Goal: Task Accomplishment & Management: Manage account settings

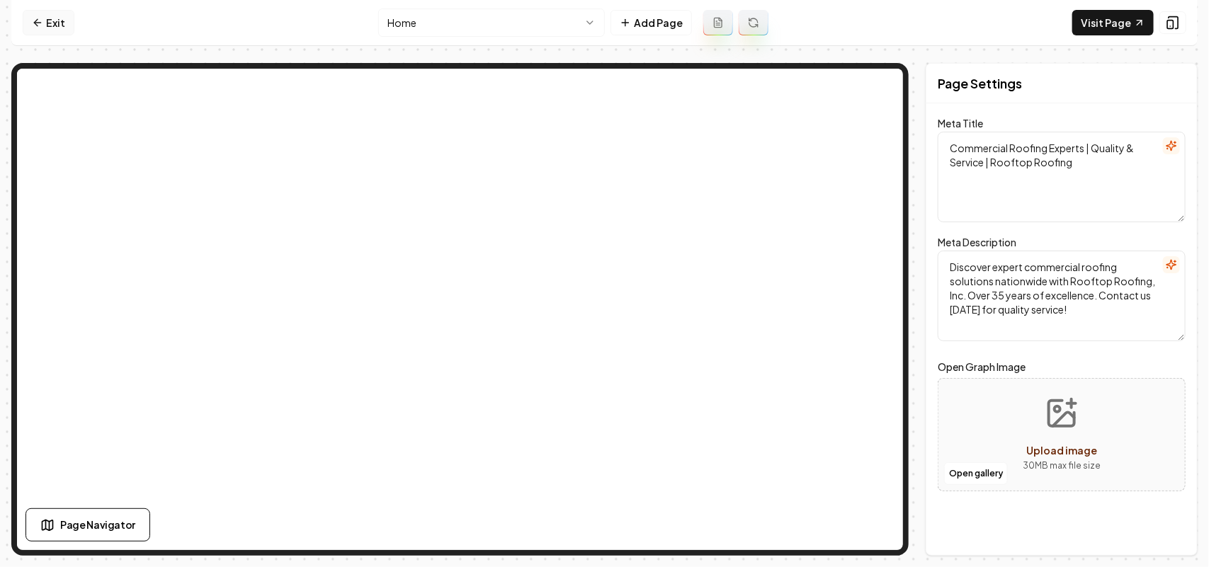
click at [45, 14] on link "Exit" at bounding box center [49, 22] width 52 height 25
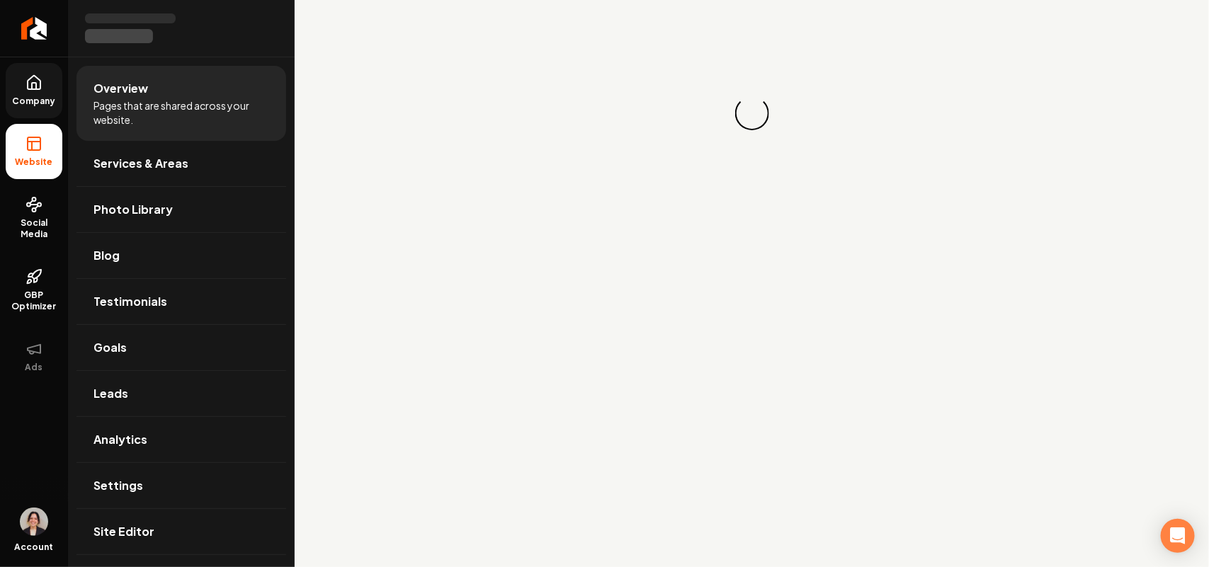
click at [33, 94] on link "Company" at bounding box center [34, 90] width 57 height 55
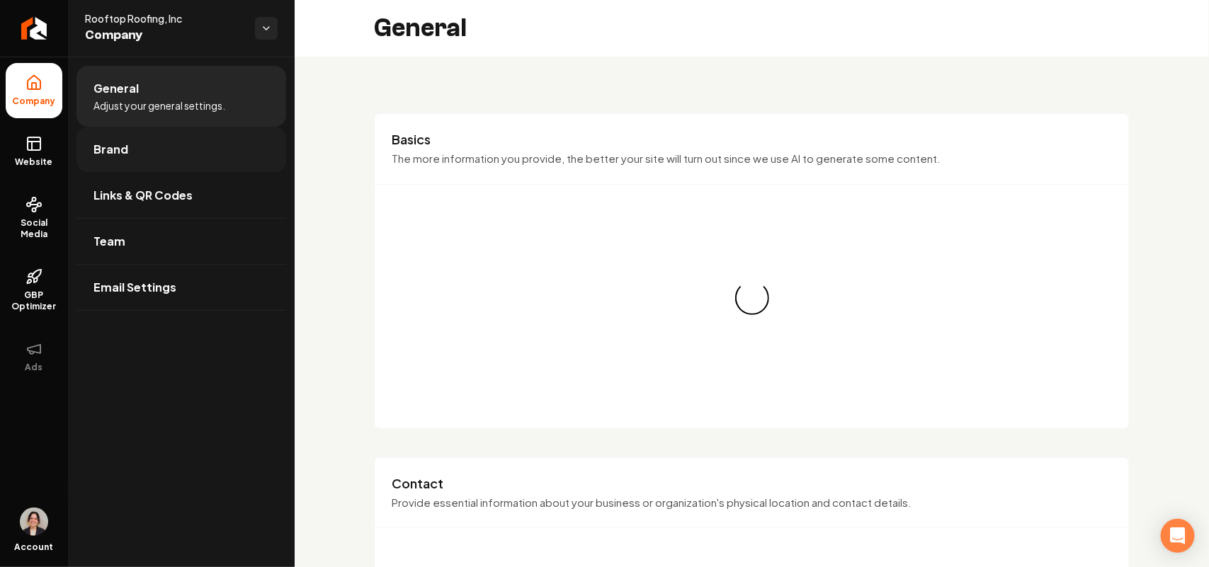
click at [125, 147] on span "Brand" at bounding box center [110, 149] width 35 height 17
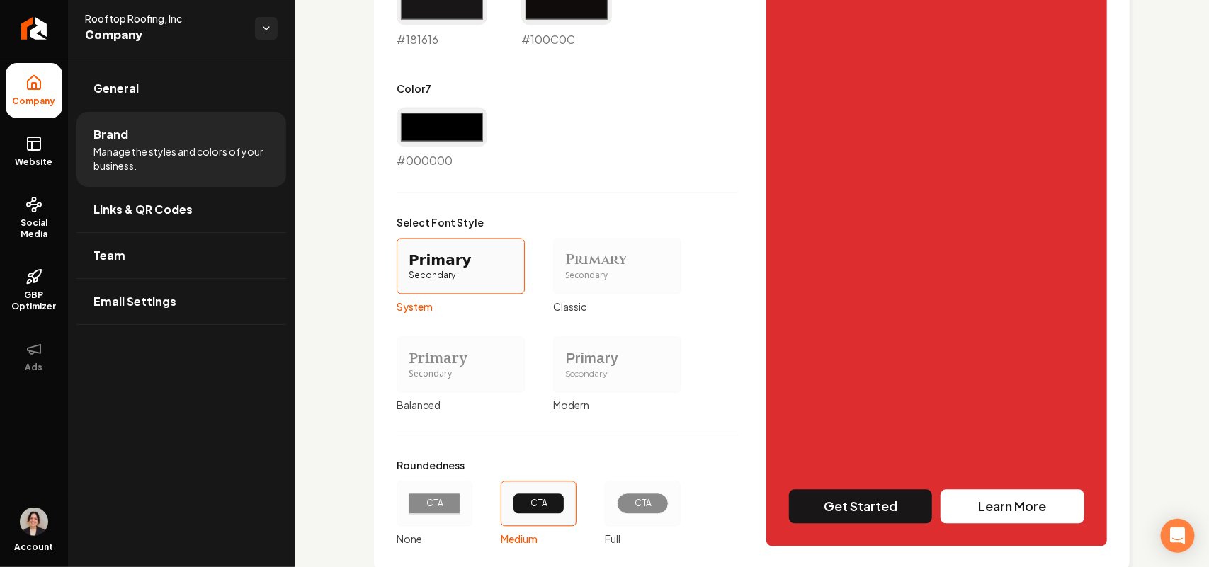
scroll to position [1192, 0]
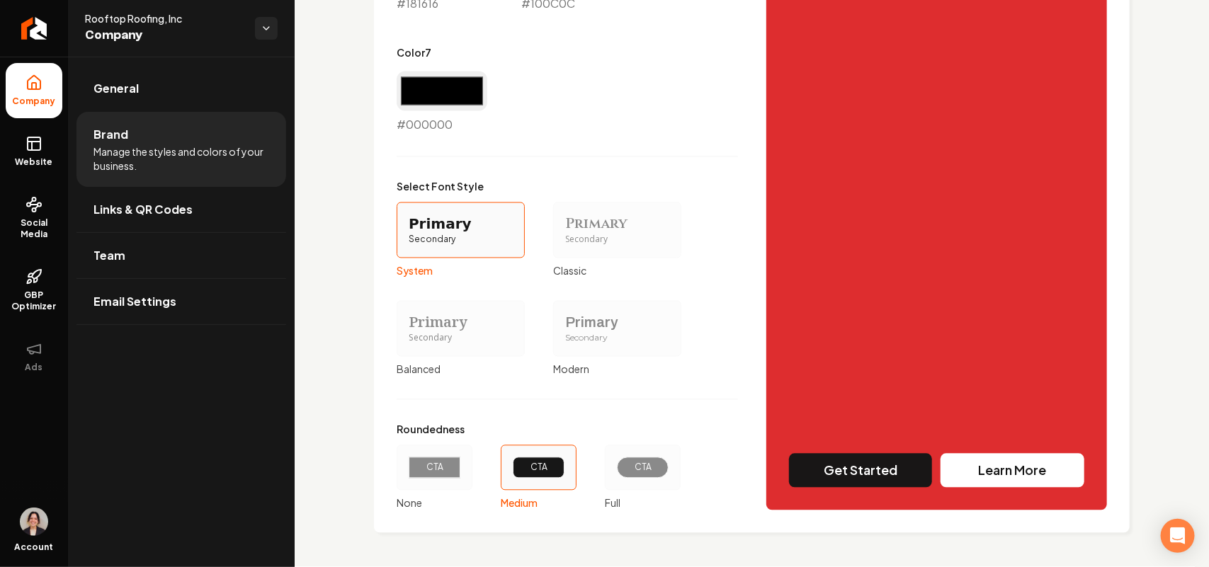
click at [590, 335] on div "Secondary" at bounding box center [617, 339] width 104 height 12
click at [564, 334] on button "Primary Secondary Modern" at bounding box center [557, 328] width 11 height 11
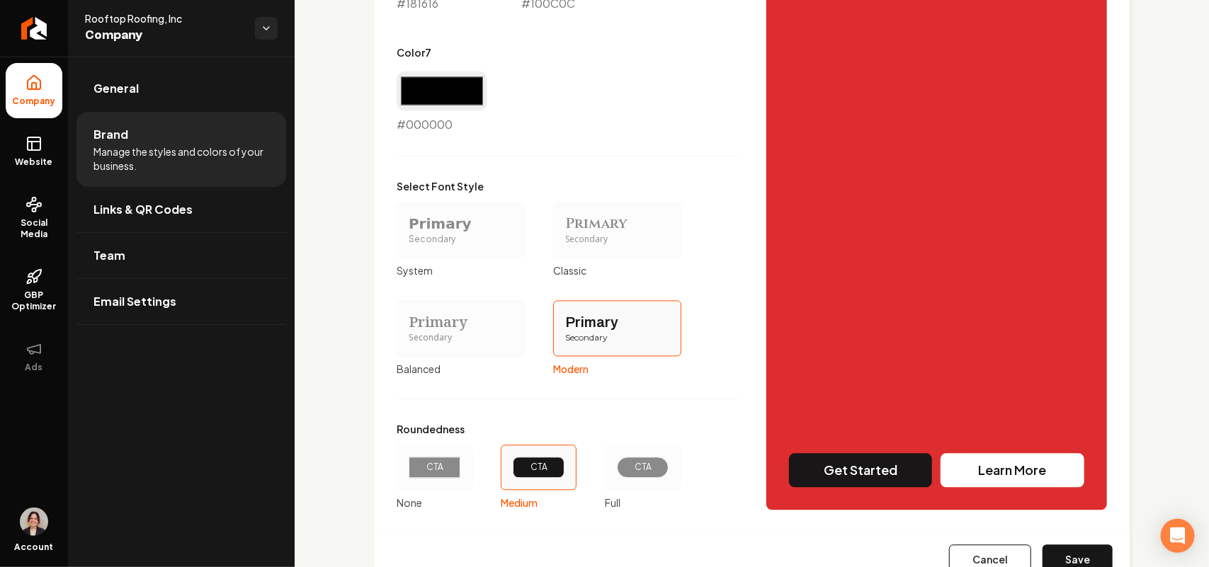
scroll to position [1247, 0]
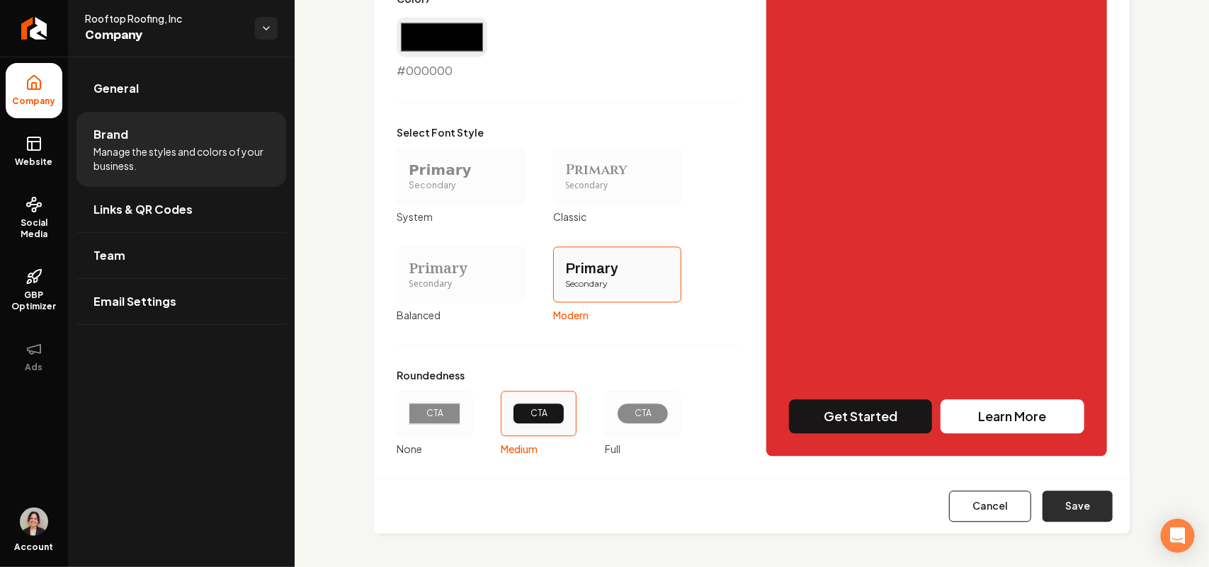
click at [1059, 501] on button "Save" at bounding box center [1077, 506] width 70 height 31
type input "#efe7e7"
type input "#d8c6c6"
type input "#dcd0d0"
type input "#100c0c"
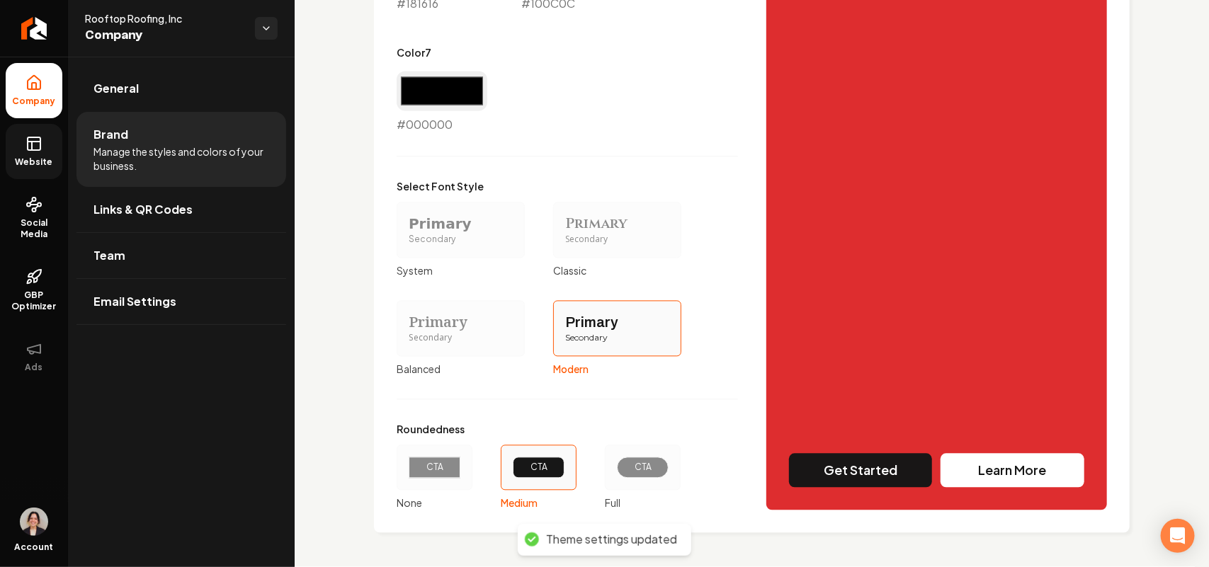
click at [32, 151] on icon at bounding box center [33, 143] width 17 height 17
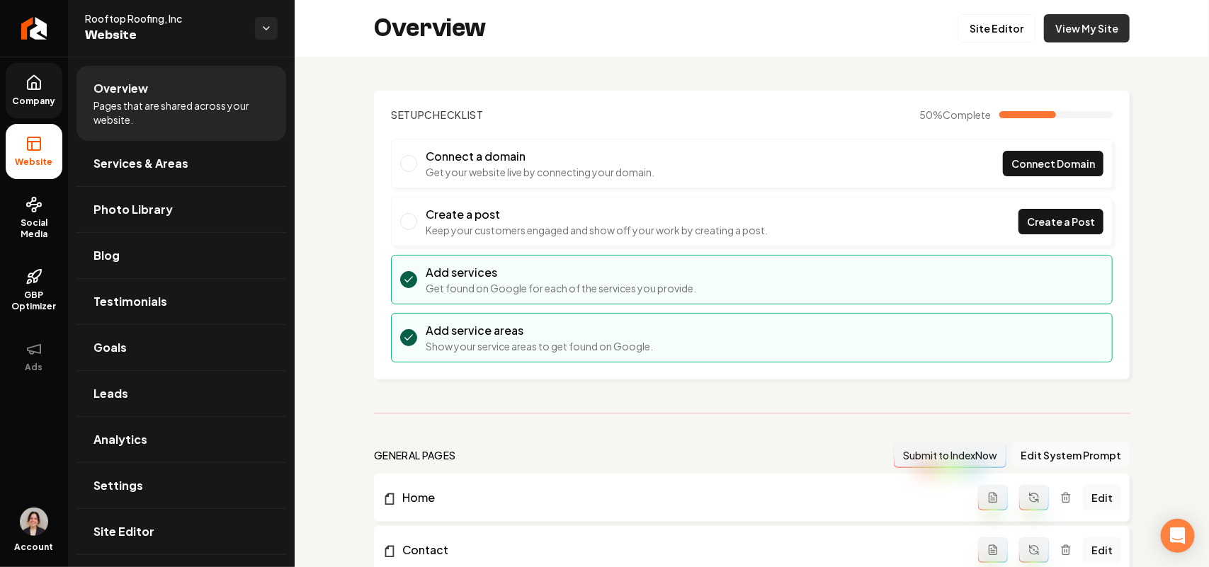
click at [1081, 29] on link "View My Site" at bounding box center [1087, 28] width 86 height 28
click at [38, 86] on icon at bounding box center [33, 82] width 17 height 17
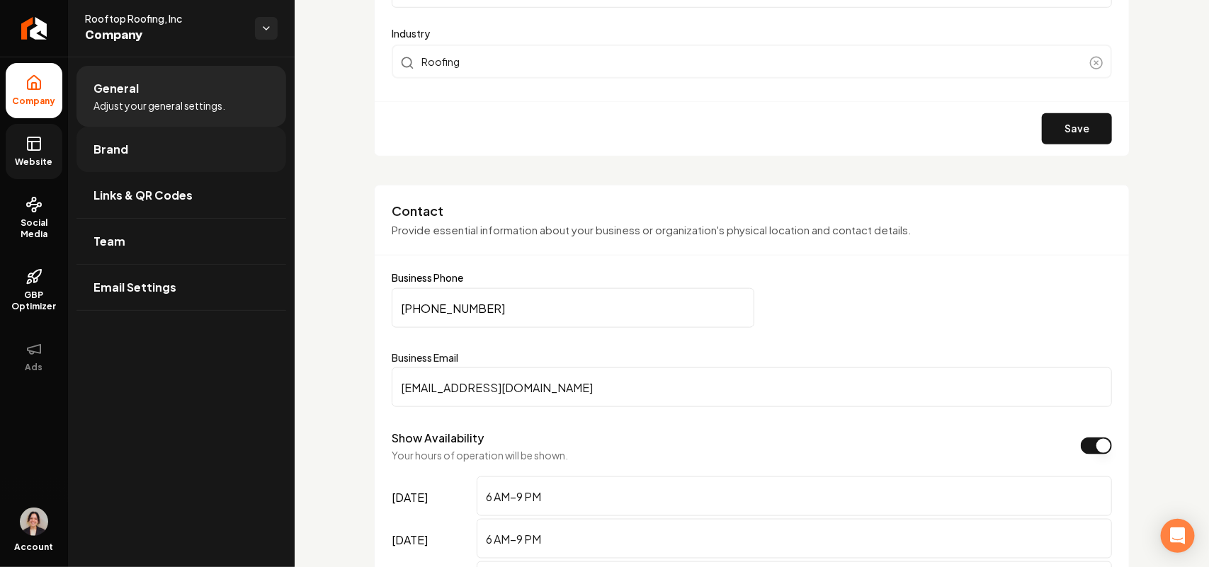
click at [113, 154] on span "Brand" at bounding box center [110, 149] width 35 height 17
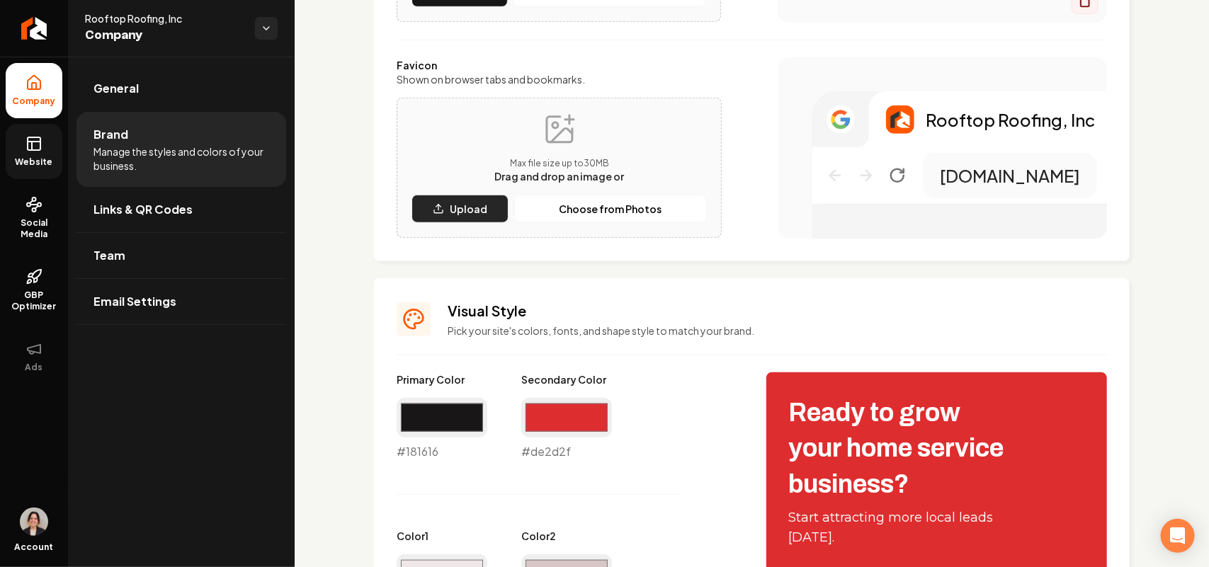
scroll to position [266, 0]
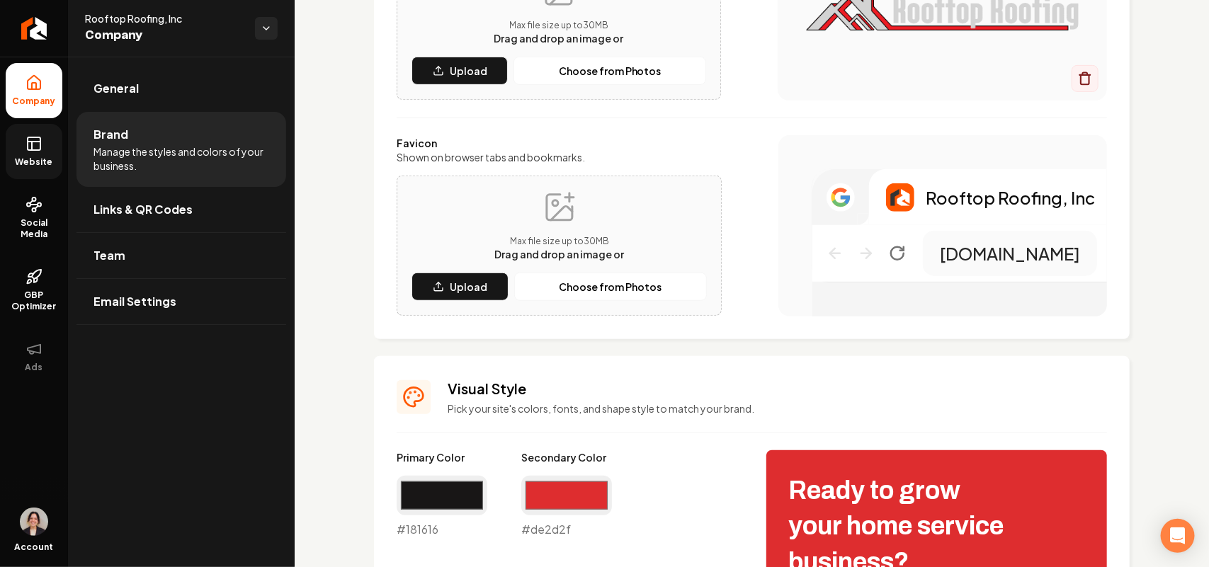
click at [467, 302] on div "Max file size up to 30 MB Drag and drop an image or Upload Choose from Photos" at bounding box center [559, 246] width 325 height 140
click at [459, 297] on button "Upload" at bounding box center [459, 287] width 97 height 28
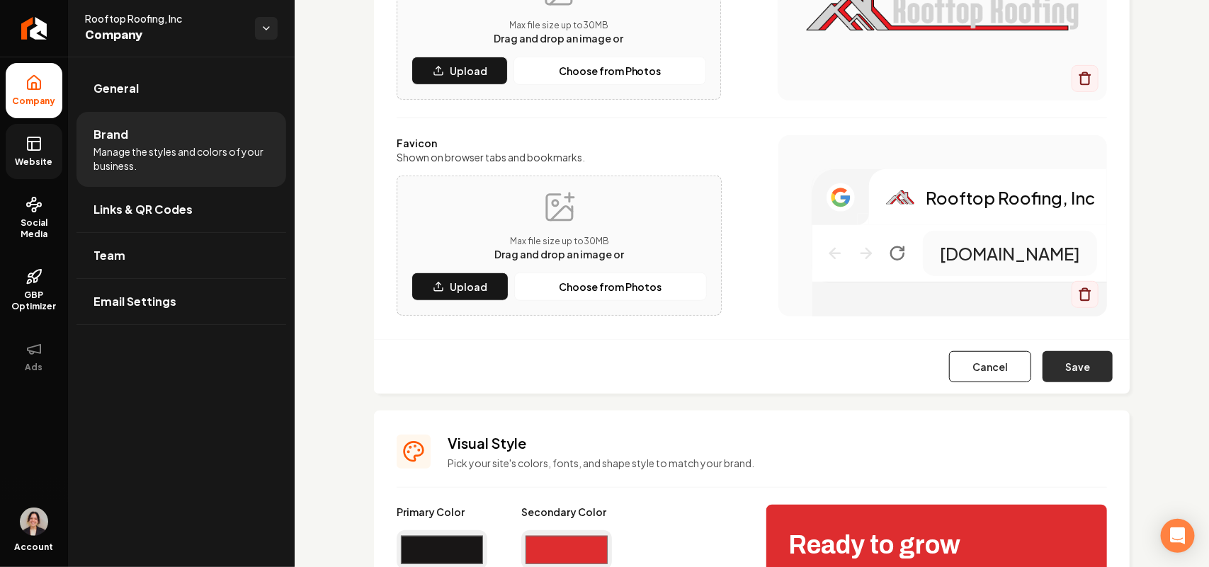
click at [1066, 373] on button "Save" at bounding box center [1077, 366] width 70 height 31
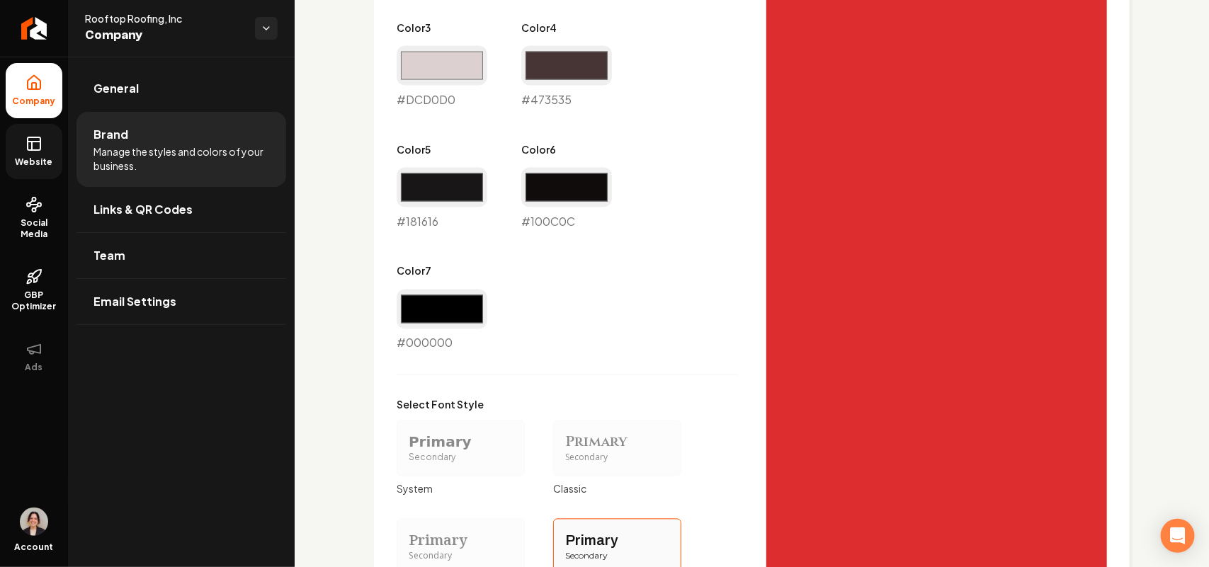
scroll to position [1192, 0]
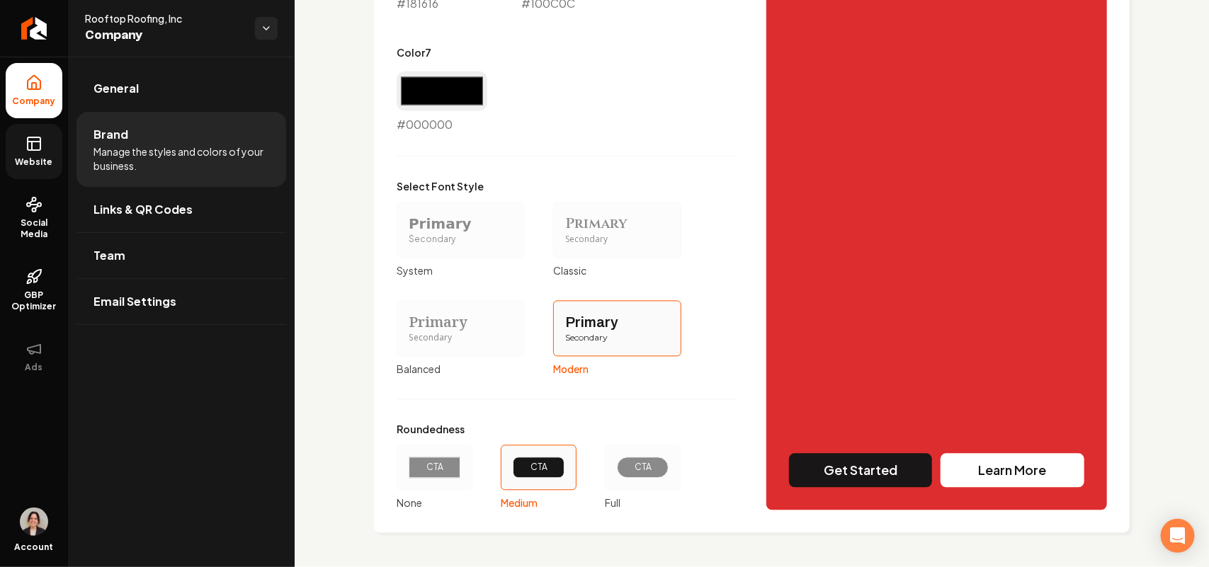
click at [57, 161] on link "Website" at bounding box center [34, 151] width 57 height 55
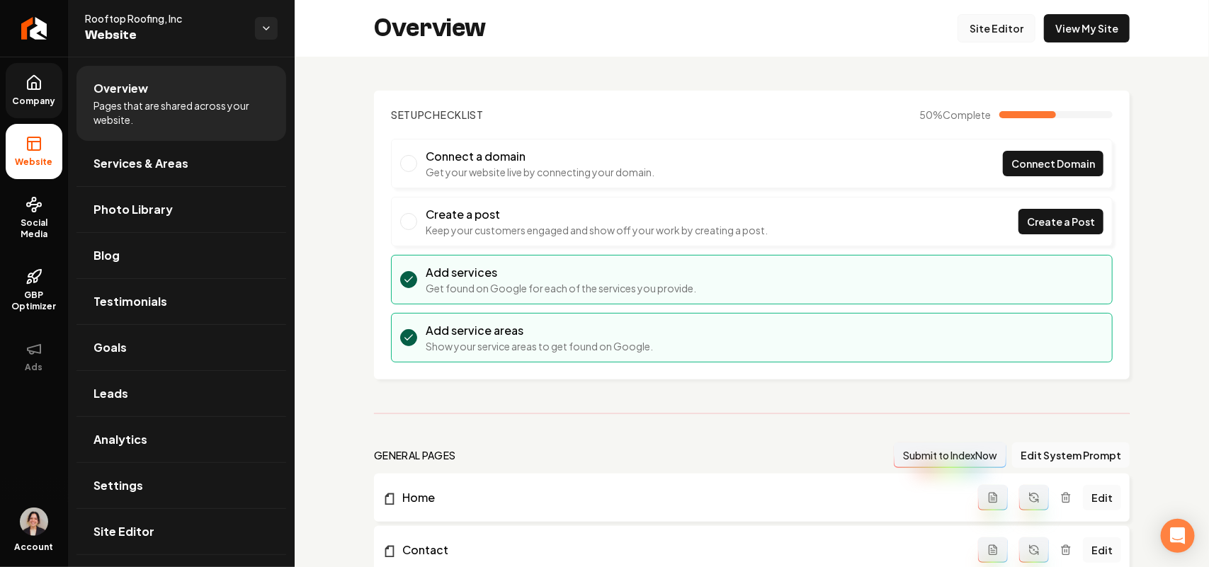
click at [969, 35] on link "Site Editor" at bounding box center [996, 28] width 78 height 28
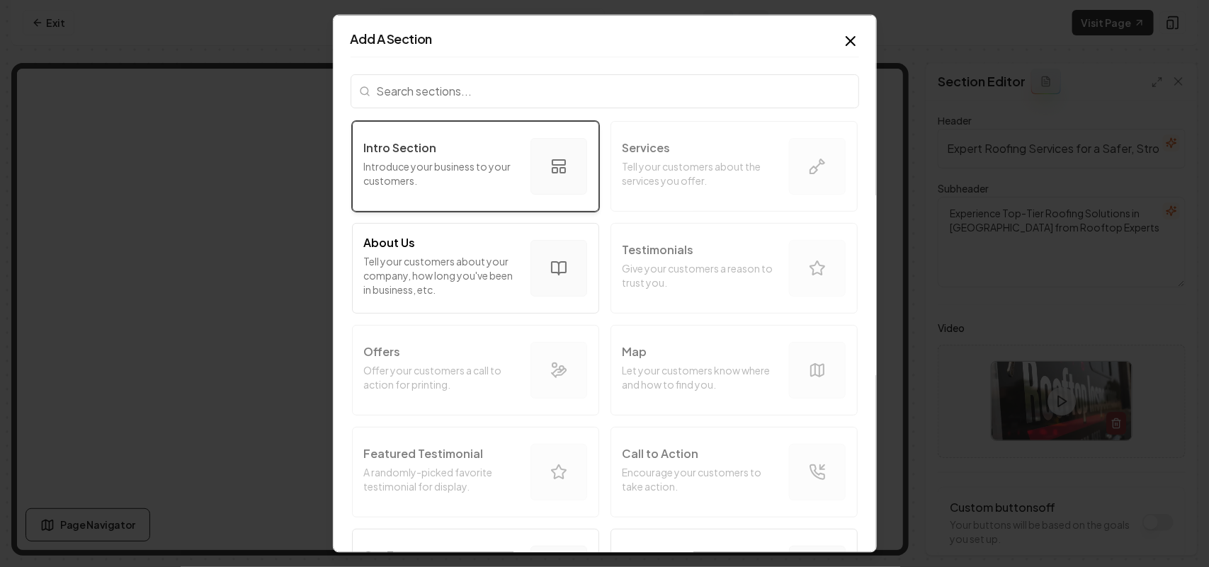
click at [443, 173] on p "Introduce your business to your customers." at bounding box center [441, 173] width 155 height 28
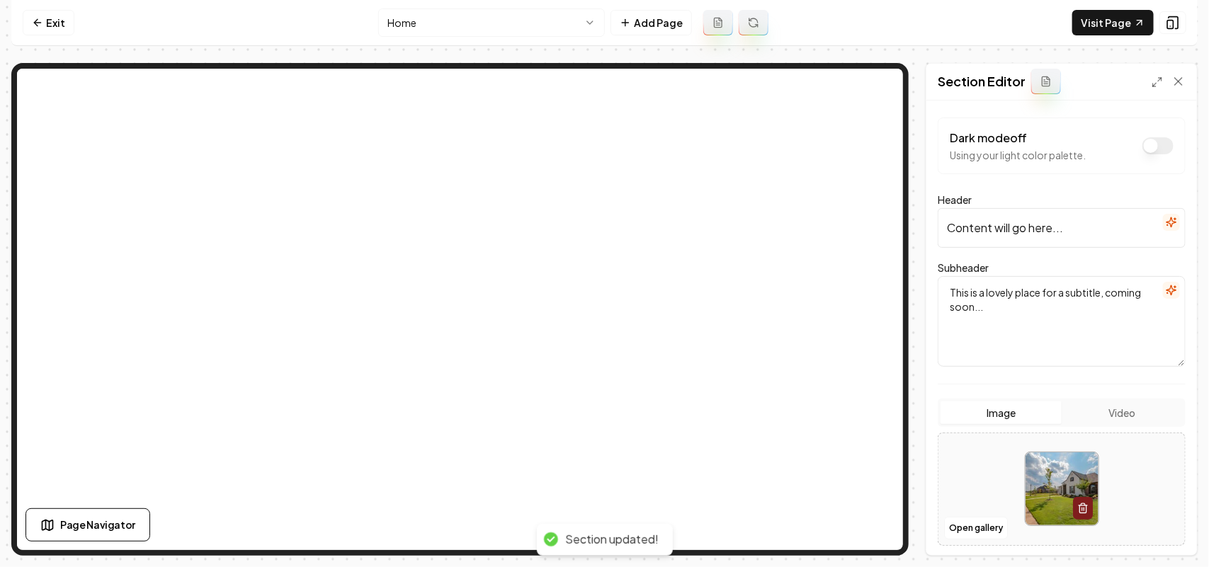
click at [1112, 422] on button "Video" at bounding box center [1121, 413] width 121 height 23
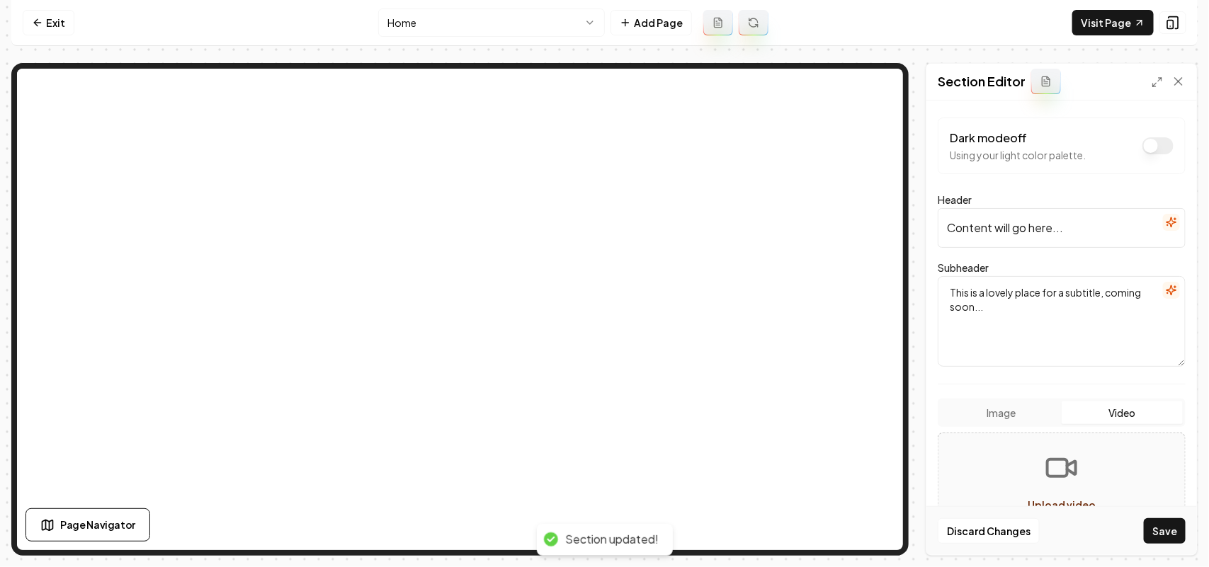
click at [1122, 508] on form "Dark mode off Using your light color palette. Header Content will go here... Su…" at bounding box center [1062, 446] width 248 height 656
click at [1112, 490] on button "Upload video 100 MB max file size" at bounding box center [1061, 489] width 246 height 99
type input "**********"
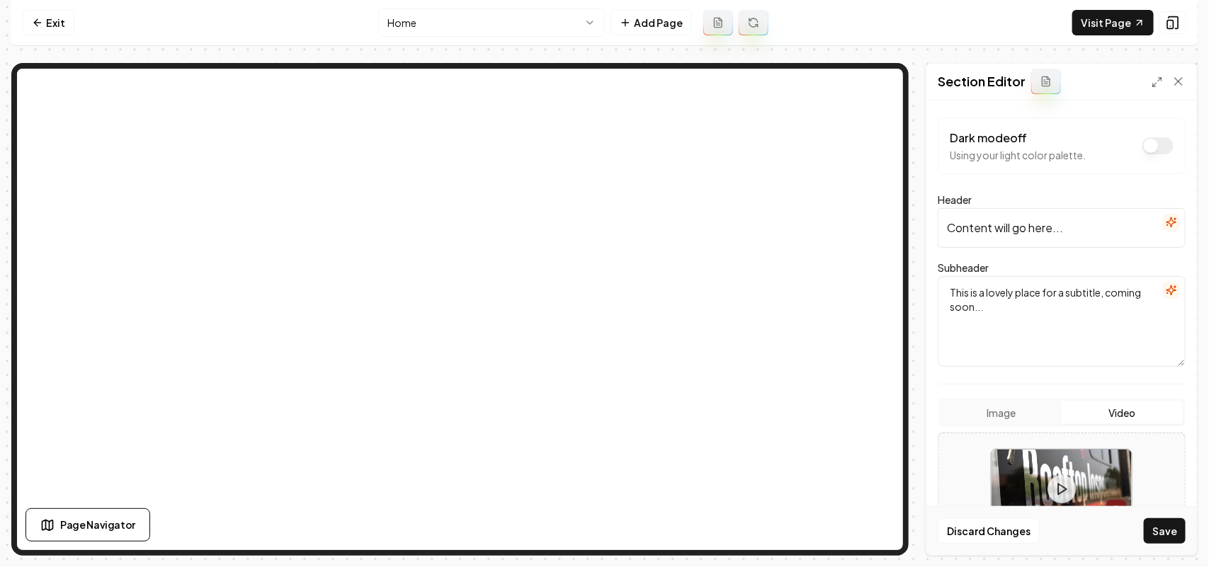
click at [1166, 217] on icon "button" at bounding box center [1171, 222] width 11 height 11
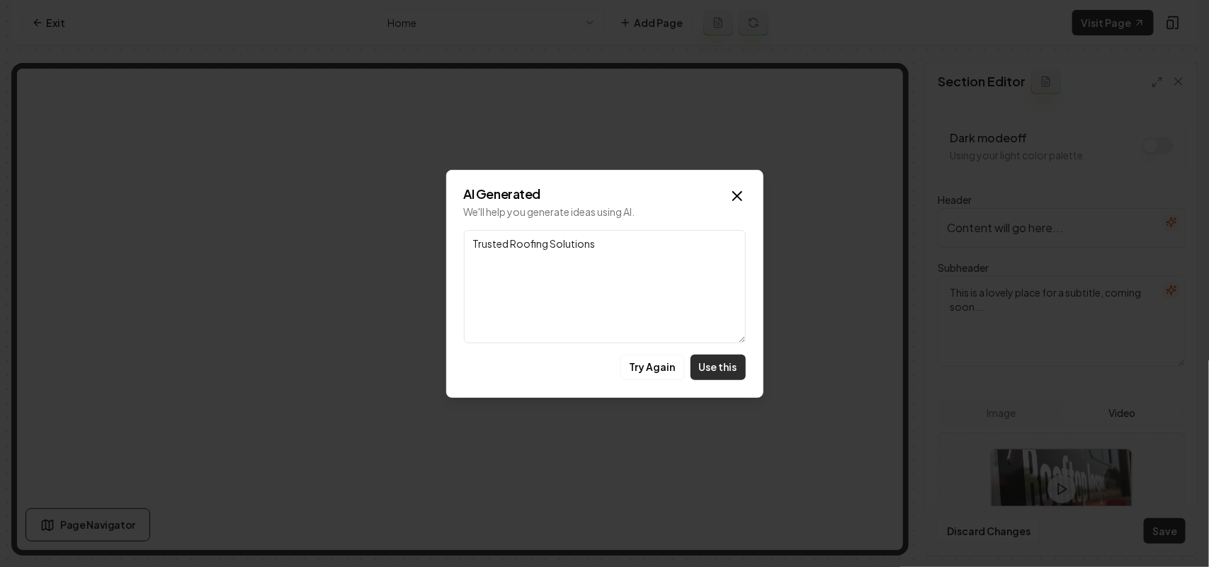
click at [713, 358] on button "Use this" at bounding box center [717, 367] width 55 height 25
type input "Trusted Roofing Solutions"
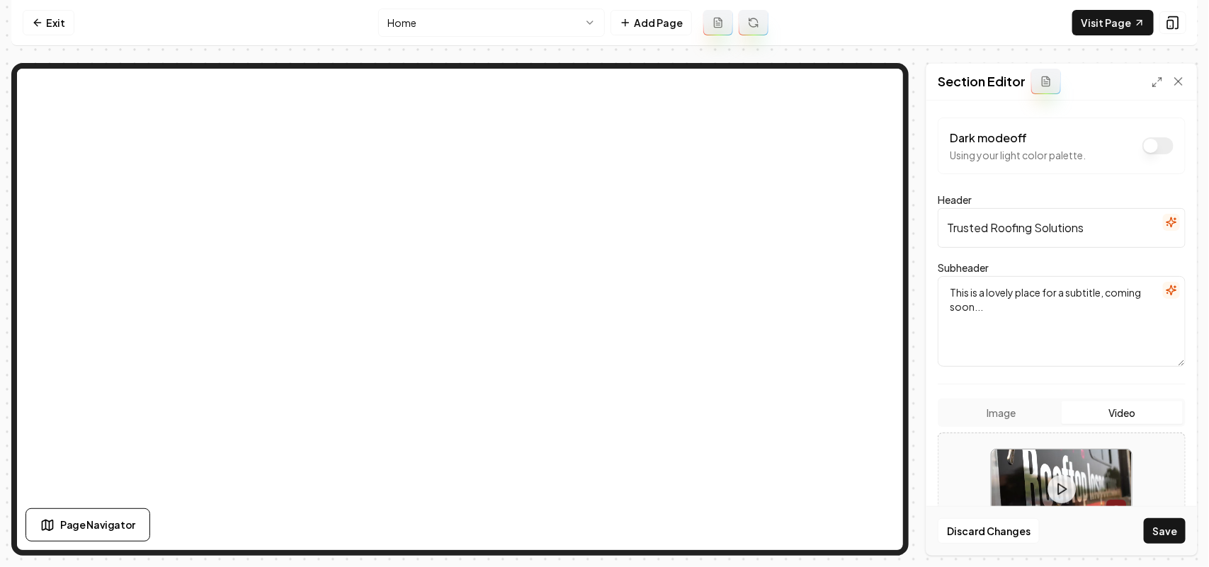
click at [1166, 290] on icon "button" at bounding box center [1171, 290] width 11 height 11
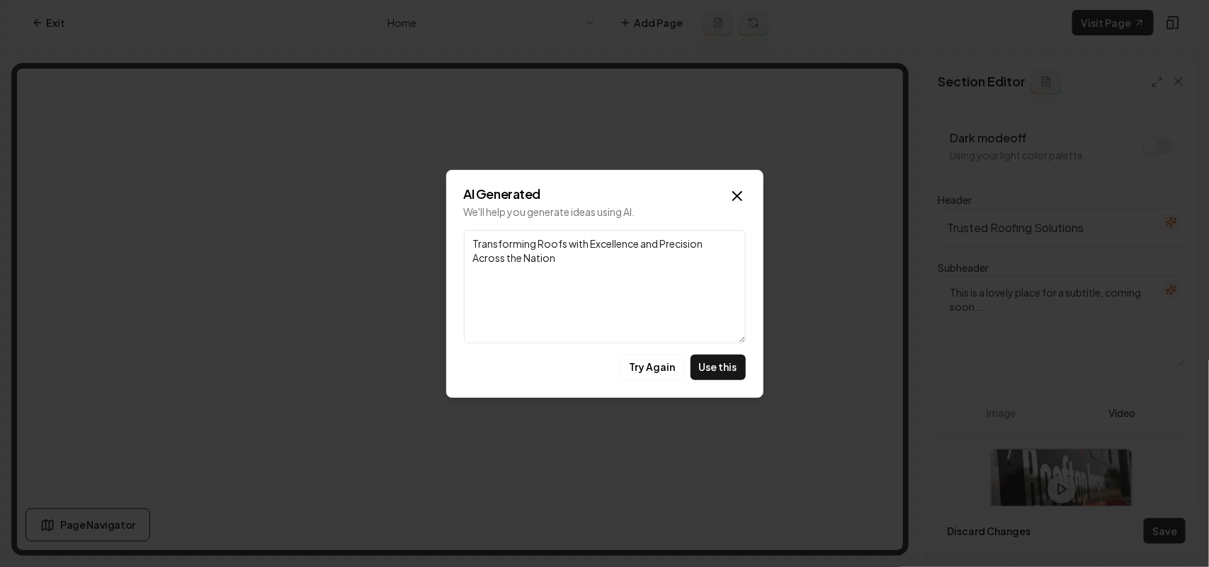
click at [734, 359] on button "Use this" at bounding box center [717, 367] width 55 height 25
type textarea "Transforming Roofs with Excellence and Precision Across the Nation"
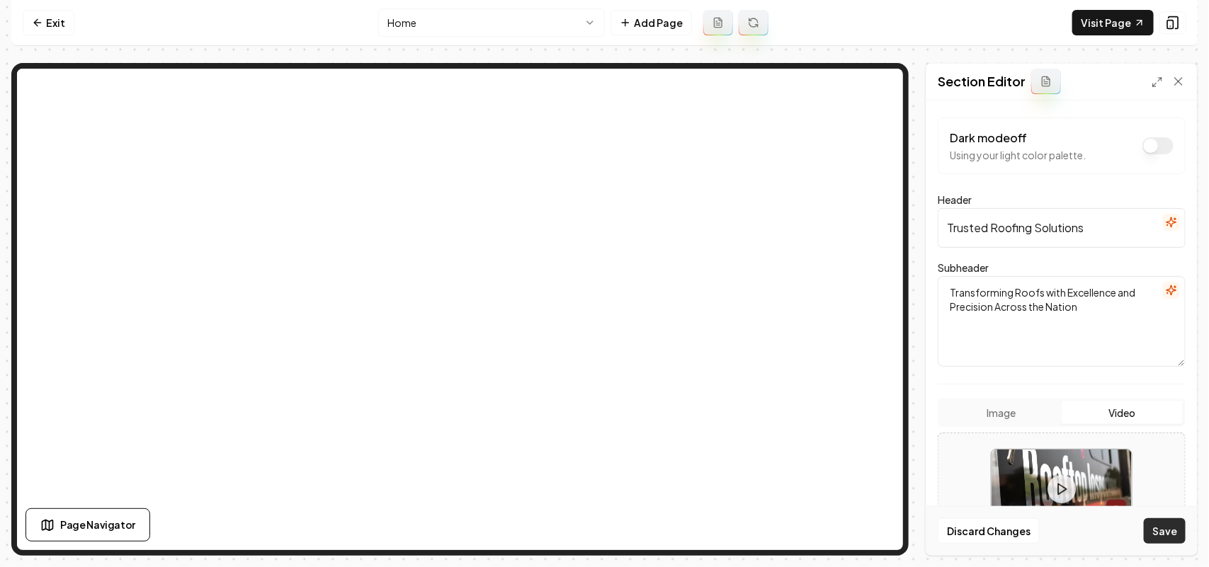
click at [1159, 532] on button "Save" at bounding box center [1165, 530] width 42 height 25
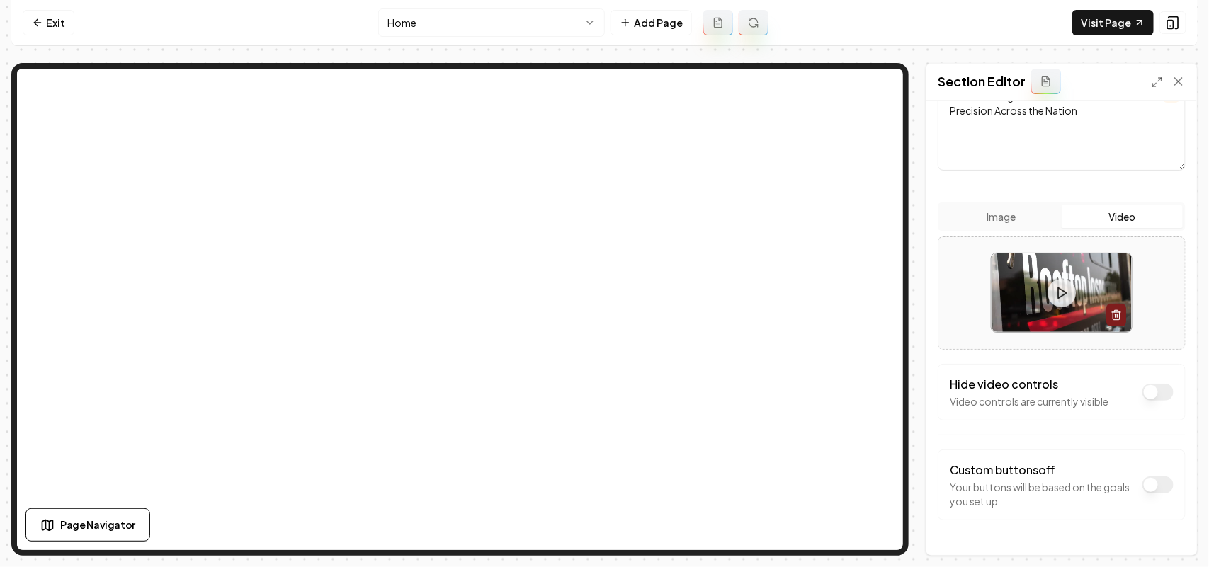
scroll to position [236, 0]
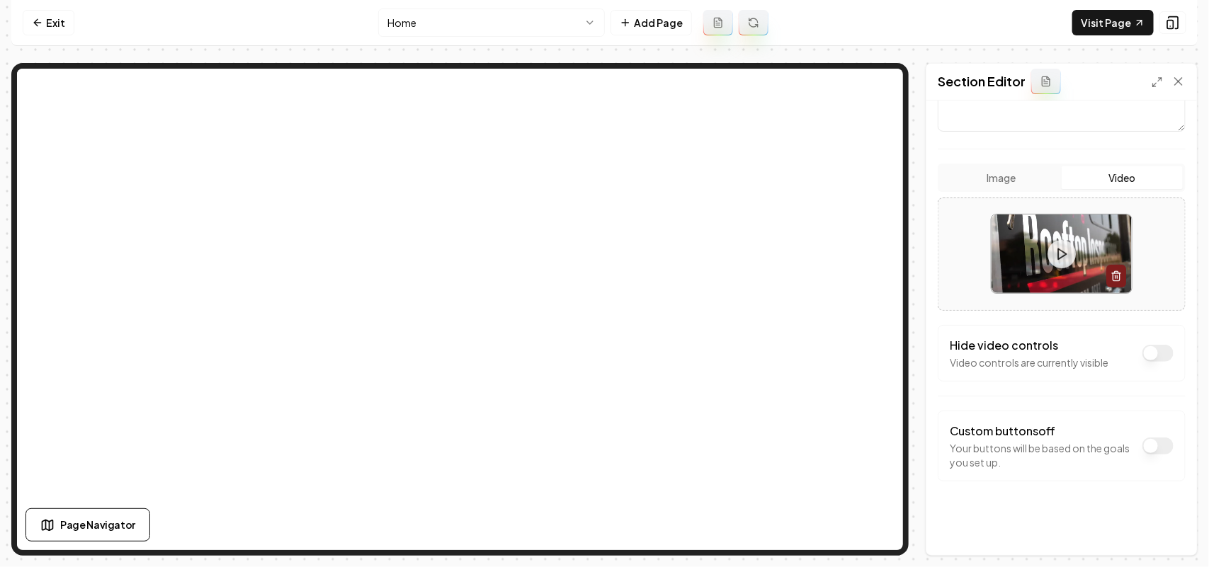
click at [1153, 355] on button "Dark mode off" at bounding box center [1157, 353] width 31 height 17
click at [1179, 533] on button "Save" at bounding box center [1165, 530] width 42 height 25
click at [1126, 28] on link "Visit Page" at bounding box center [1112, 22] width 81 height 25
click at [1112, 15] on link "Visit Page" at bounding box center [1112, 22] width 81 height 25
click at [41, 22] on icon at bounding box center [37, 22] width 11 height 11
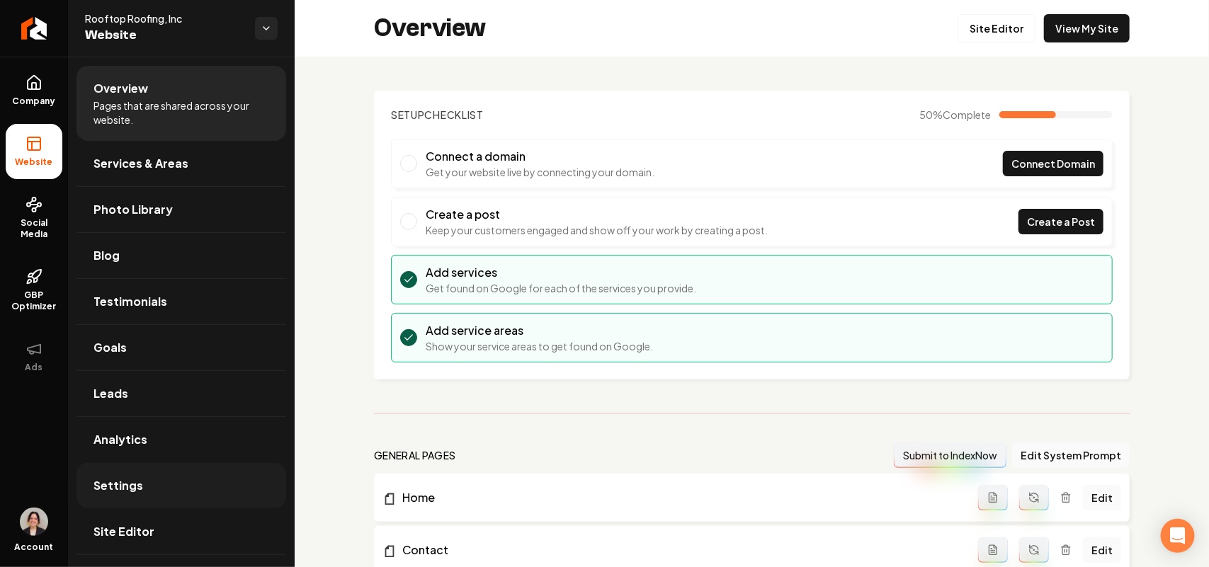
click at [129, 497] on link "Settings" at bounding box center [181, 485] width 210 height 45
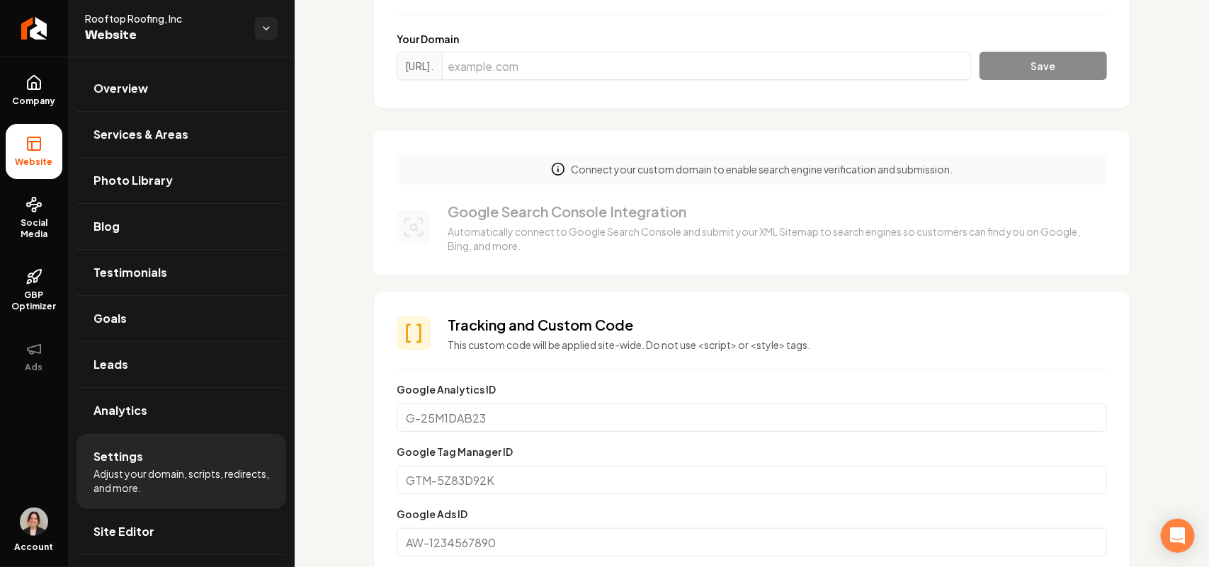
scroll to position [531, 0]
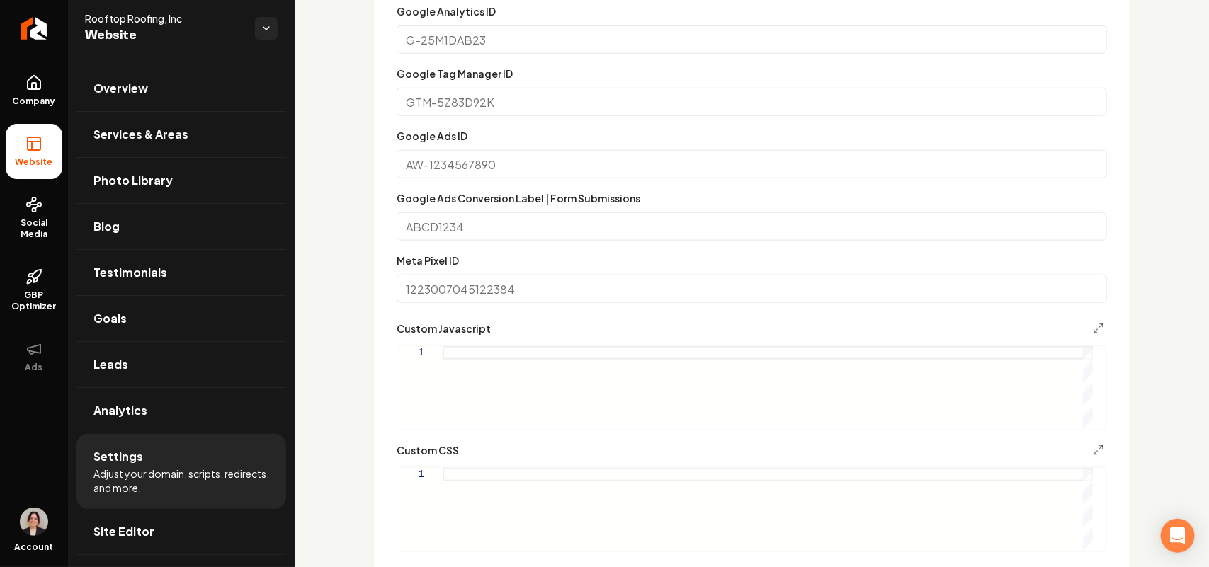
click at [454, 491] on div "Main content area" at bounding box center [768, 509] width 650 height 83
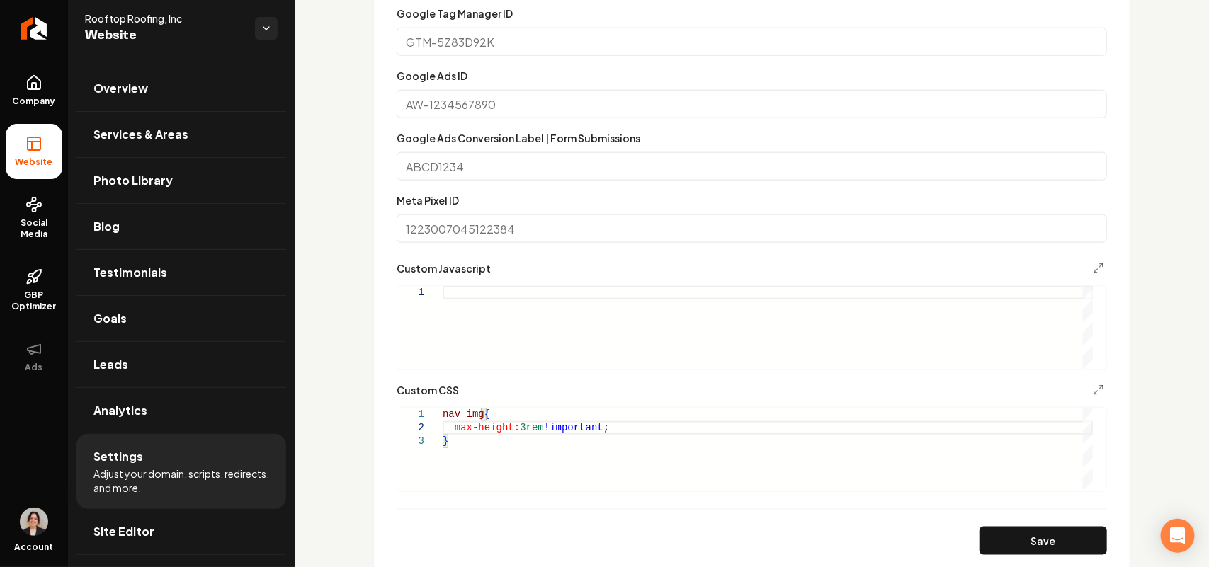
scroll to position [620, 0]
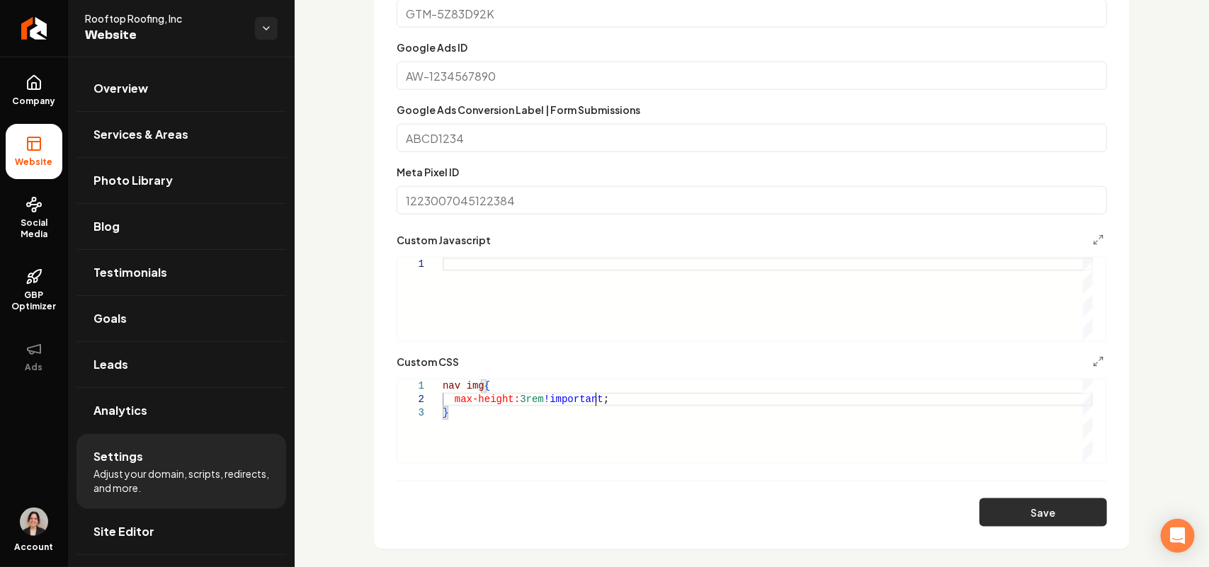
click at [1020, 507] on button "Save" at bounding box center [1042, 513] width 127 height 28
type textarea "**********"
drag, startPoint x: 36, startPoint y: 79, endPoint x: 54, endPoint y: 68, distance: 21.0
click at [36, 79] on icon at bounding box center [33, 82] width 17 height 17
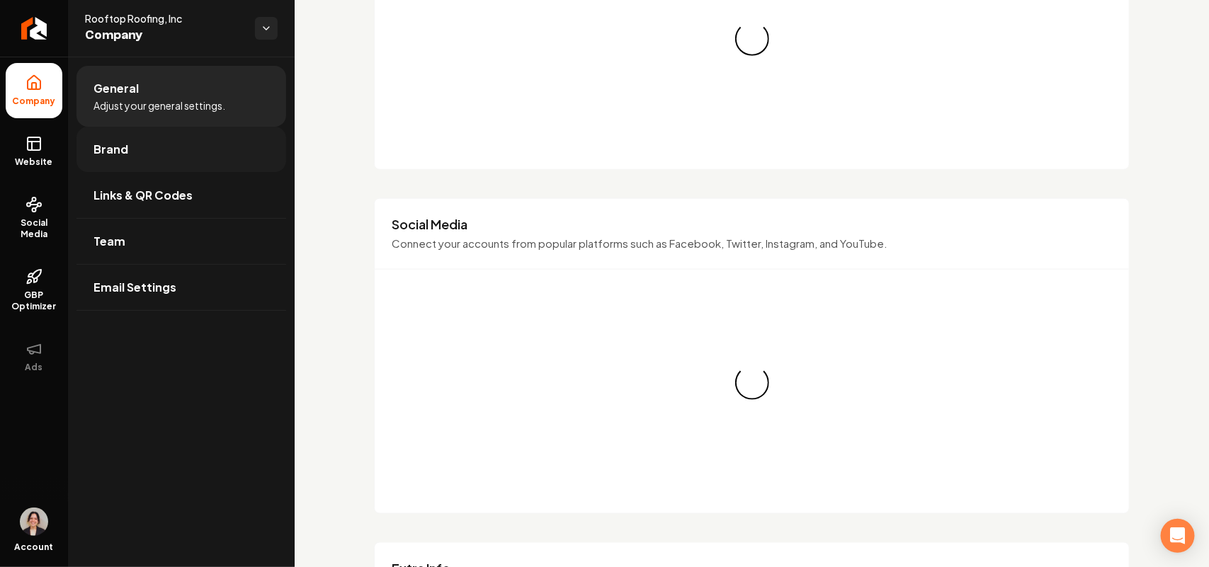
click at [149, 140] on link "Brand" at bounding box center [181, 149] width 210 height 45
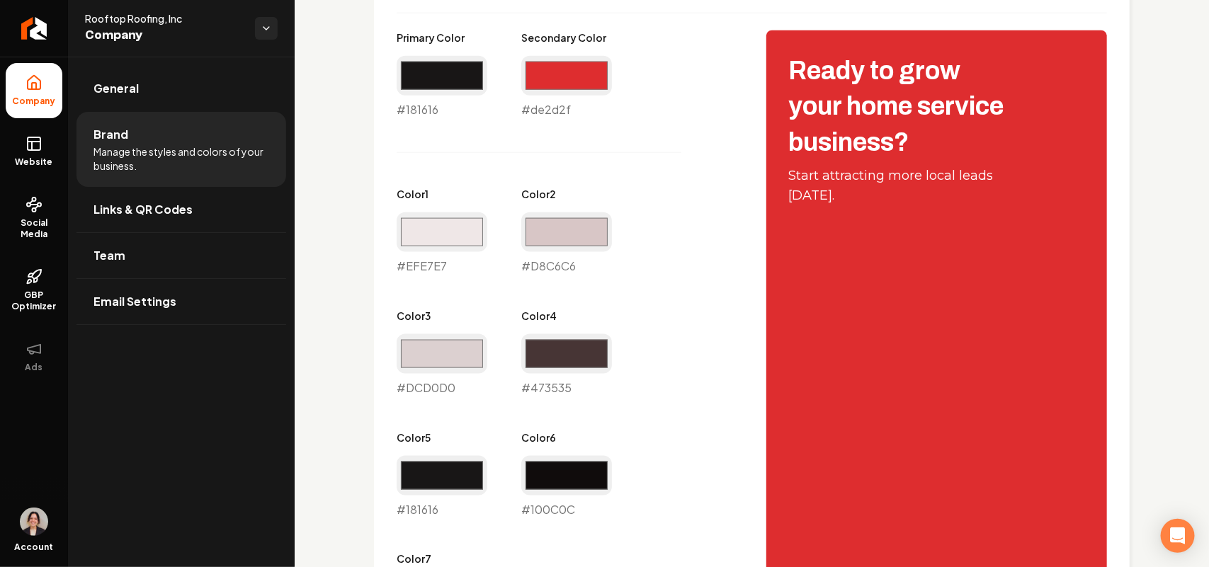
scroll to position [531, 0]
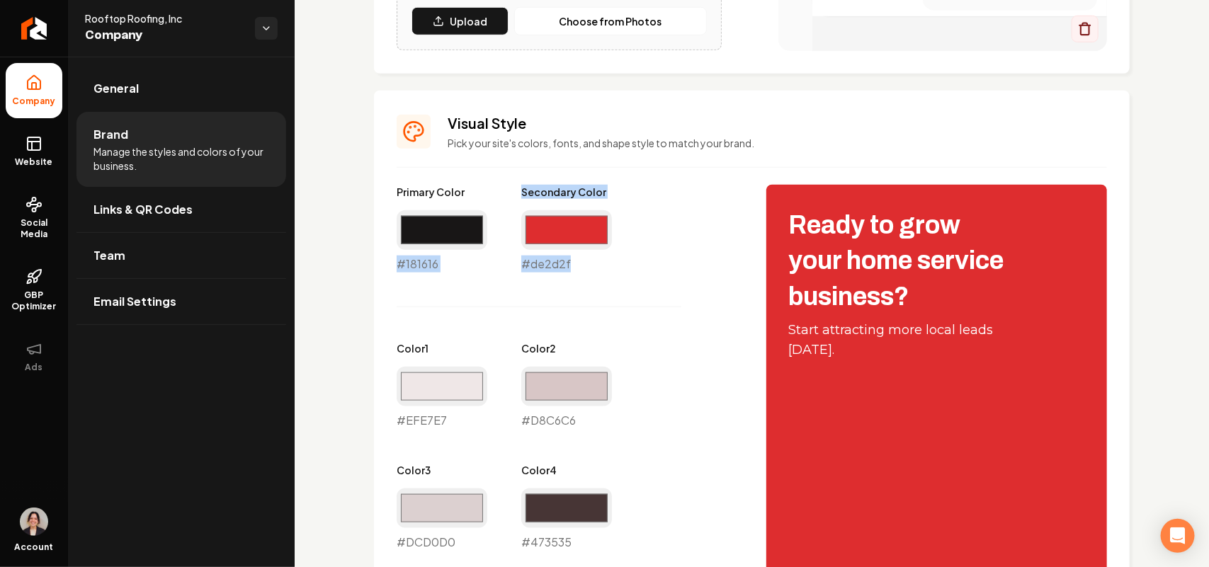
drag, startPoint x: 593, startPoint y: 261, endPoint x: 388, endPoint y: 263, distance: 204.7
copy div "#181616 Secondary Color #de2d2f"
click at [46, 154] on link "Website" at bounding box center [34, 151] width 57 height 55
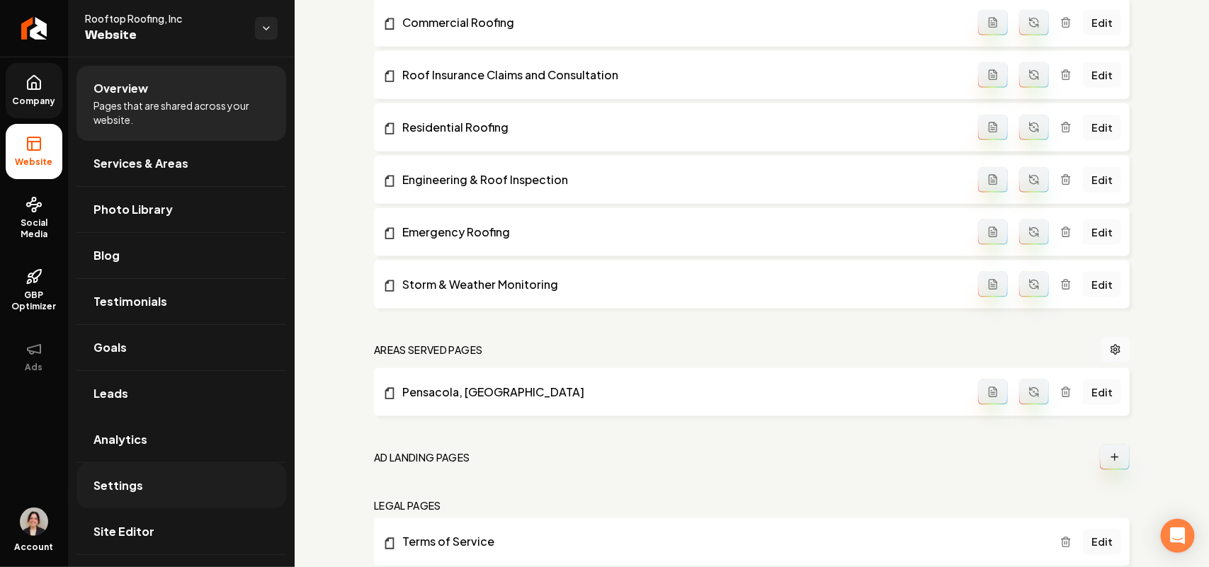
scroll to position [779, 0]
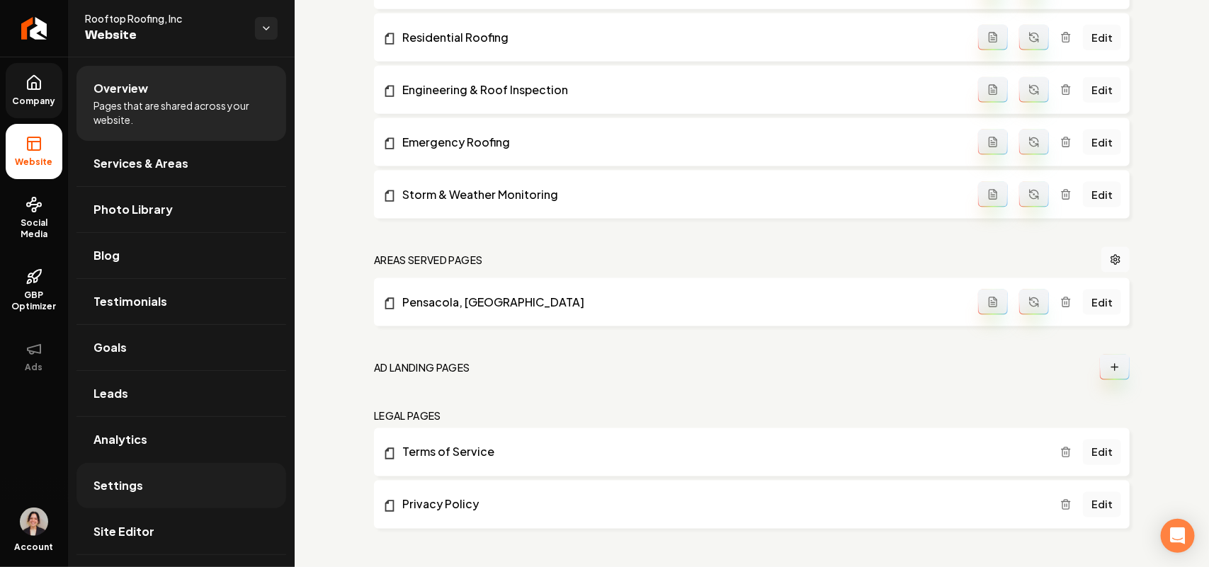
click at [158, 489] on link "Settings" at bounding box center [181, 485] width 210 height 45
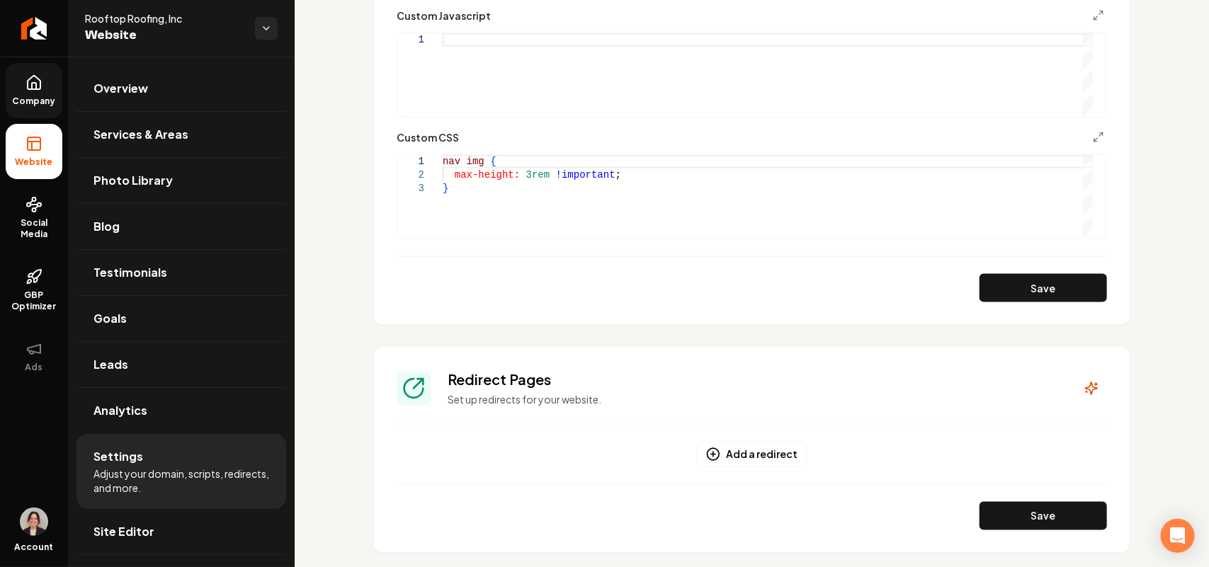
scroll to position [885, 0]
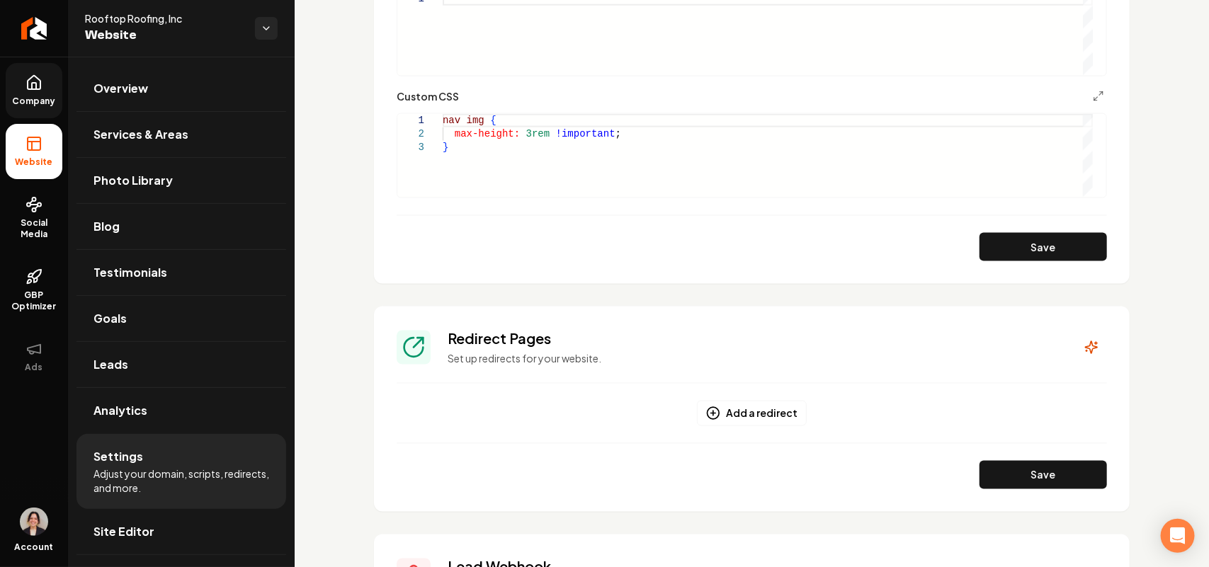
click at [567, 174] on div "nav img { max-height: 3rem !important ; }" at bounding box center [768, 155] width 650 height 83
drag, startPoint x: 450, startPoint y: 120, endPoint x: 380, endPoint y: 115, distance: 71.0
click at [443, 115] on div "# 181616 nav img { max-height: 3rem !important ; }" at bounding box center [768, 181] width 650 height 135
click at [458, 169] on div "# 181616 nav img { max-height: 3rem !important ; }" at bounding box center [768, 181] width 650 height 135
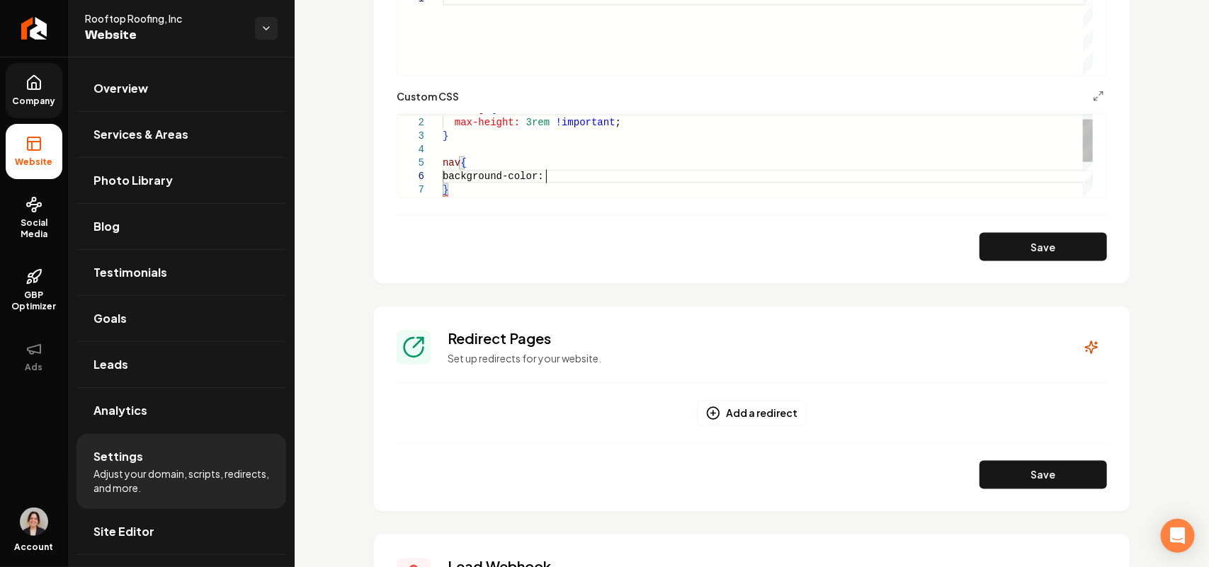
scroll to position [68, 107]
drag, startPoint x: 487, startPoint y: 147, endPoint x: 400, endPoint y: 149, distance: 87.1
click at [443, 149] on div "background-color: ; } # 181616 Secondary Color #de2d2f" at bounding box center [768, 115] width 650 height 161
click at [546, 154] on div "background-color: ; } } nav {" at bounding box center [768, 160] width 650 height 161
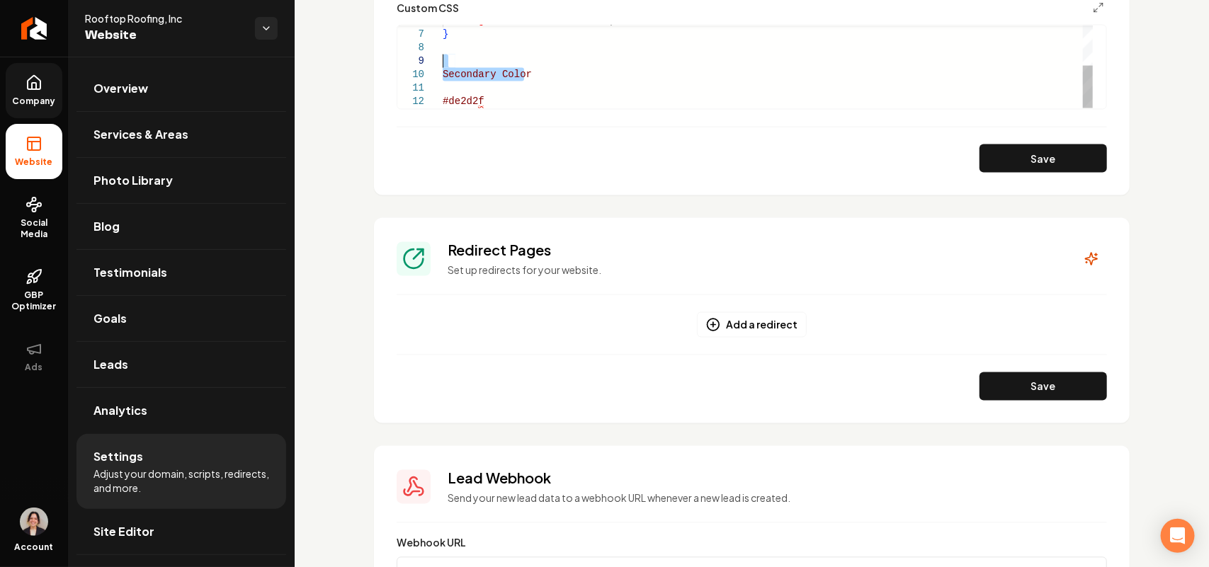
drag, startPoint x: 565, startPoint y: 79, endPoint x: 379, endPoint y: 64, distance: 186.8
click at [443, 64] on div "background-color: #181616 ; } Secondary Color #de2d2f" at bounding box center [768, 27] width 650 height 161
click at [443, 93] on div "background-color: #181616 ; } #de2d2f nav { }" at bounding box center [768, 47] width 650 height 121
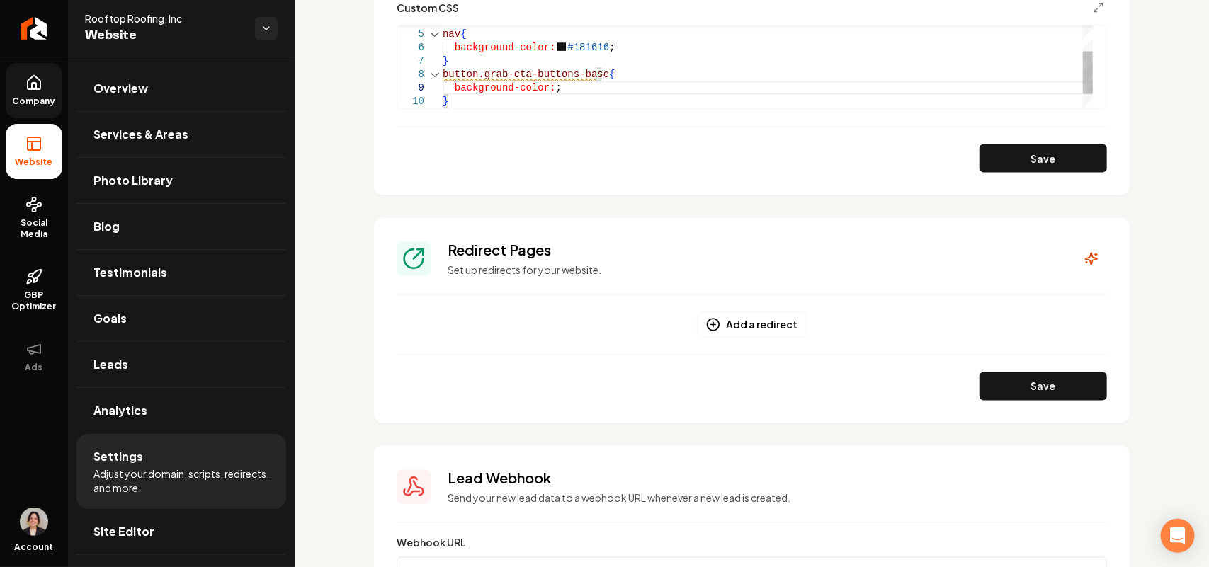
scroll to position [108, 107]
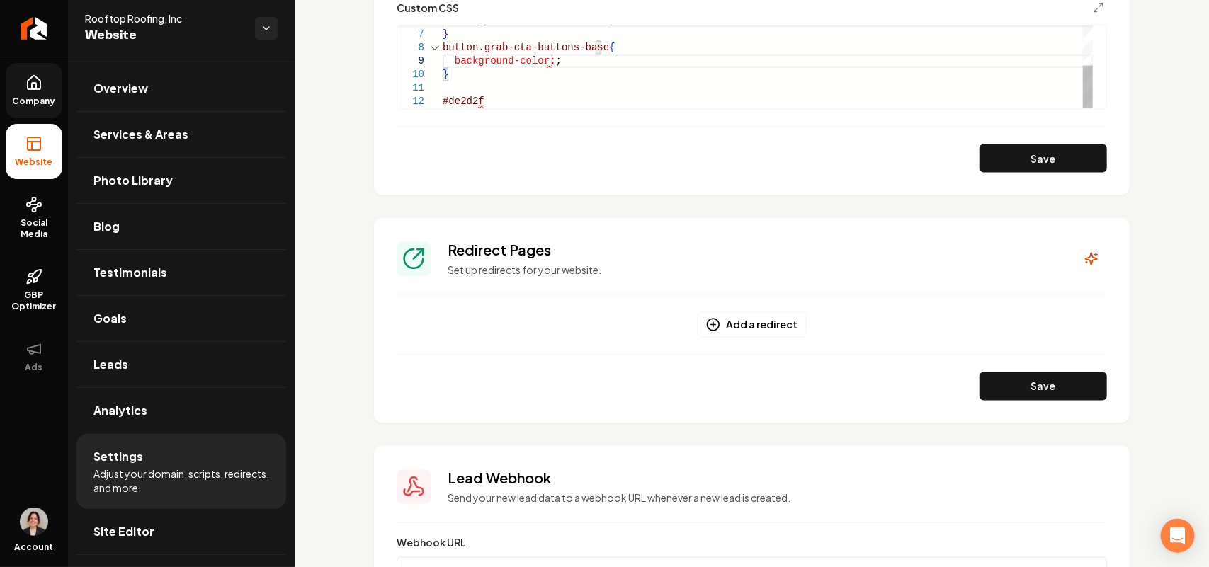
type textarea "*******"
drag, startPoint x: 425, startPoint y: 96, endPoint x: 399, endPoint y: 96, distance: 26.2
click at [443, 96] on div "background-color: #181616 ; } button.grab-cta-buttons-base { background-color: …" at bounding box center [768, 27] width 650 height 161
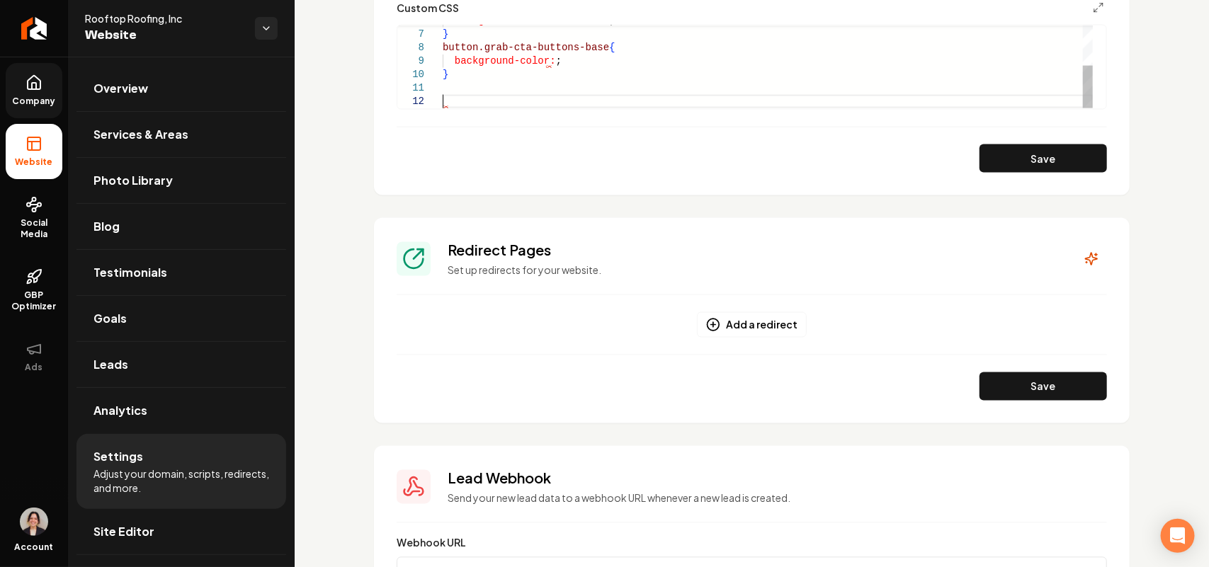
click at [542, 62] on div "background-color: #181616 ; } button.grab-cta-buttons-base { background-color: …" at bounding box center [768, 27] width 650 height 161
click at [544, 62] on div "background-color: #181616 ; } button.grab-cta-buttons-base { background-color: …" at bounding box center [768, 27] width 650 height 161
click at [623, 57] on div "background-color: #181616 ; } button.grab-cta-buttons-base { background-color: …" at bounding box center [768, 27] width 650 height 161
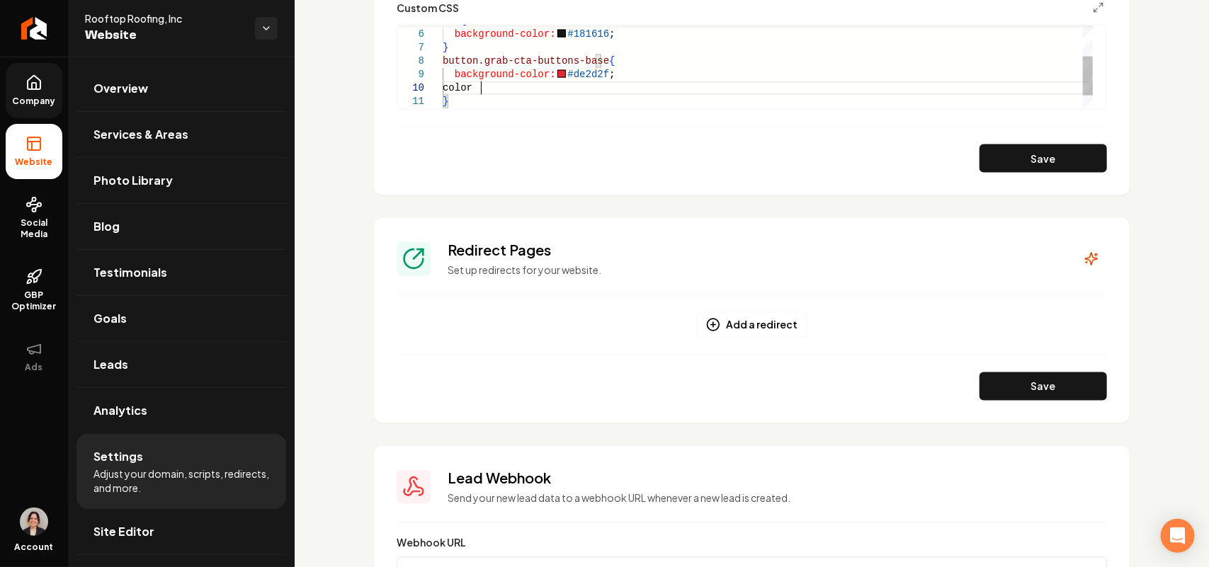
scroll to position [121, 42]
click at [576, 32] on div "background-color: #181616 ; } button.grab-cta-buttons-base { background-color: …" at bounding box center [768, 47] width 650 height 175
click at [511, 86] on div "background-color: #181616 ; } button.grab-cta-buttons-base { background-color: …" at bounding box center [768, 47] width 650 height 175
click at [581, 97] on div "background-color: #181616 ; } button.grab-cta-buttons-base { background-color: …" at bounding box center [768, 47] width 650 height 175
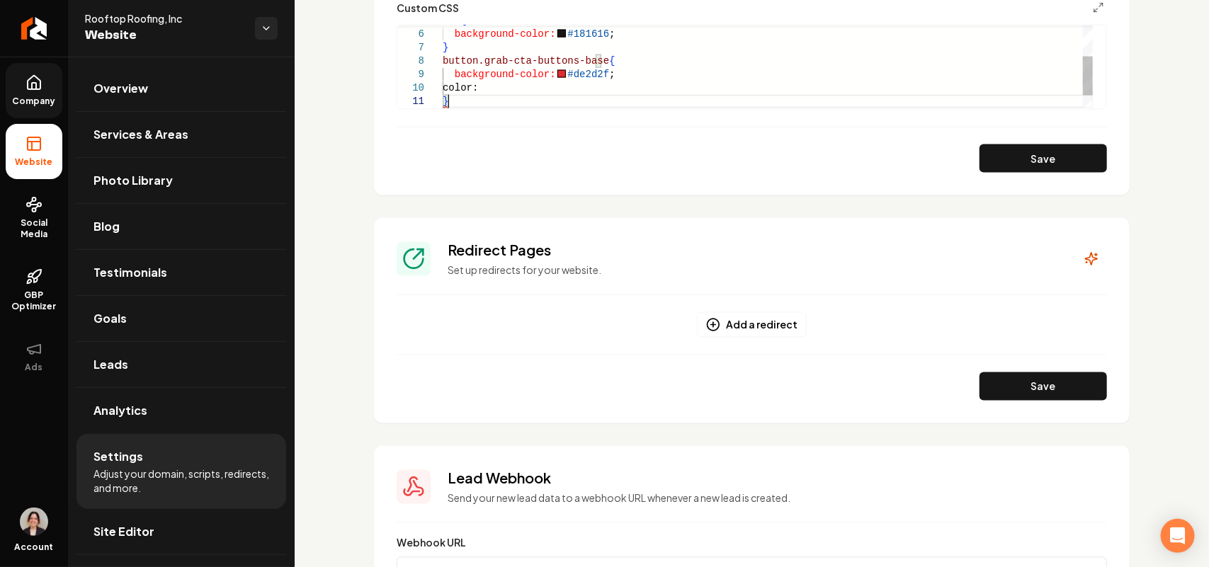
scroll to position [40, 4]
click at [568, 92] on div "background-color: #181616 ; } button.grab-cta-buttons-base { background-color: …" at bounding box center [768, 47] width 650 height 175
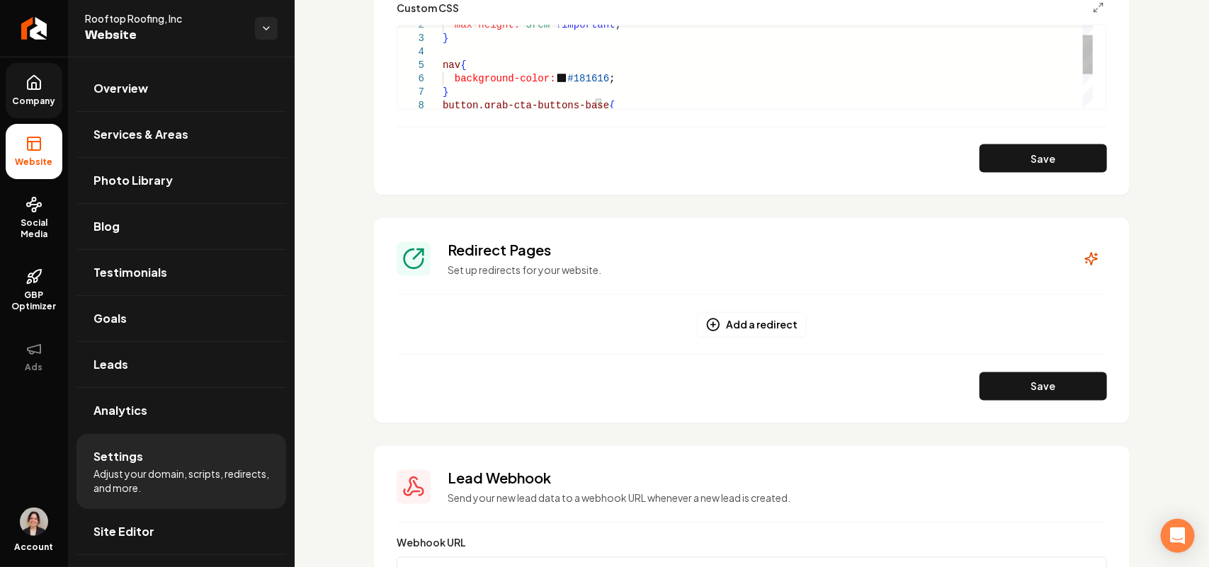
click at [508, 93] on div "background-color: #181616 ; } button.grab-cta-buttons-base { nav { max-height: …" at bounding box center [768, 92] width 650 height 175
click at [597, 61] on div "background-color: #181616 ; } nav { } button.grab-cta-buttons-base {" at bounding box center [768, 81] width 650 height 188
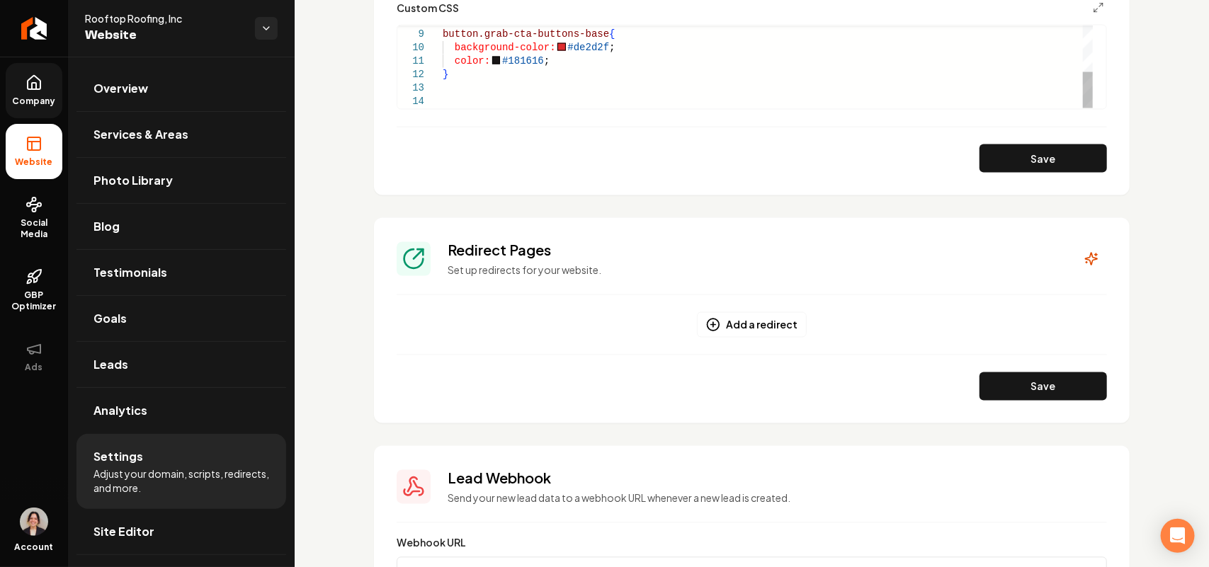
click at [462, 74] on div "button.grab-cta-buttons-base { background-color: #de2d2f ; color: #181616 ; }" at bounding box center [768, 14] width 650 height 188
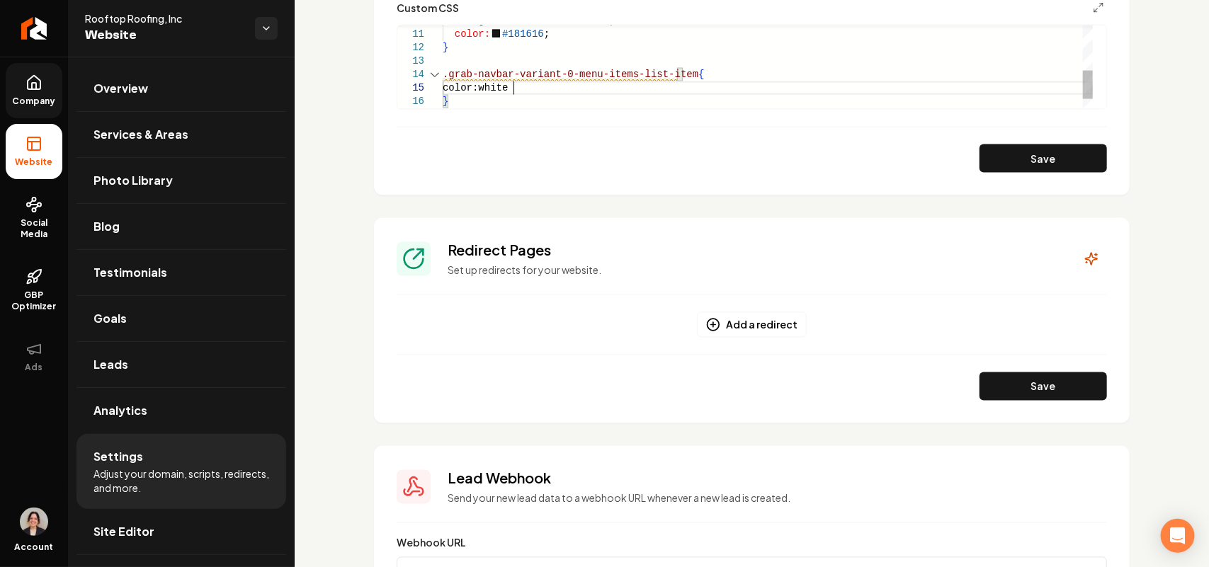
scroll to position [54, 74]
click at [1057, 165] on button "Save" at bounding box center [1042, 158] width 127 height 28
click at [462, 46] on div "background-color: #de2d2f ; color: #181616 ; } .grab-navbar-variant-0-menu-item…" at bounding box center [768, 0] width 650 height 215
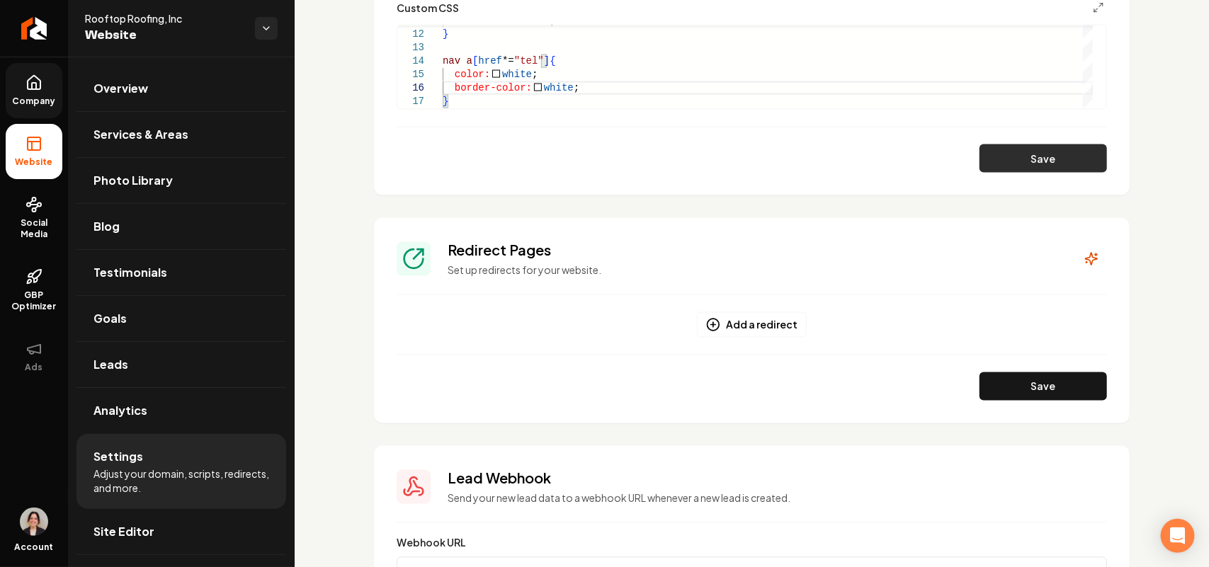
drag, startPoint x: 947, startPoint y: 151, endPoint x: 971, endPoint y: 149, distance: 24.1
click at [951, 151] on div "Save" at bounding box center [752, 158] width 710 height 28
click at [979, 147] on button "Save" at bounding box center [1042, 158] width 127 height 28
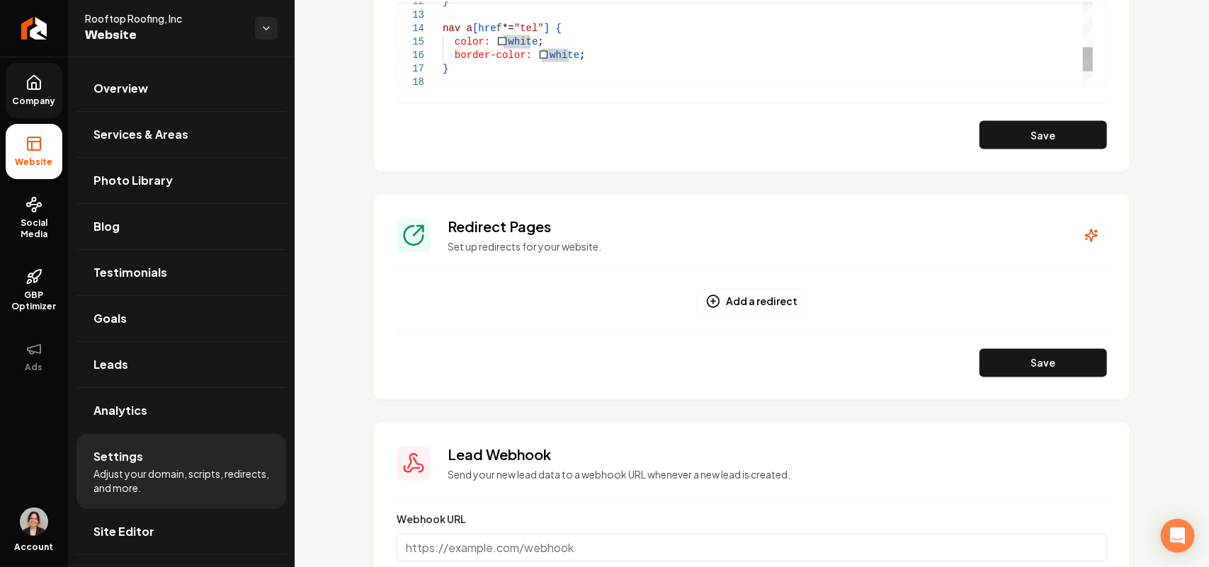
scroll to position [780, 0]
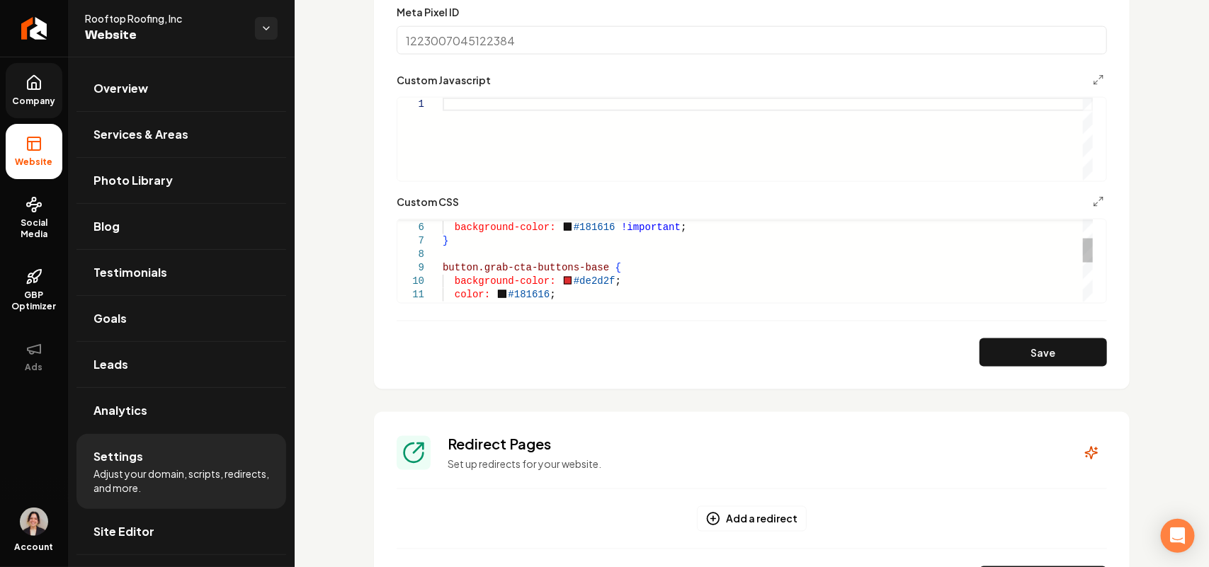
click at [529, 295] on div "} button.grab-cta-buttons-base { background-color: #de2d2f ; color: #181616 ; n…" at bounding box center [768, 295] width 650 height 283
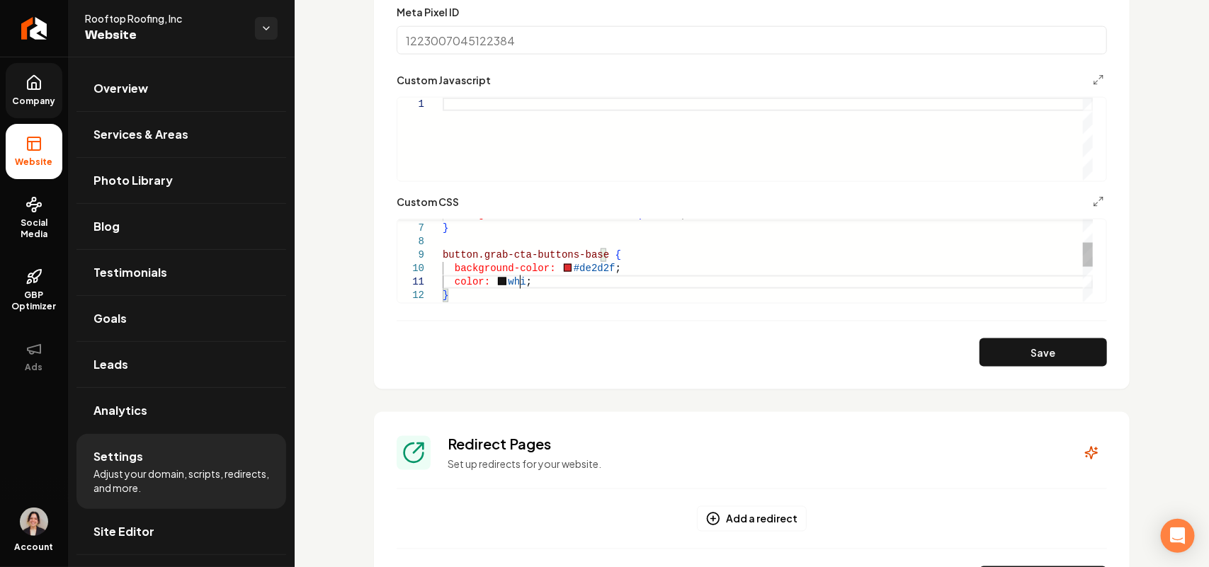
scroll to position [11, 75]
click at [1055, 355] on button "Save" at bounding box center [1042, 352] width 127 height 28
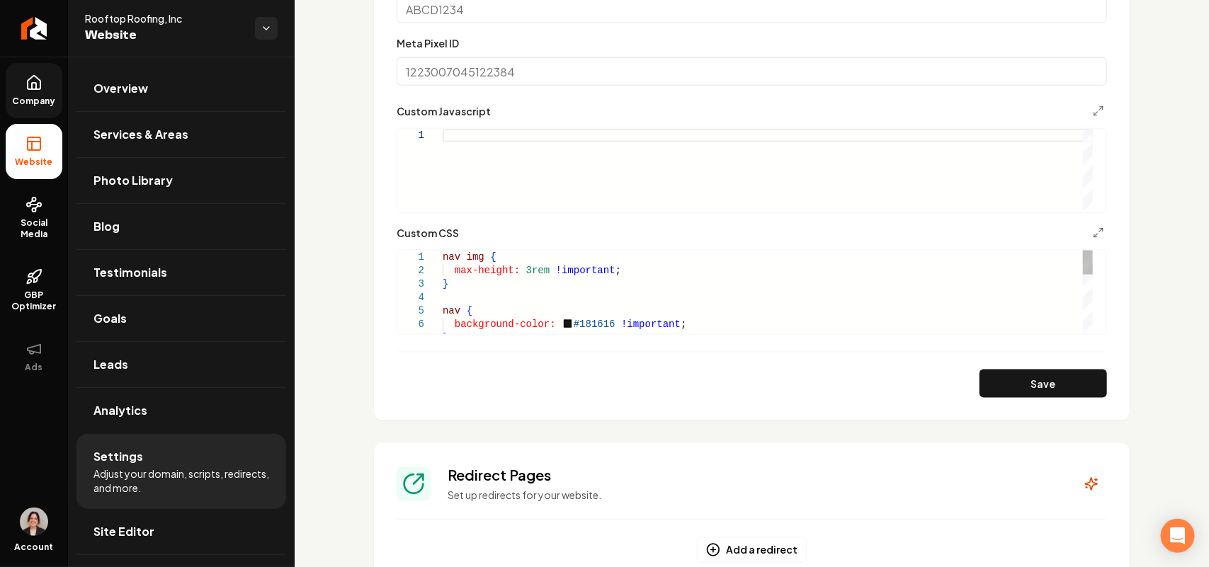
scroll to position [691, 0]
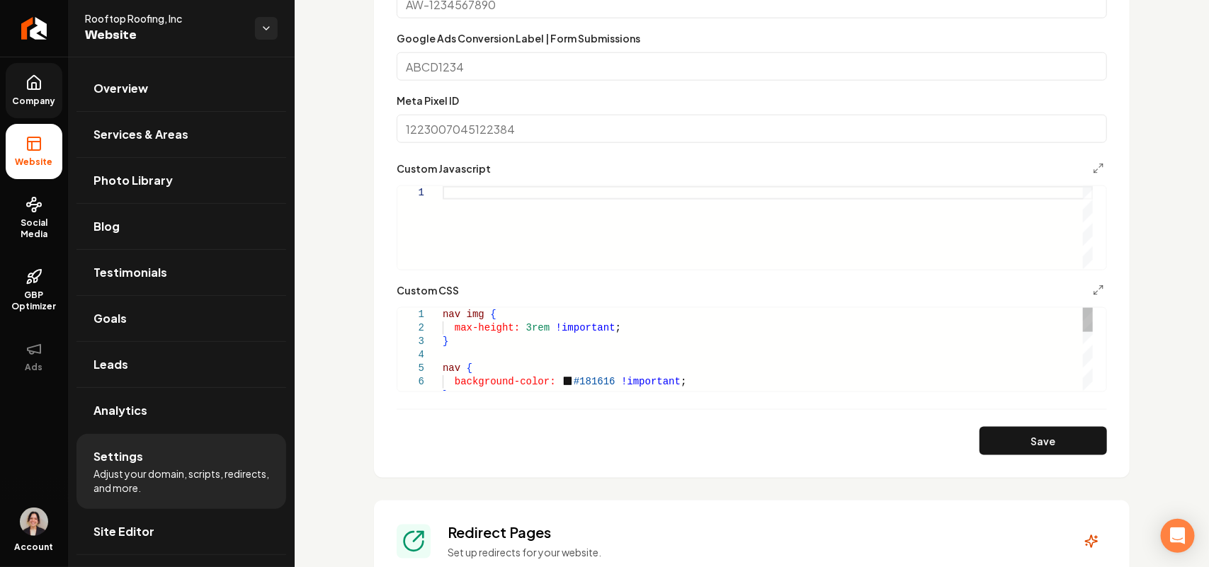
click at [625, 327] on div "nav { background-color: #181616 !important ; } max-height: 3rem !important ; } …" at bounding box center [768, 449] width 650 height 283
click at [671, 385] on div "nav { background-color: #181616 !important ; } max-height: 3rem !important ; } …" at bounding box center [768, 449] width 650 height 283
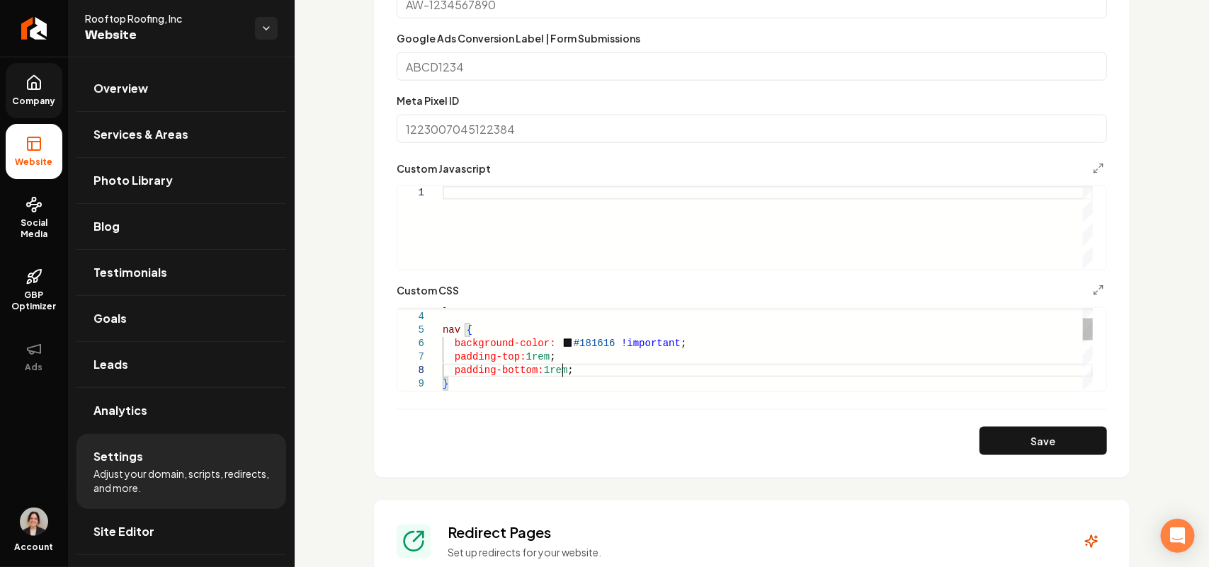
scroll to position [94, 118]
click at [1016, 438] on button "Save" at bounding box center [1042, 441] width 127 height 28
click at [543, 369] on div "nav { background-color: #181616 !important ; } padding-top: 1rem ; padding-bott…" at bounding box center [768, 424] width 650 height 309
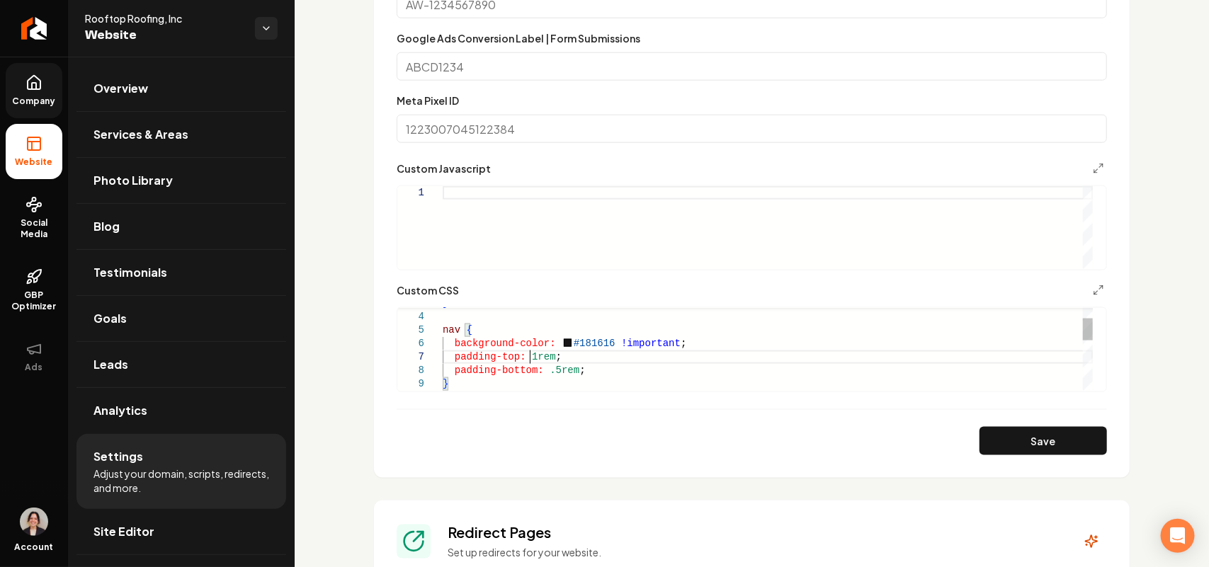
click at [530, 351] on div "nav { background-color: #181616 !important ; } padding-top: 1rem ; padding-bott…" at bounding box center [768, 424] width 650 height 309
type textarea "**********"
click at [979, 433] on button "Save" at bounding box center [1042, 441] width 127 height 28
click at [165, 89] on link "Overview" at bounding box center [181, 88] width 210 height 45
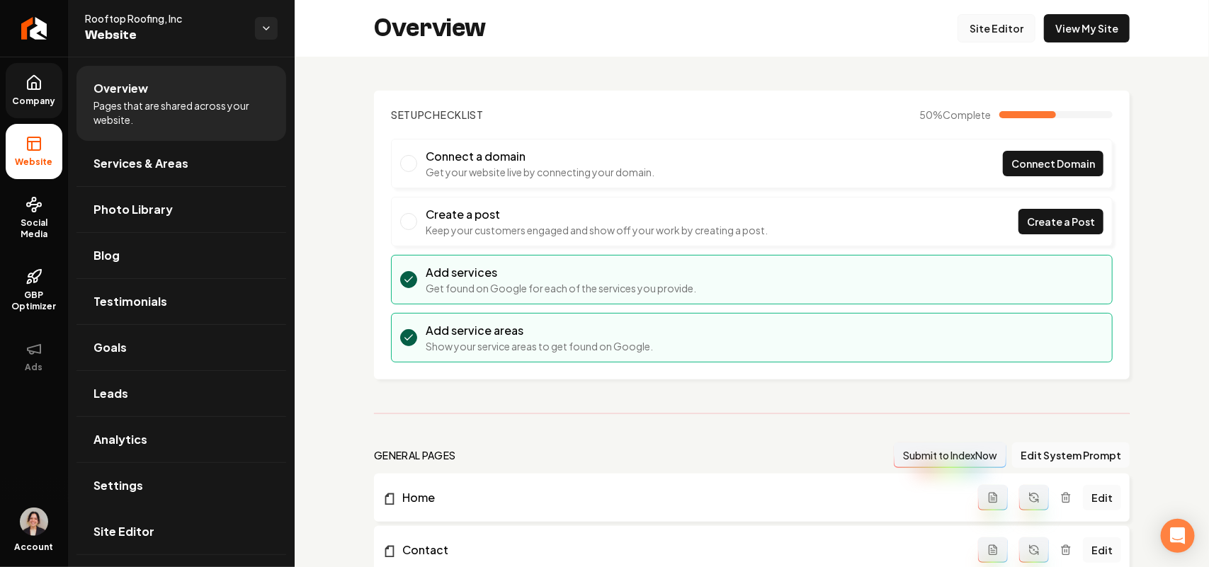
click at [984, 18] on link "Site Editor" at bounding box center [996, 28] width 78 height 28
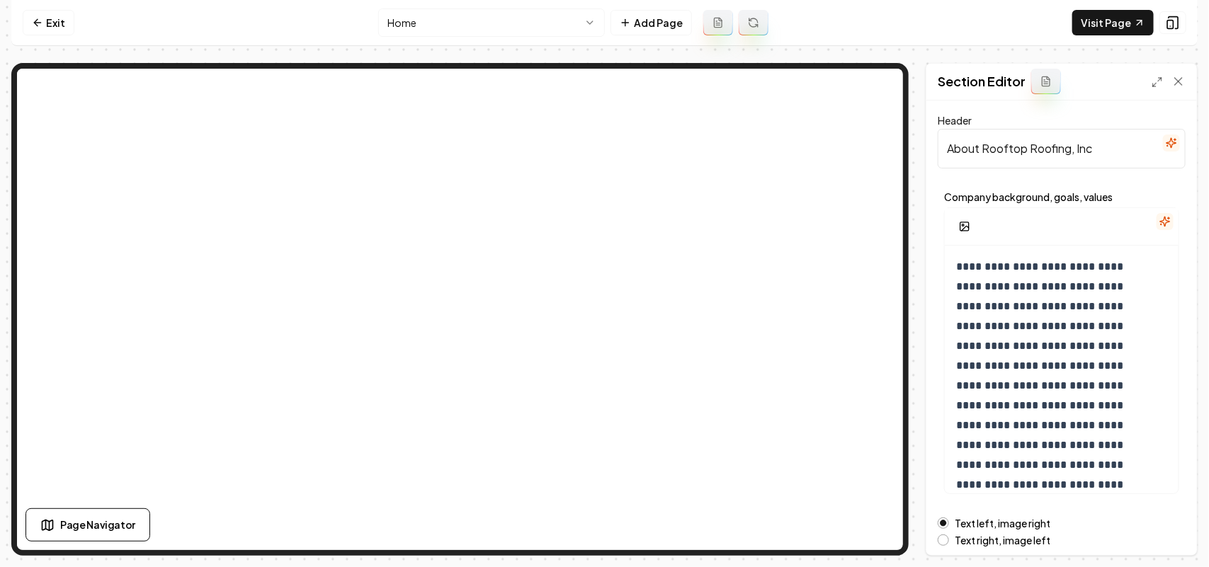
drag, startPoint x: 1107, startPoint y: 149, endPoint x: 982, endPoint y: 149, distance: 124.6
click at [982, 149] on input "About Rooftop Roofing, Inc" at bounding box center [1062, 149] width 248 height 40
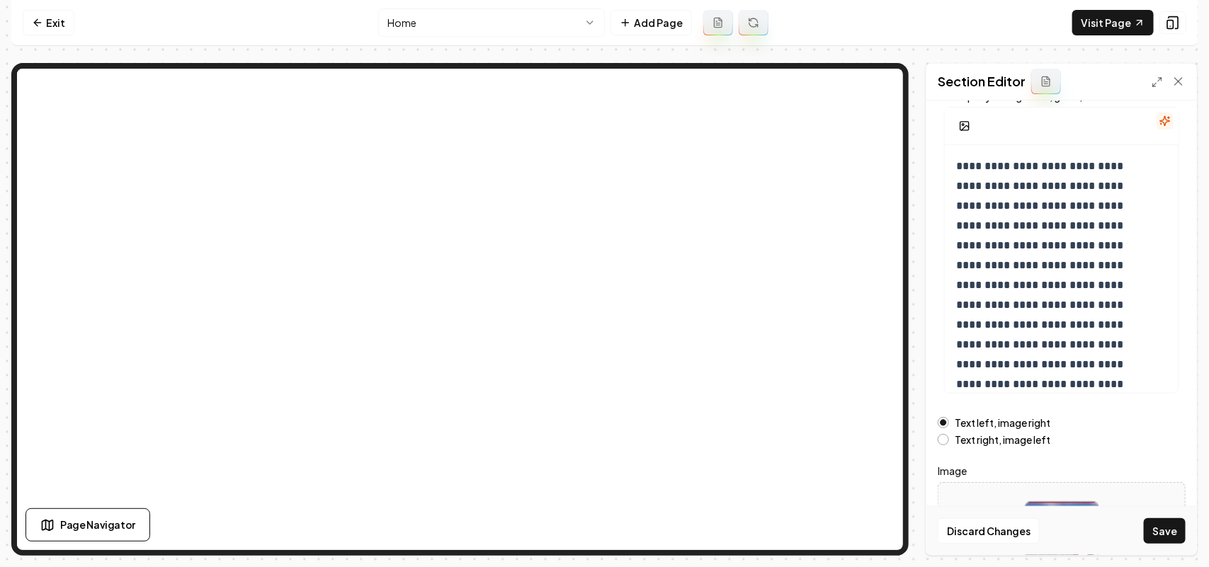
scroll to position [198, 0]
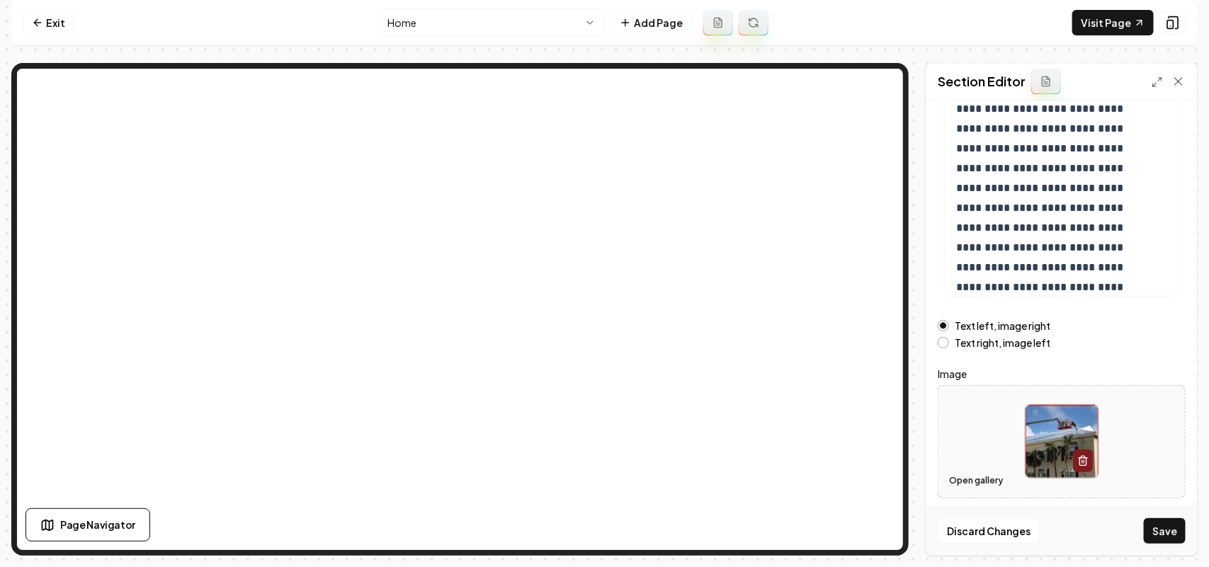
type input "About Us"
click at [968, 479] on button "Open gallery" at bounding box center [976, 480] width 64 height 23
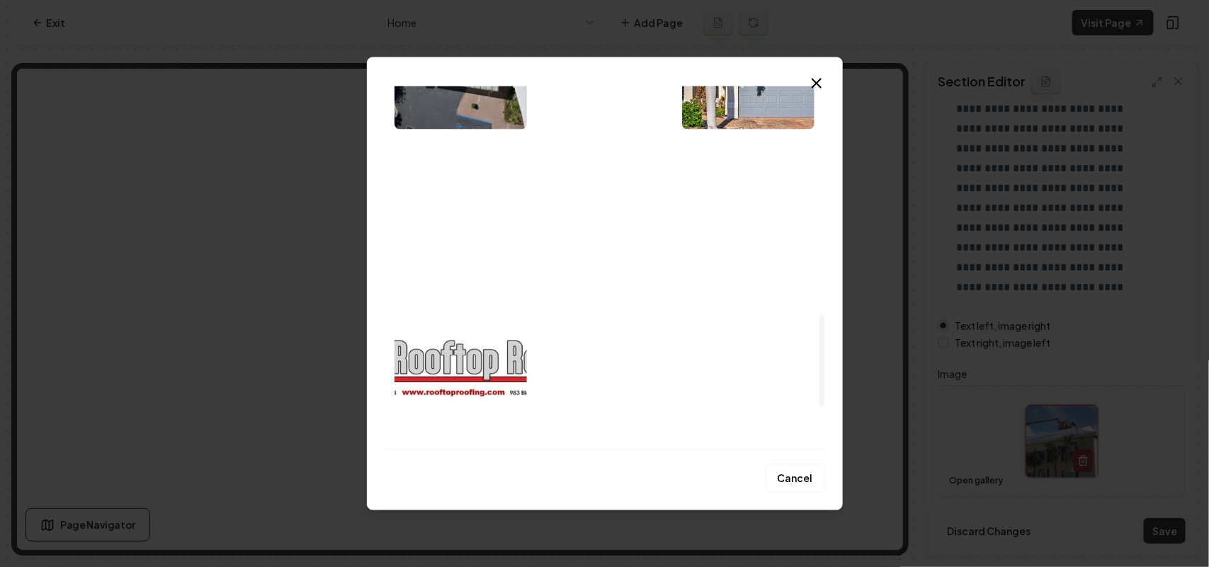
scroll to position [858, 0]
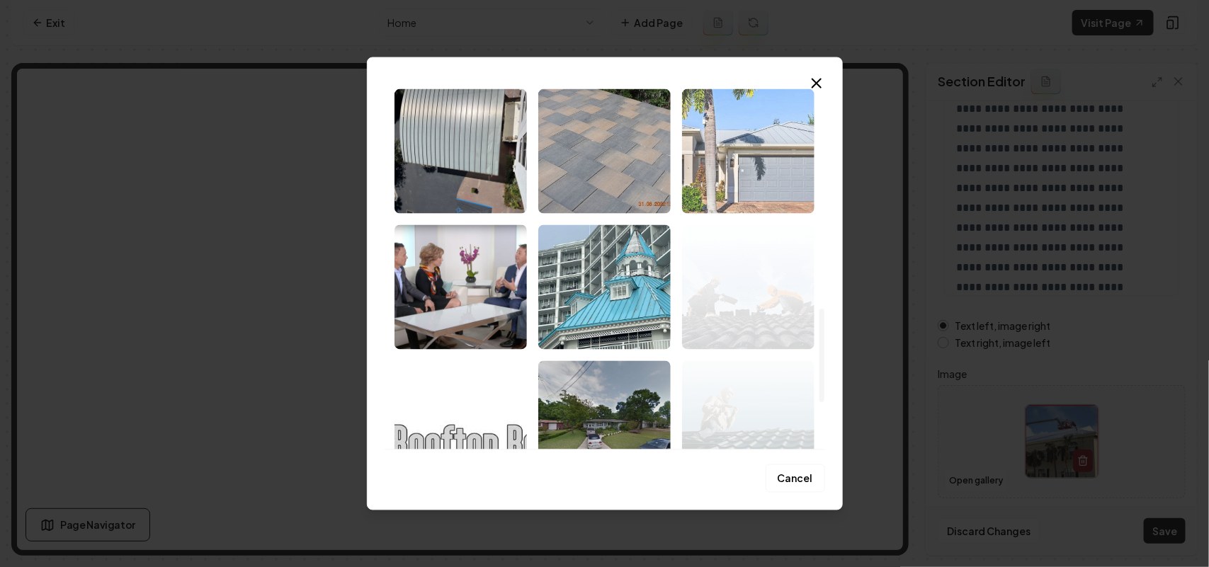
click at [715, 185] on img "Select image image_67dd6e75432c47641639026a.jpeg" at bounding box center [748, 151] width 132 height 125
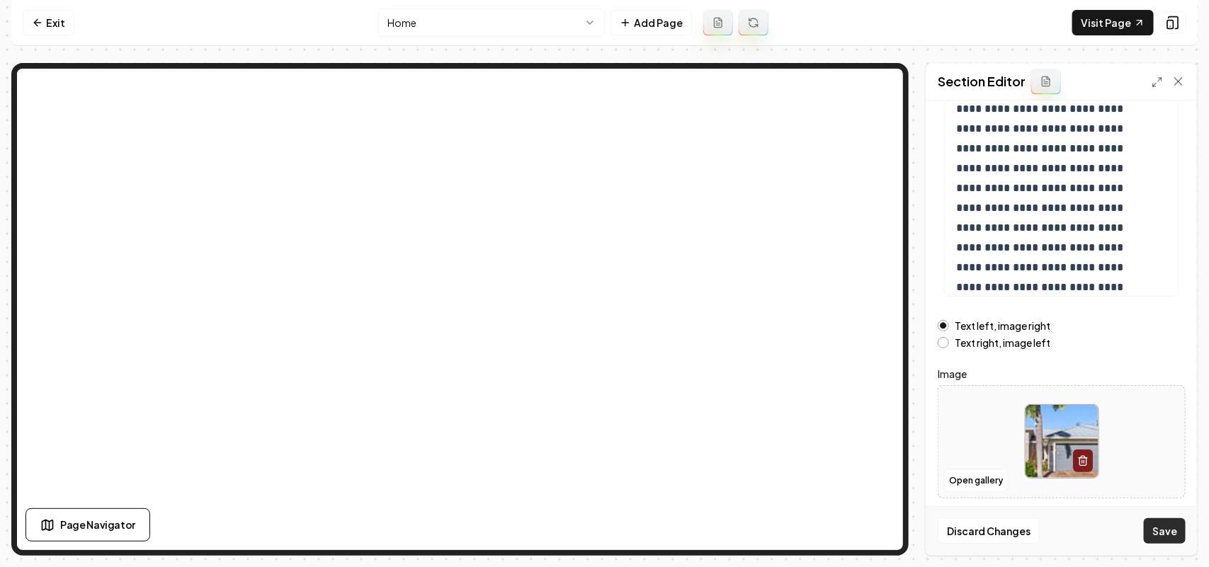
click at [1170, 525] on button "Save" at bounding box center [1165, 530] width 42 height 25
click at [986, 477] on button "Open gallery" at bounding box center [976, 480] width 64 height 23
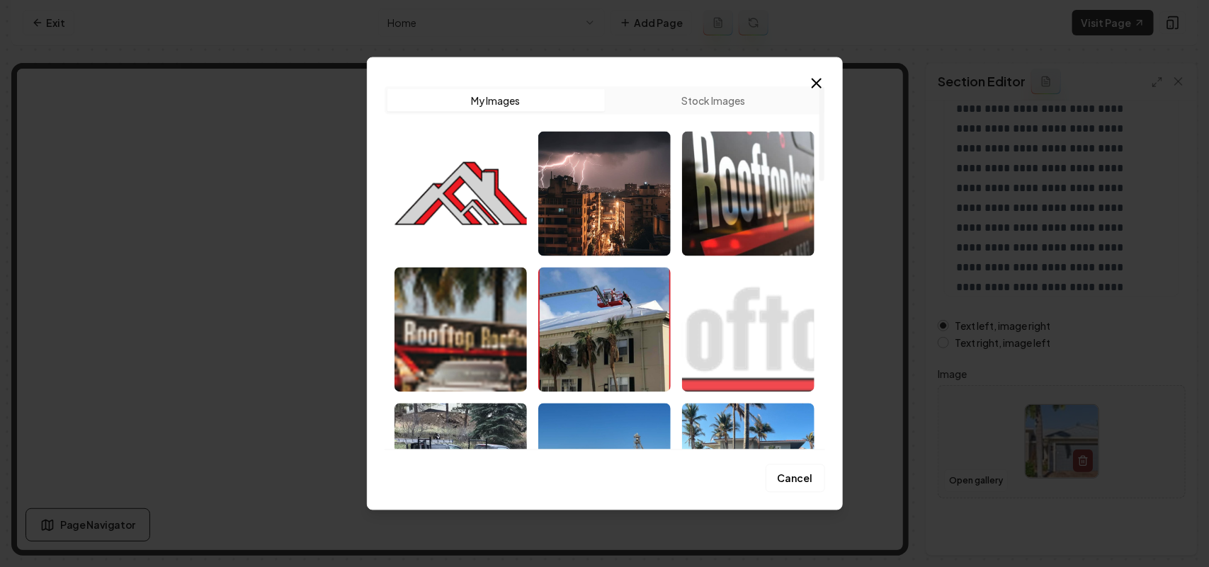
scroll to position [89, 0]
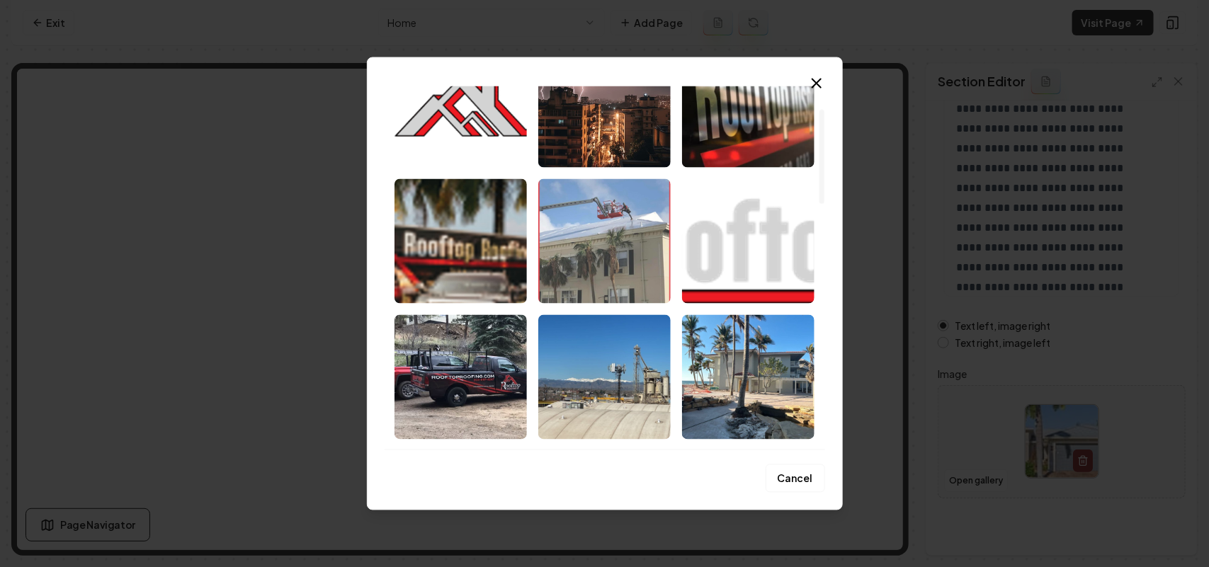
click at [634, 224] on img "Select image image_67dd6f4e432c4764163d2b2a.png" at bounding box center [604, 240] width 132 height 125
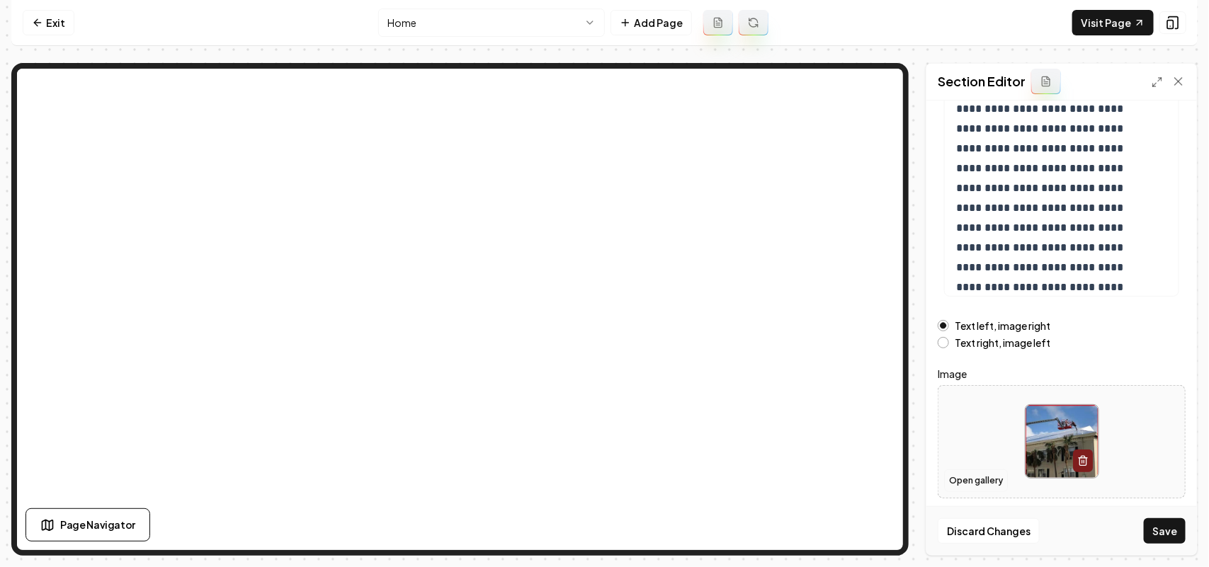
click at [981, 479] on button "Open gallery" at bounding box center [976, 480] width 64 height 23
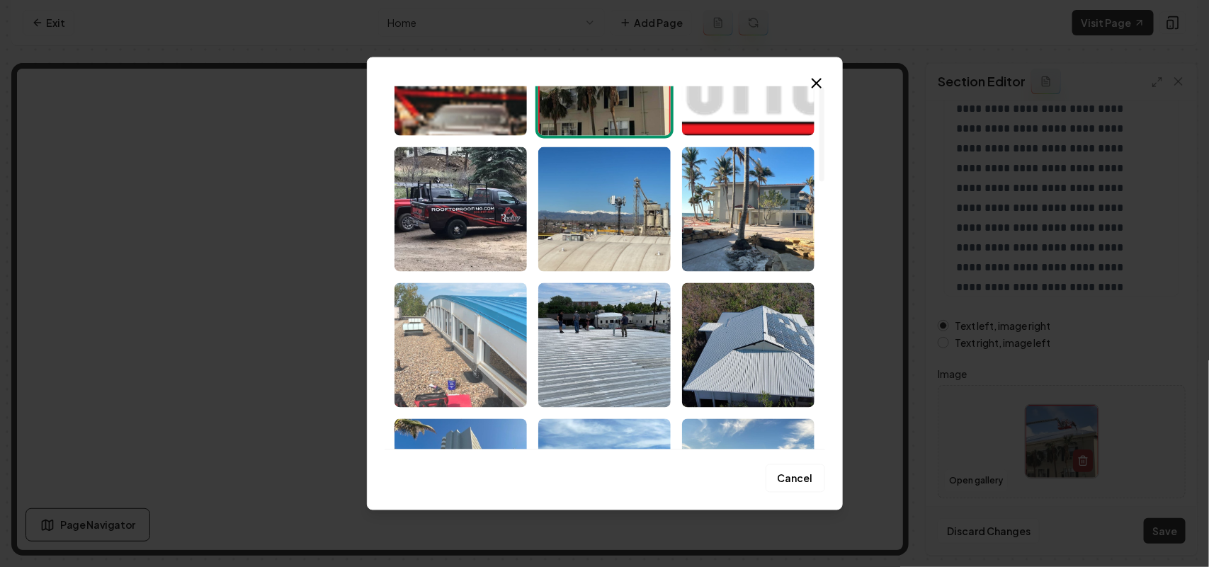
scroll to position [354, 0]
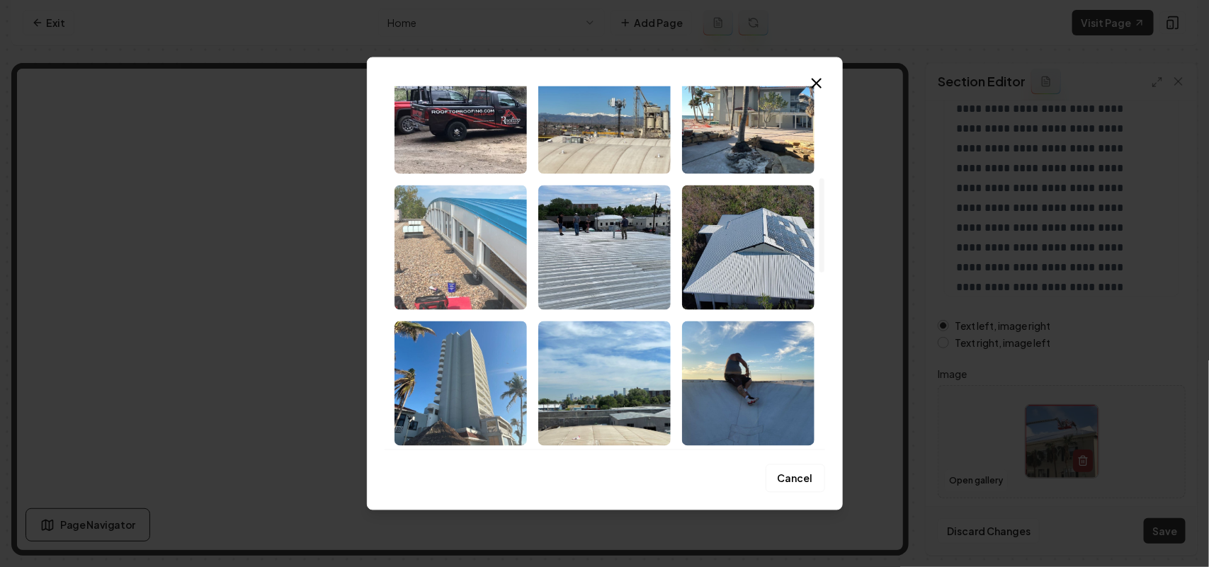
click at [455, 261] on img "Select image image_67dd6e75432c4764163902b7.jpeg" at bounding box center [460, 247] width 132 height 125
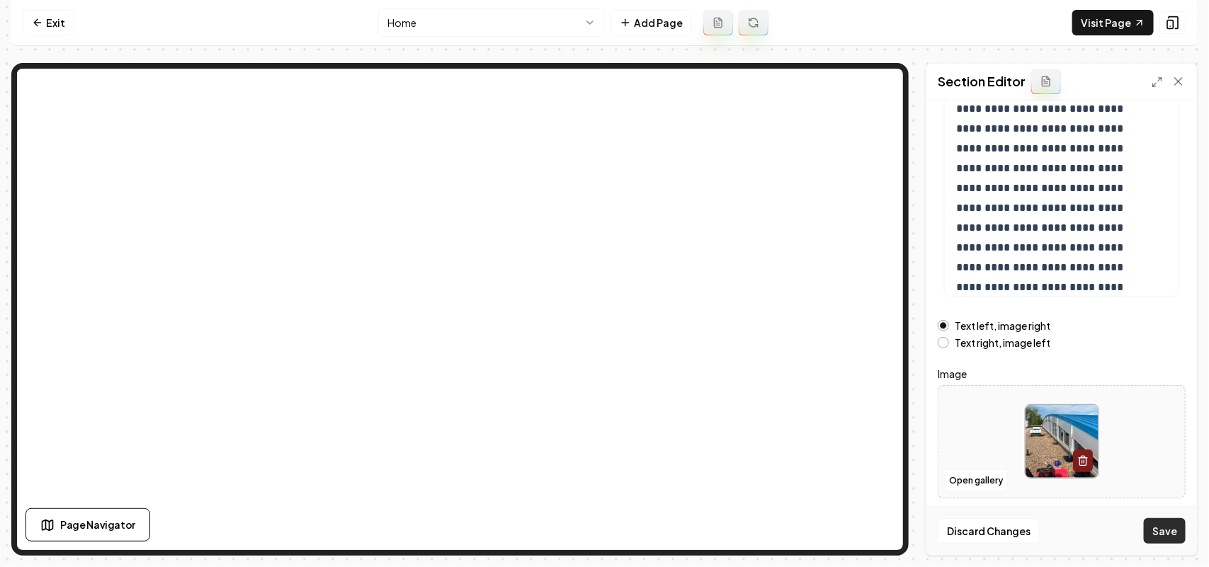
drag, startPoint x: 1171, startPoint y: 525, endPoint x: 1180, endPoint y: 520, distance: 10.1
click at [1174, 514] on div "Discard Changes Save" at bounding box center [1061, 530] width 271 height 49
click at [1183, 525] on button "Save" at bounding box center [1165, 530] width 42 height 25
click at [976, 479] on button "Open gallery" at bounding box center [976, 480] width 64 height 23
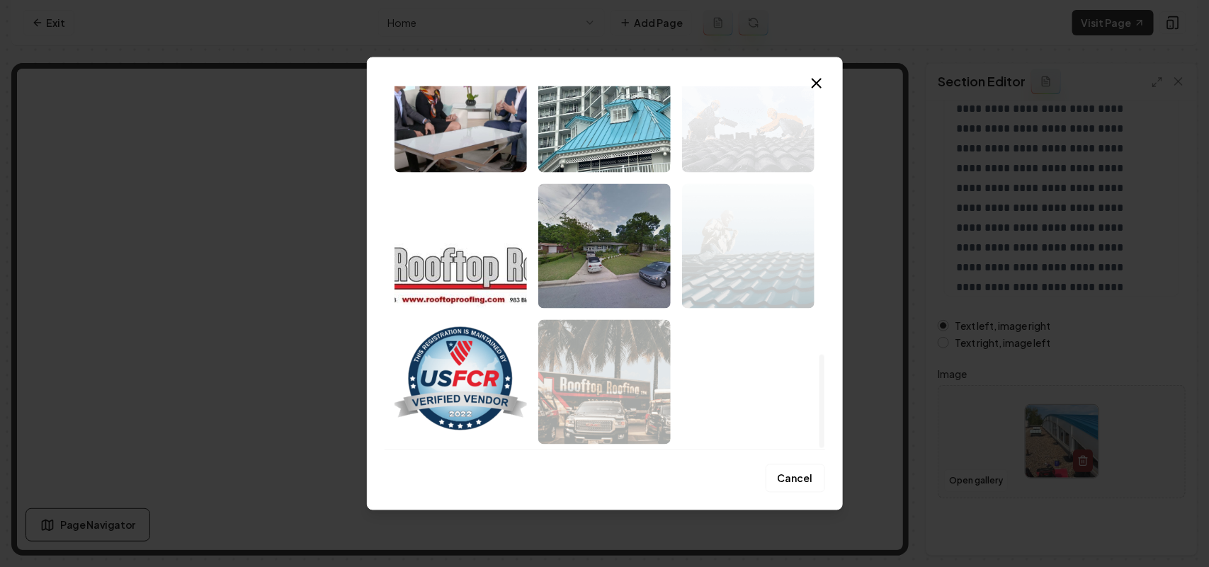
drag, startPoint x: 823, startPoint y: 110, endPoint x: 809, endPoint y: 455, distance: 344.4
click at [819, 448] on div at bounding box center [821, 401] width 5 height 94
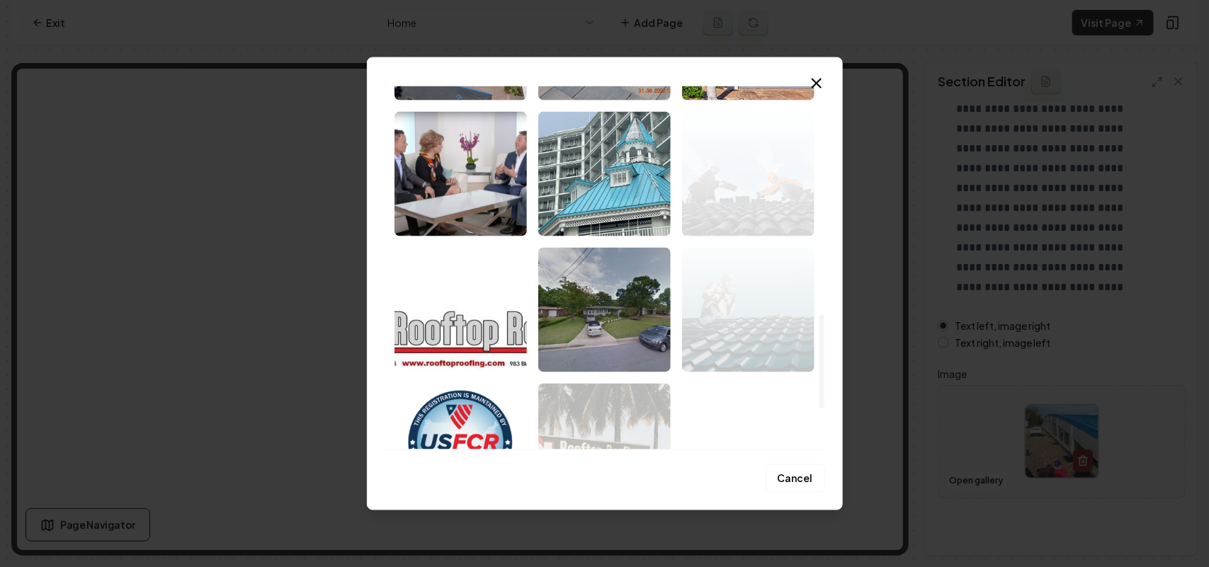
scroll to position [858, 0]
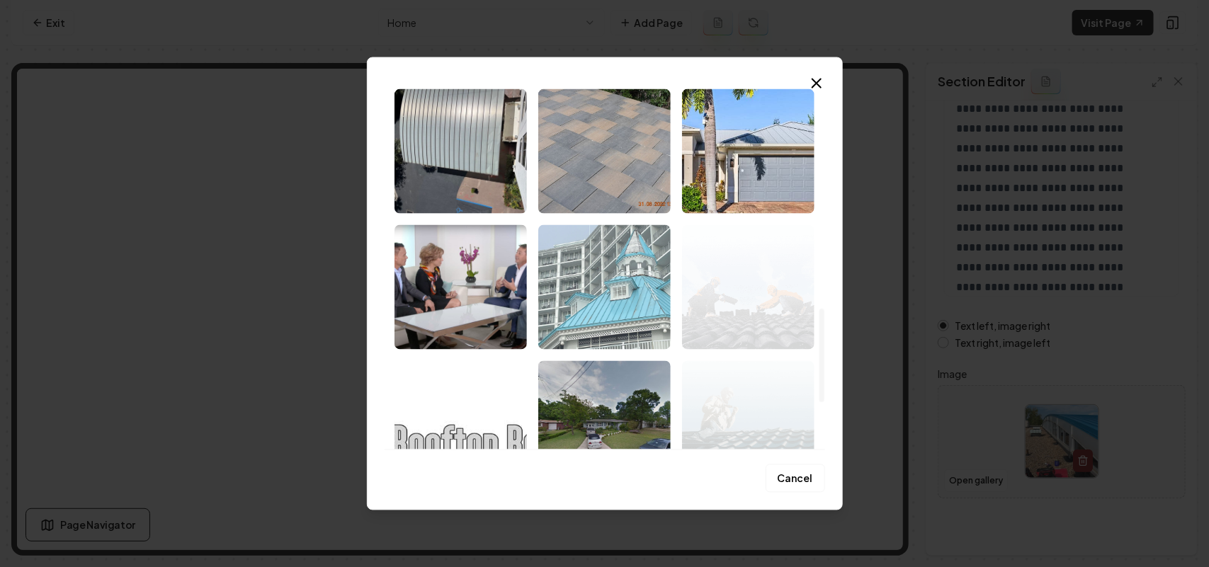
click at [604, 313] on img "Select image image_67dd6e75432c47641639030d.jpeg" at bounding box center [604, 286] width 132 height 125
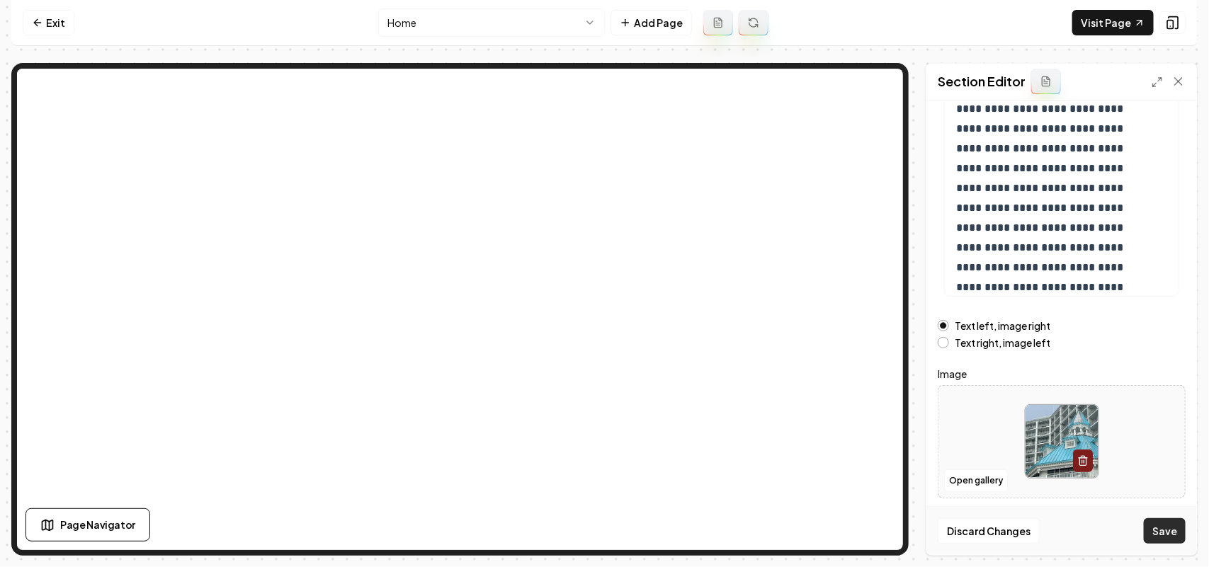
click at [1151, 524] on button "Save" at bounding box center [1165, 530] width 42 height 25
click at [977, 482] on button "Open gallery" at bounding box center [976, 480] width 64 height 23
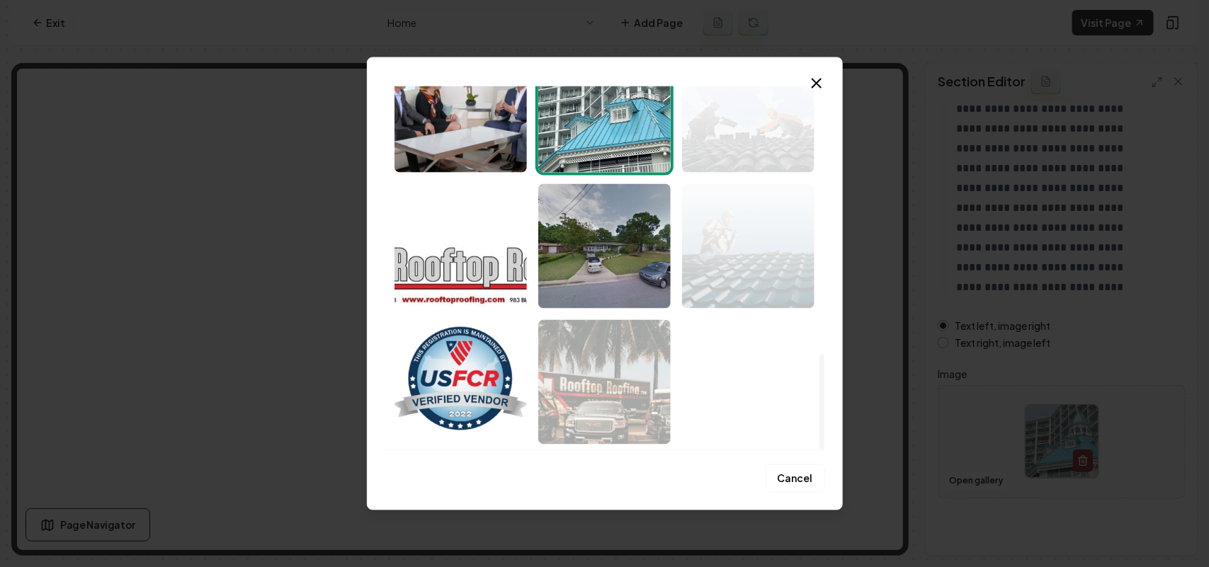
drag, startPoint x: 821, startPoint y: 103, endPoint x: 809, endPoint y: 494, distance: 391.1
click at [819, 448] on div at bounding box center [821, 401] width 5 height 94
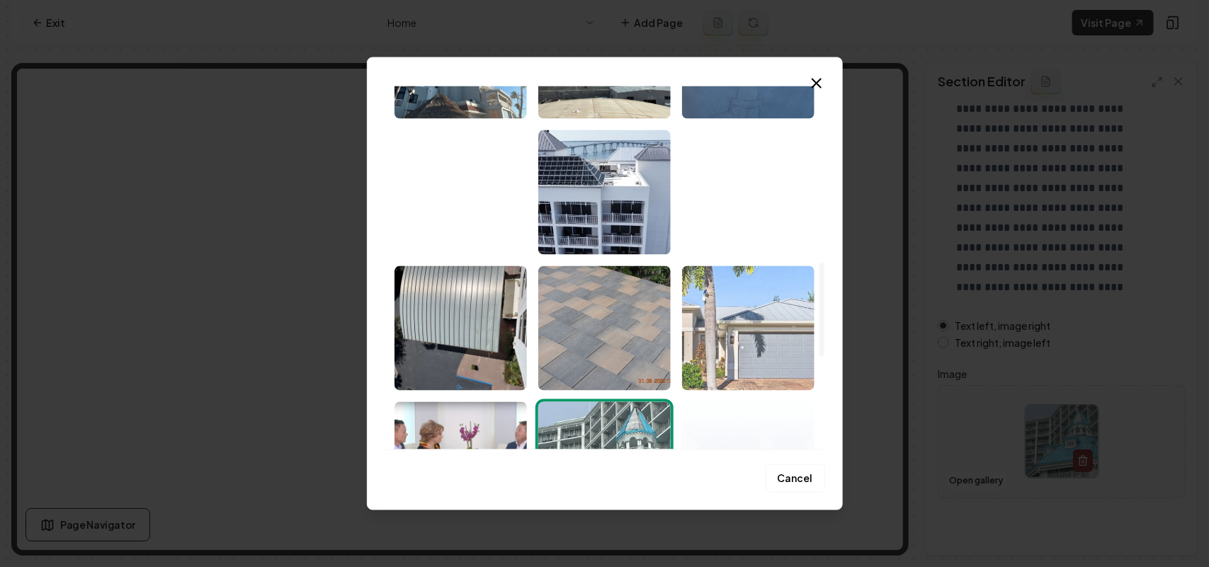
scroll to position [593, 0]
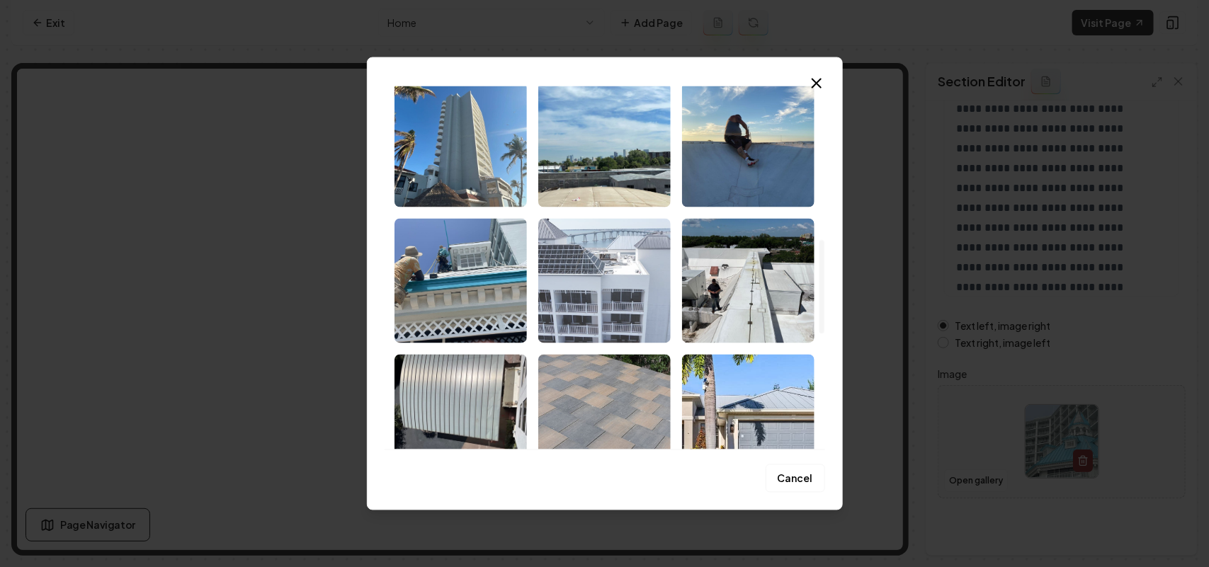
click at [591, 285] on img "Select image image_67dd6e75432c4764163902bb.jpeg" at bounding box center [604, 280] width 132 height 125
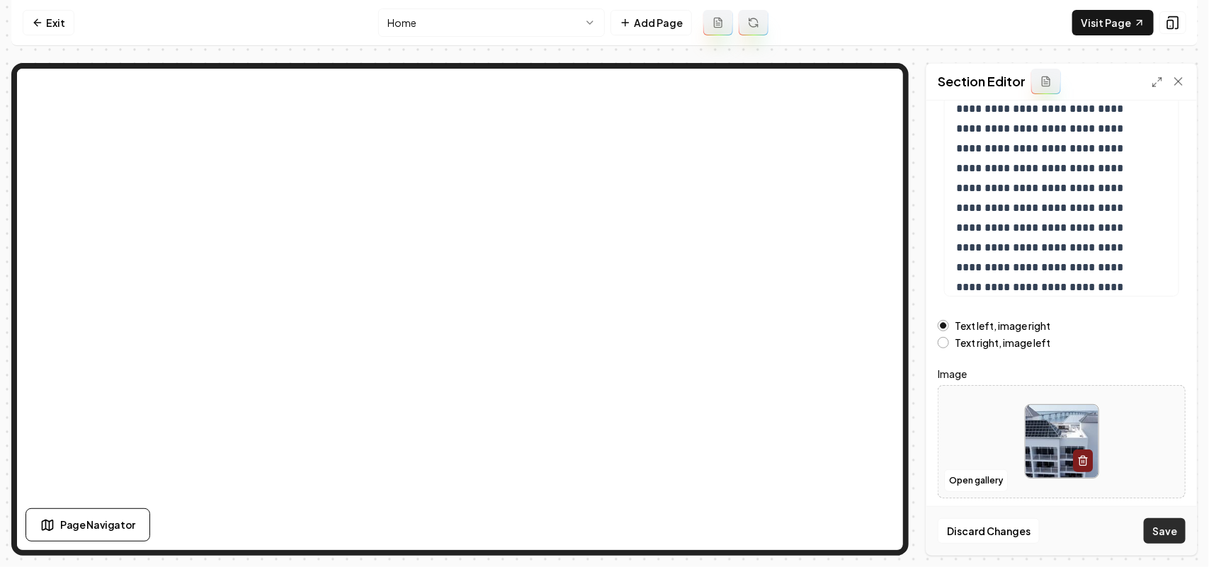
click at [1163, 528] on button "Save" at bounding box center [1165, 530] width 42 height 25
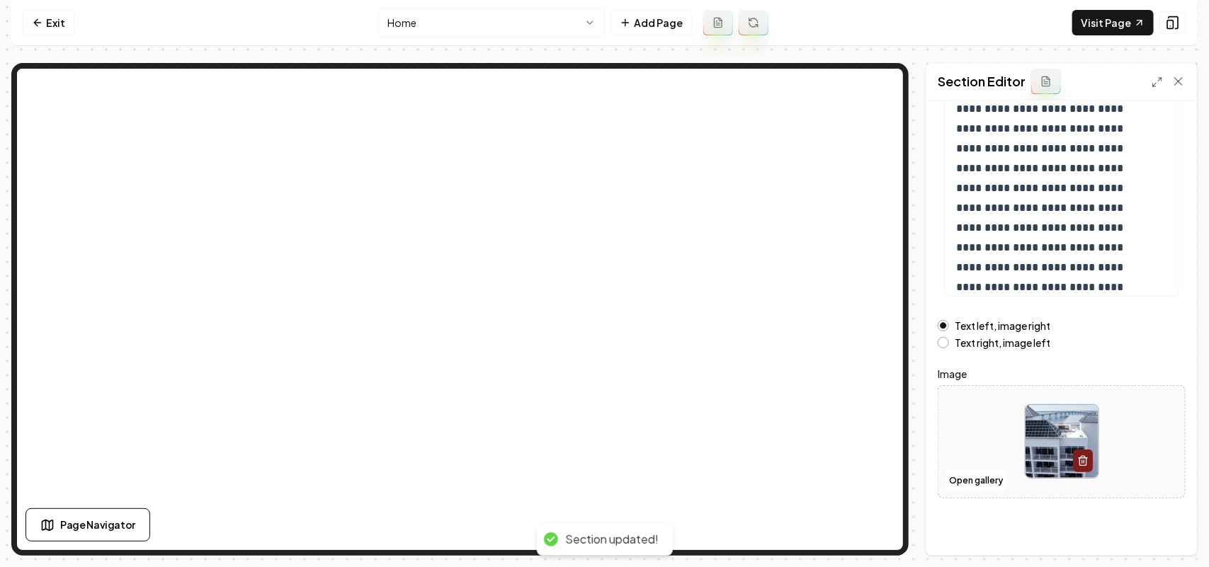
scroll to position [0, 0]
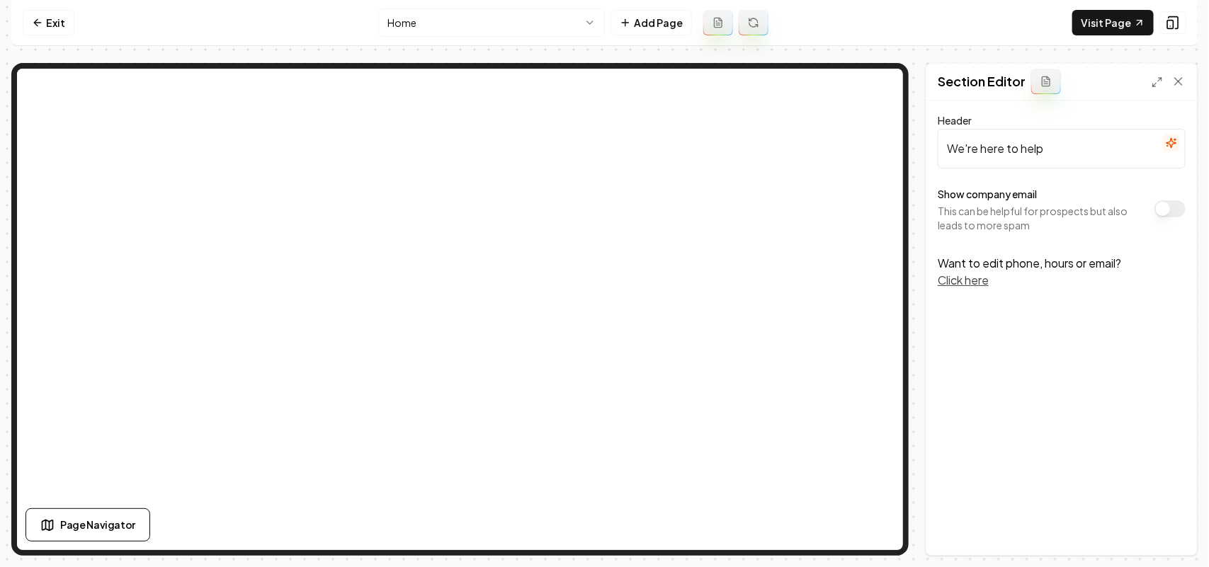
click at [1165, 217] on div "Show company email This can be helpful for prospects but also leads to more spam" at bounding box center [1062, 209] width 248 height 47
click at [1166, 214] on button "Show company email" at bounding box center [1169, 208] width 31 height 17
click at [1166, 533] on button "Save" at bounding box center [1165, 530] width 42 height 25
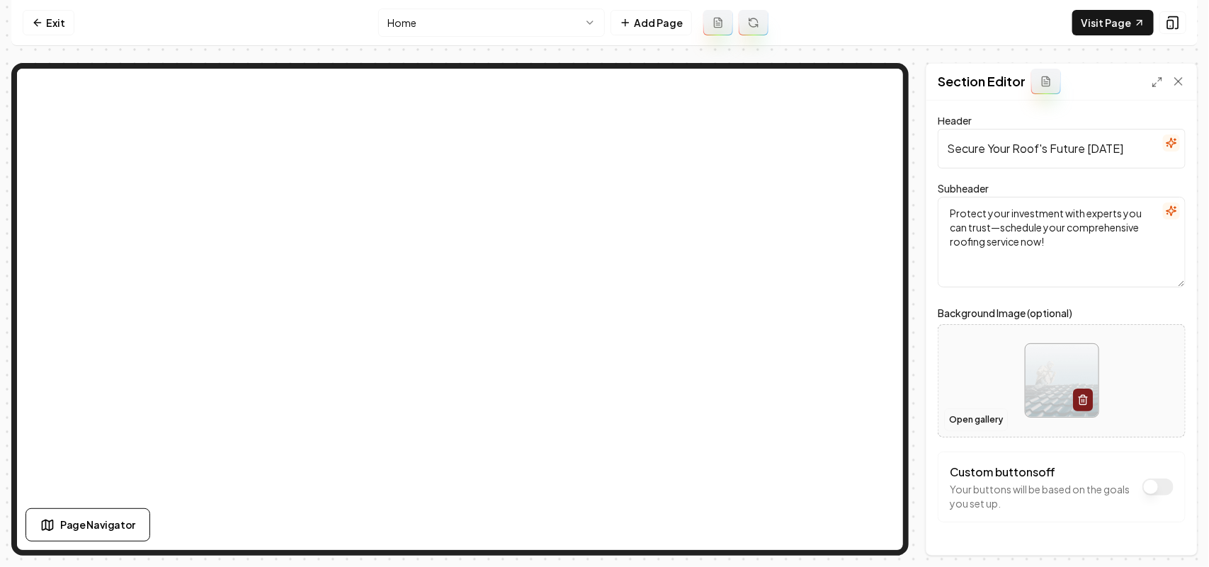
click at [968, 422] on button "Open gallery" at bounding box center [976, 420] width 64 height 23
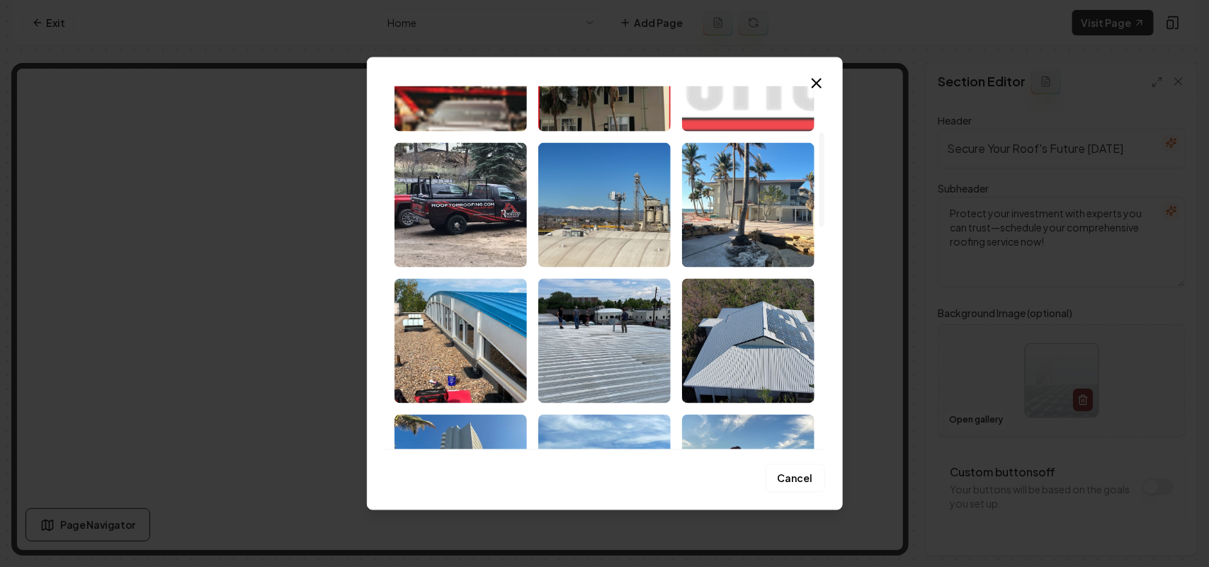
scroll to position [443, 0]
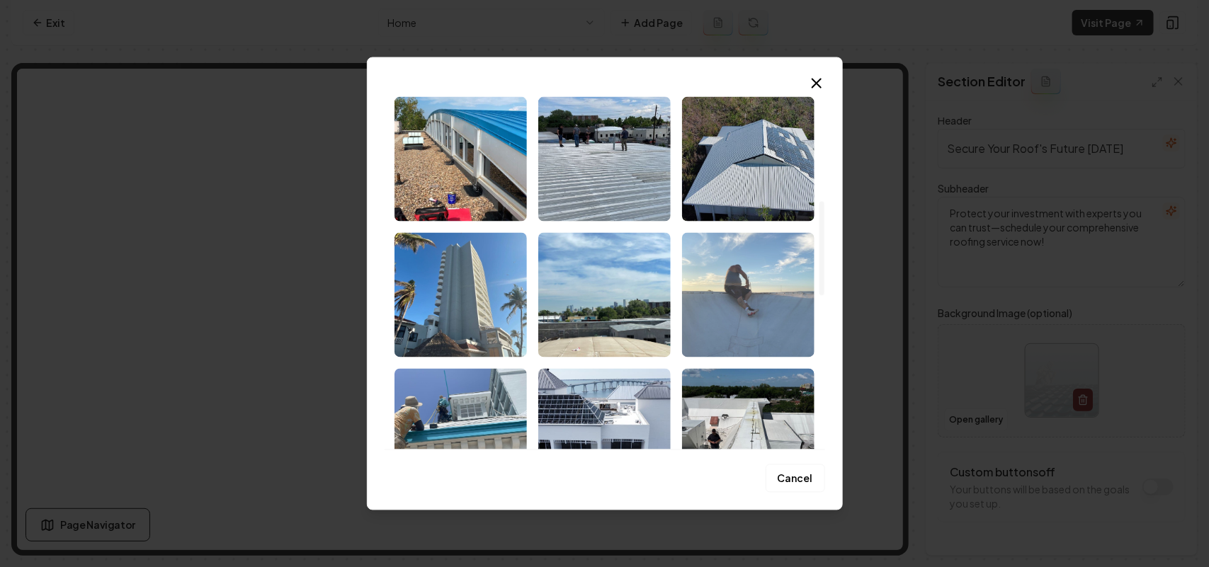
click at [790, 319] on img "Select image image_67dd6e75432c4764163900b1.jpeg" at bounding box center [748, 294] width 132 height 125
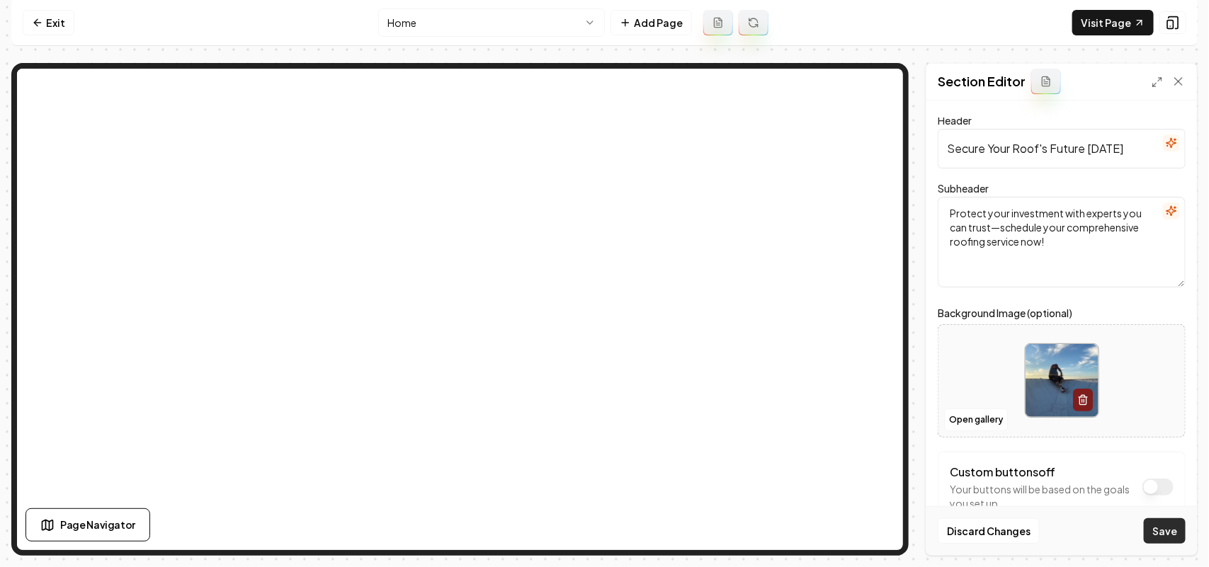
click at [1154, 518] on button "Save" at bounding box center [1165, 530] width 42 height 25
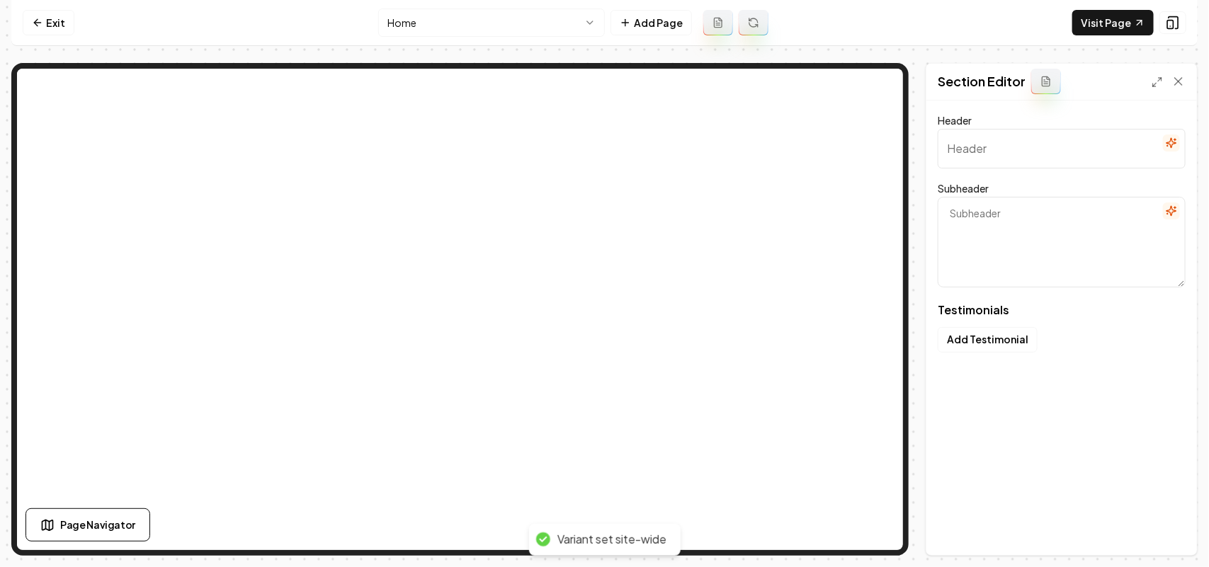
type input "Voices of our happy clients"
type textarea "Discover why they choose us"
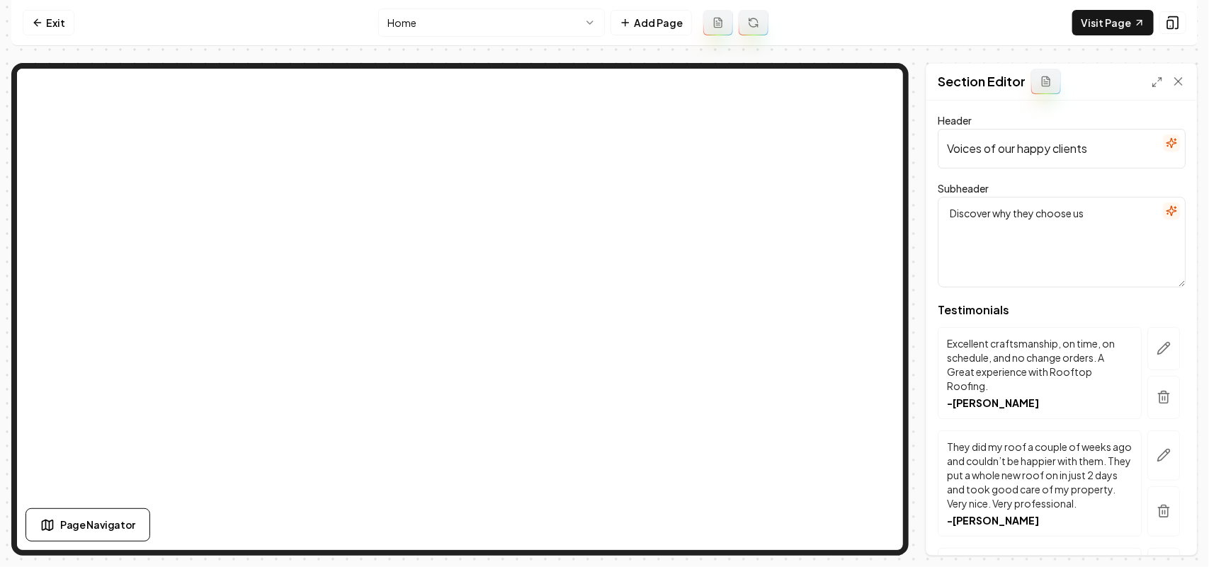
click at [501, 23] on html "Computer Required This feature is only available on a computer. Please switch t…" at bounding box center [604, 283] width 1209 height 567
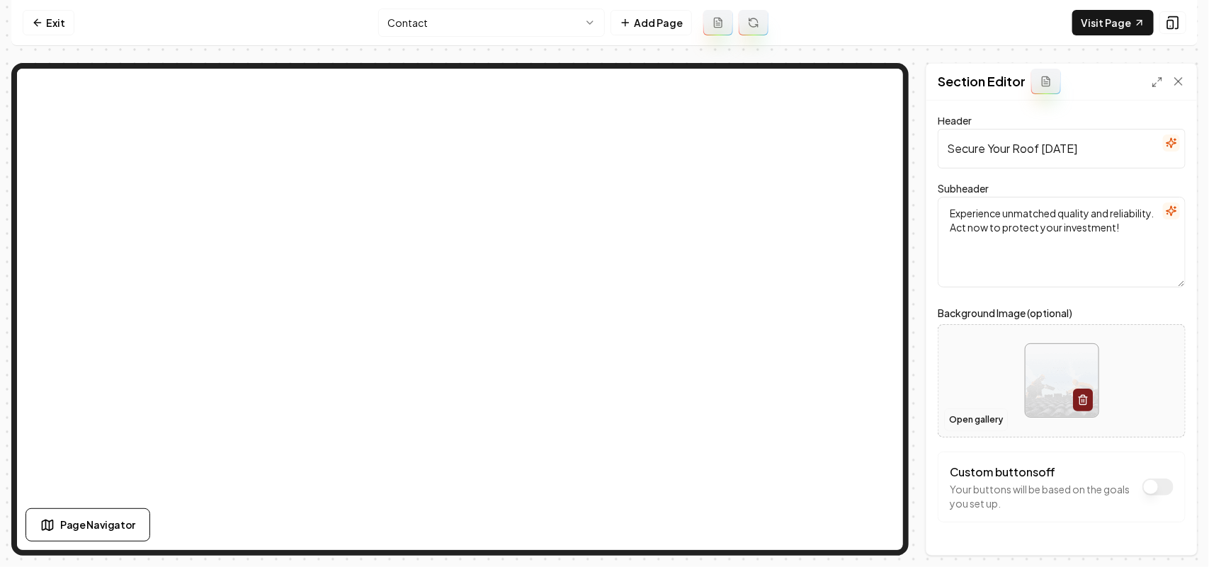
click at [988, 414] on button "Open gallery" at bounding box center [976, 420] width 64 height 23
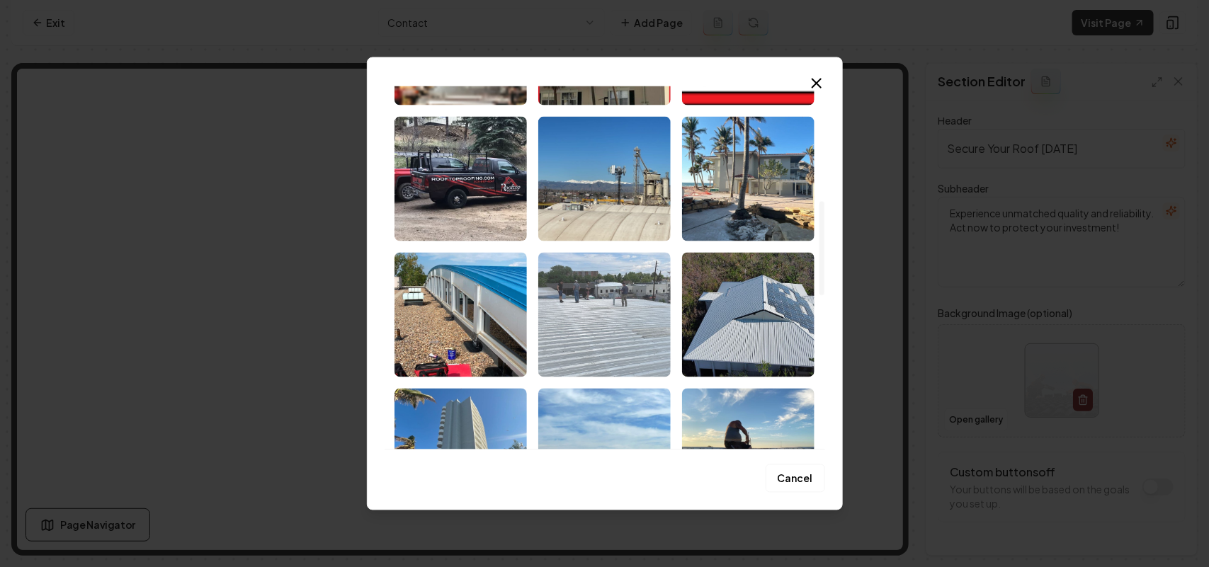
scroll to position [443, 0]
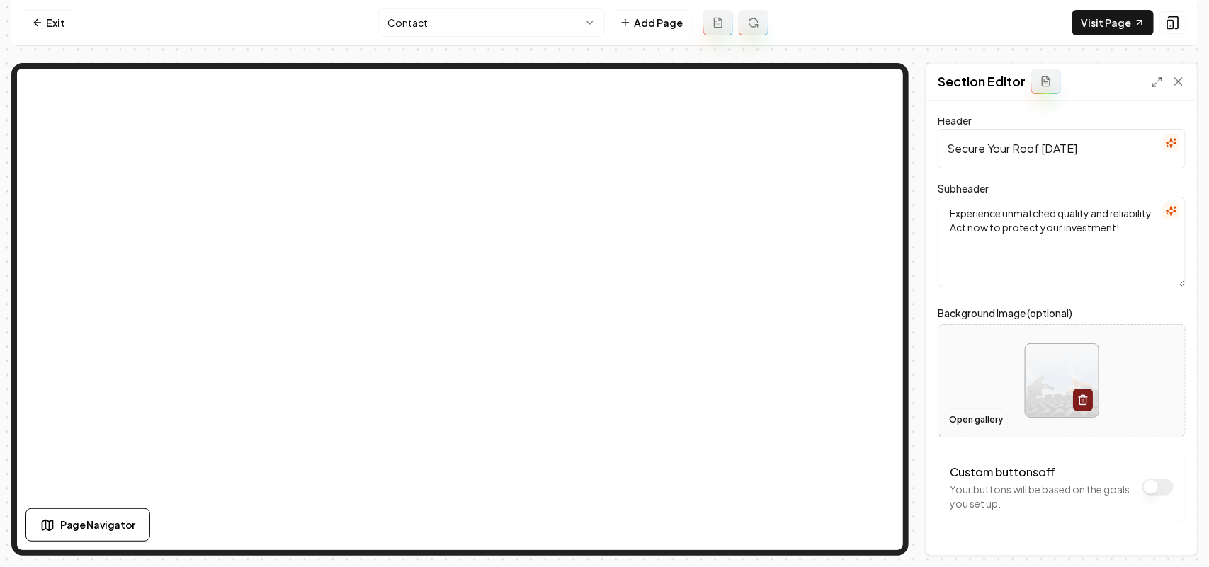
click at [969, 419] on button "Open gallery" at bounding box center [976, 420] width 64 height 23
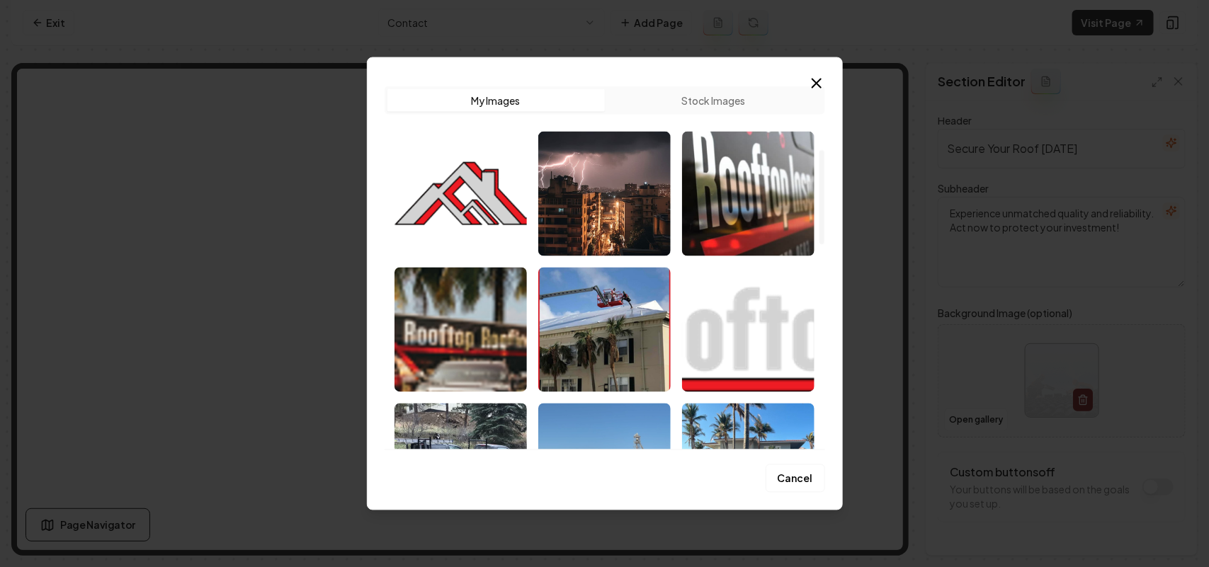
scroll to position [531, 0]
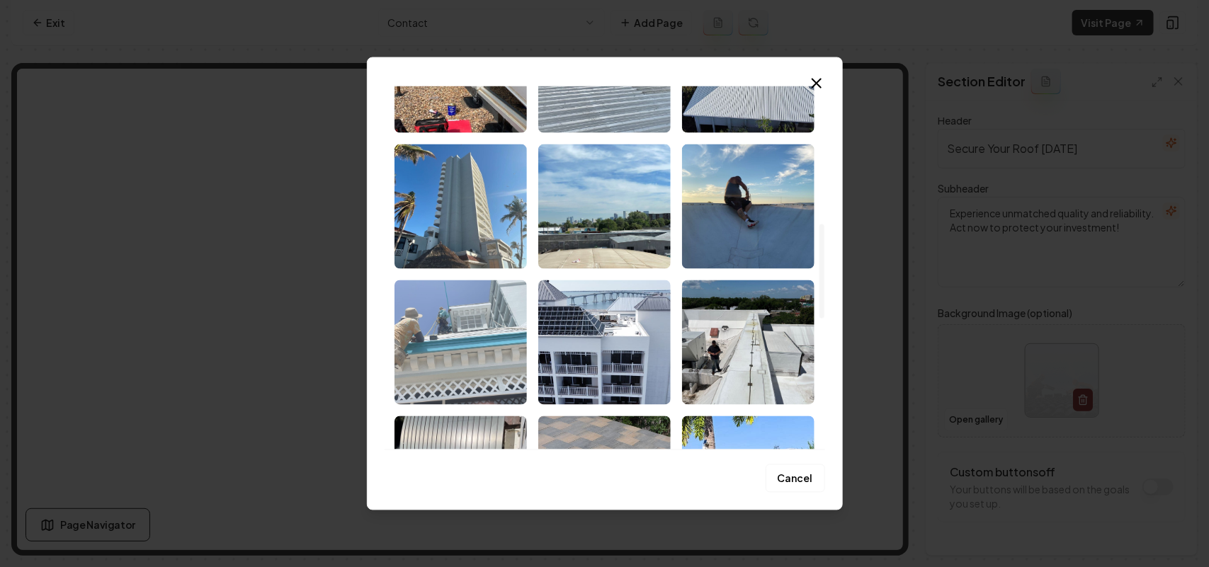
click at [482, 304] on img "Select image image_67dd6e76432c4764163903d7.jpeg" at bounding box center [460, 342] width 132 height 125
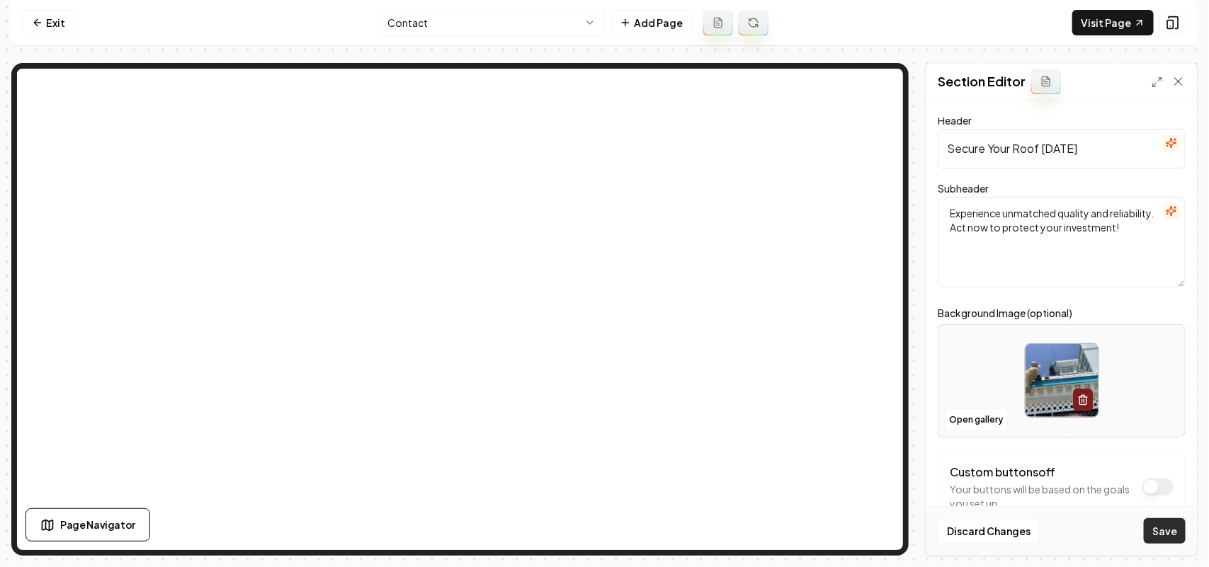
click at [1163, 524] on button "Save" at bounding box center [1165, 530] width 42 height 25
click at [508, 21] on html "Computer Required This feature is only available on a computer. Please switch t…" at bounding box center [604, 283] width 1209 height 567
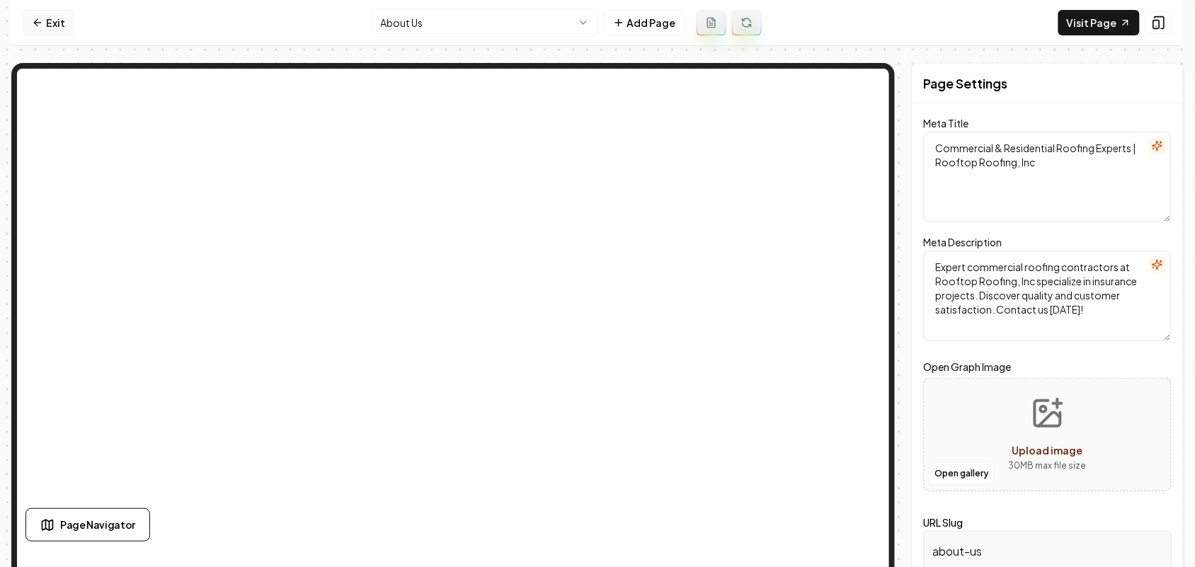
click at [60, 19] on link "Exit" at bounding box center [49, 22] width 52 height 25
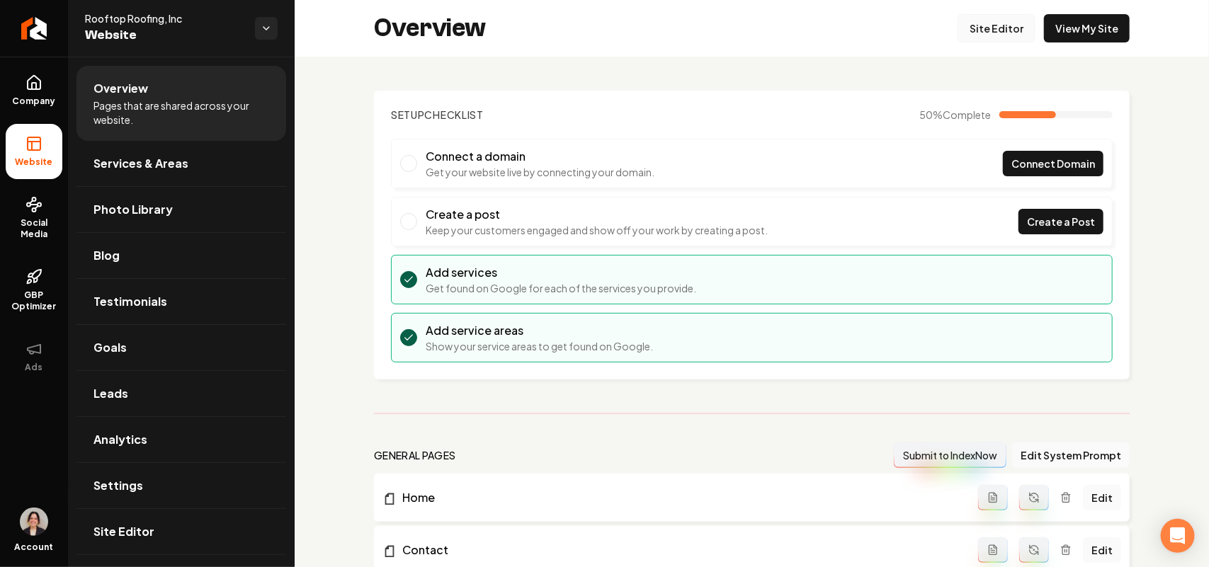
click at [985, 29] on link "Site Editor" at bounding box center [996, 28] width 78 height 28
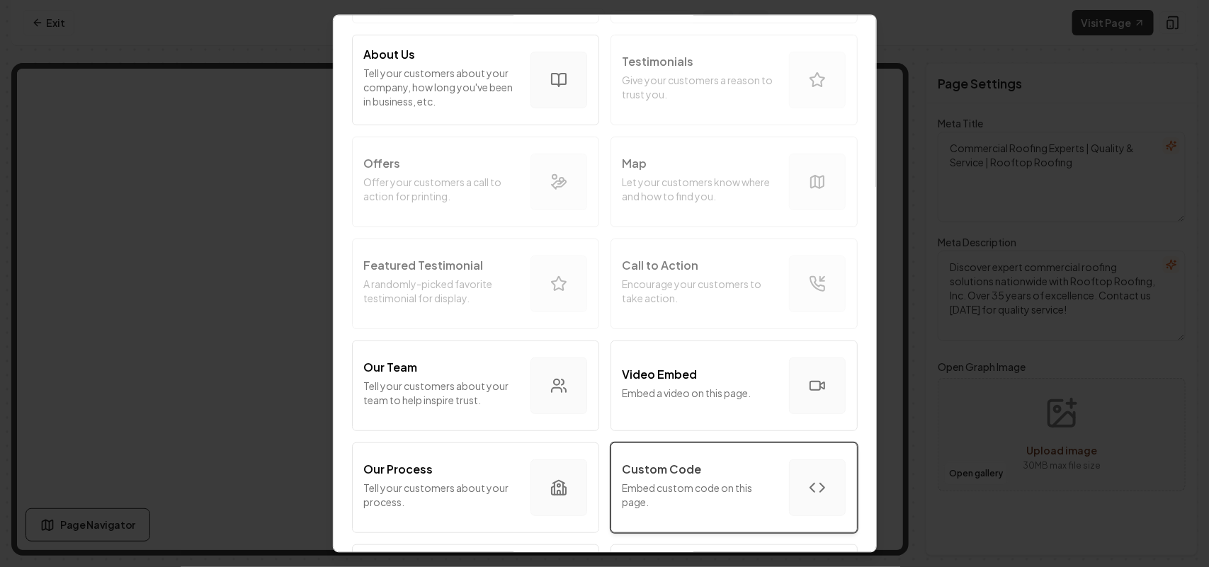
scroll to position [354, 0]
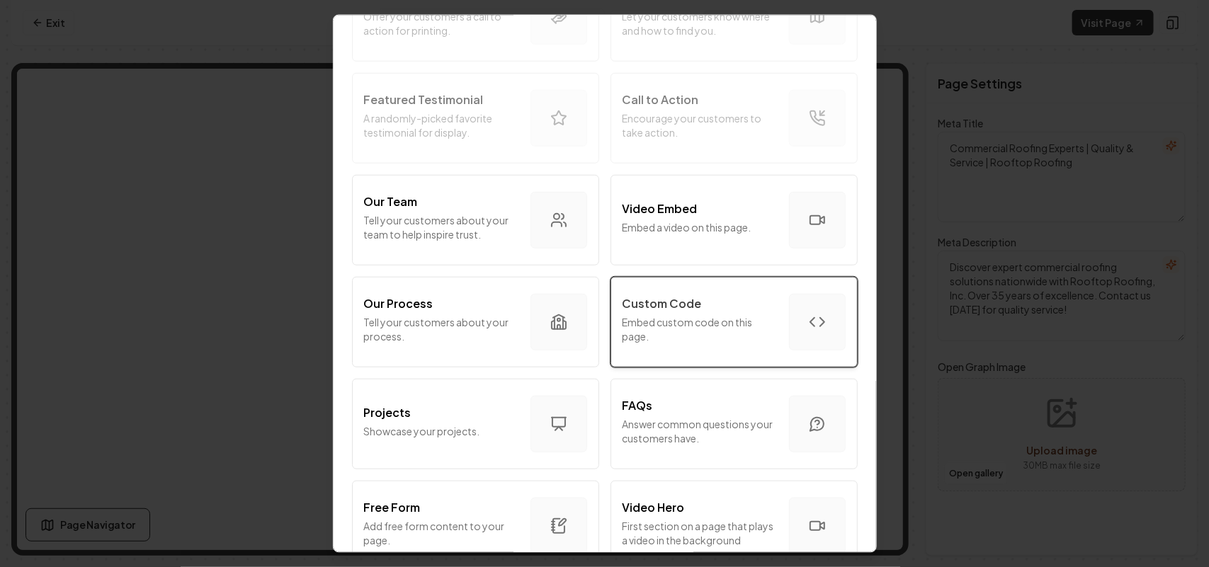
click at [727, 295] on div "Custom Code" at bounding box center [699, 303] width 155 height 17
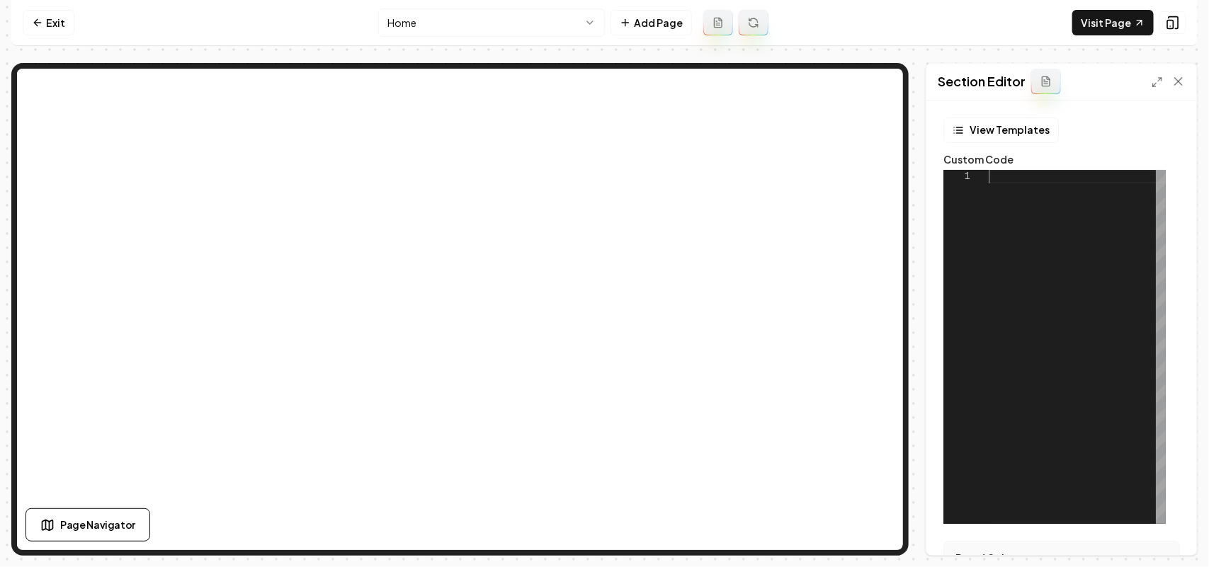
scroll to position [0, 0]
click at [1071, 238] on div at bounding box center [1077, 347] width 177 height 354
click at [989, 132] on button "View Templates" at bounding box center [1000, 130] width 115 height 25
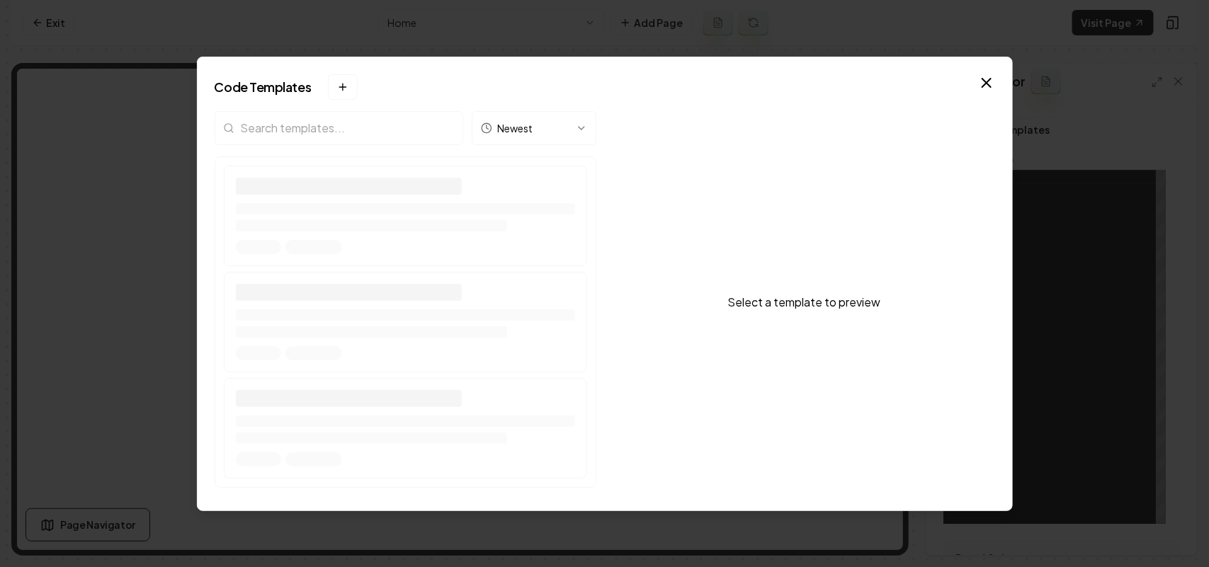
click at [375, 122] on input "search" at bounding box center [339, 128] width 249 height 34
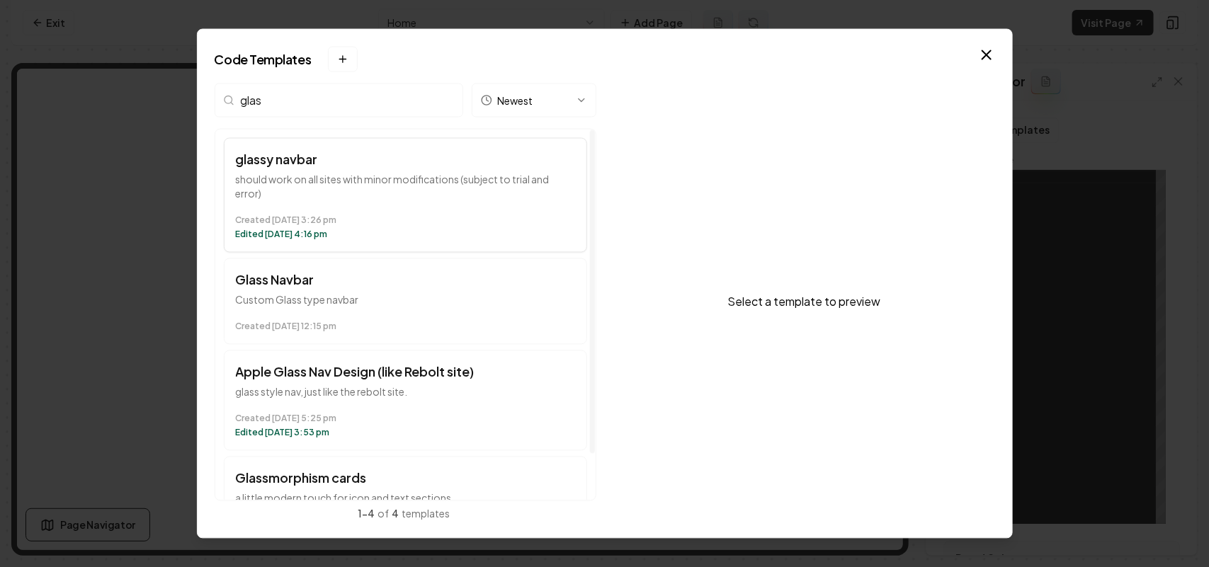
type input "glas"
click at [384, 161] on h3 "glassy navbar" at bounding box center [405, 159] width 339 height 20
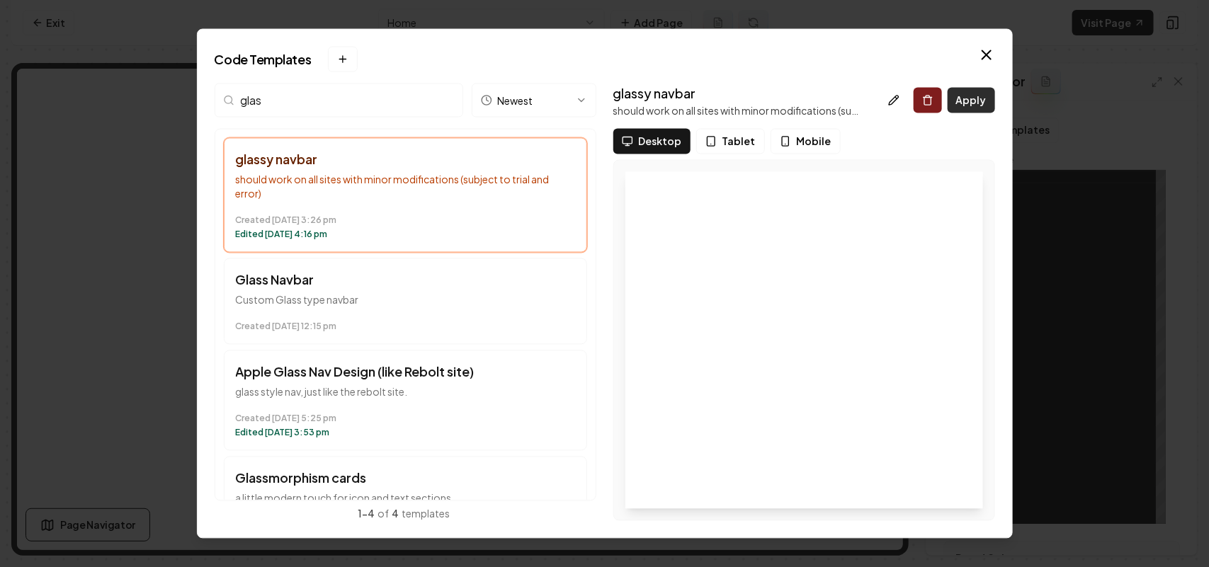
click at [972, 103] on button "Apply" at bounding box center [970, 99] width 47 height 25
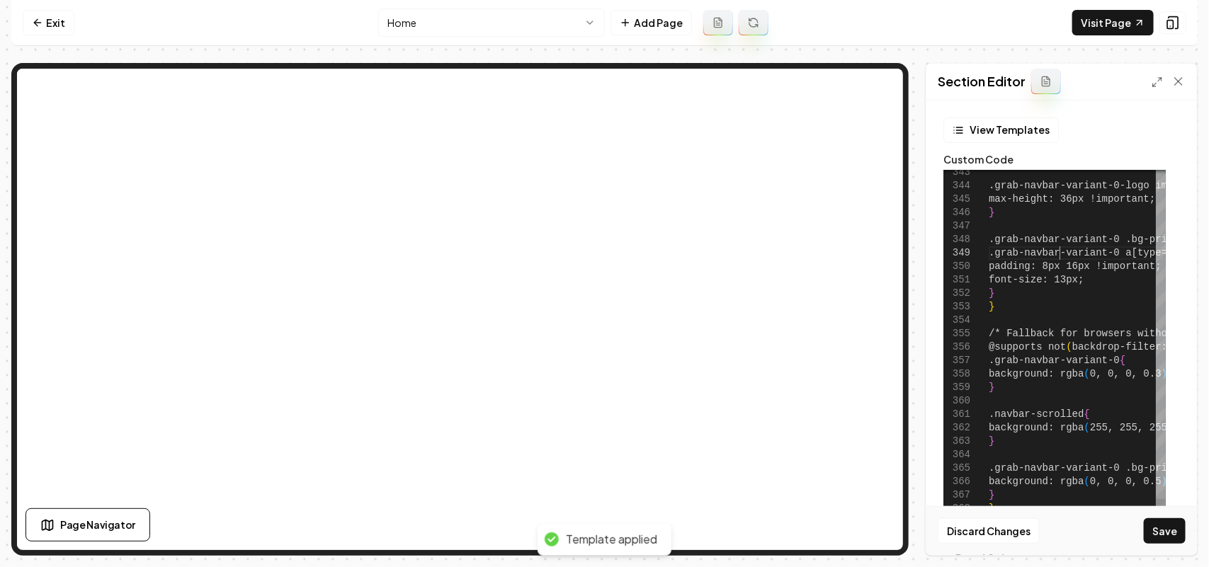
type textarea "**********"
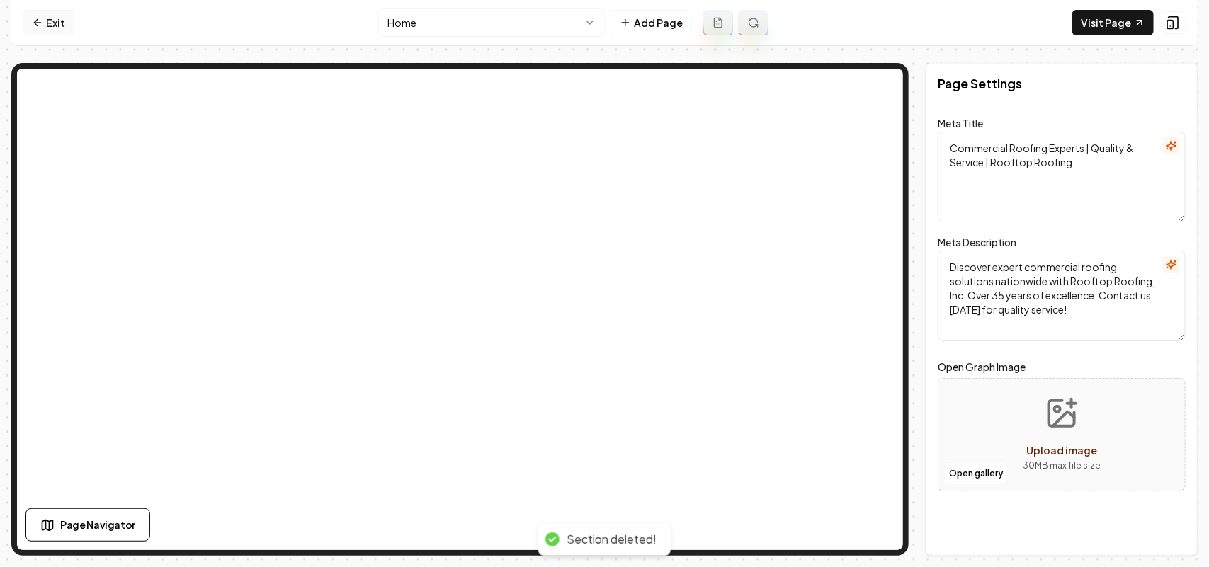
click at [58, 34] on link "Exit" at bounding box center [49, 22] width 52 height 25
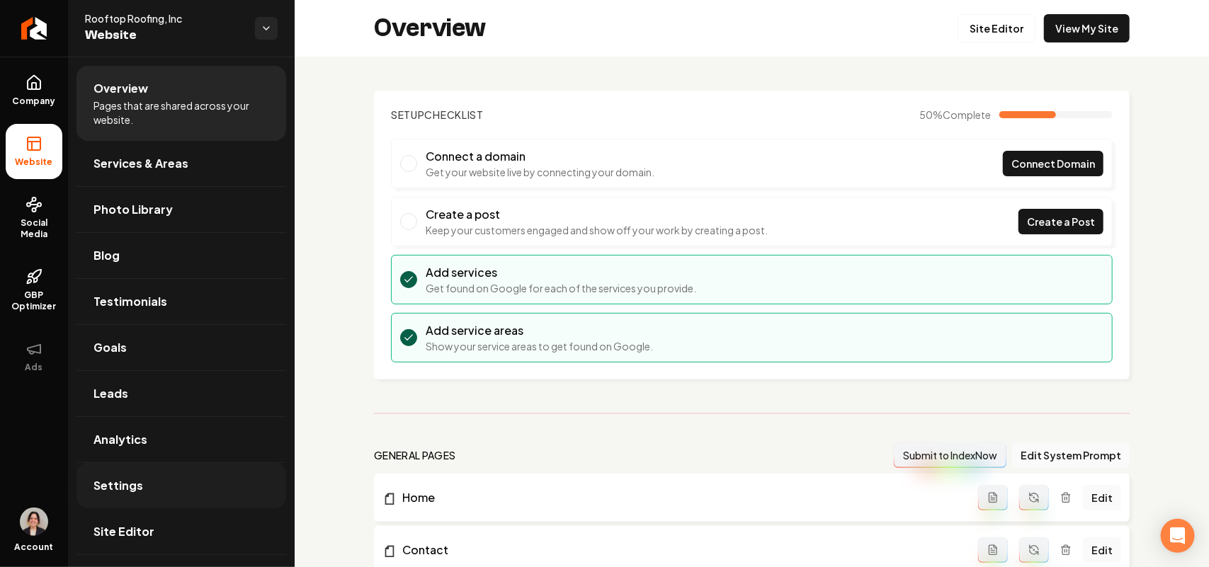
click at [150, 499] on link "Settings" at bounding box center [181, 485] width 210 height 45
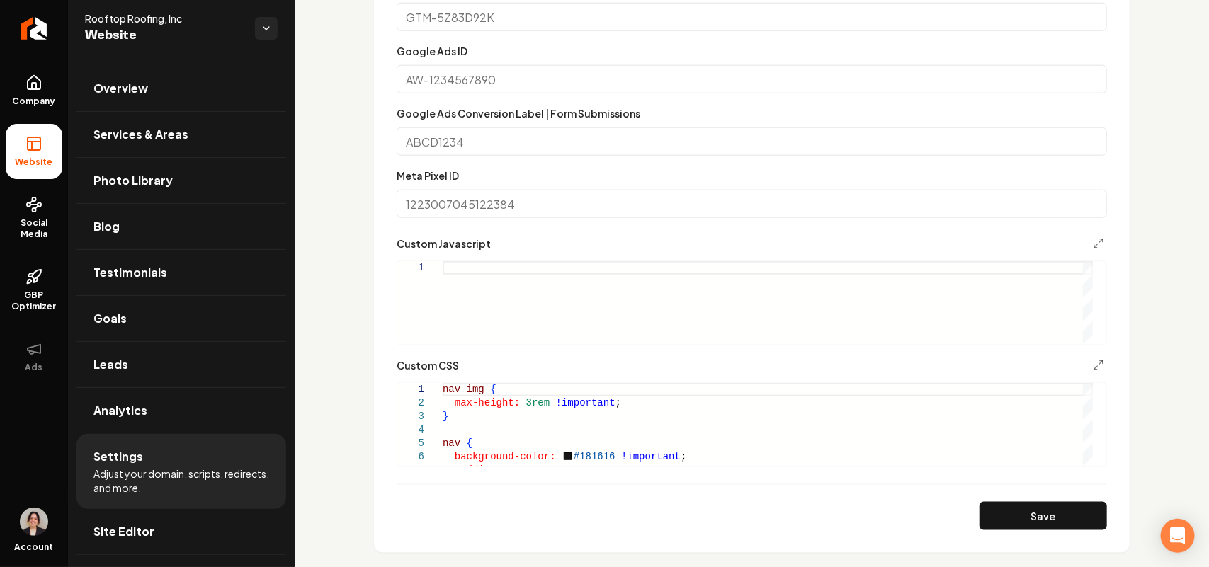
scroll to position [708, 0]
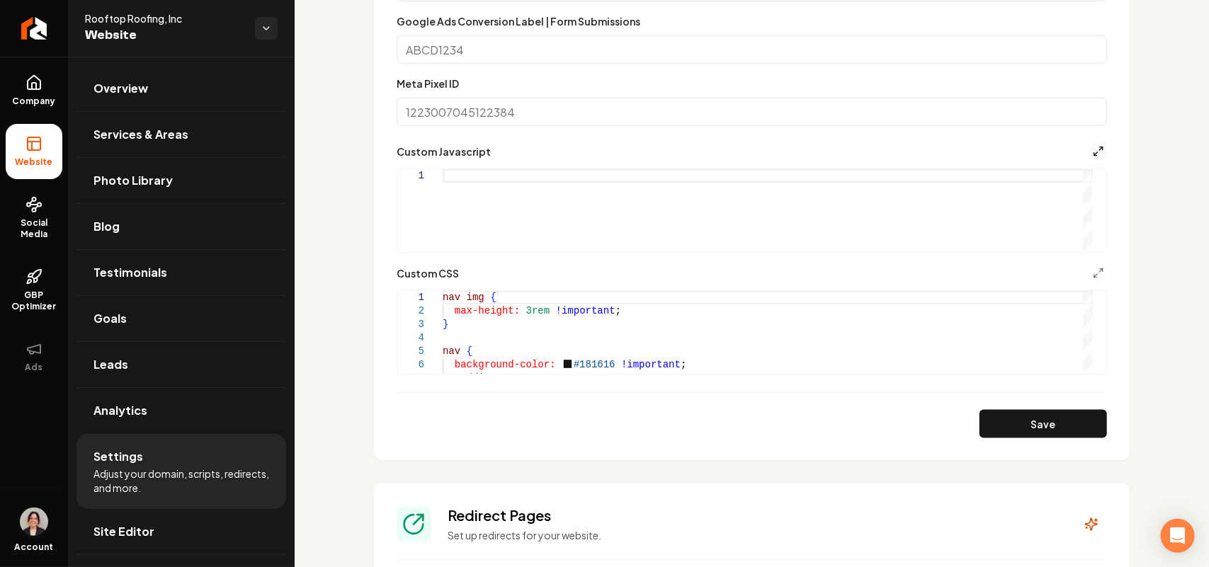
click at [1093, 150] on icon "Main content area" at bounding box center [1098, 151] width 11 height 11
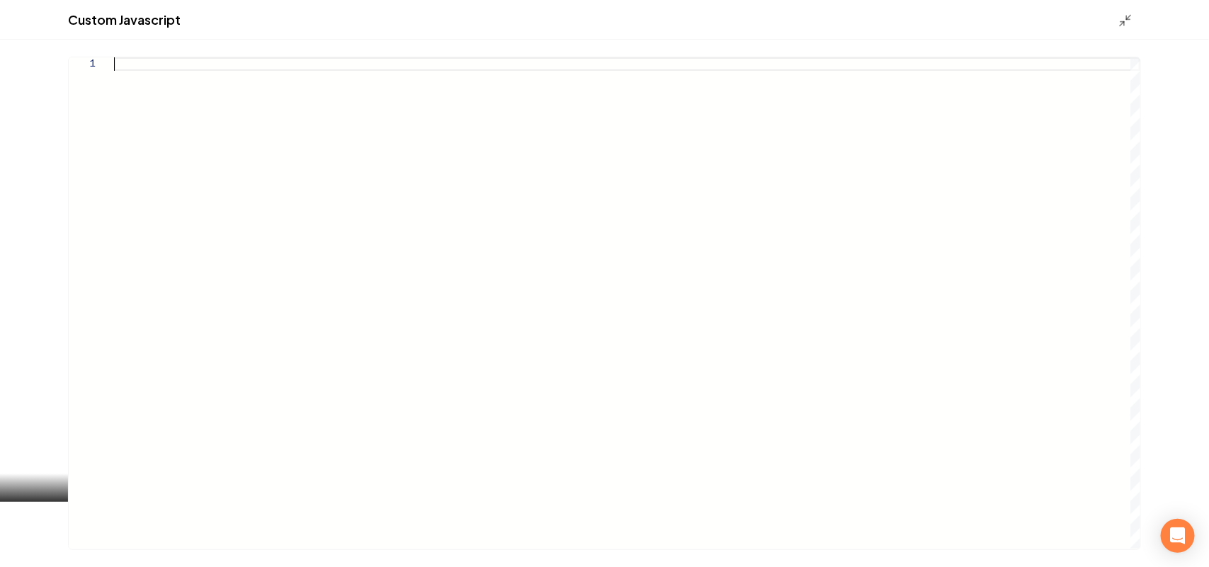
click at [416, 149] on div "Main content area" at bounding box center [627, 302] width 1026 height 491
type textarea "**********"
click at [1116, 16] on div "Custom Javascript" at bounding box center [604, 20] width 1209 height 40
click at [1125, 20] on icon "Main content area" at bounding box center [1125, 20] width 14 height 14
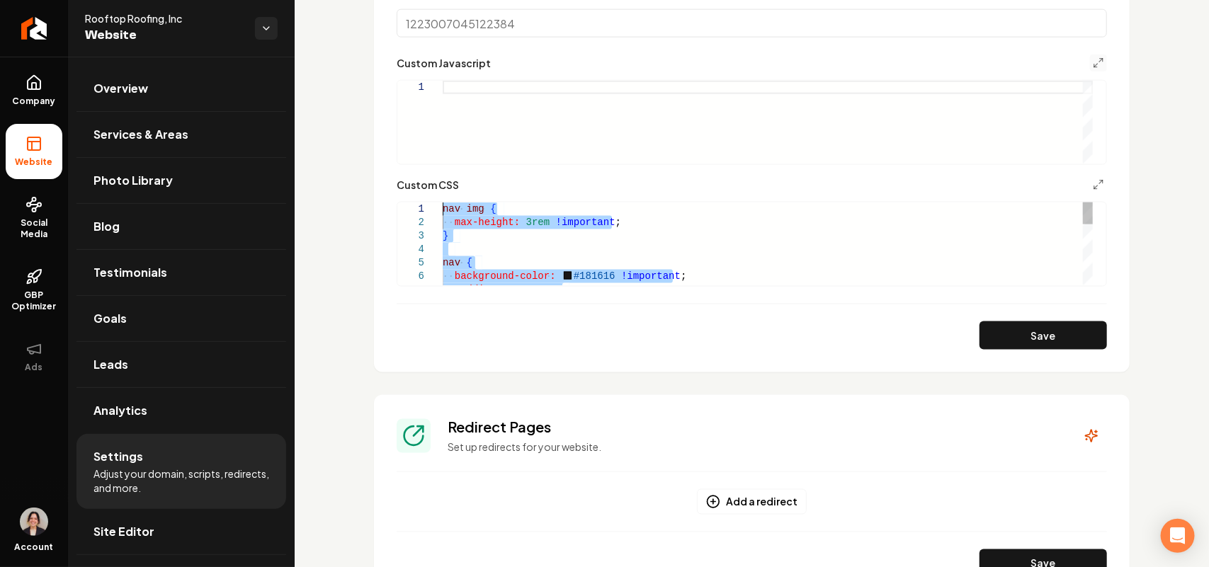
drag, startPoint x: 476, startPoint y: 278, endPoint x: 411, endPoint y: 64, distance: 222.7
type textarea "**********"
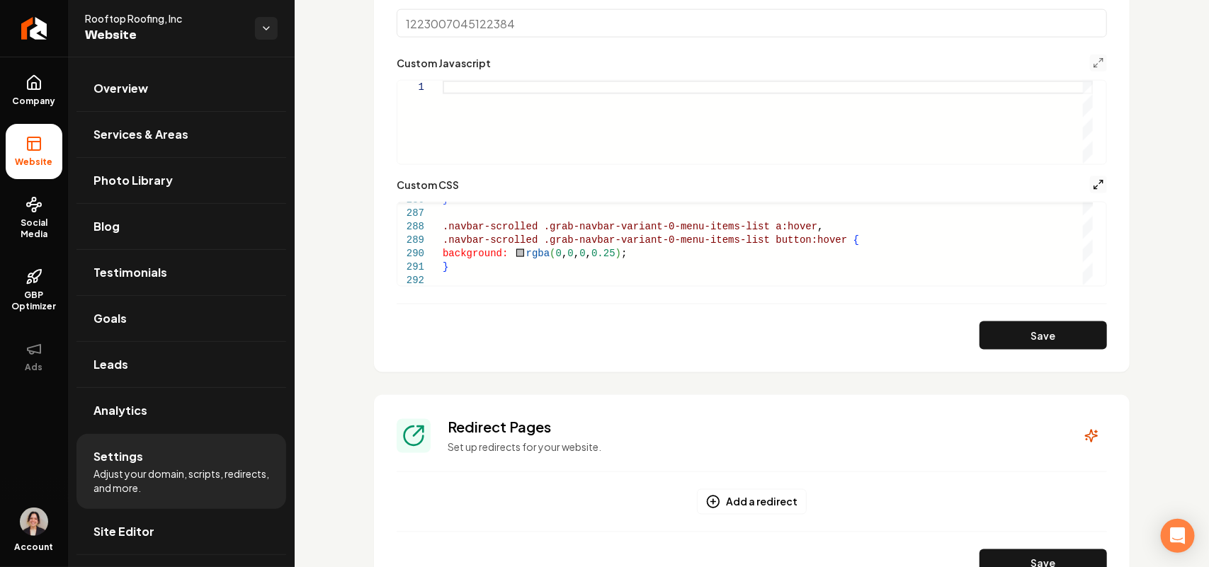
click at [1093, 188] on icon "Main content area" at bounding box center [1098, 184] width 11 height 11
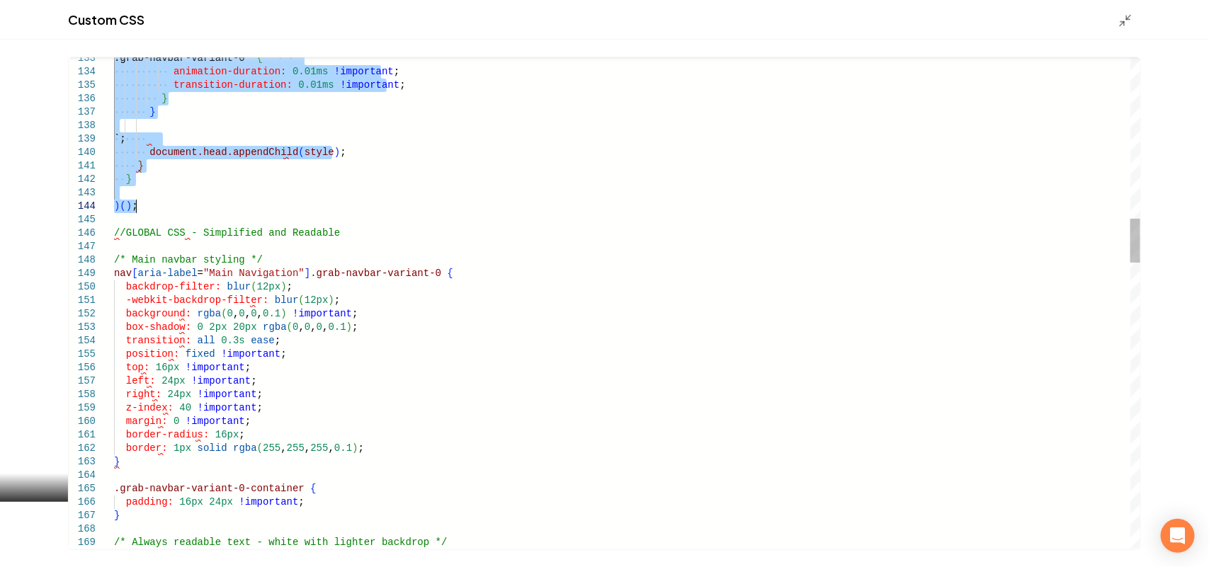
drag, startPoint x: 115, startPoint y: 64, endPoint x: 185, endPoint y: 212, distance: 164.4
type textarea "**********"
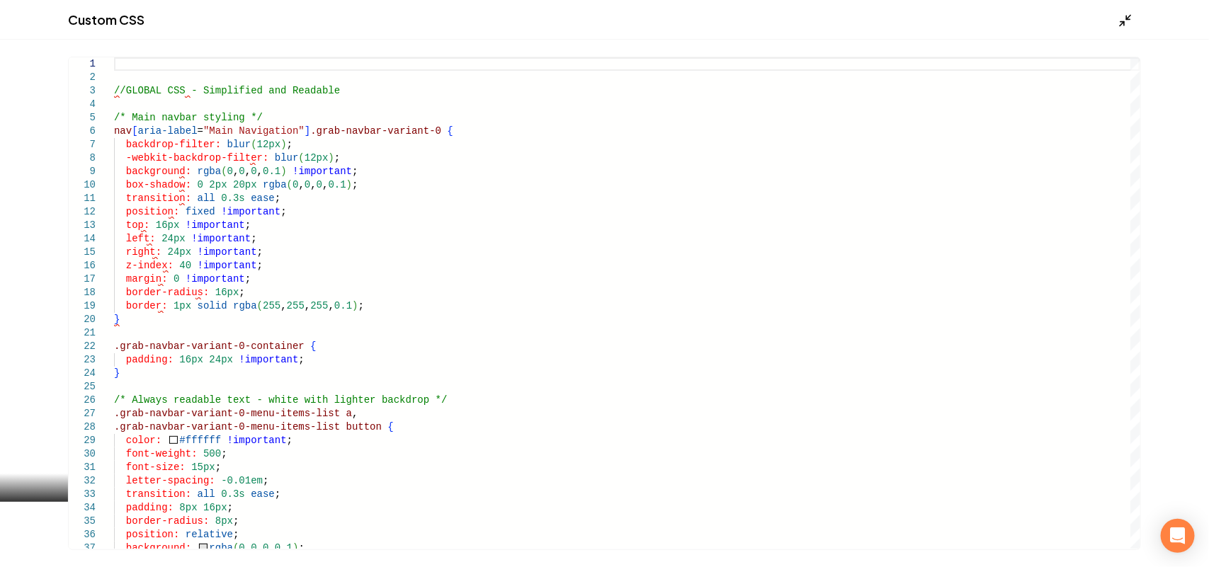
click at [1128, 25] on icon "Main content area" at bounding box center [1125, 20] width 14 height 14
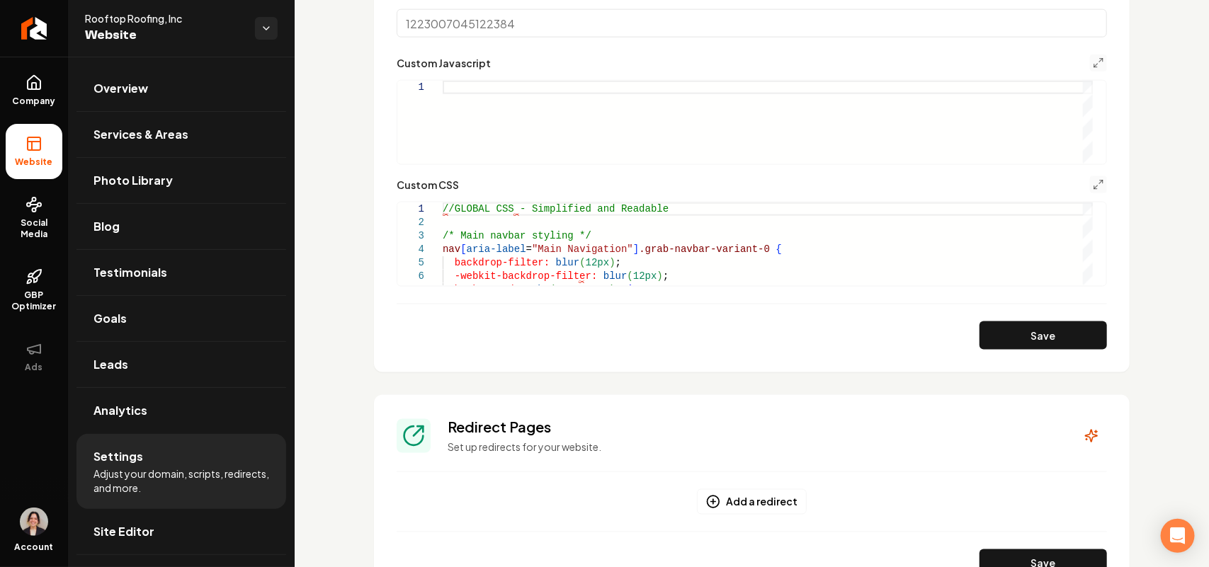
click at [595, 161] on div "Main content area" at bounding box center [768, 122] width 650 height 83
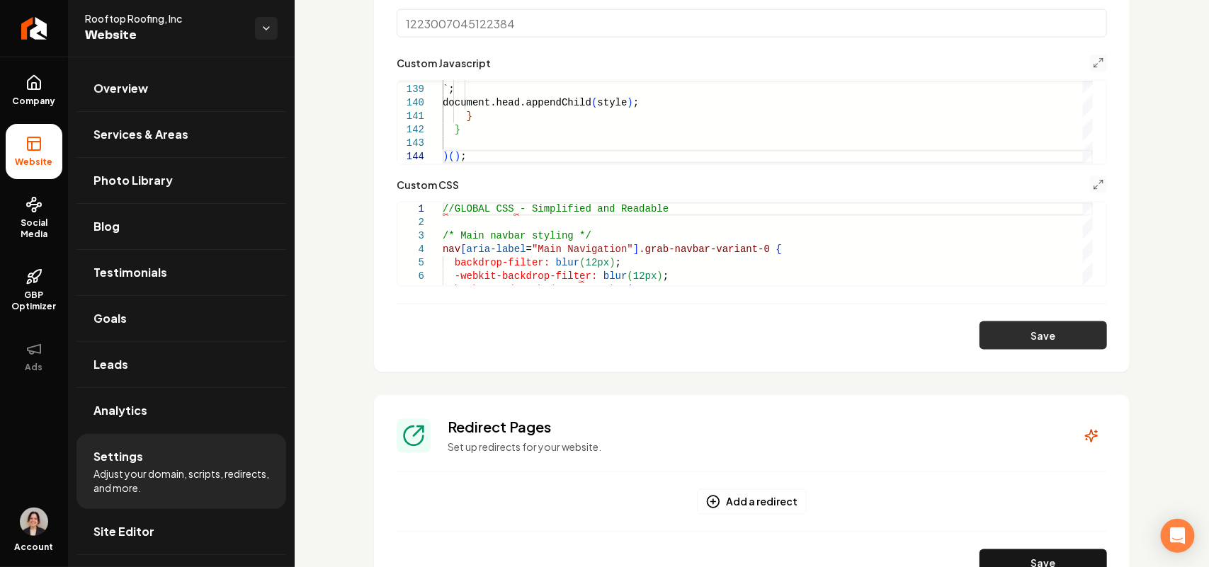
click at [1070, 336] on button "Save" at bounding box center [1042, 335] width 127 height 28
type textarea "* * ****"
drag, startPoint x: 692, startPoint y: 204, endPoint x: 0, endPoint y: 196, distance: 691.9
click at [1064, 334] on button "Save" at bounding box center [1042, 335] width 127 height 28
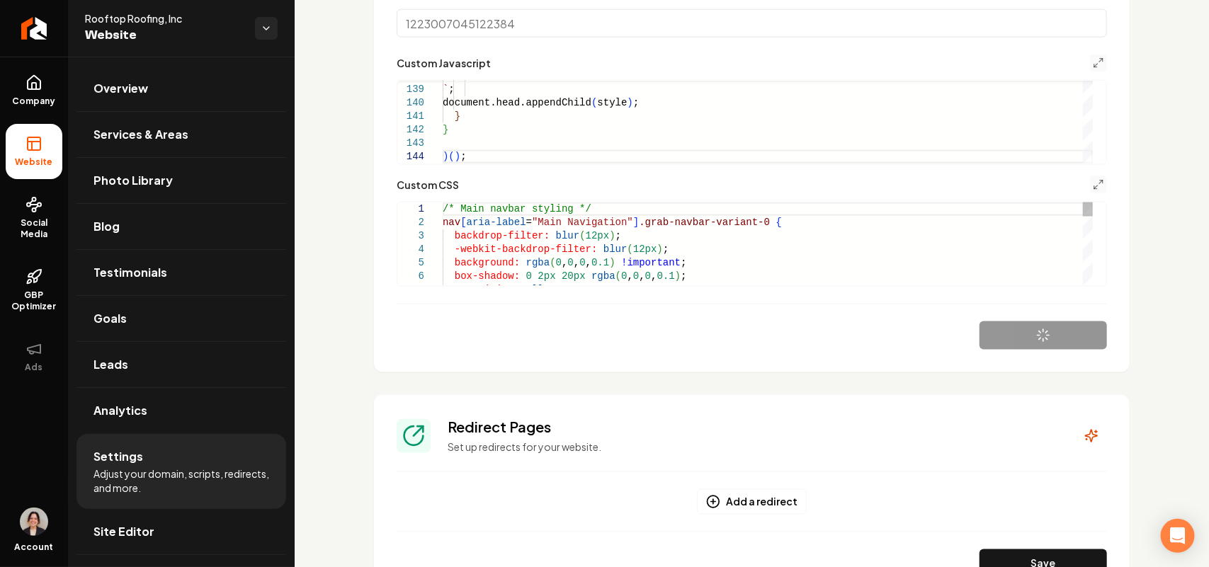
type textarea "**********"
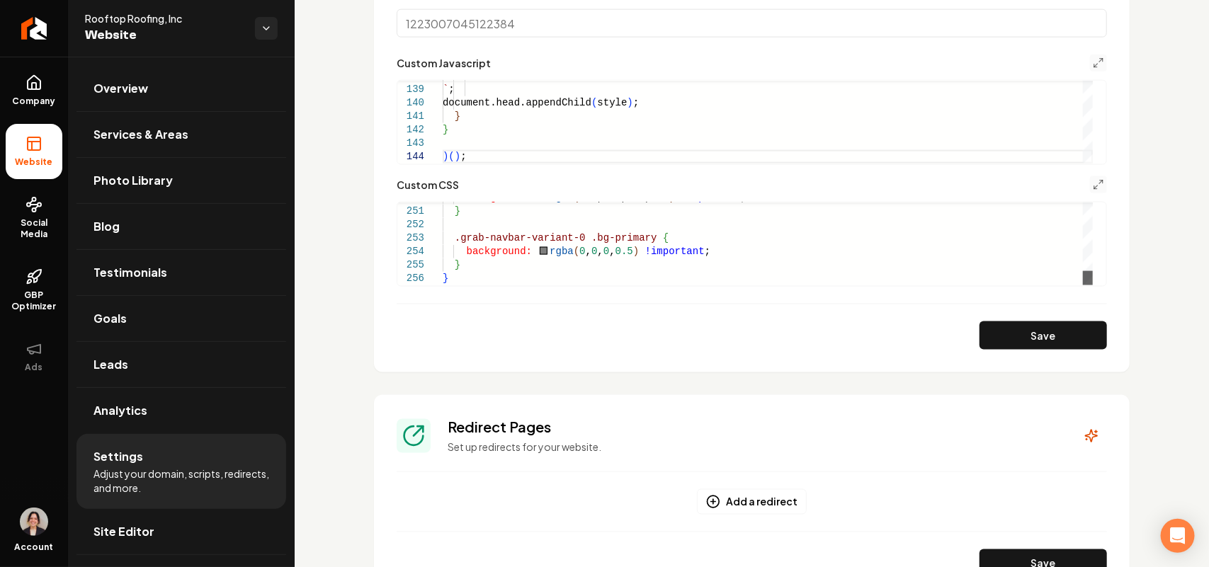
click at [1083, 285] on div "Main content area" at bounding box center [1088, 278] width 10 height 14
click at [26, 99] on span "Company" at bounding box center [34, 101] width 55 height 11
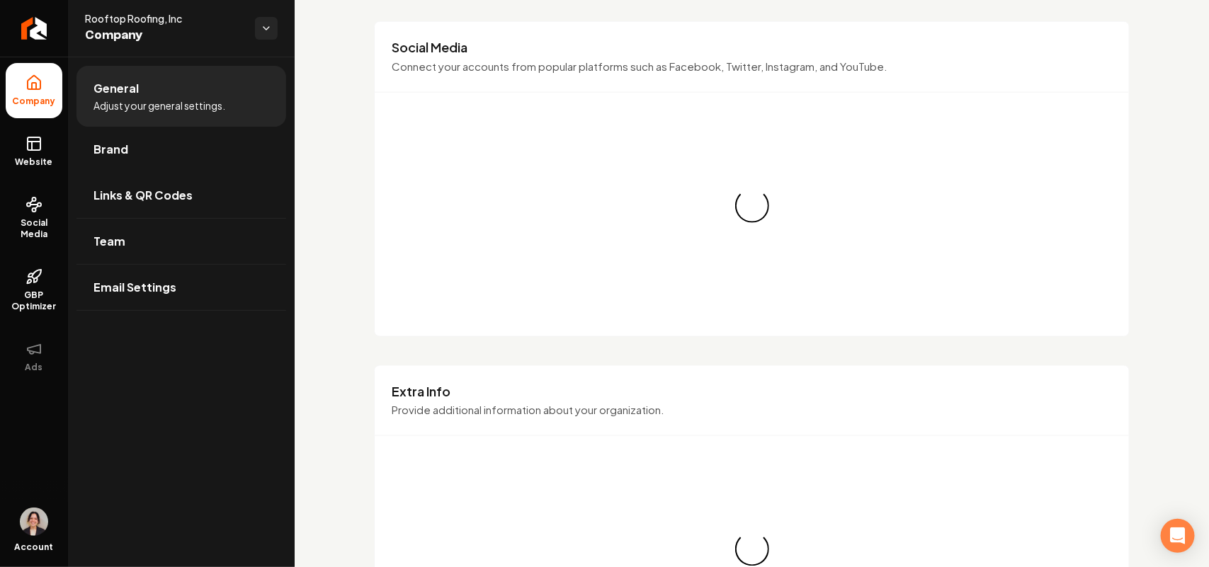
drag, startPoint x: 137, startPoint y: 142, endPoint x: 146, endPoint y: 142, distance: 9.2
click at [138, 142] on link "Brand" at bounding box center [181, 149] width 210 height 45
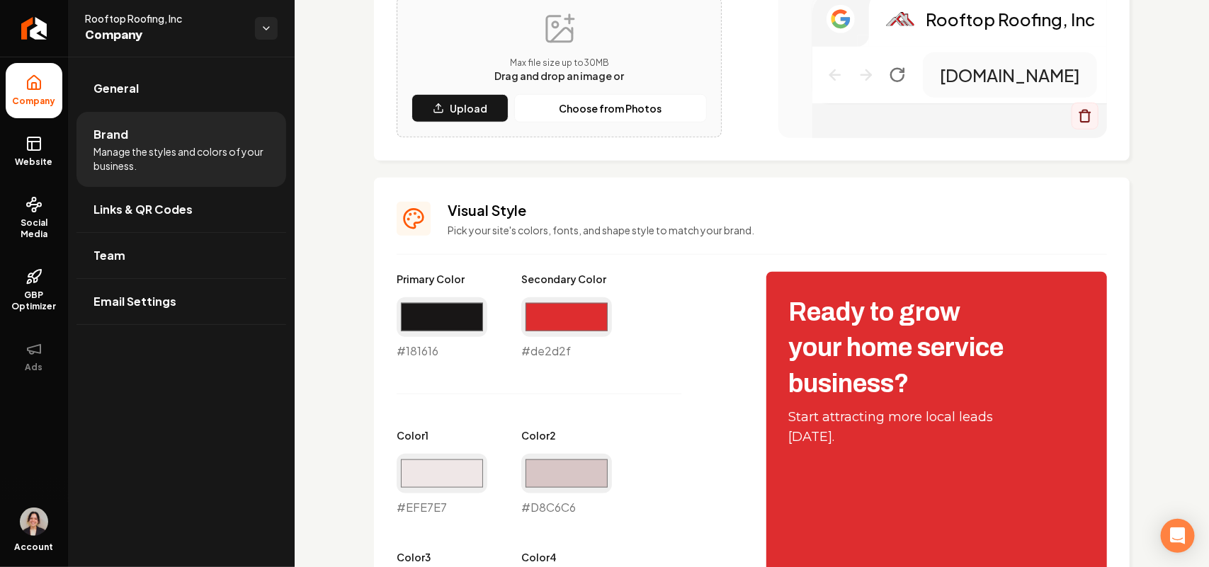
scroll to position [443, 0]
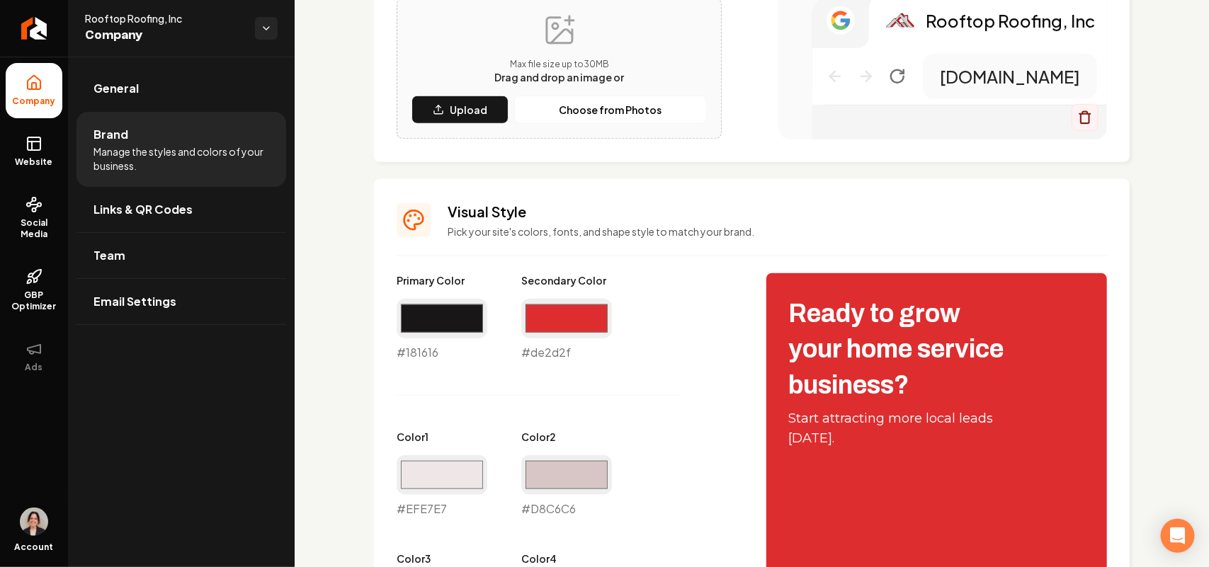
click at [557, 343] on div "#de2d2f #de2d2f" at bounding box center [566, 330] width 91 height 62
click at [552, 351] on div "#de2d2f #de2d2f" at bounding box center [566, 330] width 91 height 62
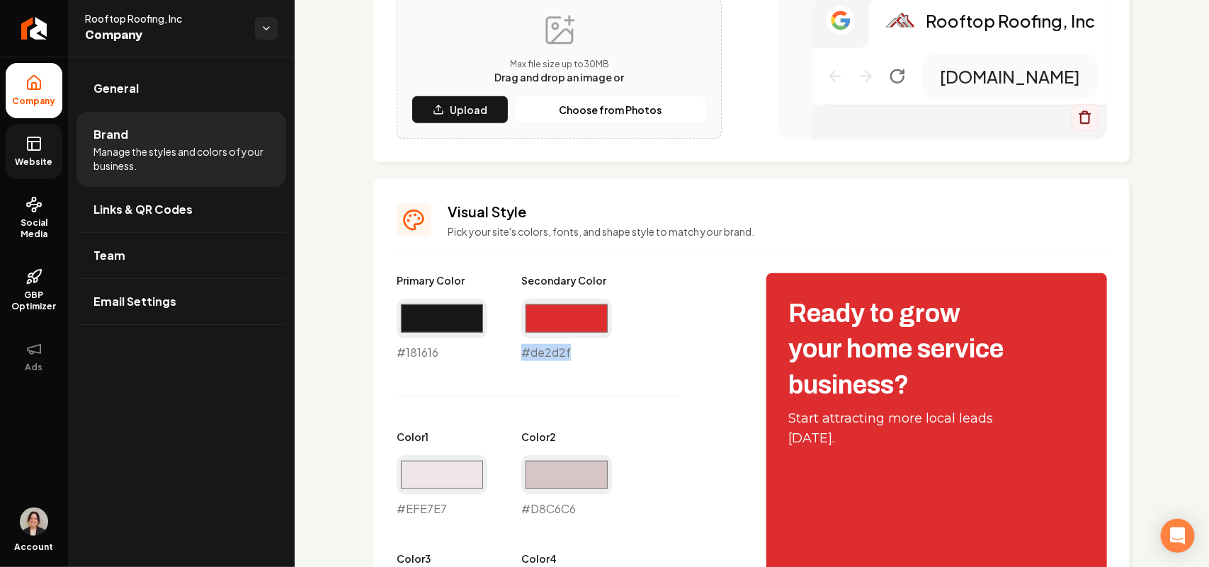
click at [40, 142] on icon at bounding box center [34, 142] width 13 height 0
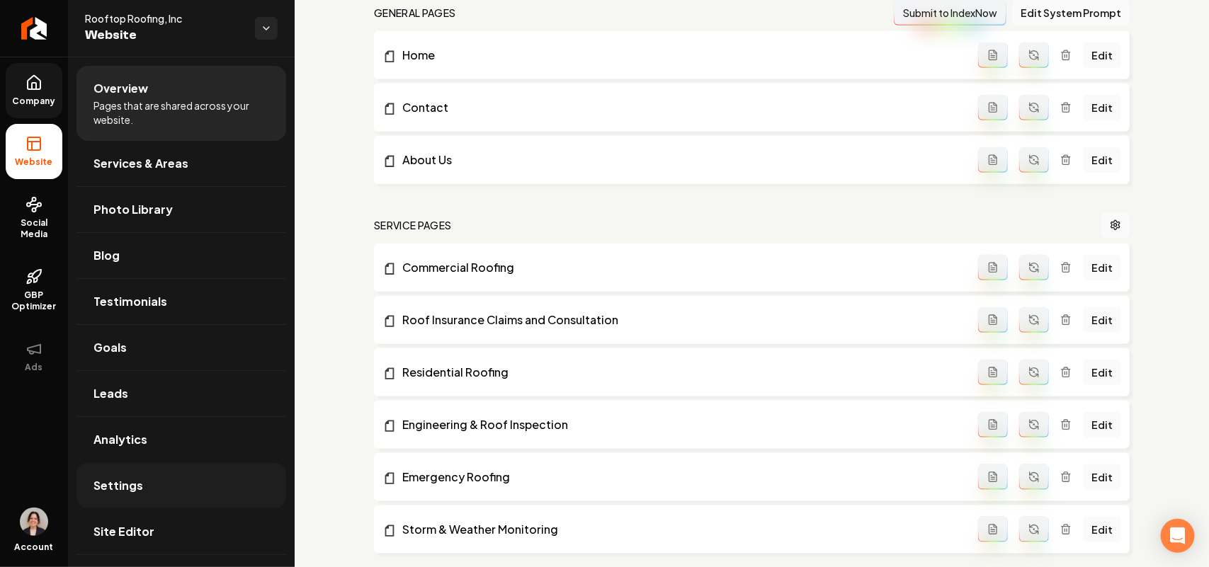
click at [127, 504] on link "Settings" at bounding box center [181, 485] width 210 height 45
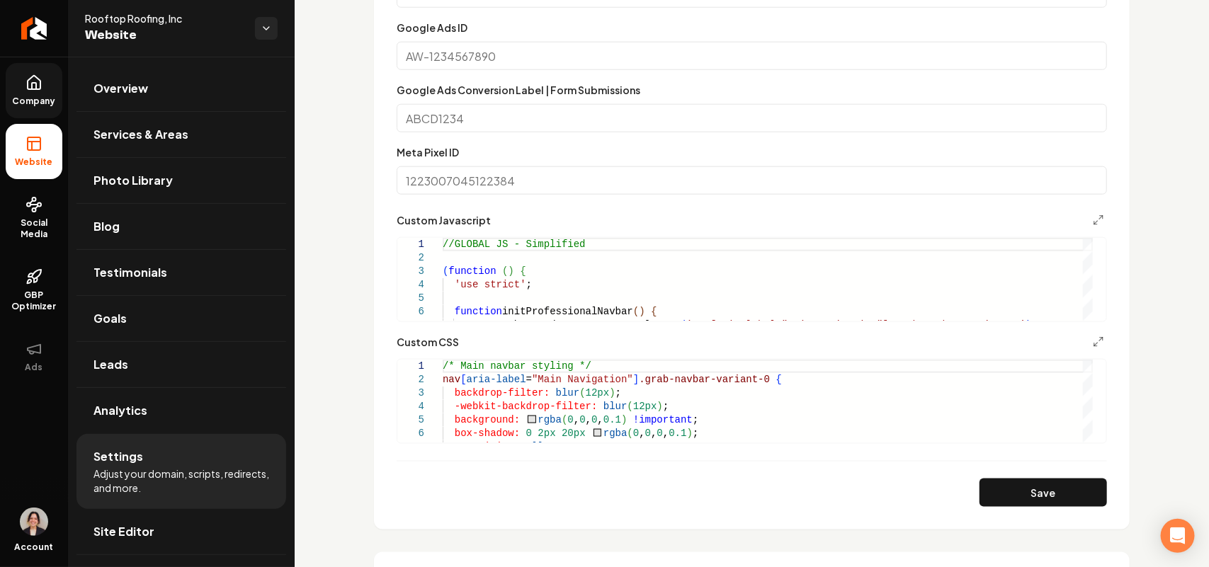
scroll to position [797, 0]
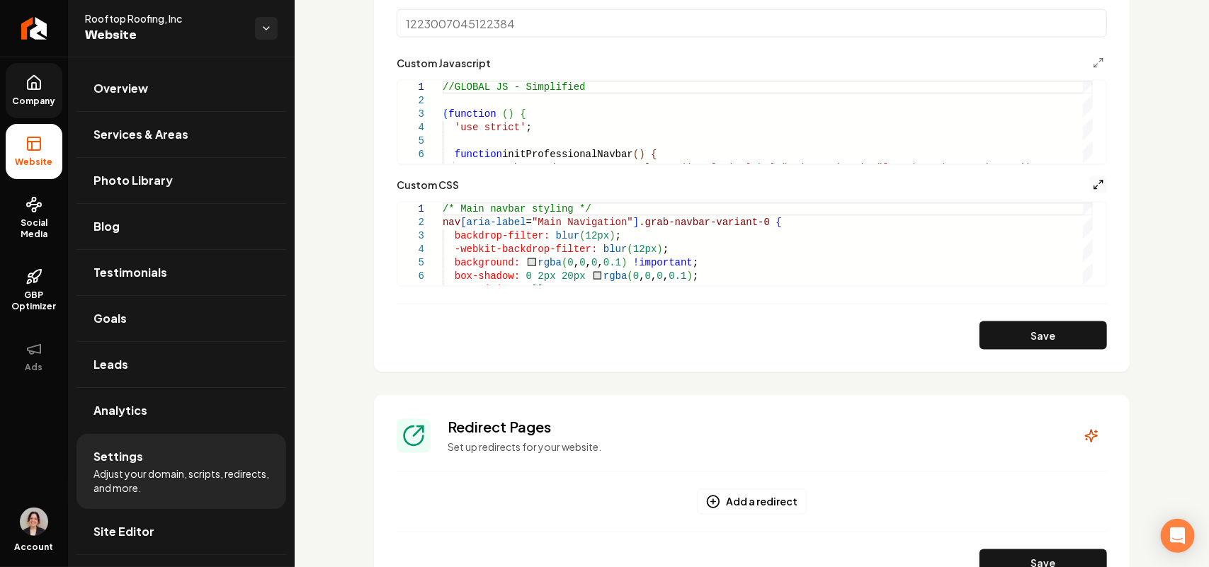
click at [1093, 183] on icon "Main content area" at bounding box center [1098, 184] width 11 height 11
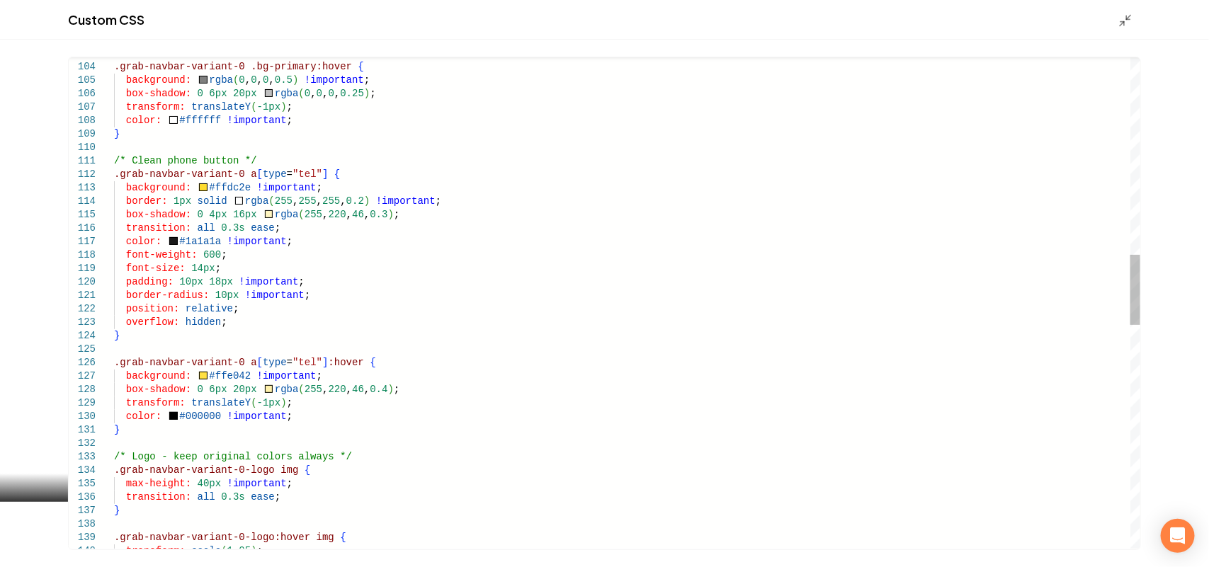
click at [220, 189] on div ".grab-navbar-variant-0 .bg-primary:hover { background: rgba ( 0 , 0 , 0 , 0.5 )…" at bounding box center [627, 396] width 1026 height 3444
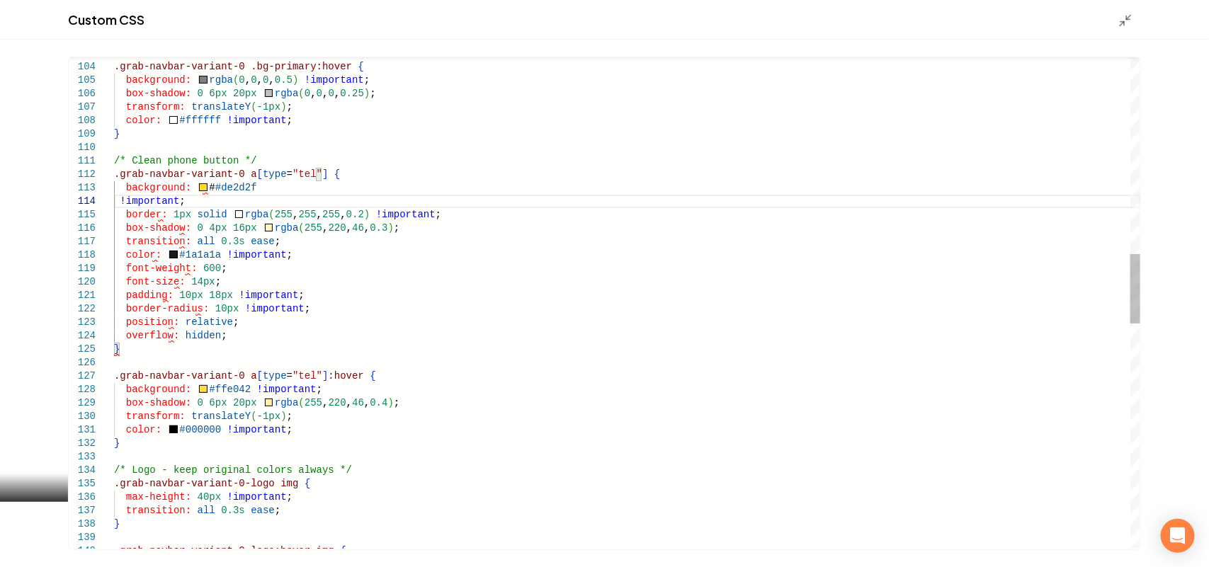
click at [207, 190] on div ".grab-navbar-variant-0 .bg-primary:hover { background: rgba ( 0 , 0 , 0 , 0.5 )…" at bounding box center [627, 403] width 1026 height 3458
click at [268, 193] on div ".grab-navbar-variant-0 .bg-primary:hover { background: rgba ( 0 , 0 , 0 , 0.5 )…" at bounding box center [627, 403] width 1026 height 3458
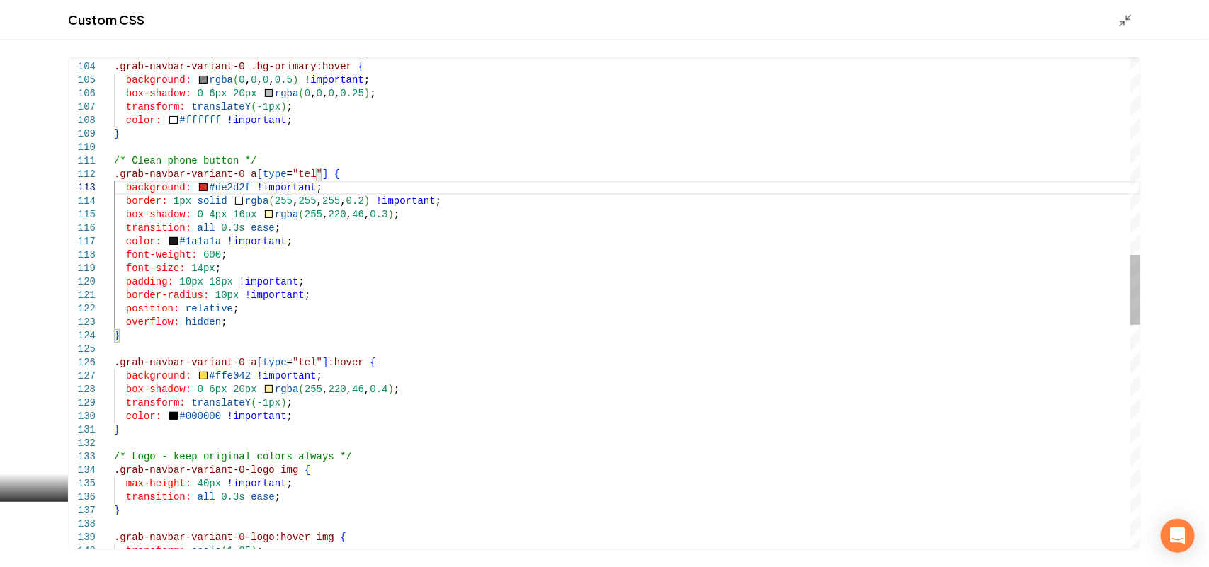
click at [227, 377] on div ".grab-navbar-variant-0 .bg-primary:hover { background: rgba ( 0 , 0 , 0 , 0.5 )…" at bounding box center [627, 396] width 1026 height 3444
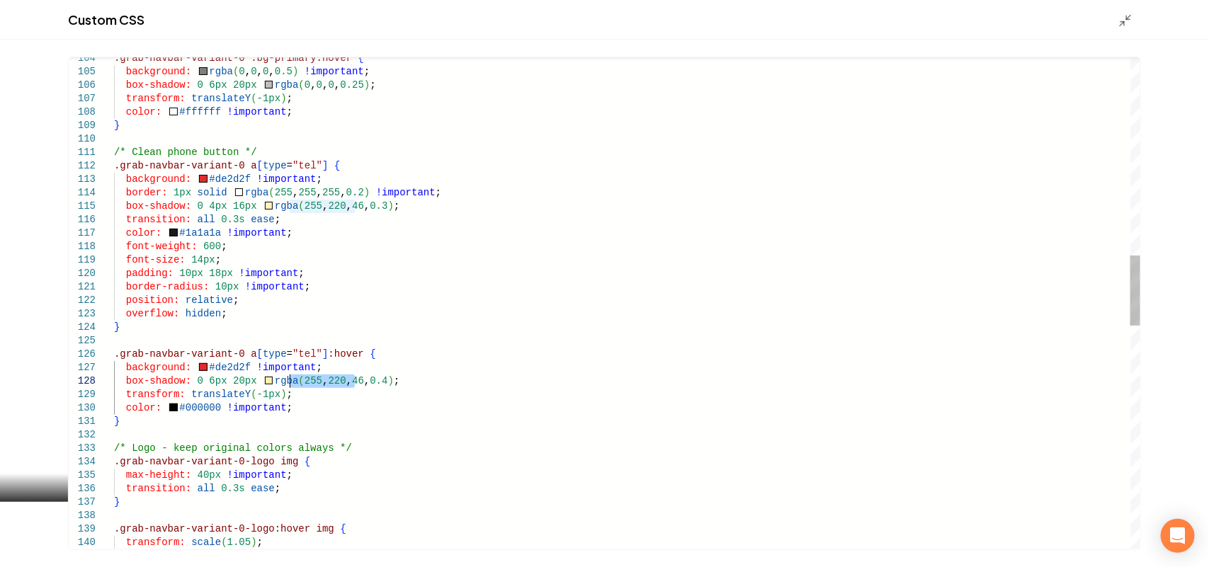
drag, startPoint x: 354, startPoint y: 377, endPoint x: 289, endPoint y: 379, distance: 65.2
click at [289, 379] on div "transform: scale ( 1.05 ) ; } .grab-navbar-variant-0-logo:hover img { .grab-nav…" at bounding box center [627, 388] width 1026 height 3444
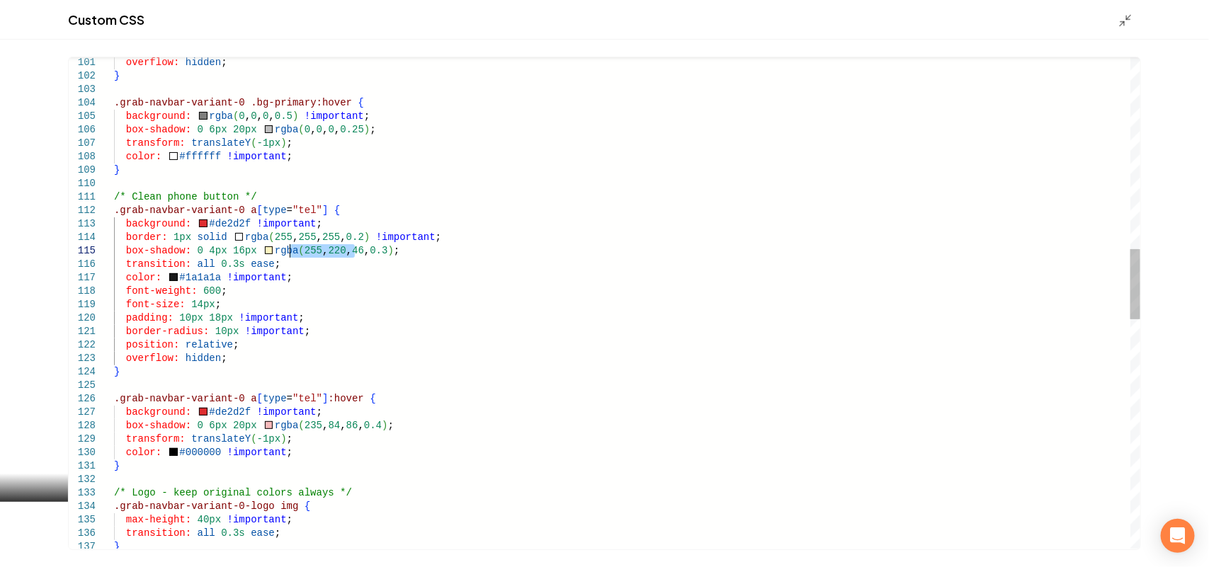
drag, startPoint x: 355, startPoint y: 248, endPoint x: 291, endPoint y: 246, distance: 64.5
click at [291, 246] on div "} .grab-navbar-variant-0-logo img { max-height: 40px !important ; transition: a…" at bounding box center [627, 432] width 1026 height 3444
type textarea "**********"
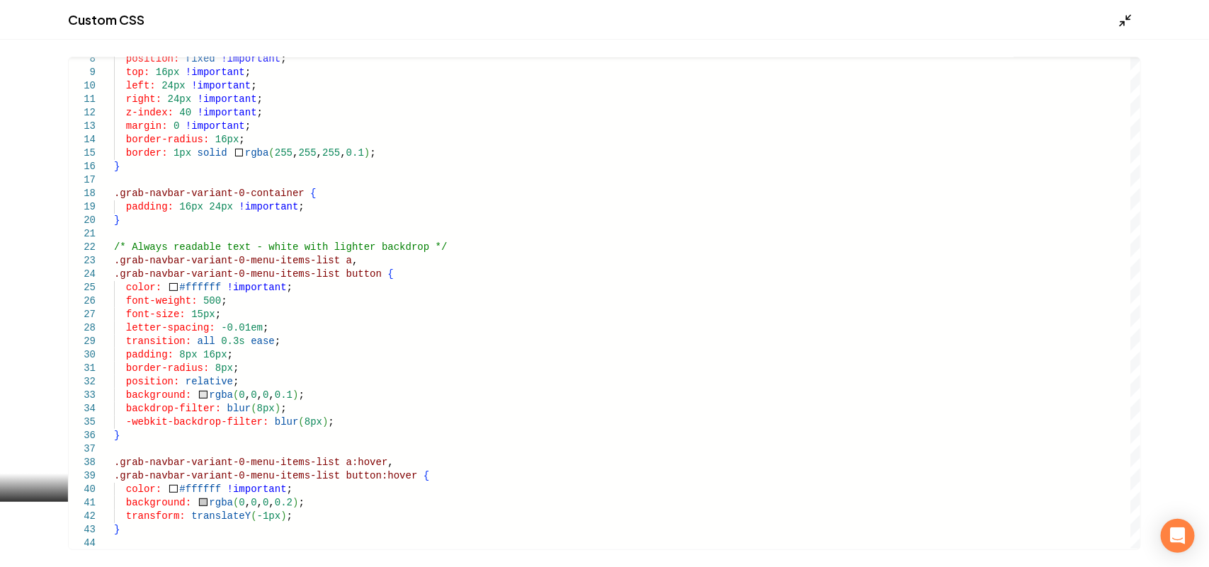
click at [1123, 18] on icon "Main content area" at bounding box center [1125, 20] width 14 height 14
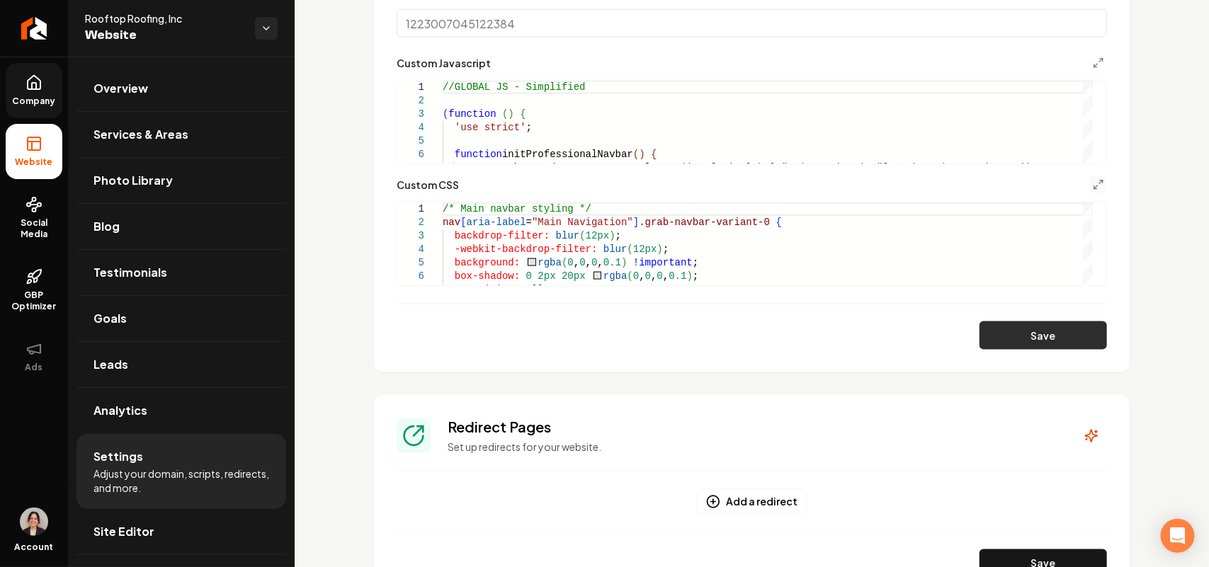
click at [1057, 340] on button "Save" at bounding box center [1042, 335] width 127 height 28
click at [1093, 179] on icon "Main content area" at bounding box center [1098, 184] width 11 height 11
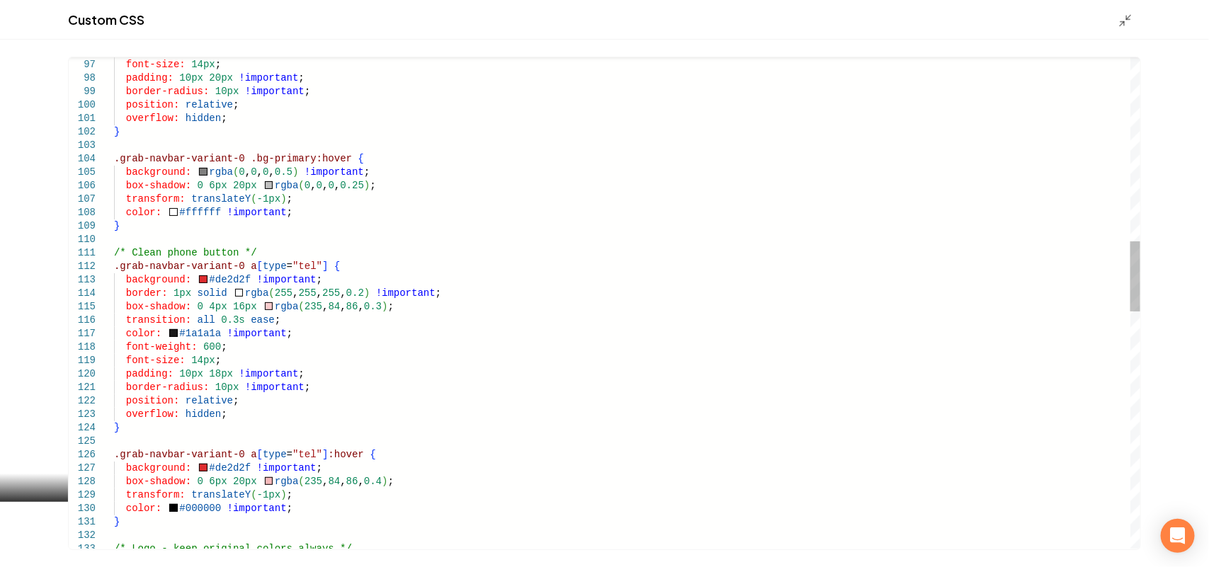
click at [203, 334] on div "font-weight: 600 ; font-size: 14px ; padding: 10px 20px !important ; border-rad…" at bounding box center [627, 488] width 1026 height 3444
click at [172, 333] on div "font-weight: 600 ; font-size: 14px ; padding: 10px 20px !important ; border-rad…" at bounding box center [627, 488] width 1026 height 3444
click at [167, 333] on div "font-weight: 600 ; font-size: 14px ; padding: 10px 20px !important ; border-rad…" at bounding box center [627, 488] width 1026 height 3444
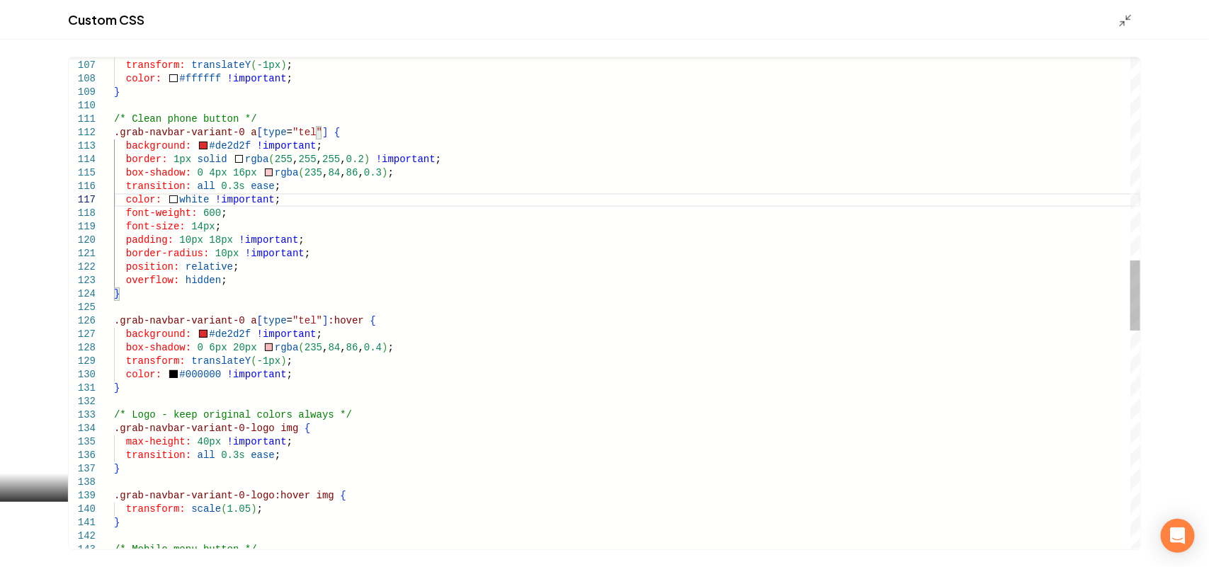
click at [196, 380] on div "box-shadow: 0 6px 20px rgba ( 0 , 0 , 0 , 0.25 ) ; transform: translateY ( -1px…" at bounding box center [627, 355] width 1026 height 3444
type textarea "**********"
click at [1105, 22] on div "Custom CSS" at bounding box center [604, 20] width 1209 height 40
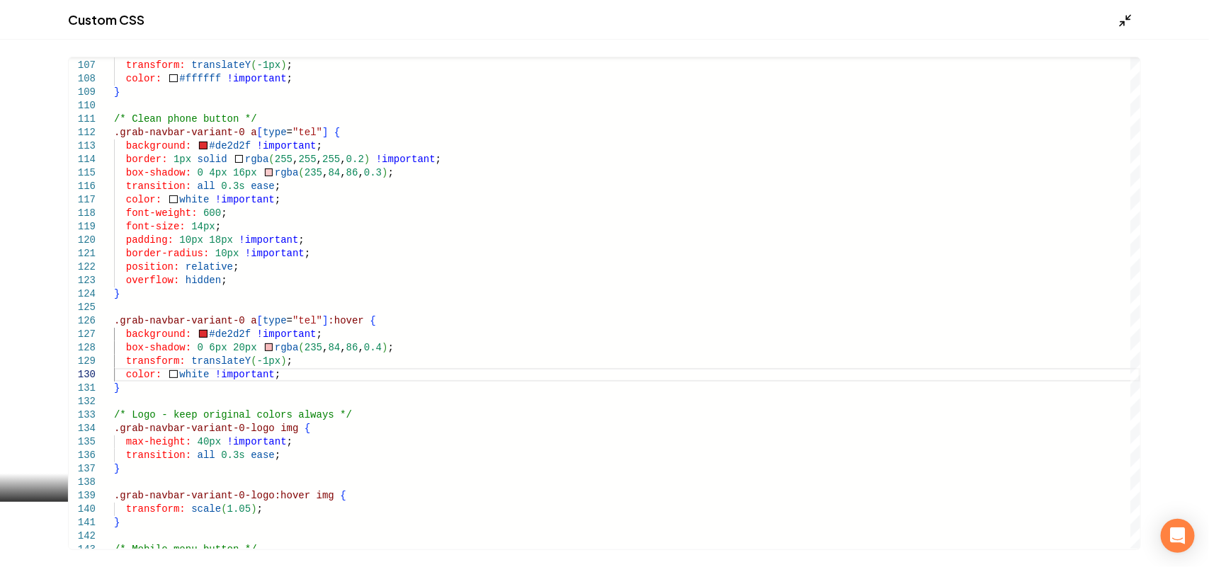
click at [1119, 25] on icon "Main content area" at bounding box center [1125, 20] width 14 height 14
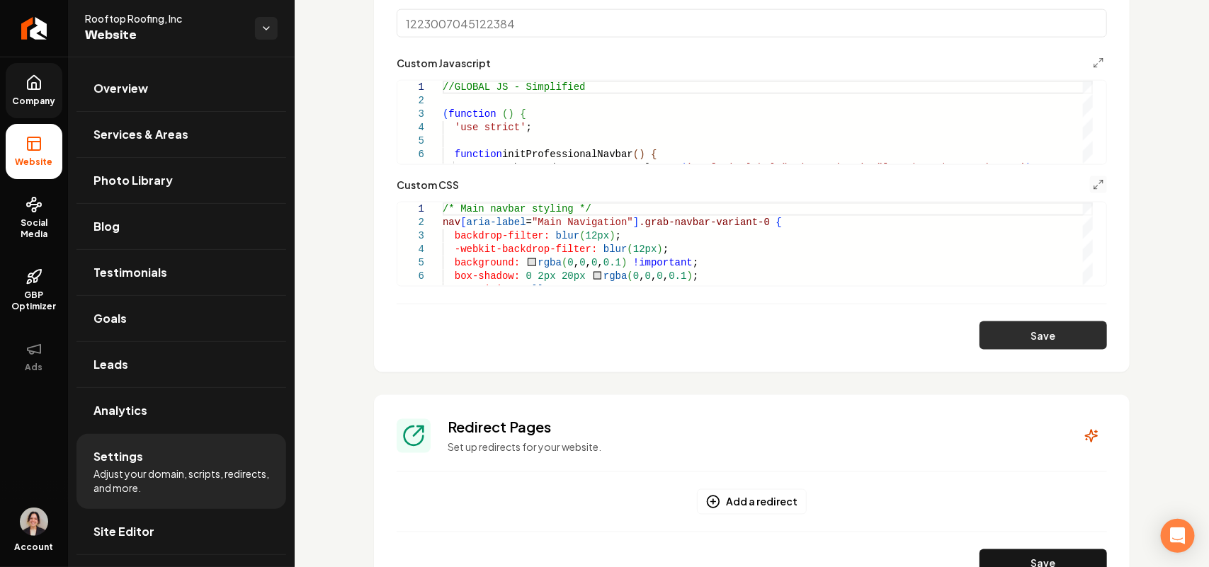
click at [1053, 345] on button "Save" at bounding box center [1042, 335] width 127 height 28
click at [1093, 181] on icon "Main content area" at bounding box center [1098, 184] width 11 height 11
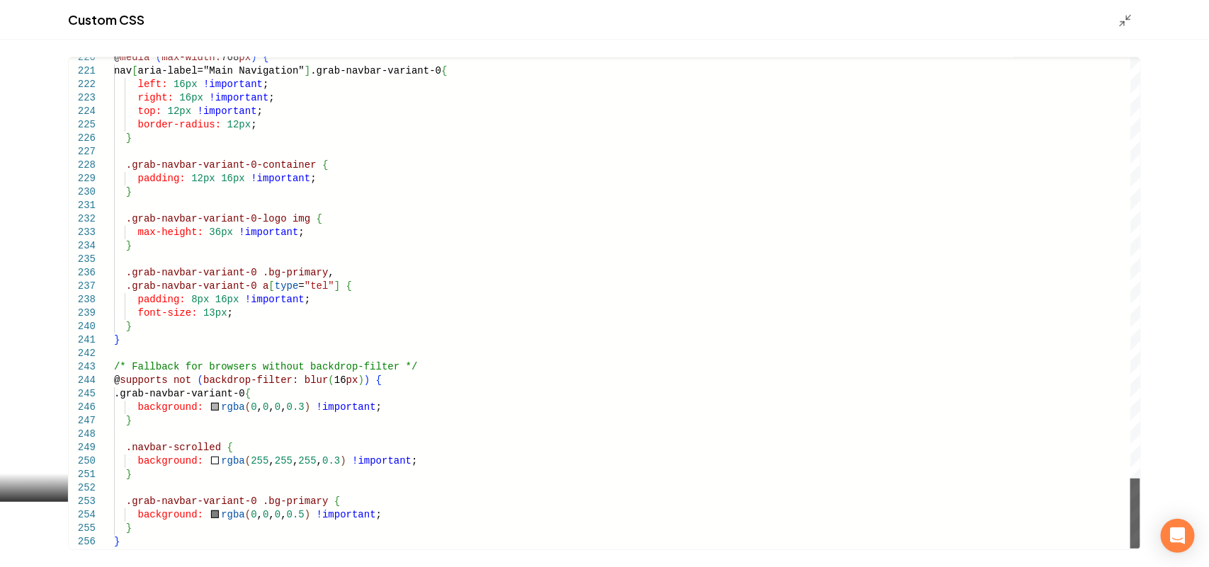
click at [1140, 549] on div "Main content area" at bounding box center [1135, 514] width 10 height 70
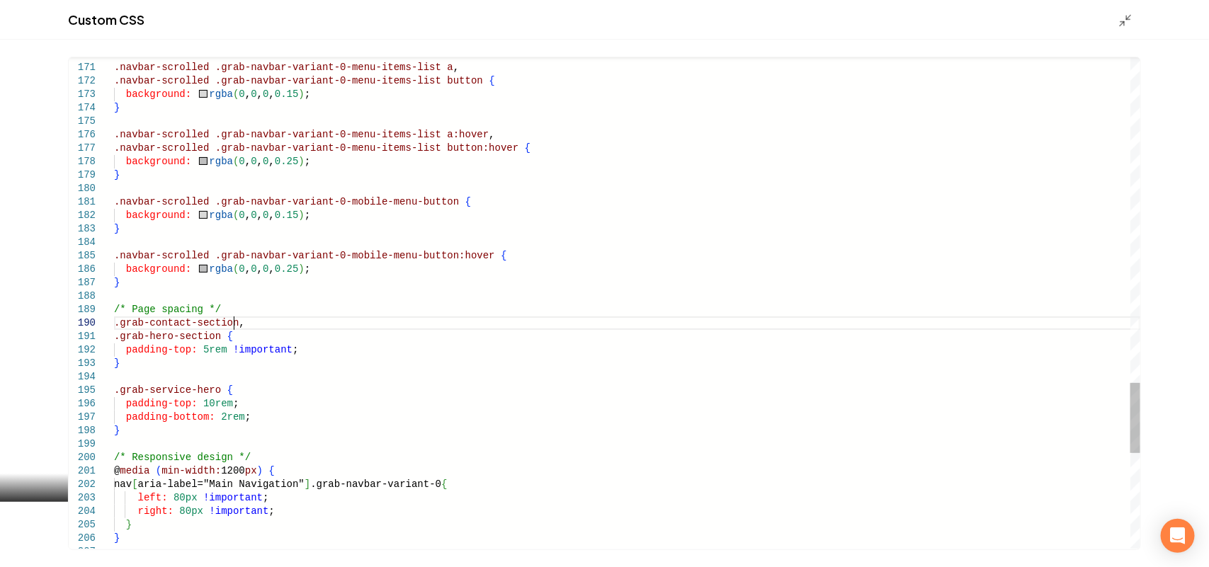
scroll to position [0, 0]
drag, startPoint x: 238, startPoint y: 322, endPoint x: 106, endPoint y: 320, distance: 131.7
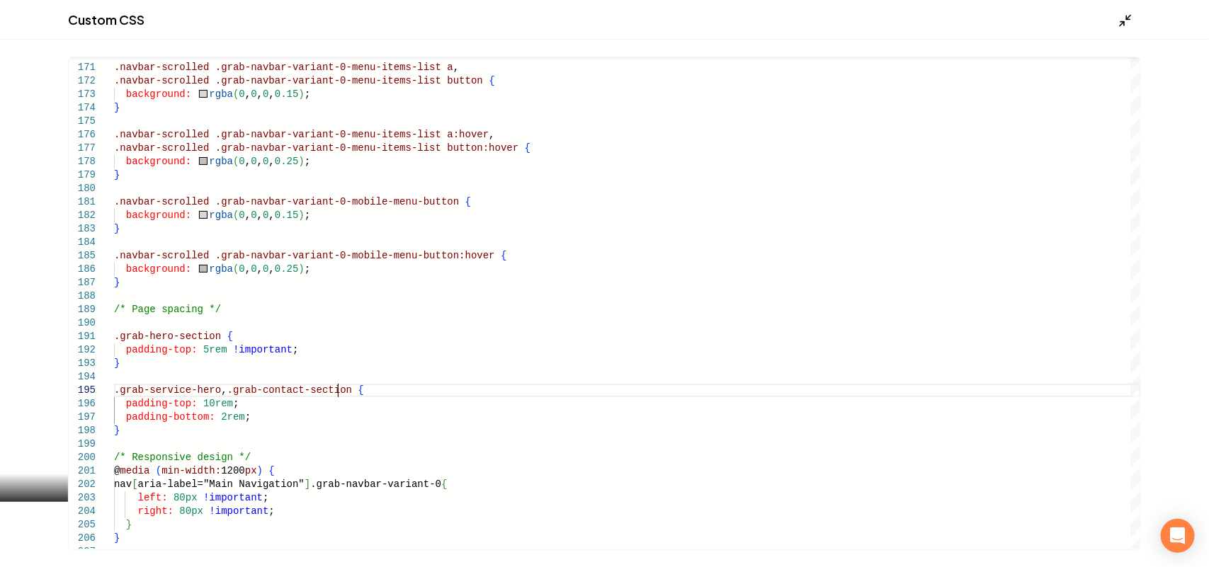
type textarea "**********"
click at [1126, 25] on icon "Main content area" at bounding box center [1125, 20] width 14 height 14
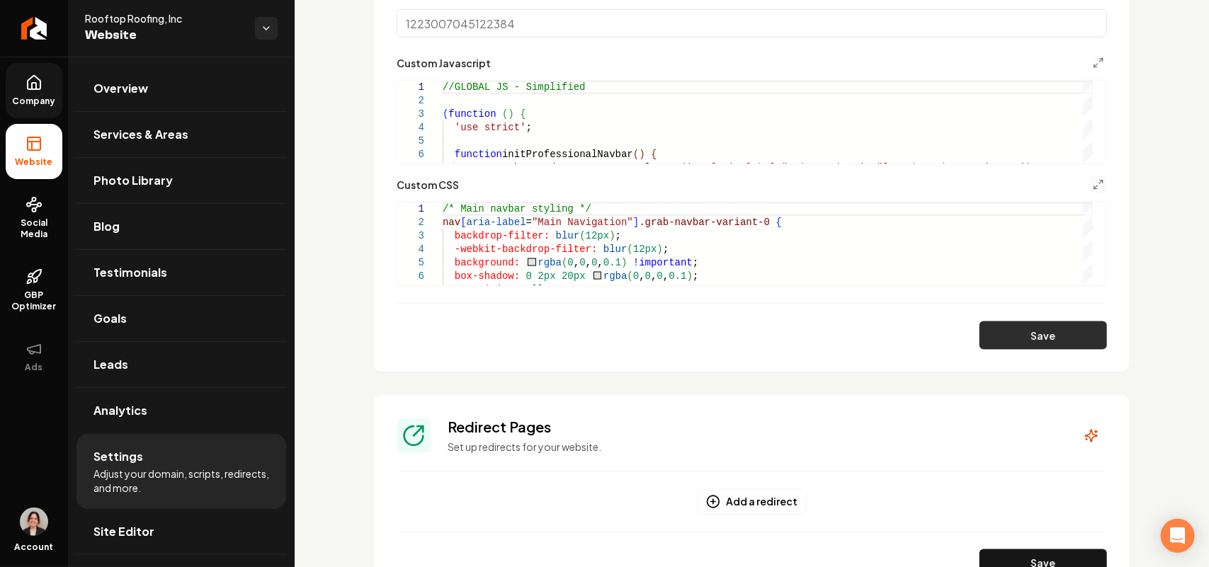
click at [1037, 334] on button "Save" at bounding box center [1042, 335] width 127 height 28
click at [164, 543] on link "Site Editor" at bounding box center [181, 531] width 210 height 45
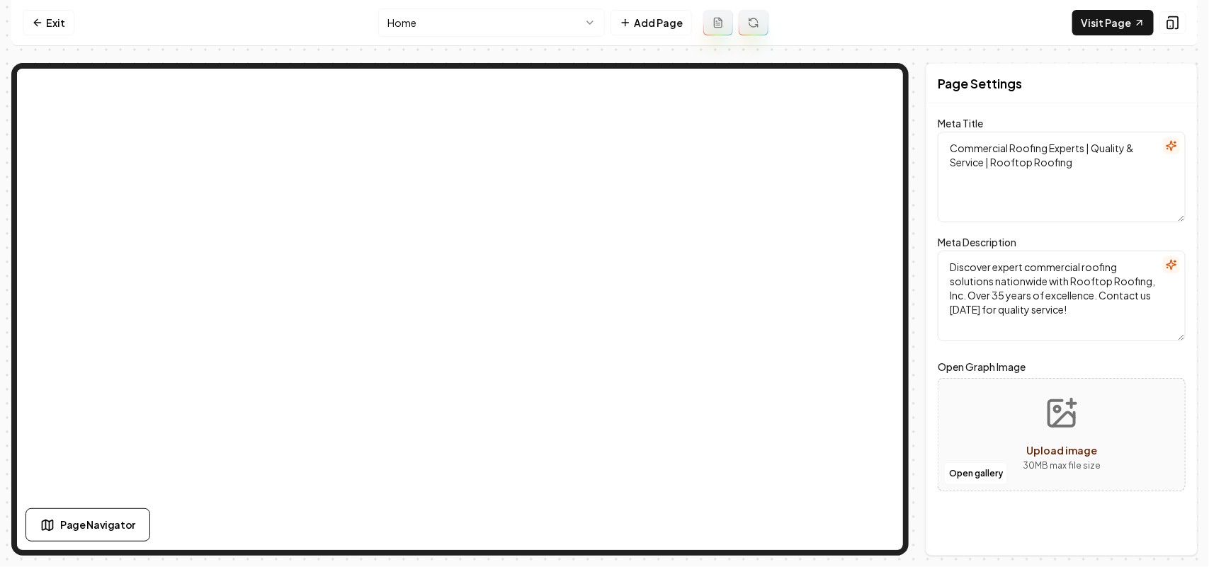
click at [454, 11] on html "Computer Required This feature is only available on a computer. Please switch t…" at bounding box center [604, 283] width 1209 height 567
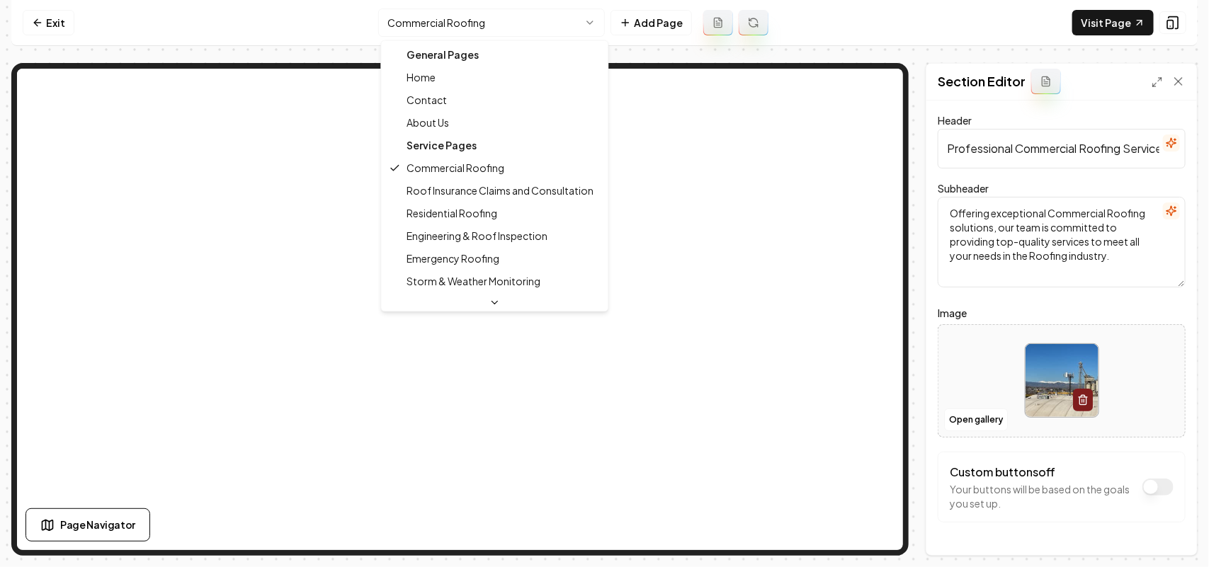
click at [479, 30] on html "Computer Required This feature is only available on a computer. Please switch t…" at bounding box center [604, 283] width 1209 height 567
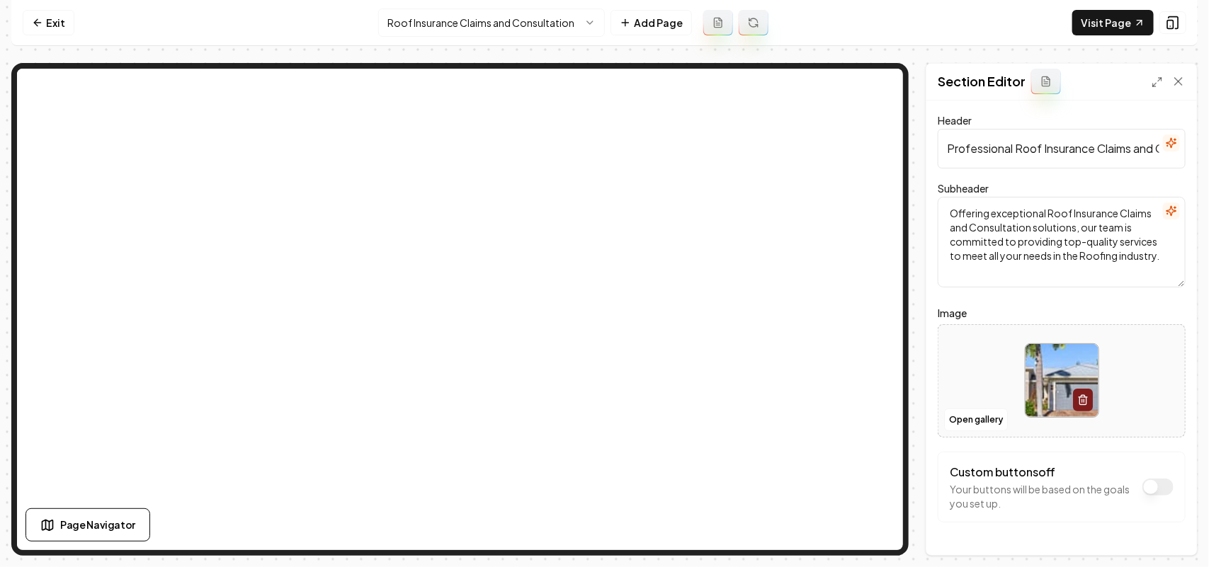
click at [998, 377] on div at bounding box center [1061, 380] width 246 height 97
type input "**********"
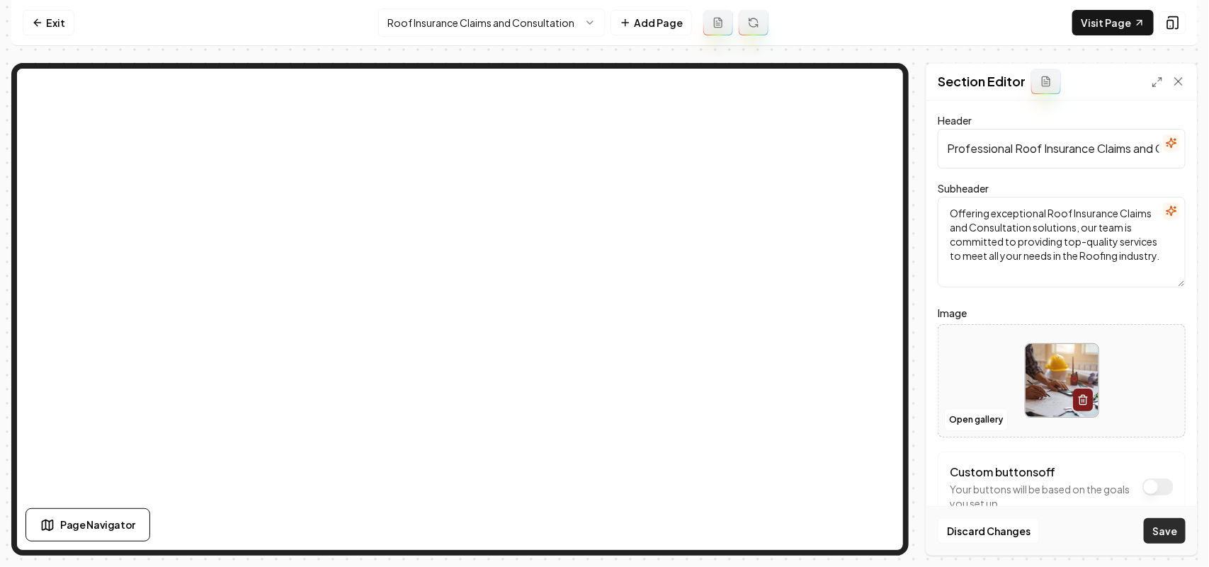
click at [1146, 528] on button "Save" at bounding box center [1165, 530] width 42 height 25
click at [443, 33] on html "Computer Required This feature is only available on a computer. Please switch t…" at bounding box center [604, 283] width 1209 height 567
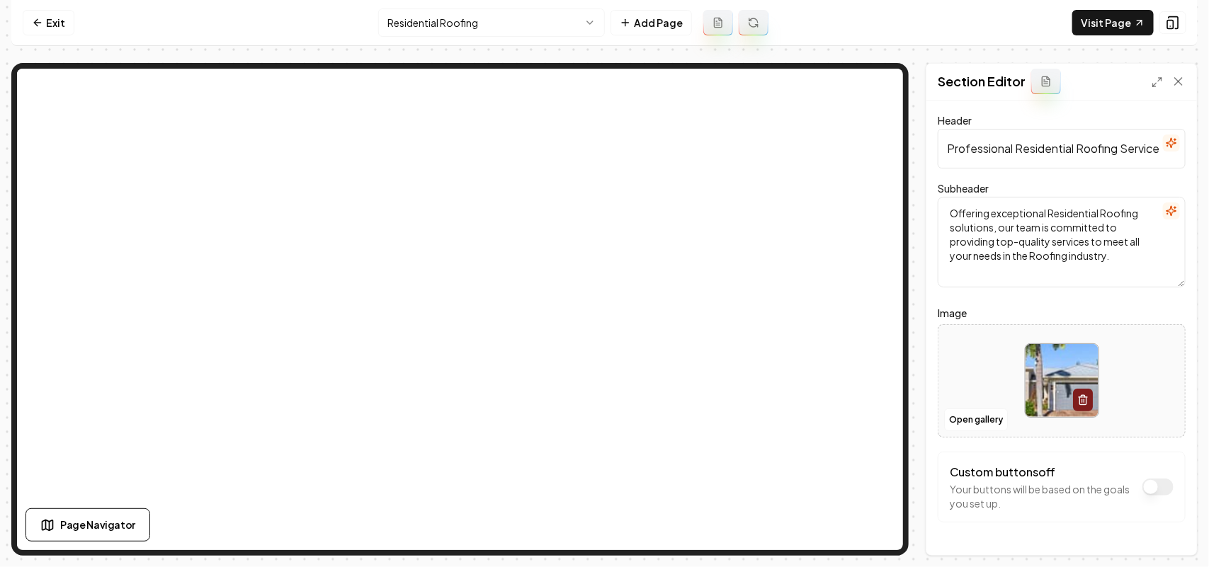
click at [989, 380] on div at bounding box center [1061, 380] width 246 height 97
type input "**********"
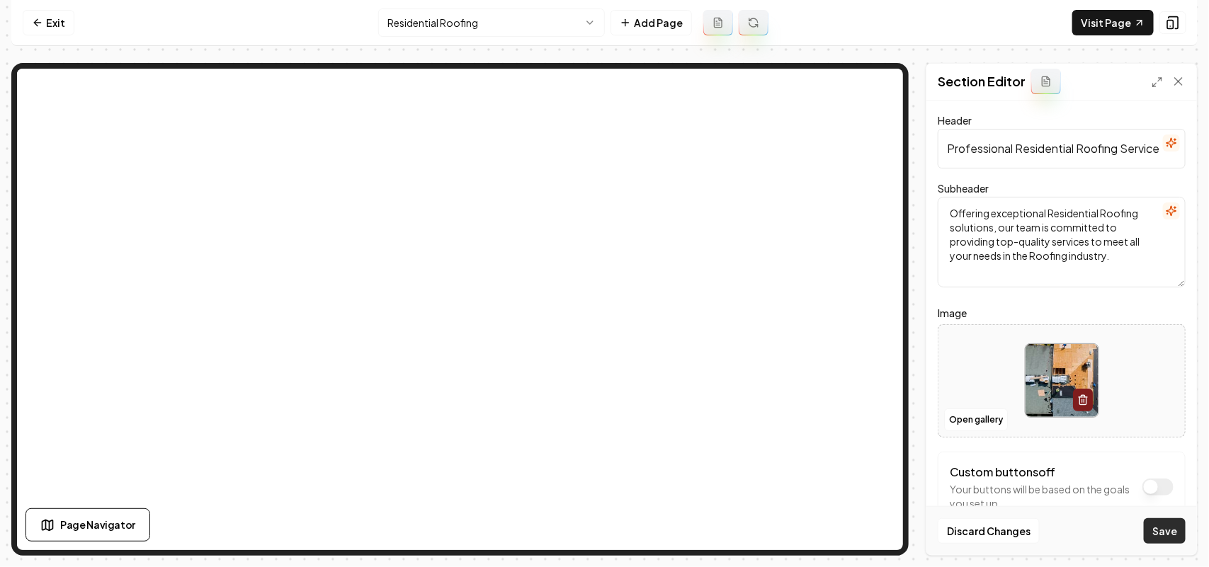
click at [1177, 524] on button "Save" at bounding box center [1165, 530] width 42 height 25
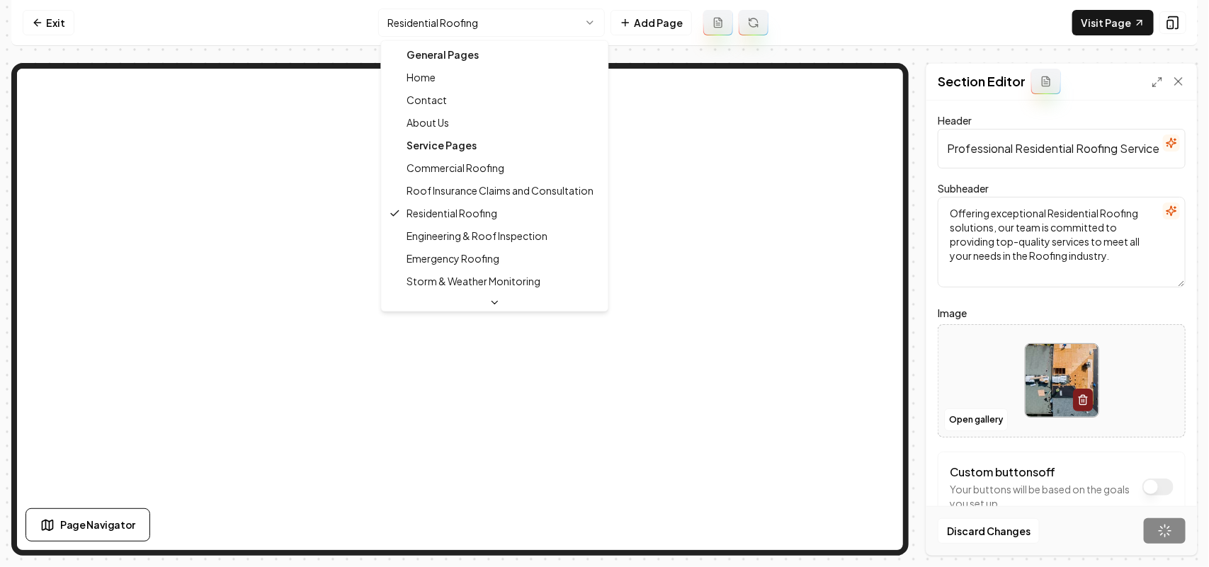
click at [426, 34] on html "Computer Required This feature is only available on a computer. Please switch t…" at bounding box center [604, 283] width 1209 height 567
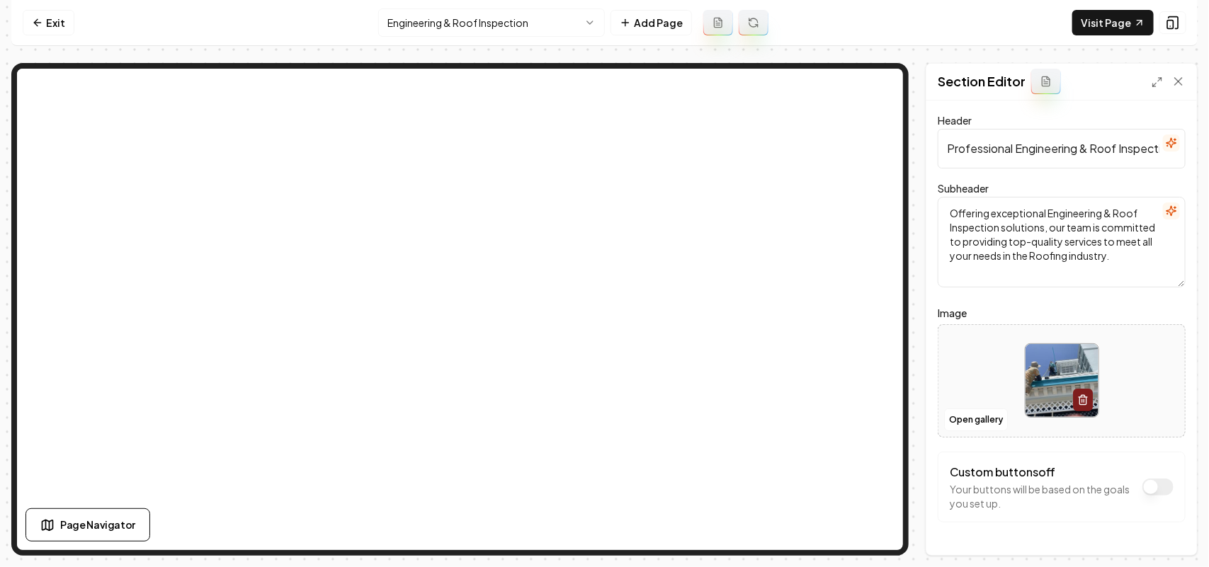
click at [978, 384] on div at bounding box center [1061, 380] width 246 height 97
type input "**********"
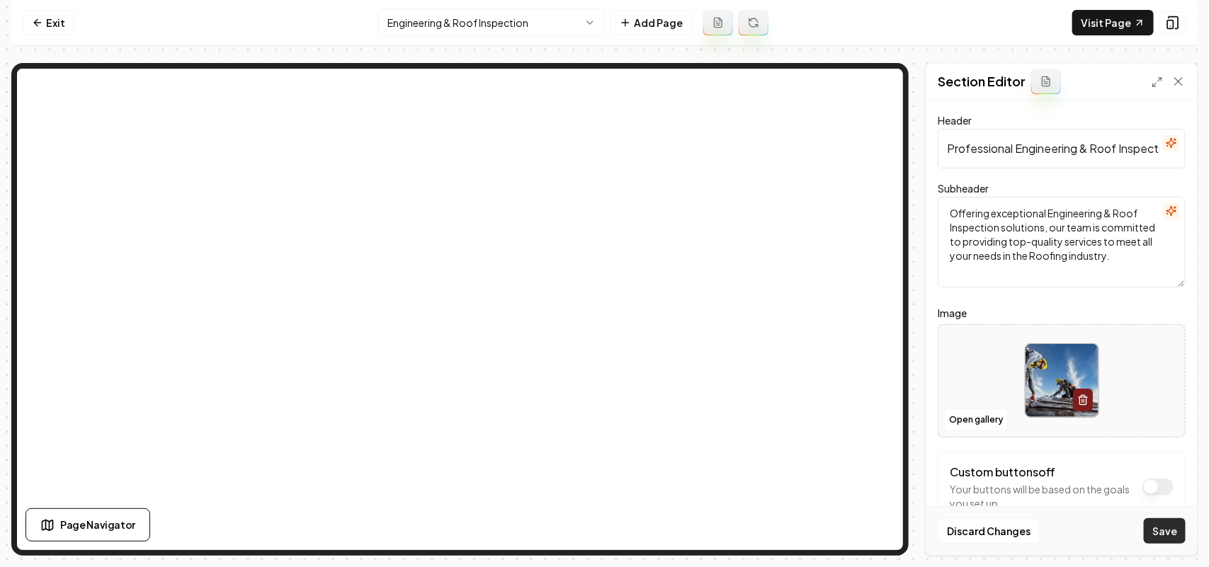
click at [1156, 533] on button "Save" at bounding box center [1165, 530] width 42 height 25
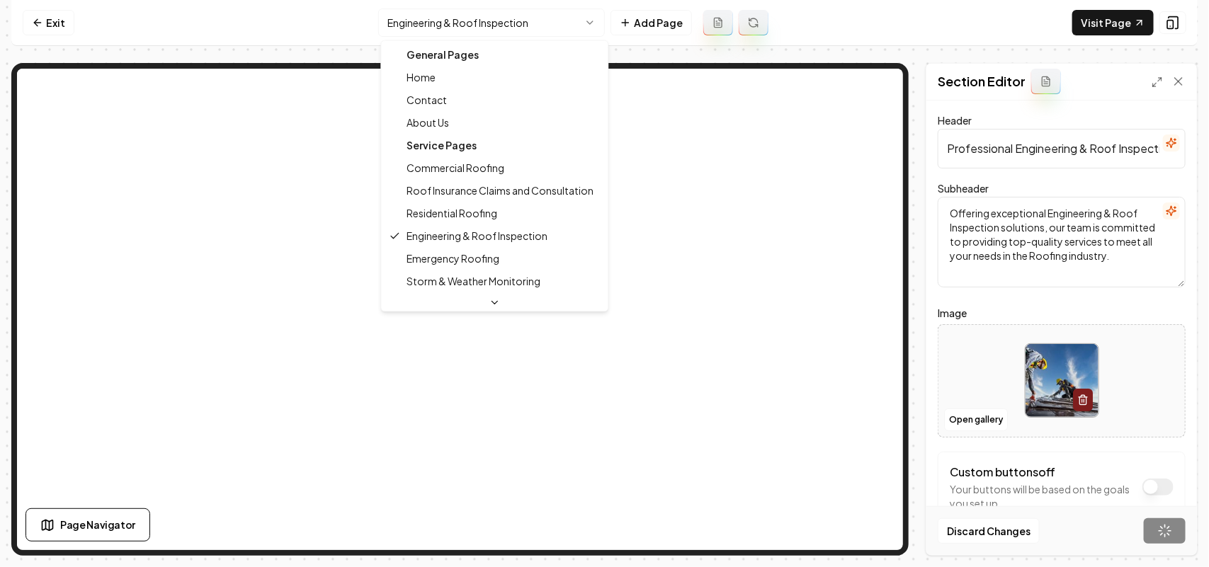
click at [469, 15] on html "Computer Required This feature is only available on a computer. Please switch t…" at bounding box center [604, 283] width 1209 height 567
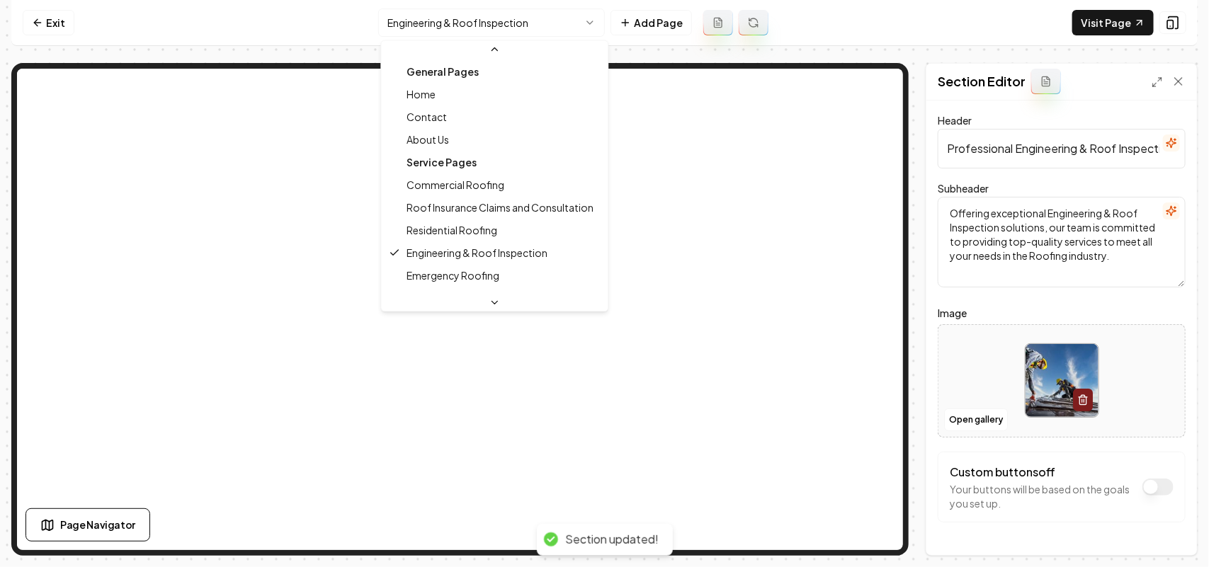
scroll to position [89, 0]
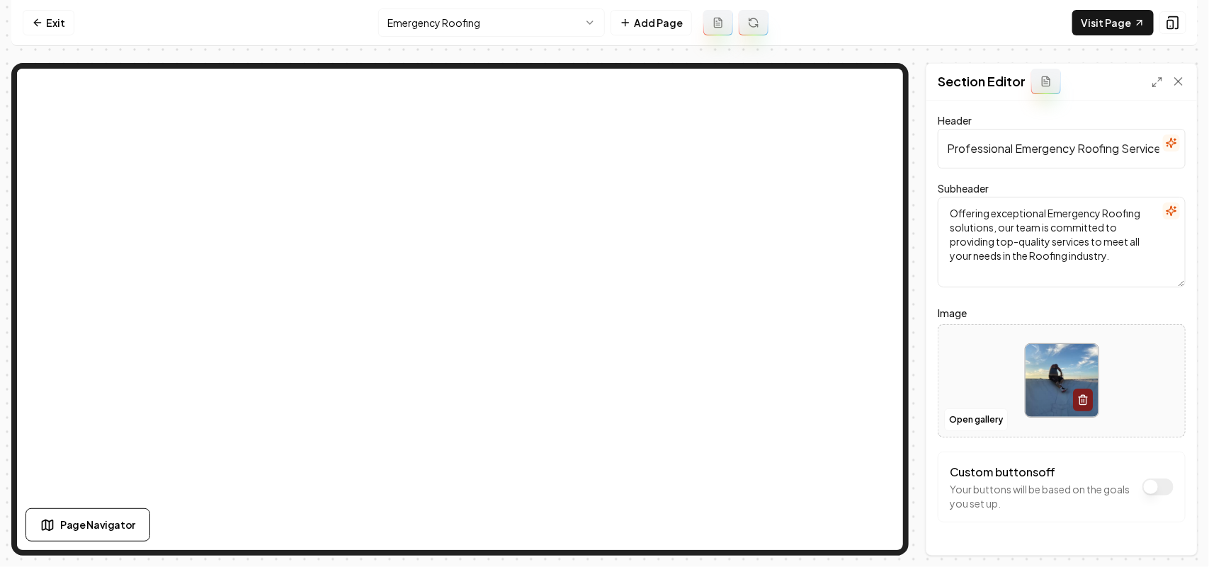
click at [981, 398] on div at bounding box center [1061, 380] width 246 height 97
type input "**********"
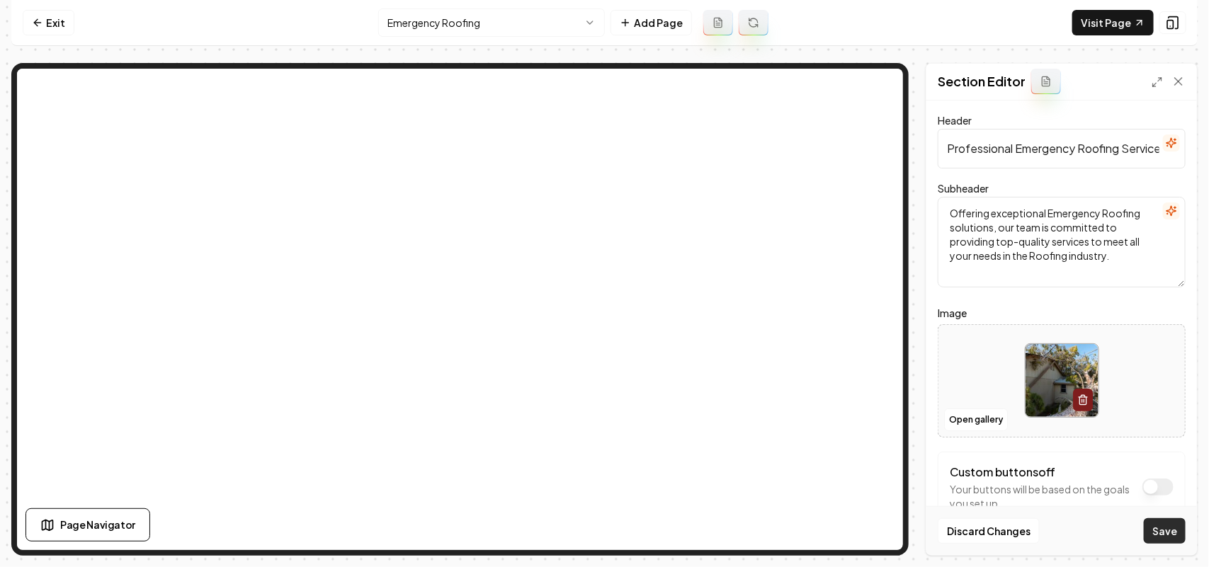
click at [1161, 539] on button "Save" at bounding box center [1165, 530] width 42 height 25
click at [482, 18] on html "Computer Required This feature is only available on a computer. Please switch t…" at bounding box center [604, 283] width 1209 height 567
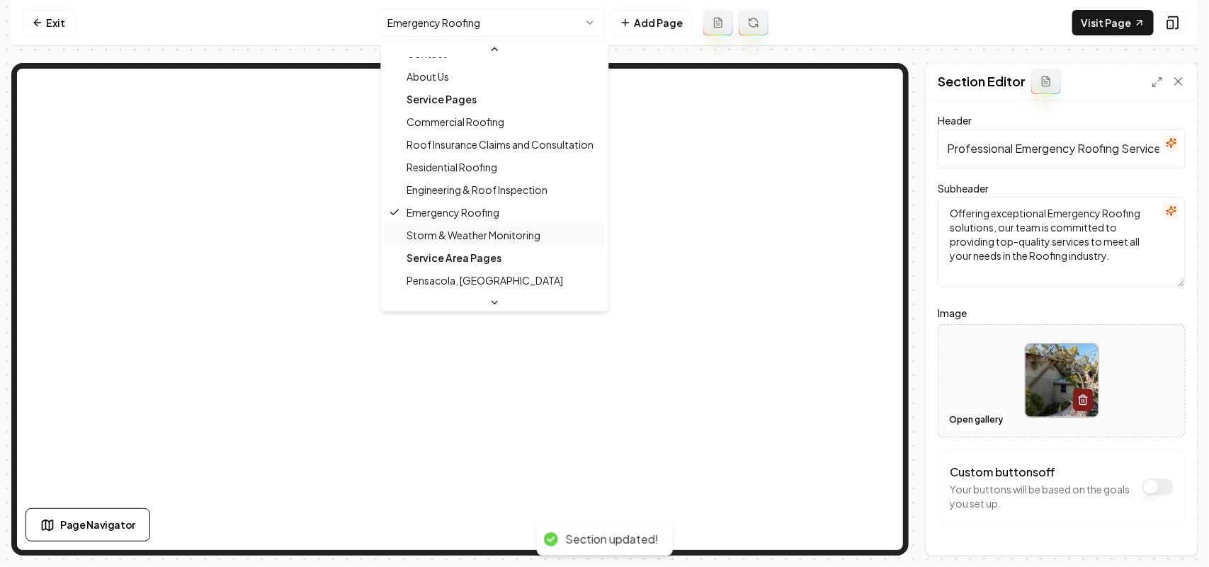
scroll to position [89, 0]
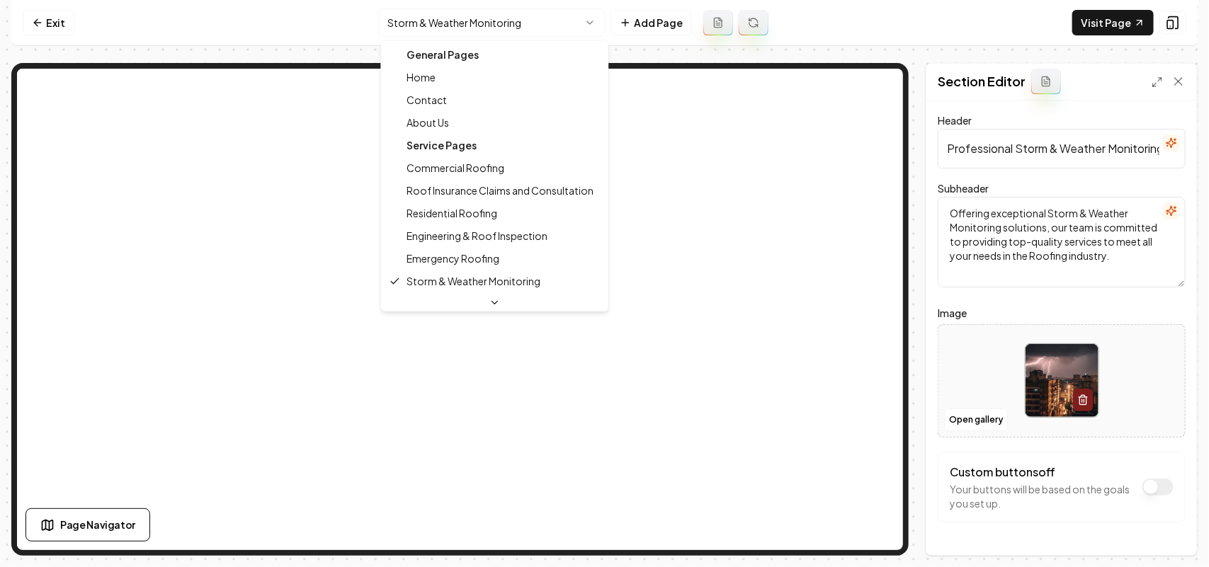
click at [473, 23] on html "Computer Required This feature is only available on a computer. Please switch t…" at bounding box center [604, 283] width 1209 height 567
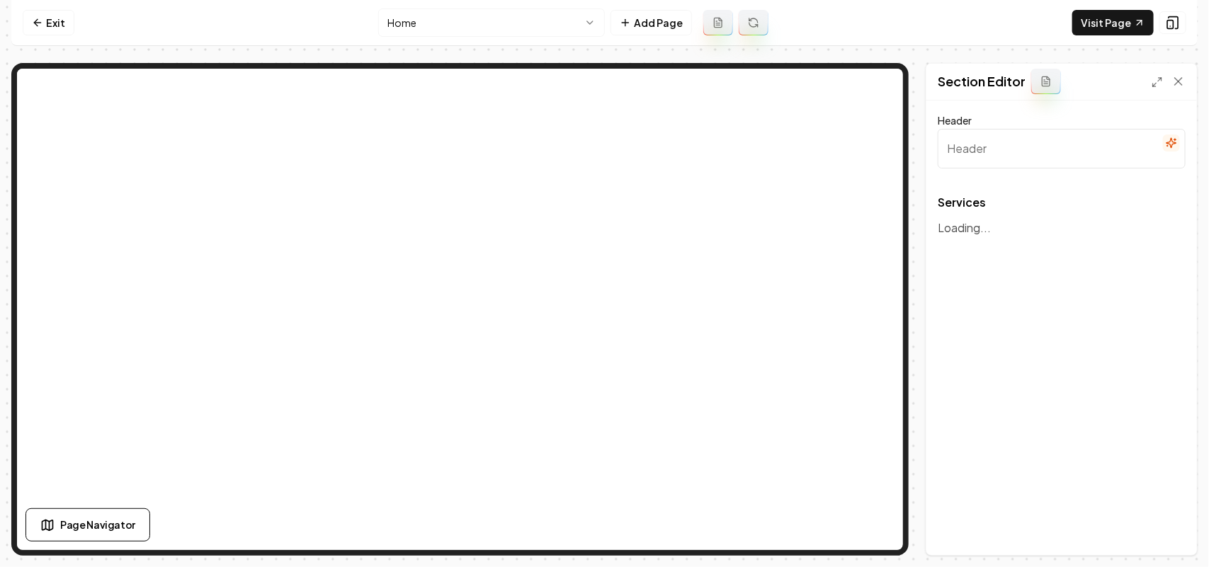
type input "Comprehensive Roofing Solutions"
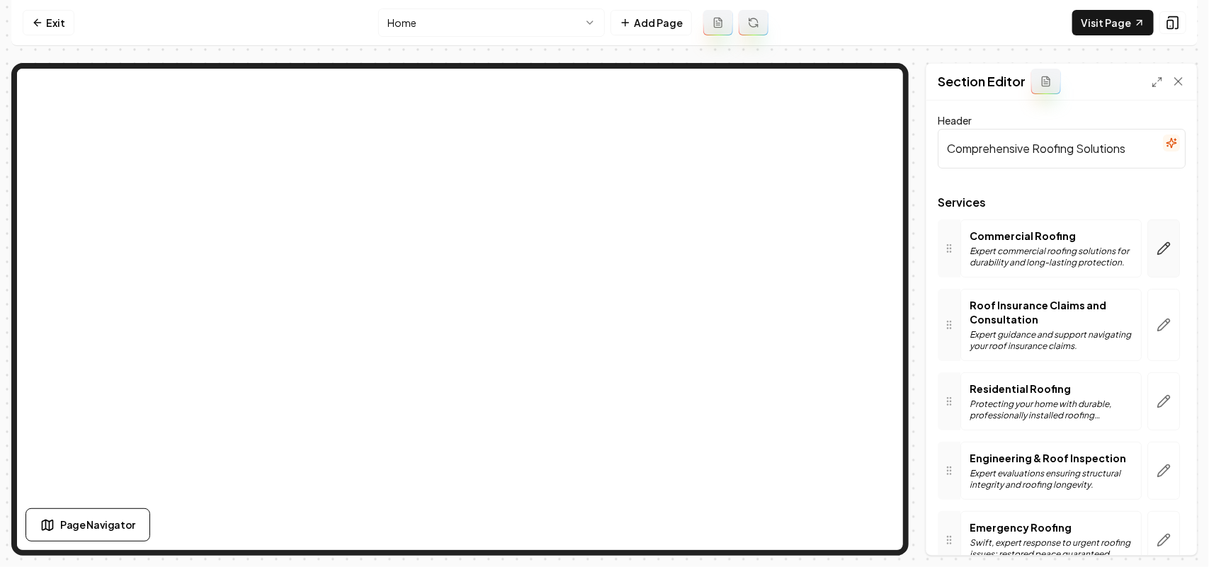
click at [1147, 241] on button "button" at bounding box center [1163, 249] width 33 height 58
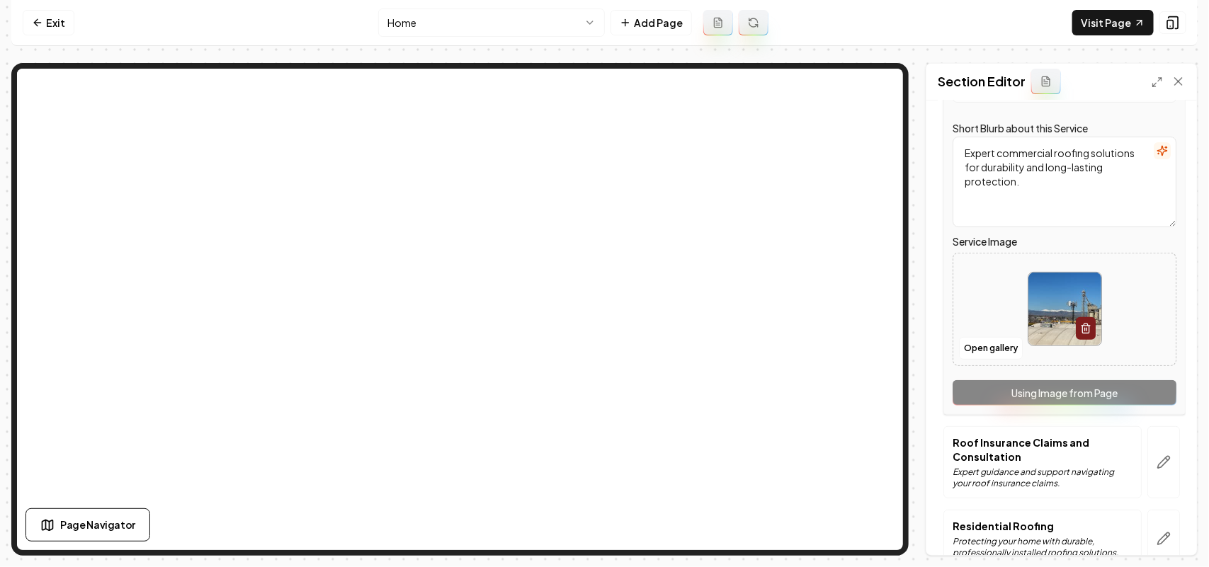
scroll to position [443, 0]
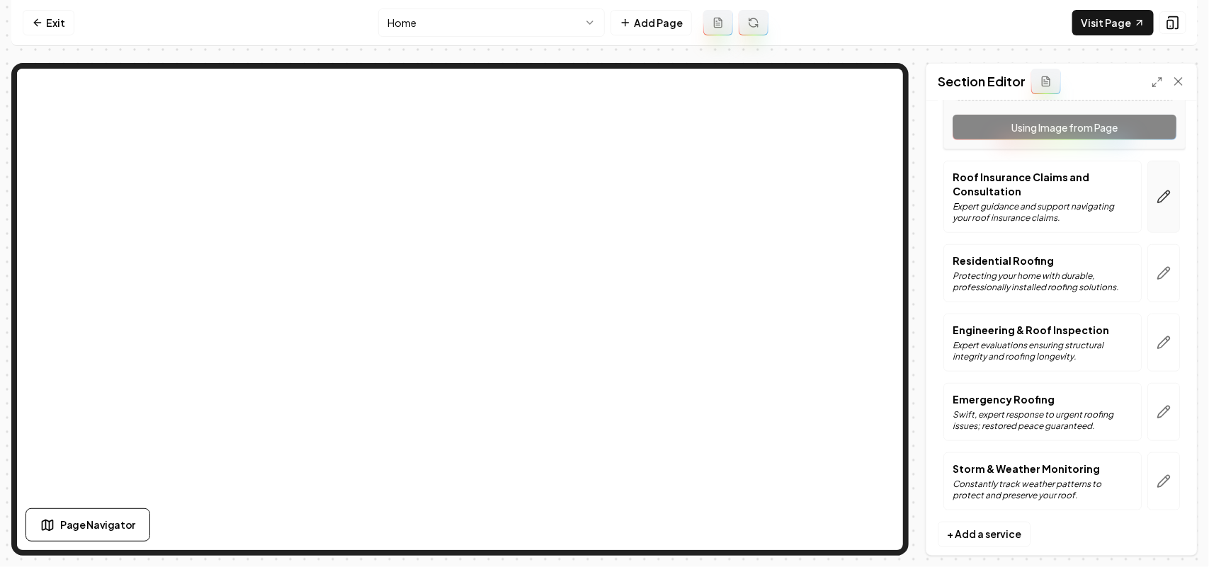
click at [1156, 199] on icon "button" at bounding box center [1163, 197] width 14 height 14
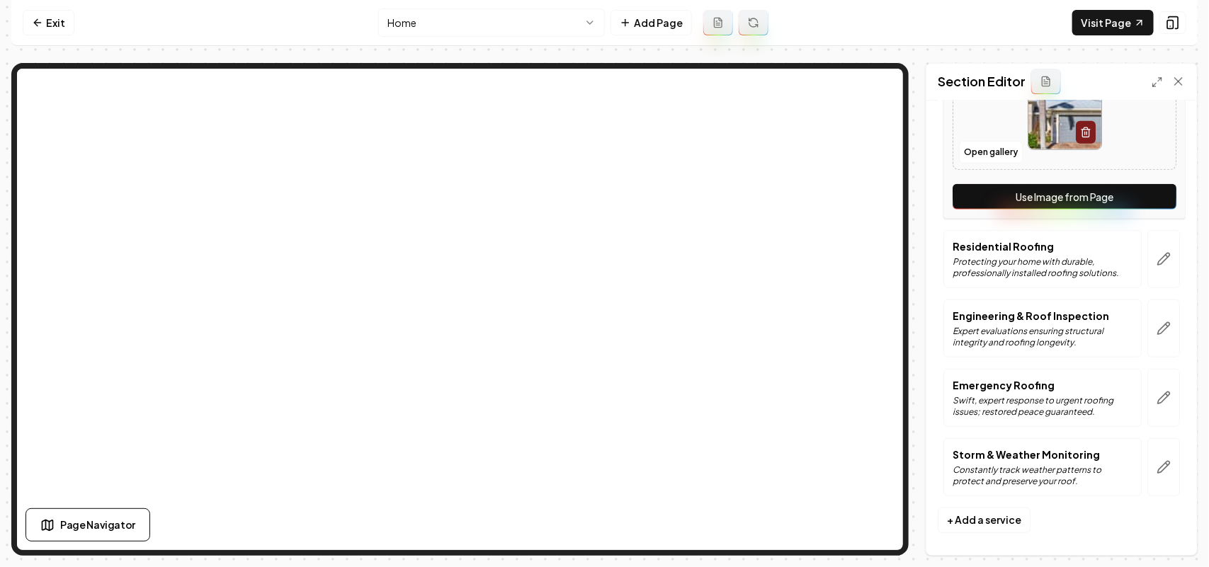
click at [1120, 207] on button "Use Image from Page" at bounding box center [1064, 196] width 224 height 25
click at [1156, 257] on icon "button" at bounding box center [1163, 259] width 14 height 14
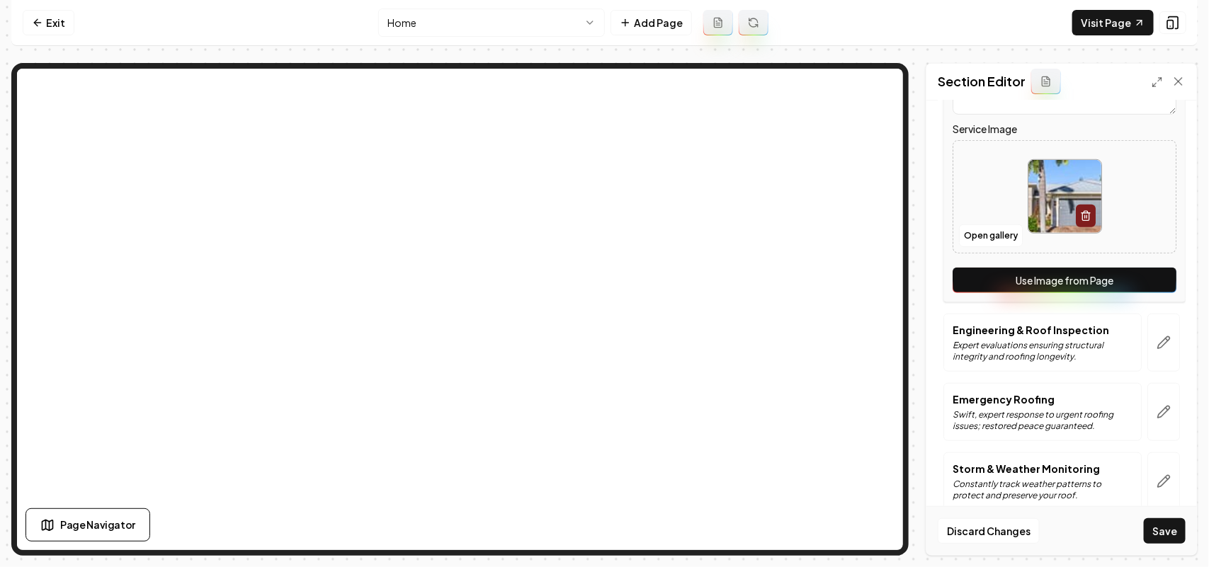
drag, startPoint x: 1144, startPoint y: 271, endPoint x: 1148, endPoint y: 304, distance: 34.2
click at [1144, 271] on button "Use Image from Page" at bounding box center [1064, 280] width 224 height 25
click at [1156, 336] on icon "button" at bounding box center [1163, 343] width 14 height 14
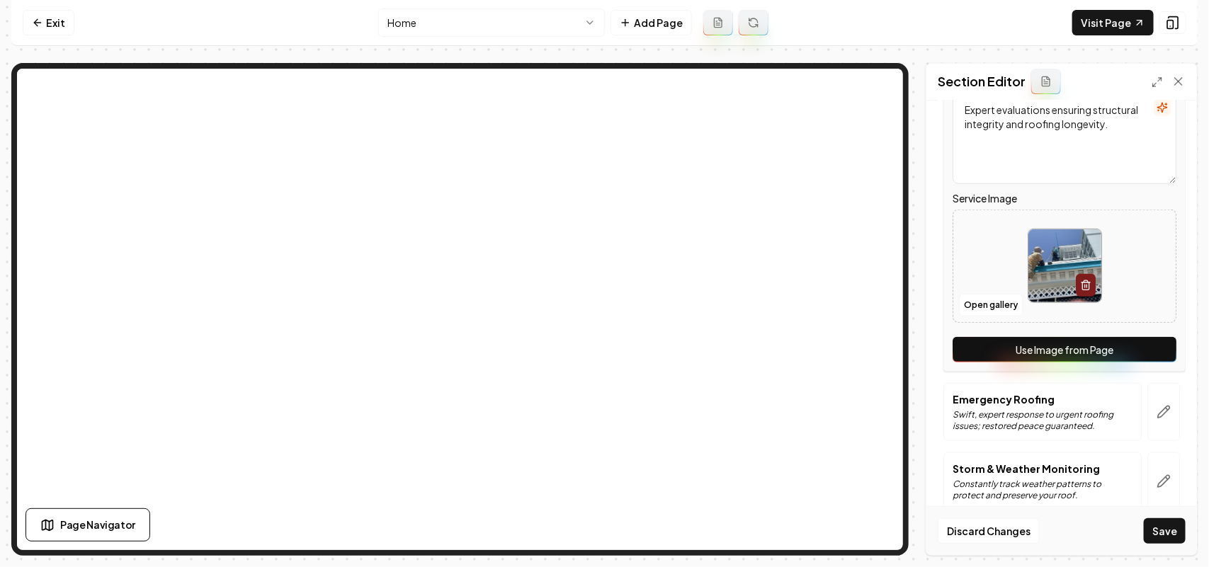
click at [1153, 355] on button "Use Image from Page" at bounding box center [1064, 349] width 224 height 25
click at [1147, 428] on button "button" at bounding box center [1163, 412] width 33 height 58
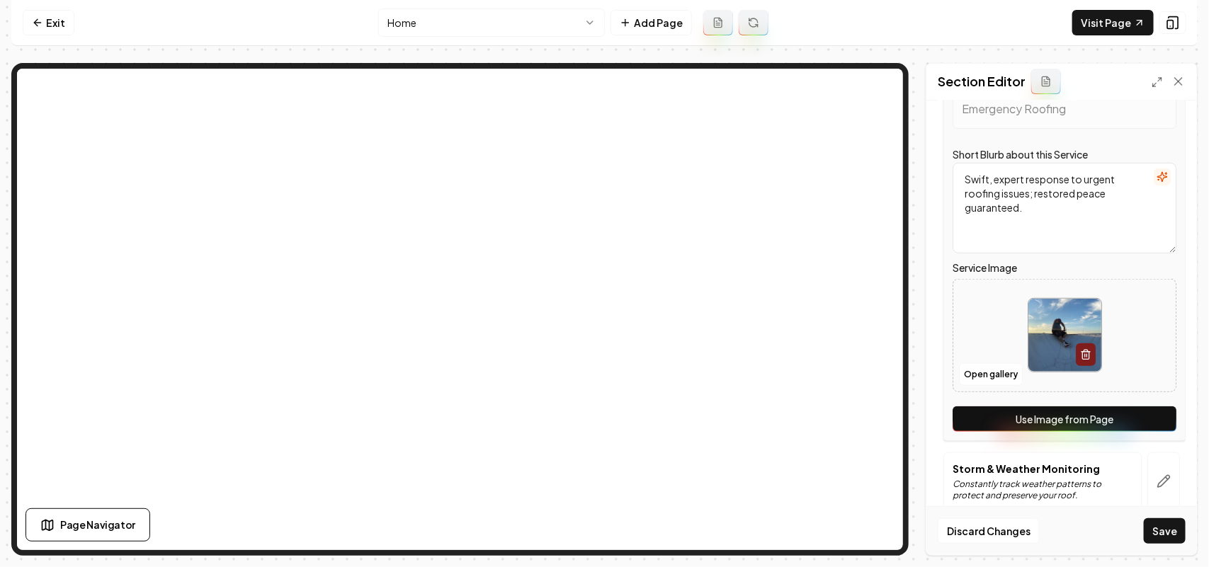
click at [1154, 431] on button "Use Image from Page" at bounding box center [1064, 418] width 224 height 25
click at [1158, 487] on icon "button" at bounding box center [1164, 481] width 12 height 12
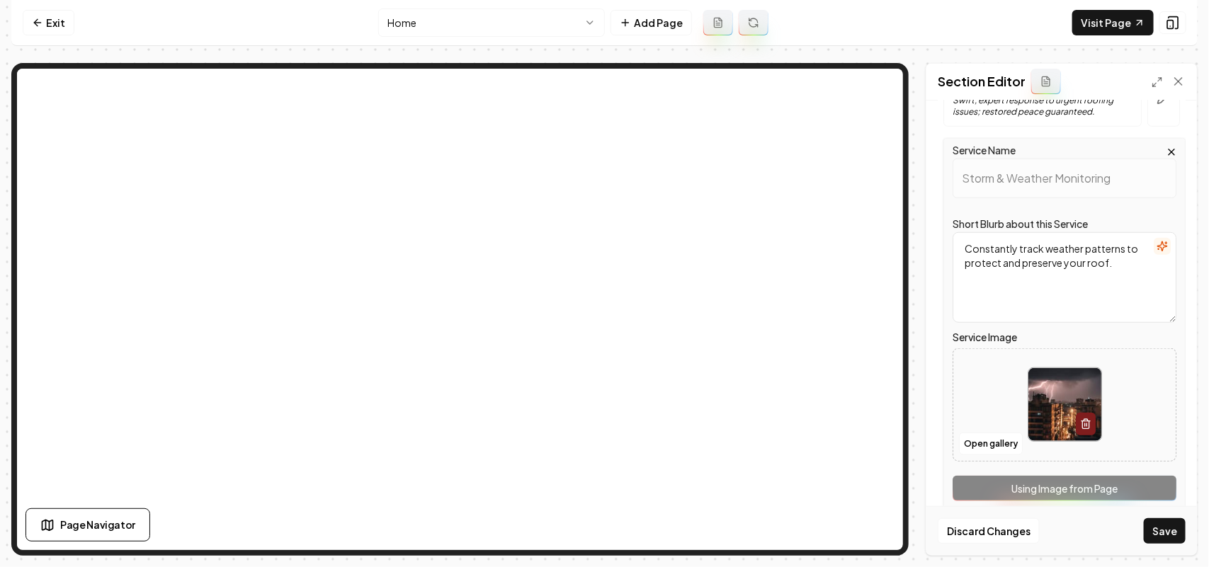
click at [1147, 494] on div "Service Name Storm & Weather Monitoring Short Blurb about this Service Constant…" at bounding box center [1064, 324] width 242 height 372
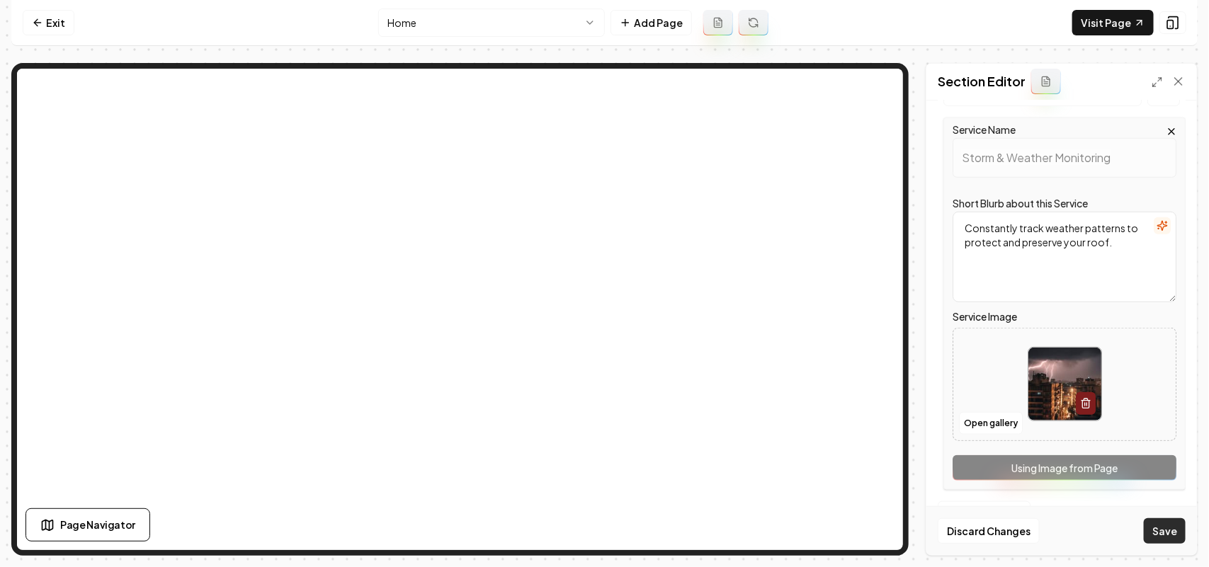
click at [1163, 528] on button "Save" at bounding box center [1165, 530] width 42 height 25
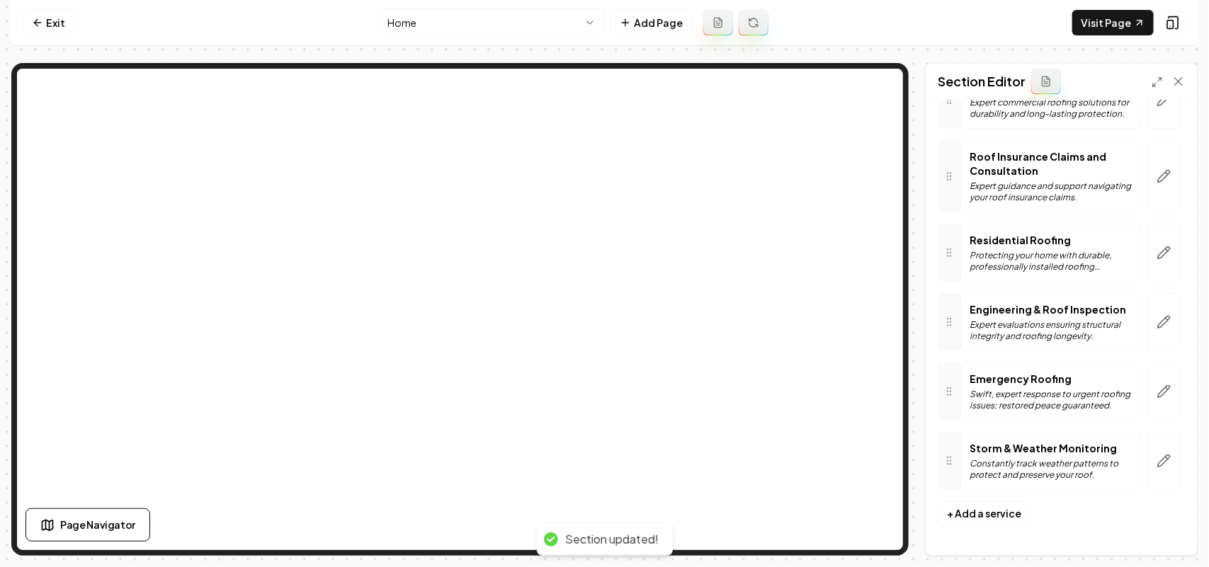
scroll to position [150, 0]
click at [1095, 16] on link "Visit Page" at bounding box center [1112, 22] width 81 height 25
click at [34, 20] on icon at bounding box center [37, 22] width 11 height 11
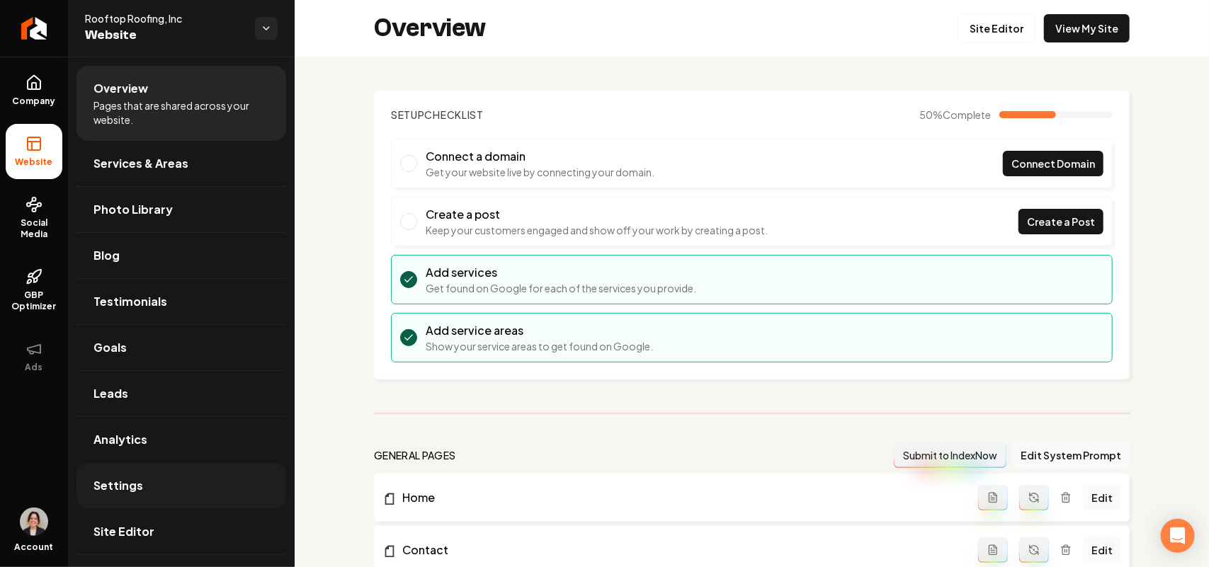
click at [119, 475] on link "Settings" at bounding box center [181, 485] width 210 height 45
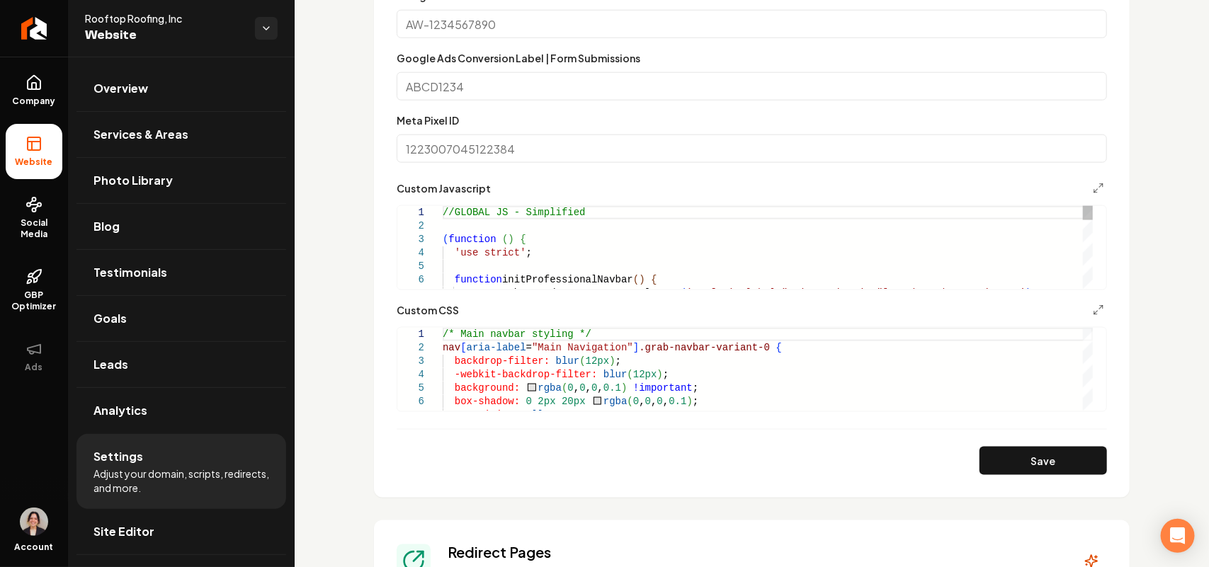
scroll to position [708, 0]
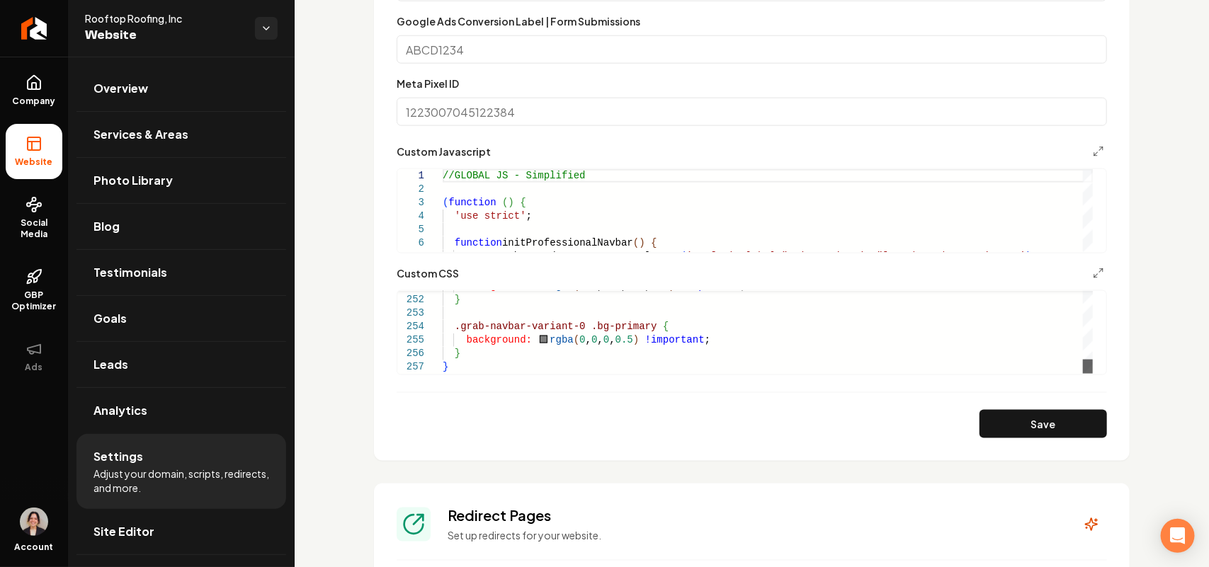
click at [1093, 374] on div "Main content area" at bounding box center [1088, 367] width 10 height 14
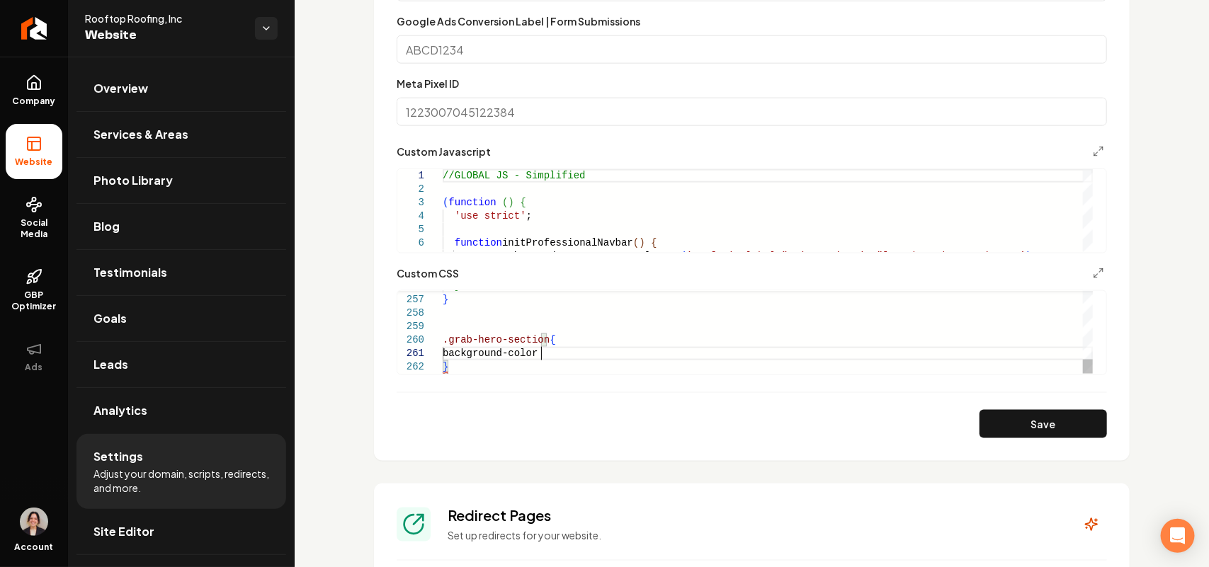
click at [1046, 429] on button "Save" at bounding box center [1042, 424] width 127 height 28
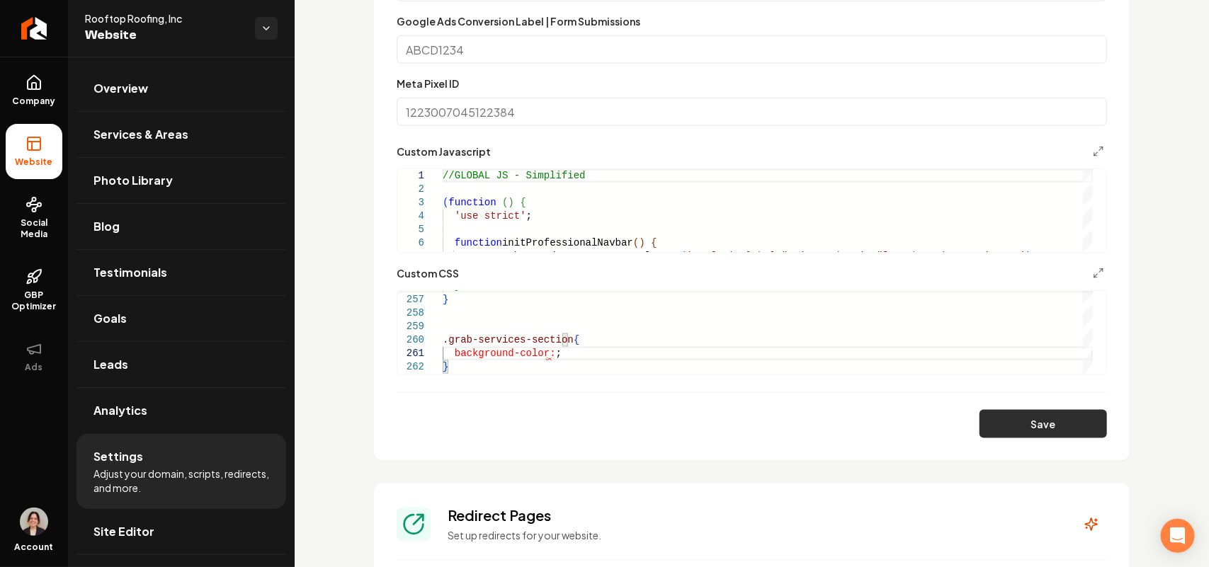
type textarea "**********"
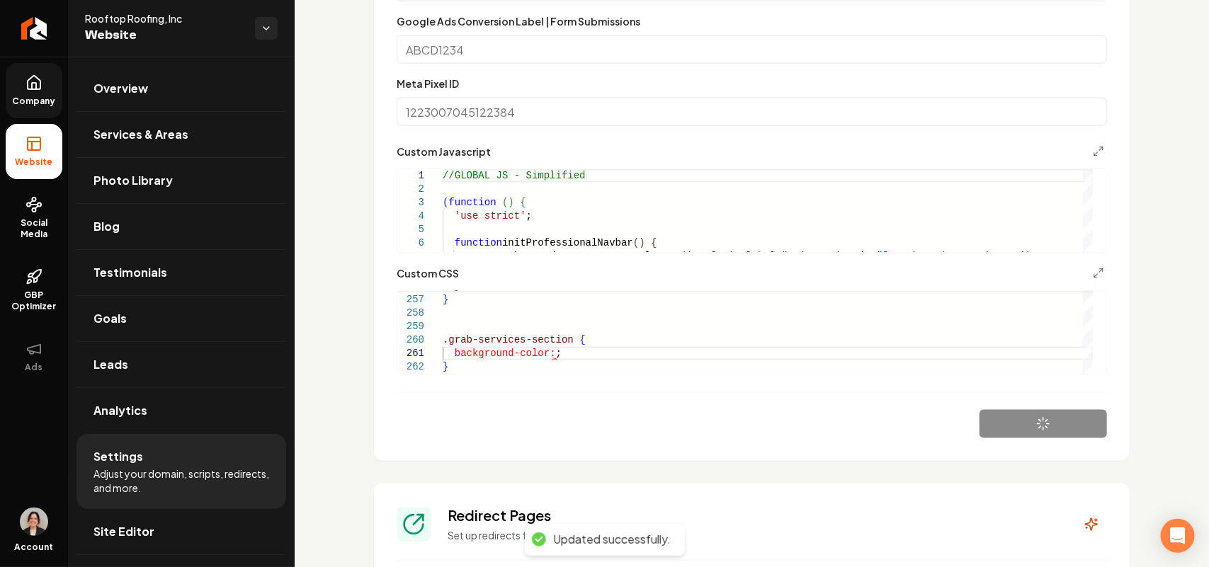
click at [26, 83] on icon at bounding box center [33, 82] width 17 height 17
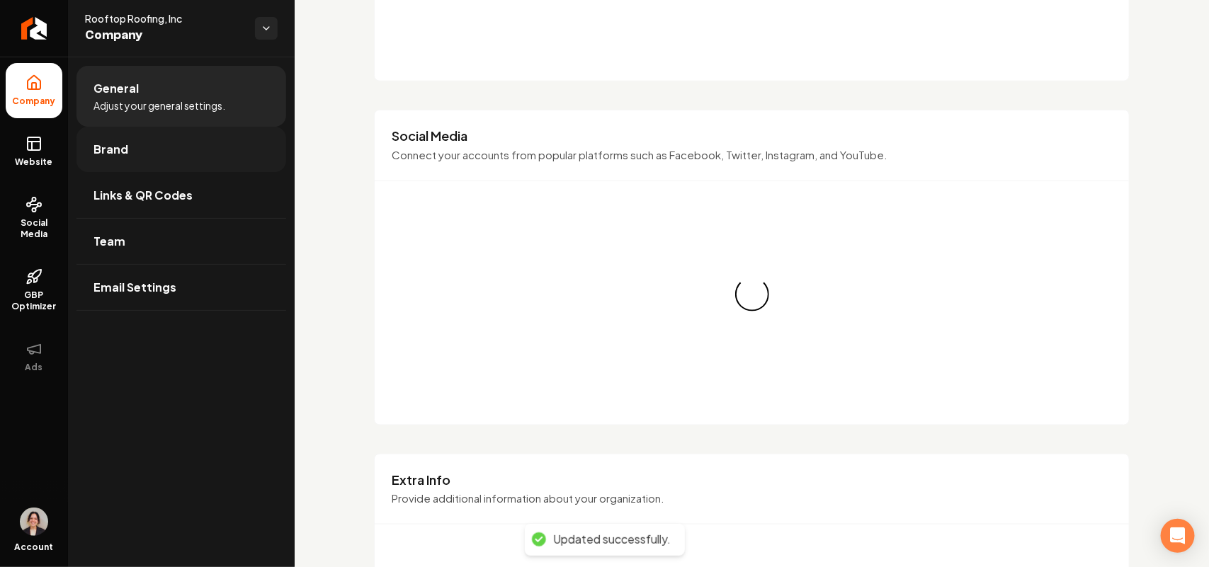
click at [125, 152] on span "Brand" at bounding box center [110, 149] width 35 height 17
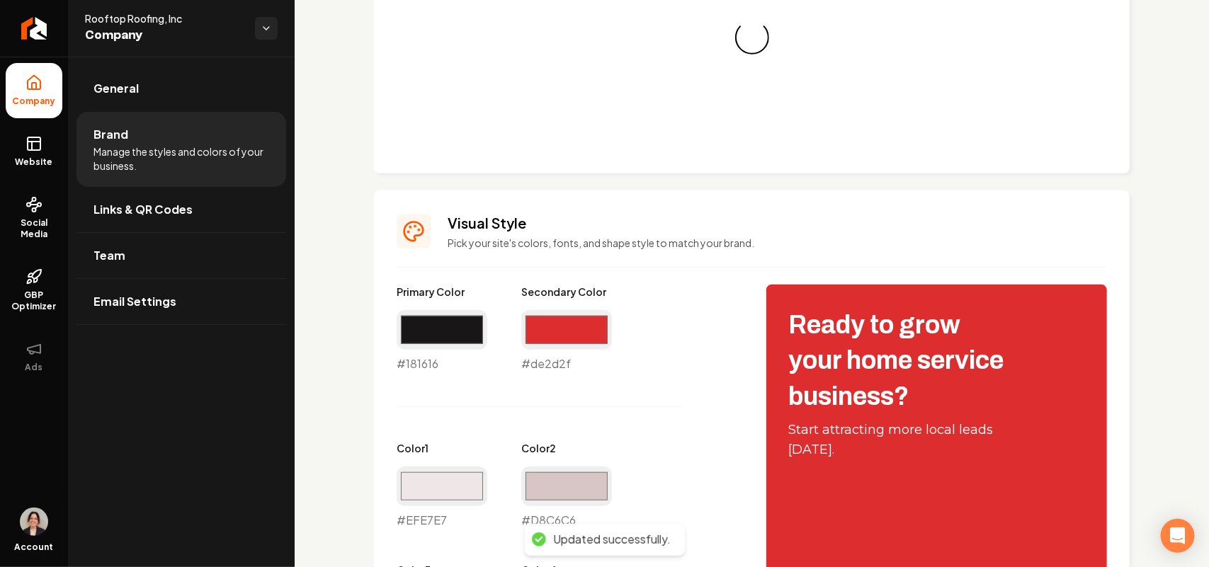
scroll to position [708, 0]
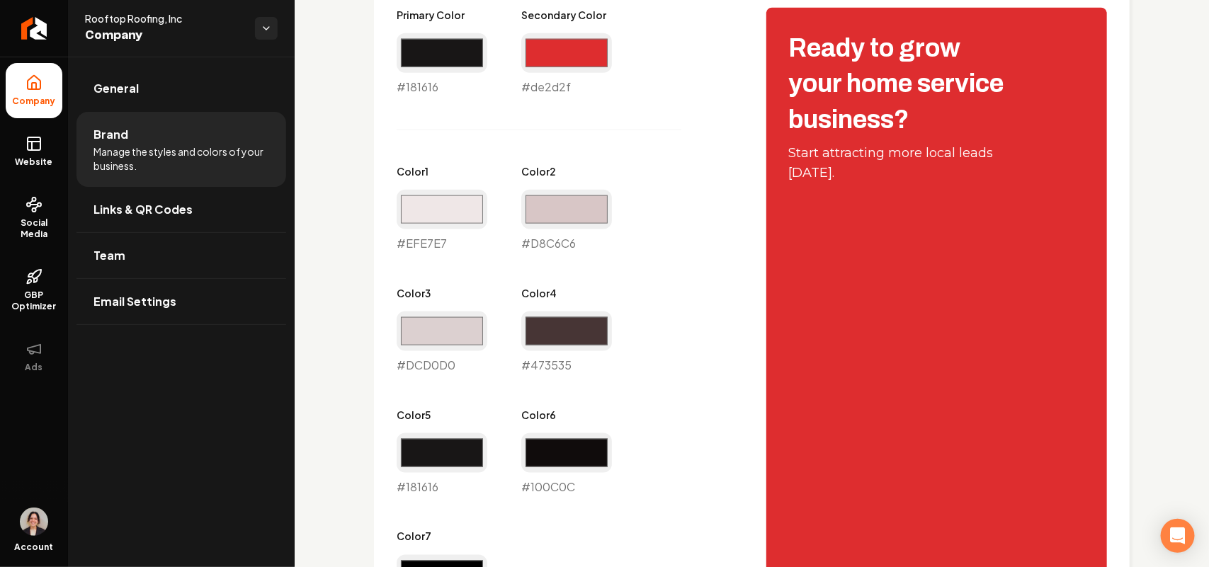
click at [426, 89] on div "#181616 #181616" at bounding box center [442, 64] width 91 height 62
copy div "#181616"
click at [28, 143] on rect at bounding box center [34, 143] width 13 height 13
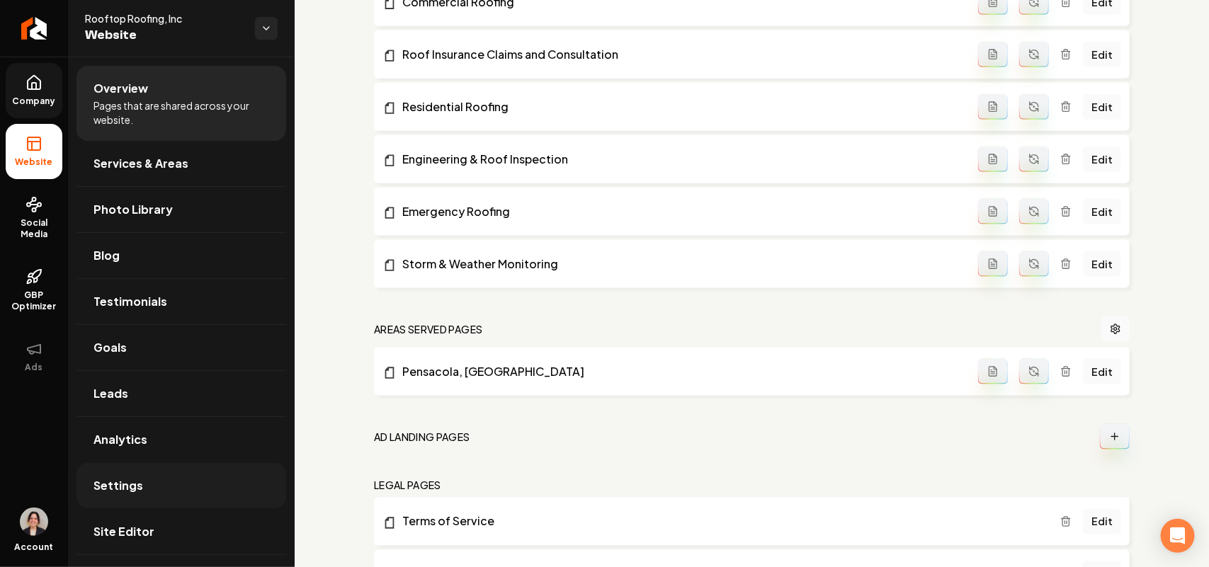
click at [145, 485] on link "Settings" at bounding box center [181, 485] width 210 height 45
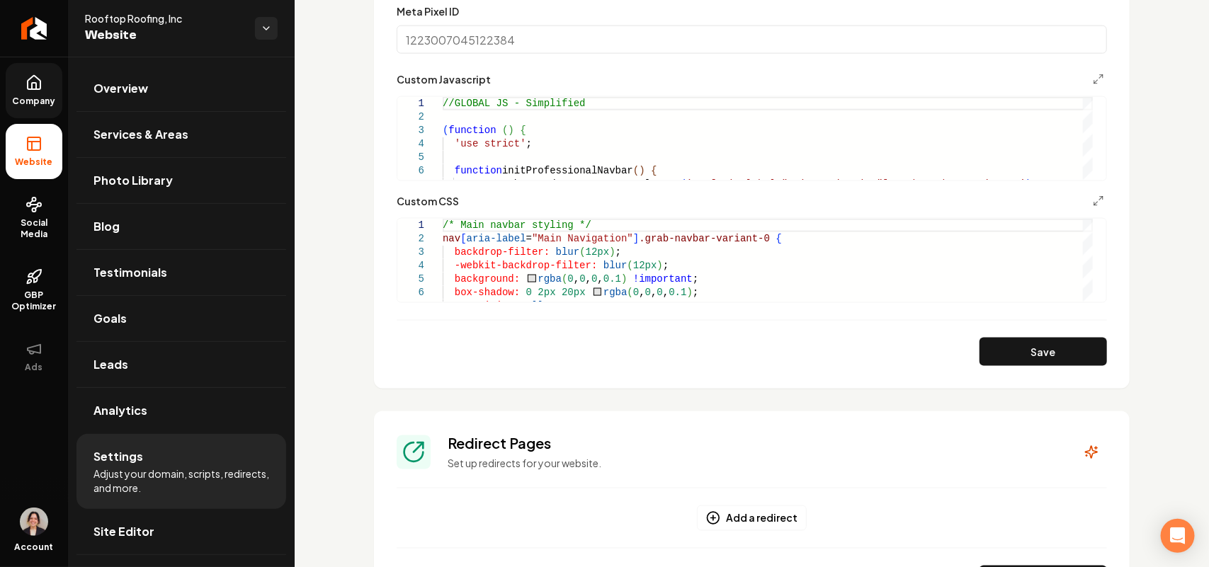
scroll to position [780, 0]
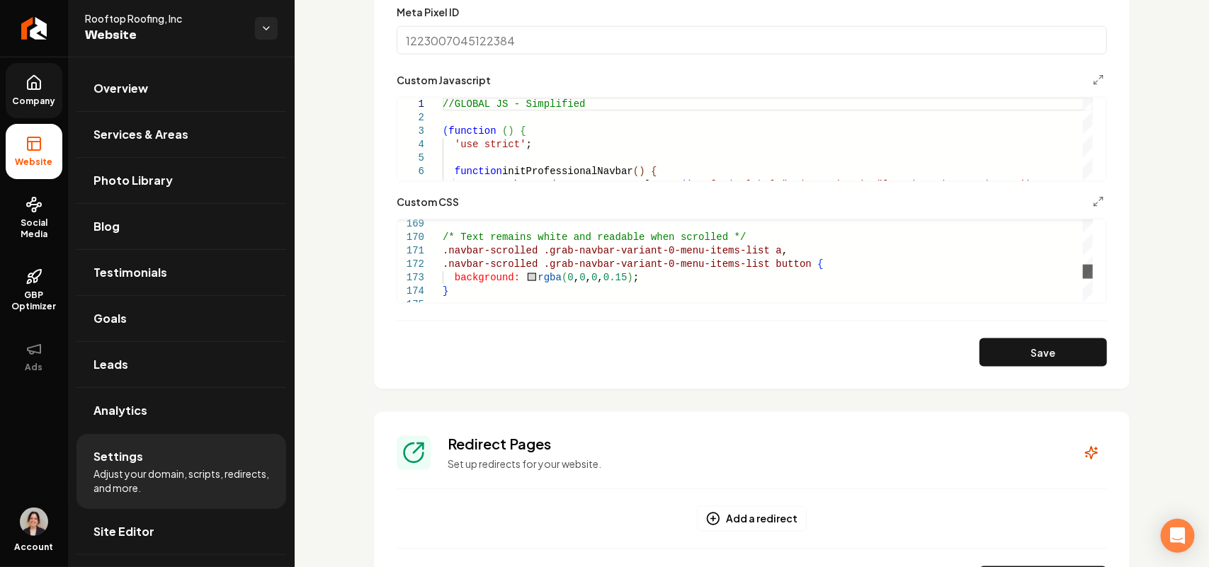
click at [1083, 279] on div "Main content area" at bounding box center [1088, 272] width 10 height 14
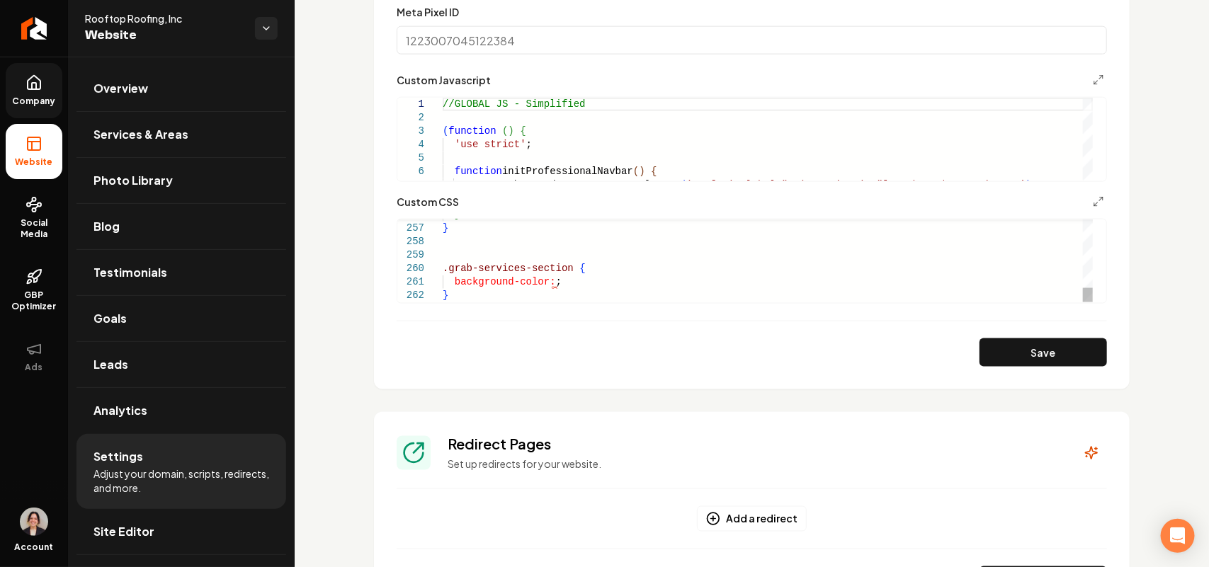
click at [1035, 363] on button "Save" at bounding box center [1042, 352] width 127 height 28
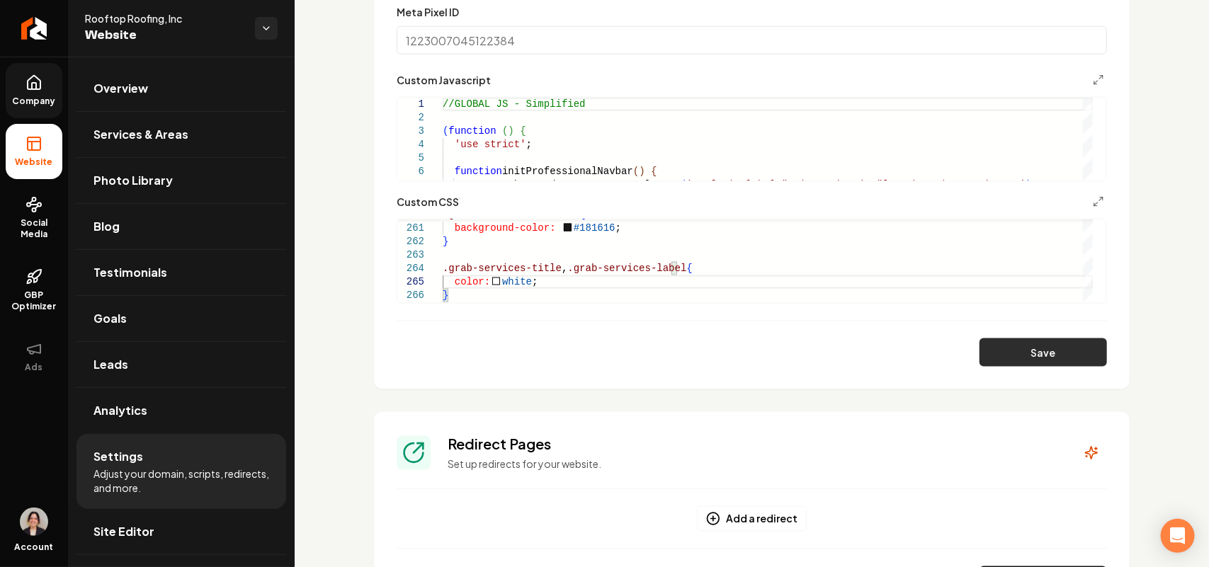
click at [1031, 346] on button "Save" at bounding box center [1042, 352] width 127 height 28
type textarea "**********"
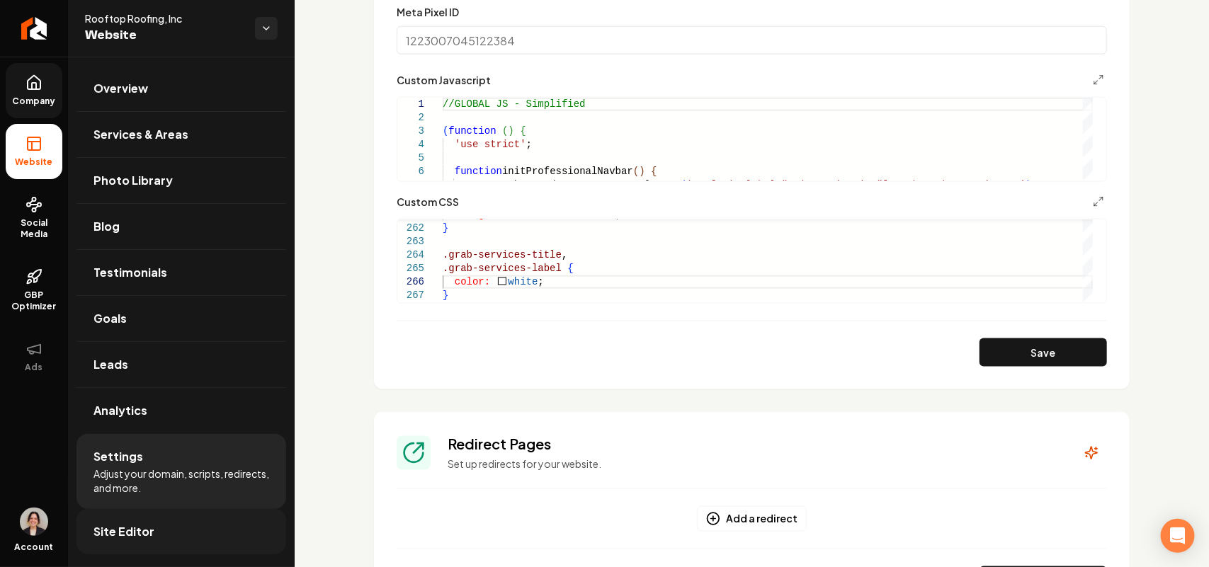
click at [150, 530] on span "Site Editor" at bounding box center [123, 531] width 61 height 17
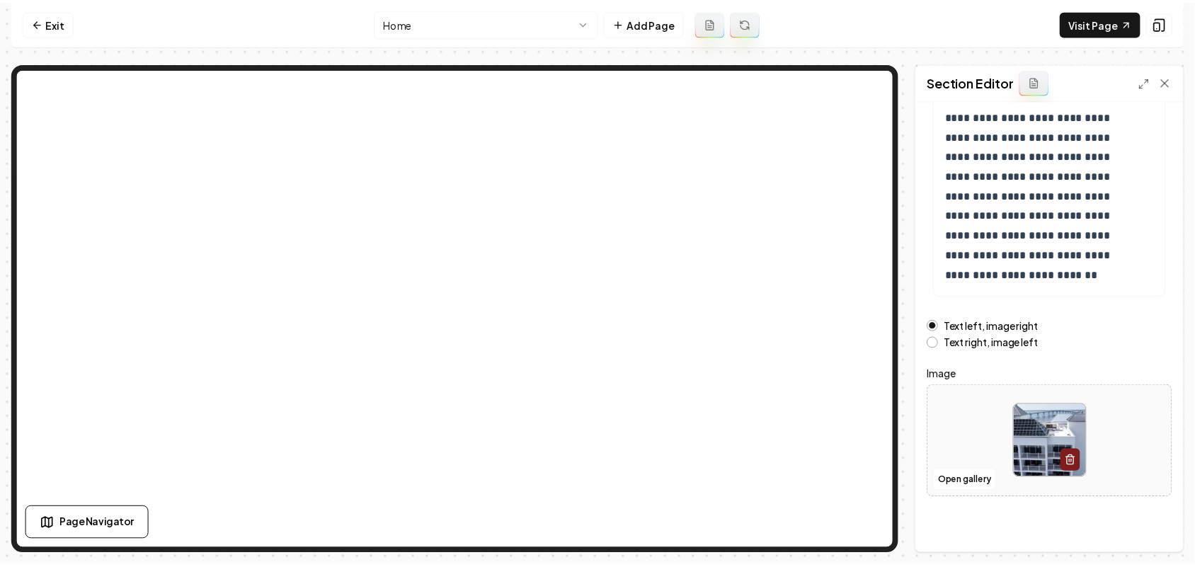
scroll to position [198, 0]
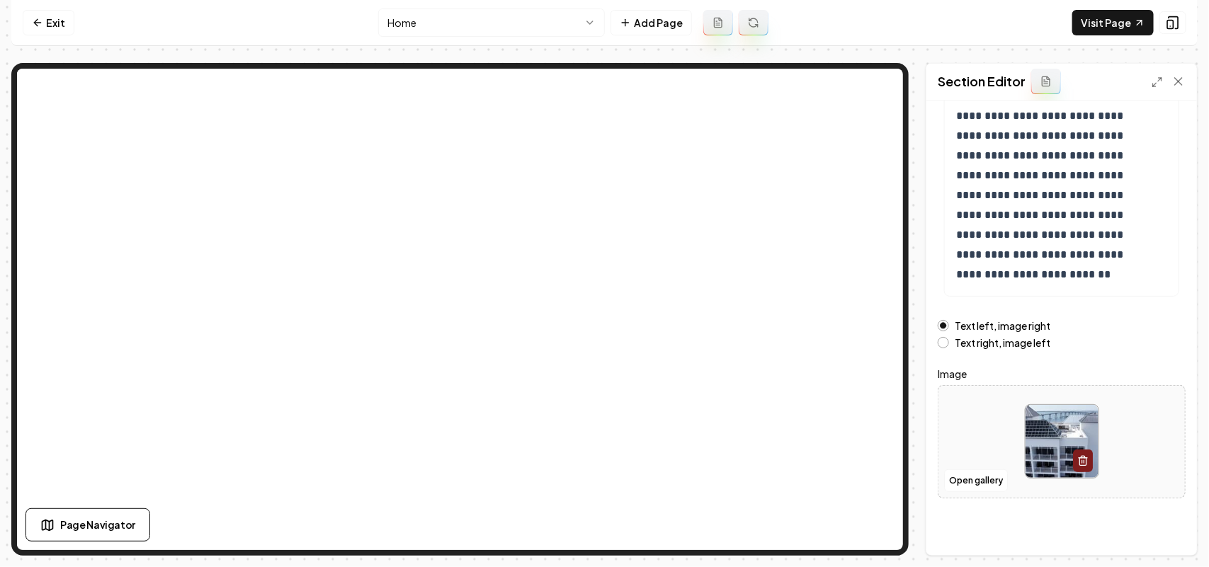
click at [1145, 462] on div at bounding box center [1061, 441] width 246 height 97
type input "**********"
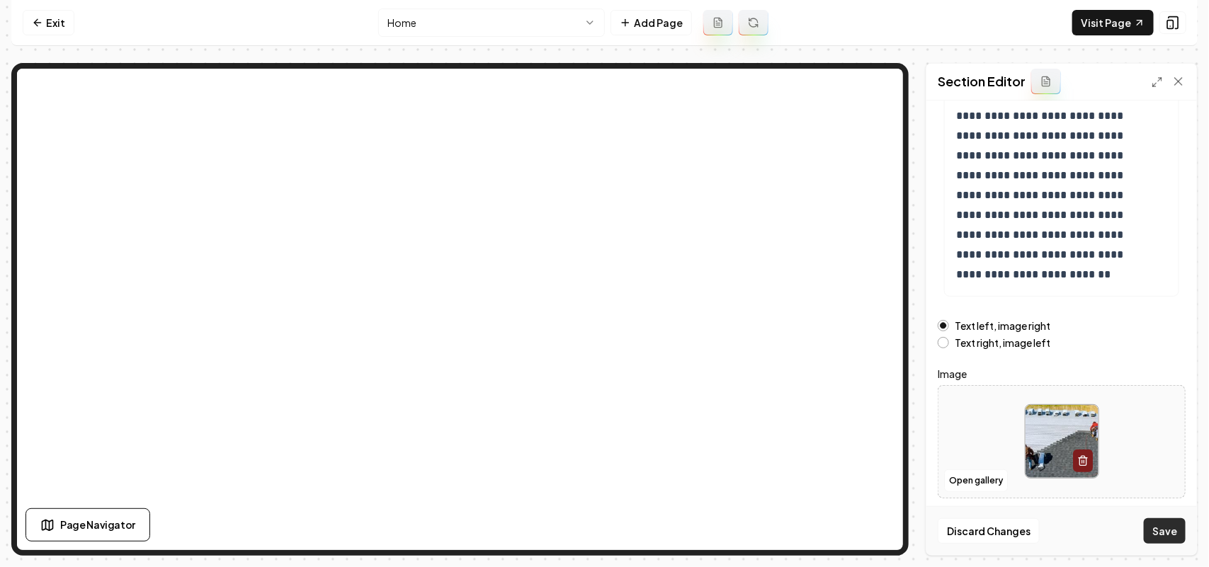
click at [1168, 525] on button "Save" at bounding box center [1165, 530] width 42 height 25
click at [479, 23] on html "**********" at bounding box center [604, 283] width 1209 height 567
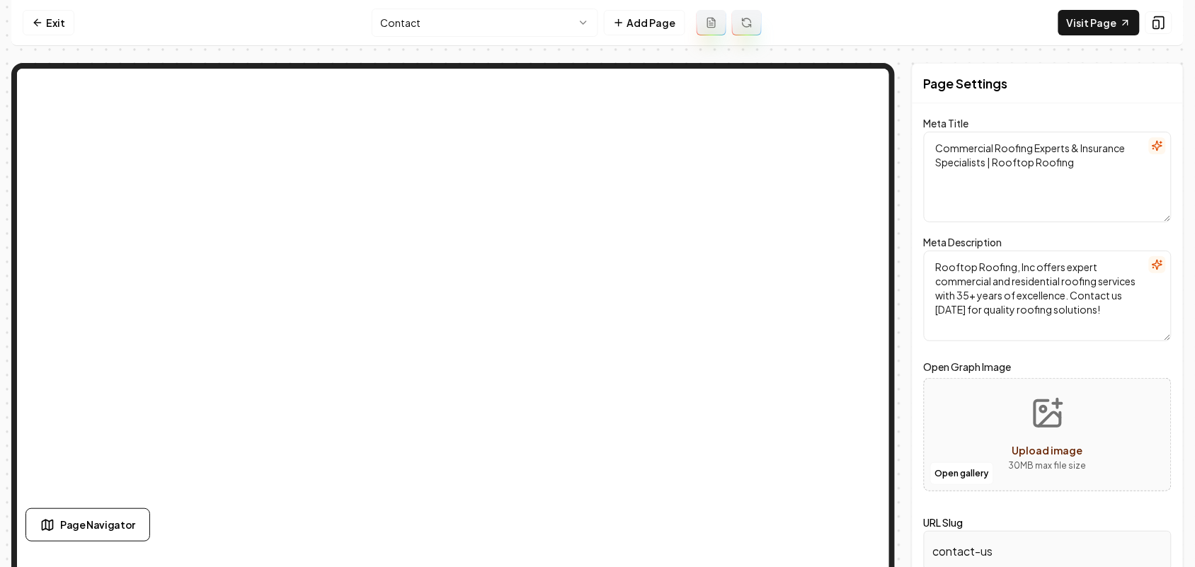
click at [454, 16] on html "Computer Required This feature is only available on a computer. Please switch t…" at bounding box center [597, 283] width 1195 height 567
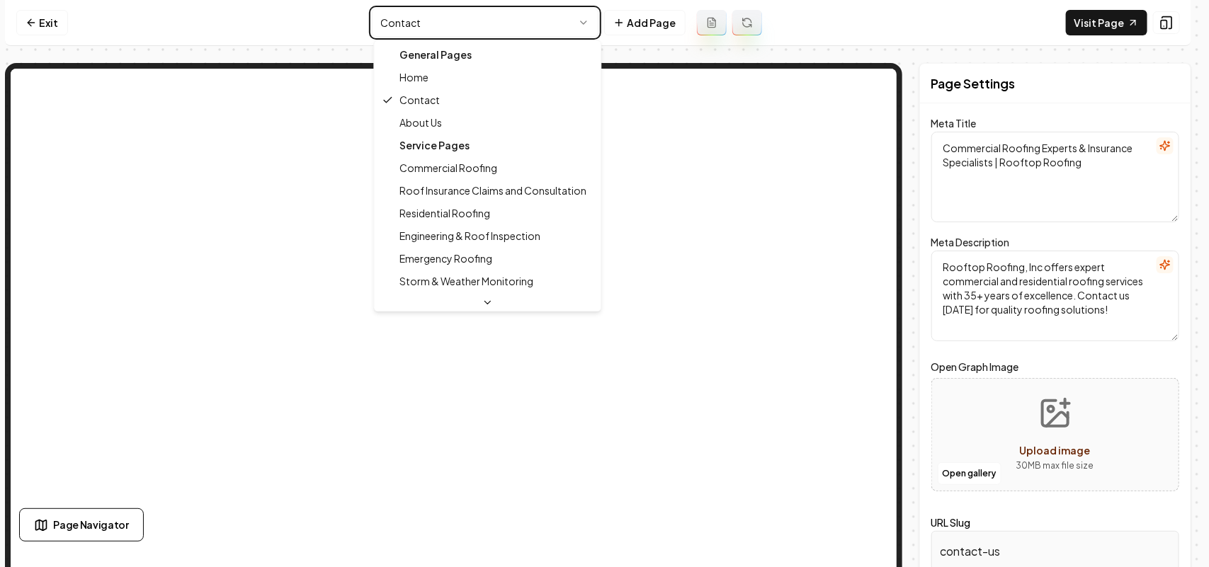
type textarea "Commercial & Residential Roofing Experts | Rooftop Roofing, Inc"
type textarea "Expert commercial roofing contractors at Rooftop Roofing, Inc specialize in ins…"
type input "about-us"
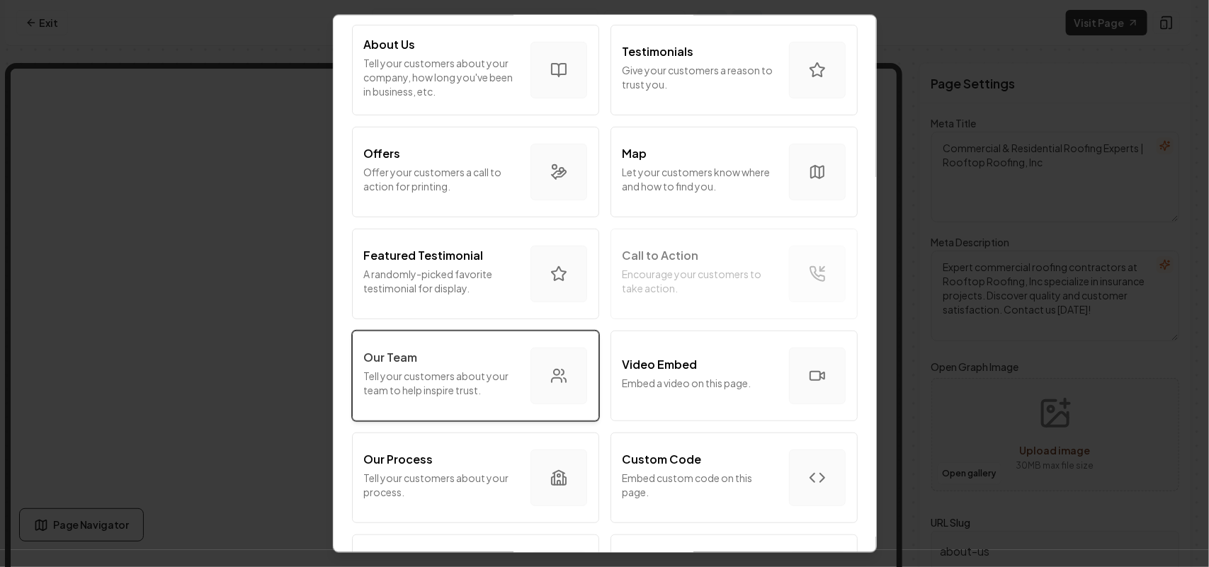
scroll to position [266, 0]
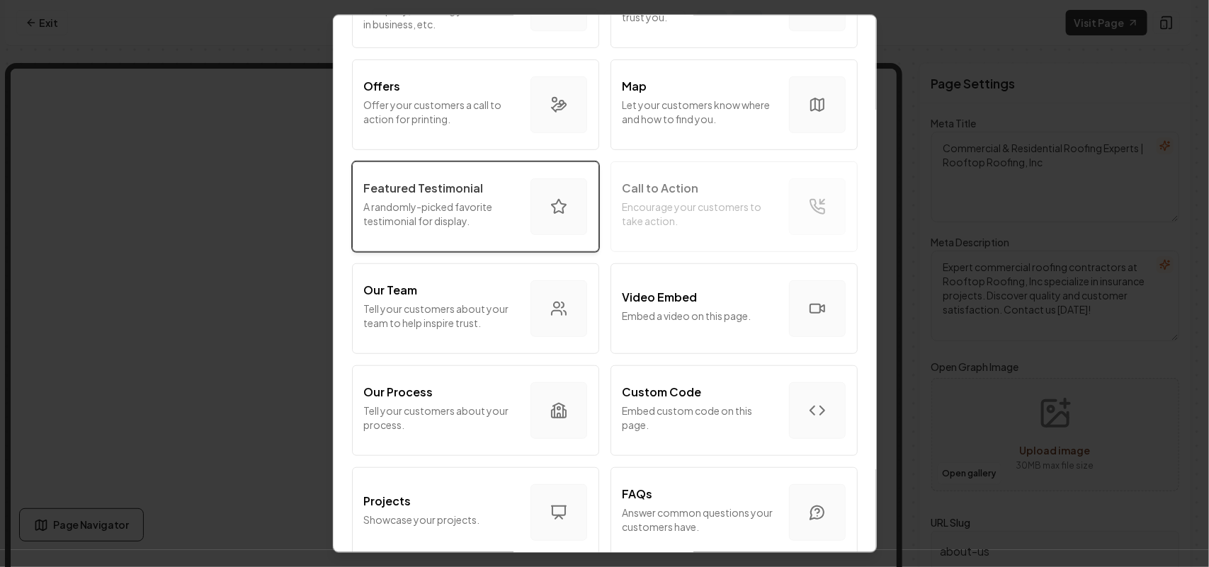
click at [455, 191] on p "Featured Testimonial" at bounding box center [424, 187] width 120 height 17
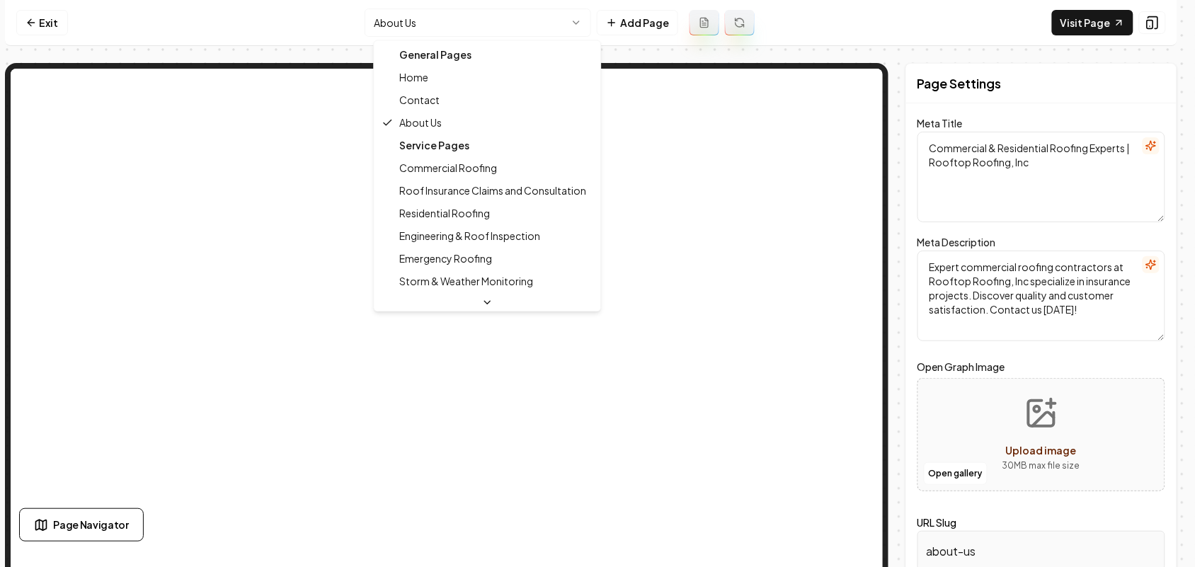
click at [479, 16] on html "Computer Required This feature is only available on a computer. Please switch t…" at bounding box center [597, 283] width 1195 height 567
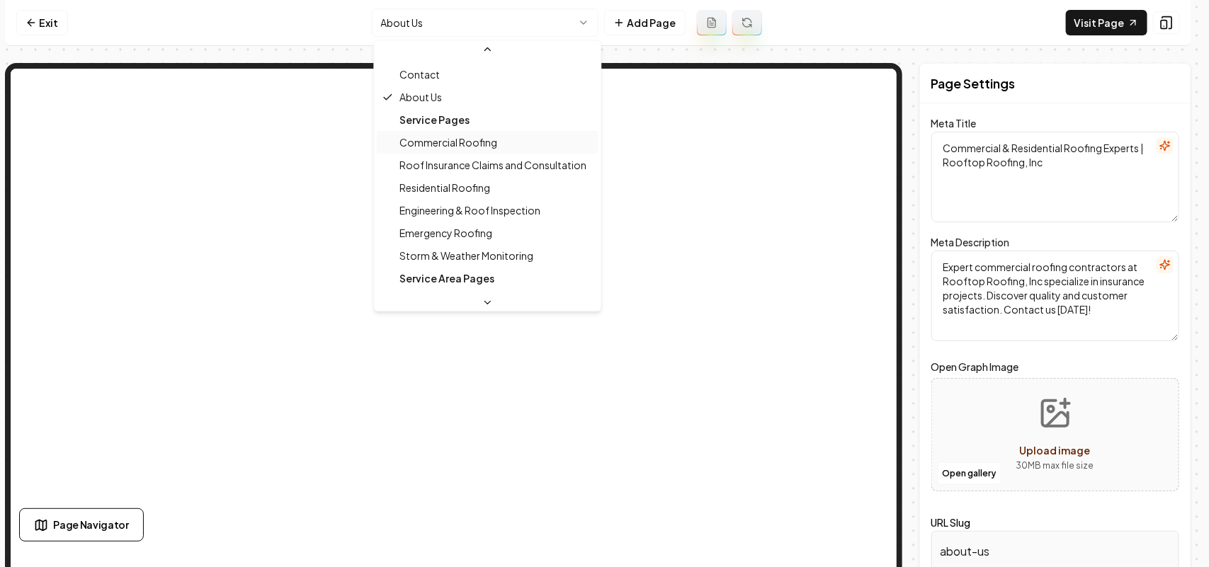
scroll to position [0, 0]
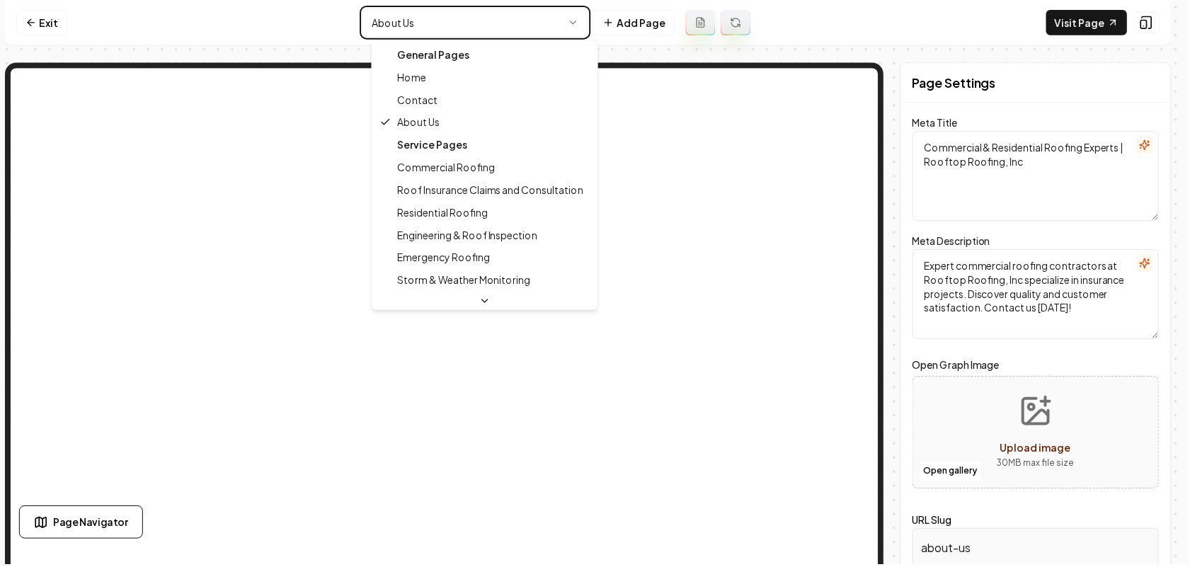
type textarea "Commercial Roofing Experts | Quality & Service | Rooftop Roofing"
type textarea "Discover expert commercial roofing solutions nationwide with Rooftop Roofing, I…"
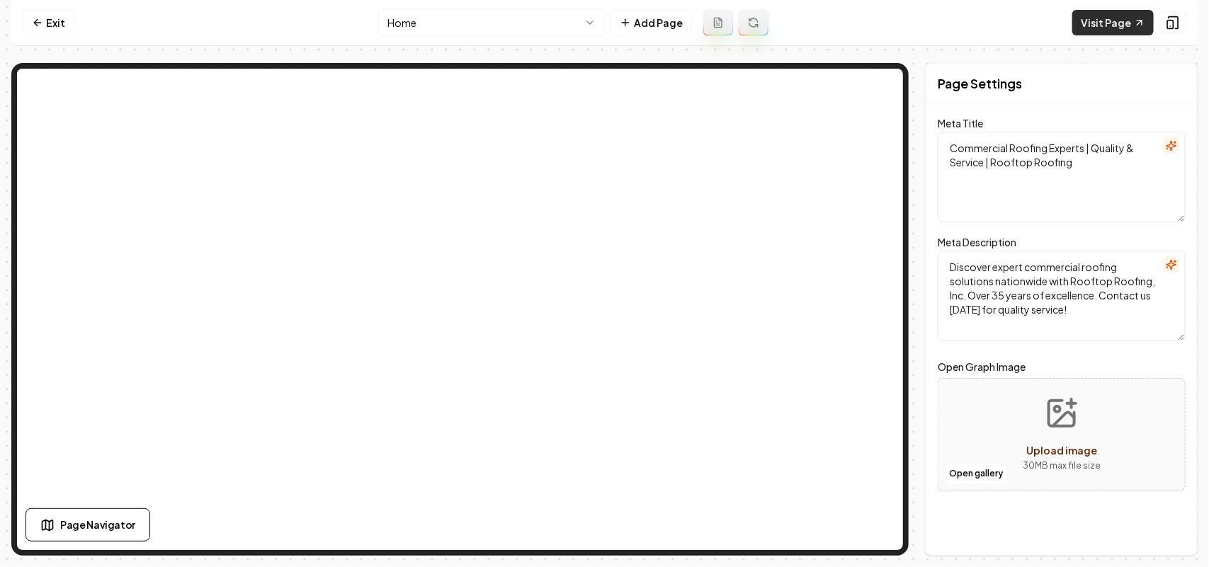
click at [1099, 18] on link "Visit Page" at bounding box center [1112, 22] width 81 height 25
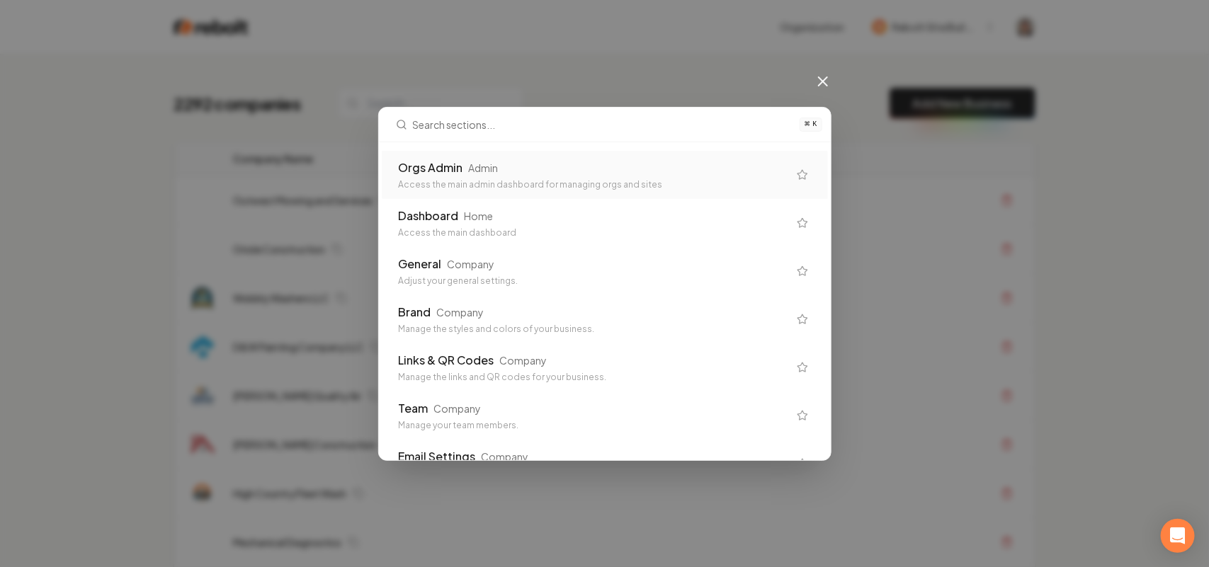
click at [473, 182] on div "Access the main admin dashboard for managing orgs and sites" at bounding box center [593, 184] width 389 height 11
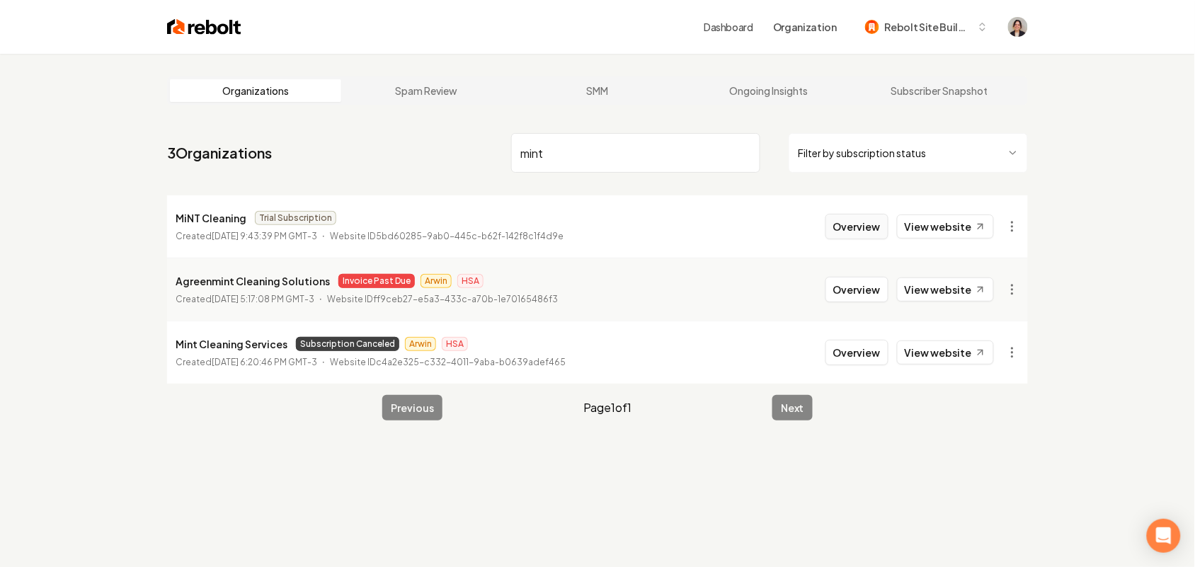
type input "mint"
click at [863, 224] on button "Overview" at bounding box center [857, 226] width 63 height 25
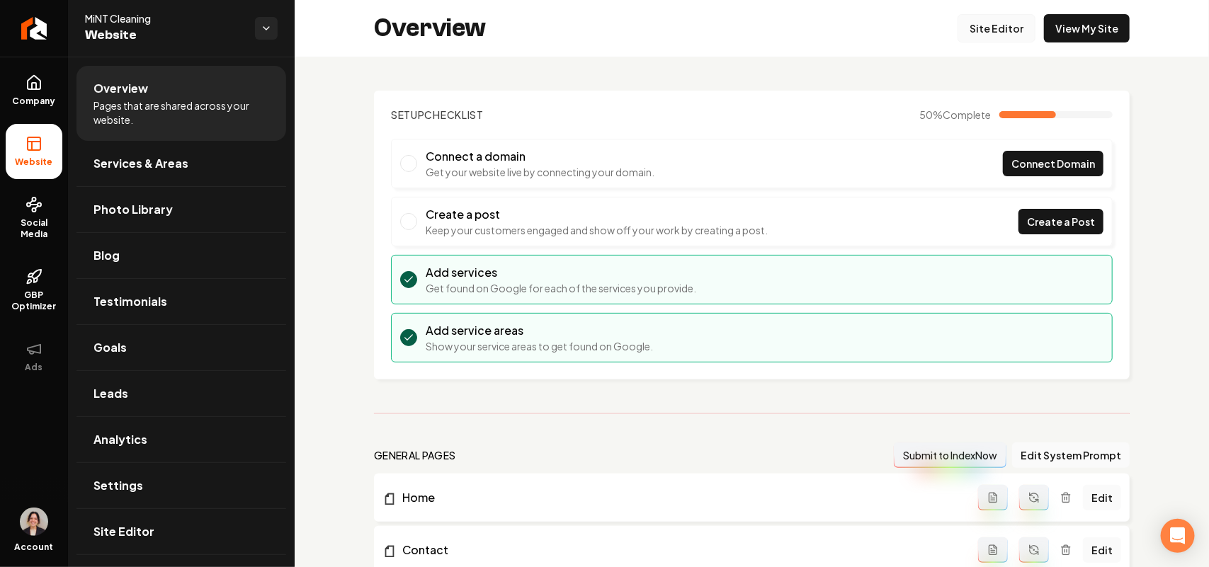
click at [994, 28] on link "Site Editor" at bounding box center [996, 28] width 78 height 28
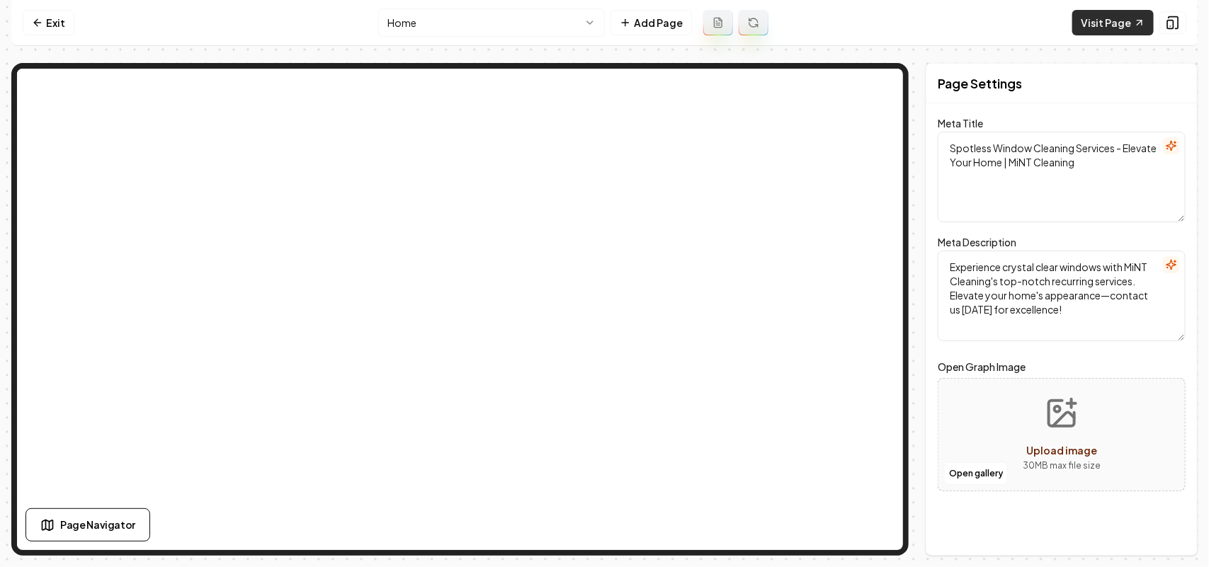
click at [1132, 20] on link "Visit Page" at bounding box center [1112, 22] width 81 height 25
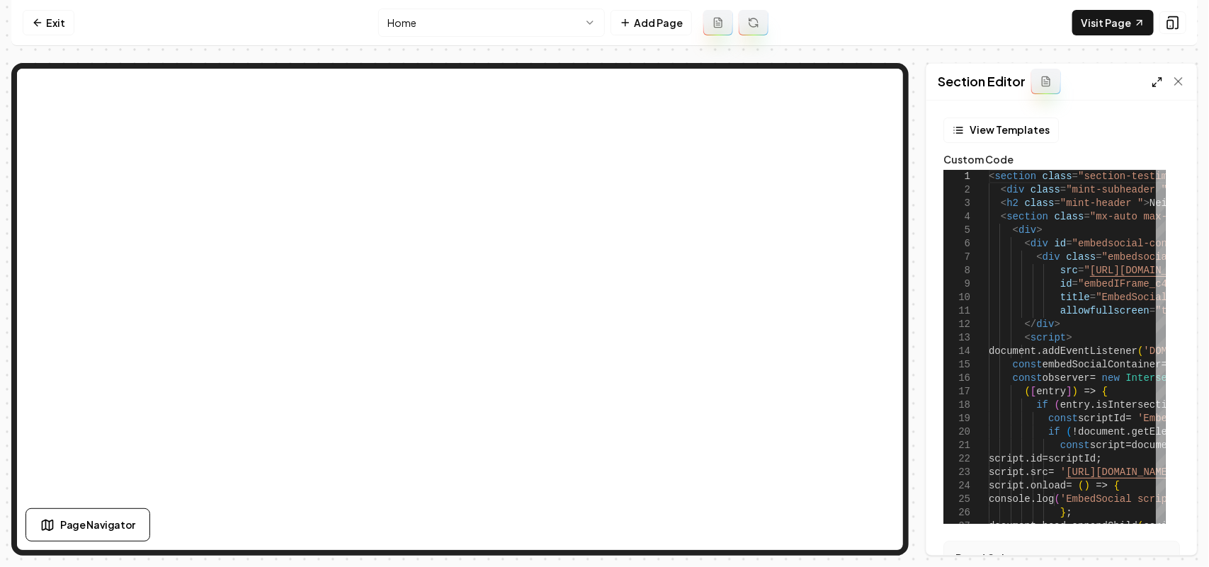
click at [1159, 79] on line at bounding box center [1160, 80] width 4 height 4
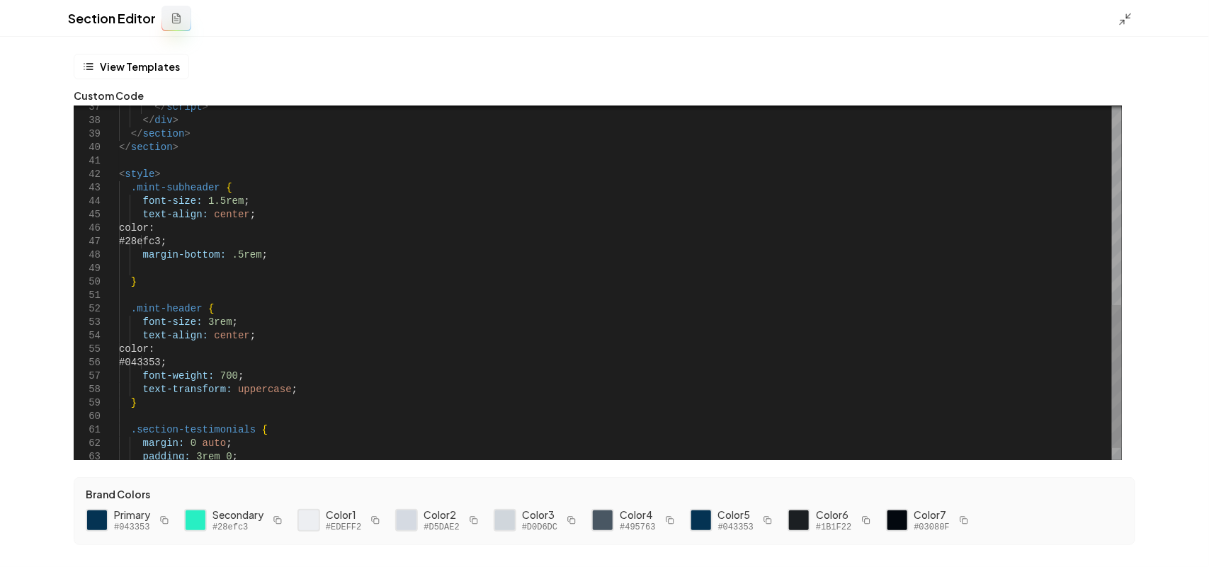
click at [203, 231] on div "</ script > </ div > </ section > </ section > < style > .mint-subheader { font…" at bounding box center [620, 53] width 1003 height 875
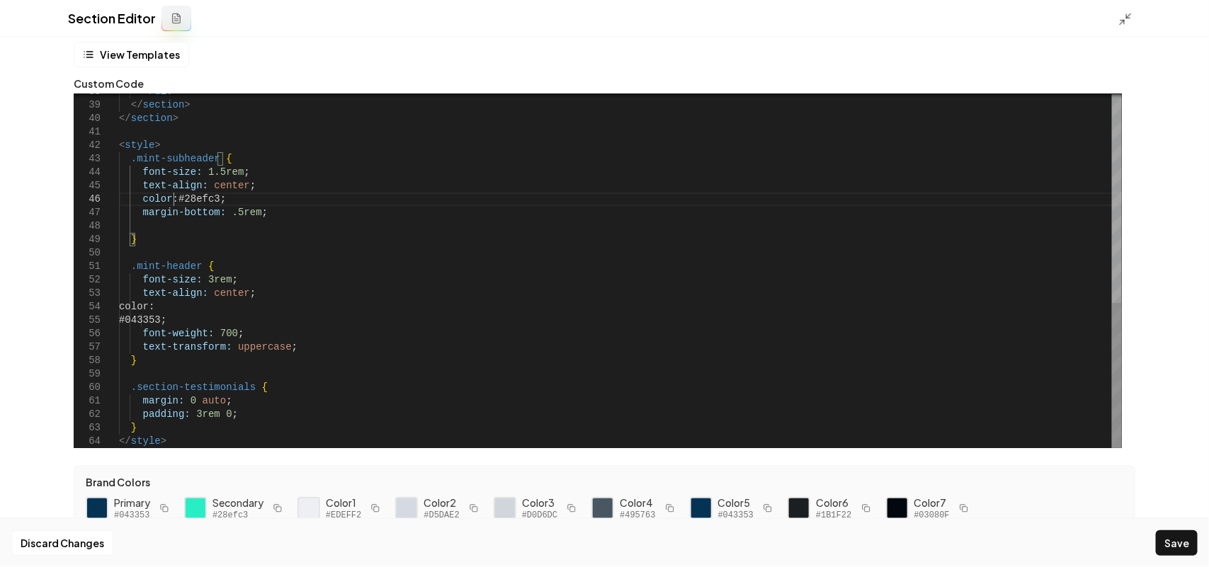
scroll to position [29, 0]
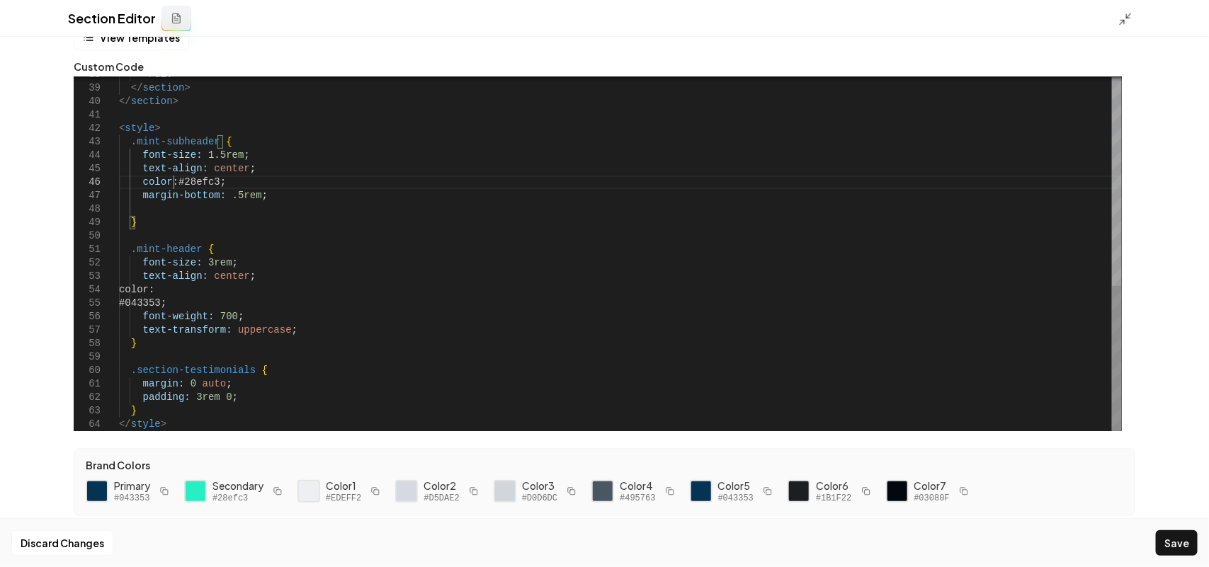
click at [245, 401] on div "</ div > </ section > </ section > < style > .mint-subheader { font-size: 1.5re…" at bounding box center [620, 0] width 1003 height 861
click at [160, 489] on icon "button" at bounding box center [164, 491] width 8 height 8
click at [234, 408] on div "</ div > </ section > </ section > < style > .mint-subheader { font-size: 1.5re…" at bounding box center [620, 7] width 1003 height 875
click at [1170, 542] on button "Save" at bounding box center [1177, 542] width 42 height 25
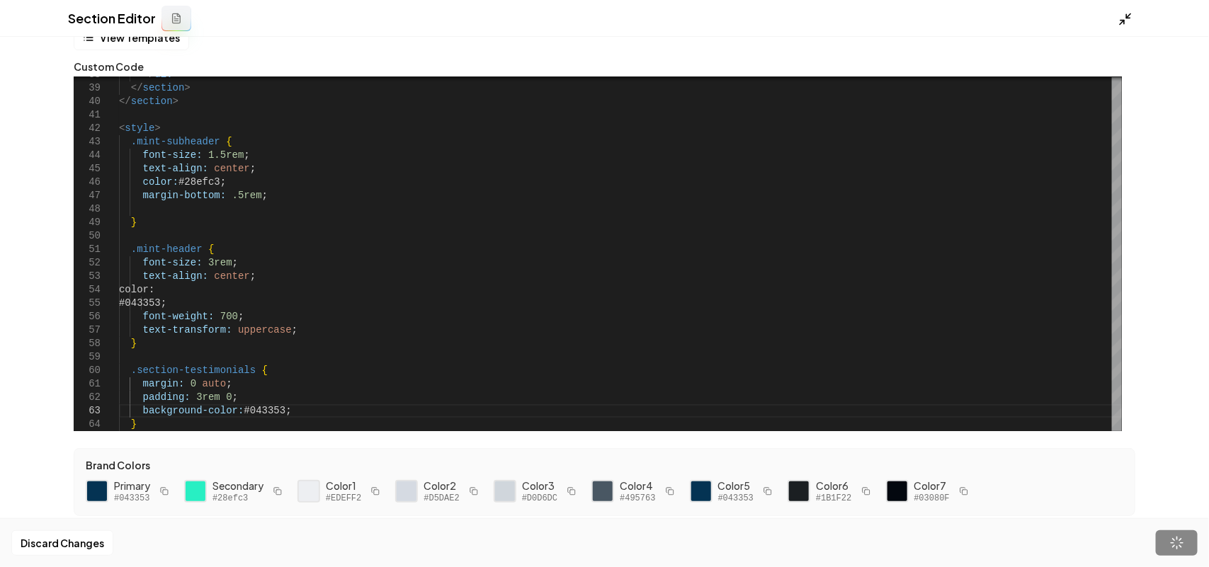
click at [1125, 20] on icon at bounding box center [1125, 19] width 14 height 14
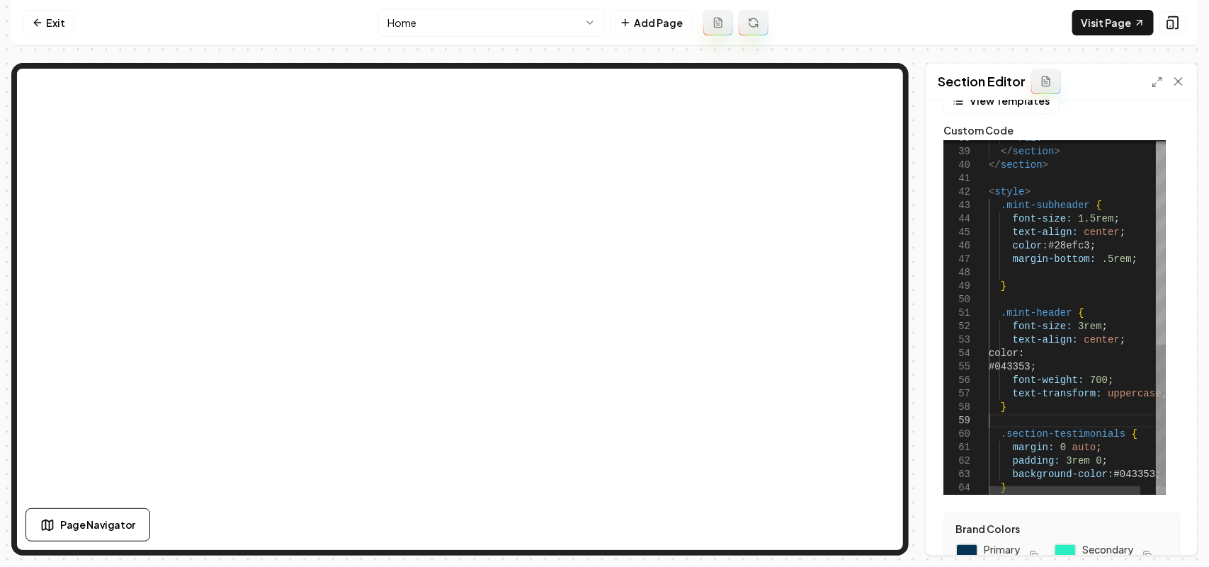
click at [1114, 423] on div "</ div > </ section > </ section > < style > .mint-subheader { font-size: 1.5re…" at bounding box center [1086, 75] width 195 height 883
click at [1117, 432] on div "</ div > </ section > </ section > < style > .mint-subheader { font-size: 1.5re…" at bounding box center [1086, 75] width 195 height 883
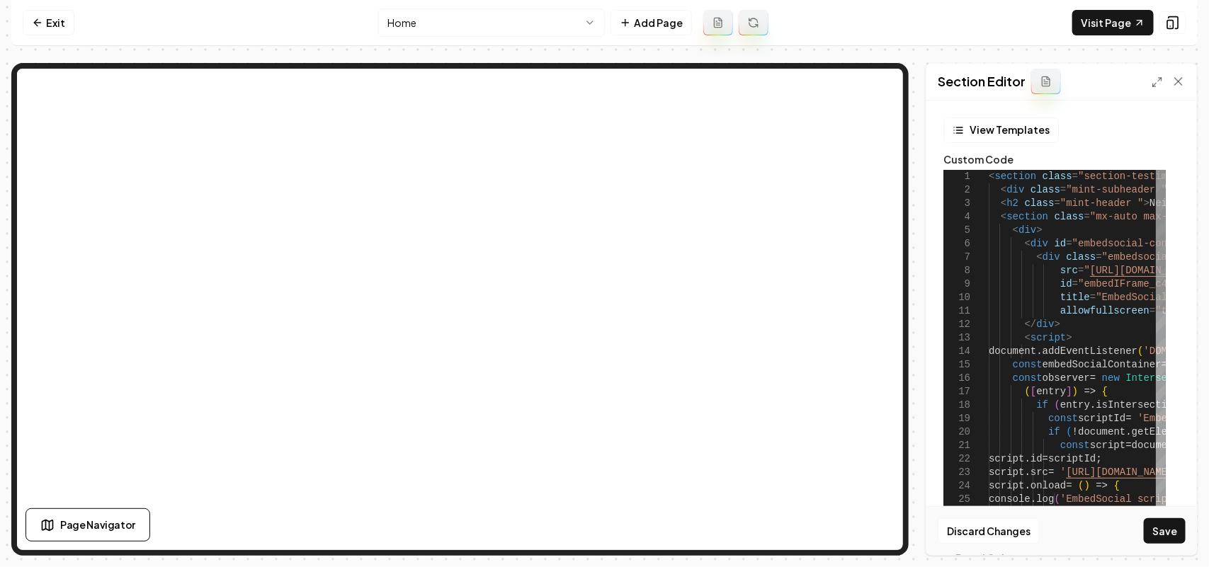
scroll to position [120, 135]
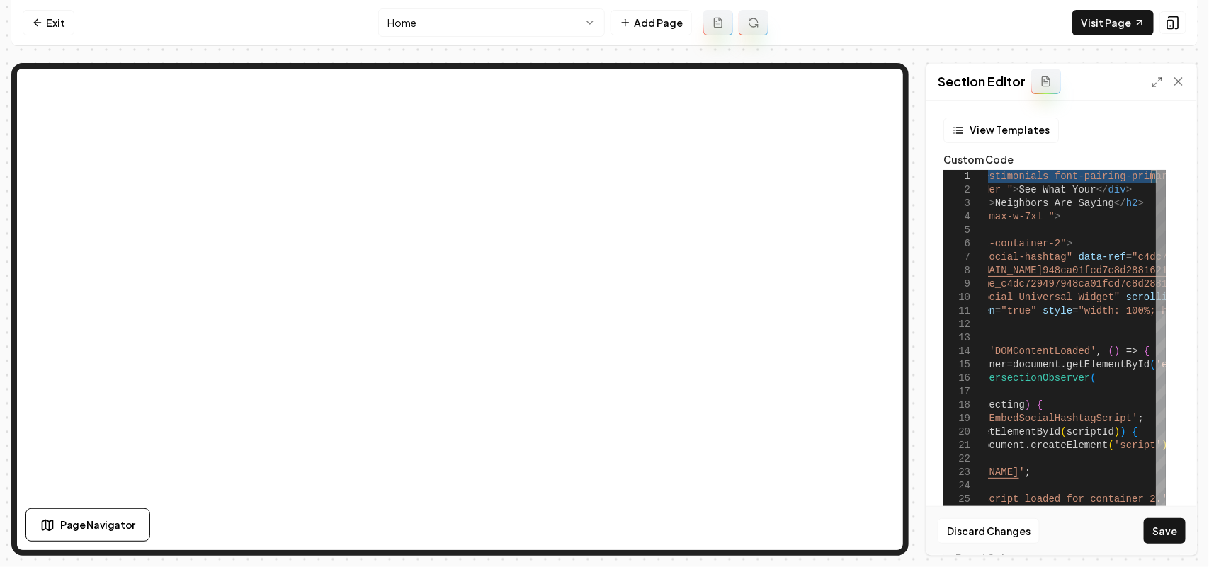
drag, startPoint x: 1134, startPoint y: 178, endPoint x: 1105, endPoint y: 174, distance: 30.0
drag, startPoint x: 1066, startPoint y: 382, endPoint x: 746, endPoint y: 390, distance: 320.9
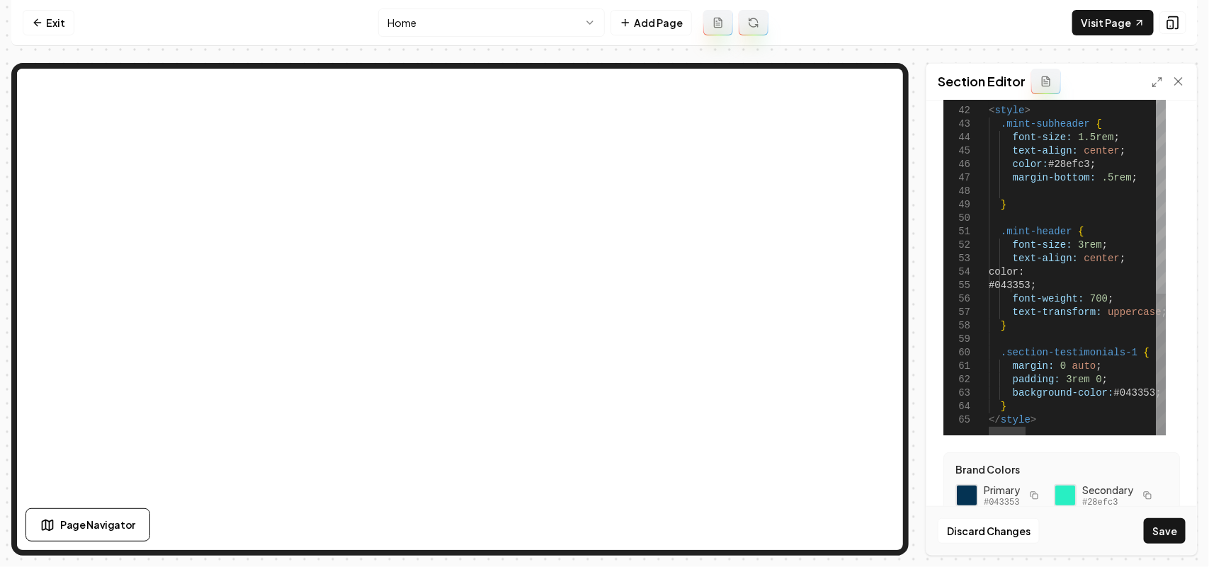
scroll to position [12, 163]
drag, startPoint x: 1124, startPoint y: 351, endPoint x: 999, endPoint y: 348, distance: 124.7
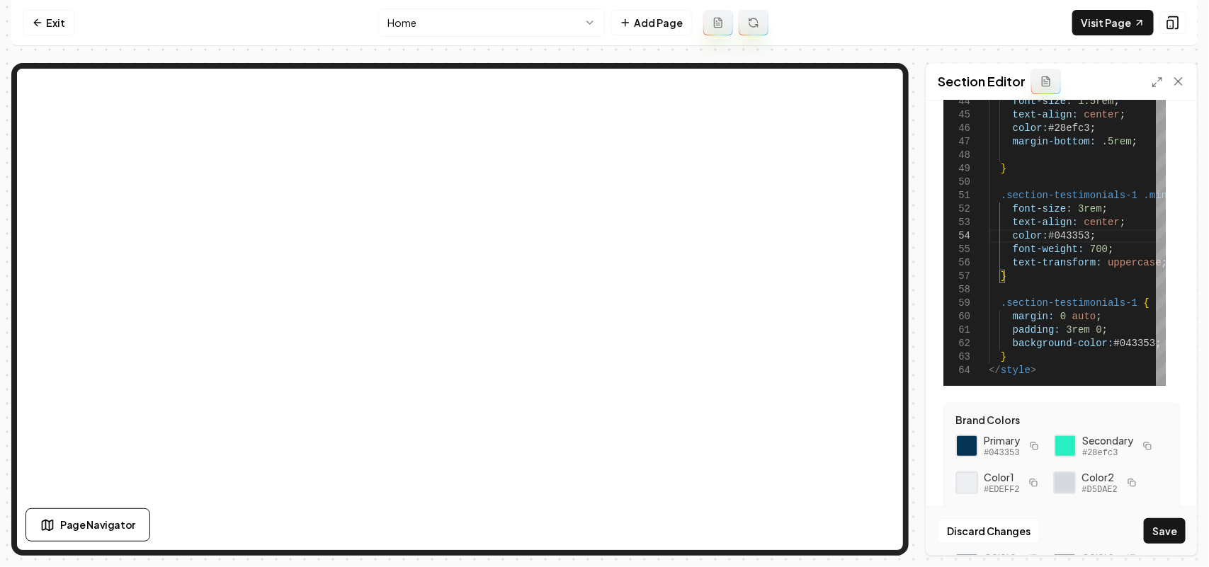
scroll to position [177, 0]
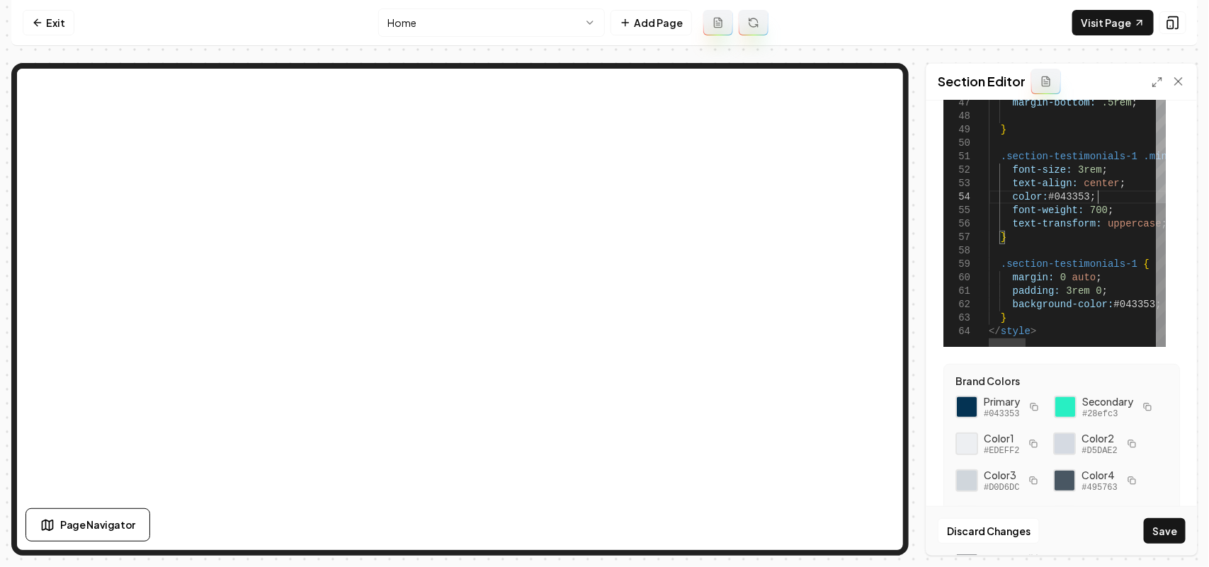
click at [1168, 539] on button "Save" at bounding box center [1165, 530] width 42 height 25
type textarea "**********"
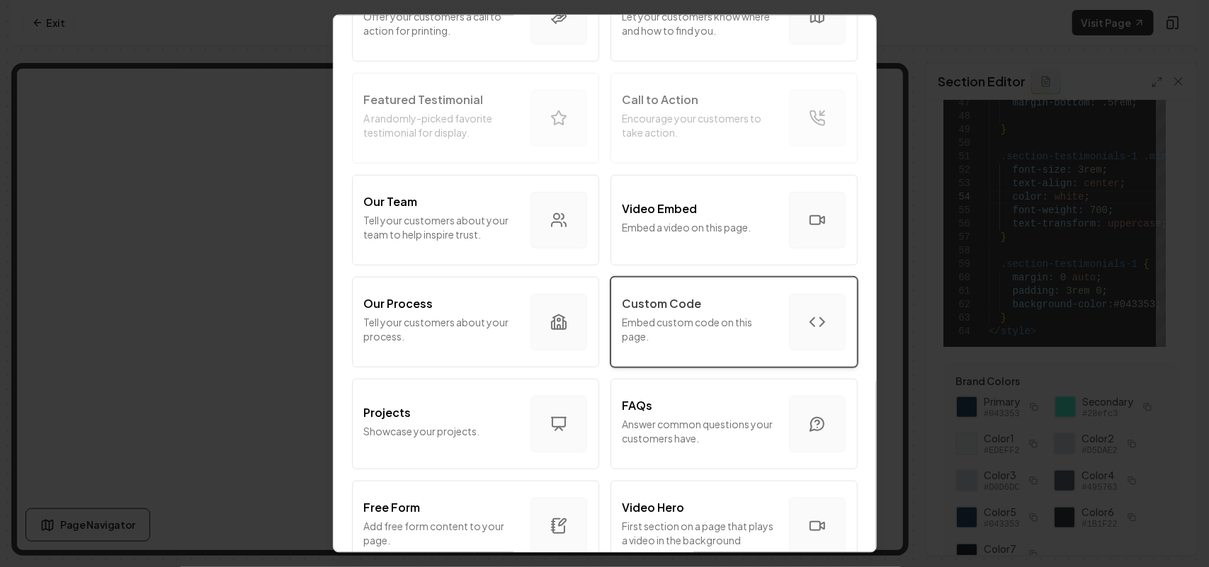
scroll to position [443, 0]
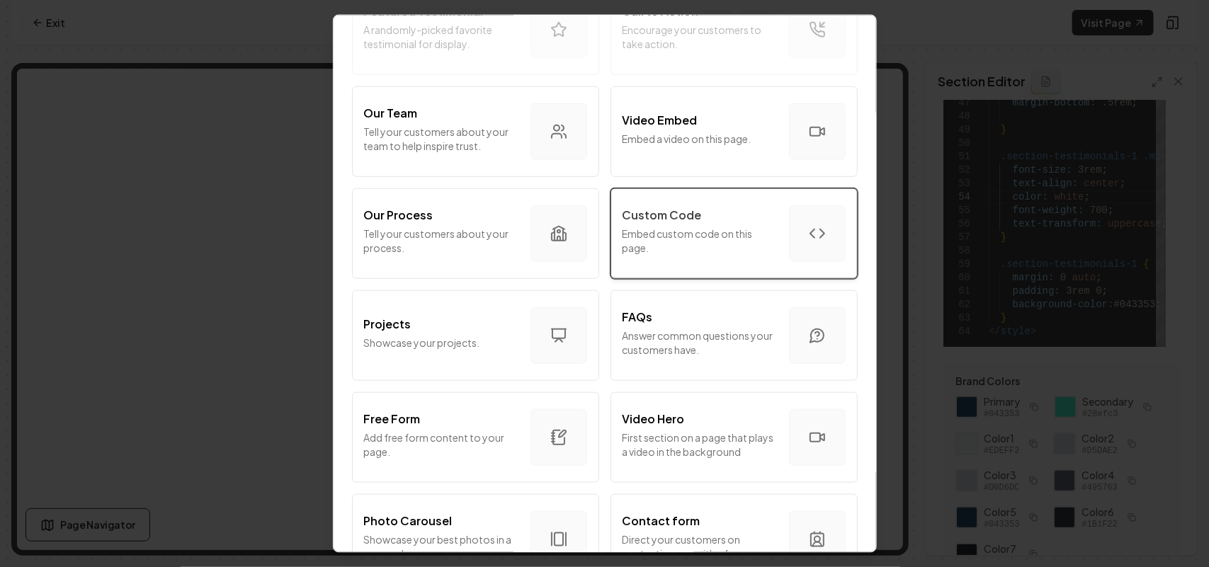
click at [731, 244] on p "Embed custom code on this page." at bounding box center [699, 240] width 155 height 28
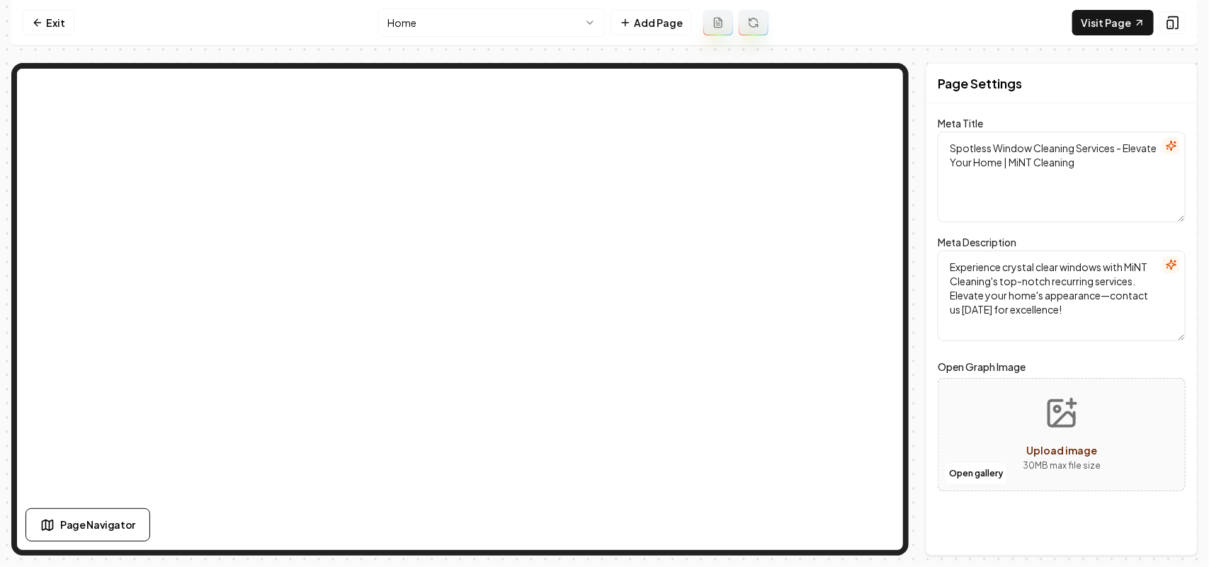
scroll to position [0, 0]
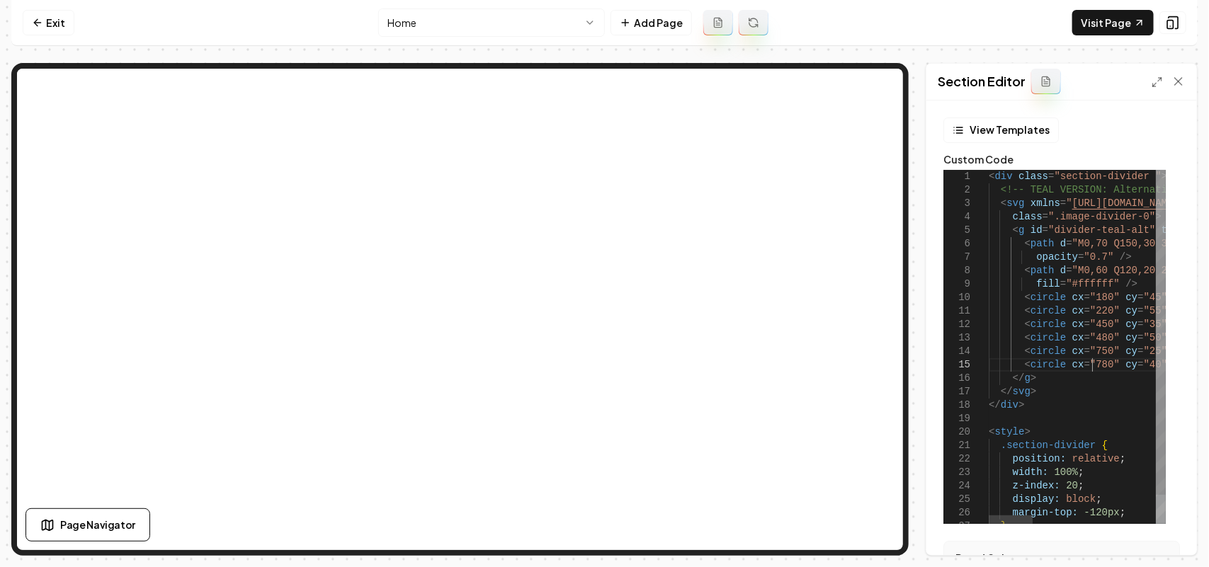
type textarea "**********"
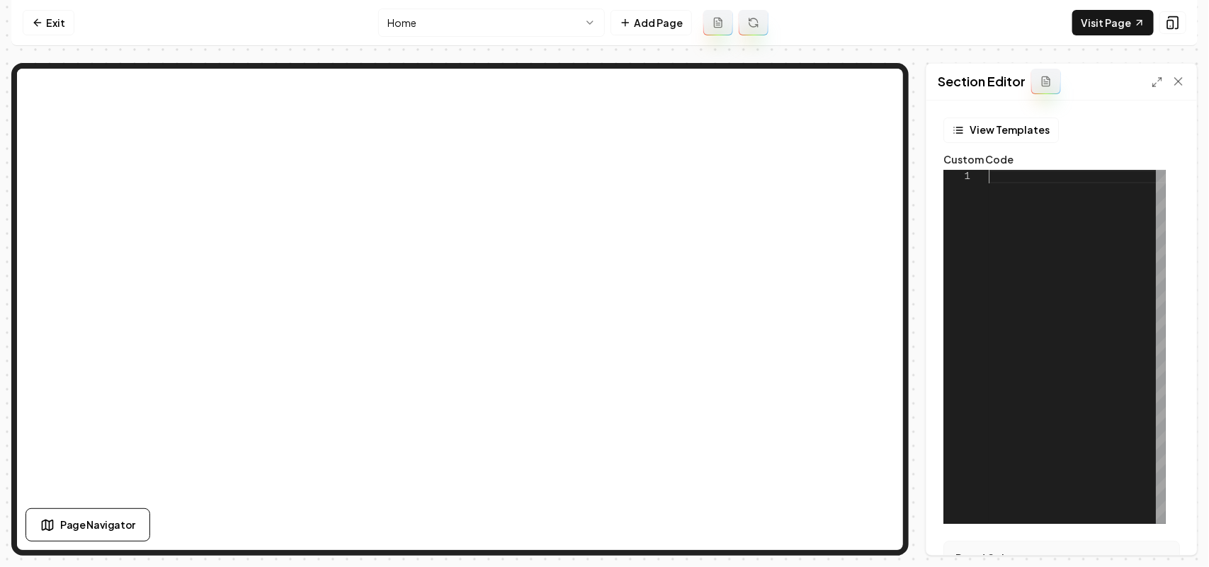
click at [1068, 309] on div at bounding box center [1077, 347] width 177 height 354
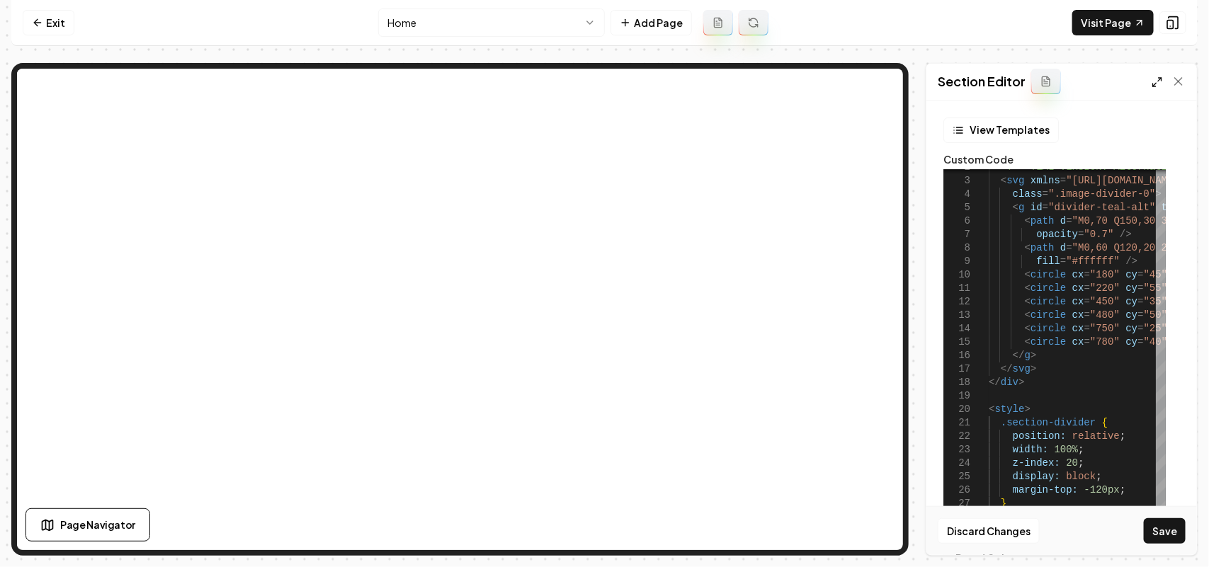
click at [1160, 84] on icon at bounding box center [1156, 81] width 11 height 11
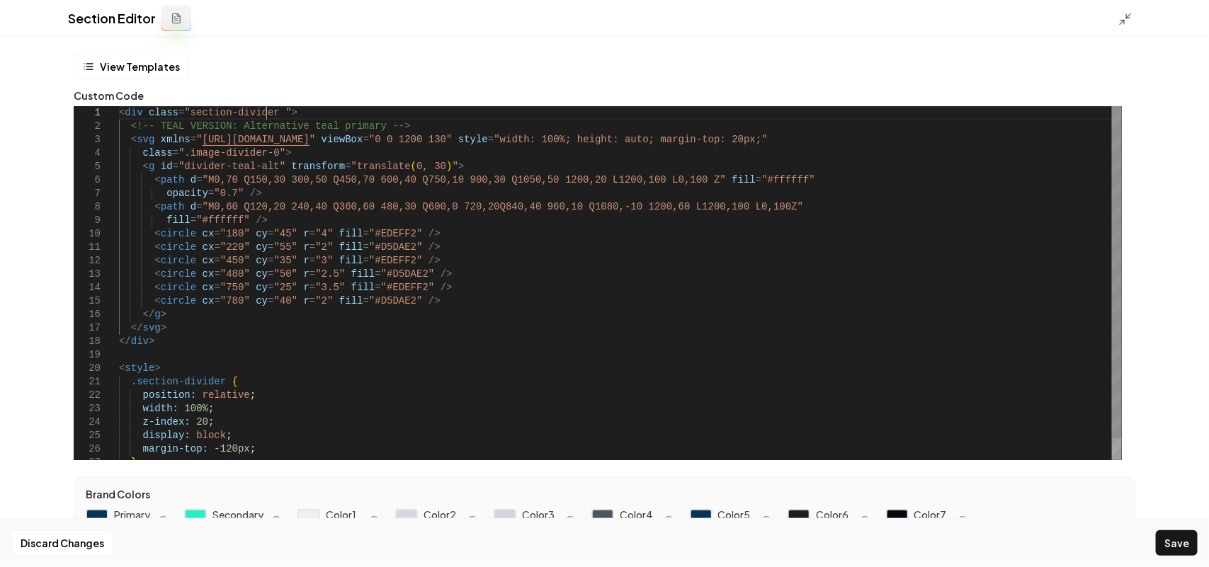
scroll to position [0, 42]
click at [266, 110] on div "<!-- TEAL VERSION: Alternative teal primary --> < svg xmlns = " http://www.w3.o…" at bounding box center [620, 294] width 1003 height 377
click at [216, 381] on div "<!-- TEAL VERSION: Alternative teal primary --> < svg xmlns = " http://www.w3.o…" at bounding box center [620, 294] width 1003 height 377
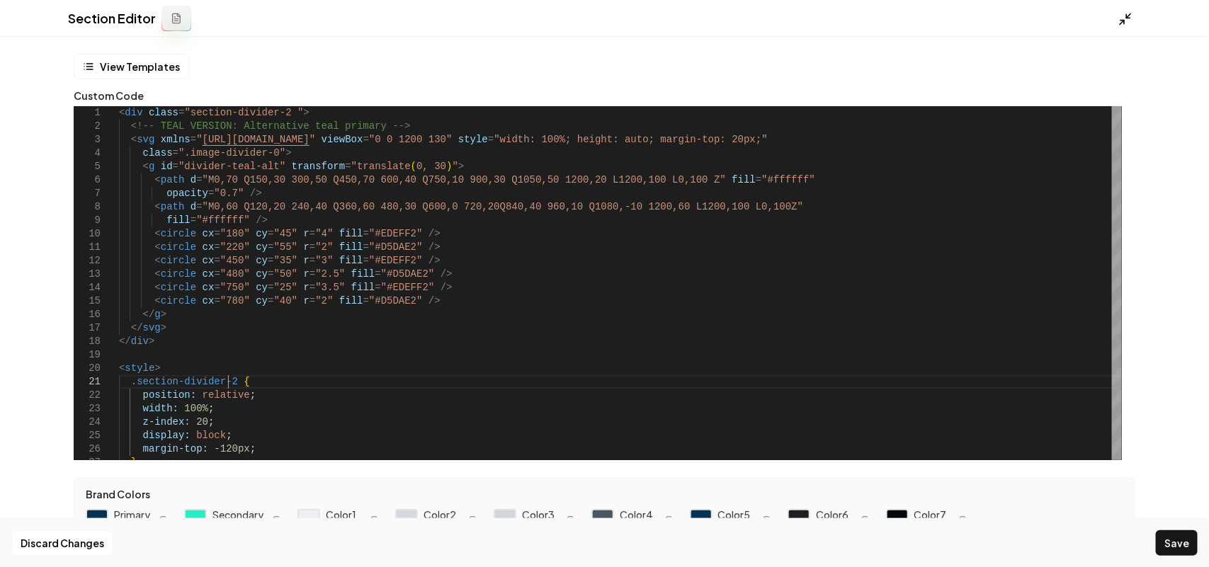
type textarea "**********"
click at [1124, 18] on icon at bounding box center [1125, 19] width 14 height 14
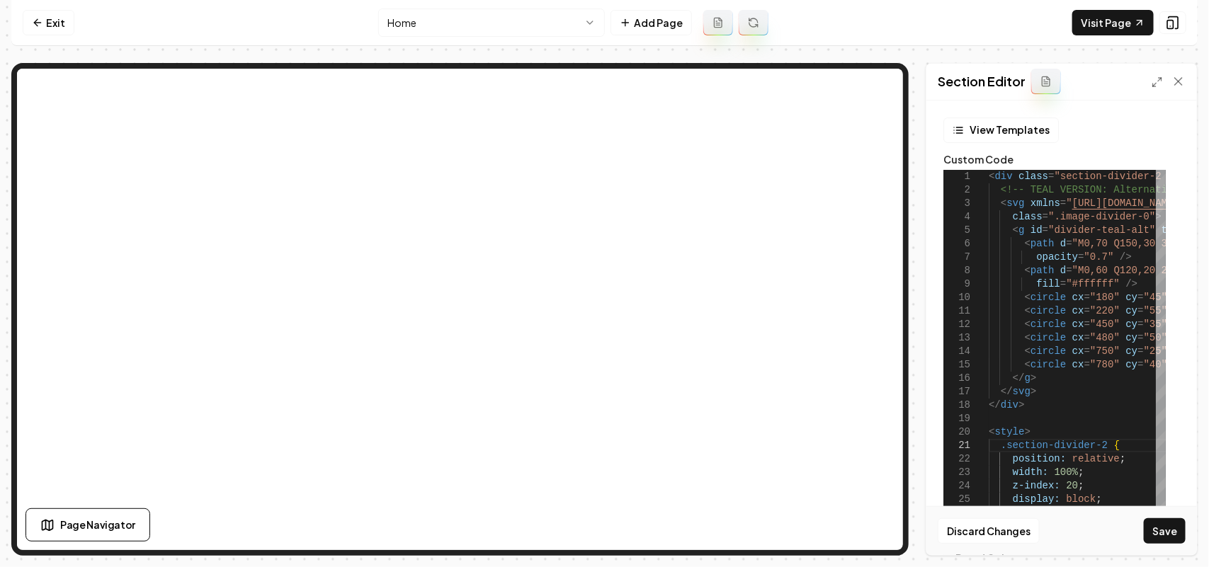
click at [1163, 517] on div "Discard Changes Save" at bounding box center [1061, 530] width 271 height 49
click at [1163, 526] on button "Save" at bounding box center [1165, 530] width 42 height 25
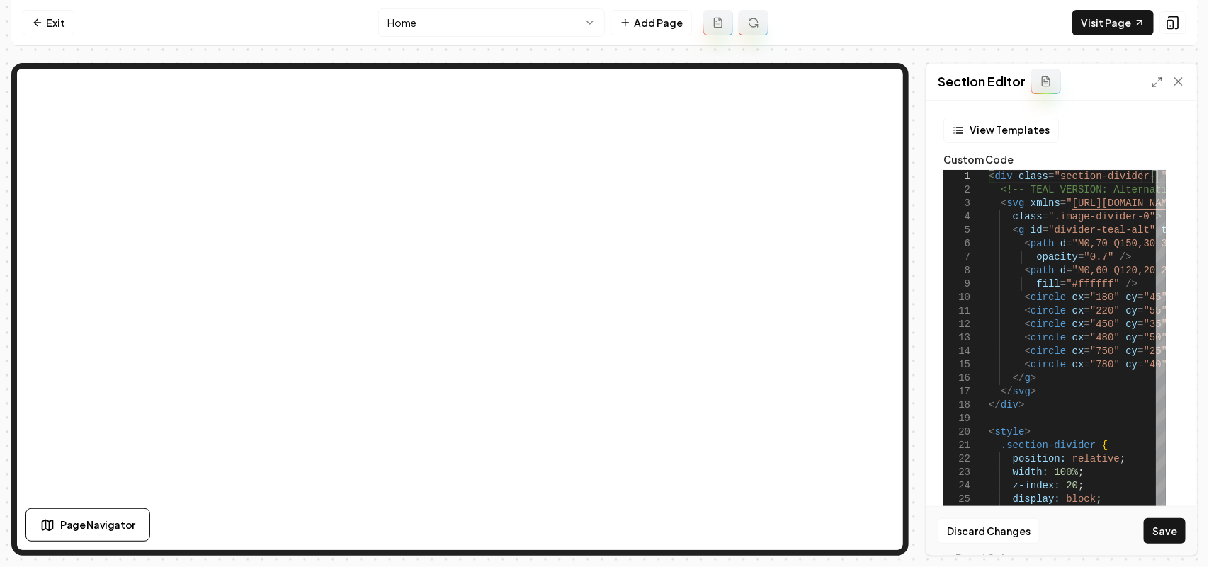
scroll to position [1, 157]
type textarea "**********"
click at [1151, 532] on button "Save" at bounding box center [1165, 530] width 42 height 25
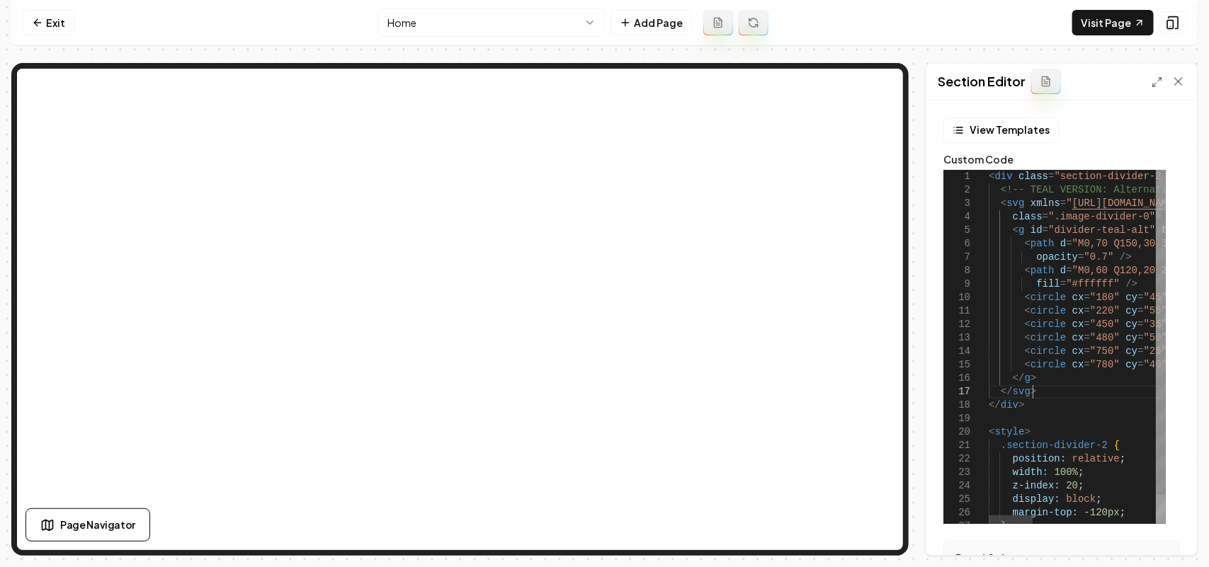
scroll to position [0, 304]
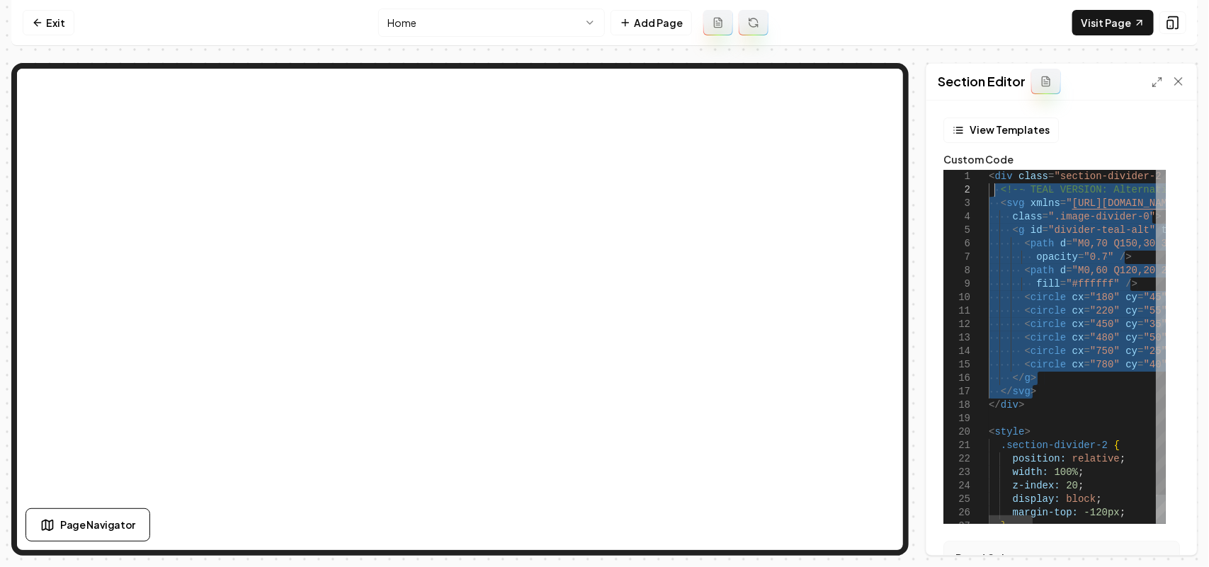
drag, startPoint x: 1043, startPoint y: 388, endPoint x: 993, endPoint y: 193, distance: 201.8
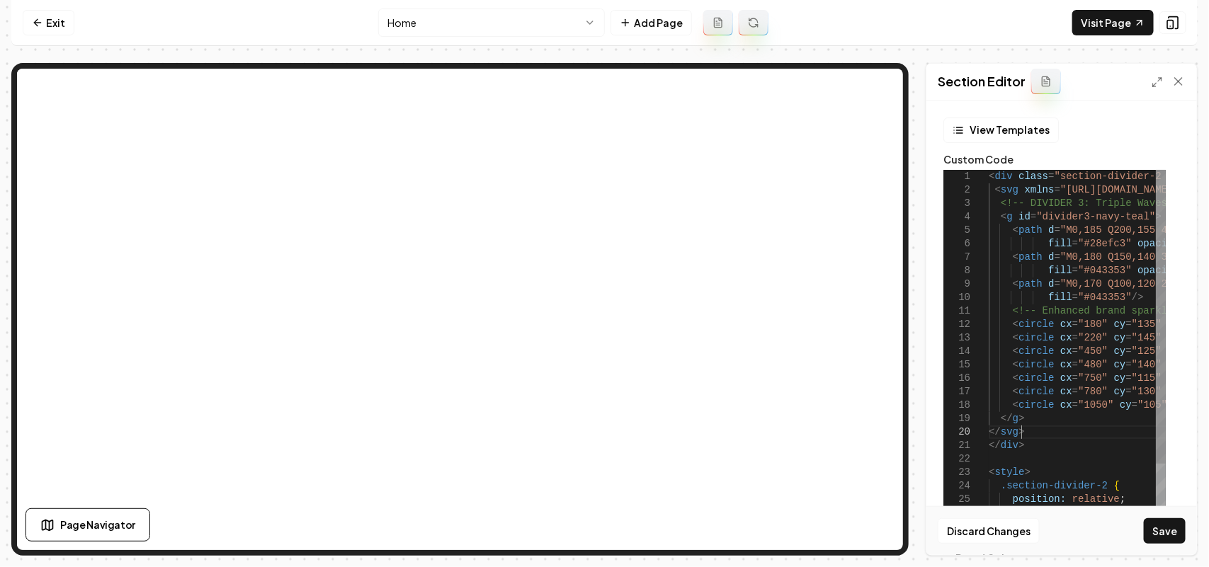
scroll to position [0, 294]
click at [1174, 530] on button "Save" at bounding box center [1165, 530] width 42 height 25
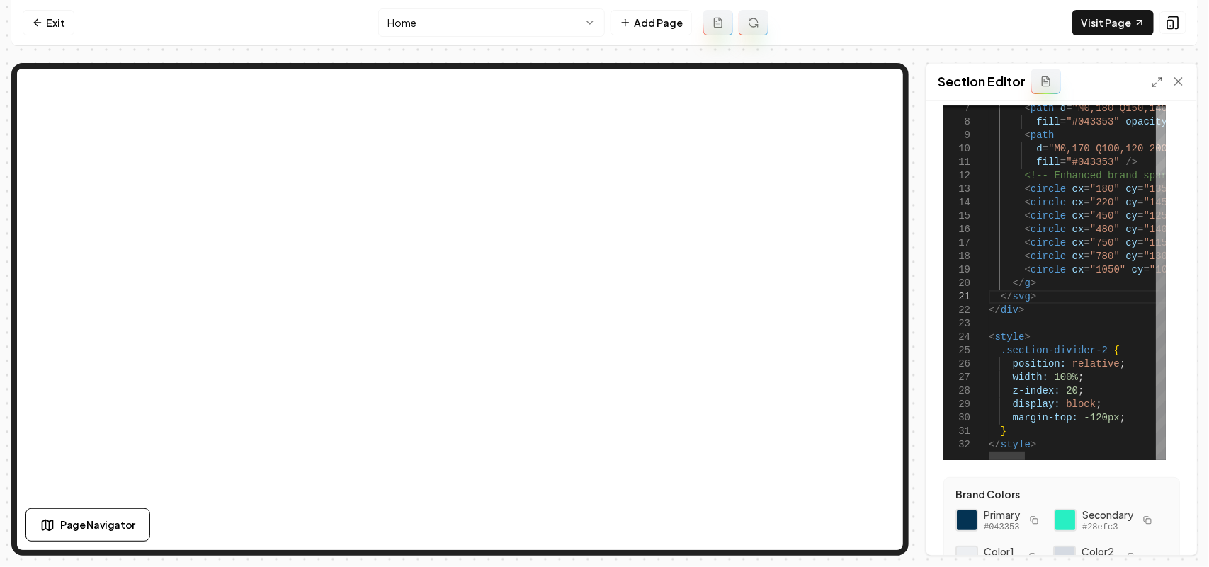
scroll to position [89, 0]
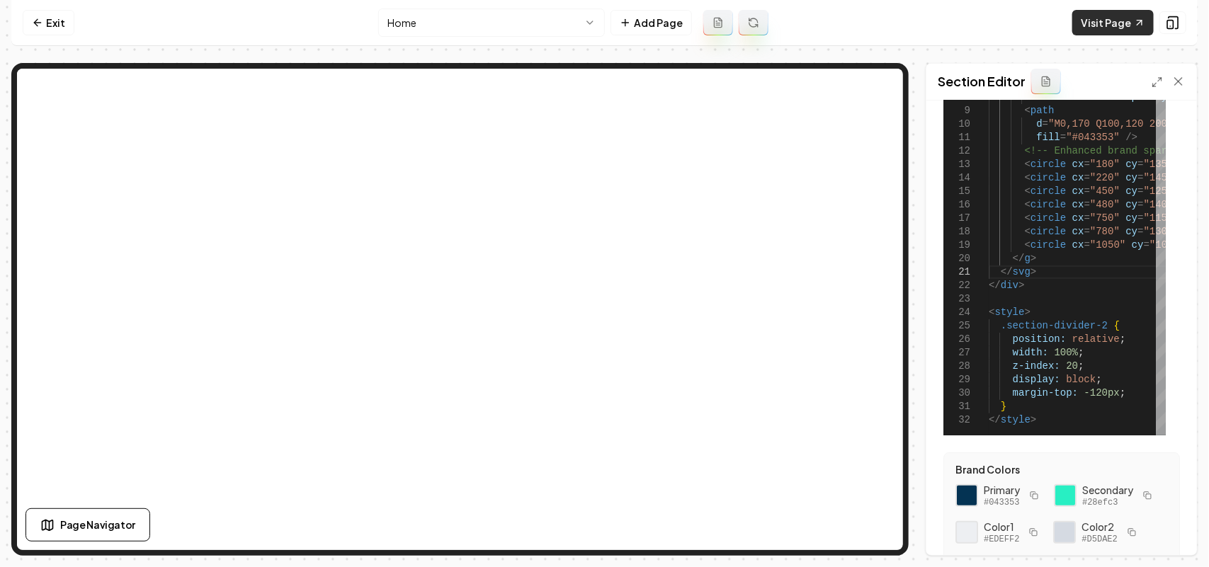
click at [1122, 19] on link "Visit Page" at bounding box center [1112, 22] width 81 height 25
click at [1151, 79] on icon at bounding box center [1156, 81] width 11 height 11
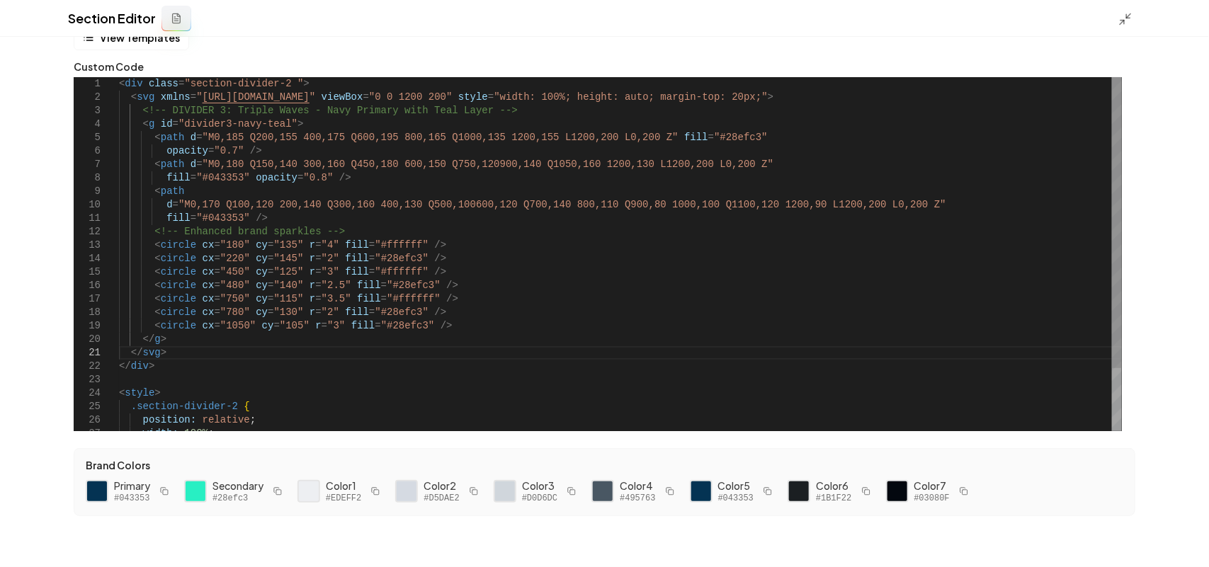
scroll to position [0, 0]
drag, startPoint x: 865, startPoint y: 205, endPoint x: 851, endPoint y: 205, distance: 14.2
click at [851, 205] on div "< path d = "M0,180 Q150,140 300,160 Q450,180 600,150 Q750,120 900,140 Q1050,160…" at bounding box center [620, 292] width 1003 height 431
click at [1127, 22] on icon at bounding box center [1125, 19] width 14 height 14
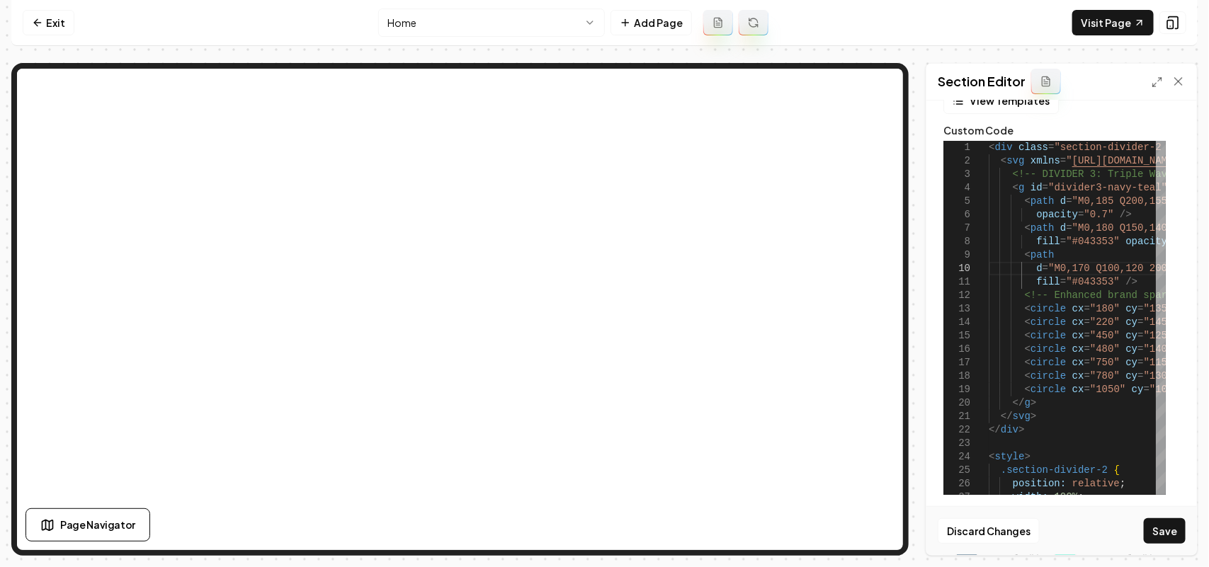
click at [1159, 520] on button "Save" at bounding box center [1165, 530] width 42 height 25
click at [1154, 78] on icon at bounding box center [1156, 81] width 11 height 11
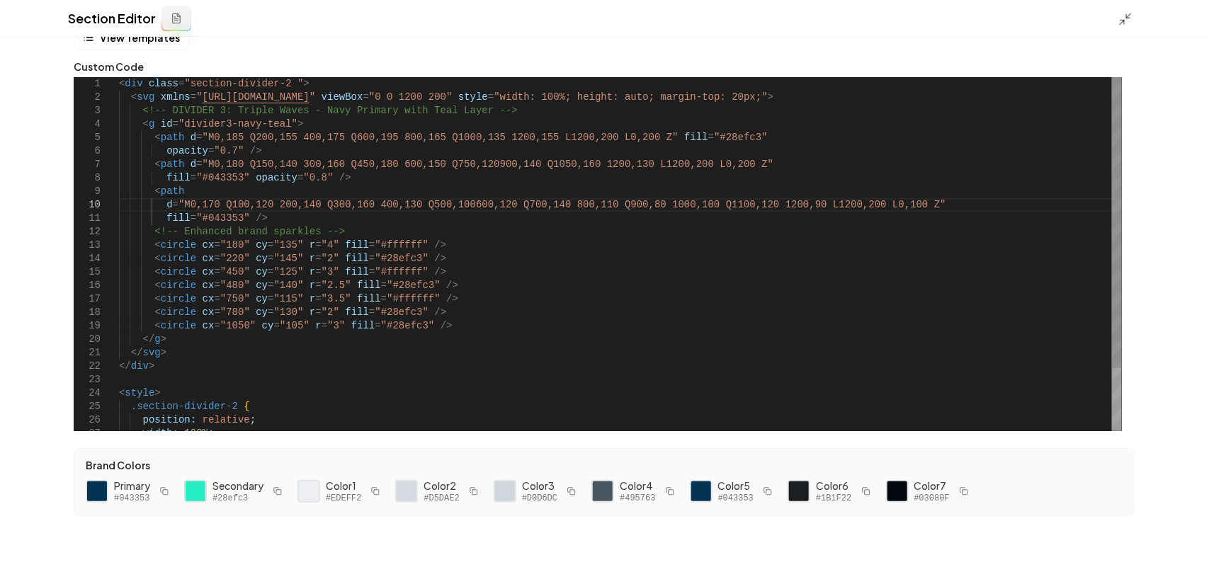
click at [880, 207] on div "< path d = "M0,180 Q150,140 300,160 Q450,180 600,150 Q750,120 900,140 Q1050,160…" at bounding box center [620, 292] width 1003 height 431
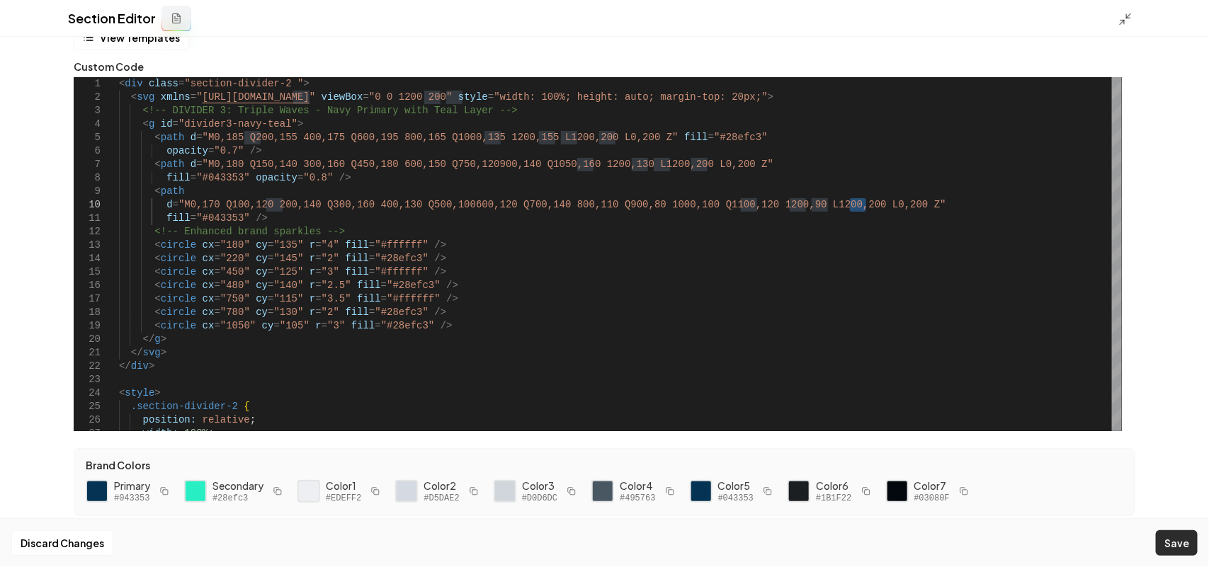
click at [1179, 544] on button "Save" at bounding box center [1177, 542] width 42 height 25
click at [1122, 20] on polyline at bounding box center [1122, 22] width 4 height 4
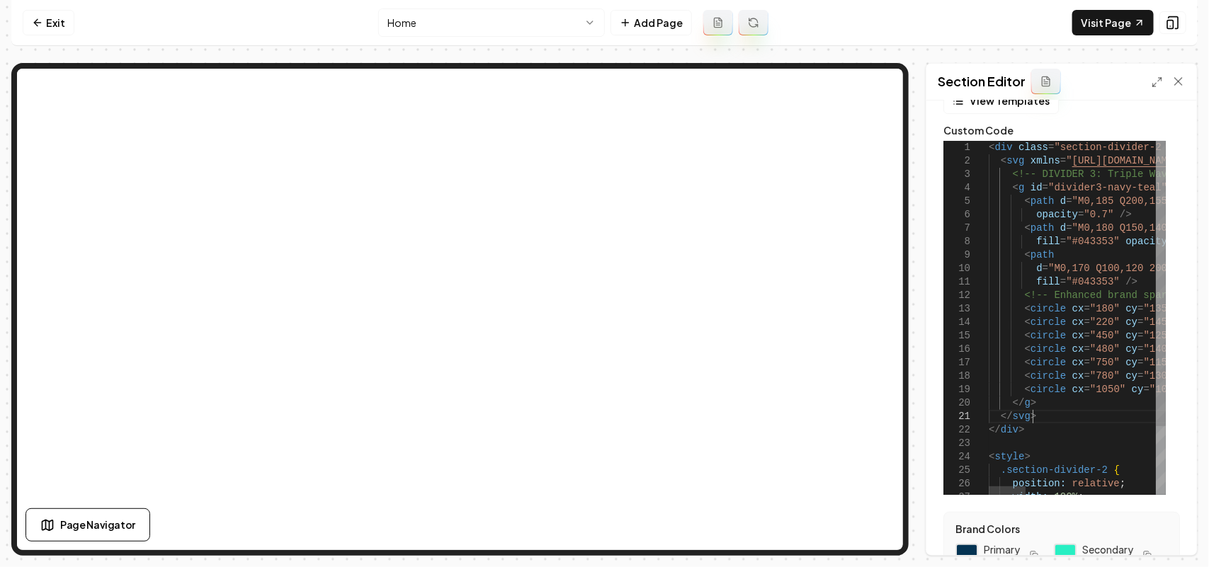
scroll to position [94, 125]
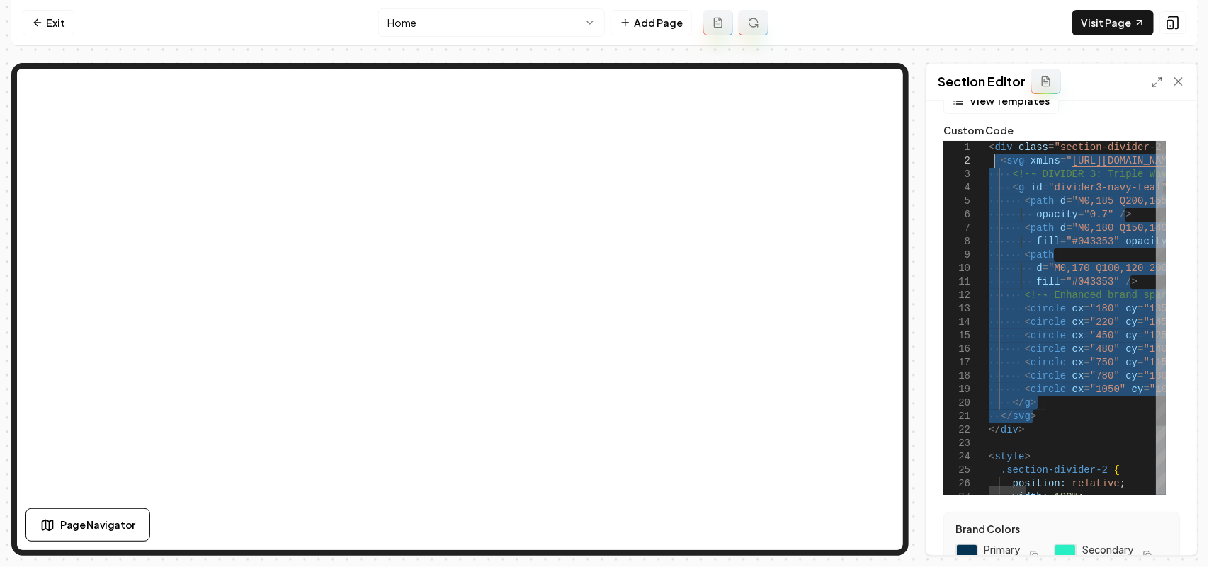
drag, startPoint x: 1038, startPoint y: 413, endPoint x: 1000, endPoint y: 157, distance: 258.5
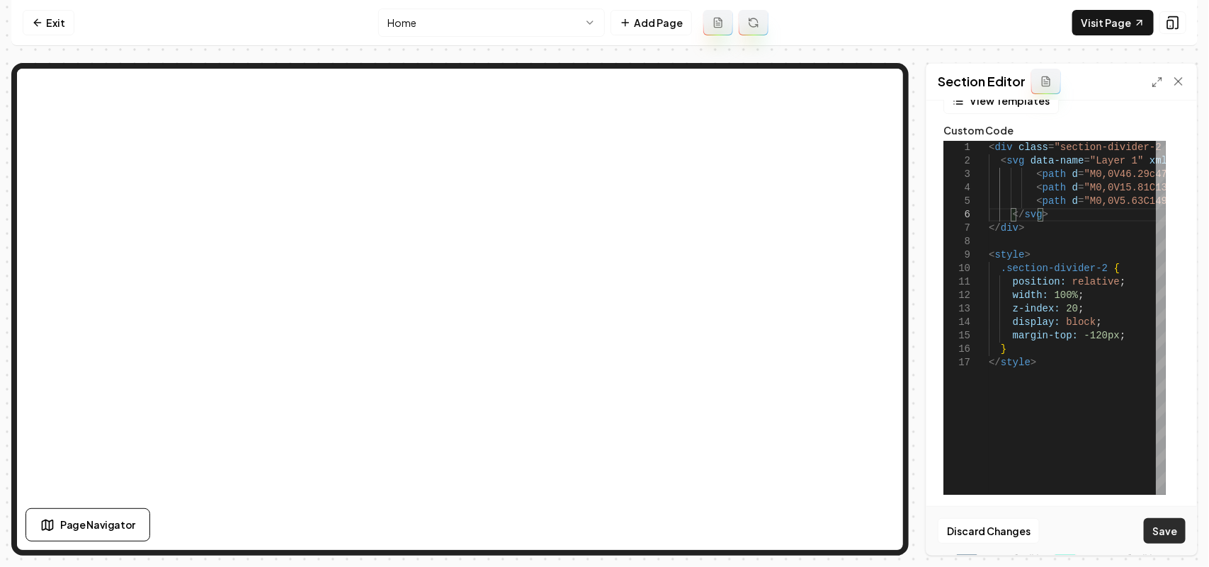
click at [1161, 519] on button "Save" at bounding box center [1165, 530] width 42 height 25
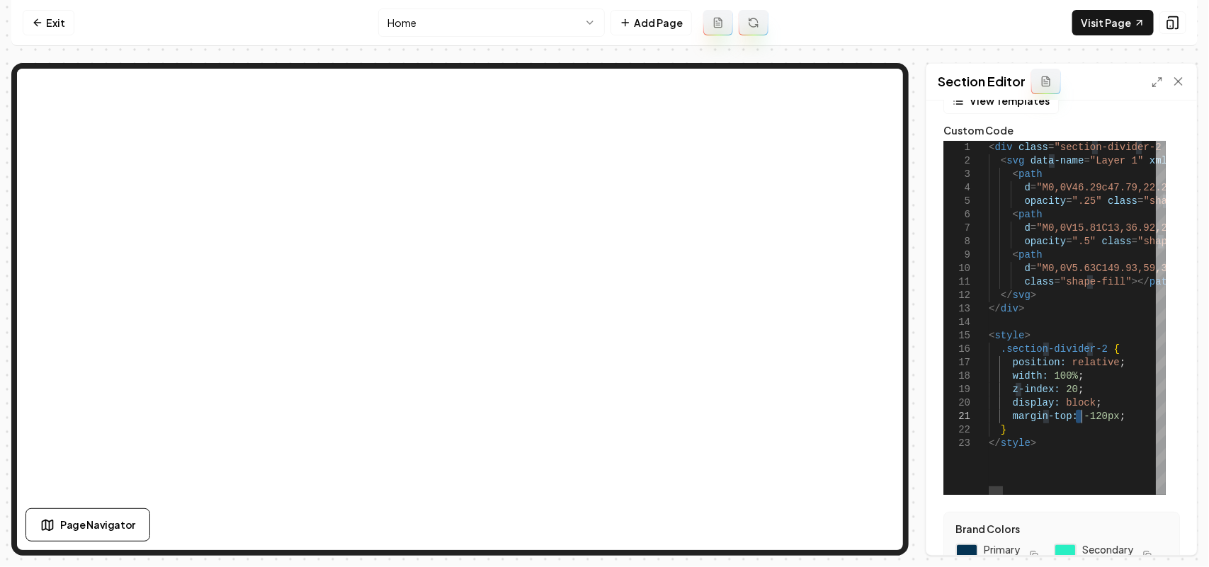
click at [1160, 535] on button "Save" at bounding box center [1165, 530] width 42 height 25
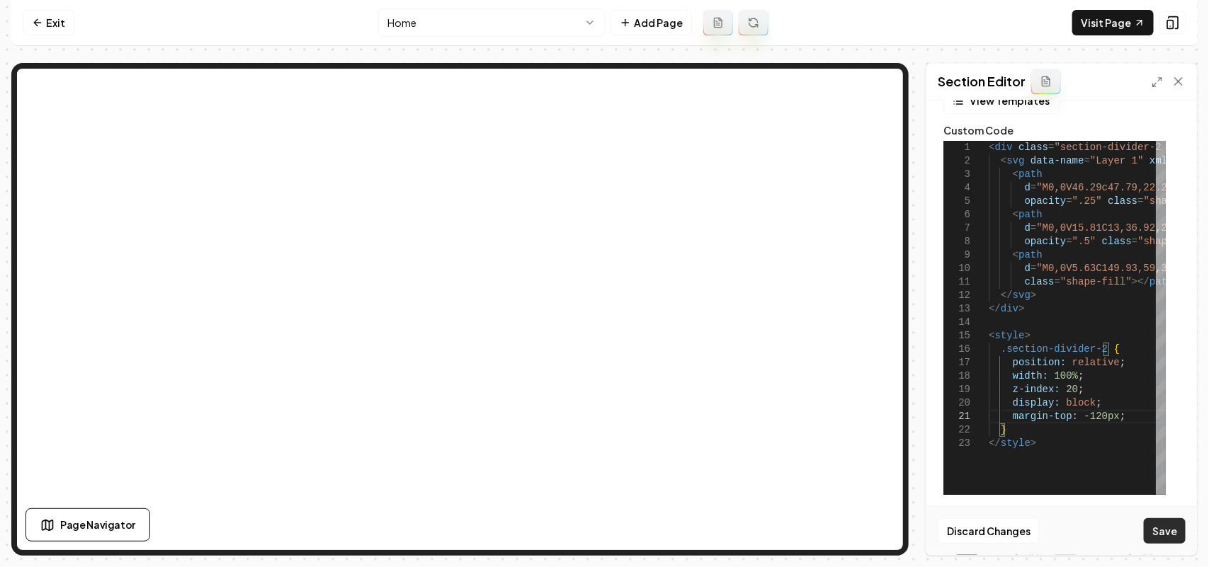
click at [1159, 530] on button "Save" at bounding box center [1165, 530] width 42 height 25
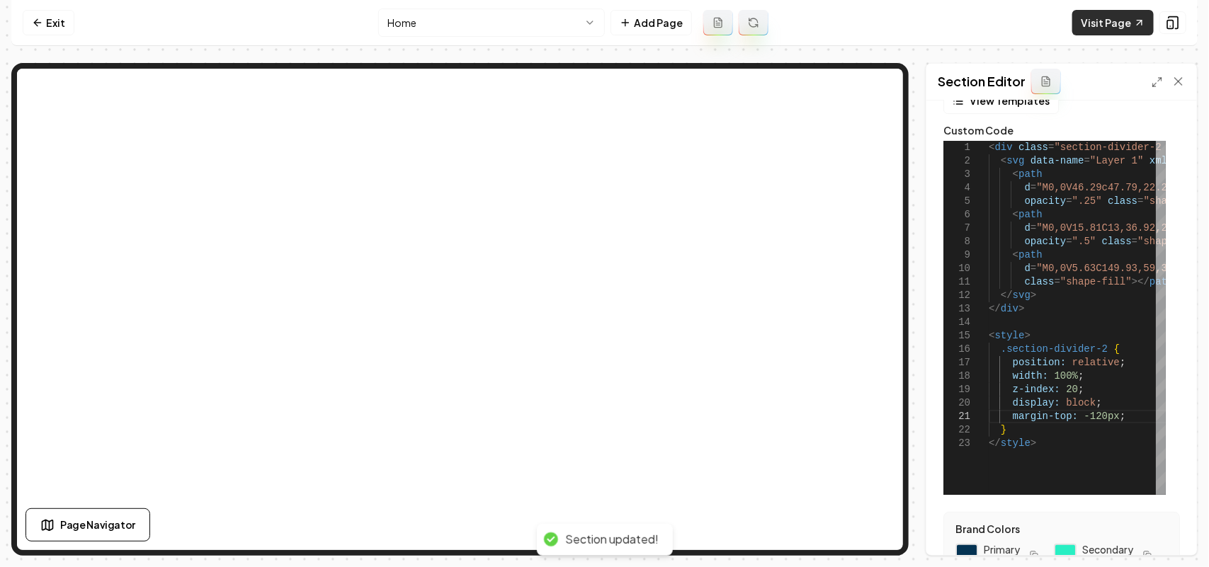
click at [1105, 23] on link "Visit Page" at bounding box center [1112, 22] width 81 height 25
click at [1154, 85] on line at bounding box center [1155, 86] width 4 height 4
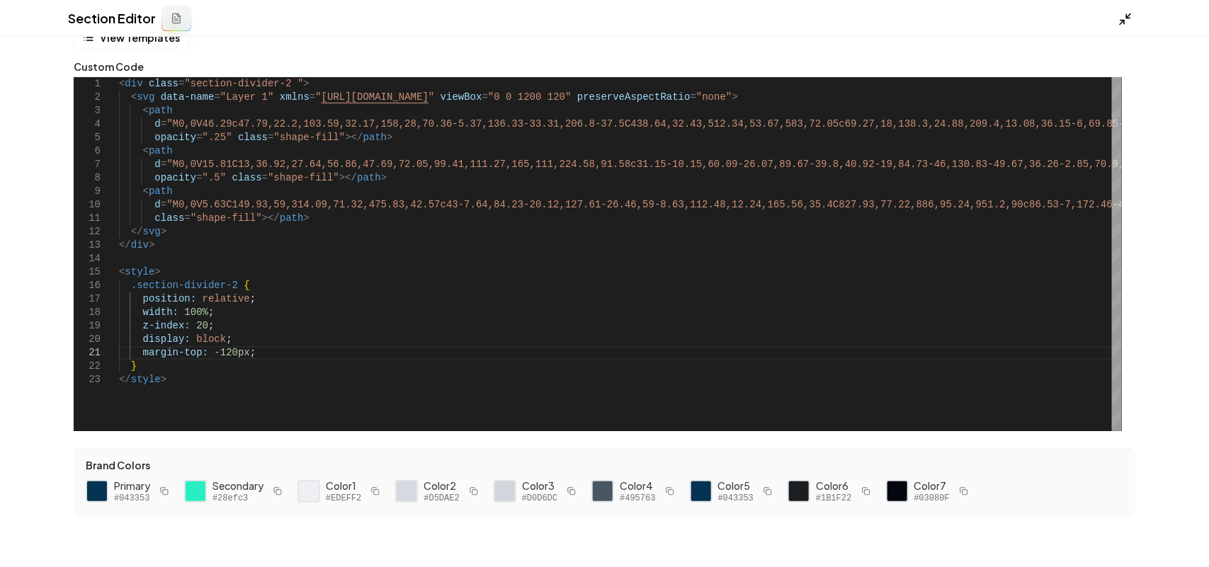
click at [1126, 21] on icon at bounding box center [1125, 19] width 14 height 14
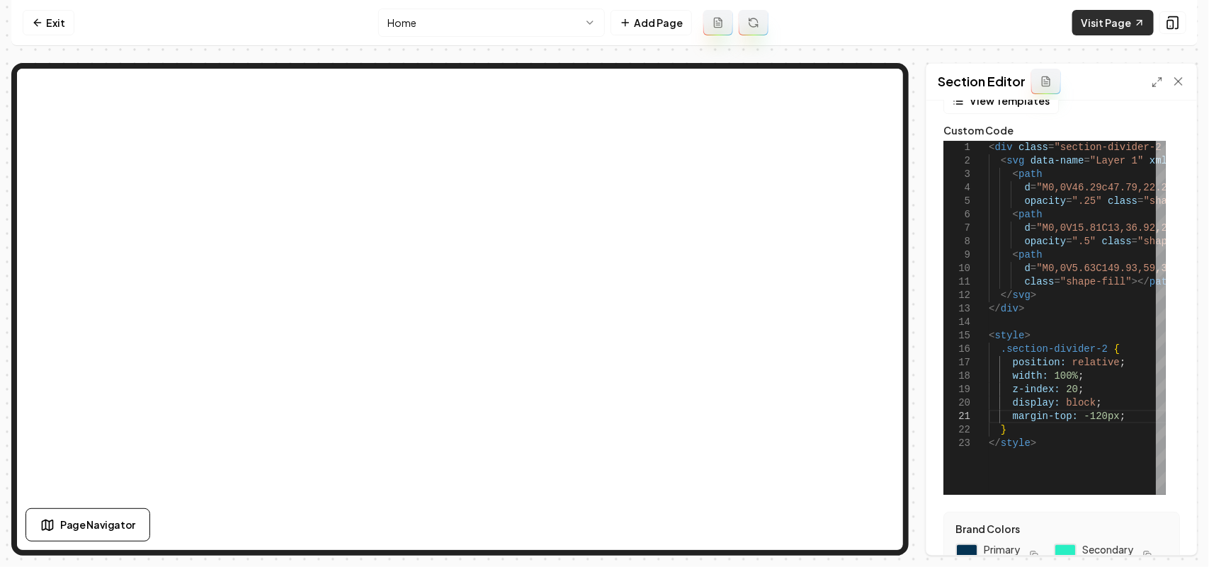
click at [1099, 21] on link "Visit Page" at bounding box center [1112, 22] width 81 height 25
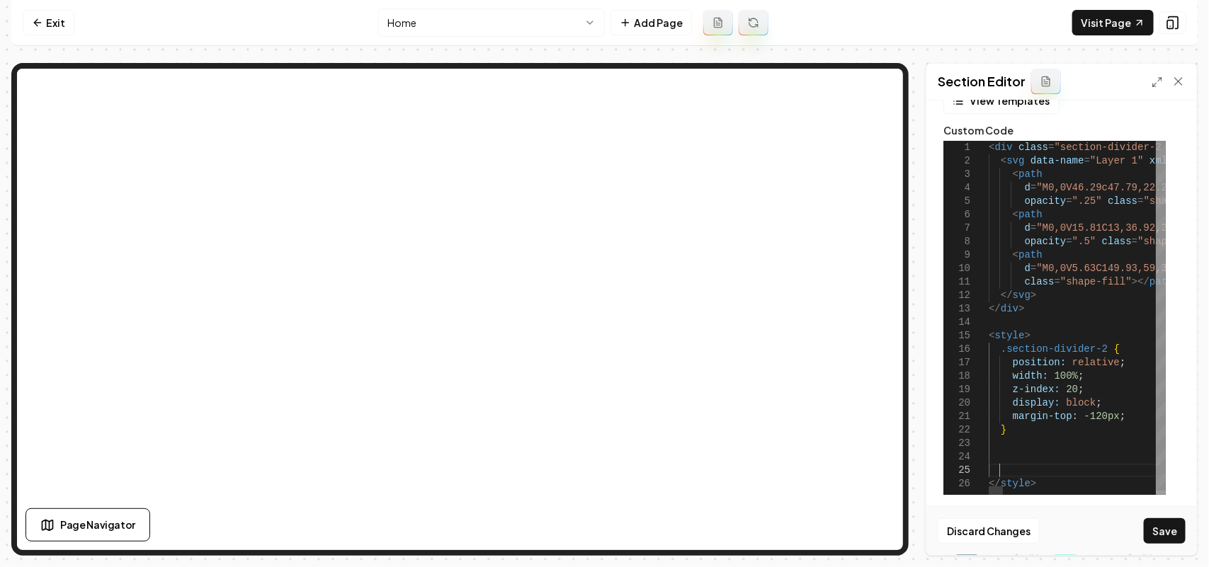
scroll to position [54, 9]
drag, startPoint x: 1113, startPoint y: 285, endPoint x: 1063, endPoint y: 280, distance: 50.5
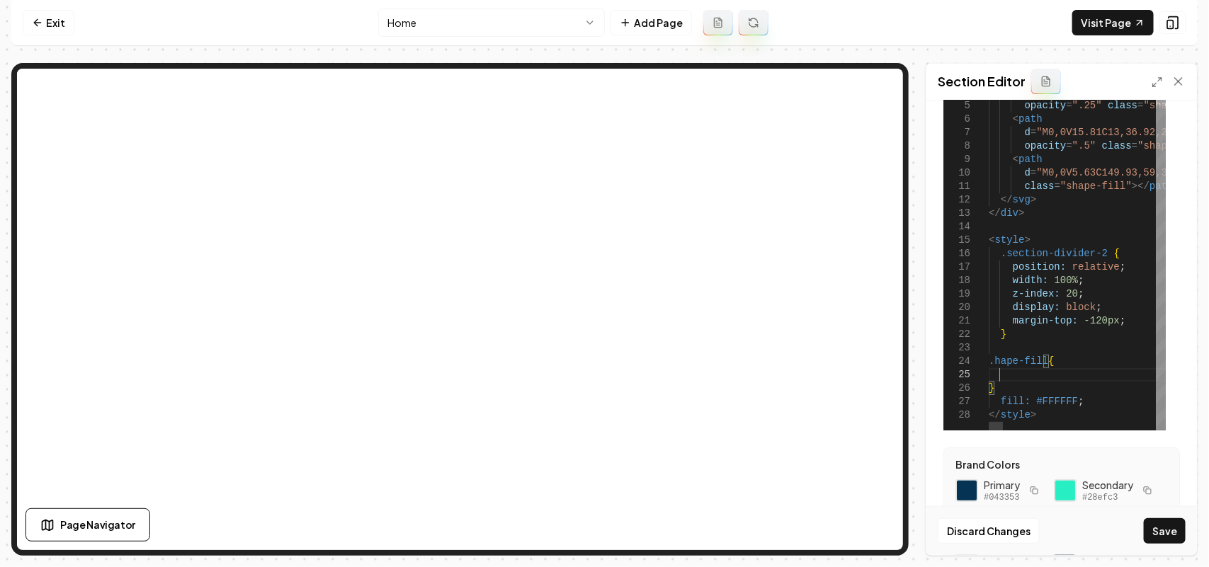
scroll to position [118, 0]
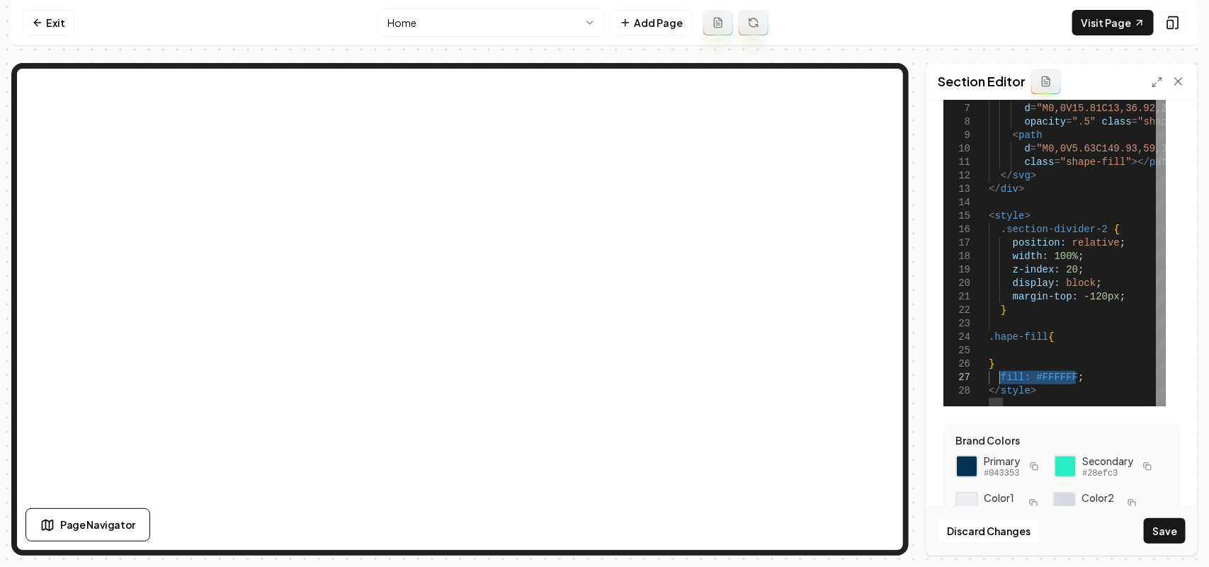
drag, startPoint x: 1089, startPoint y: 377, endPoint x: 1001, endPoint y: 374, distance: 88.6
drag, startPoint x: 1006, startPoint y: 377, endPoint x: 1013, endPoint y: 348, distance: 30.1
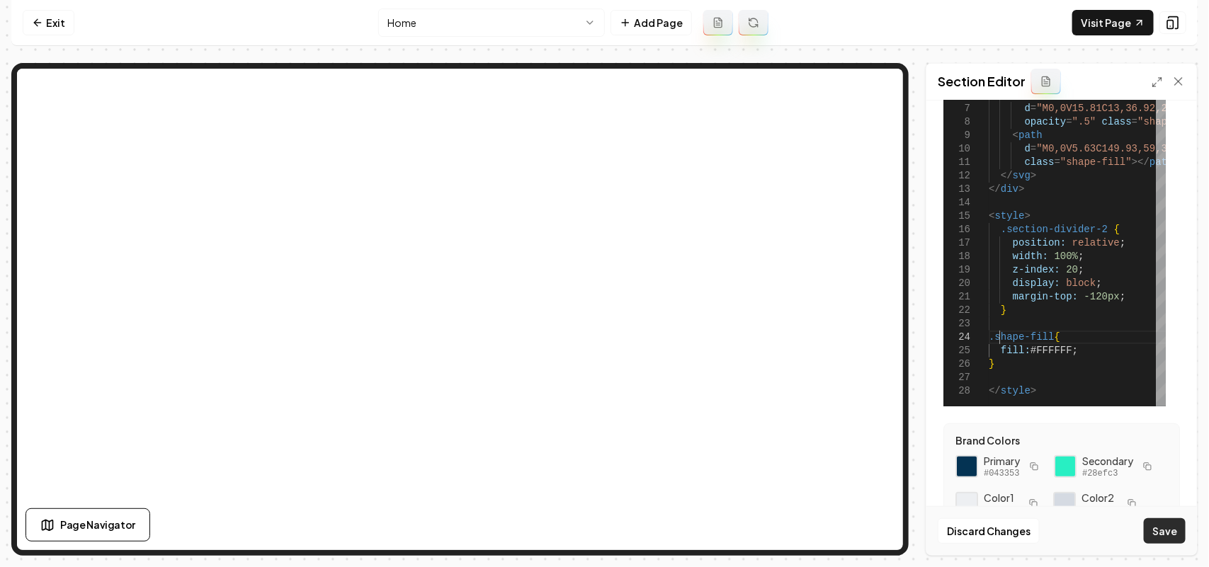
click at [1167, 536] on button "Save" at bounding box center [1165, 530] width 42 height 25
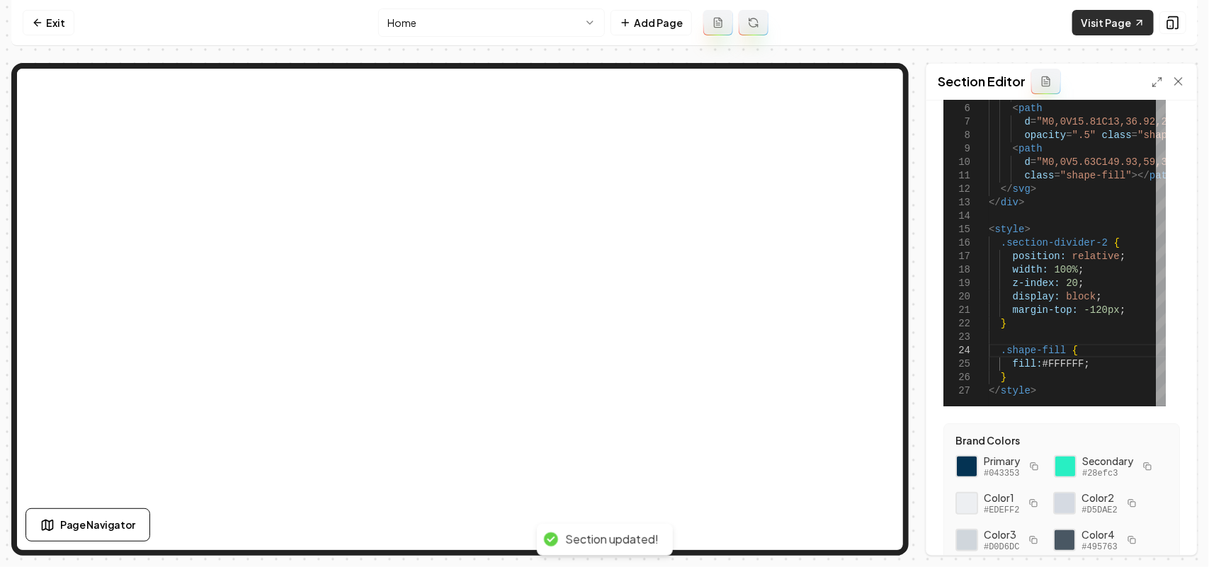
click at [1115, 21] on link "Visit Page" at bounding box center [1112, 22] width 81 height 25
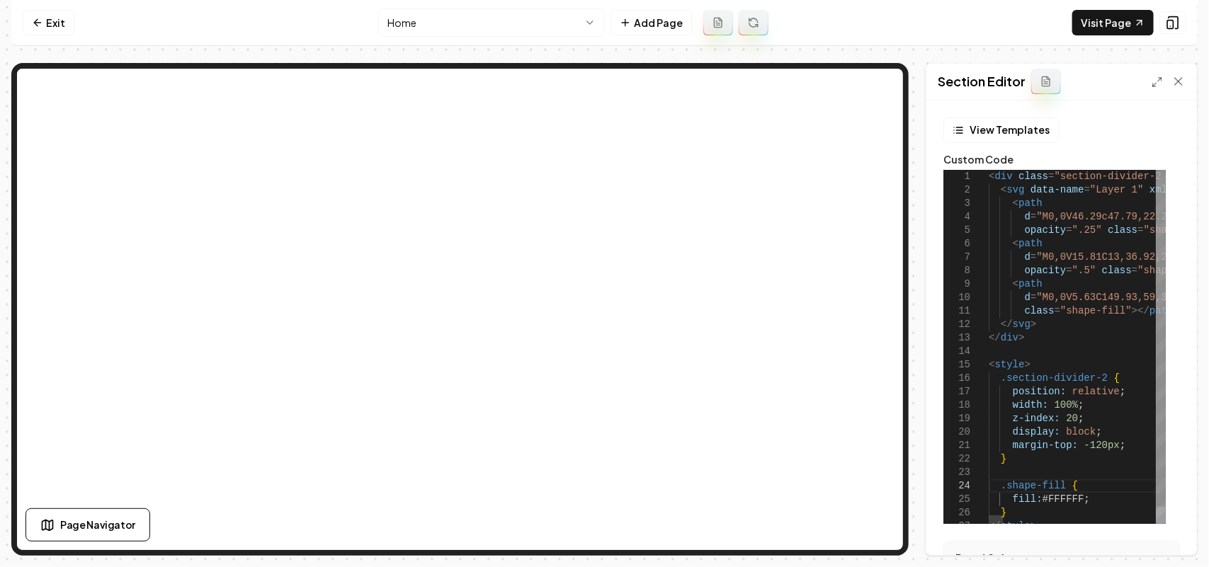
scroll to position [53, 0]
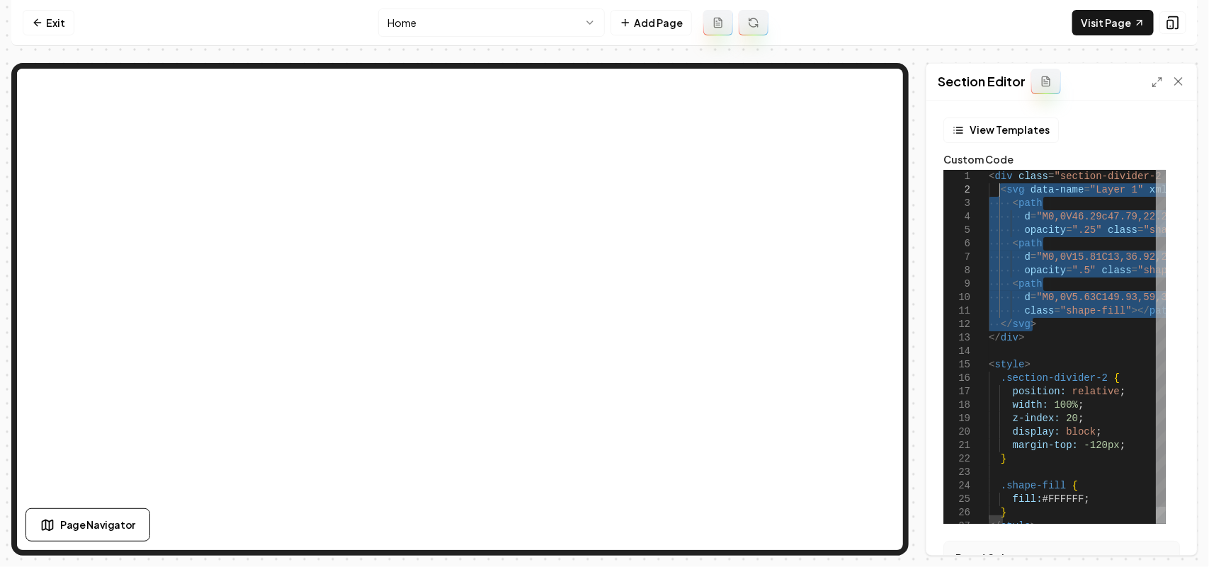
drag, startPoint x: 1049, startPoint y: 324, endPoint x: 1000, endPoint y: 193, distance: 140.1
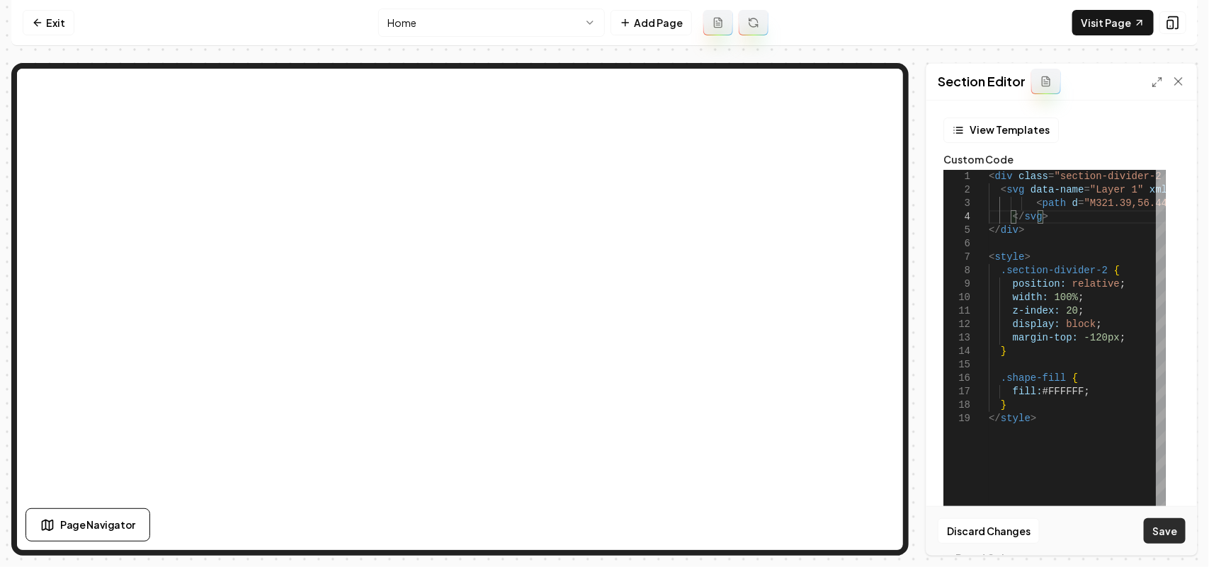
click at [1156, 533] on button "Save" at bounding box center [1165, 530] width 42 height 25
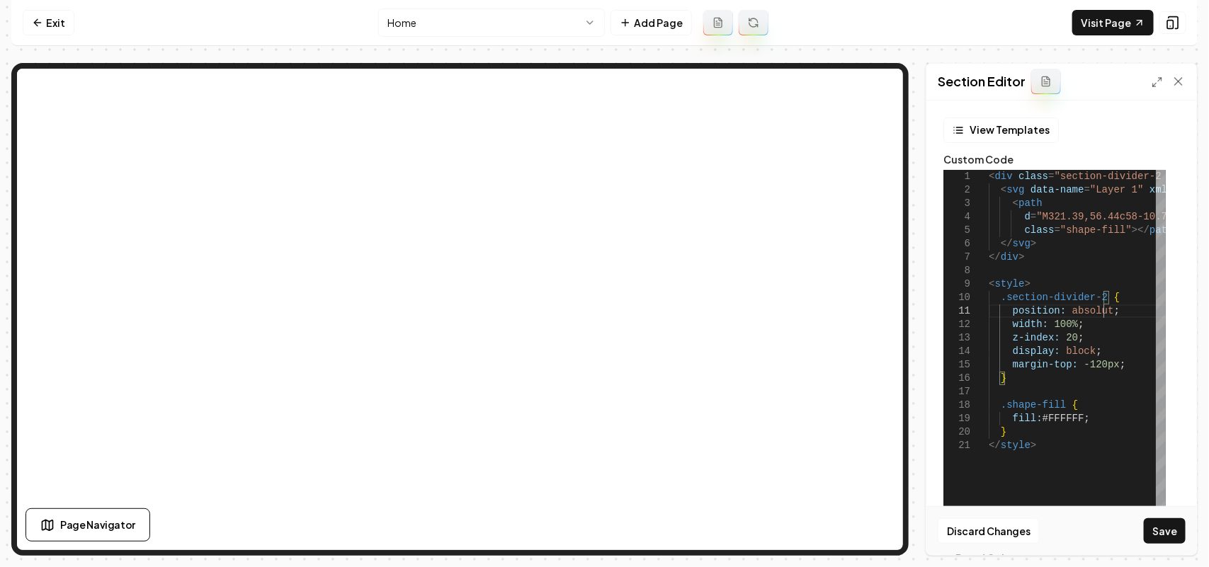
scroll to position [12, 118]
drag, startPoint x: 1121, startPoint y: 365, endPoint x: 1120, endPoint y: 355, distance: 9.9
type textarea "**********"
click at [1167, 528] on button "Save" at bounding box center [1165, 530] width 42 height 25
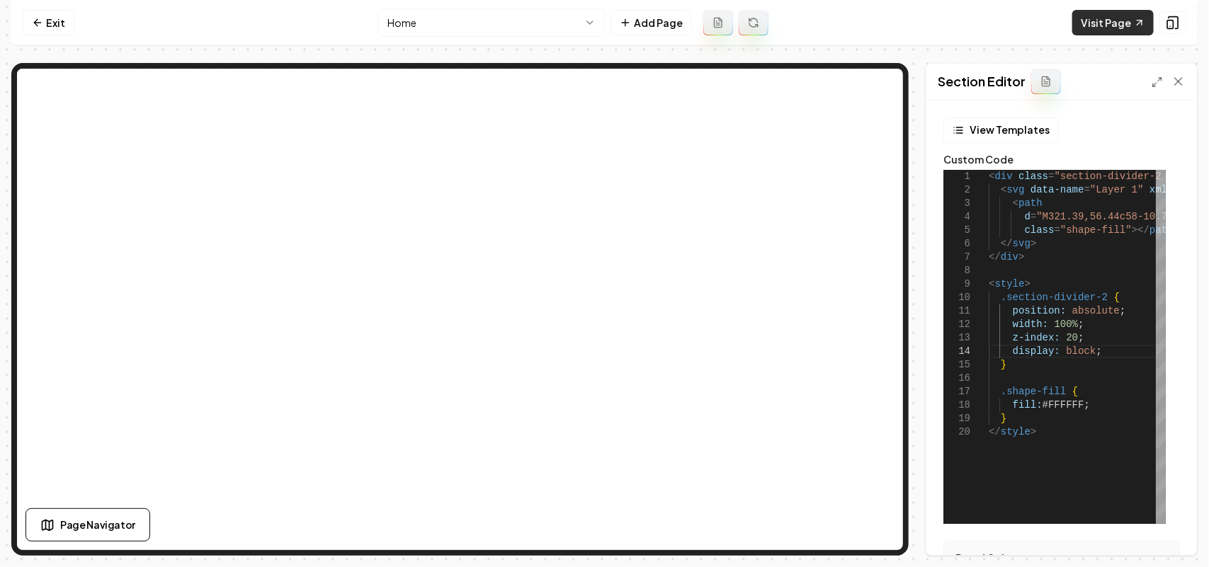
click at [1117, 27] on link "Visit Page" at bounding box center [1112, 22] width 81 height 25
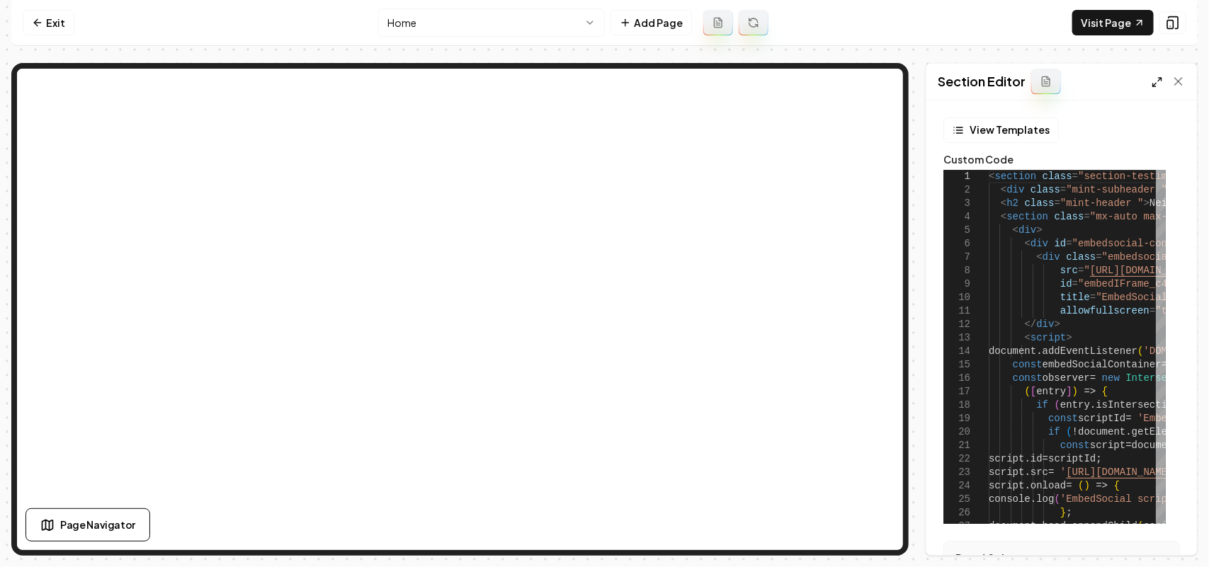
click at [1154, 85] on line at bounding box center [1155, 86] width 4 height 4
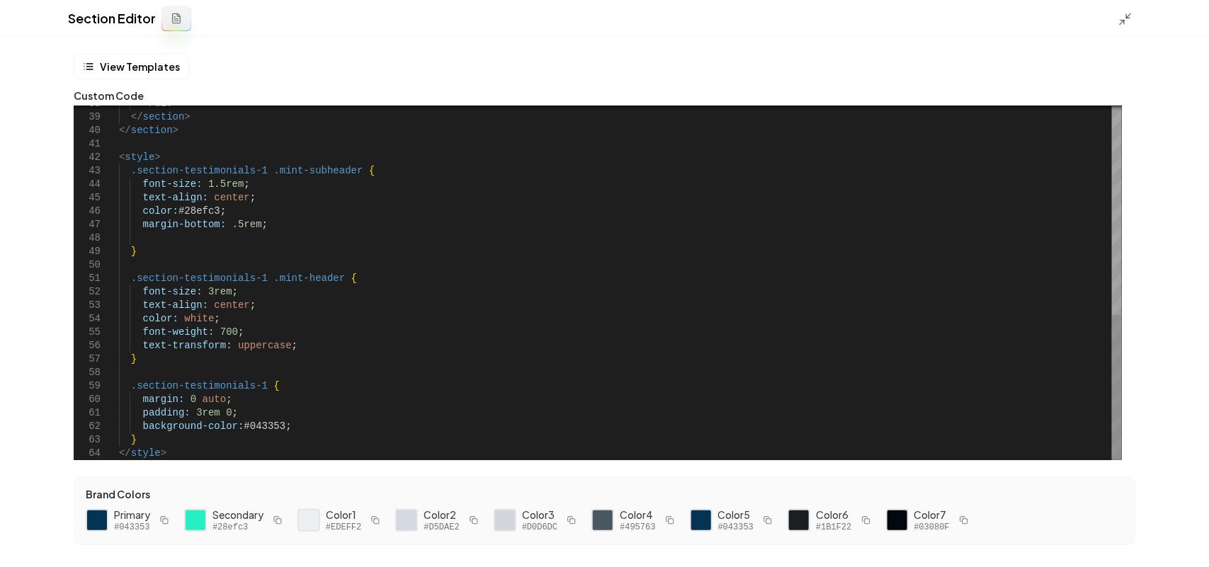
scroll to position [29, 0]
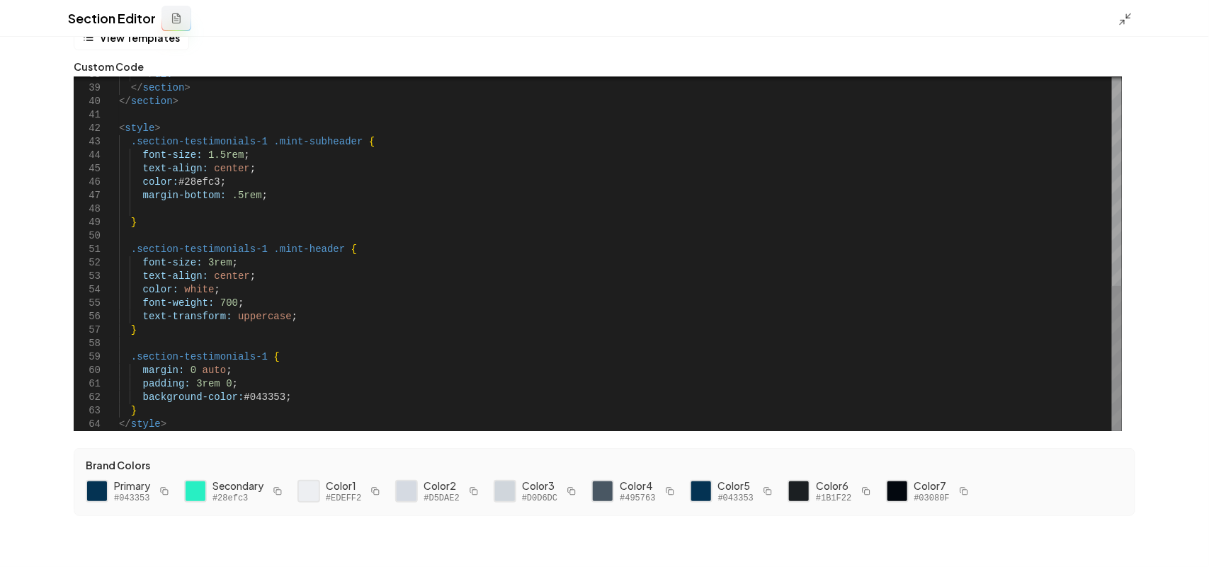
click at [224, 383] on div "</ div > </ section > </ section > < style > .section-testimonials-1 .mint-subh…" at bounding box center [620, 0] width 1003 height 861
click at [192, 382] on div "</ div > </ section > </ section > < style > .section-testimonials-1 .mint-subh…" at bounding box center [620, 0] width 1003 height 861
click at [231, 384] on div "</ div > </ section > </ section > < style > .section-testimonials-1 .mint-subh…" at bounding box center [620, 0] width 1003 height 861
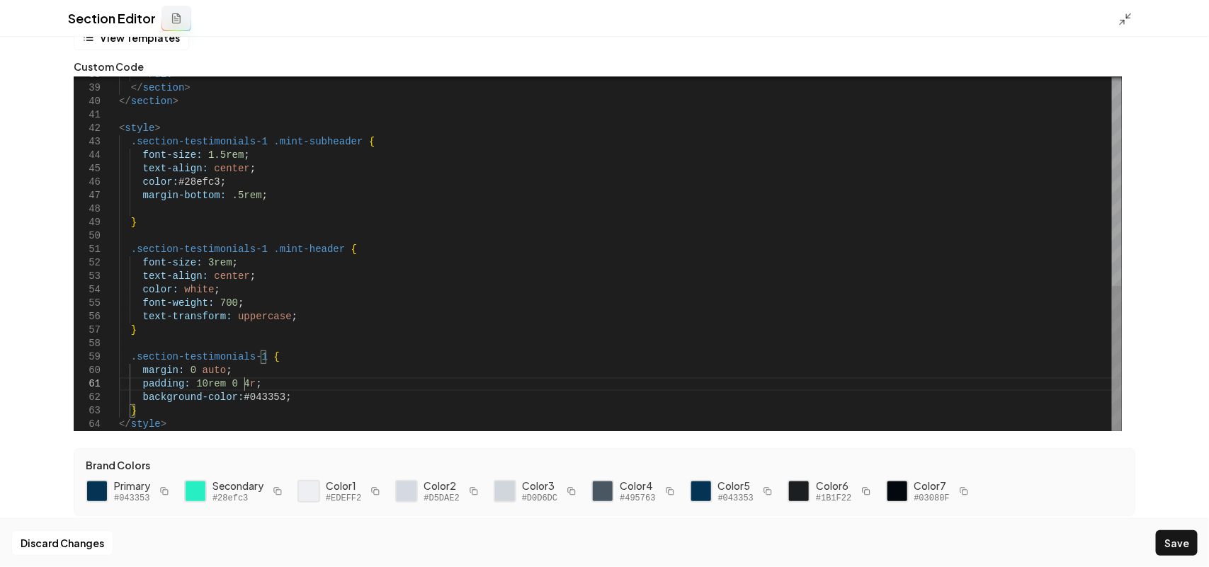
scroll to position [1, 135]
type textarea "**********"
click at [1159, 537] on button "Save" at bounding box center [1177, 542] width 42 height 25
click at [1123, 18] on icon at bounding box center [1125, 19] width 14 height 14
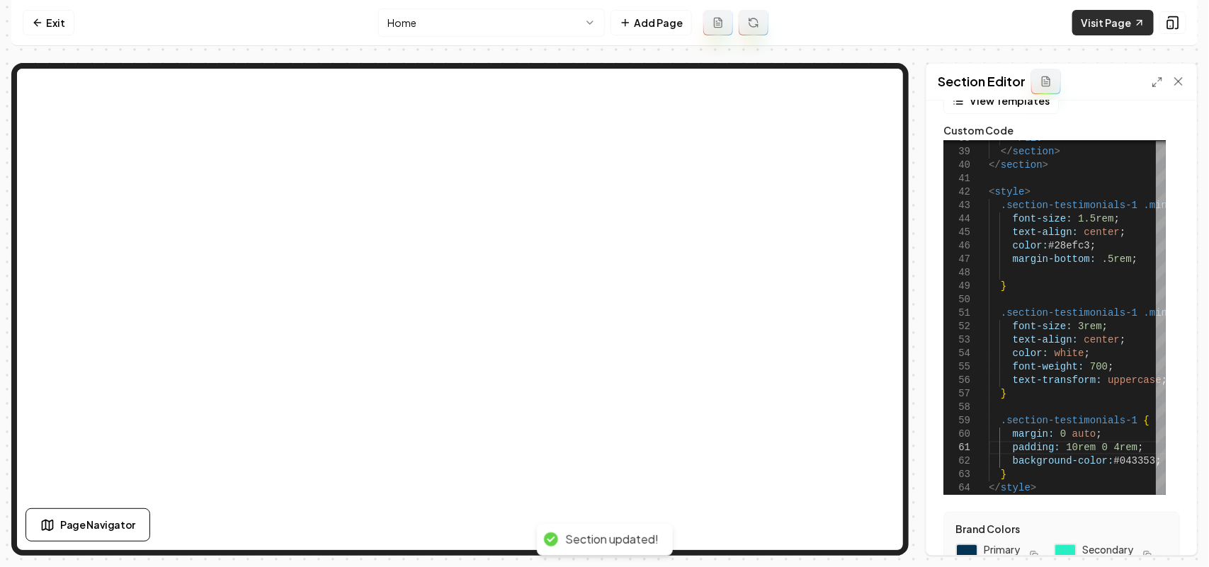
click at [1117, 15] on link "Visit Page" at bounding box center [1112, 22] width 81 height 25
click at [1113, 23] on link "Visit Page" at bounding box center [1112, 22] width 81 height 25
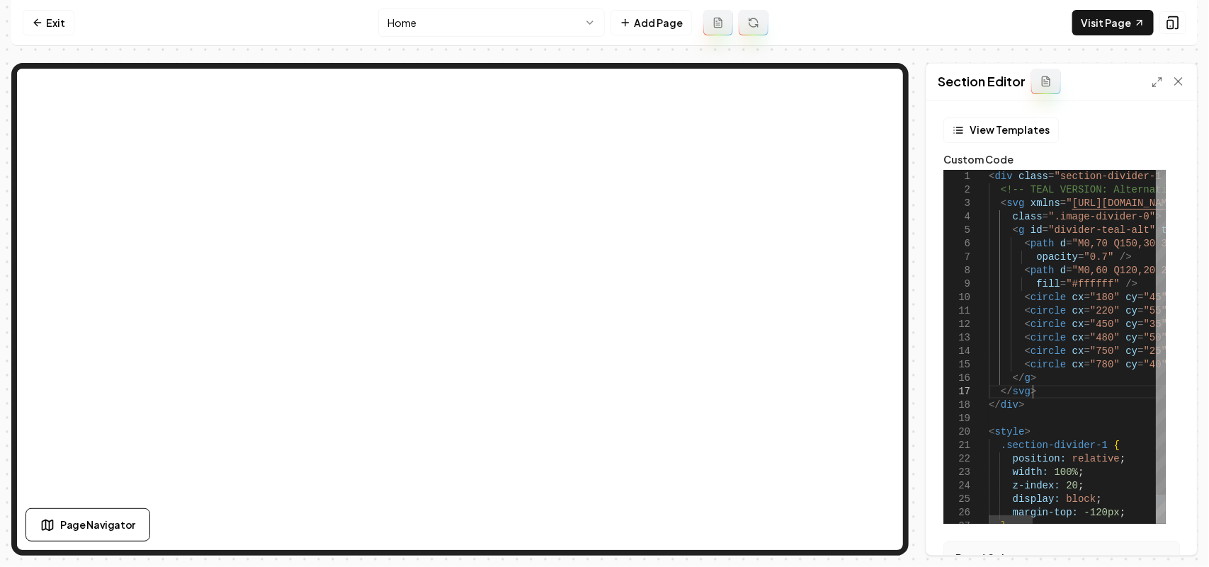
scroll to position [0, 304]
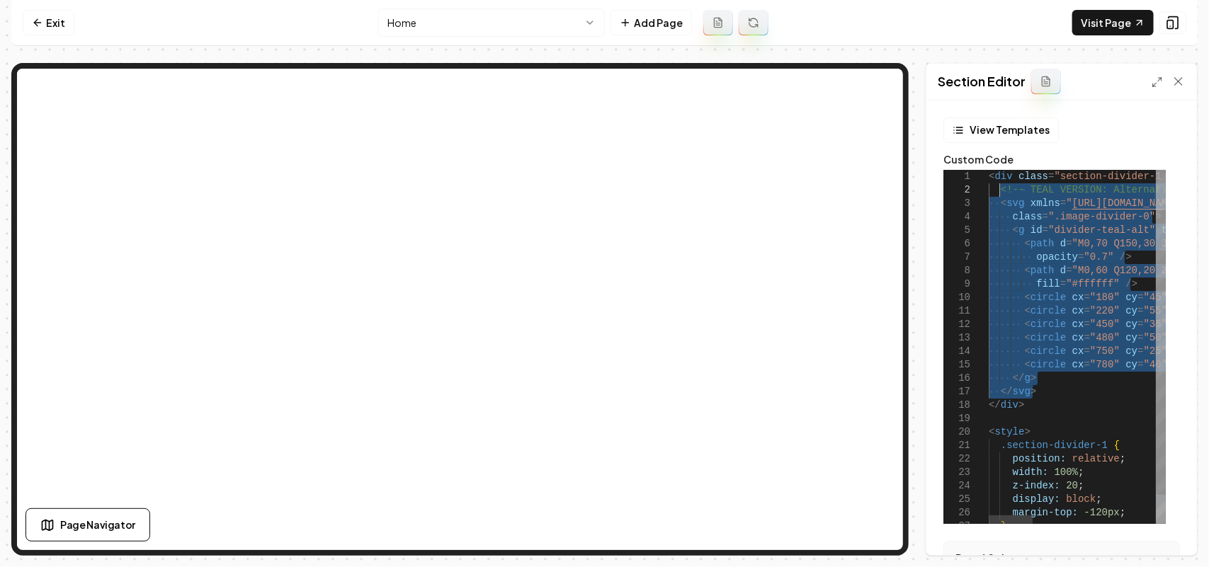
drag, startPoint x: 1042, startPoint y: 392, endPoint x: 1000, endPoint y: 190, distance: 206.2
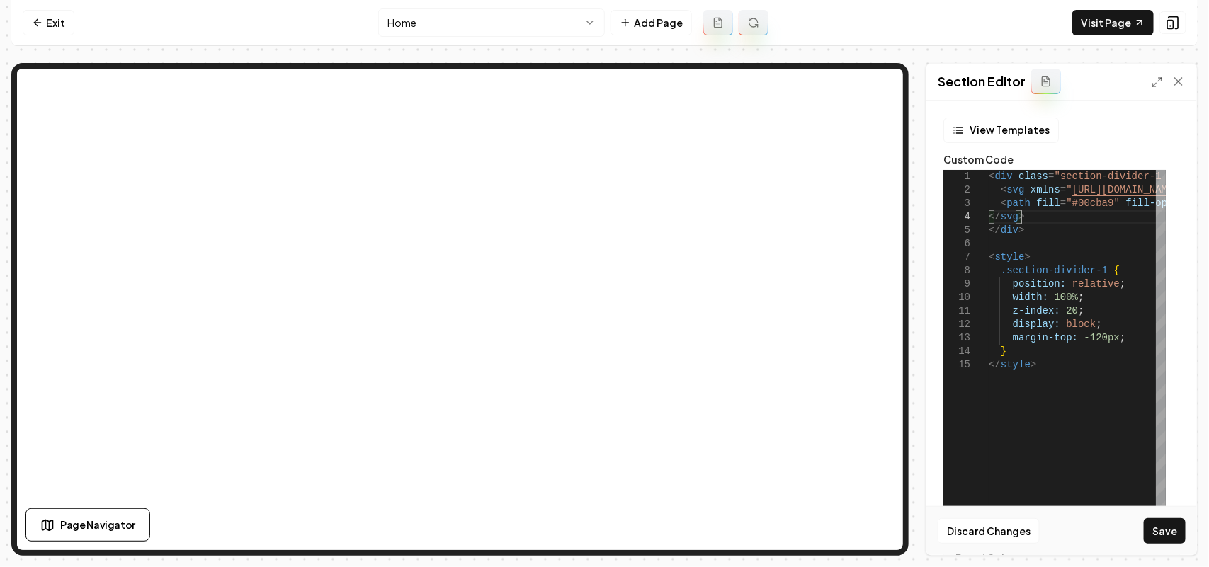
click at [1165, 540] on button "Save" at bounding box center [1165, 530] width 42 height 25
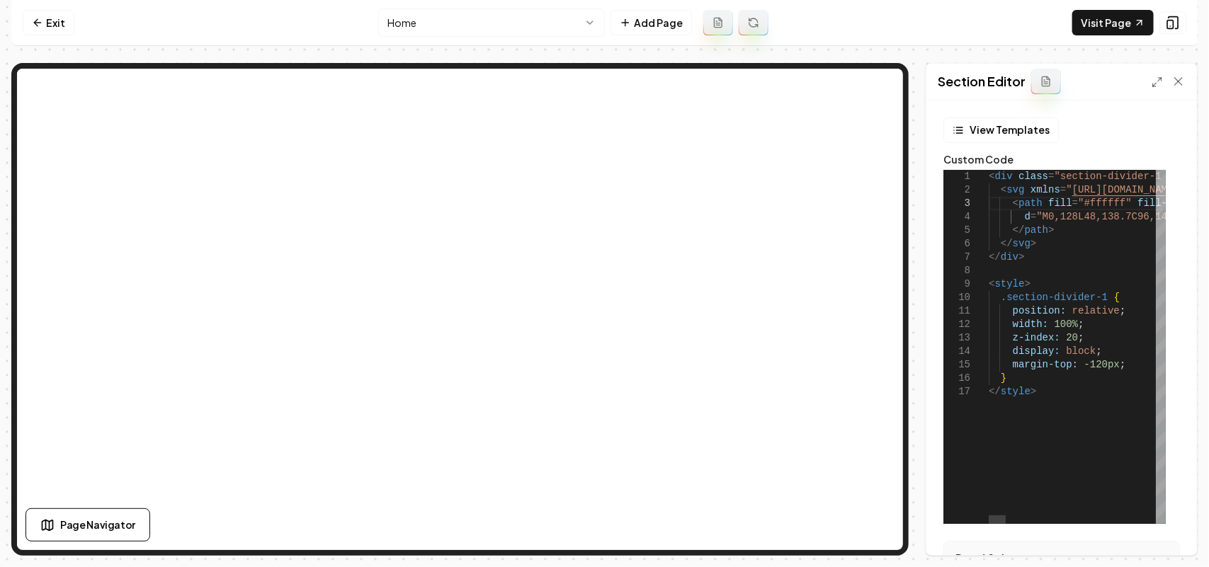
scroll to position [27, 0]
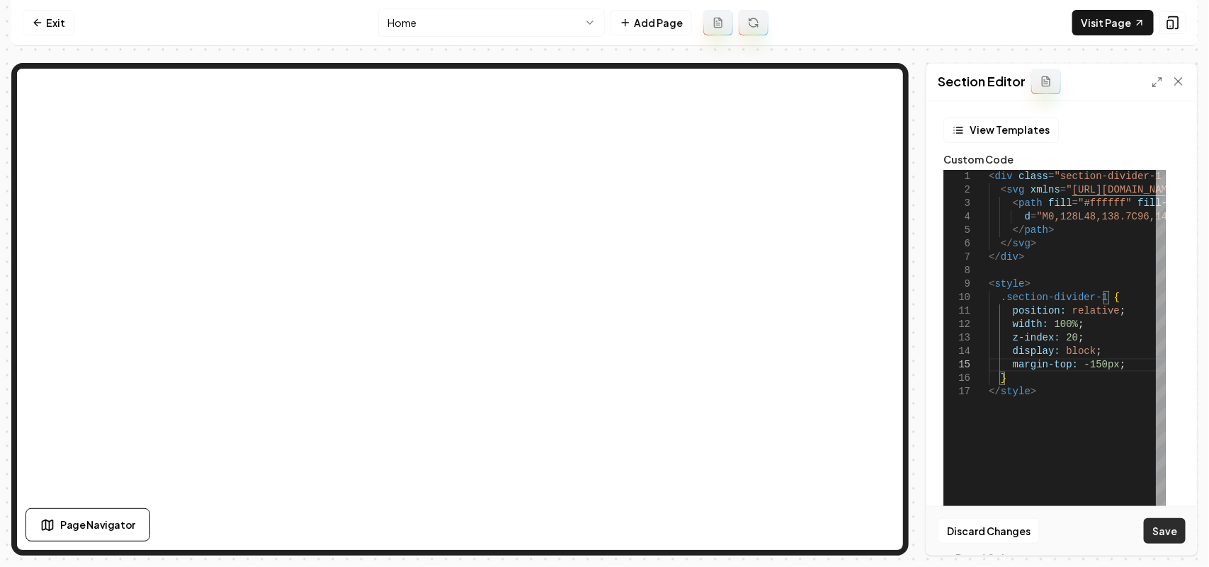
click at [1169, 536] on button "Save" at bounding box center [1165, 530] width 42 height 25
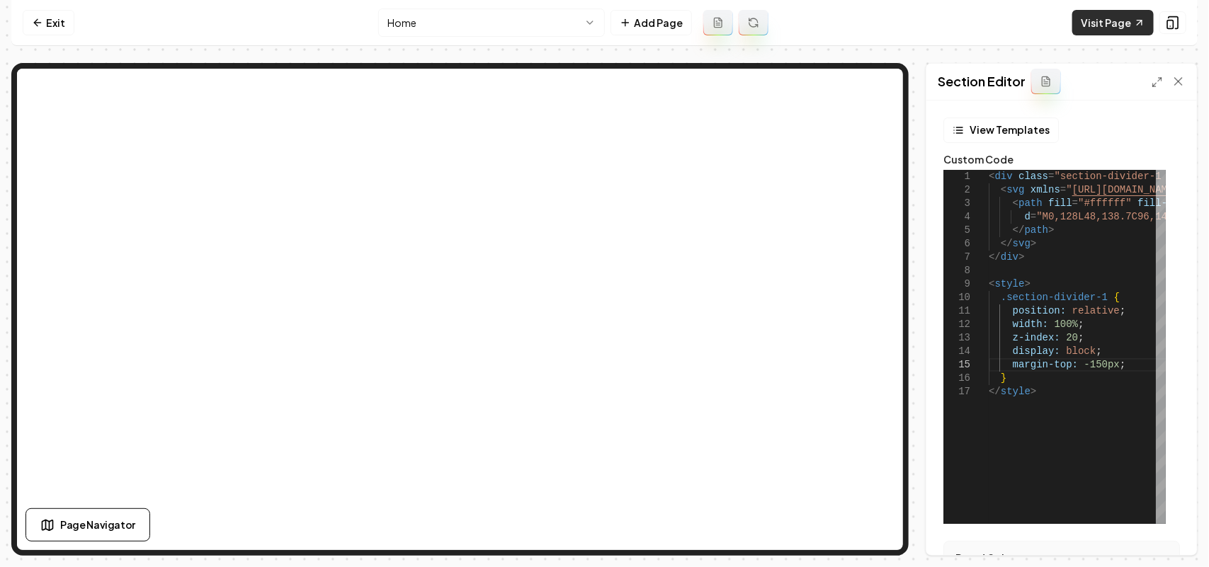
click at [1127, 15] on link "Visit Page" at bounding box center [1112, 22] width 81 height 25
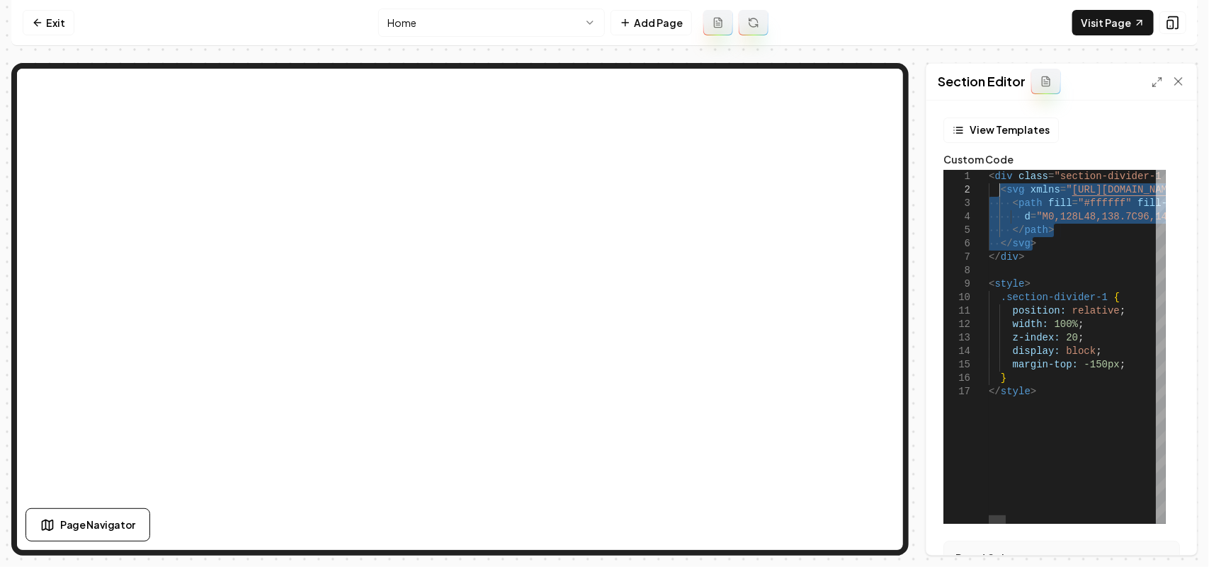
drag, startPoint x: 1032, startPoint y: 248, endPoint x: 1001, endPoint y: 190, distance: 66.2
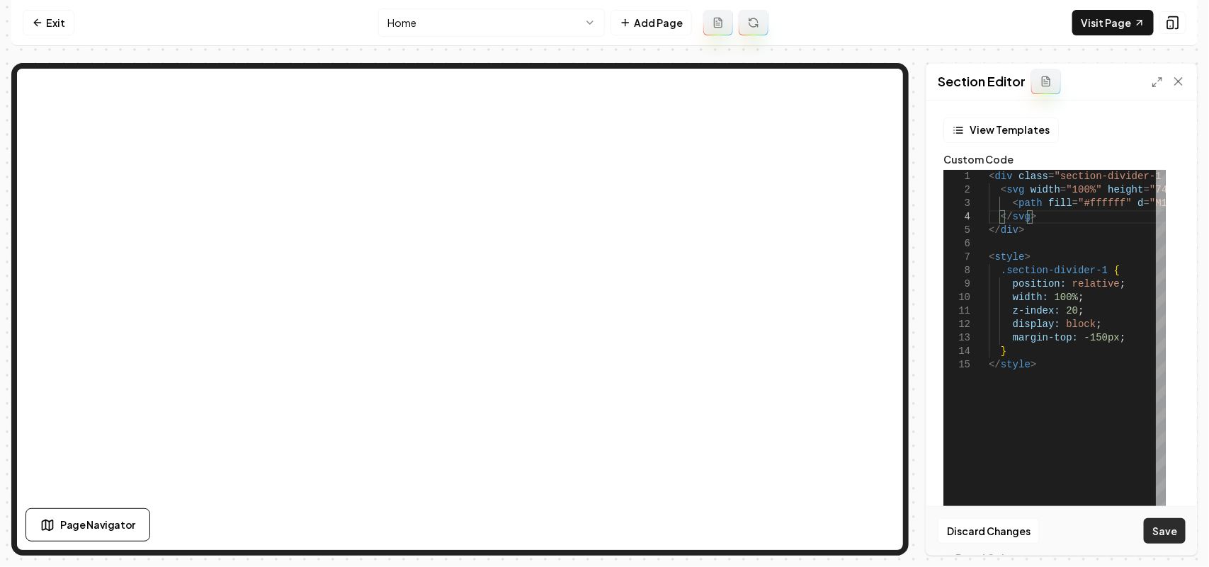
click at [1165, 524] on button "Save" at bounding box center [1165, 530] width 42 height 25
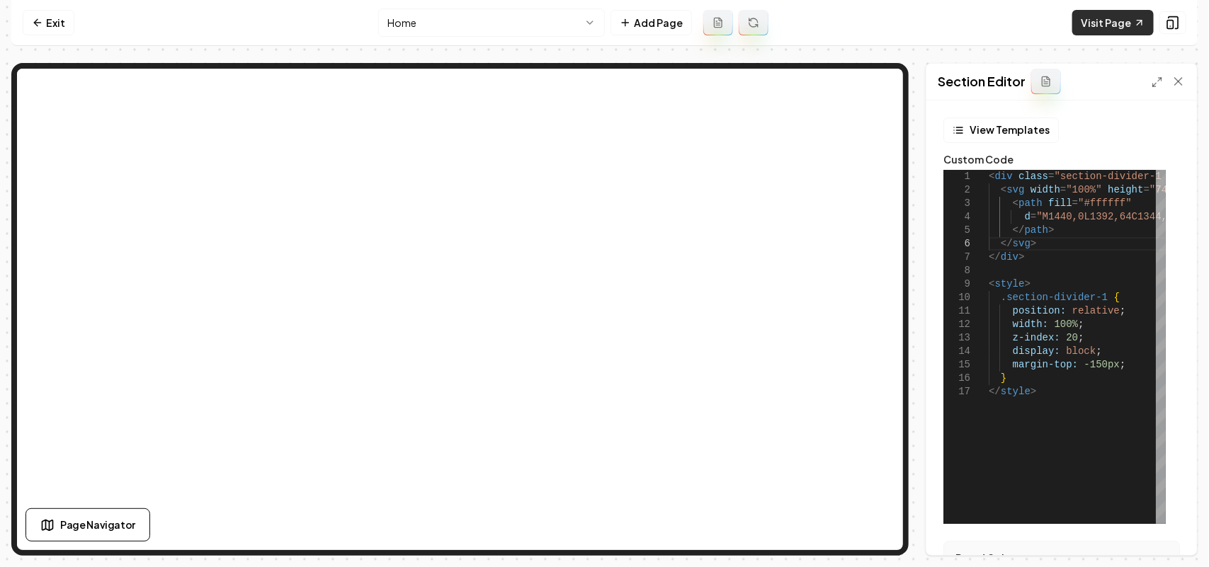
click at [1117, 30] on link "Visit Page" at bounding box center [1112, 22] width 81 height 25
drag, startPoint x: 1124, startPoint y: 367, endPoint x: 1121, endPoint y: 358, distance: 9.0
drag, startPoint x: 1098, startPoint y: 366, endPoint x: 1080, endPoint y: 365, distance: 18.5
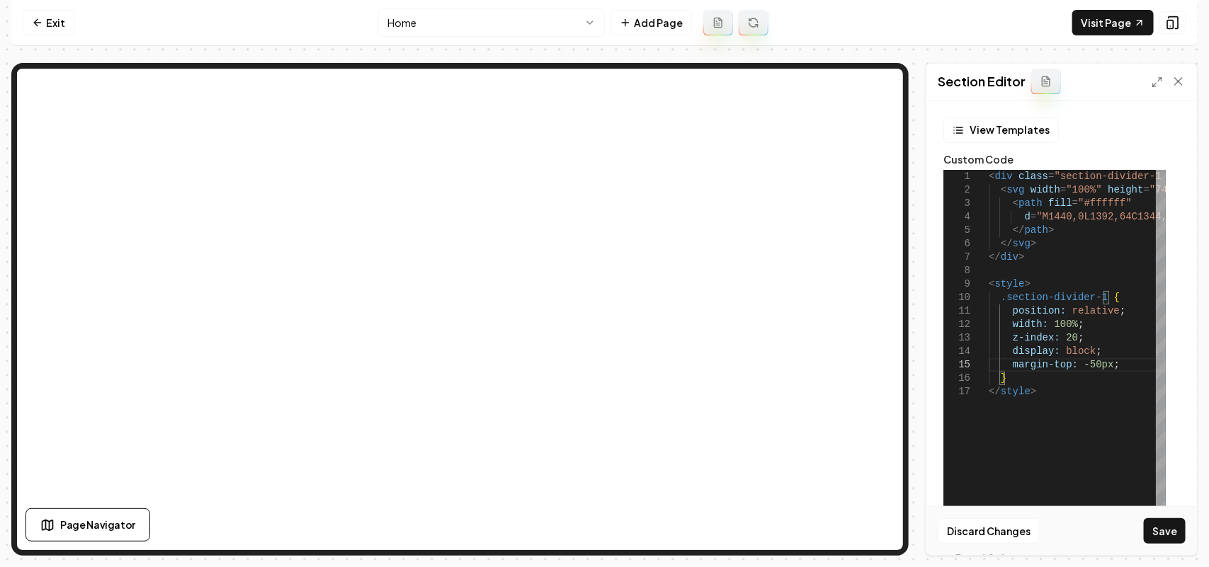
click at [1171, 532] on button "Save" at bounding box center [1165, 530] width 42 height 25
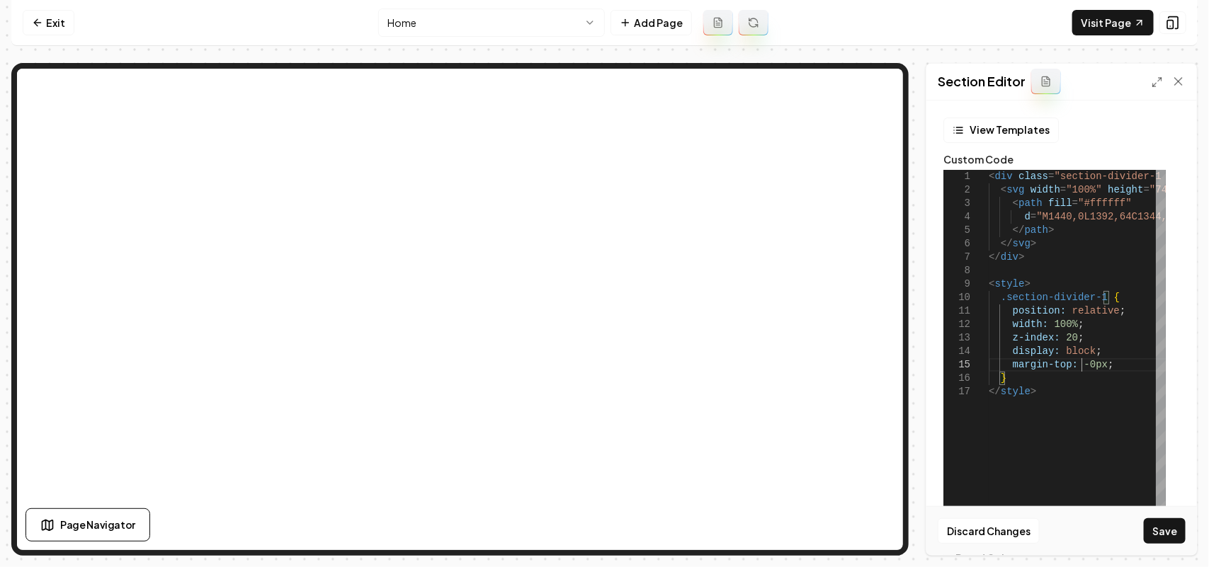
scroll to position [54, 98]
type textarea "**********"
click at [1166, 523] on button "Save" at bounding box center [1165, 530] width 42 height 25
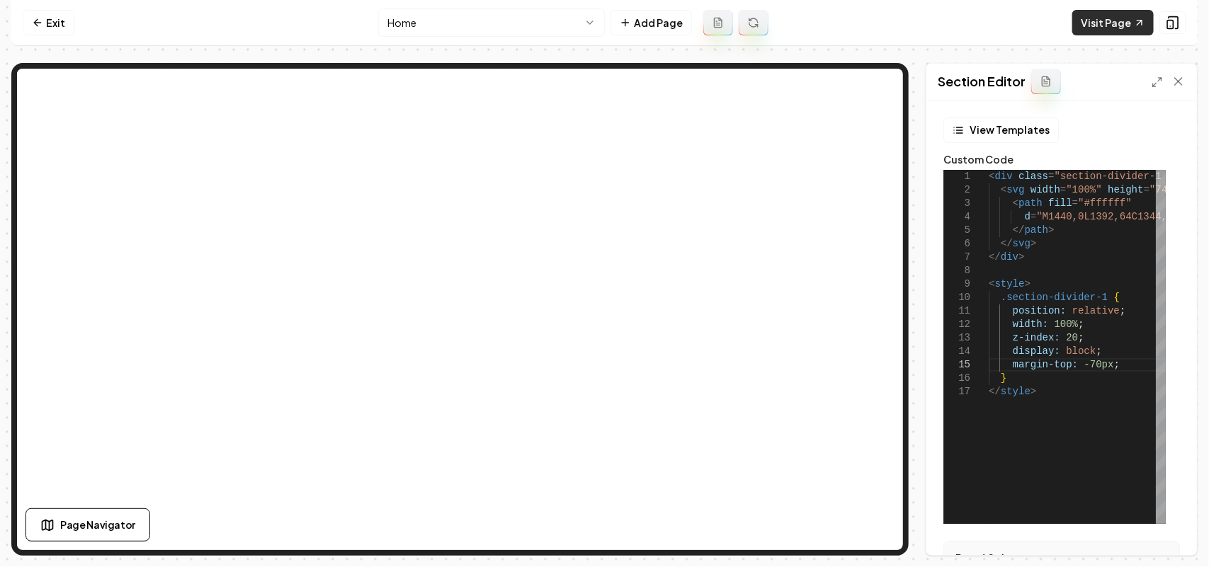
click at [1137, 23] on icon at bounding box center [1139, 22] width 11 height 11
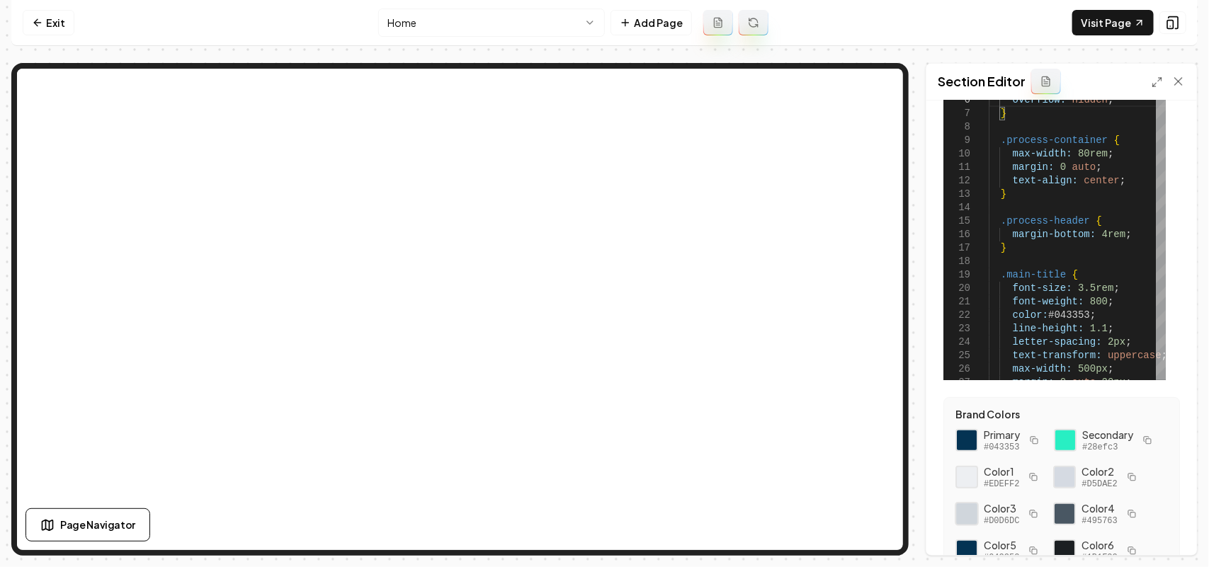
scroll to position [177, 0]
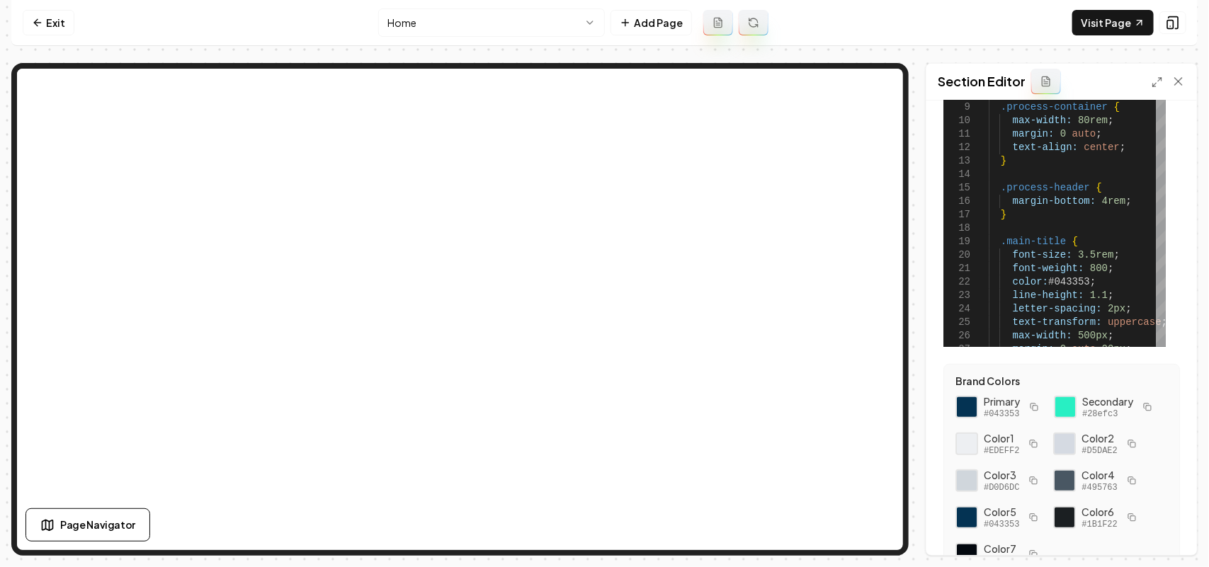
click at [1030, 405] on icon "button" at bounding box center [1034, 407] width 8 height 8
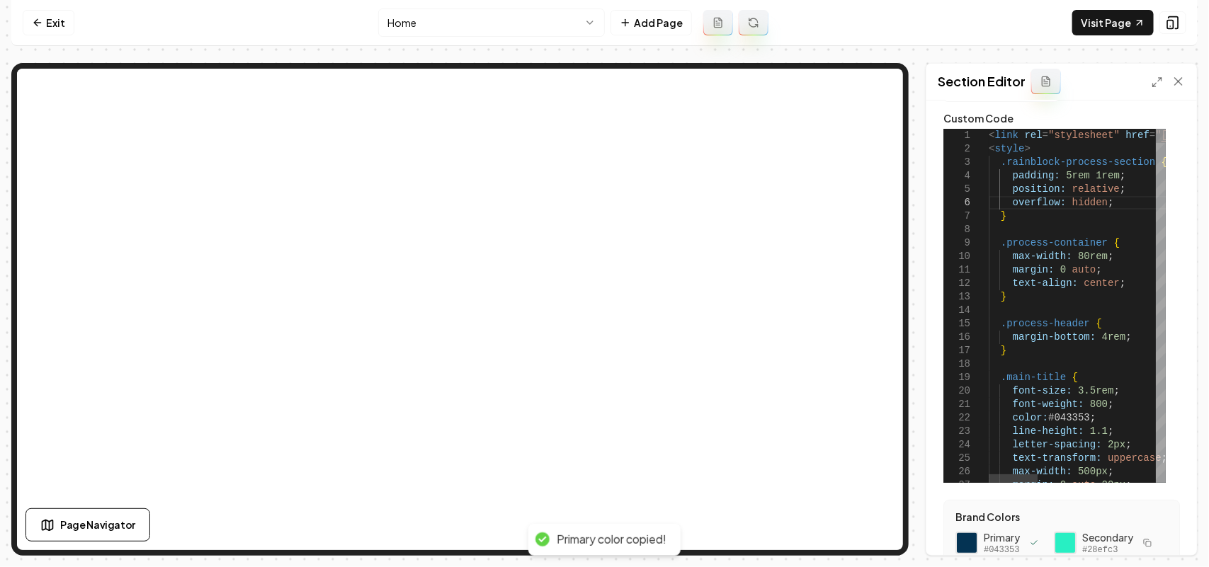
scroll to position [0, 0]
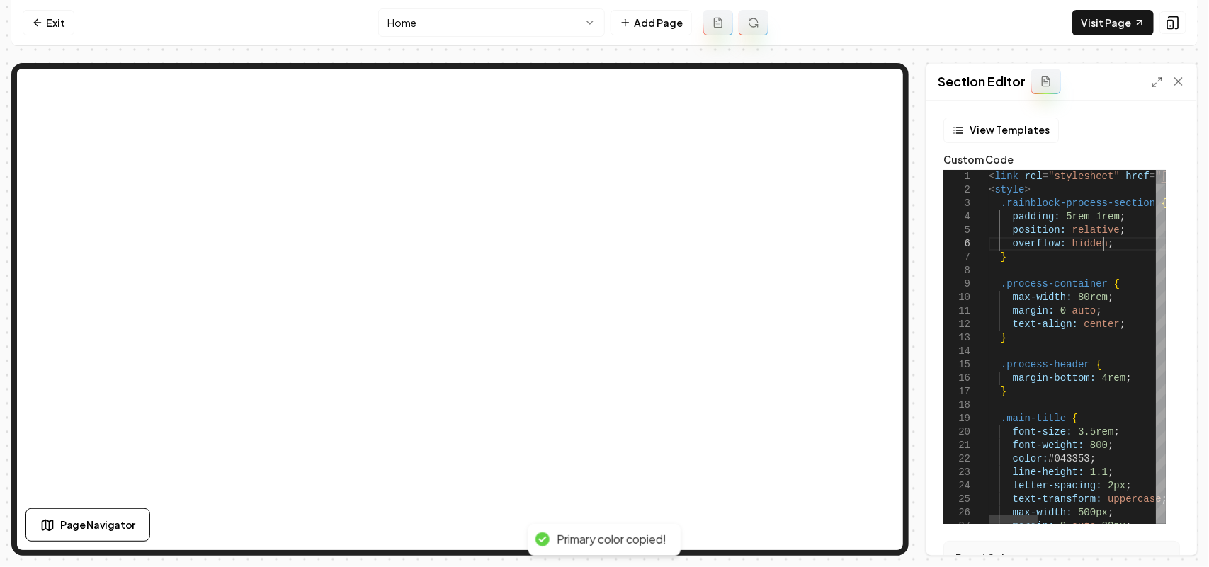
drag, startPoint x: 1119, startPoint y: 243, endPoint x: 1115, endPoint y: 250, distance: 7.9
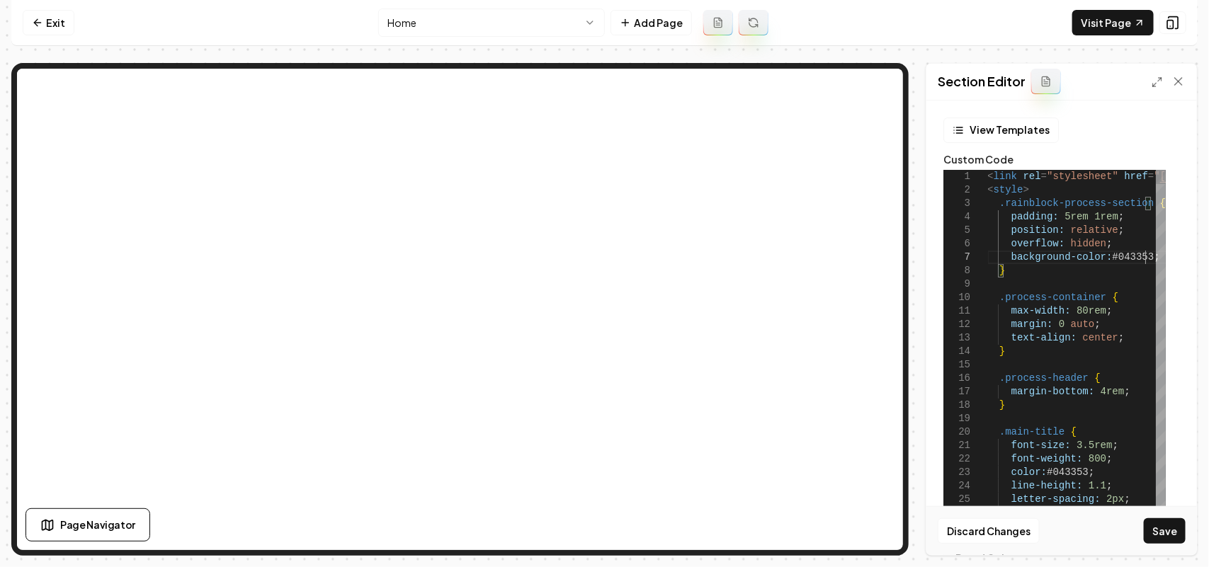
scroll to position [81, 156]
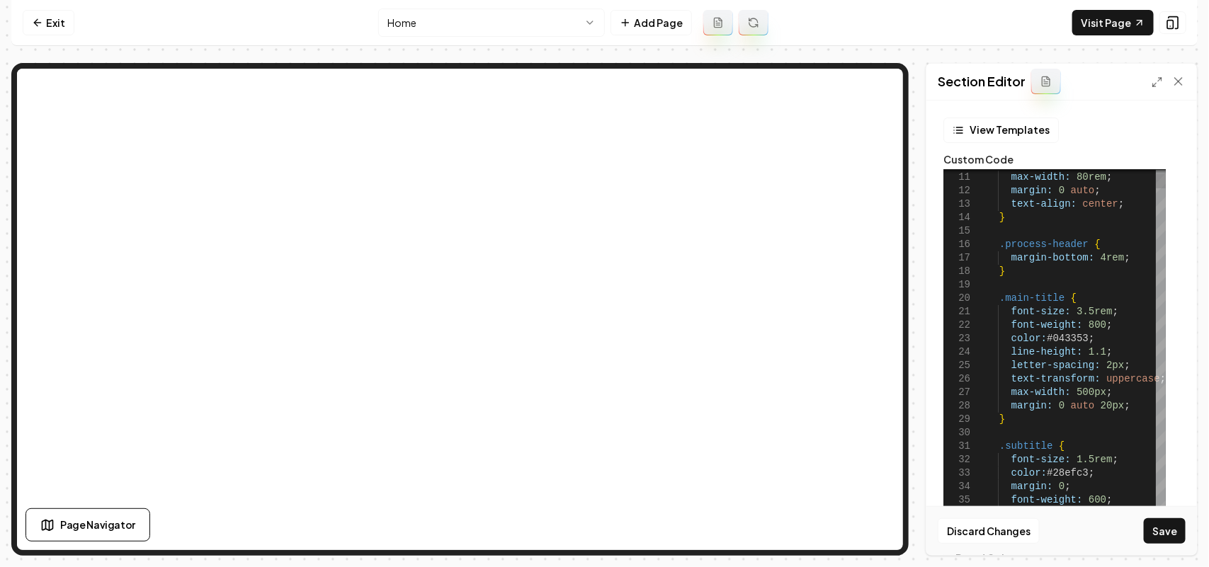
click at [1163, 532] on button "Save" at bounding box center [1165, 530] width 42 height 25
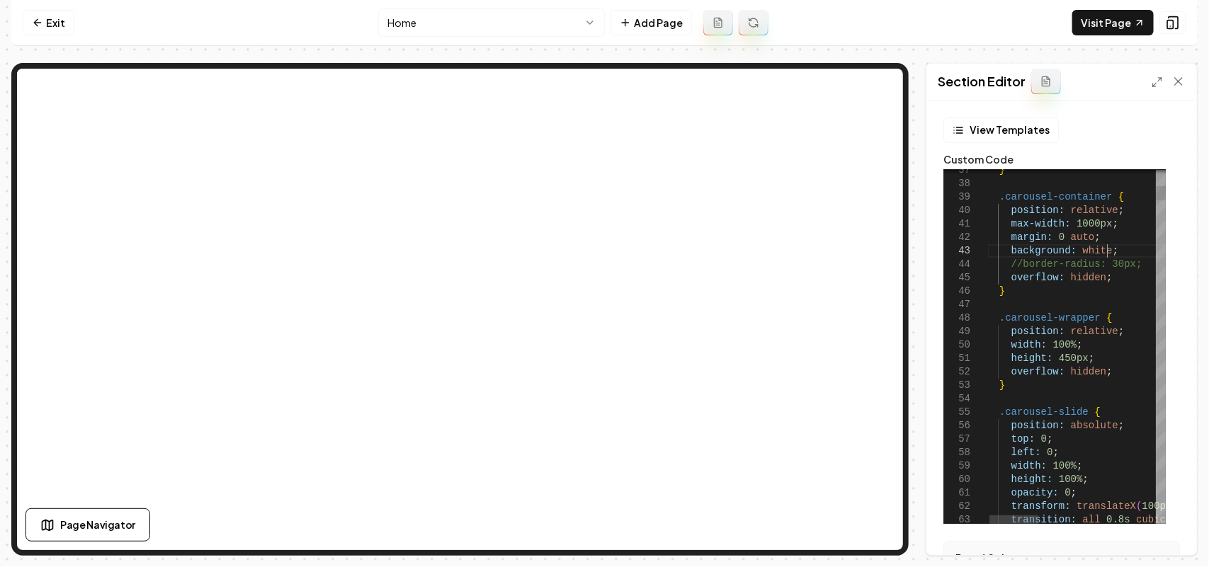
scroll to position [39, 97]
drag, startPoint x: 1117, startPoint y: 251, endPoint x: 1122, endPoint y: 241, distance: 12.0
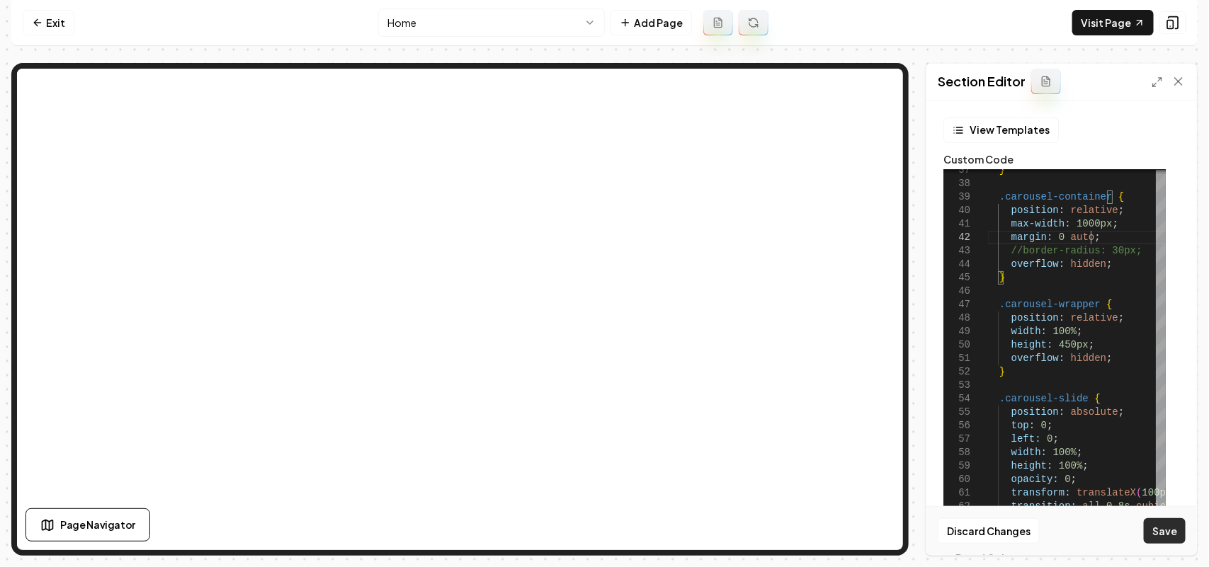
click at [1165, 537] on button "Save" at bounding box center [1165, 530] width 42 height 25
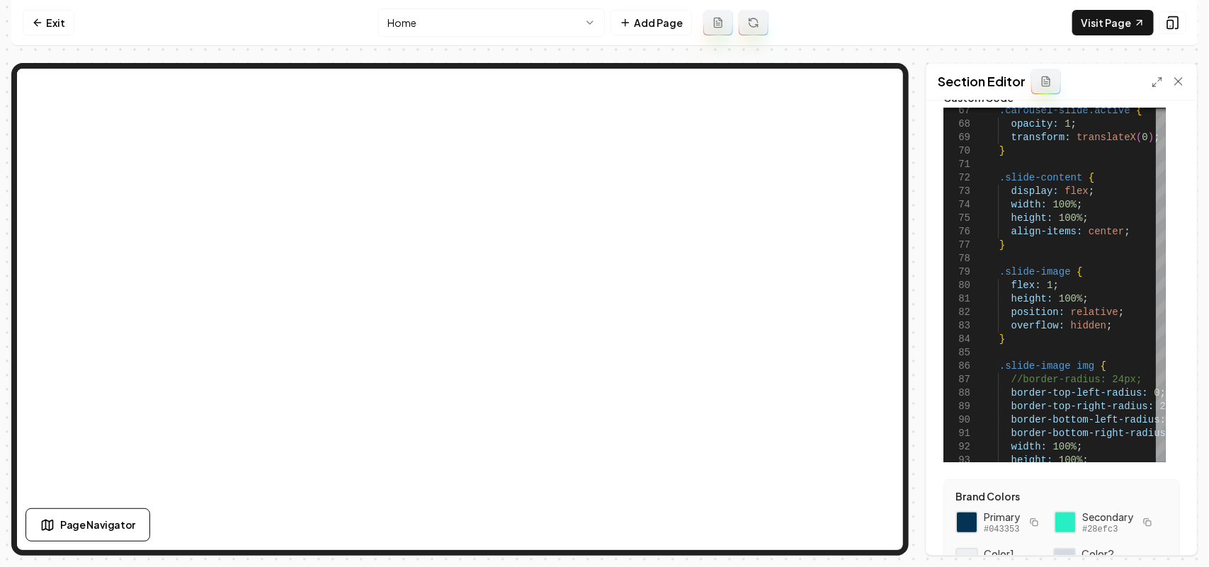
scroll to position [89, 0]
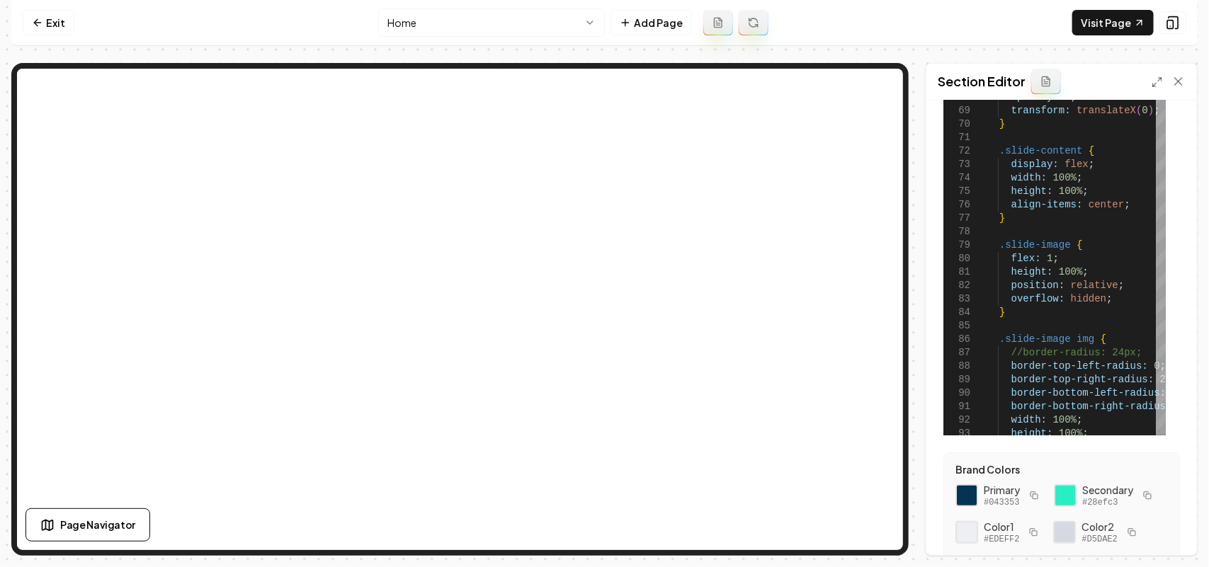
click at [1146, 499] on rect "button" at bounding box center [1148, 496] width 5 height 5
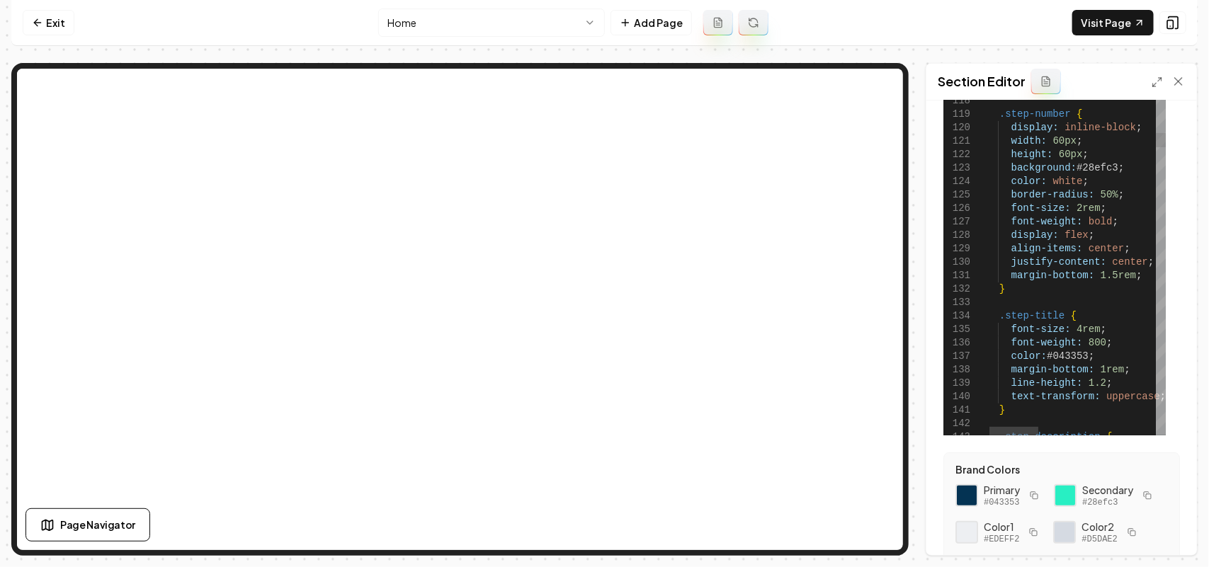
click at [1166, 520] on button "Save" at bounding box center [1165, 530] width 42 height 25
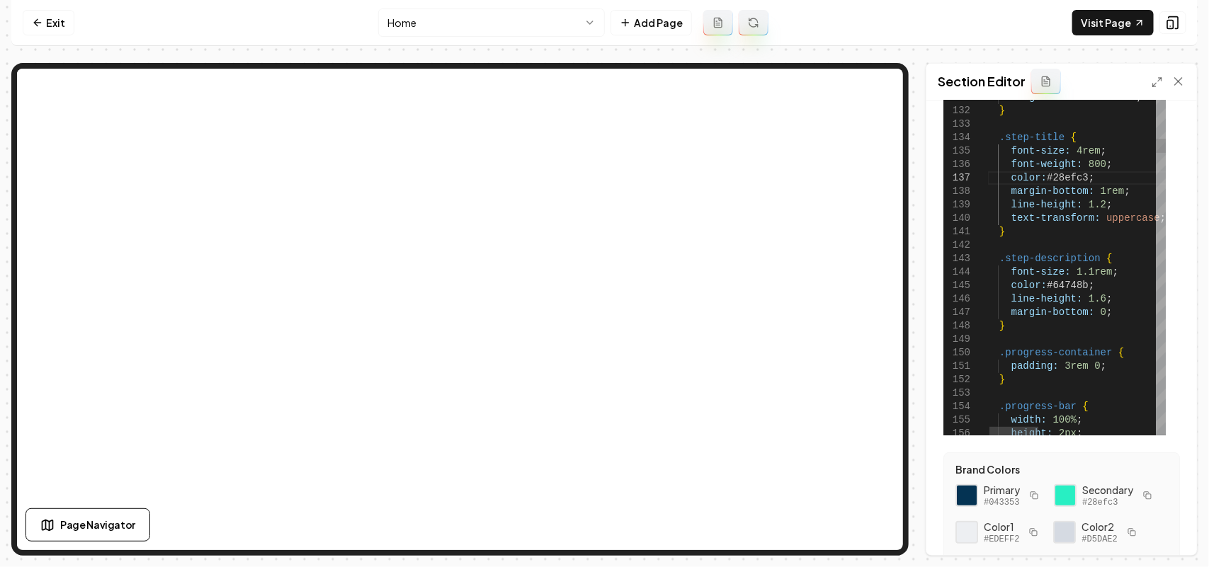
click at [1176, 535] on button "Save" at bounding box center [1165, 530] width 42 height 25
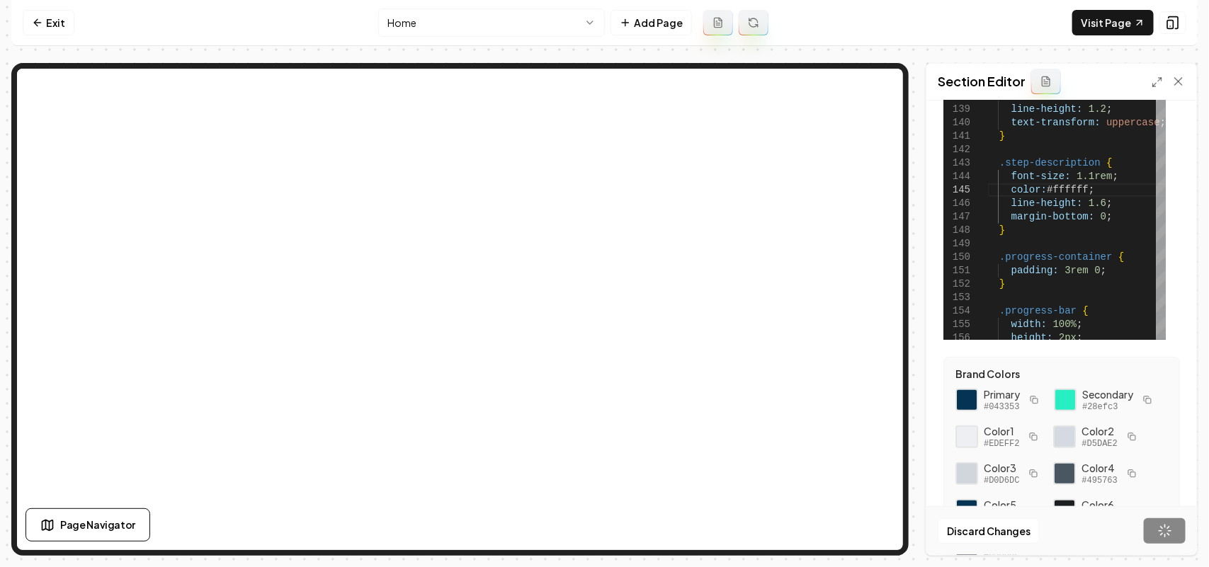
scroll to position [252, 0]
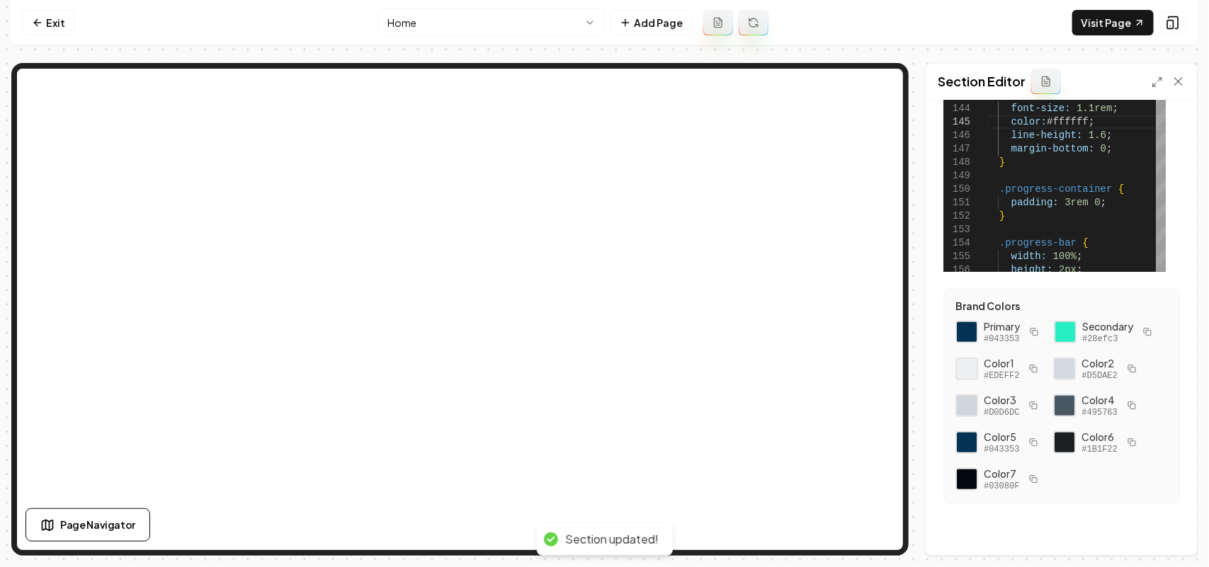
click at [1037, 370] on rect "button" at bounding box center [1034, 370] width 5 height 5
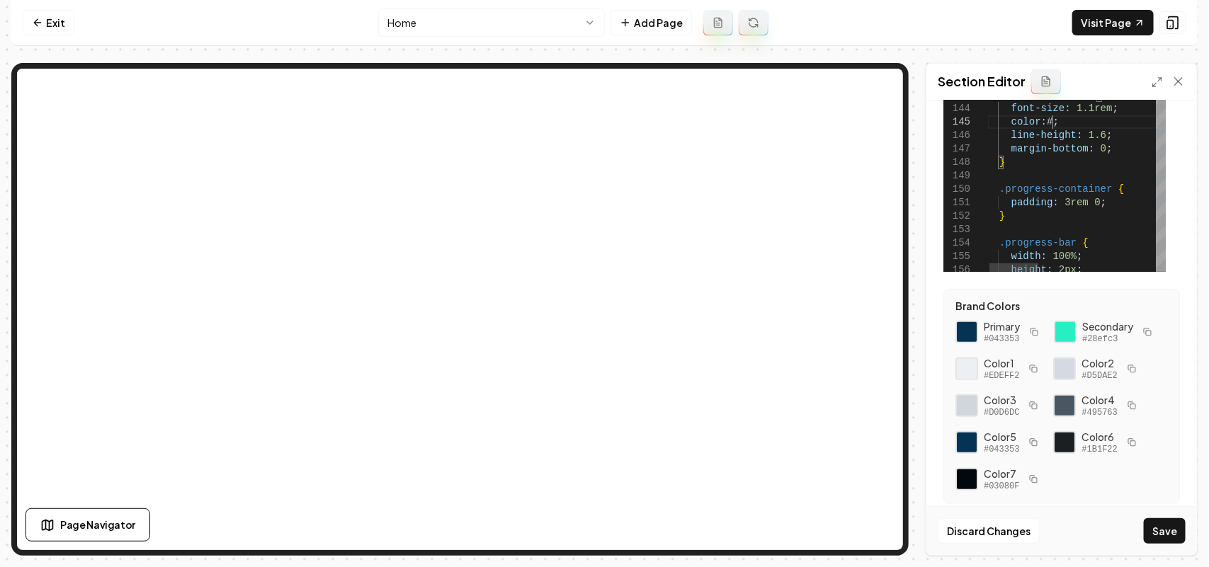
type textarea "**********"
click at [1179, 533] on button "Save" at bounding box center [1165, 530] width 42 height 25
click at [1114, 25] on link "Visit Page" at bounding box center [1112, 22] width 81 height 25
click at [1035, 334] on icon "button" at bounding box center [1034, 332] width 8 height 8
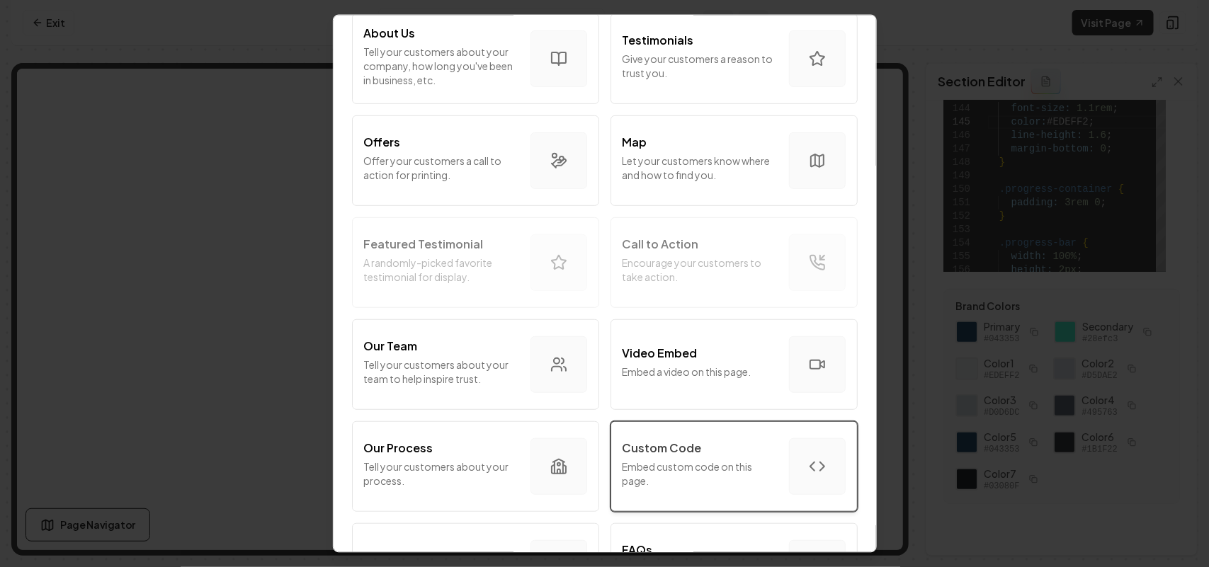
scroll to position [354, 0]
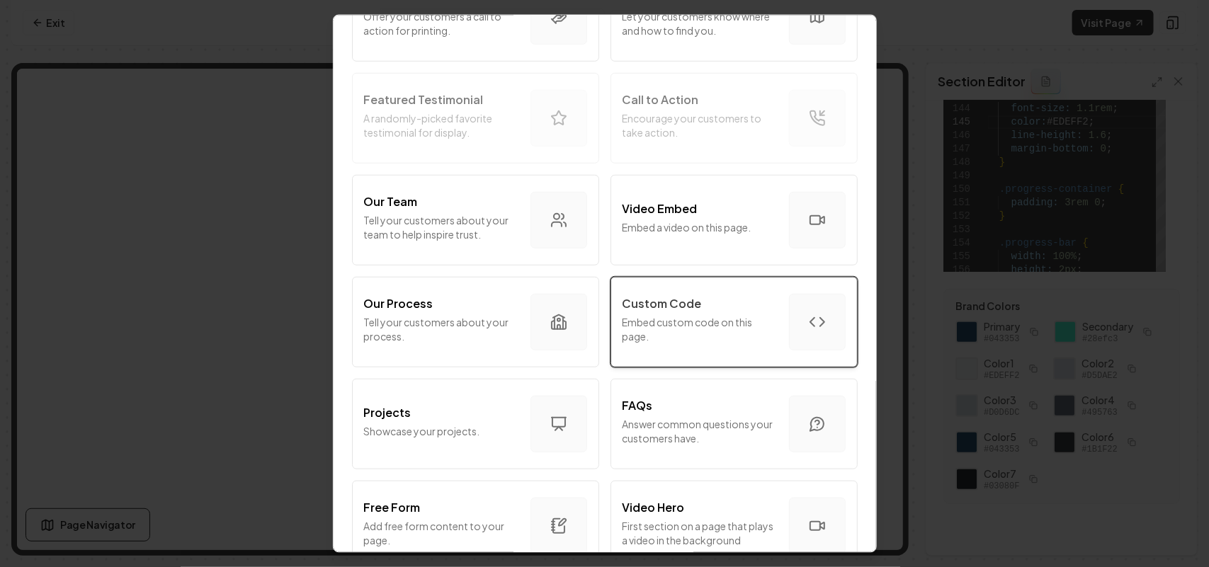
click at [674, 338] on p "Embed custom code on this page." at bounding box center [699, 328] width 155 height 28
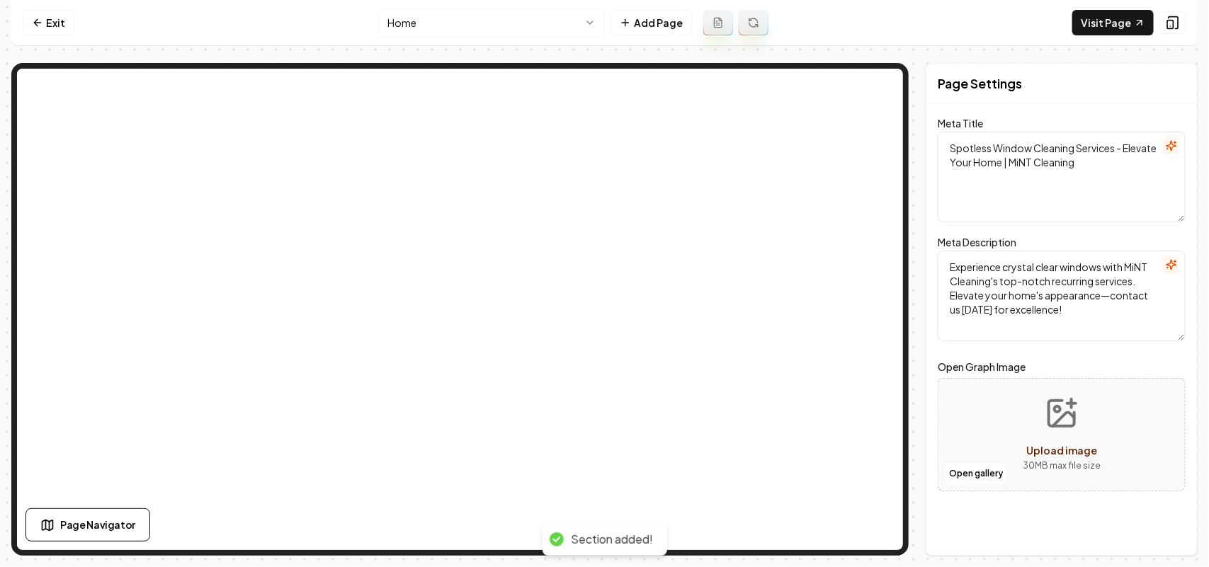
scroll to position [0, 0]
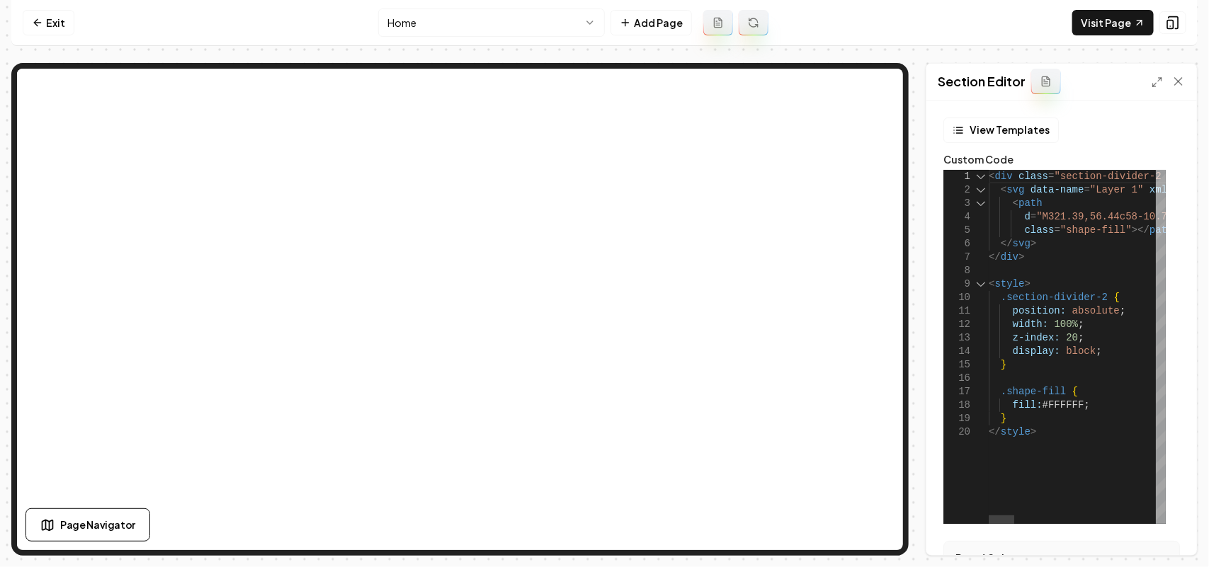
click at [975, 314] on div "11" at bounding box center [965, 310] width 45 height 13
type textarea "**********"
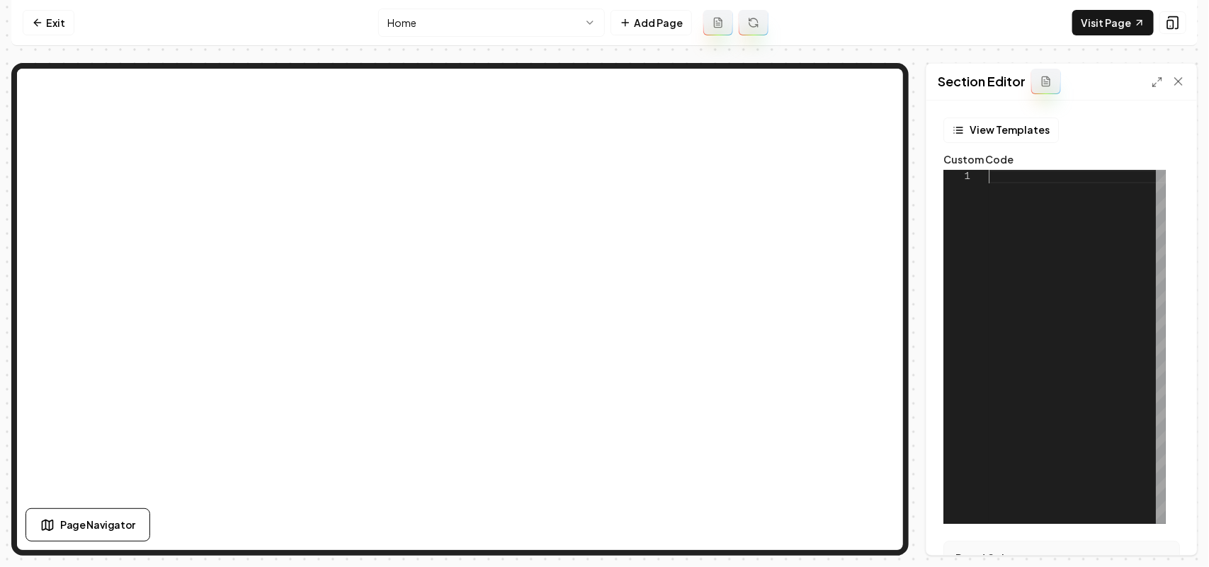
click at [1083, 285] on div at bounding box center [1077, 347] width 177 height 354
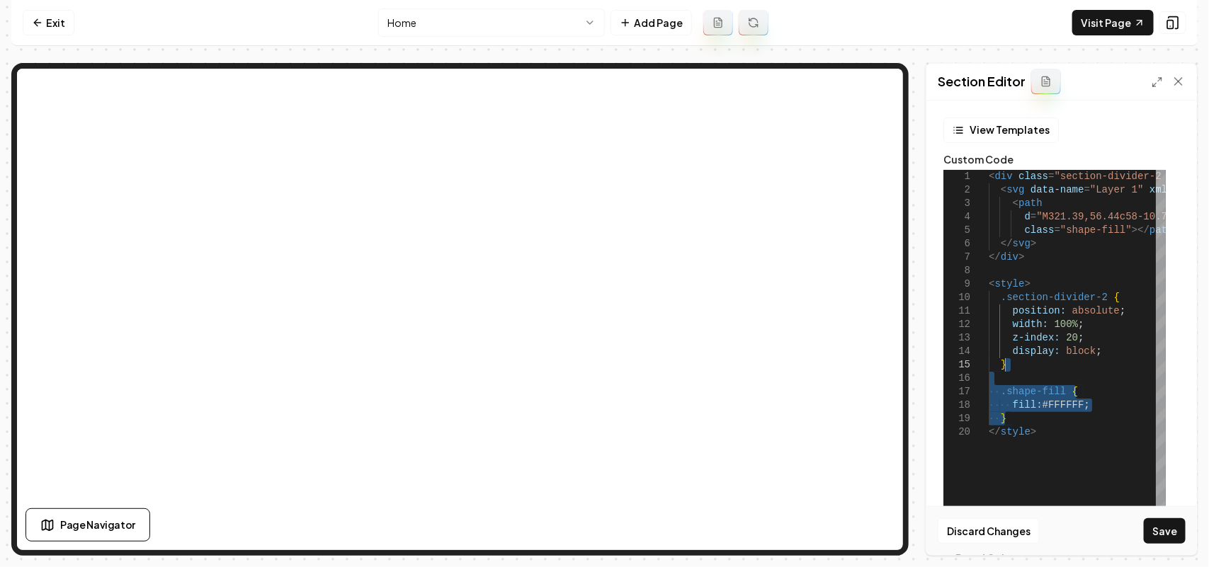
drag, startPoint x: 1059, startPoint y: 419, endPoint x: 1059, endPoint y: 369, distance: 49.6
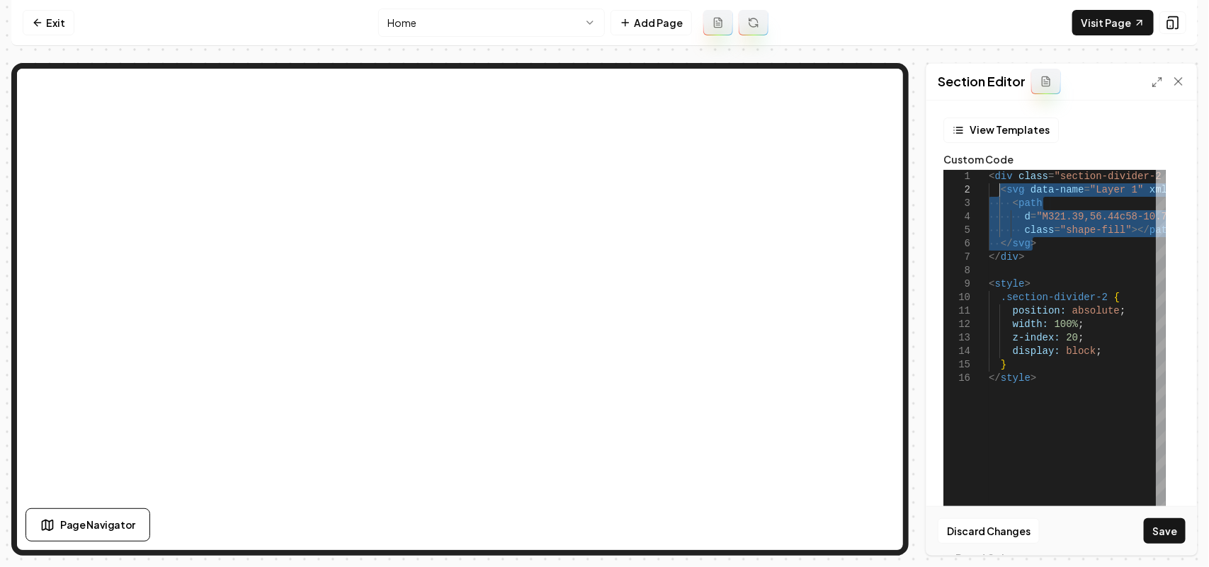
drag, startPoint x: 1036, startPoint y: 248, endPoint x: 1001, endPoint y: 191, distance: 66.8
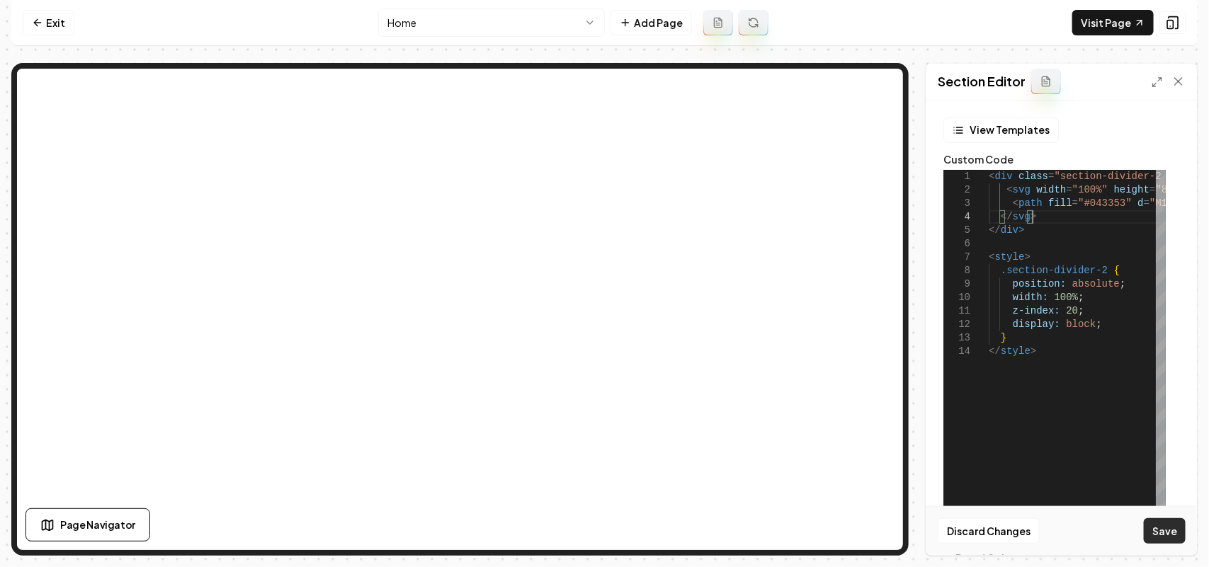
click at [1165, 535] on button "Save" at bounding box center [1165, 530] width 42 height 25
type textarea "**********"
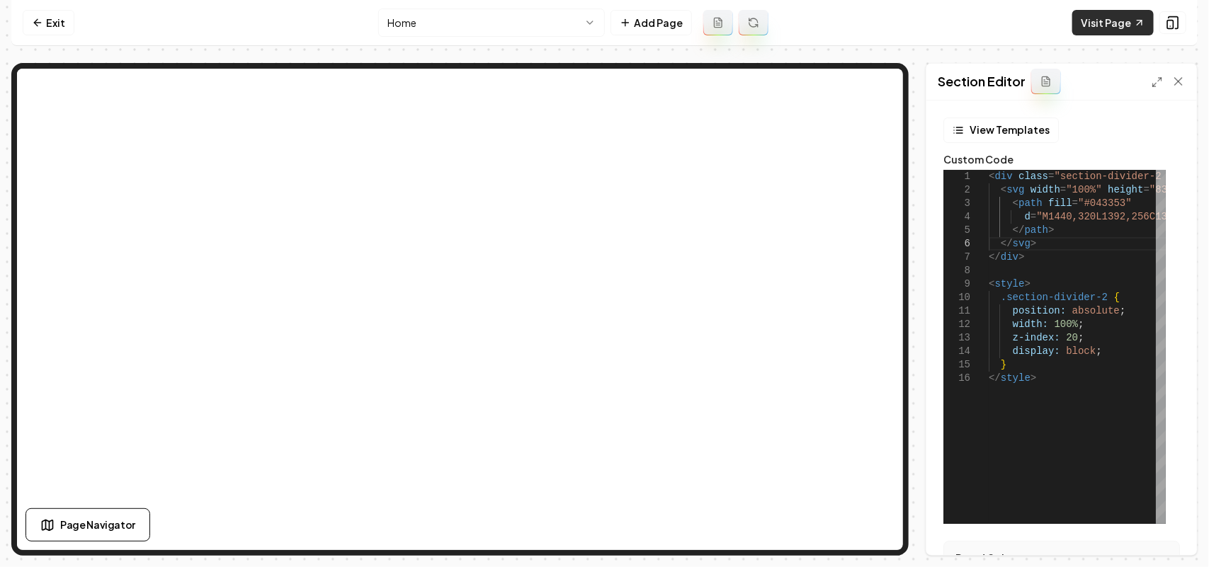
click at [1099, 33] on link "Visit Page" at bounding box center [1112, 22] width 81 height 25
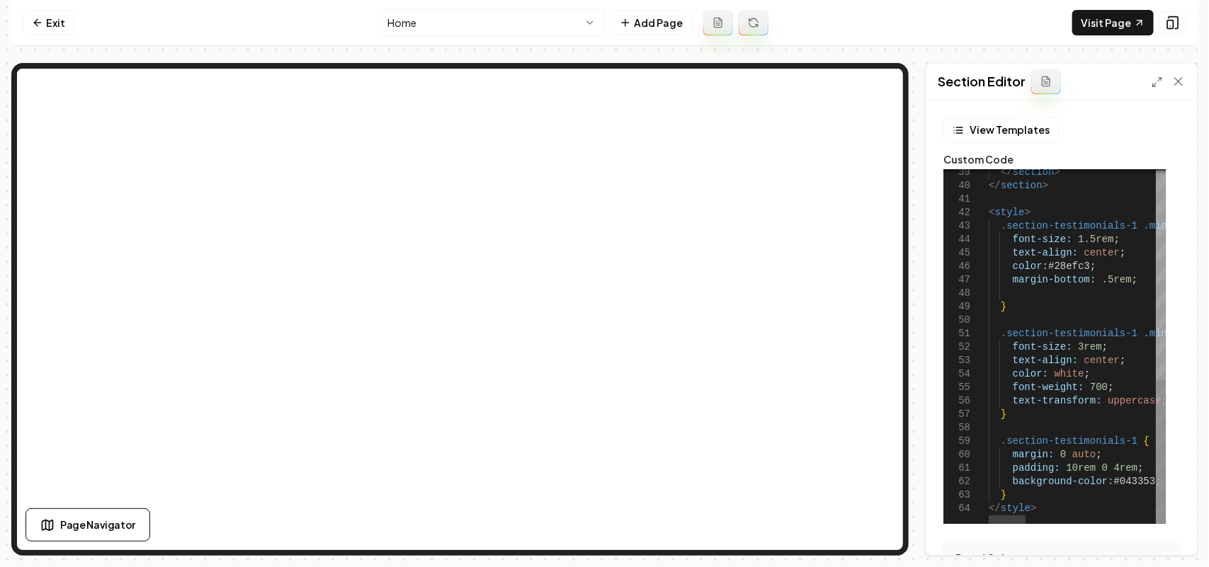
scroll to position [0, 163]
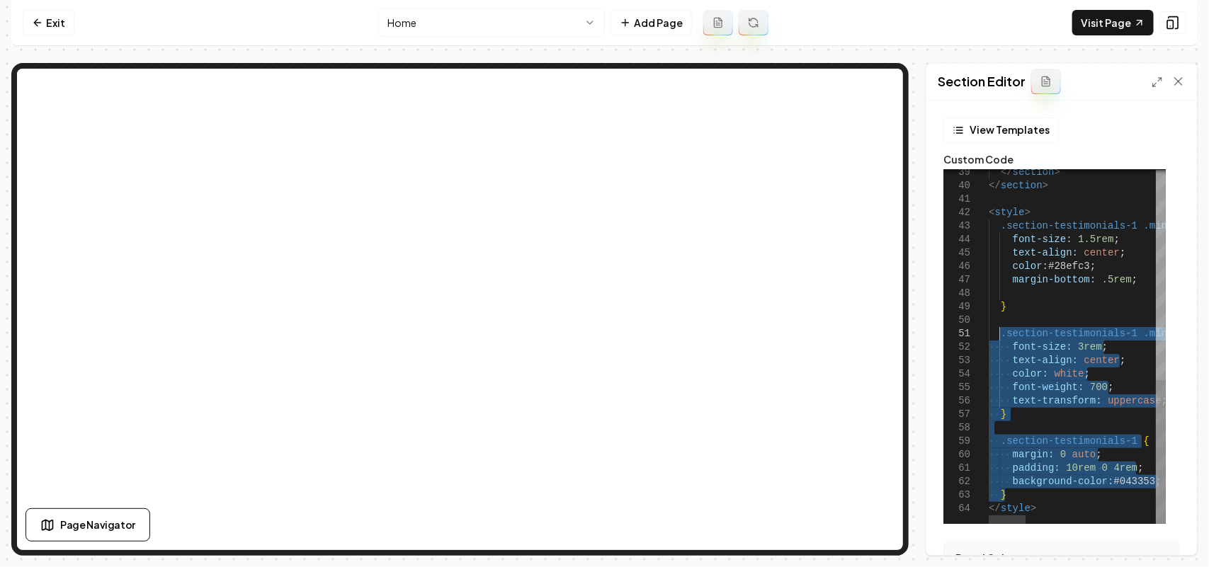
drag, startPoint x: 1022, startPoint y: 499, endPoint x: 999, endPoint y: 336, distance: 164.4
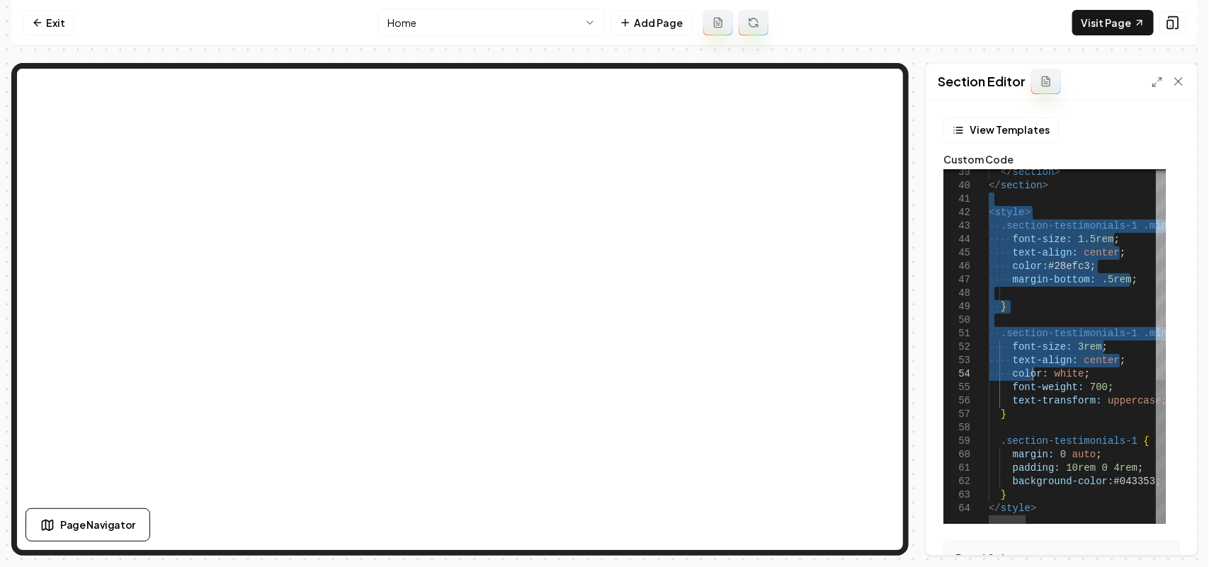
type textarea "**********"
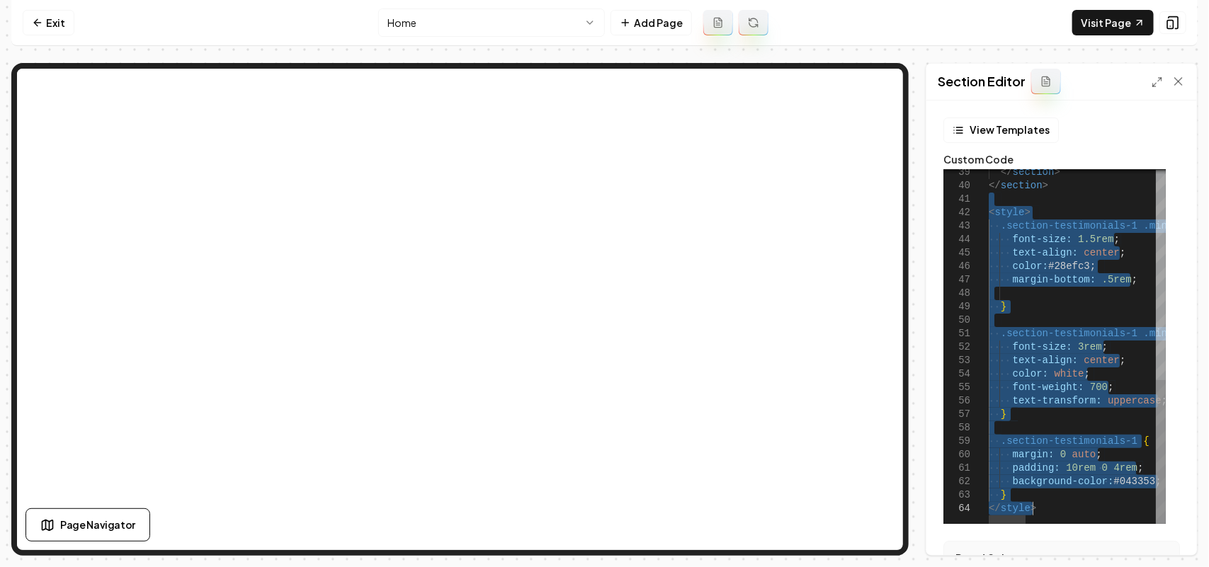
drag, startPoint x: 1032, startPoint y: 198, endPoint x: 1036, endPoint y: 542, distance: 343.5
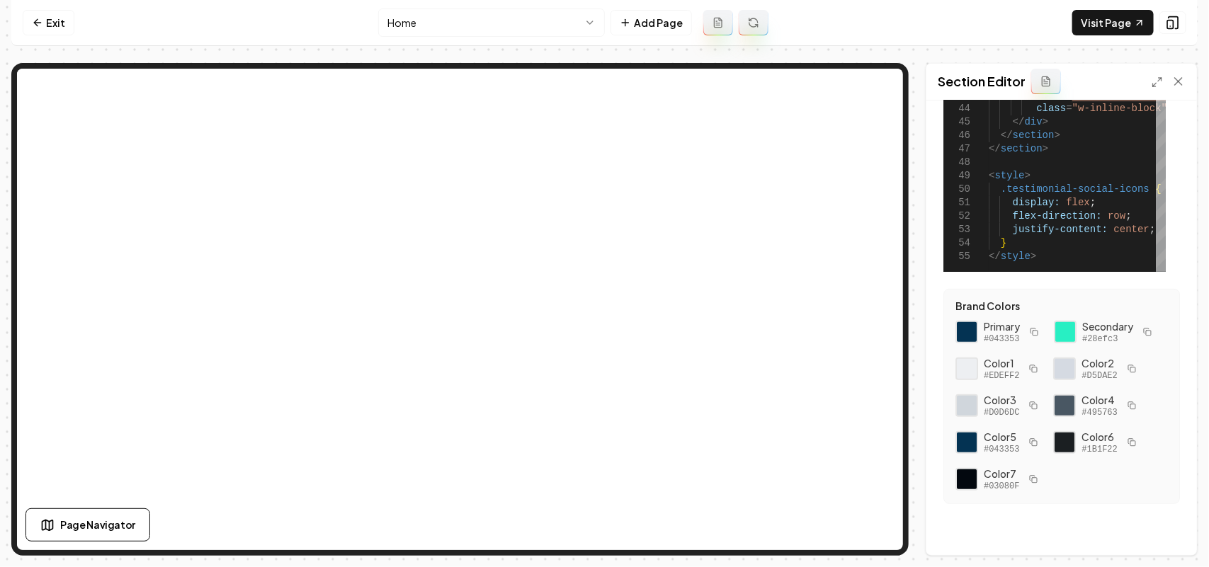
scroll to position [75, 0]
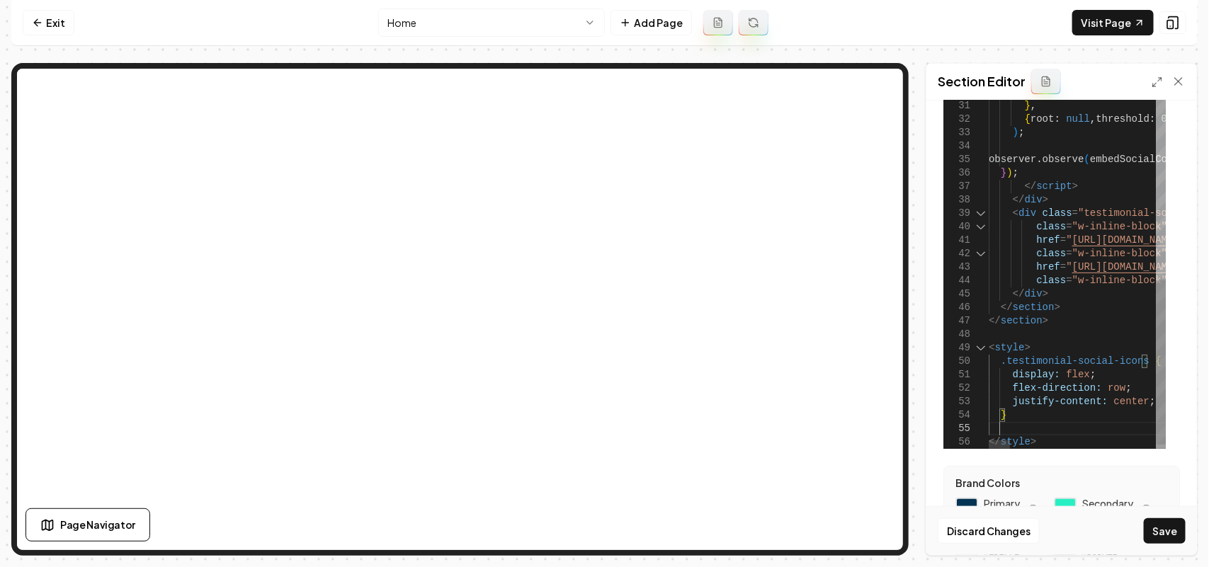
scroll to position [80, 9]
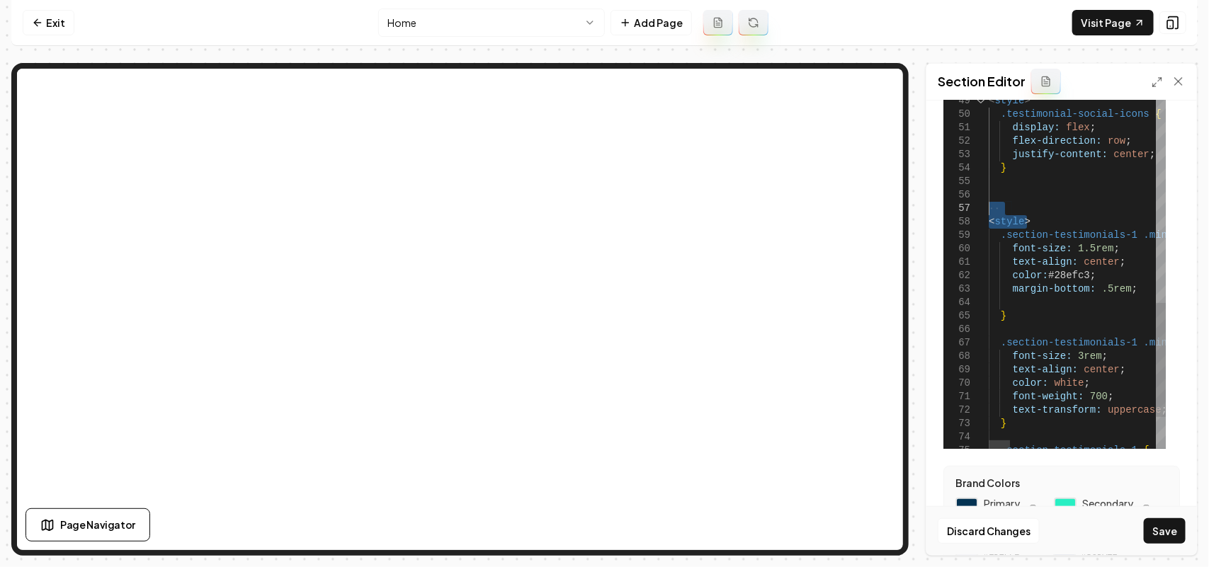
drag, startPoint x: 999, startPoint y: 216, endPoint x: 963, endPoint y: 214, distance: 36.2
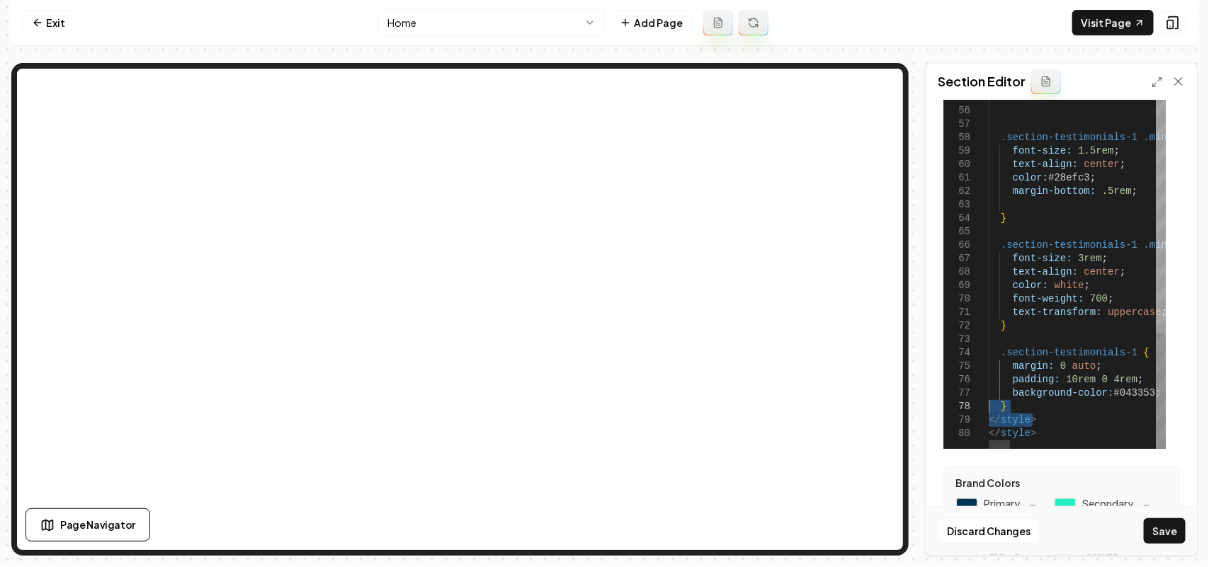
drag, startPoint x: 1043, startPoint y: 419, endPoint x: 962, endPoint y: 413, distance: 81.6
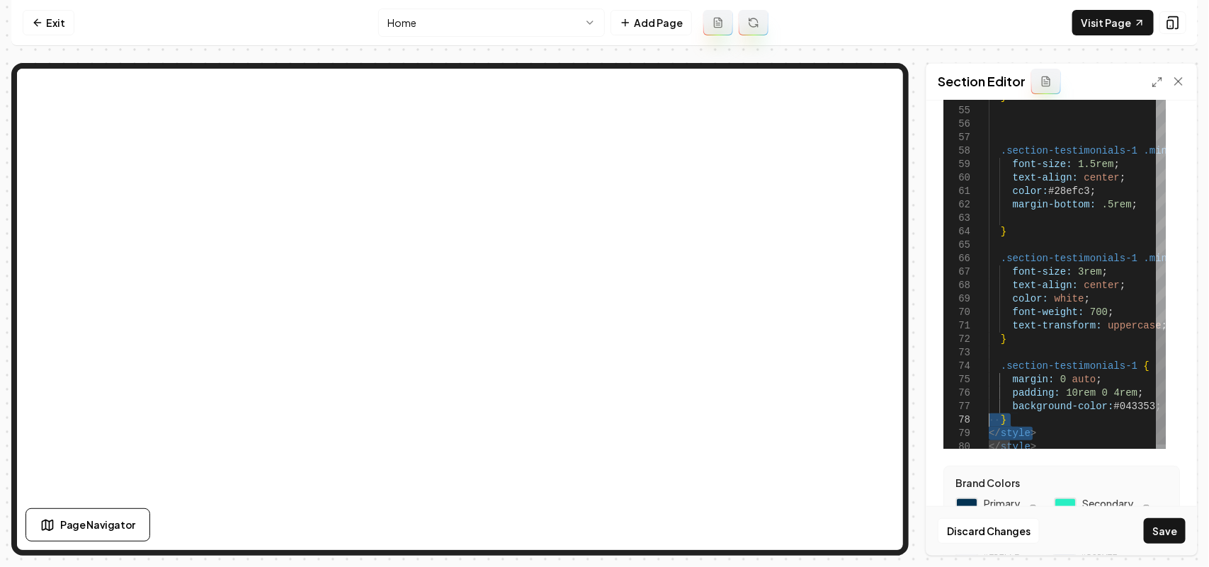
drag, startPoint x: 1049, startPoint y: 434, endPoint x: 976, endPoint y: 433, distance: 73.0
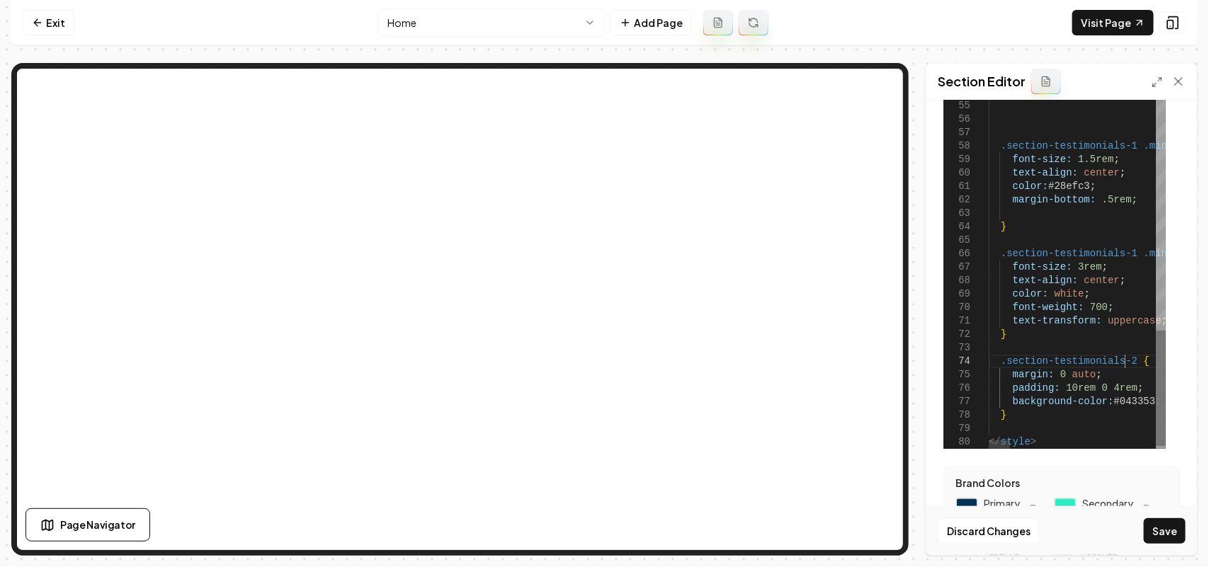
scroll to position [53, 135]
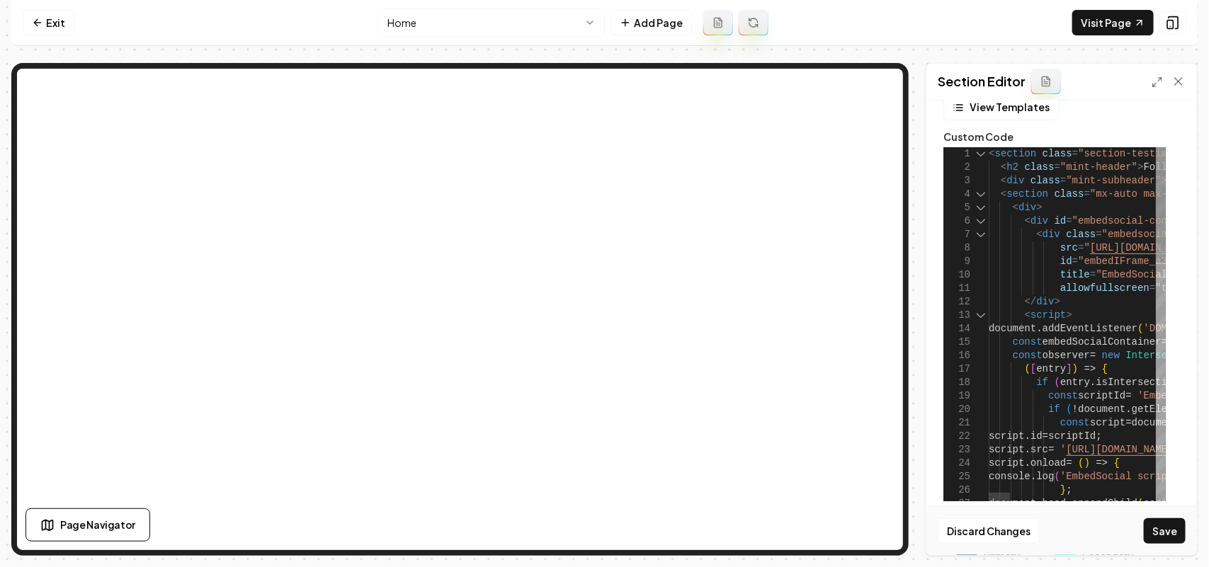
scroll to position [0, 0]
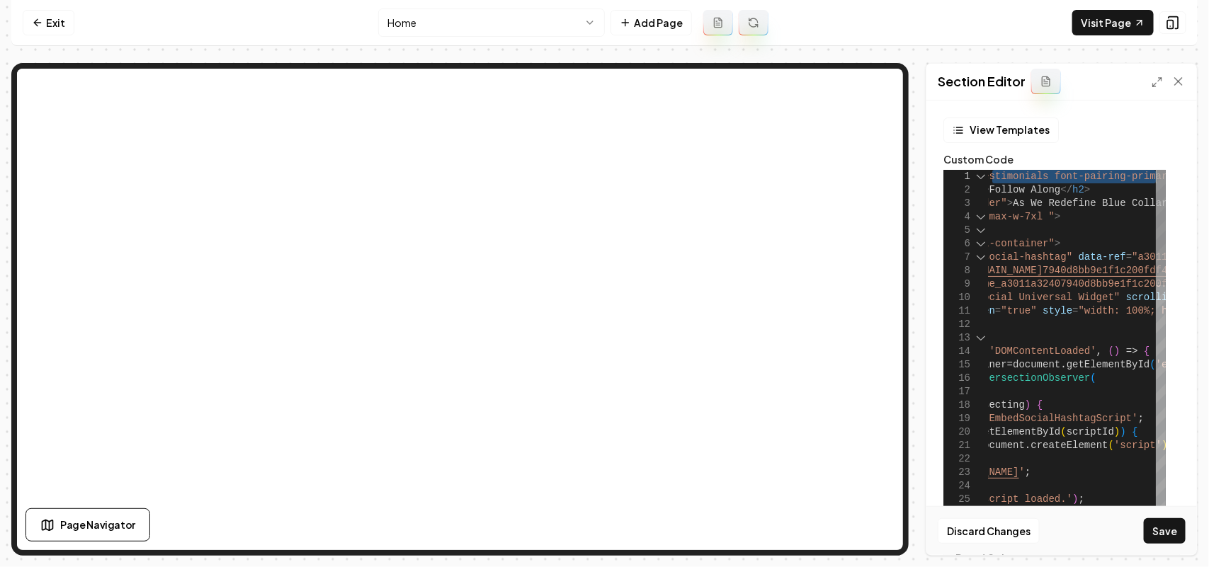
drag, startPoint x: 1147, startPoint y: 181, endPoint x: 1176, endPoint y: 178, distance: 29.2
click at [1023, 168] on div "View Templates Custom Code 24 25 26 27 21 22 23 18 19 20 14 15 16 17 11 12 13 8…" at bounding box center [1061, 321] width 237 height 406
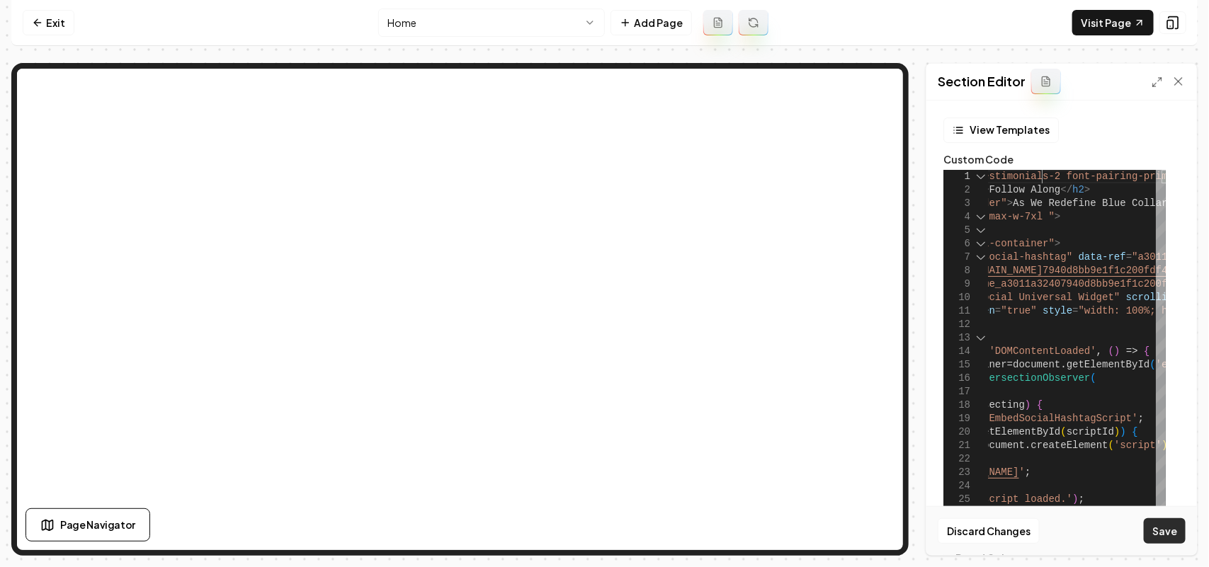
click at [1178, 537] on button "Save" at bounding box center [1165, 530] width 42 height 25
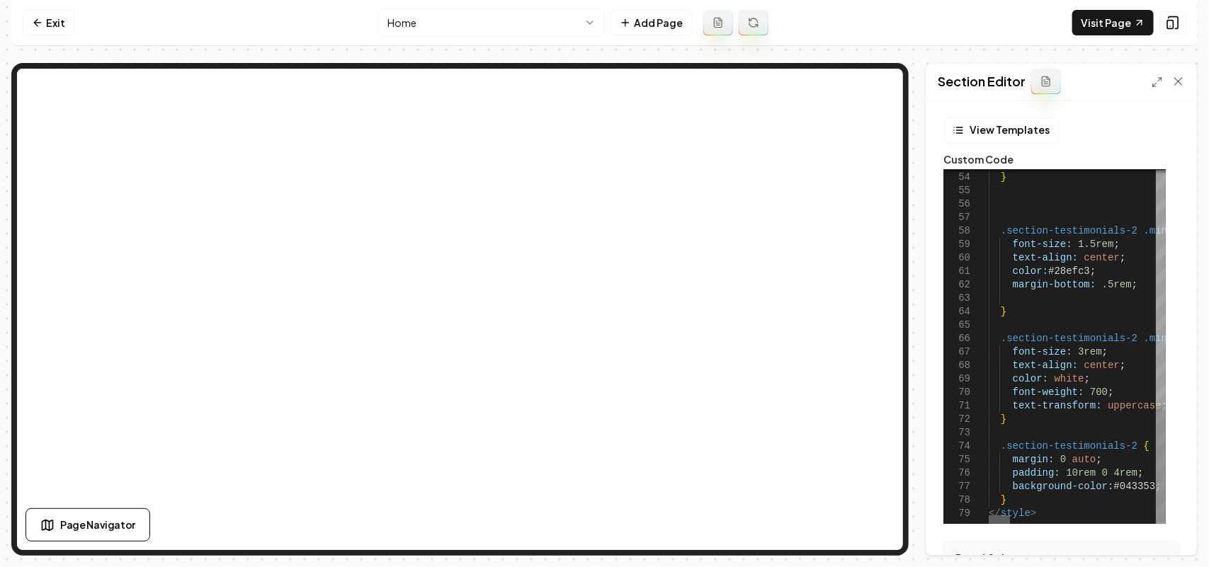
click at [989, 516] on div at bounding box center [999, 520] width 21 height 8
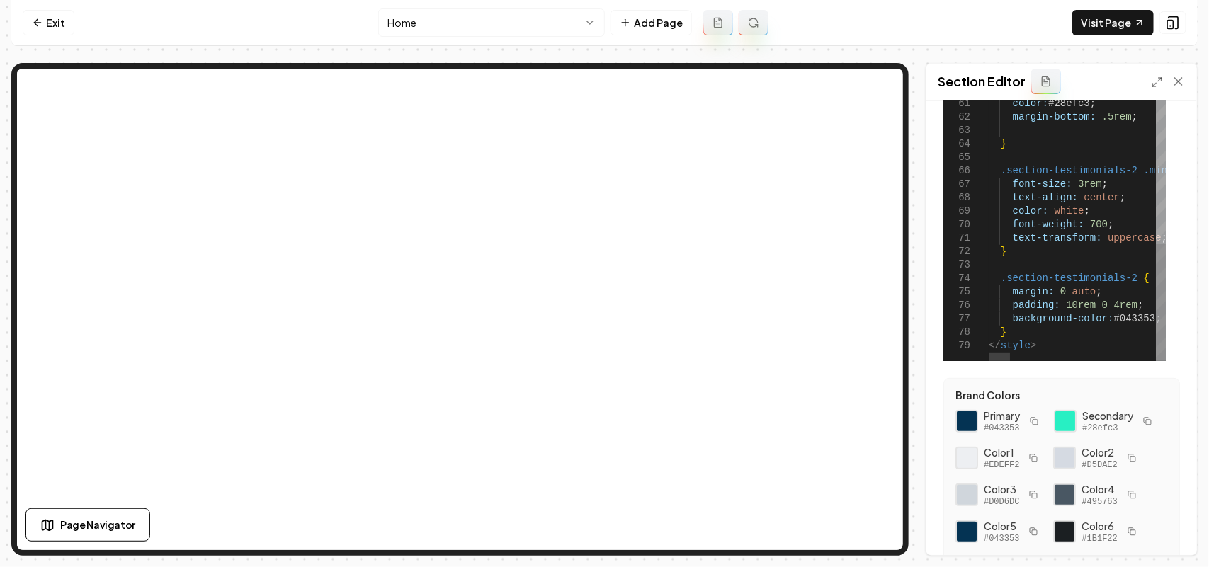
scroll to position [252, 0]
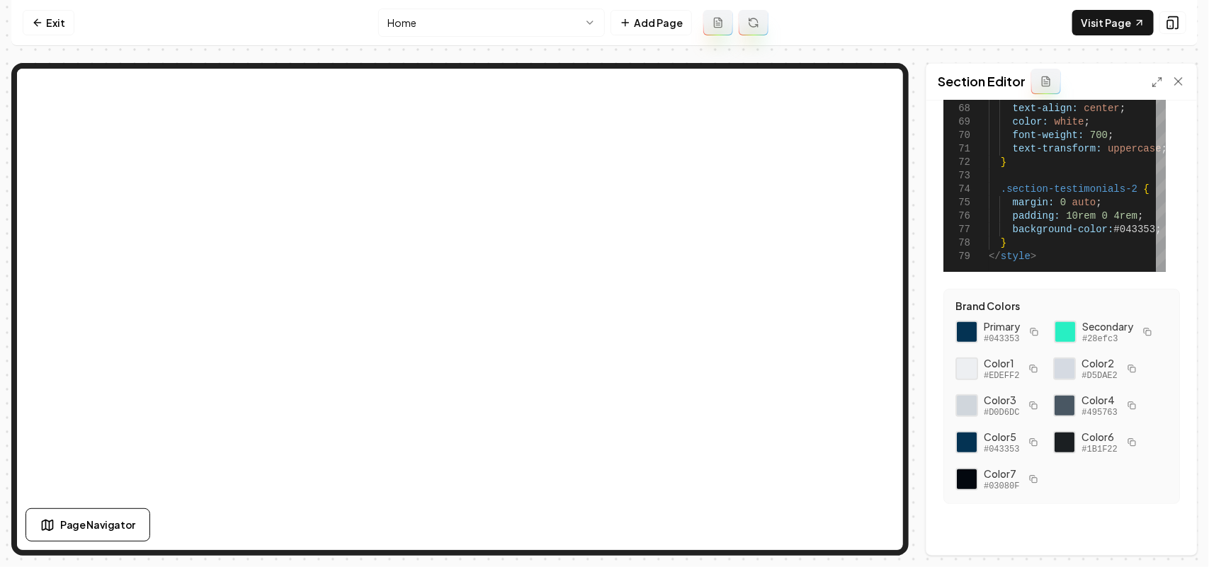
click at [1143, 336] on icon "button" at bounding box center [1147, 332] width 8 height 8
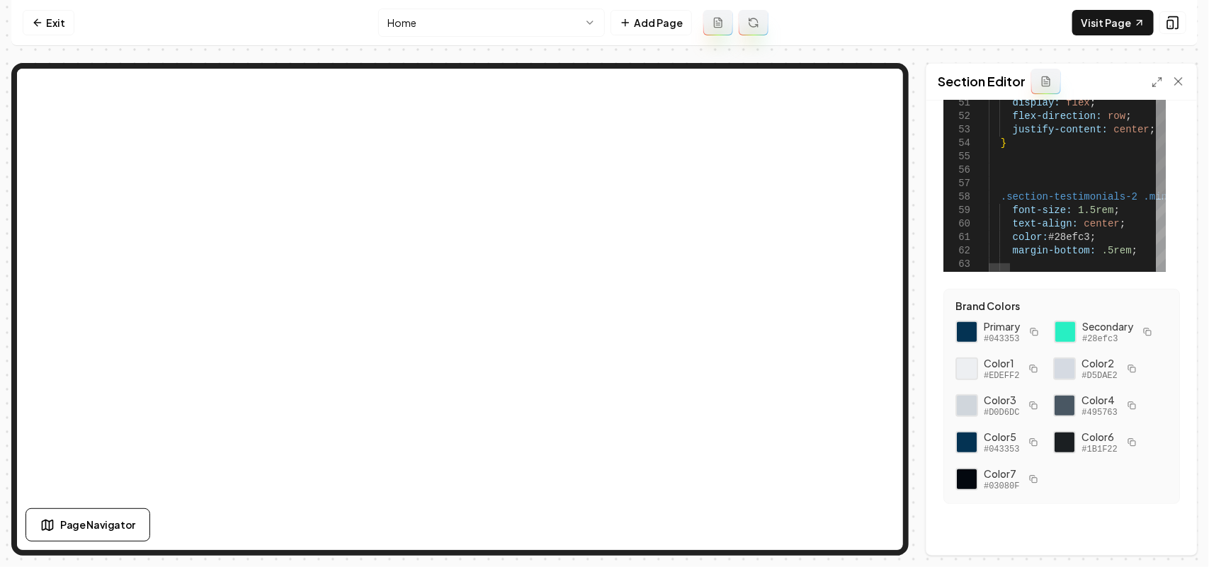
click at [1143, 336] on icon "button" at bounding box center [1147, 332] width 8 height 8
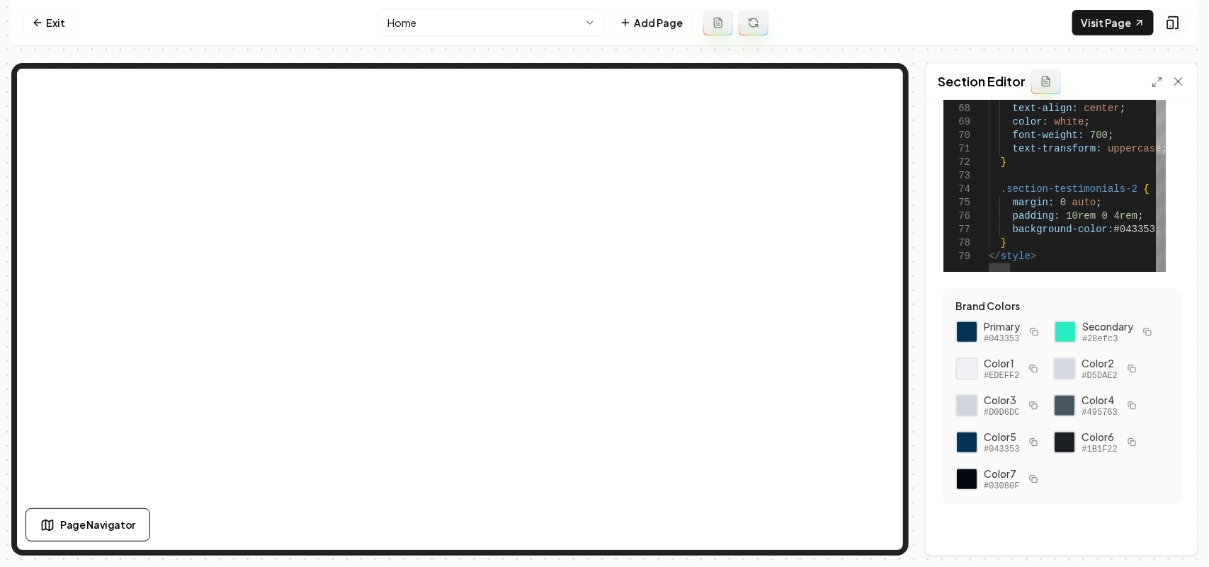
click at [1169, 531] on button "Save" at bounding box center [1165, 530] width 42 height 25
click at [1103, 29] on link "Visit Page" at bounding box center [1112, 22] width 81 height 25
click at [1038, 329] on icon "button" at bounding box center [1034, 332] width 8 height 8
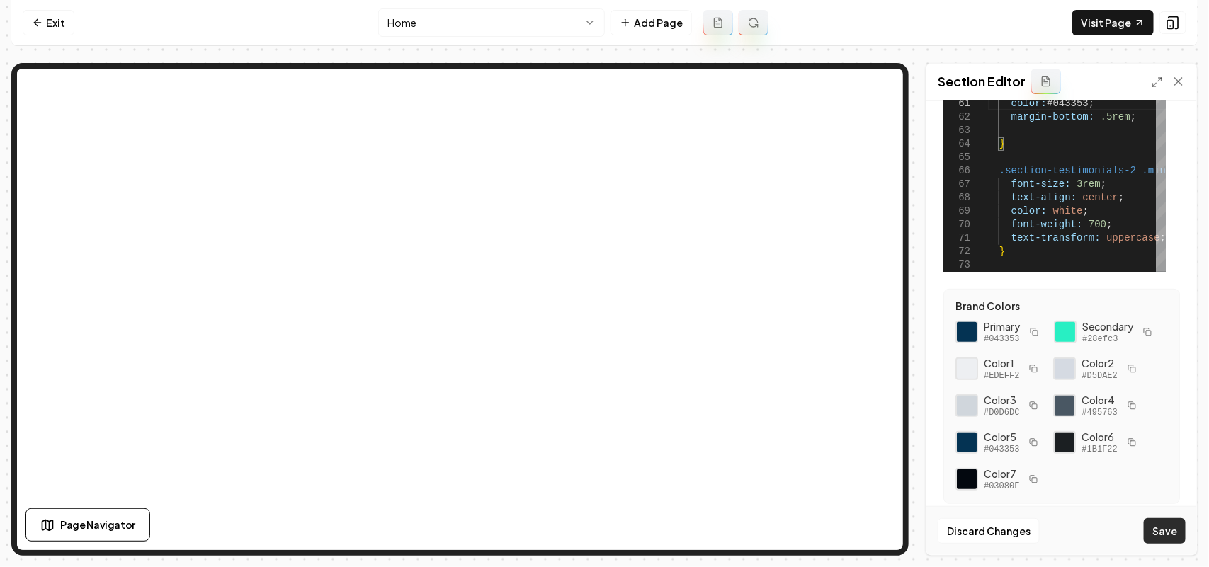
click at [1163, 528] on button "Save" at bounding box center [1165, 530] width 42 height 25
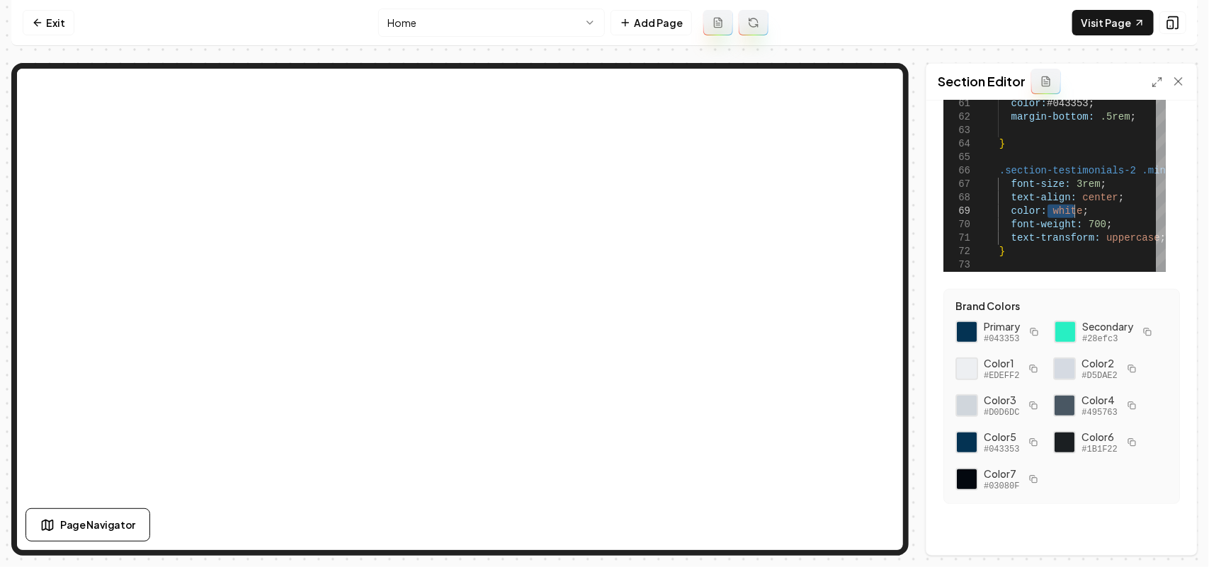
type textarea "**********"
click at [1161, 528] on button "Save" at bounding box center [1165, 530] width 42 height 25
click at [1117, 23] on link "Visit Page" at bounding box center [1112, 22] width 81 height 25
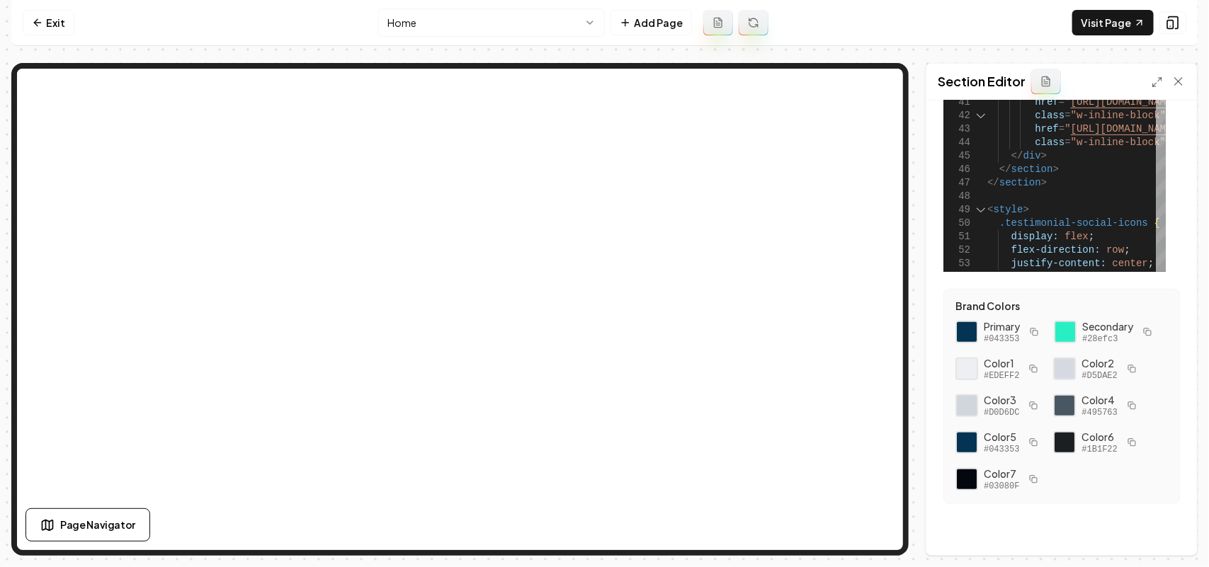
click at [1151, 74] on div "Section Editor" at bounding box center [1061, 82] width 271 height 37
click at [1151, 76] on icon at bounding box center [1156, 81] width 11 height 11
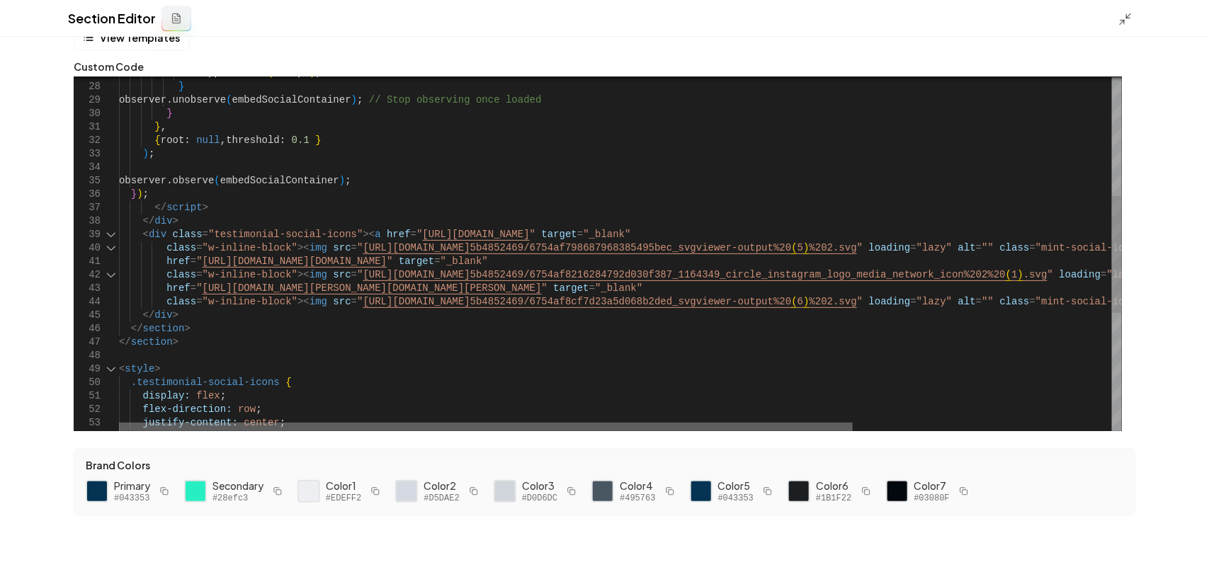
click at [445, 423] on div at bounding box center [486, 427] width 734 height 8
click at [484, 249] on div "} display: flex ; flex-direction: row ; justify-content: center ; </ section > …" at bounding box center [797, 252] width 1356 height 1071
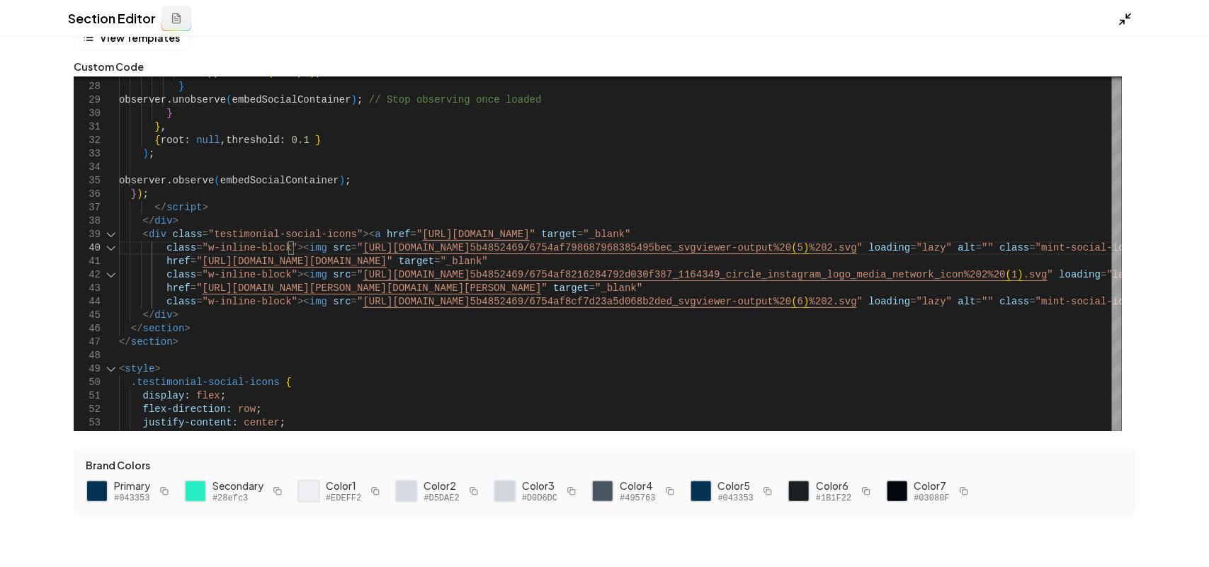
click at [1126, 14] on icon at bounding box center [1125, 19] width 14 height 14
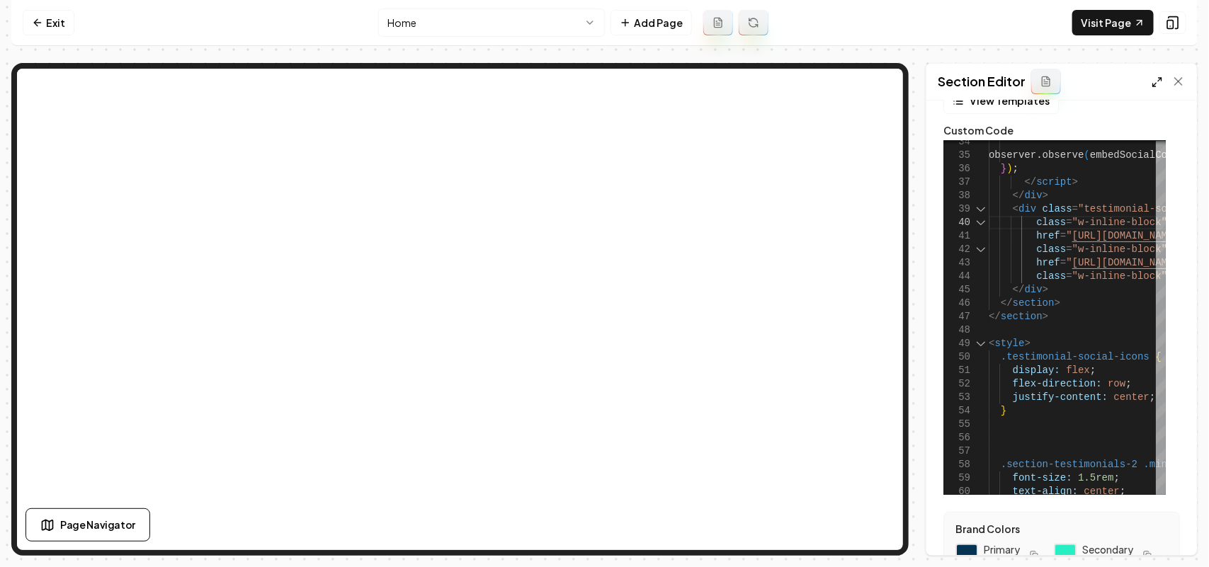
click at [1153, 79] on icon at bounding box center [1156, 81] width 11 height 11
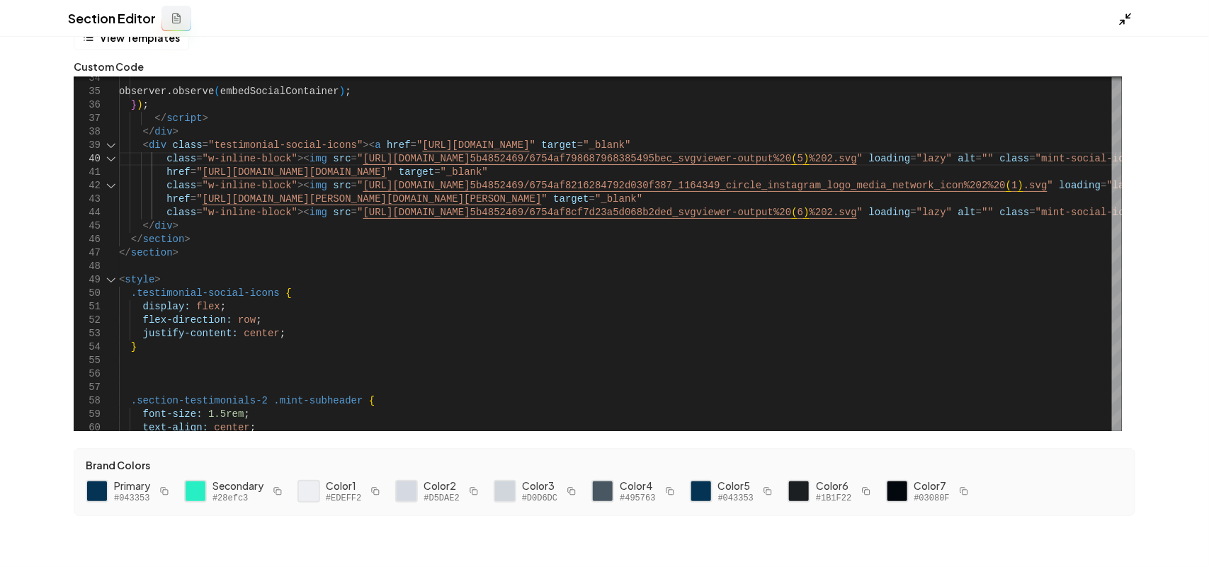
click at [1124, 12] on icon at bounding box center [1125, 19] width 14 height 14
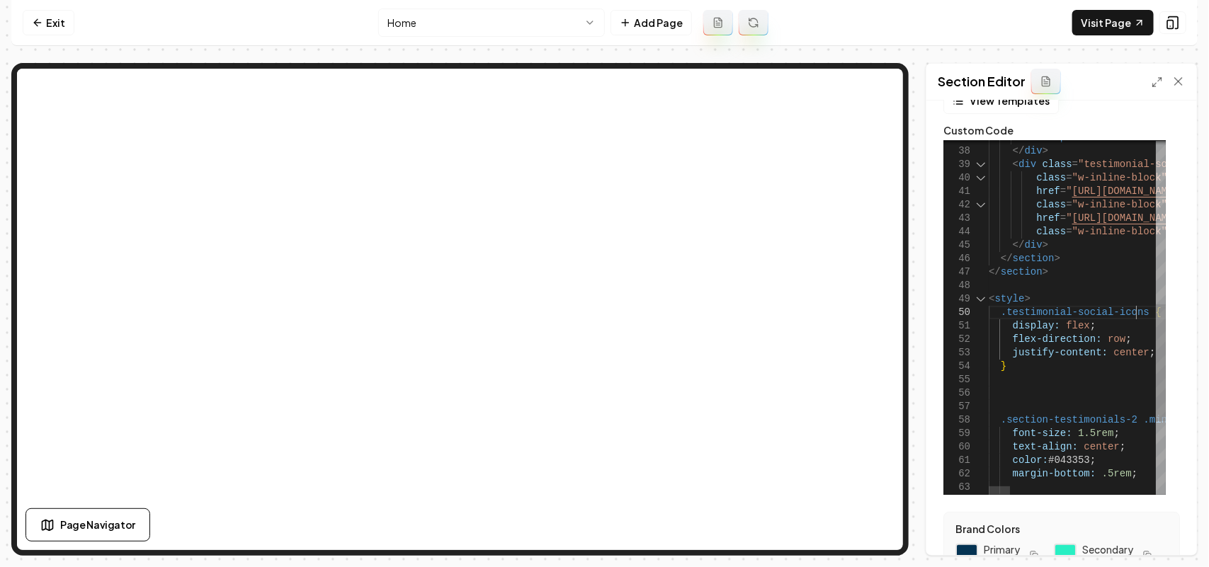
scroll to position [12, 365]
drag, startPoint x: 1135, startPoint y: 313, endPoint x: 1001, endPoint y: 309, distance: 134.6
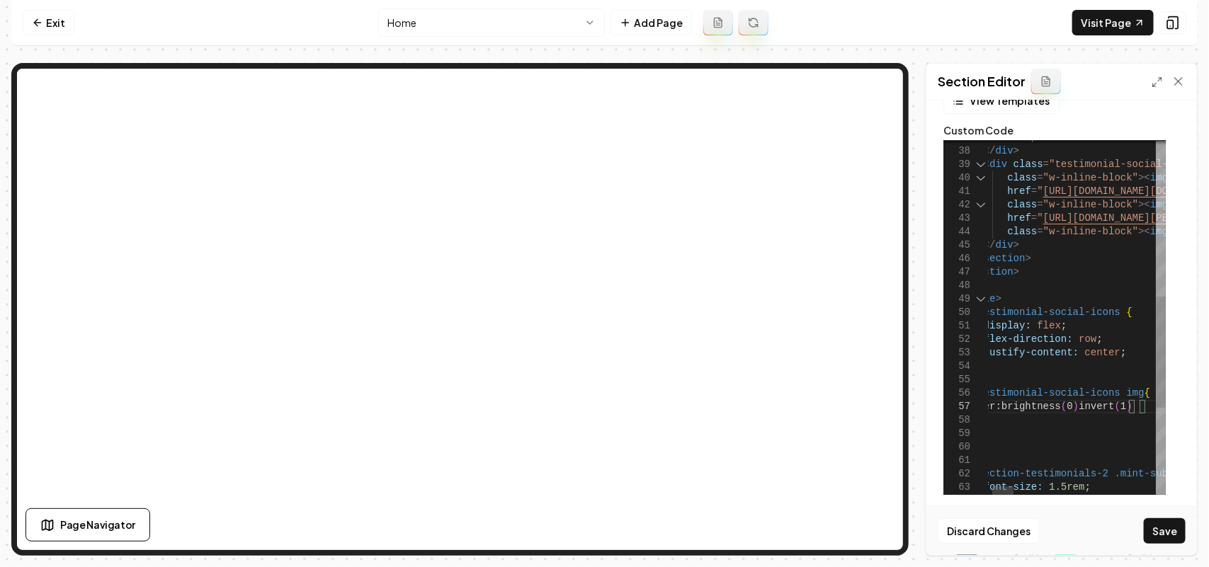
scroll to position [81, 189]
click at [1151, 542] on button "Save" at bounding box center [1165, 530] width 42 height 25
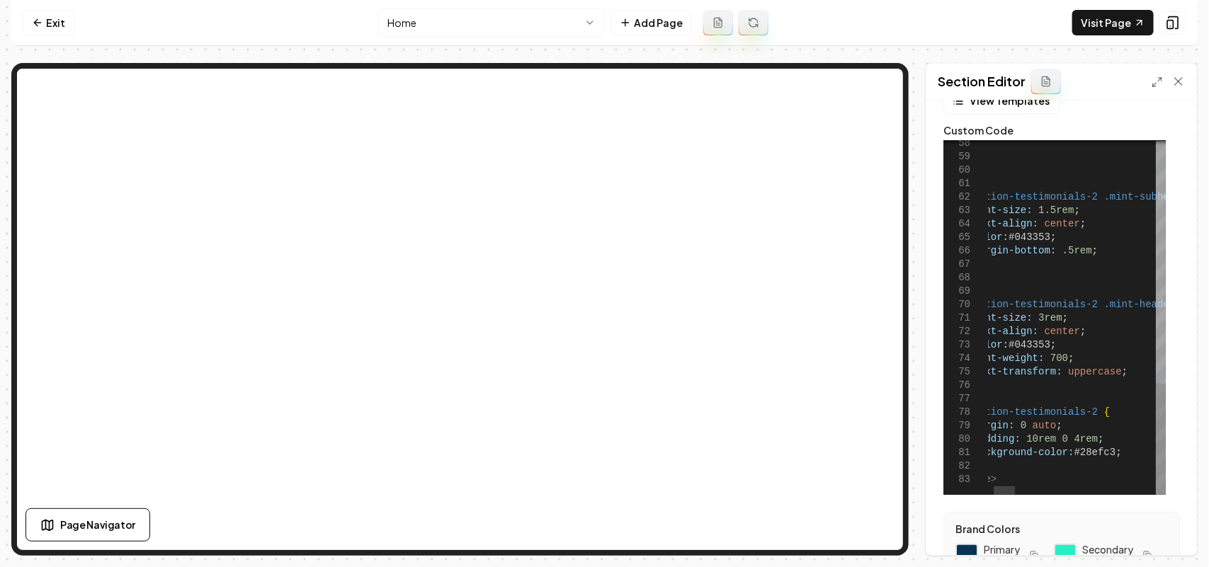
scroll to position [118, 0]
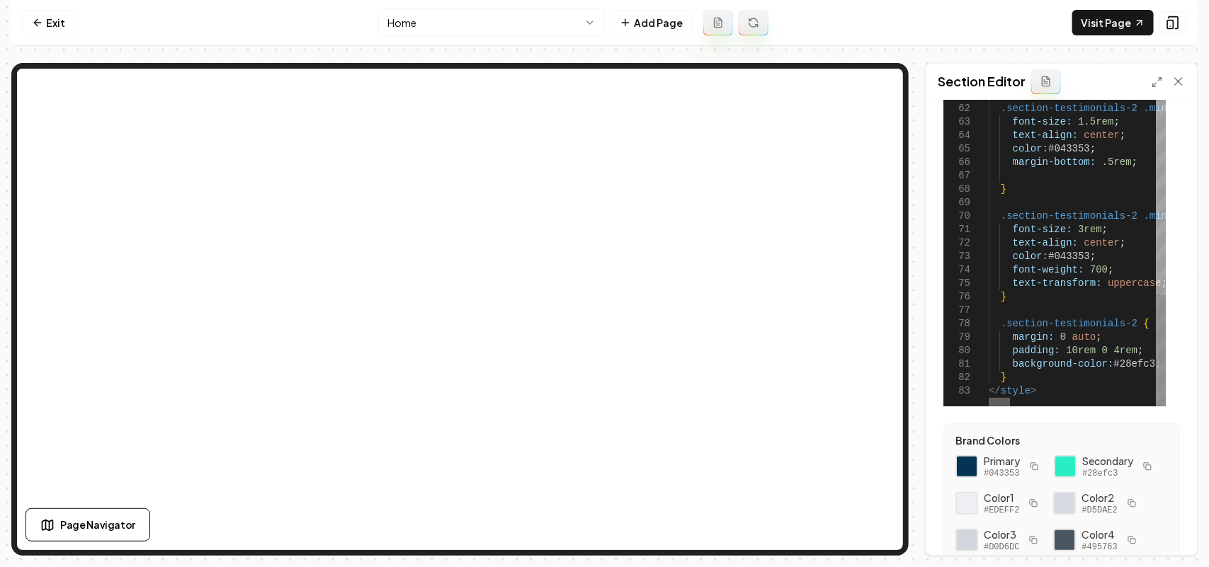
click at [989, 401] on div at bounding box center [999, 402] width 21 height 8
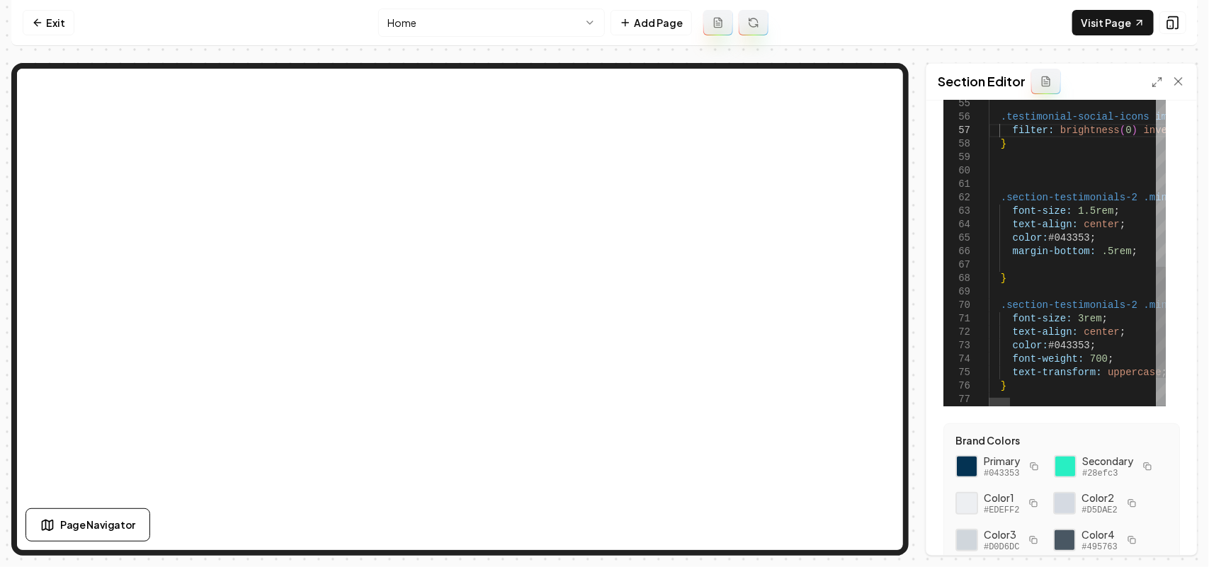
click at [989, 406] on div at bounding box center [999, 402] width 21 height 8
type textarea "**********"
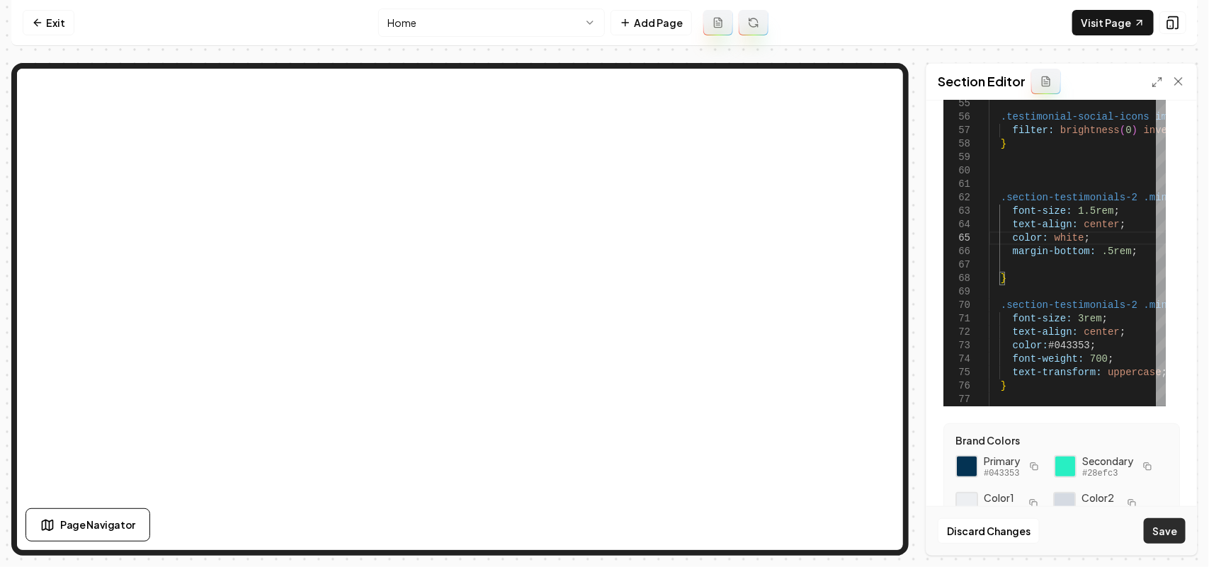
click at [1151, 524] on button "Save" at bounding box center [1165, 530] width 42 height 25
click at [1093, 11] on link "Visit Page" at bounding box center [1112, 22] width 81 height 25
click at [1139, 475] on button "button" at bounding box center [1147, 466] width 17 height 17
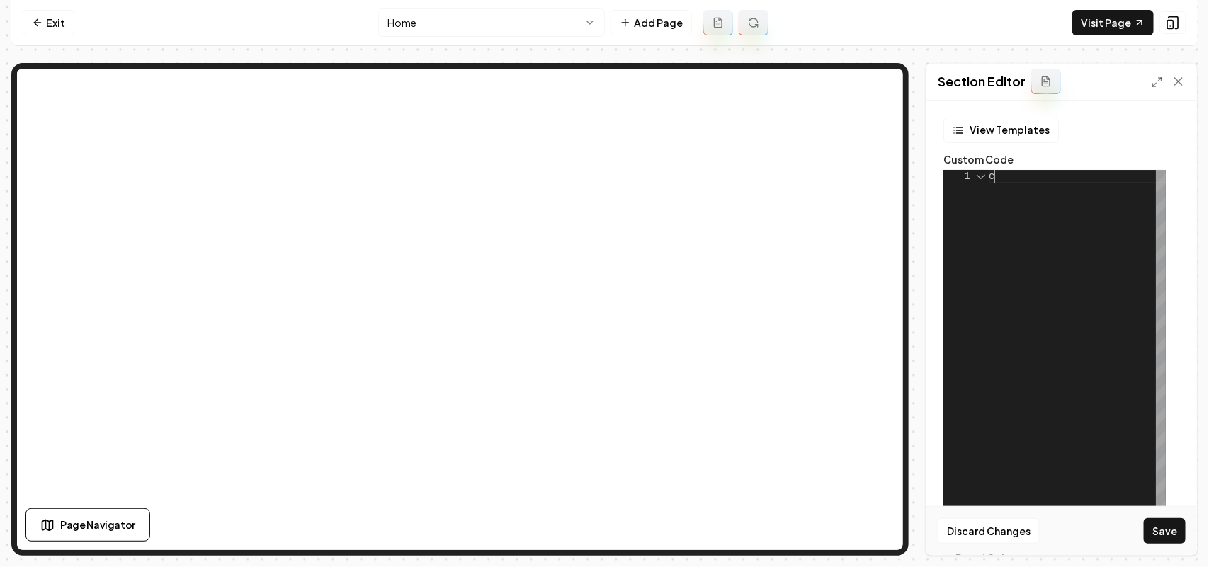
scroll to position [1, 4]
type textarea "**********"
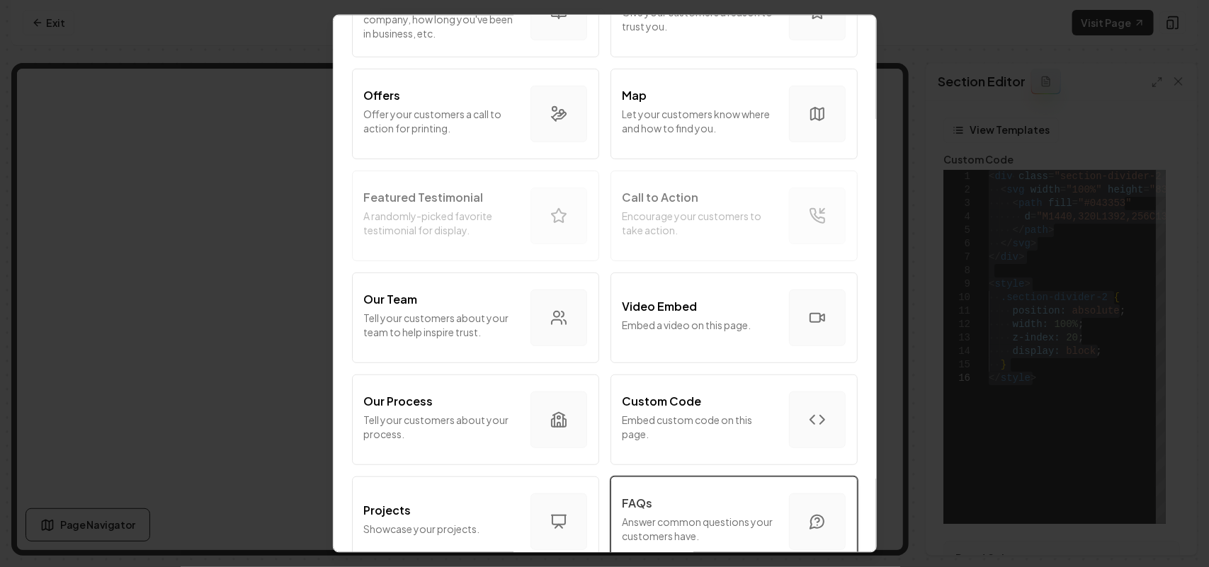
scroll to position [354, 0]
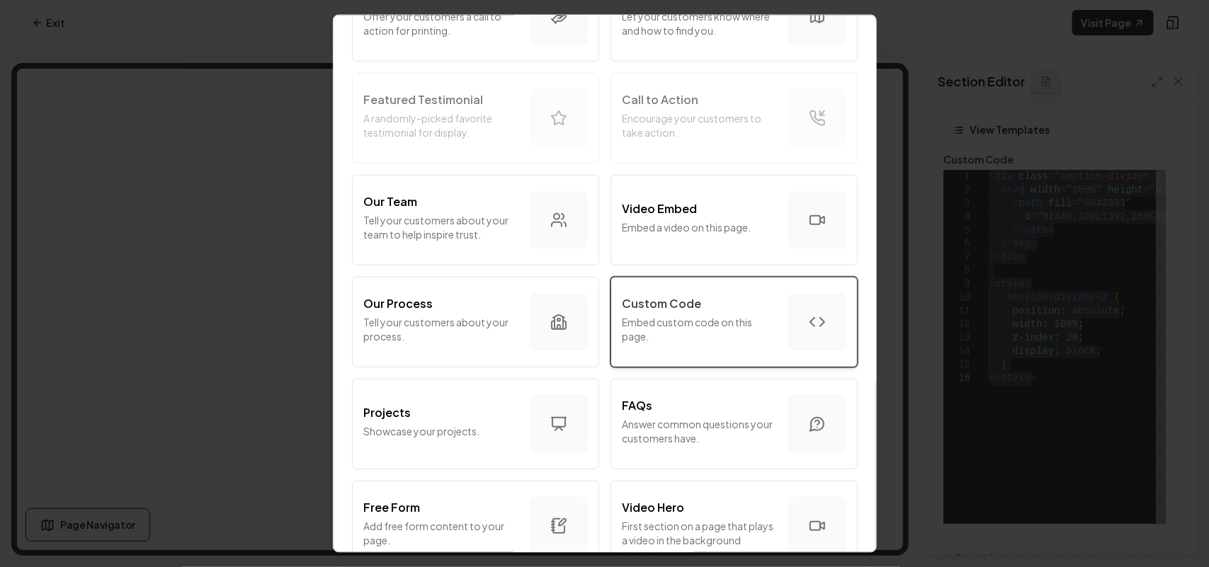
click at [734, 334] on p "Embed custom code on this page." at bounding box center [699, 328] width 155 height 28
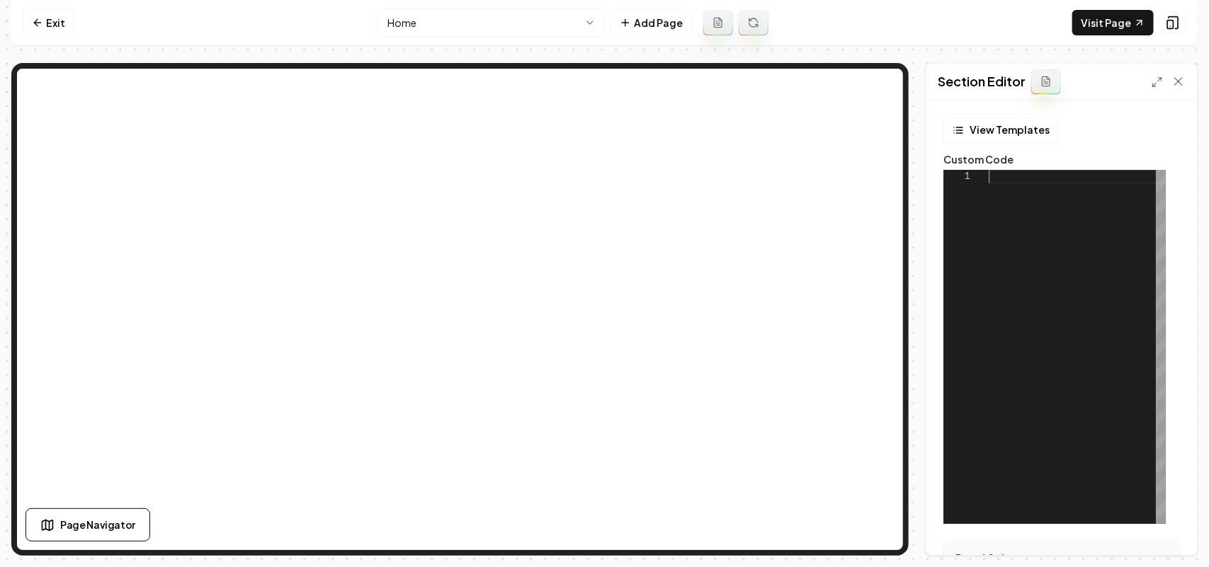
click at [1064, 268] on div at bounding box center [1077, 347] width 177 height 354
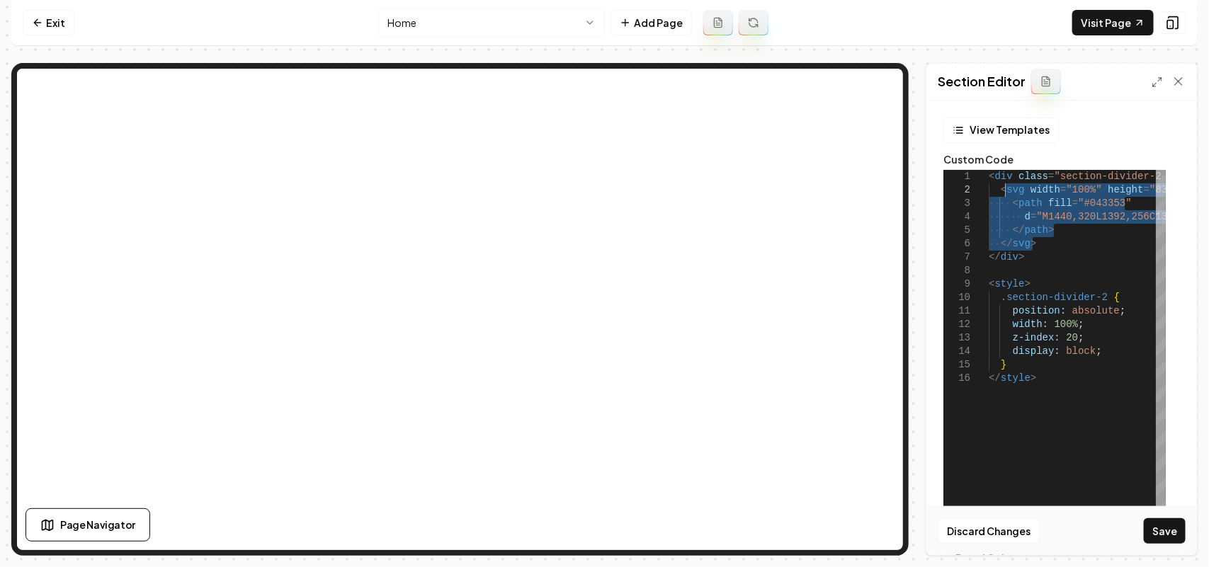
drag, startPoint x: 1035, startPoint y: 242, endPoint x: 1003, endPoint y: 192, distance: 59.9
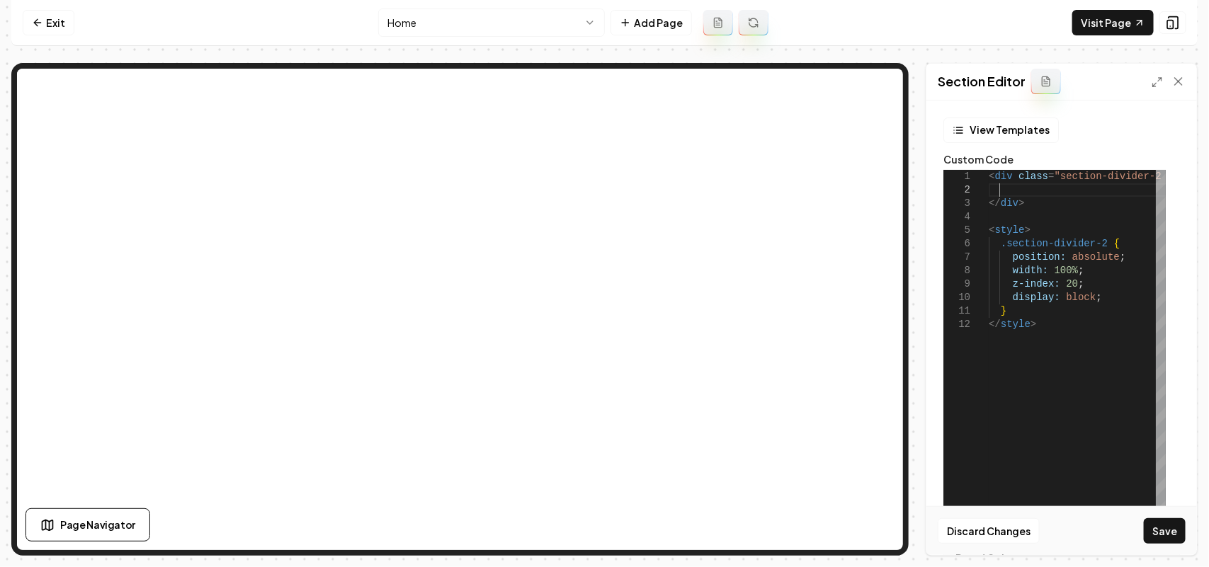
type textarea "**********"
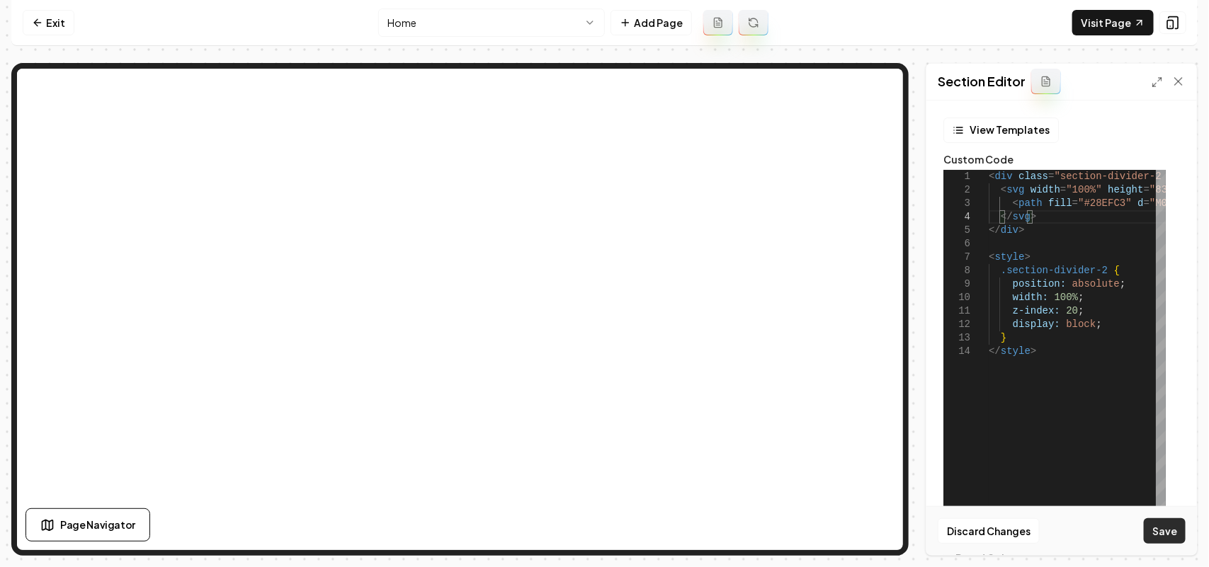
click at [1165, 537] on button "Save" at bounding box center [1165, 530] width 42 height 25
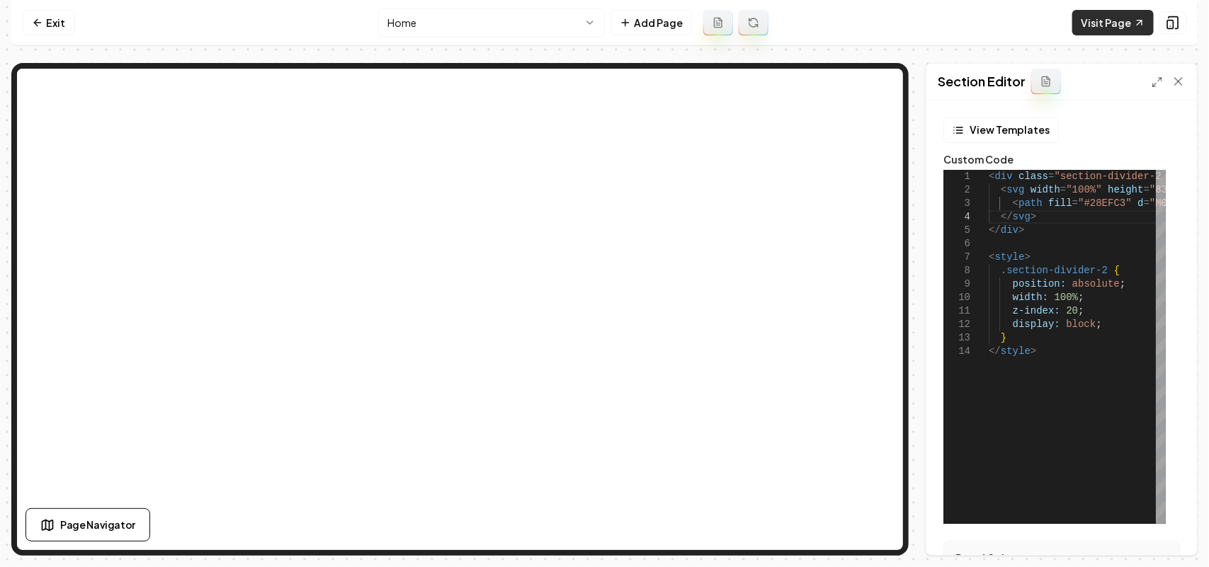
click at [1100, 16] on link "Visit Page" at bounding box center [1112, 22] width 81 height 25
click at [40, 11] on link "Exit" at bounding box center [49, 22] width 52 height 25
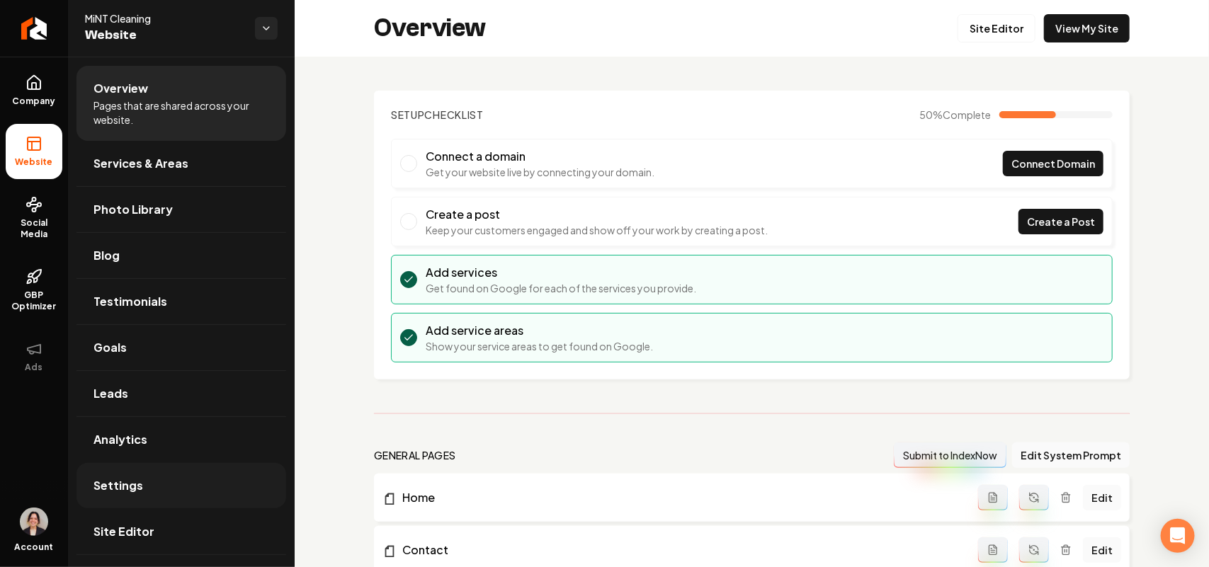
click at [127, 489] on span "Settings" at bounding box center [118, 485] width 50 height 17
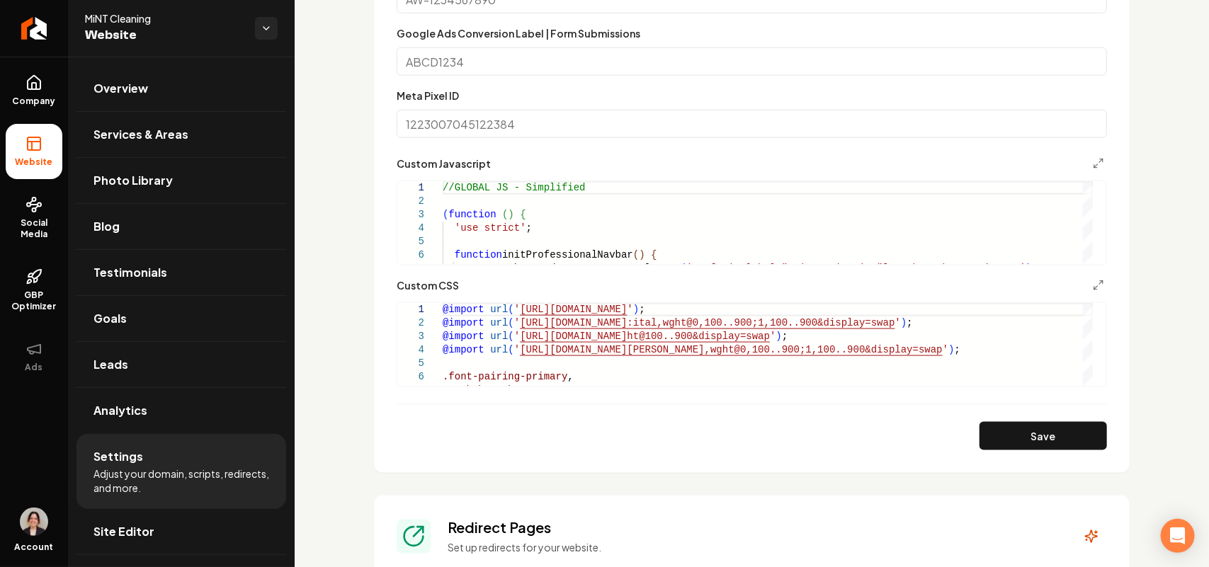
scroll to position [708, 0]
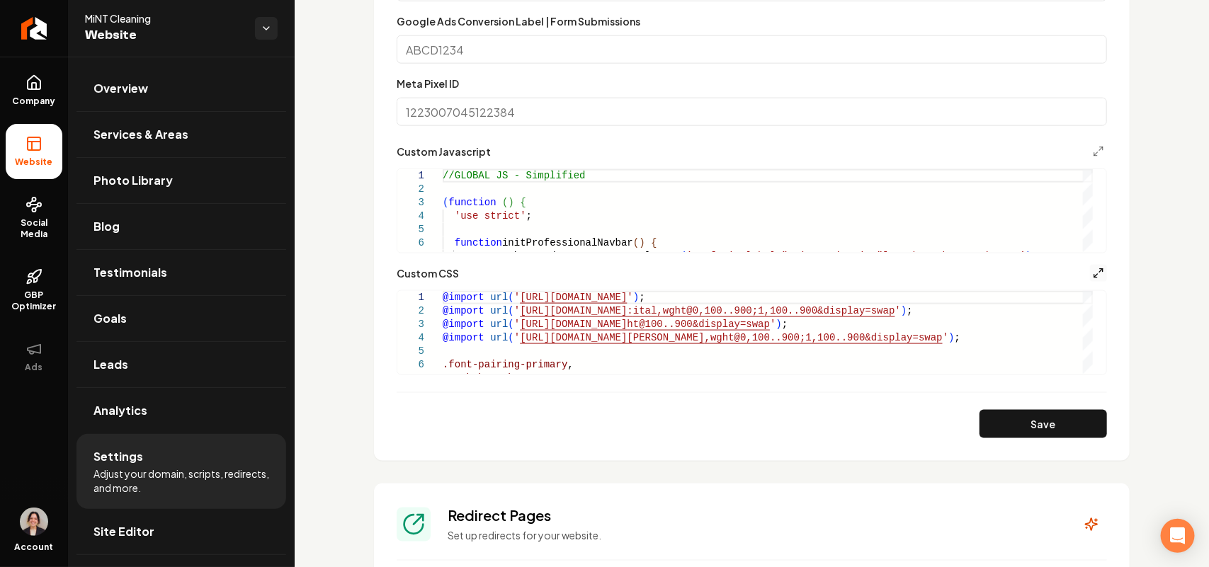
click at [1093, 271] on icon "Main content area" at bounding box center [1098, 273] width 11 height 11
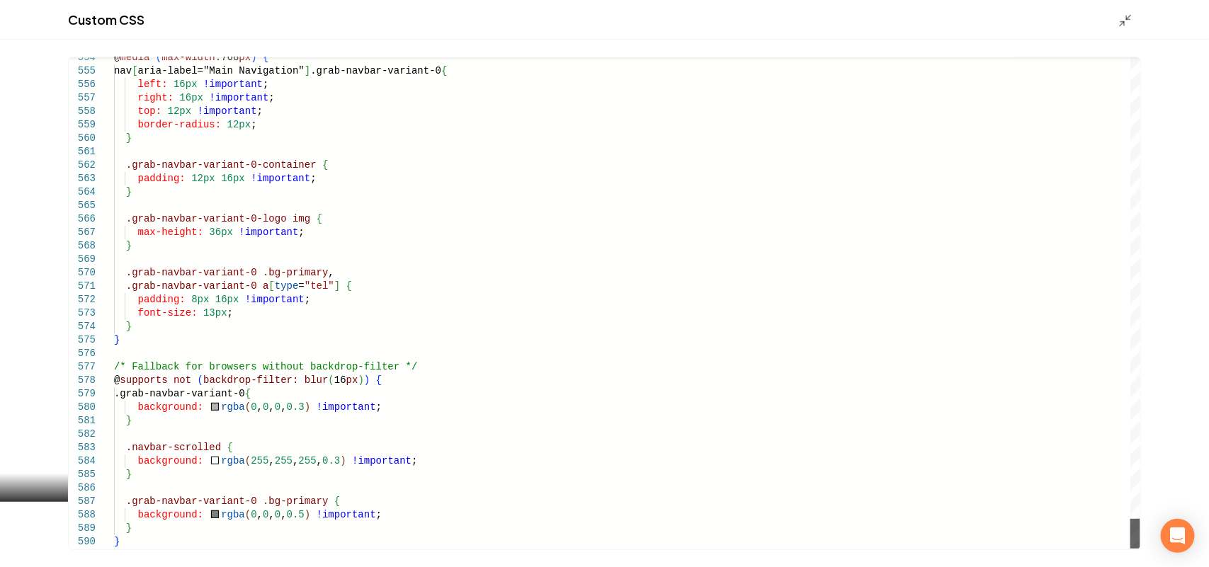
click at [1133, 549] on div "Main content area" at bounding box center [1135, 534] width 10 height 30
type textarea "**********"
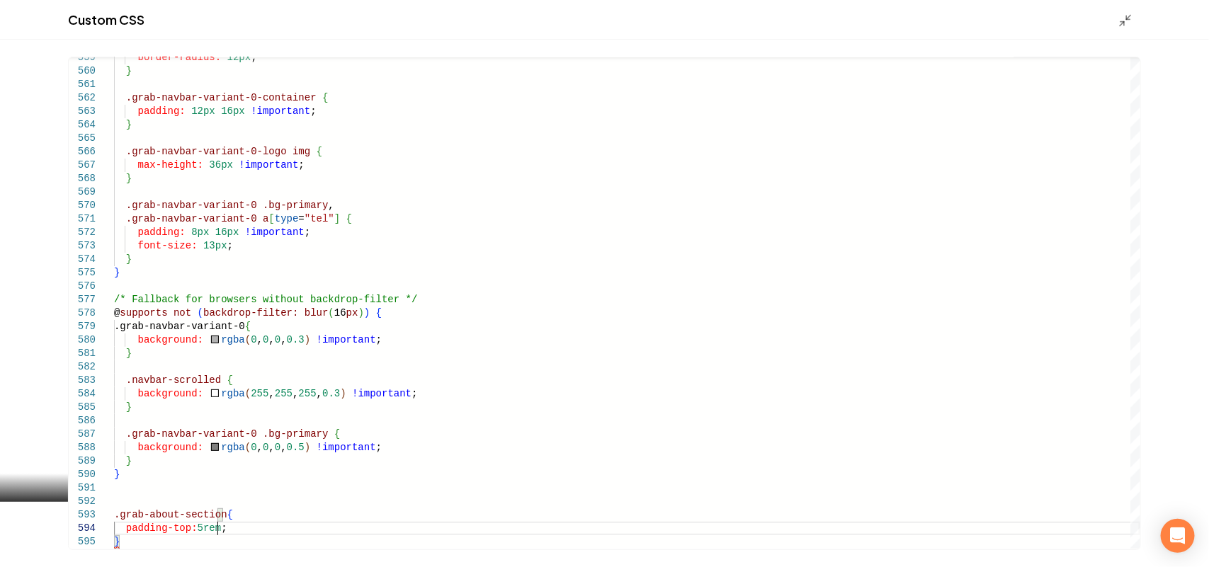
scroll to position [40, 103]
type textarea "**********"
click at [1126, 19] on icon "Main content area" at bounding box center [1125, 20] width 14 height 14
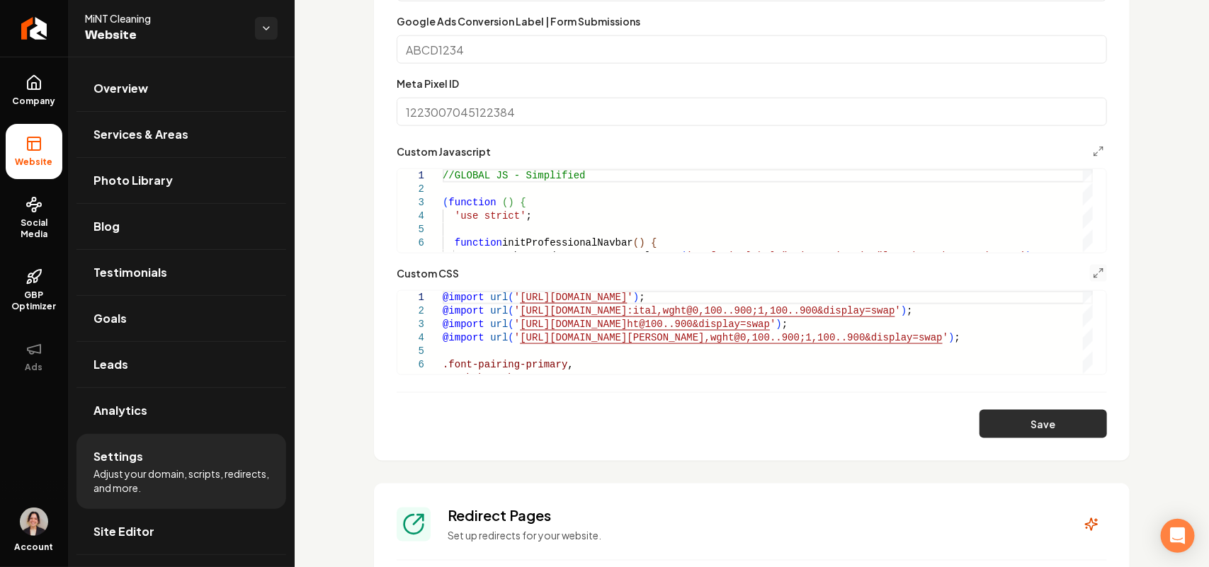
click at [1064, 427] on button "Save" at bounding box center [1042, 424] width 127 height 28
click at [142, 533] on span "Site Editor" at bounding box center [123, 531] width 61 height 17
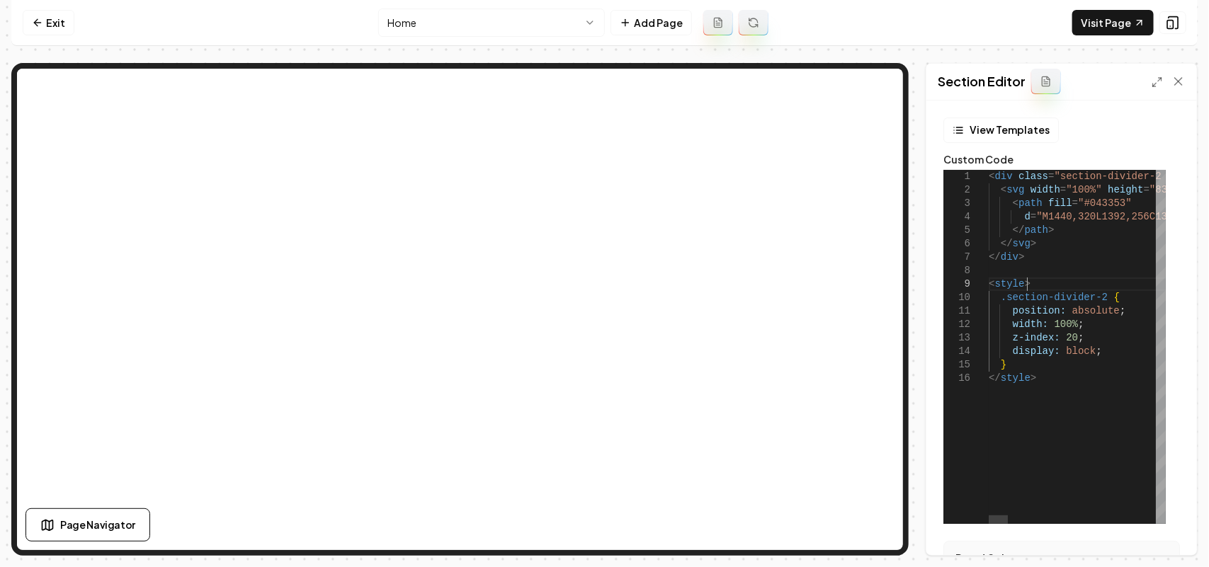
type textarea "**********"
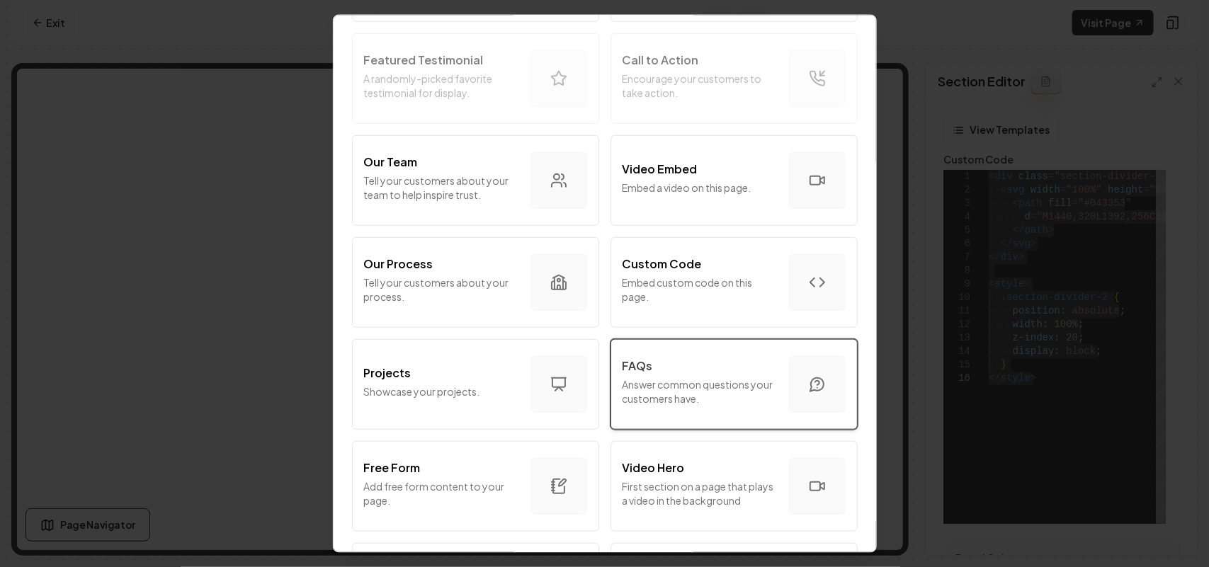
scroll to position [443, 0]
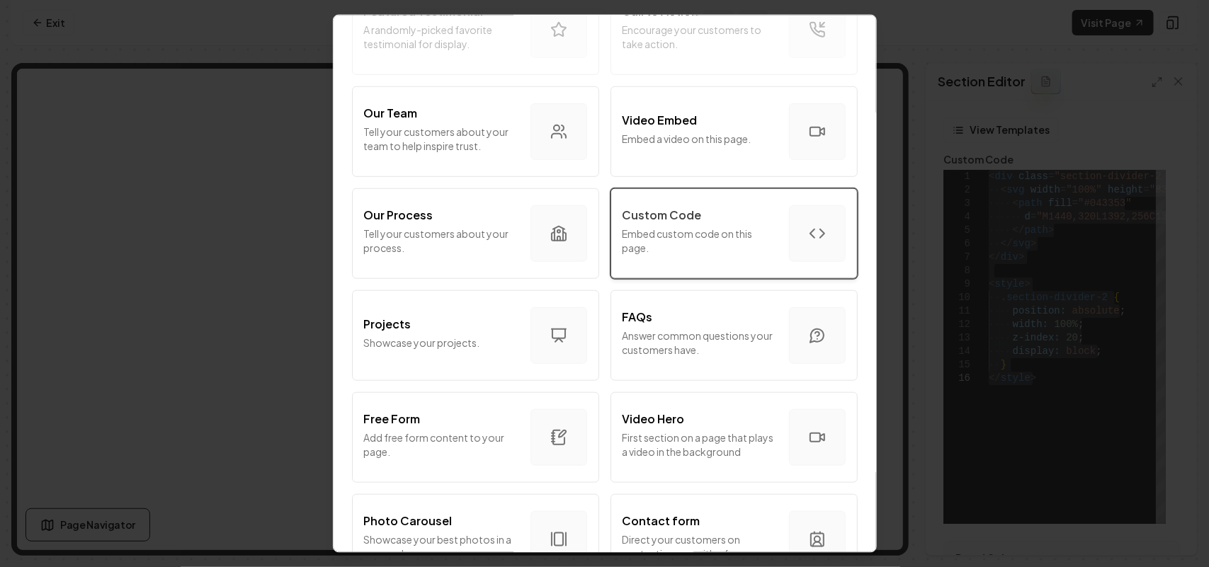
click at [709, 259] on div "Custom Code Embed custom code on this page." at bounding box center [699, 233] width 155 height 54
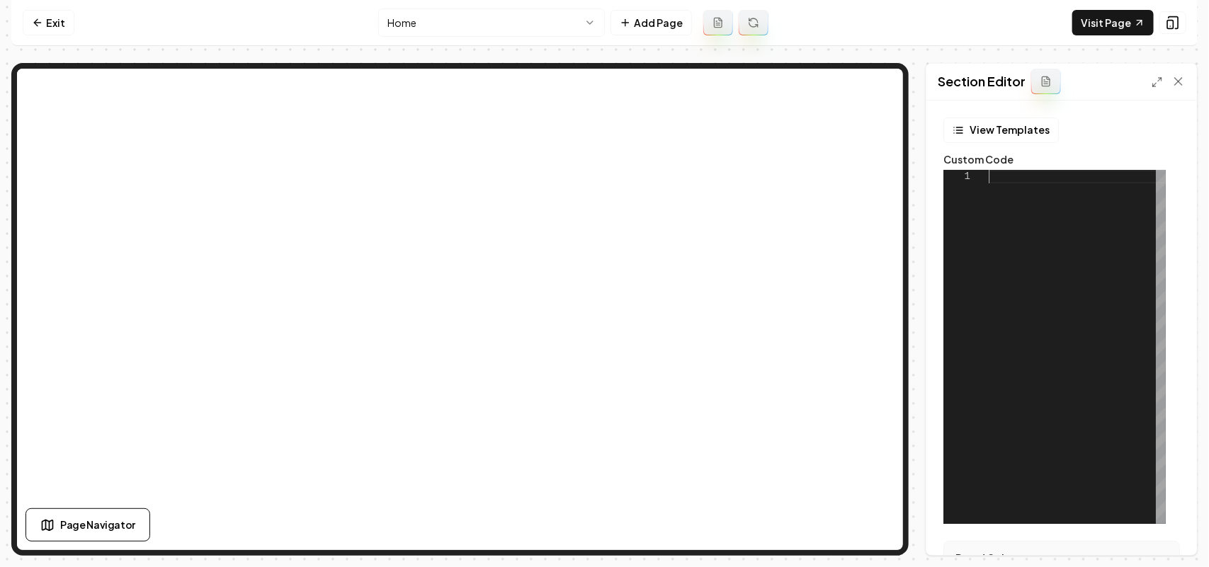
click at [1059, 291] on div at bounding box center [1077, 347] width 177 height 354
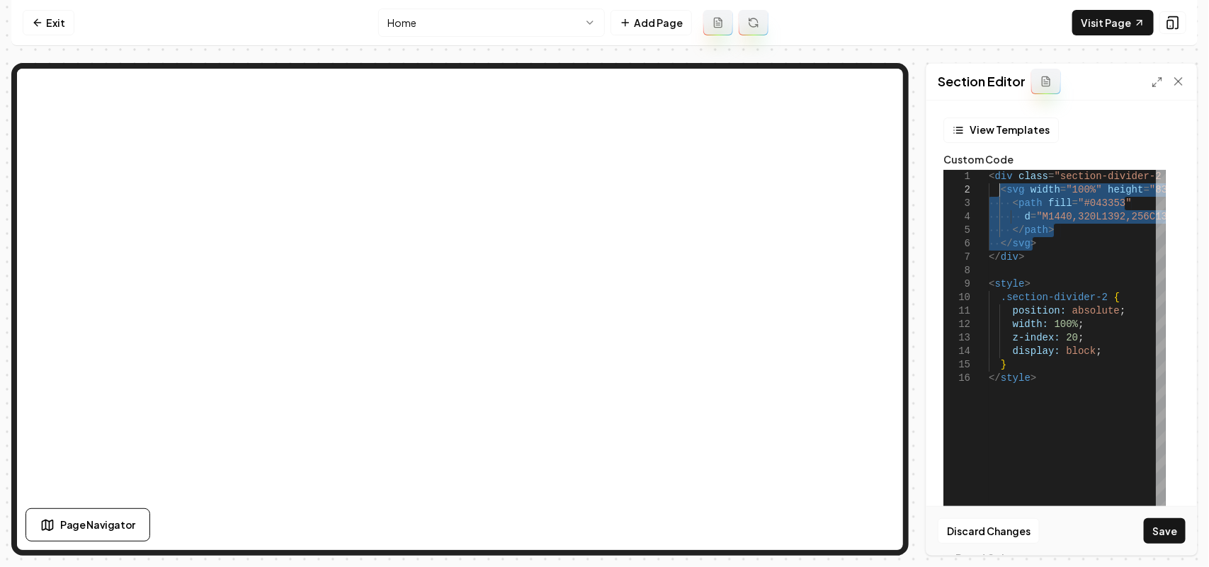
drag, startPoint x: 1035, startPoint y: 245, endPoint x: 998, endPoint y: 192, distance: 64.6
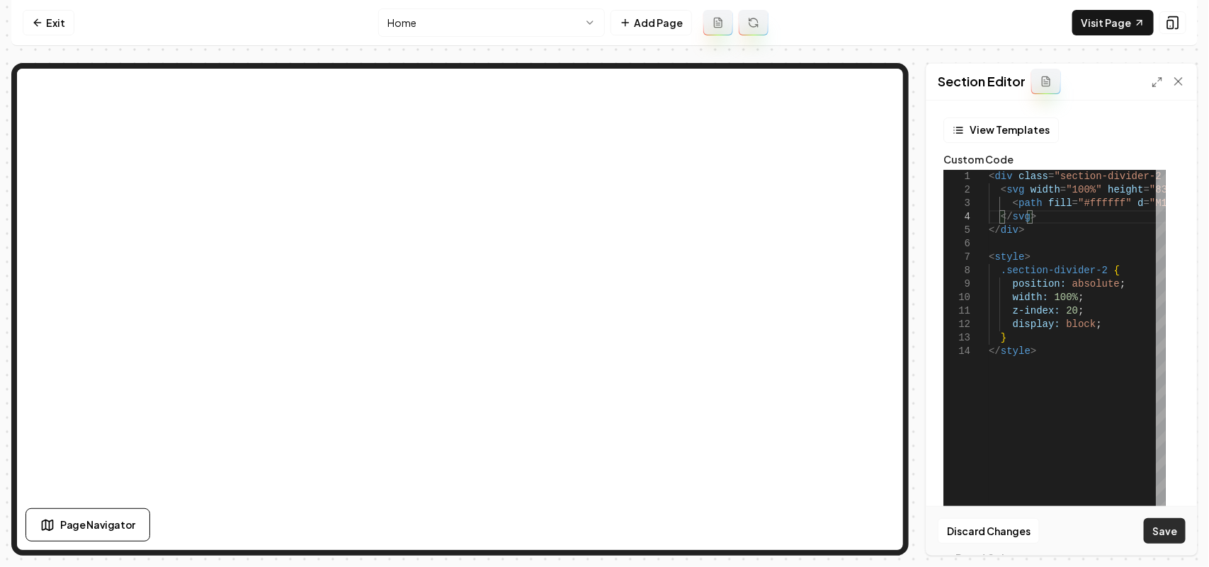
click at [1173, 535] on button "Save" at bounding box center [1165, 530] width 42 height 25
type textarea "**********"
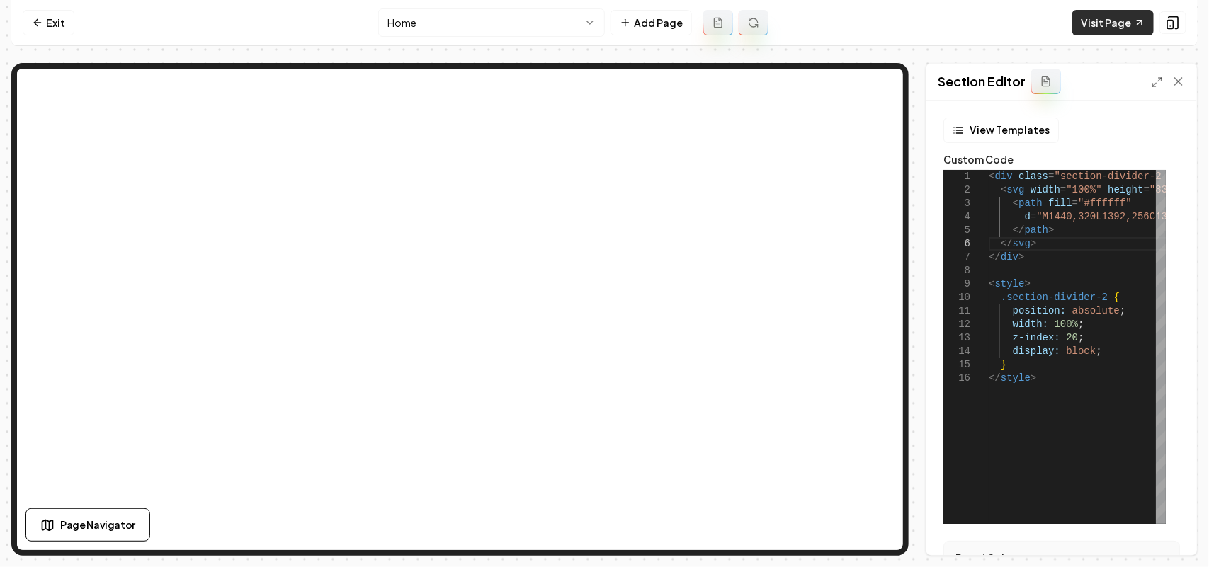
click at [1122, 23] on link "Visit Page" at bounding box center [1112, 22] width 81 height 25
click at [57, 15] on link "Exit" at bounding box center [49, 22] width 52 height 25
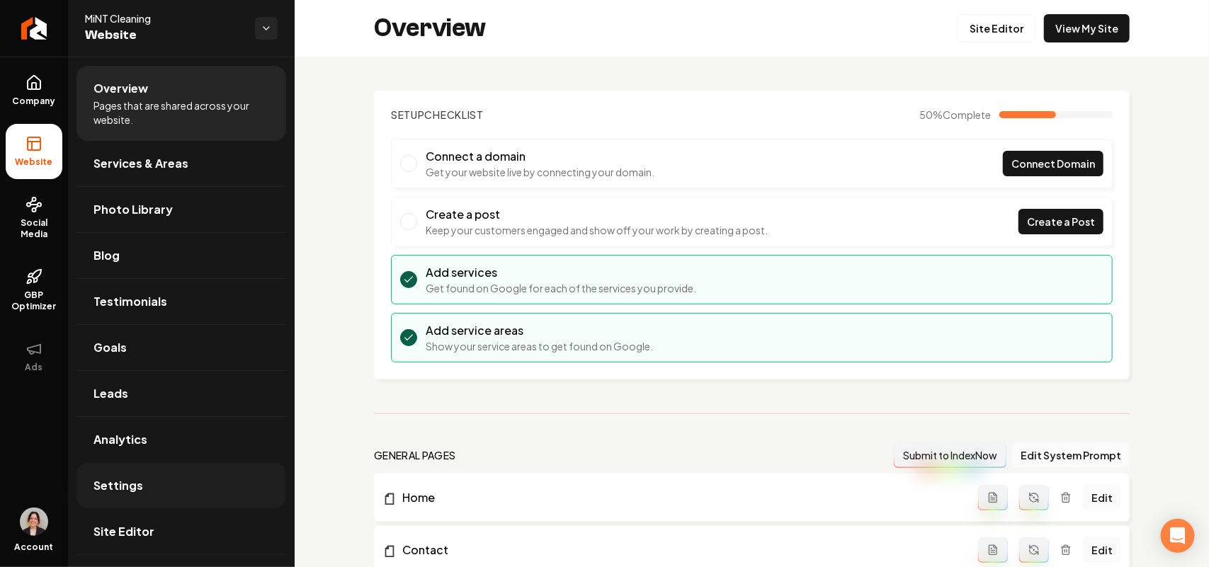
click at [177, 483] on link "Settings" at bounding box center [181, 485] width 210 height 45
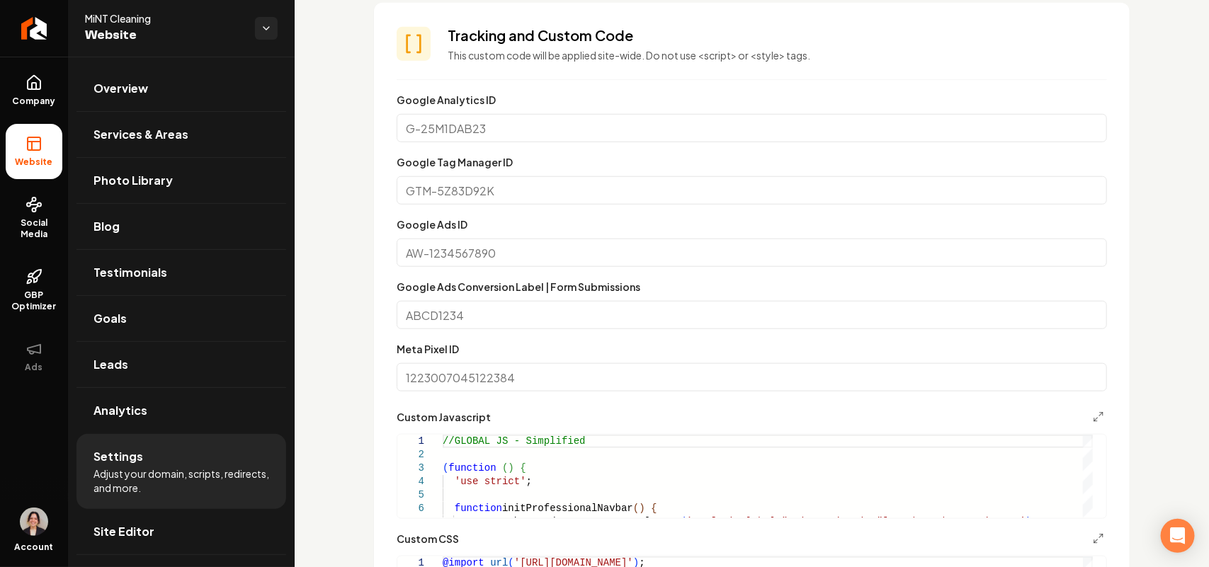
scroll to position [885, 0]
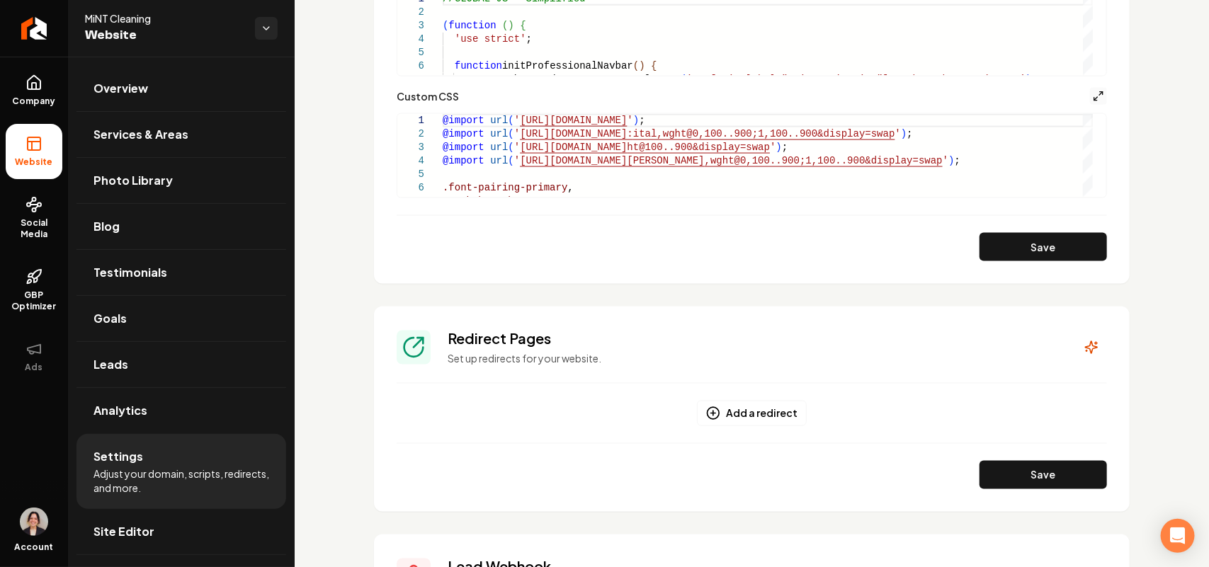
click at [1093, 101] on icon "Main content area" at bounding box center [1098, 96] width 11 height 11
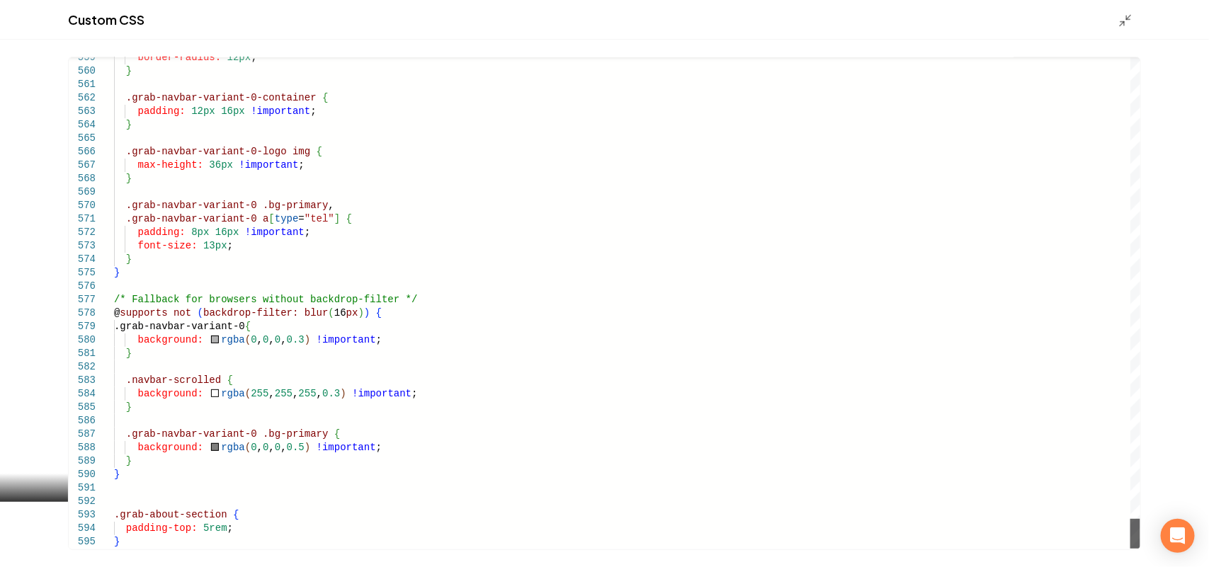
click at [1134, 549] on div "Main content area" at bounding box center [1135, 534] width 10 height 30
type textarea "**********"
drag, startPoint x: 146, startPoint y: 543, endPoint x: 115, endPoint y: 513, distance: 43.1
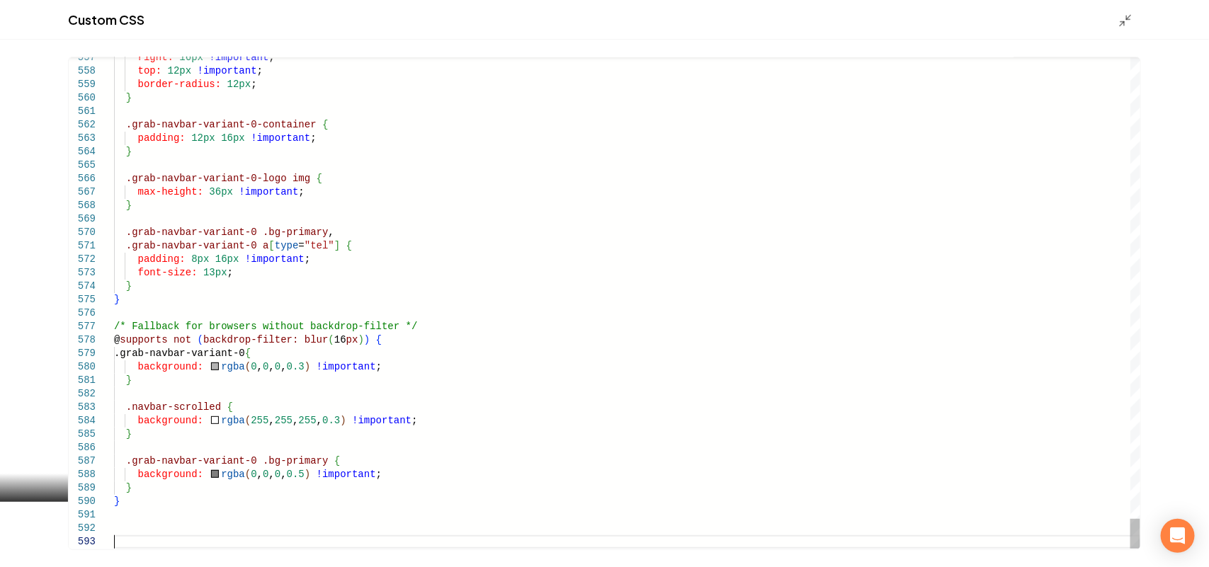
scroll to position [0, 0]
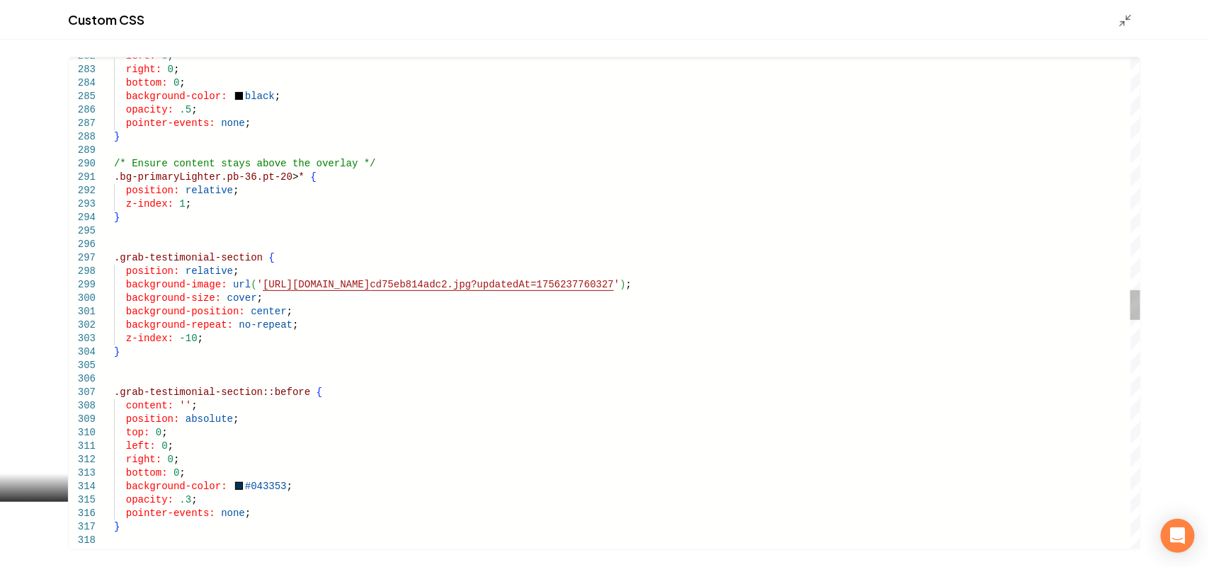
click at [213, 343] on div "/* Ensure content stays above the overlay */ opacity: .3 ; pointer-events: none…" at bounding box center [627, 271] width 1026 height 8005
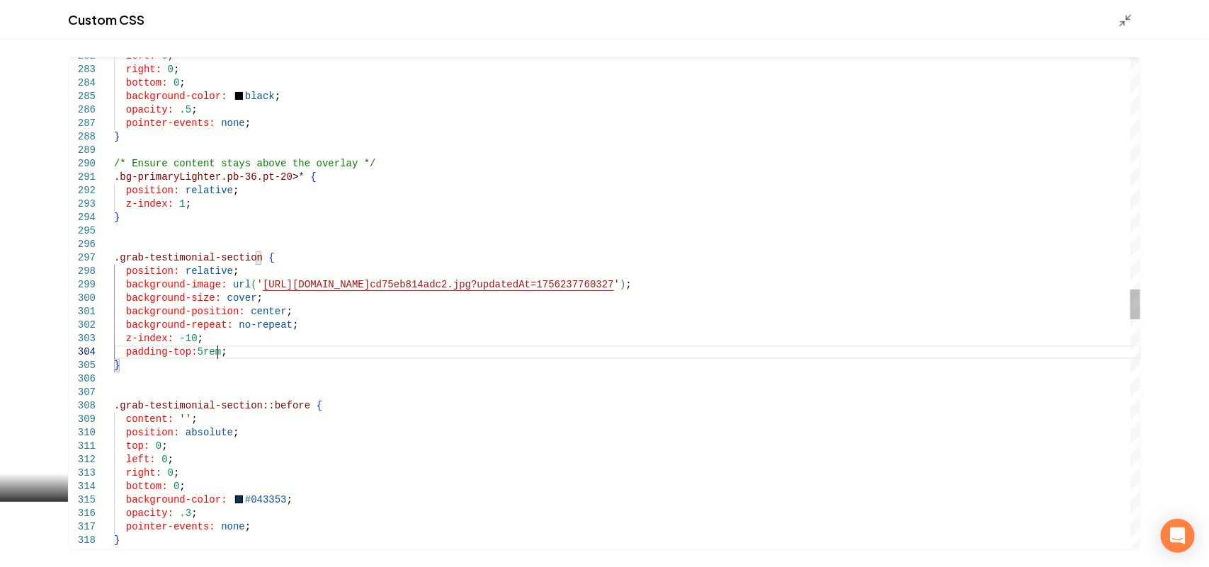
scroll to position [40, 103]
type textarea "**********"
click at [1129, 19] on icon "Main content area" at bounding box center [1125, 20] width 14 height 14
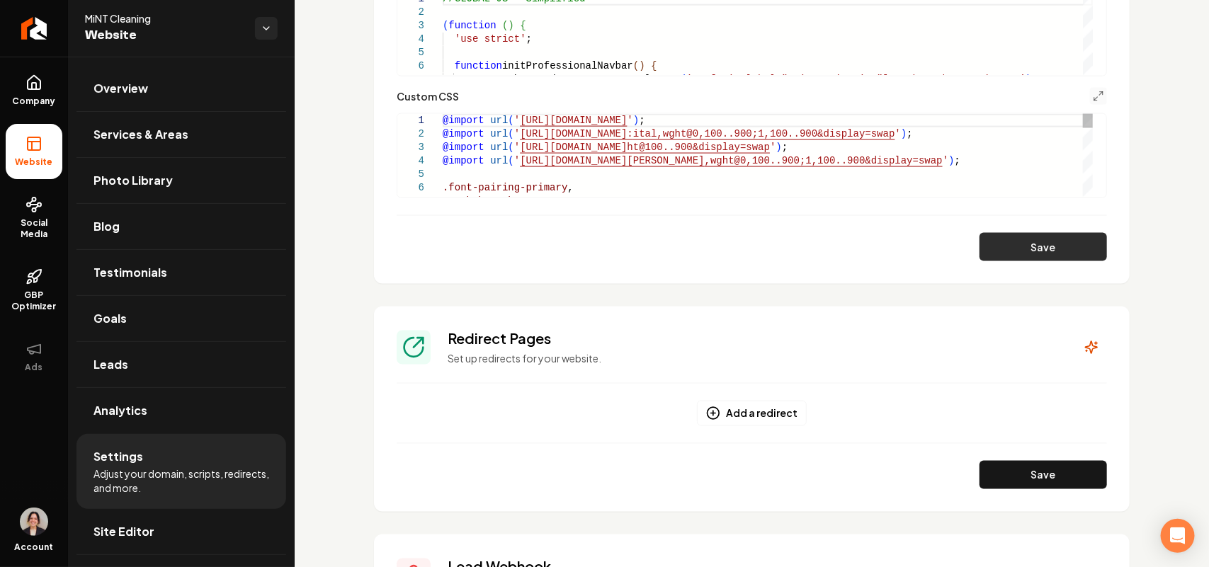
click at [1062, 252] on button "Save" at bounding box center [1042, 247] width 127 height 28
click at [1093, 93] on icon "Main content area" at bounding box center [1098, 96] width 11 height 11
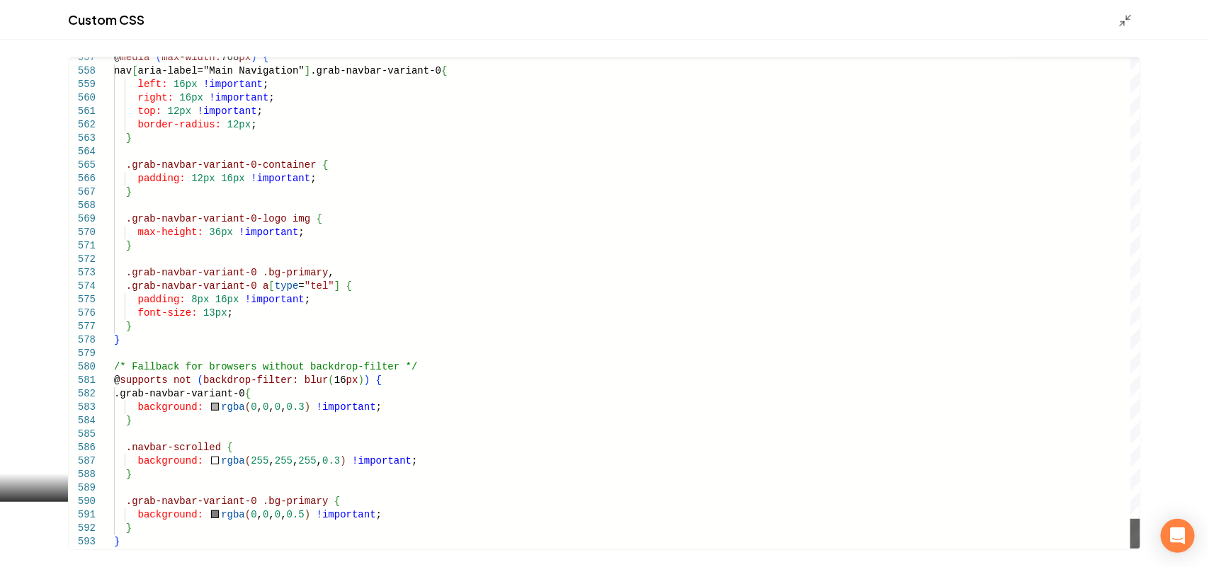
click at [1140, 549] on div "Main content area" at bounding box center [1135, 534] width 10 height 30
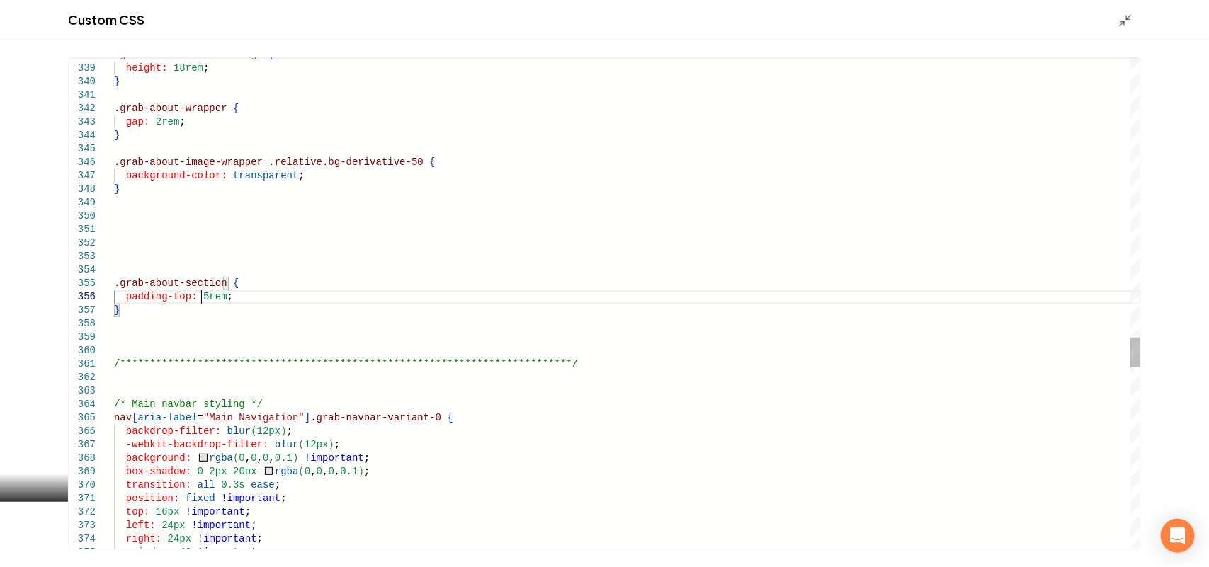
scroll to position [0, 113]
drag, startPoint x: 203, startPoint y: 296, endPoint x: 196, endPoint y: 295, distance: 7.1
type textarea "**********"
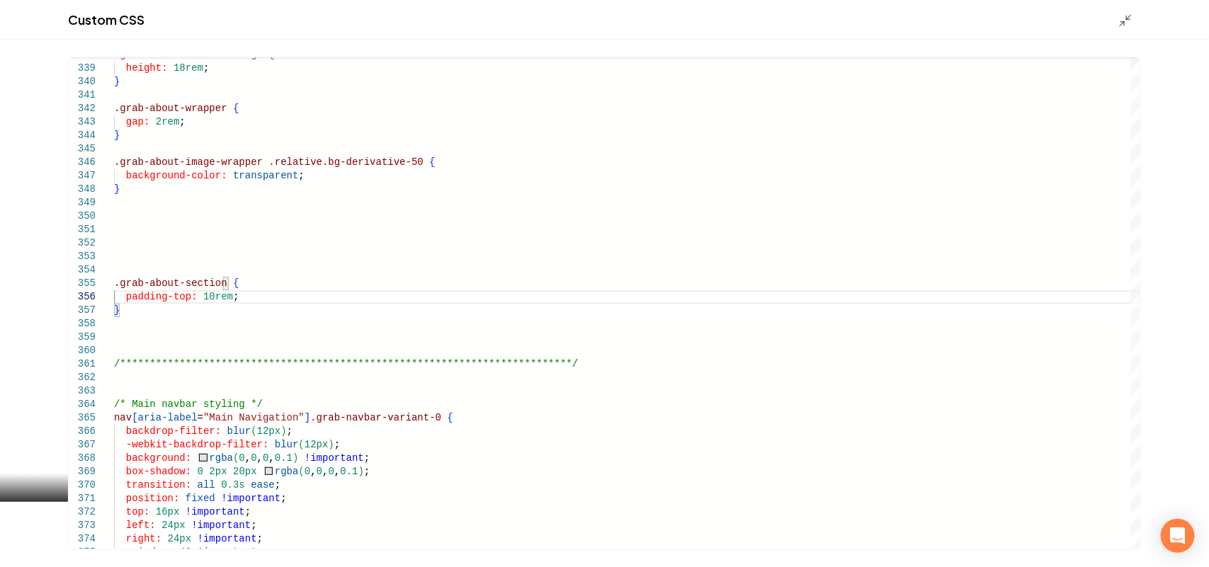
click at [1123, 22] on line "Main content area" at bounding box center [1122, 23] width 4 height 4
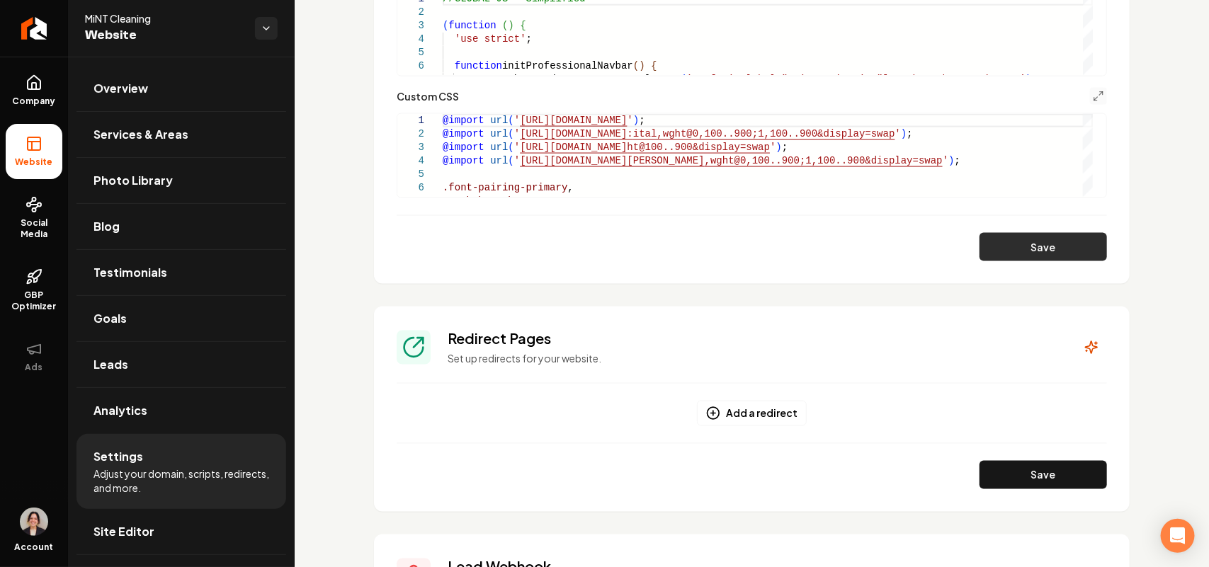
click at [1028, 241] on button "Save" at bounding box center [1042, 247] width 127 height 28
click at [1093, 91] on icon "Main content area" at bounding box center [1098, 96] width 11 height 11
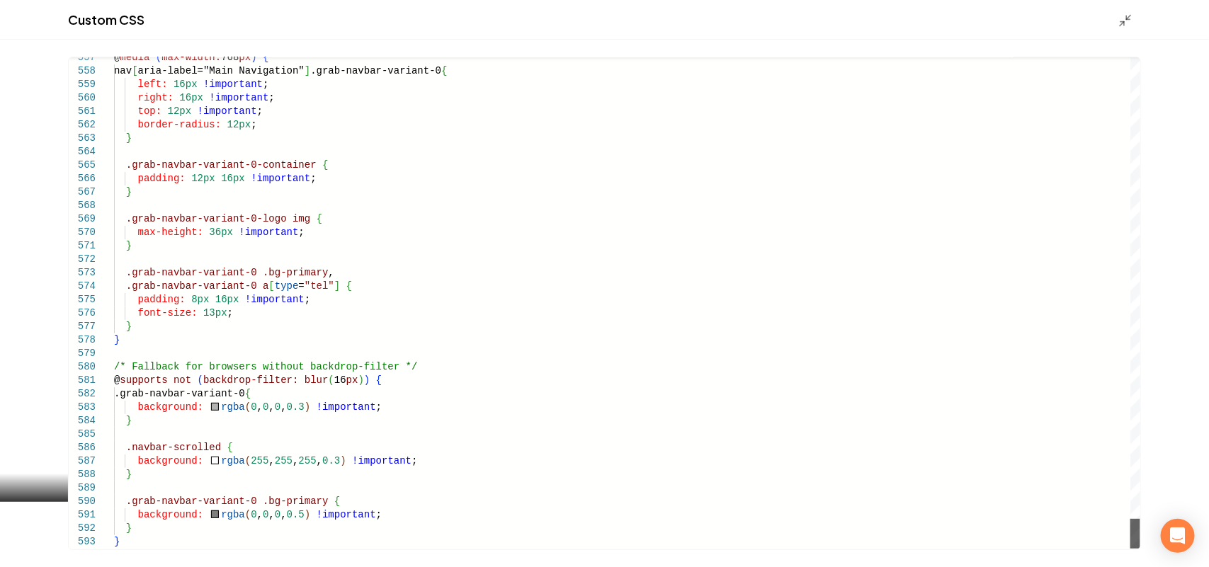
click at [1137, 549] on div "Main content area" at bounding box center [1135, 534] width 10 height 30
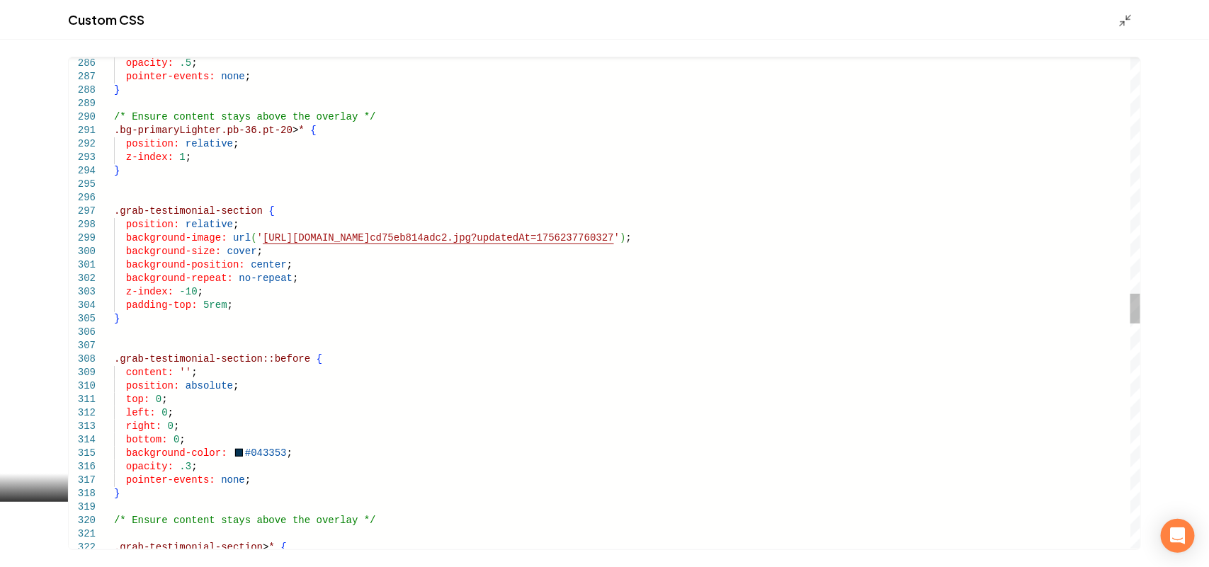
click at [198, 305] on div ".grab-testimonial-section > * { /* Ensure content stays above the overlay */ ba…" at bounding box center [627, 211] width 1026 height 7979
type textarea "**********"
click at [1129, 13] on icon "Main content area" at bounding box center [1125, 20] width 14 height 14
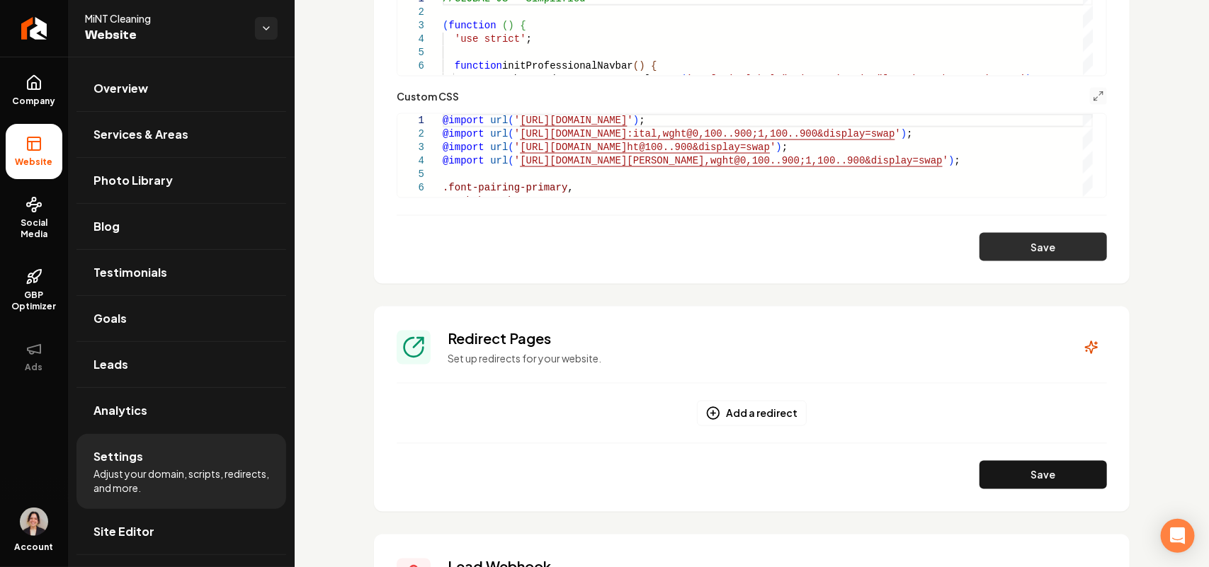
click at [1049, 249] on button "Save" at bounding box center [1042, 247] width 127 height 28
click at [1093, 96] on icon "Main content area" at bounding box center [1098, 96] width 11 height 11
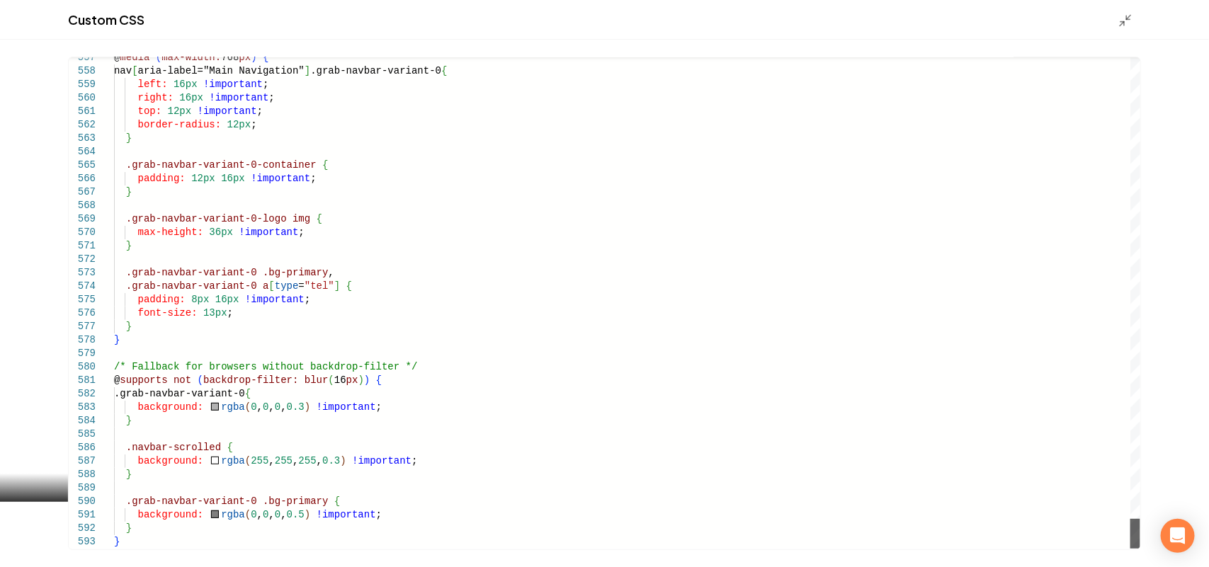
click at [1140, 549] on div "Main content area" at bounding box center [1135, 534] width 10 height 30
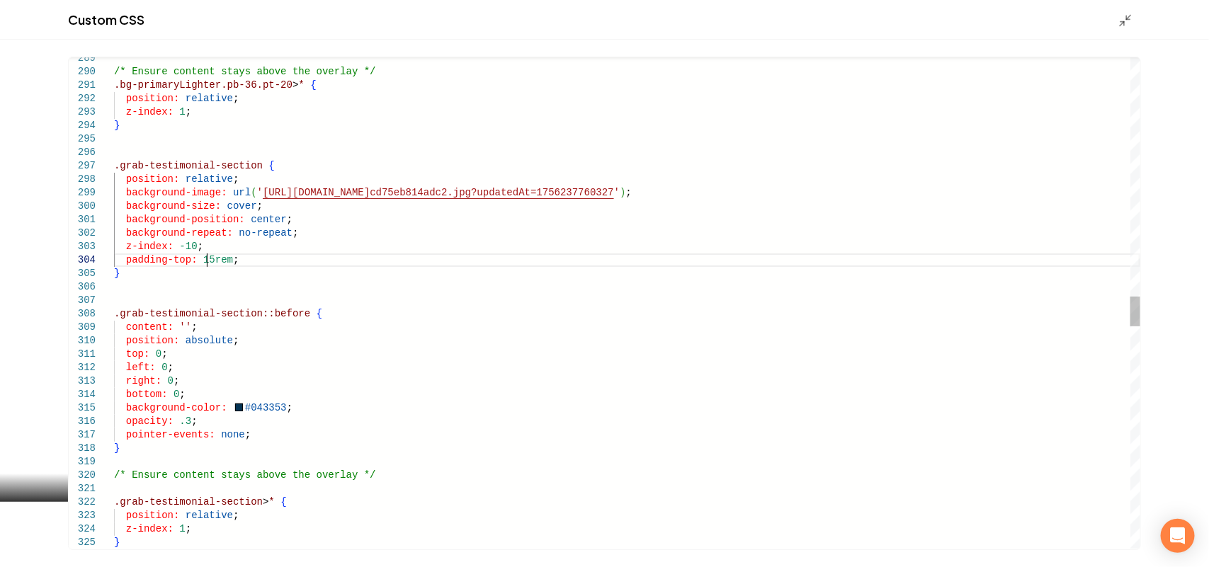
click at [206, 258] on div "} .grab-testimonial-section > * { position: relative ; z-index: 1 ; /* Ensure c…" at bounding box center [627, 166] width 1026 height 7979
type textarea "**********"
click at [1123, 4] on div "Custom CSS" at bounding box center [604, 20] width 1209 height 40
click at [1125, 13] on icon "Main content area" at bounding box center [1125, 20] width 14 height 14
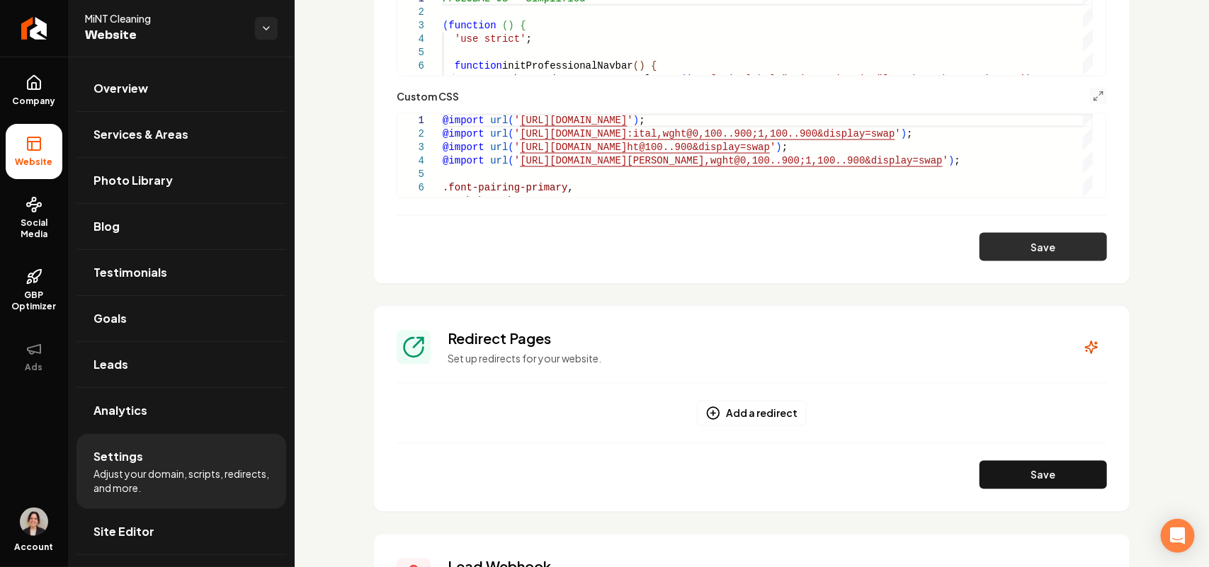
click at [1045, 252] on button "Save" at bounding box center [1042, 247] width 127 height 28
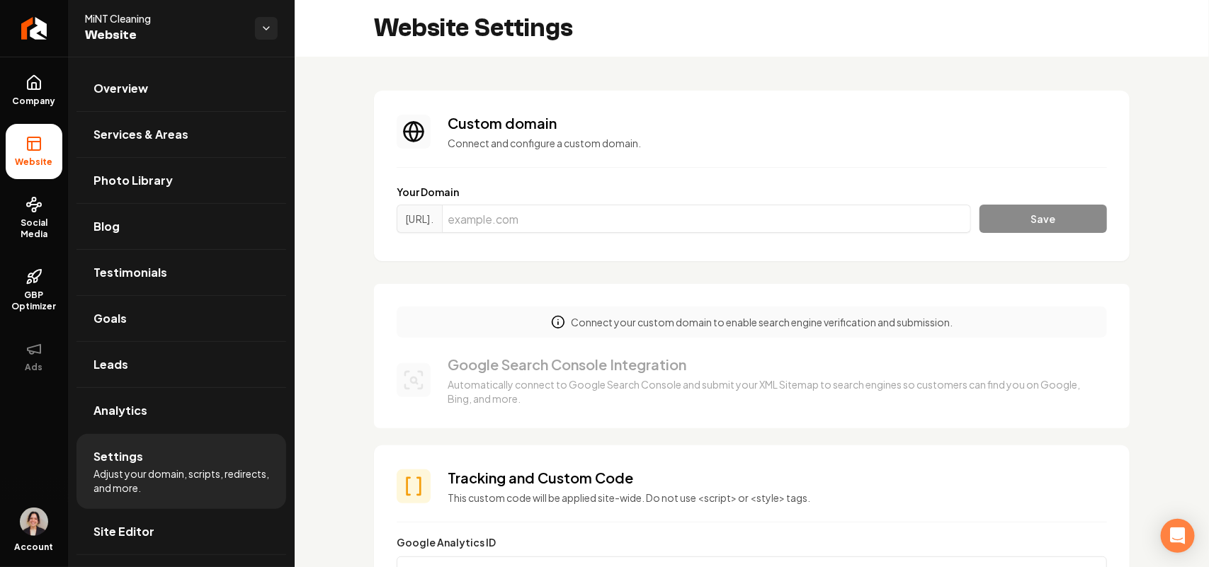
scroll to position [885, 0]
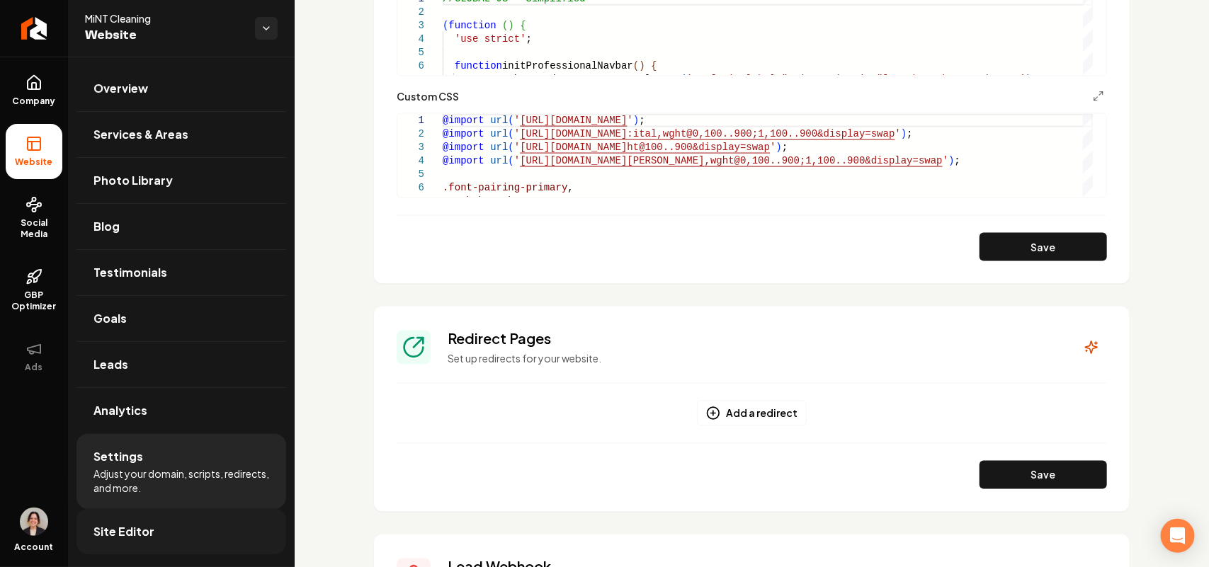
click at [108, 528] on span "Site Editor" at bounding box center [123, 531] width 61 height 17
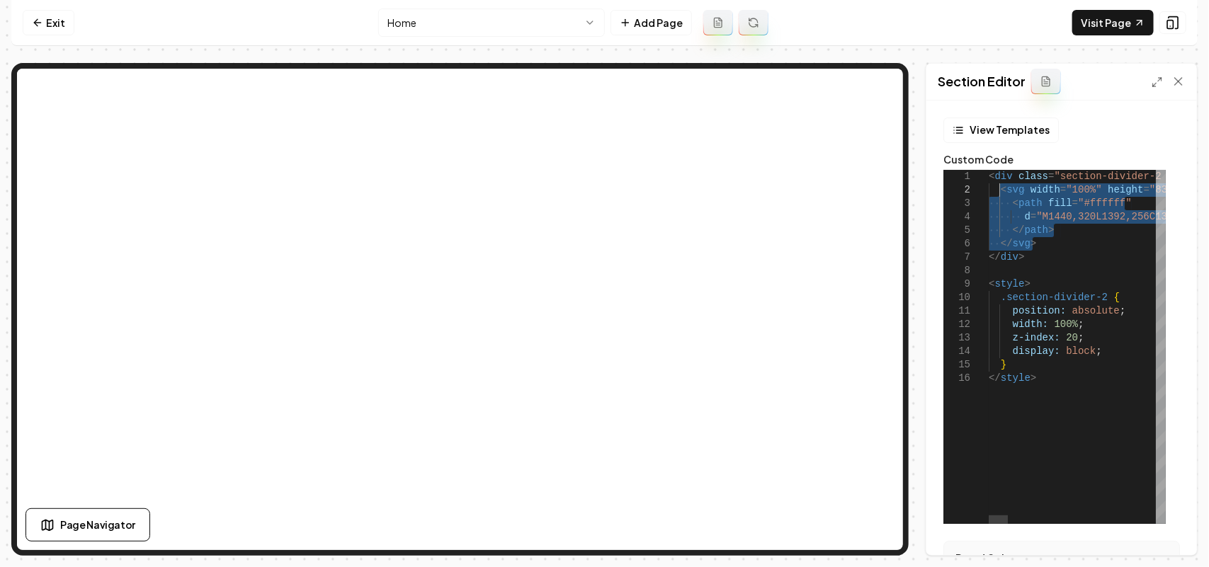
drag, startPoint x: 1035, startPoint y: 249, endPoint x: 999, endPoint y: 186, distance: 72.3
type textarea "**********"
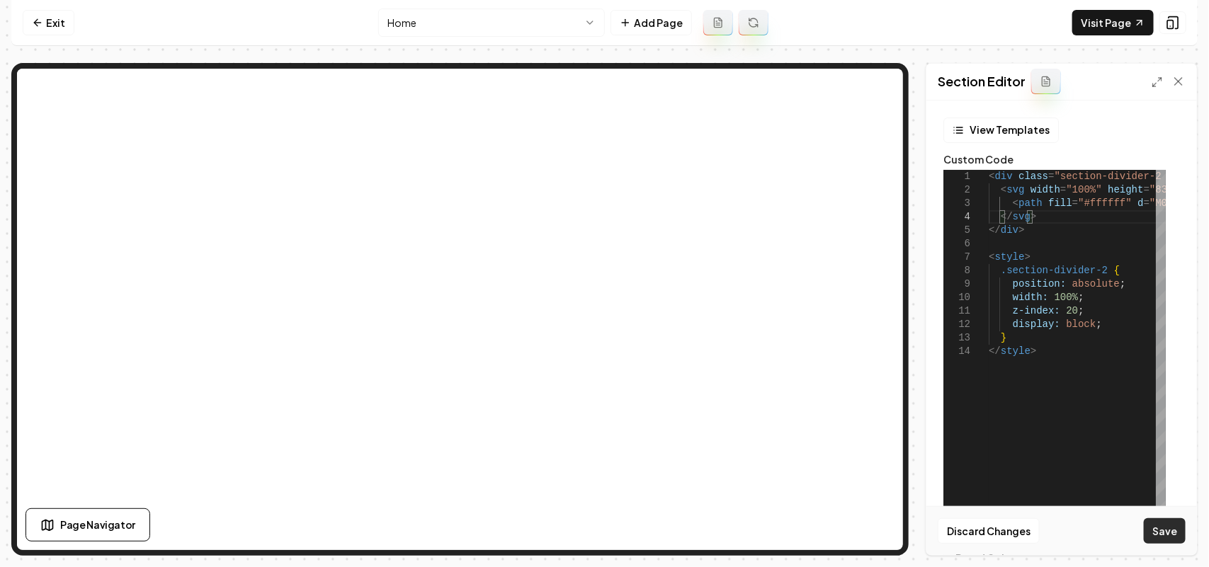
click at [1167, 533] on button "Save" at bounding box center [1165, 530] width 42 height 25
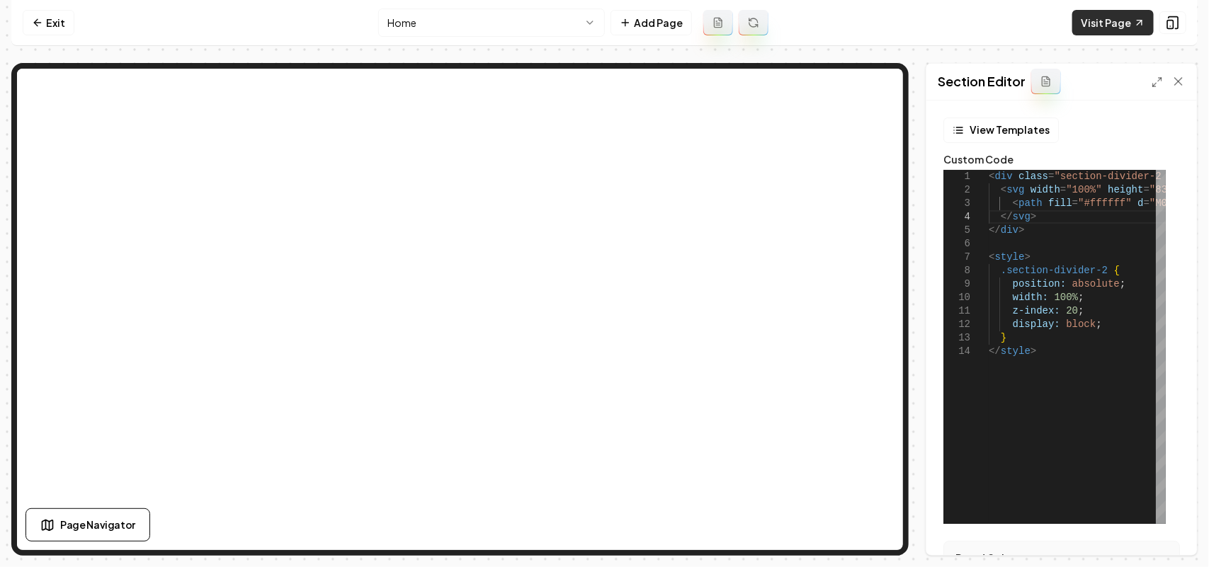
click at [1112, 18] on link "Visit Page" at bounding box center [1112, 22] width 81 height 25
click at [48, 30] on link "Exit" at bounding box center [49, 22] width 52 height 25
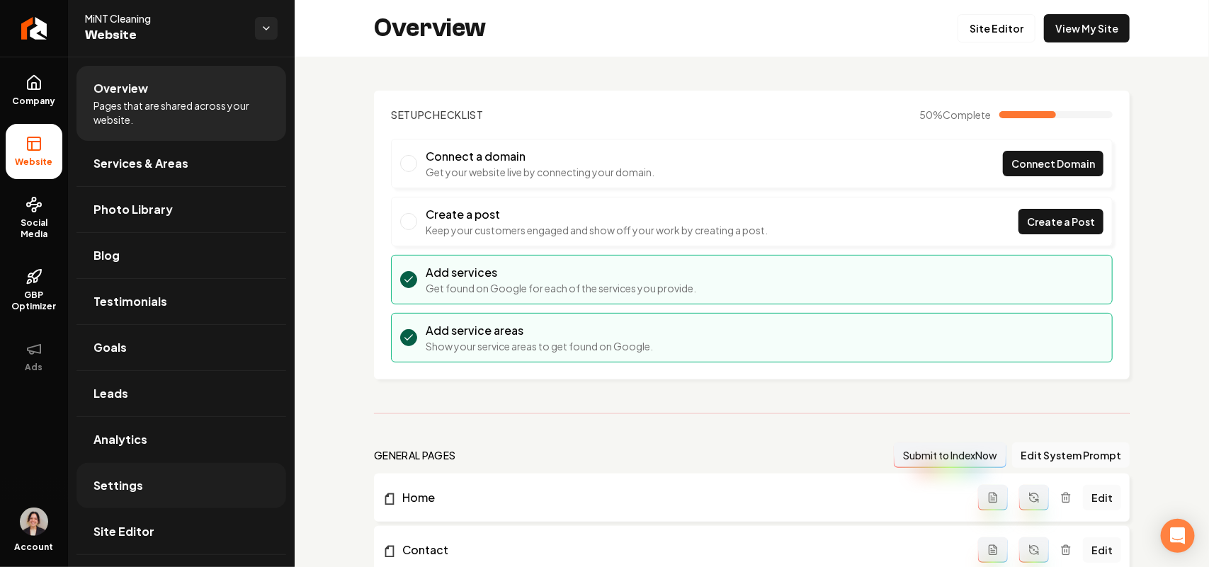
click at [125, 490] on span "Settings" at bounding box center [118, 485] width 50 height 17
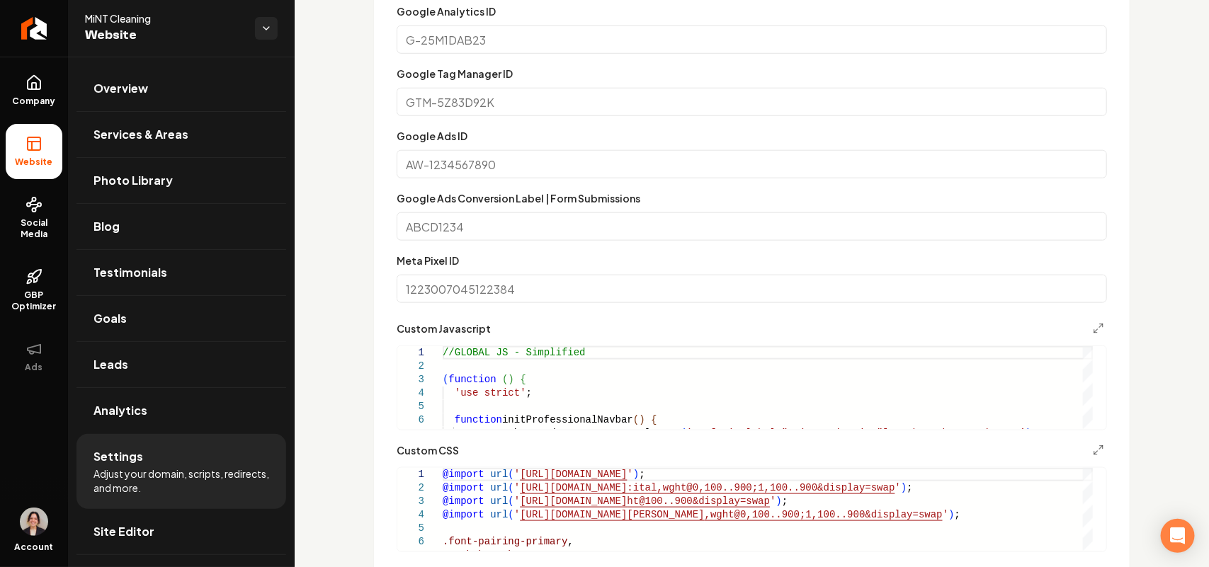
scroll to position [797, 0]
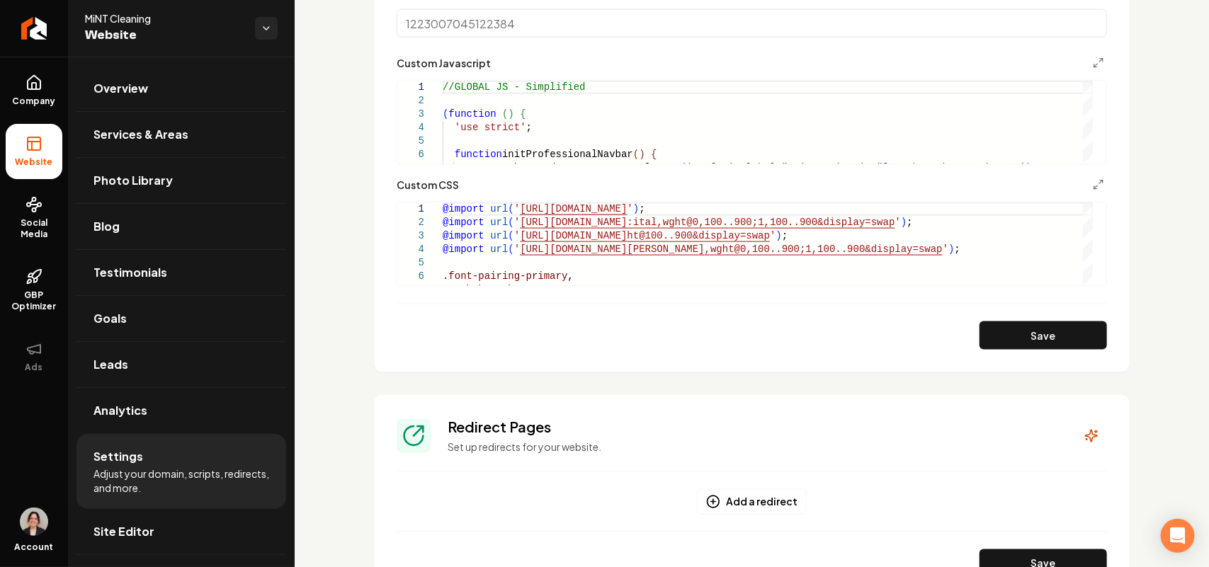
click at [1087, 174] on form "**********" at bounding box center [752, 43] width 710 height 613
click at [1093, 182] on icon "Main content area" at bounding box center [1098, 184] width 11 height 11
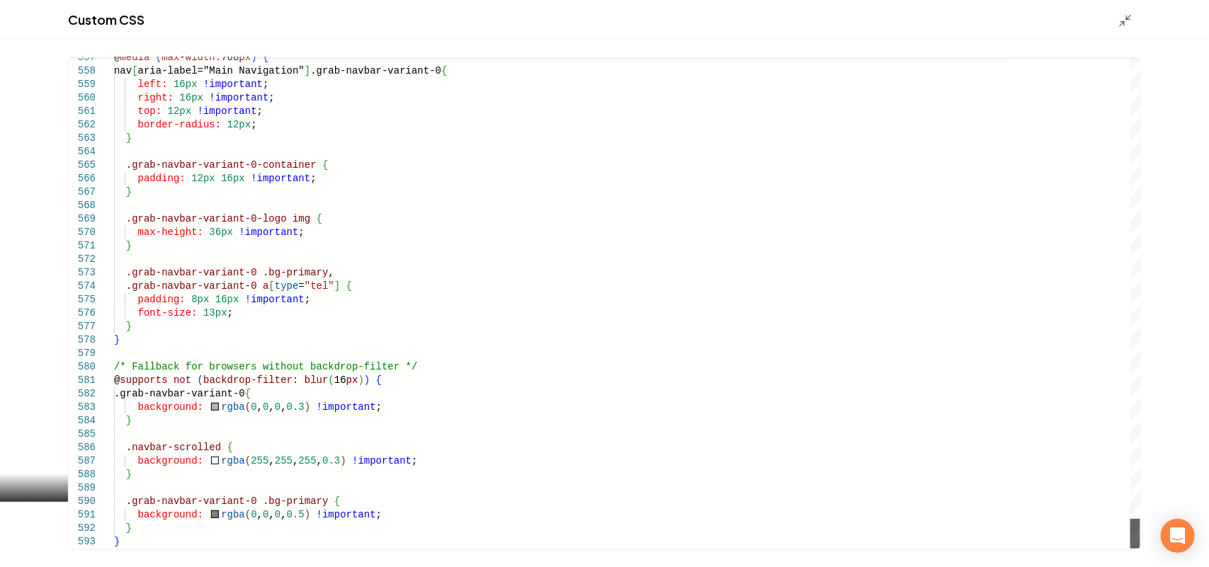
click at [1130, 549] on div "Main content area" at bounding box center [1135, 534] width 10 height 30
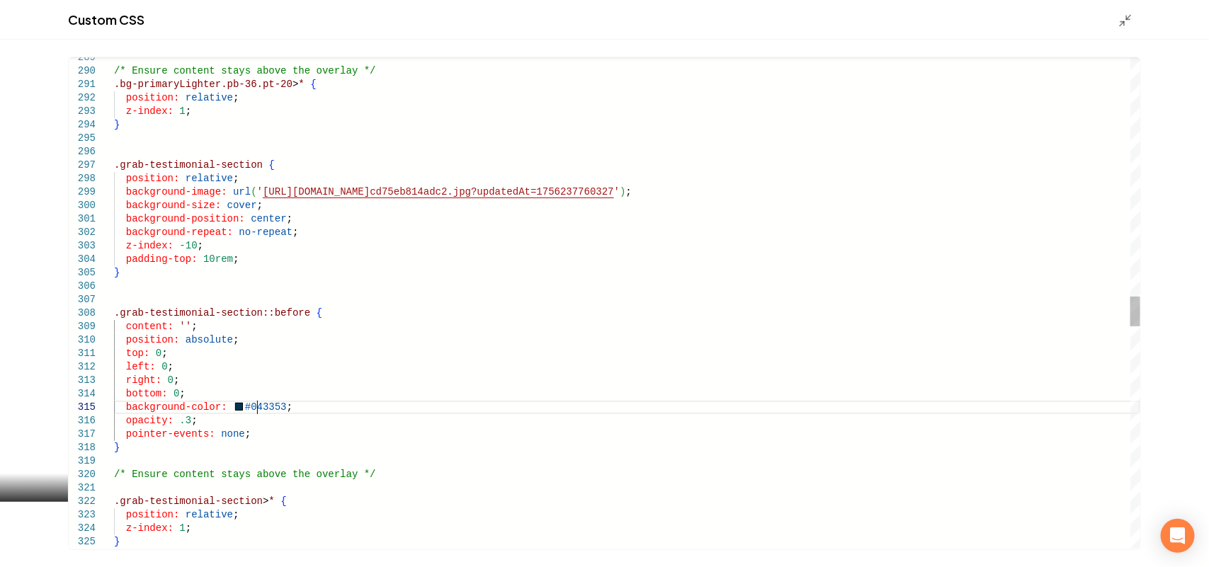
click at [256, 406] on div "} .grab-testimonial-section > * { position: relative ; z-index: 1 ; /* Ensure c…" at bounding box center [627, 165] width 1026 height 7979
drag, startPoint x: 238, startPoint y: 422, endPoint x: 673, endPoint y: 407, distance: 435.8
click at [673, 407] on div "} .grab-testimonial-section > * { position: relative ; z-index: 1 ; /* Ensure c…" at bounding box center [627, 165] width 1026 height 7979
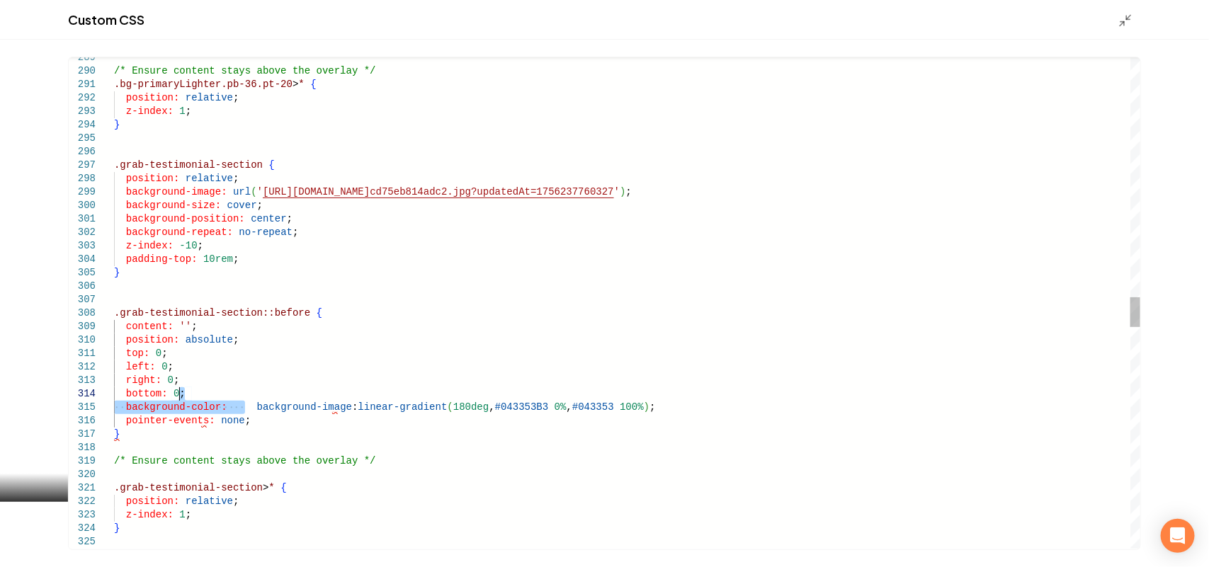
drag, startPoint x: 246, startPoint y: 406, endPoint x: 206, endPoint y: 395, distance: 41.7
click at [206, 395] on div "} .grab-testimonial-section > * { position: relative ; z-index: 1 ; /* Ensure c…" at bounding box center [627, 158] width 1026 height 7965
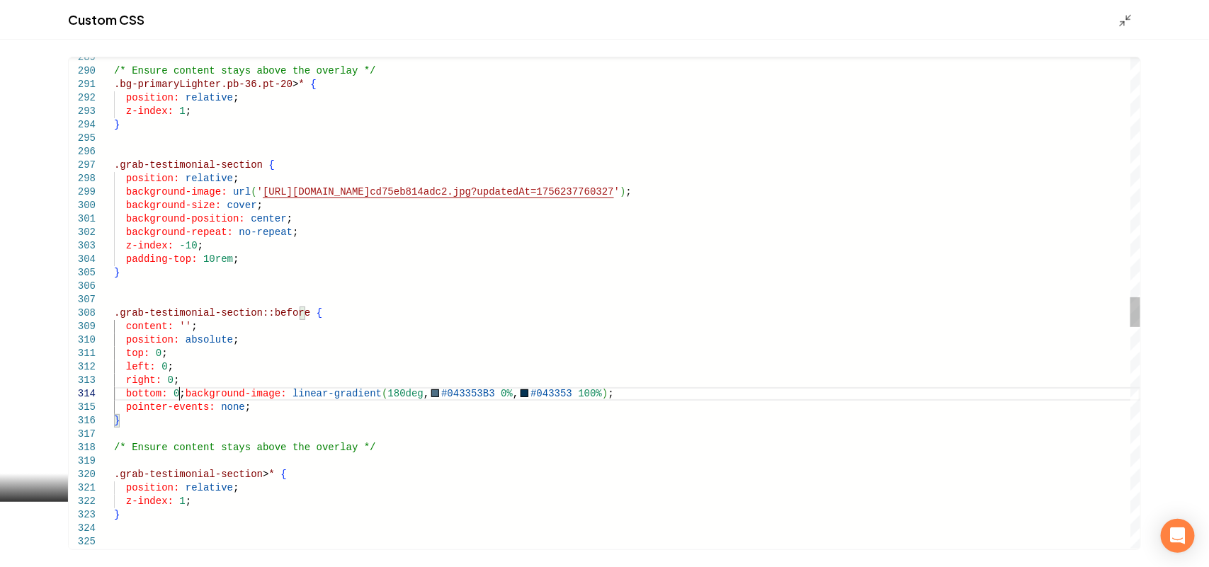
scroll to position [54, 11]
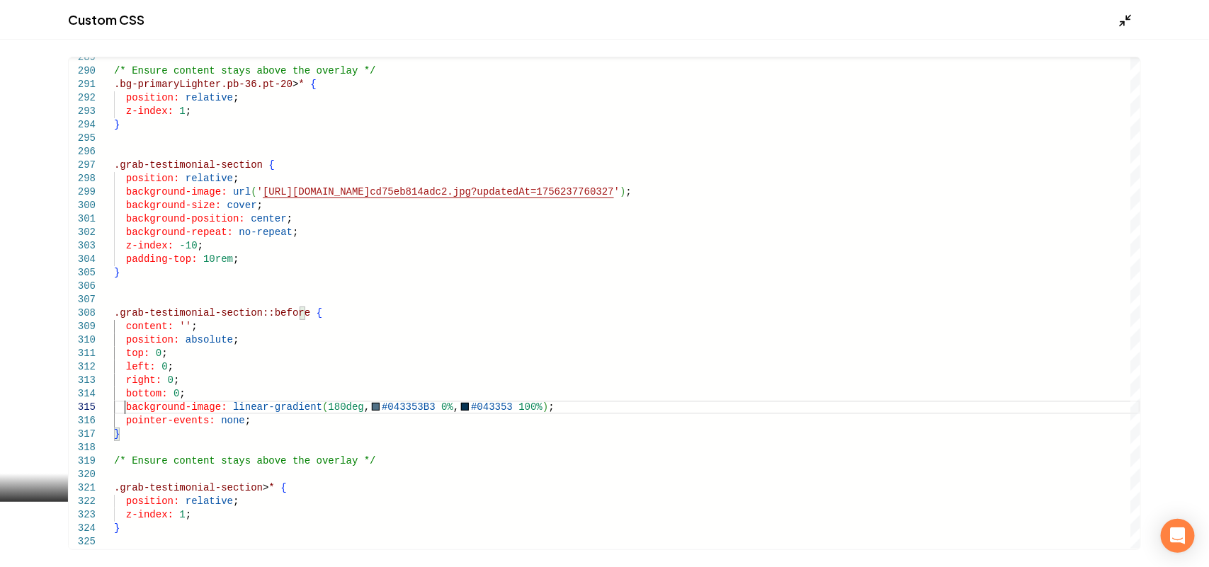
type textarea "**********"
click at [1127, 13] on icon "Main content area" at bounding box center [1125, 20] width 14 height 14
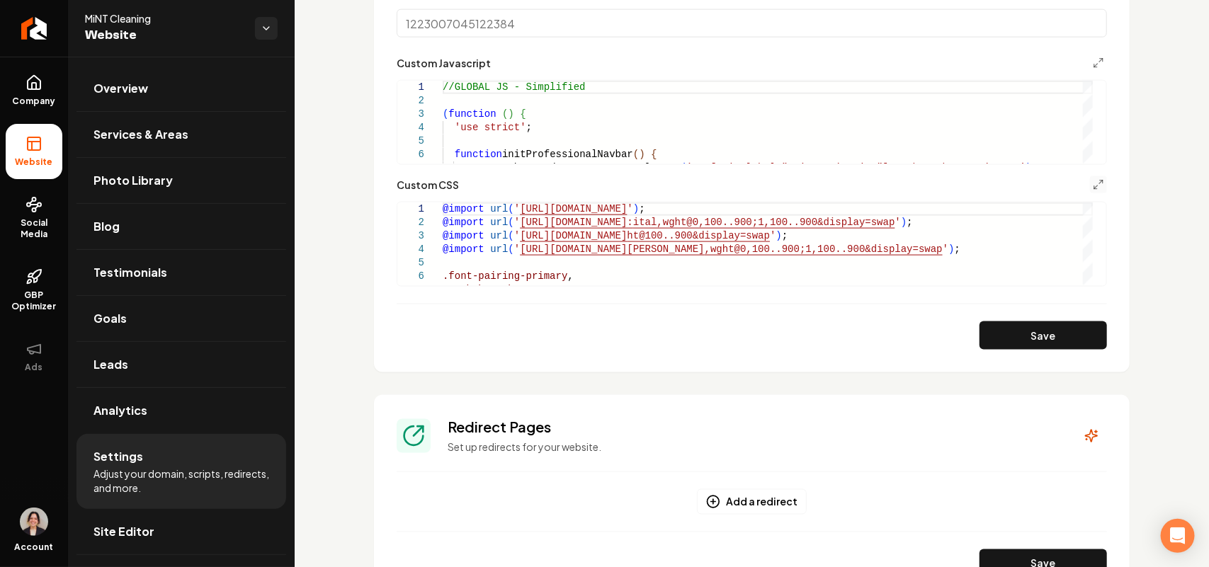
click at [1055, 343] on button "Save" at bounding box center [1042, 335] width 127 height 28
click at [1095, 184] on section "**********" at bounding box center [752, 11] width 756 height 724
click at [1093, 179] on icon "Main content area" at bounding box center [1098, 184] width 11 height 11
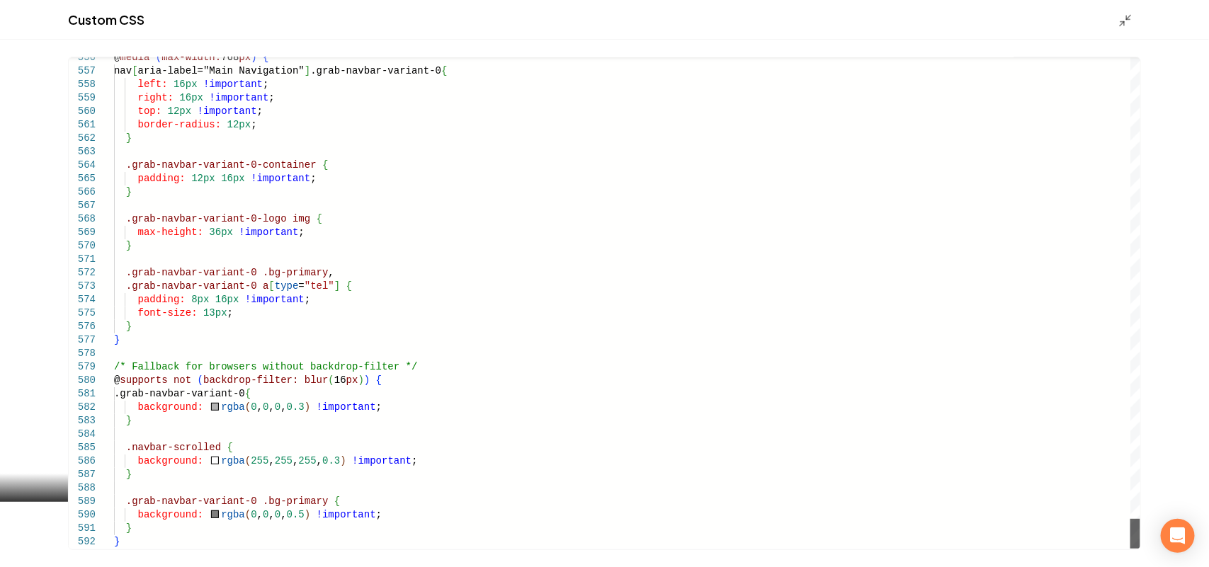
click at [1140, 549] on div "Main content area" at bounding box center [1135, 534] width 10 height 30
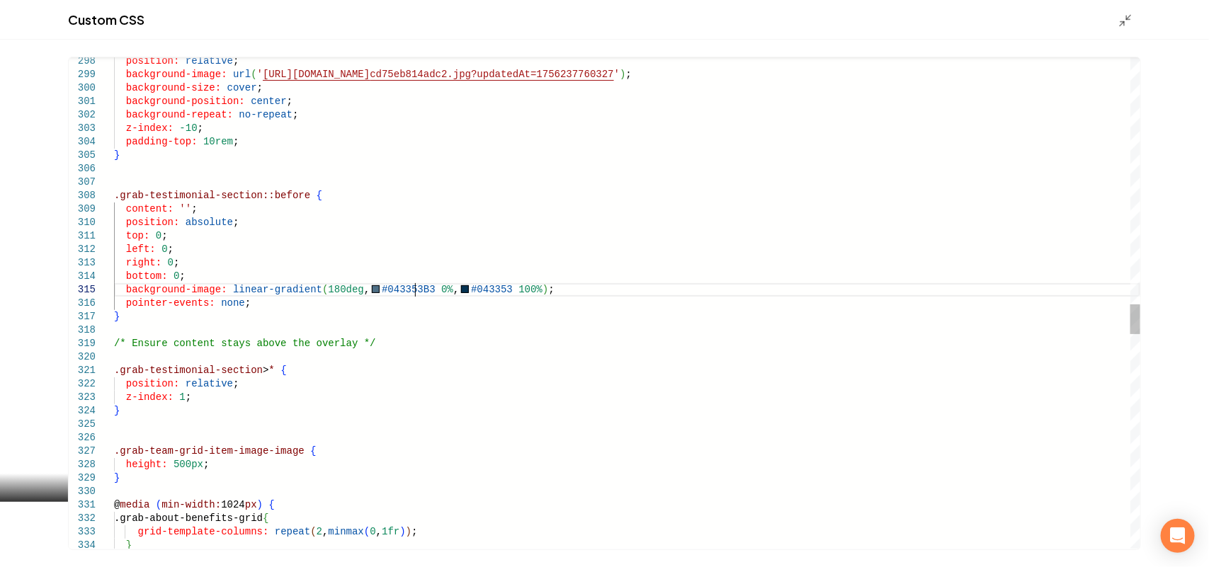
scroll to position [0, 161]
drag, startPoint x: 416, startPoint y: 289, endPoint x: 365, endPoint y: 288, distance: 51.7
click at [365, 288] on div "} @ media ( min-width: 1024 px ) { .grab-about-benefits-grid { grid-template-co…" at bounding box center [627, 41] width 1026 height 7965
drag, startPoint x: 384, startPoint y: 289, endPoint x: 494, endPoint y: 292, distance: 109.8
click at [436, 288] on div "} @ media ( min-width: 1024 px ) { .grab-about-benefits-grid { grid-template-co…" at bounding box center [627, 41] width 1026 height 7965
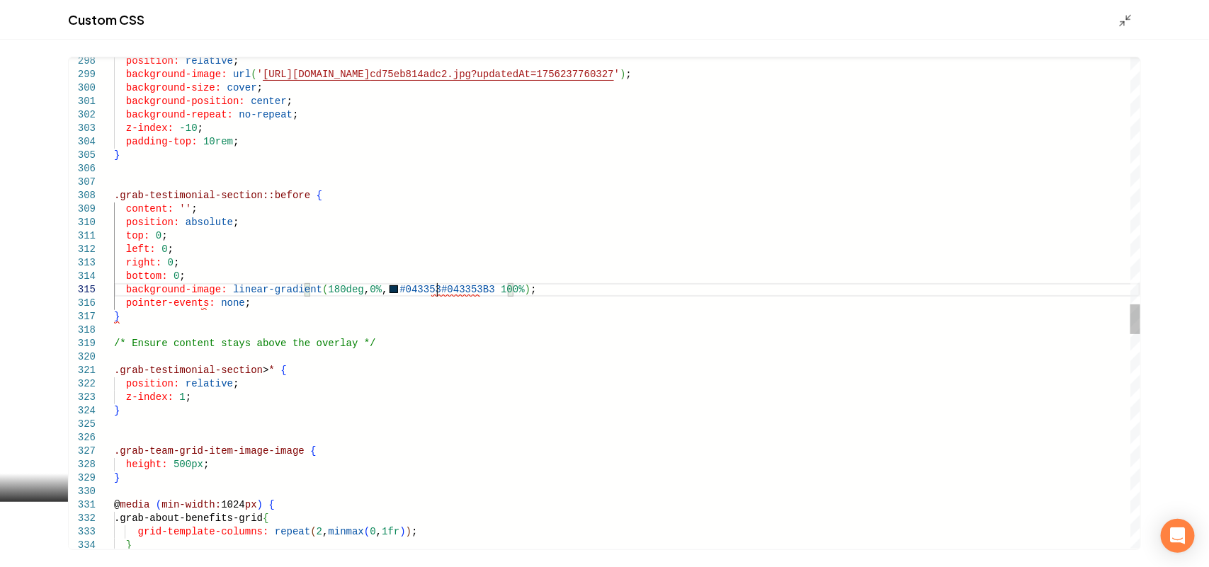
click at [433, 290] on div "} @ media ( min-width: 1024 px ) { .grab-about-benefits-grid { grid-template-co…" at bounding box center [627, 41] width 1026 height 7965
drag, startPoint x: 433, startPoint y: 289, endPoint x: 411, endPoint y: 290, distance: 22.0
click at [395, 290] on div "} @ media ( min-width: 1024 px ) { .grab-about-benefits-grid { grid-template-co…" at bounding box center [627, 41] width 1026 height 7965
drag, startPoint x: 411, startPoint y: 290, endPoint x: 355, endPoint y: 295, distance: 55.4
type textarea "**********"
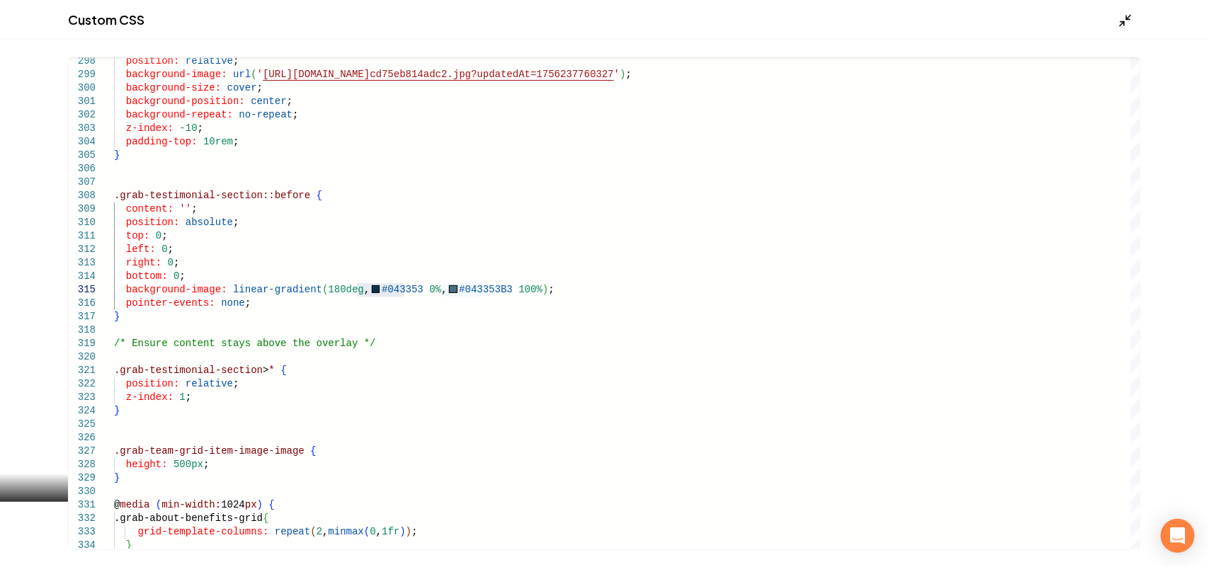
drag, startPoint x: 1132, startPoint y: 6, endPoint x: 1127, endPoint y: 14, distance: 9.8
click at [1131, 6] on div "Custom CSS" at bounding box center [604, 20] width 1209 height 40
click at [1127, 14] on icon "Main content area" at bounding box center [1125, 20] width 14 height 14
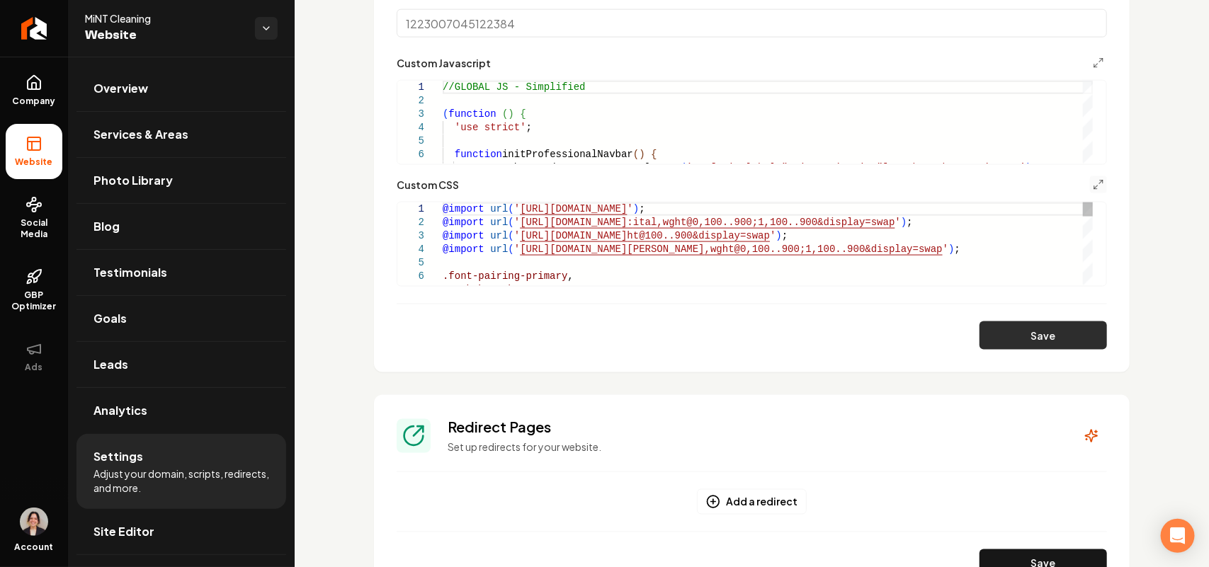
click at [1025, 340] on button "Save" at bounding box center [1042, 335] width 127 height 28
click at [1094, 186] on line "Main content area" at bounding box center [1096, 188] width 4 height 4
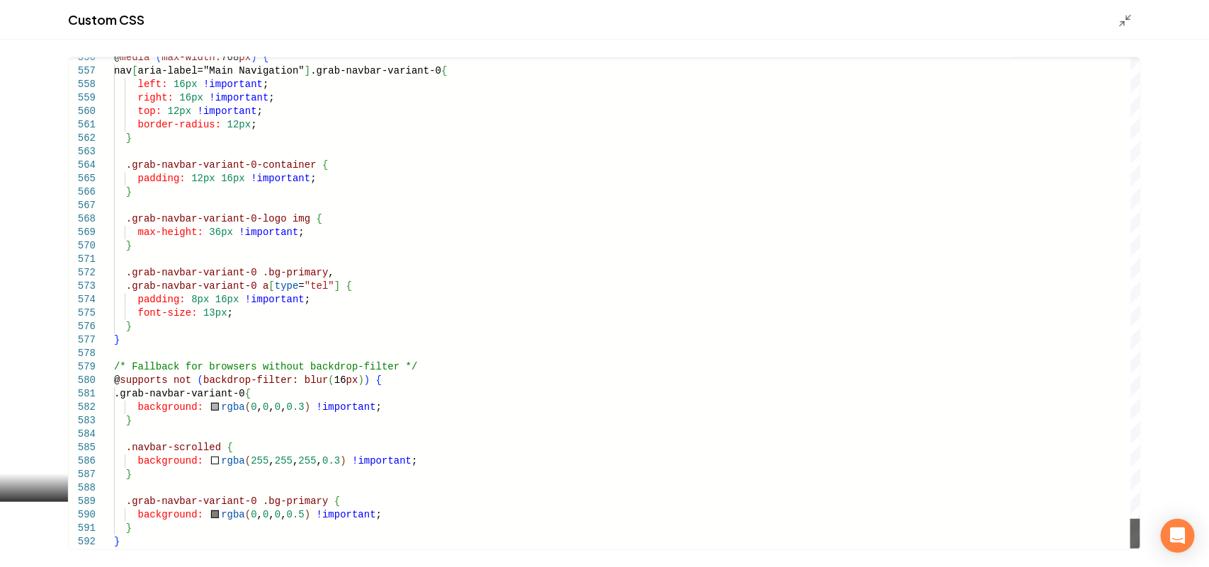
click at [1140, 549] on div "Main content area" at bounding box center [1135, 534] width 10 height 30
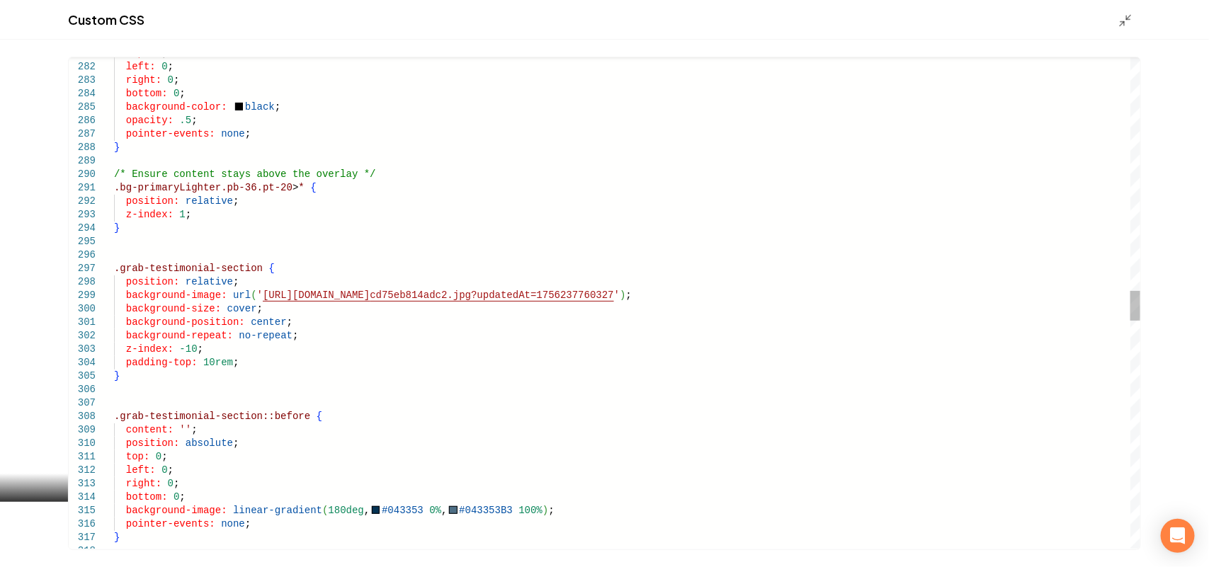
click at [123, 295] on div "bottom: 0 ; background-image: linear-gradient ( 180deg , #043353 0% , #043353B3…" at bounding box center [627, 261] width 1026 height 7965
type textarea "**********"
click at [1120, 16] on icon "Main content area" at bounding box center [1125, 20] width 14 height 14
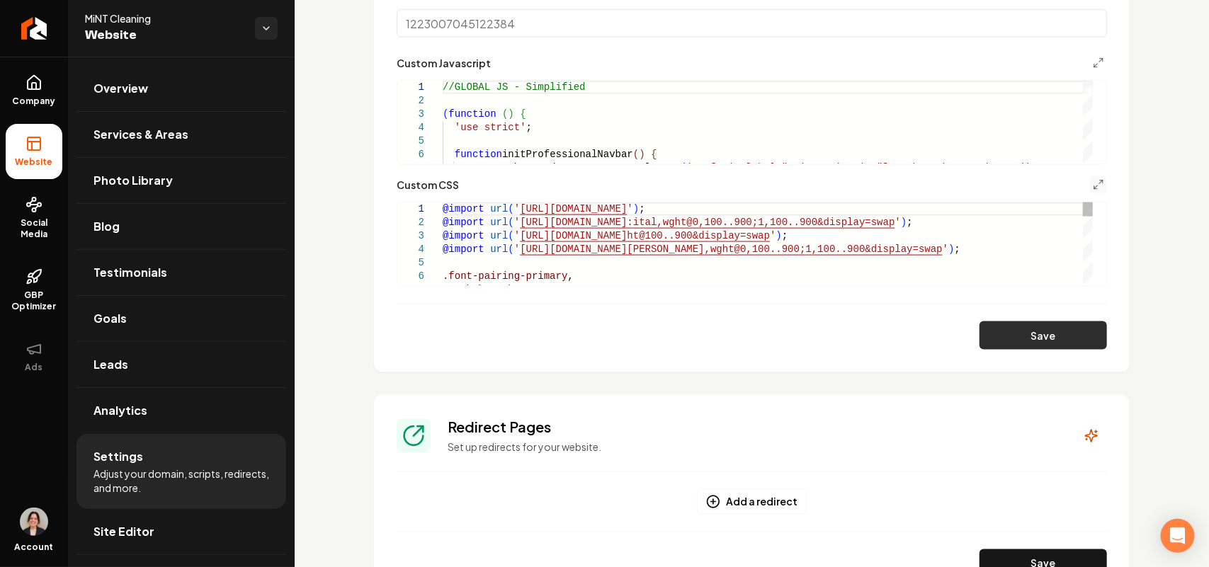
click at [1010, 344] on button "Save" at bounding box center [1042, 335] width 127 height 28
click at [1090, 190] on button "Main content area" at bounding box center [1098, 184] width 17 height 17
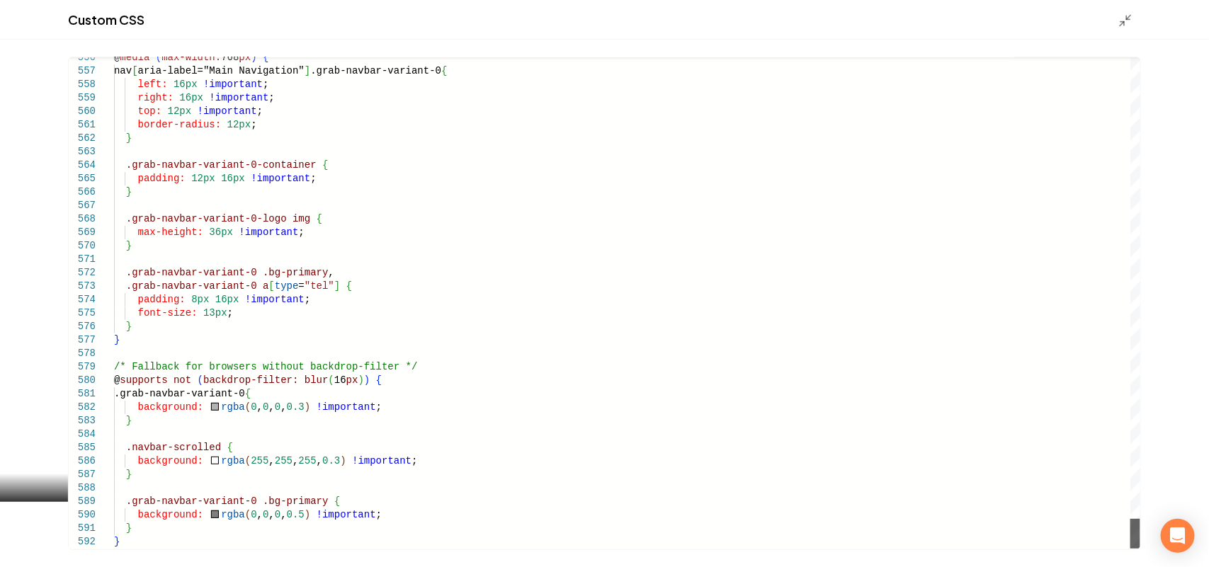
click at [1134, 549] on div "Main content area" at bounding box center [1135, 534] width 10 height 30
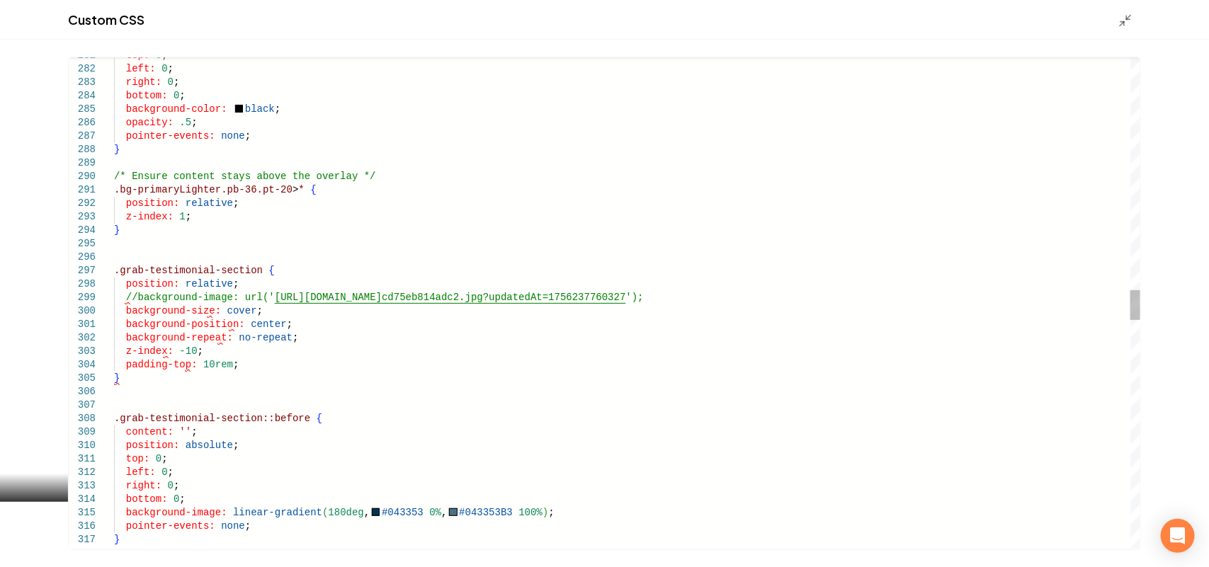
click at [136, 296] on div "bottom: 0 ; background-image: linear-gradient ( 180deg , #043353 0% , #043353B3…" at bounding box center [627, 264] width 1026 height 7965
type textarea "**********"
click at [1123, 18] on icon "Main content area" at bounding box center [1125, 20] width 14 height 14
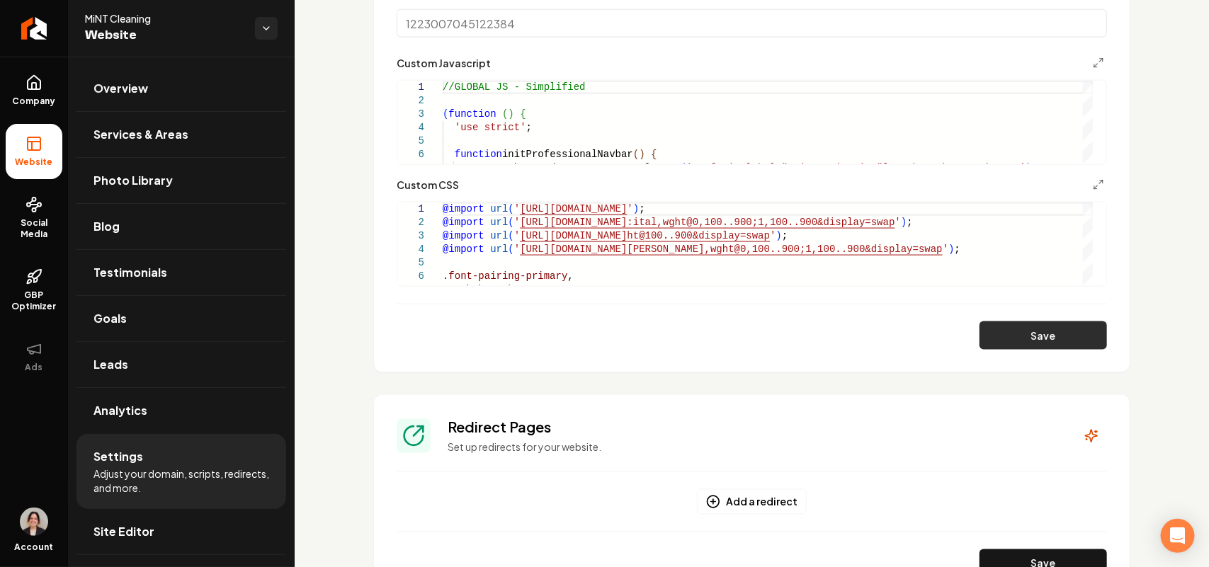
click at [1059, 346] on button "Save" at bounding box center [1042, 335] width 127 height 28
click at [160, 142] on span "Services & Areas" at bounding box center [140, 134] width 95 height 17
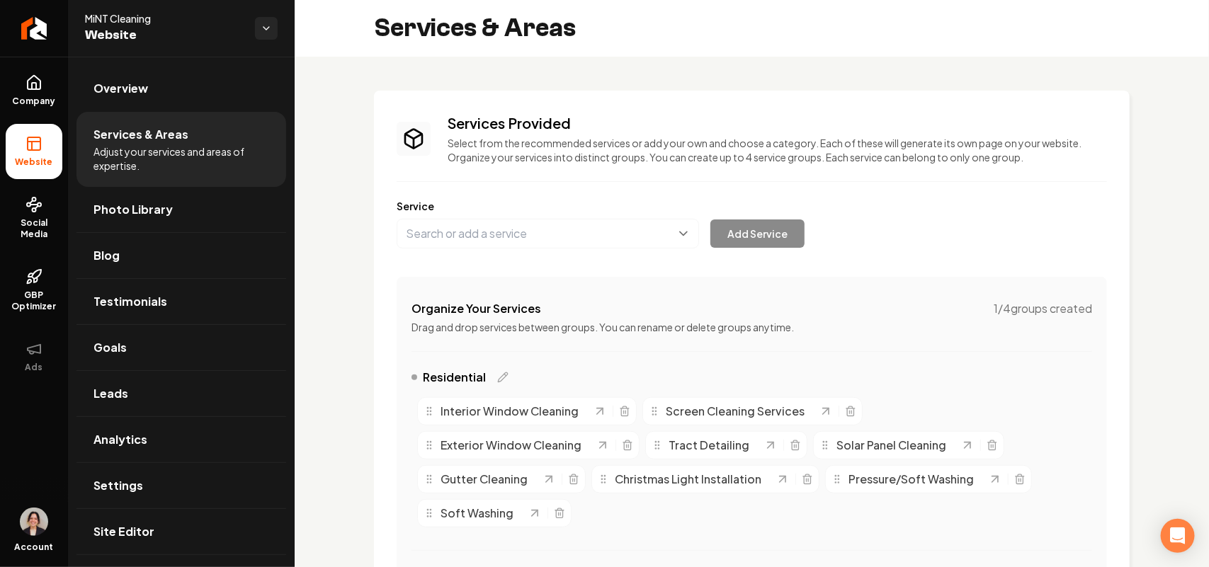
drag, startPoint x: 589, startPoint y: 287, endPoint x: 545, endPoint y: 255, distance: 54.2
click at [545, 255] on div "Services Provided Select from the recommended services or add your own and choo…" at bounding box center [752, 372] width 710 height 518
click at [26, 80] on icon at bounding box center [33, 82] width 17 height 17
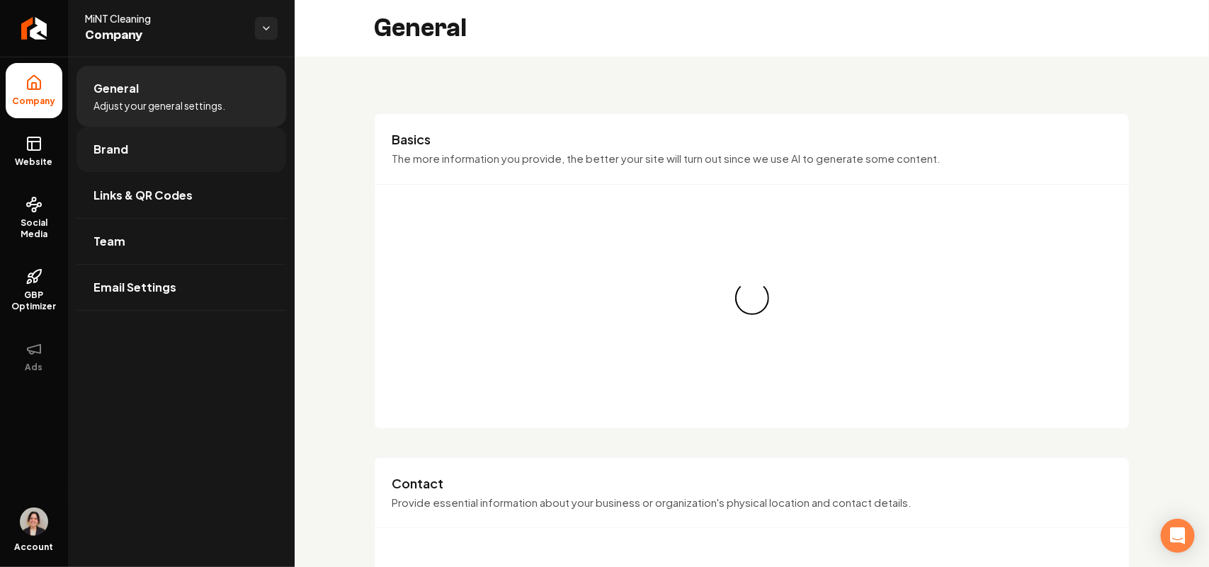
click at [146, 137] on link "Brand" at bounding box center [181, 149] width 210 height 45
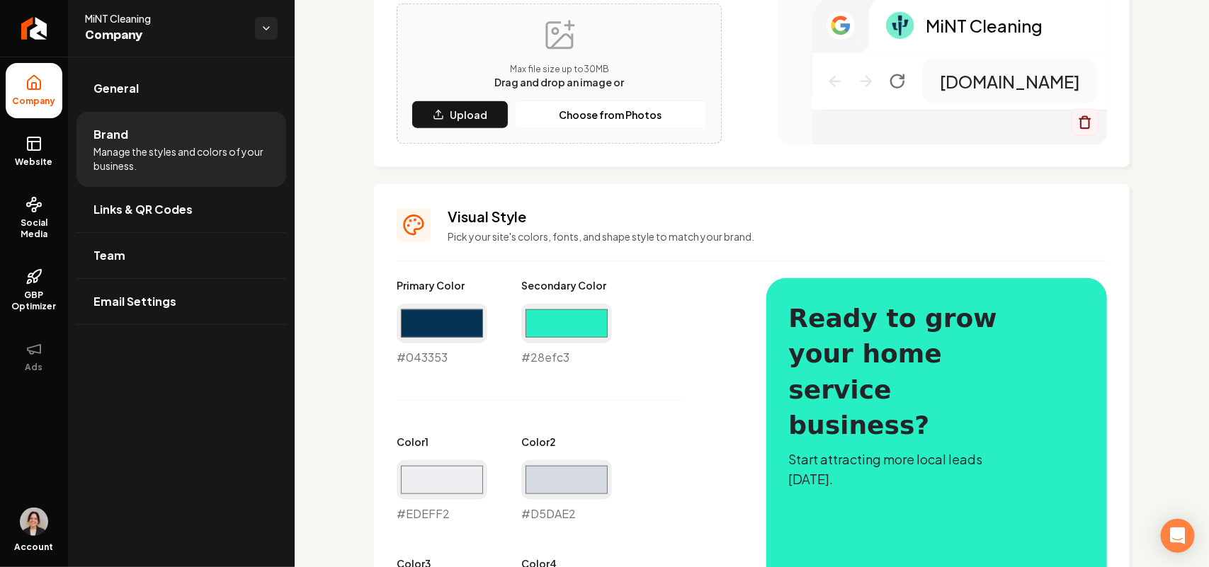
scroll to position [531, 0]
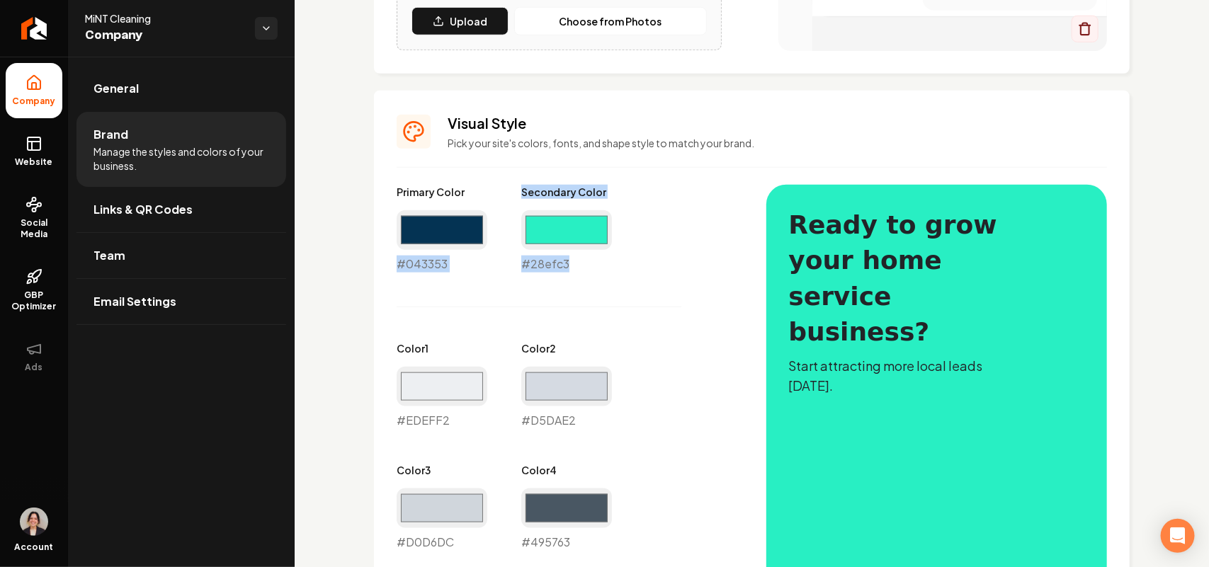
drag, startPoint x: 596, startPoint y: 266, endPoint x: 379, endPoint y: 251, distance: 217.2
copy div "#043353 Secondary Color #28efc3"
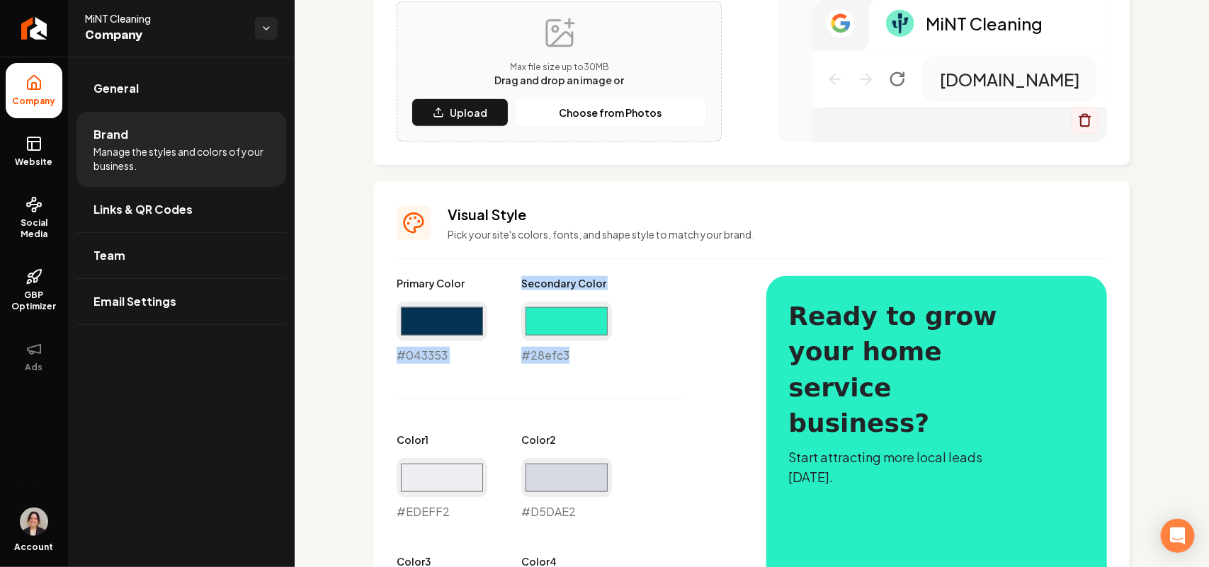
scroll to position [354, 0]
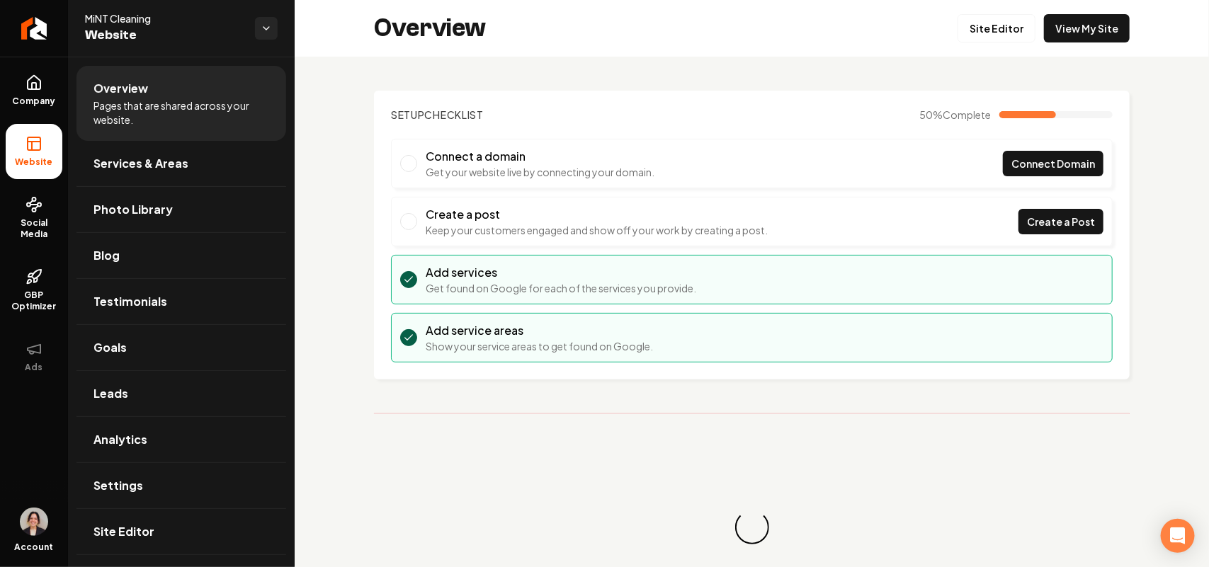
click at [1087, 40] on link "View My Site" at bounding box center [1087, 28] width 86 height 28
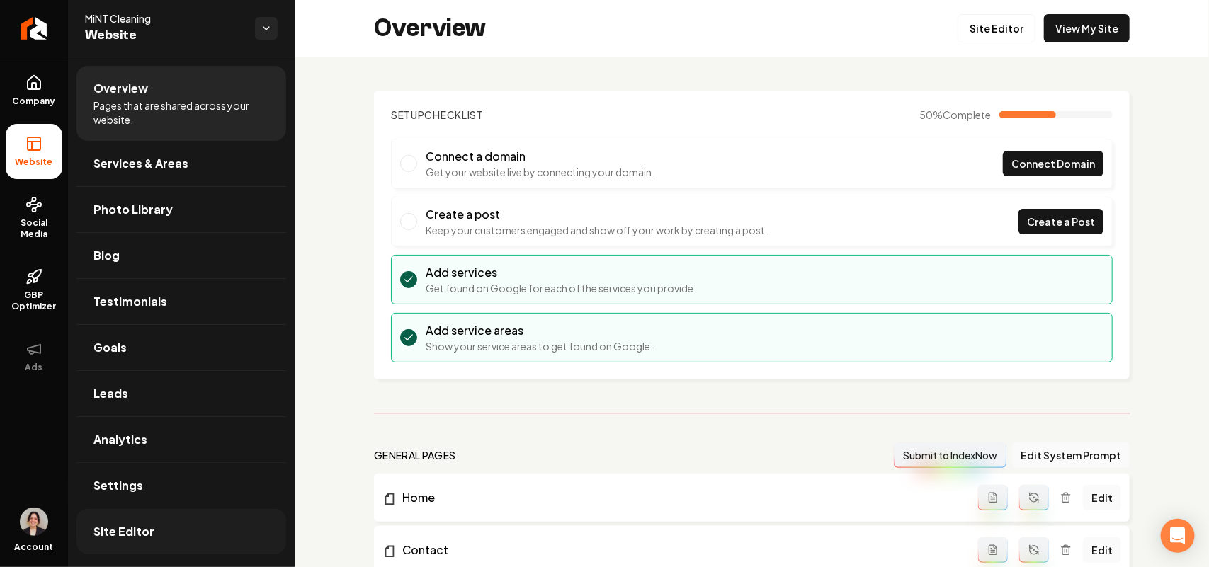
click at [142, 513] on link "Site Editor" at bounding box center [181, 531] width 210 height 45
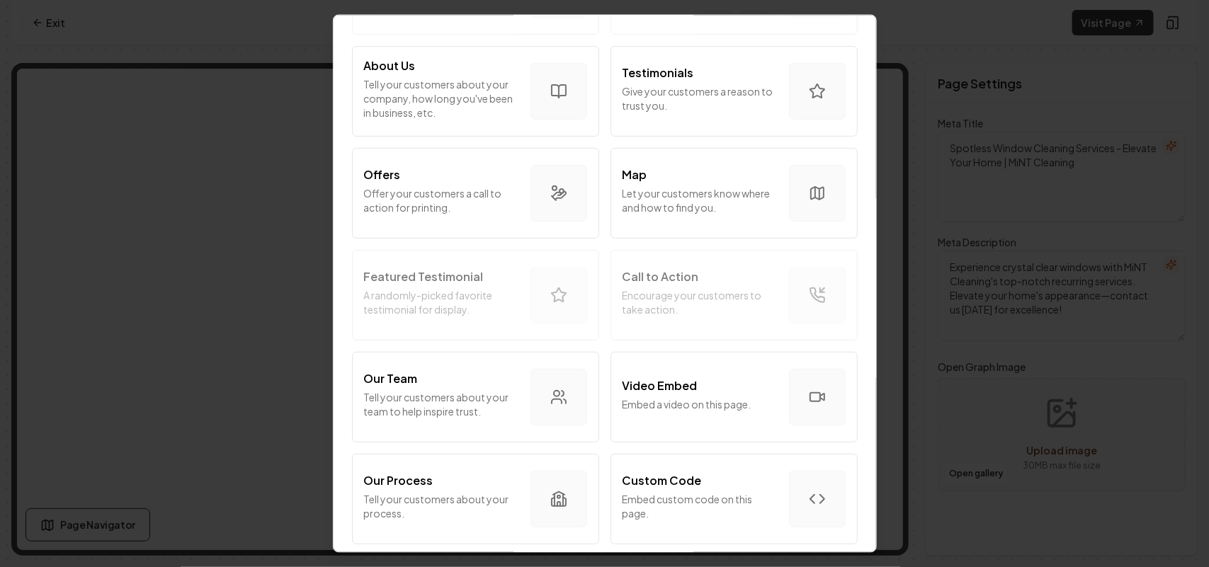
scroll to position [266, 0]
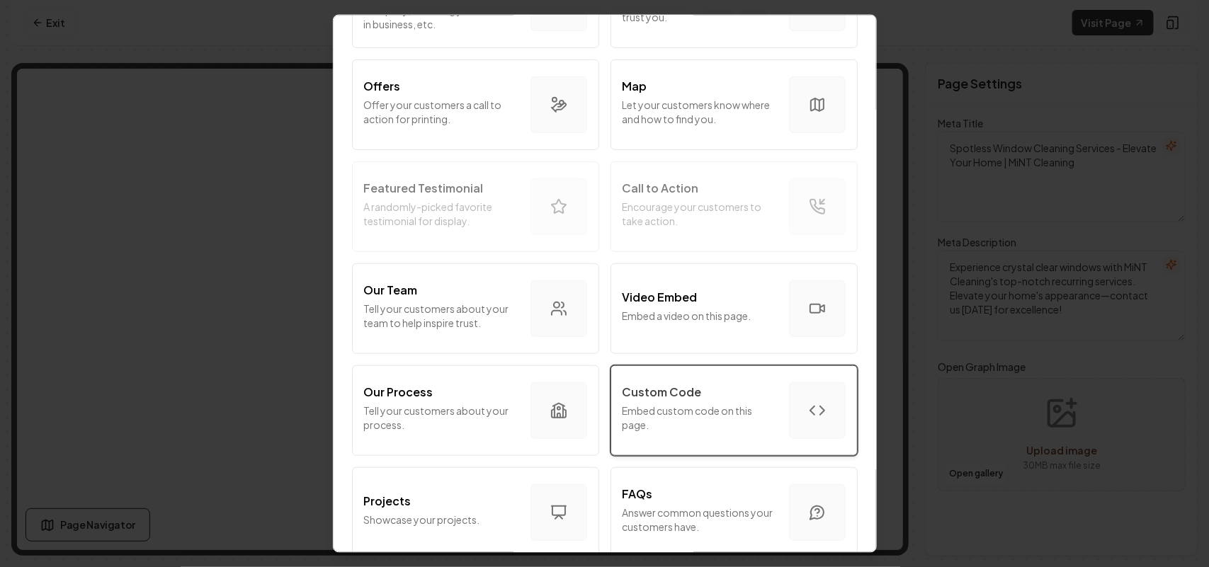
click at [710, 415] on p "Embed custom code on this page." at bounding box center [699, 417] width 155 height 28
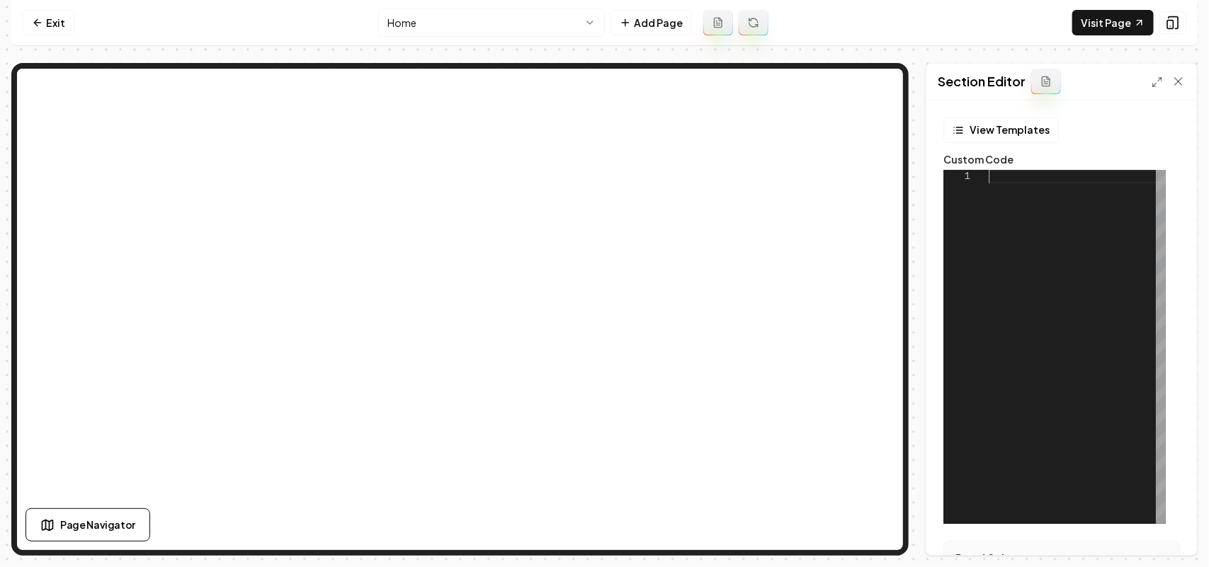
click at [1063, 309] on div at bounding box center [1077, 347] width 177 height 354
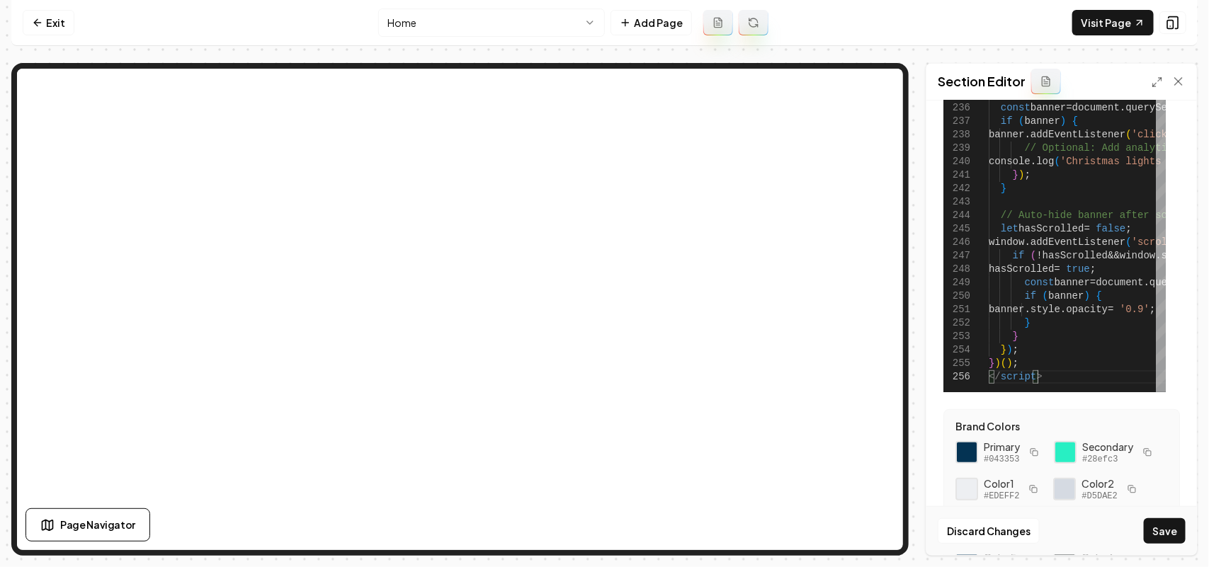
scroll to position [252, 0]
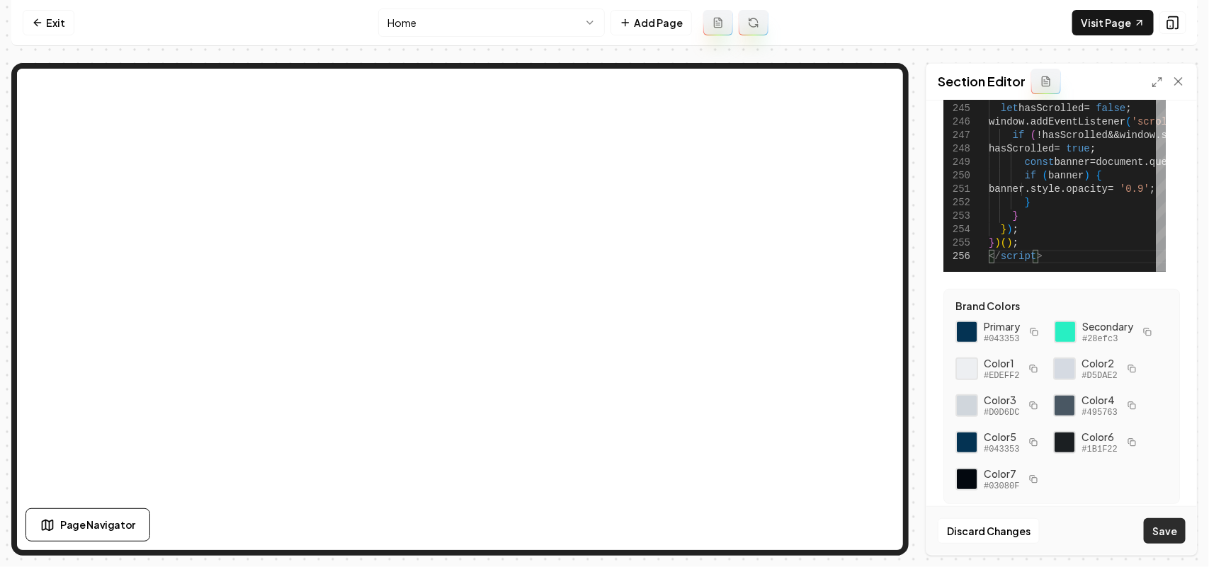
click at [1165, 532] on button "Save" at bounding box center [1165, 530] width 42 height 25
type textarea "**********"
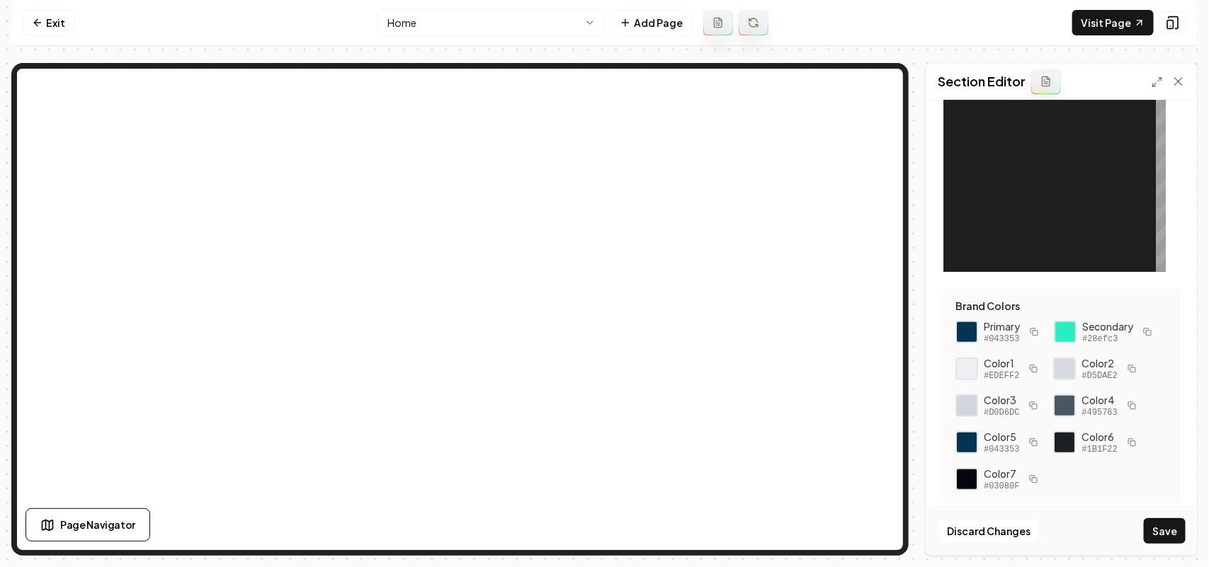
scroll to position [0, 0]
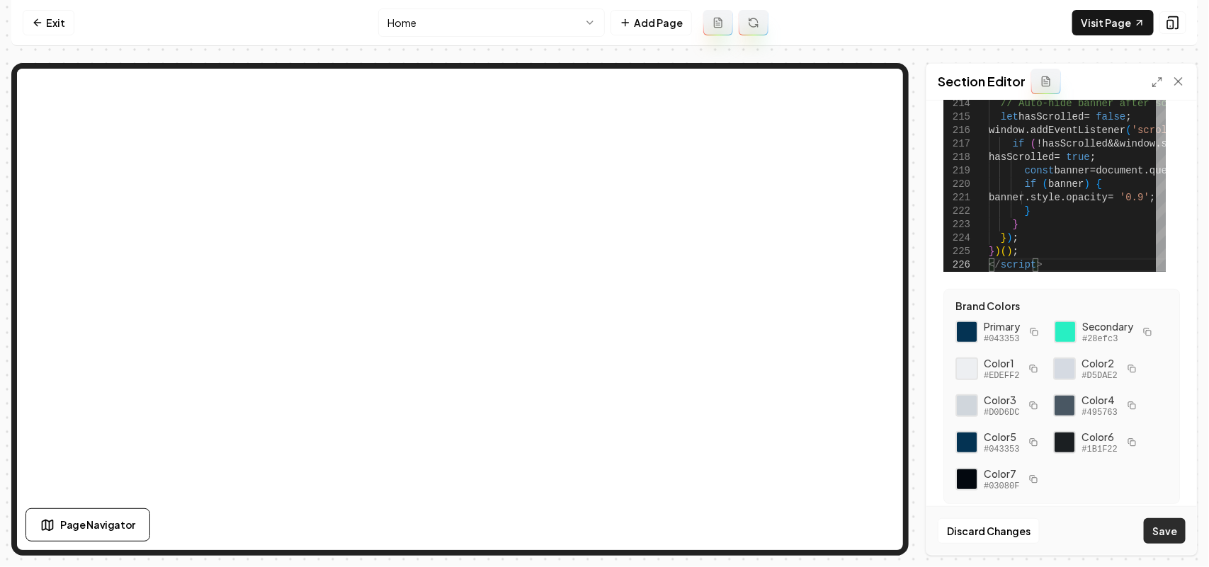
click at [1177, 533] on button "Save" at bounding box center [1165, 530] width 42 height 25
type textarea "**********"
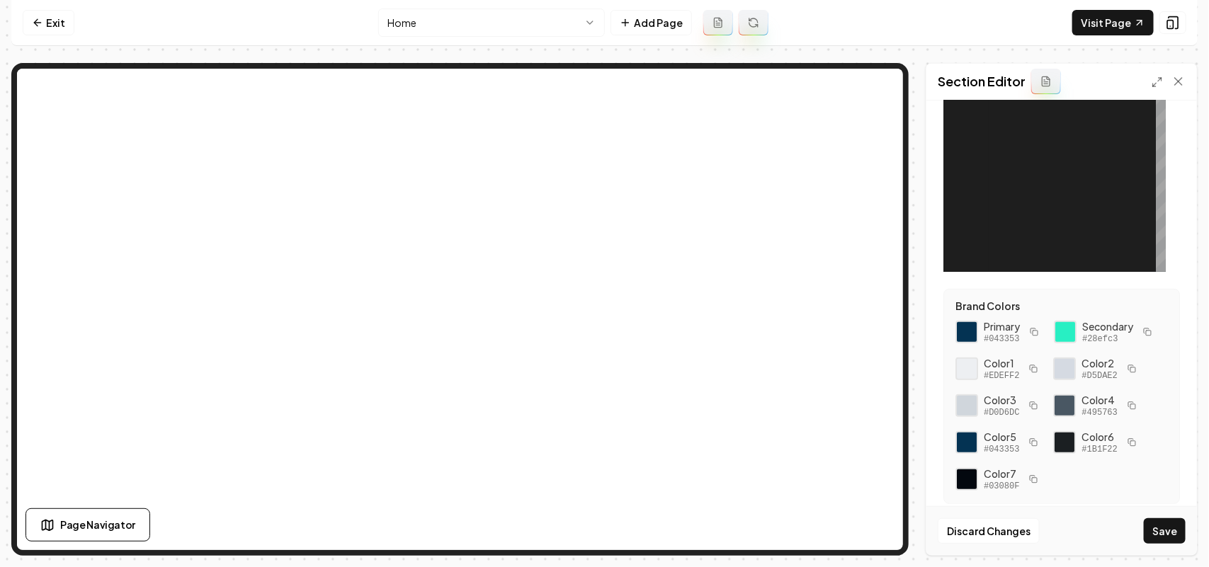
scroll to position [0, 0]
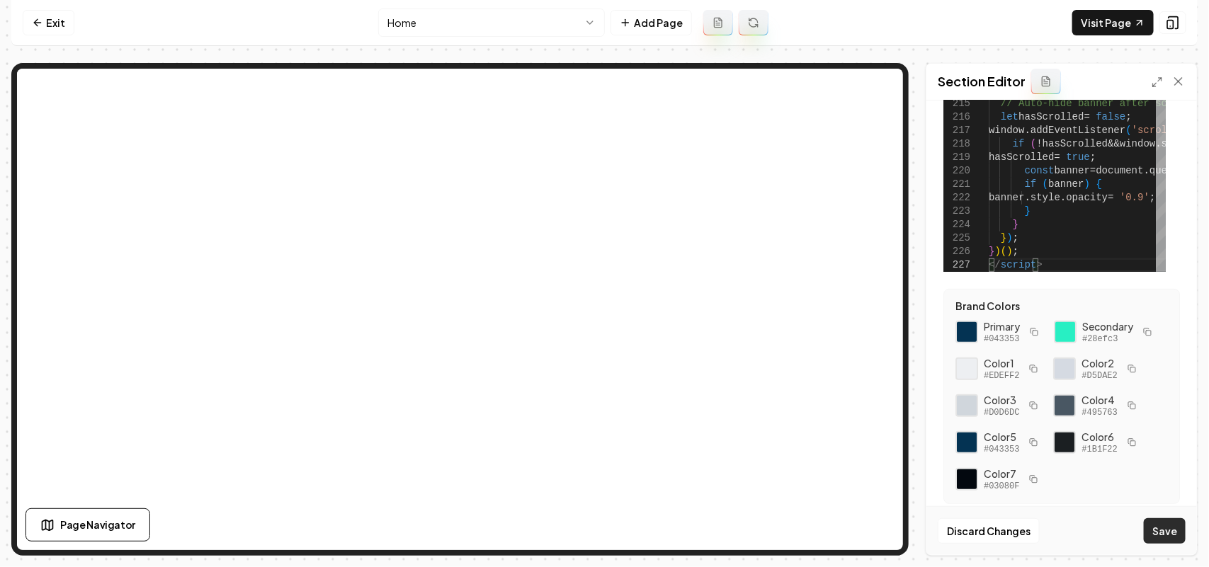
click at [1166, 528] on button "Save" at bounding box center [1165, 530] width 42 height 25
type textarea "**********"
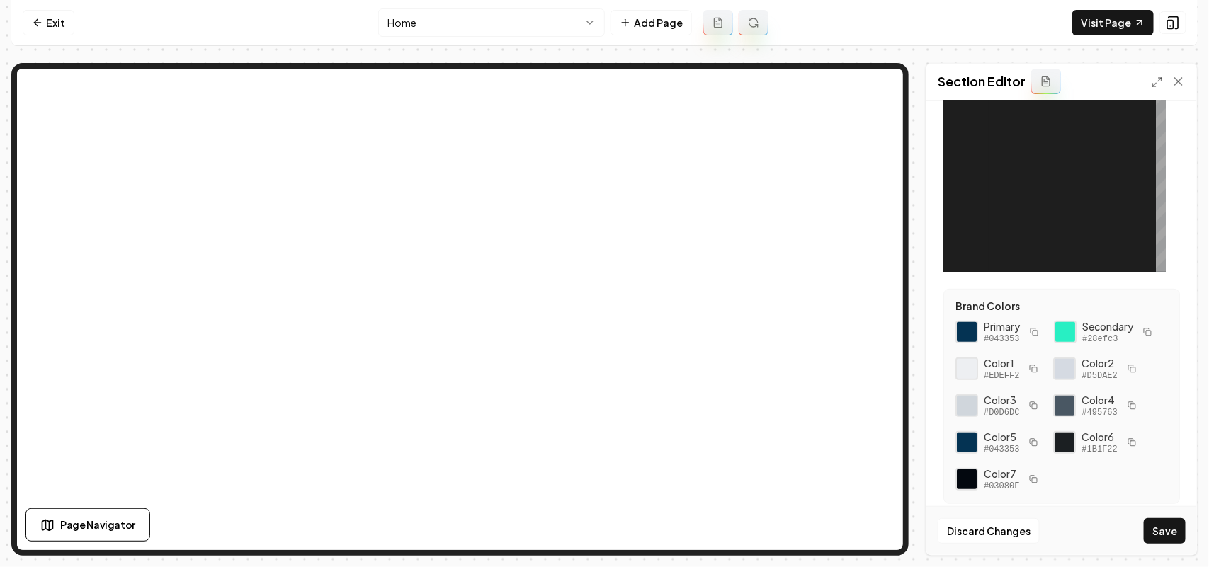
scroll to position [0, 0]
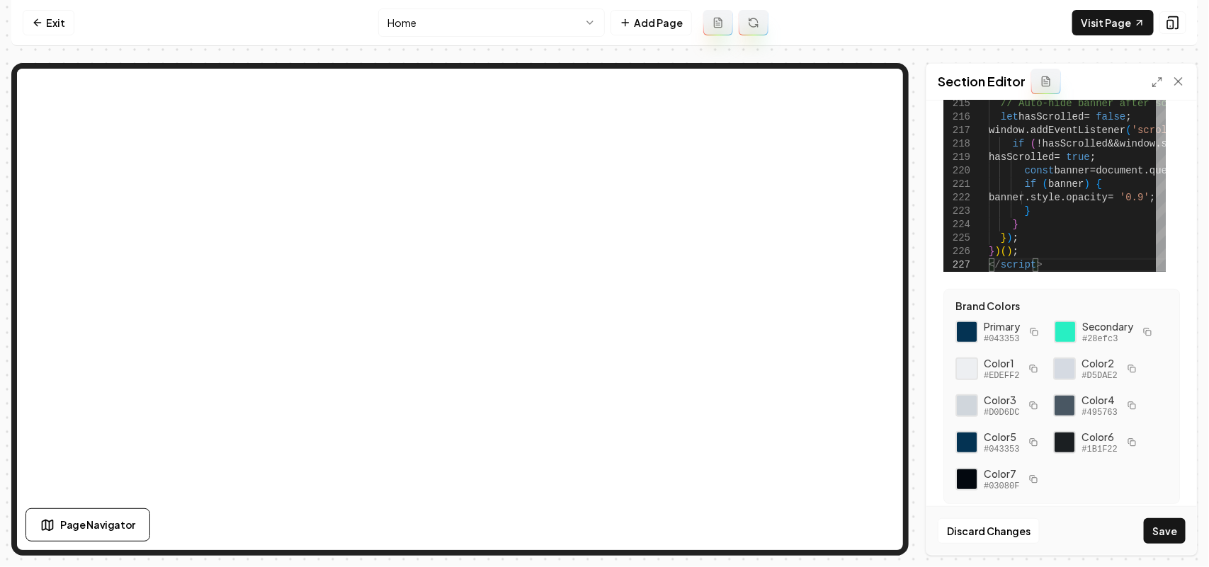
click at [1146, 89] on div "Section Editor" at bounding box center [1061, 82] width 271 height 37
click at [1159, 83] on icon at bounding box center [1156, 81] width 11 height 11
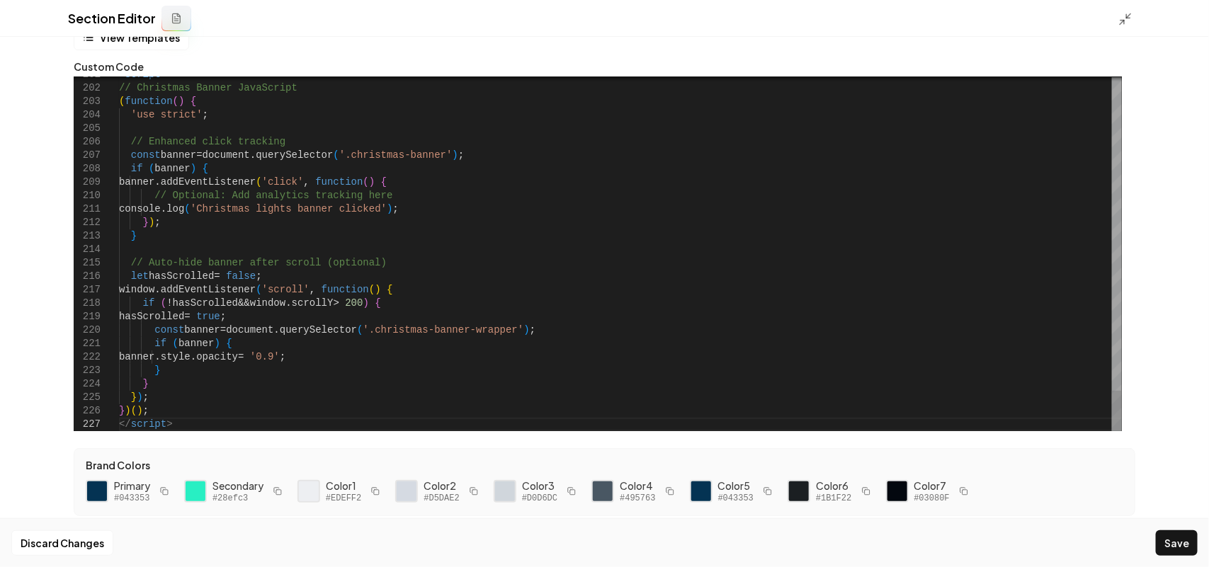
scroll to position [29, 0]
click at [1122, 22] on line at bounding box center [1122, 22] width 4 height 4
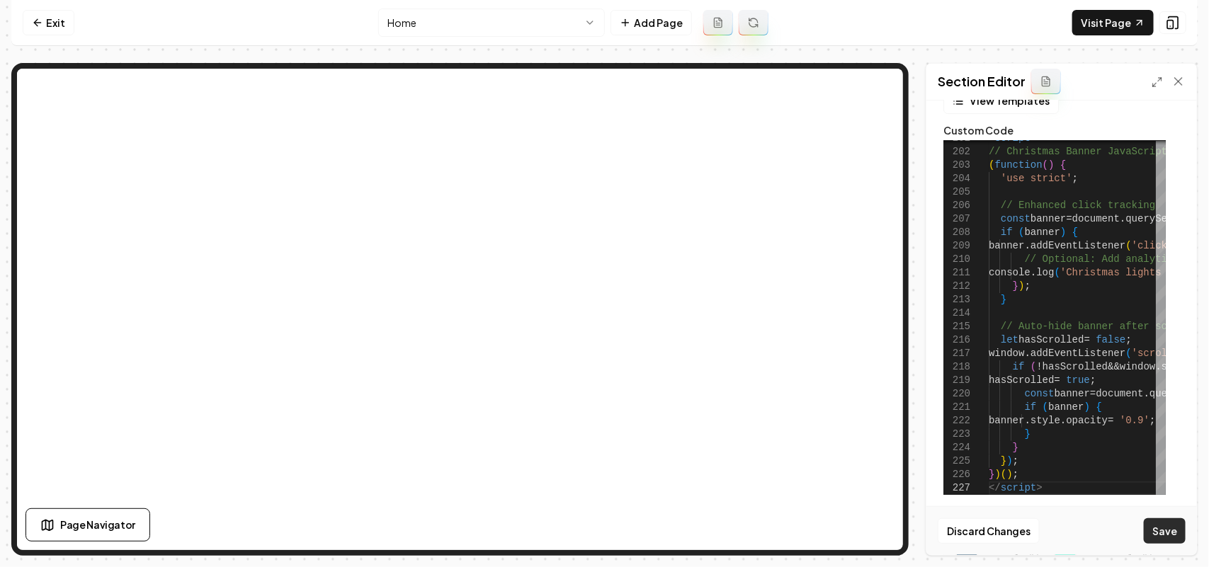
click at [1166, 528] on button "Save" at bounding box center [1165, 530] width 42 height 25
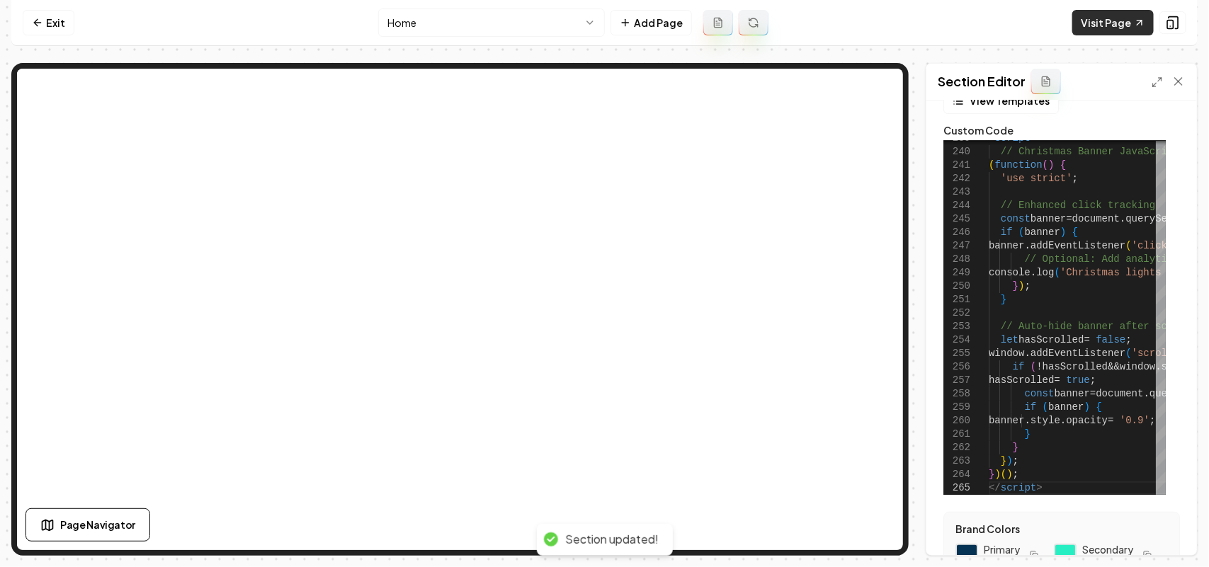
click at [1106, 33] on link "Visit Page" at bounding box center [1112, 22] width 81 height 25
click at [1153, 87] on icon at bounding box center [1156, 81] width 11 height 11
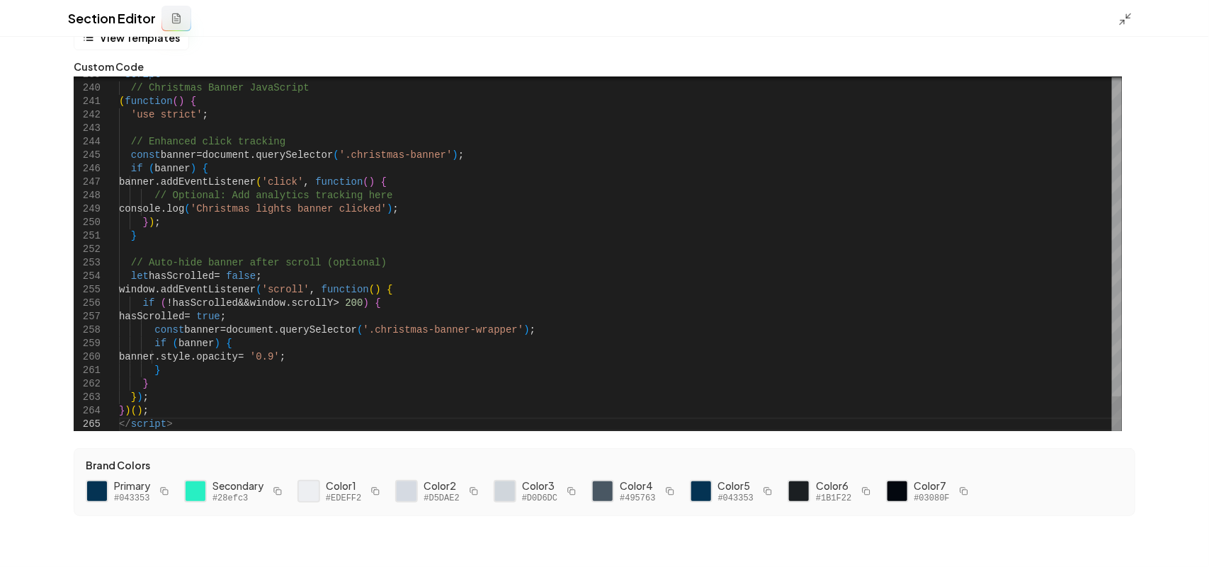
scroll to position [0, 47]
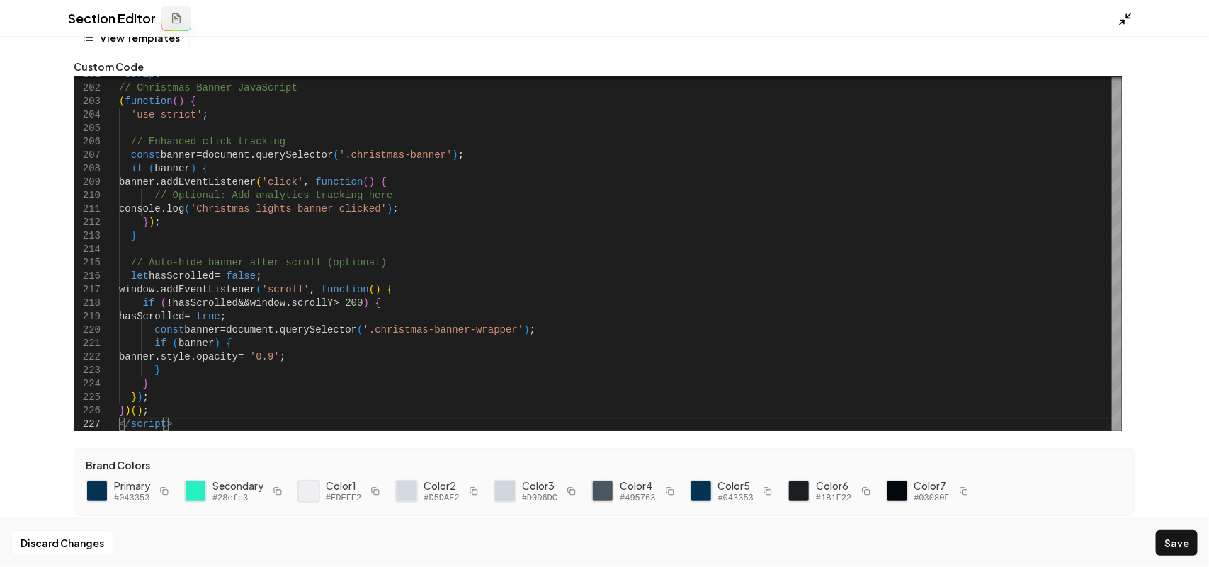
click at [1127, 23] on icon at bounding box center [1125, 19] width 14 height 14
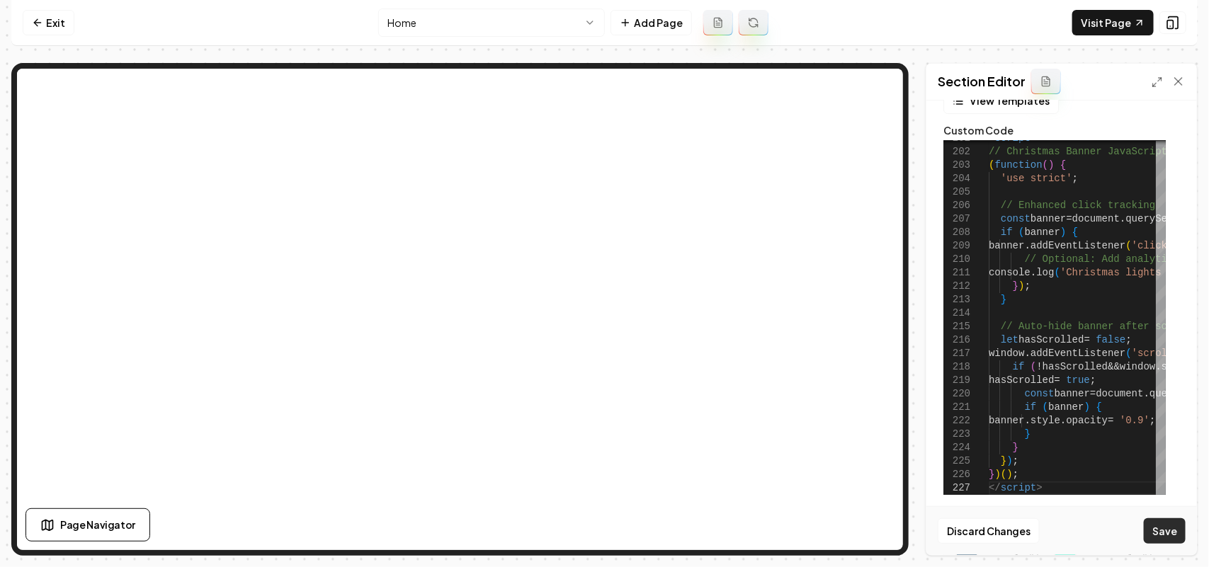
click at [1152, 528] on button "Save" at bounding box center [1165, 530] width 42 height 25
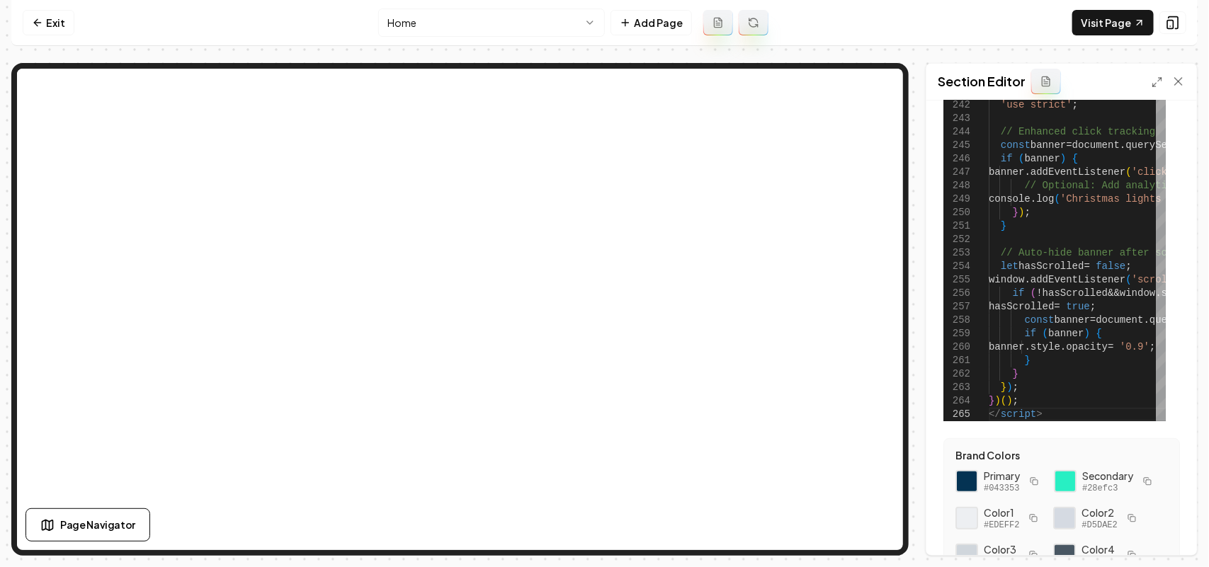
scroll to position [252, 0]
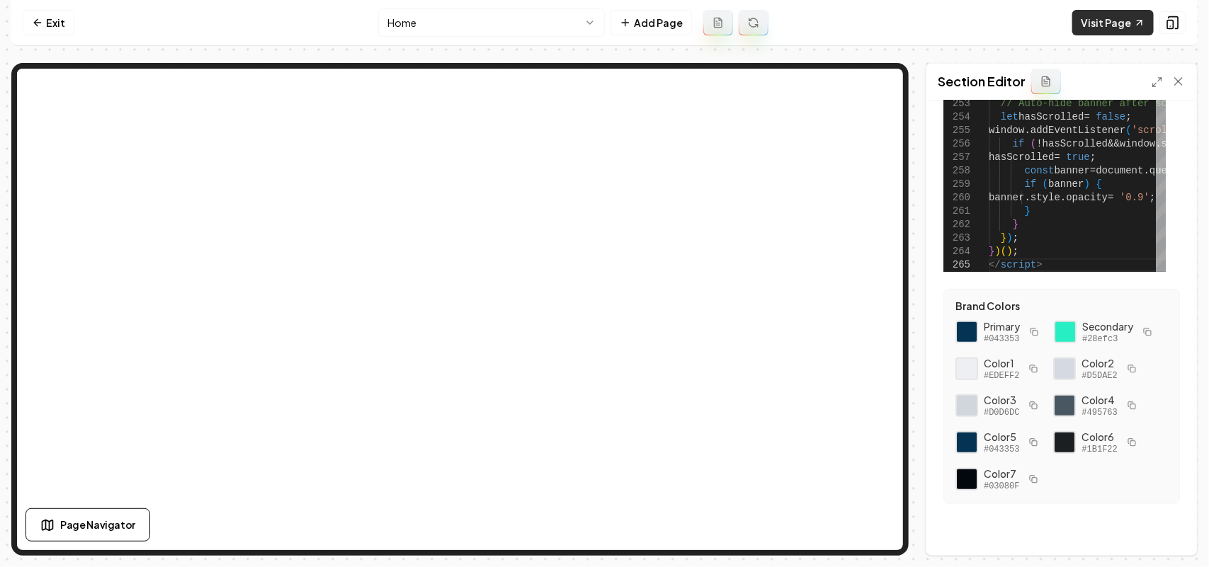
click at [1112, 30] on link "Visit Page" at bounding box center [1112, 22] width 81 height 25
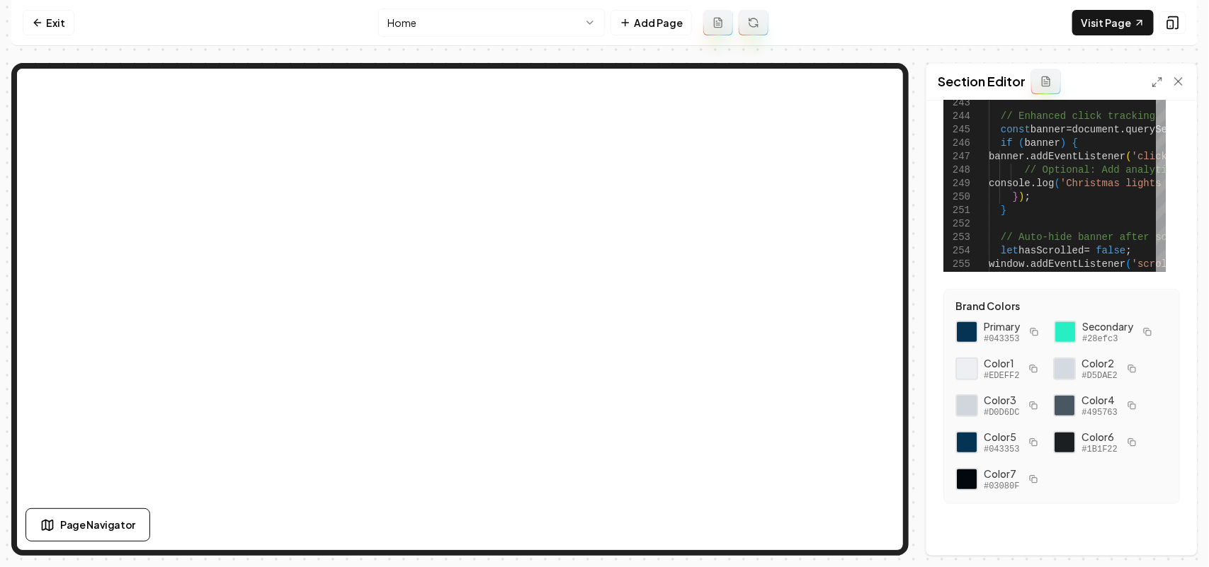
click at [1151, 72] on div "Section Editor" at bounding box center [1061, 82] width 271 height 37
click at [1155, 79] on icon at bounding box center [1156, 81] width 11 height 11
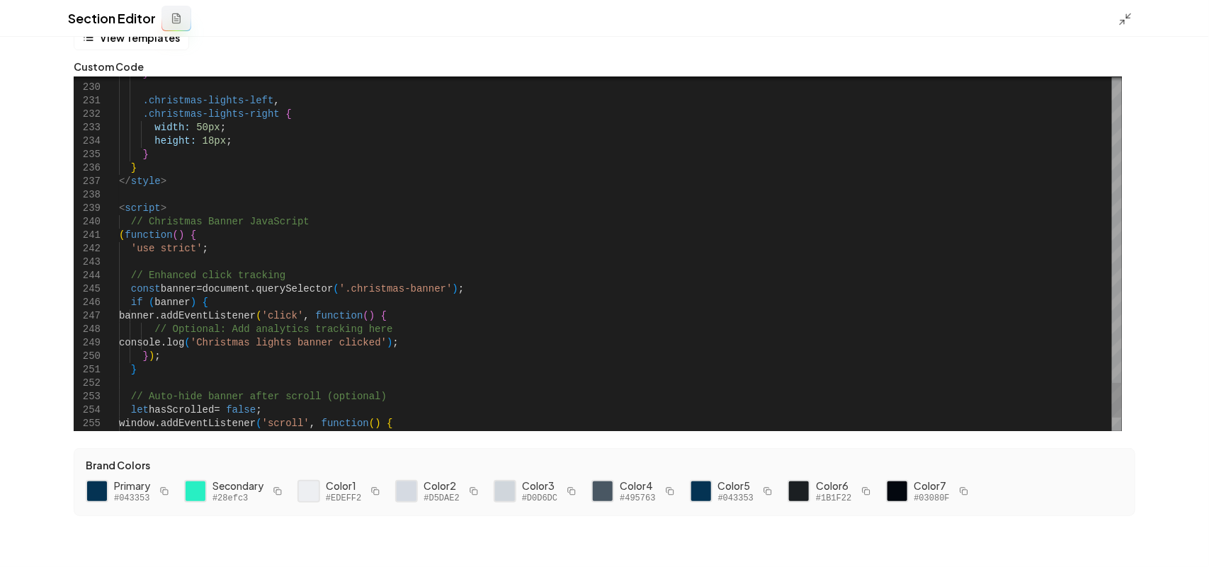
scroll to position [29, 0]
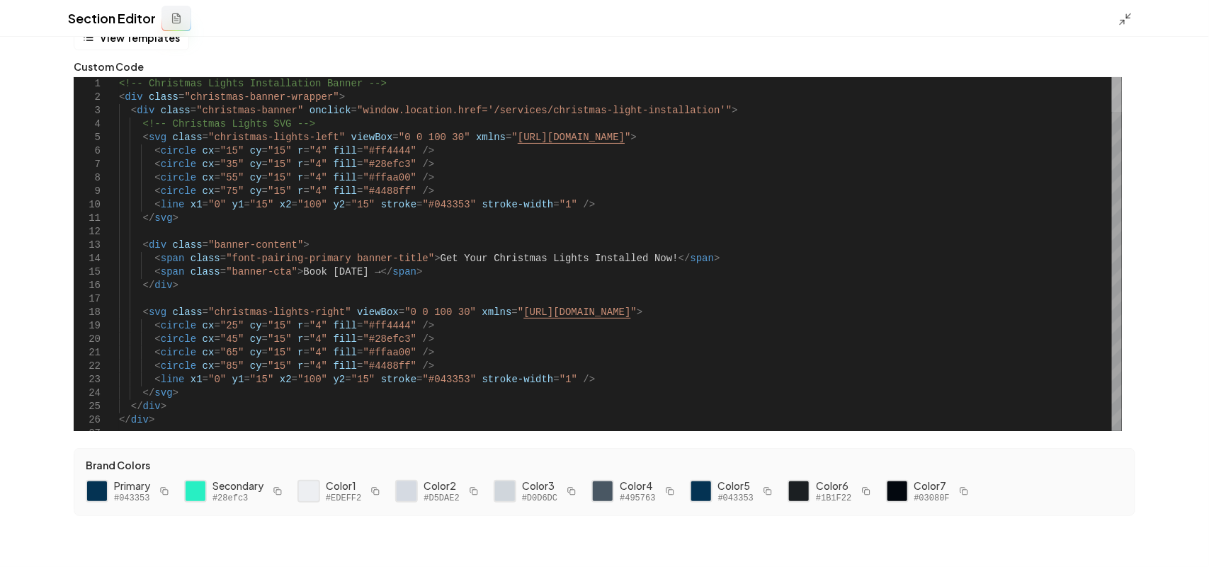
click at [1122, 77] on div at bounding box center [1117, 94] width 10 height 35
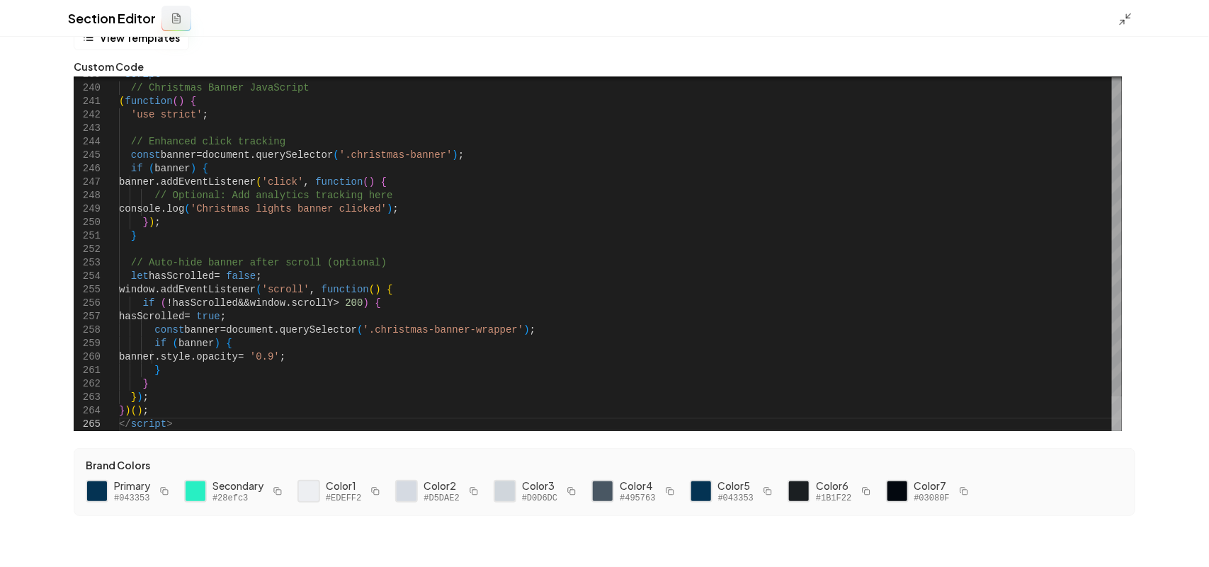
click at [1122, 431] on div at bounding box center [1117, 414] width 10 height 35
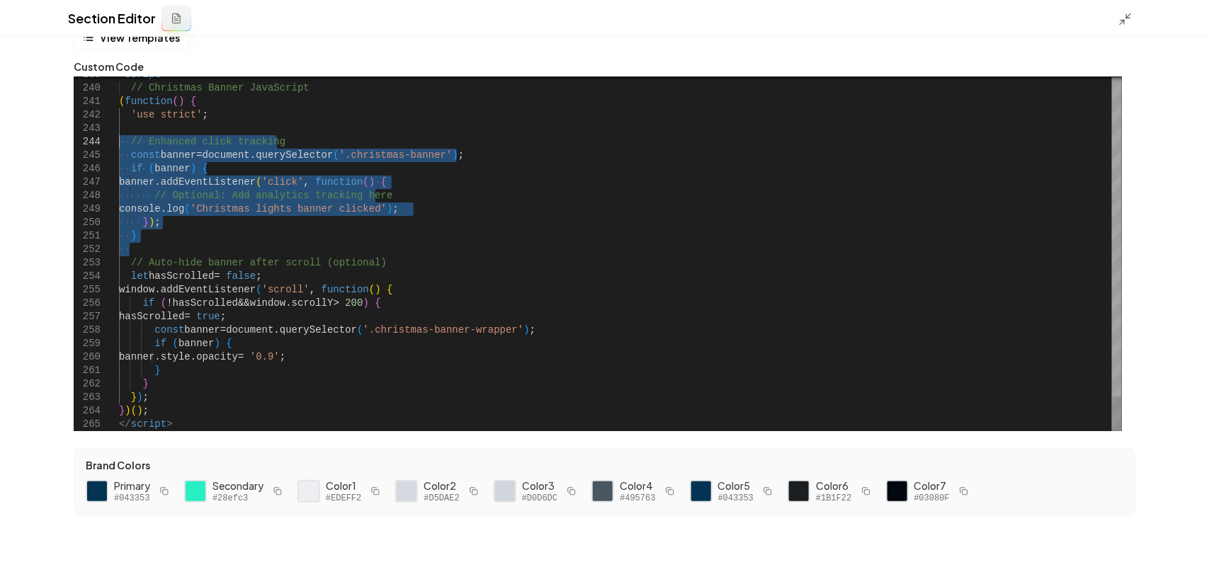
drag, startPoint x: 172, startPoint y: 254, endPoint x: 67, endPoint y: 138, distance: 155.9
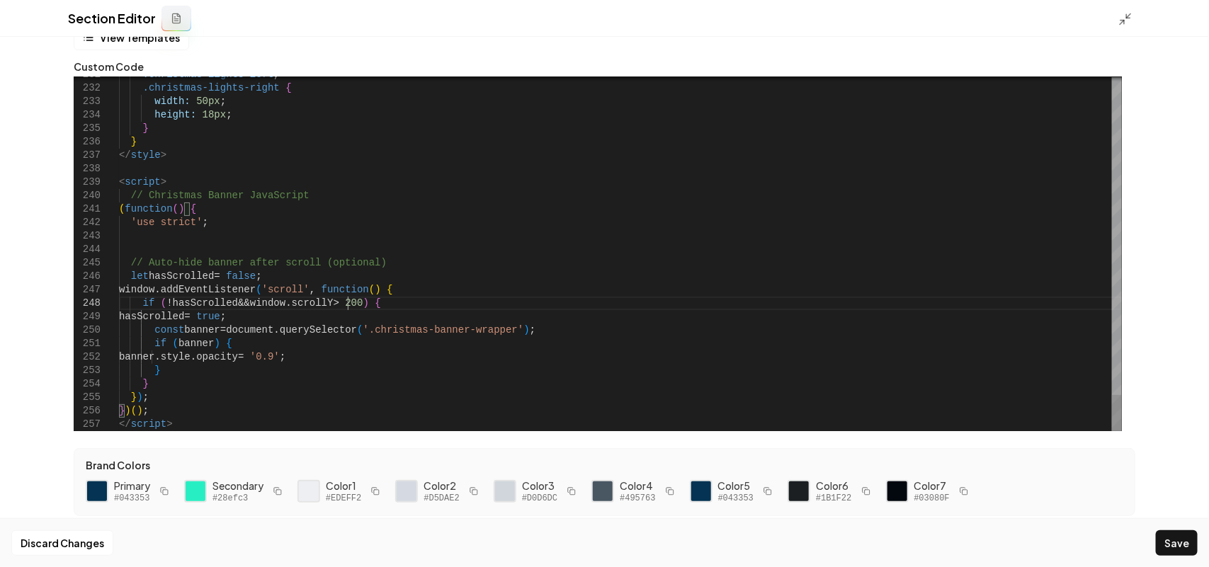
drag, startPoint x: 348, startPoint y: 304, endPoint x: 391, endPoint y: 309, distance: 43.4
click at [1176, 547] on button "Save" at bounding box center [1177, 542] width 42 height 25
click at [1131, 15] on icon at bounding box center [1125, 19] width 14 height 14
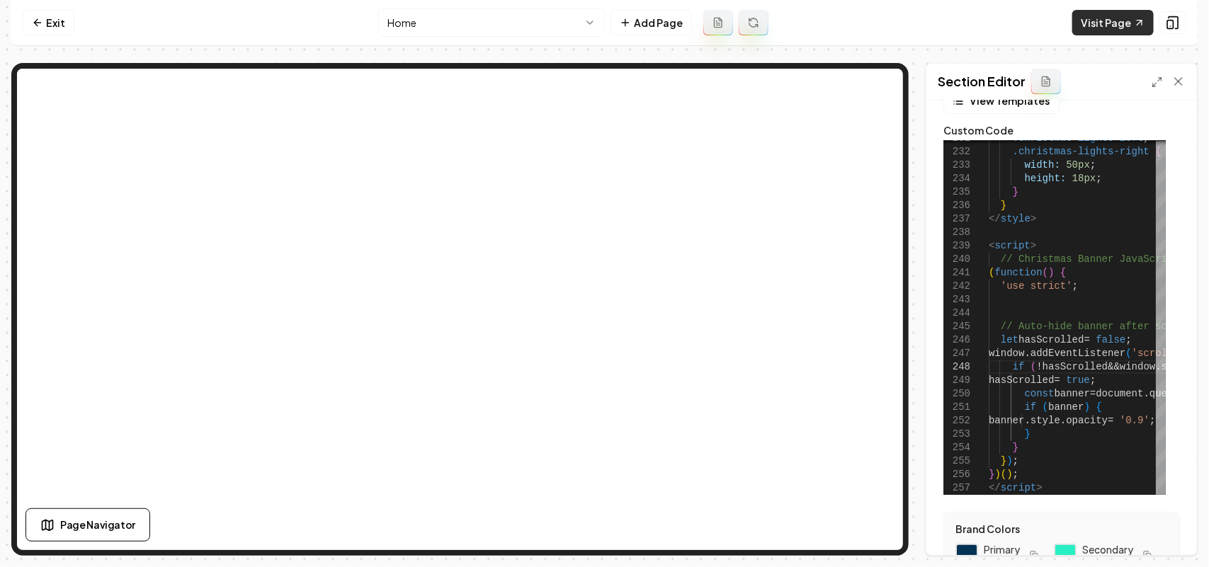
click at [1094, 23] on link "Visit Page" at bounding box center [1112, 22] width 81 height 25
click at [1162, 79] on icon at bounding box center [1156, 81] width 11 height 11
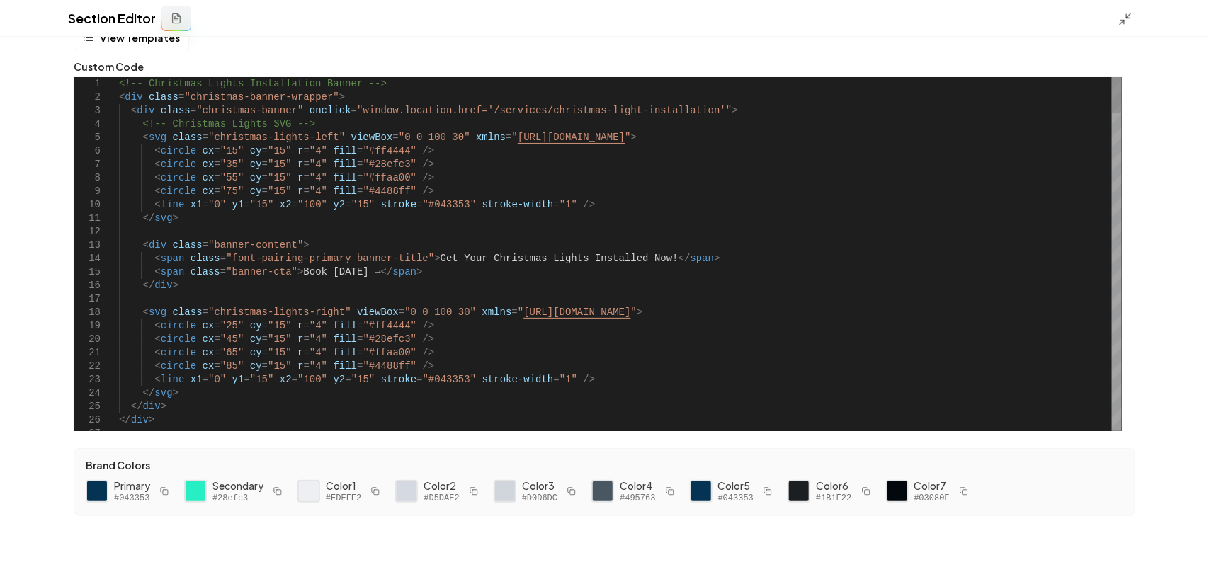
scroll to position [0, 0]
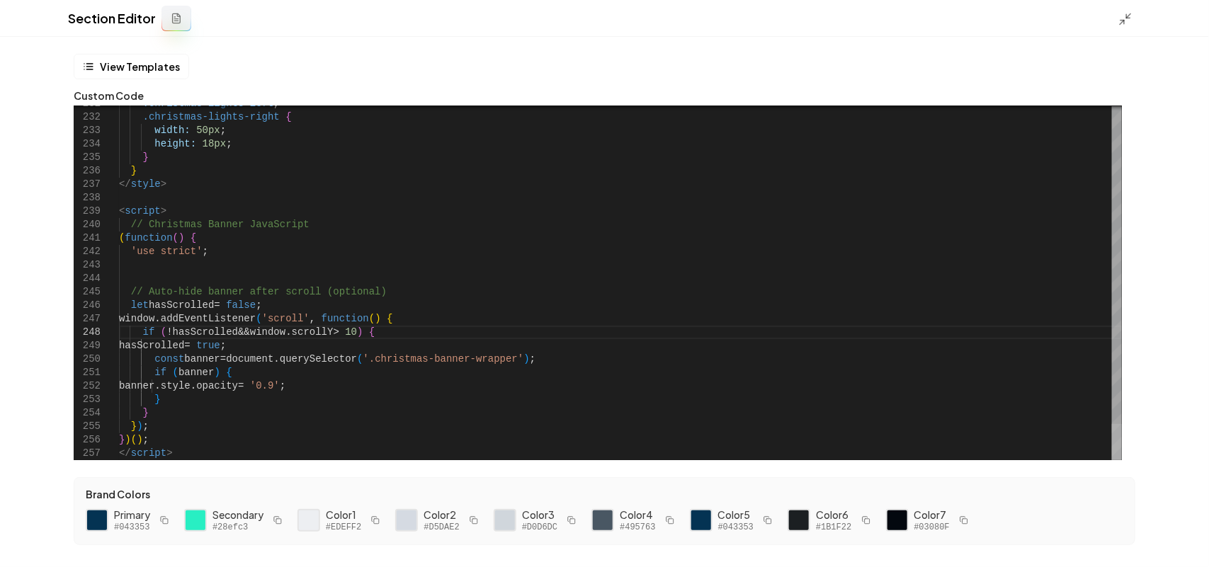
click at [1122, 460] on div at bounding box center [1117, 442] width 10 height 36
drag, startPoint x: 309, startPoint y: 386, endPoint x: 301, endPoint y: 386, distance: 8.5
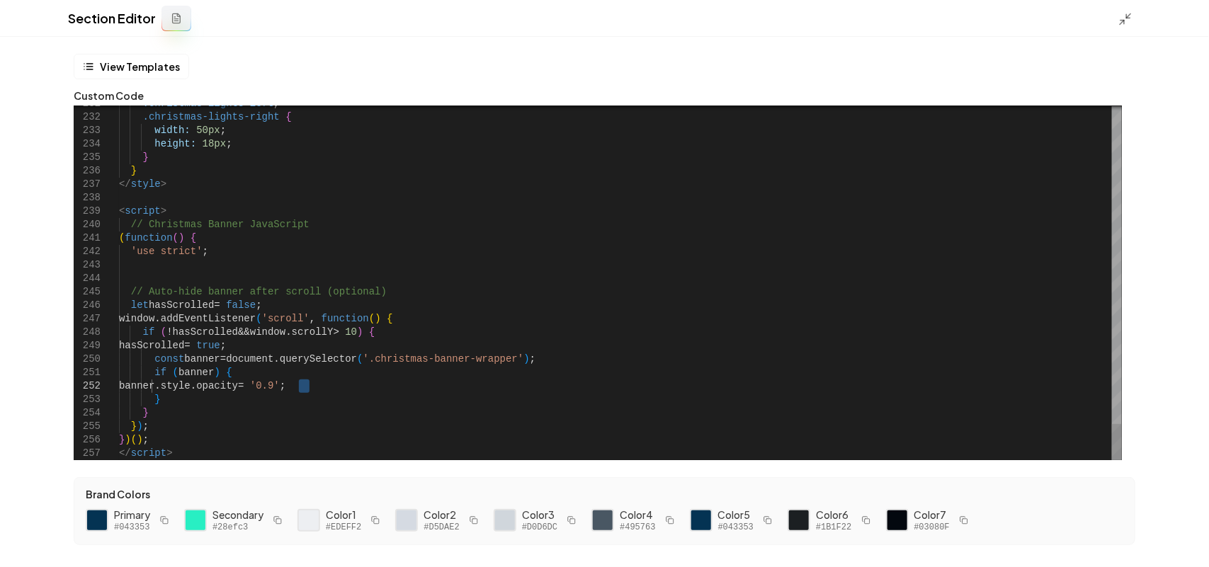
scroll to position [93, 190]
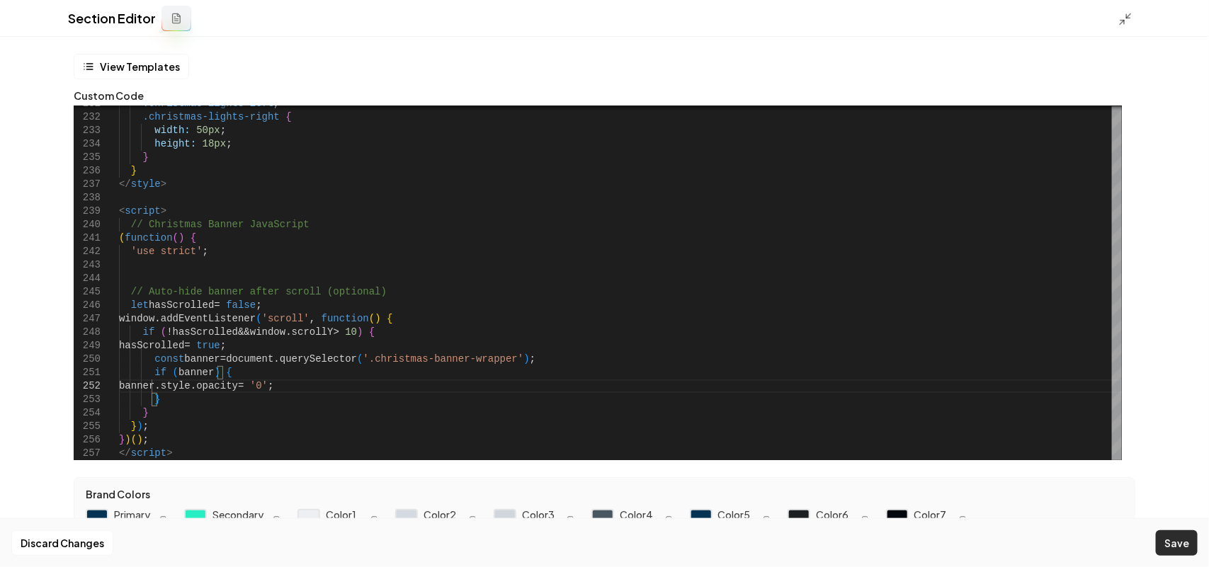
click at [1183, 543] on button "Save" at bounding box center [1177, 542] width 42 height 25
click at [1126, 14] on icon at bounding box center [1125, 19] width 14 height 14
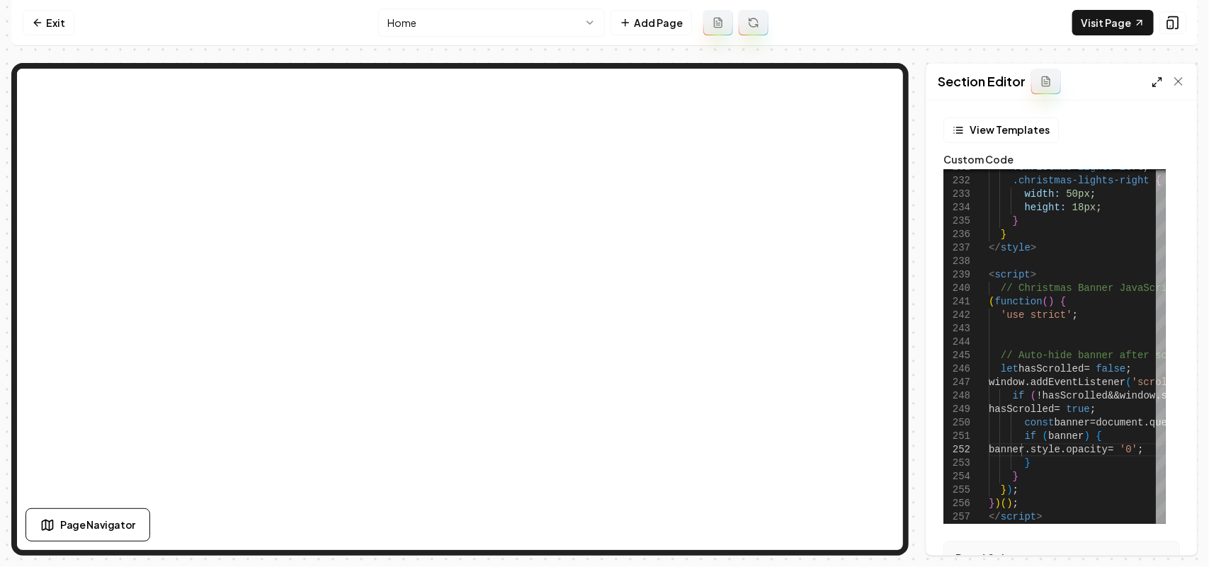
click at [1152, 76] on icon at bounding box center [1156, 81] width 11 height 11
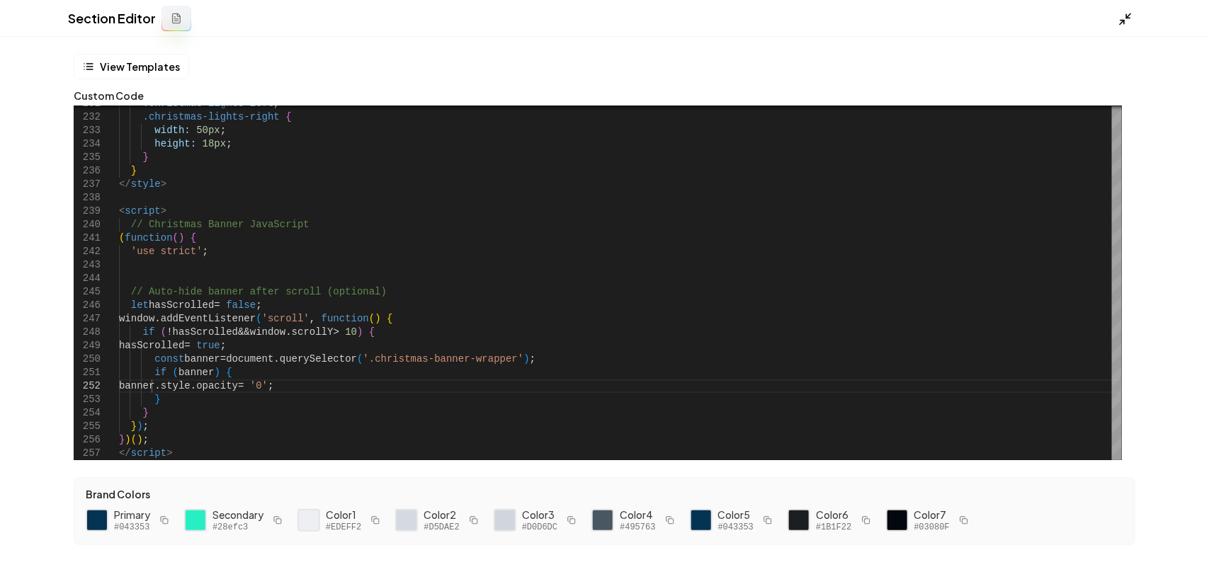
click at [1121, 16] on icon at bounding box center [1125, 19] width 14 height 14
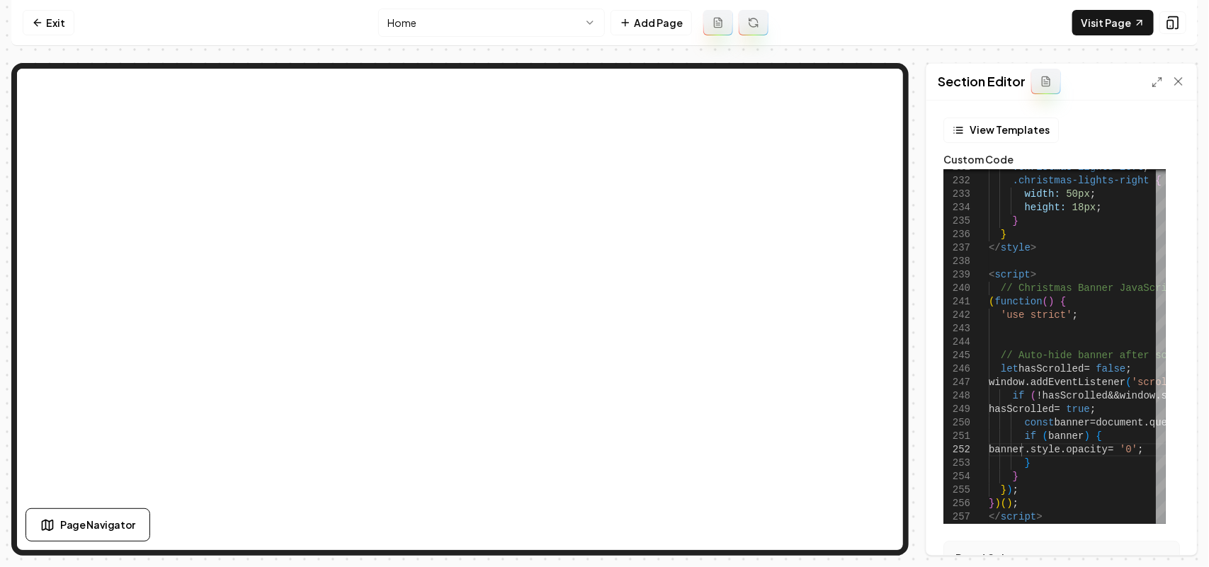
click at [1149, 86] on div "Section Editor" at bounding box center [1061, 82] width 271 height 37
click at [1155, 80] on icon at bounding box center [1156, 81] width 11 height 11
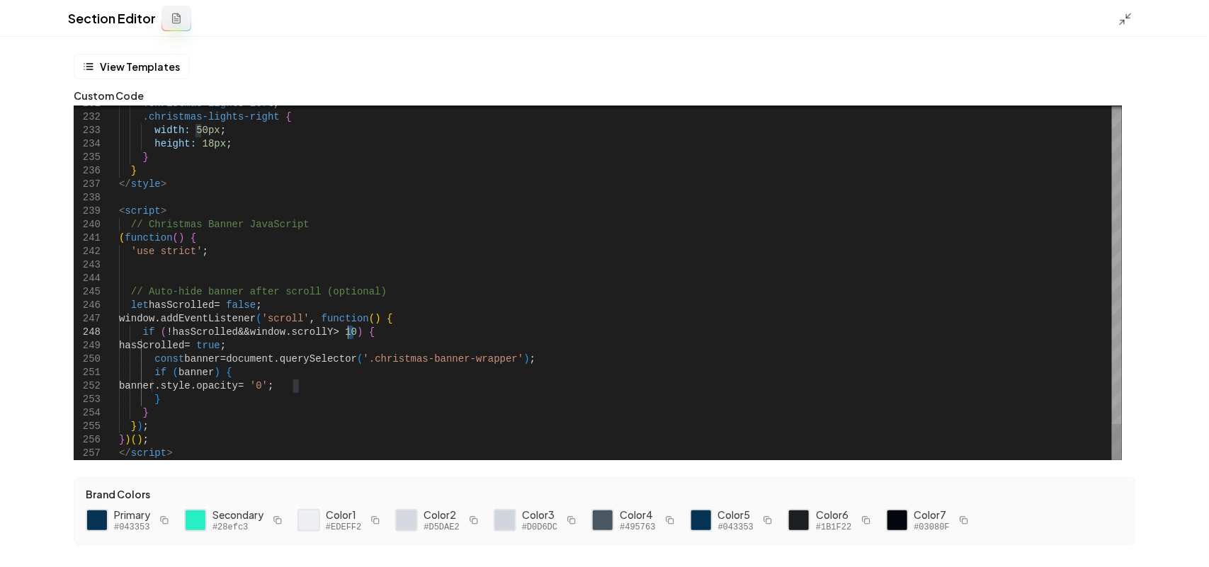
scroll to position [93, 179]
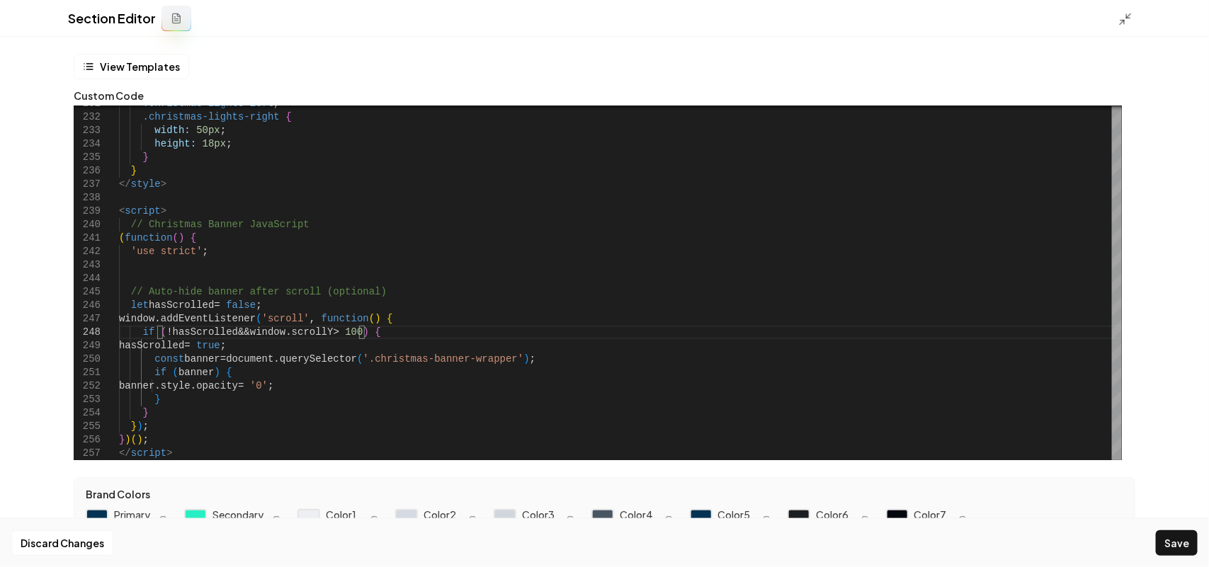
click at [1170, 545] on button "Save" at bounding box center [1177, 542] width 42 height 25
click at [1125, 14] on icon at bounding box center [1125, 19] width 14 height 14
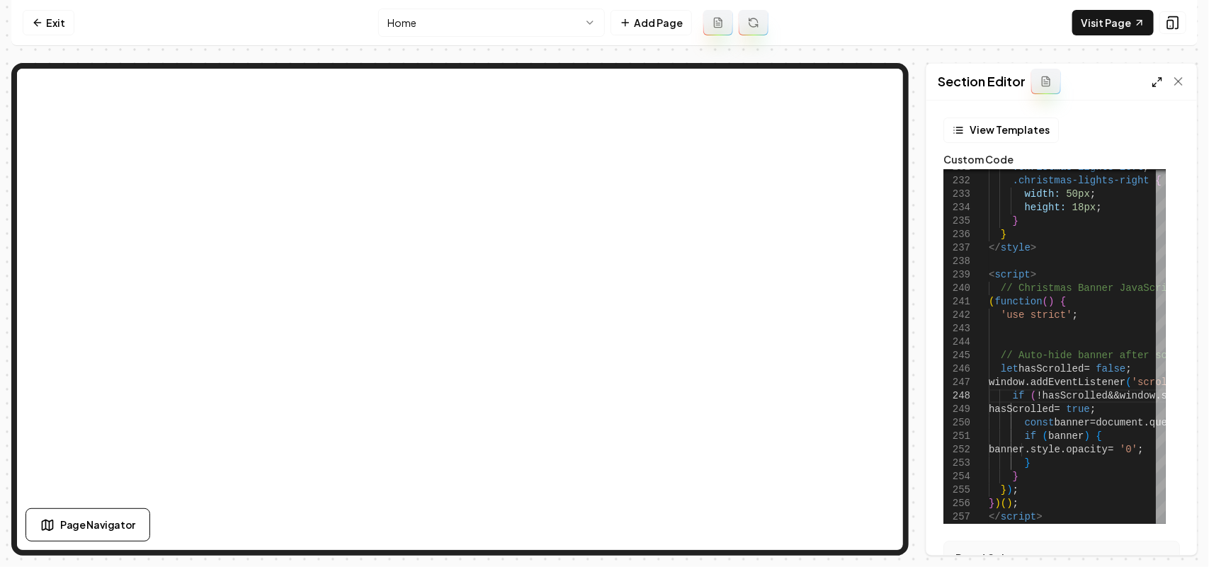
click at [1155, 84] on line at bounding box center [1155, 86] width 4 height 4
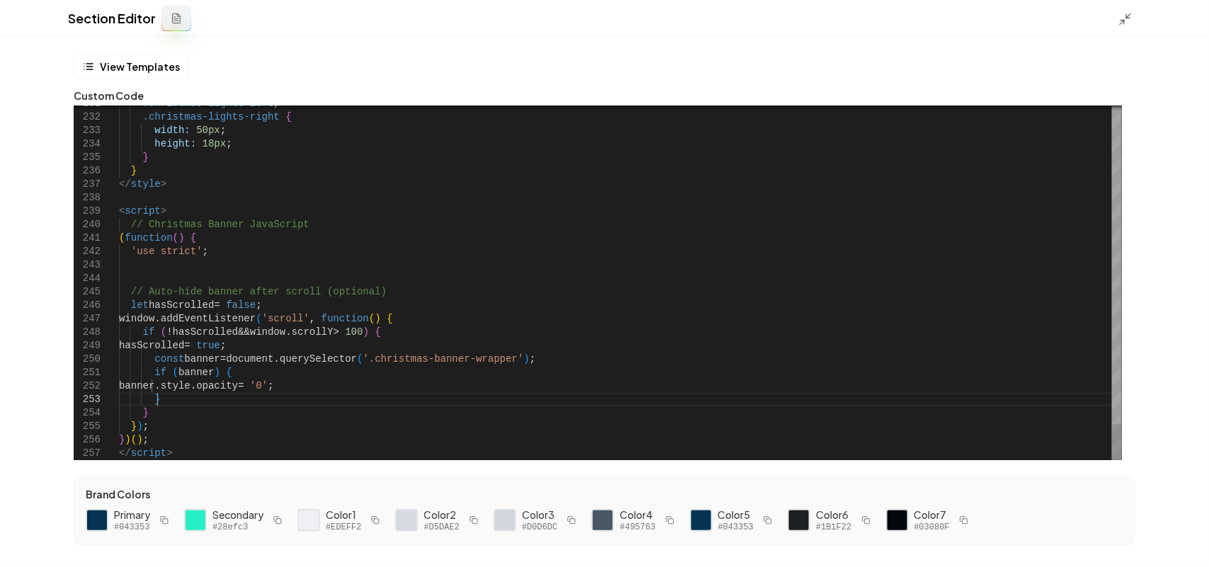
type textarea "**********"
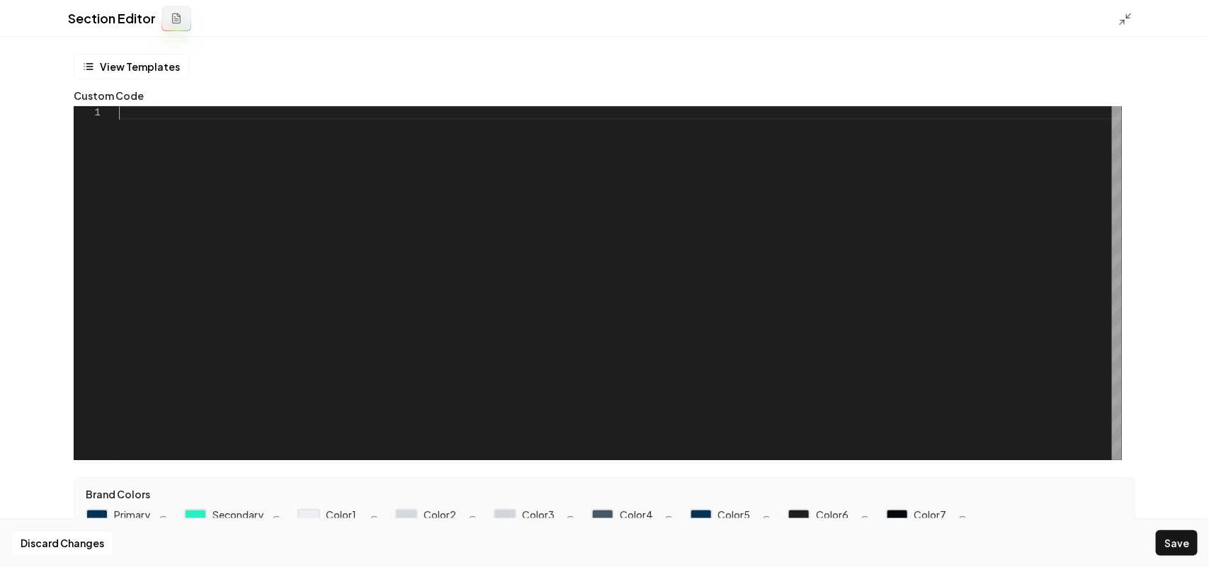
scroll to position [12, 0]
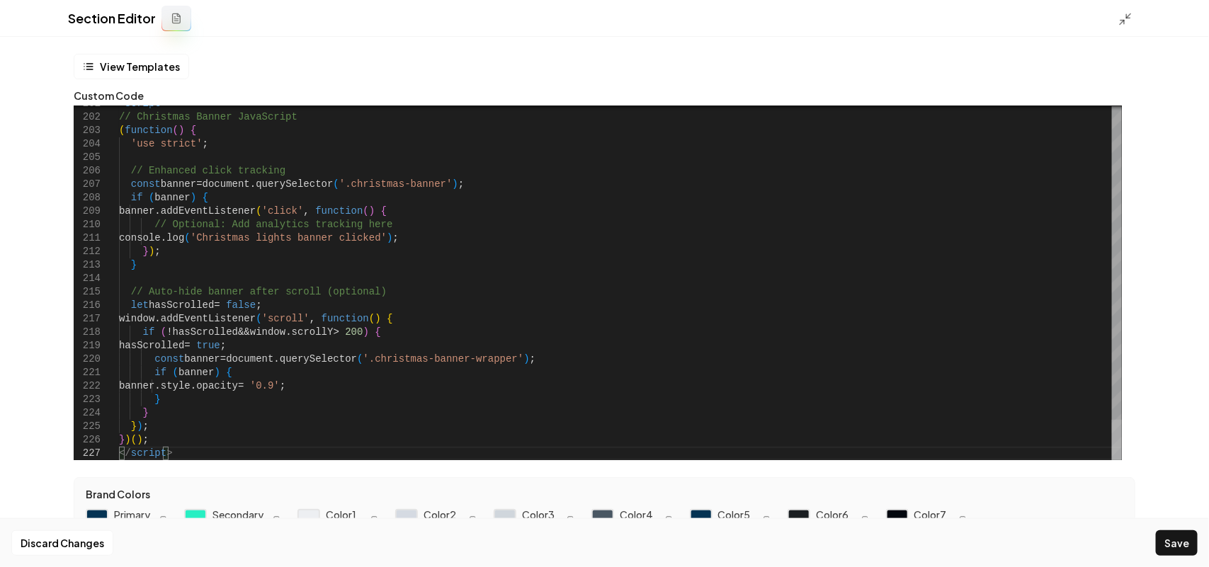
click at [1122, 460] on div at bounding box center [1117, 440] width 10 height 40
type textarea "**********"
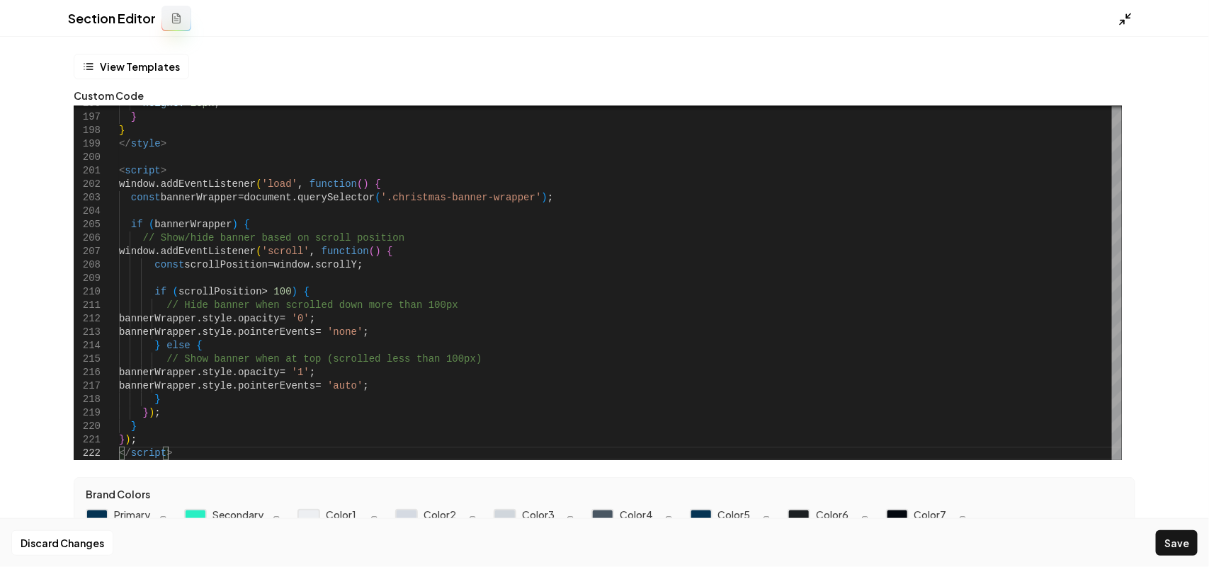
click at [1130, 23] on icon at bounding box center [1125, 19] width 14 height 14
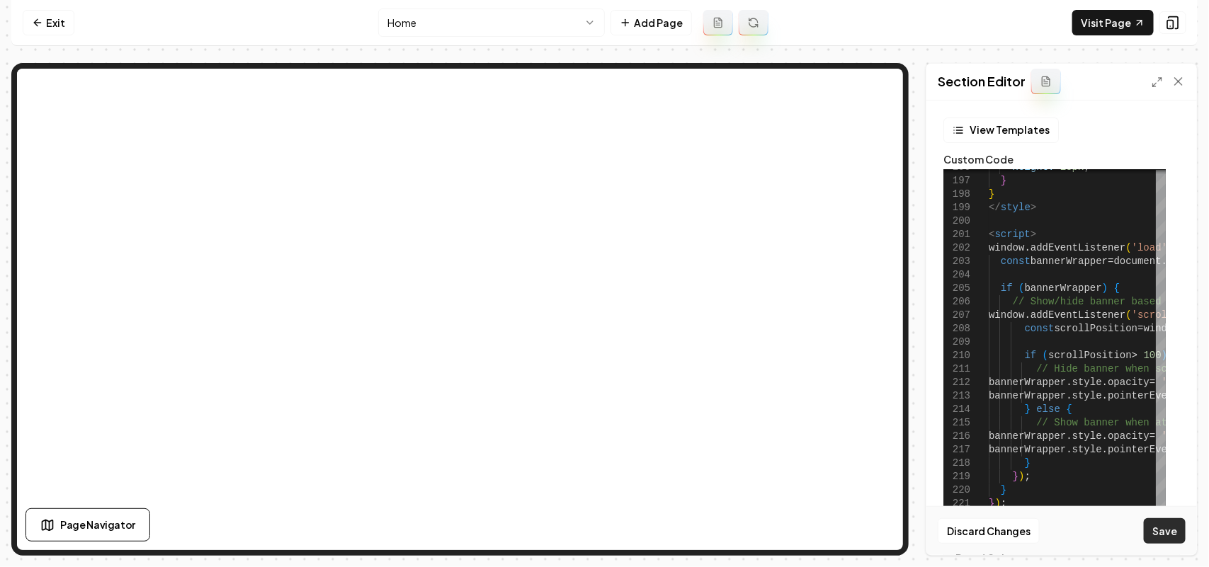
click at [1180, 523] on button "Save" at bounding box center [1165, 530] width 42 height 25
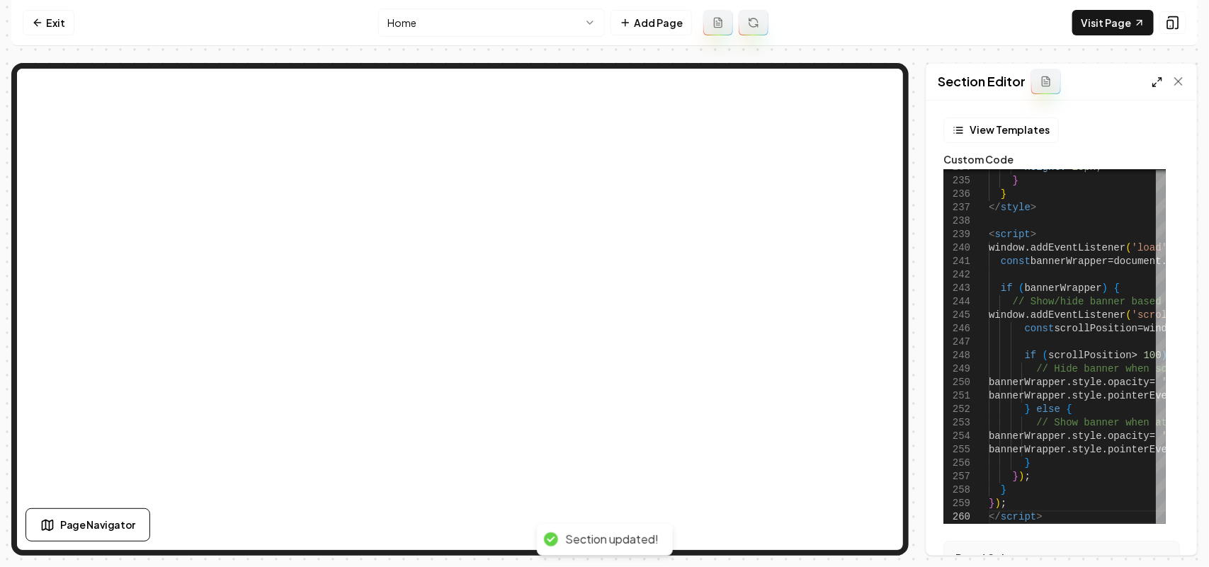
click at [1151, 85] on icon at bounding box center [1156, 81] width 11 height 11
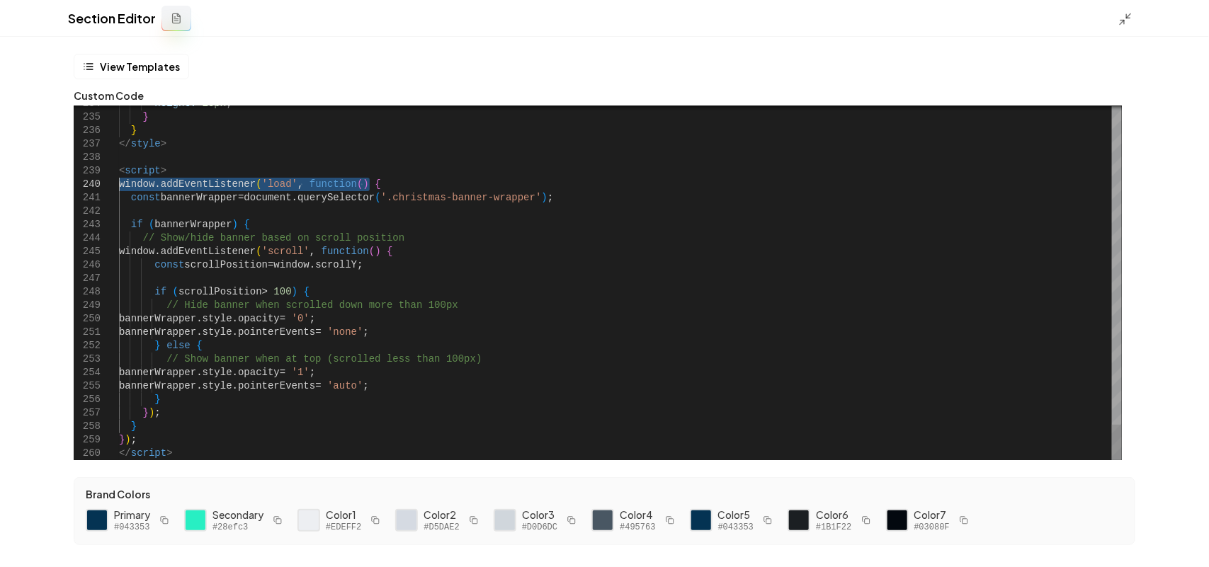
drag, startPoint x: 421, startPoint y: 186, endPoint x: 59, endPoint y: 185, distance: 362.6
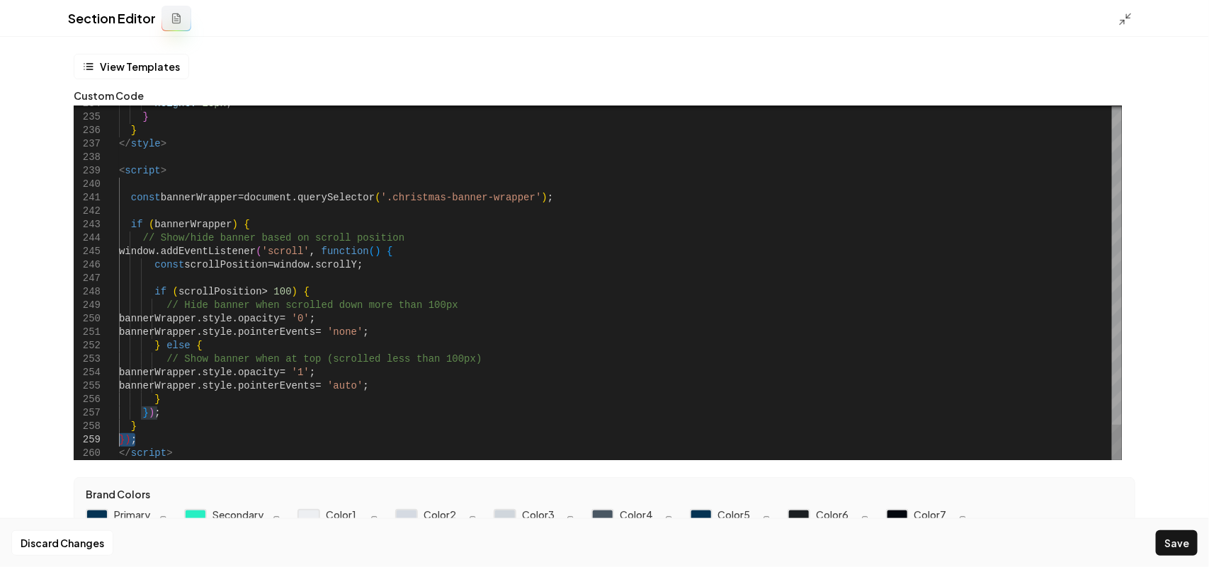
drag, startPoint x: 140, startPoint y: 439, endPoint x: 64, endPoint y: 437, distance: 75.8
click at [1166, 537] on button "Save" at bounding box center [1177, 542] width 42 height 25
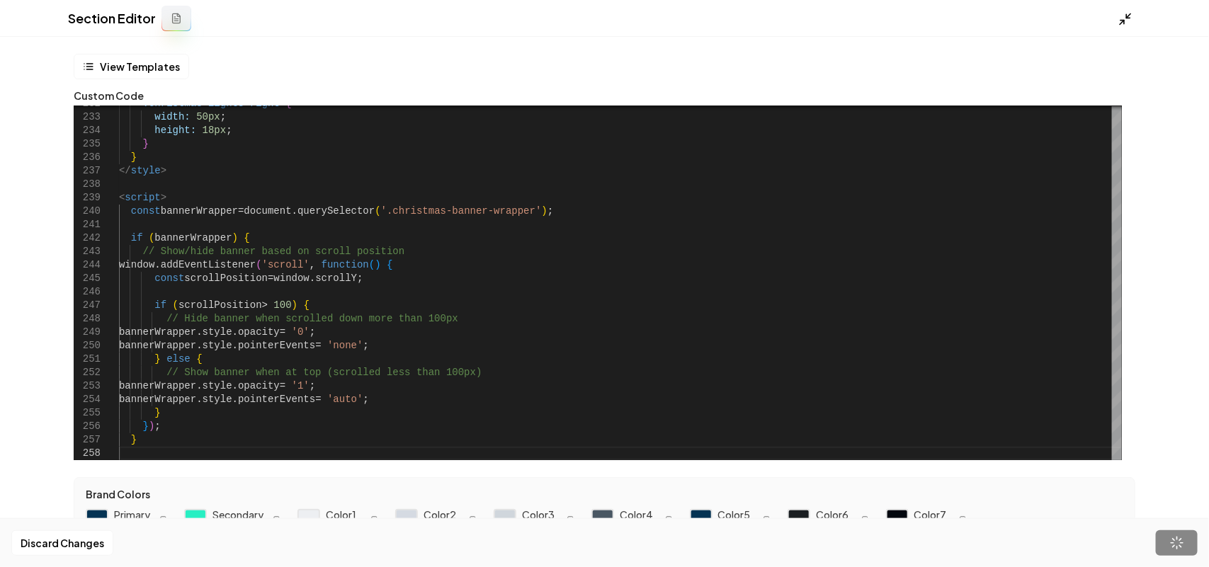
click at [1126, 21] on icon at bounding box center [1125, 19] width 14 height 14
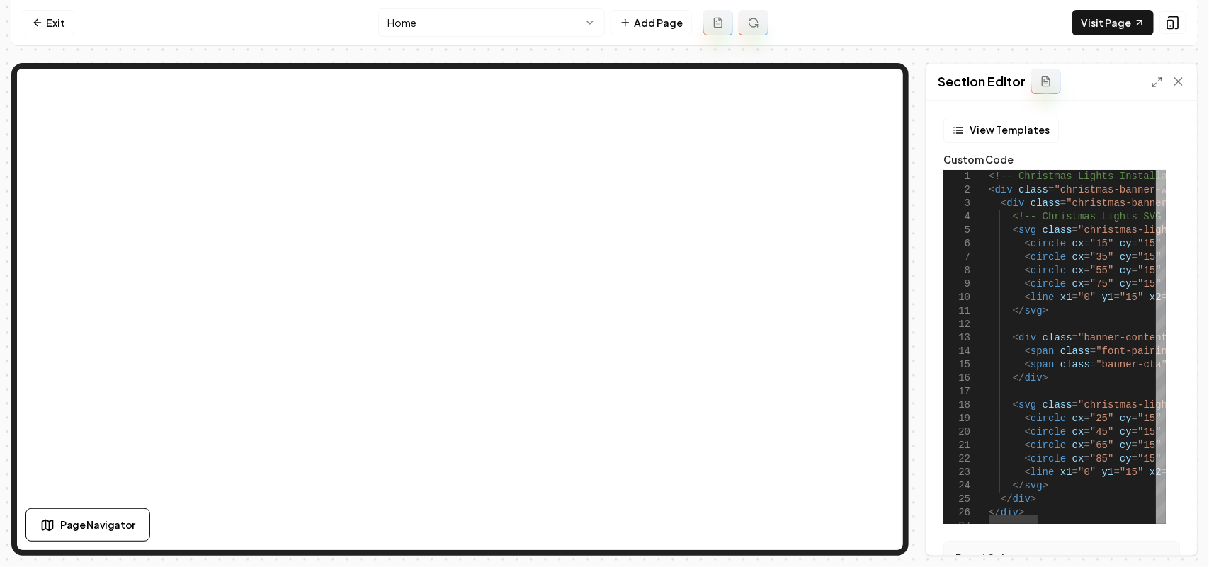
click at [1166, 170] on div at bounding box center [1161, 187] width 10 height 35
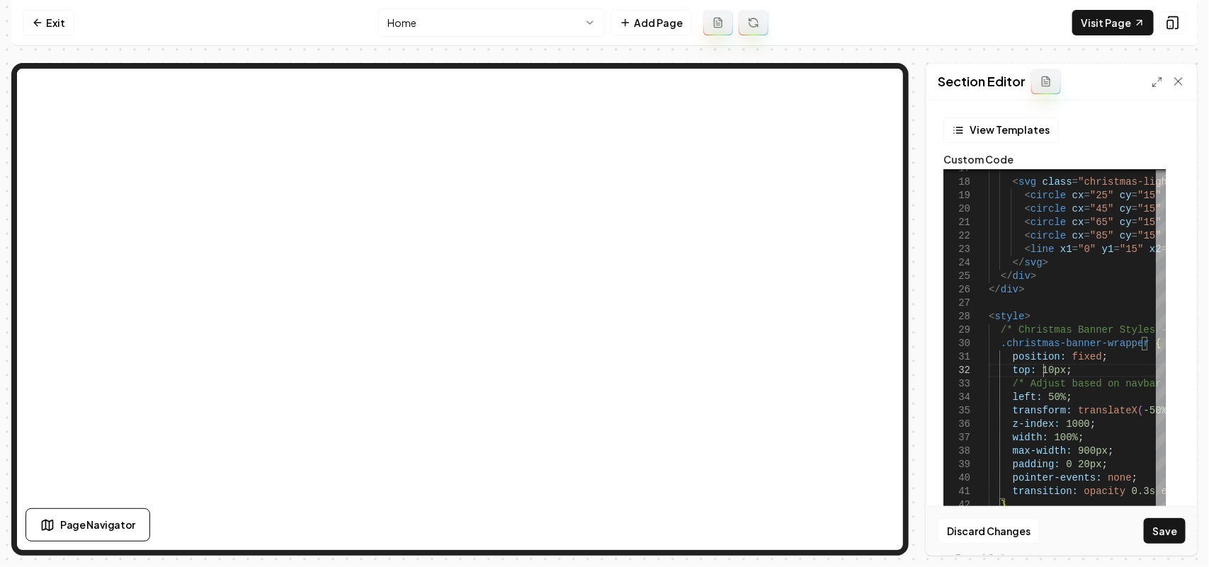
scroll to position [14, 58]
click at [1158, 542] on button "Save" at bounding box center [1165, 530] width 42 height 25
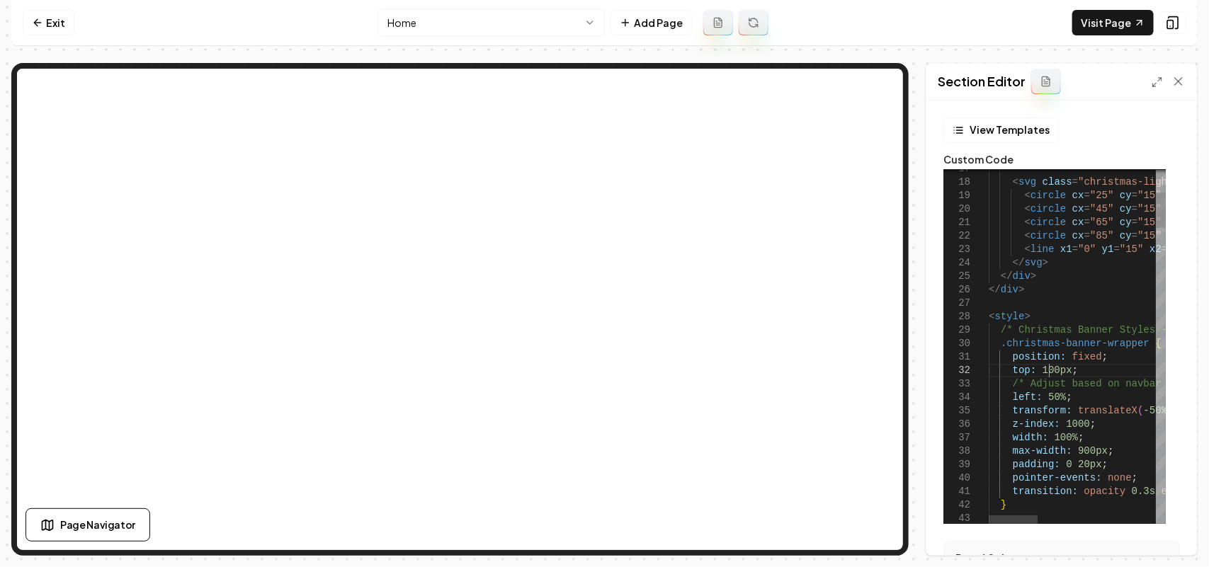
scroll to position [14, 59]
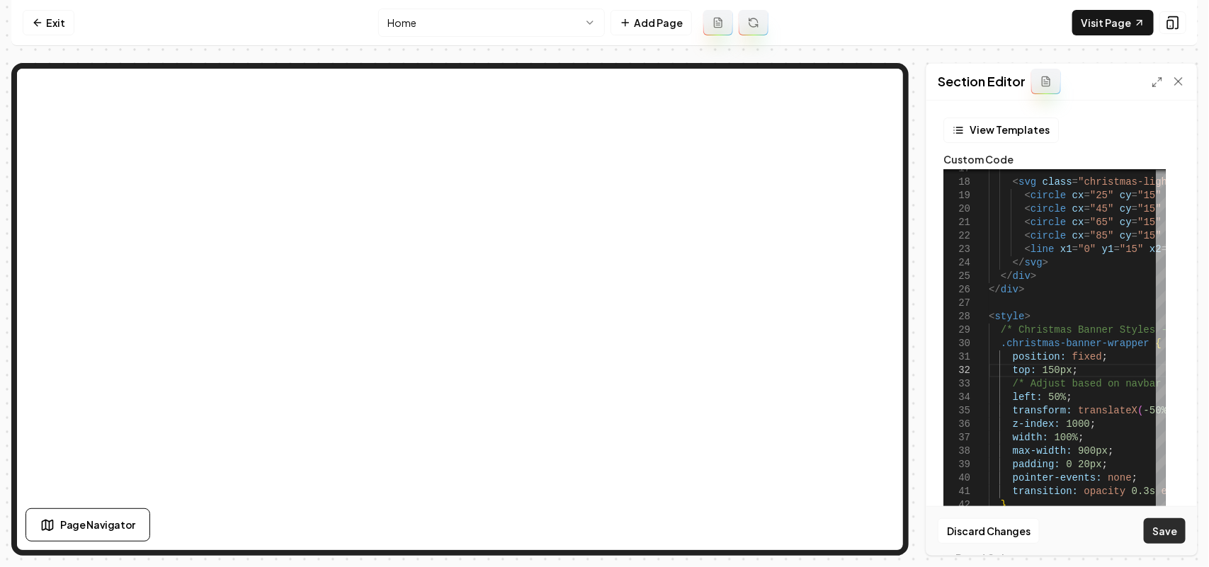
click at [1151, 535] on button "Save" at bounding box center [1165, 530] width 42 height 25
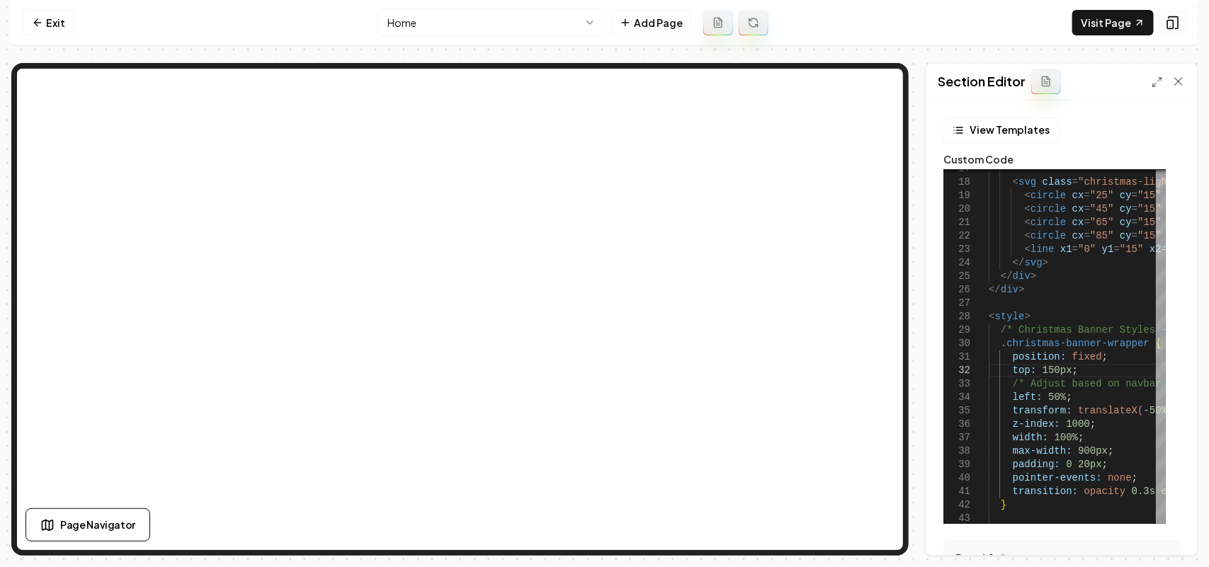
click at [1112, 8] on nav "Exit Home Add Page Visit Page" at bounding box center [604, 23] width 1186 height 46
click at [1110, 23] on link "Visit Page" at bounding box center [1112, 22] width 81 height 25
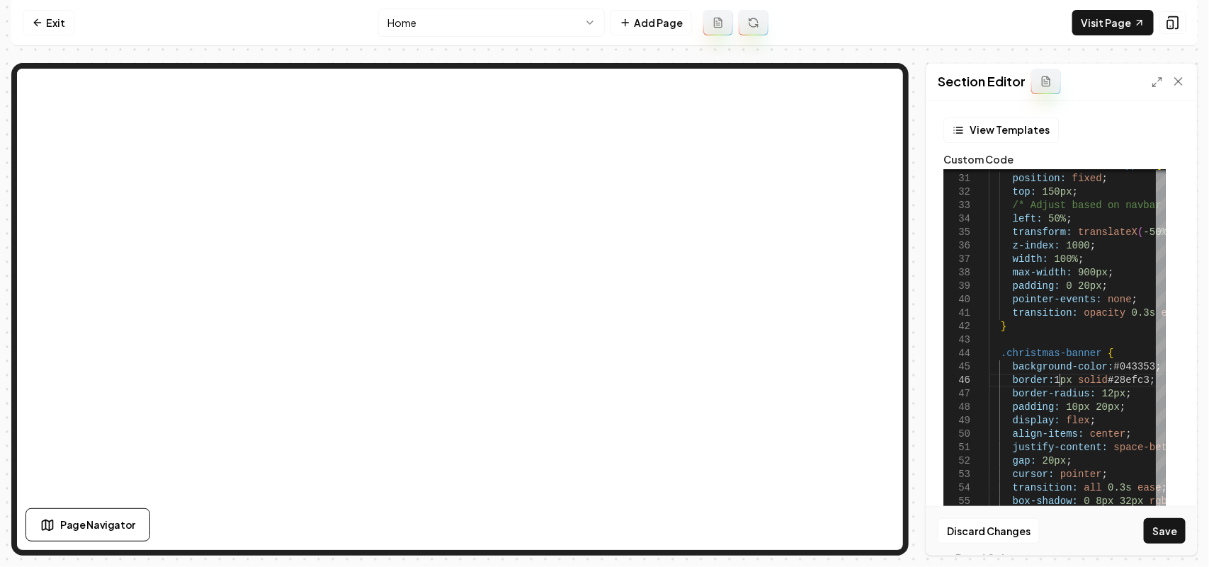
scroll to position [68, 69]
drag, startPoint x: 1152, startPoint y: 363, endPoint x: 1151, endPoint y: 356, distance: 7.1
click at [1167, 535] on button "Save" at bounding box center [1165, 530] width 42 height 25
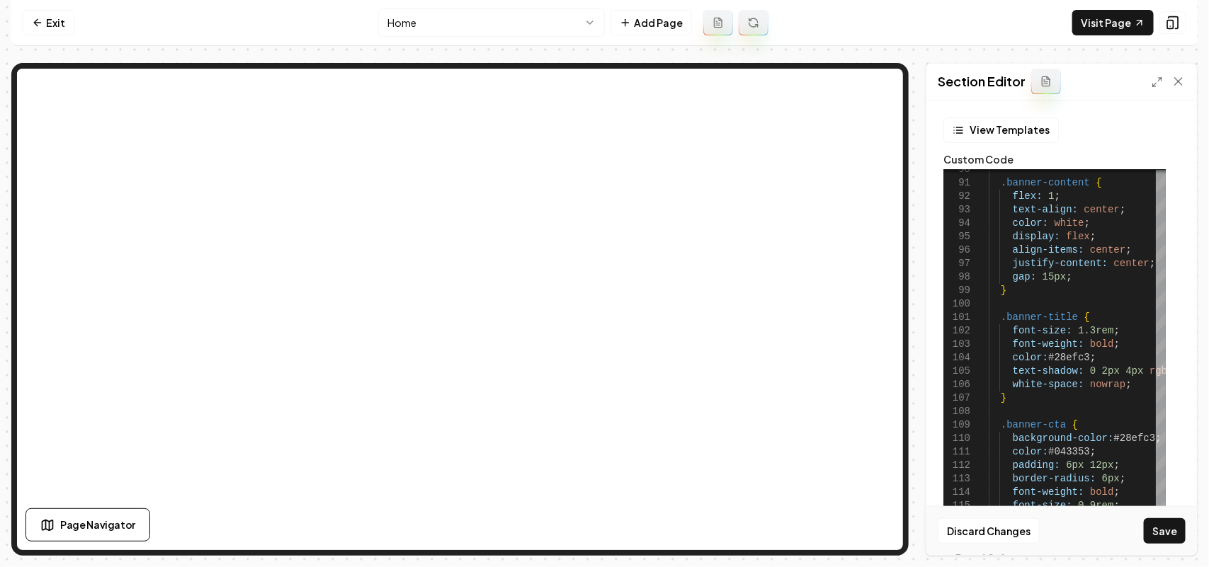
click at [1094, 6] on nav "Exit Home Add Page Visit Page" at bounding box center [604, 23] width 1186 height 46
click at [1095, 15] on link "Visit Page" at bounding box center [1112, 22] width 81 height 25
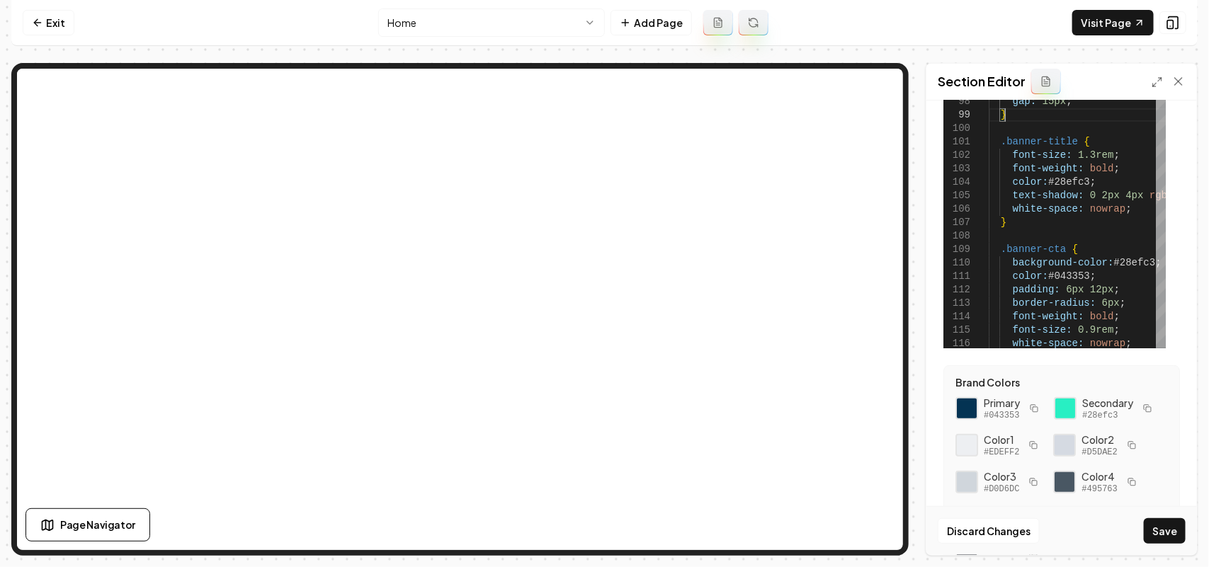
scroll to position [177, 0]
click at [1032, 399] on button "button" at bounding box center [1033, 407] width 17 height 17
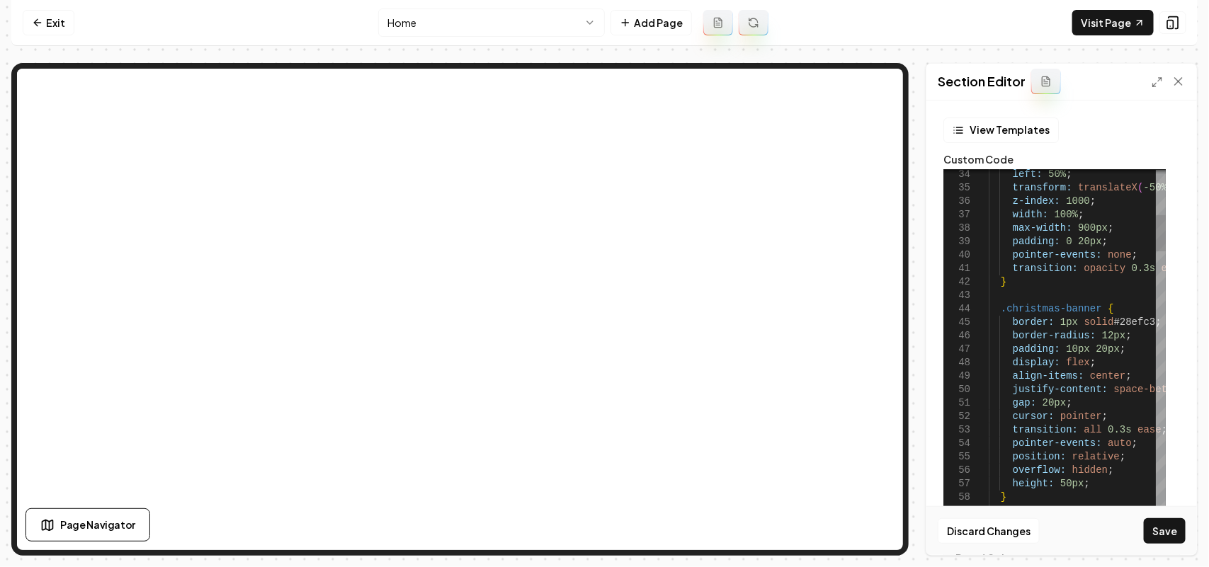
scroll to position [68, 15]
drag, startPoint x: 1152, startPoint y: 321, endPoint x: 1008, endPoint y: 322, distance: 144.5
click at [1151, 521] on button "Save" at bounding box center [1165, 530] width 42 height 25
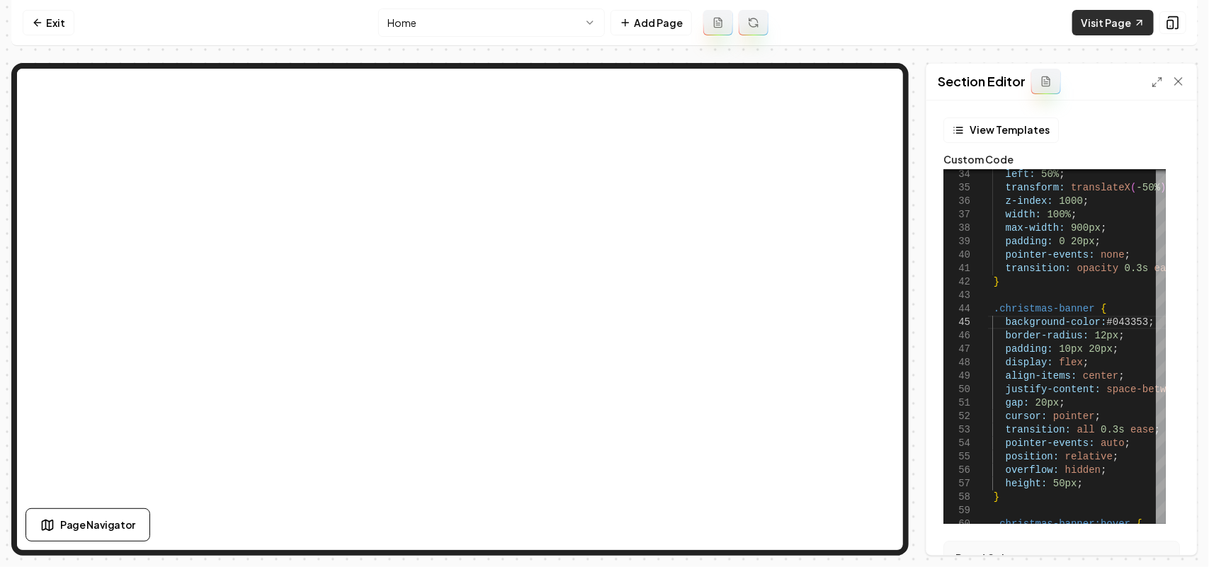
click at [1095, 30] on link "Visit Page" at bounding box center [1112, 22] width 81 height 25
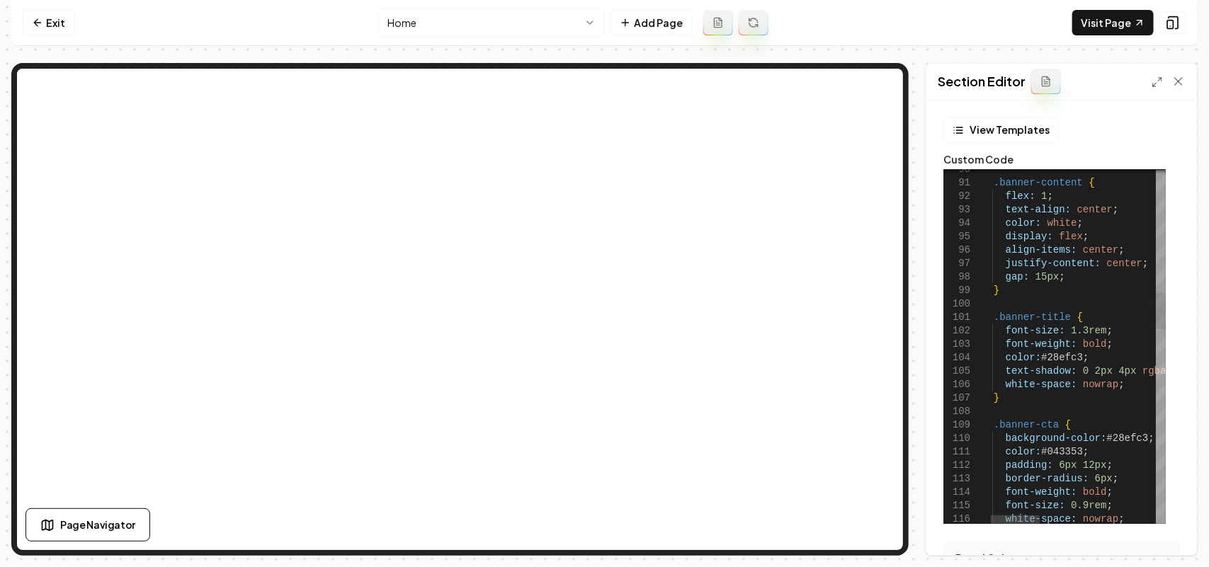
scroll to position [65, 0]
drag, startPoint x: 1080, startPoint y: 331, endPoint x: 1064, endPoint y: 330, distance: 16.3
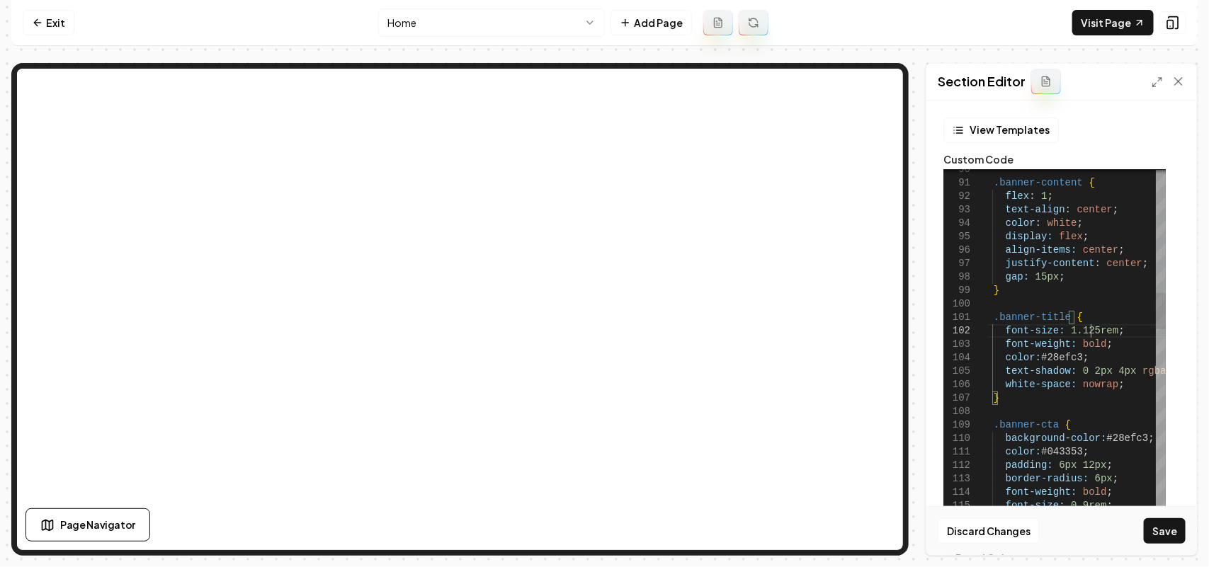
scroll to position [25, 108]
drag, startPoint x: 1105, startPoint y: 345, endPoint x: 1120, endPoint y: 334, distance: 18.3
click at [1163, 530] on button "Save" at bounding box center [1165, 530] width 42 height 25
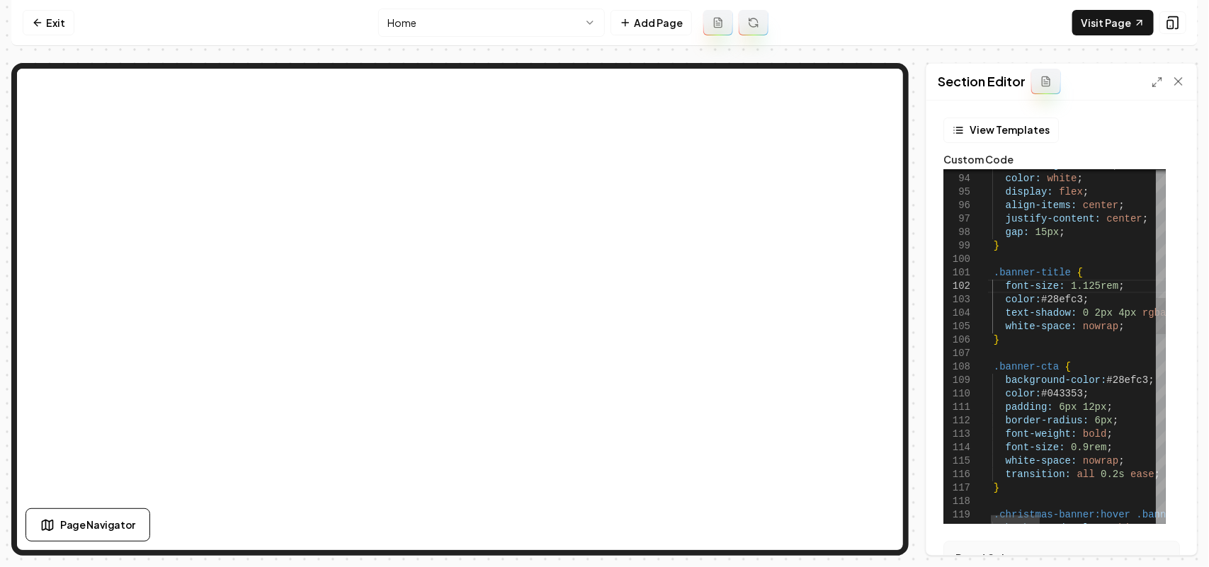
scroll to position [25, 129]
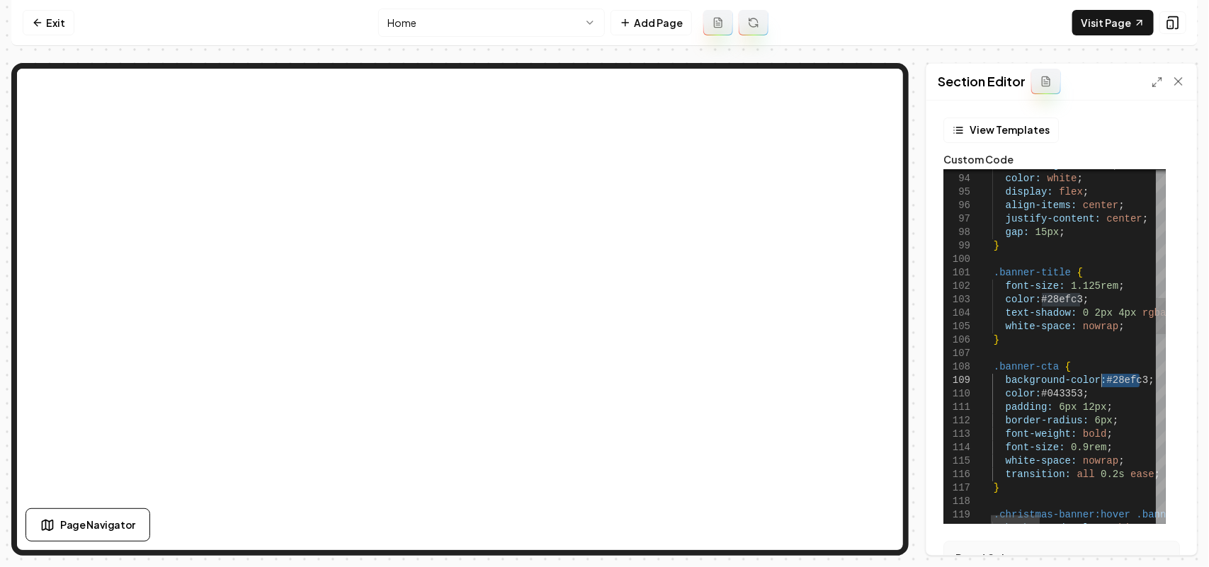
drag, startPoint x: 1139, startPoint y: 380, endPoint x: 1103, endPoint y: 377, distance: 35.5
drag, startPoint x: 1077, startPoint y: 393, endPoint x: 1041, endPoint y: 393, distance: 36.1
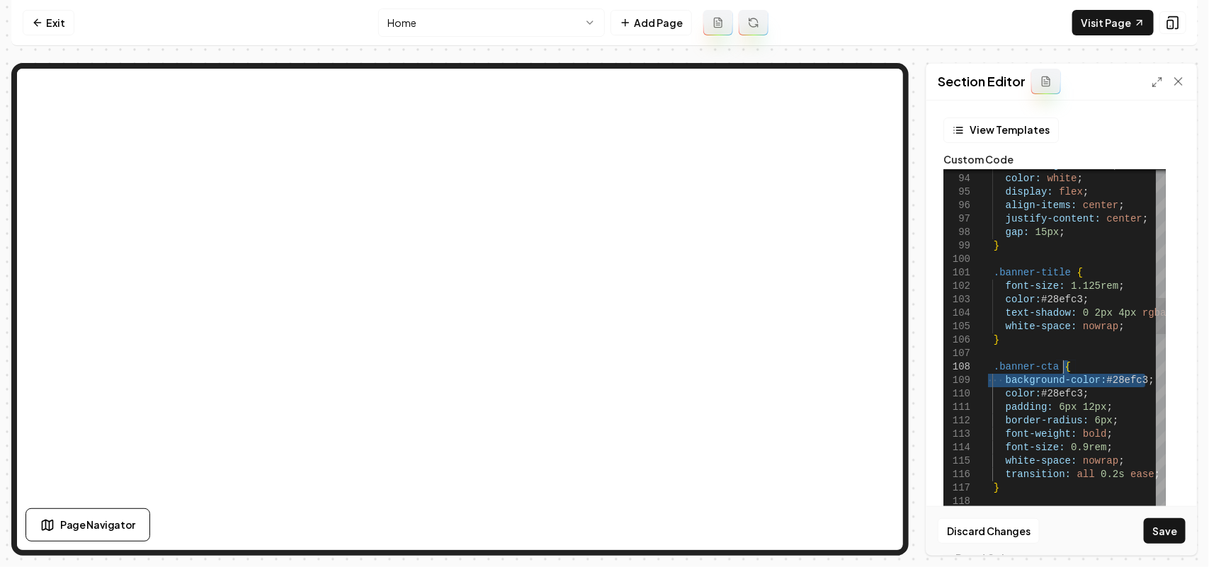
drag, startPoint x: 1149, startPoint y: 377, endPoint x: 1146, endPoint y: 368, distance: 9.2
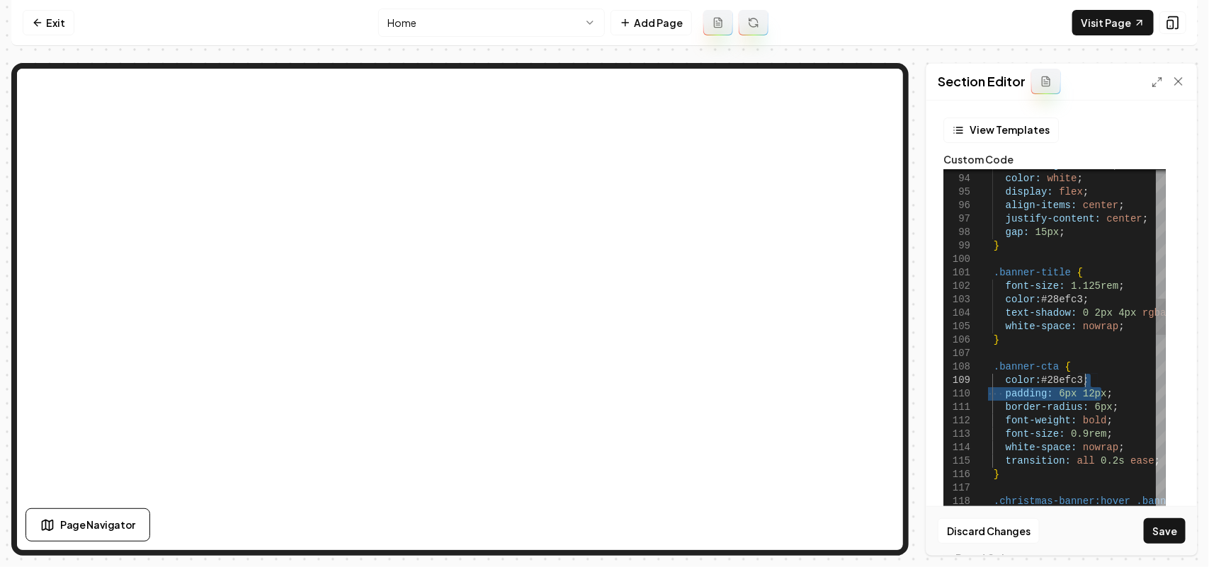
drag, startPoint x: 1106, startPoint y: 397, endPoint x: 1106, endPoint y: 380, distance: 16.3
drag, startPoint x: 1112, startPoint y: 394, endPoint x: 1112, endPoint y: 382, distance: 12.0
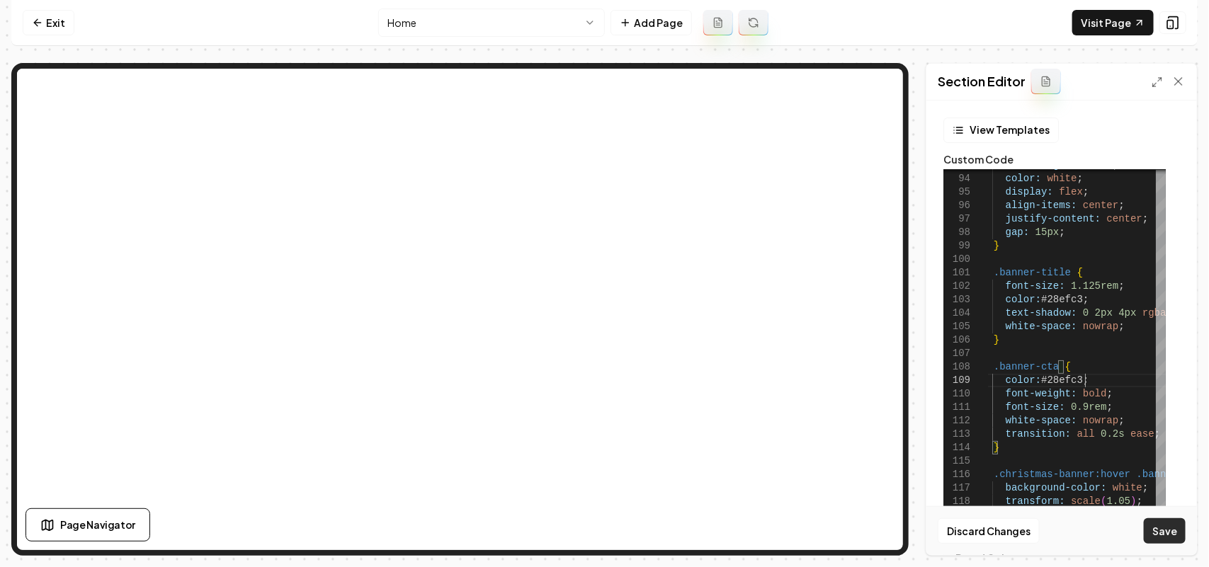
click at [1165, 531] on button "Save" at bounding box center [1165, 530] width 42 height 25
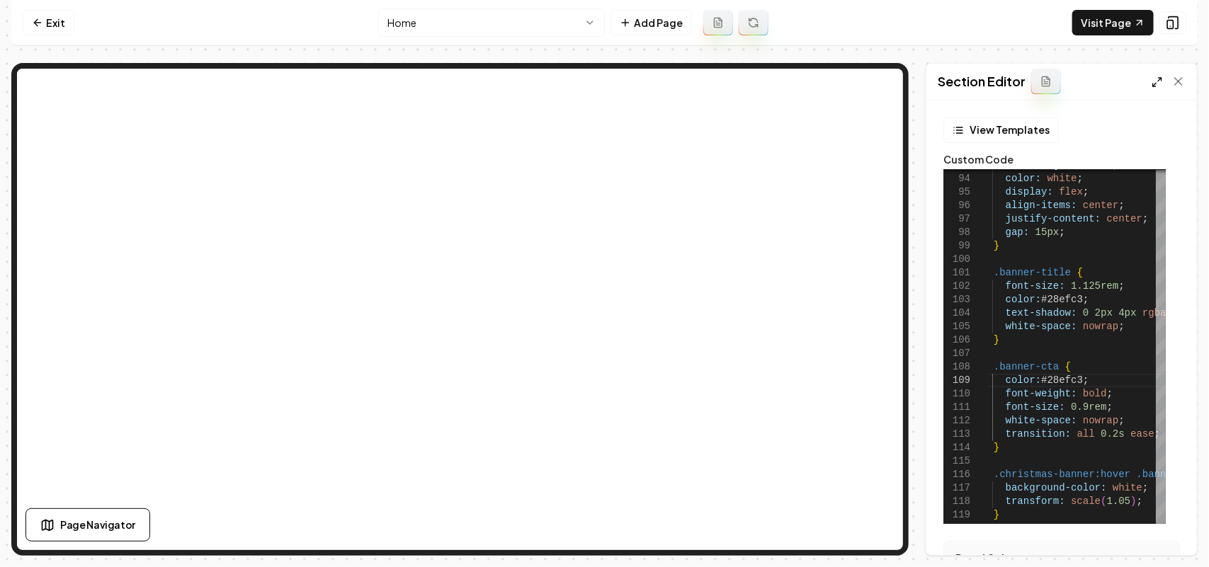
click at [1161, 84] on icon at bounding box center [1156, 81] width 11 height 11
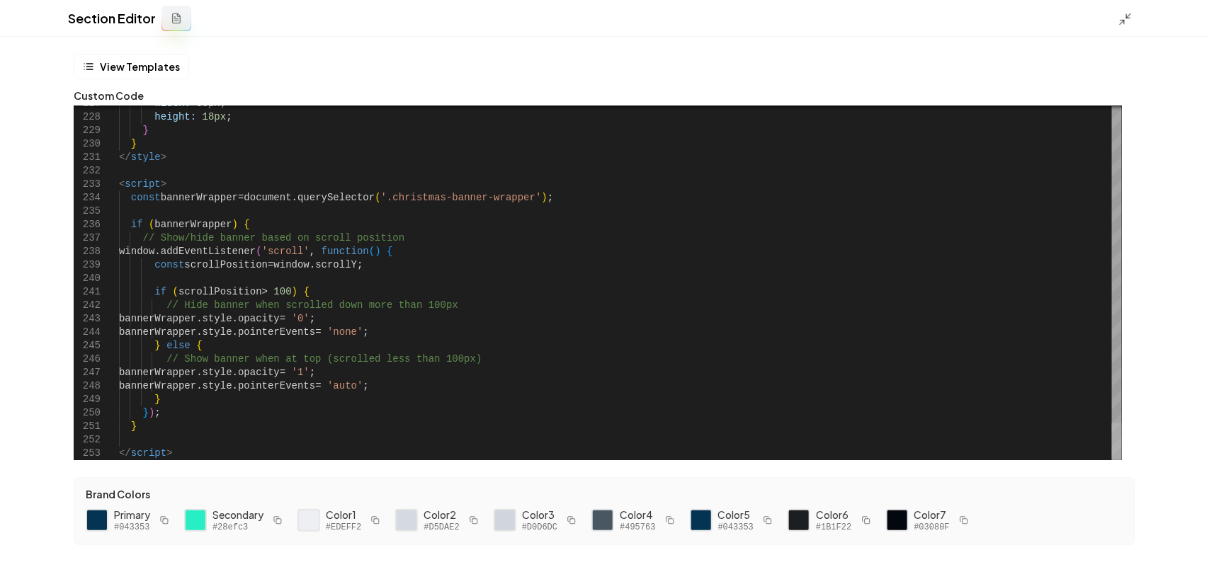
click at [1117, 460] on div at bounding box center [1117, 441] width 10 height 37
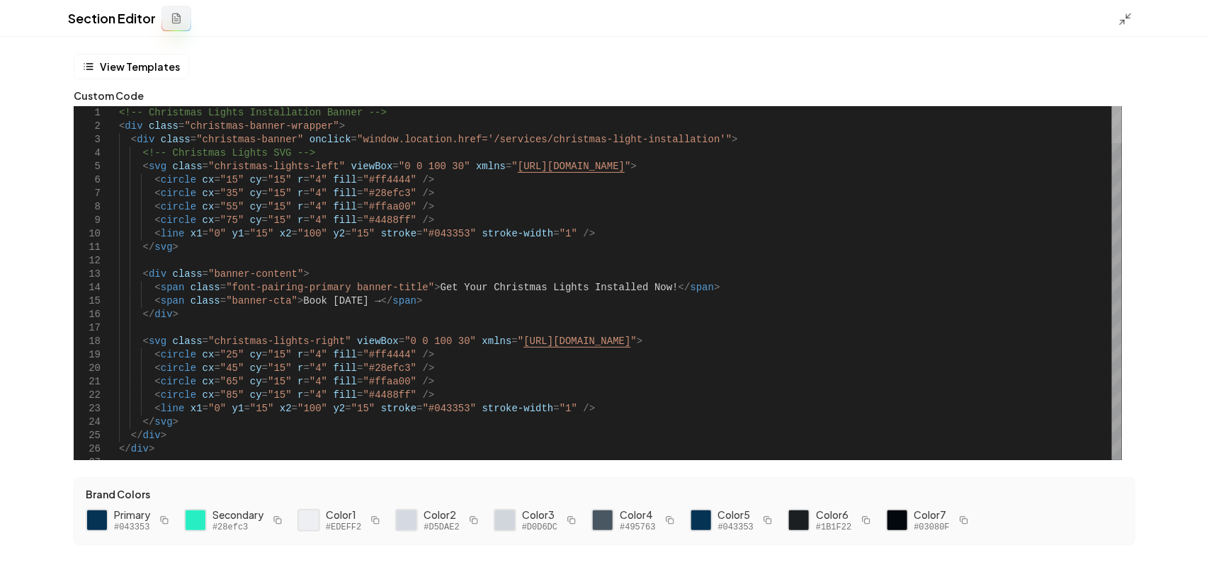
click at [1122, 106] on div at bounding box center [1117, 124] width 10 height 37
drag, startPoint x: 334, startPoint y: 287, endPoint x: 292, endPoint y: 289, distance: 41.1
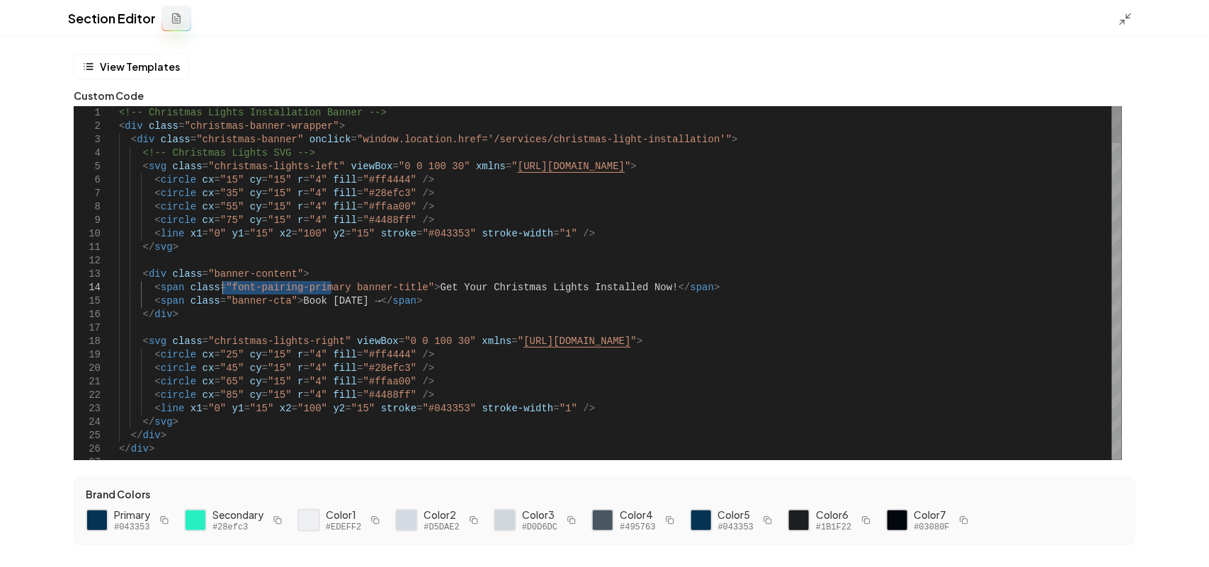
drag, startPoint x: 331, startPoint y: 287, endPoint x: 223, endPoint y: 288, distance: 108.4
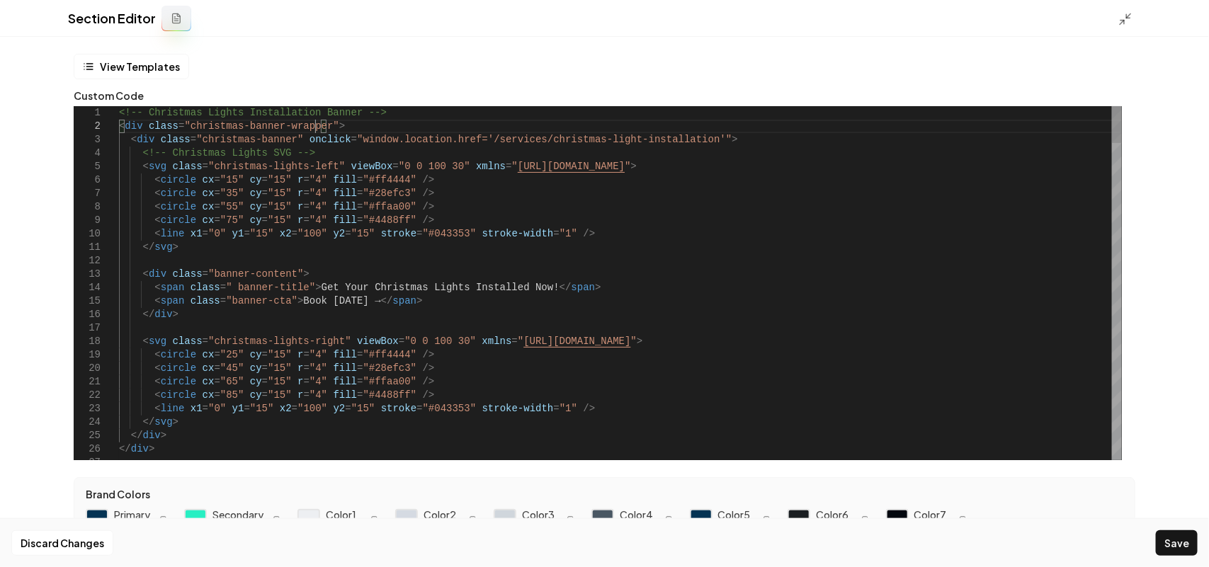
click at [1179, 529] on div "Discard Changes Save" at bounding box center [604, 542] width 1209 height 49
click at [1187, 540] on button "Save" at bounding box center [1177, 542] width 42 height 25
click at [1123, 20] on line at bounding box center [1122, 22] width 4 height 4
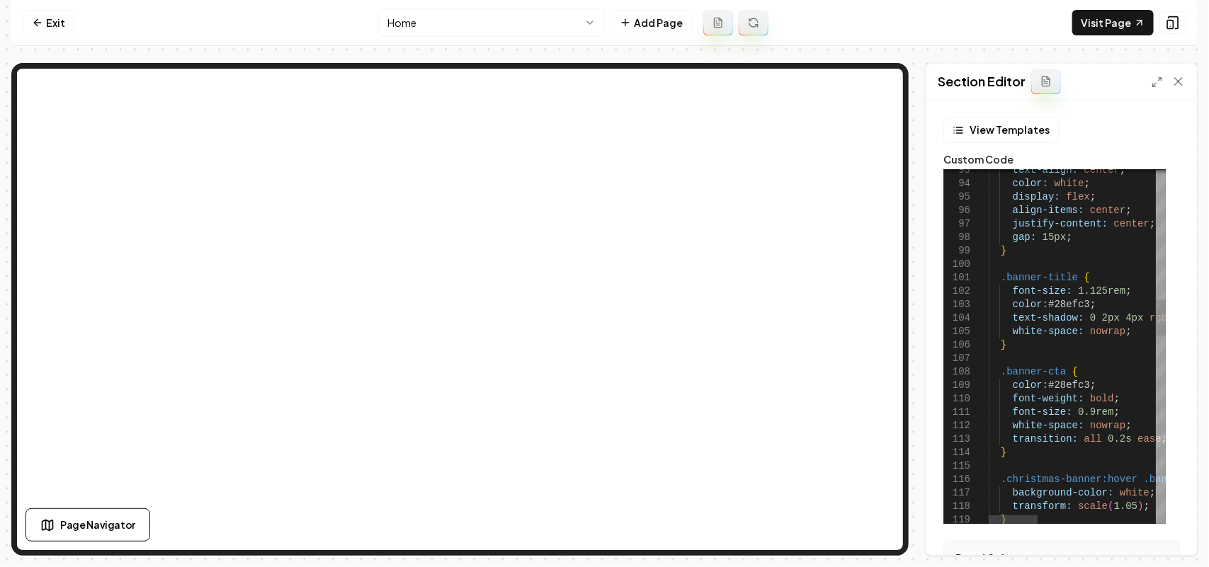
scroll to position [25, 211]
drag, startPoint x: 1132, startPoint y: 416, endPoint x: 1132, endPoint y: 399, distance: 17.7
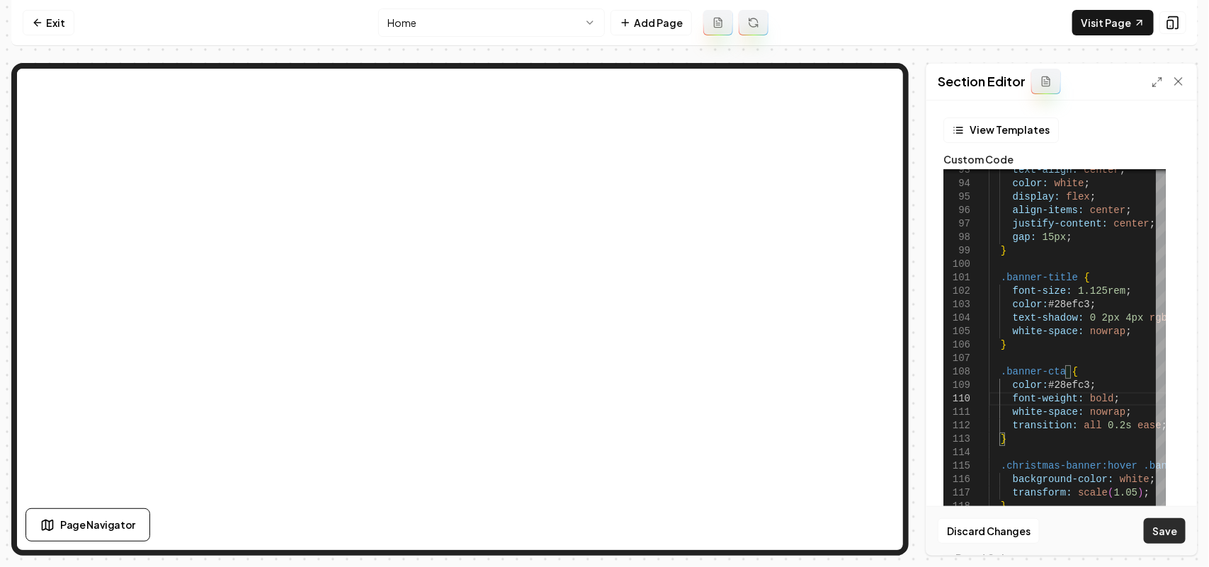
drag, startPoint x: 1159, startPoint y: 525, endPoint x: 1158, endPoint y: 517, distance: 7.9
click at [1160, 525] on button "Save" at bounding box center [1165, 530] width 42 height 25
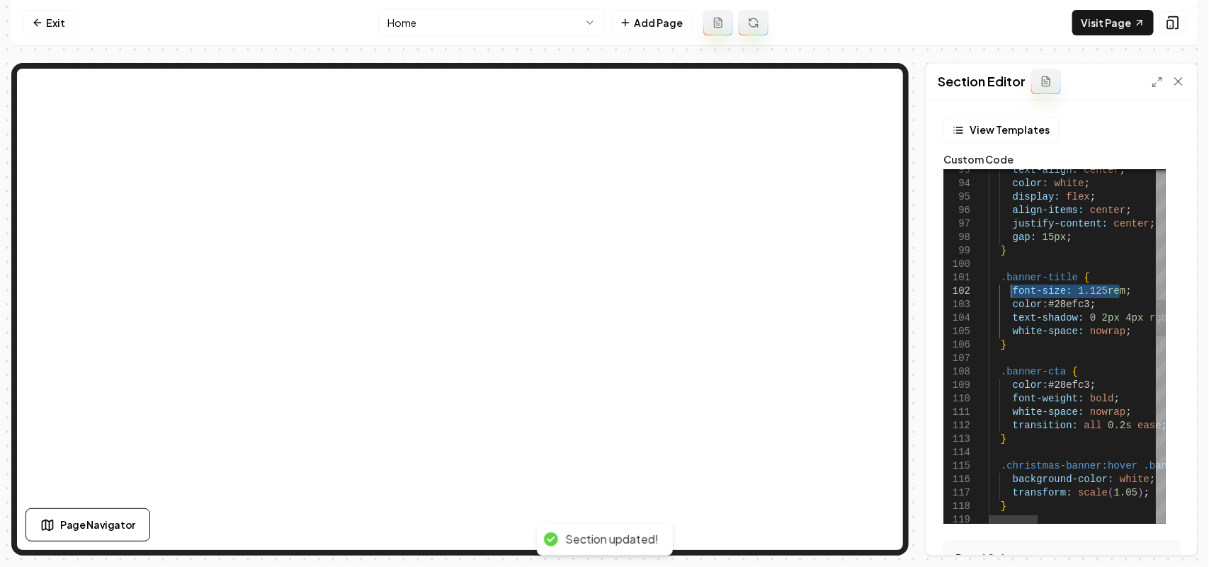
drag, startPoint x: 1127, startPoint y: 291, endPoint x: 1009, endPoint y: 292, distance: 117.6
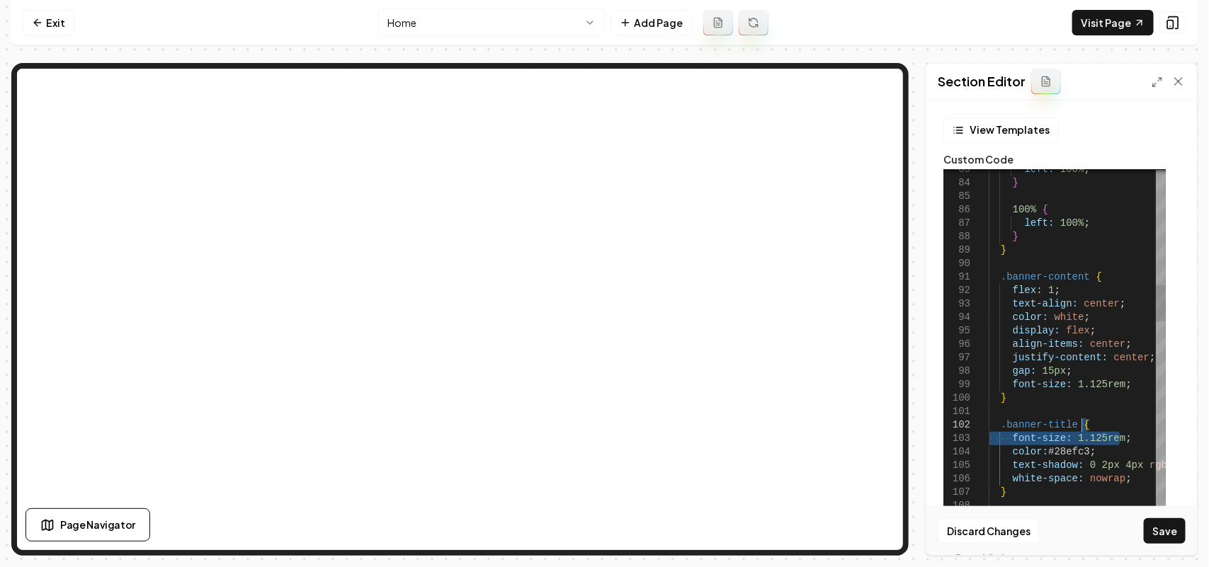
drag, startPoint x: 1126, startPoint y: 436, endPoint x: 1126, endPoint y: 428, distance: 7.8
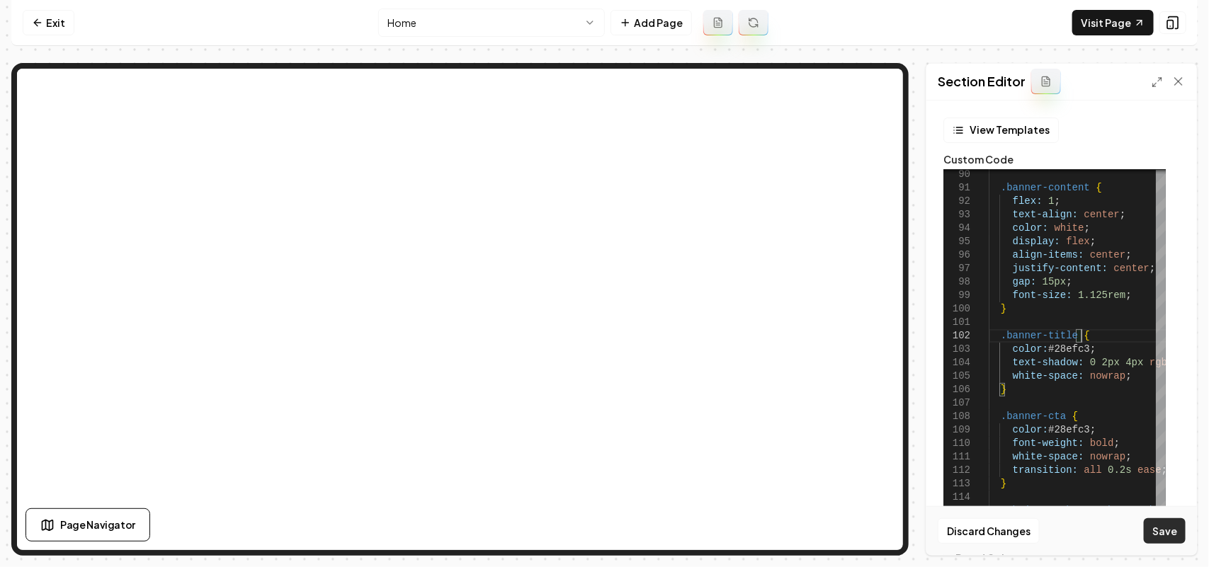
click at [1170, 532] on button "Save" at bounding box center [1165, 530] width 42 height 25
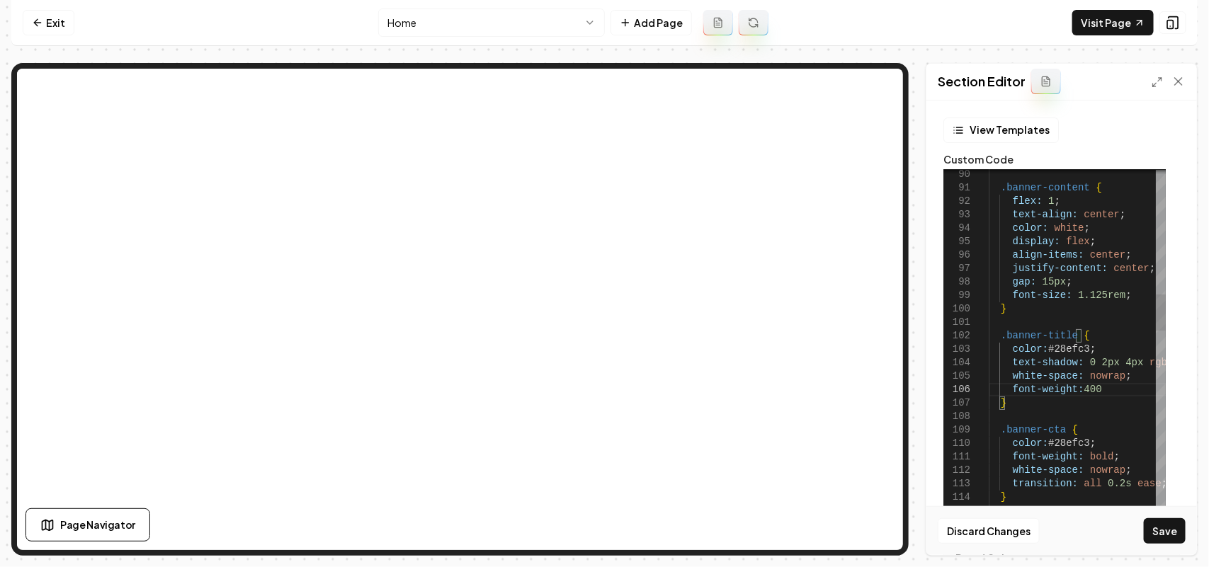
scroll to position [79, 108]
click at [1155, 535] on button "Save" at bounding box center [1165, 530] width 42 height 25
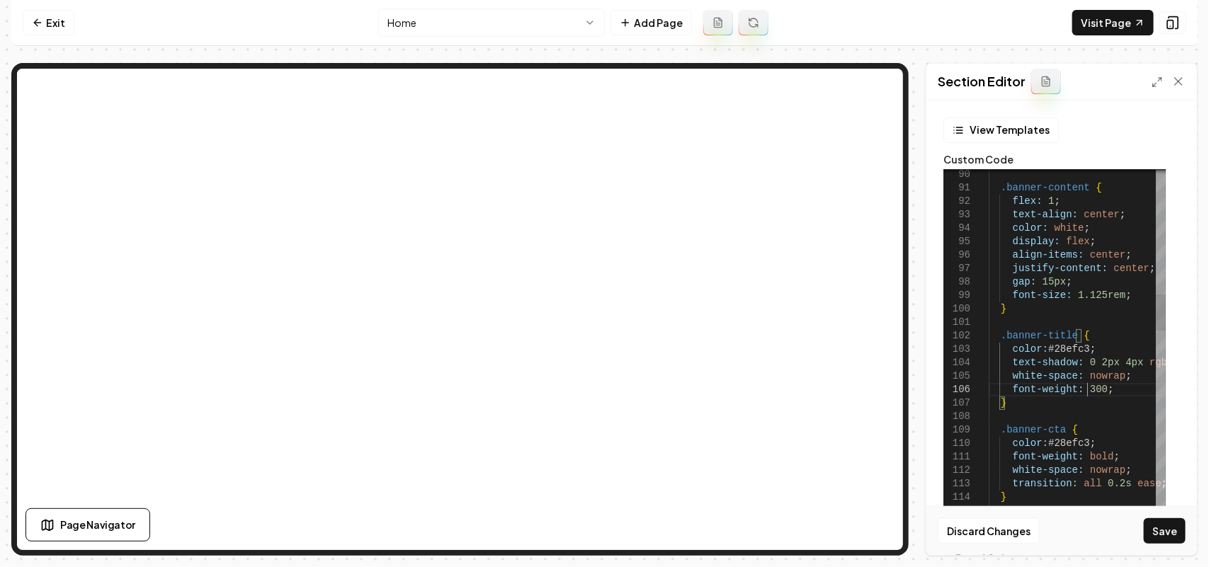
scroll to position [79, 97]
click at [1160, 519] on button "Save" at bounding box center [1165, 530] width 42 height 25
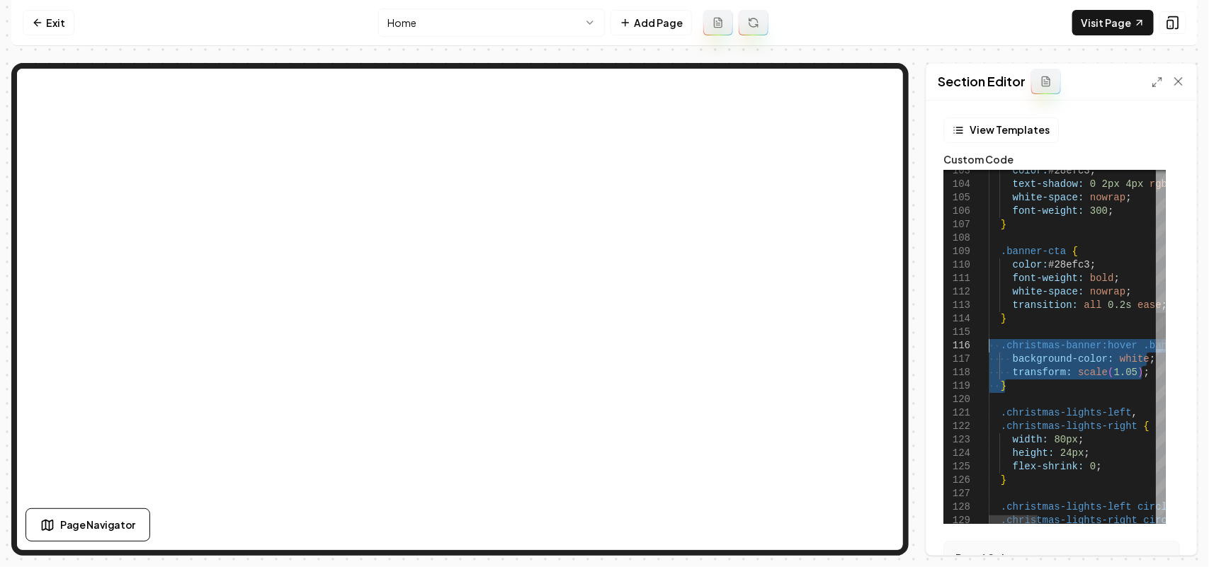
drag, startPoint x: 1032, startPoint y: 390, endPoint x: 983, endPoint y: 347, distance: 65.2
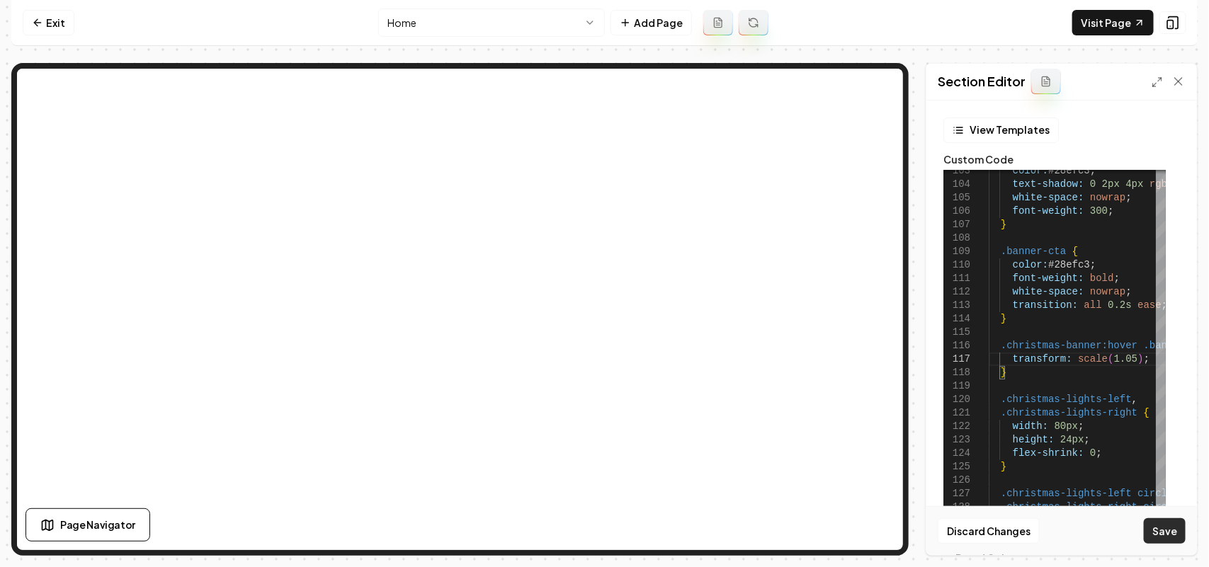
click at [1165, 518] on button "Save" at bounding box center [1165, 530] width 42 height 25
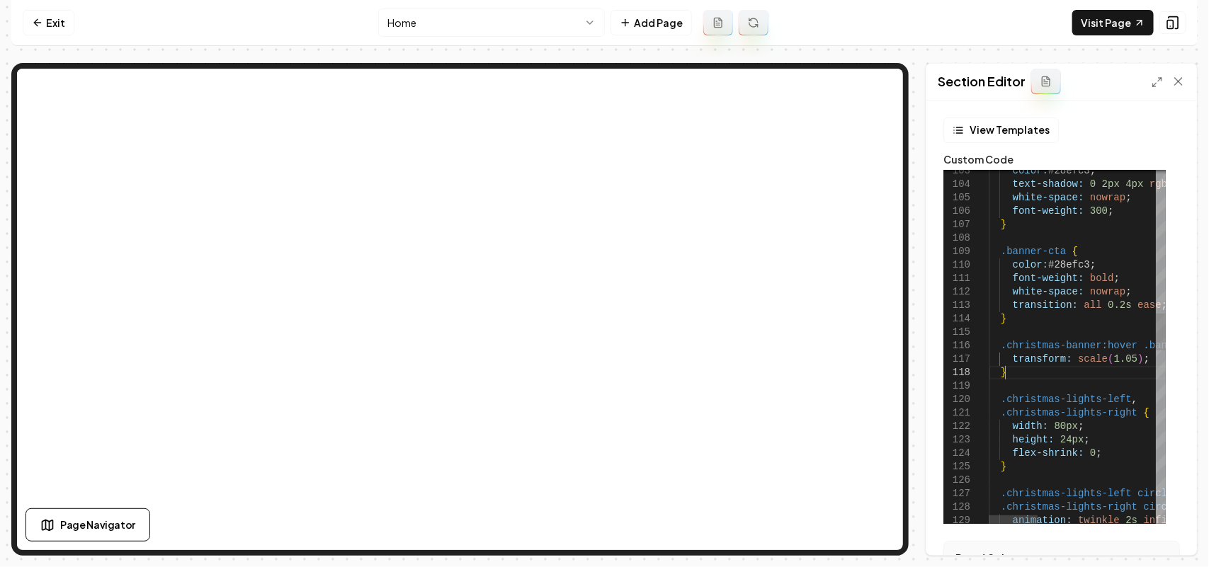
scroll to position [79, 0]
drag, startPoint x: 1016, startPoint y: 375, endPoint x: 967, endPoint y: 343, distance: 58.9
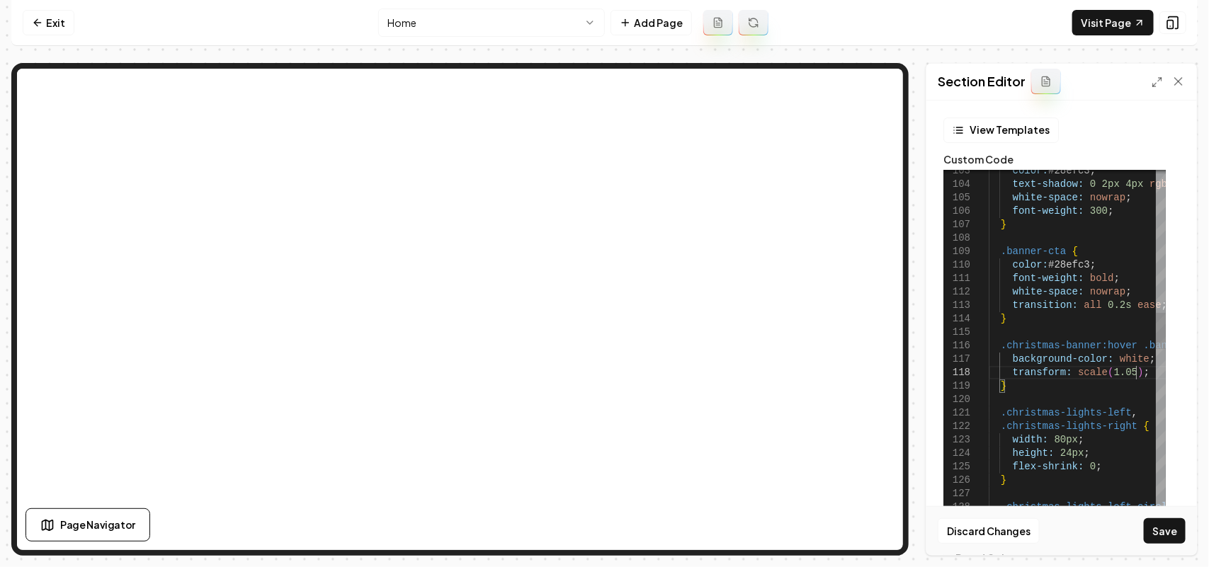
drag, startPoint x: 1137, startPoint y: 372, endPoint x: 950, endPoint y: 376, distance: 187.7
drag, startPoint x: 1071, startPoint y: 355, endPoint x: 1013, endPoint y: 355, distance: 58.1
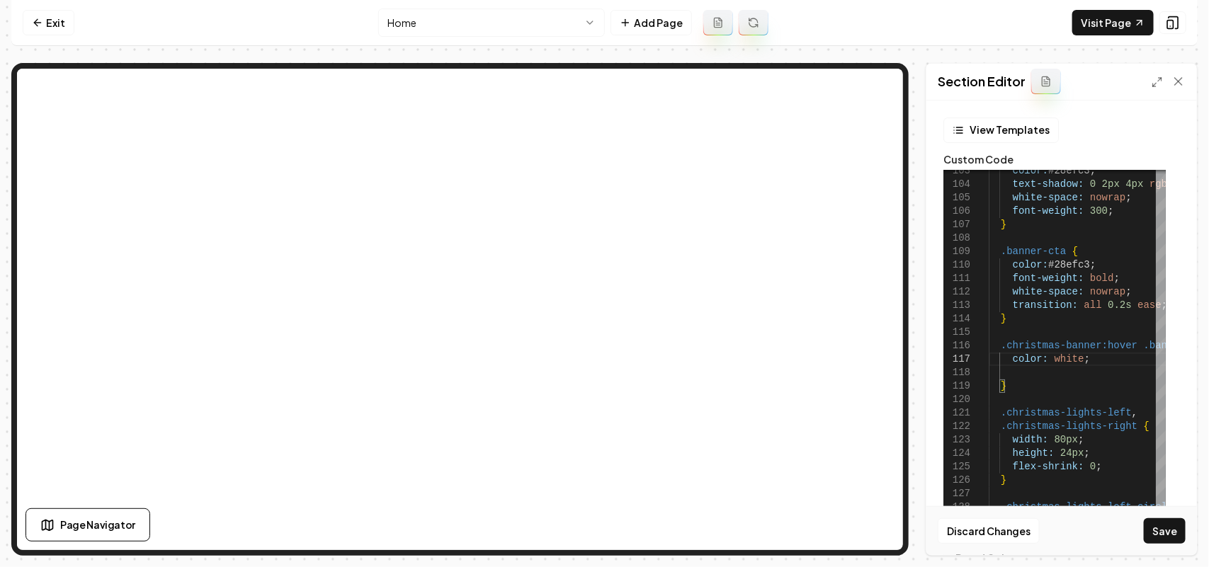
click at [1173, 532] on button "Save" at bounding box center [1165, 530] width 42 height 25
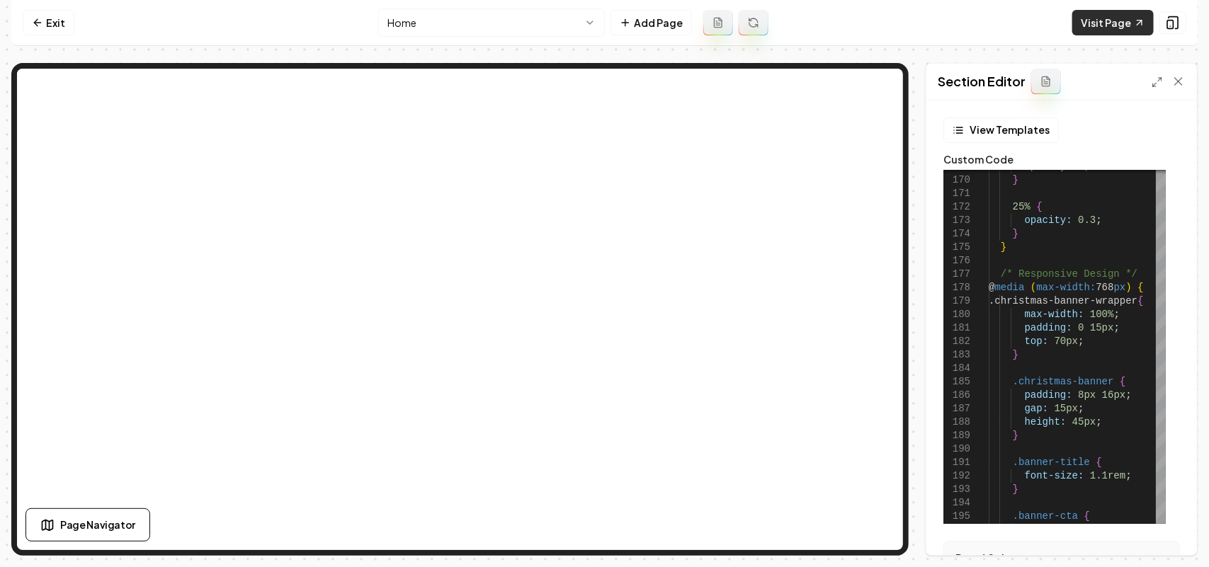
click at [1112, 22] on link "Visit Page" at bounding box center [1112, 22] width 81 height 25
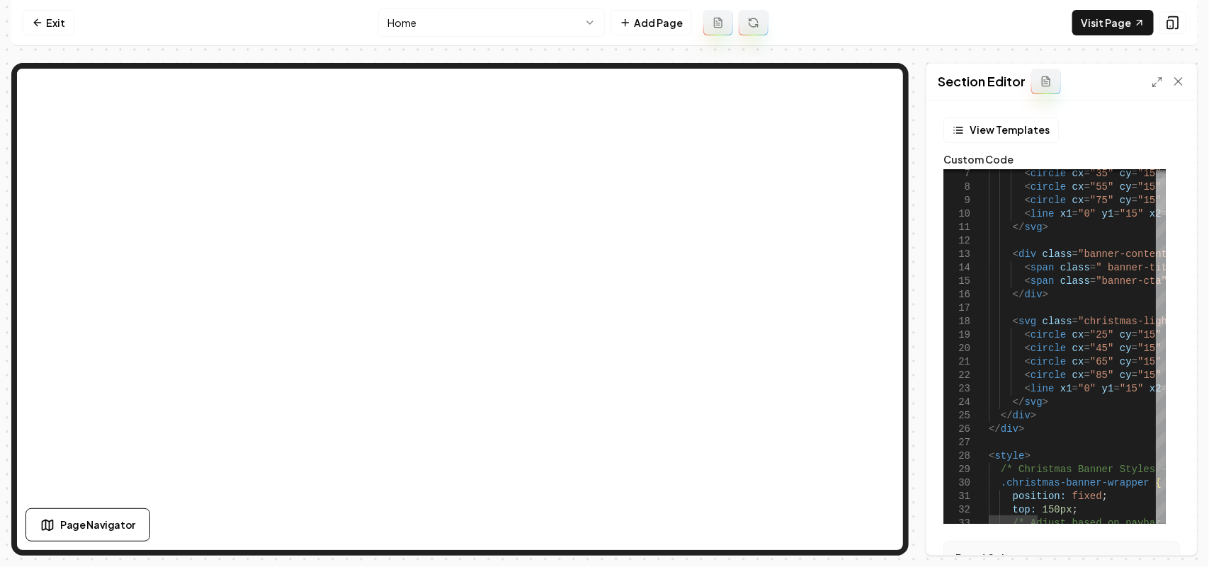
click at [1159, 193] on div at bounding box center [1161, 196] width 10 height 36
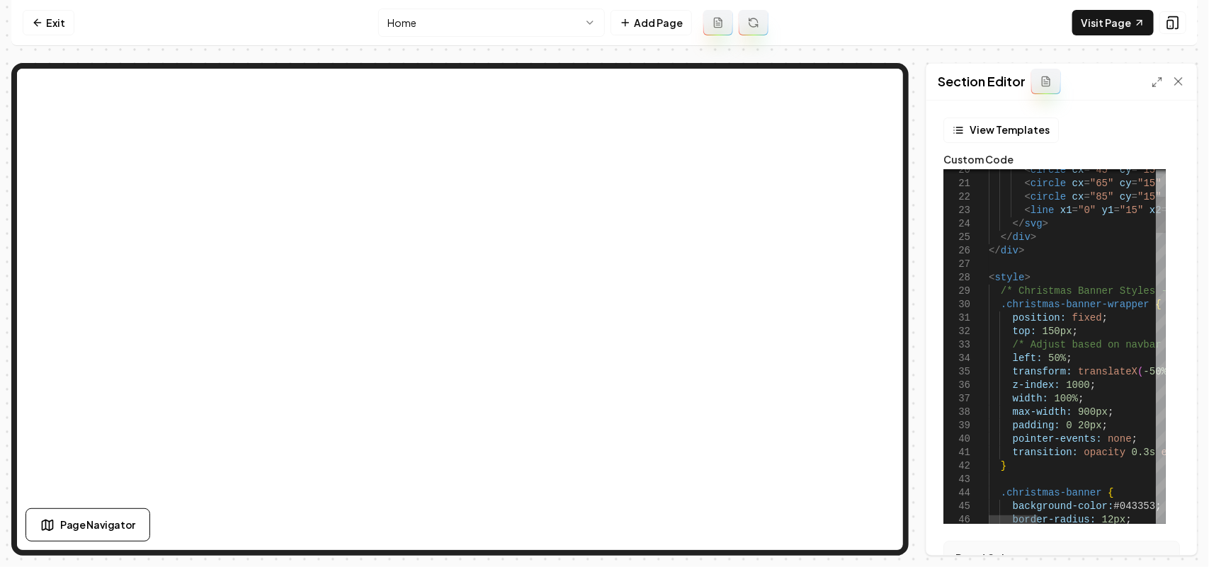
scroll to position [79, 21]
drag, startPoint x: 1055, startPoint y: 359, endPoint x: 1042, endPoint y: 360, distance: 13.5
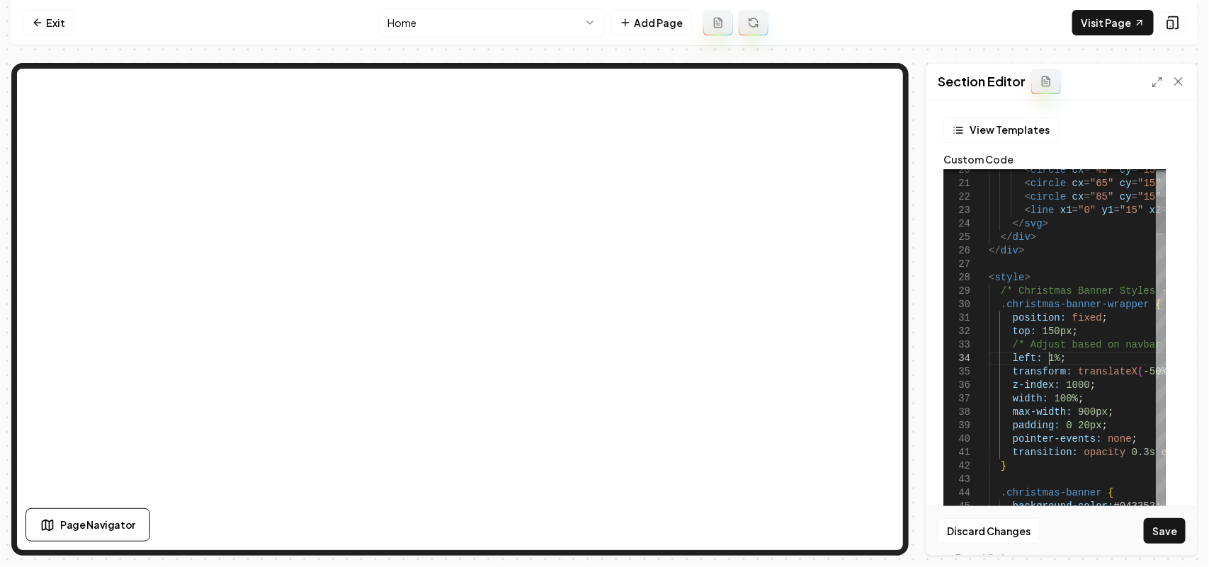
scroll to position [53, 64]
click at [1166, 539] on button "Save" at bounding box center [1165, 530] width 42 height 25
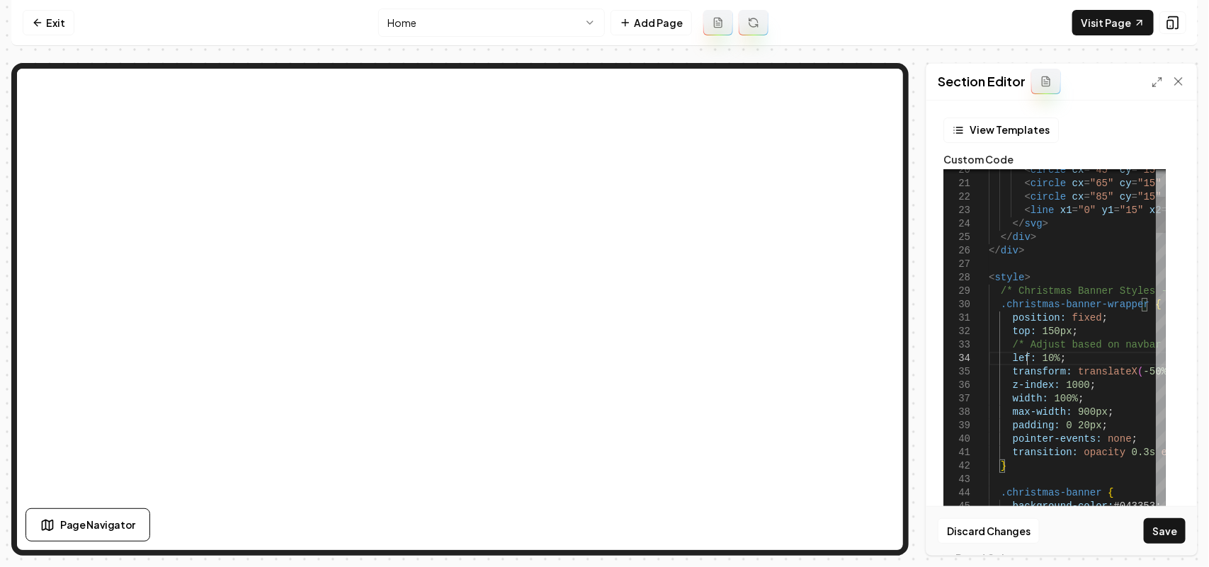
scroll to position [53, 42]
click at [1173, 530] on button "Save" at bounding box center [1165, 530] width 42 height 25
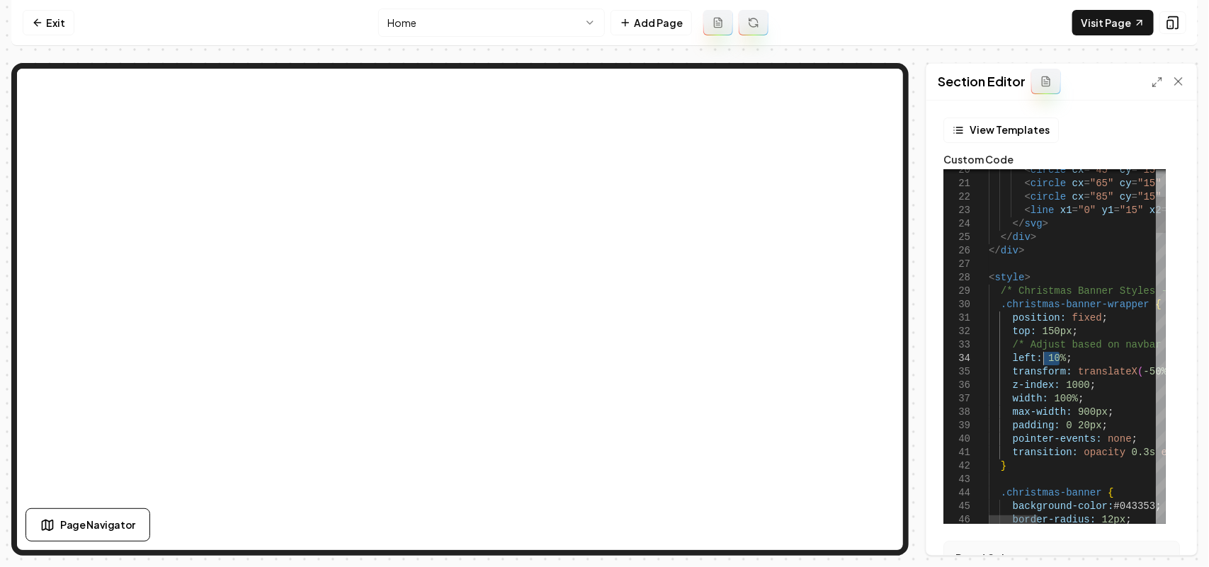
drag, startPoint x: 1059, startPoint y: 355, endPoint x: 1043, endPoint y: 358, distance: 16.5
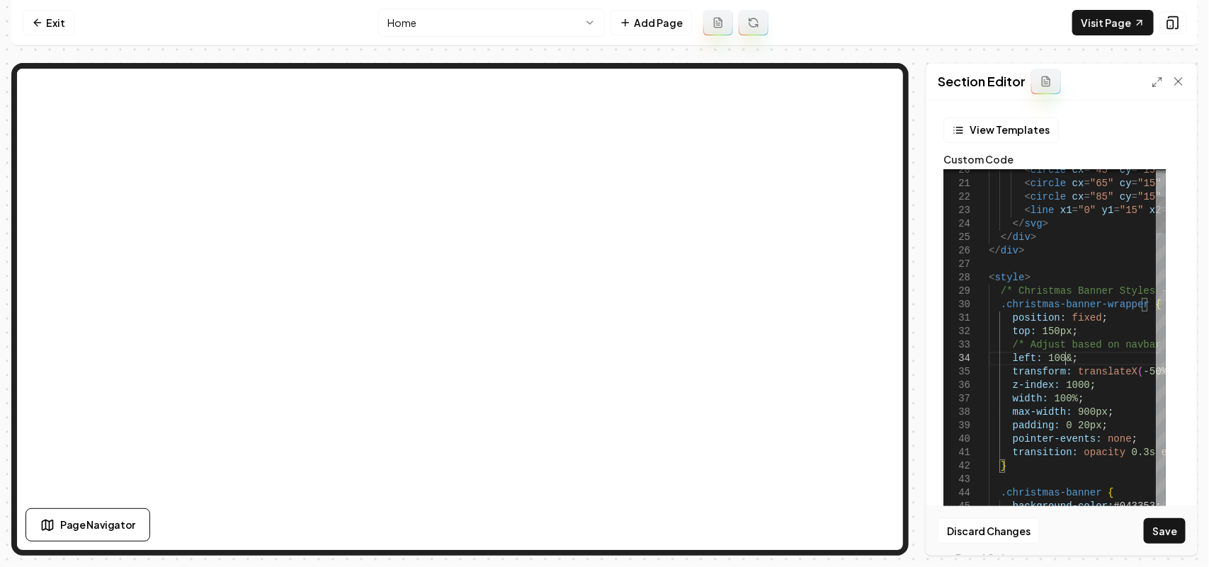
scroll to position [53, 76]
click at [1172, 536] on button "Save" at bounding box center [1165, 530] width 42 height 25
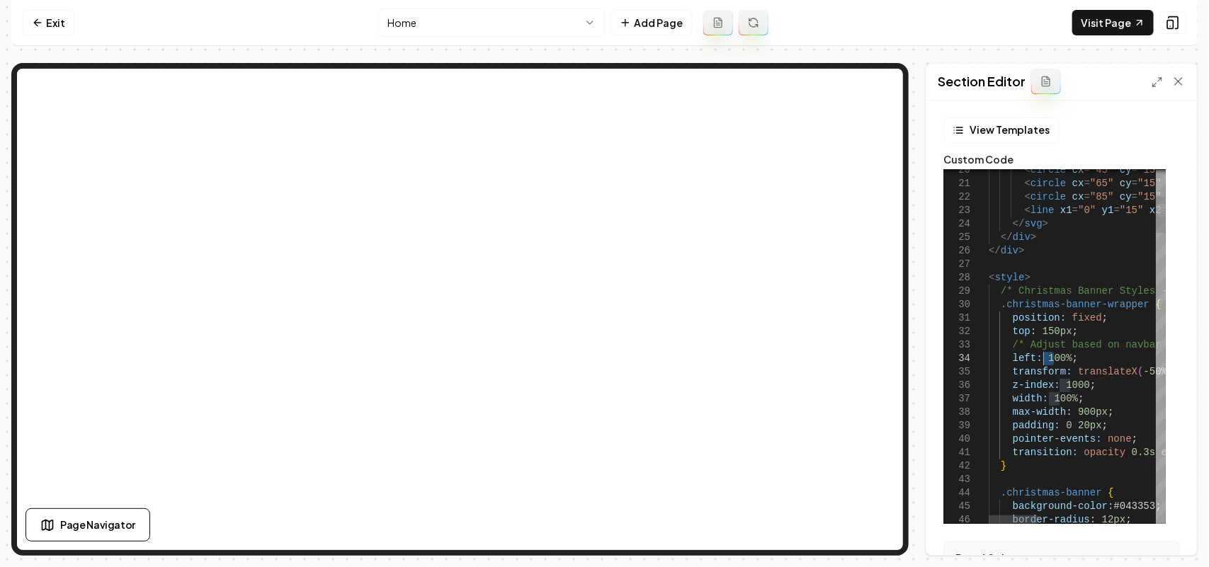
drag, startPoint x: 1054, startPoint y: 358, endPoint x: 1045, endPoint y: 360, distance: 8.6
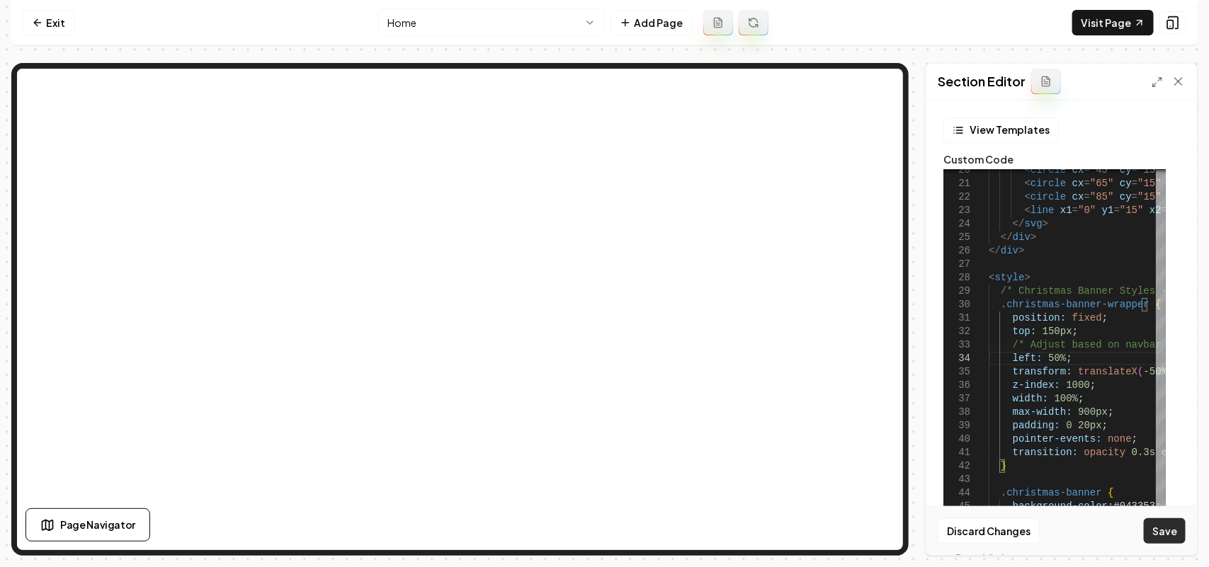
click at [1169, 531] on button "Save" at bounding box center [1165, 530] width 42 height 25
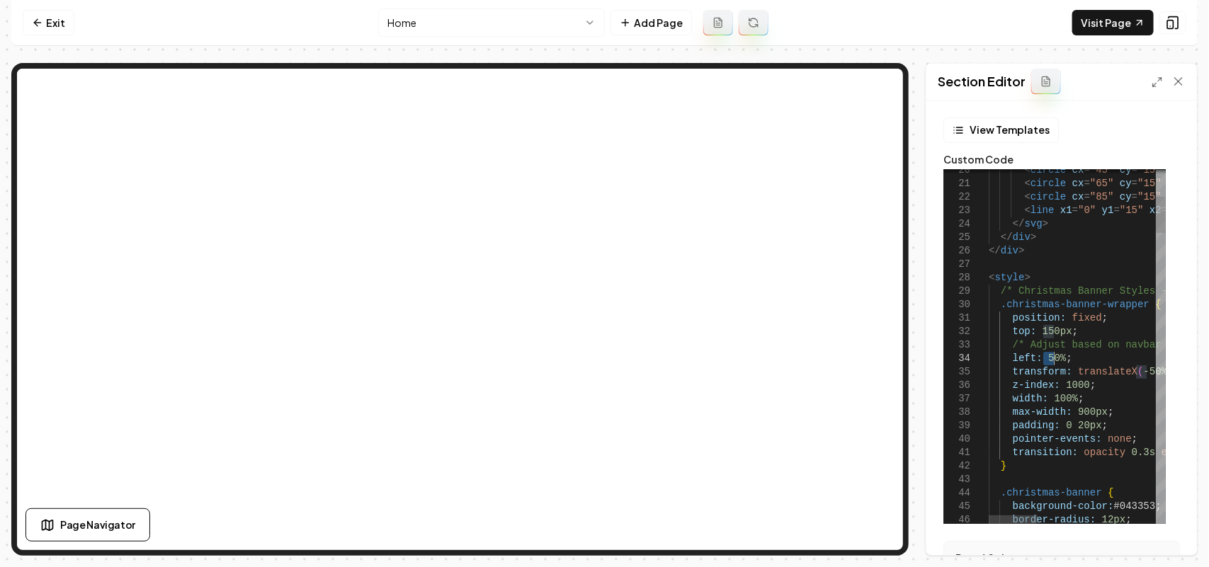
drag, startPoint x: 1042, startPoint y: 358, endPoint x: 1053, endPoint y: 359, distance: 11.4
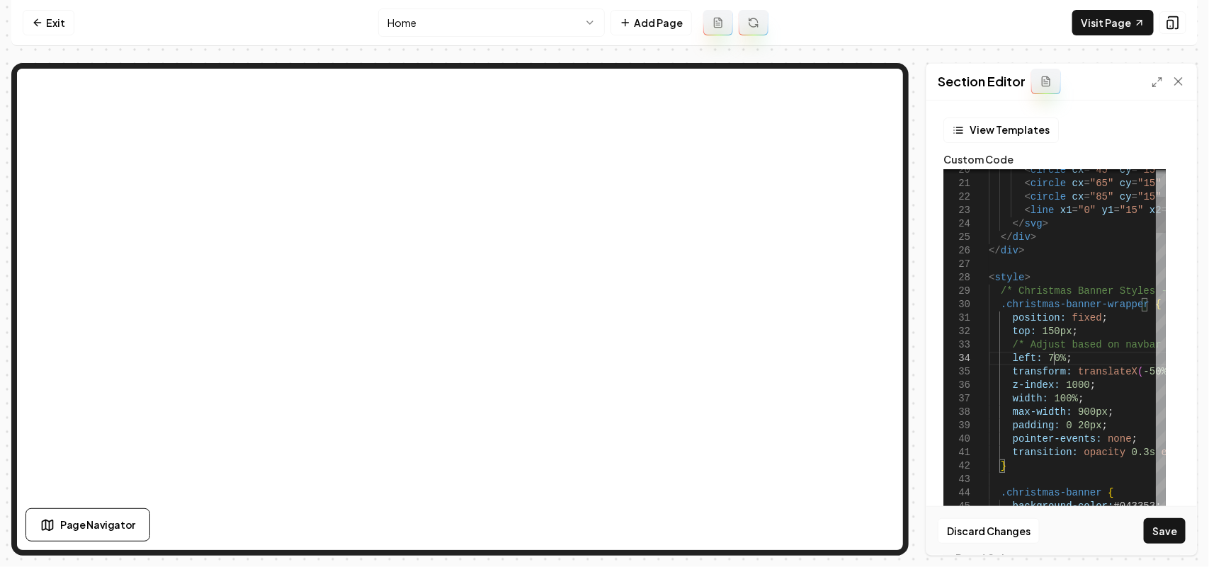
scroll to position [53, 64]
click at [1177, 532] on button "Save" at bounding box center [1165, 530] width 42 height 25
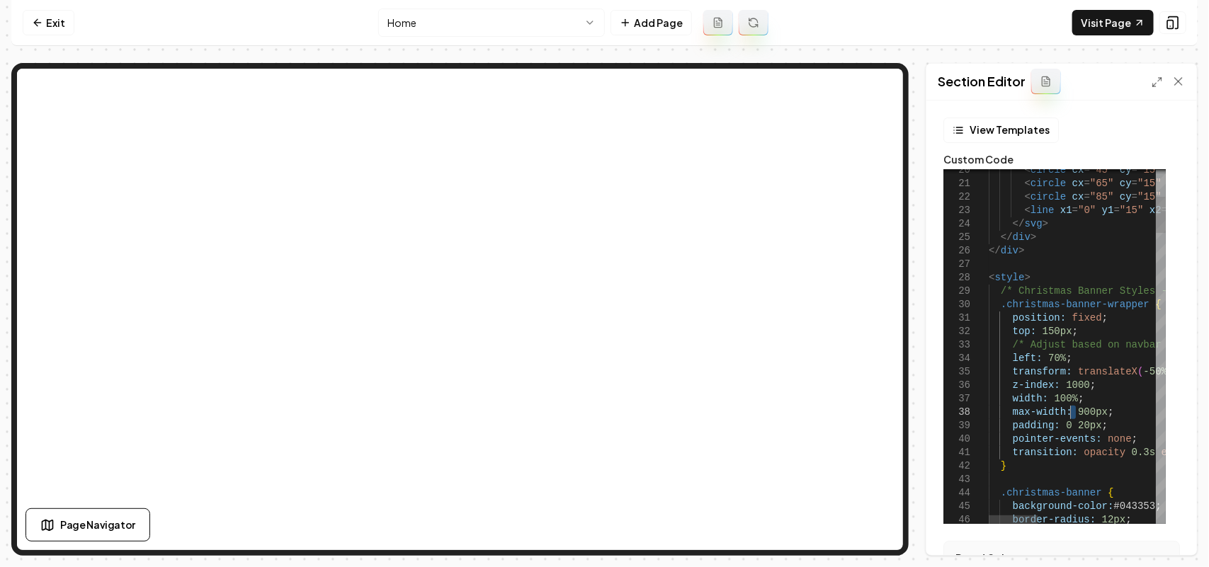
drag, startPoint x: 1076, startPoint y: 415, endPoint x: 1068, endPoint y: 415, distance: 8.5
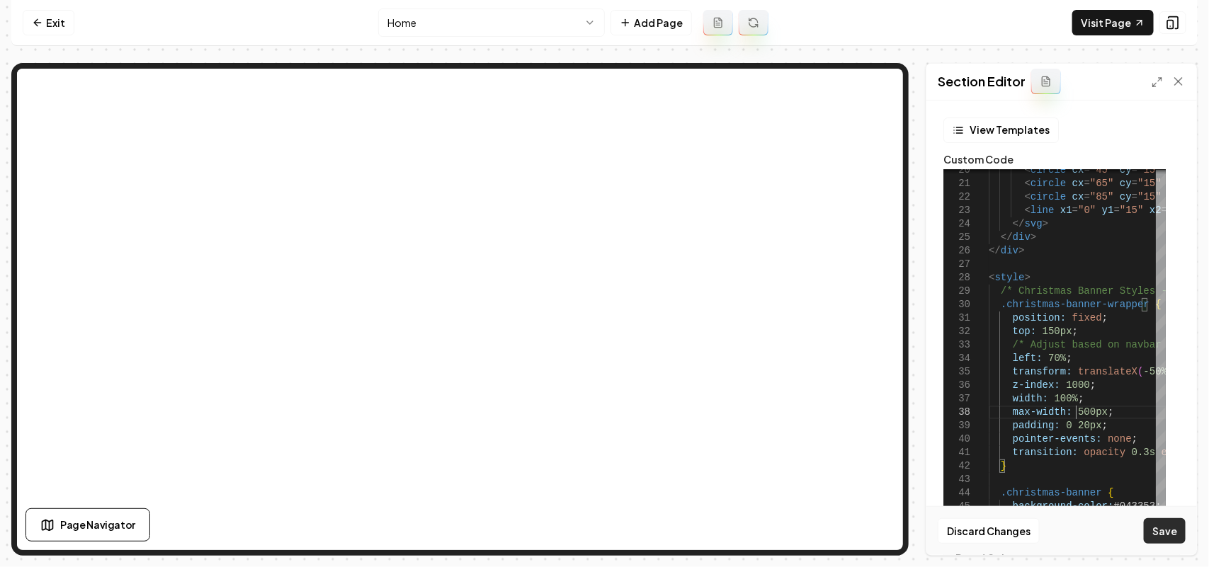
click at [1165, 533] on button "Save" at bounding box center [1165, 530] width 42 height 25
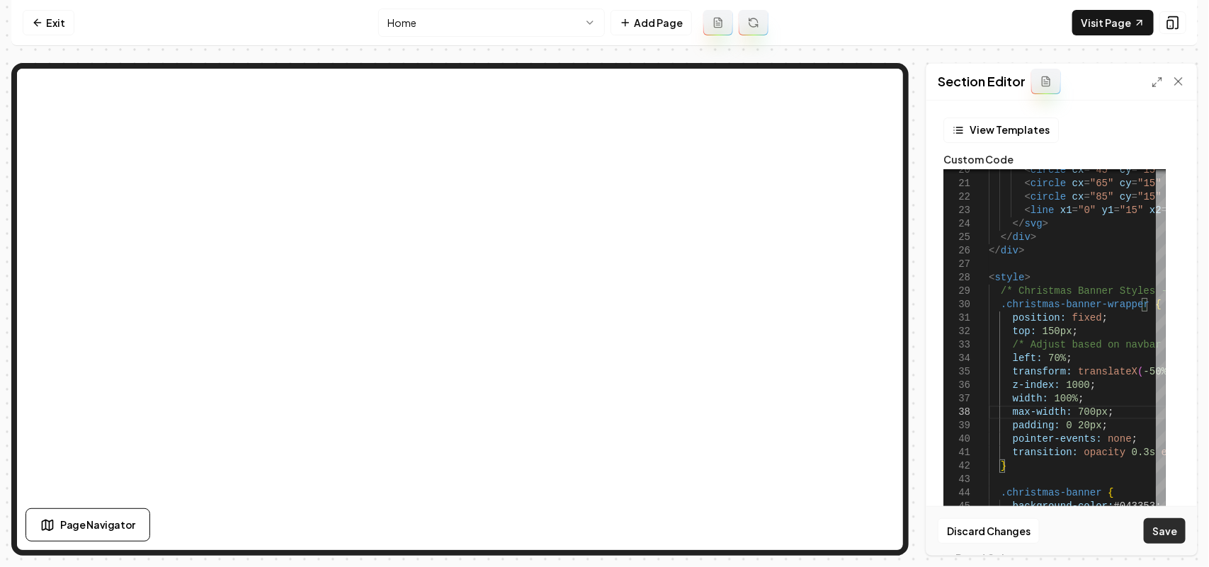
click at [1163, 529] on button "Save" at bounding box center [1165, 530] width 42 height 25
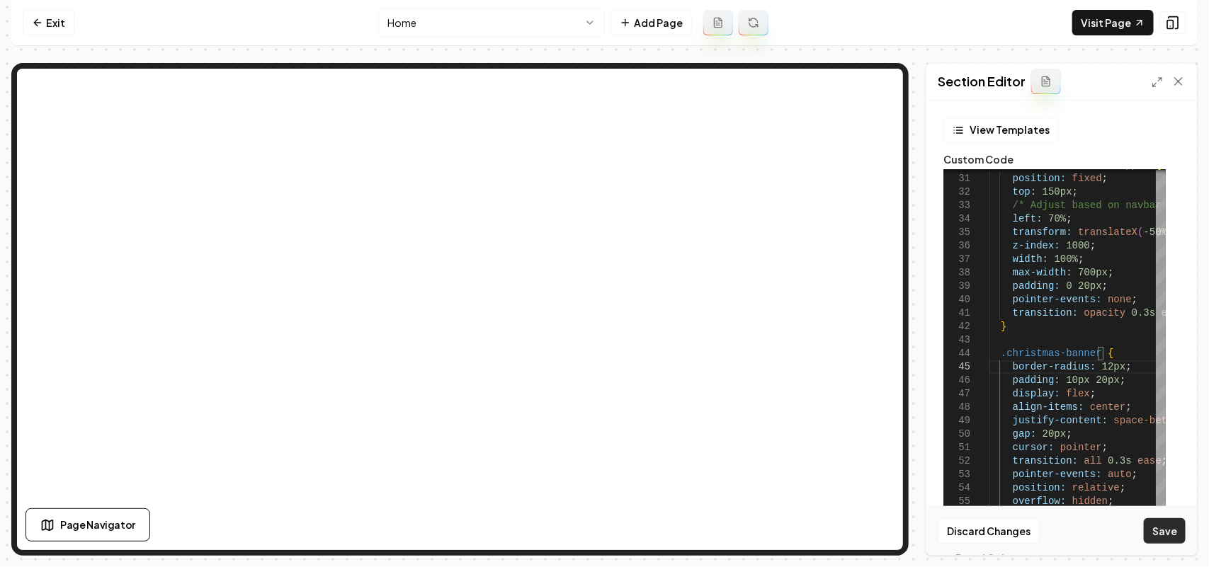
click at [1156, 528] on button "Save" at bounding box center [1165, 530] width 42 height 25
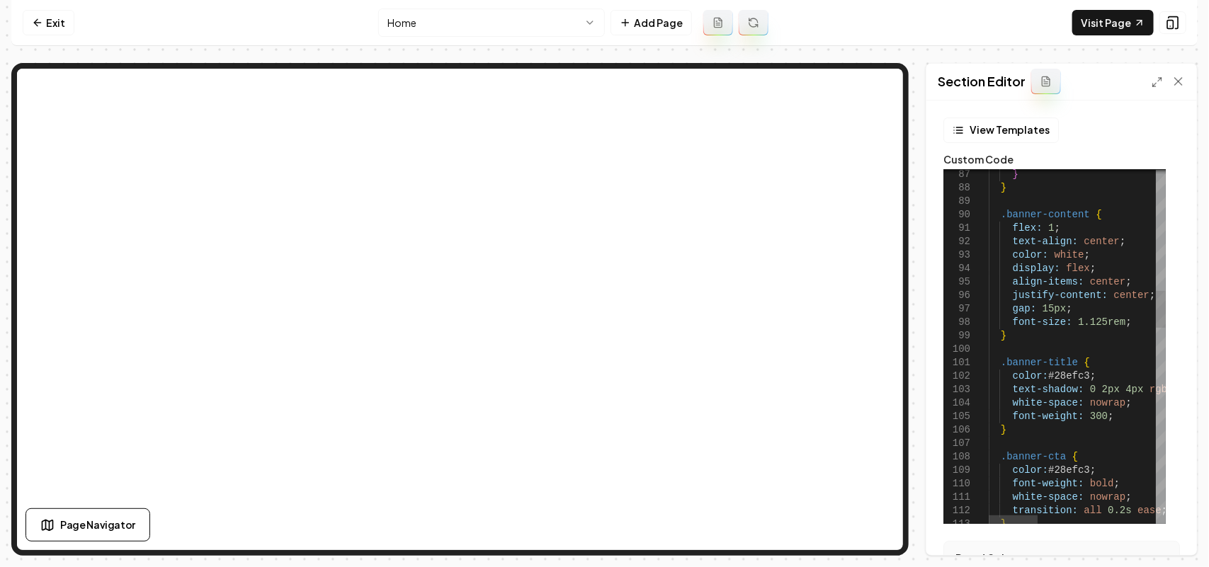
scroll to position [94, 0]
drag, startPoint x: 1098, startPoint y: 374, endPoint x: 1103, endPoint y: 360, distance: 15.0
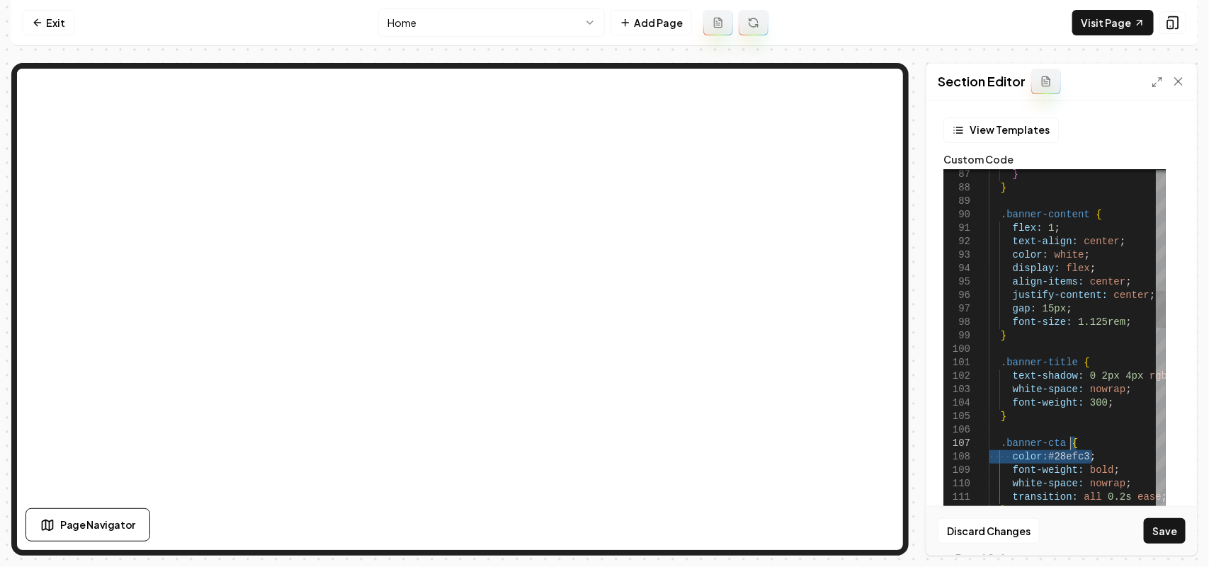
drag, startPoint x: 1103, startPoint y: 455, endPoint x: 1103, endPoint y: 443, distance: 12.8
click at [1159, 528] on button "Save" at bounding box center [1165, 530] width 42 height 25
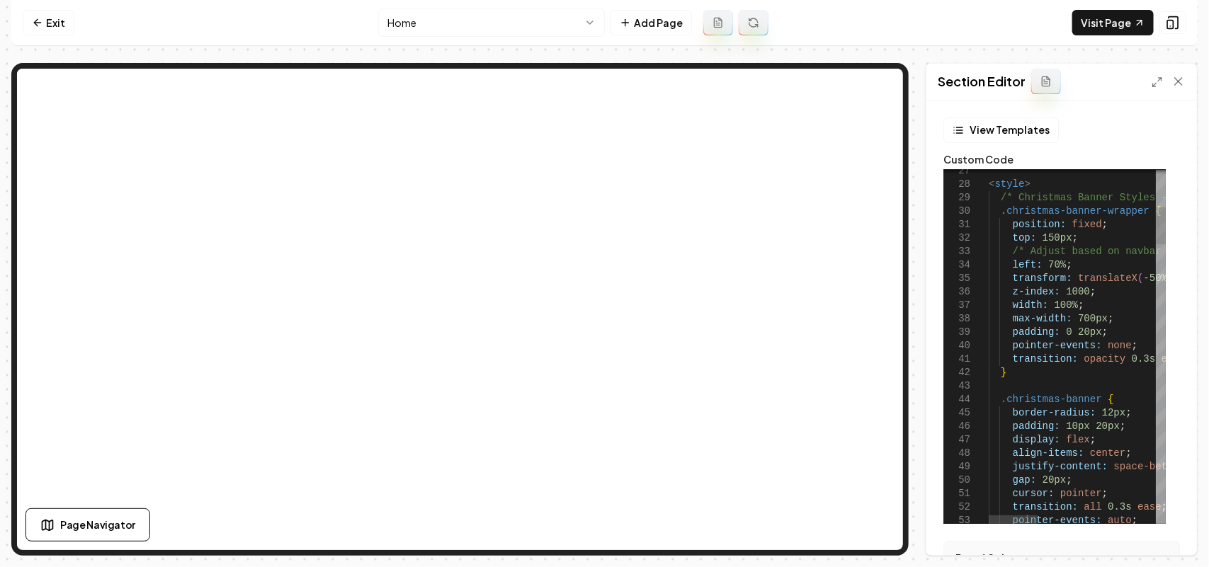
scroll to position [94, 80]
drag, startPoint x: 1052, startPoint y: 263, endPoint x: 1041, endPoint y: 270, distance: 12.8
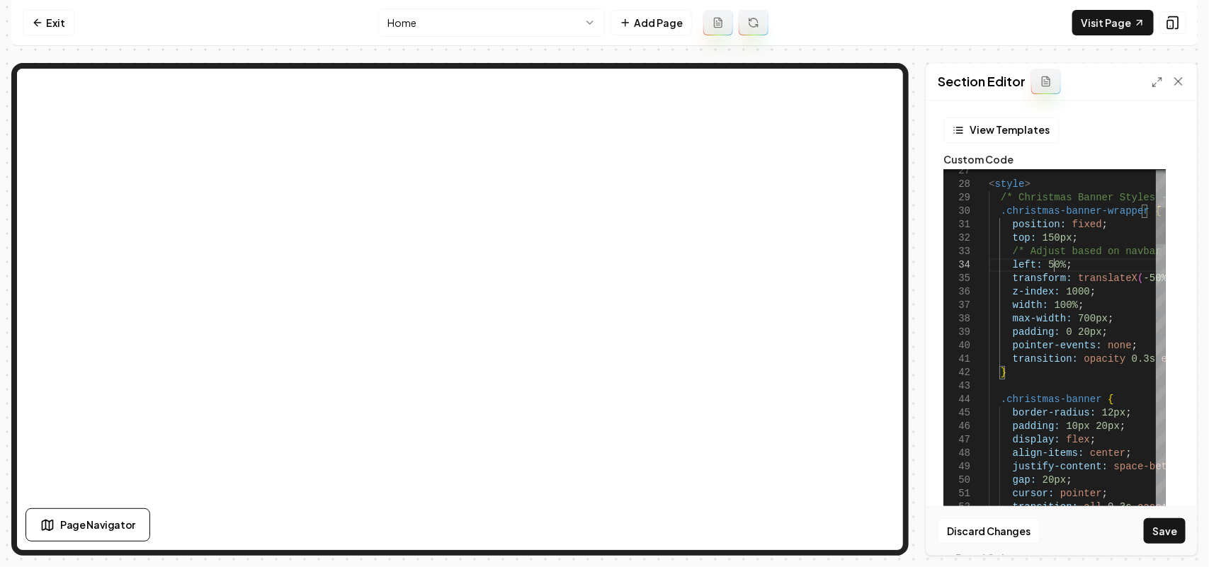
scroll to position [52, 64]
click at [1173, 531] on button "Save" at bounding box center [1165, 530] width 42 height 25
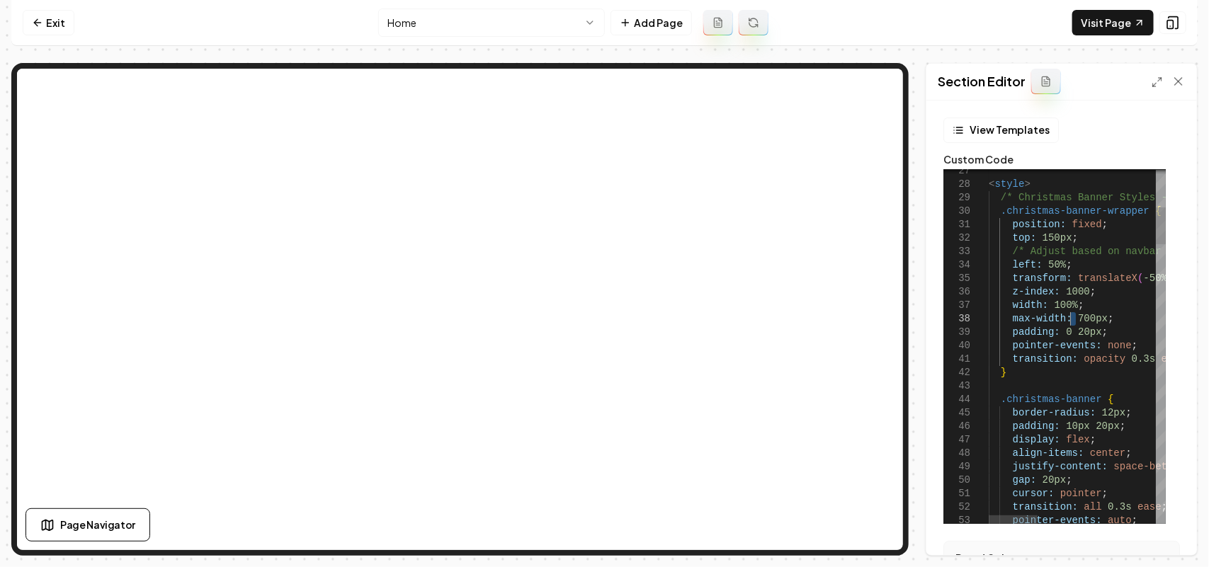
drag, startPoint x: 1076, startPoint y: 316, endPoint x: 1069, endPoint y: 314, distance: 7.4
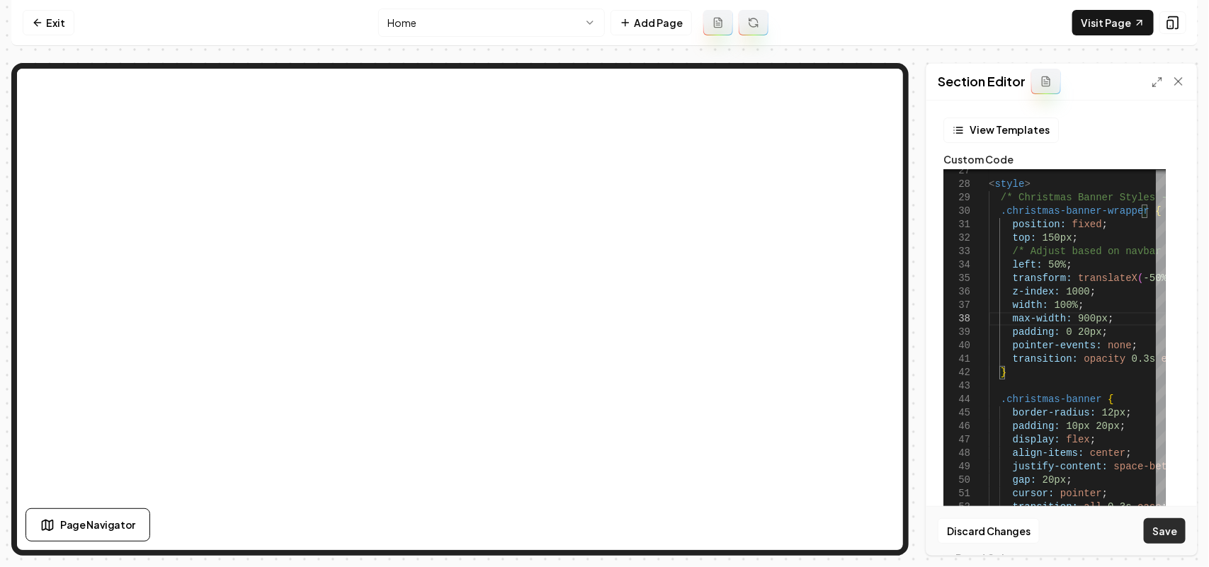
click at [1173, 533] on button "Save" at bounding box center [1165, 530] width 42 height 25
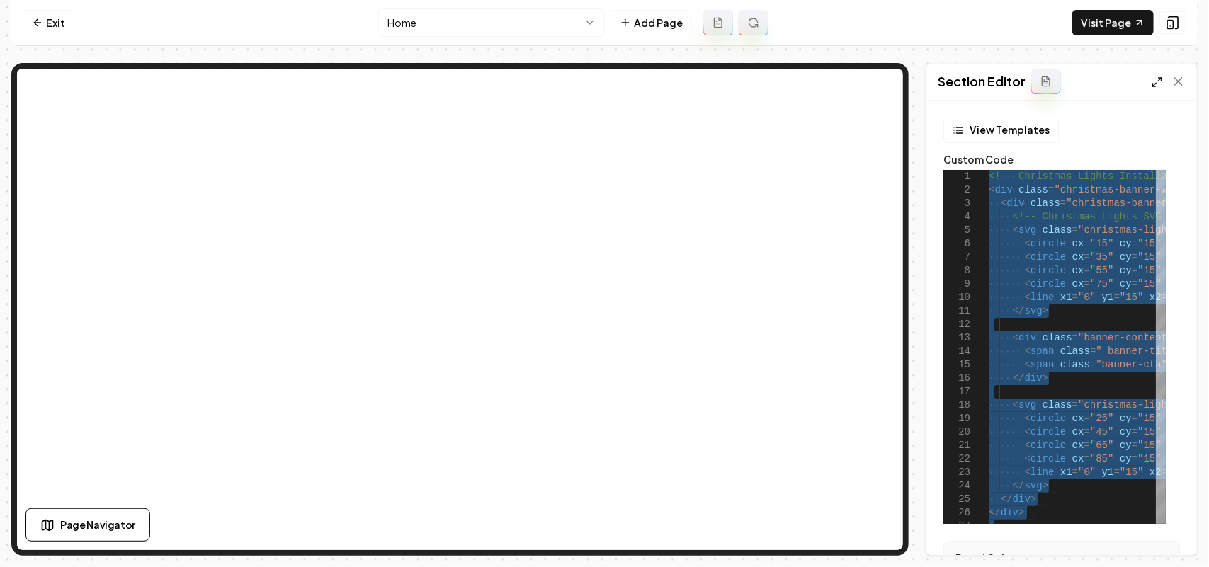
click at [1154, 79] on icon at bounding box center [1156, 81] width 11 height 11
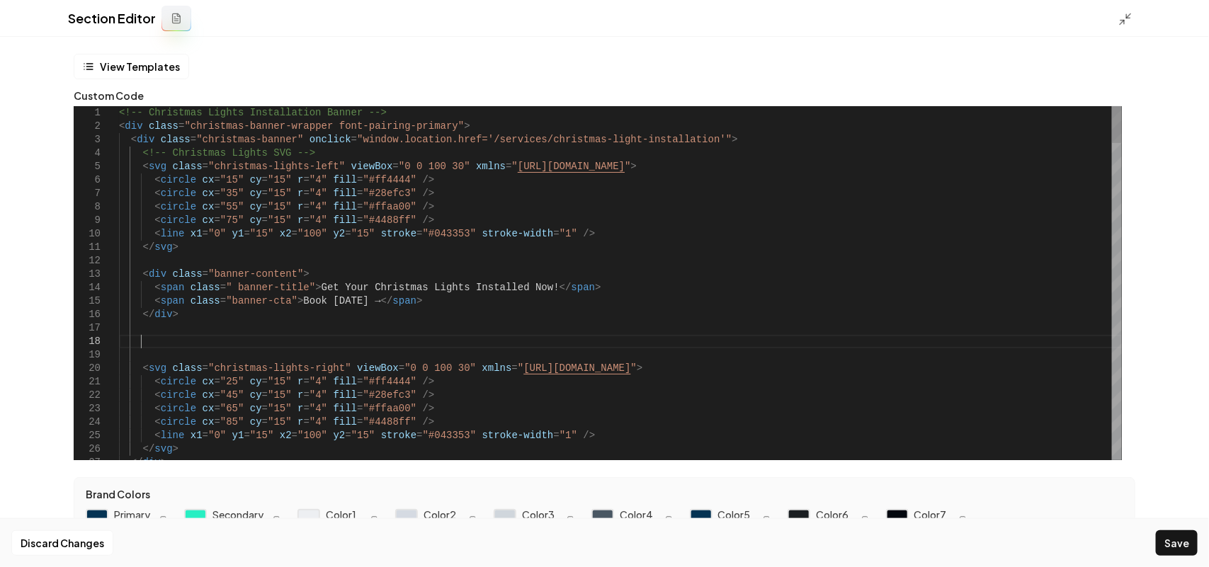
scroll to position [94, 20]
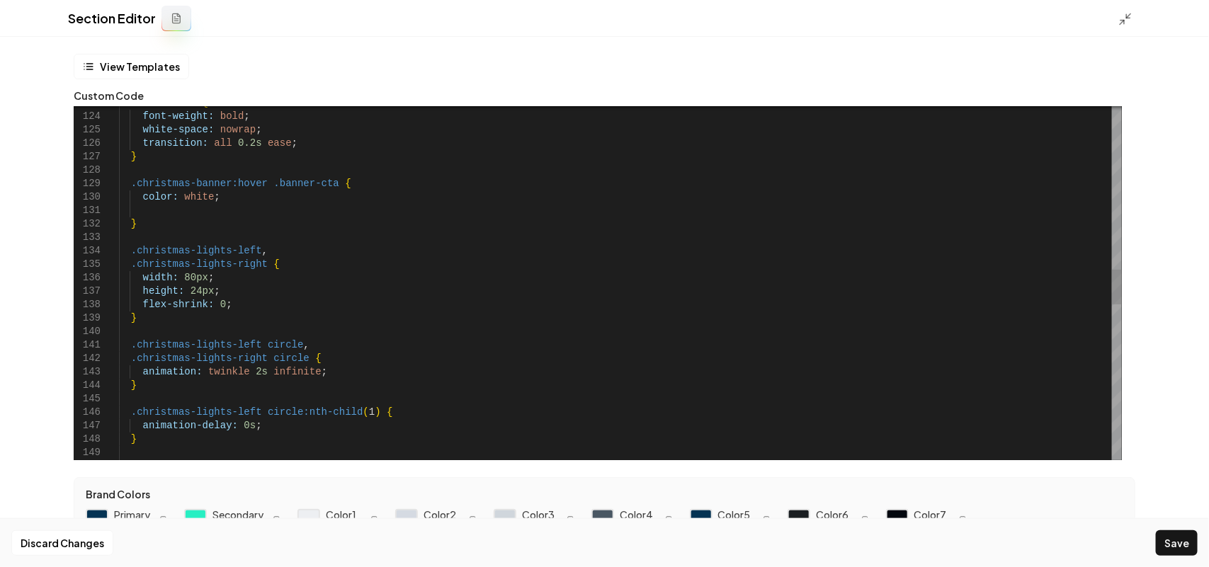
click at [160, 215] on div "} .christmas-banner:hover .banner-cta { color: white ; } .christmas-lights-left…" at bounding box center [620, 244] width 1003 height 3579
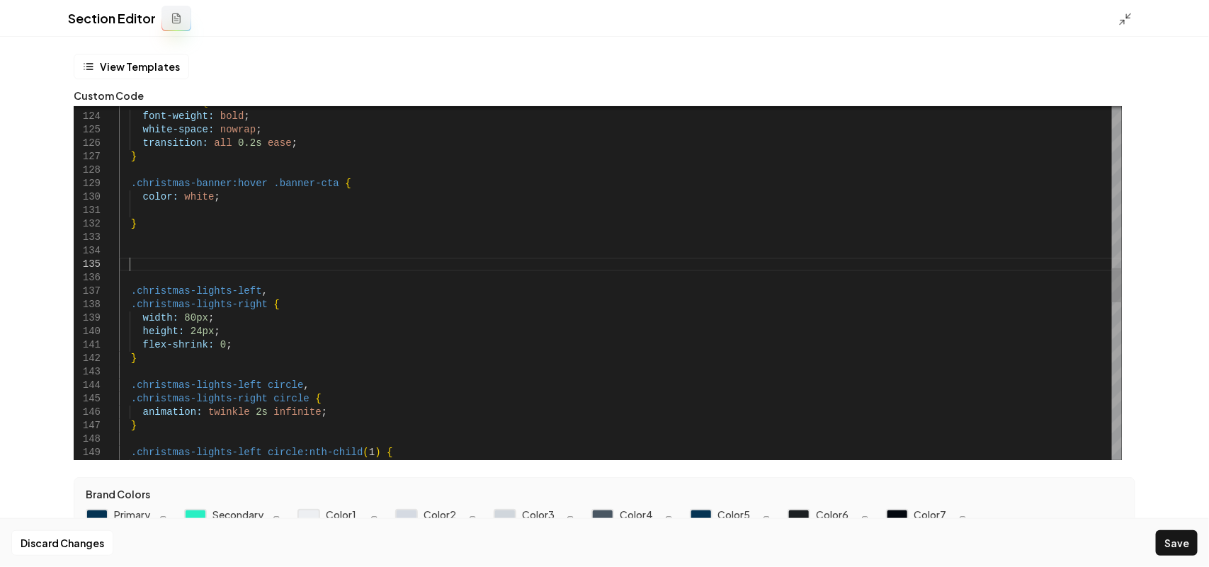
scroll to position [54, 9]
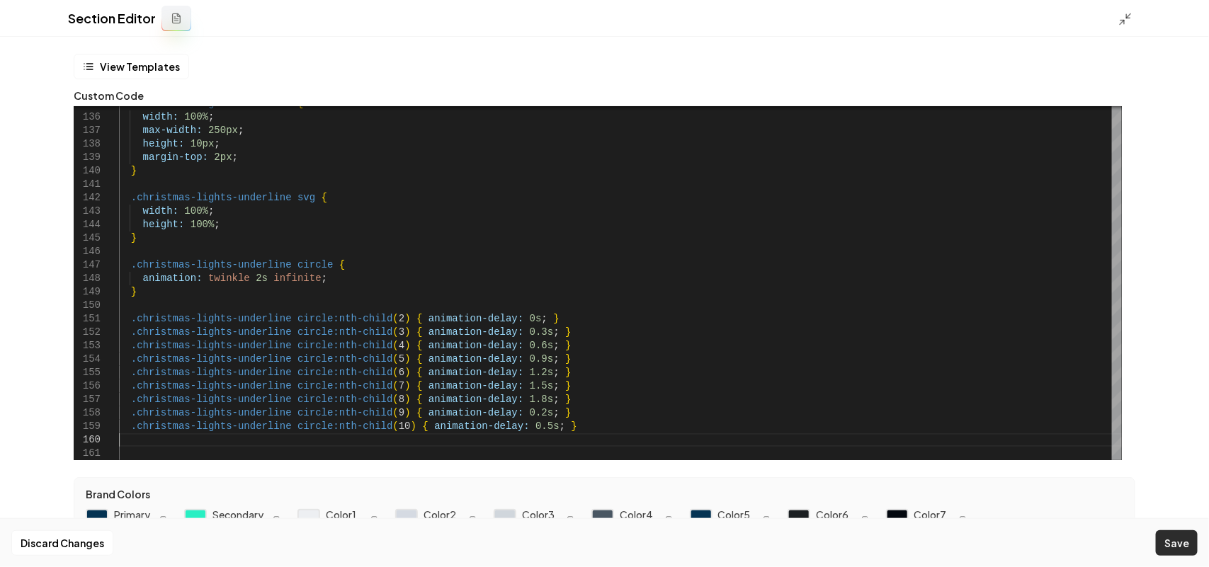
click at [1176, 547] on button "Save" at bounding box center [1177, 542] width 42 height 25
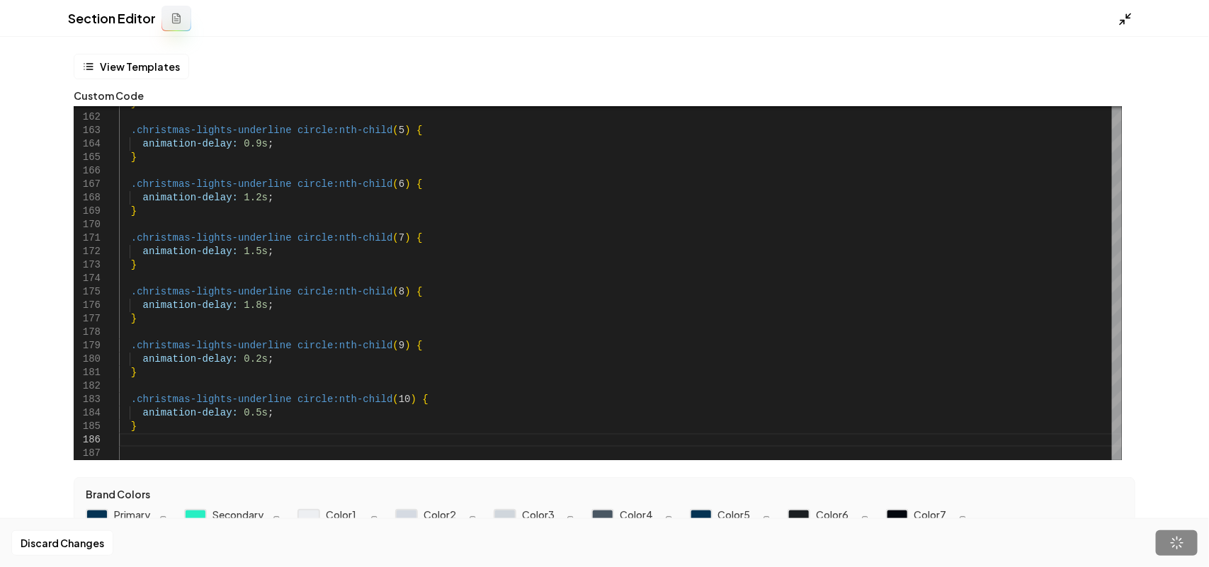
click at [1128, 25] on icon at bounding box center [1125, 19] width 14 height 14
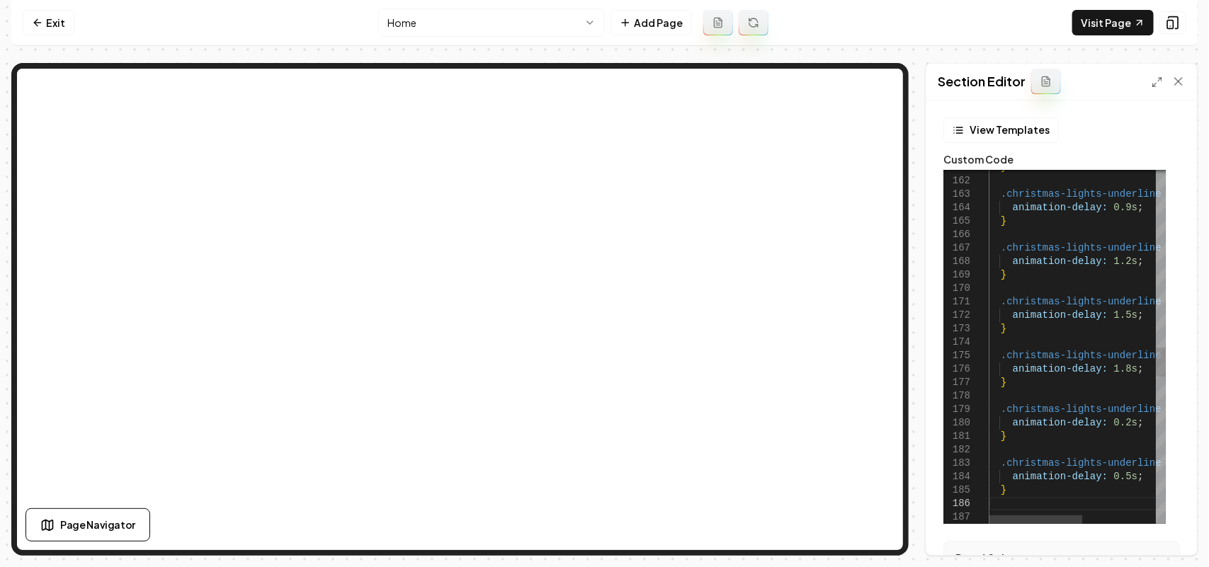
click at [1080, 326] on div "} .christmas-lights-underline circle:nth-child ( 5 ) { animation-delay: 0.9s ; …" at bounding box center [1146, 165] width 314 height 4314
type textarea "**********"
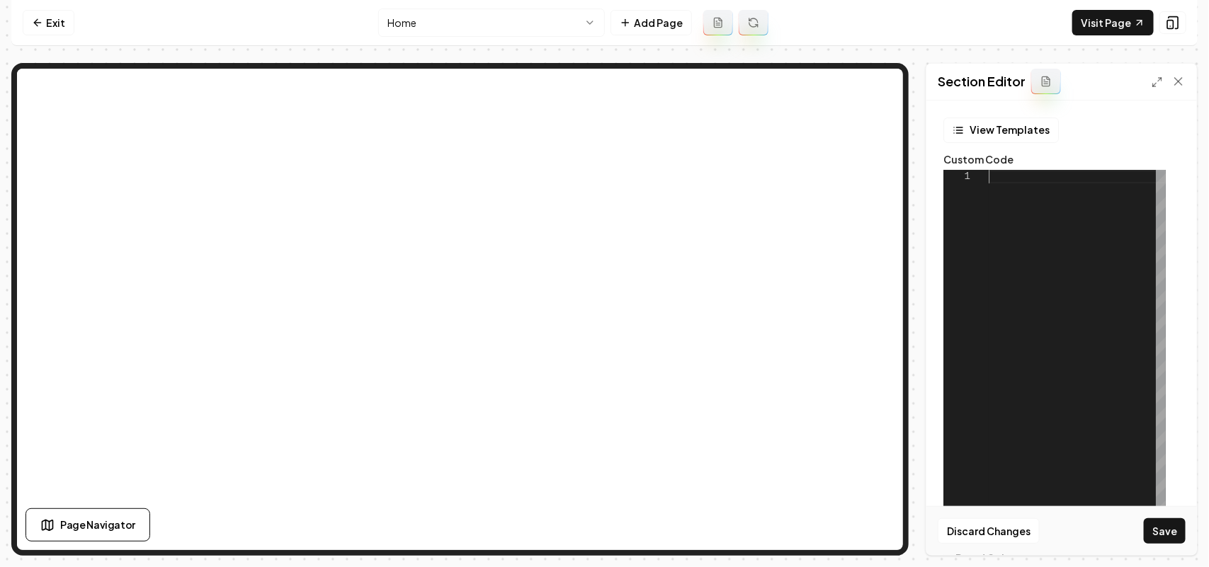
scroll to position [12, 0]
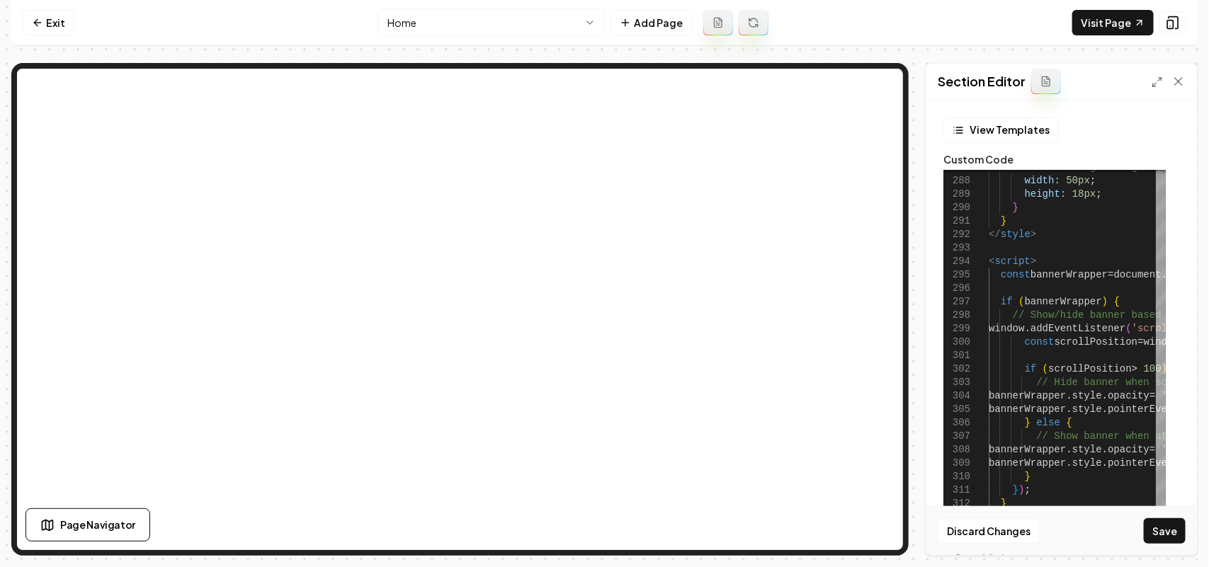
click at [1147, 545] on div "Discard Changes Save" at bounding box center [1061, 530] width 271 height 49
click at [1155, 539] on button "Save" at bounding box center [1165, 530] width 42 height 25
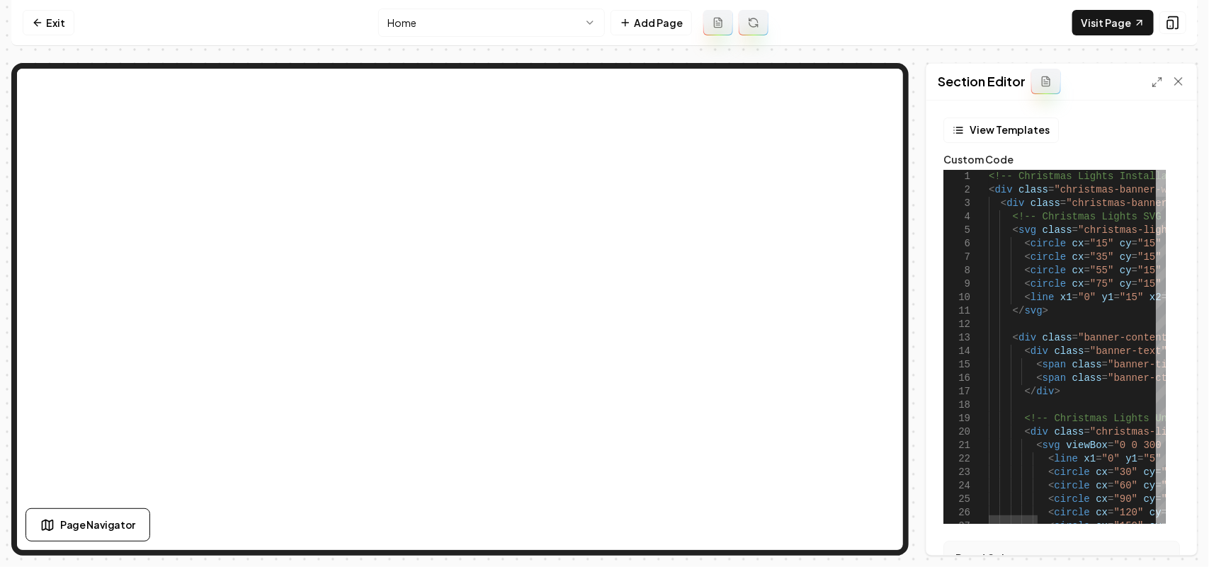
click at [1166, 170] on div at bounding box center [1161, 183] width 10 height 27
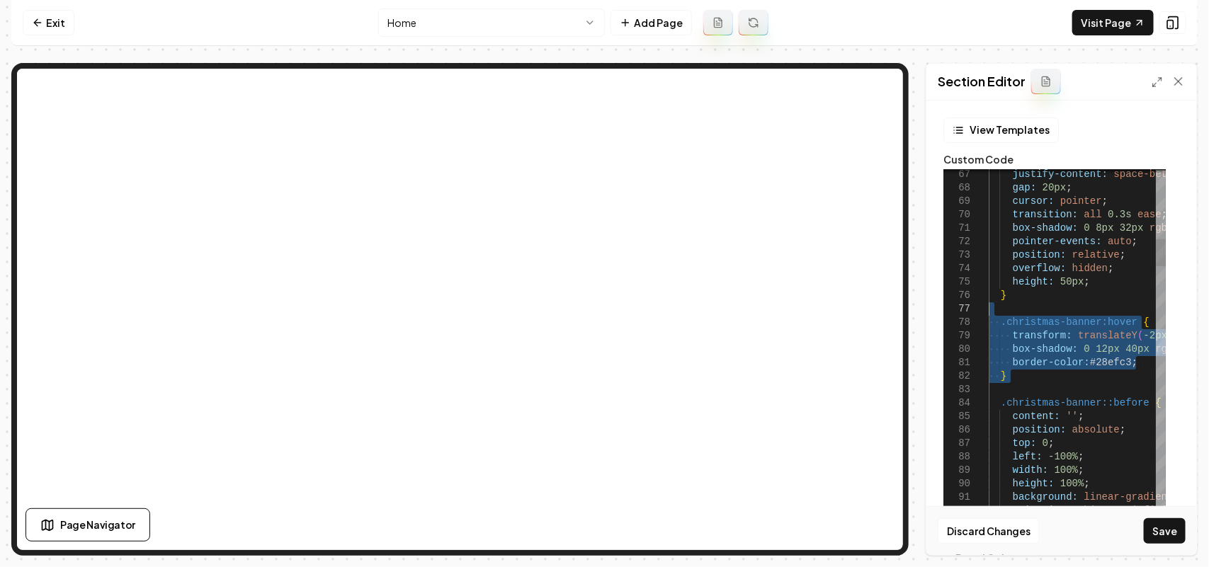
drag, startPoint x: 1060, startPoint y: 387, endPoint x: 981, endPoint y: 309, distance: 111.2
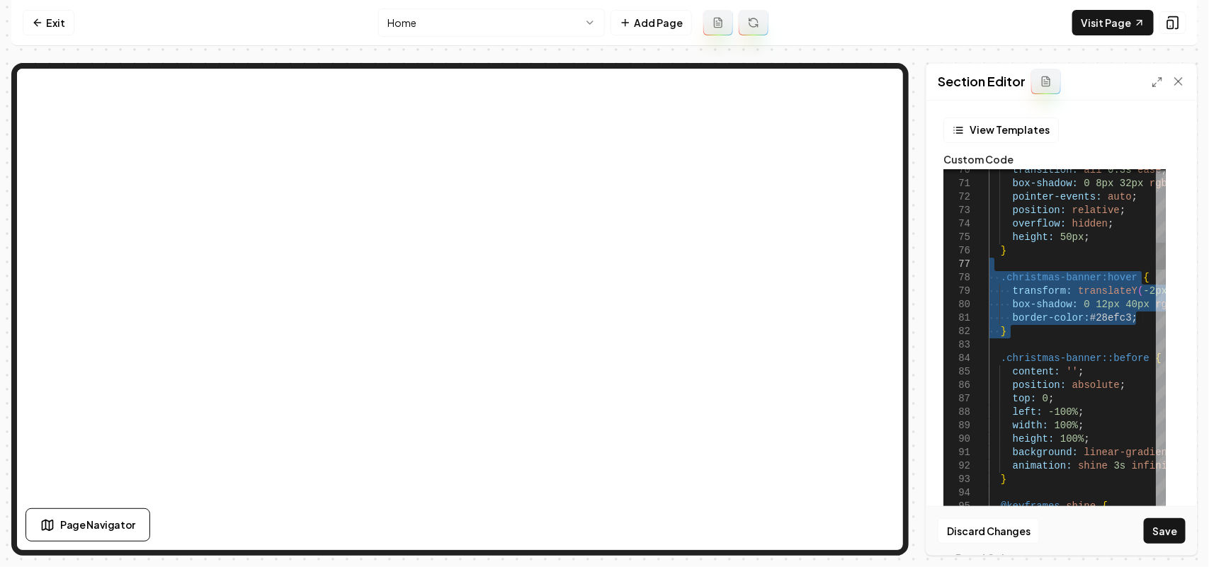
drag, startPoint x: 1074, startPoint y: 334, endPoint x: 952, endPoint y: 317, distance: 122.3
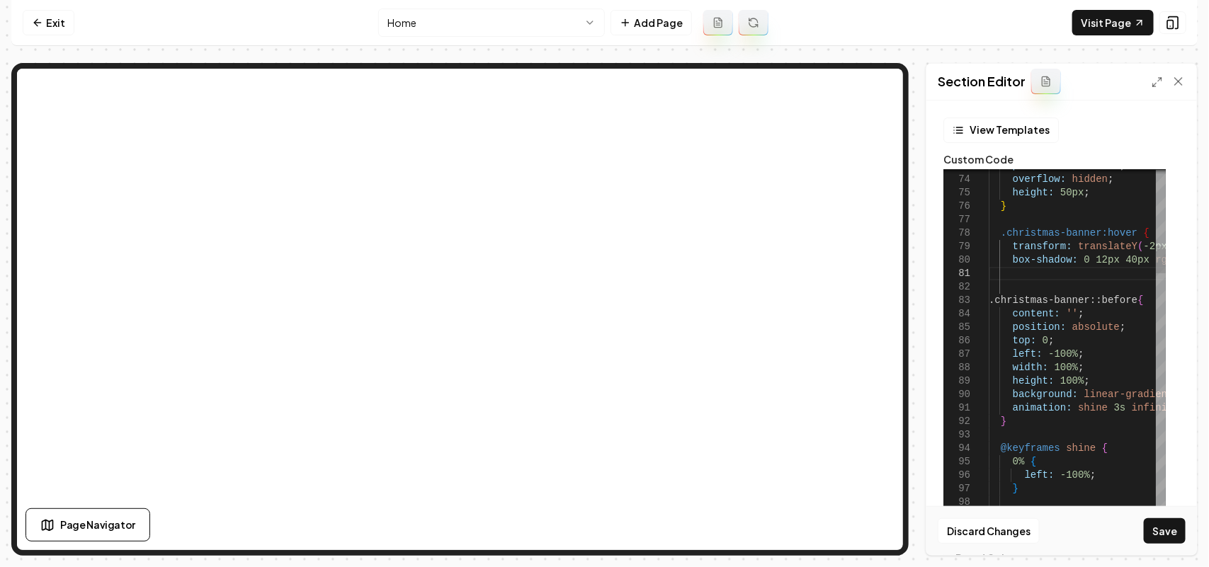
scroll to position [12, 5]
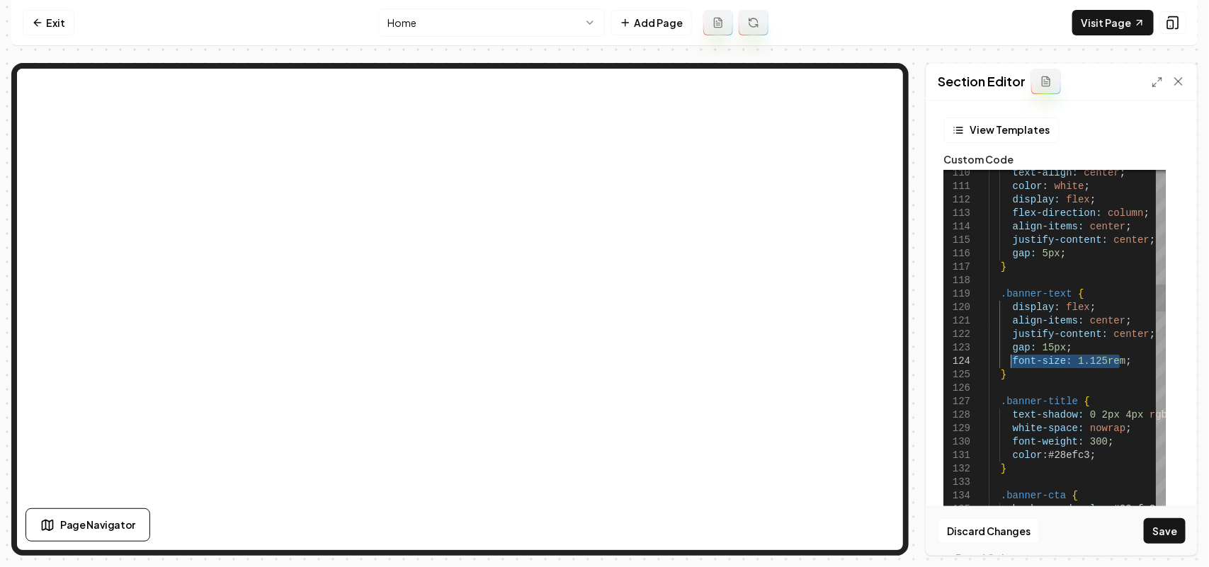
drag, startPoint x: 1129, startPoint y: 363, endPoint x: 1010, endPoint y: 365, distance: 119.7
drag, startPoint x: 1011, startPoint y: 362, endPoint x: 1120, endPoint y: 360, distance: 109.8
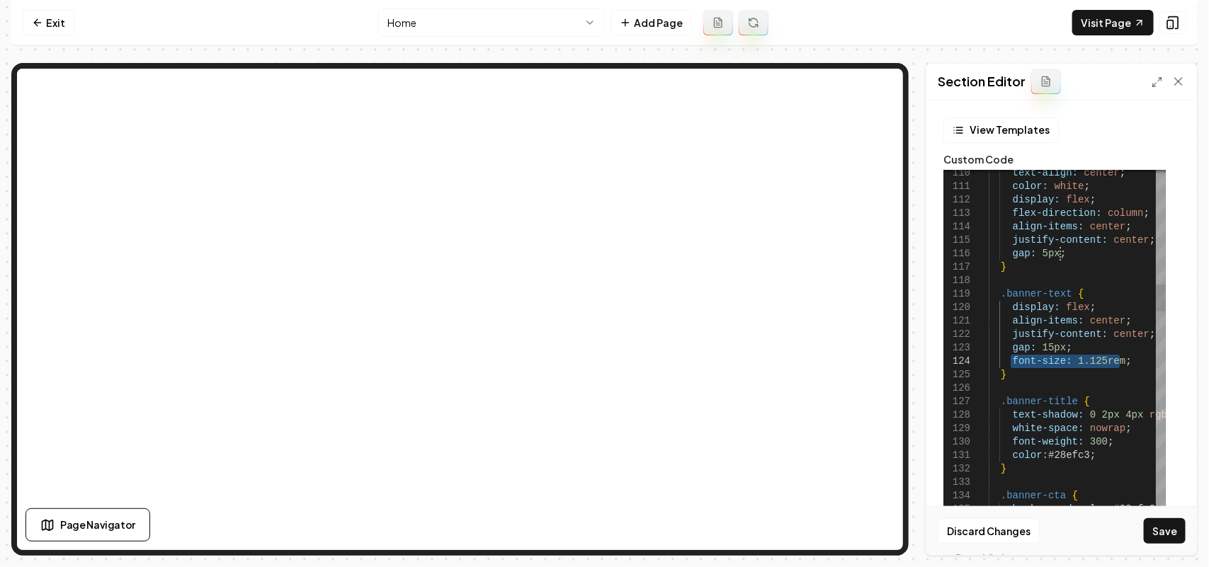
drag, startPoint x: 1089, startPoint y: 363, endPoint x: 1095, endPoint y: 256, distance: 106.4
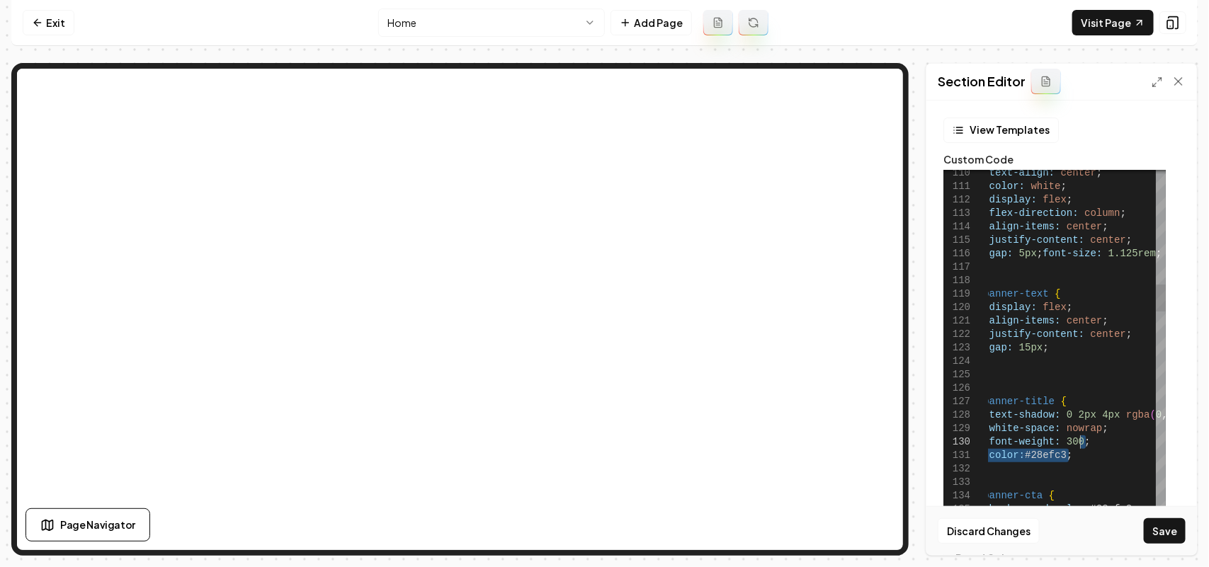
drag, startPoint x: 1092, startPoint y: 455, endPoint x: 1105, endPoint y: 444, distance: 17.1
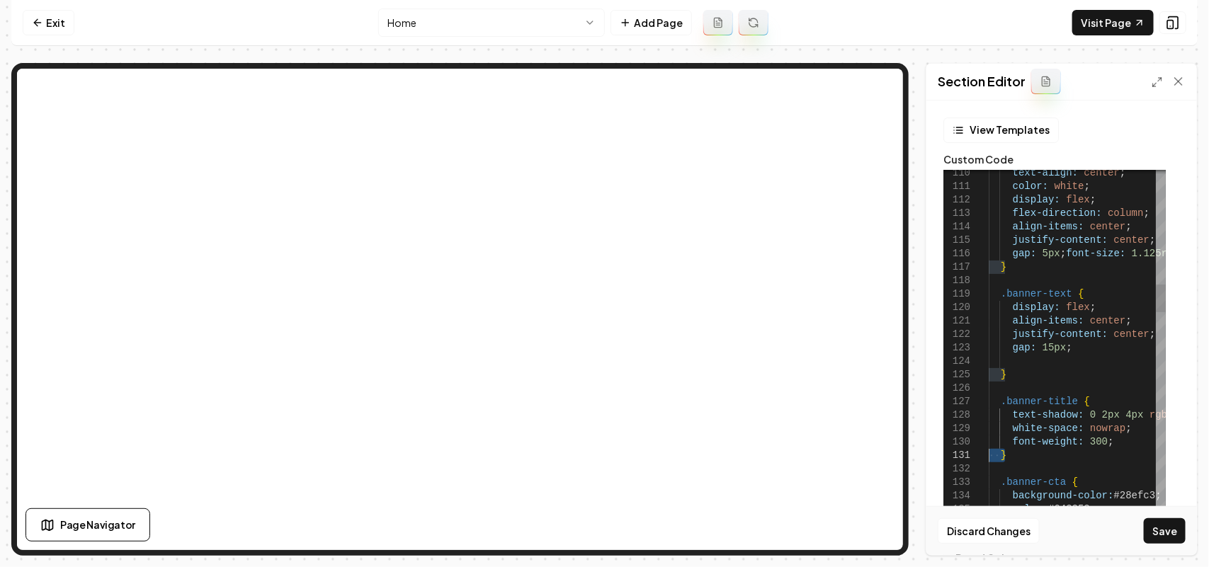
drag, startPoint x: 1124, startPoint y: 459, endPoint x: 890, endPoint y: 450, distance: 233.9
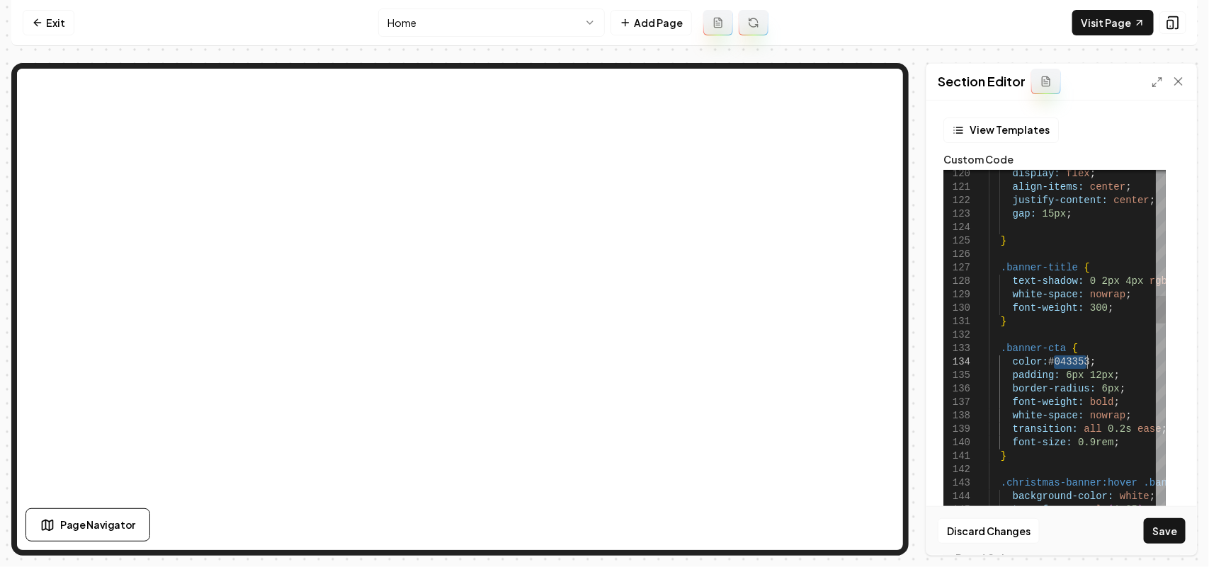
drag, startPoint x: 1124, startPoint y: 439, endPoint x: 967, endPoint y: 431, distance: 156.7
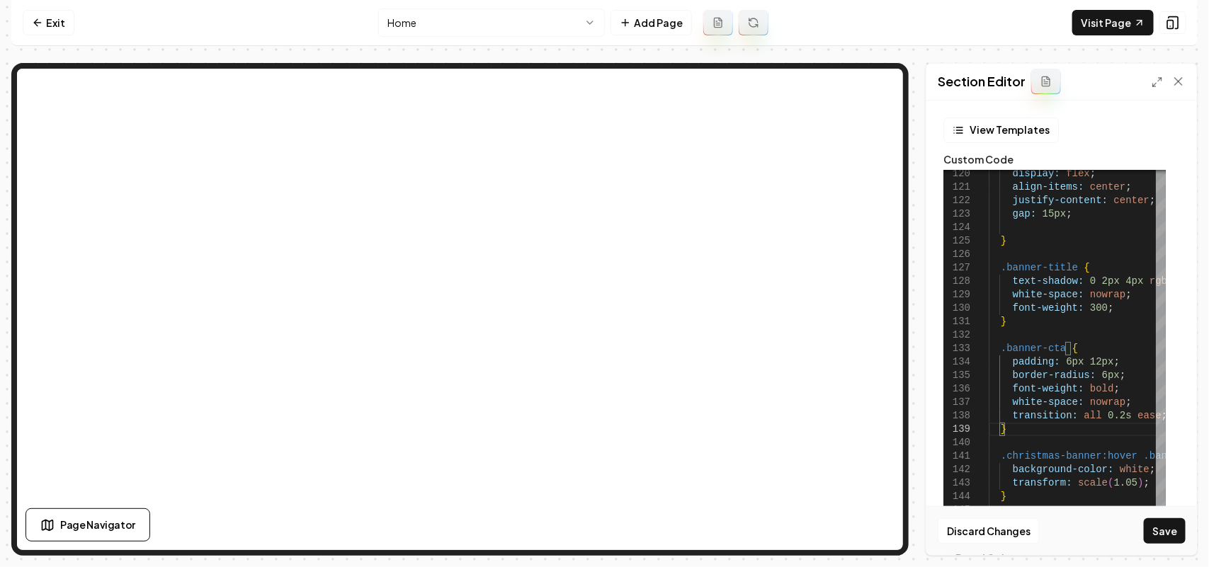
click at [1162, 537] on button "Save" at bounding box center [1165, 530] width 42 height 25
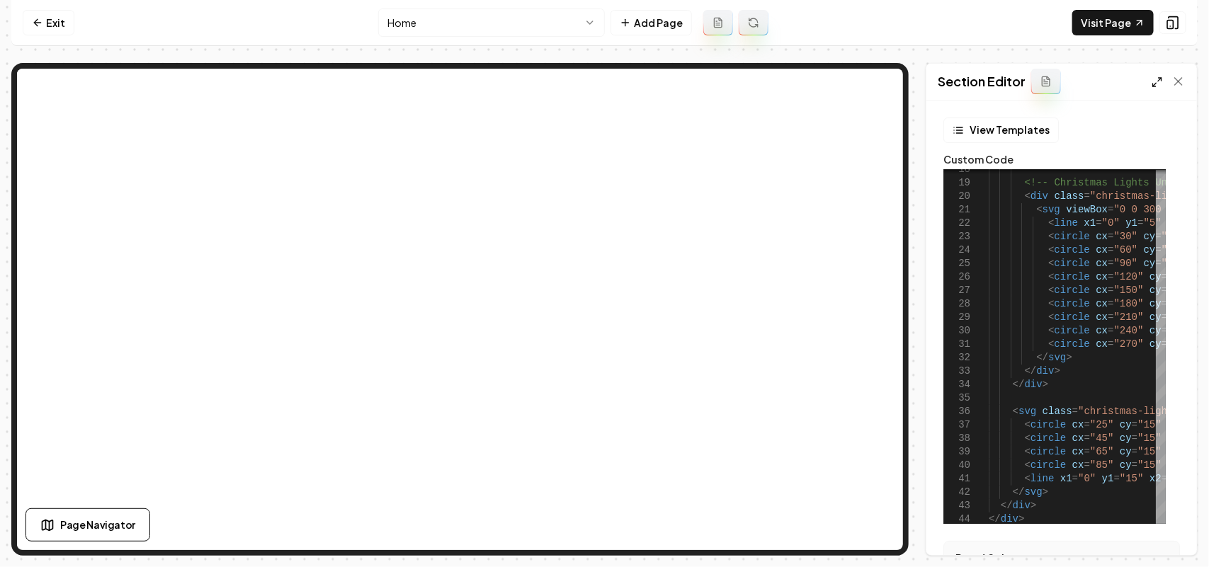
click at [1159, 81] on line at bounding box center [1160, 80] width 4 height 4
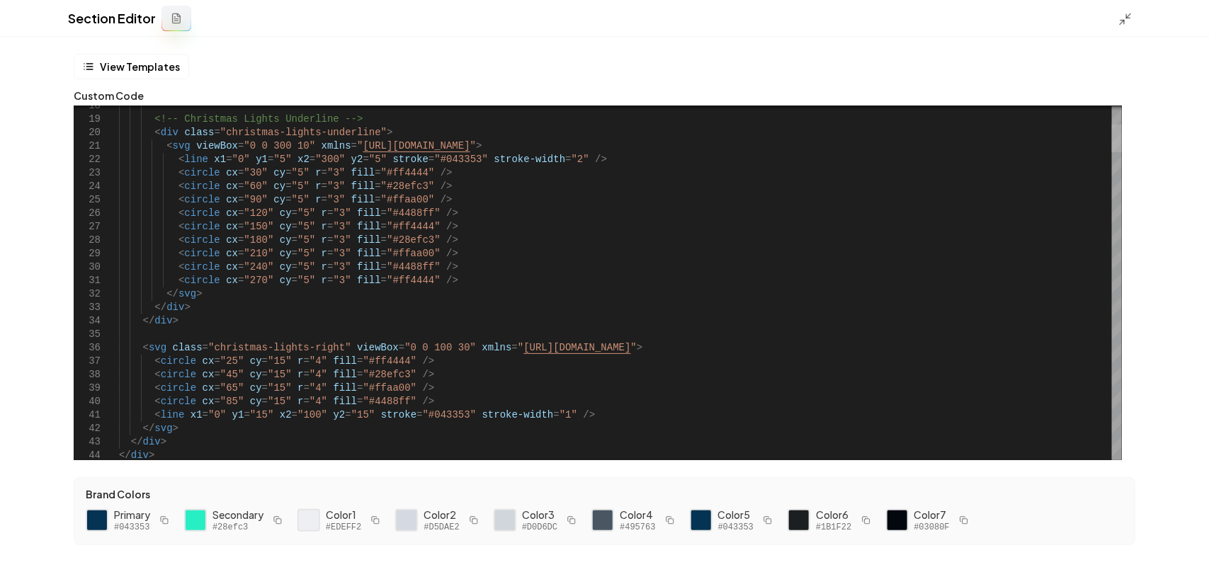
click at [1122, 125] on div at bounding box center [1117, 139] width 10 height 28
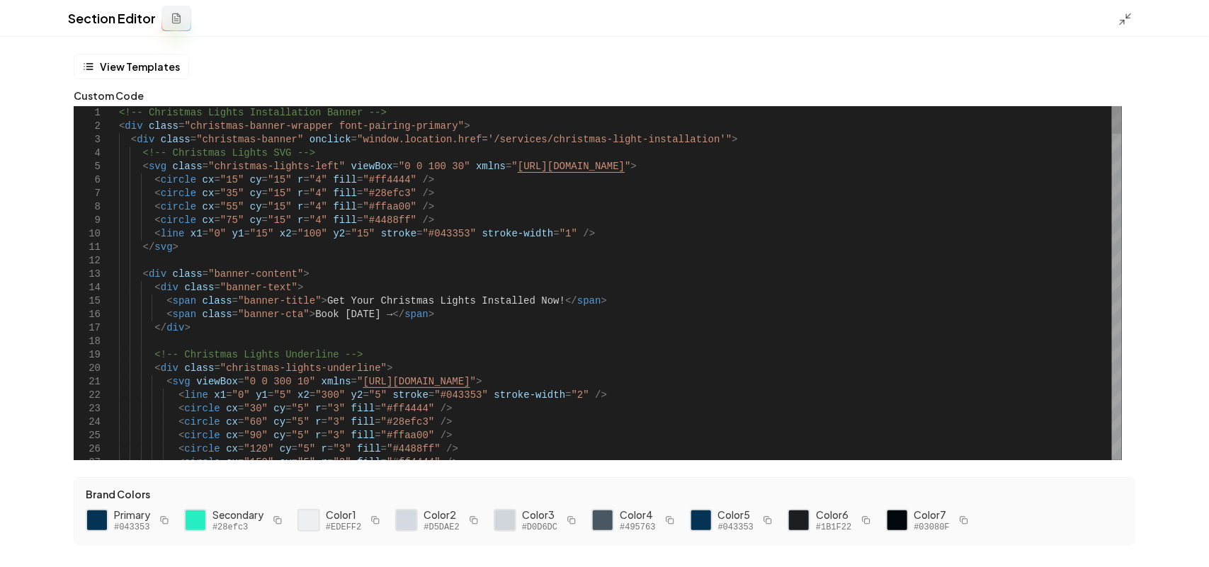
scroll to position [12, 0]
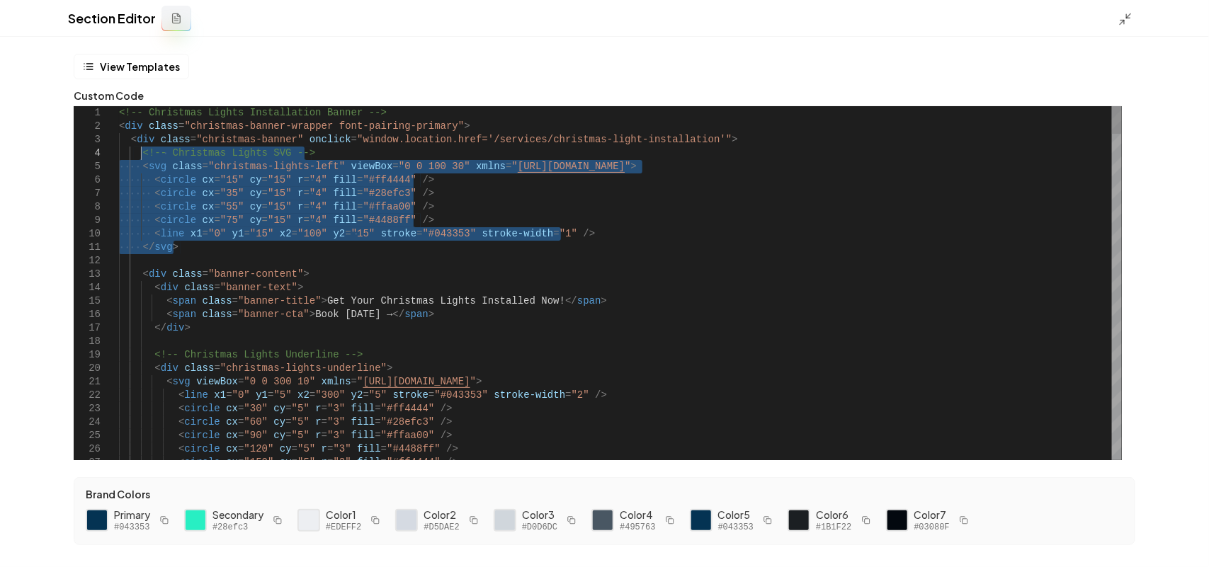
drag, startPoint x: 188, startPoint y: 251, endPoint x: 140, endPoint y: 154, distance: 108.6
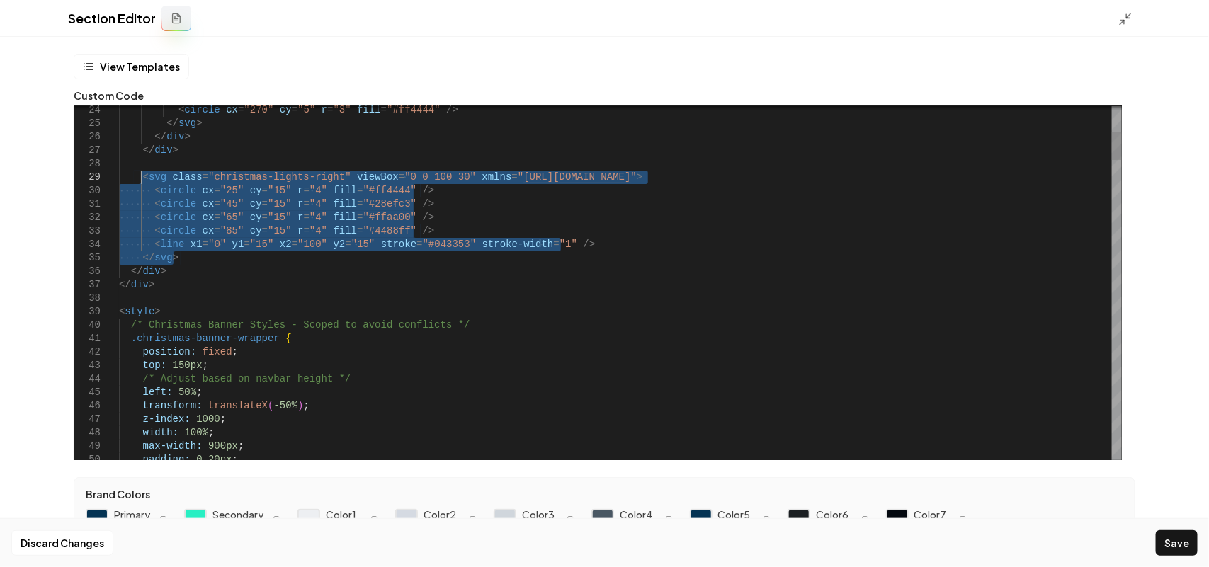
drag, startPoint x: 184, startPoint y: 262, endPoint x: 142, endPoint y: 170, distance: 101.1
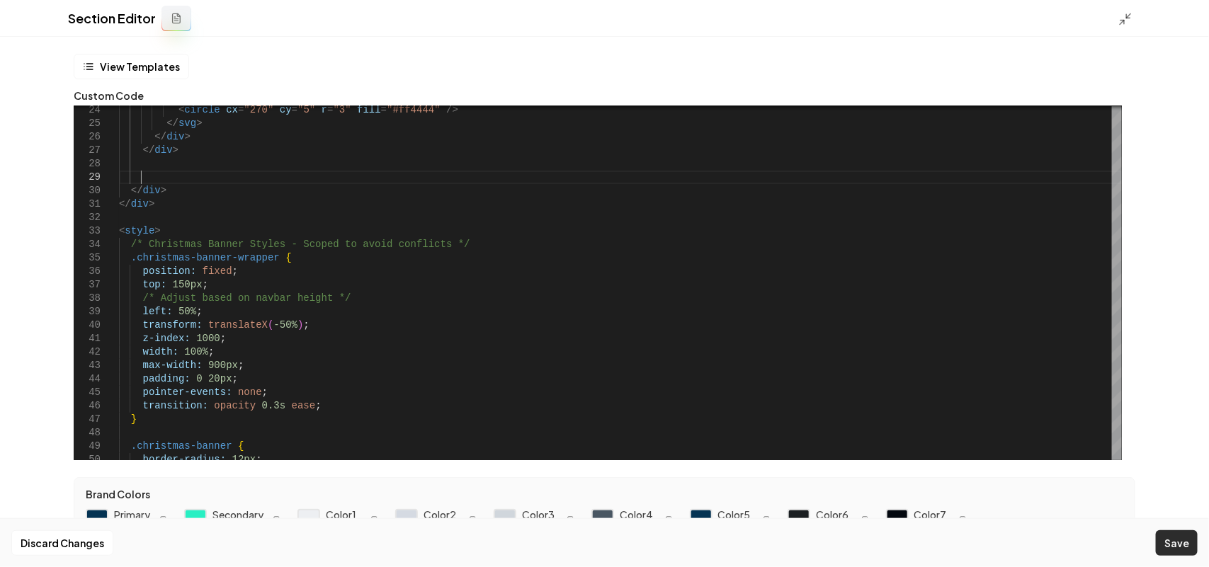
click at [1176, 546] on button "Save" at bounding box center [1177, 542] width 42 height 25
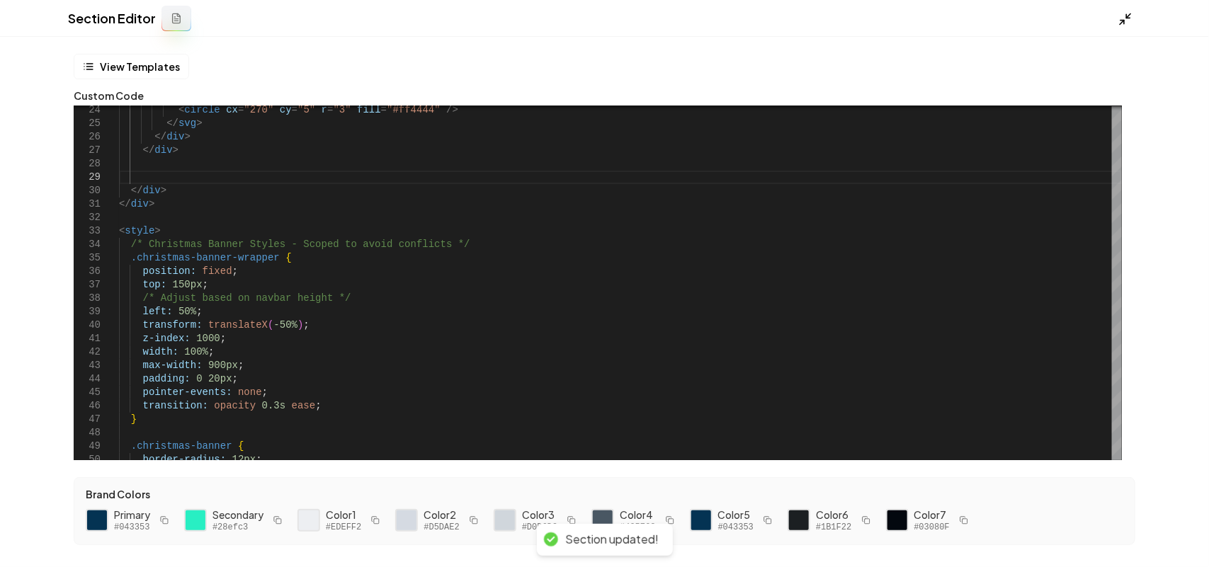
click at [1127, 19] on icon at bounding box center [1125, 19] width 14 height 14
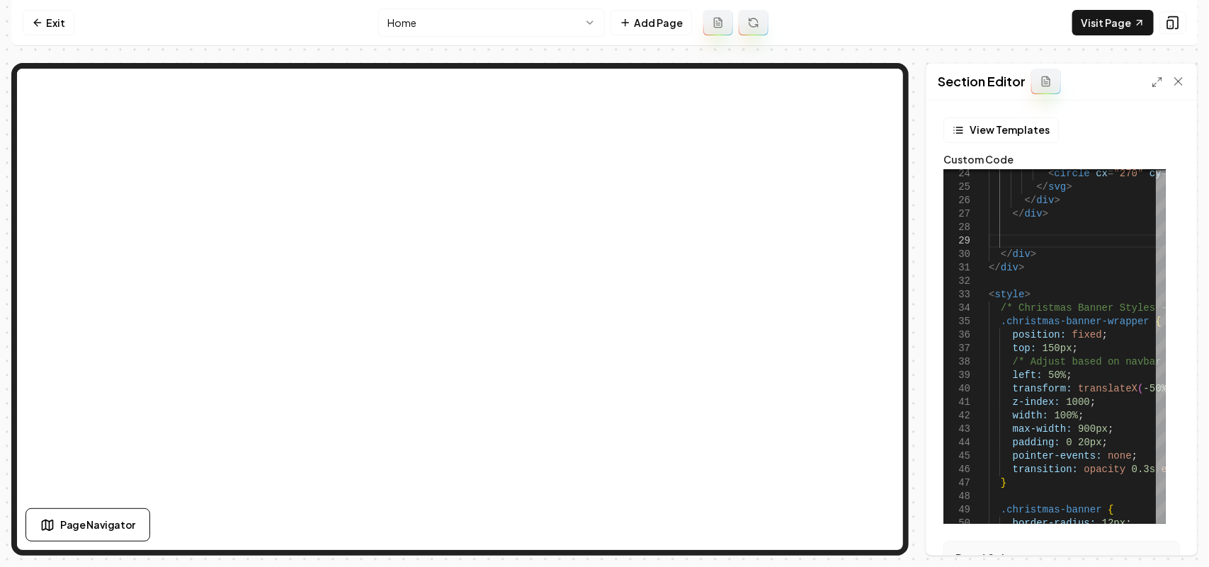
click at [1149, 84] on div "Section Editor" at bounding box center [1061, 82] width 271 height 37
click at [1160, 85] on icon at bounding box center [1156, 81] width 11 height 11
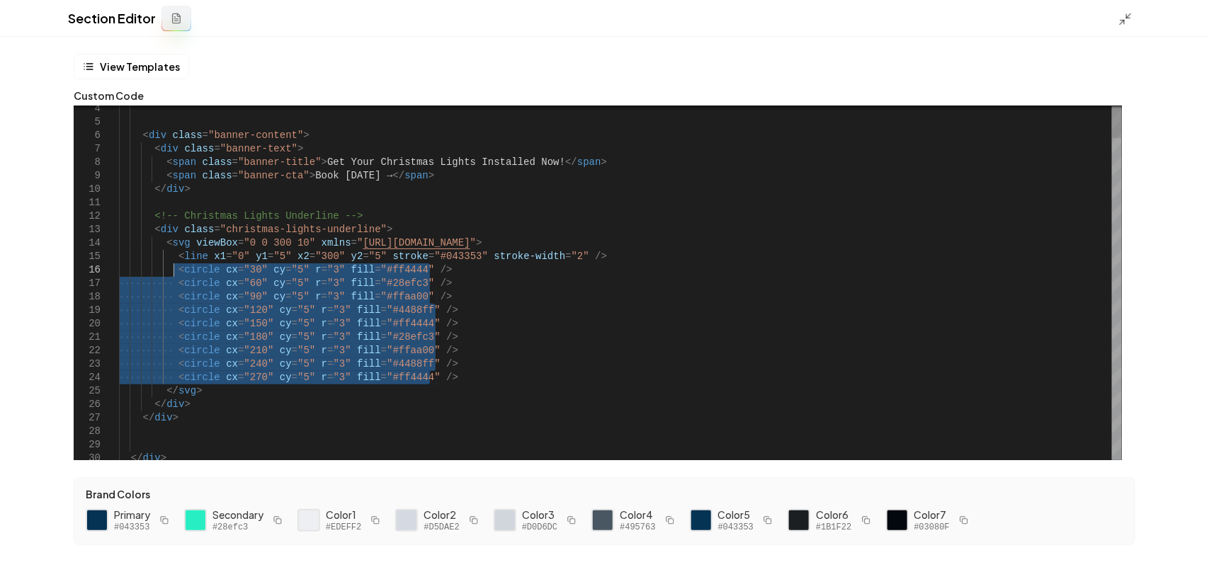
drag, startPoint x: 458, startPoint y: 384, endPoint x: 173, endPoint y: 271, distance: 306.4
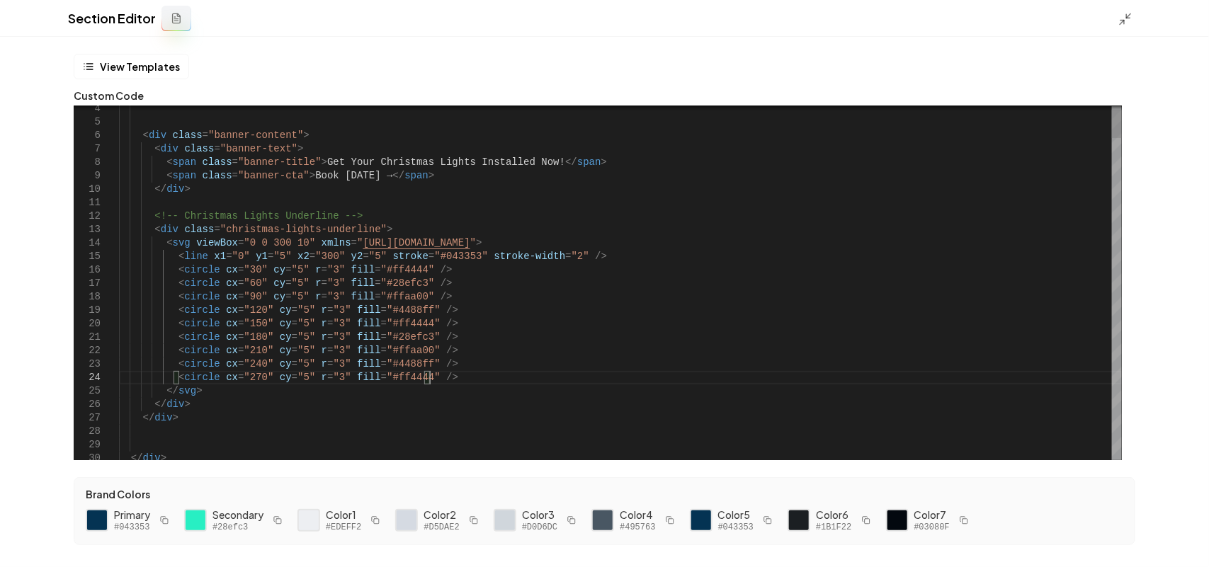
click at [1120, 20] on polyline at bounding box center [1122, 22] width 4 height 4
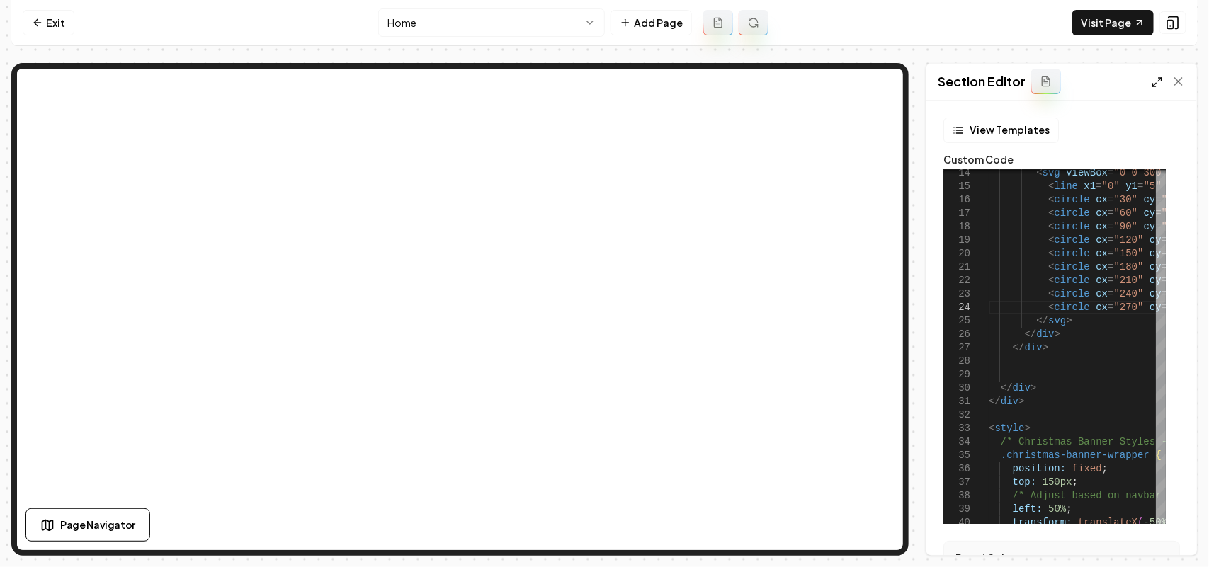
click at [1156, 81] on icon at bounding box center [1156, 81] width 11 height 11
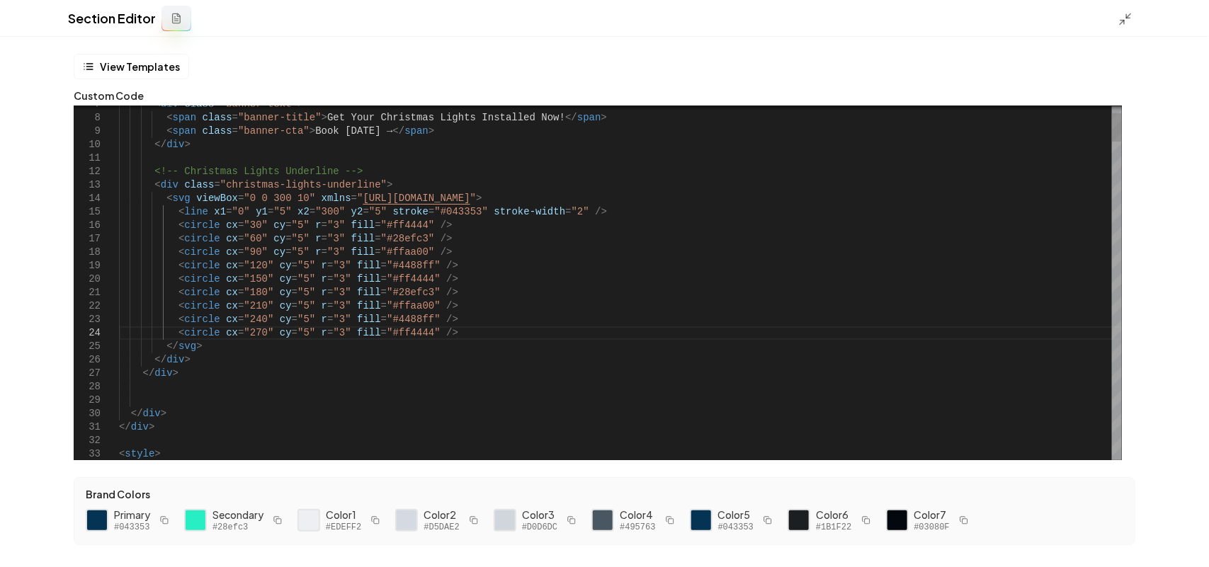
scroll to position [12, 309]
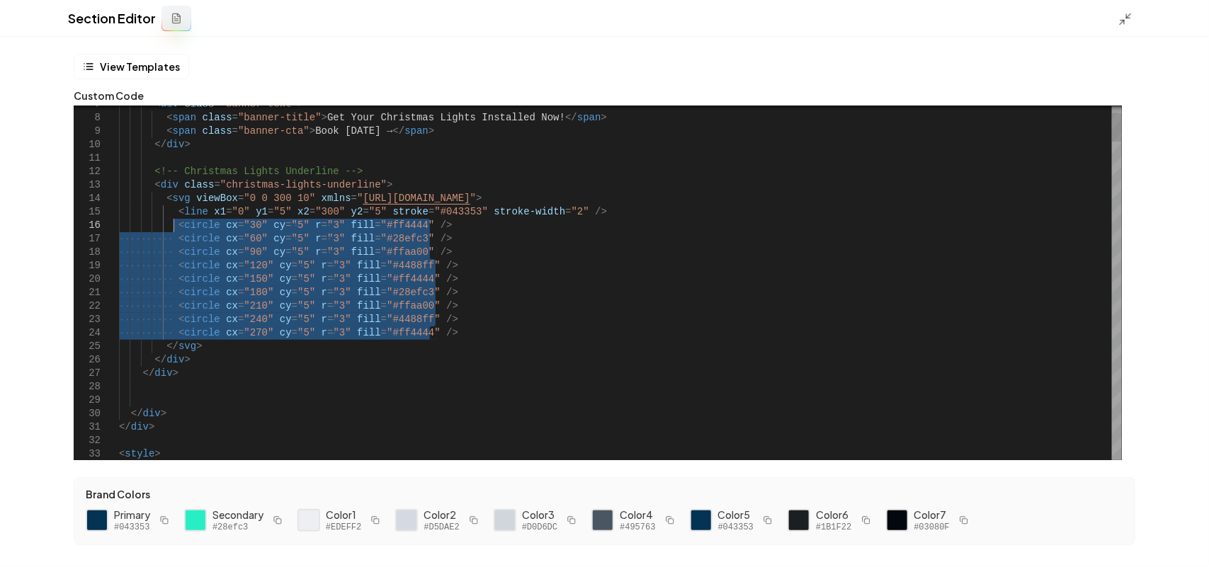
drag, startPoint x: 453, startPoint y: 333, endPoint x: 174, endPoint y: 223, distance: 299.8
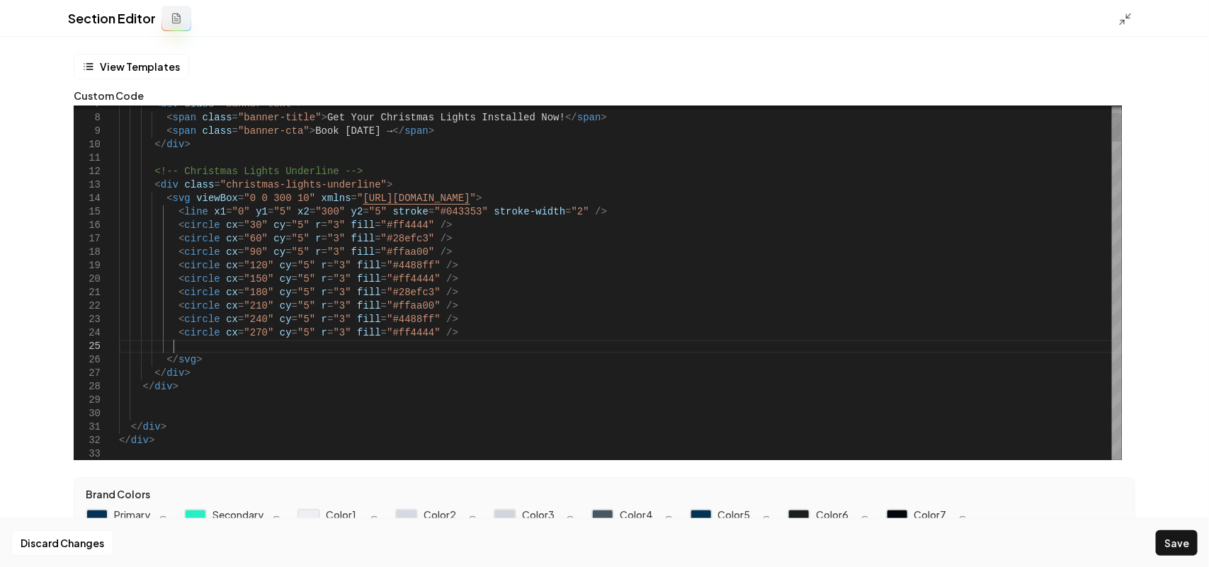
scroll to position [54, 54]
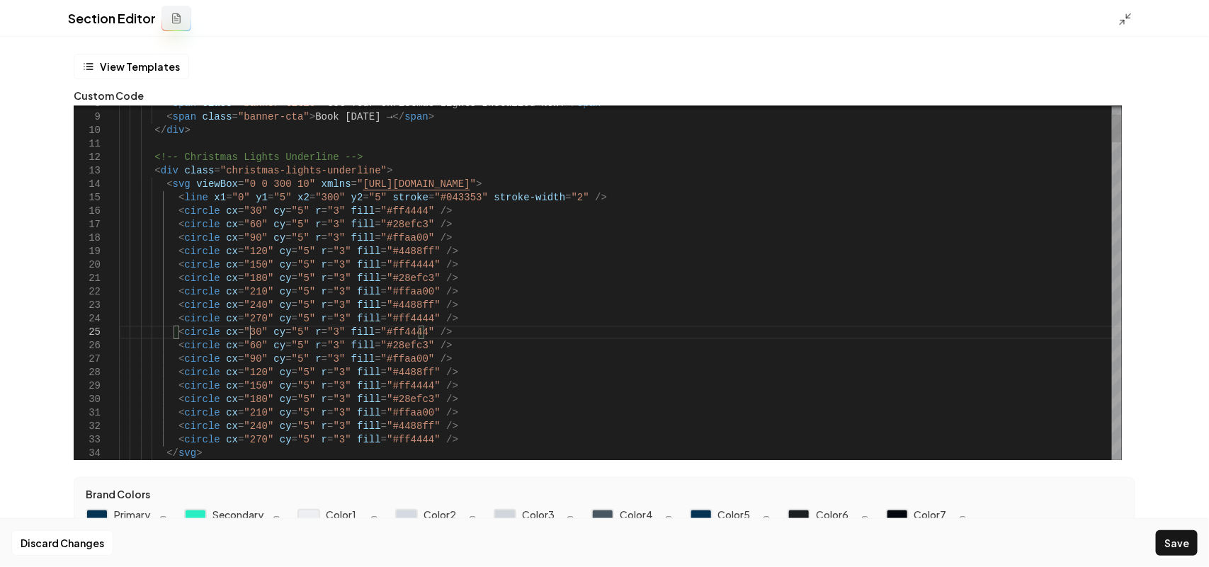
drag, startPoint x: 249, startPoint y: 347, endPoint x: 239, endPoint y: 347, distance: 10.6
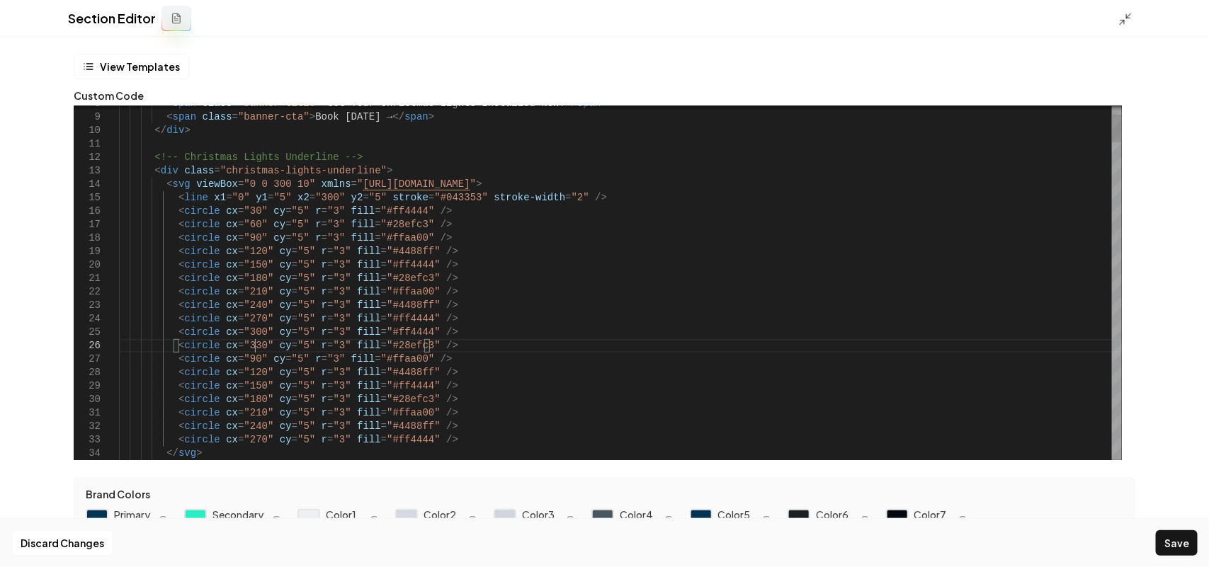
drag, startPoint x: 248, startPoint y: 358, endPoint x: 239, endPoint y: 358, distance: 9.2
drag, startPoint x: 256, startPoint y: 372, endPoint x: 239, endPoint y: 374, distance: 16.3
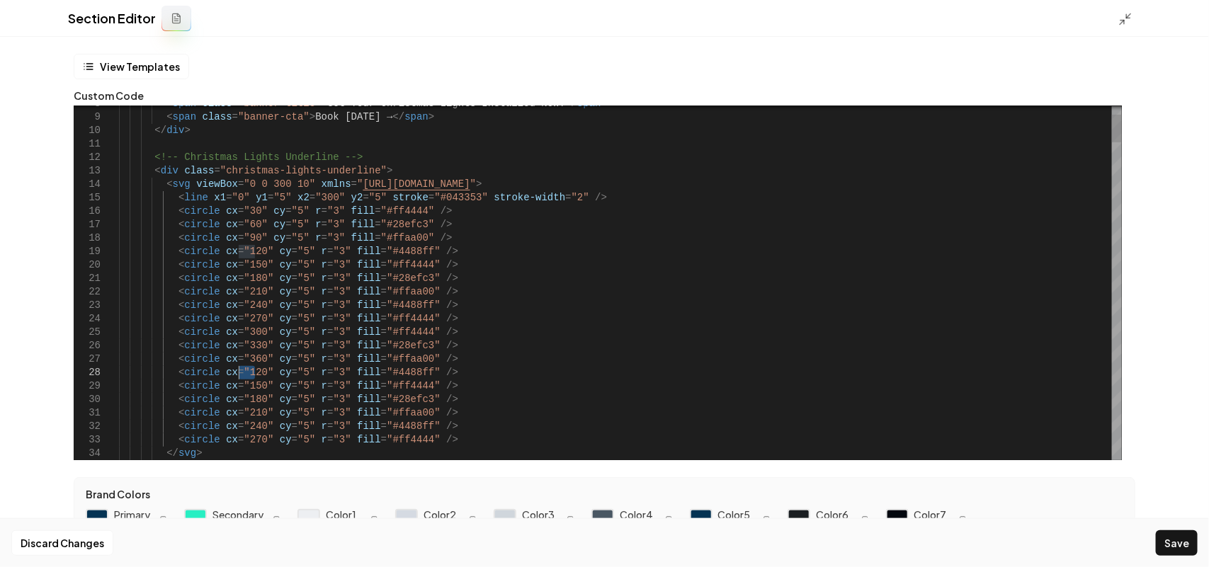
drag, startPoint x: 465, startPoint y: 198, endPoint x: 369, endPoint y: 198, distance: 95.6
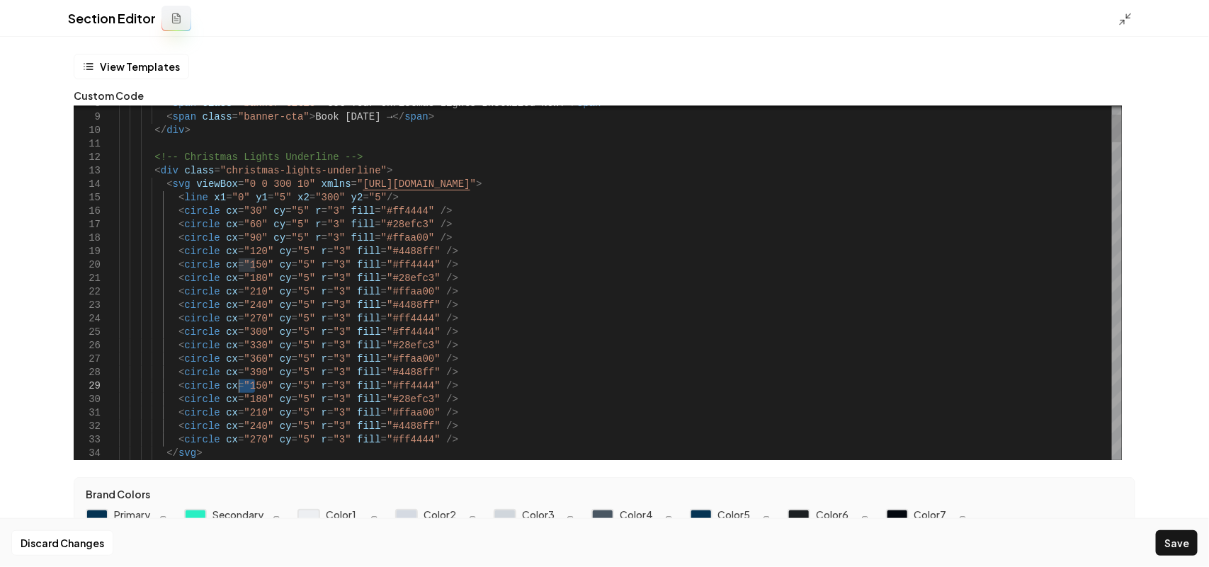
drag, startPoint x: 255, startPoint y: 388, endPoint x: 239, endPoint y: 387, distance: 15.6
drag, startPoint x: 253, startPoint y: 398, endPoint x: 238, endPoint y: 399, distance: 14.9
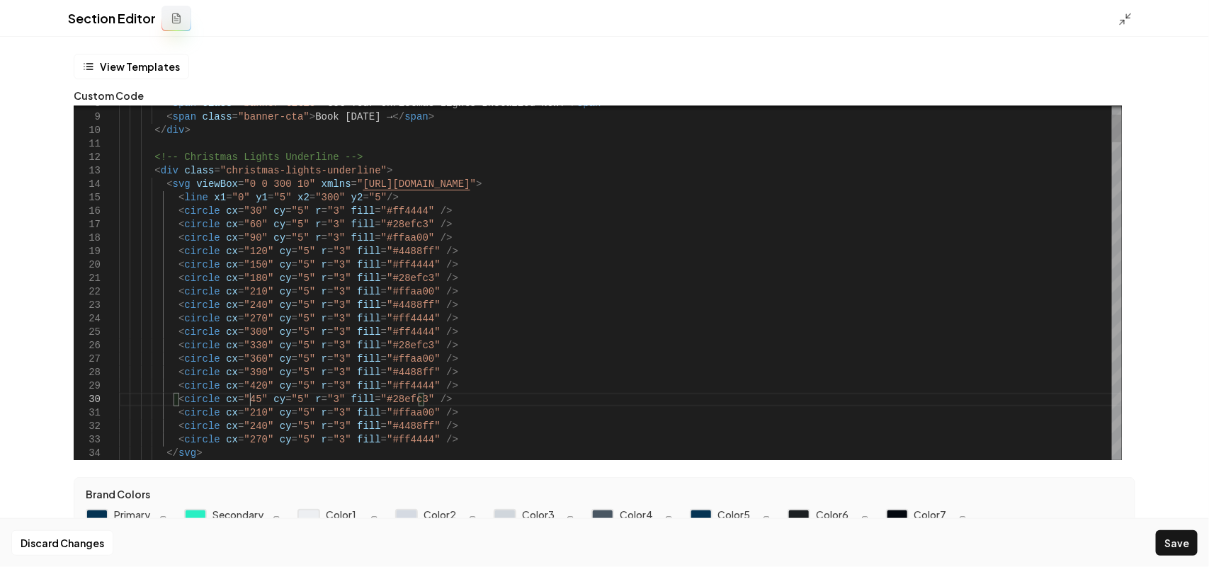
scroll to position [121, 135]
drag, startPoint x: 238, startPoint y: 414, endPoint x: 256, endPoint y: 412, distance: 17.8
drag, startPoint x: 254, startPoint y: 426, endPoint x: 239, endPoint y: 427, distance: 14.2
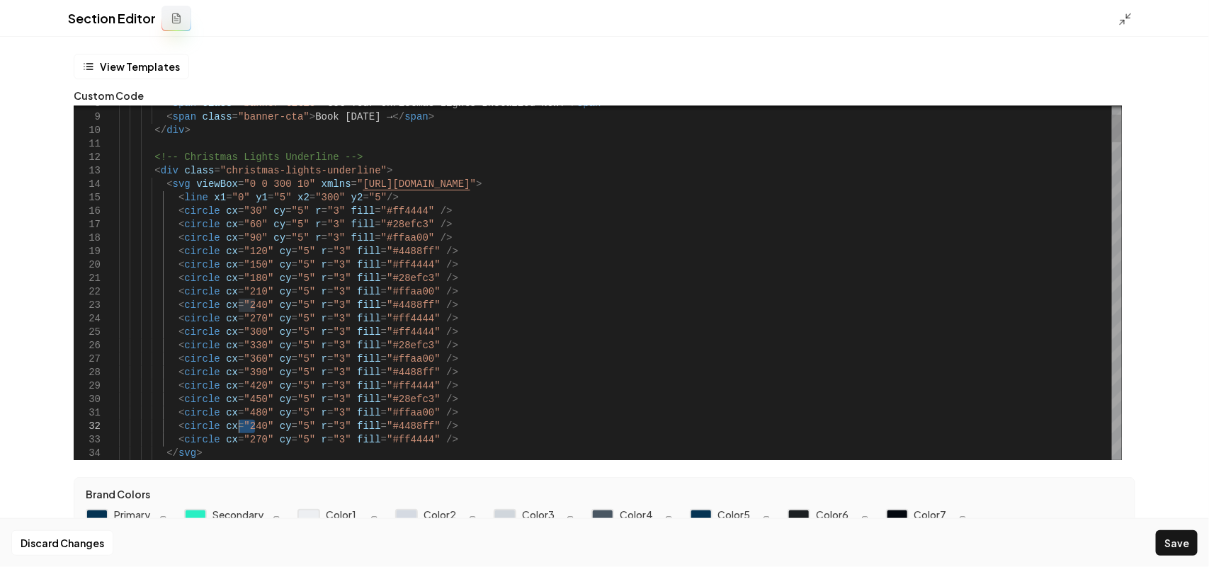
drag, startPoint x: 239, startPoint y: 436, endPoint x: 254, endPoint y: 434, distance: 14.2
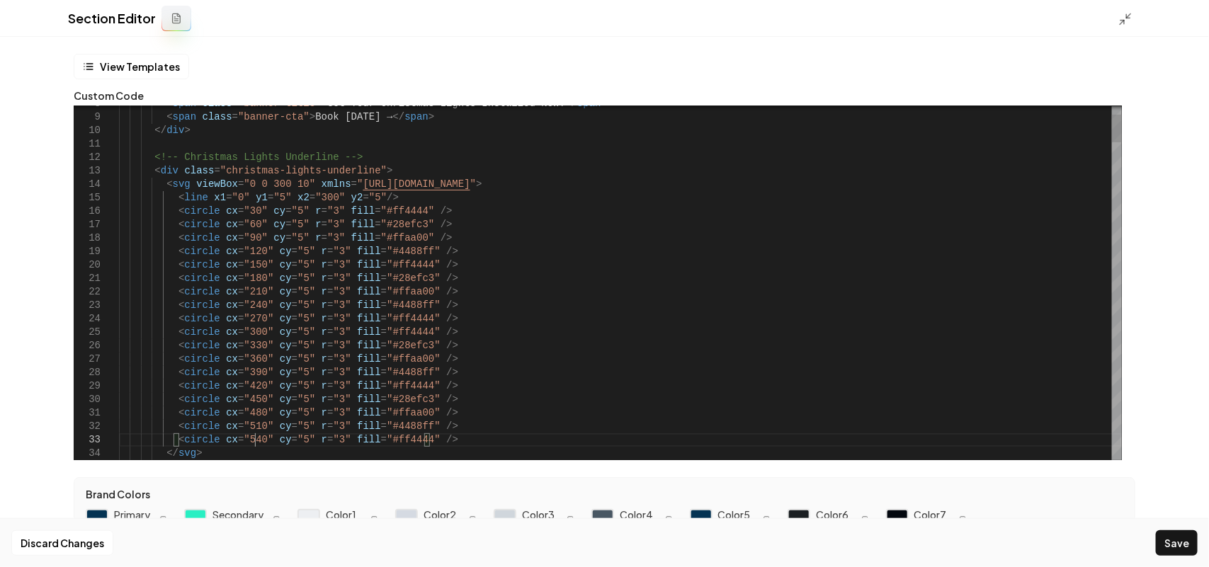
scroll to position [27, 135]
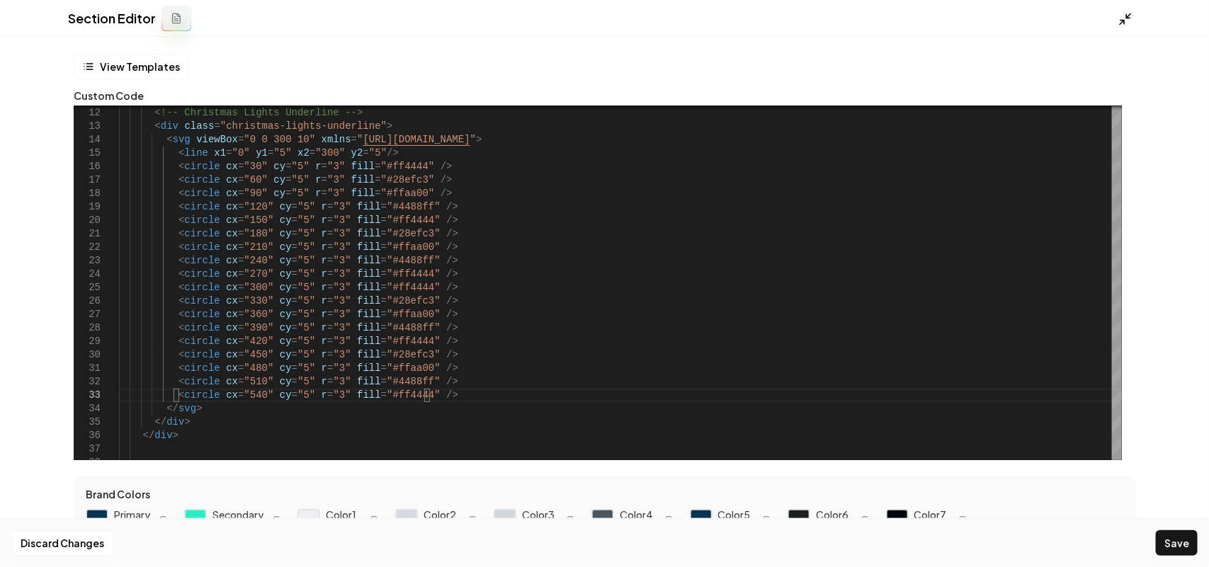
click at [1120, 14] on icon at bounding box center [1125, 19] width 14 height 14
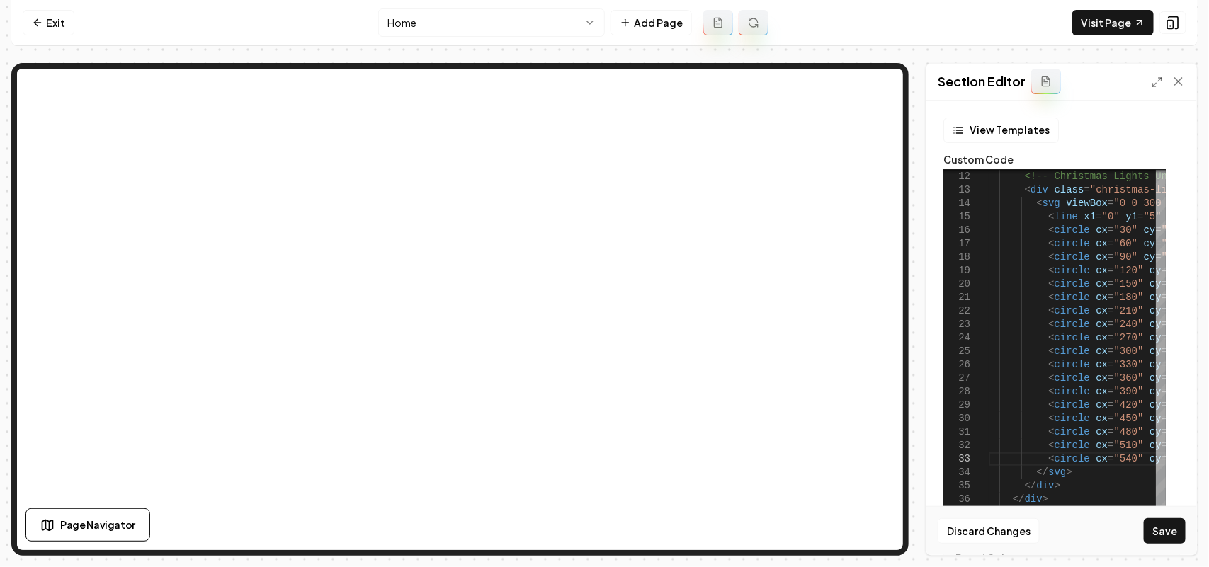
scroll to position [252, 0]
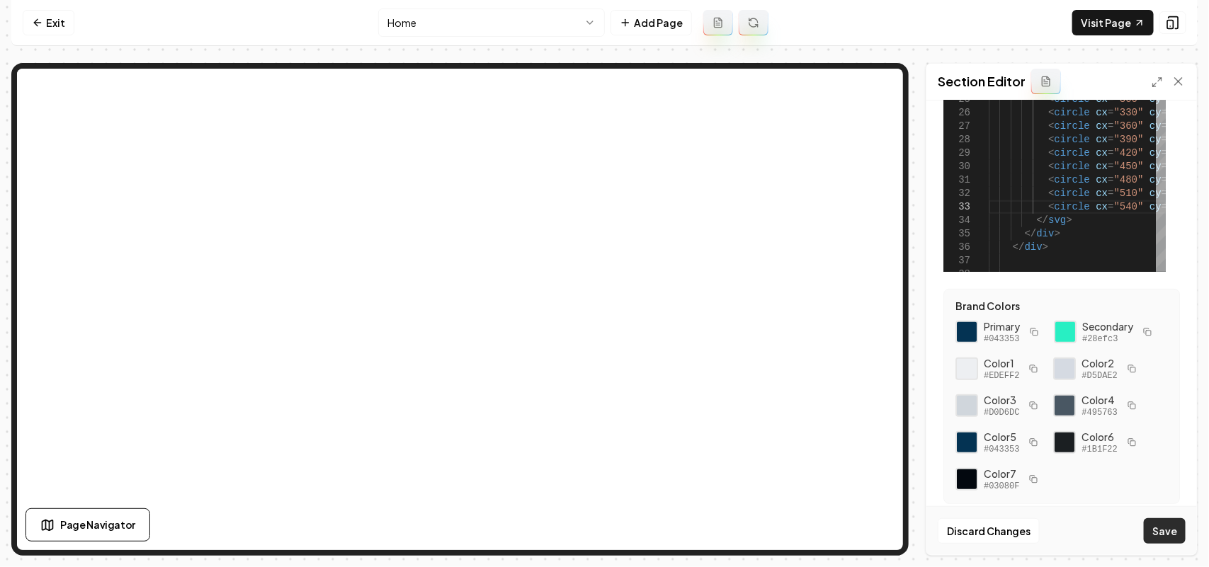
click at [1173, 533] on button "Save" at bounding box center [1165, 530] width 42 height 25
click at [1156, 78] on icon at bounding box center [1156, 81] width 11 height 11
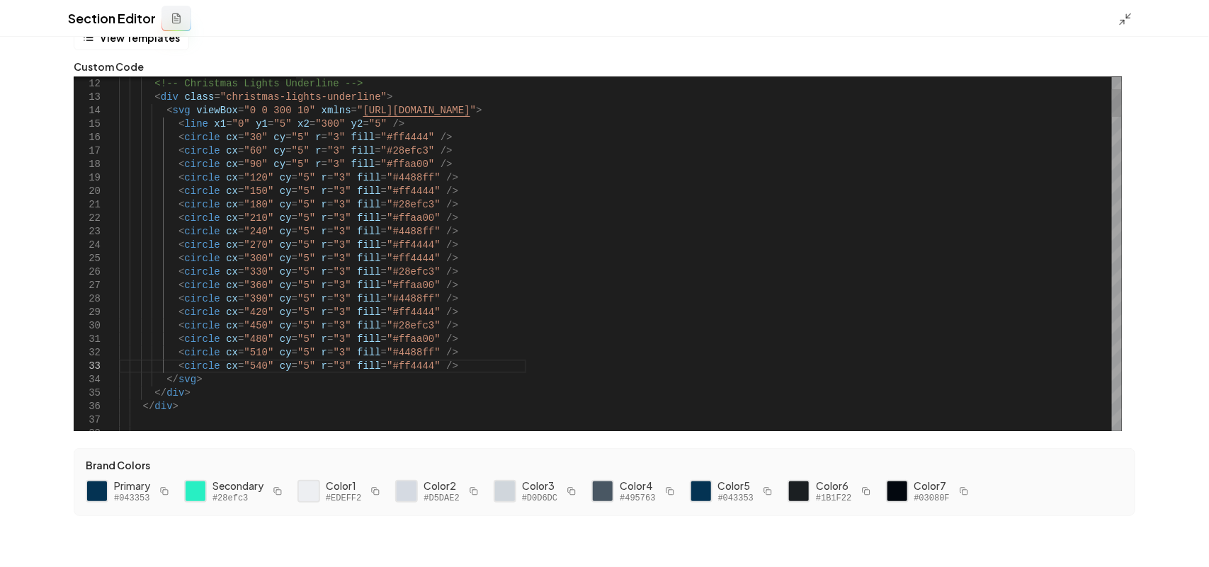
scroll to position [29, 0]
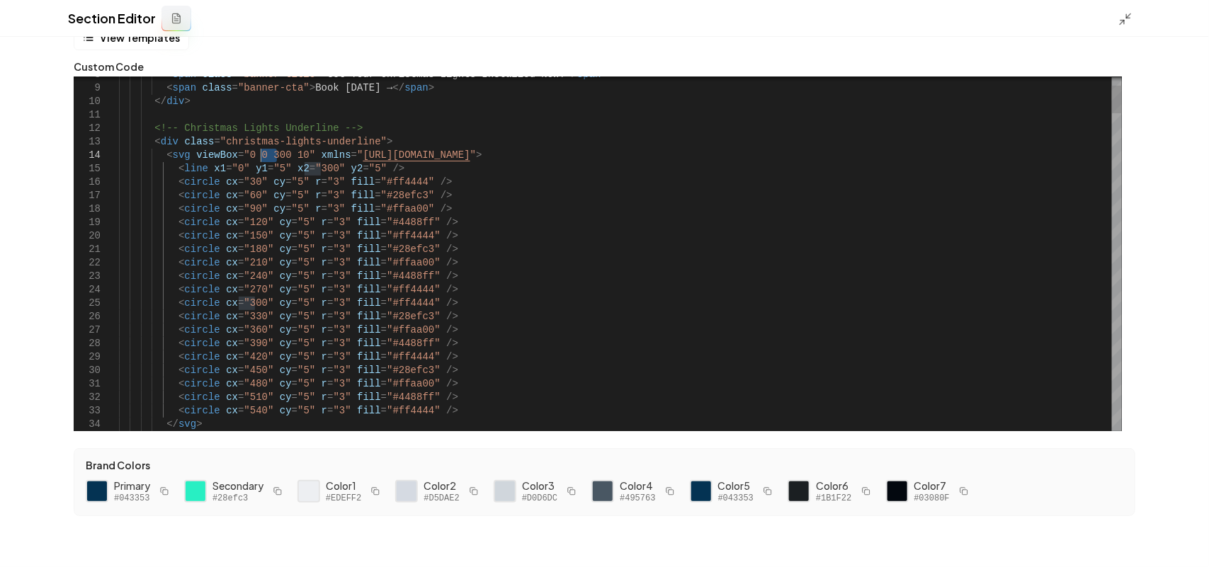
drag, startPoint x: 277, startPoint y: 156, endPoint x: 262, endPoint y: 157, distance: 14.9
click at [1163, 530] on div "Discard Changes Save" at bounding box center [604, 542] width 1209 height 49
click at [1163, 533] on button "Save" at bounding box center [1177, 542] width 42 height 25
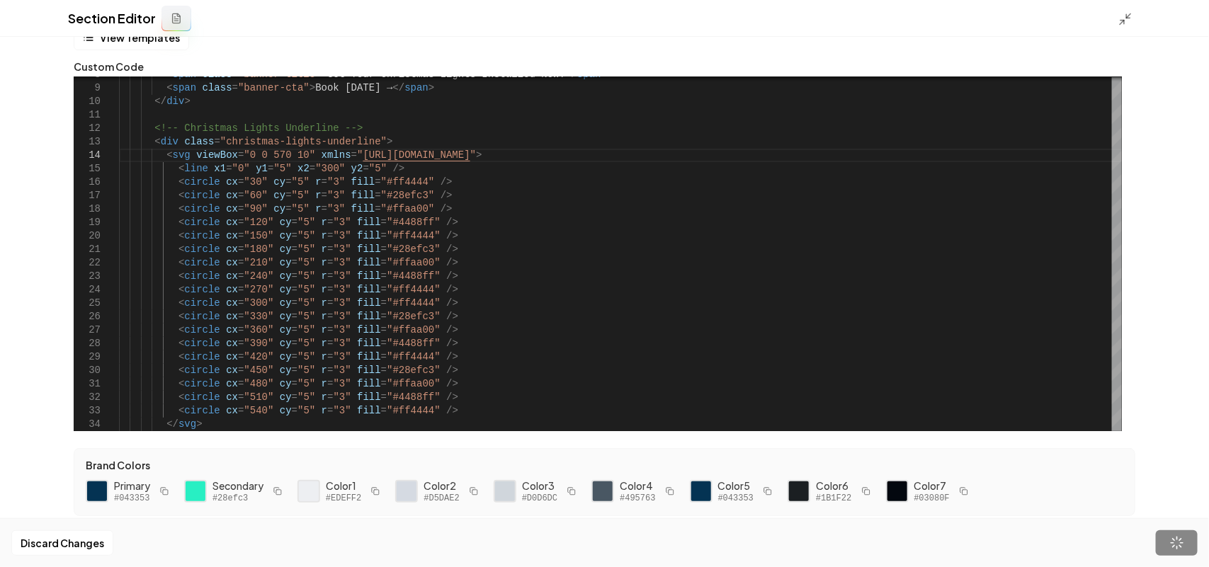
click at [1112, 18] on div "Section Editor" at bounding box center [604, 18] width 1209 height 37
click at [1123, 15] on icon at bounding box center [1125, 19] width 14 height 14
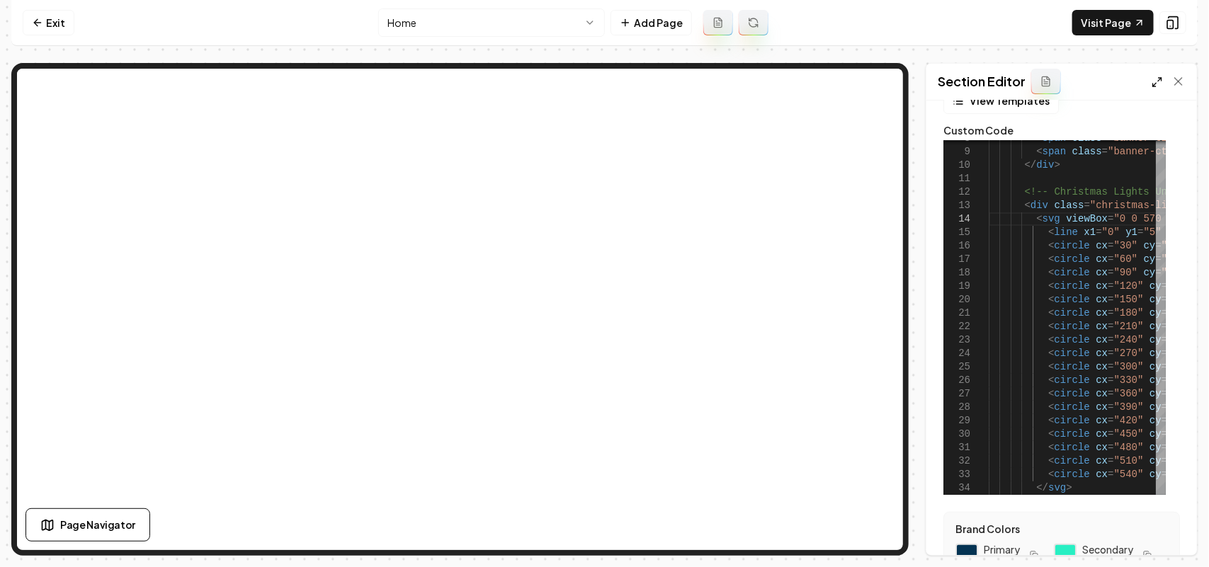
click at [1154, 84] on icon at bounding box center [1156, 81] width 11 height 11
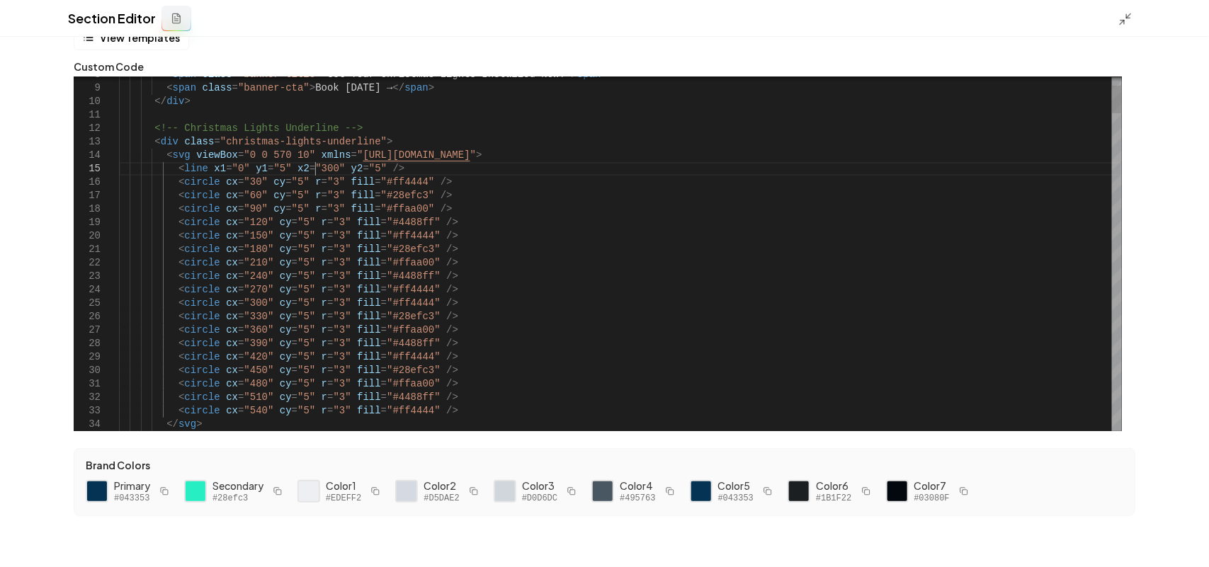
click at [1184, 528] on div "Discard Changes Save" at bounding box center [604, 542] width 1209 height 49
click at [1184, 533] on button "Save" at bounding box center [1177, 542] width 42 height 25
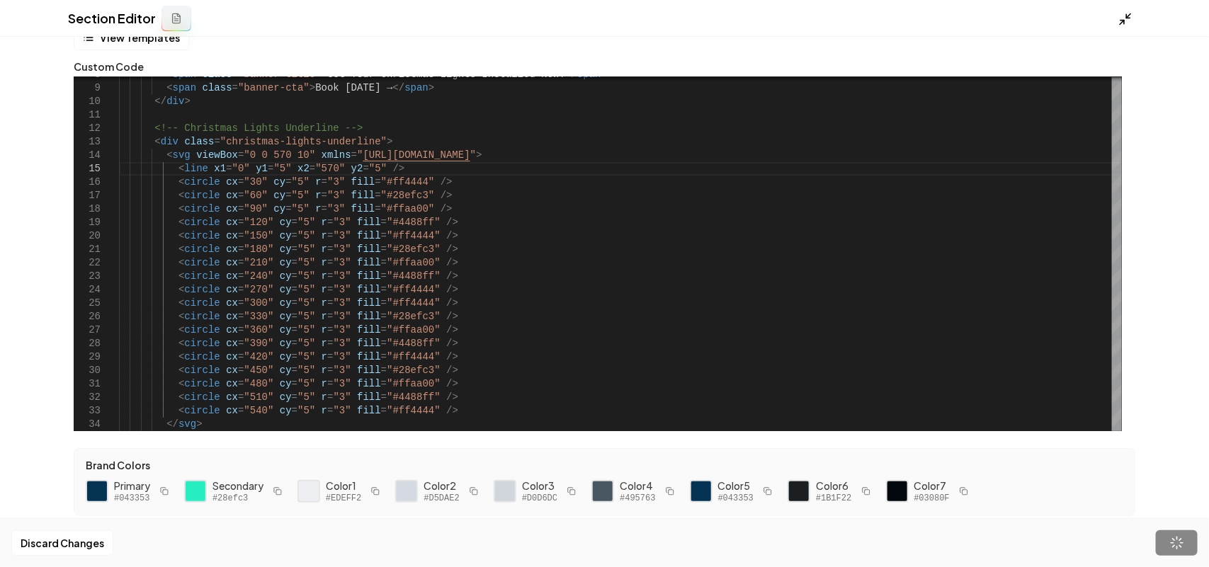
click at [1128, 16] on icon at bounding box center [1125, 19] width 14 height 14
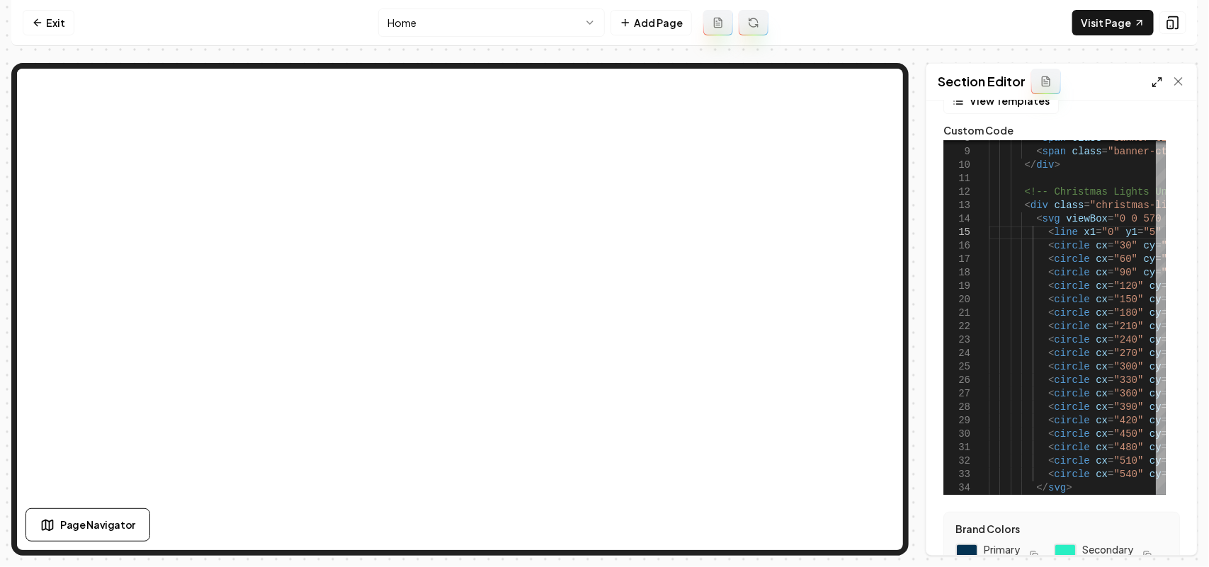
click at [1158, 81] on line at bounding box center [1160, 80] width 4 height 4
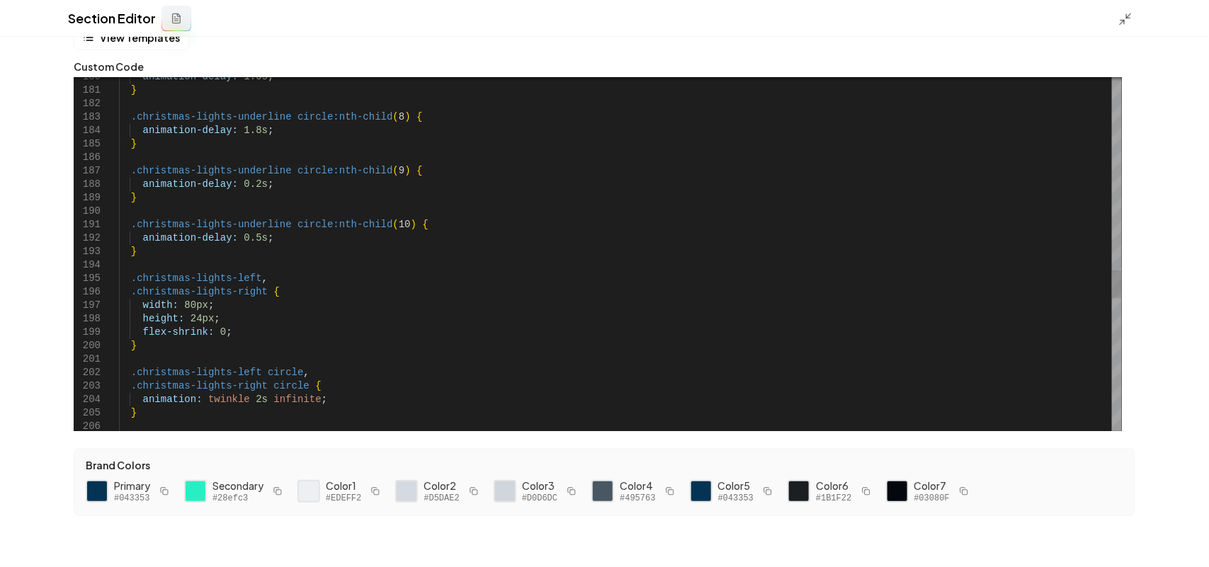
scroll to position [54, 200]
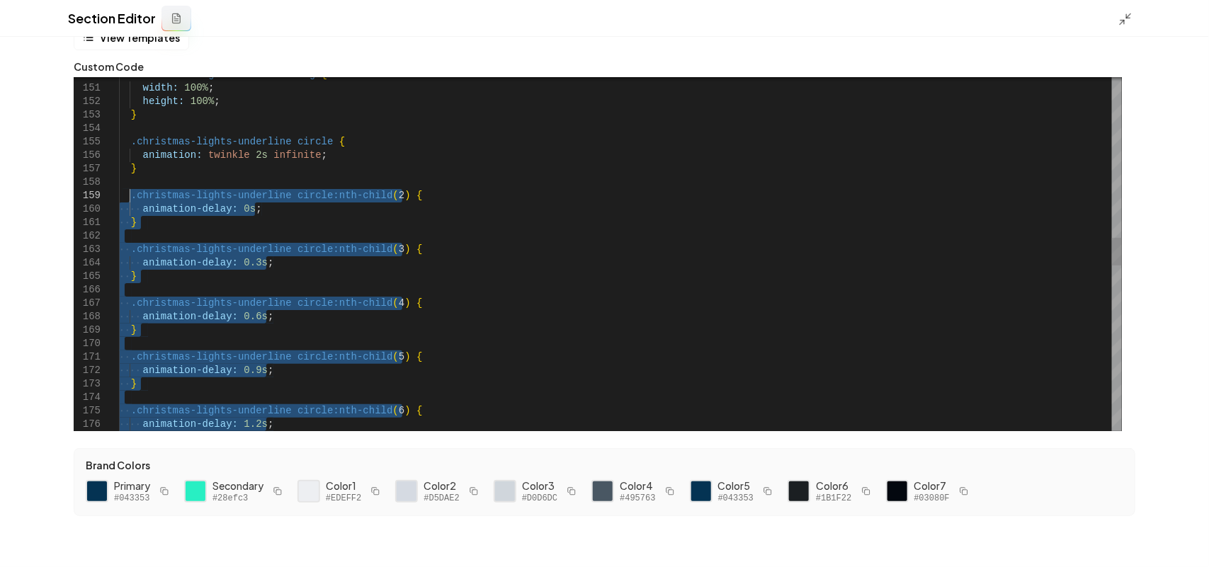
drag, startPoint x: 136, startPoint y: 254, endPoint x: 131, endPoint y: 192, distance: 61.8
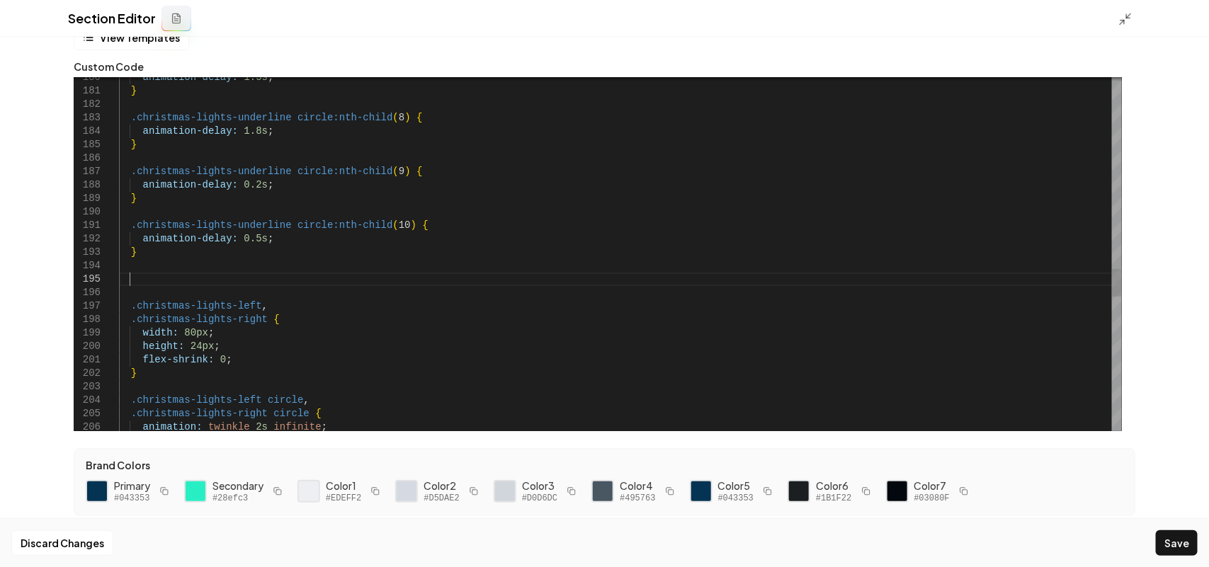
scroll to position [54, 9]
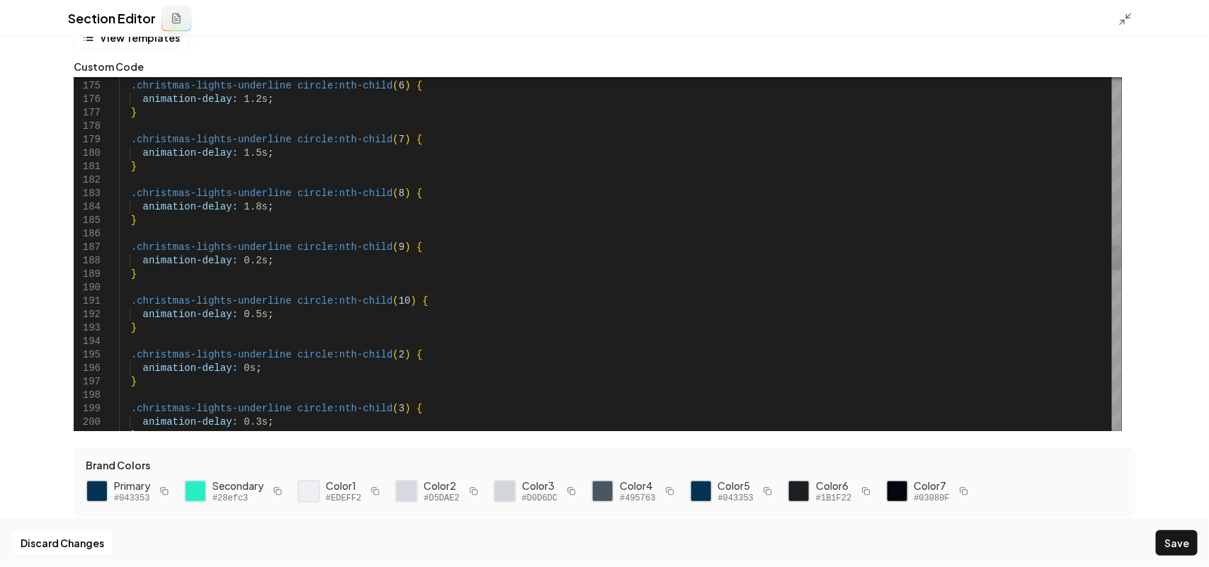
click at [379, 361] on div "} .christmas-lights-underline circle:nth-child ( 3 ) { animation-delay: 0.3s ; …" at bounding box center [620, 200] width 1003 height 4924
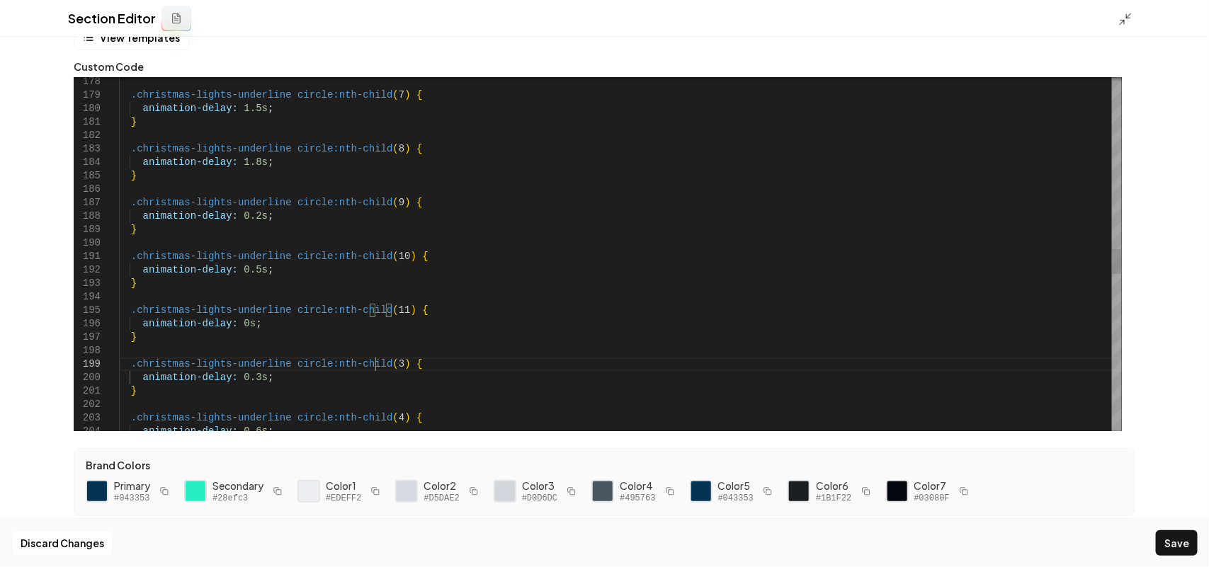
click at [377, 365] on div "} .christmas-lights-underline circle:nth-child ( 3 ) { animation-delay: 0.3s ; …" at bounding box center [620, 156] width 1003 height 4924
click at [385, 360] on div "} .christmas-lights-underline circle:nth-child3 ) { animation-delay: 0.3s ; .ch…" at bounding box center [620, 156] width 1003 height 4924
click at [382, 363] on div "} .christmas-lights-underline circle:nth-child ( 3 ) { animation-delay: 0.3s ; …" at bounding box center [620, 156] width 1003 height 4924
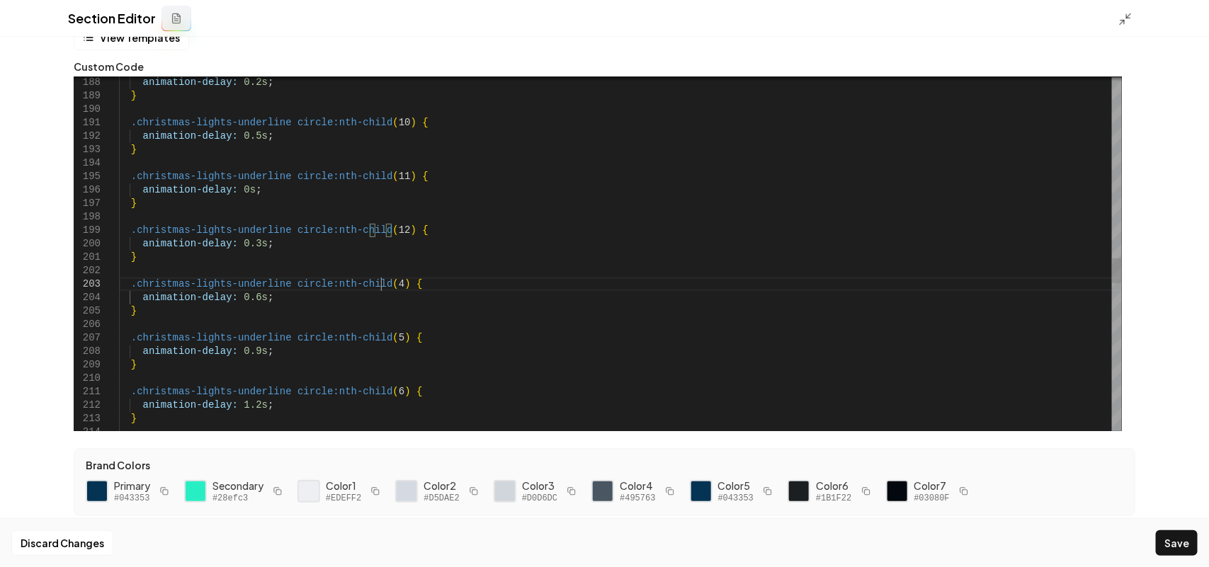
click at [380, 285] on div "} .christmas-lights-underline circle:nth-child ( 12 ) { animation-delay: 0.3s ;…" at bounding box center [620, 22] width 1003 height 4924
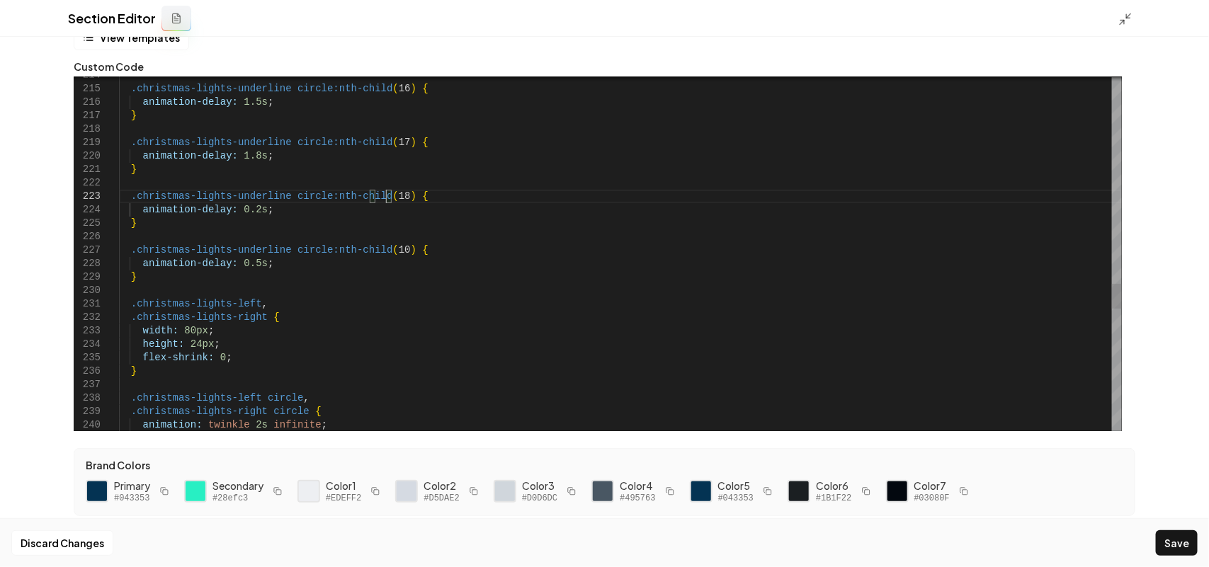
click at [1145, 543] on div "Discard Changes Save" at bounding box center [604, 542] width 1209 height 49
click at [1161, 547] on button "Save" at bounding box center [1177, 542] width 42 height 25
click at [1128, 25] on icon at bounding box center [1125, 19] width 14 height 14
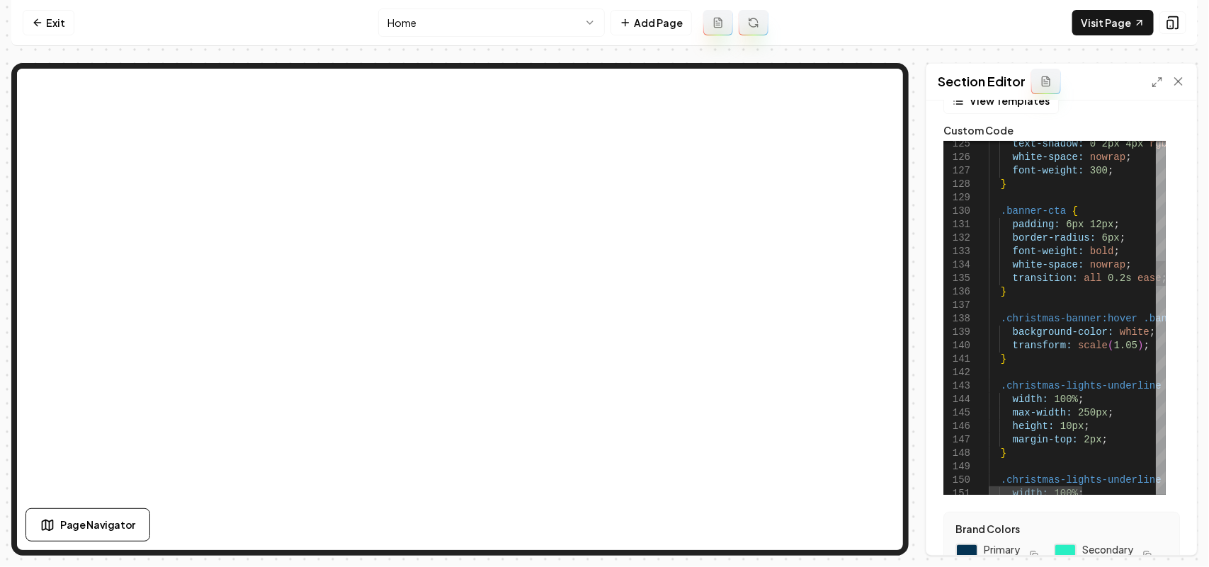
scroll to position [81, 190]
drag, startPoint x: 1045, startPoint y: 369, endPoint x: 1032, endPoint y: 365, distance: 12.5
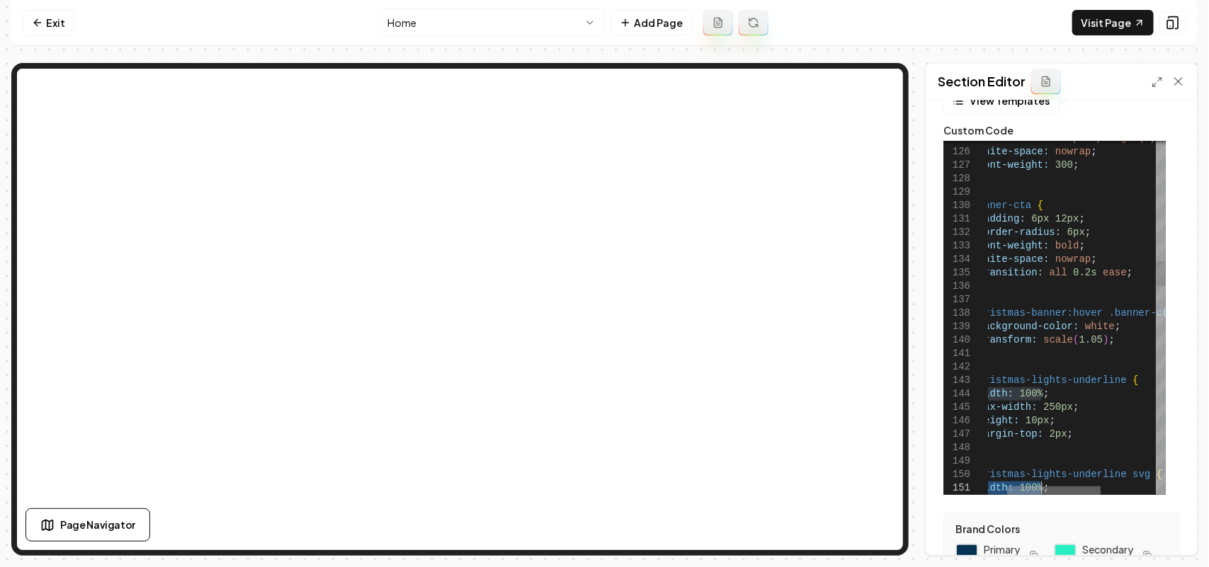
click at [1007, 486] on div at bounding box center [1053, 490] width 93 height 8
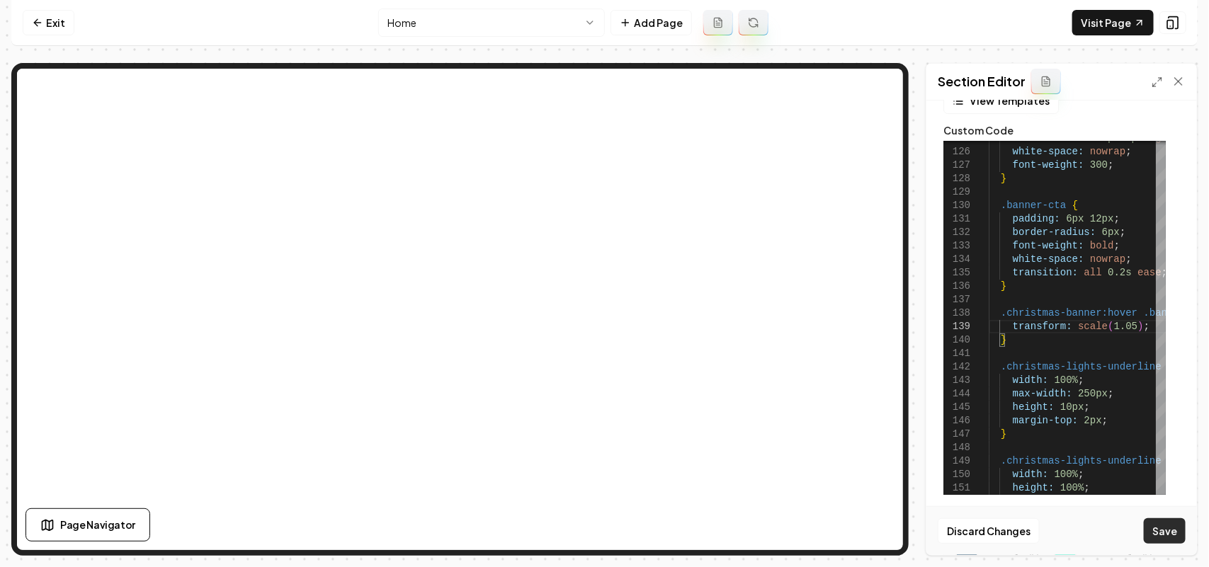
click at [1174, 531] on button "Save" at bounding box center [1165, 530] width 42 height 25
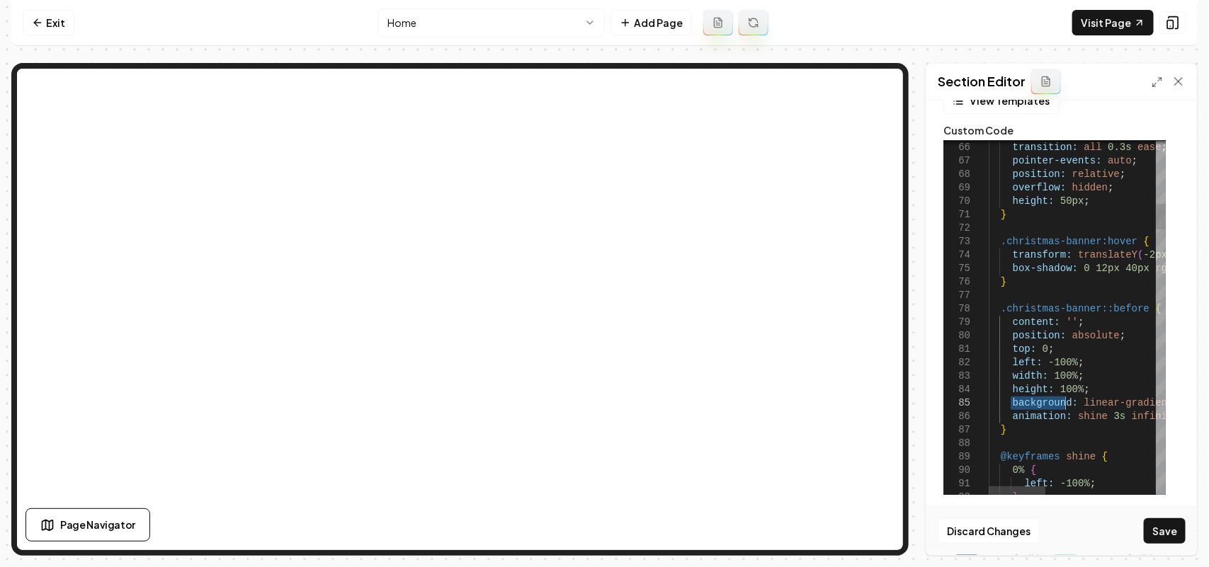
click at [1162, 530] on button "Save" at bounding box center [1165, 530] width 42 height 25
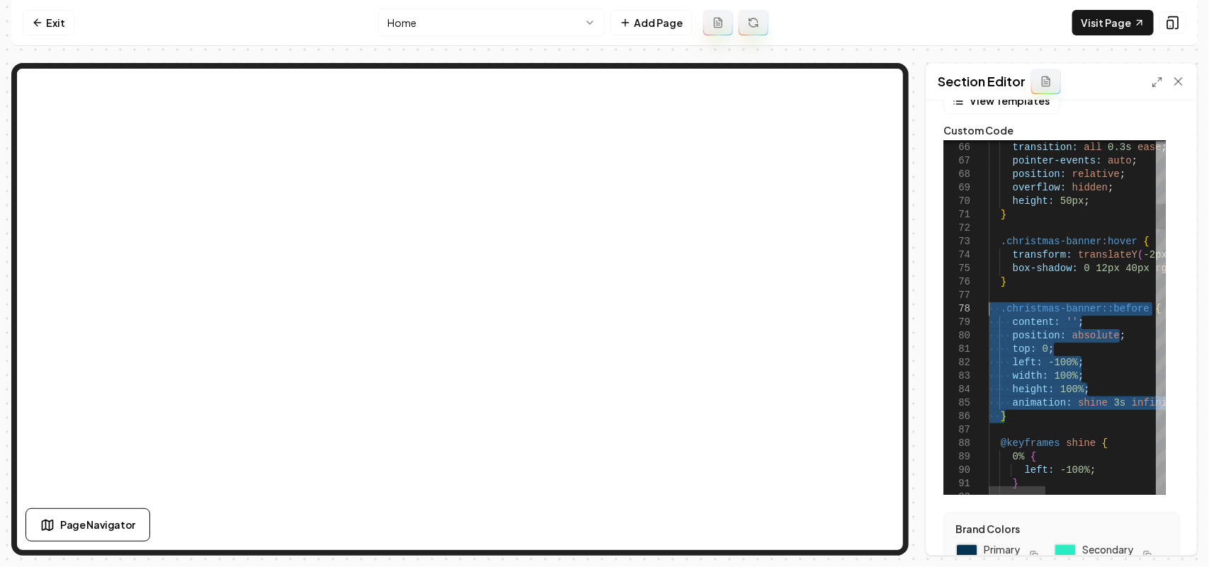
drag, startPoint x: 1028, startPoint y: 414, endPoint x: 985, endPoint y: 304, distance: 118.0
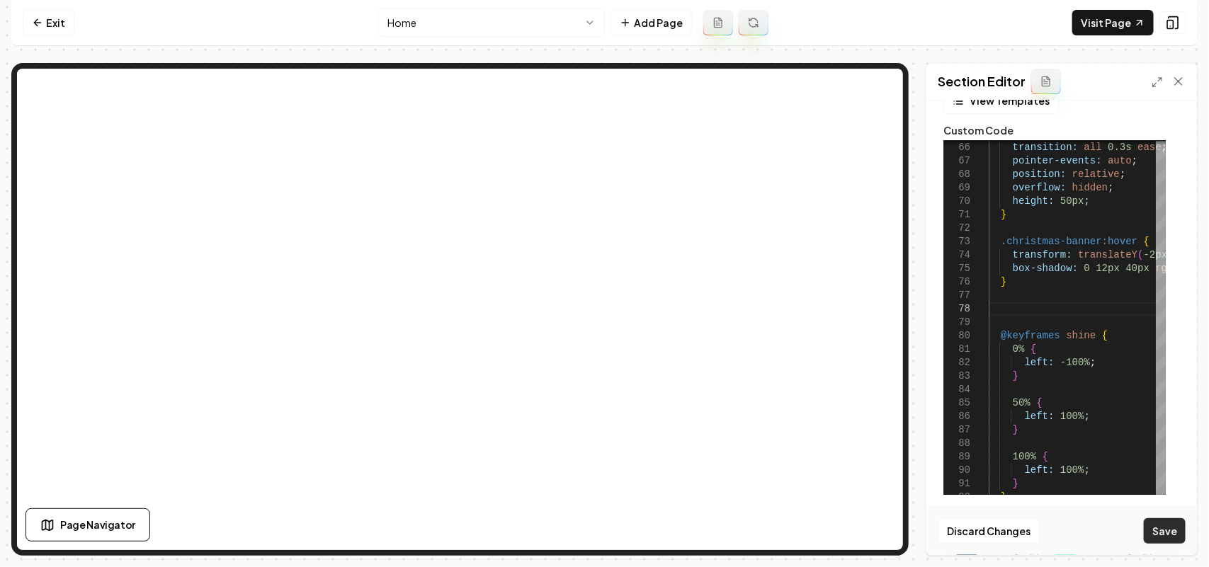
click at [1179, 538] on button "Save" at bounding box center [1165, 530] width 42 height 25
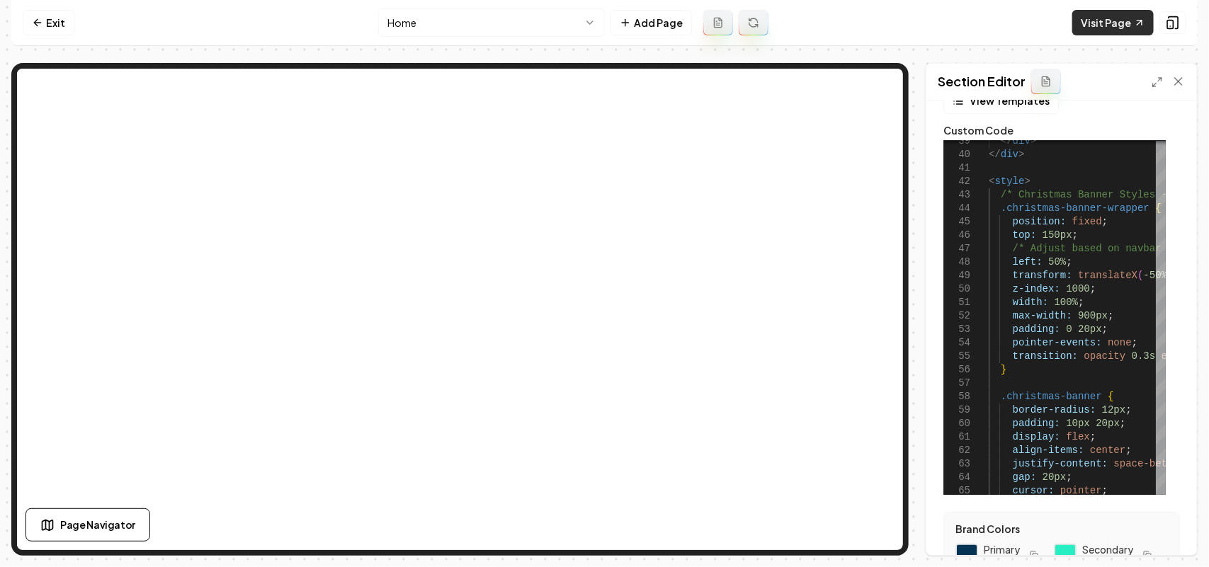
click at [1123, 32] on link "Visit Page" at bounding box center [1112, 22] width 81 height 25
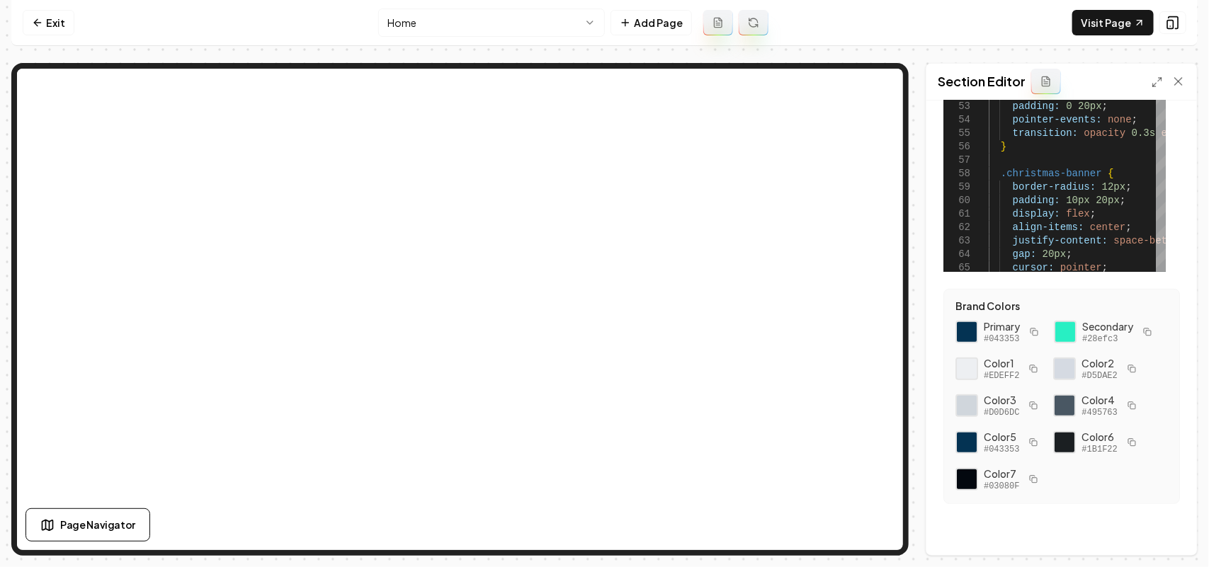
scroll to position [0, 0]
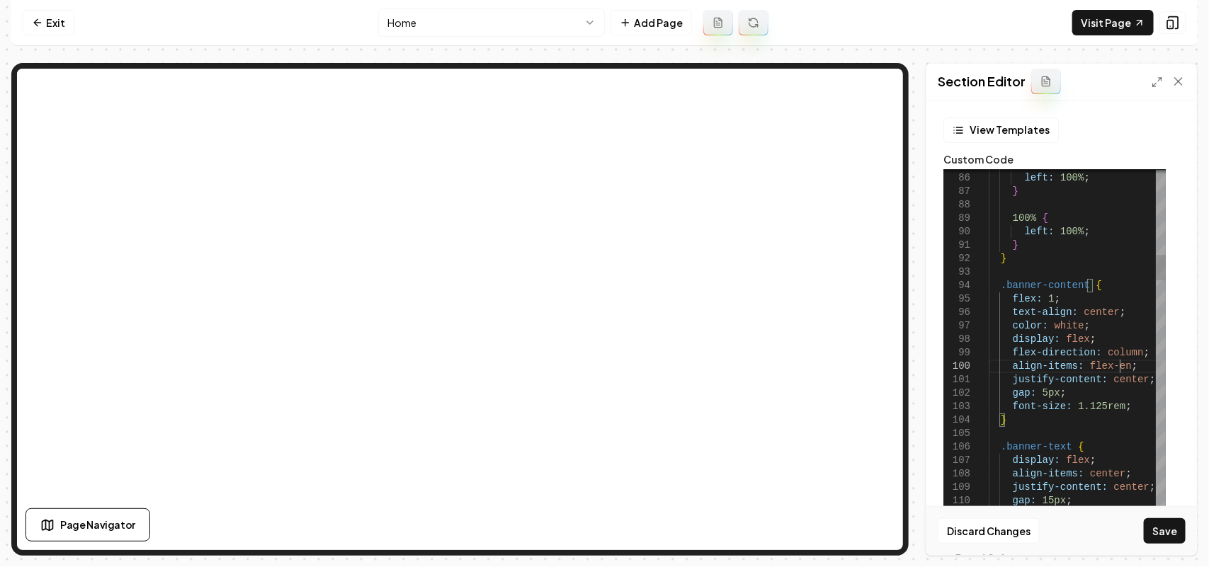
scroll to position [122, 135]
click at [1169, 523] on button "Save" at bounding box center [1165, 530] width 42 height 25
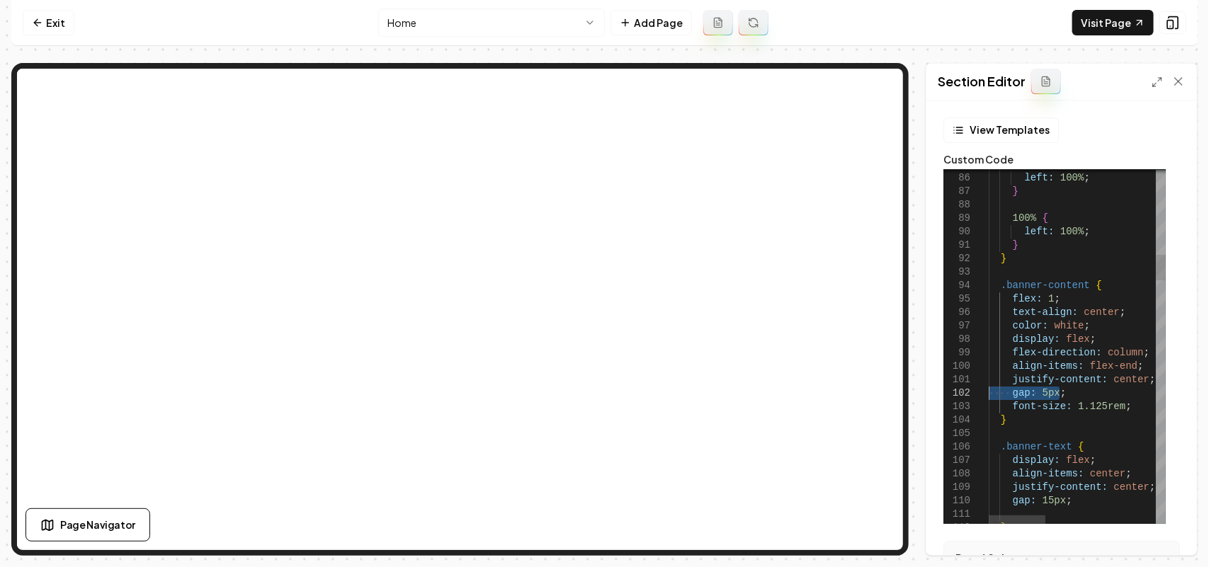
drag, startPoint x: 1102, startPoint y: 393, endPoint x: 947, endPoint y: 388, distance: 155.2
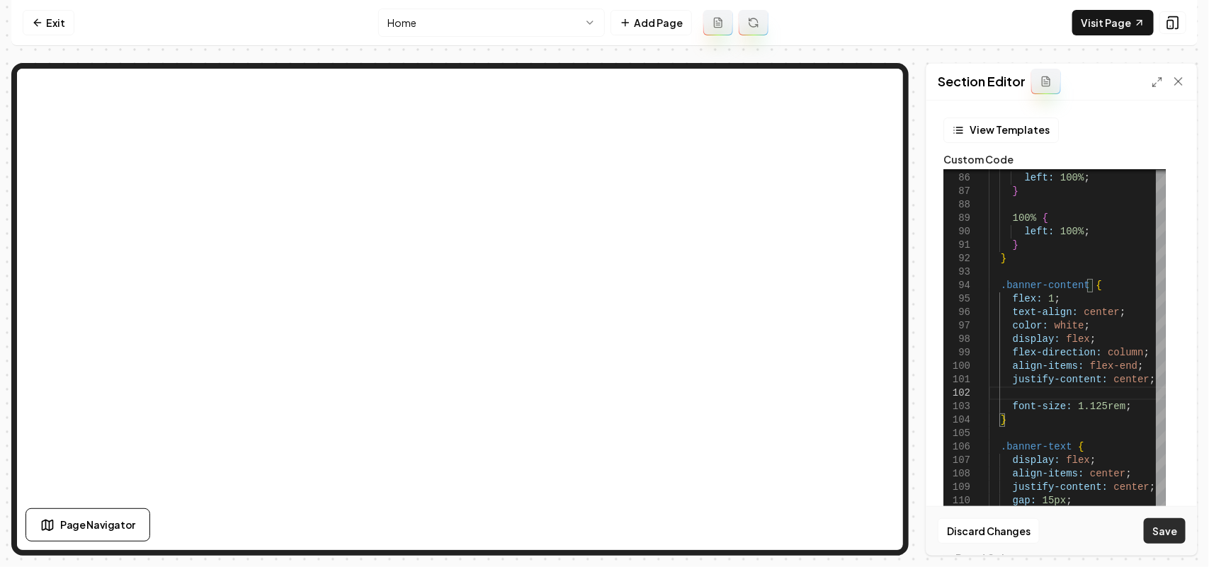
click at [1166, 528] on button "Save" at bounding box center [1165, 530] width 42 height 25
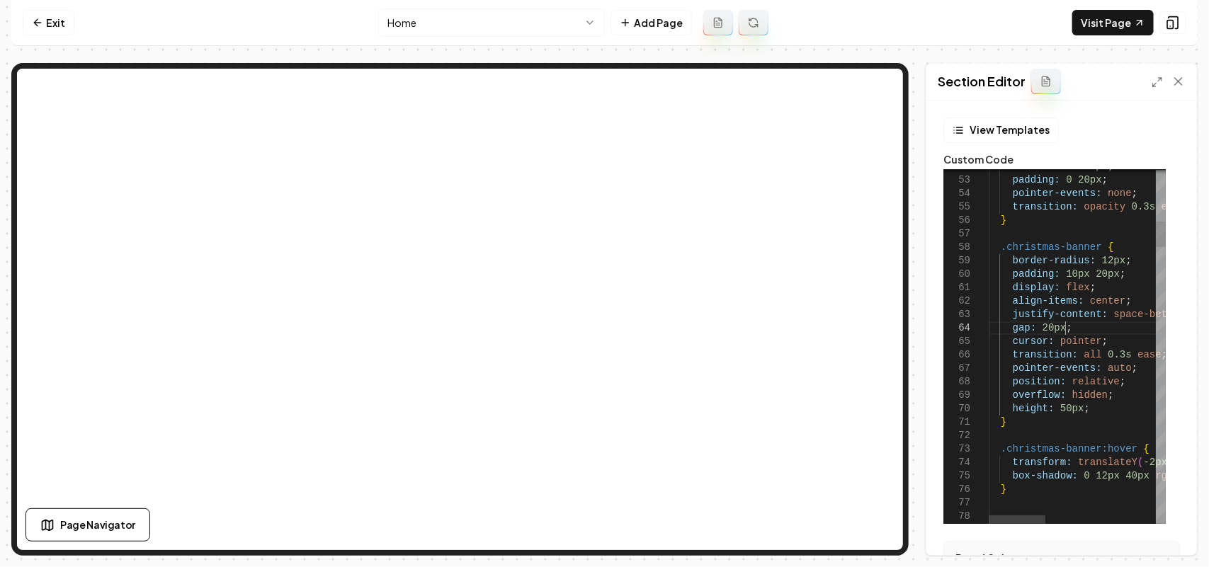
scroll to position [122, 0]
drag, startPoint x: 1071, startPoint y: 329, endPoint x: 910, endPoint y: 323, distance: 161.6
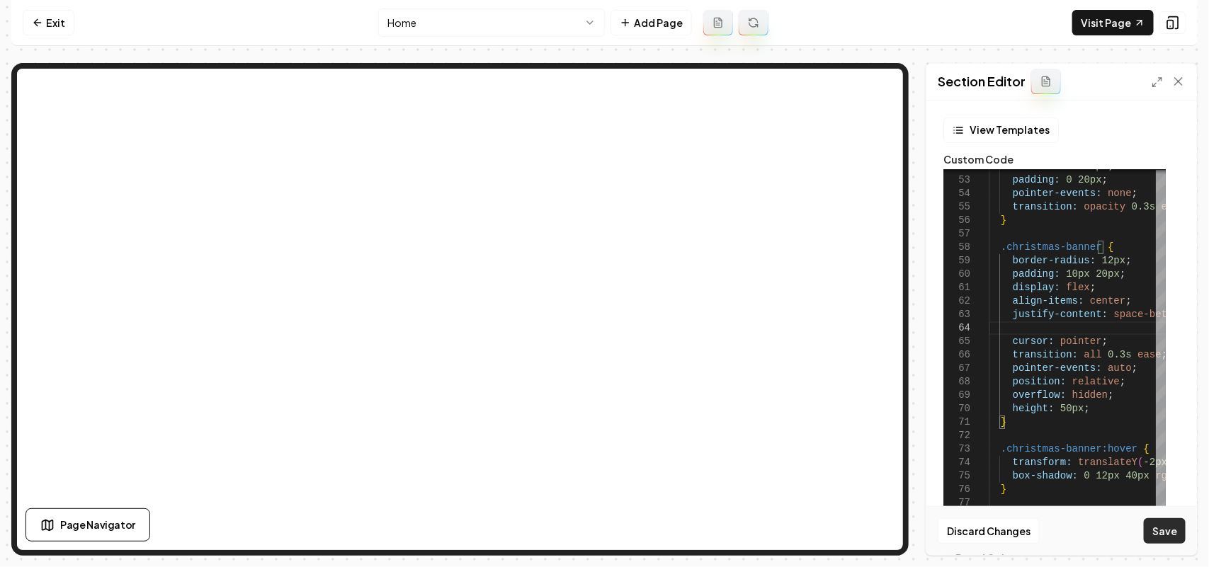
click at [1160, 530] on button "Save" at bounding box center [1165, 530] width 42 height 25
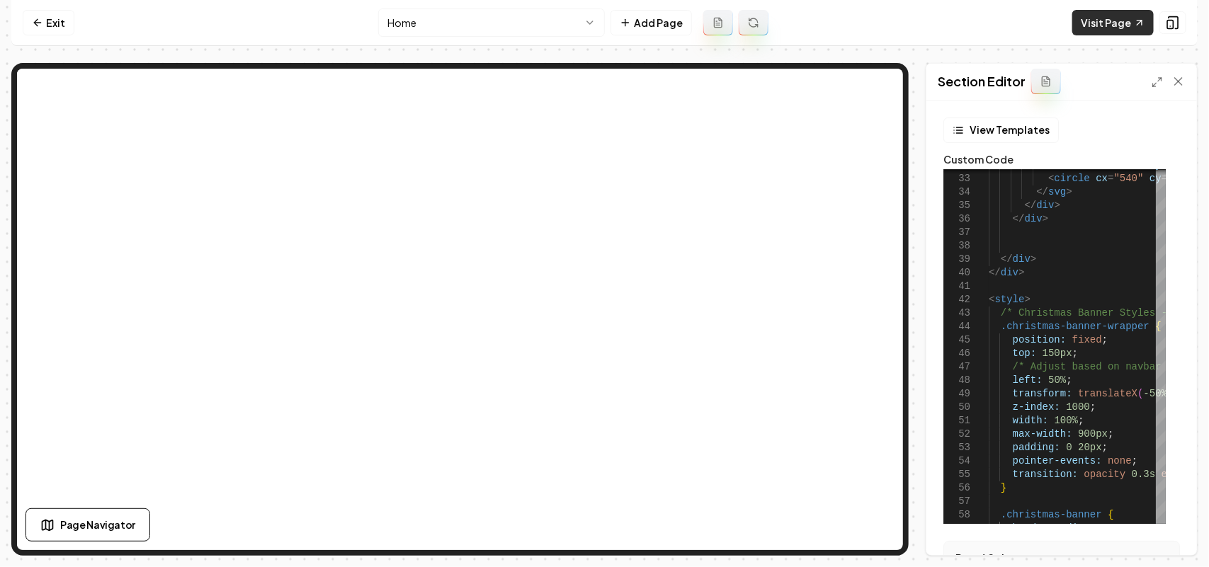
click at [1091, 19] on link "Visit Page" at bounding box center [1112, 22] width 81 height 25
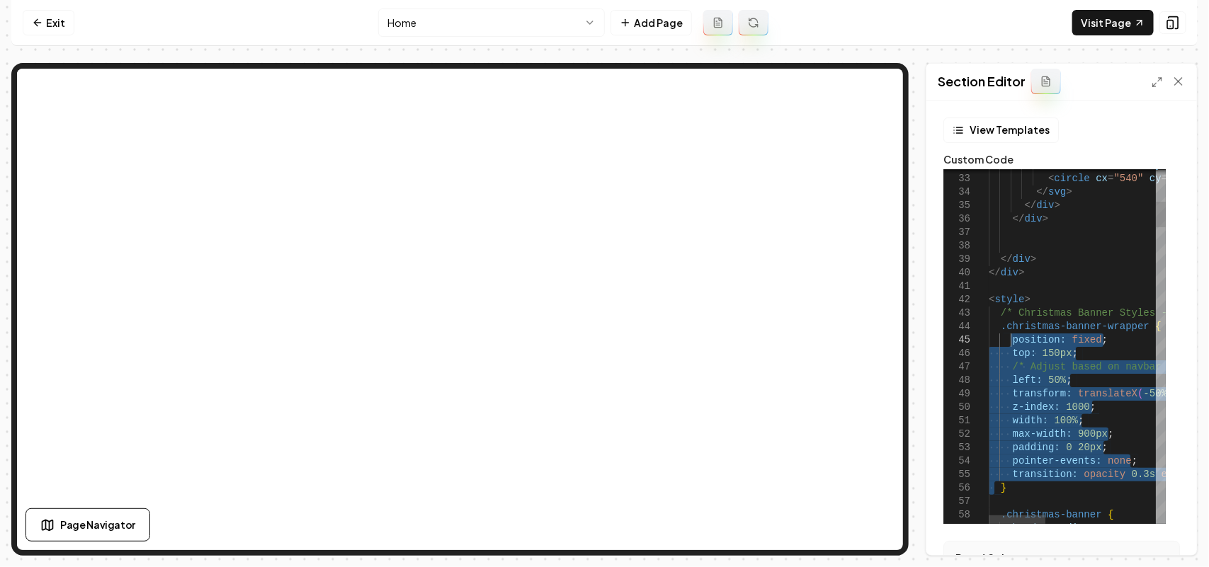
drag, startPoint x: 996, startPoint y: 482, endPoint x: 1009, endPoint y: 341, distance: 141.6
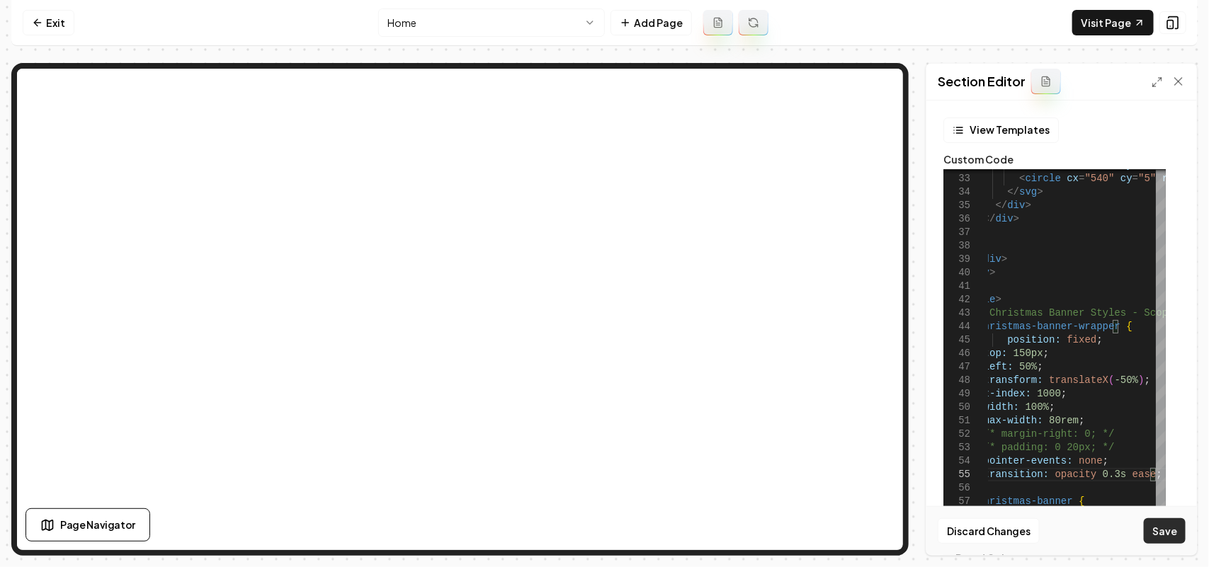
click at [1163, 531] on button "Save" at bounding box center [1165, 530] width 42 height 25
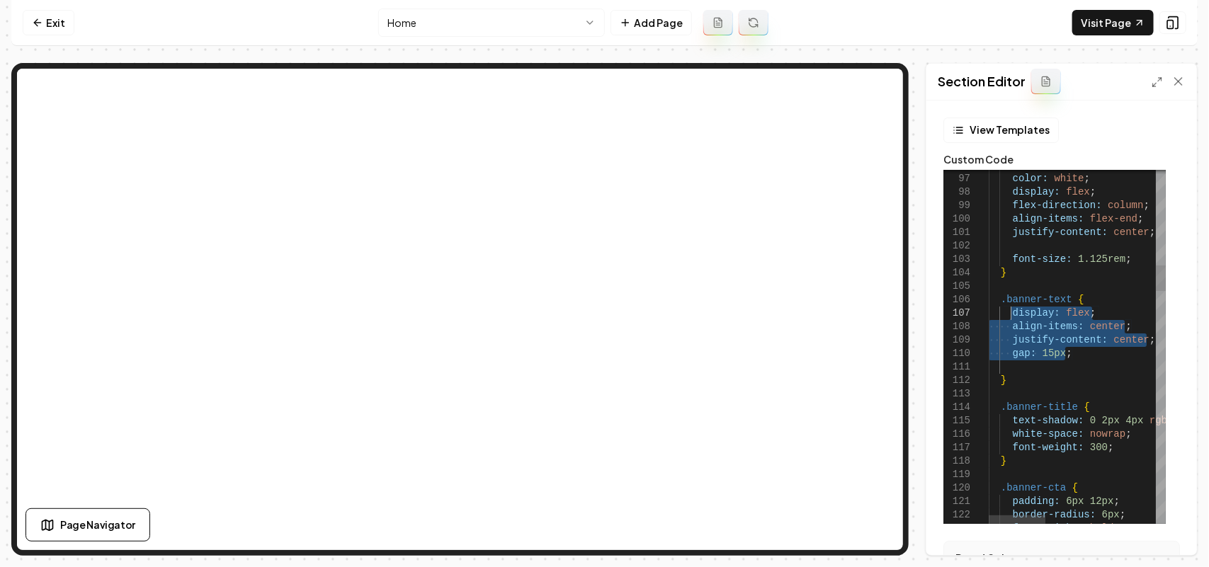
drag, startPoint x: 1080, startPoint y: 353, endPoint x: 1013, endPoint y: 312, distance: 78.8
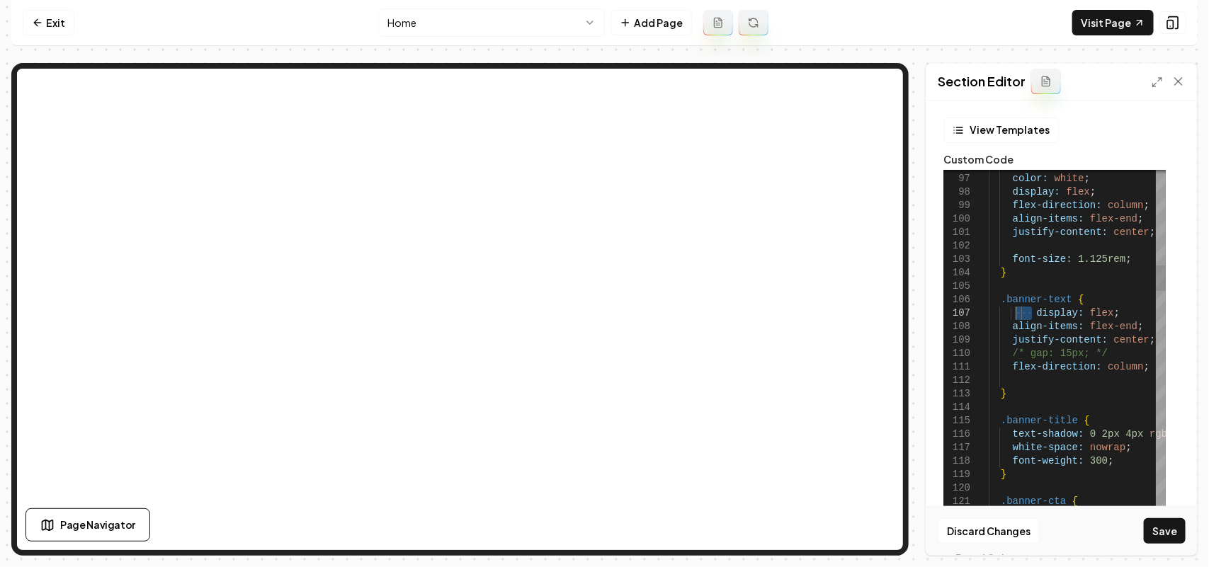
drag, startPoint x: 1031, startPoint y: 310, endPoint x: 1014, endPoint y: 310, distance: 17.0
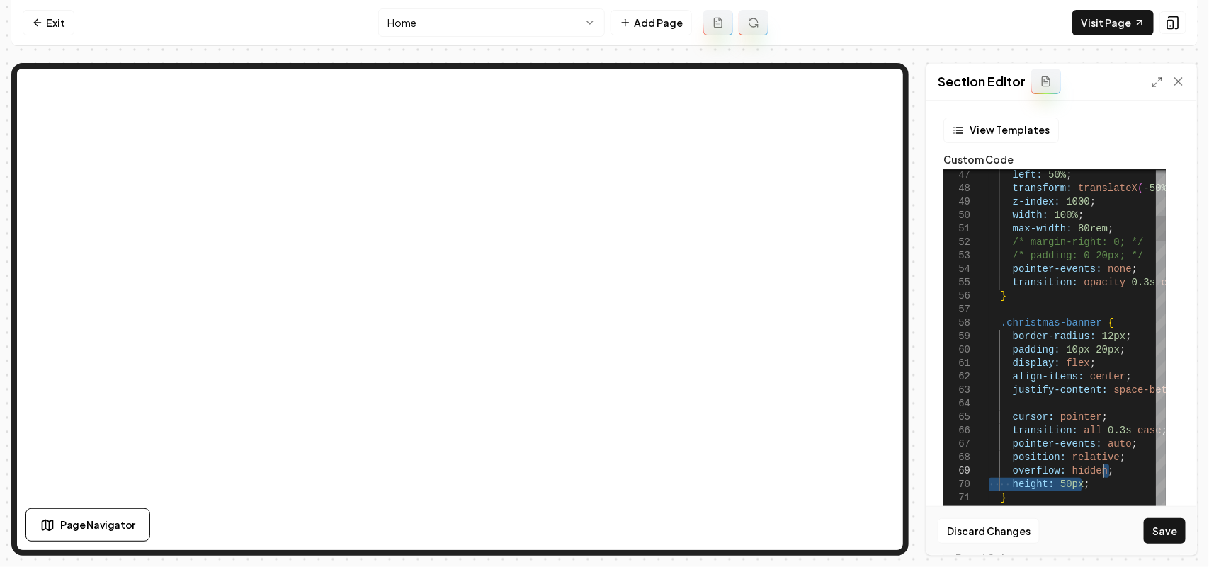
drag, startPoint x: 1105, startPoint y: 485, endPoint x: 1112, endPoint y: 473, distance: 14.0
click at [1165, 540] on button "Save" at bounding box center [1165, 530] width 42 height 25
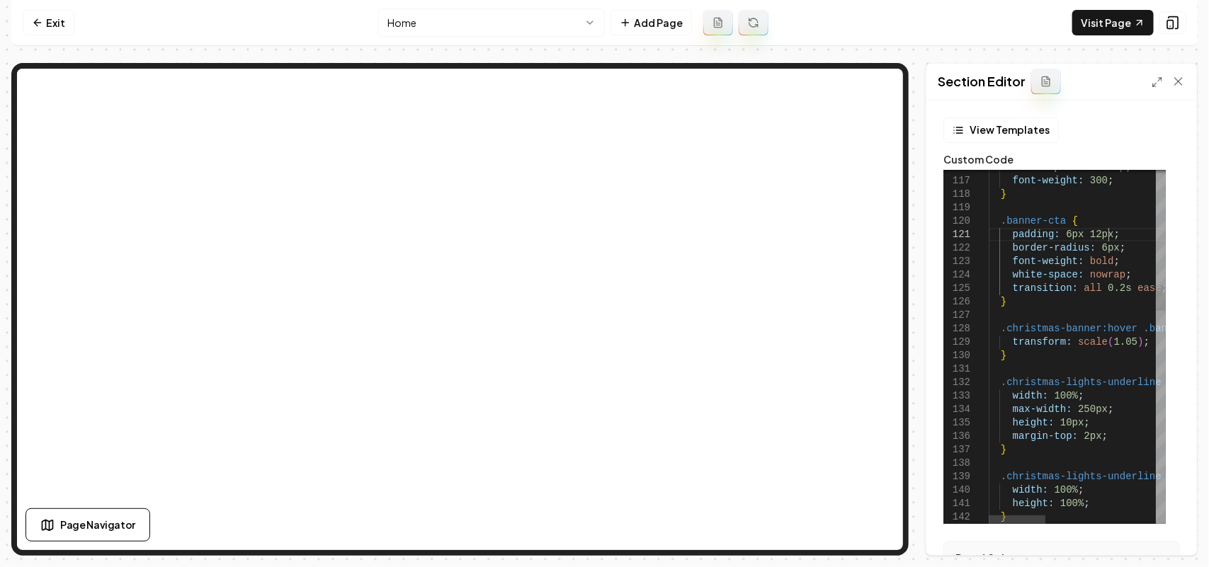
scroll to position [122, 113]
drag, startPoint x: 1113, startPoint y: 232, endPoint x: 1114, endPoint y: 222, distance: 10.6
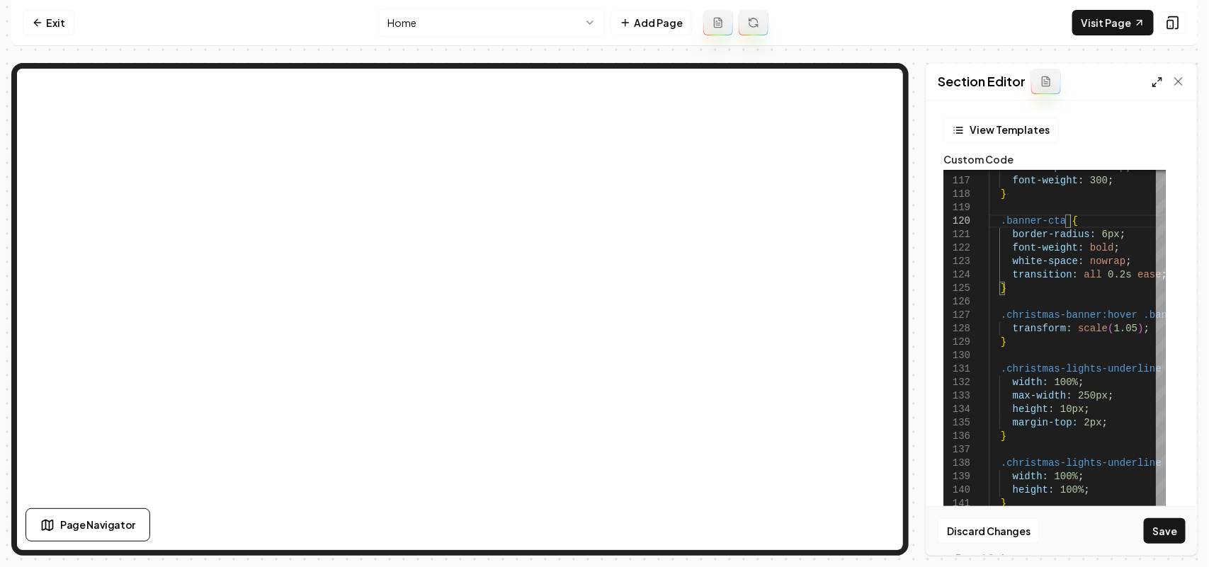
click at [1156, 81] on icon at bounding box center [1156, 81] width 11 height 11
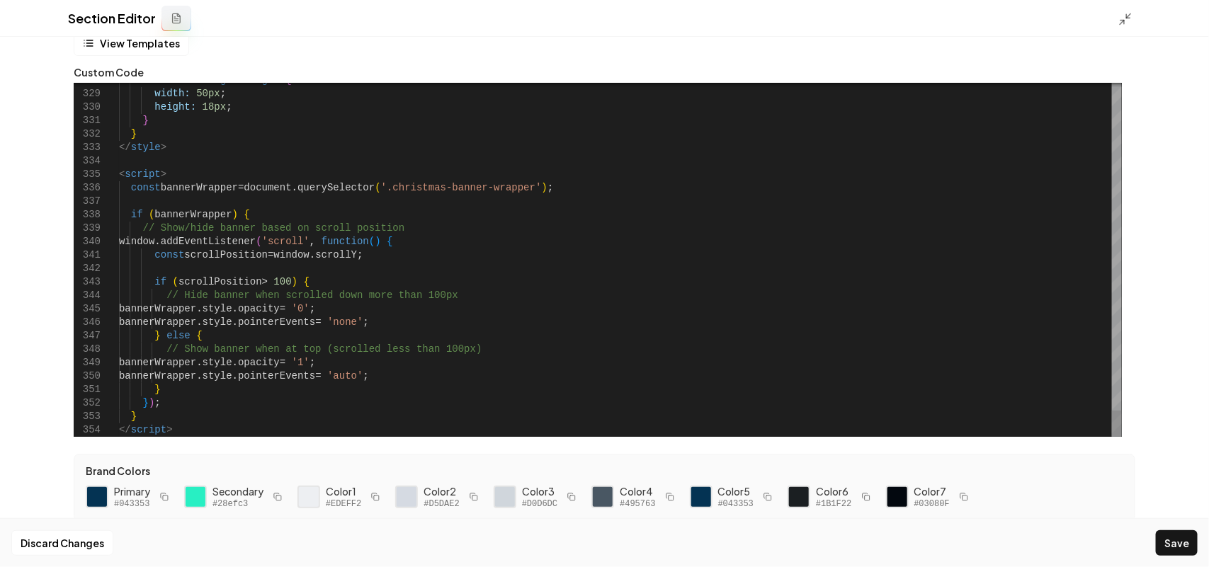
scroll to position [29, 0]
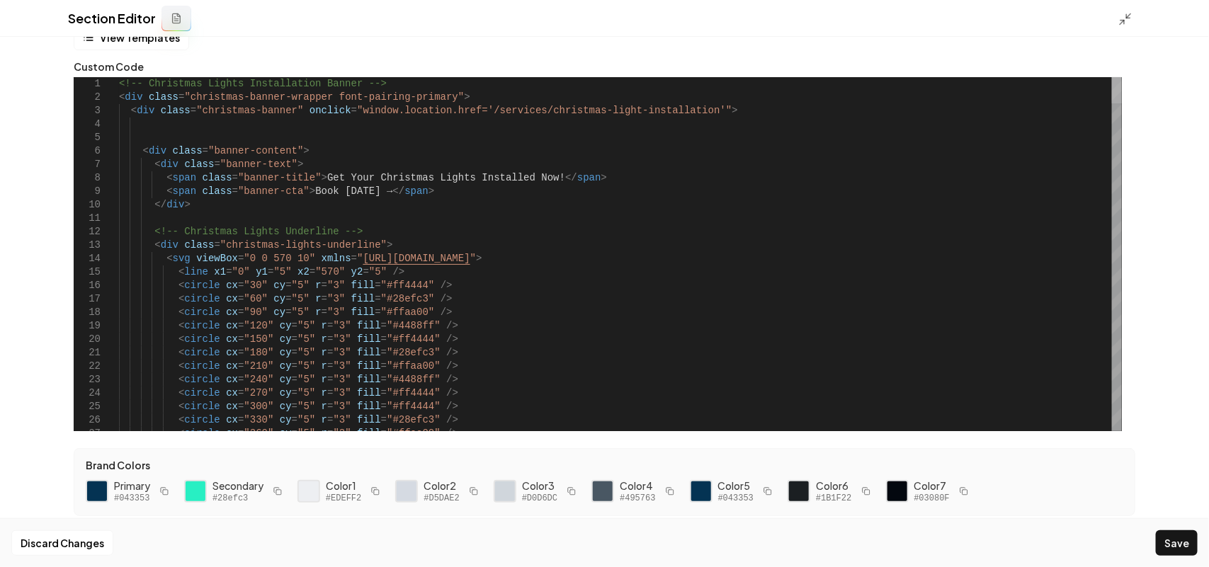
click at [1122, 77] on div at bounding box center [1117, 90] width 10 height 26
drag, startPoint x: 363, startPoint y: 192, endPoint x: 354, endPoint y: 190, distance: 8.8
click at [1169, 533] on button "Save" at bounding box center [1177, 542] width 42 height 25
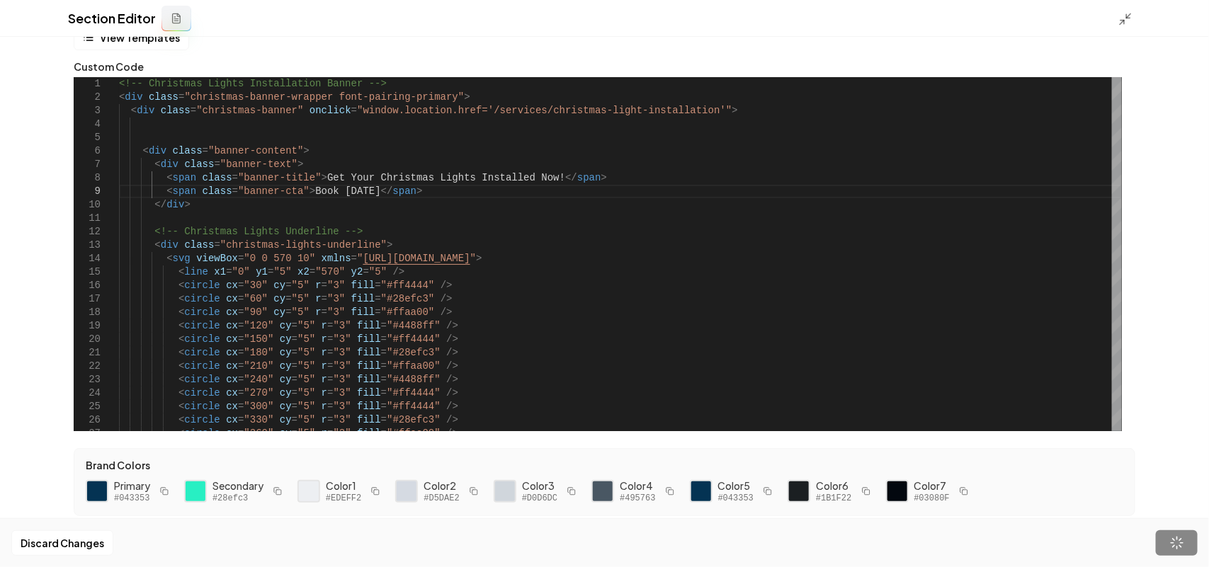
click at [1115, 19] on div "Section Editor" at bounding box center [604, 18] width 1209 height 37
click at [1123, 18] on icon at bounding box center [1125, 19] width 14 height 14
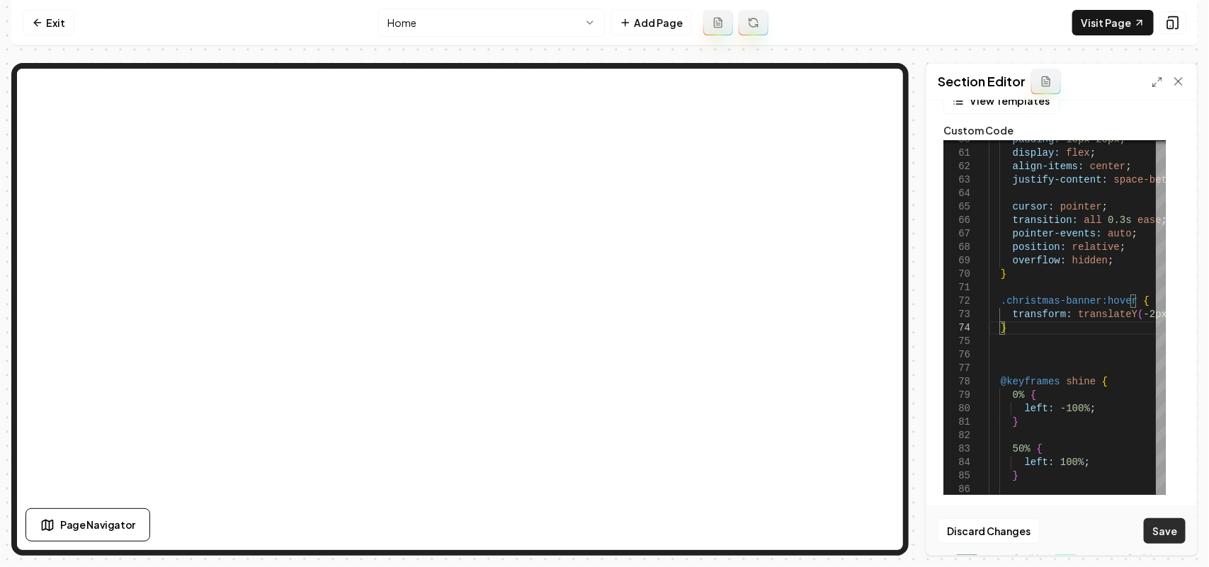
click at [1166, 528] on button "Save" at bounding box center [1165, 530] width 42 height 25
click at [1151, 86] on icon at bounding box center [1156, 81] width 11 height 11
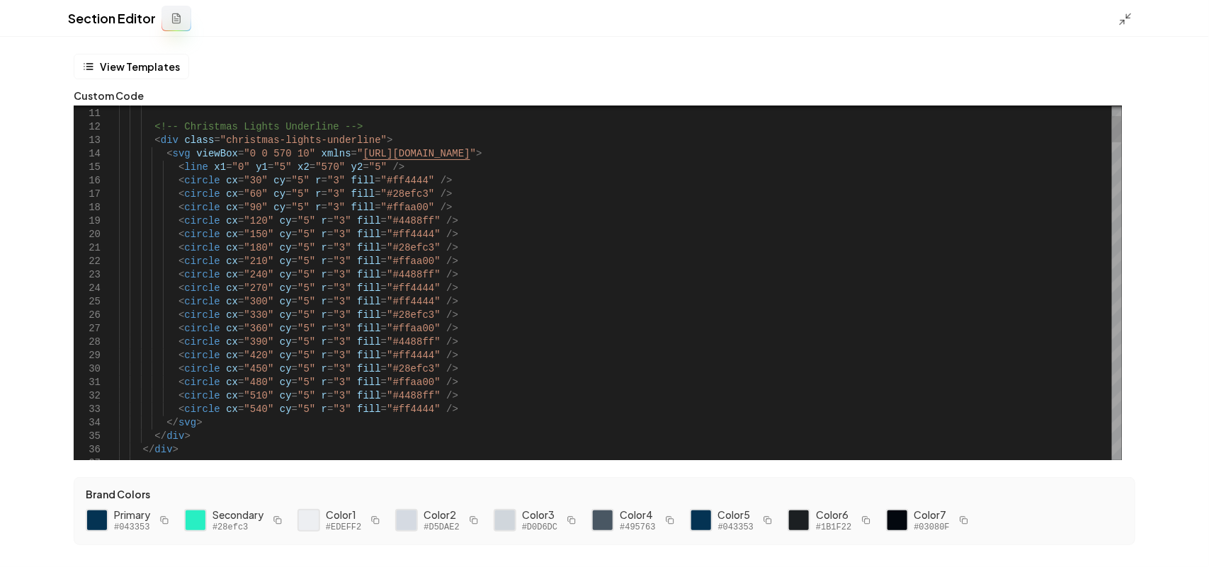
scroll to position [122, 0]
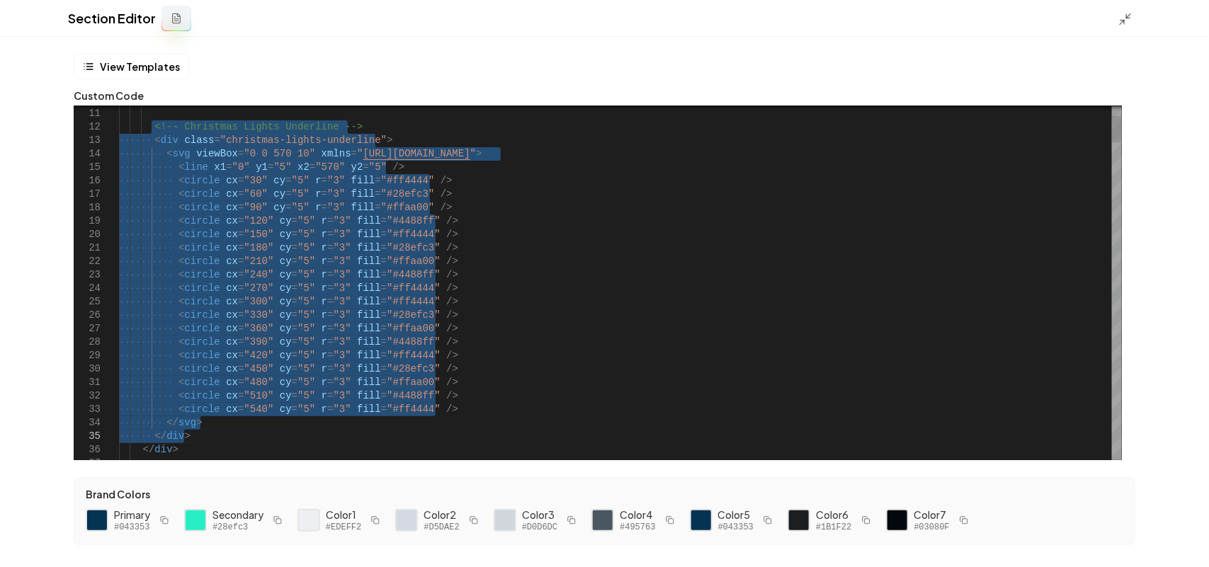
drag, startPoint x: 152, startPoint y: 132, endPoint x: 195, endPoint y: 431, distance: 301.9
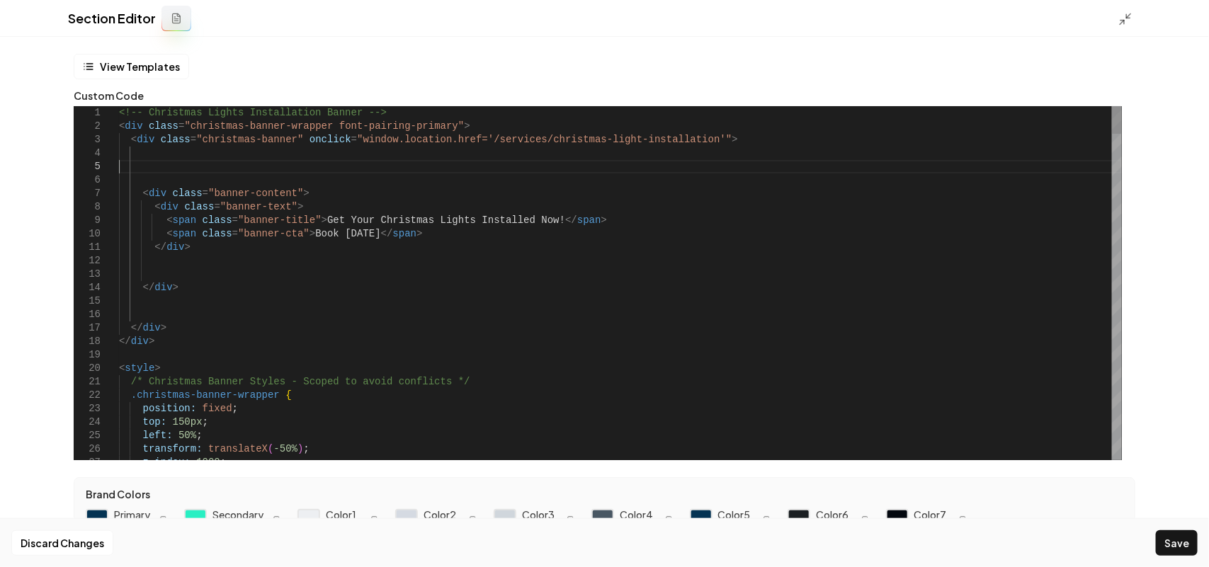
scroll to position [67, 0]
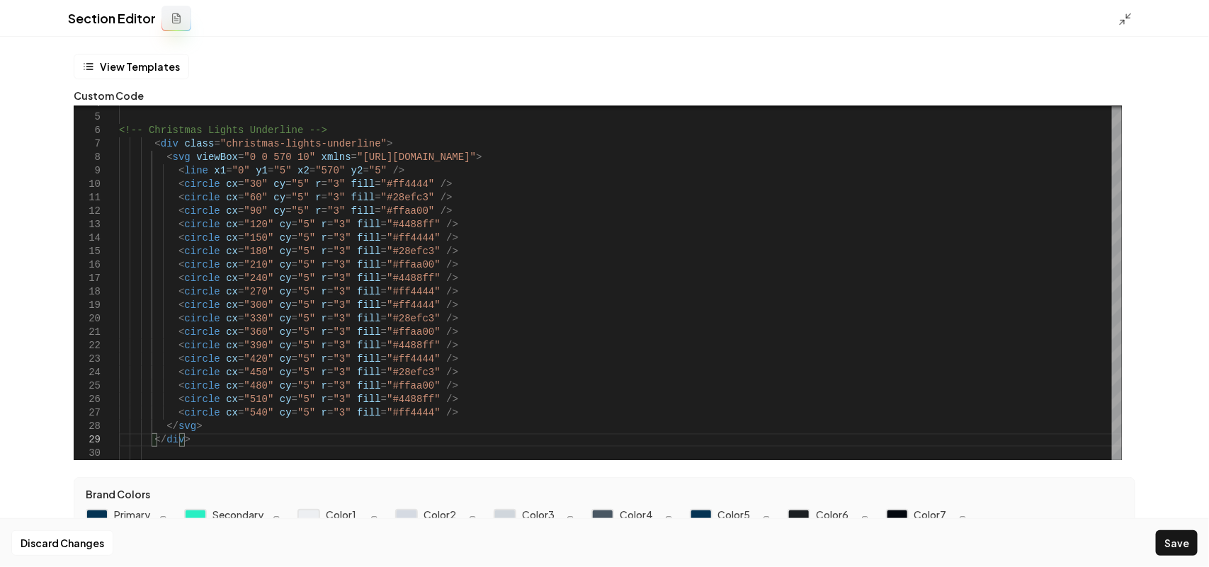
click at [1171, 540] on button "Save" at bounding box center [1177, 542] width 42 height 25
type textarea "**********"
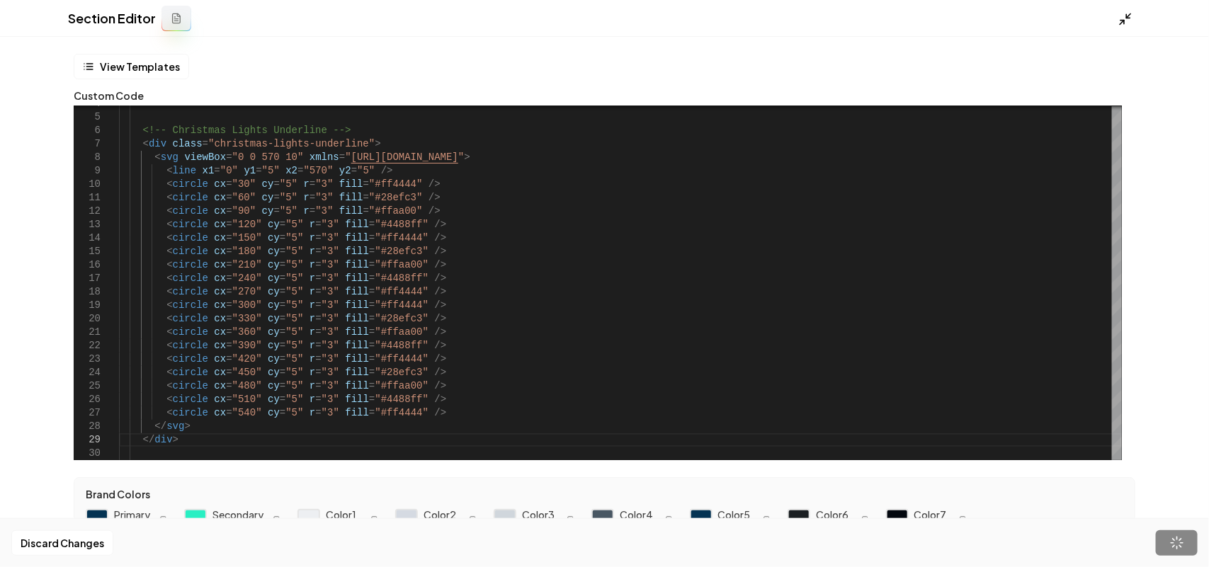
click at [1121, 18] on icon at bounding box center [1125, 19] width 14 height 14
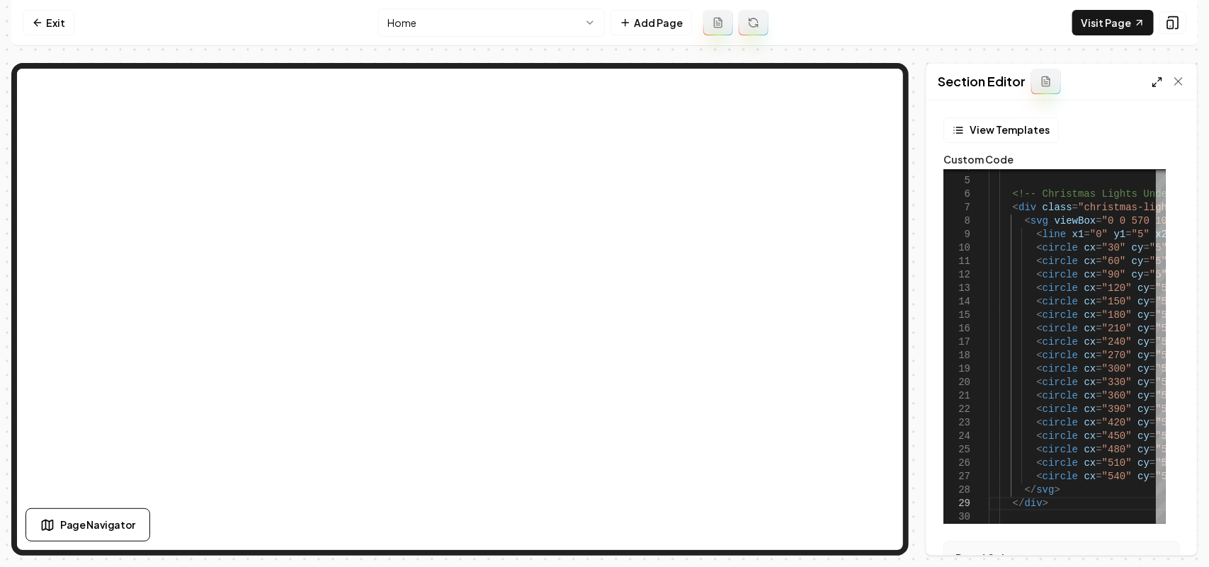
click at [1158, 79] on icon at bounding box center [1156, 81] width 11 height 11
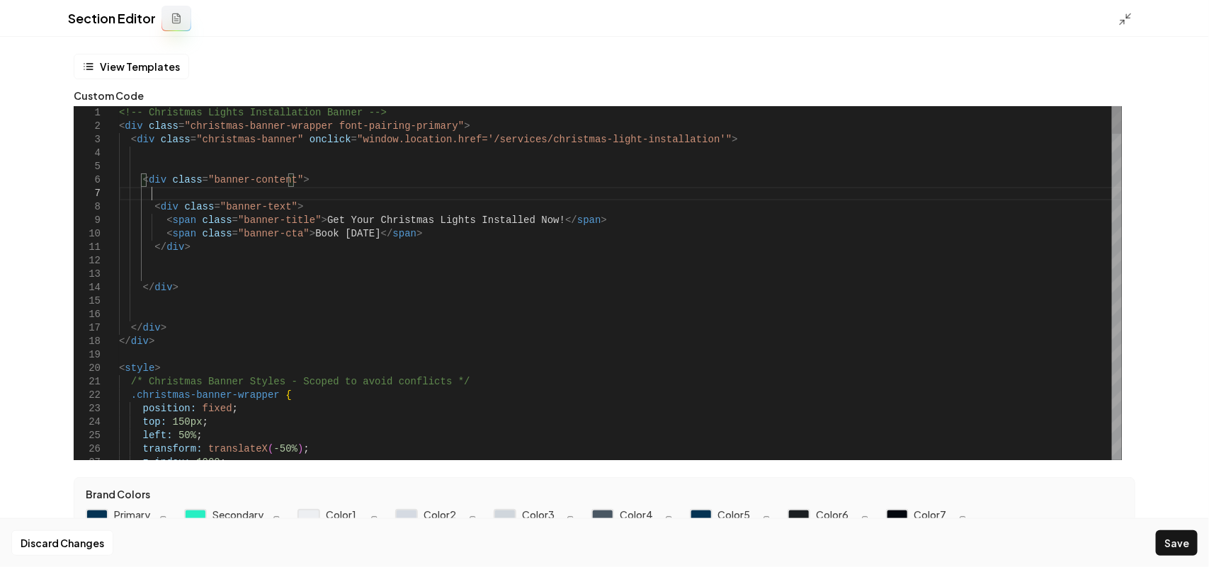
scroll to position [94, 30]
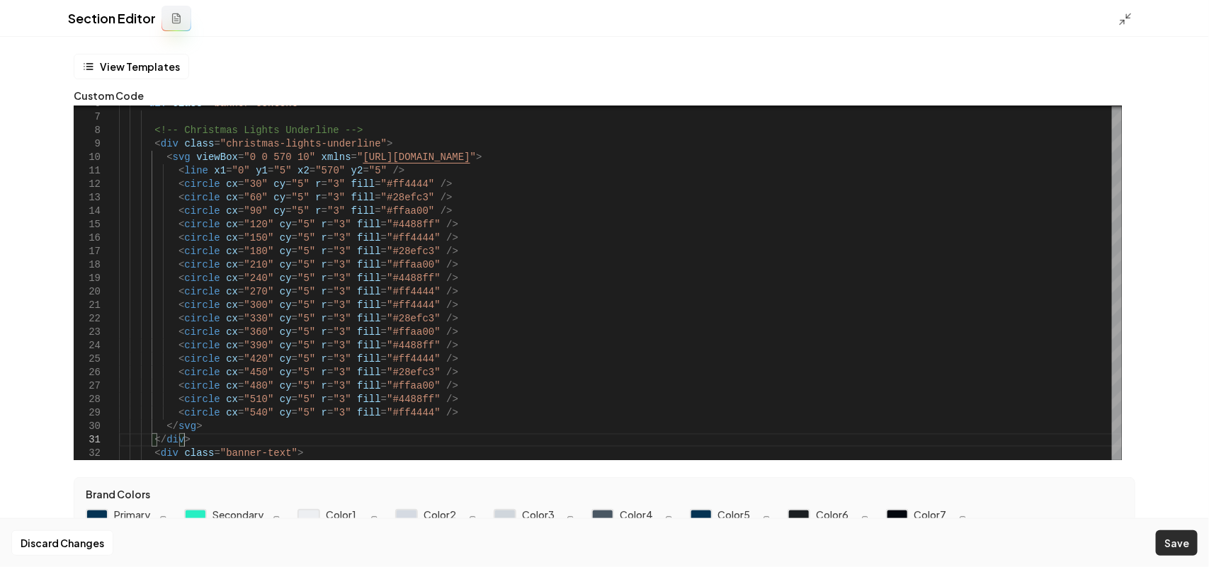
click at [1190, 547] on button "Save" at bounding box center [1177, 542] width 42 height 25
click at [1114, 13] on div "Section Editor" at bounding box center [604, 18] width 1209 height 37
click at [1121, 20] on polyline at bounding box center [1122, 22] width 4 height 4
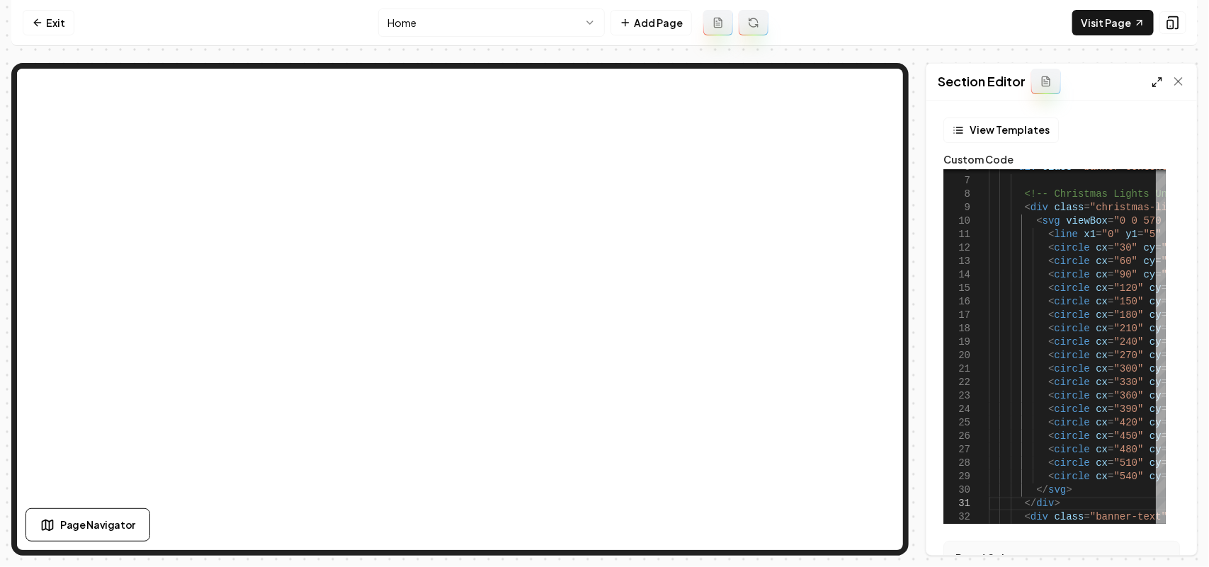
click at [1159, 79] on polyline at bounding box center [1160, 79] width 3 height 3
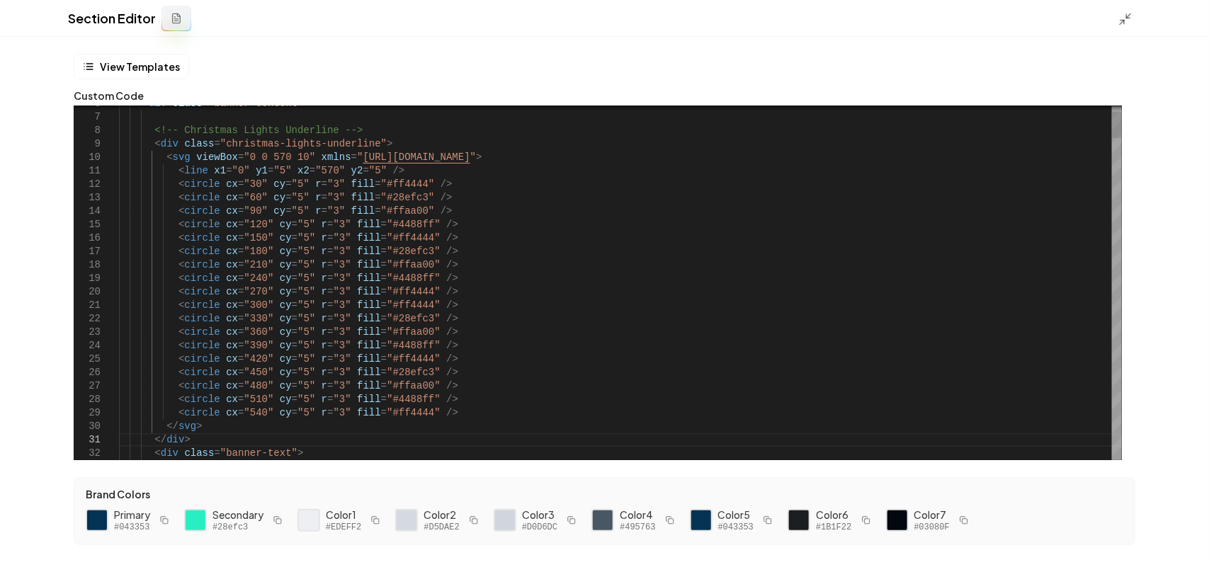
scroll to position [94, 0]
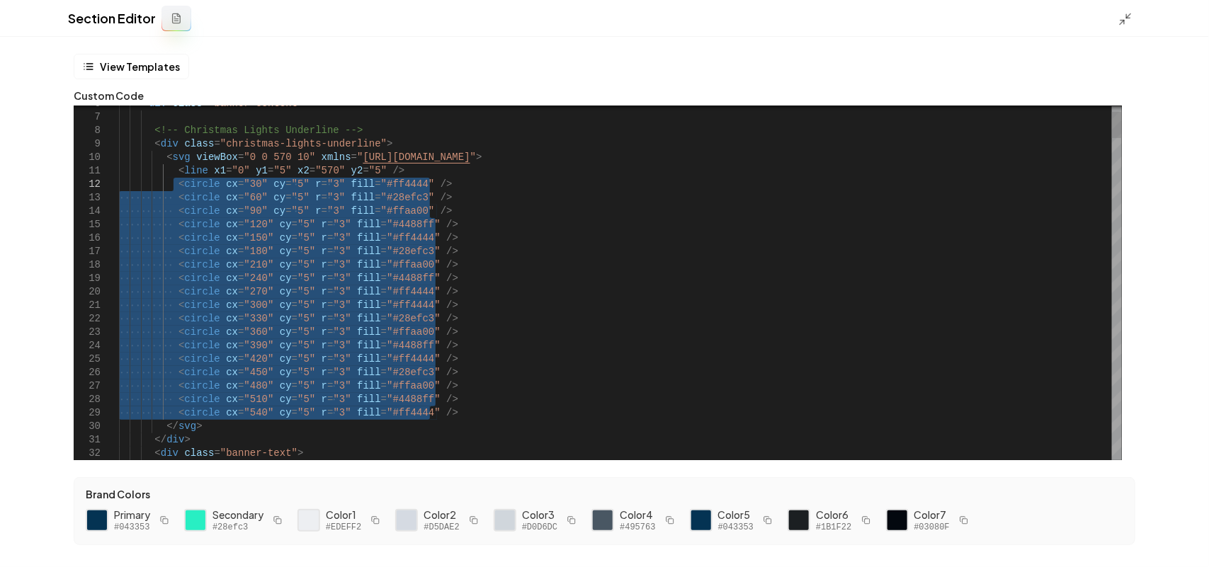
drag, startPoint x: 439, startPoint y: 413, endPoint x: 172, endPoint y: 183, distance: 352.5
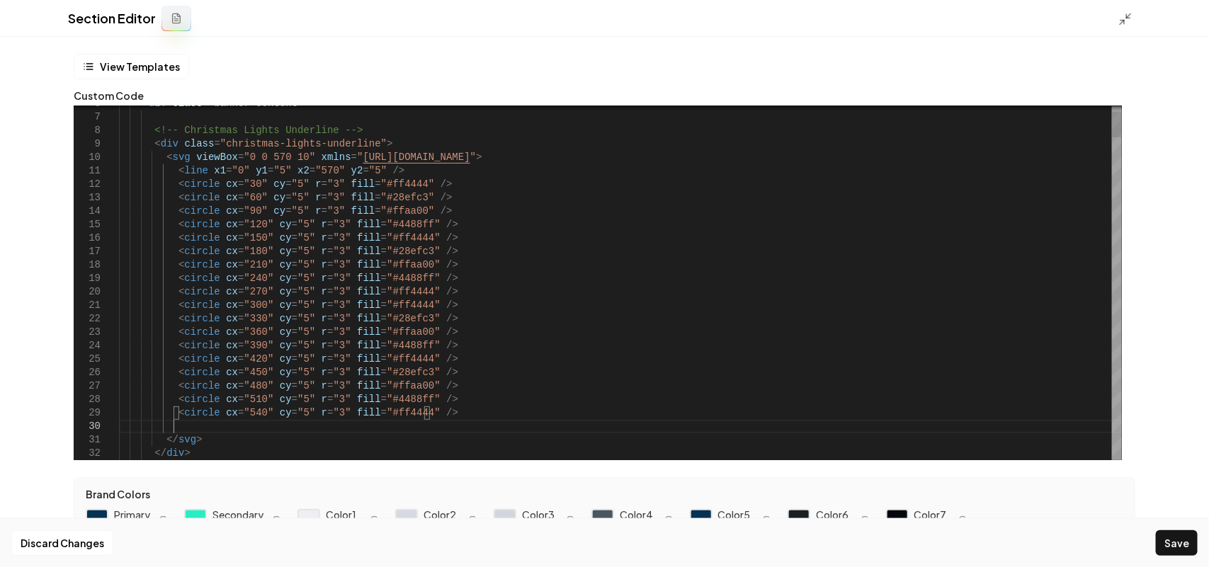
scroll to position [122, 52]
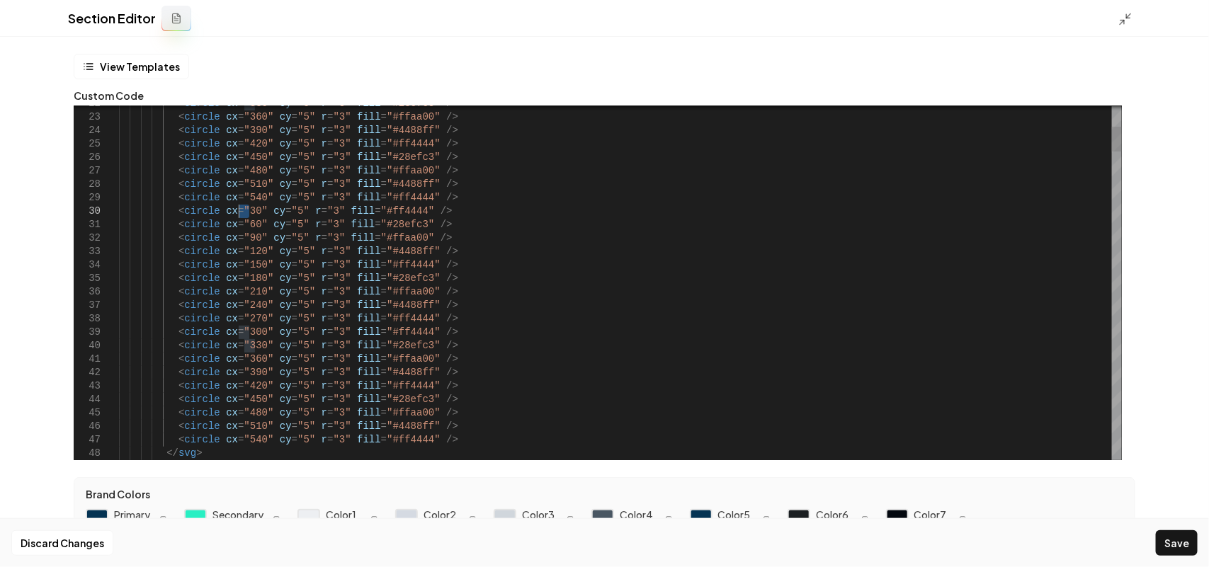
drag, startPoint x: 252, startPoint y: 212, endPoint x: 239, endPoint y: 210, distance: 13.6
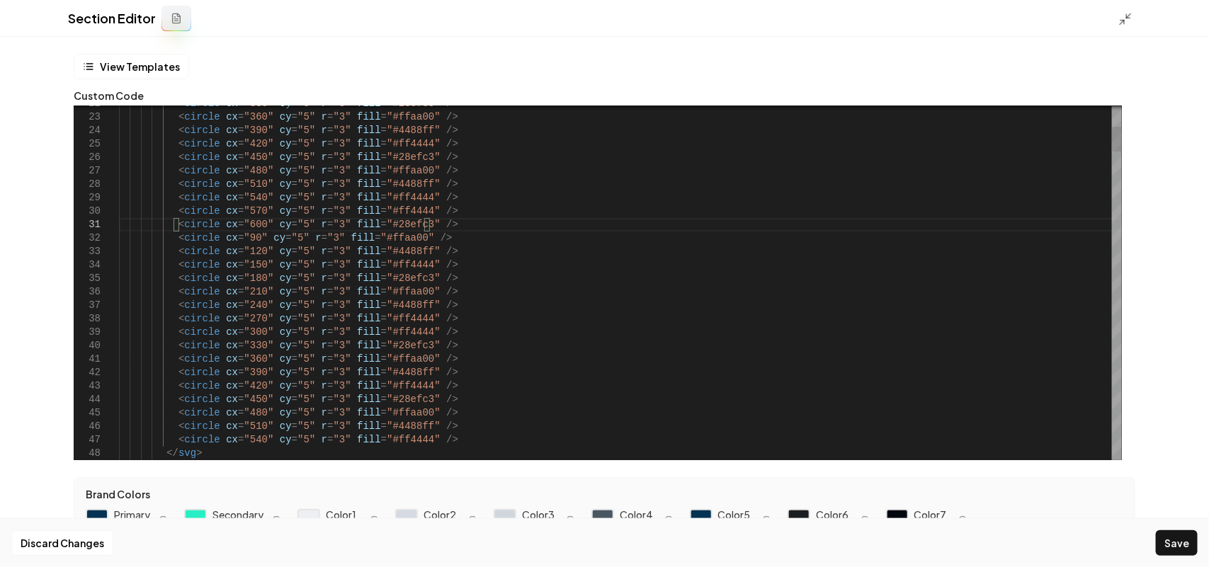
drag, startPoint x: 254, startPoint y: 249, endPoint x: 237, endPoint y: 253, distance: 16.8
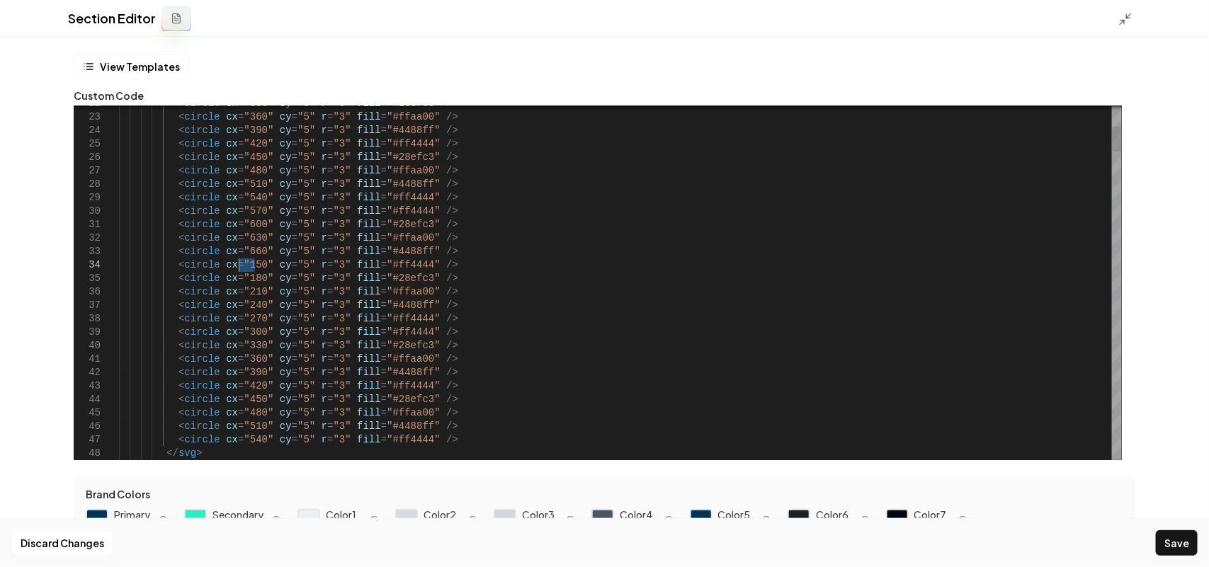
drag, startPoint x: 253, startPoint y: 268, endPoint x: 239, endPoint y: 269, distance: 14.2
drag, startPoint x: 254, startPoint y: 280, endPoint x: 237, endPoint y: 280, distance: 16.3
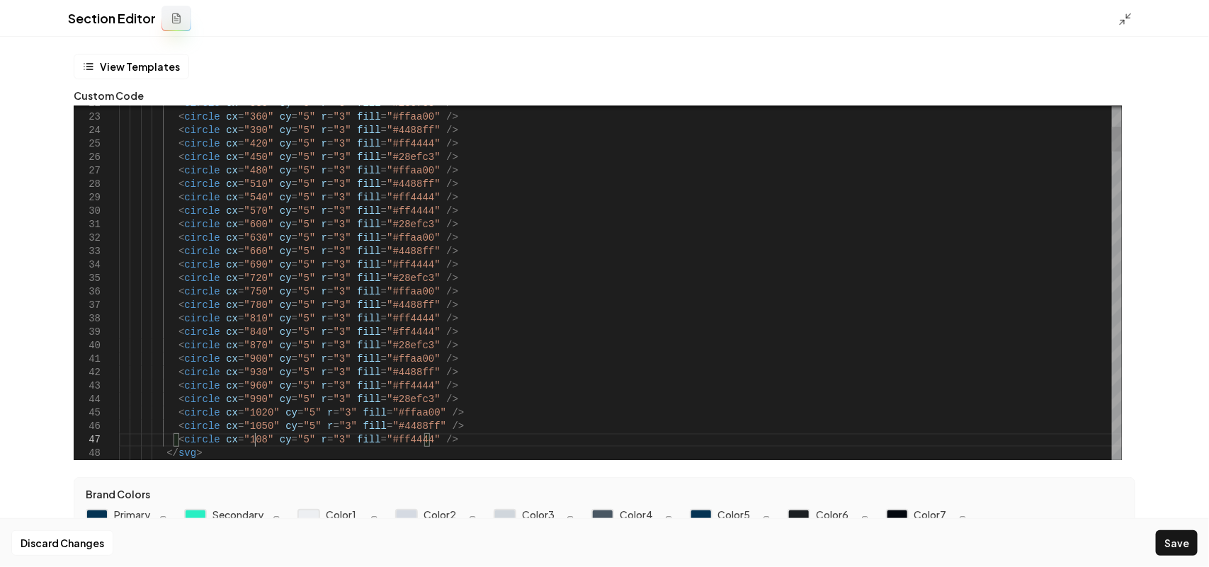
scroll to position [80, 140]
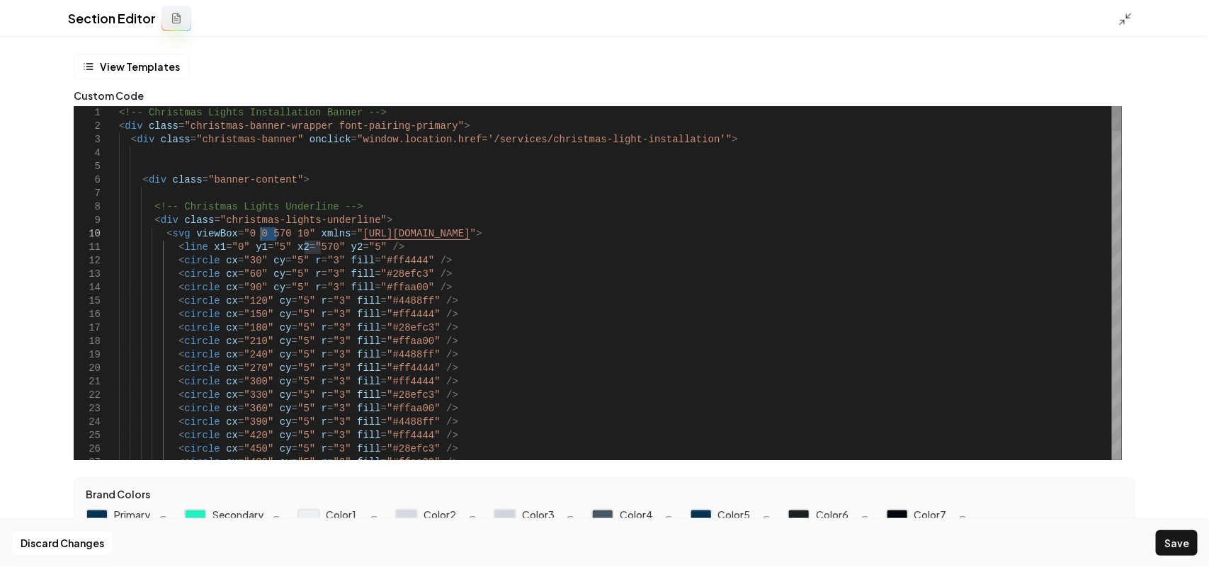
drag, startPoint x: 277, startPoint y: 236, endPoint x: 262, endPoint y: 236, distance: 14.9
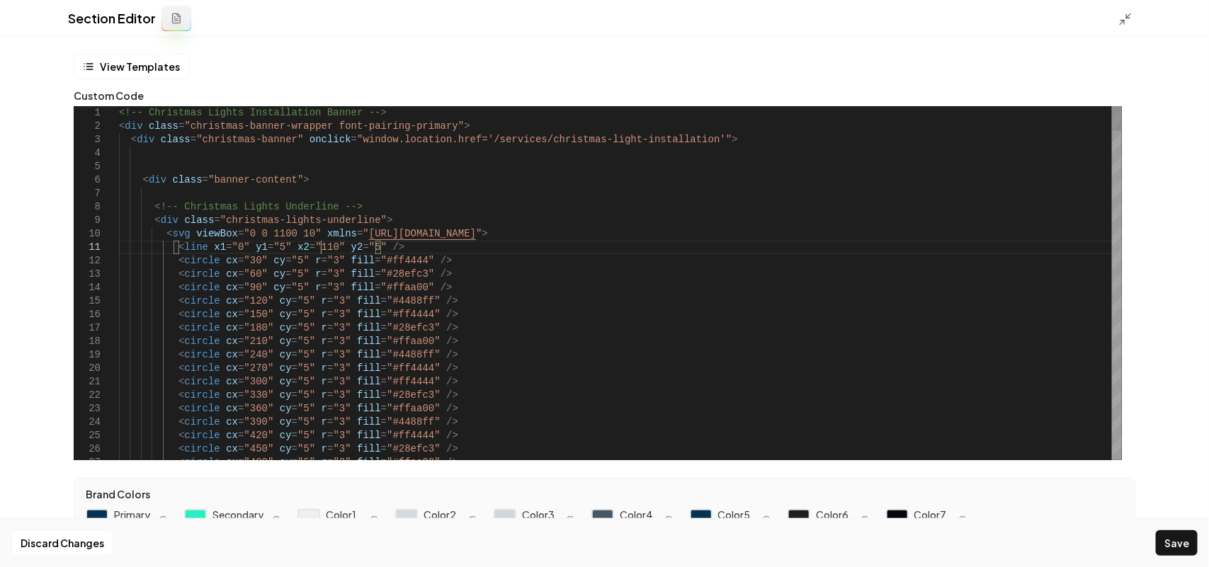
scroll to position [12, 207]
type textarea "**********"
click at [1179, 536] on button "Save" at bounding box center [1177, 542] width 42 height 25
click at [1126, 19] on icon at bounding box center [1125, 19] width 14 height 14
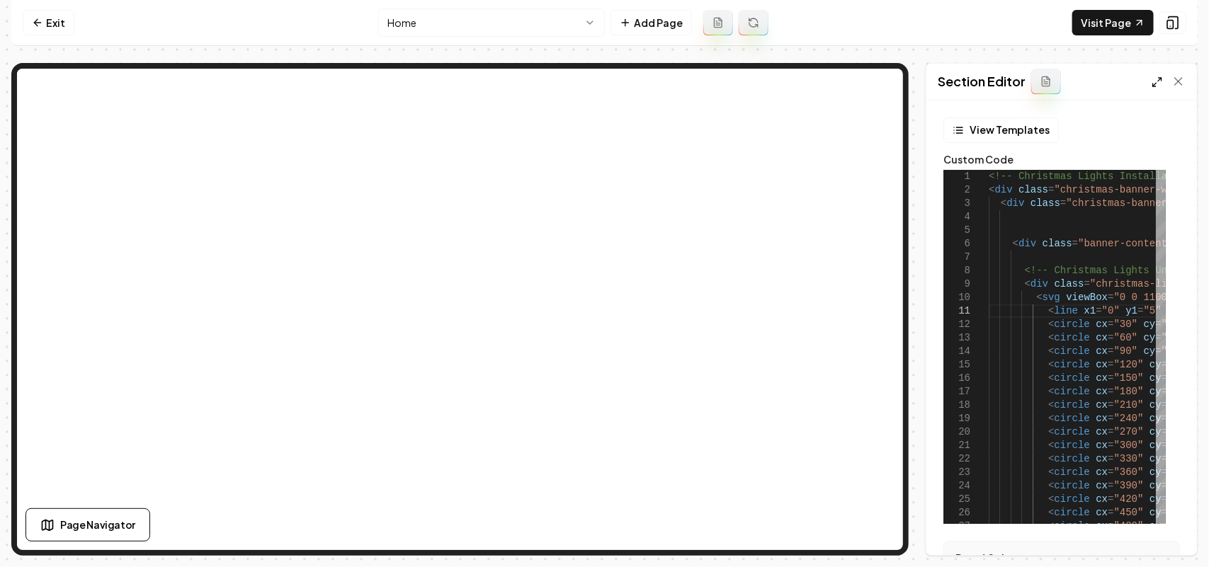
click at [1154, 83] on icon at bounding box center [1156, 81] width 11 height 11
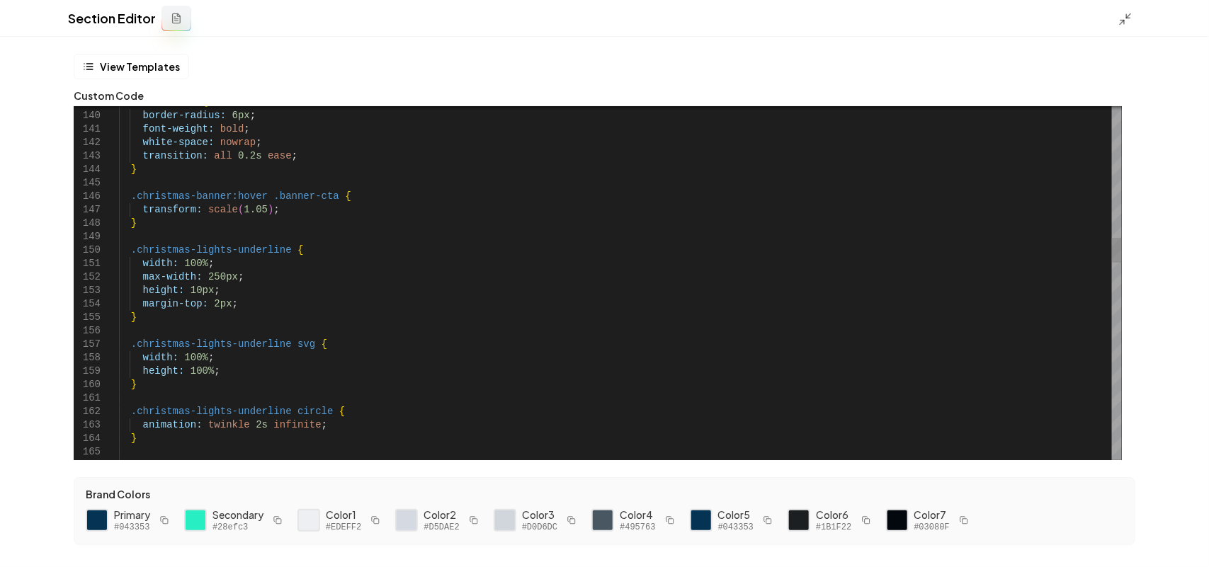
scroll to position [12, 190]
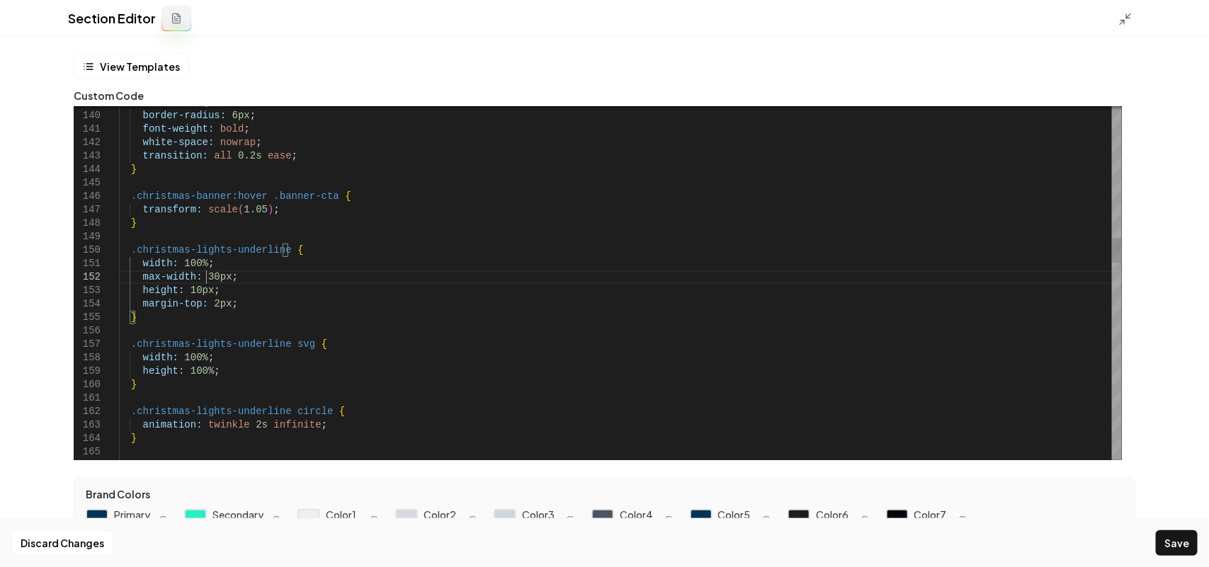
scroll to position [13, 91]
click at [1110, 12] on div "Section Editor" at bounding box center [604, 18] width 1209 height 37
click at [1118, 13] on icon at bounding box center [1125, 19] width 14 height 14
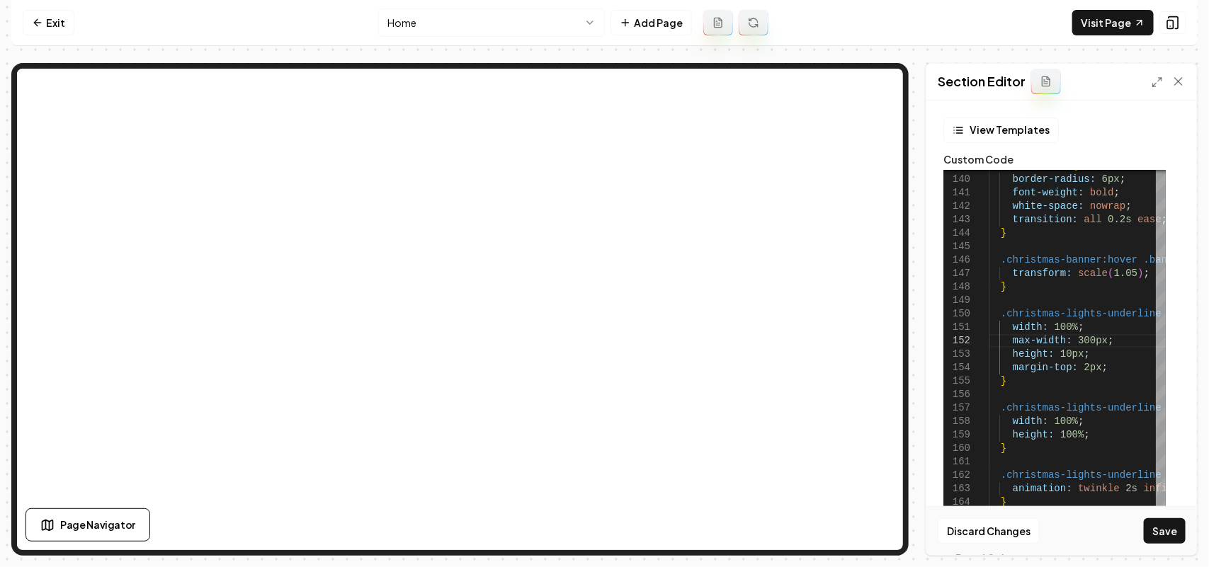
click at [1139, 531] on div "Discard Changes Save" at bounding box center [1061, 530] width 271 height 49
click at [1155, 532] on button "Save" at bounding box center [1165, 530] width 42 height 25
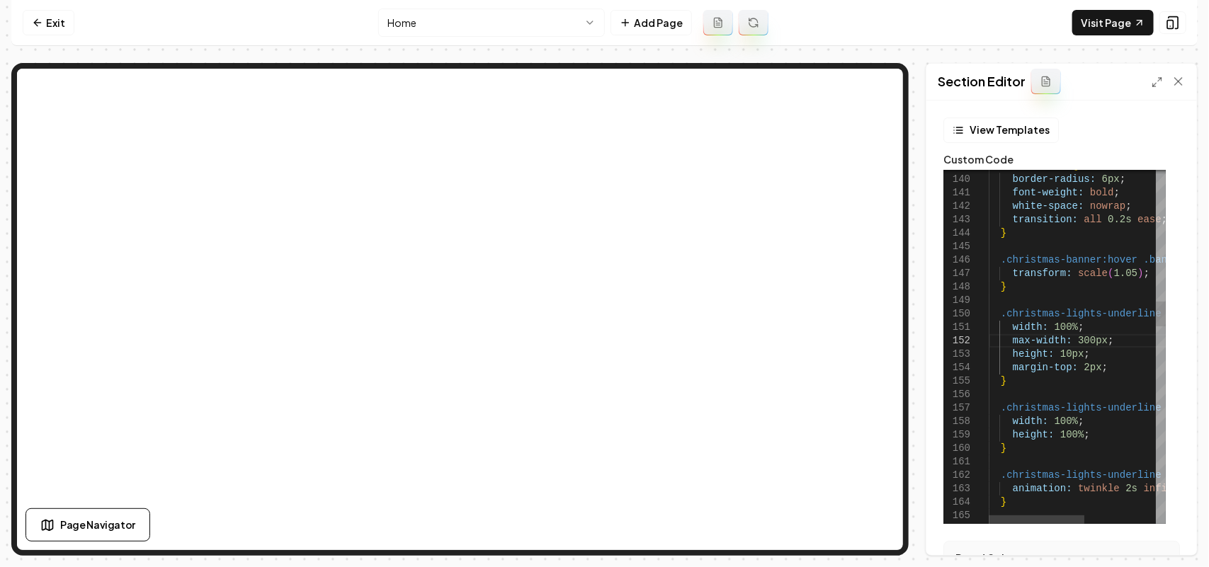
scroll to position [13, 92]
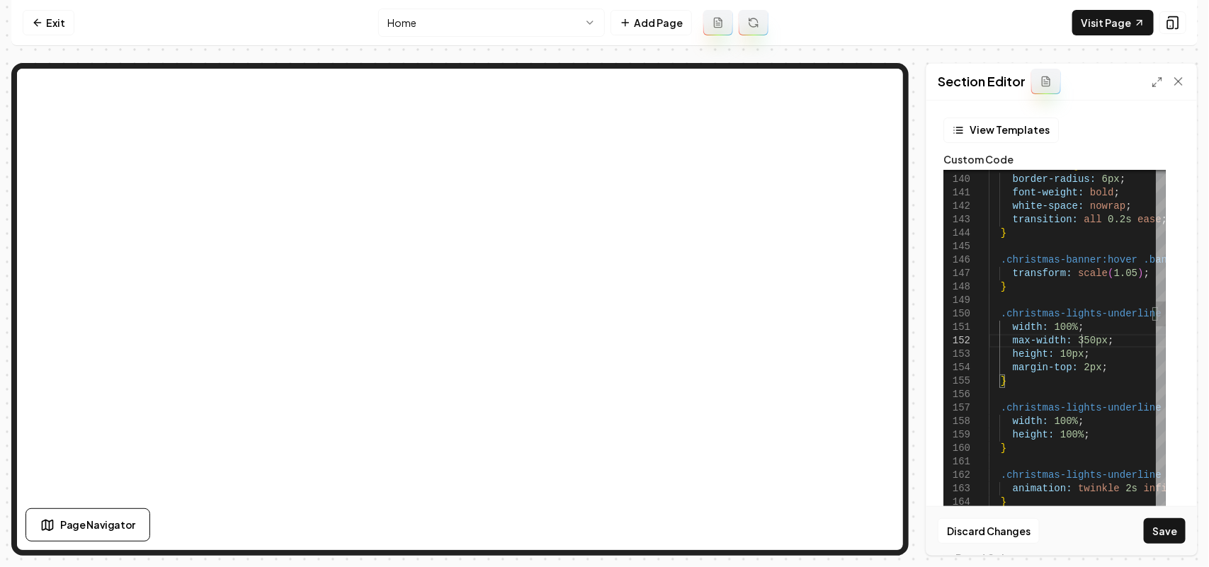
scroll to position [13, 97]
click at [1163, 520] on button "Save" at bounding box center [1165, 530] width 42 height 25
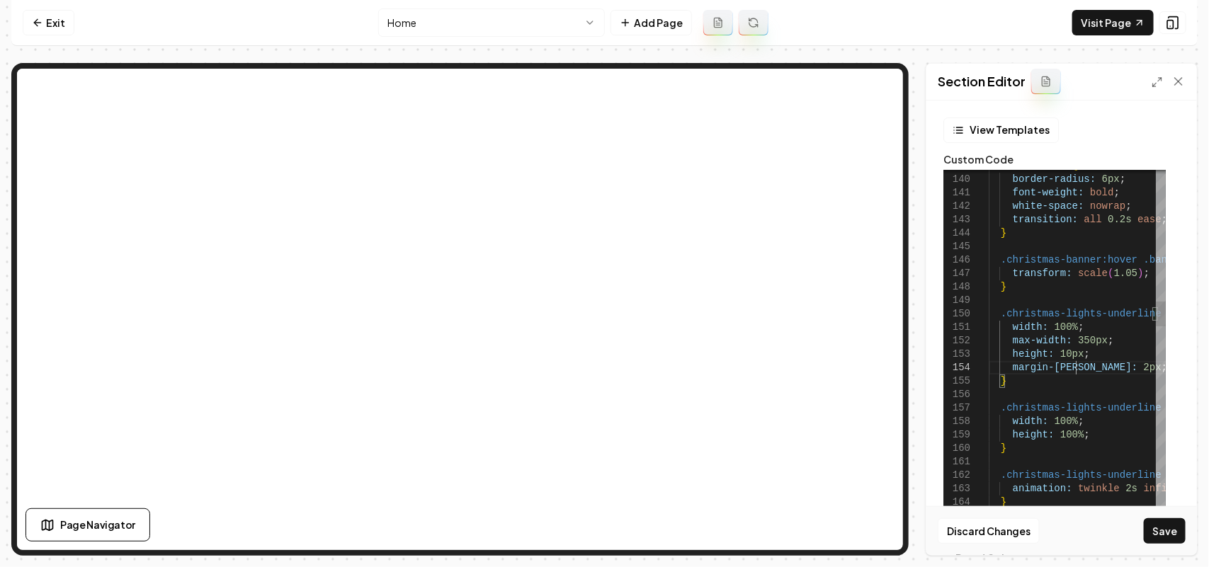
scroll to position [40, 91]
click at [1180, 536] on button "Save" at bounding box center [1165, 530] width 42 height 25
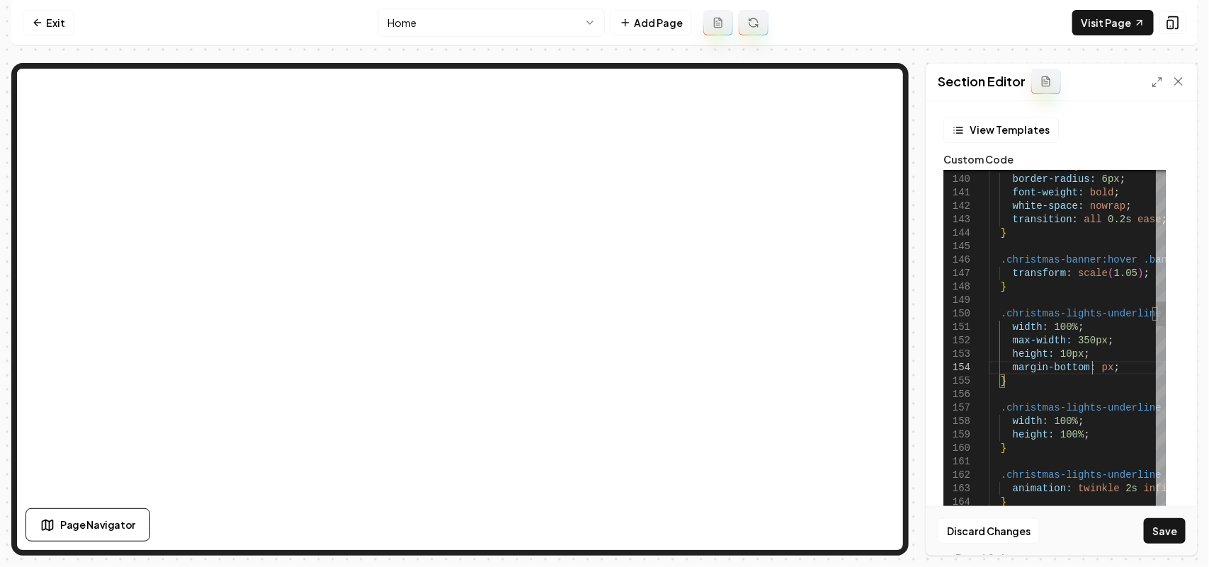
scroll to position [40, 113]
click at [1159, 536] on button "Save" at bounding box center [1165, 530] width 42 height 25
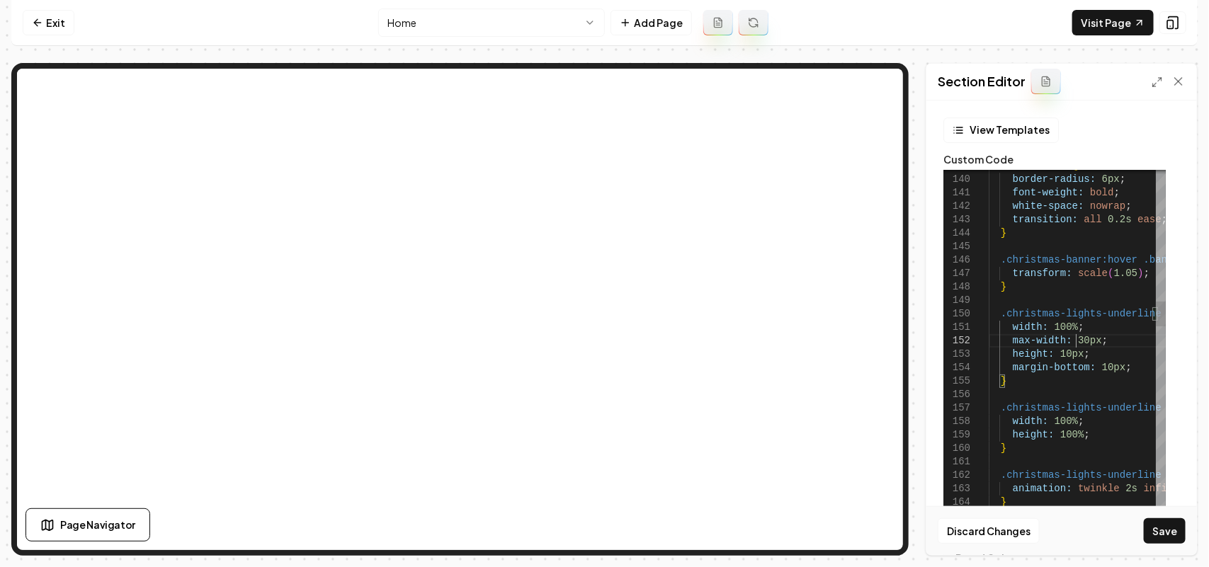
scroll to position [25, 92]
click at [1172, 525] on button "Save" at bounding box center [1165, 530] width 42 height 25
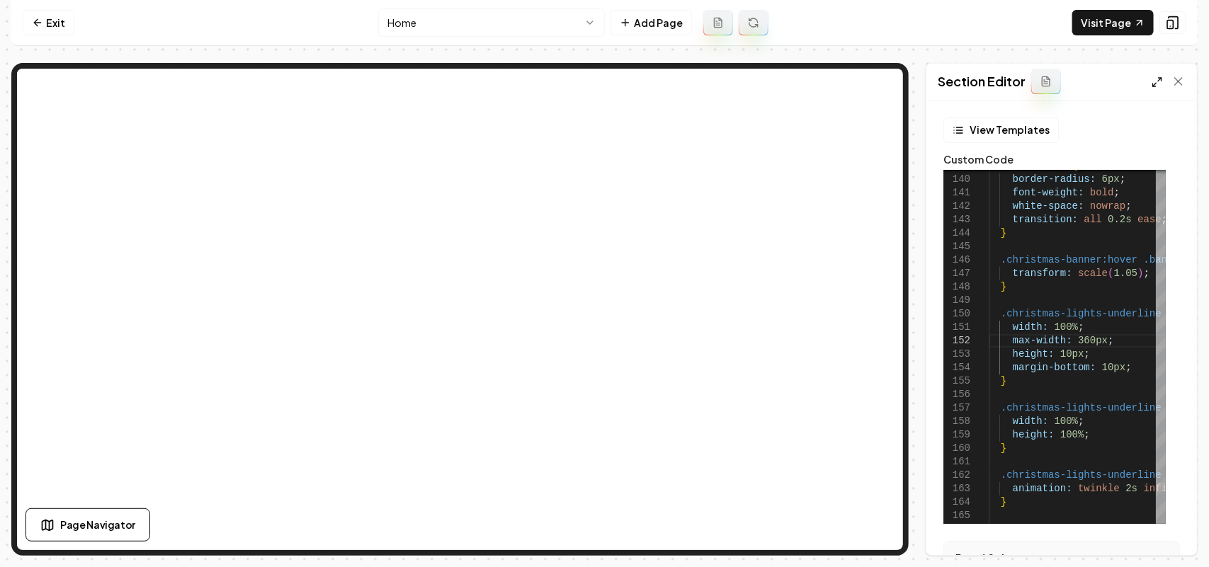
click at [1151, 86] on icon at bounding box center [1156, 81] width 11 height 11
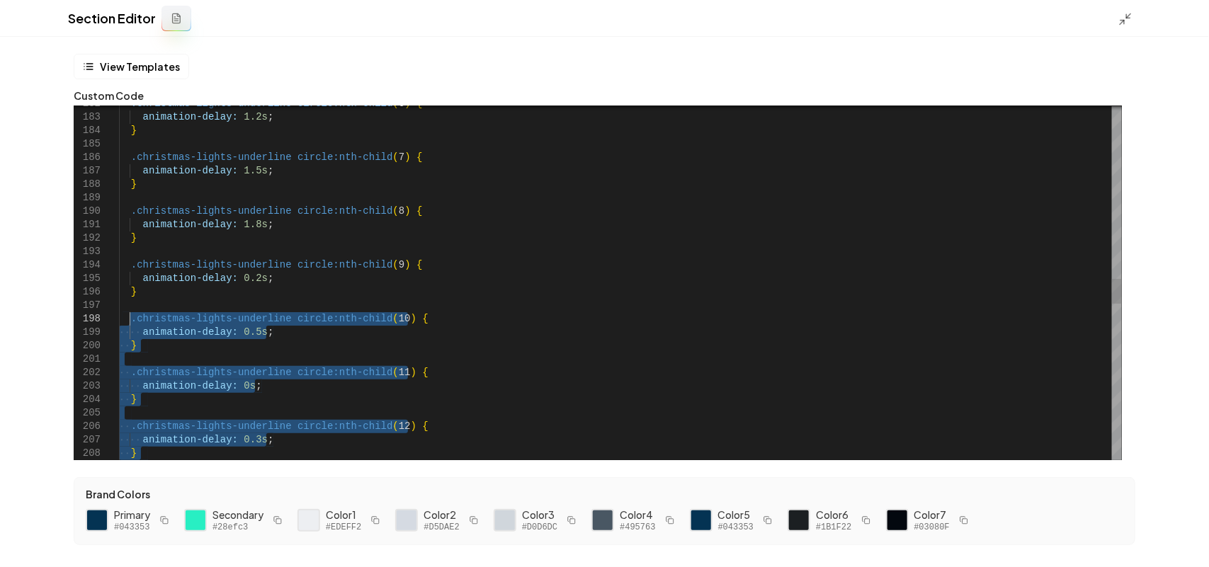
drag, startPoint x: 174, startPoint y: 207, endPoint x: 130, endPoint y: 320, distance: 121.1
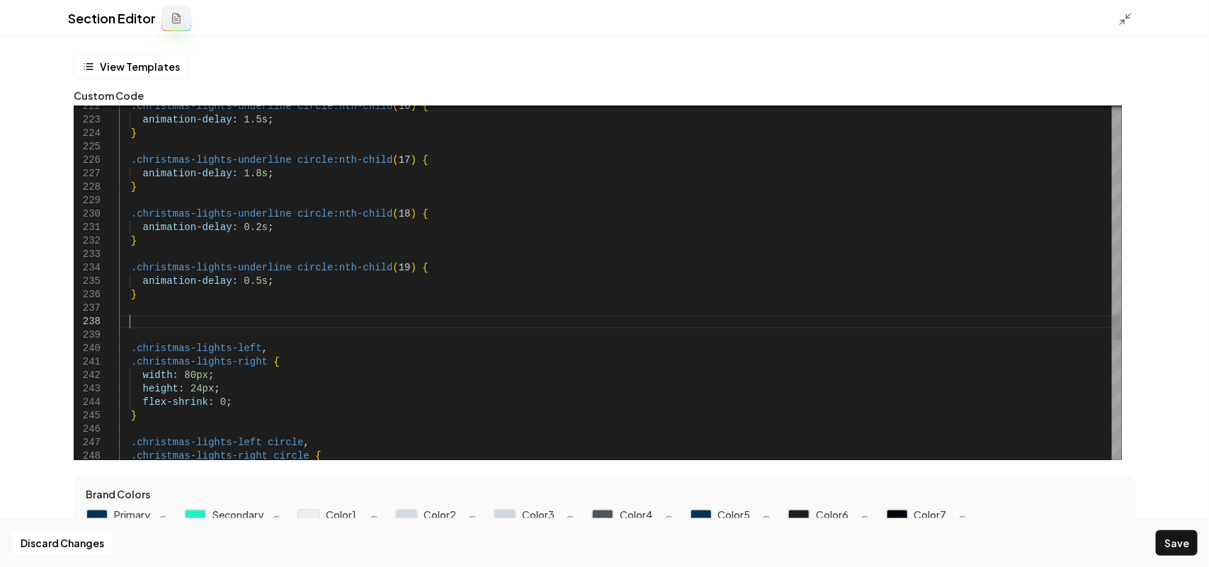
scroll to position [94, 9]
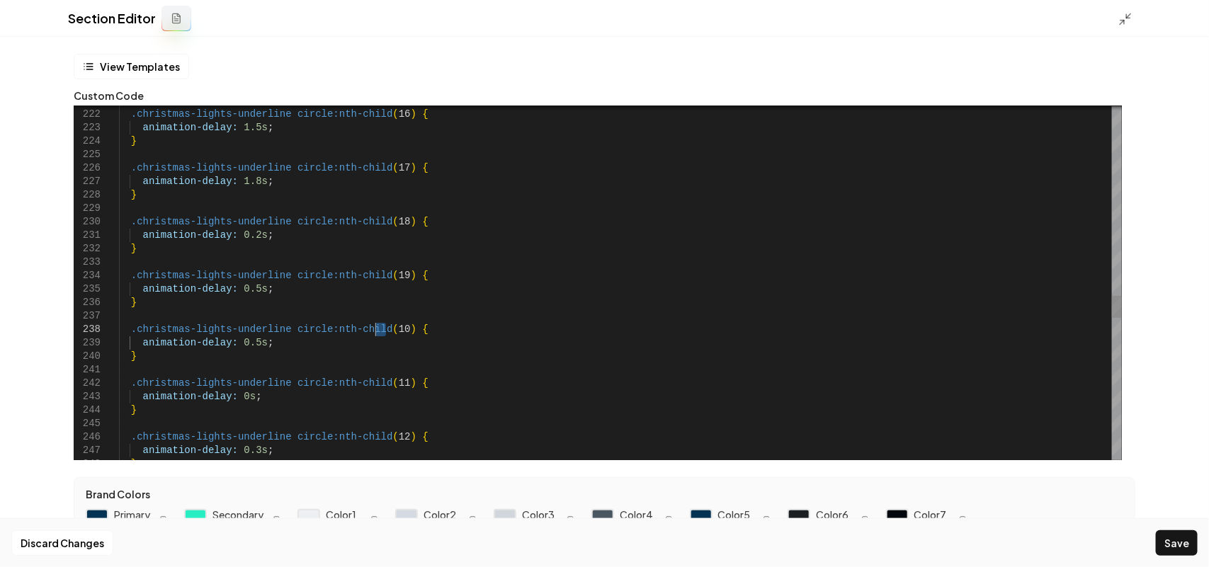
drag, startPoint x: 385, startPoint y: 330, endPoint x: 377, endPoint y: 327, distance: 8.3
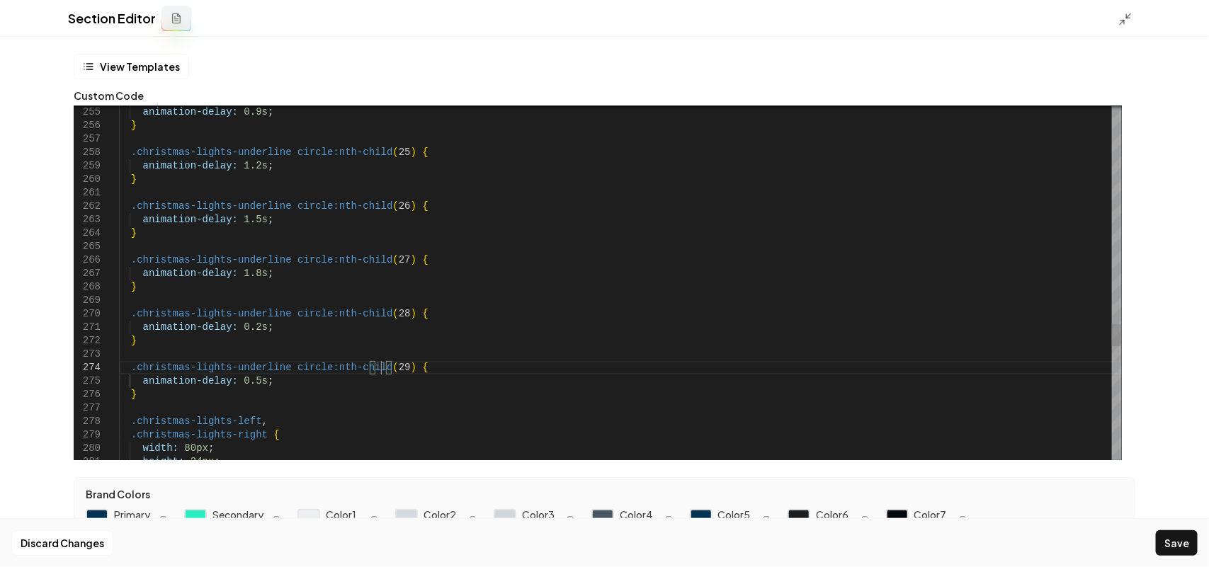
scroll to position [52, 260]
click at [1170, 529] on div "Discard Changes Save" at bounding box center [604, 542] width 1209 height 49
click at [1178, 535] on button "Save" at bounding box center [1177, 542] width 42 height 25
click at [1122, 18] on icon at bounding box center [1125, 19] width 14 height 14
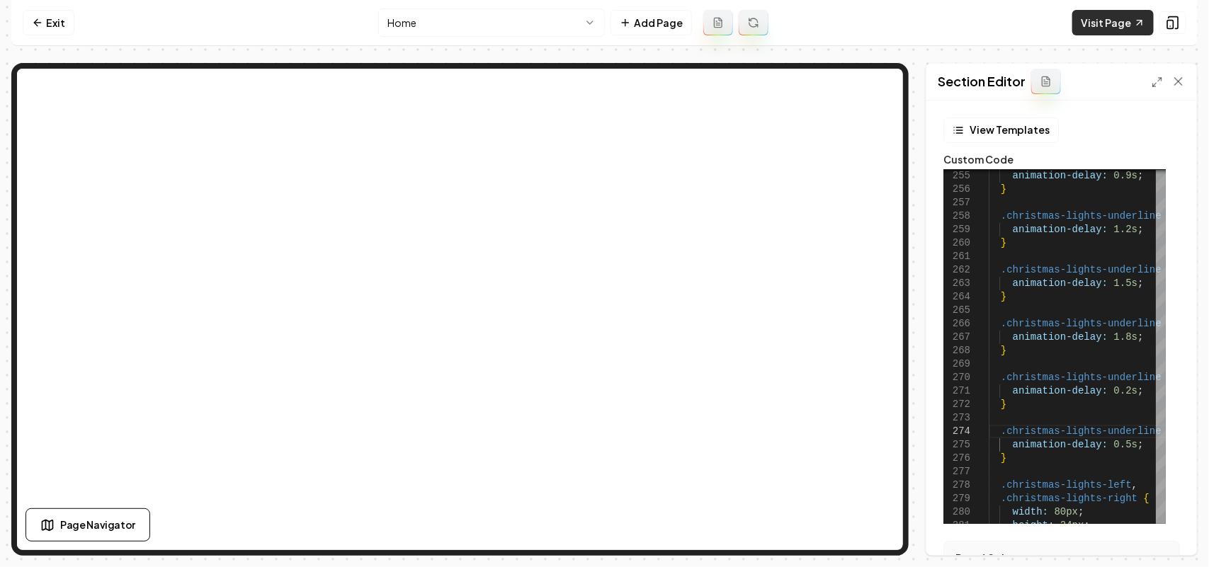
click at [1128, 16] on link "Visit Page" at bounding box center [1112, 22] width 81 height 25
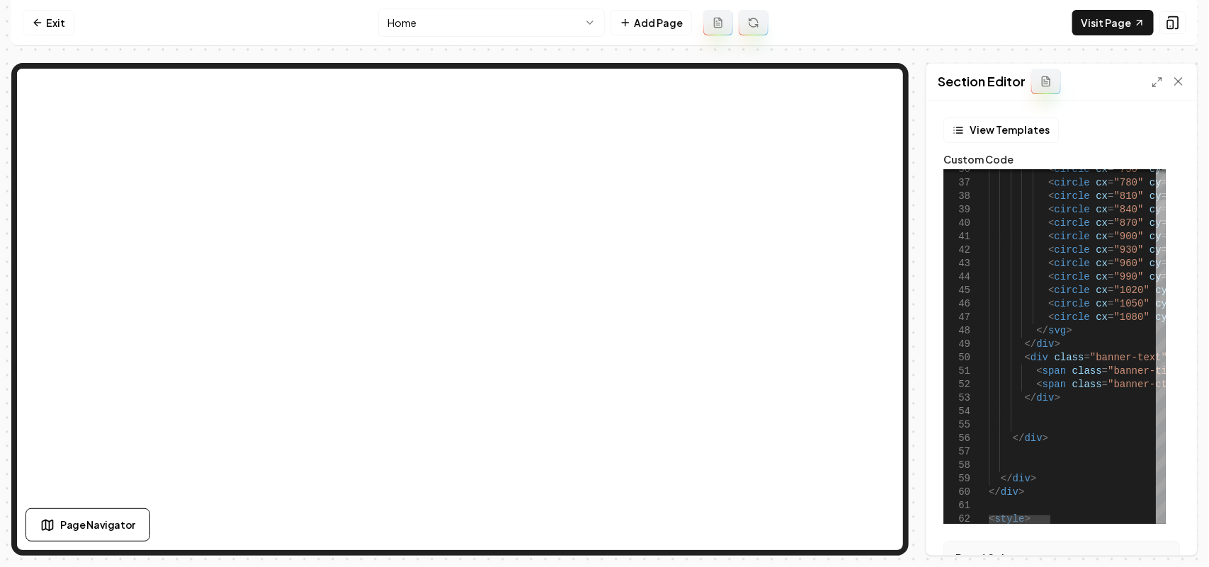
click at [1160, 209] on div at bounding box center [1161, 211] width 10 height 22
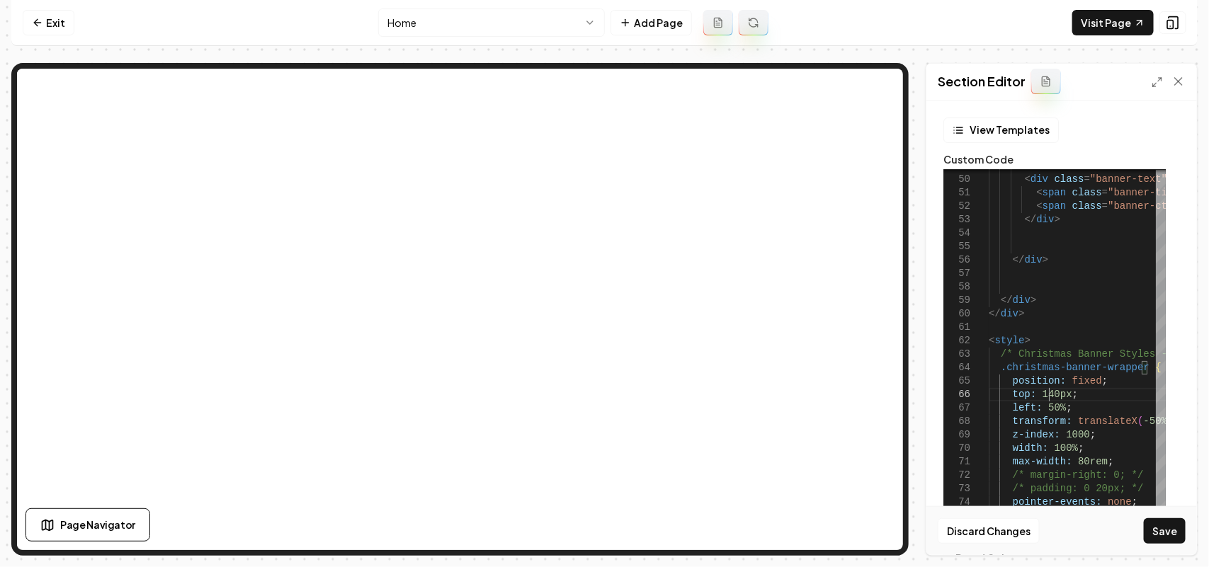
scroll to position [68, 59]
click at [1156, 519] on button "Save" at bounding box center [1165, 530] width 42 height 25
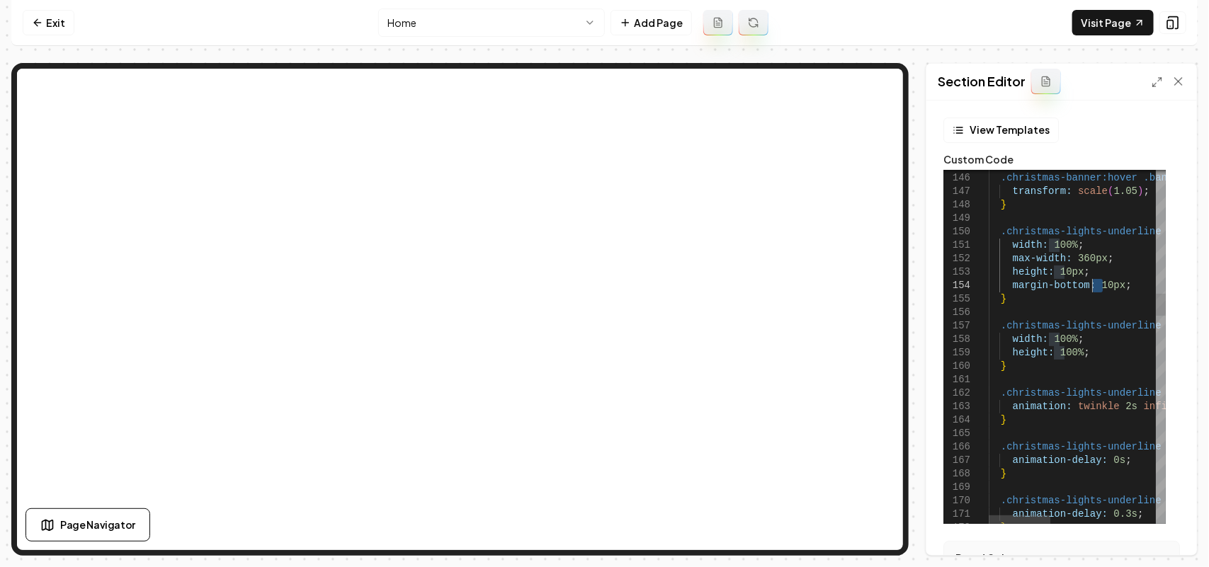
drag, startPoint x: 1101, startPoint y: 284, endPoint x: 1093, endPoint y: 284, distance: 8.5
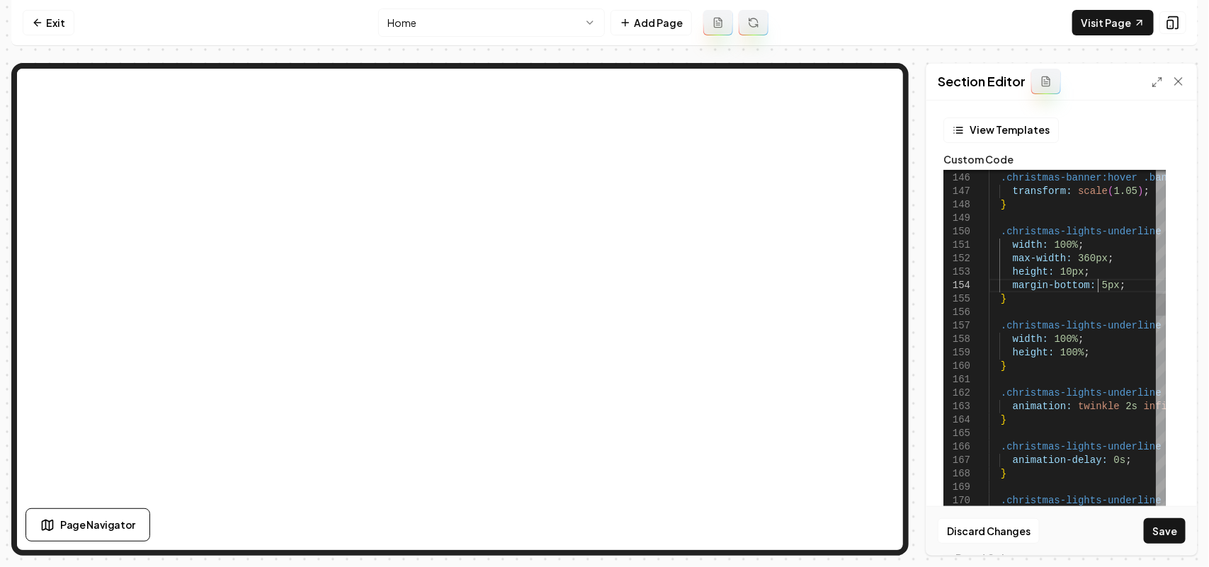
scroll to position [52, 108]
click at [1162, 528] on button "Save" at bounding box center [1165, 530] width 42 height 25
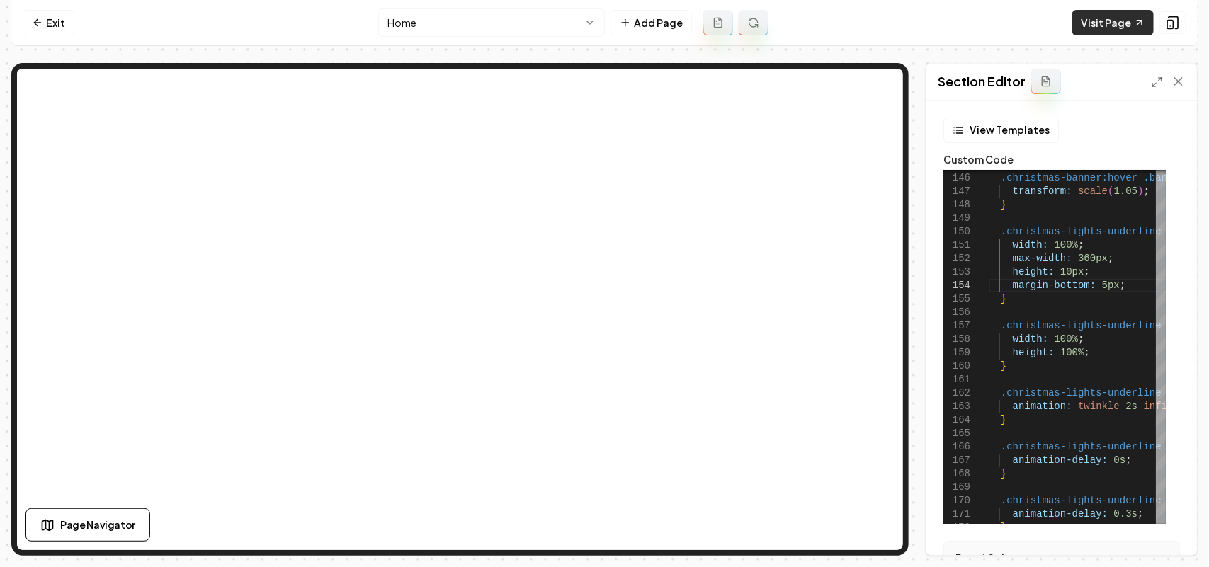
click at [1094, 16] on link "Visit Page" at bounding box center [1112, 22] width 81 height 25
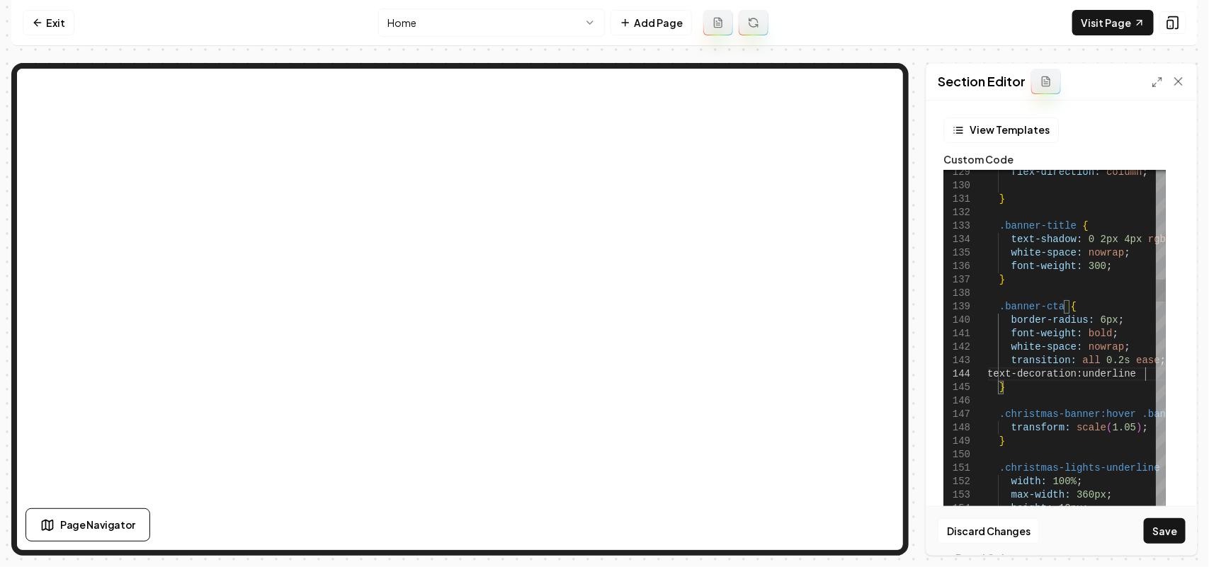
scroll to position [52, 161]
click at [1170, 528] on button "Save" at bounding box center [1165, 530] width 42 height 25
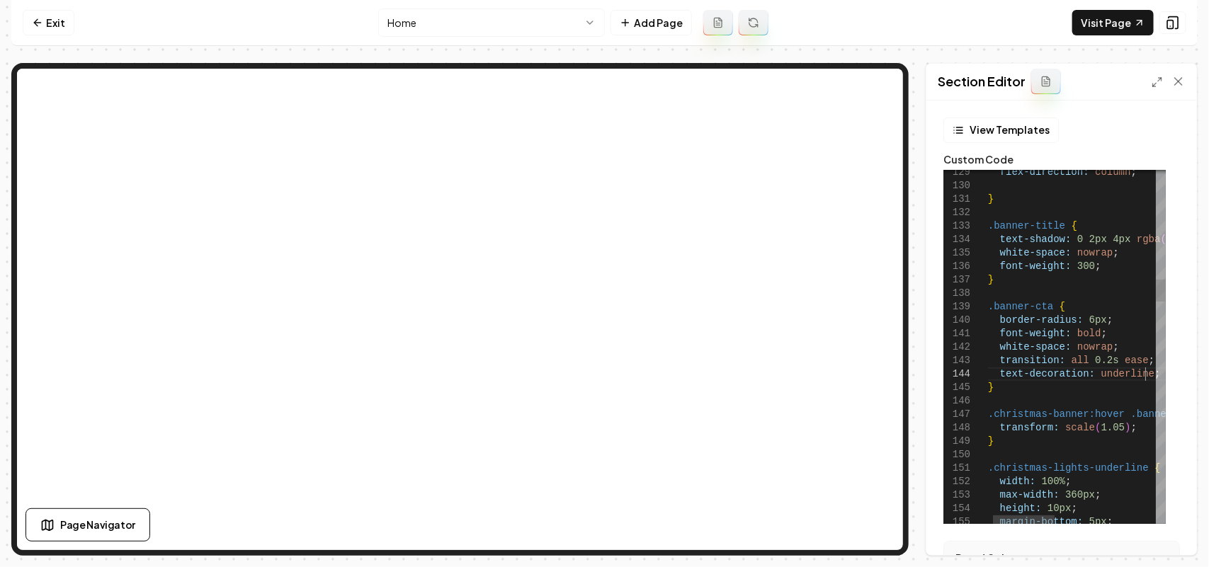
scroll to position [52, 0]
drag, startPoint x: 1147, startPoint y: 377, endPoint x: 997, endPoint y: 370, distance: 150.3
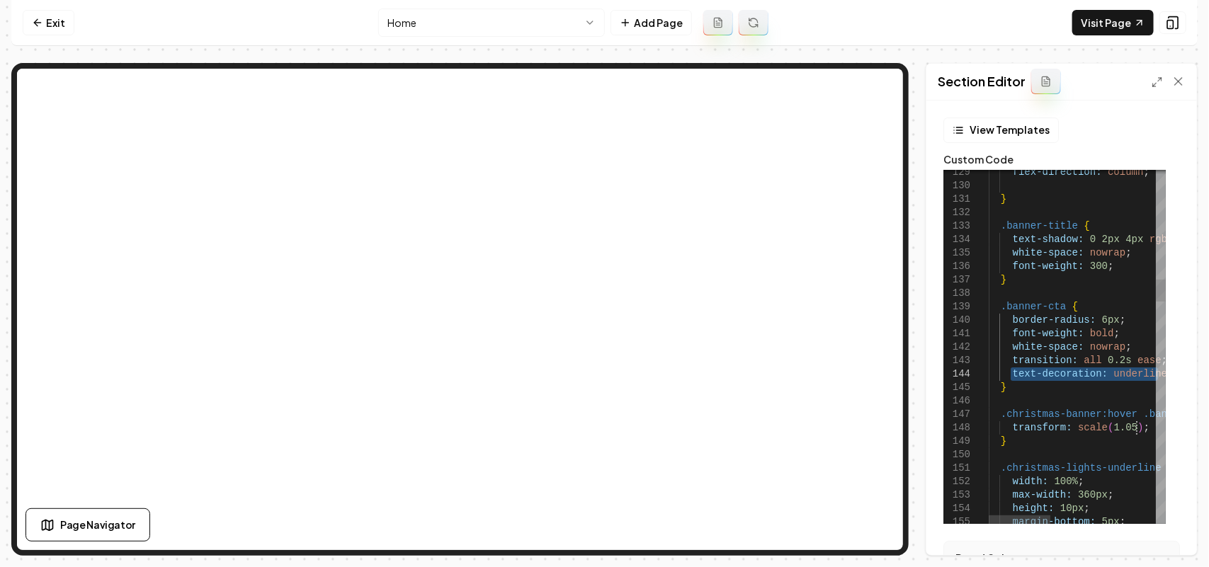
drag, startPoint x: 1003, startPoint y: 370, endPoint x: 1144, endPoint y: 429, distance: 152.0
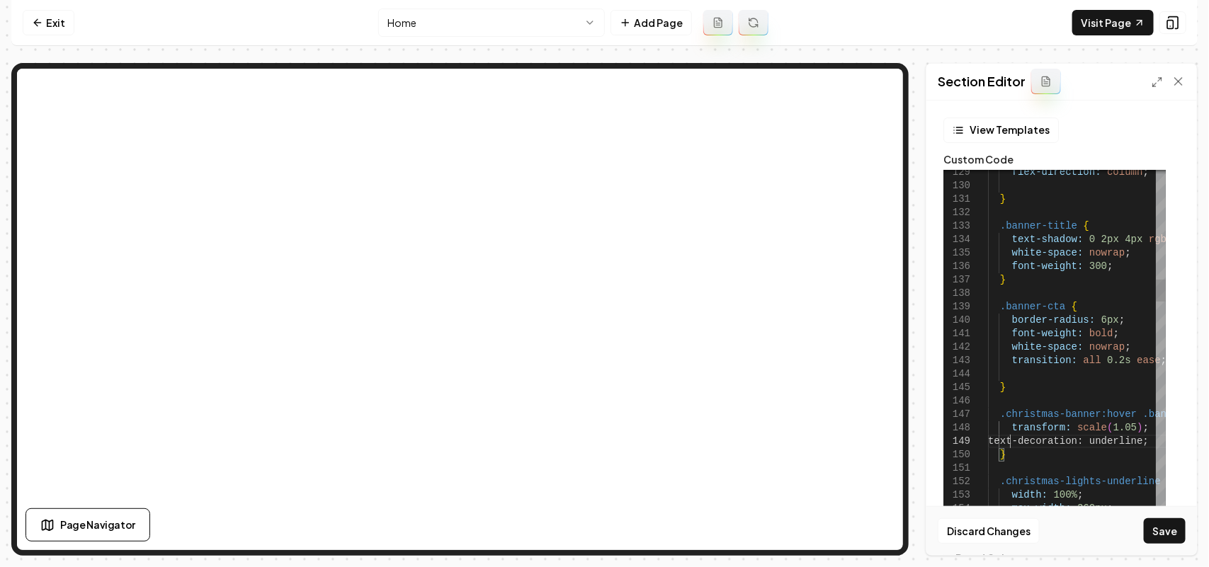
scroll to position [108, 20]
click at [1166, 533] on button "Save" at bounding box center [1165, 530] width 42 height 25
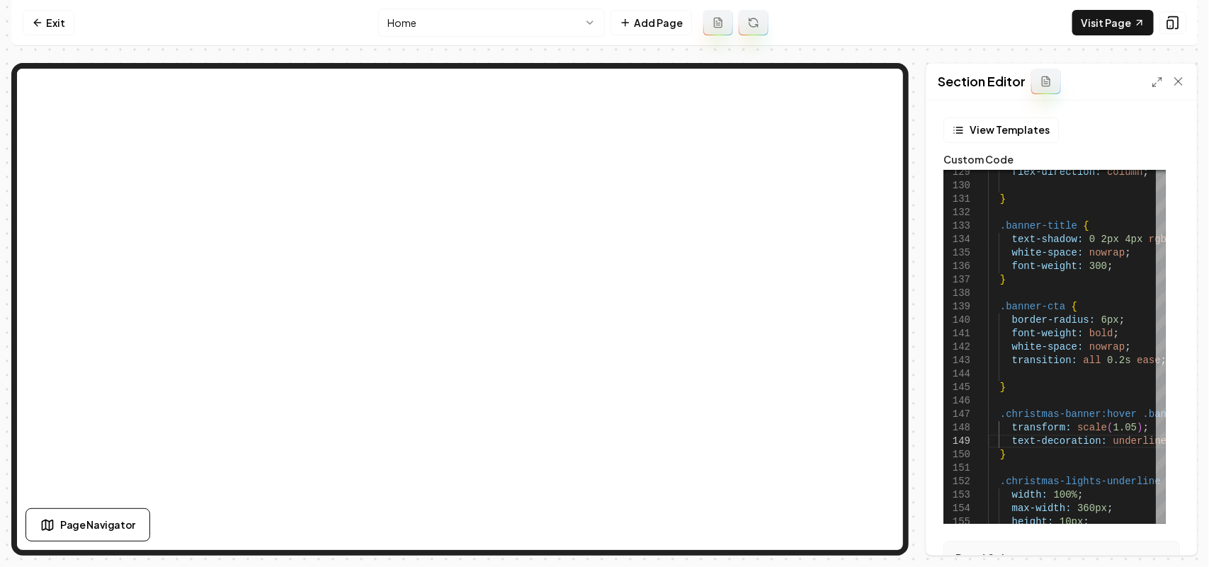
scroll to position [89, 0]
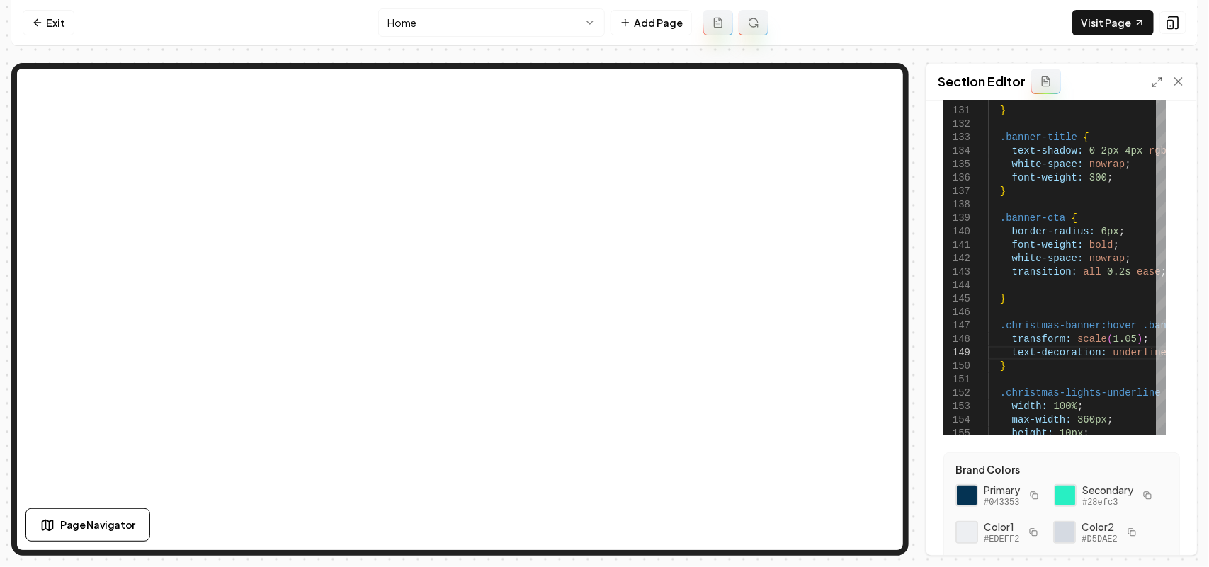
click at [1146, 499] on rect "button" at bounding box center [1148, 496] width 5 height 5
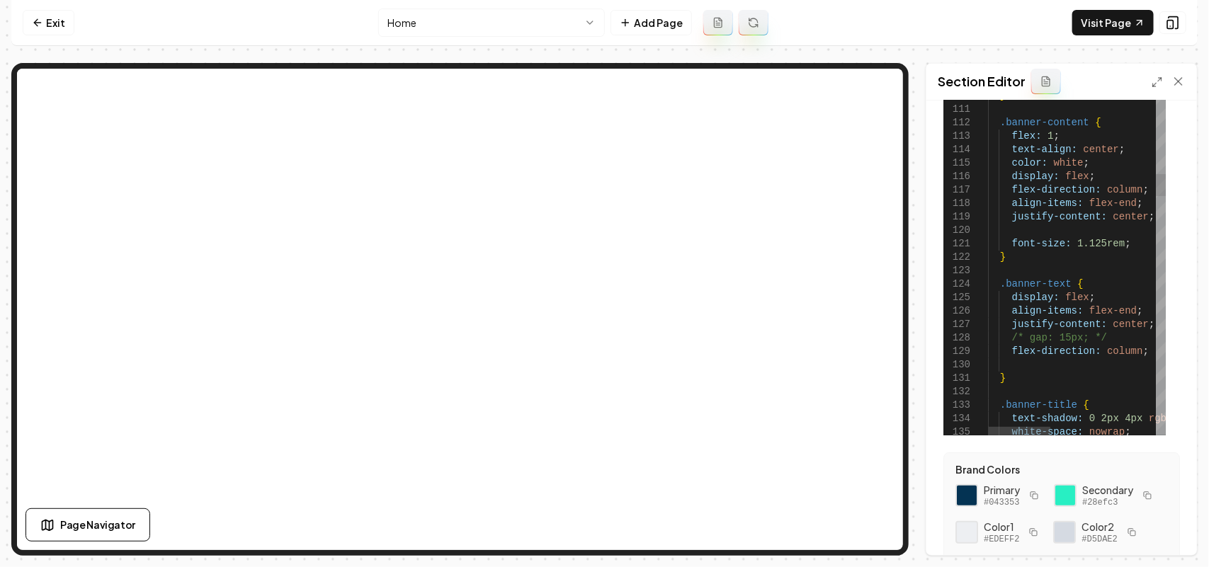
click at [1160, 528] on button "Save" at bounding box center [1165, 530] width 42 height 25
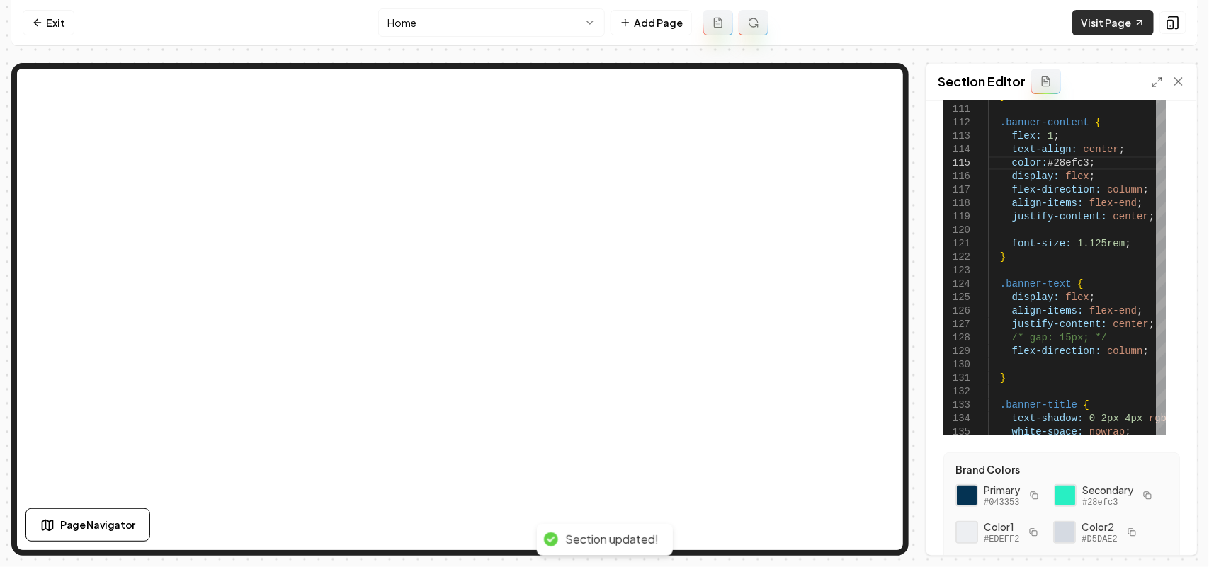
click at [1124, 22] on link "Visit Page" at bounding box center [1112, 22] width 81 height 25
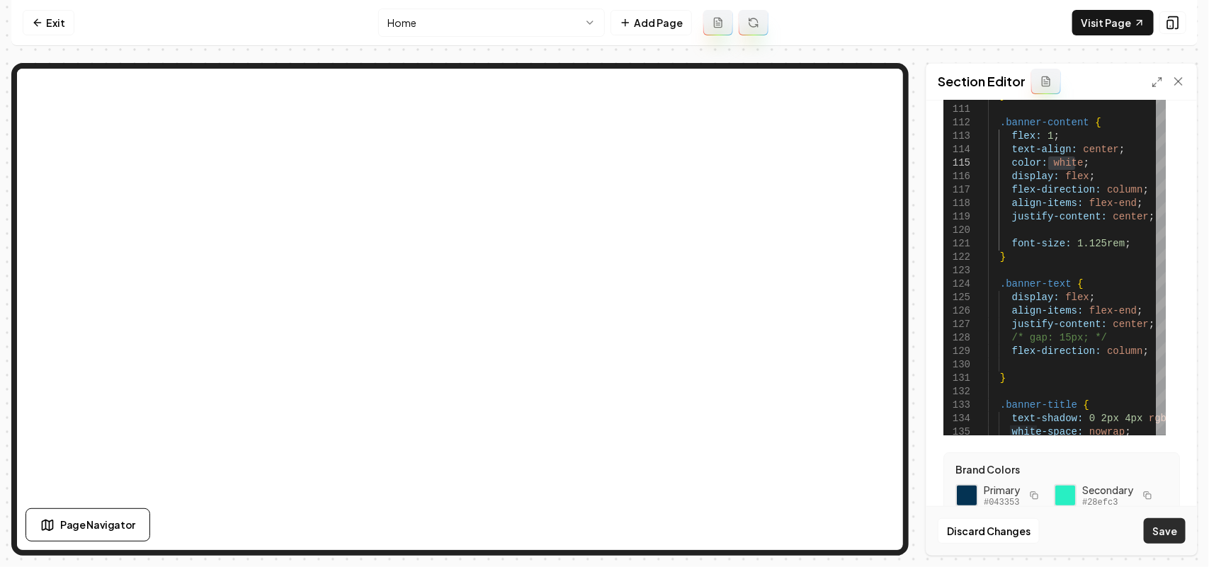
click at [1155, 526] on button "Save" at bounding box center [1165, 530] width 42 height 25
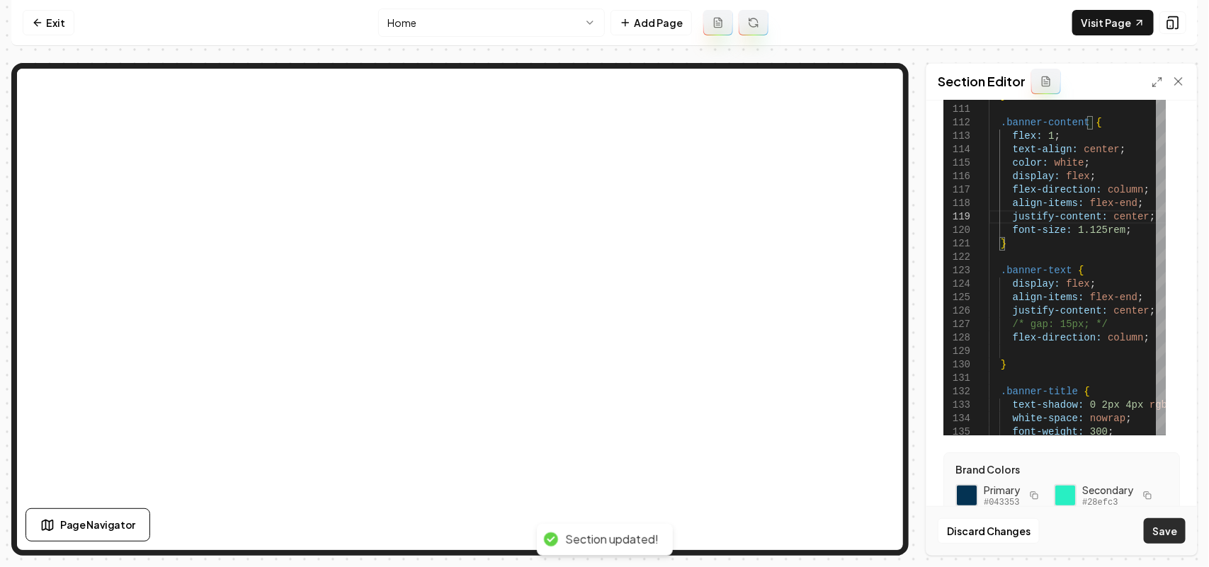
click at [1162, 528] on button "Save" at bounding box center [1165, 530] width 42 height 25
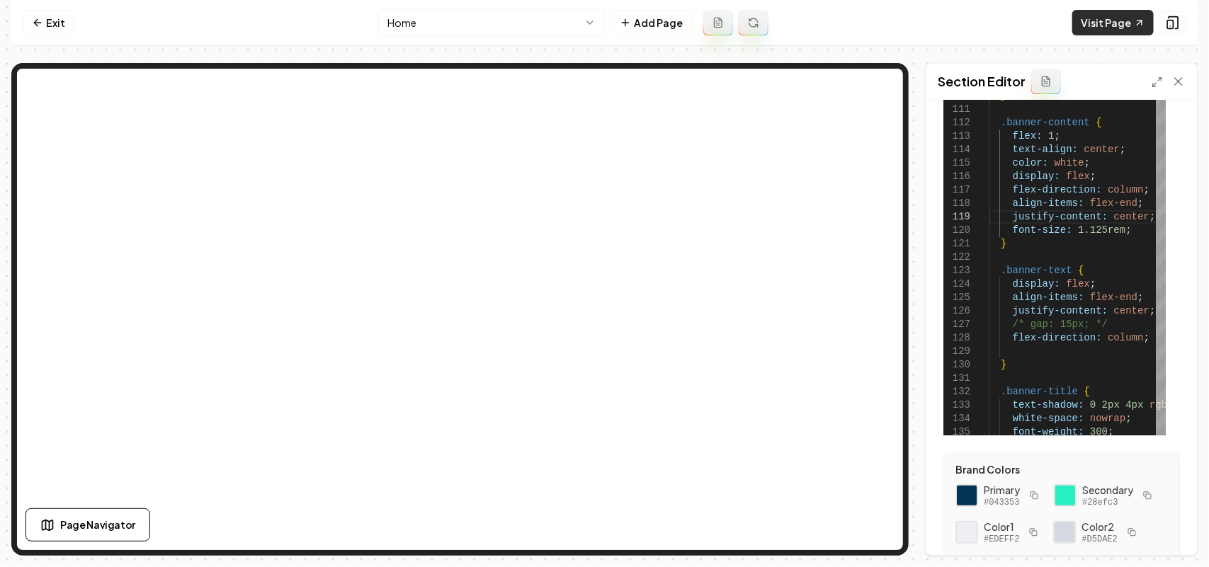
click at [1127, 23] on link "Visit Page" at bounding box center [1112, 22] width 81 height 25
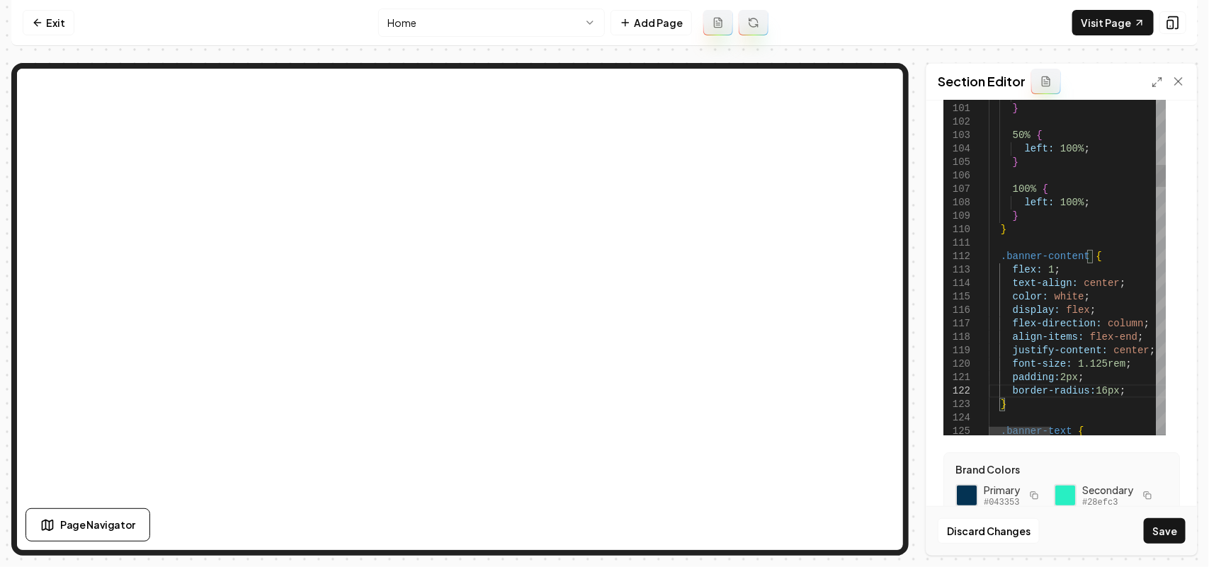
scroll to position [27, 20]
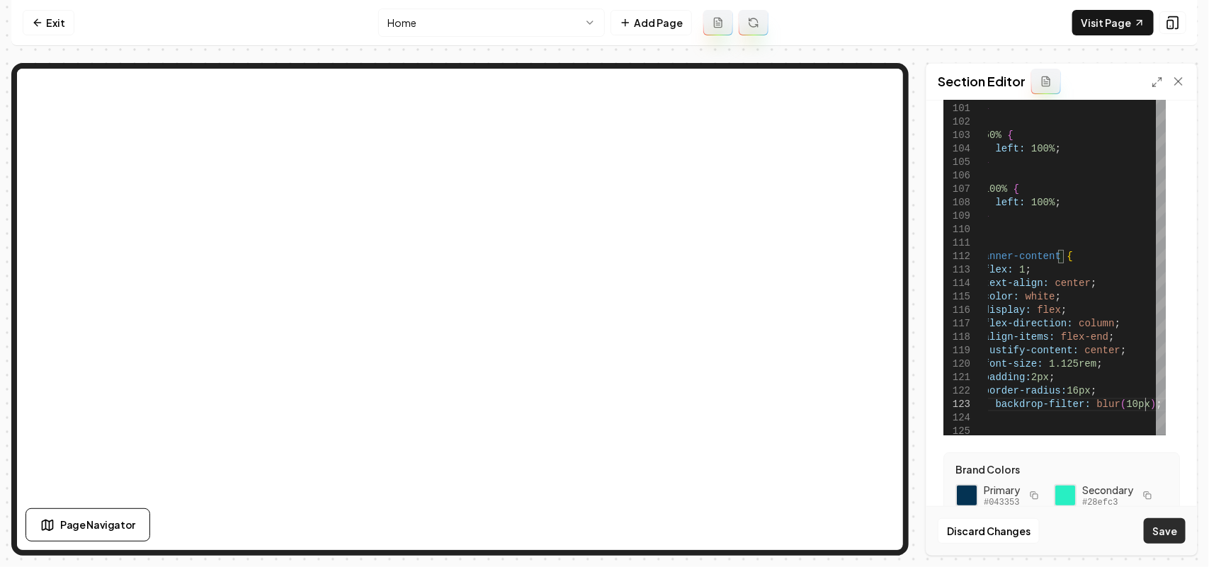
click at [1162, 523] on button "Save" at bounding box center [1165, 530] width 42 height 25
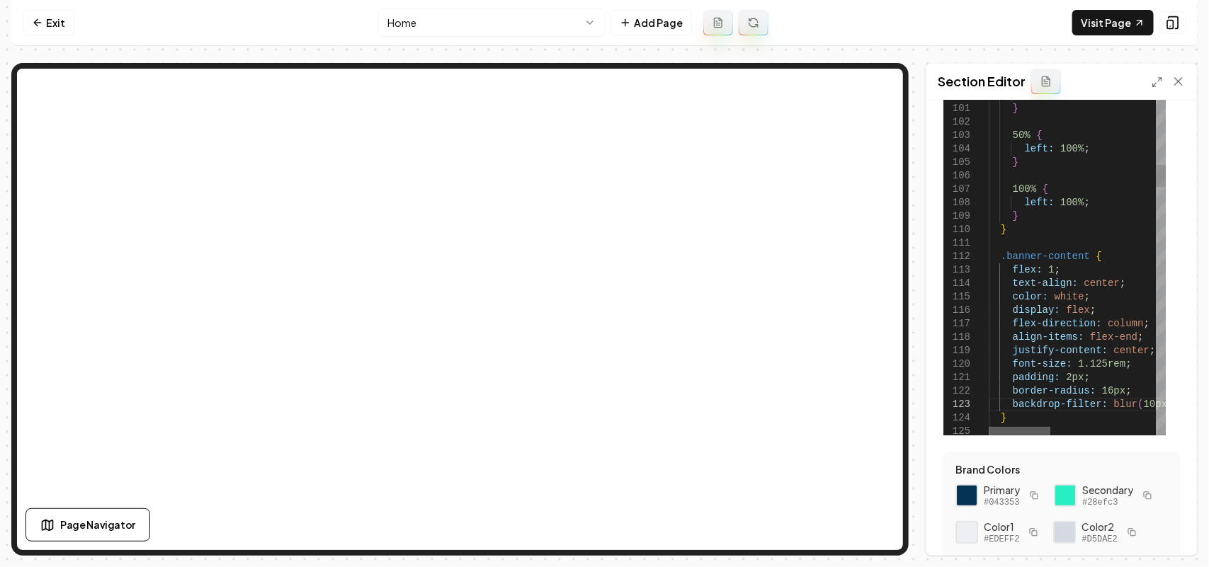
click at [1041, 430] on div at bounding box center [1020, 431] width 62 height 8
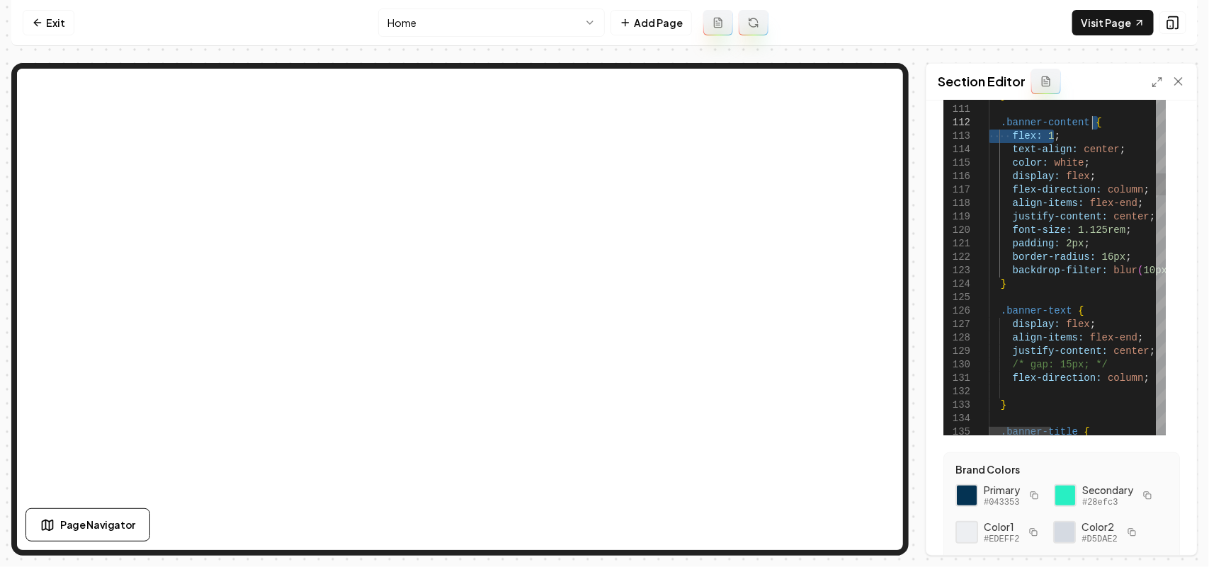
drag, startPoint x: 1062, startPoint y: 138, endPoint x: 1105, endPoint y: 127, distance: 43.8
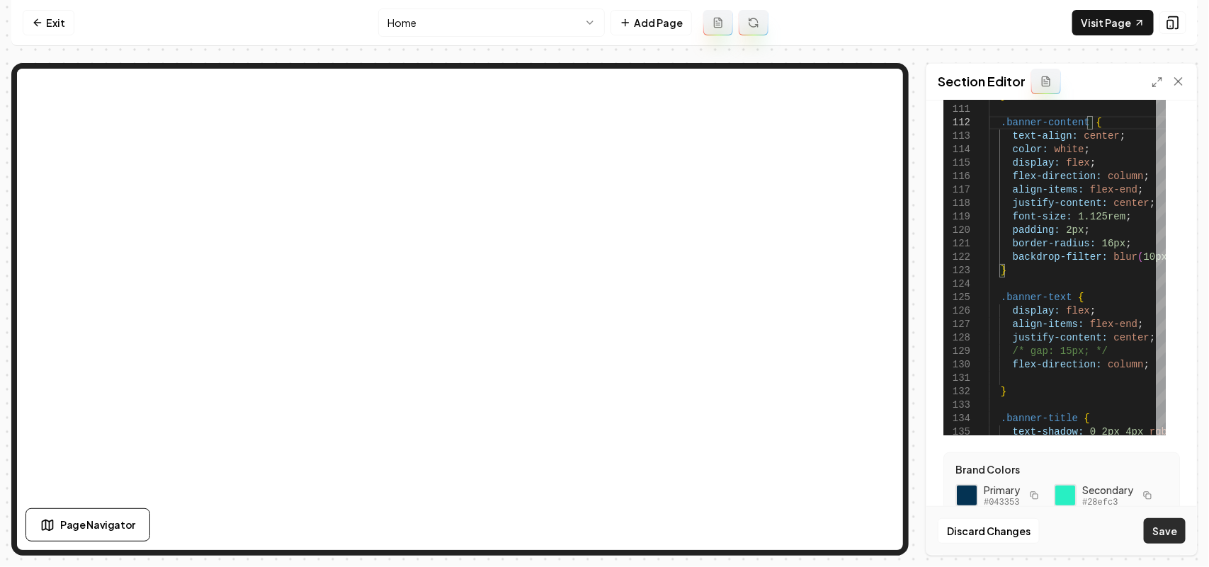
click at [1162, 522] on button "Save" at bounding box center [1165, 530] width 42 height 25
click at [1163, 525] on button "Save" at bounding box center [1165, 530] width 42 height 25
click at [1106, 25] on link "Visit Page" at bounding box center [1112, 22] width 81 height 25
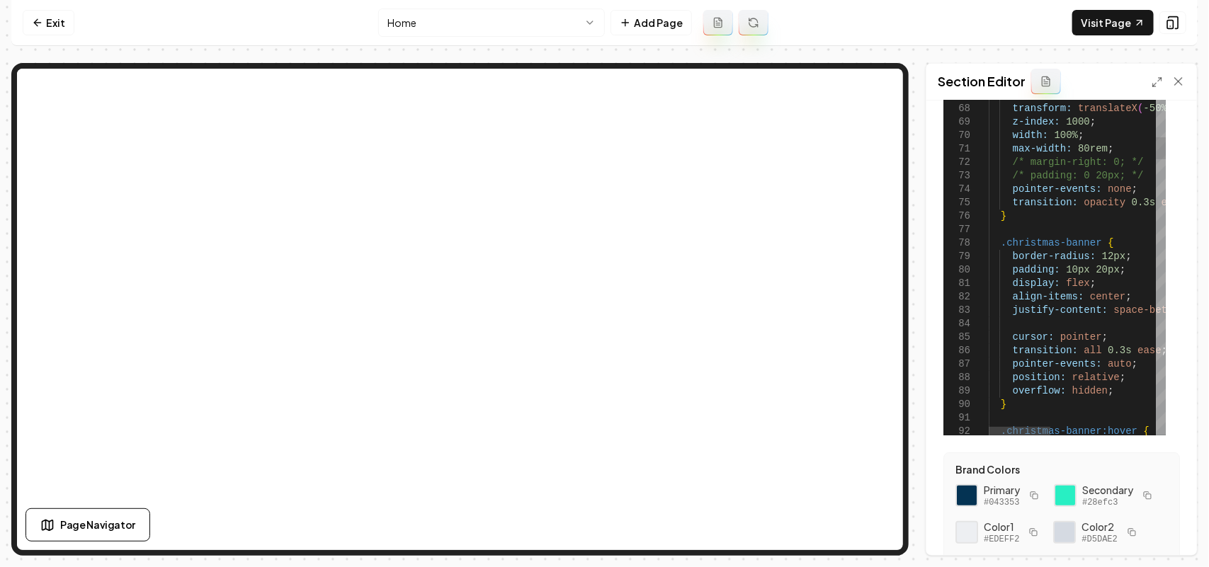
scroll to position [89, 0]
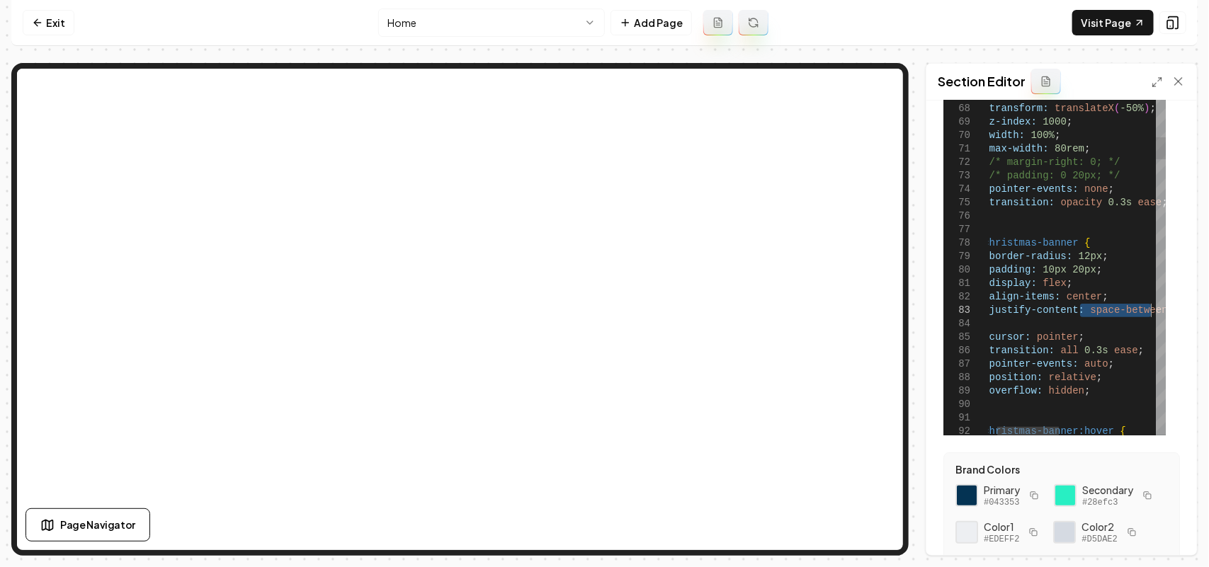
drag, startPoint x: 1103, startPoint y: 309, endPoint x: 1153, endPoint y: 312, distance: 49.6
click at [1180, 535] on button "Save" at bounding box center [1165, 530] width 42 height 25
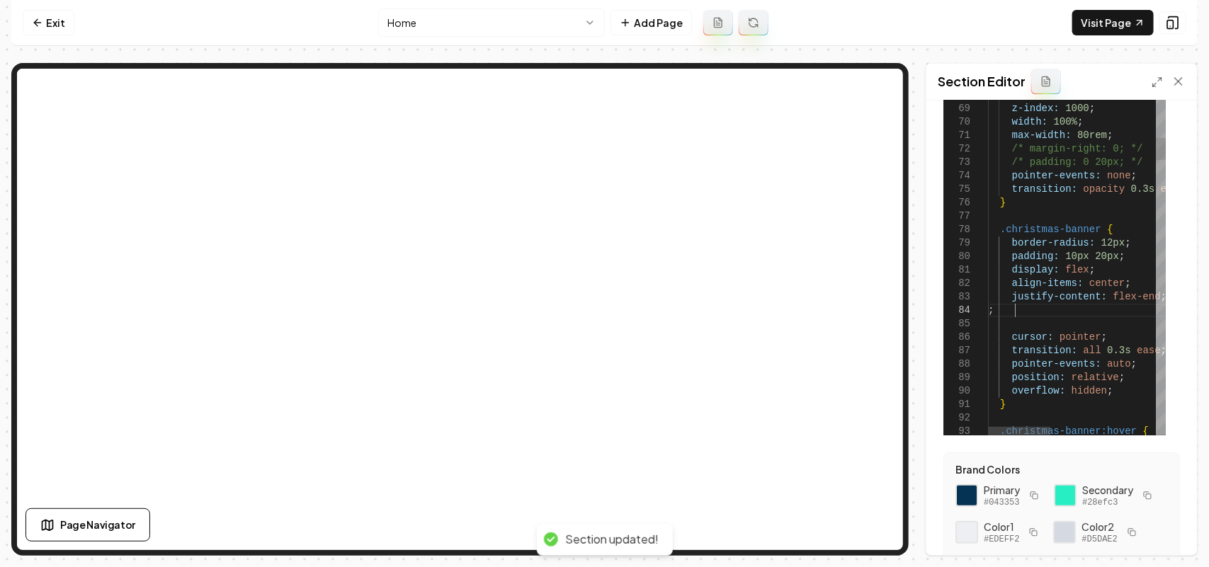
scroll to position [121, 0]
drag, startPoint x: 1110, startPoint y: 313, endPoint x: 871, endPoint y: 313, distance: 238.6
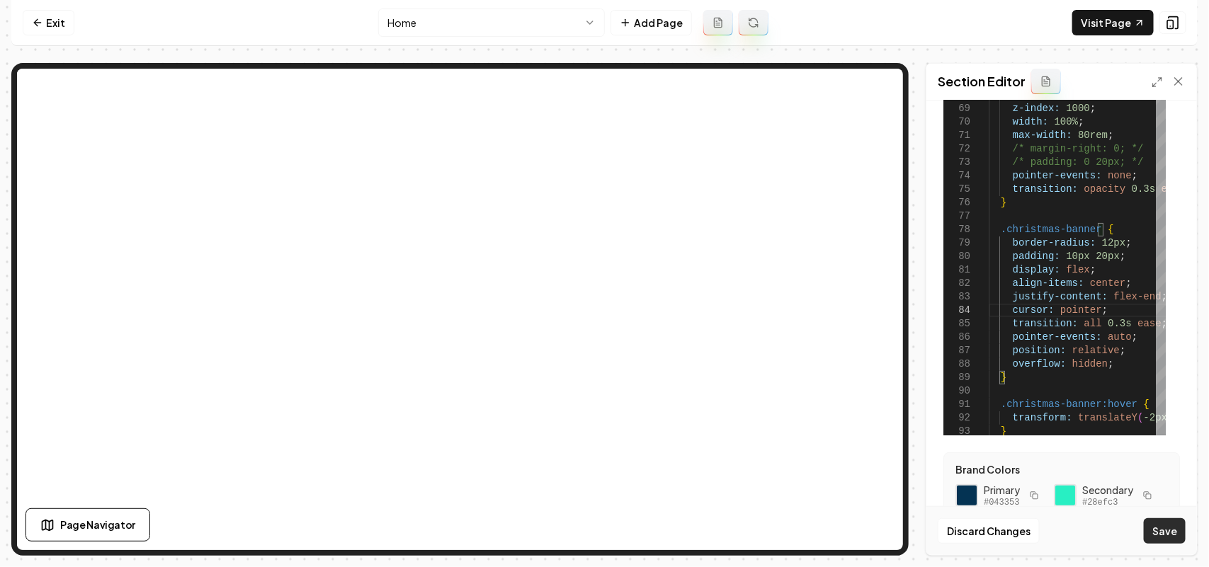
click at [1167, 523] on button "Save" at bounding box center [1165, 530] width 42 height 25
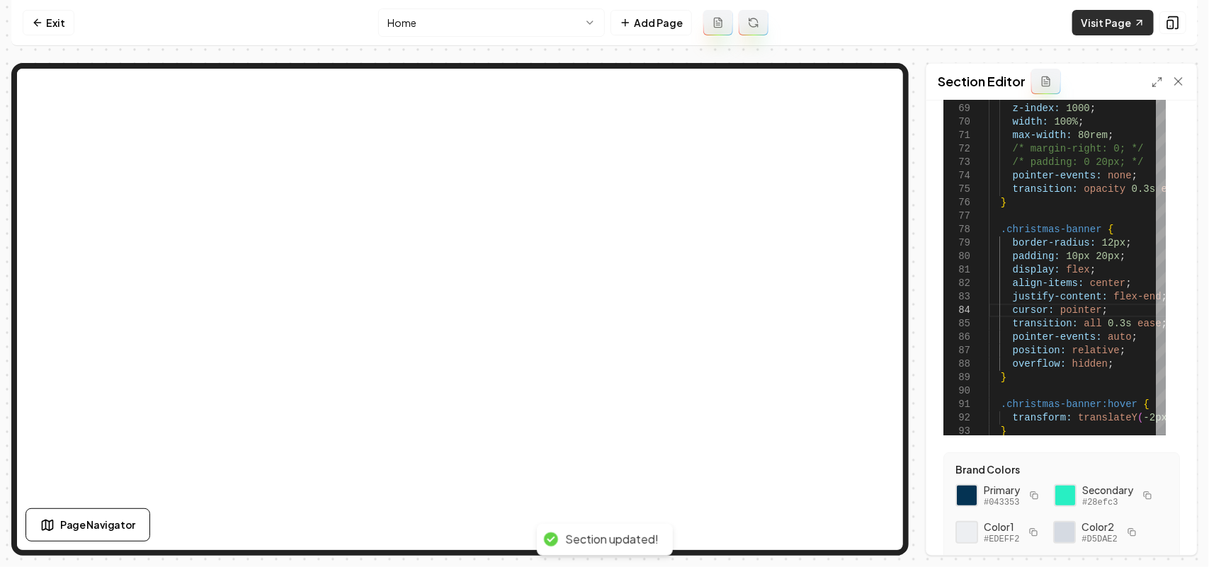
click at [1120, 27] on link "Visit Page" at bounding box center [1112, 22] width 81 height 25
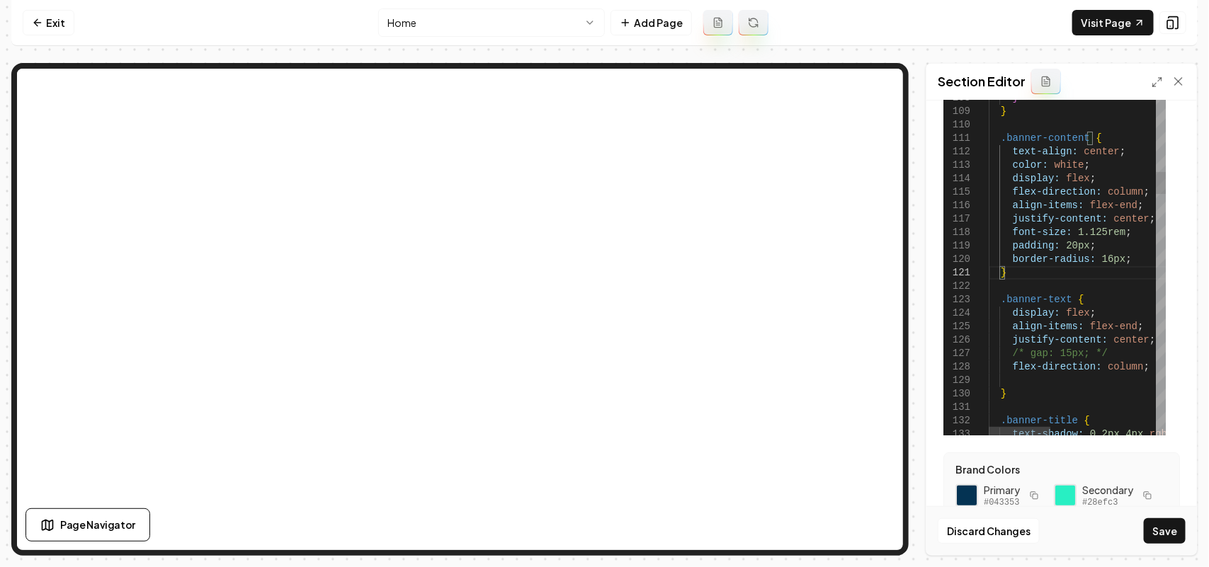
click at [1171, 545] on div "Discard Changes Save" at bounding box center [1061, 530] width 271 height 49
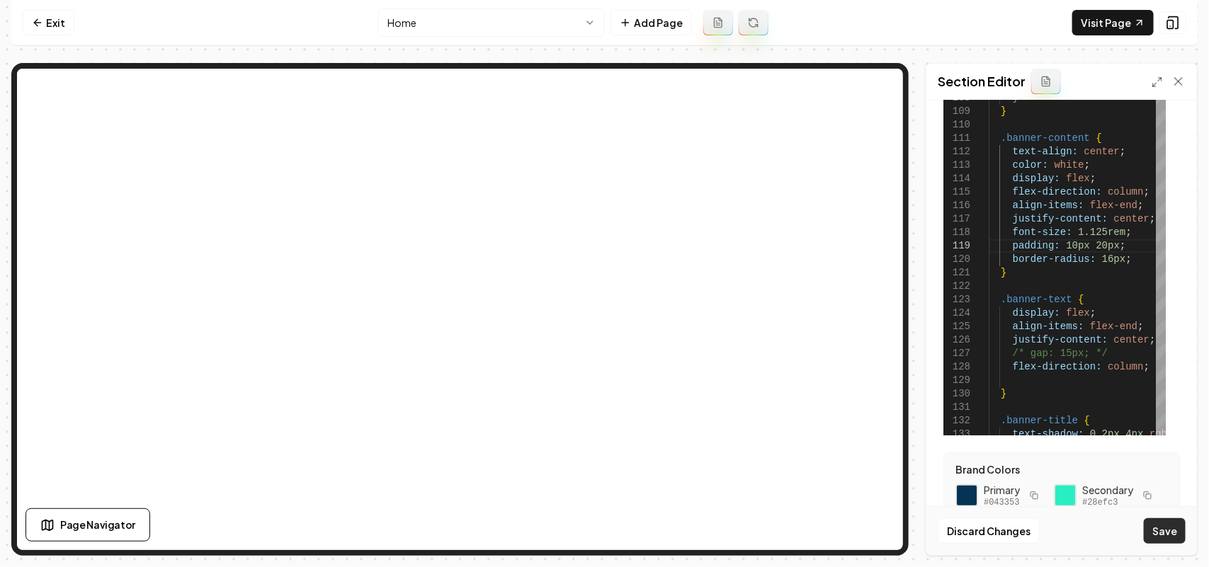
click at [1172, 536] on button "Save" at bounding box center [1165, 530] width 42 height 25
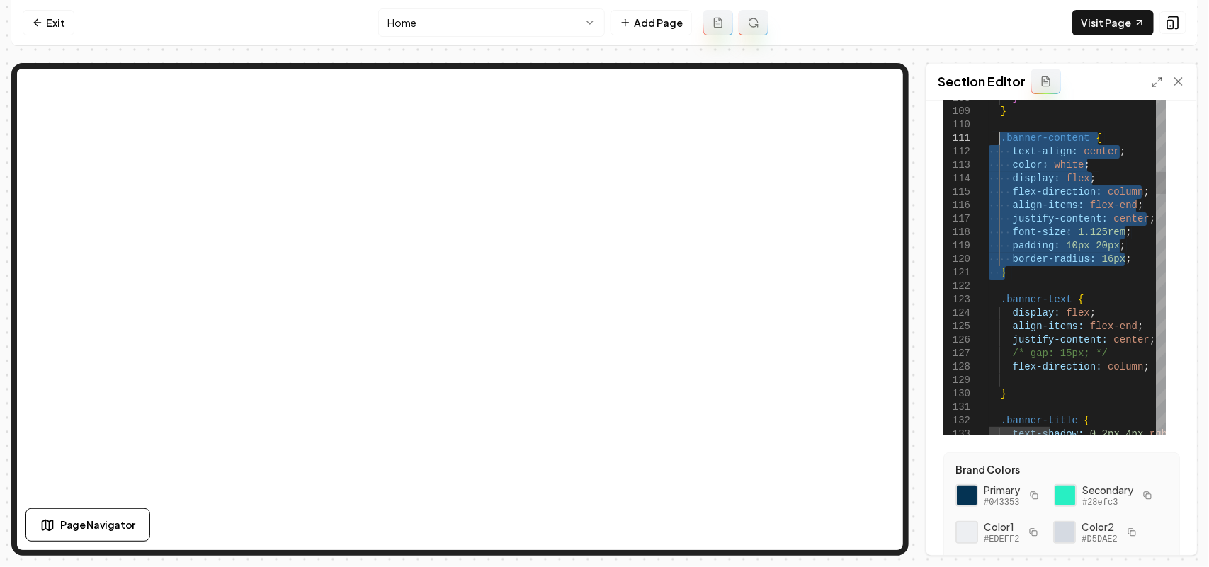
drag, startPoint x: 1025, startPoint y: 278, endPoint x: 1000, endPoint y: 132, distance: 147.4
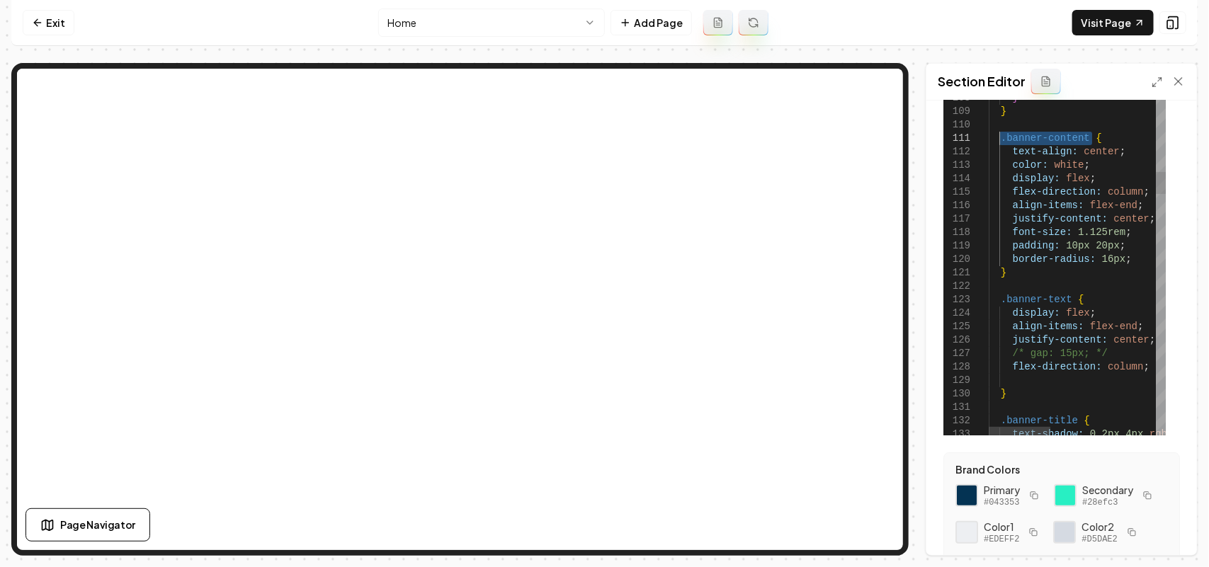
drag, startPoint x: 1086, startPoint y: 135, endPoint x: 998, endPoint y: 137, distance: 87.1
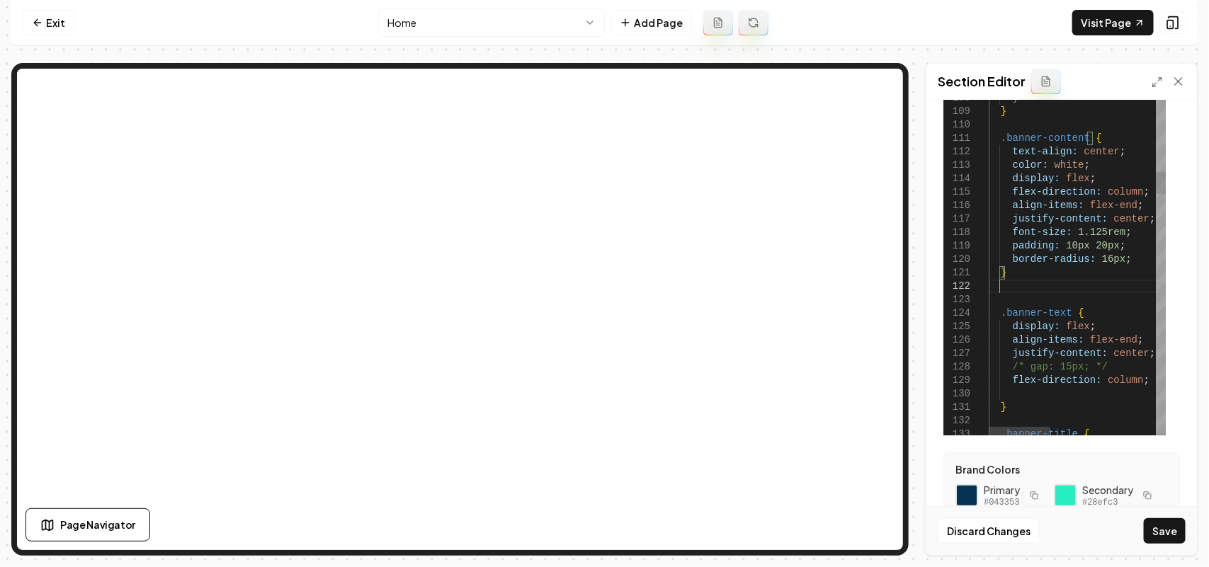
scroll to position [27, 9]
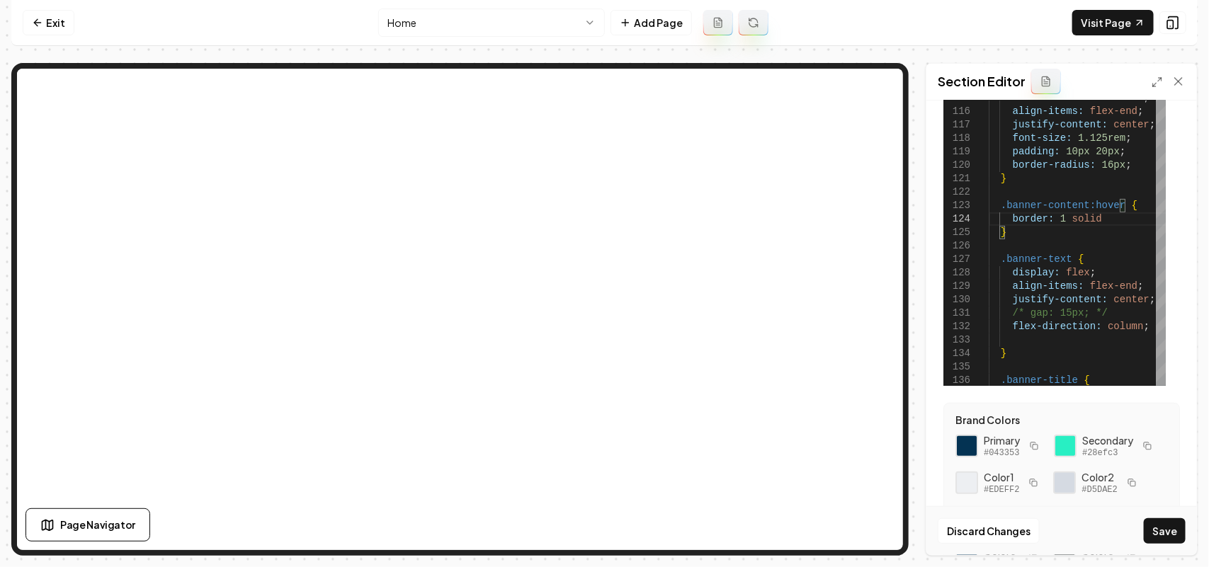
scroll to position [177, 0]
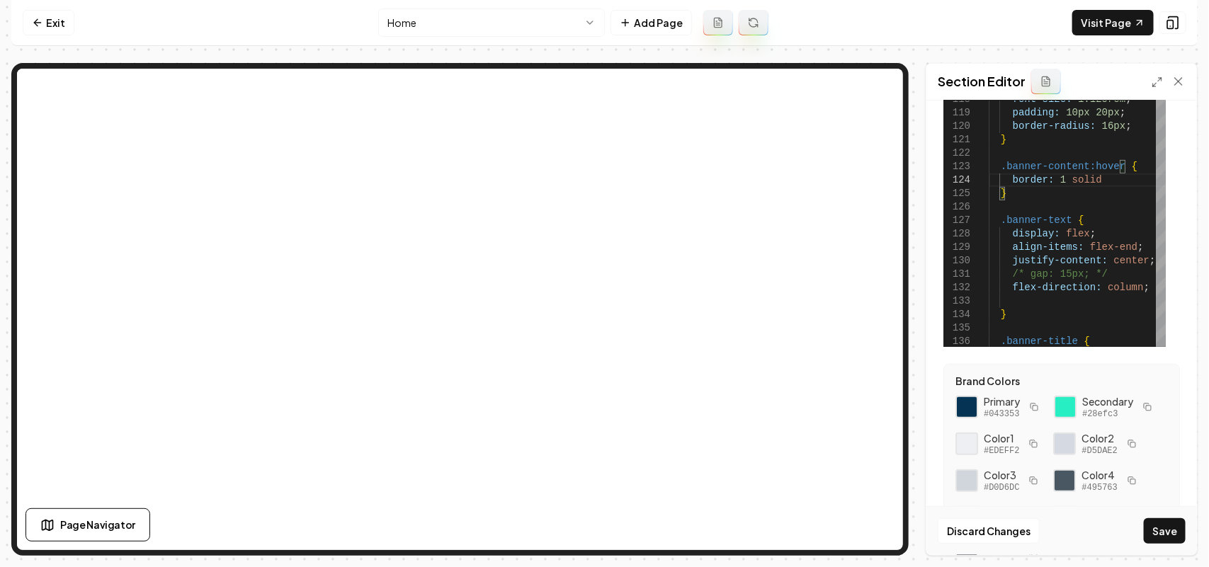
click at [1143, 411] on icon "button" at bounding box center [1147, 407] width 8 height 8
click at [1172, 525] on button "Save" at bounding box center [1165, 530] width 42 height 25
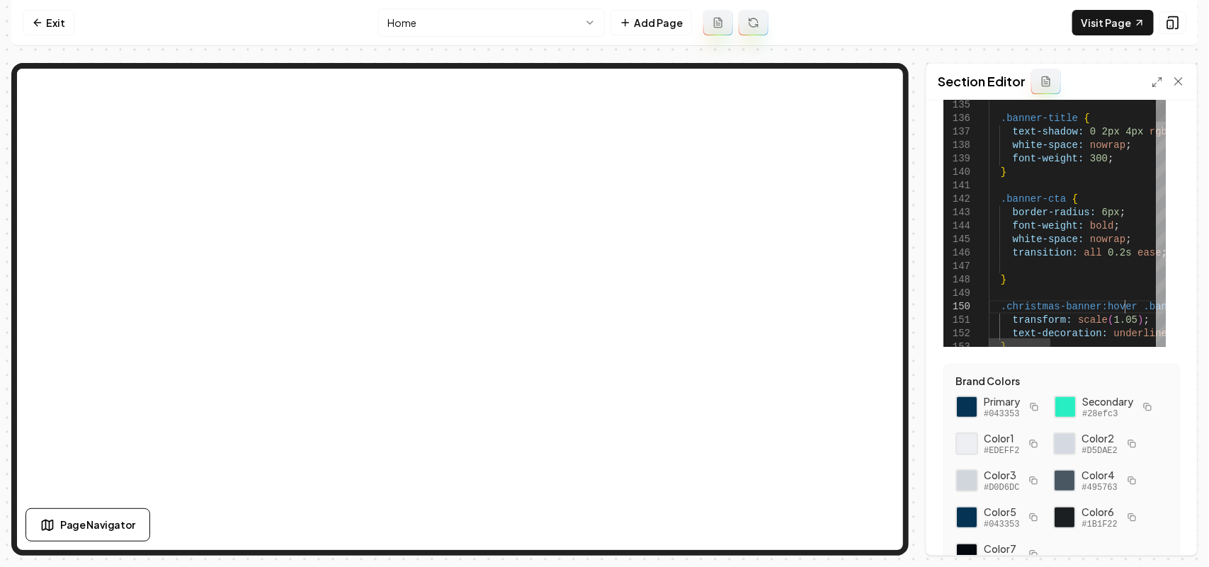
scroll to position [177, 0]
drag, startPoint x: 1125, startPoint y: 308, endPoint x: 998, endPoint y: 305, distance: 126.1
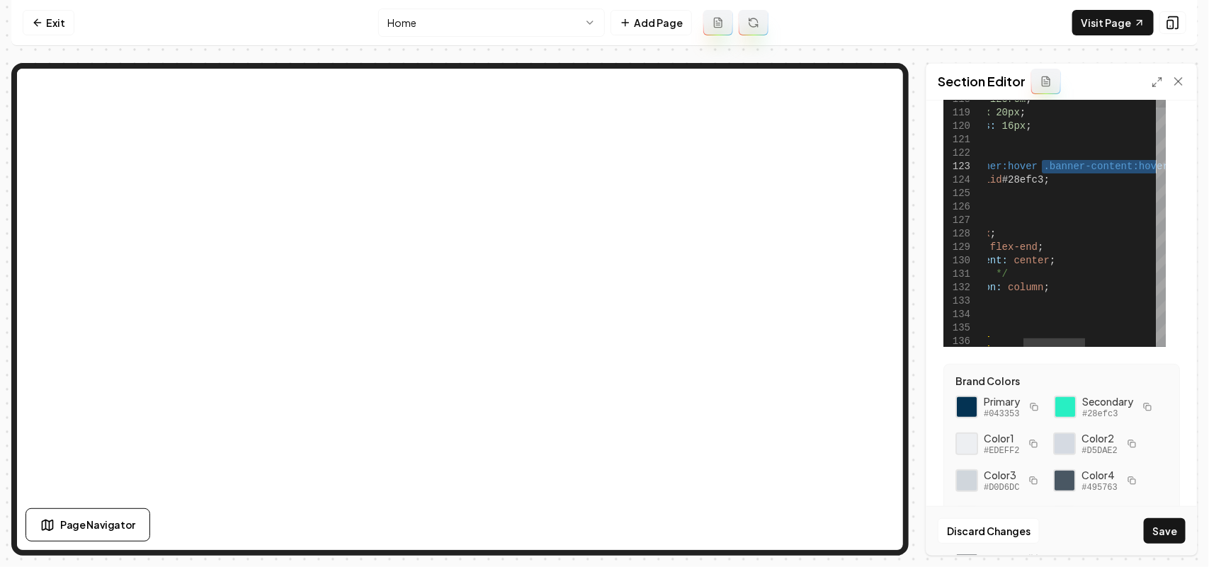
drag, startPoint x: 1140, startPoint y: 166, endPoint x: 1171, endPoint y: 166, distance: 30.4
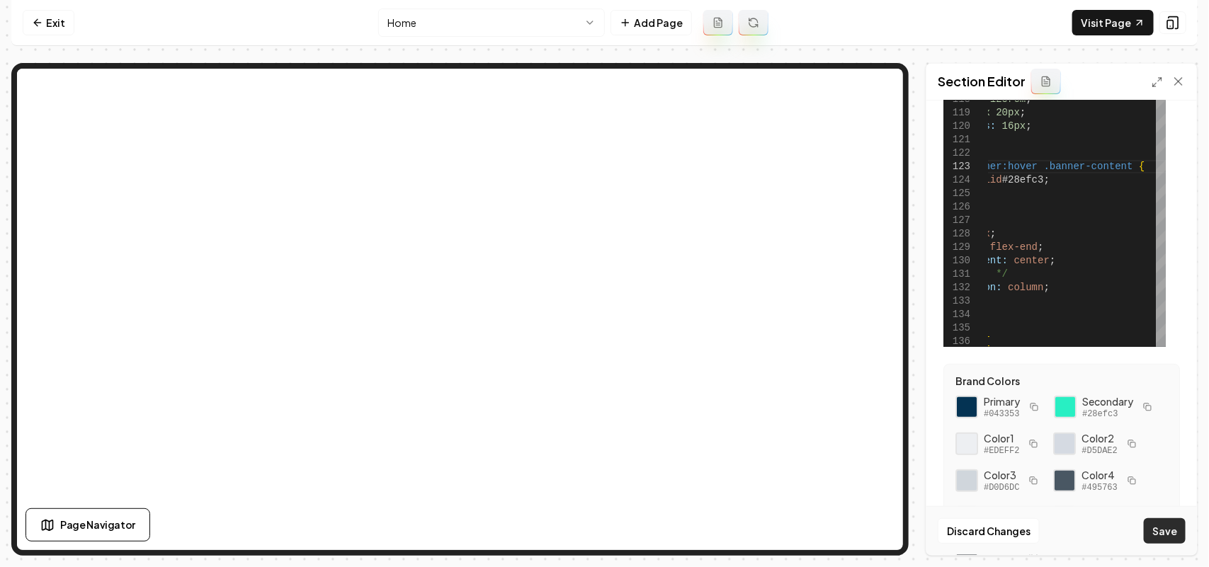
click at [1159, 529] on button "Save" at bounding box center [1165, 530] width 42 height 25
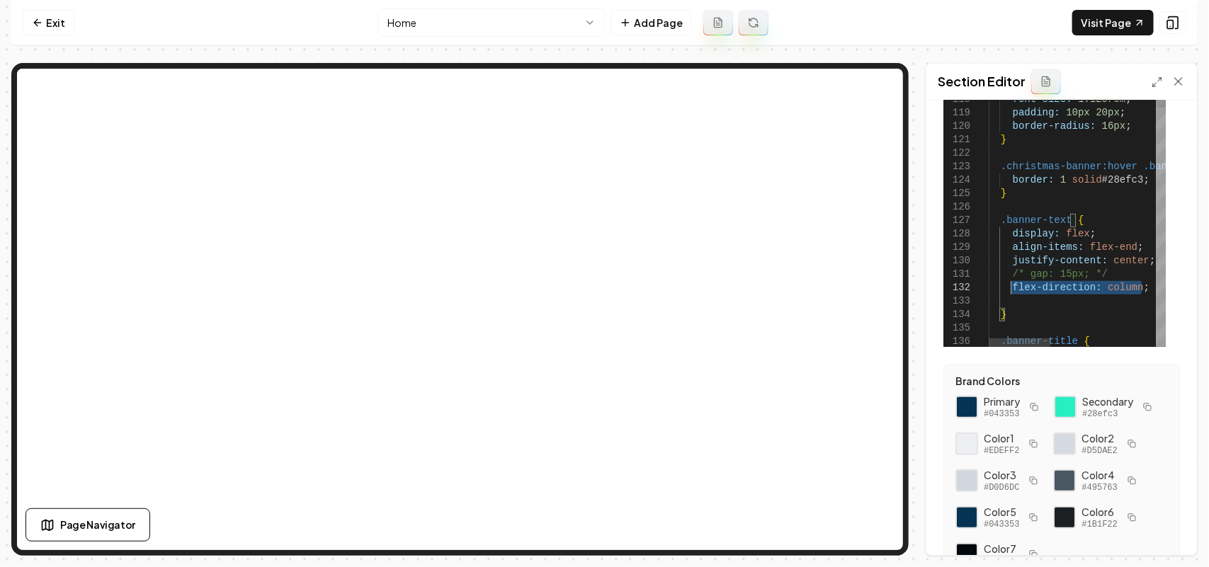
drag, startPoint x: 1098, startPoint y: 295, endPoint x: 928, endPoint y: 282, distance: 171.2
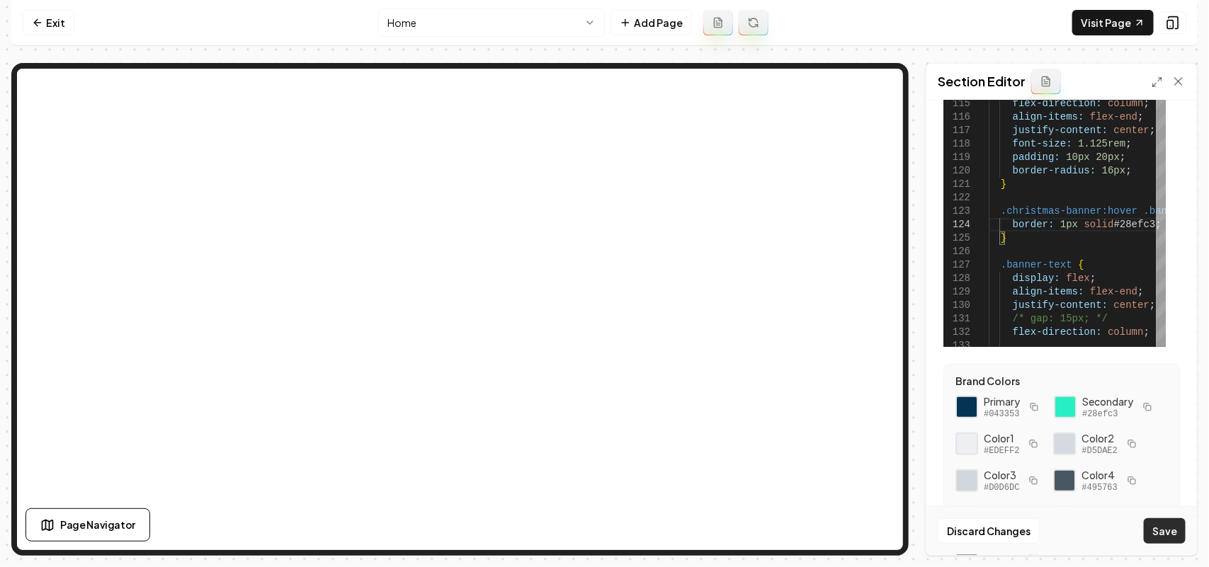
click at [1163, 528] on button "Save" at bounding box center [1165, 530] width 42 height 25
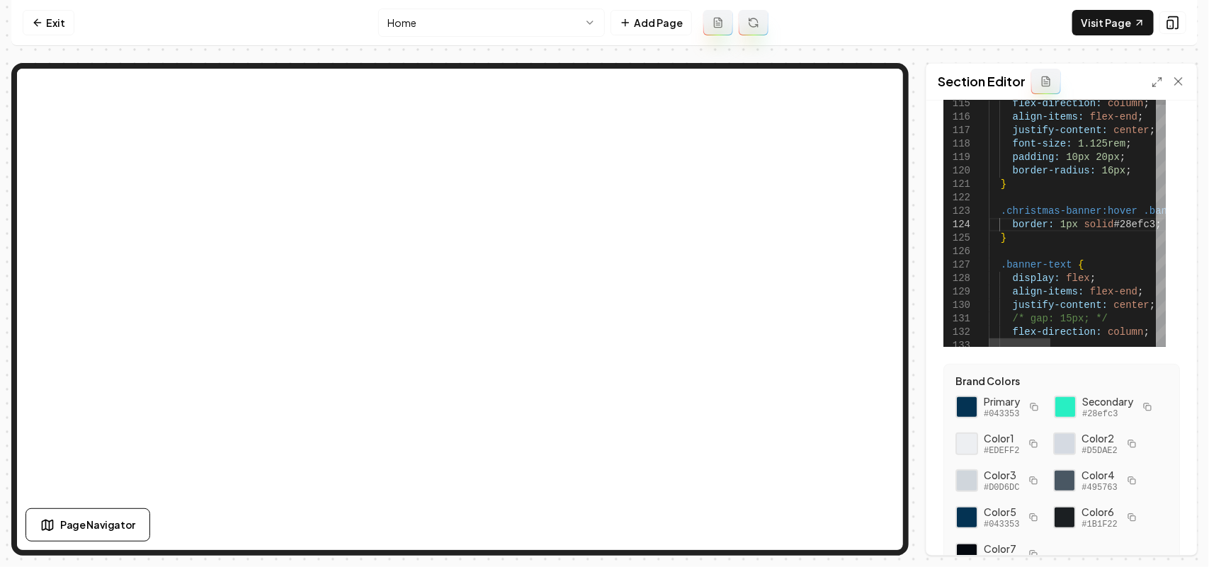
scroll to position [41, 81]
drag, startPoint x: 1125, startPoint y: 210, endPoint x: 943, endPoint y: 218, distance: 181.5
drag, startPoint x: 1132, startPoint y: 212, endPoint x: 717, endPoint y: 207, distance: 415.0
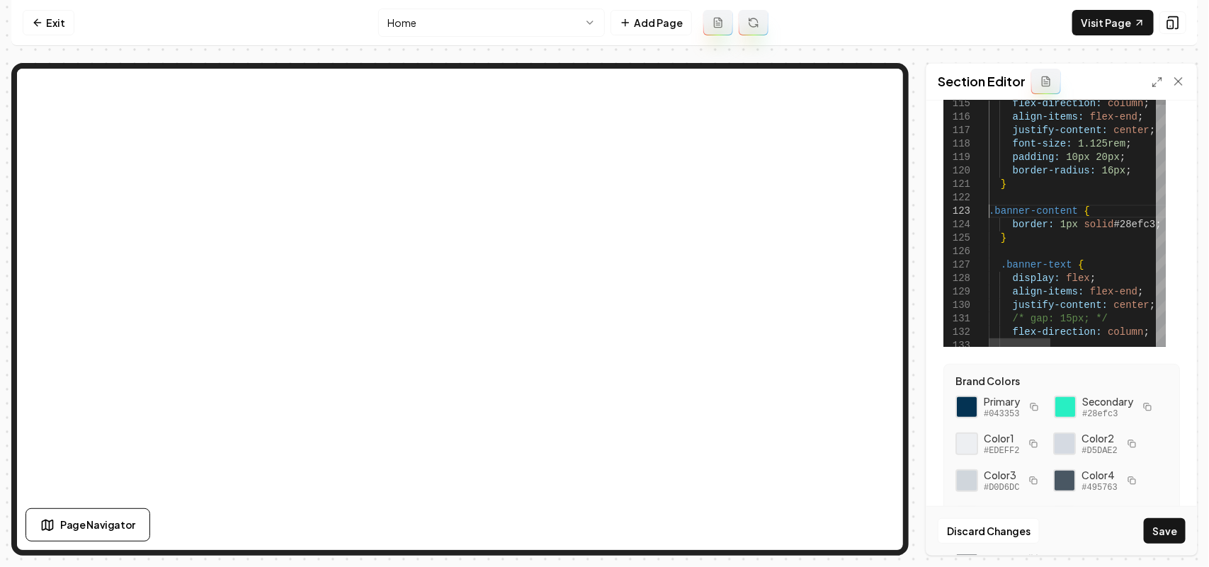
click at [1159, 535] on button "Save" at bounding box center [1165, 530] width 42 height 25
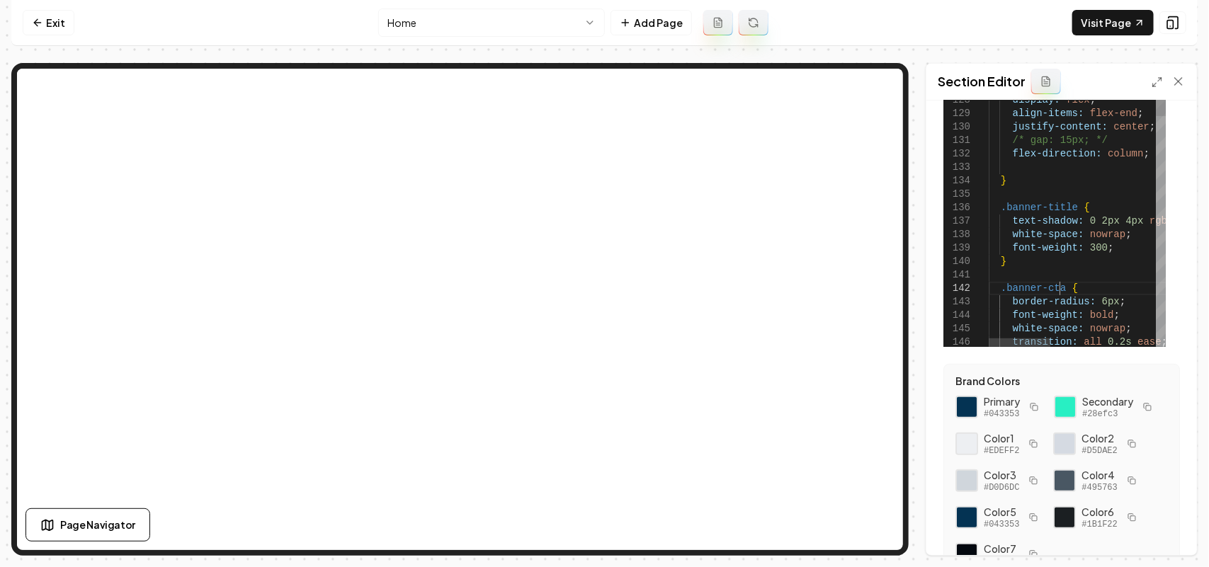
scroll to position [177, 0]
drag, startPoint x: 1062, startPoint y: 288, endPoint x: 999, endPoint y: 295, distance: 63.3
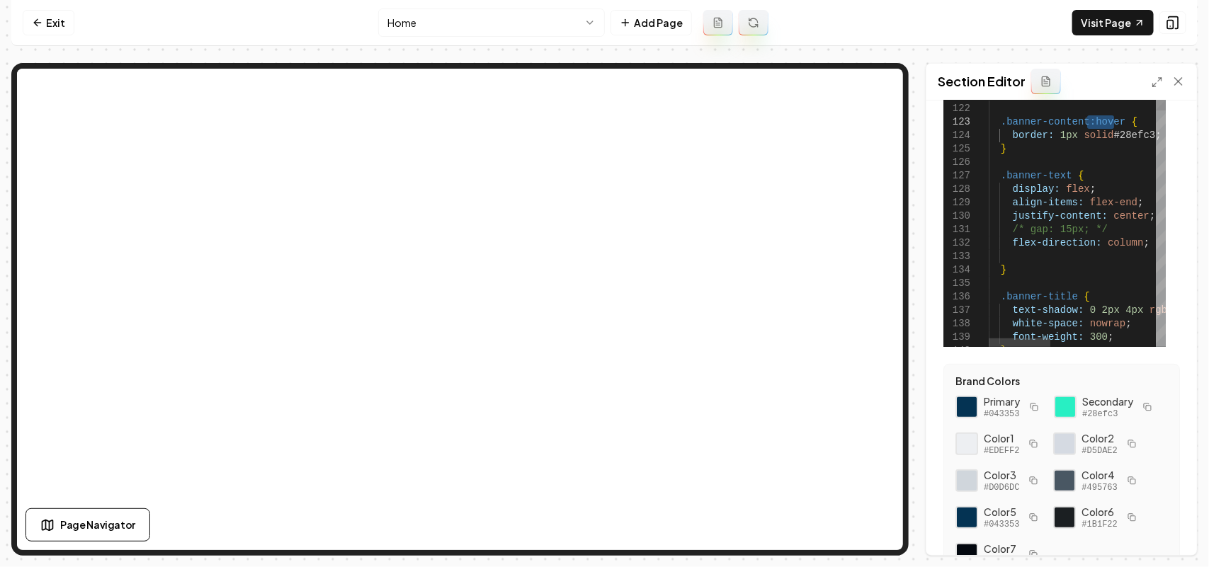
drag, startPoint x: 1112, startPoint y: 123, endPoint x: 1001, endPoint y: 121, distance: 111.9
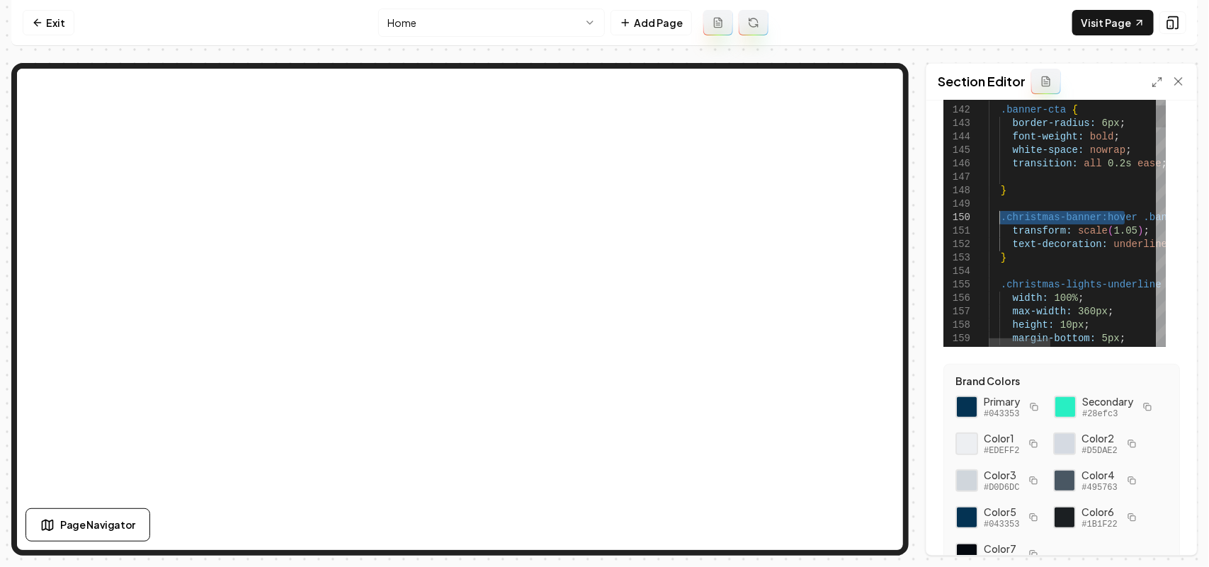
drag, startPoint x: 1127, startPoint y: 217, endPoint x: 1002, endPoint y: 211, distance: 124.8
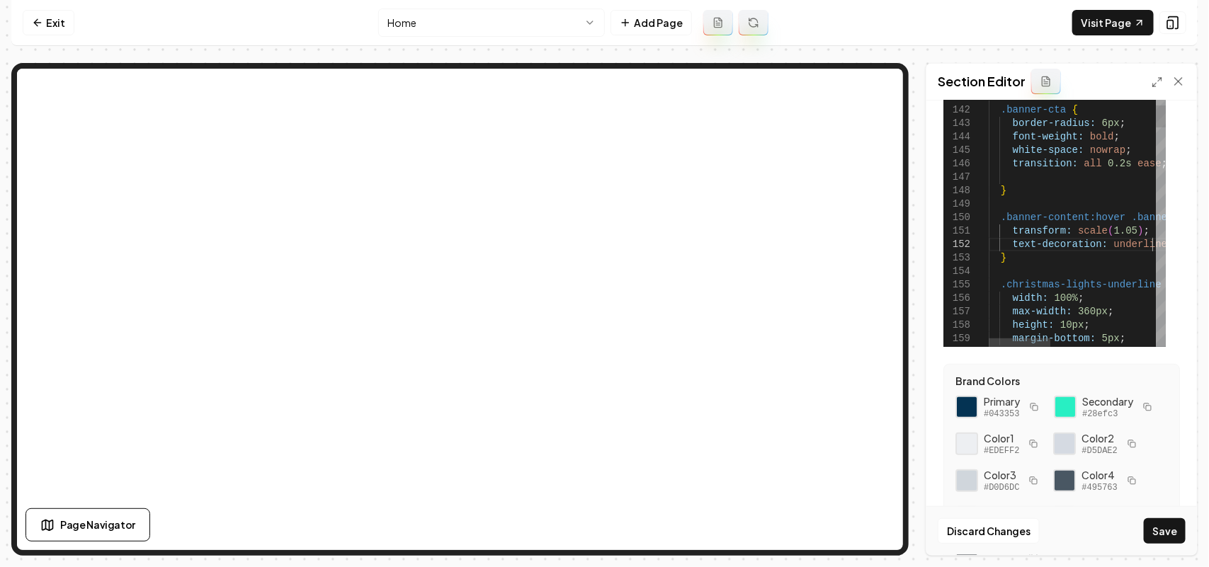
type textarea "**********"
click at [1143, 411] on icon "button" at bounding box center [1147, 407] width 8 height 8
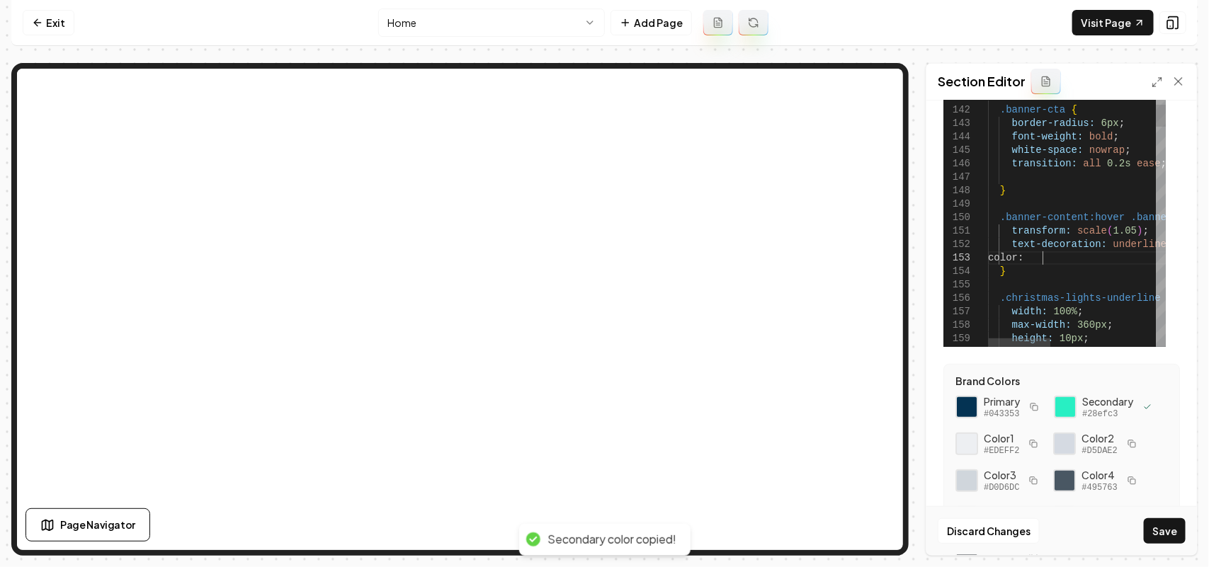
scroll to position [39, 53]
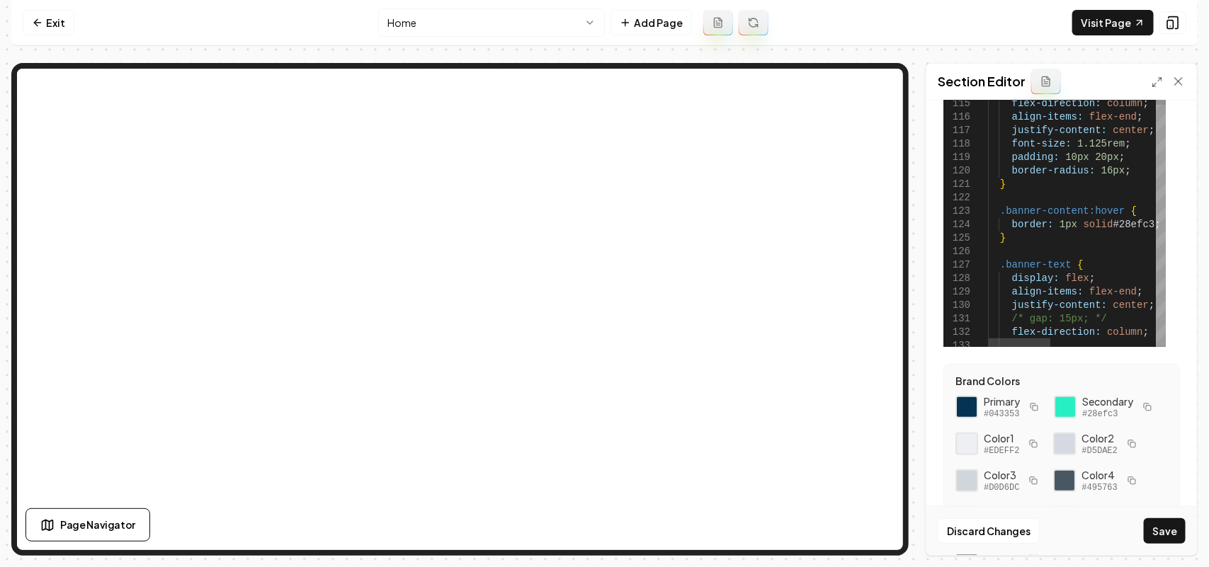
click at [1176, 529] on button "Save" at bounding box center [1165, 530] width 42 height 25
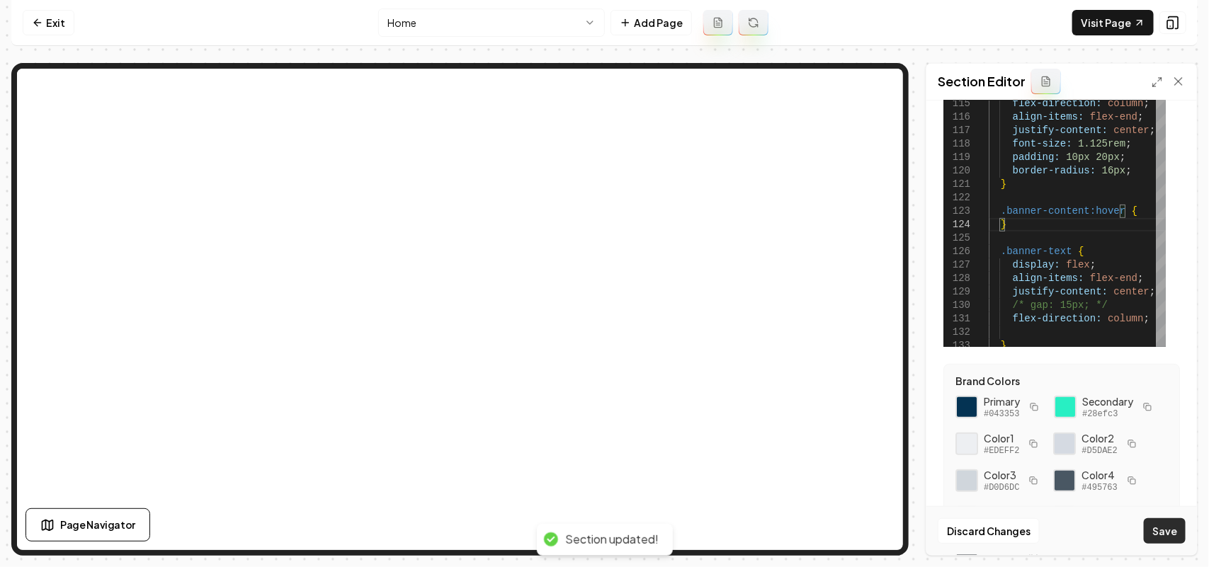
click at [1179, 526] on button "Save" at bounding box center [1165, 530] width 42 height 25
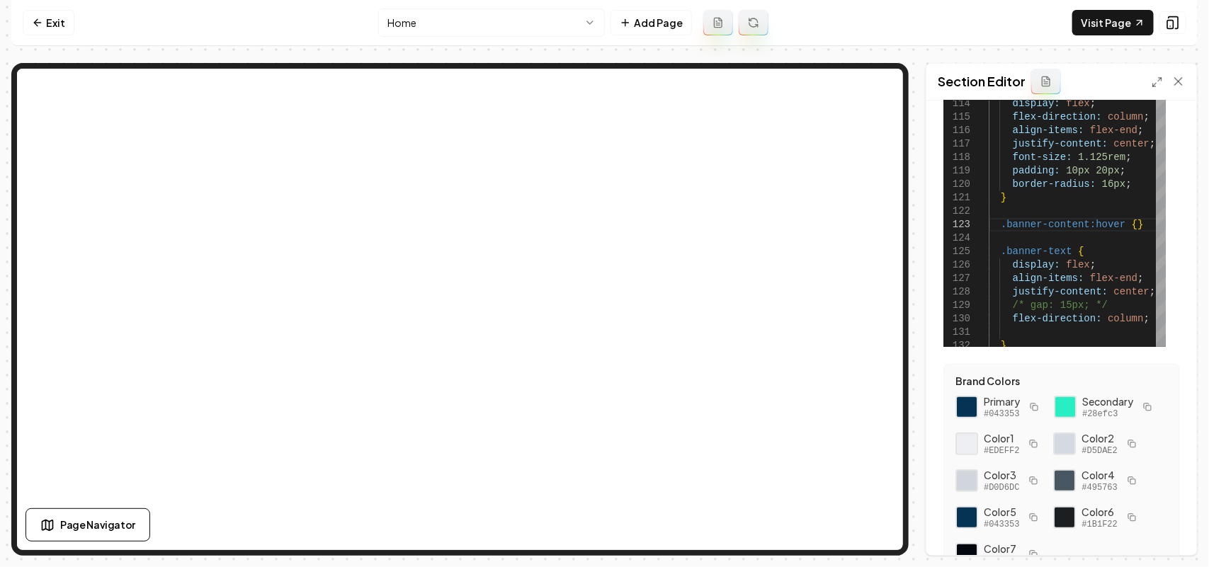
click at [1035, 400] on button "button" at bounding box center [1033, 407] width 17 height 17
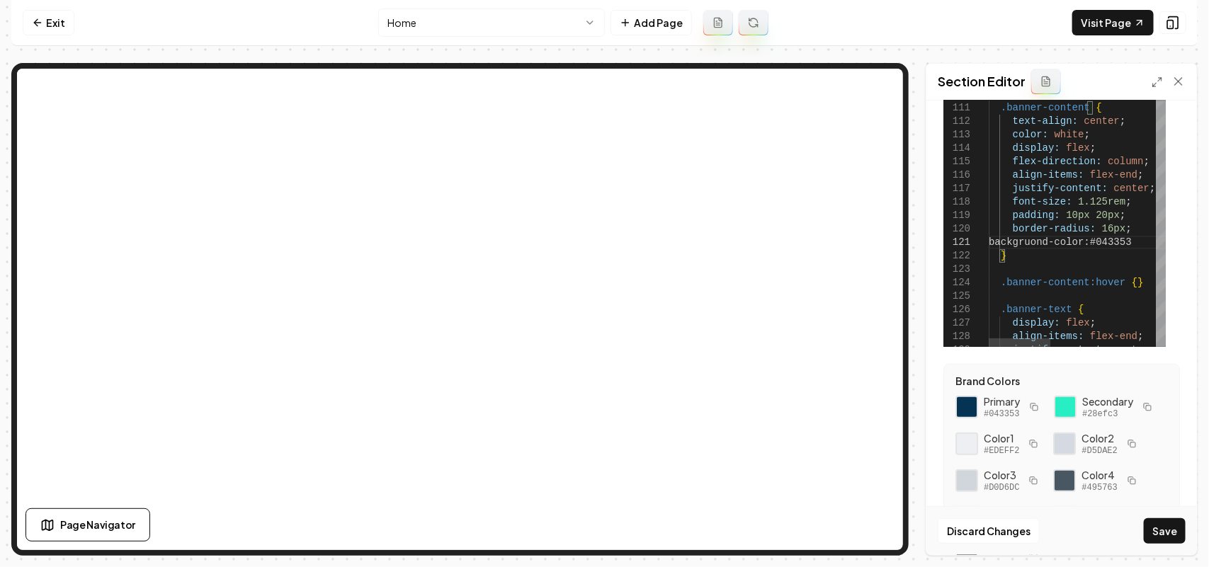
scroll to position [12, 156]
click at [1159, 528] on button "Save" at bounding box center [1165, 530] width 42 height 25
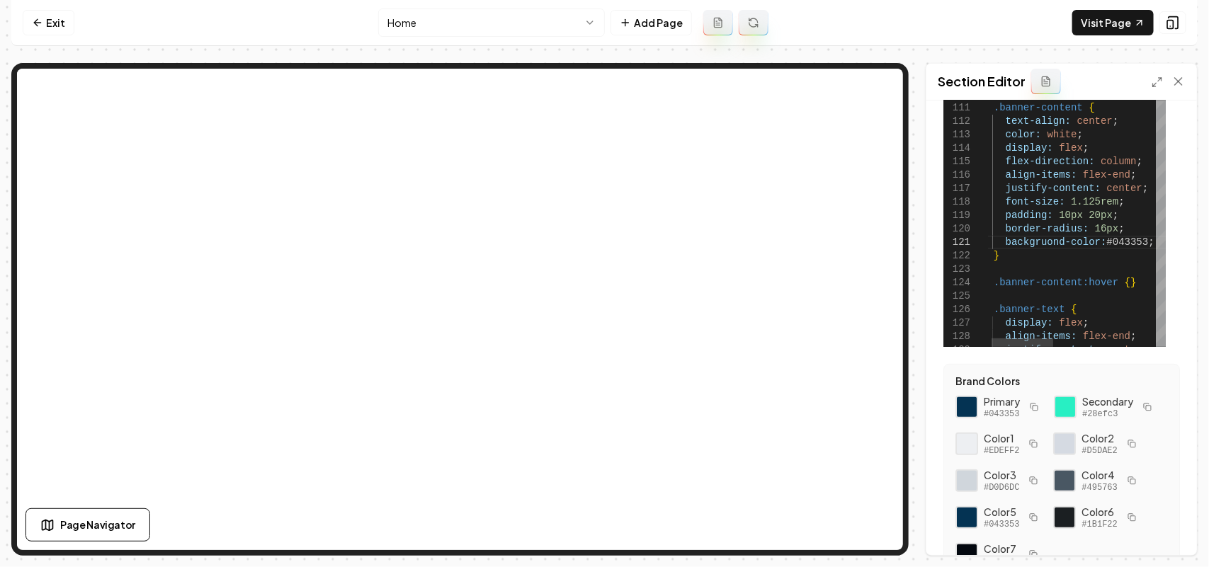
click at [1161, 533] on button "Save" at bounding box center [1165, 530] width 42 height 25
drag, startPoint x: 1091, startPoint y: 217, endPoint x: 1081, endPoint y: 217, distance: 9.2
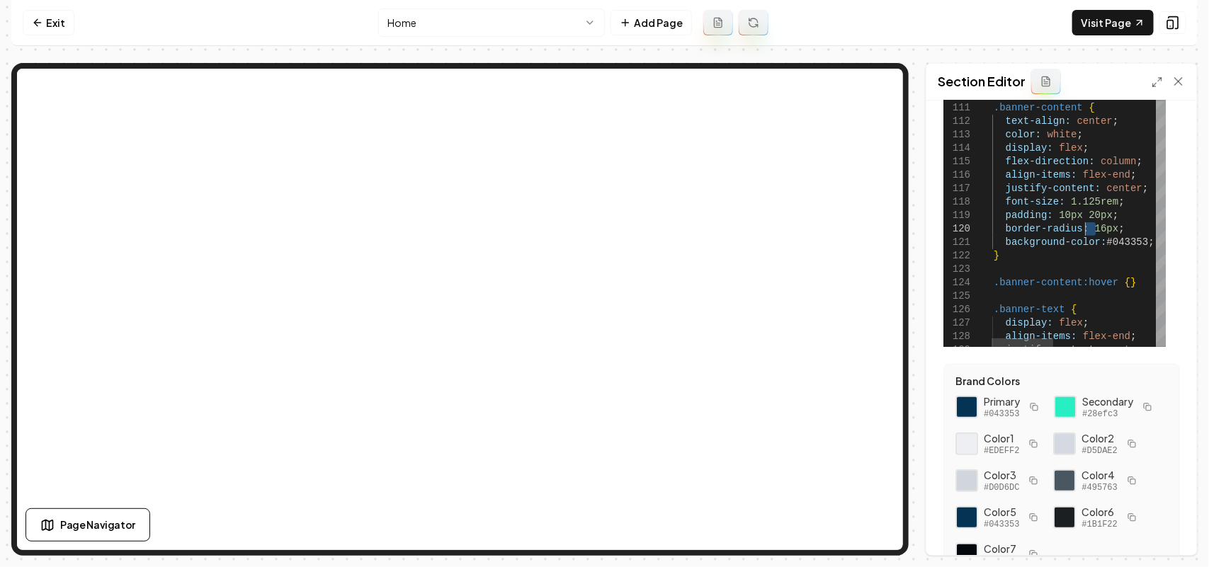
drag, startPoint x: 1095, startPoint y: 228, endPoint x: 1086, endPoint y: 228, distance: 9.9
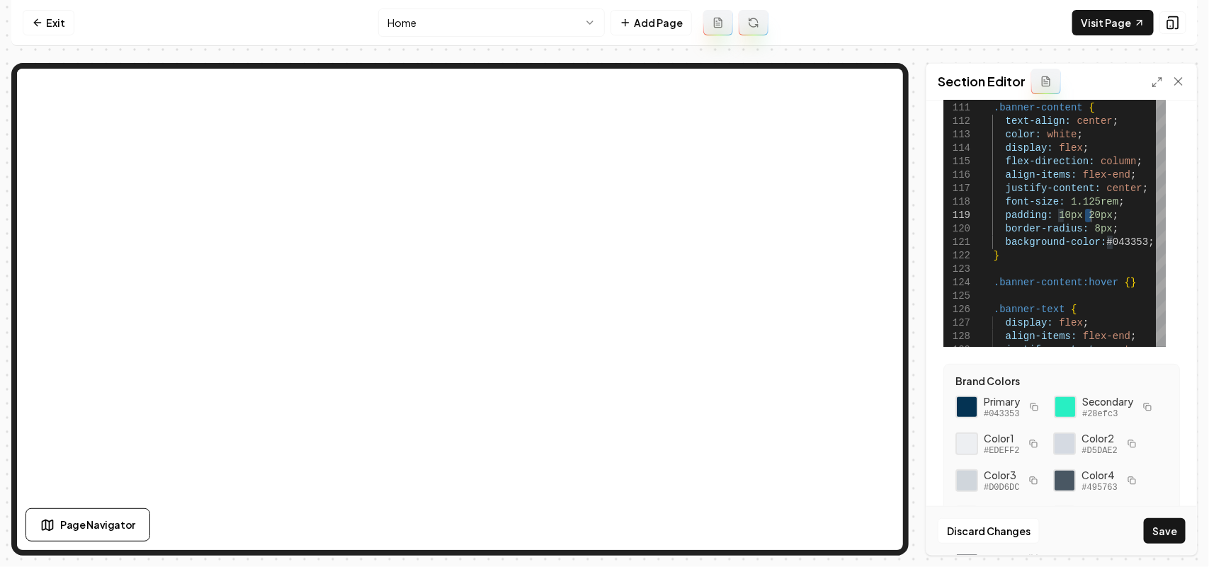
scroll to position [119, 108]
click at [1166, 528] on button "Save" at bounding box center [1165, 530] width 42 height 25
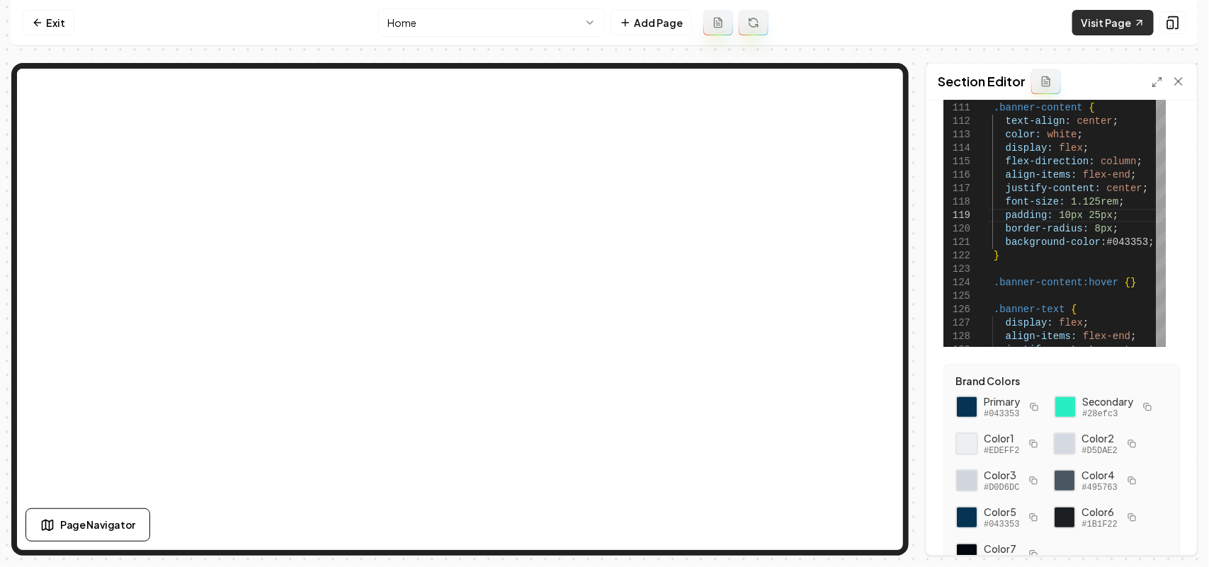
click at [1103, 26] on link "Visit Page" at bounding box center [1112, 22] width 81 height 25
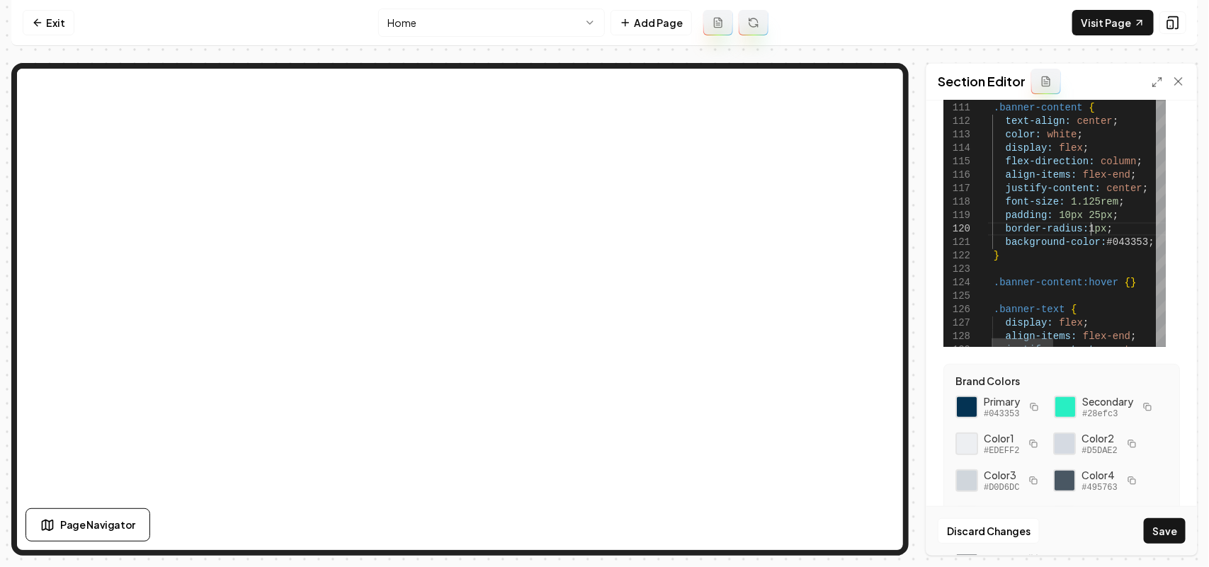
scroll to position [122, 113]
click at [1143, 411] on icon "button" at bounding box center [1147, 407] width 8 height 8
click at [1180, 510] on div "Discard Changes Save" at bounding box center [1061, 530] width 271 height 49
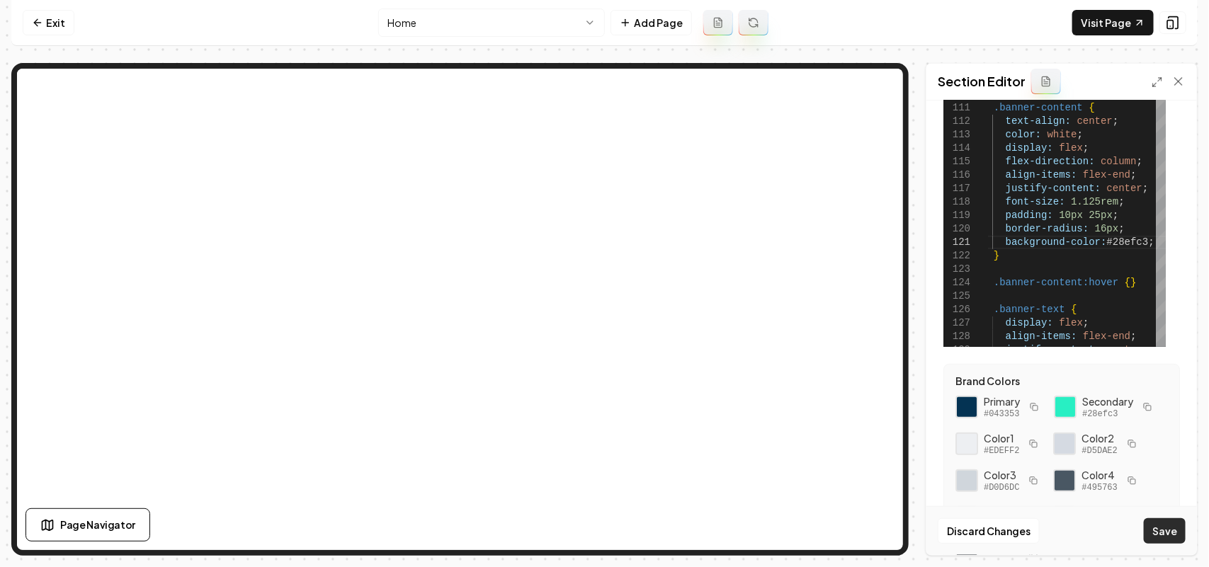
click at [1169, 528] on button "Save" at bounding box center [1165, 530] width 42 height 25
click at [1160, 533] on button "Save" at bounding box center [1165, 530] width 42 height 25
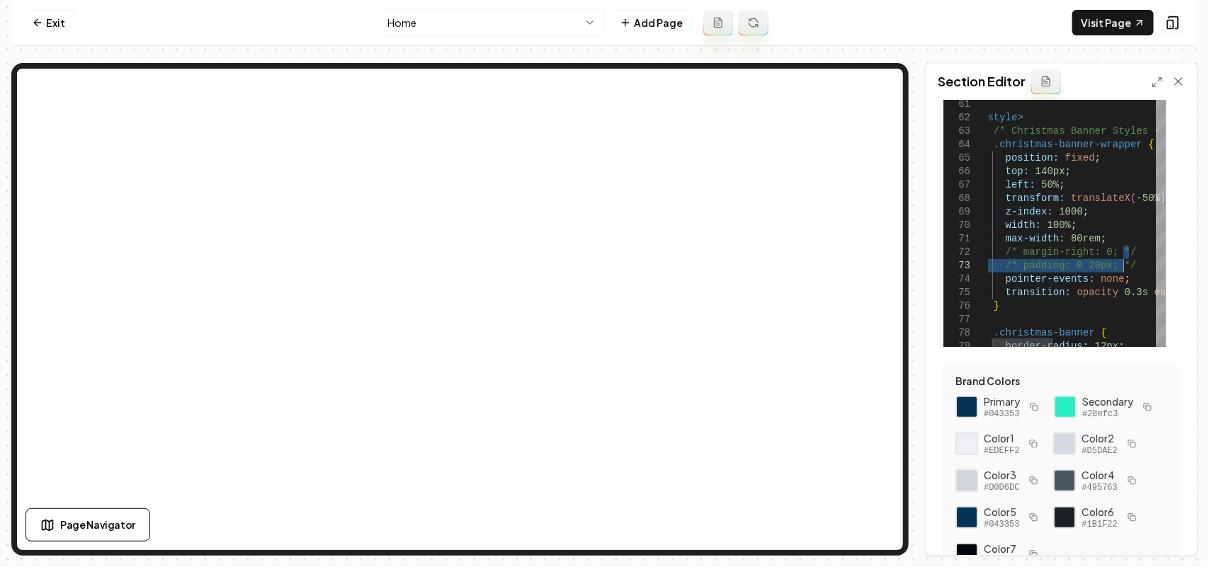
drag, startPoint x: 1127, startPoint y: 266, endPoint x: 1108, endPoint y: 266, distance: 18.4
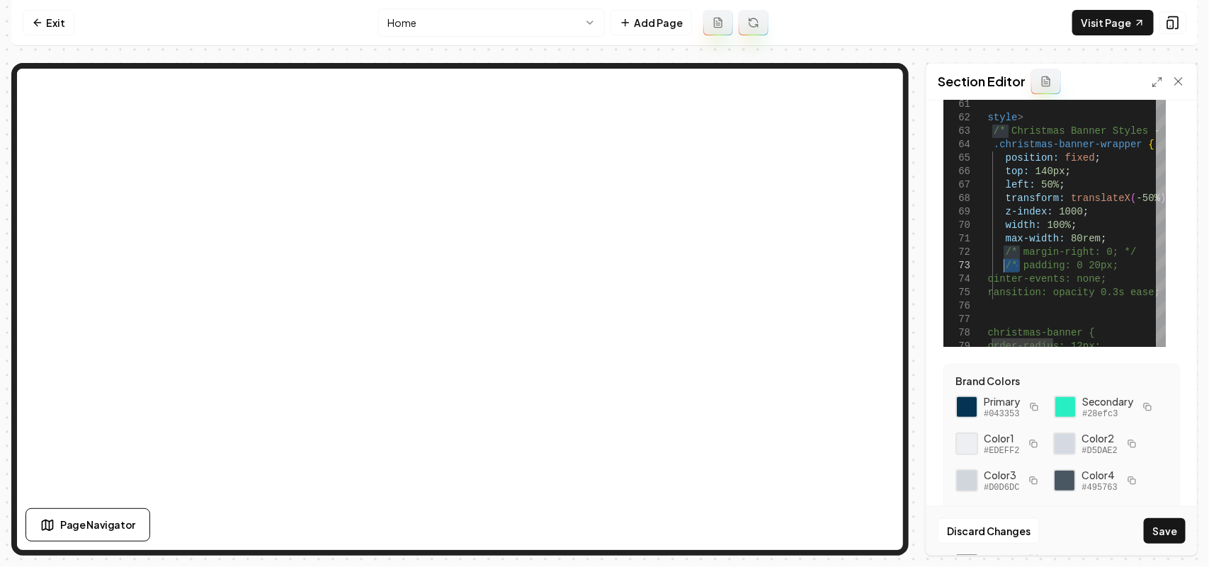
drag, startPoint x: 1021, startPoint y: 266, endPoint x: 1004, endPoint y: 266, distance: 17.0
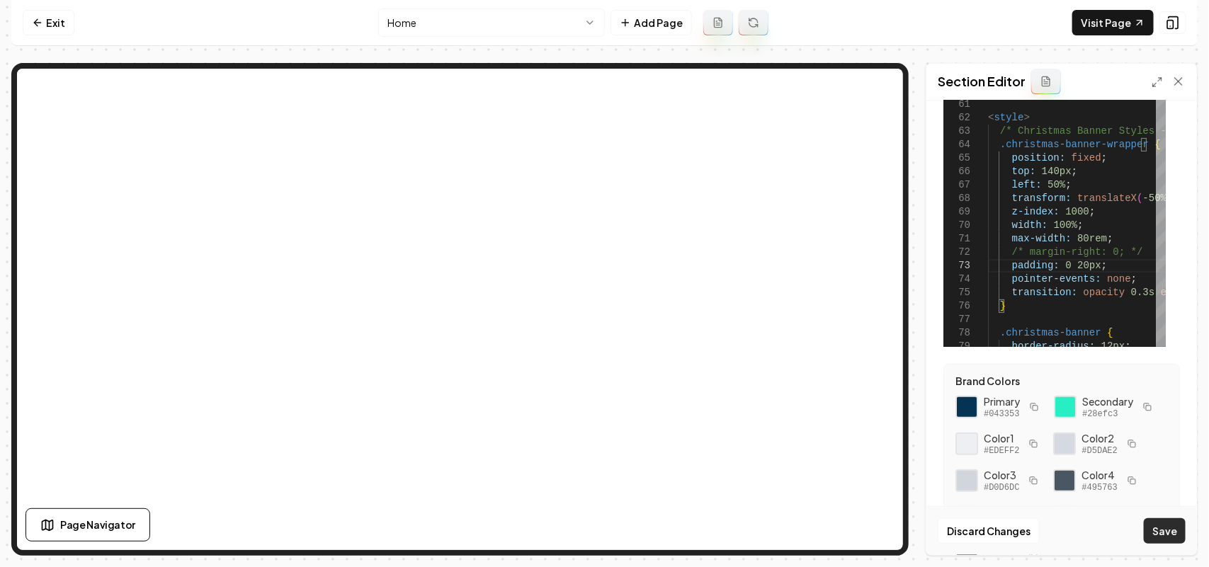
click at [1158, 525] on button "Save" at bounding box center [1165, 530] width 42 height 25
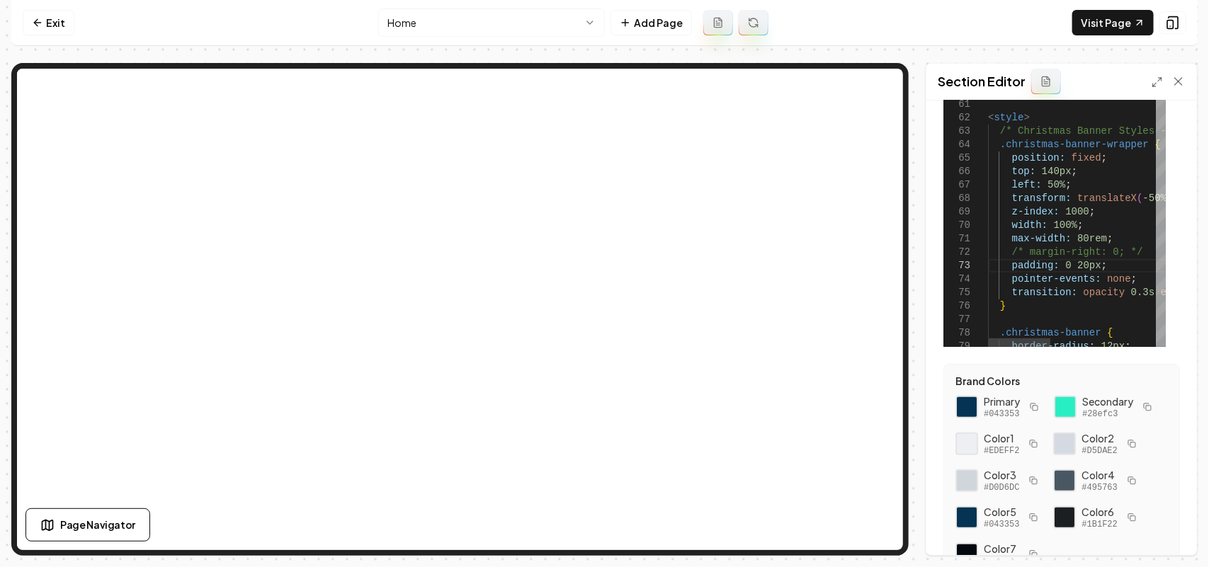
scroll to position [122, 21]
drag, startPoint x: 1093, startPoint y: 267, endPoint x: 1071, endPoint y: 263, distance: 22.2
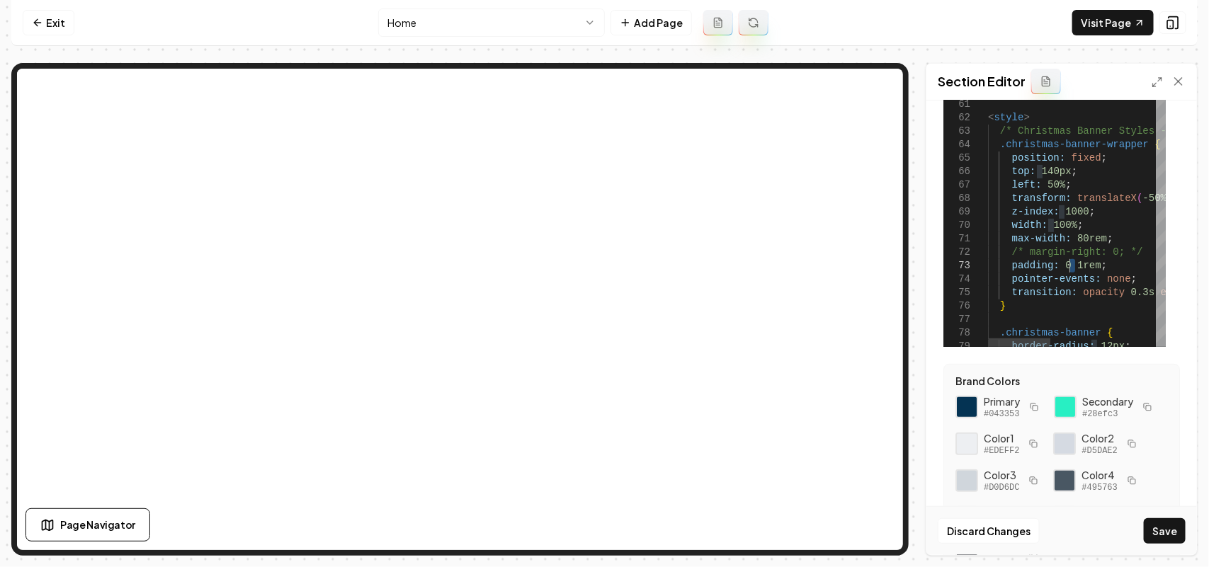
drag, startPoint x: 1074, startPoint y: 271, endPoint x: 1071, endPoint y: 263, distance: 8.1
click at [1159, 535] on button "Save" at bounding box center [1165, 530] width 42 height 25
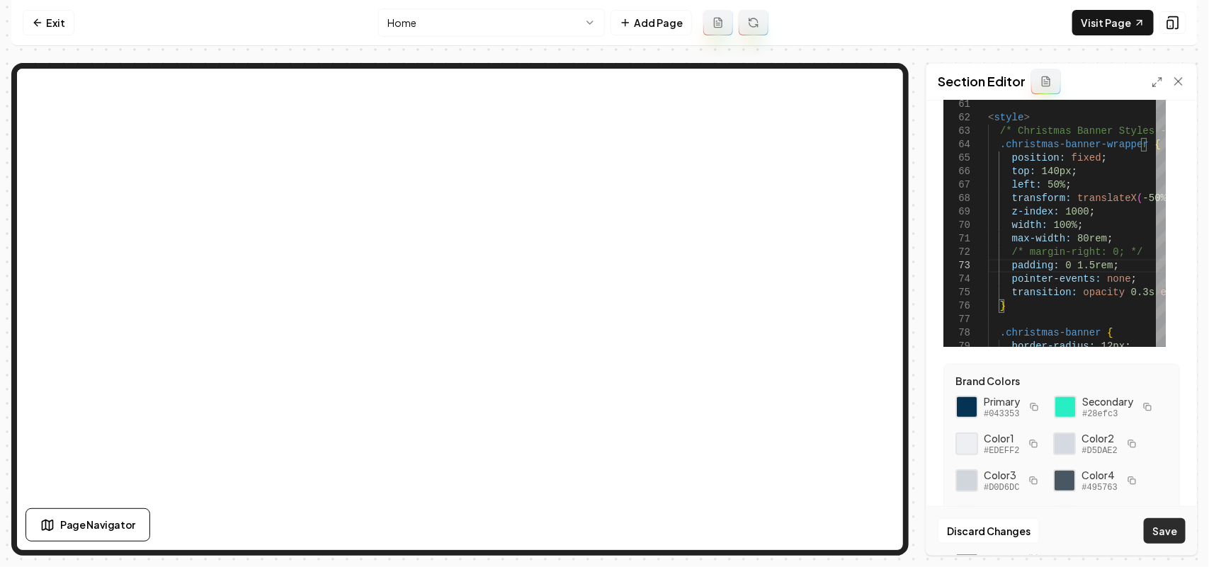
click at [1151, 543] on button "Save" at bounding box center [1165, 530] width 42 height 25
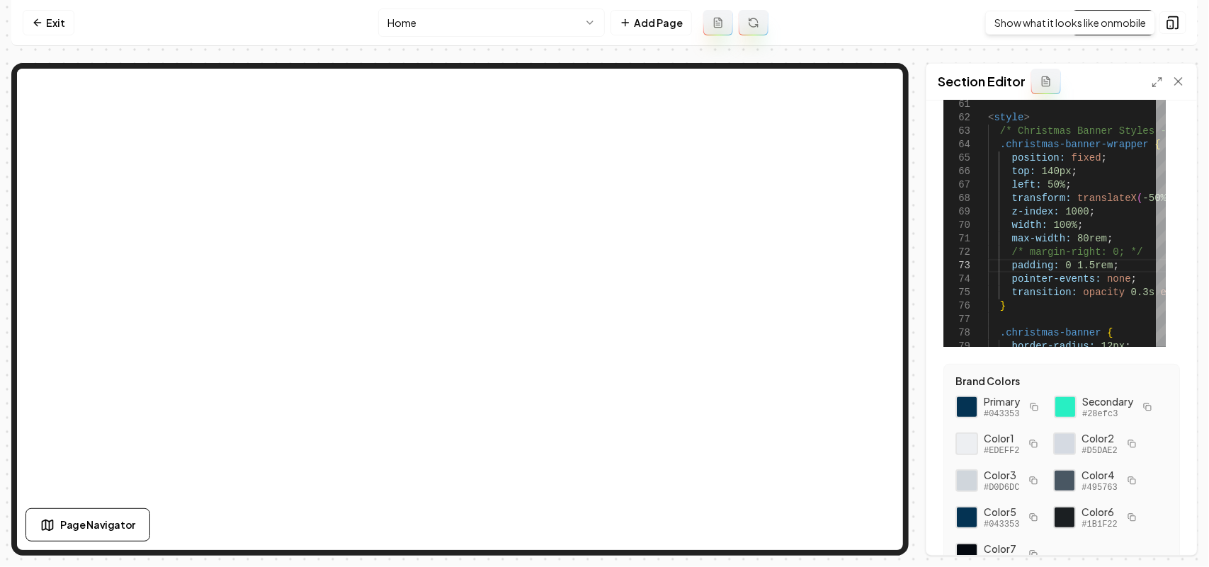
click at [1133, 30] on div "Show what it looks like on mobile Show what it looks like on mobile" at bounding box center [1070, 23] width 170 height 24
click at [1108, 15] on link "Visit Page" at bounding box center [1112, 22] width 81 height 25
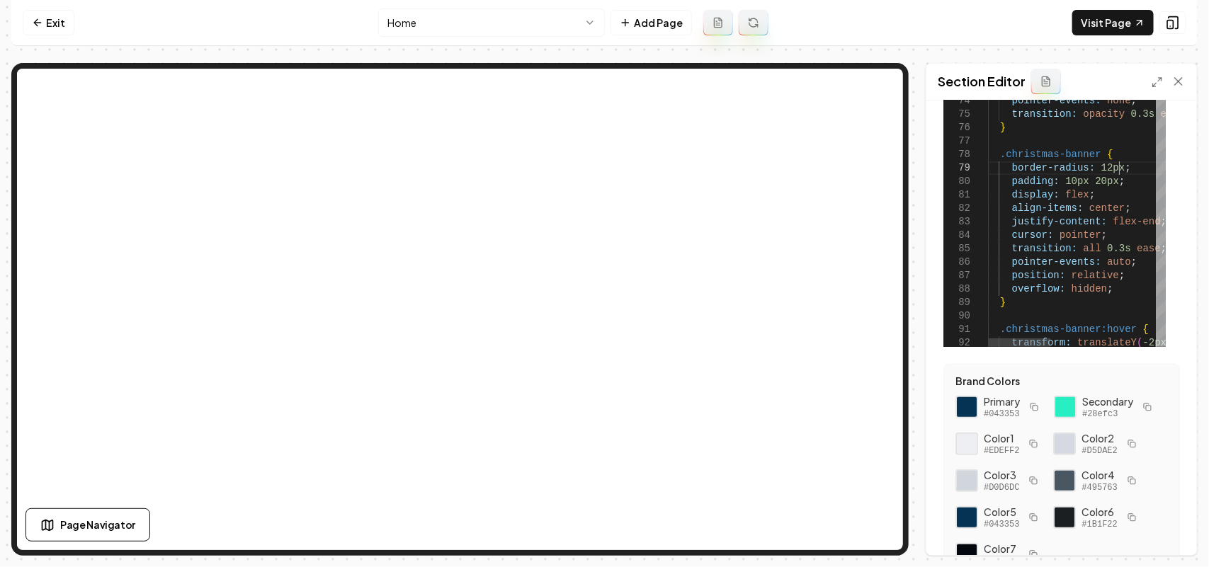
scroll to position [177, 0]
drag, startPoint x: 1123, startPoint y: 170, endPoint x: 1123, endPoint y: 156, distance: 14.2
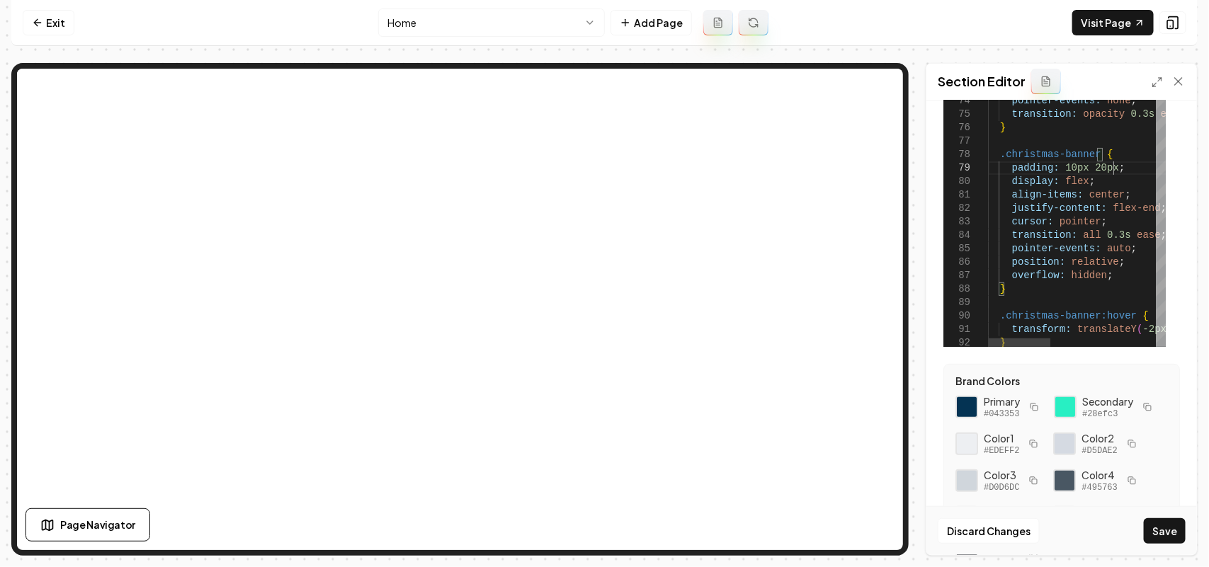
drag, startPoint x: 1123, startPoint y: 171, endPoint x: 1125, endPoint y: 149, distance: 22.0
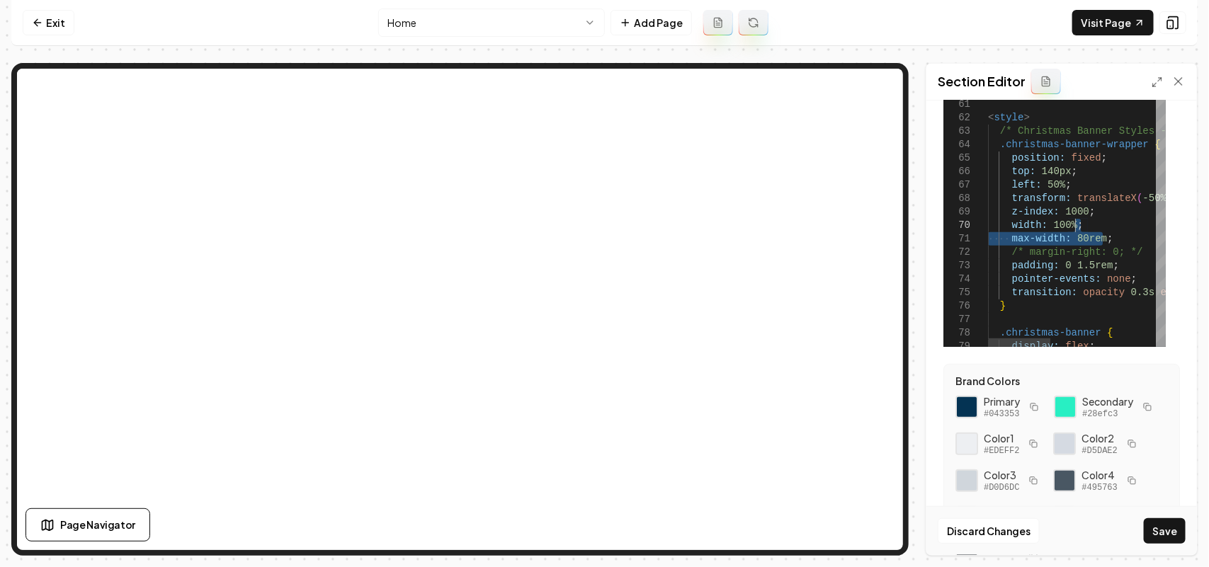
drag, startPoint x: 1106, startPoint y: 241, endPoint x: 1108, endPoint y: 229, distance: 12.2
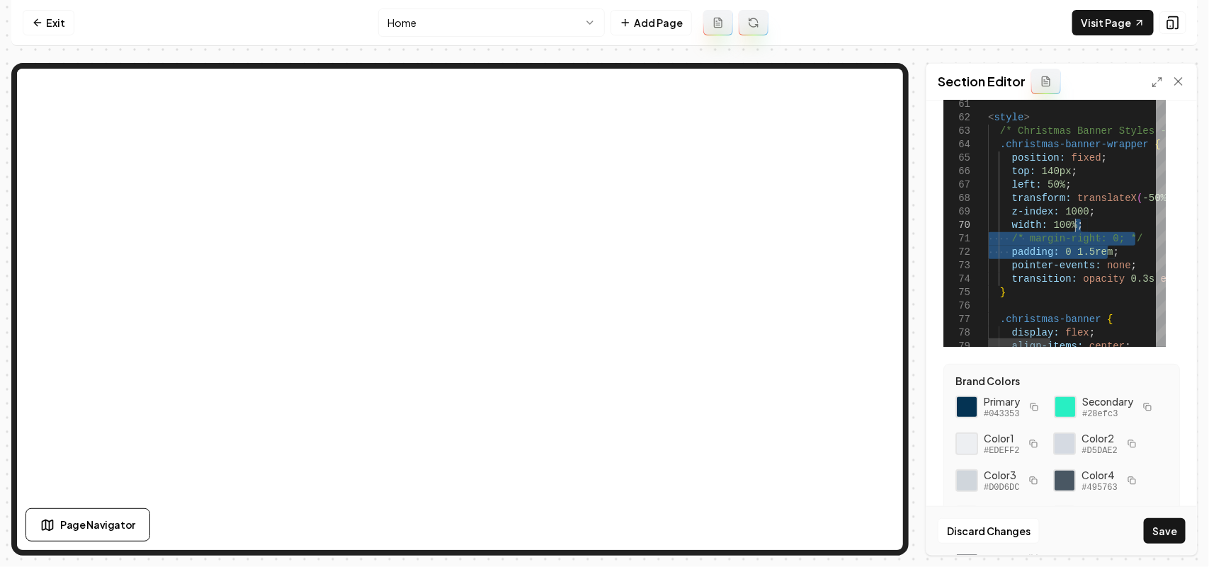
drag, startPoint x: 1125, startPoint y: 254, endPoint x: 1114, endPoint y: 225, distance: 30.3
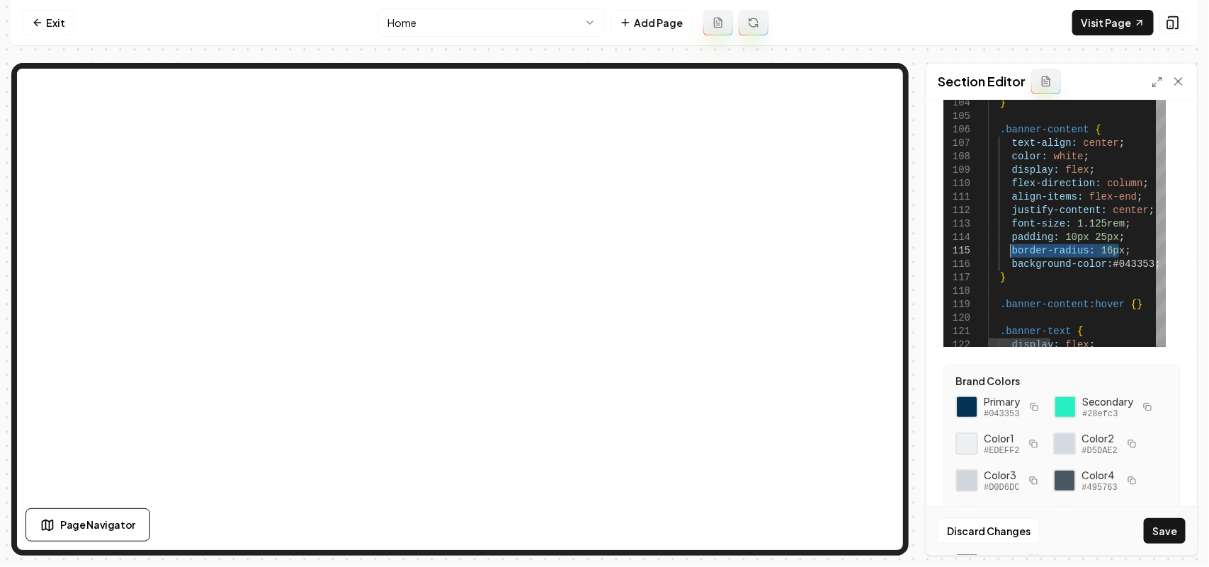
drag, startPoint x: 1137, startPoint y: 250, endPoint x: 1008, endPoint y: 254, distance: 129.6
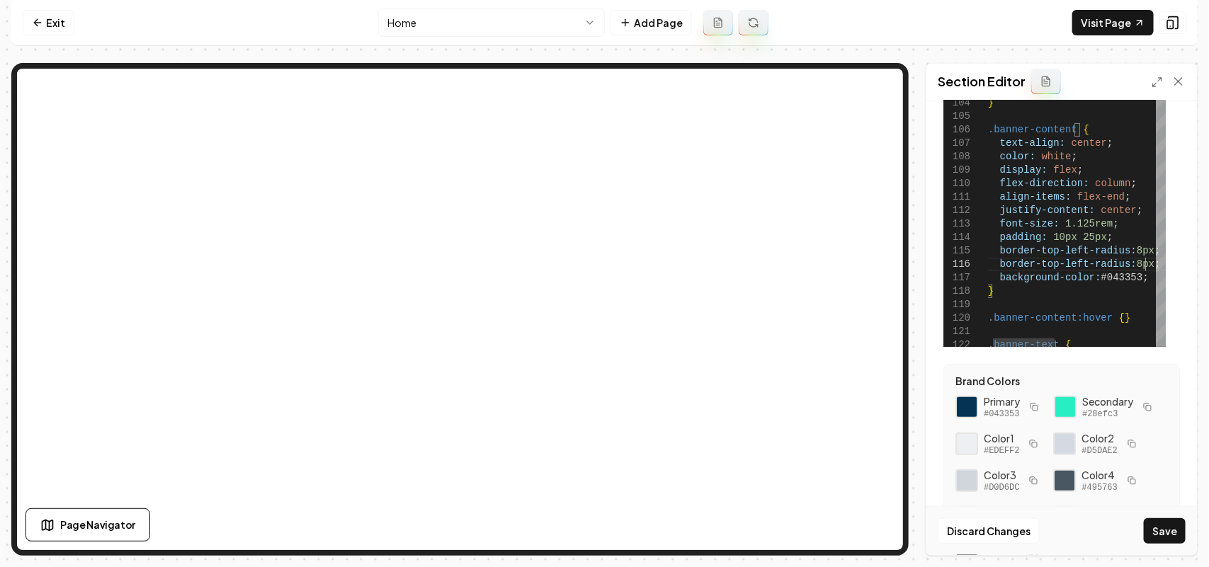
scroll to position [68, 167]
click at [1159, 535] on button "Save" at bounding box center [1165, 530] width 42 height 25
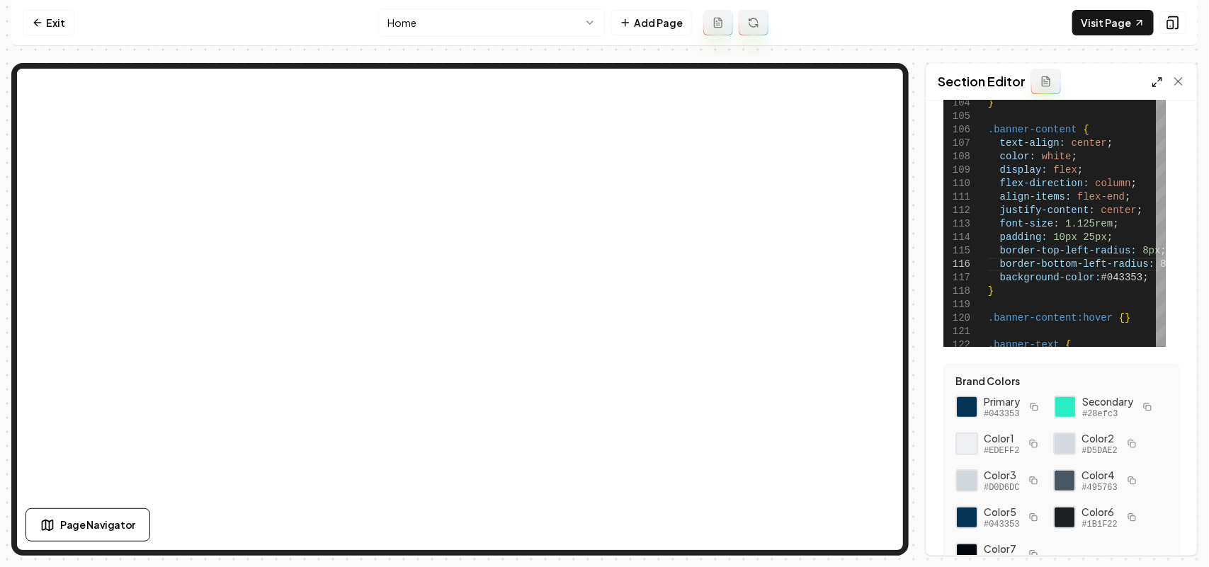
click at [1156, 82] on icon at bounding box center [1156, 81] width 11 height 11
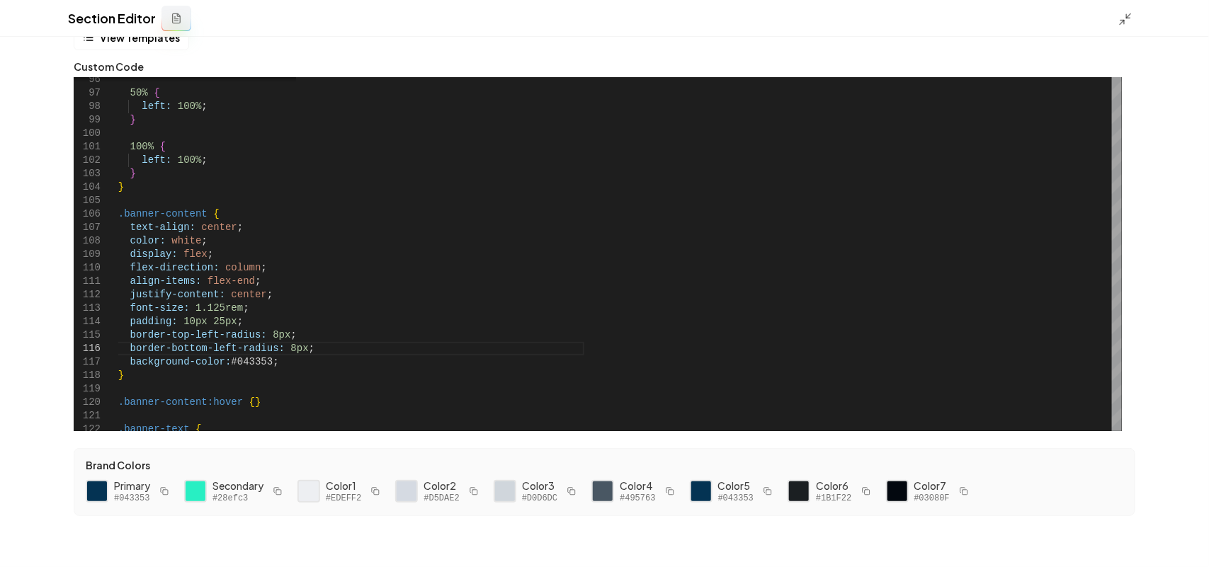
scroll to position [29, 0]
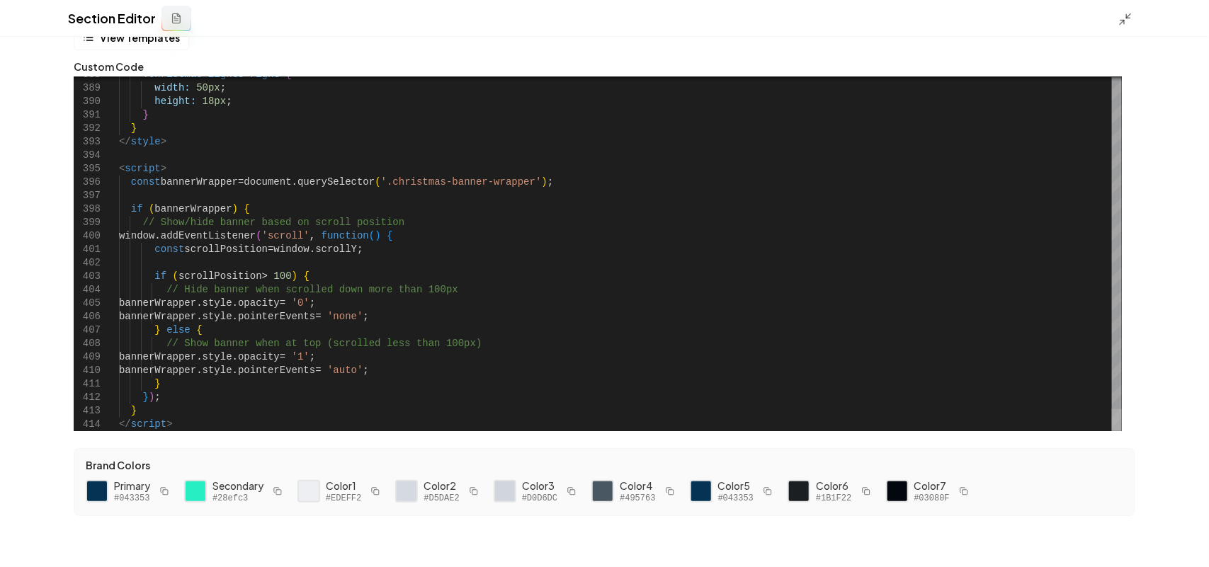
click at [1122, 431] on div at bounding box center [1117, 420] width 10 height 22
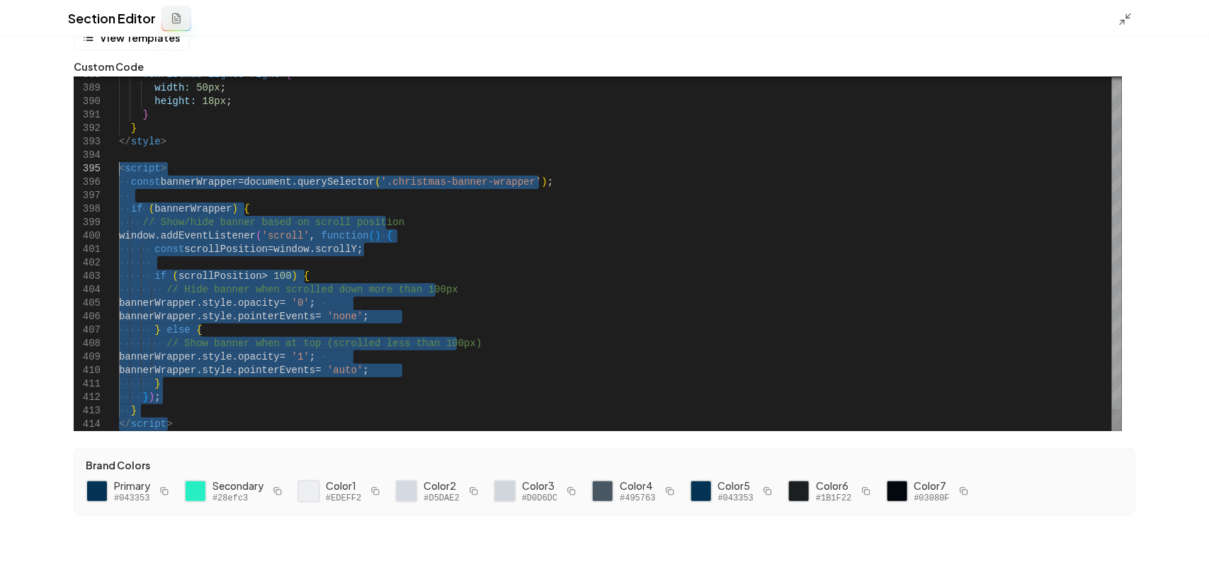
drag, startPoint x: 188, startPoint y: 422, endPoint x: 90, endPoint y: 171, distance: 270.0
type textarea "**********"
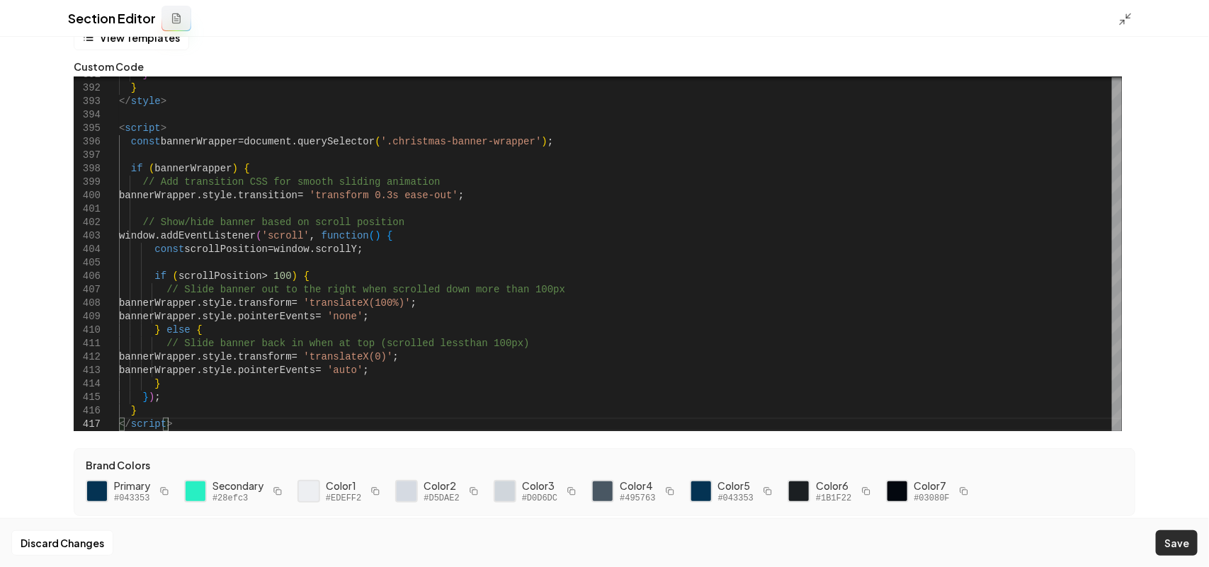
click at [1194, 545] on button "Save" at bounding box center [1177, 542] width 42 height 25
click at [1127, 13] on icon at bounding box center [1125, 19] width 14 height 14
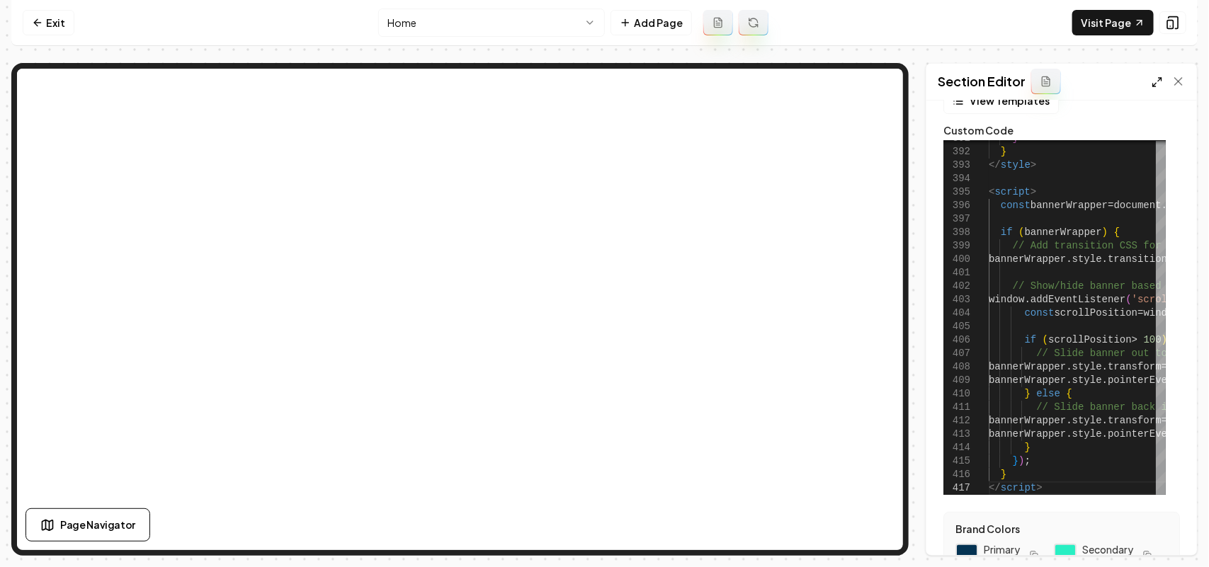
click at [1161, 79] on line at bounding box center [1160, 80] width 4 height 4
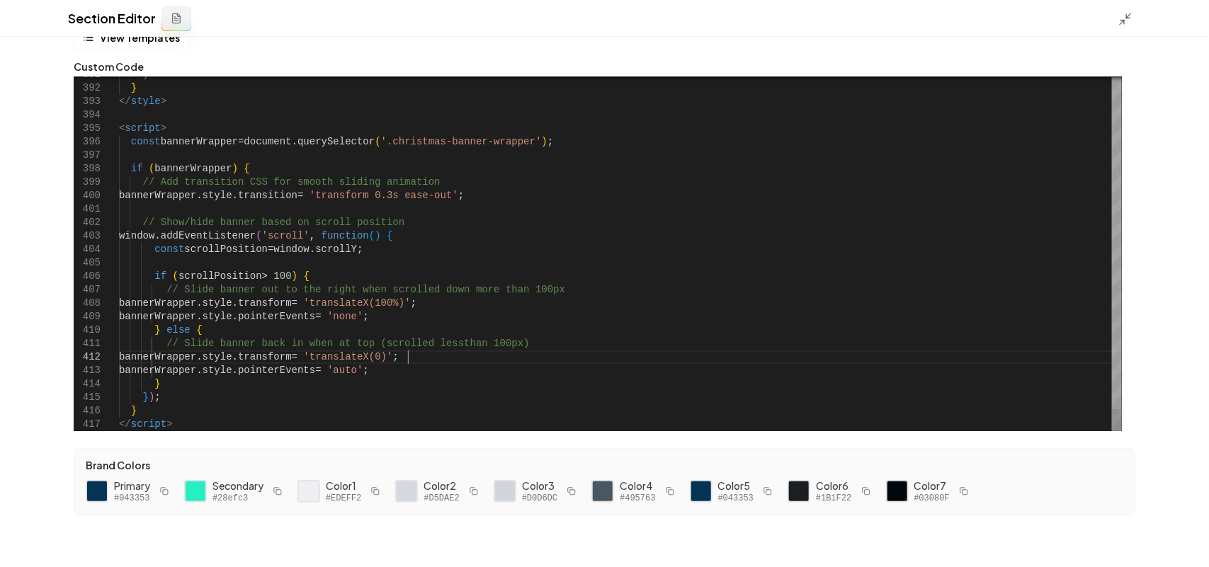
click at [1129, 16] on icon at bounding box center [1125, 19] width 14 height 14
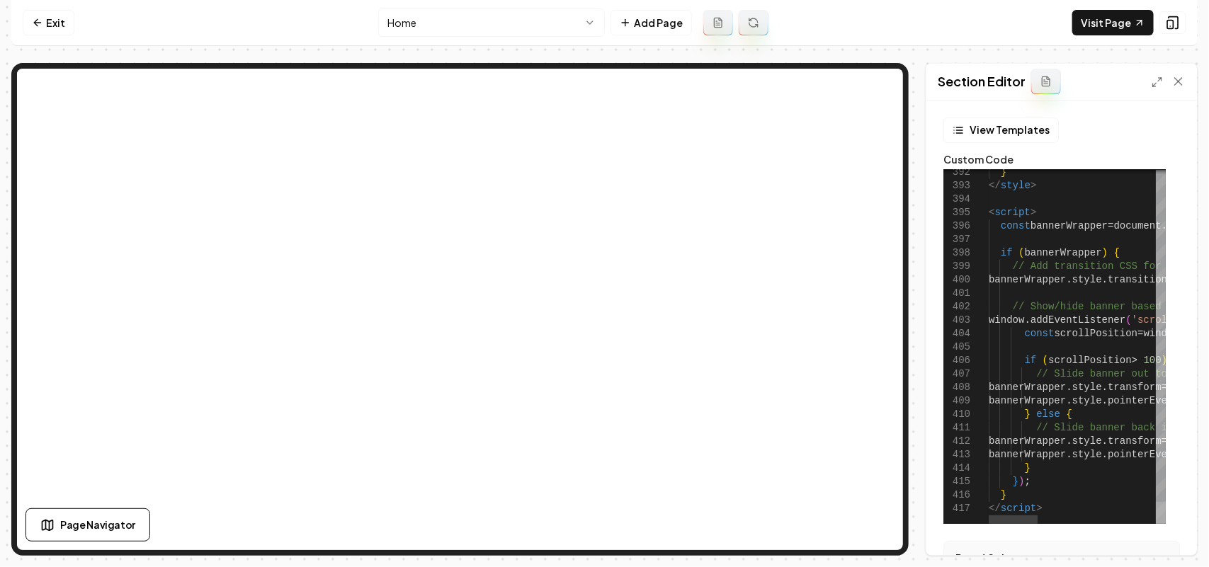
click at [1156, 524] on div at bounding box center [1161, 513] width 10 height 22
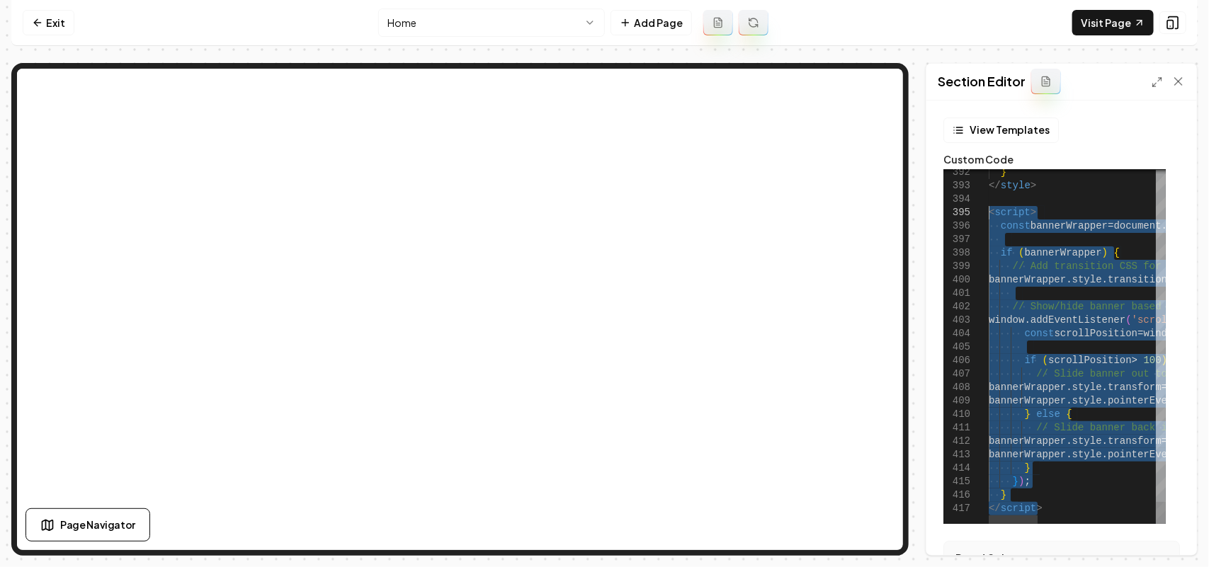
drag, startPoint x: 1074, startPoint y: 508, endPoint x: 957, endPoint y: 215, distance: 316.3
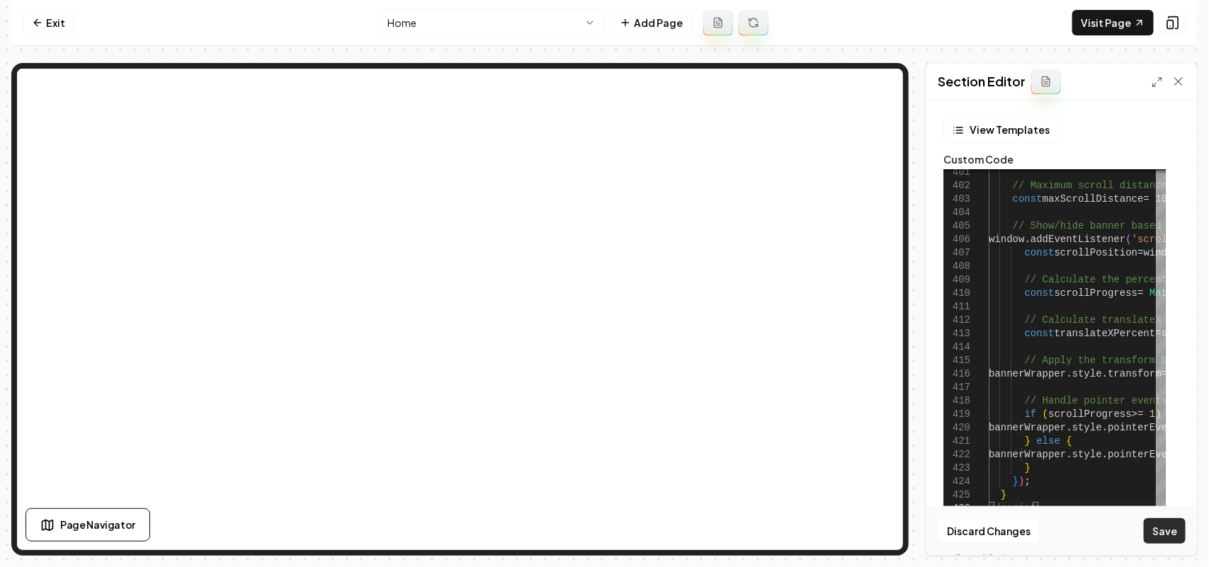
click at [1165, 531] on button "Save" at bounding box center [1165, 530] width 42 height 25
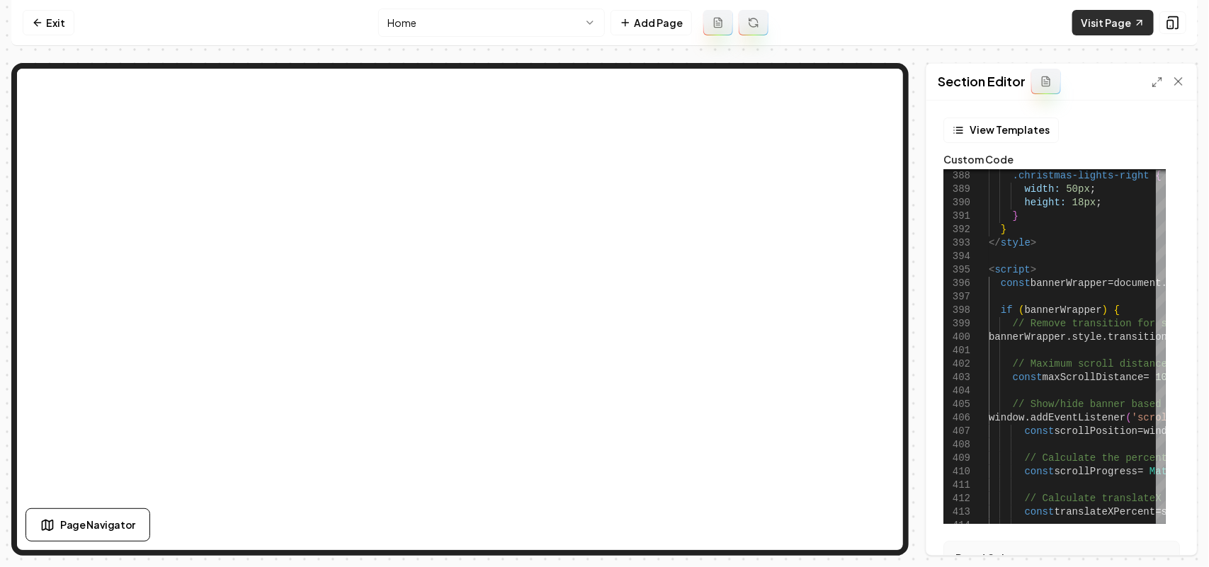
click at [1116, 10] on link "Visit Page" at bounding box center [1112, 22] width 81 height 25
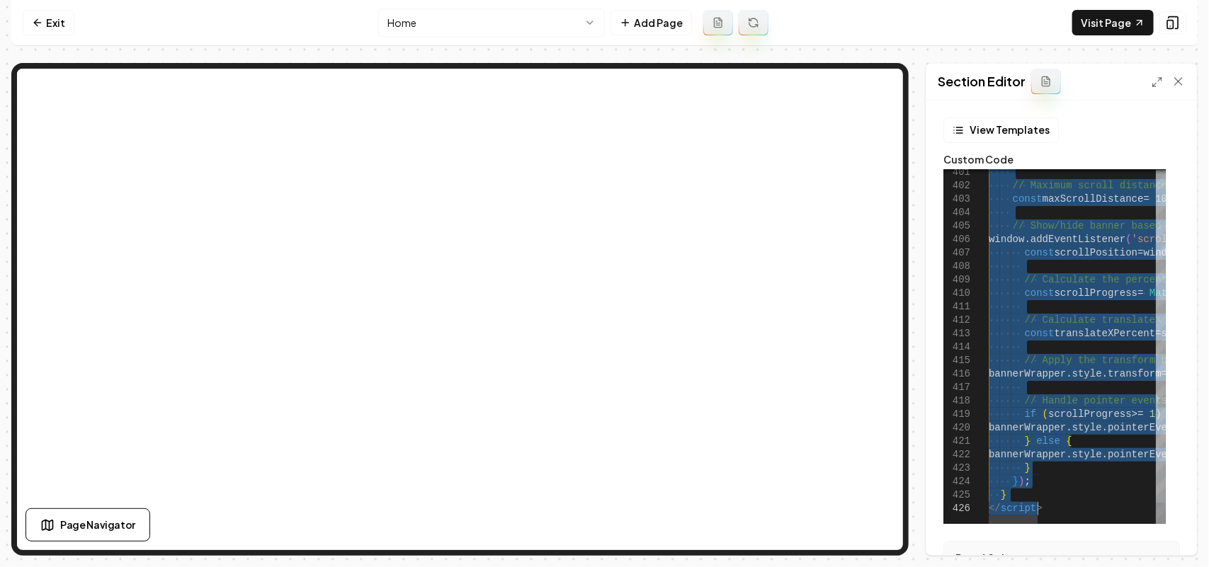
drag, startPoint x: 991, startPoint y: 266, endPoint x: 1208, endPoint y: 602, distance: 400.1
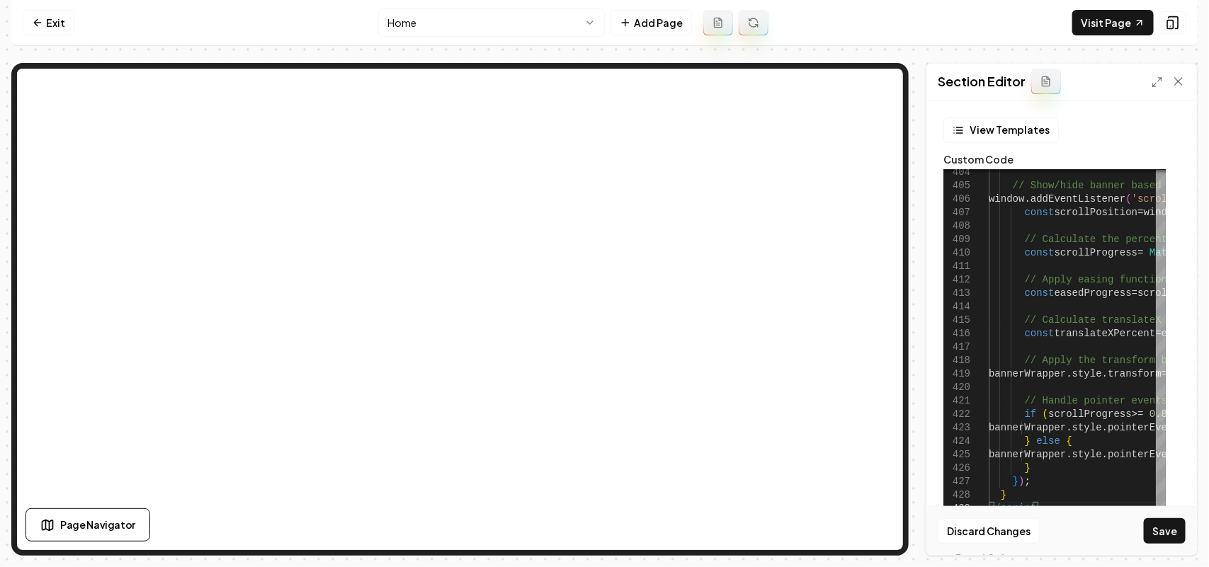
click at [1149, 526] on button "Save" at bounding box center [1165, 530] width 42 height 25
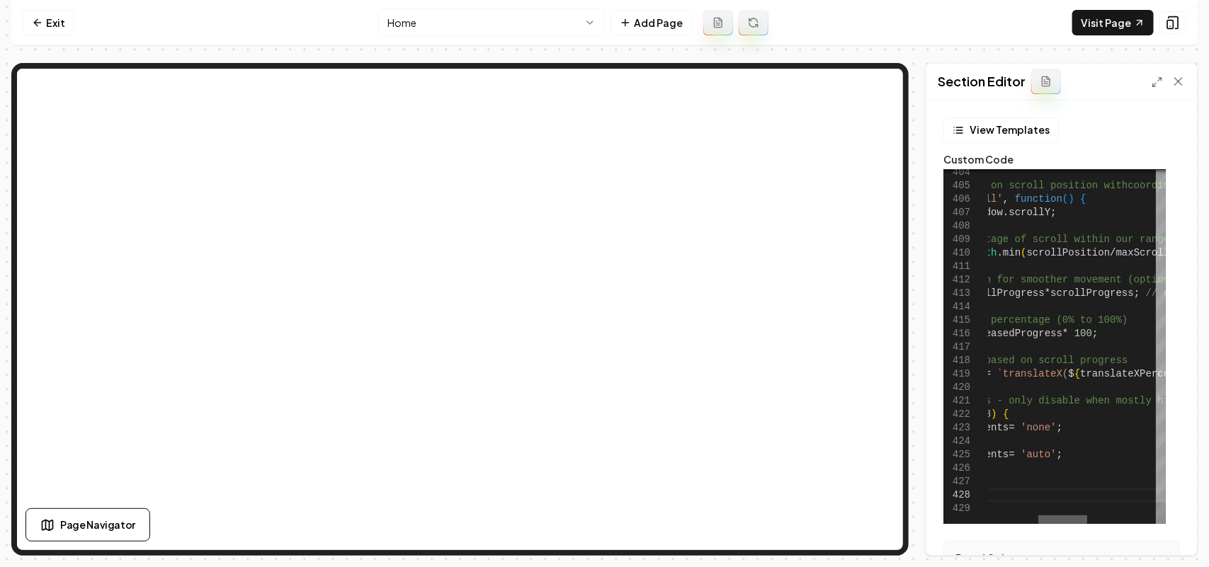
click at [1063, 516] on div at bounding box center [1072, 520] width 167 height 8
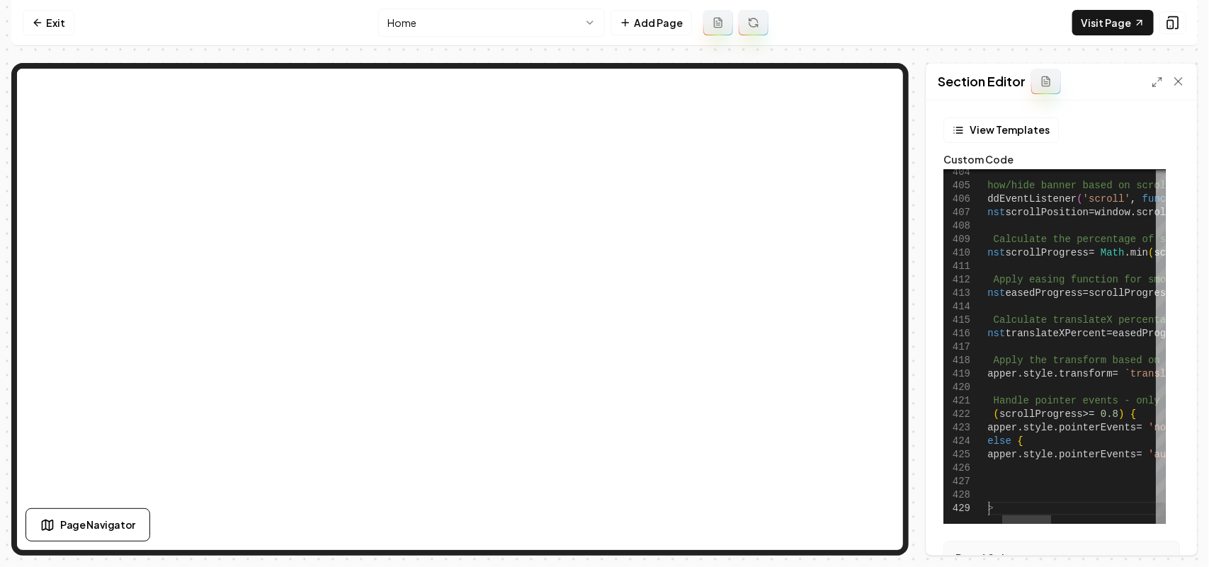
drag, startPoint x: 1063, startPoint y: 515, endPoint x: 991, endPoint y: 521, distance: 71.8
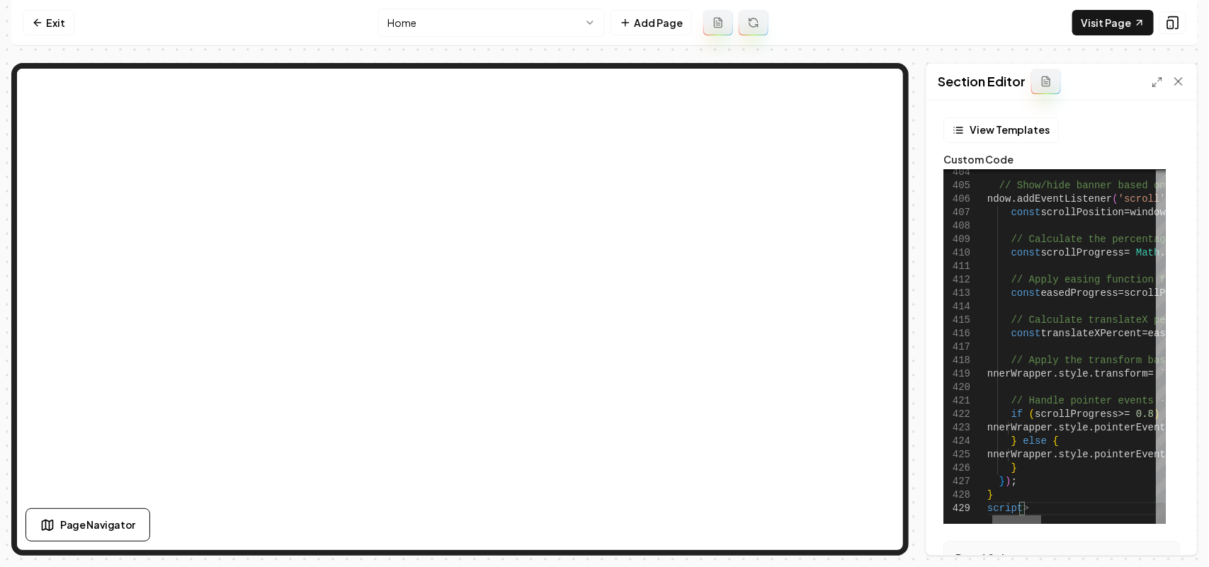
click at [999, 518] on div at bounding box center [1016, 520] width 49 height 8
click at [991, 519] on div at bounding box center [1015, 520] width 49 height 8
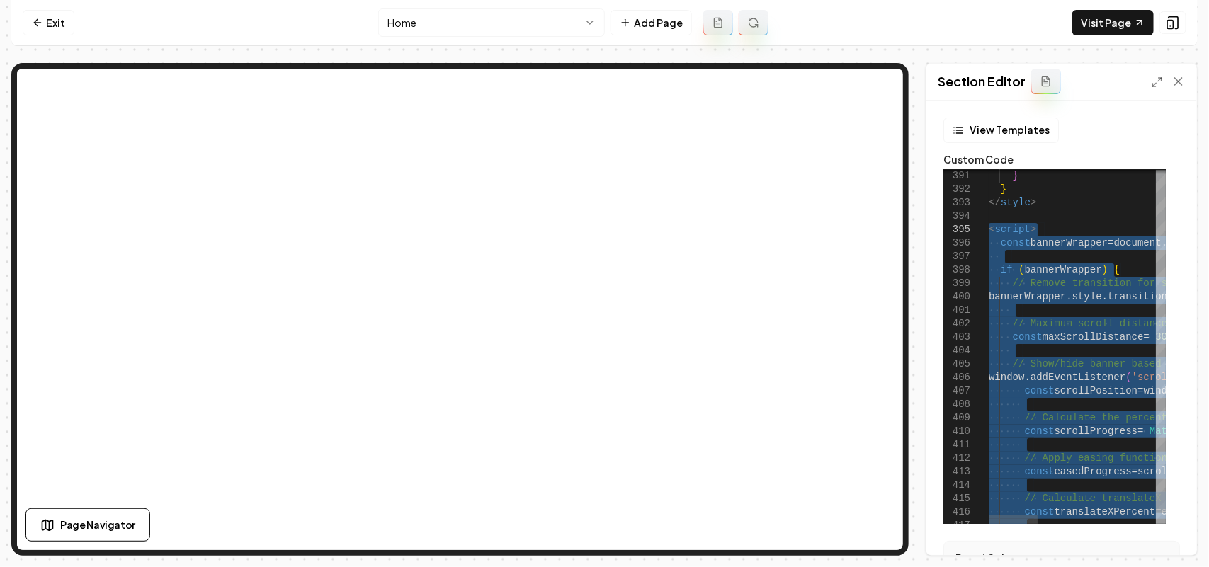
drag, startPoint x: 1066, startPoint y: 512, endPoint x: 986, endPoint y: 235, distance: 288.4
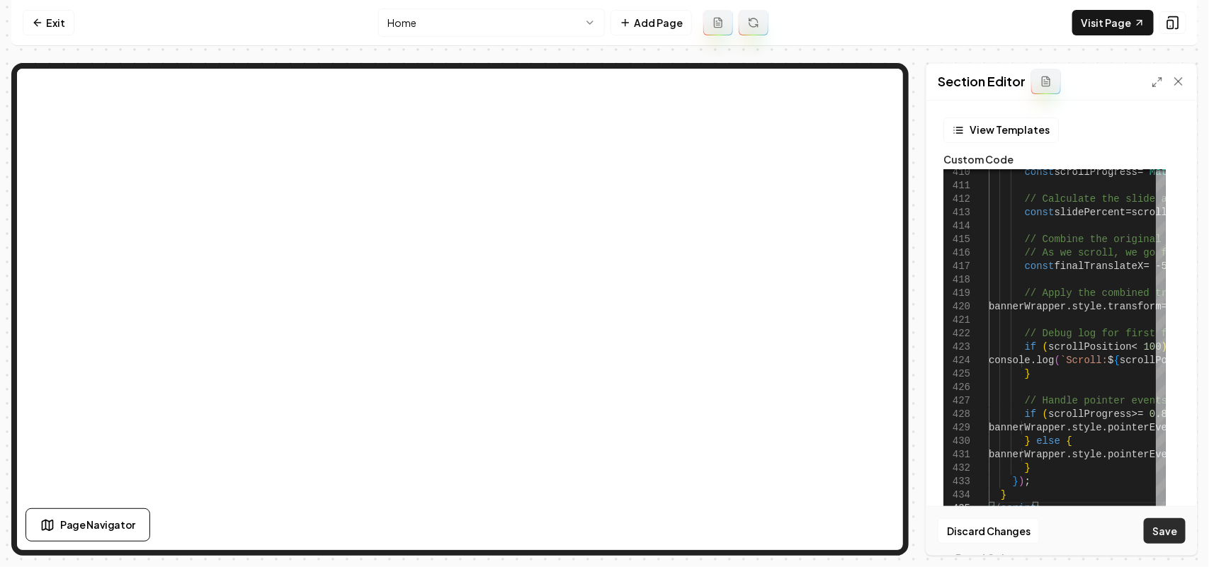
click at [1162, 528] on button "Save" at bounding box center [1165, 530] width 42 height 25
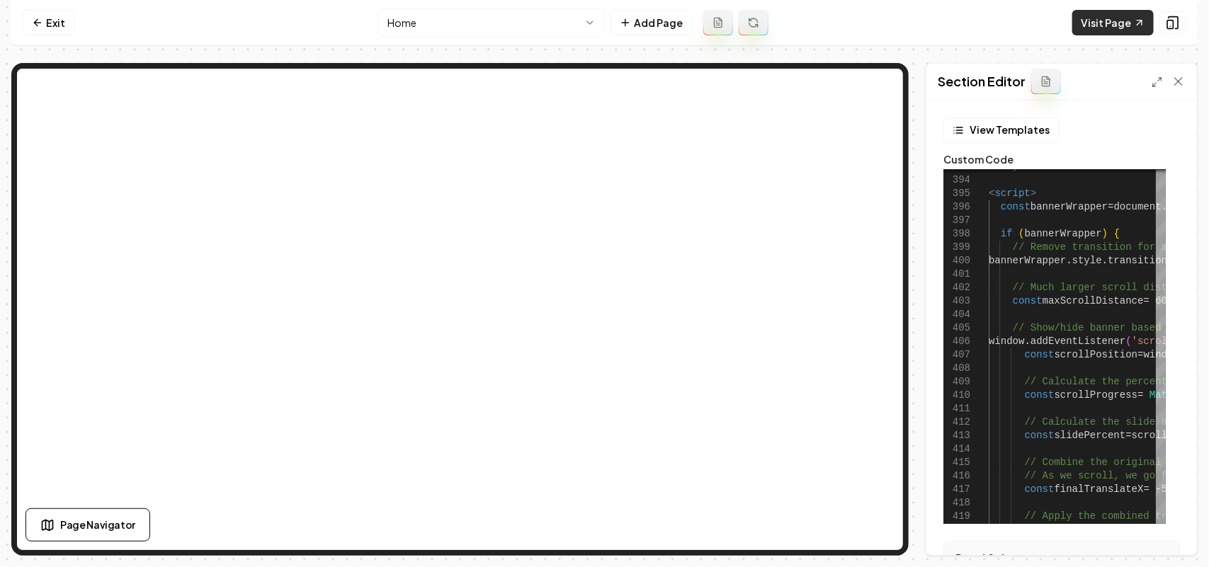
click at [1121, 20] on link "Visit Page" at bounding box center [1112, 22] width 81 height 25
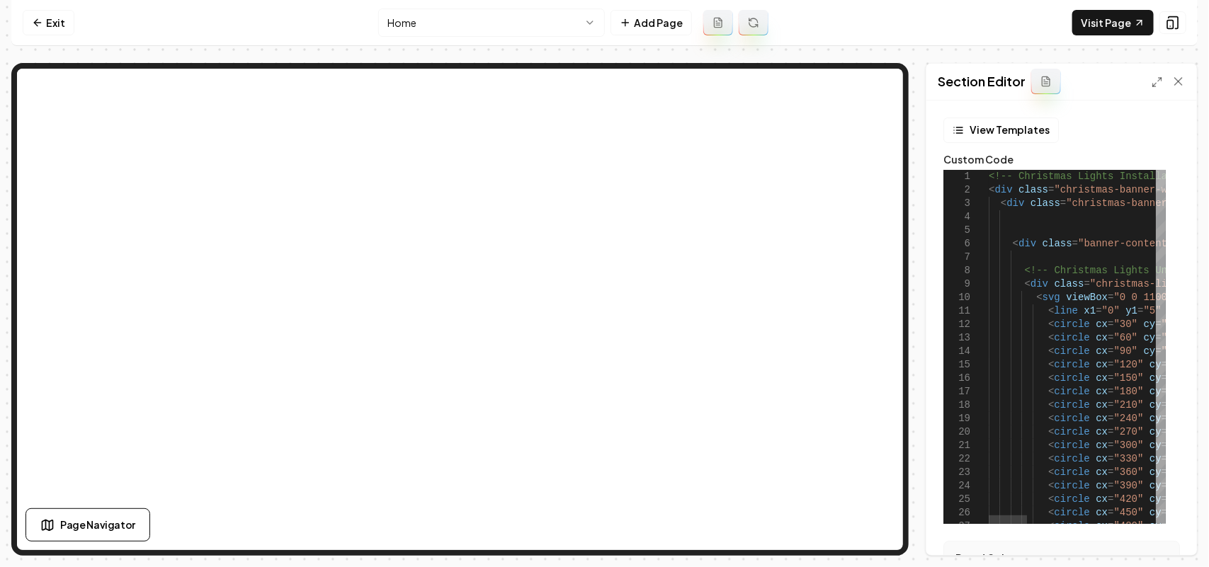
click at [1166, 170] on div at bounding box center [1161, 180] width 10 height 21
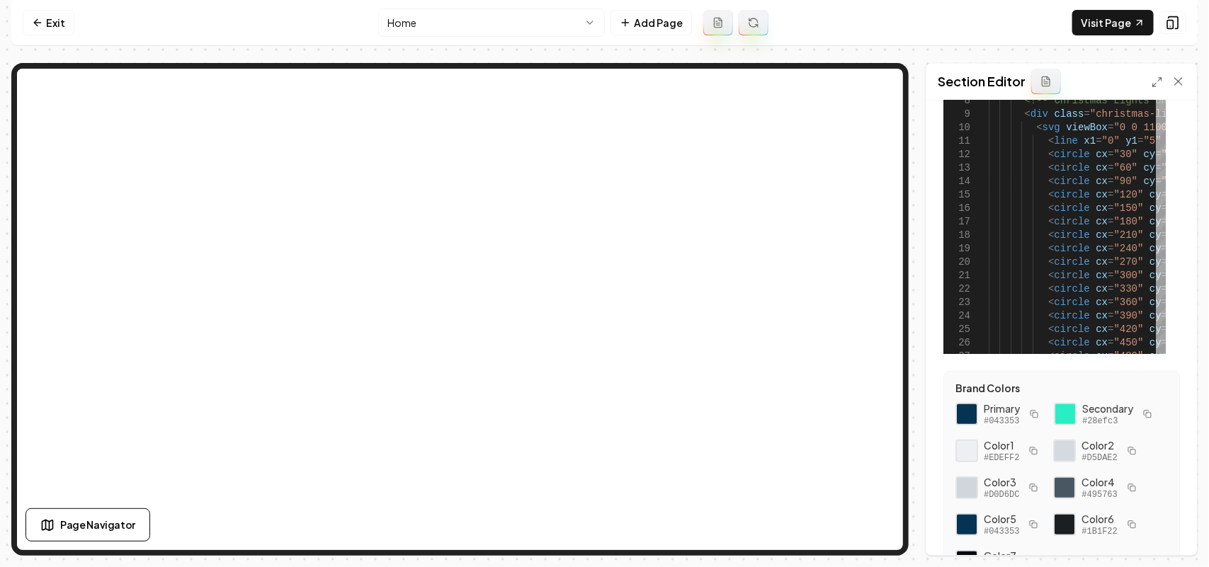
scroll to position [177, 0]
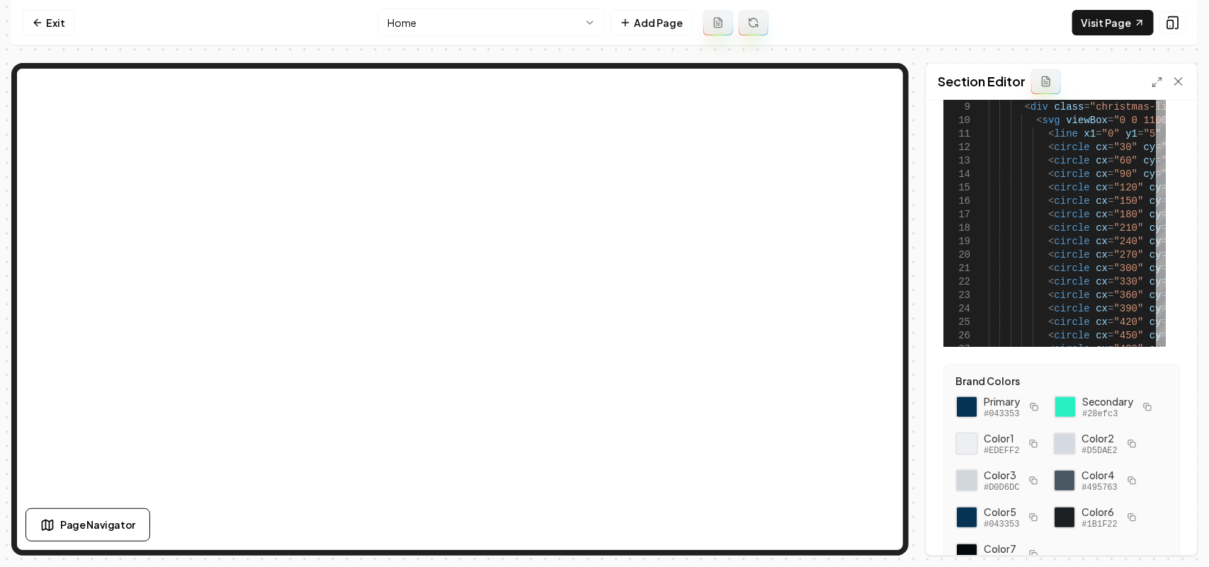
click at [1144, 409] on icon "button" at bounding box center [1146, 406] width 5 height 5
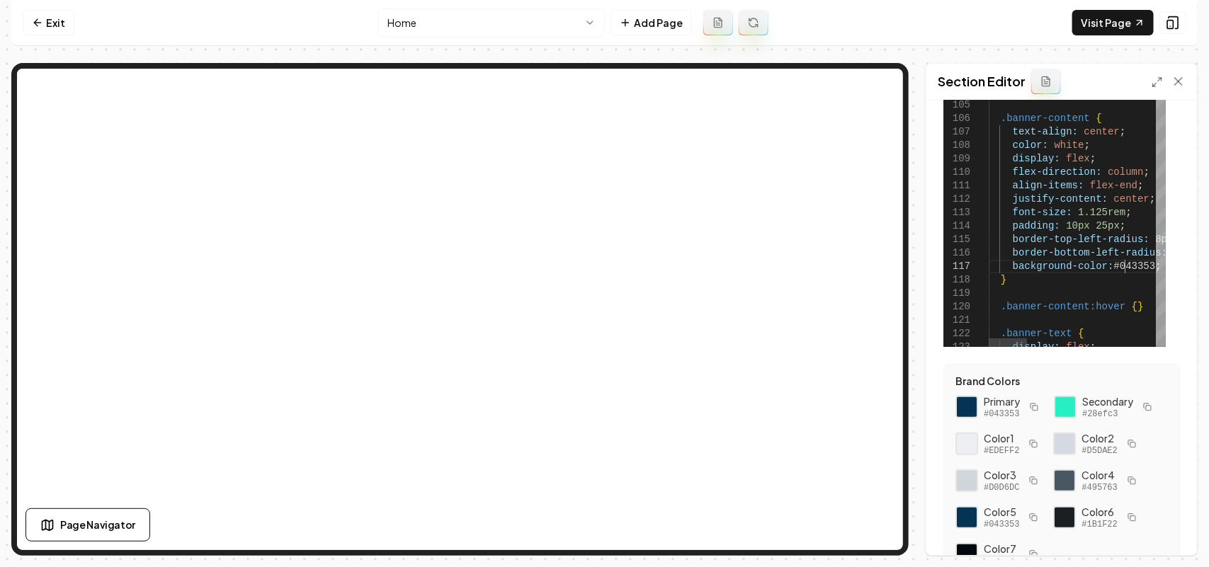
click at [1154, 528] on button "Save" at bounding box center [1165, 530] width 42 height 25
click at [1040, 407] on button "button" at bounding box center [1033, 407] width 17 height 17
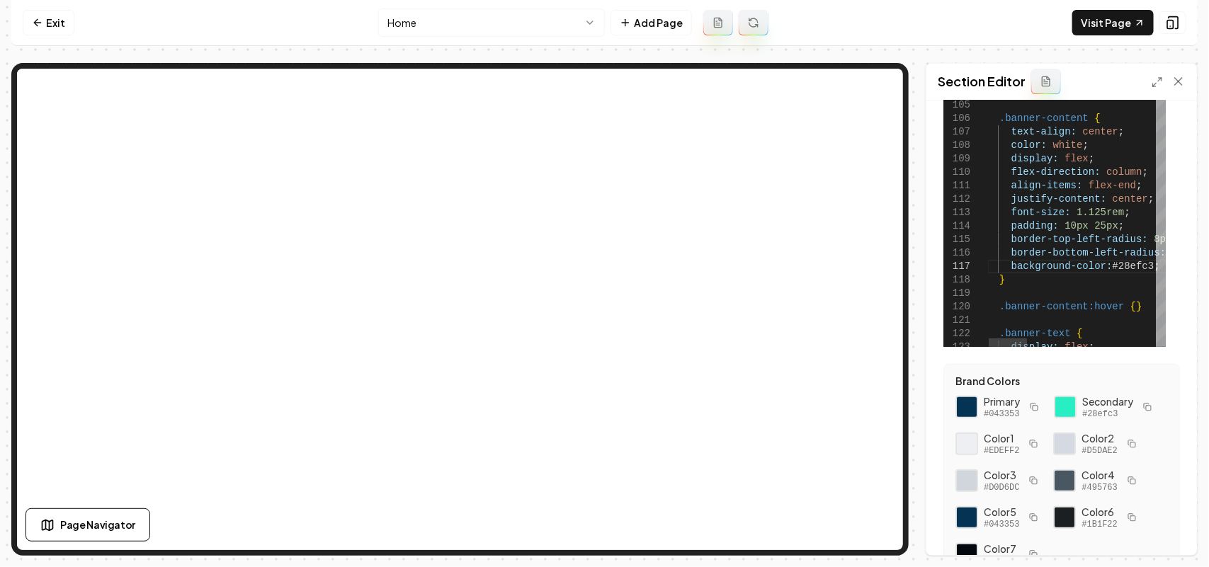
scroll to position [0, 146]
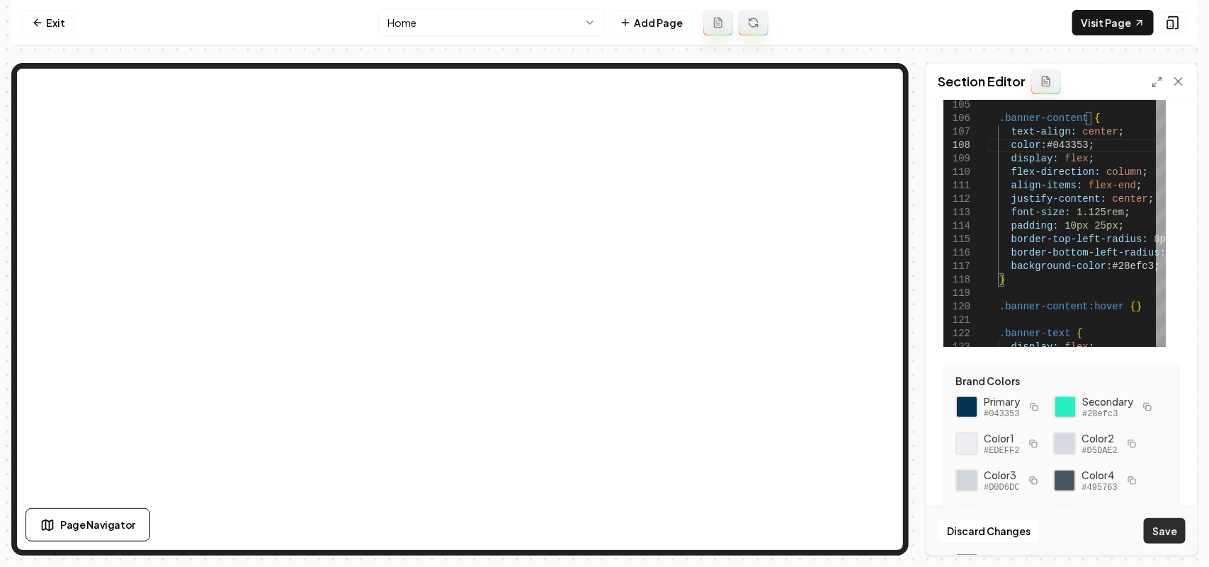
click at [1156, 528] on button "Save" at bounding box center [1165, 530] width 42 height 25
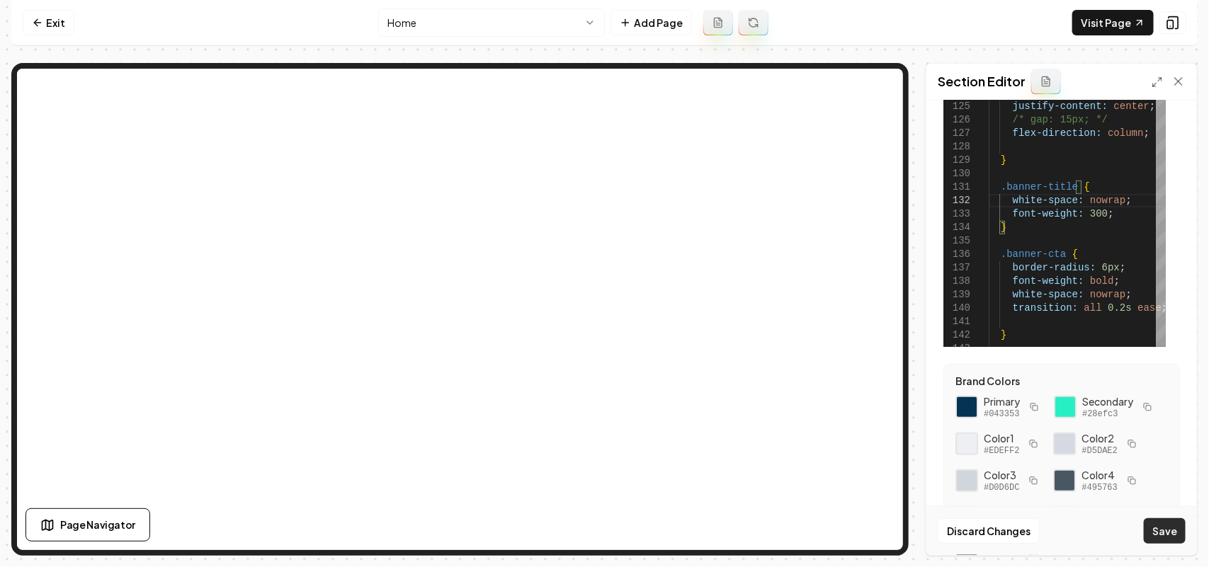
click at [1161, 539] on button "Save" at bounding box center [1165, 530] width 42 height 25
click at [1151, 524] on button "Save" at bounding box center [1165, 530] width 42 height 25
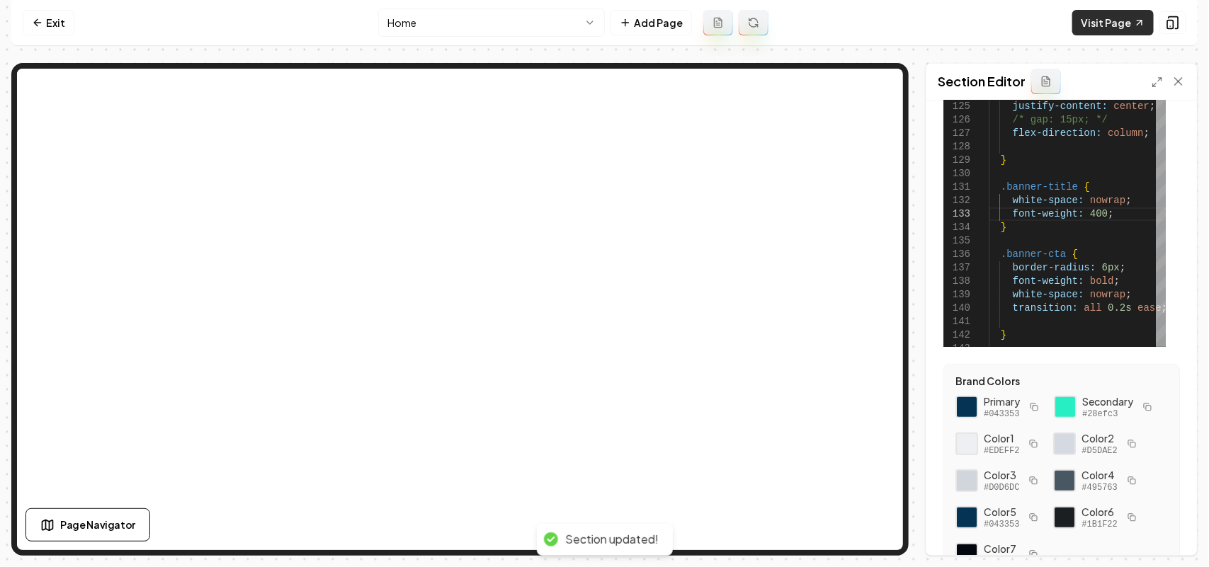
click at [1128, 20] on link "Visit Page" at bounding box center [1112, 22] width 81 height 25
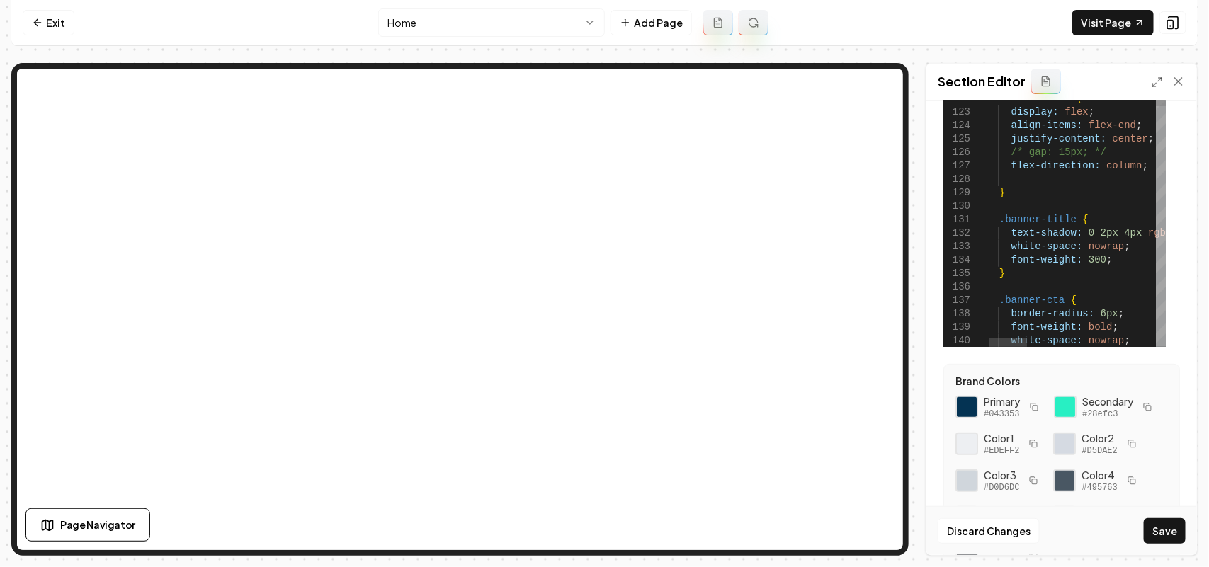
click at [1166, 525] on button "Save" at bounding box center [1165, 530] width 42 height 25
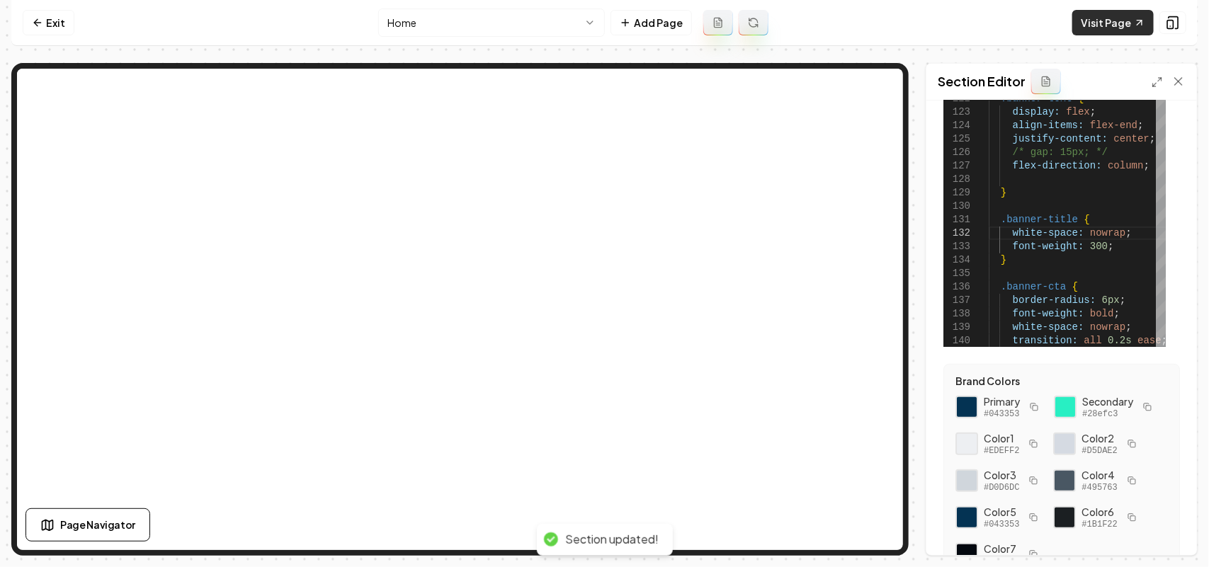
click at [1122, 15] on link "Visit Page" at bounding box center [1112, 22] width 81 height 25
click at [1146, 411] on rect "button" at bounding box center [1148, 408] width 5 height 5
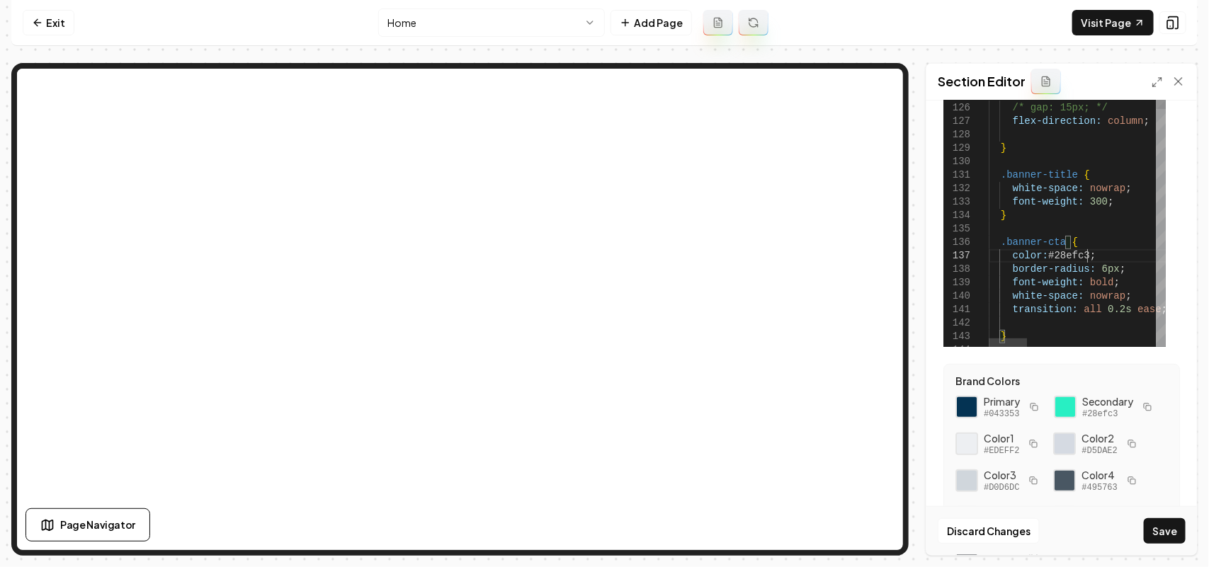
scroll to position [81, 96]
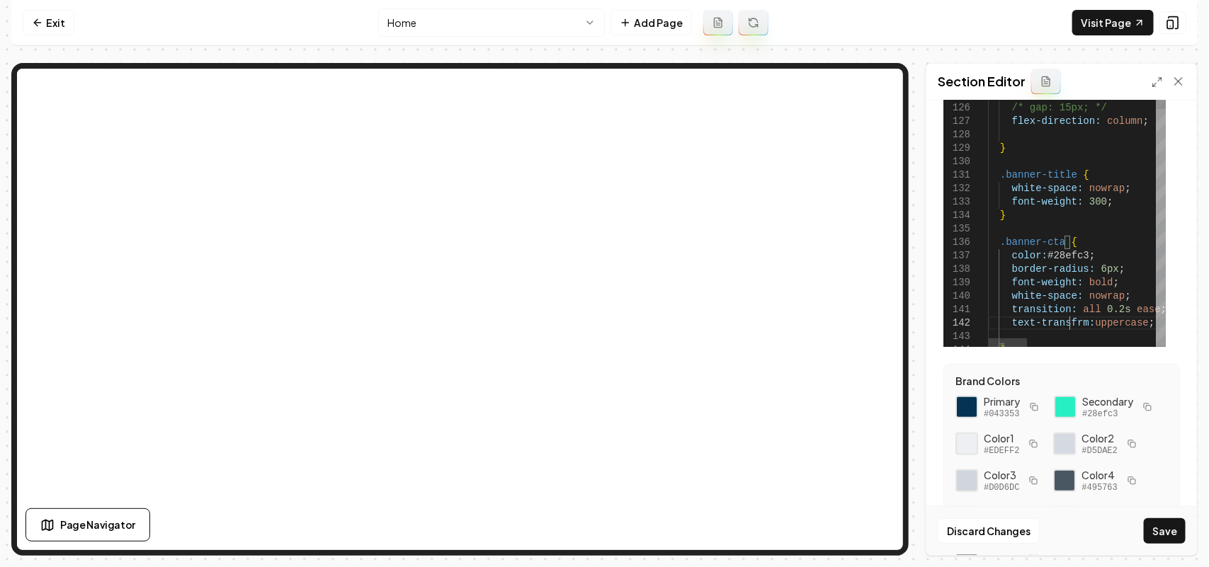
scroll to position [25, 87]
click at [1172, 529] on button "Save" at bounding box center [1165, 530] width 42 height 25
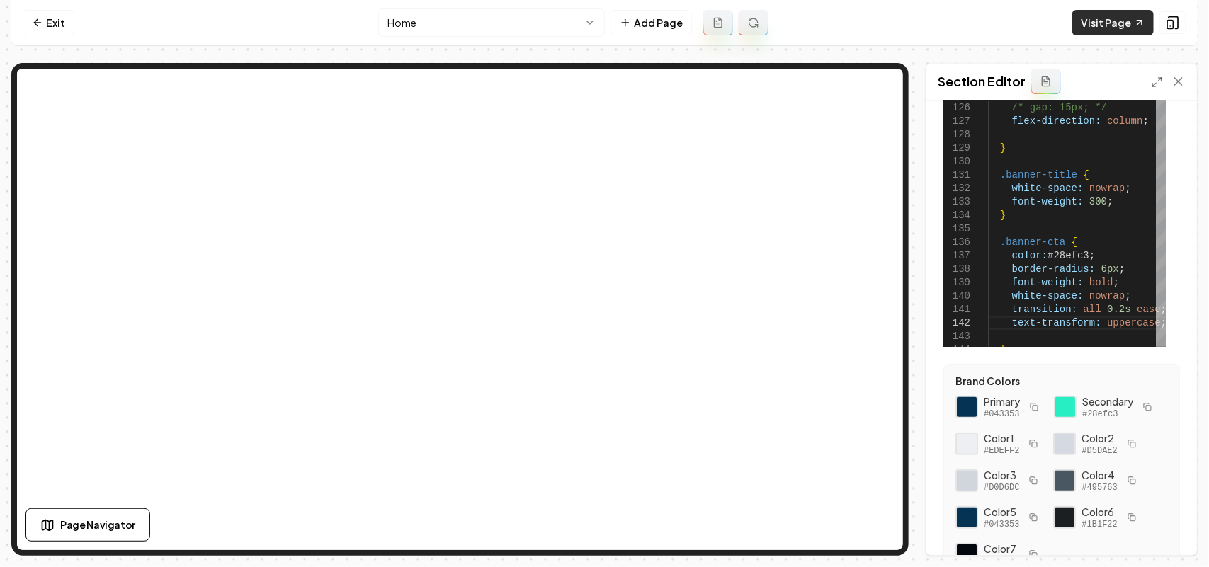
click at [1105, 21] on link "Visit Page" at bounding box center [1112, 22] width 81 height 25
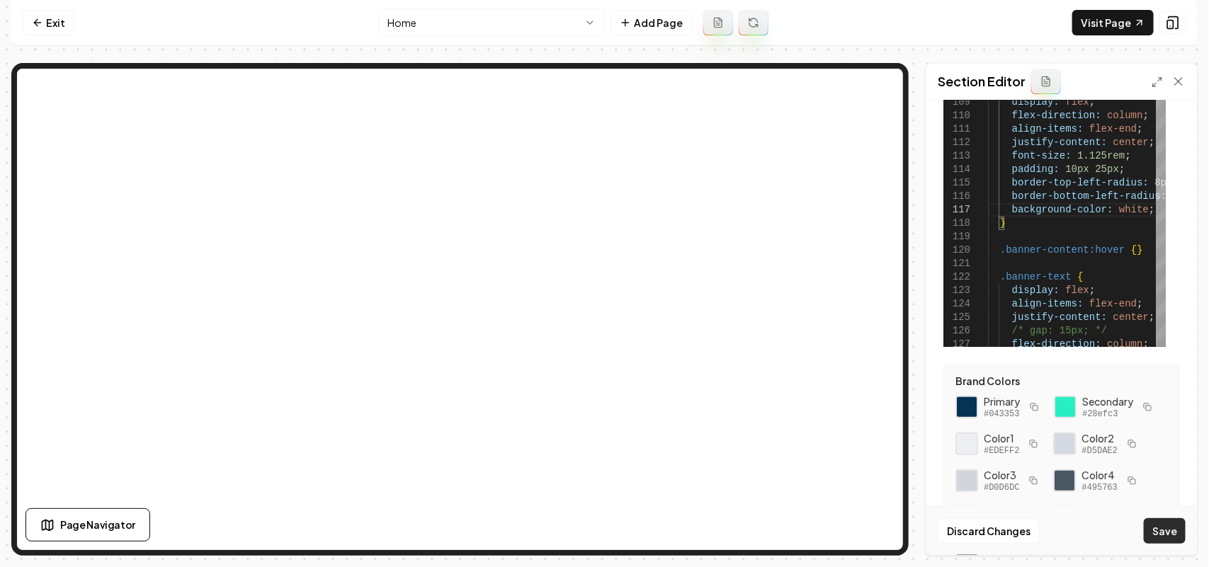
click at [1156, 522] on button "Save" at bounding box center [1165, 530] width 42 height 25
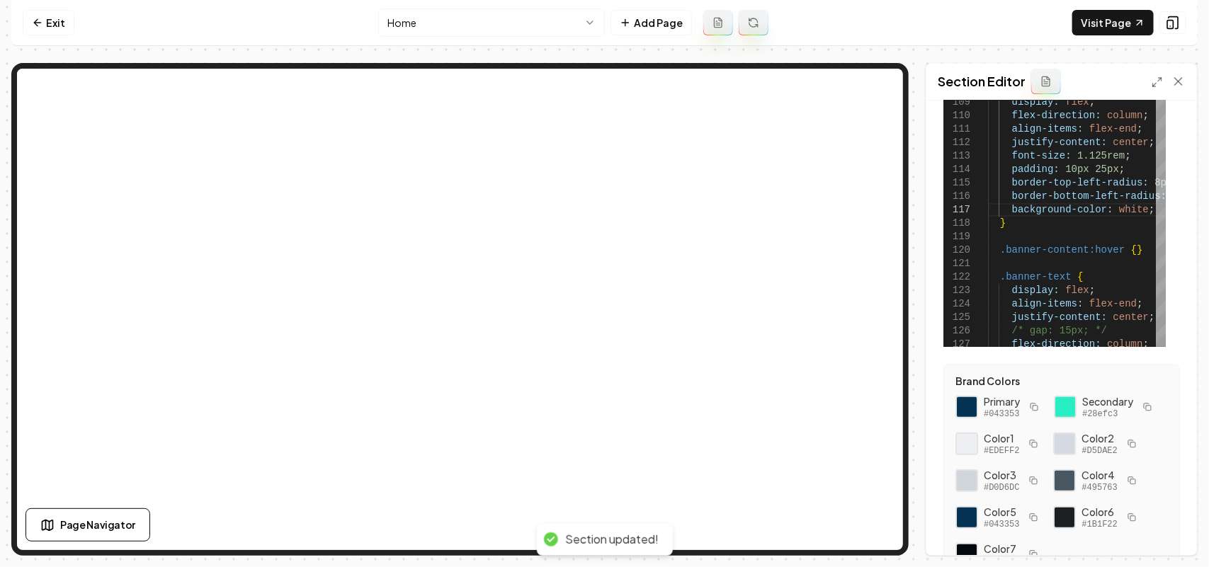
click at [1039, 401] on button "button" at bounding box center [1033, 407] width 17 height 17
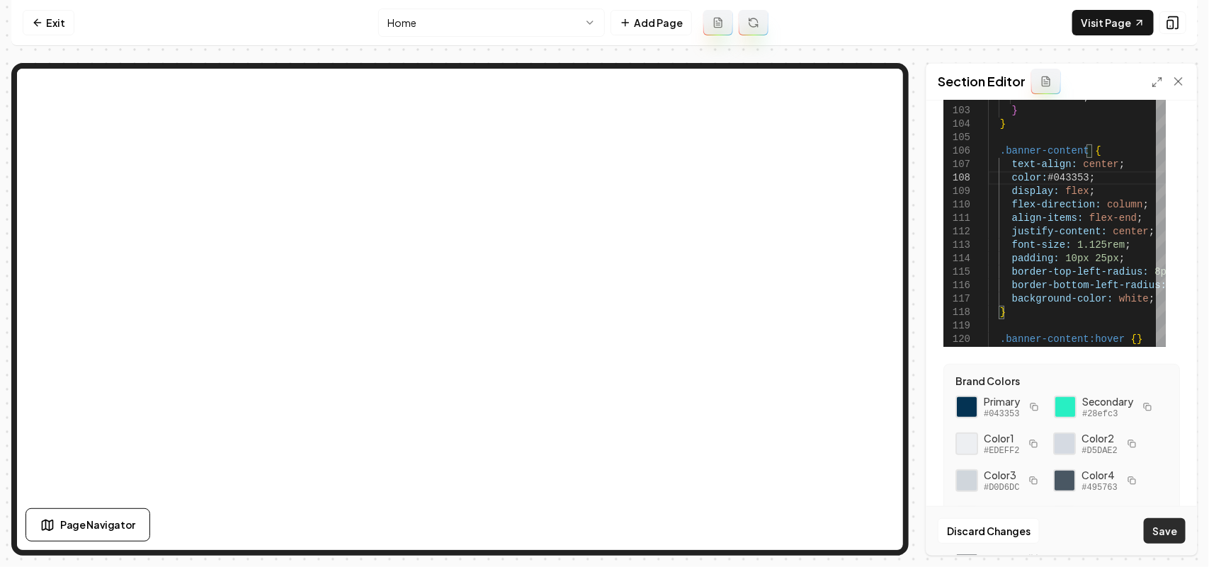
click at [1176, 539] on button "Save" at bounding box center [1165, 530] width 42 height 25
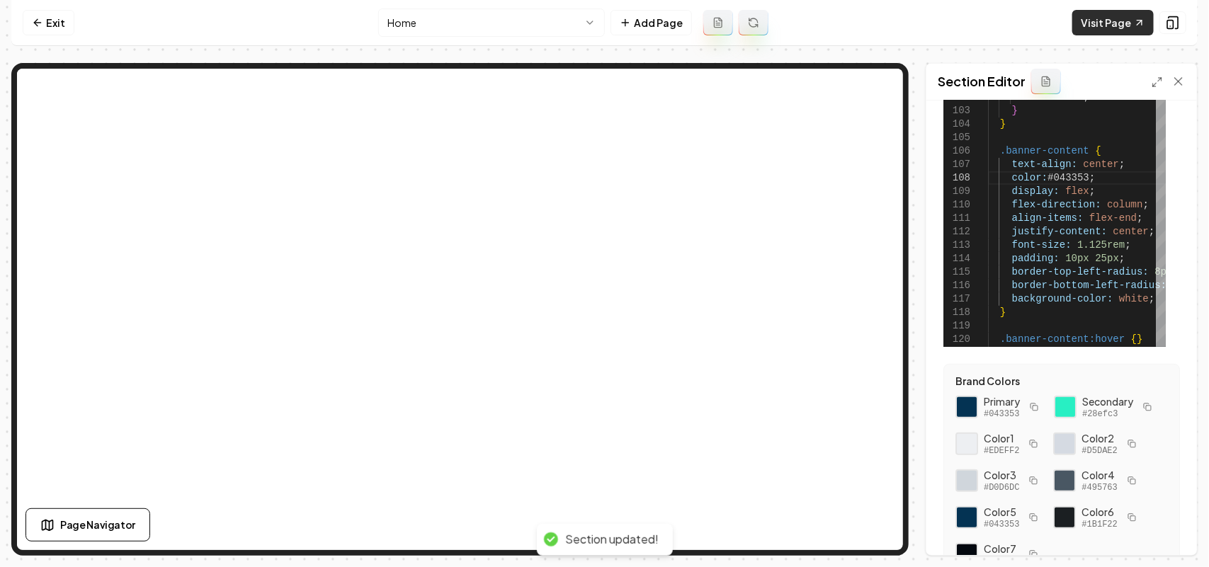
click at [1119, 21] on link "Visit Page" at bounding box center [1112, 22] width 81 height 25
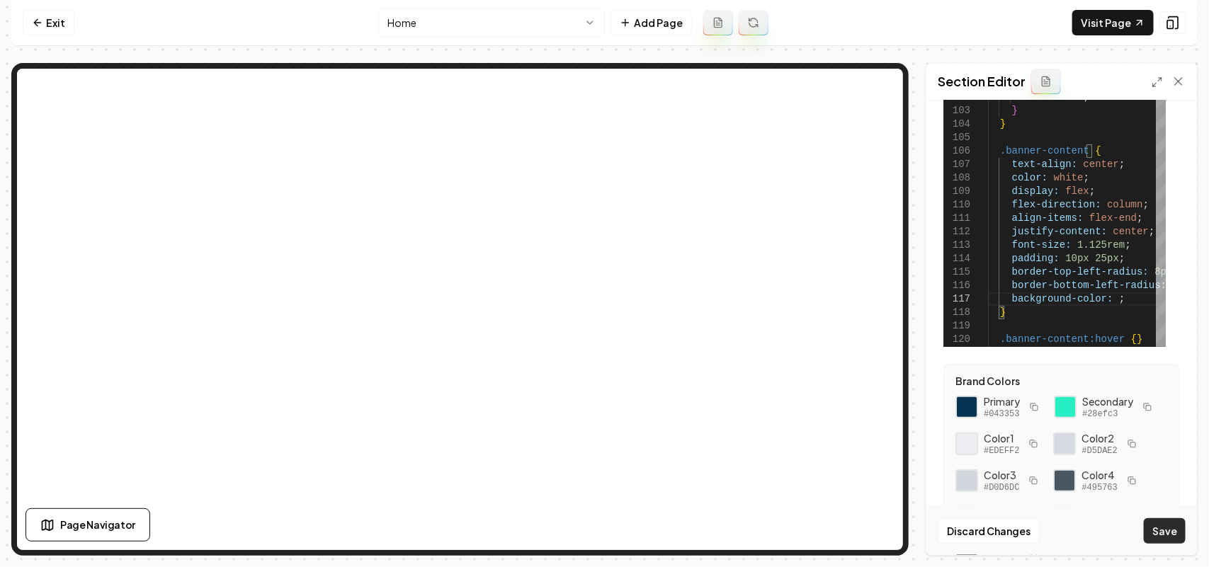
type textarea "**********"
click at [1158, 526] on button "Save" at bounding box center [1165, 530] width 42 height 25
click at [1173, 537] on button "Save" at bounding box center [1165, 530] width 42 height 25
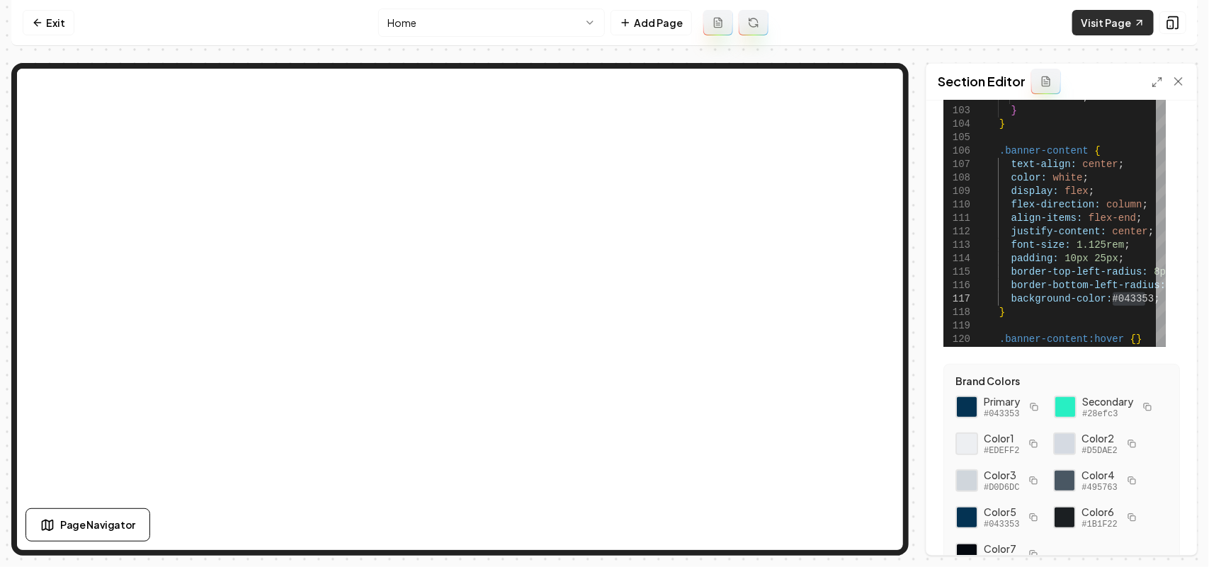
click at [1108, 18] on link "Visit Page" at bounding box center [1112, 22] width 81 height 25
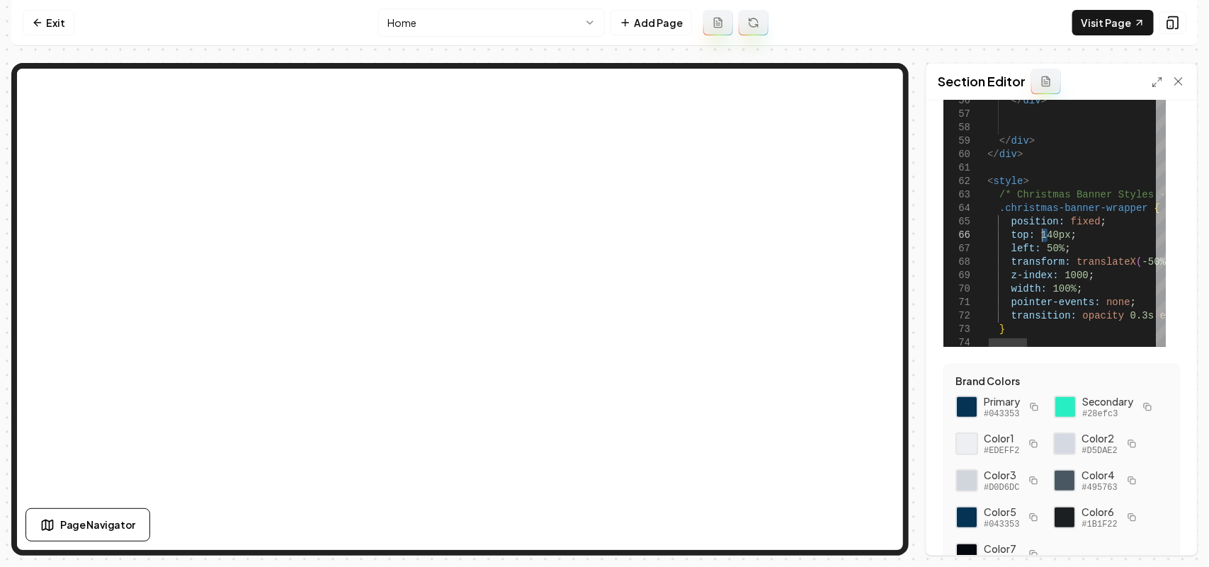
click at [1160, 525] on button "Save" at bounding box center [1165, 530] width 42 height 25
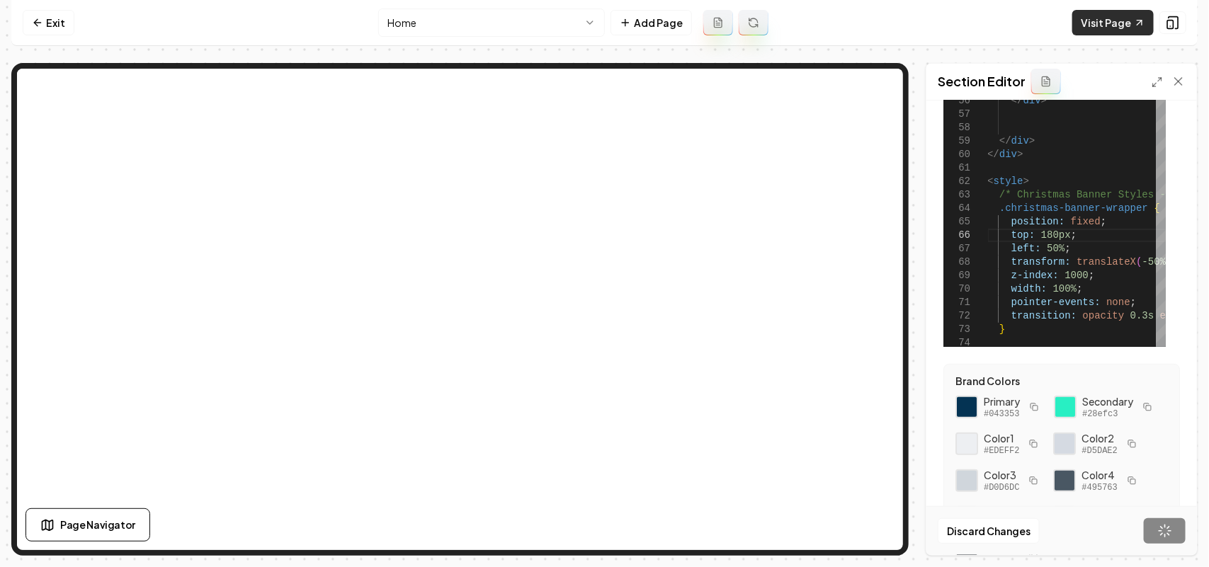
click at [1091, 28] on link "Visit Page" at bounding box center [1112, 22] width 81 height 25
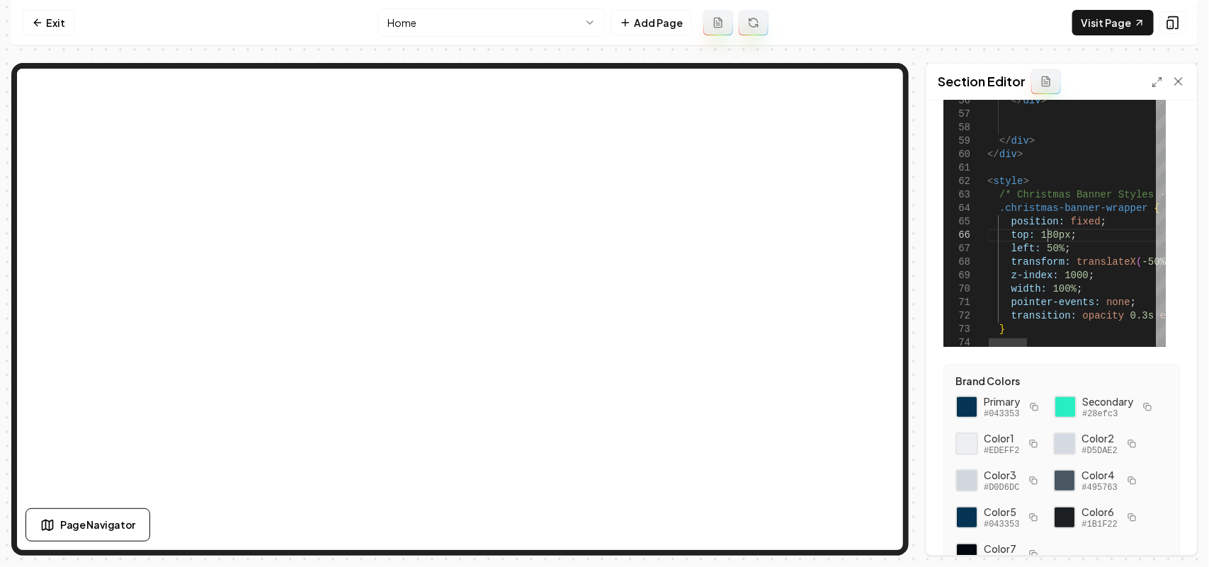
click at [1167, 535] on button "Save" at bounding box center [1165, 530] width 42 height 25
click at [1139, 416] on button "button" at bounding box center [1147, 407] width 17 height 17
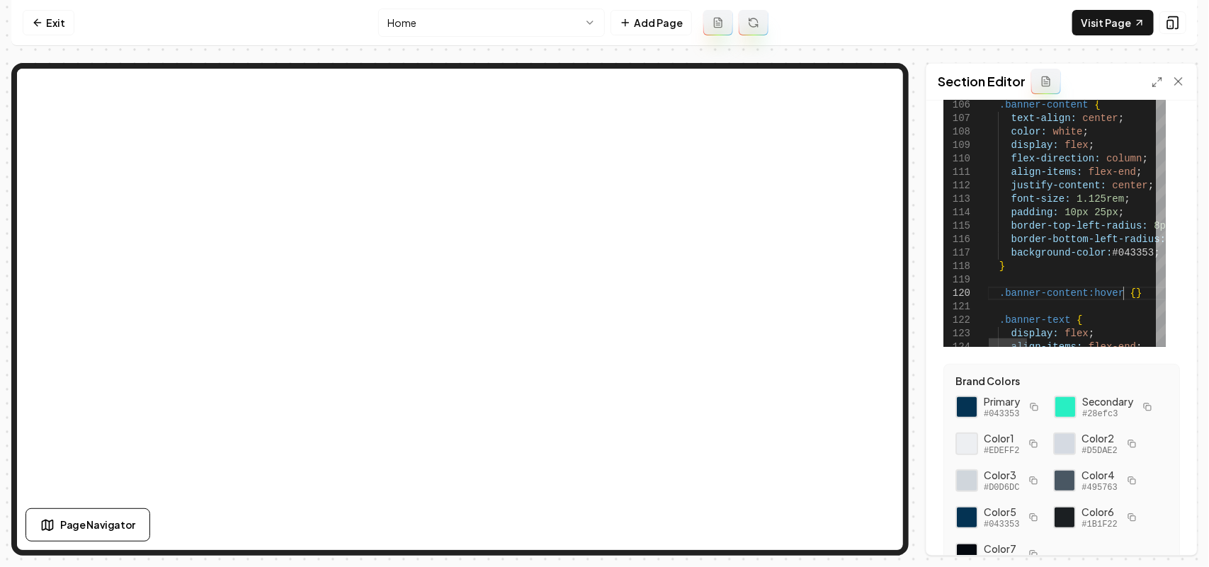
click at [1156, 528] on button "Save" at bounding box center [1165, 530] width 42 height 25
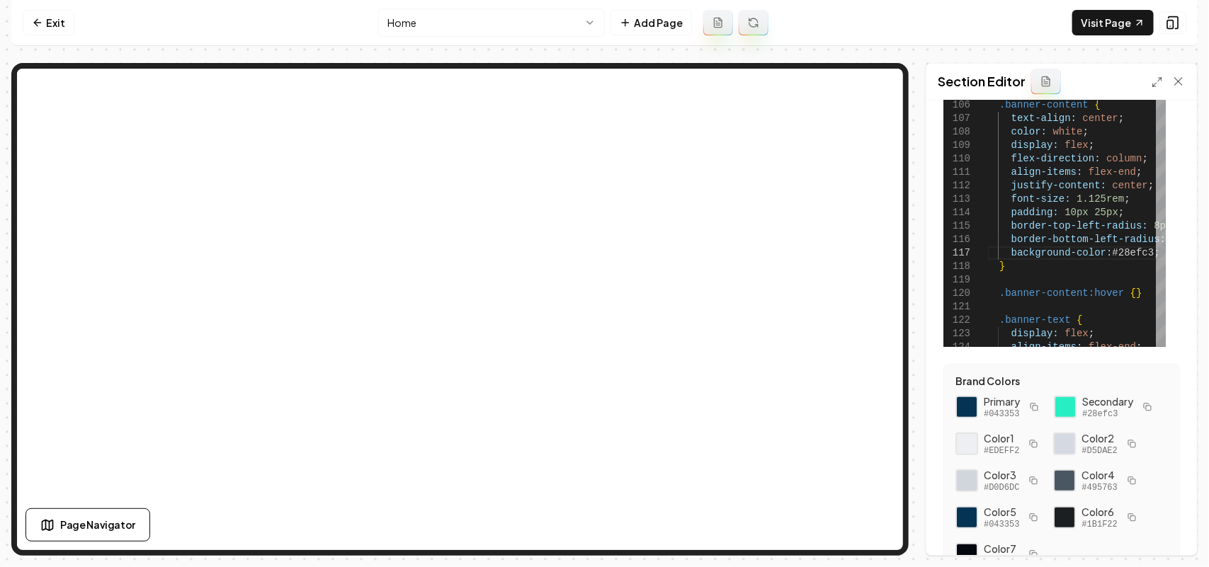
click at [1034, 404] on icon "button" at bounding box center [1032, 406] width 5 height 5
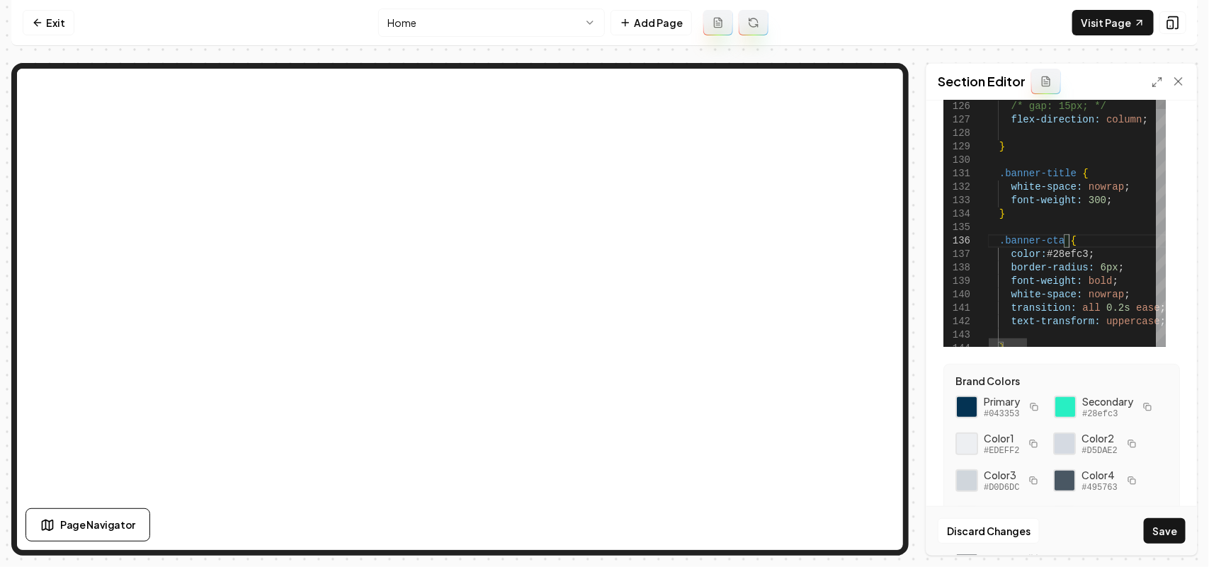
scroll to position [79, 130]
drag, startPoint x: 1103, startPoint y: 253, endPoint x: 1101, endPoint y: 245, distance: 7.9
click at [1176, 531] on button "Save" at bounding box center [1165, 530] width 42 height 25
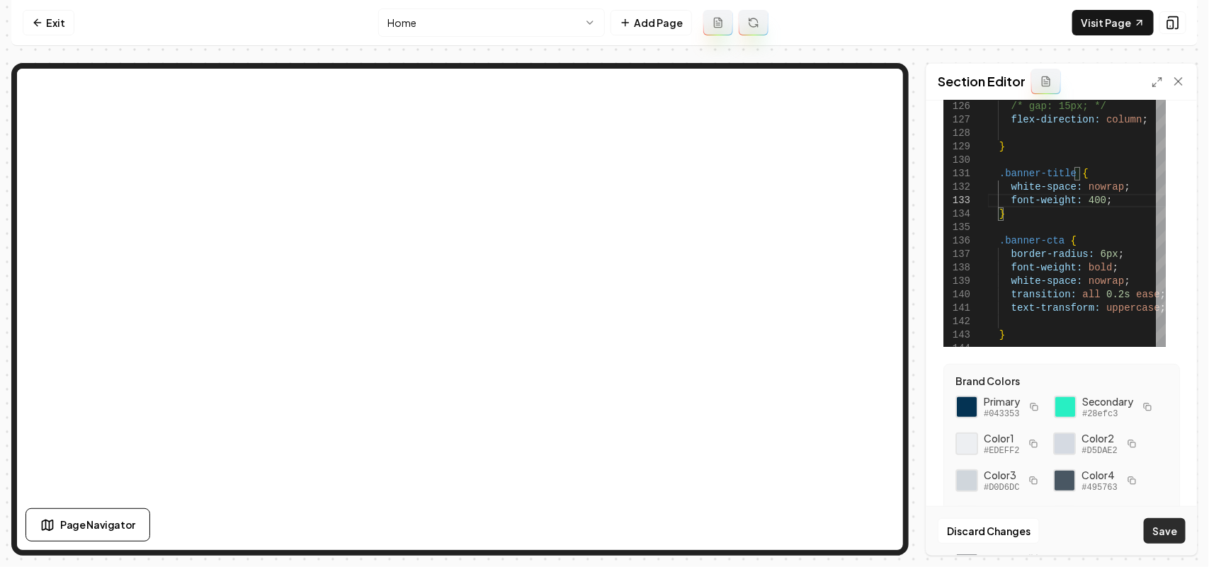
click at [1162, 536] on button "Save" at bounding box center [1165, 530] width 42 height 25
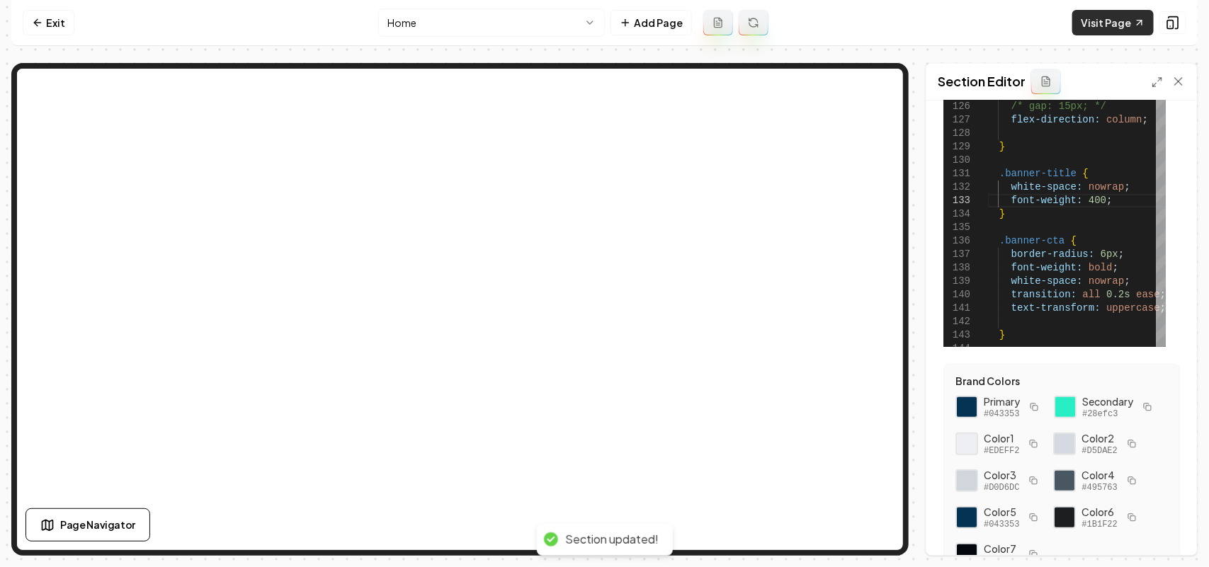
click at [1099, 20] on link "Visit Page" at bounding box center [1112, 22] width 81 height 25
click at [1156, 331] on div at bounding box center [1161, 170] width 10 height 354
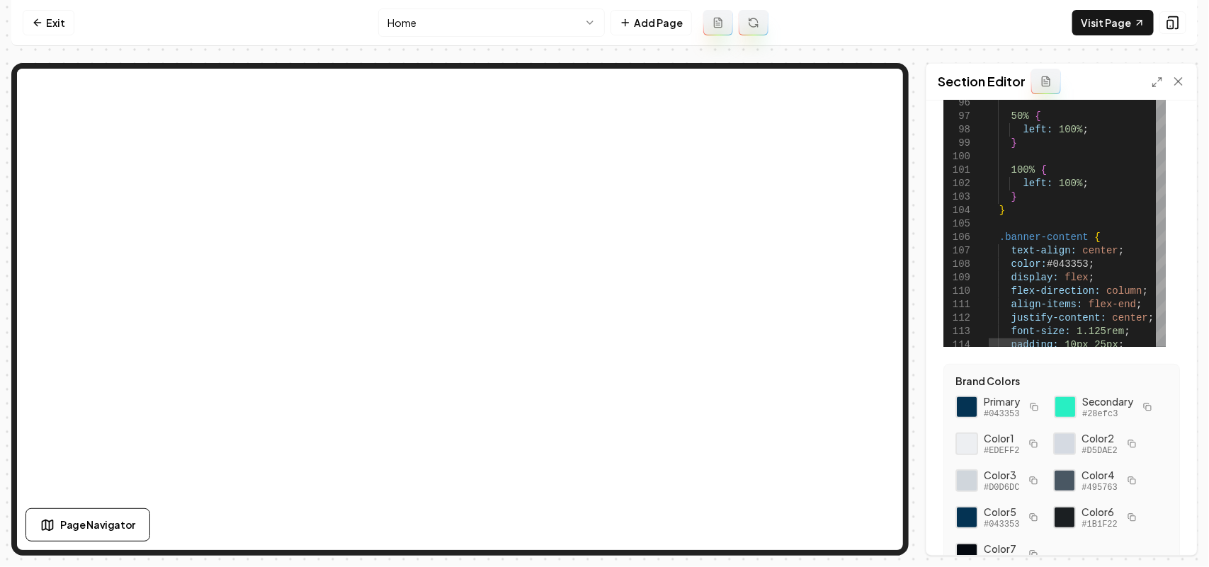
click at [1162, 64] on div at bounding box center [1161, 74] width 10 height 21
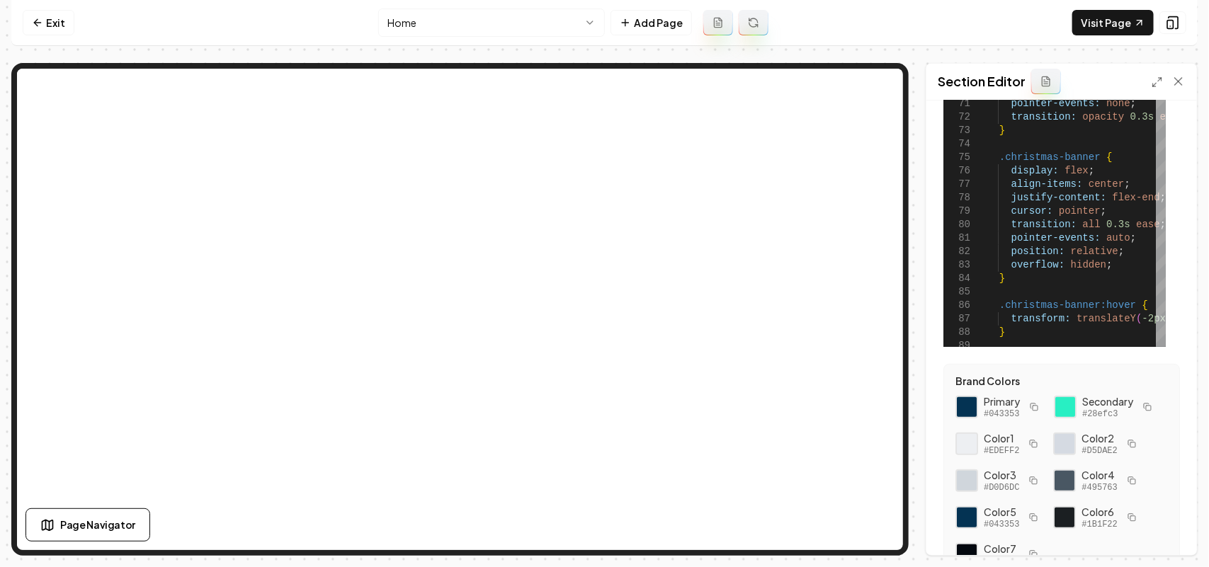
click at [1151, 83] on div "Section Editor" at bounding box center [1061, 82] width 271 height 37
click at [1156, 90] on div "Section Editor" at bounding box center [1061, 82] width 271 height 37
click at [1154, 78] on icon at bounding box center [1156, 81] width 11 height 11
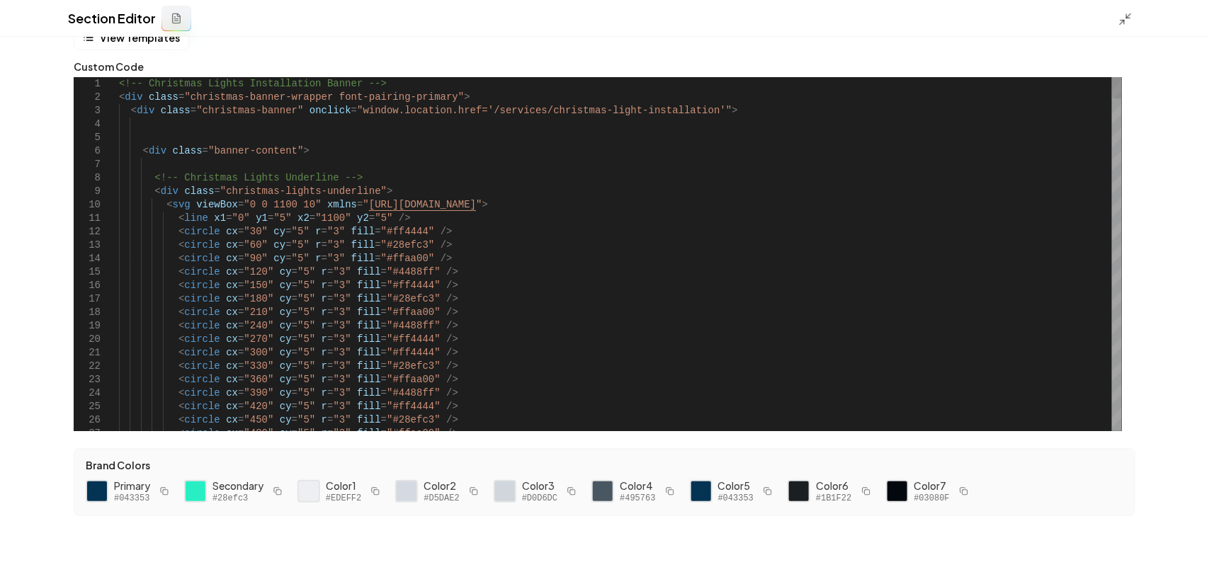
scroll to position [0, 0]
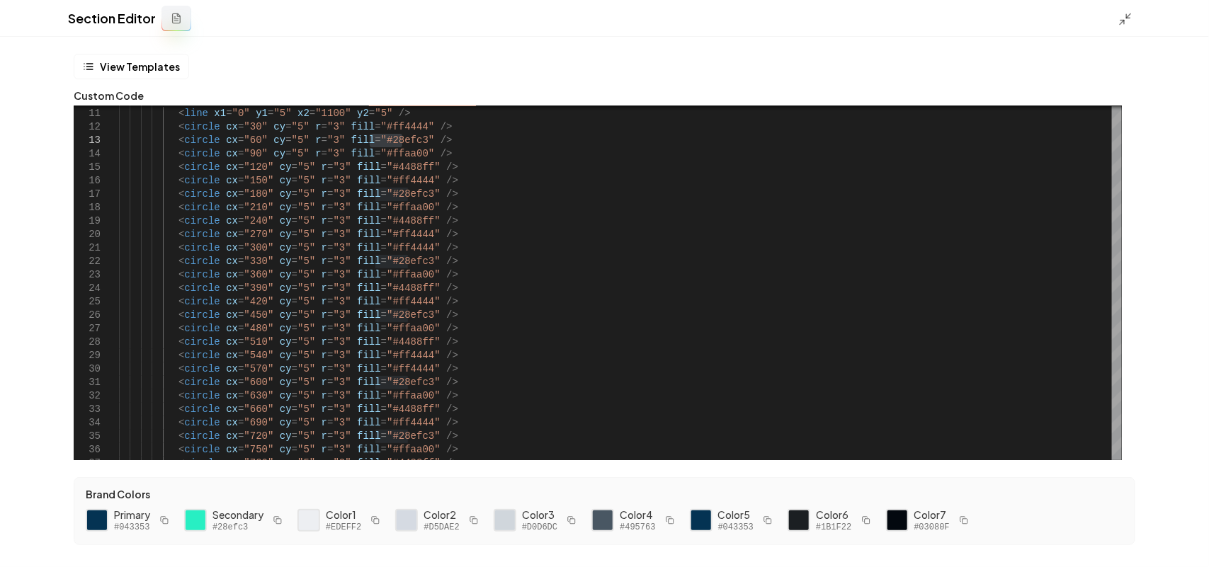
click at [165, 515] on button "button" at bounding box center [164, 520] width 17 height 17
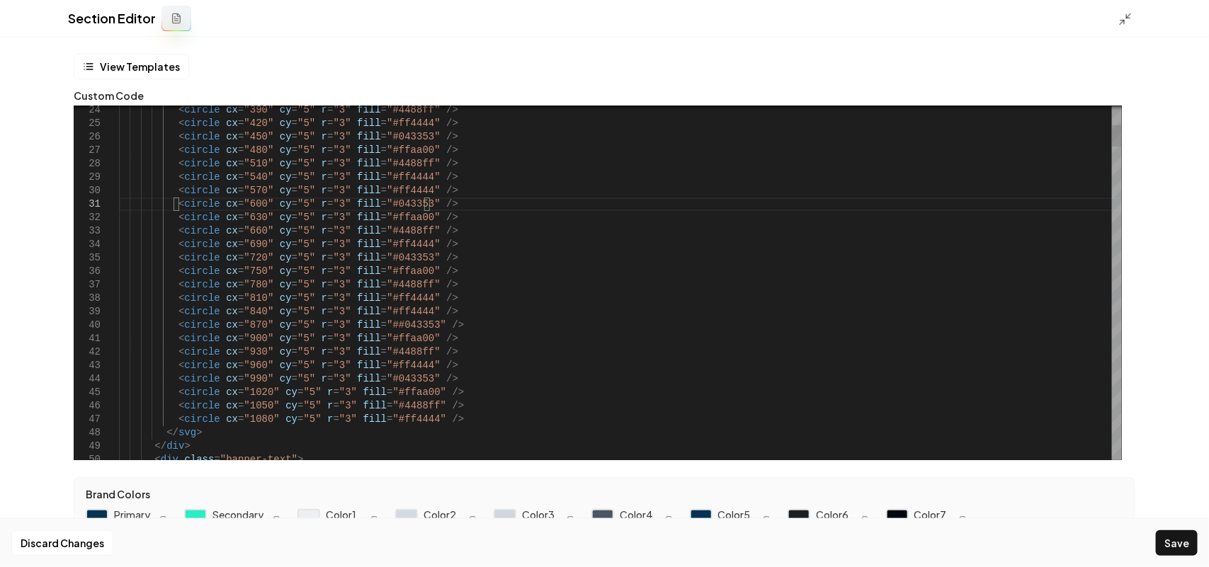
click at [1176, 552] on button "Save" at bounding box center [1177, 542] width 42 height 25
click at [1123, 18] on icon at bounding box center [1125, 19] width 14 height 14
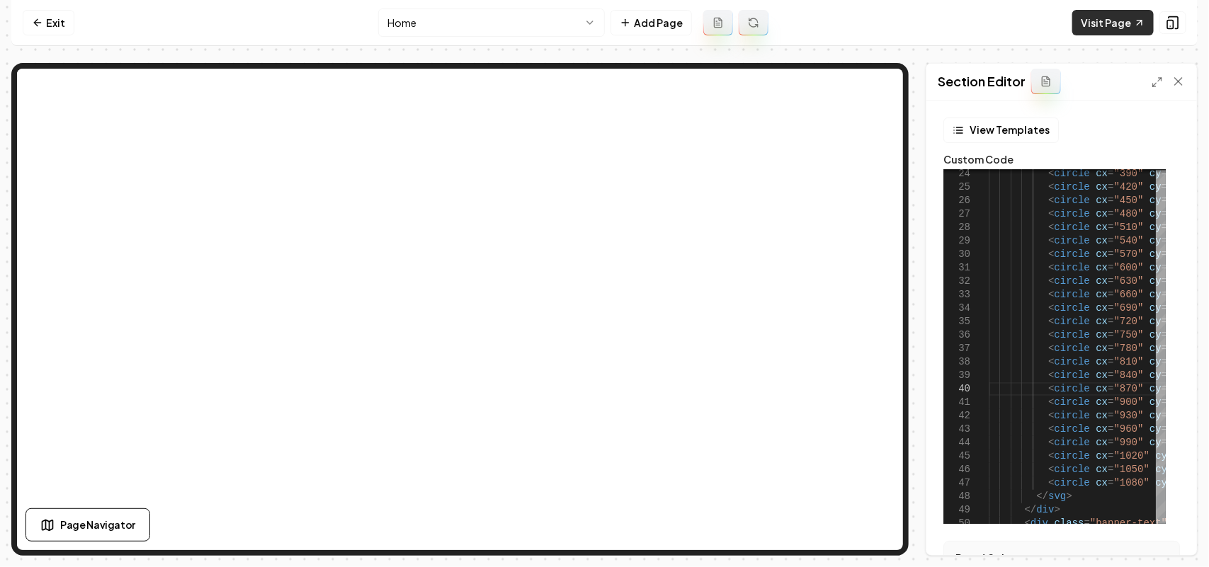
click at [1125, 16] on link "Visit Page" at bounding box center [1112, 22] width 81 height 25
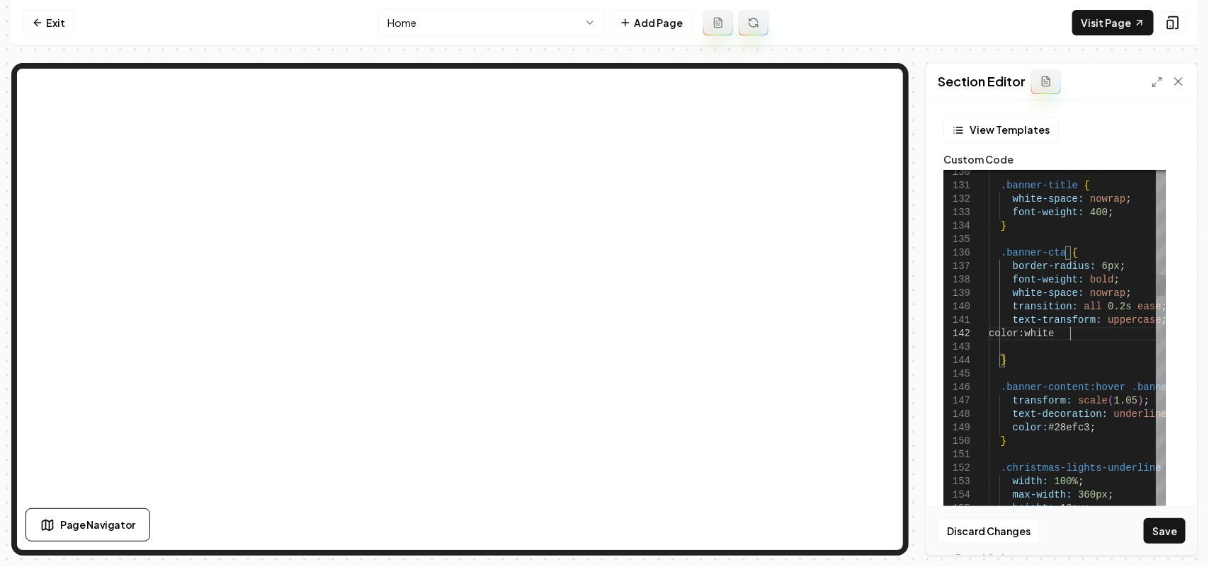
scroll to position [25, 86]
click at [1172, 535] on button "Save" at bounding box center [1165, 530] width 42 height 25
type textarea "**********"
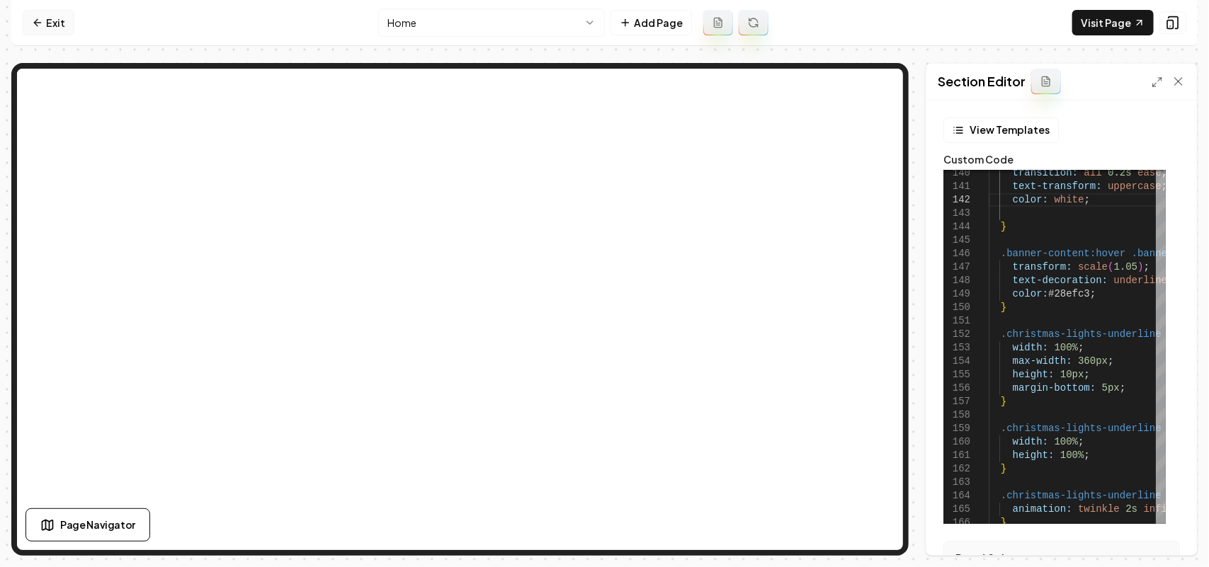
click at [38, 15] on link "Exit" at bounding box center [49, 22] width 52 height 25
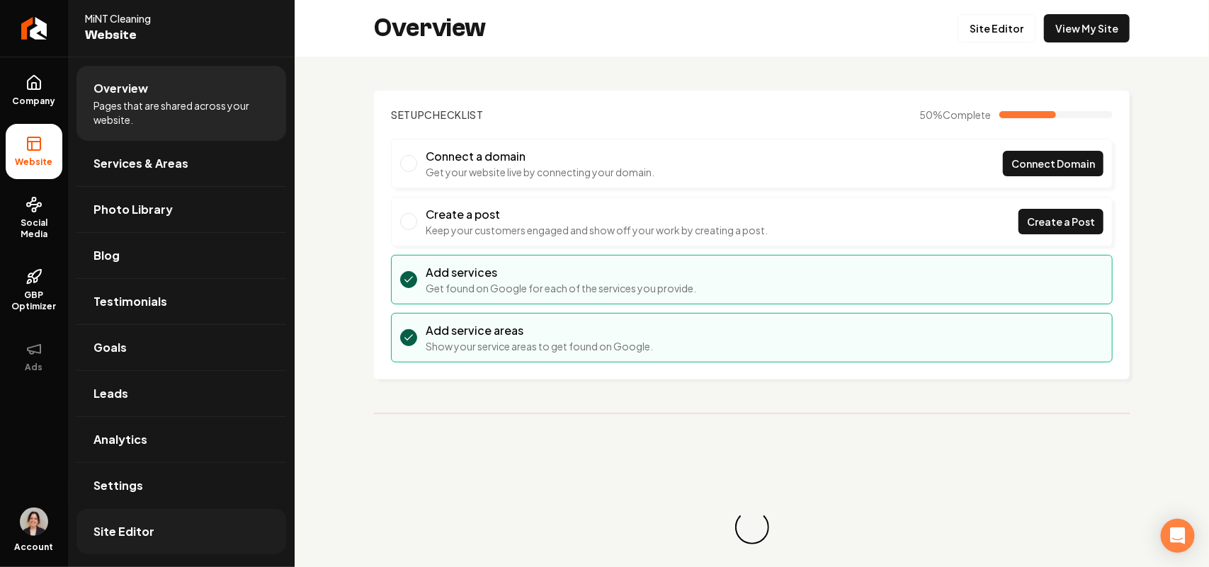
click at [149, 526] on span "Site Editor" at bounding box center [123, 531] width 61 height 17
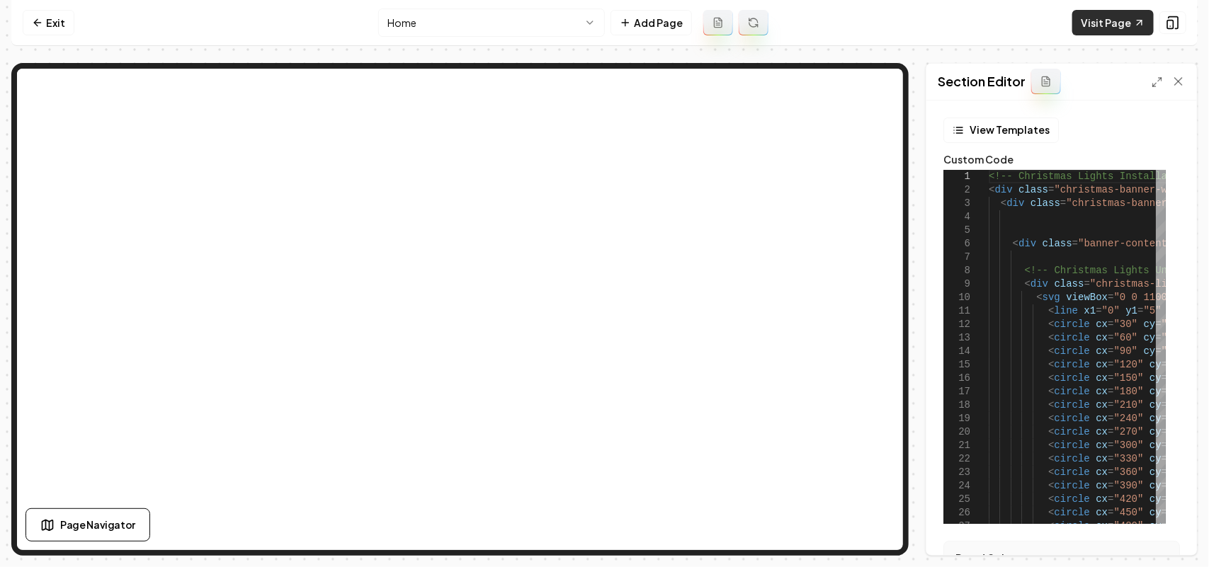
click at [1122, 25] on link "Visit Page" at bounding box center [1112, 22] width 81 height 25
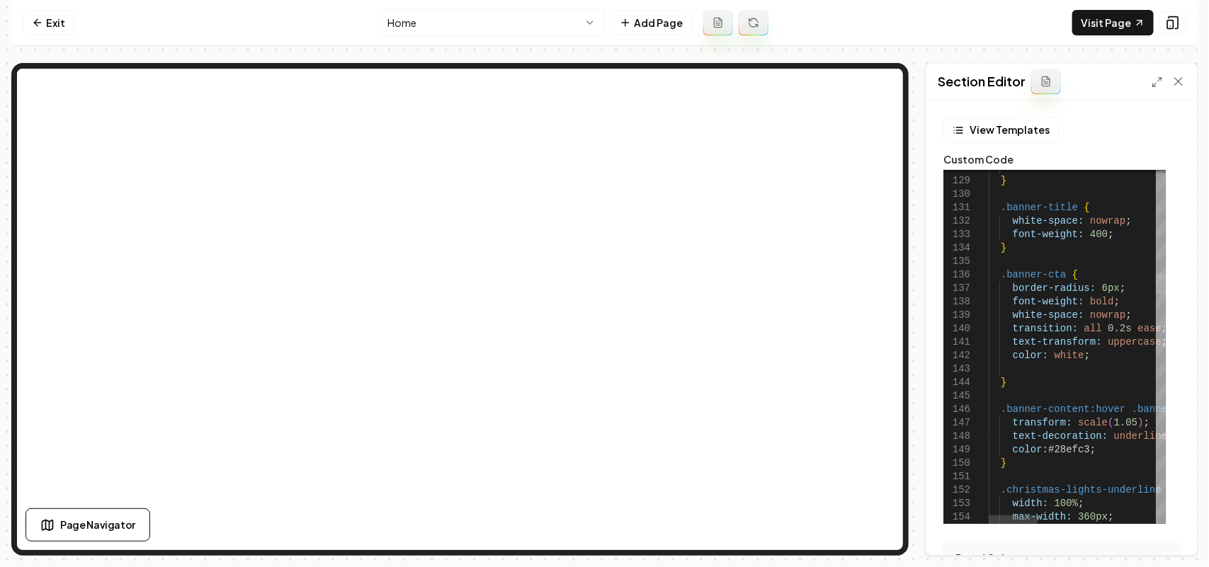
click at [1156, 285] on div at bounding box center [1161, 283] width 10 height 21
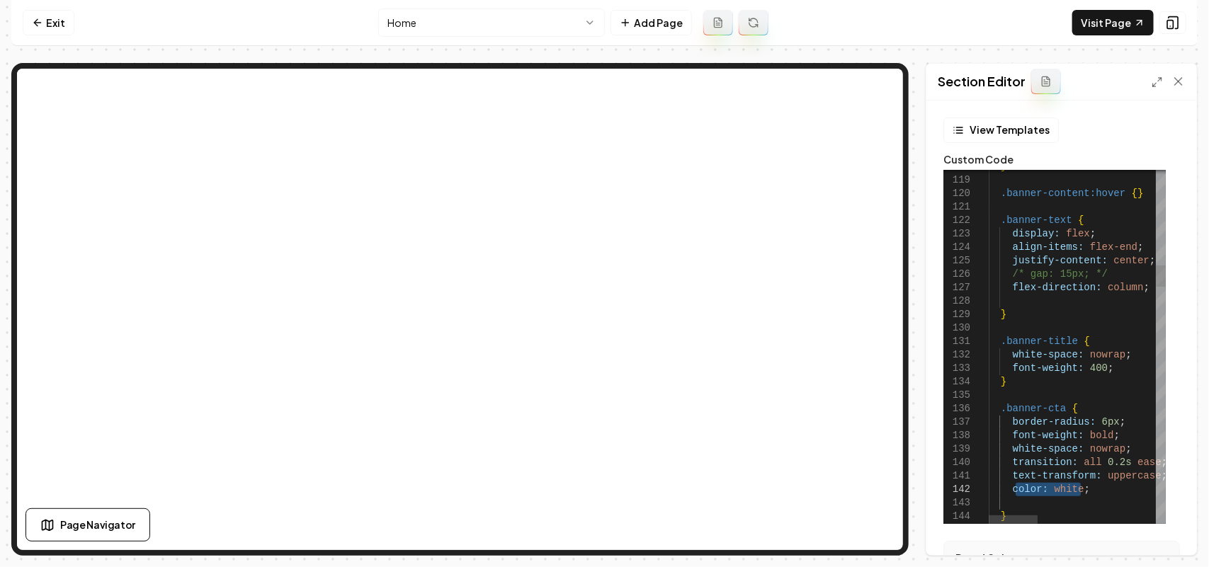
drag, startPoint x: 1092, startPoint y: 493, endPoint x: 1013, endPoint y: 486, distance: 78.9
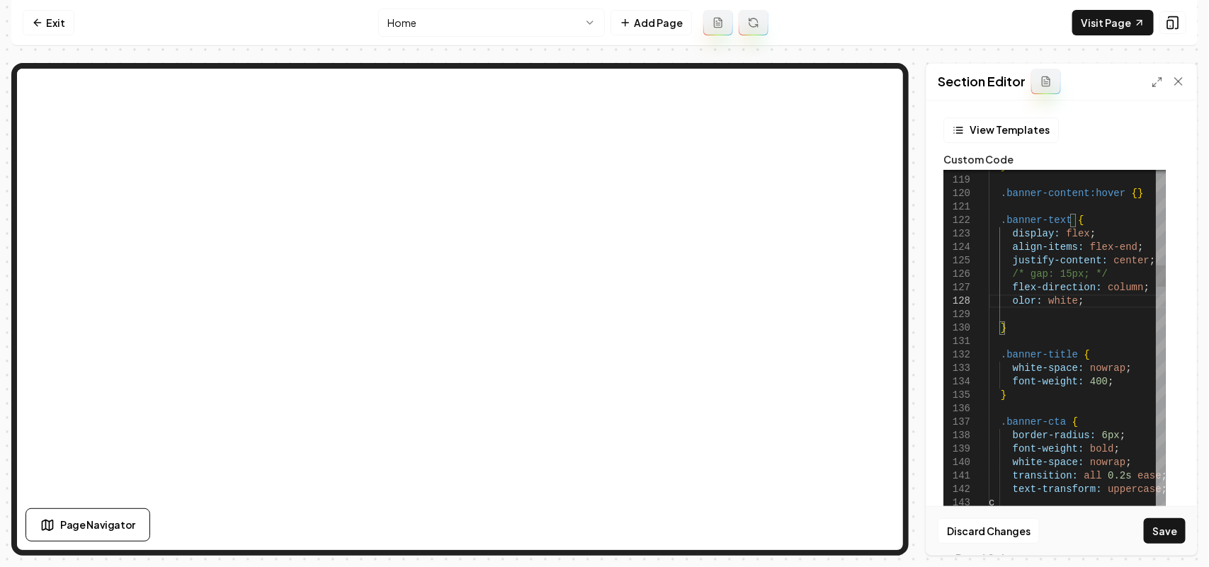
click at [1176, 525] on button "Save" at bounding box center [1165, 530] width 42 height 25
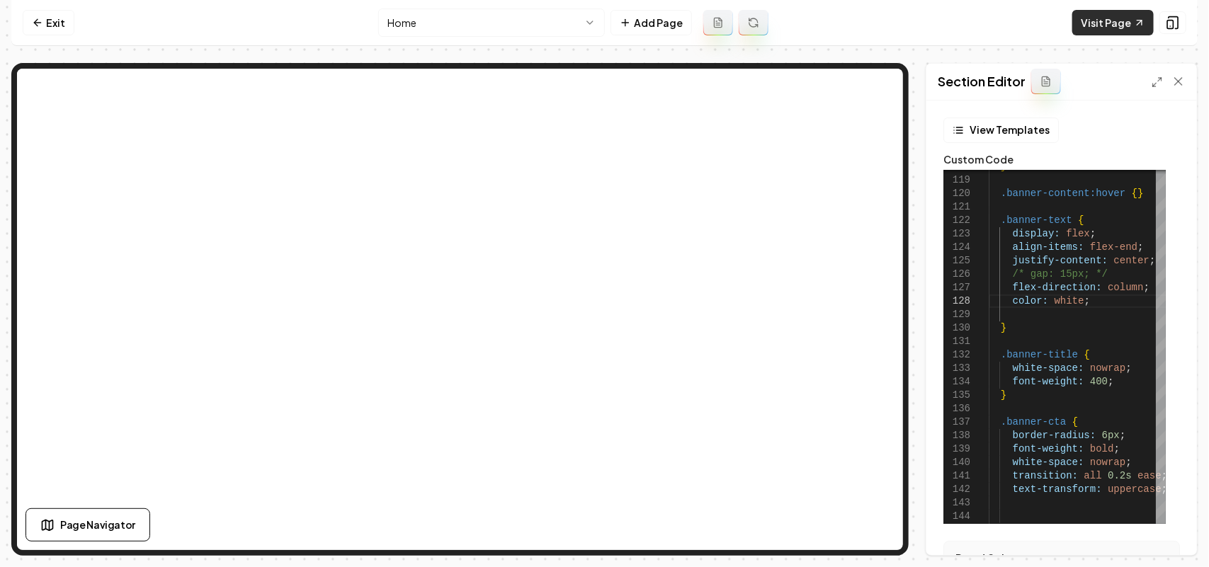
click at [1094, 18] on link "Visit Page" at bounding box center [1112, 22] width 81 height 25
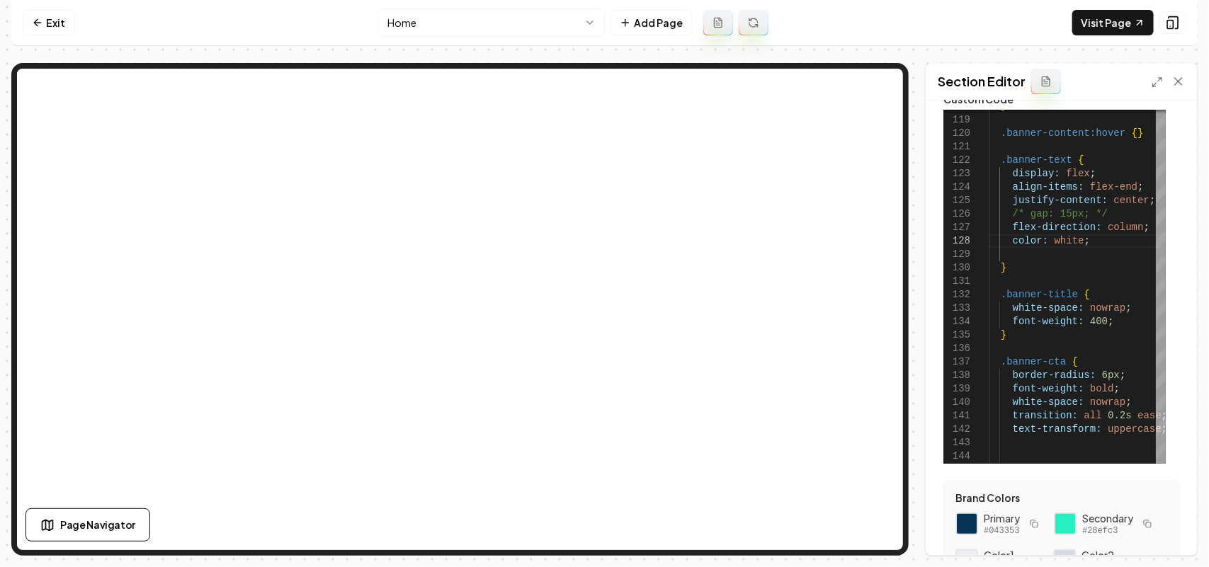
scroll to position [89, 0]
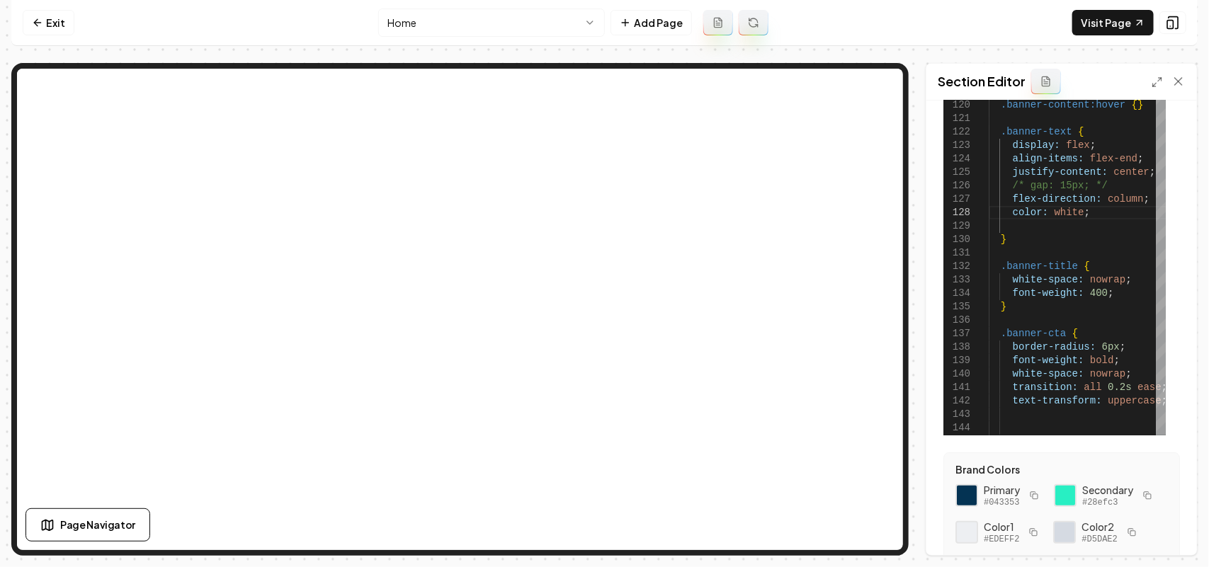
click at [1035, 498] on icon "button" at bounding box center [1034, 495] width 8 height 8
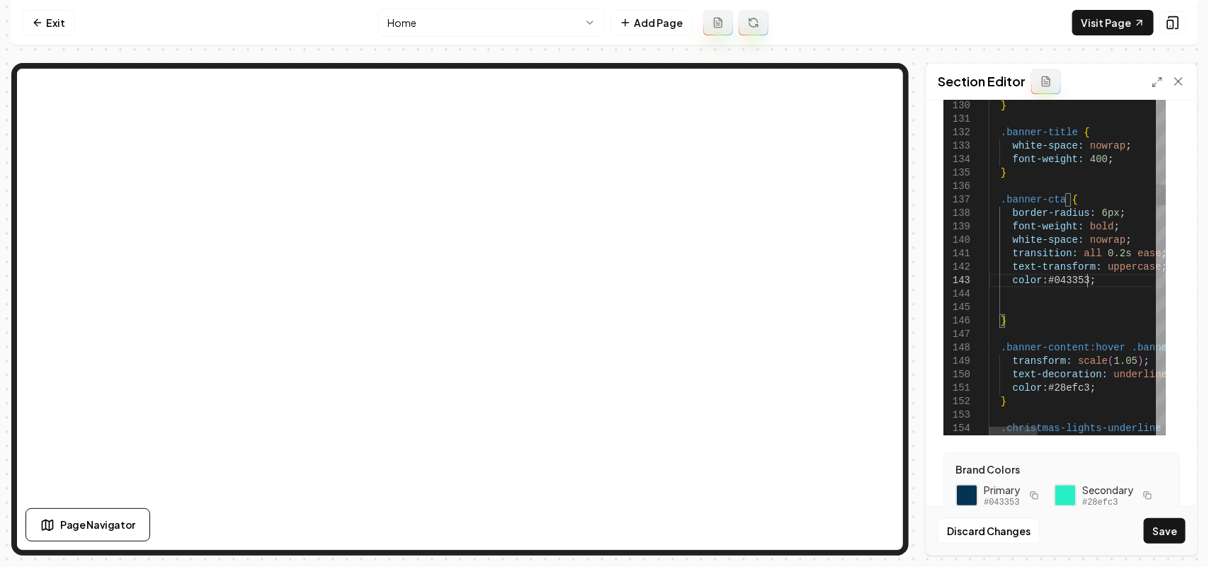
drag, startPoint x: 1067, startPoint y: 389, endPoint x: 919, endPoint y: 389, distance: 148.0
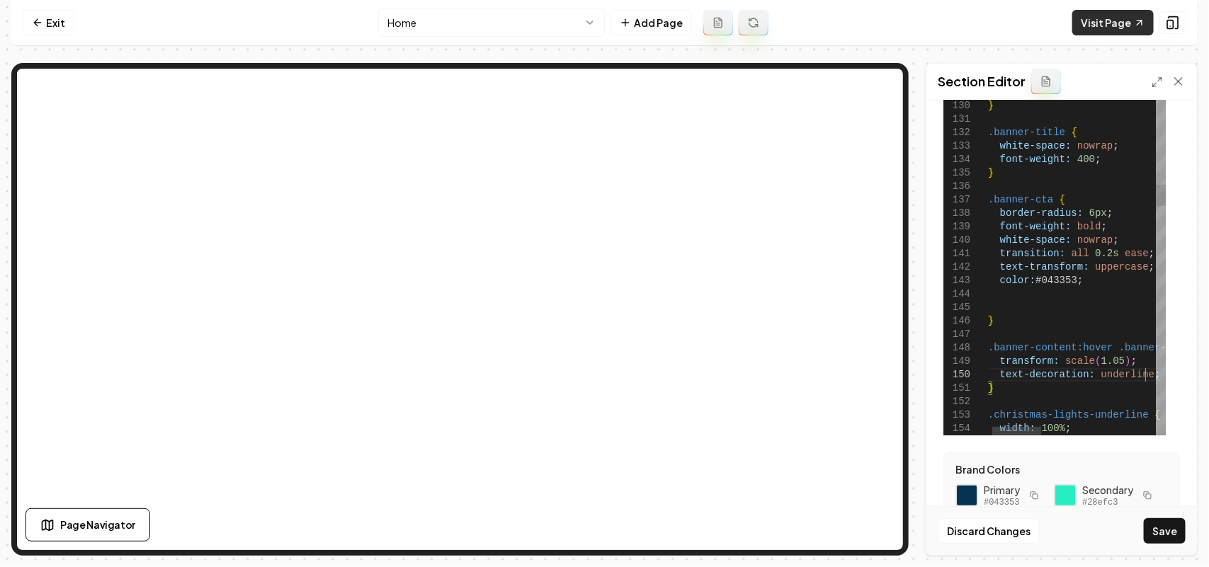
click at [1108, 20] on link "Visit Page" at bounding box center [1112, 22] width 81 height 25
click at [1166, 531] on button "Save" at bounding box center [1165, 530] width 42 height 25
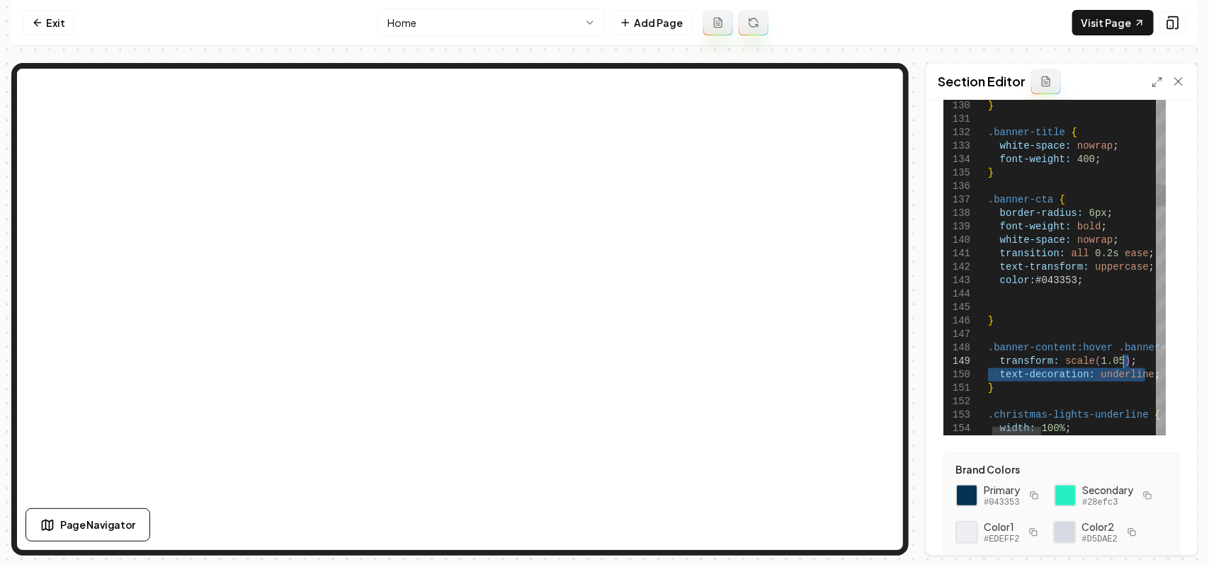
drag, startPoint x: 1151, startPoint y: 379, endPoint x: 1151, endPoint y: 360, distance: 19.1
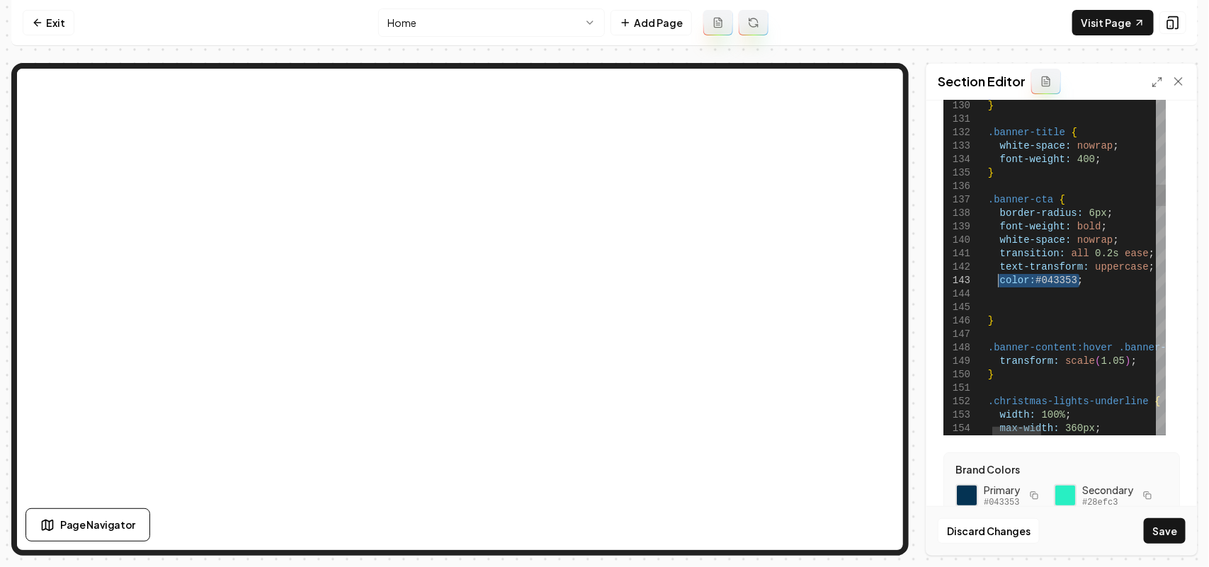
drag, startPoint x: 1091, startPoint y: 282, endPoint x: 996, endPoint y: 283, distance: 95.6
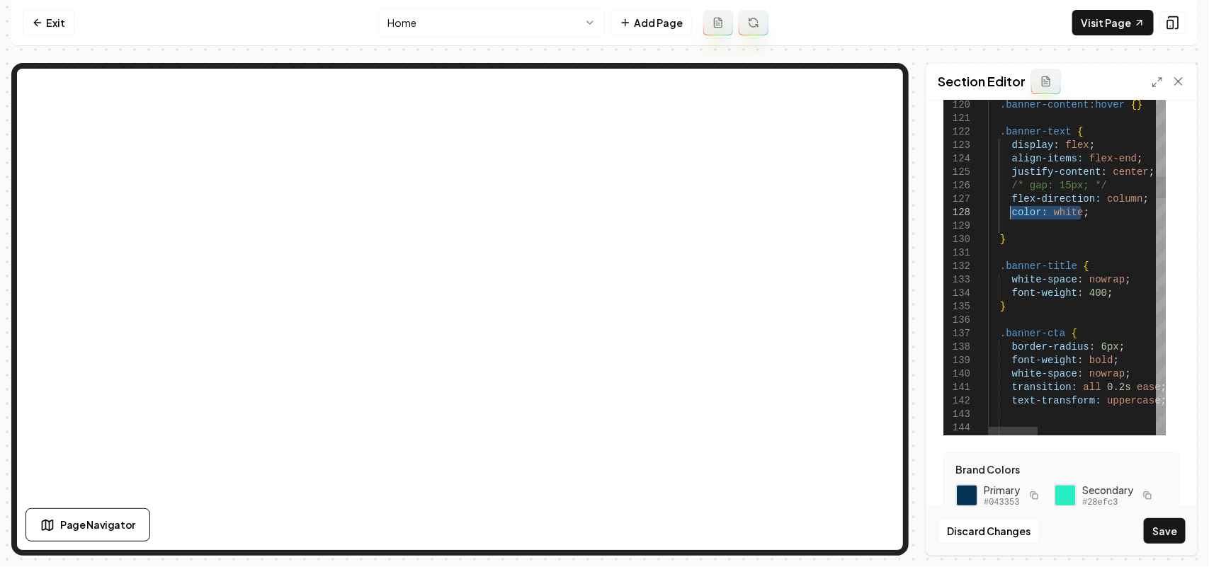
drag, startPoint x: 1084, startPoint y: 214, endPoint x: 1009, endPoint y: 214, distance: 75.1
click at [1166, 525] on button "Save" at bounding box center [1165, 530] width 42 height 25
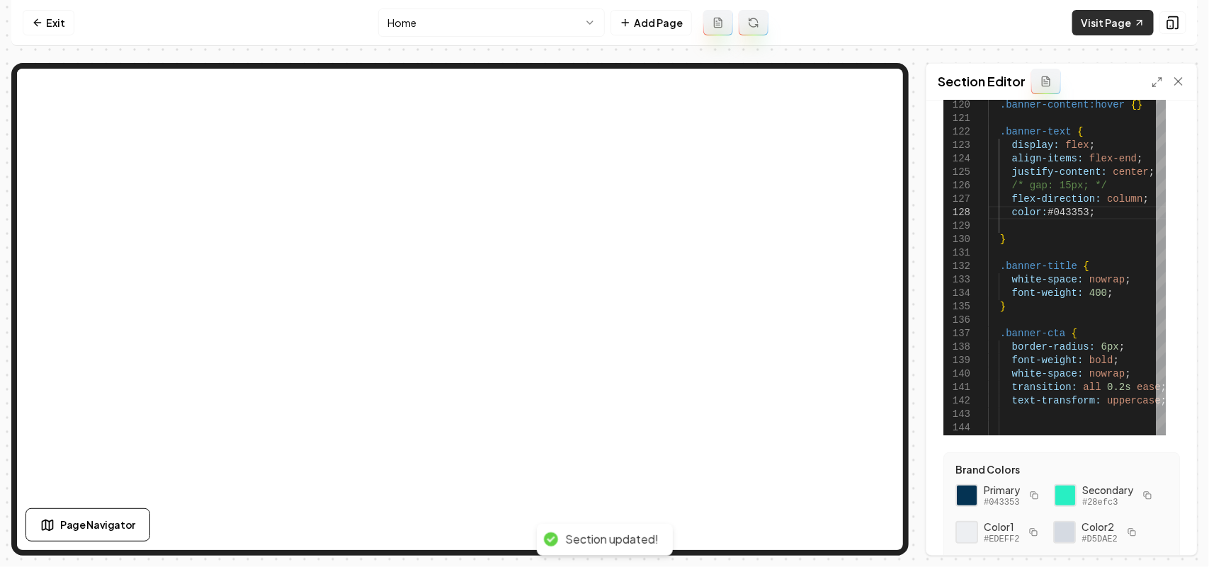
click at [1103, 25] on link "Visit Page" at bounding box center [1112, 22] width 81 height 25
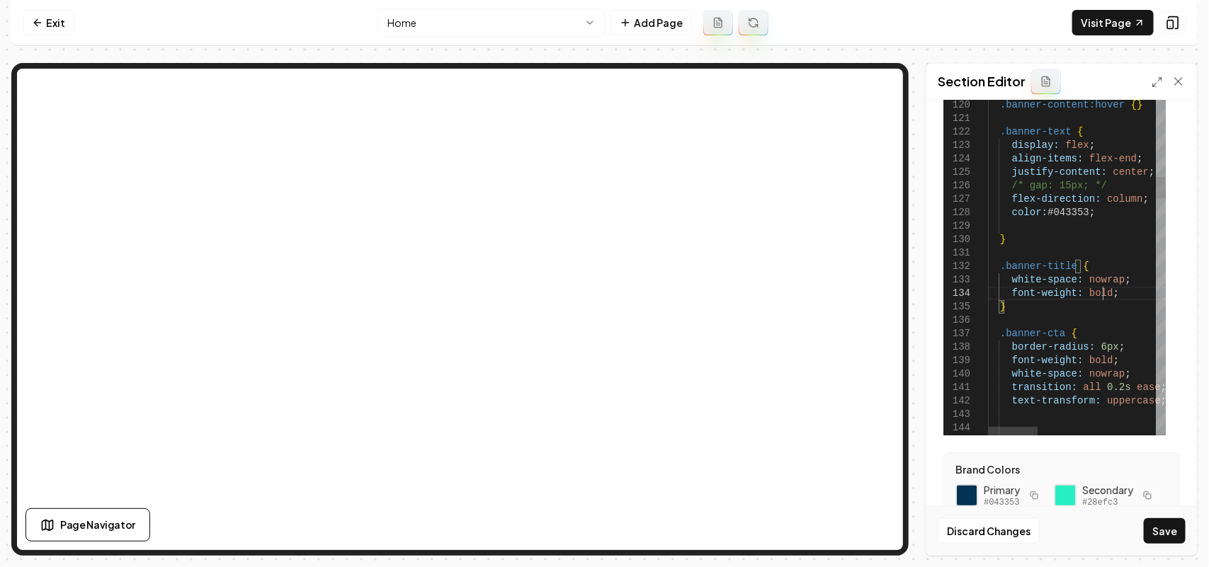
scroll to position [40, 113]
click at [1172, 539] on button "Save" at bounding box center [1165, 530] width 42 height 25
click at [1179, 517] on div "Discard Changes Save" at bounding box center [1061, 530] width 271 height 49
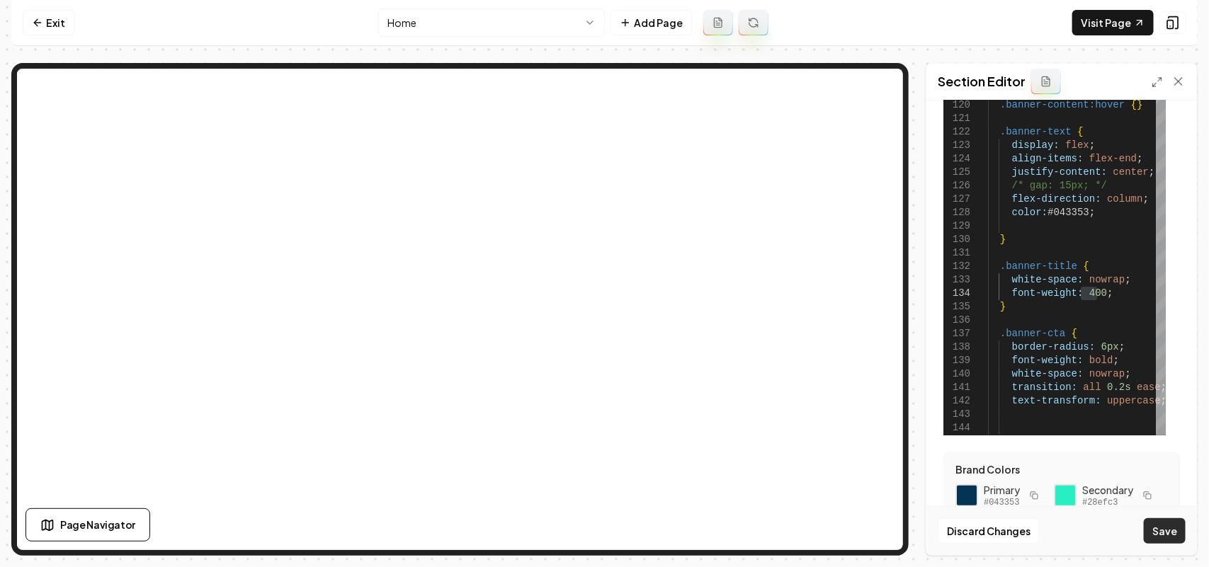
click at [1179, 535] on button "Save" at bounding box center [1165, 530] width 42 height 25
click at [1149, 86] on div "Section Editor" at bounding box center [1061, 82] width 271 height 37
click at [1152, 82] on icon at bounding box center [1156, 81] width 11 height 11
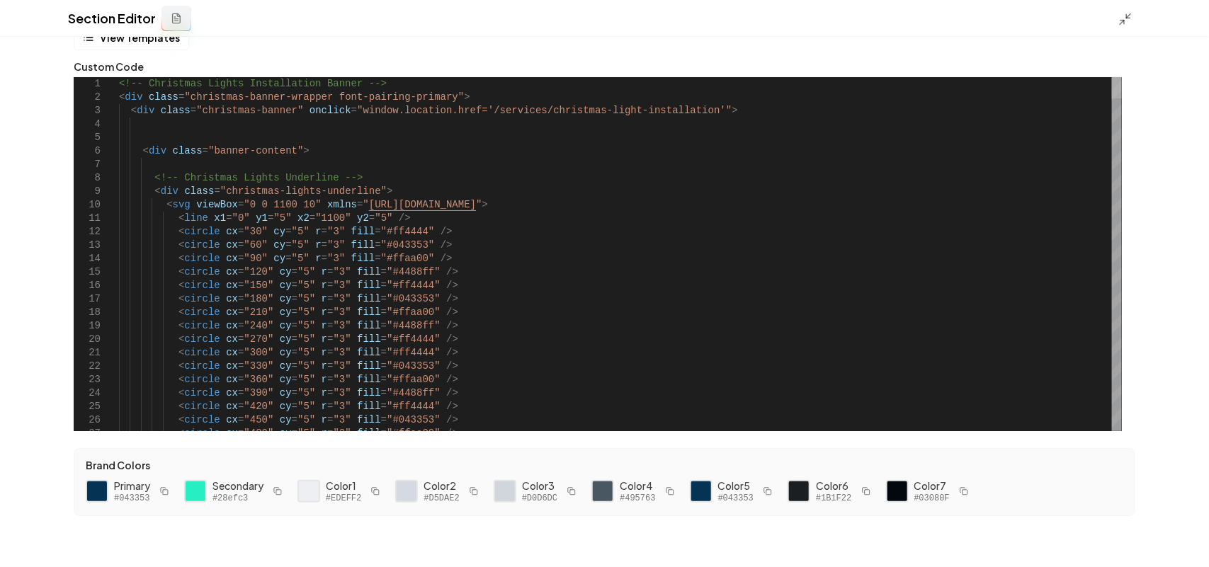
click at [1122, 77] on div at bounding box center [1117, 87] width 10 height 21
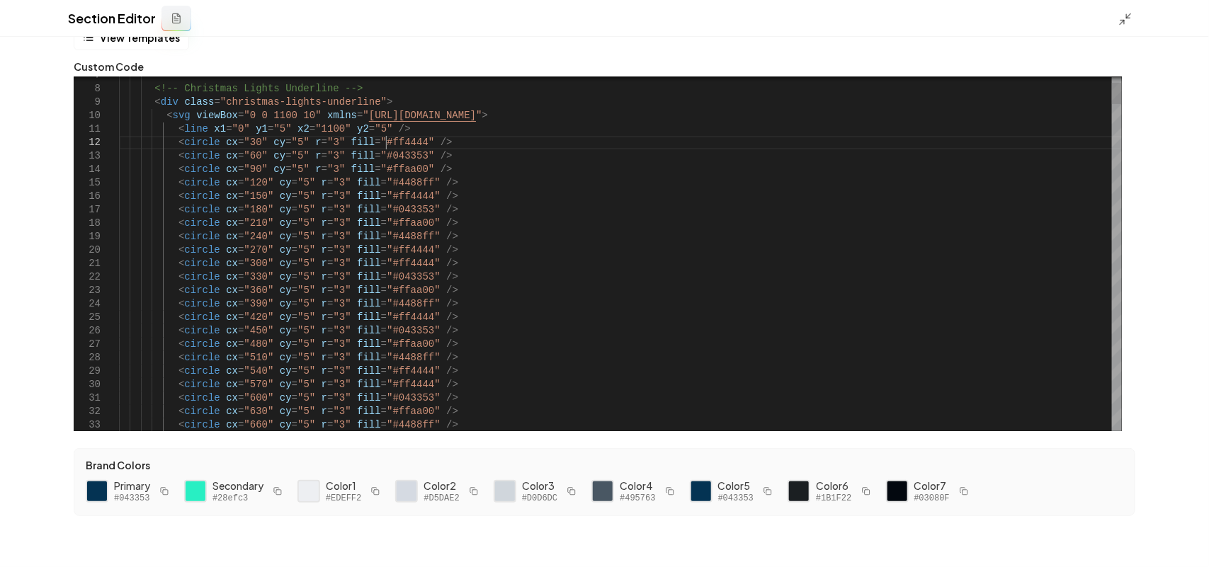
drag, startPoint x: 402, startPoint y: 142, endPoint x: 367, endPoint y: 136, distance: 35.9
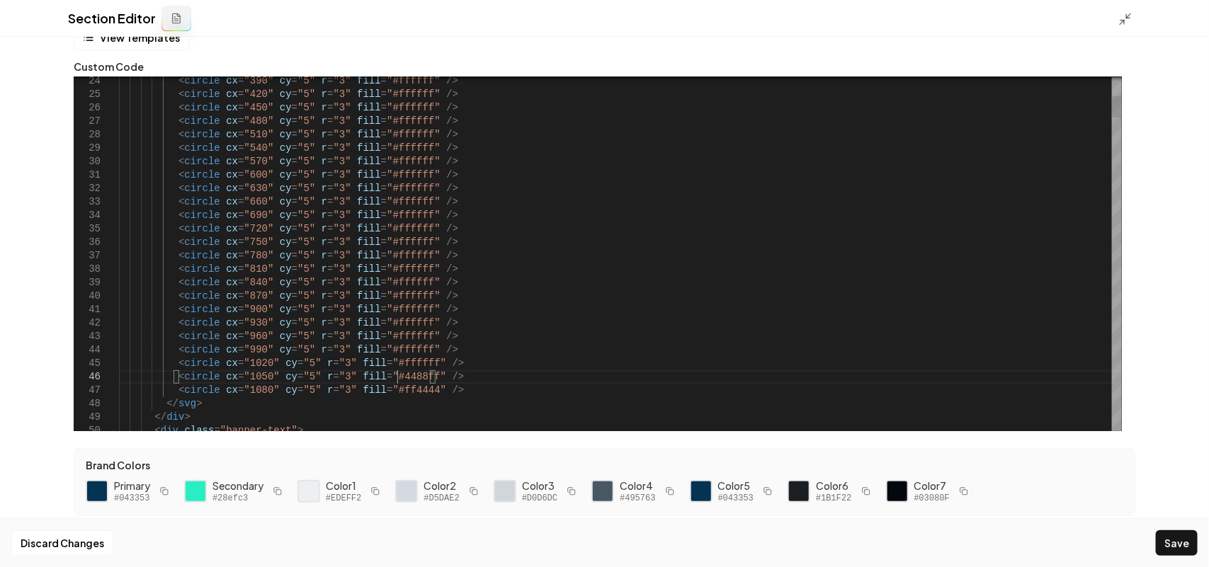
click at [1180, 539] on button "Save" at bounding box center [1177, 542] width 42 height 25
click at [1132, 19] on icon at bounding box center [1125, 19] width 14 height 14
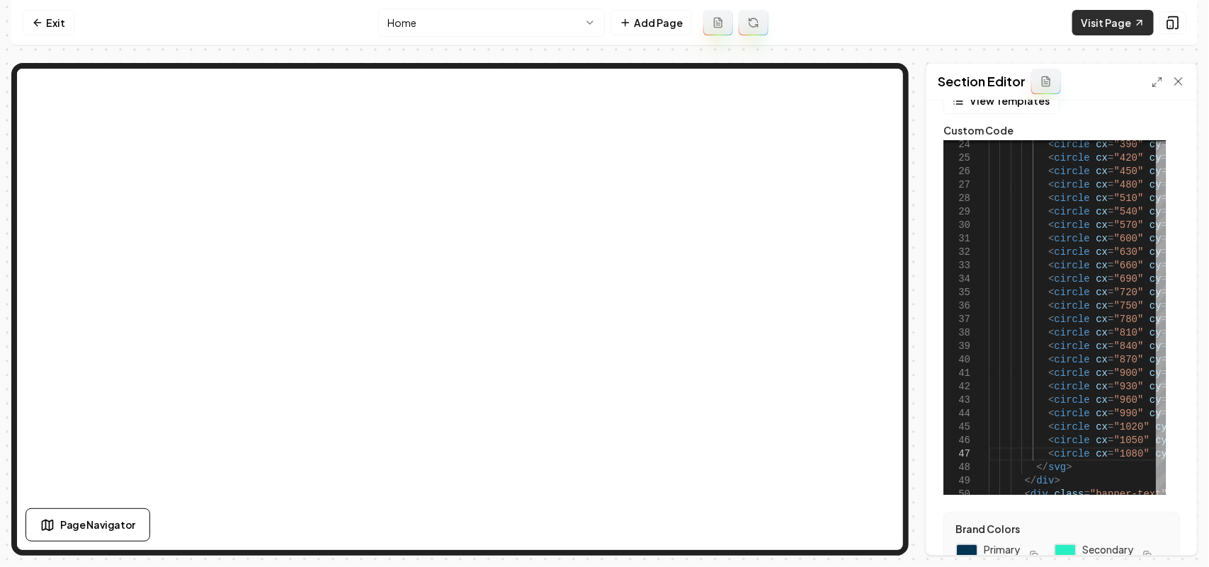
click at [1110, 23] on link "Visit Page" at bounding box center [1112, 22] width 81 height 25
click at [1156, 85] on icon at bounding box center [1156, 81] width 11 height 11
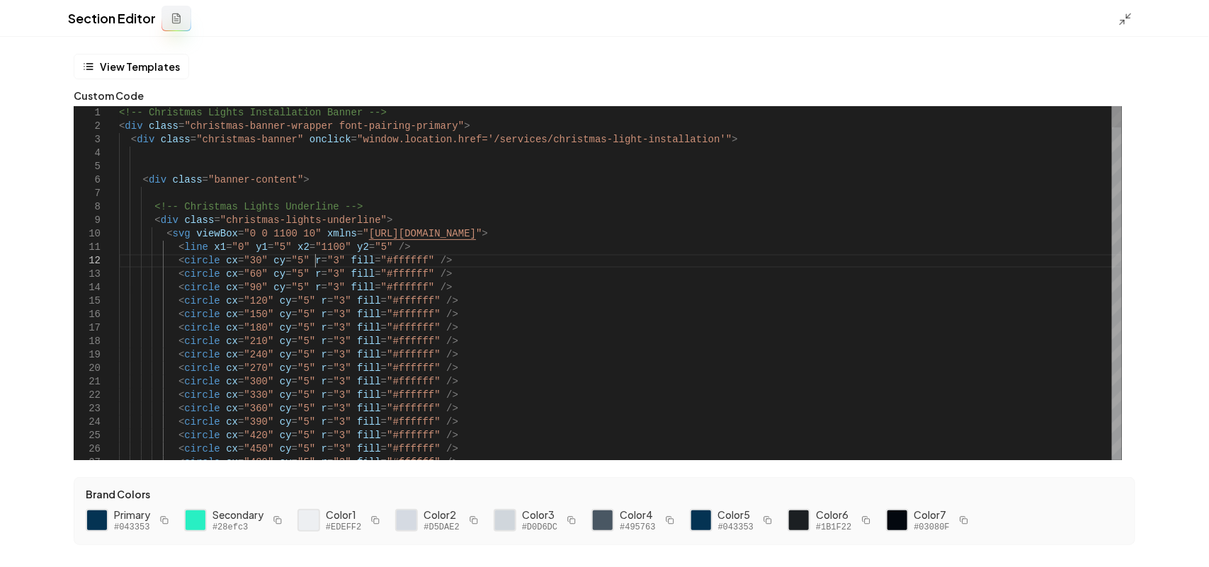
scroll to position [25, 294]
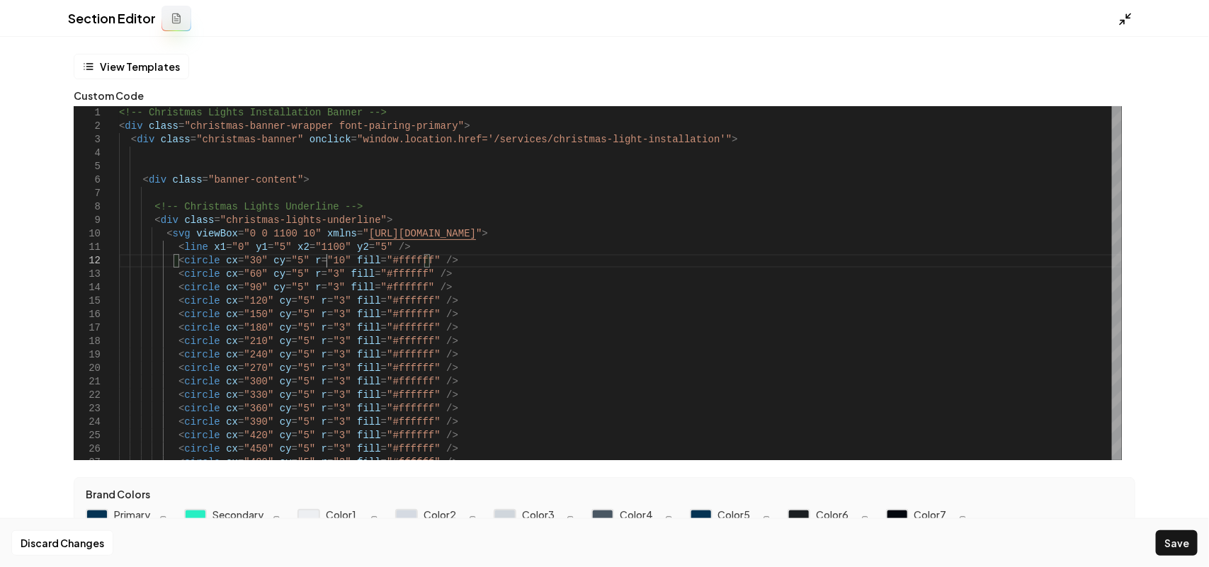
click at [1128, 13] on icon at bounding box center [1125, 19] width 14 height 14
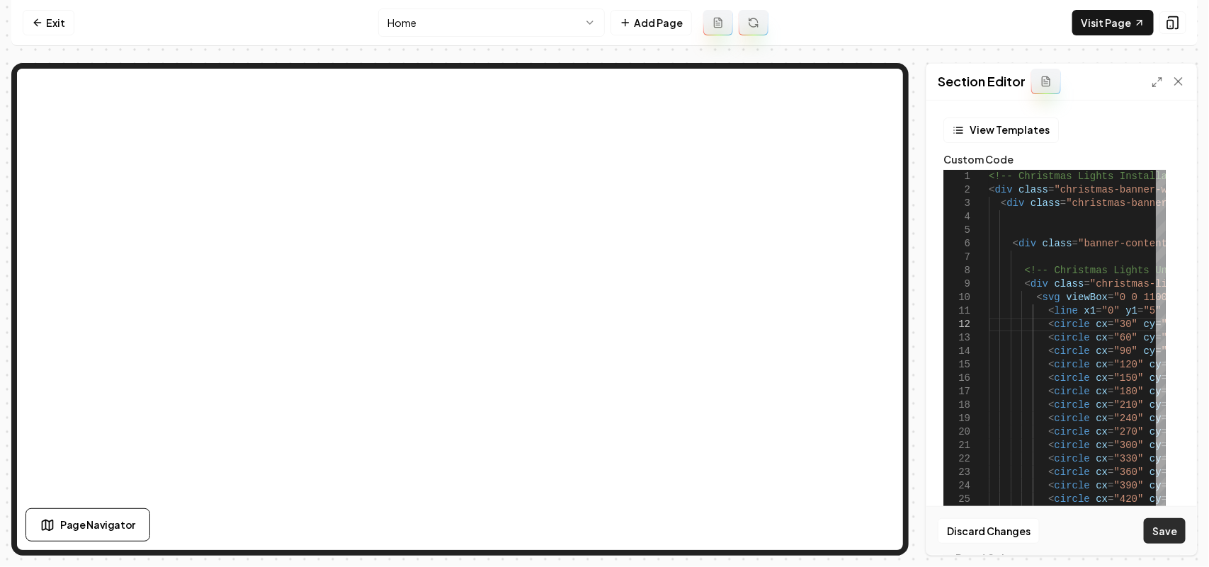
click at [1170, 538] on button "Save" at bounding box center [1165, 530] width 42 height 25
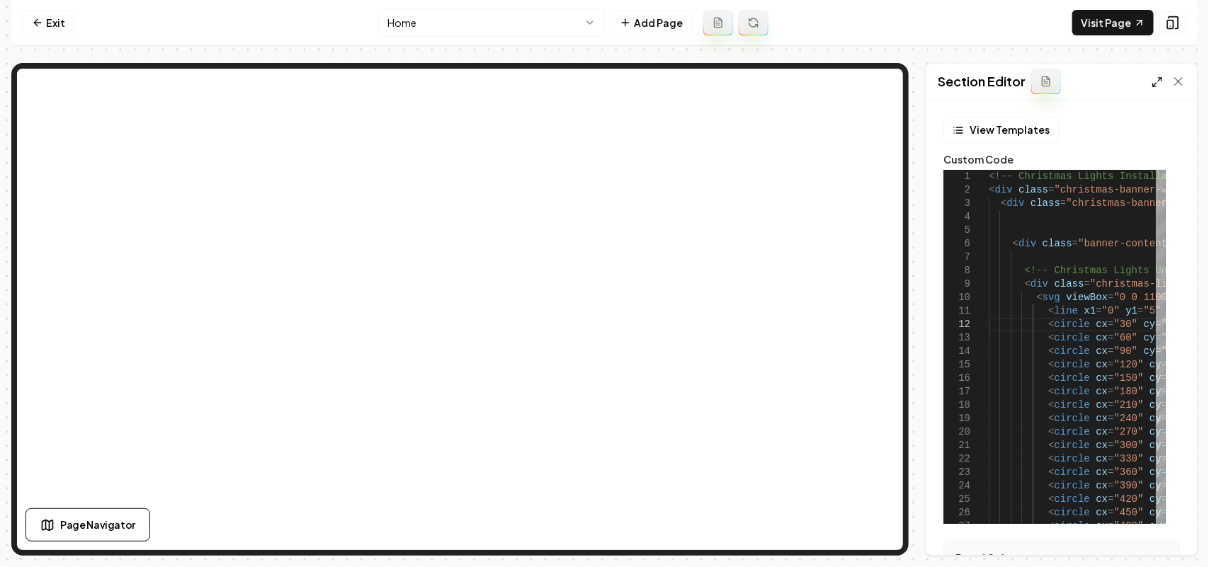
click at [1155, 79] on icon at bounding box center [1156, 81] width 11 height 11
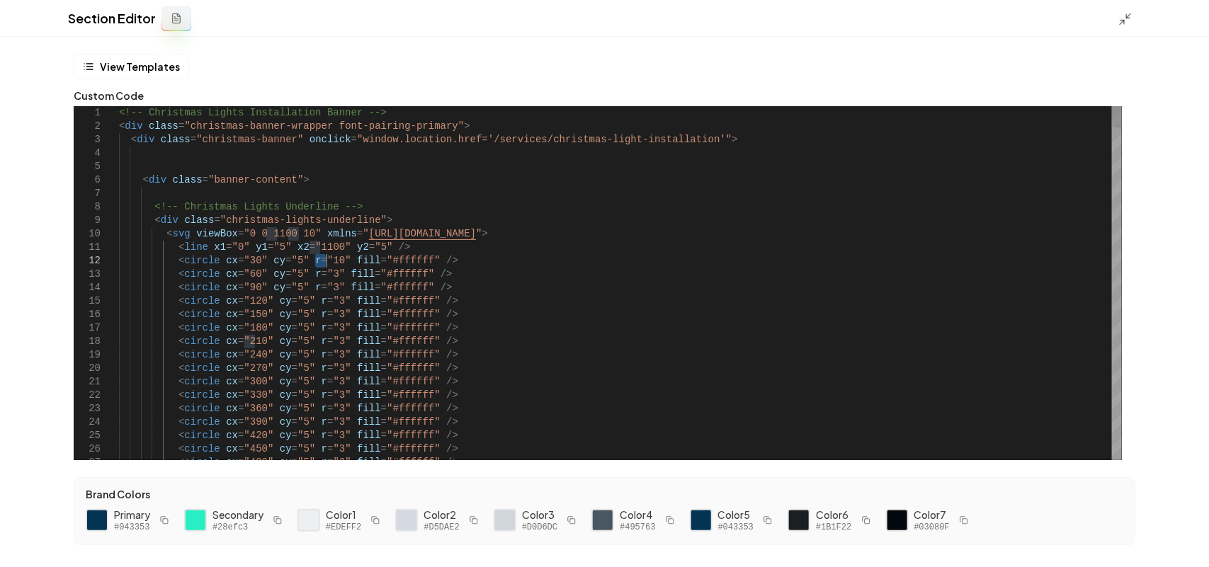
drag, startPoint x: 315, startPoint y: 263, endPoint x: 324, endPoint y: 262, distance: 9.2
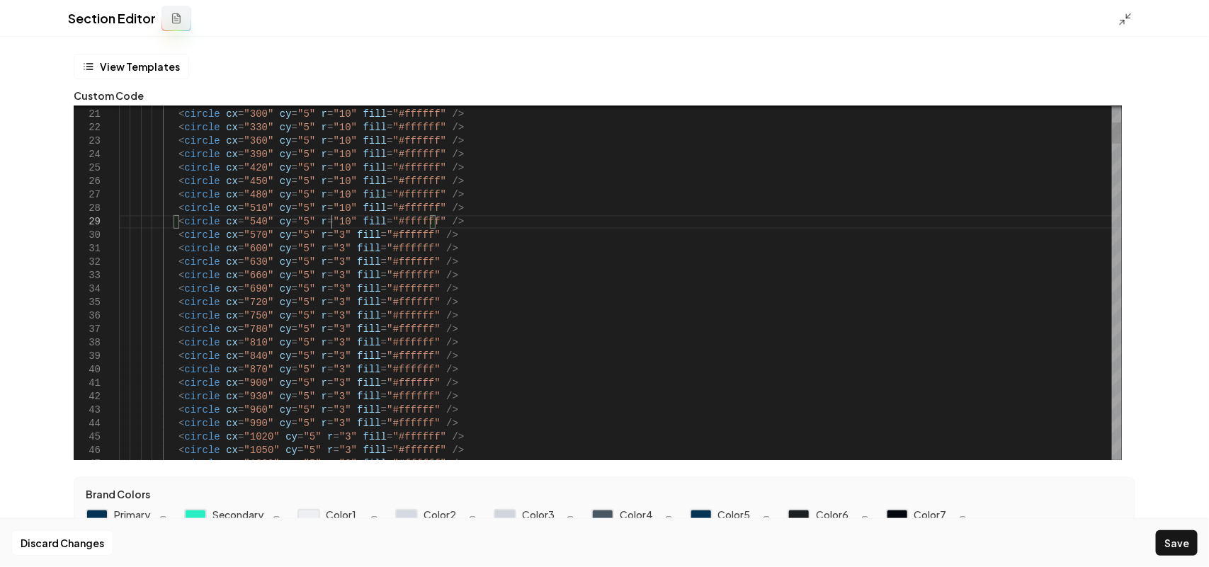
scroll to position [108, 211]
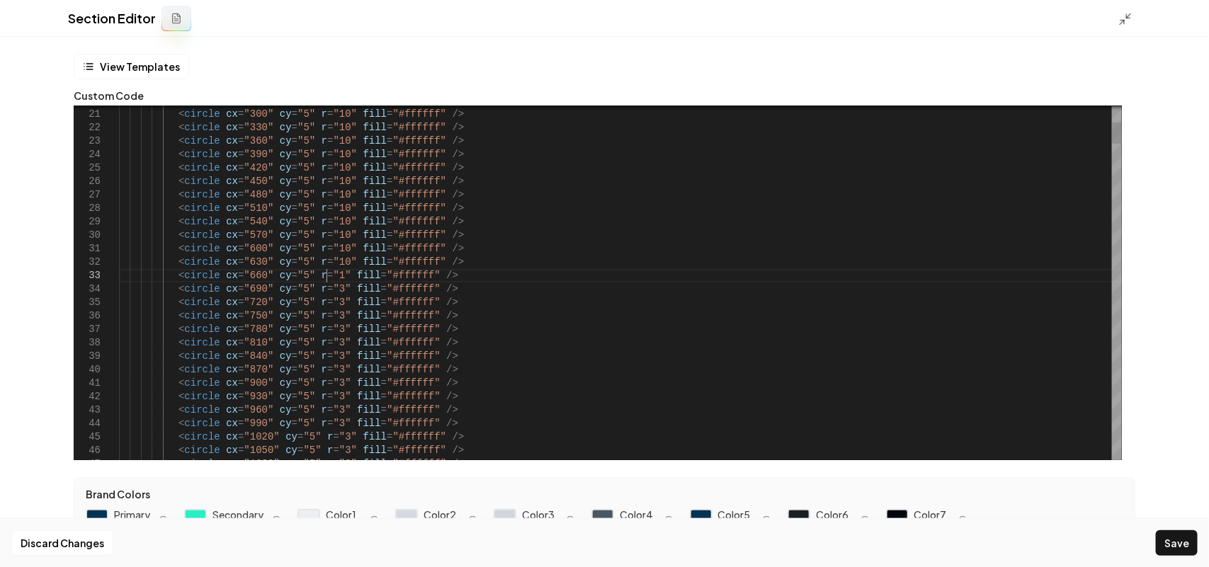
scroll to position [27, 211]
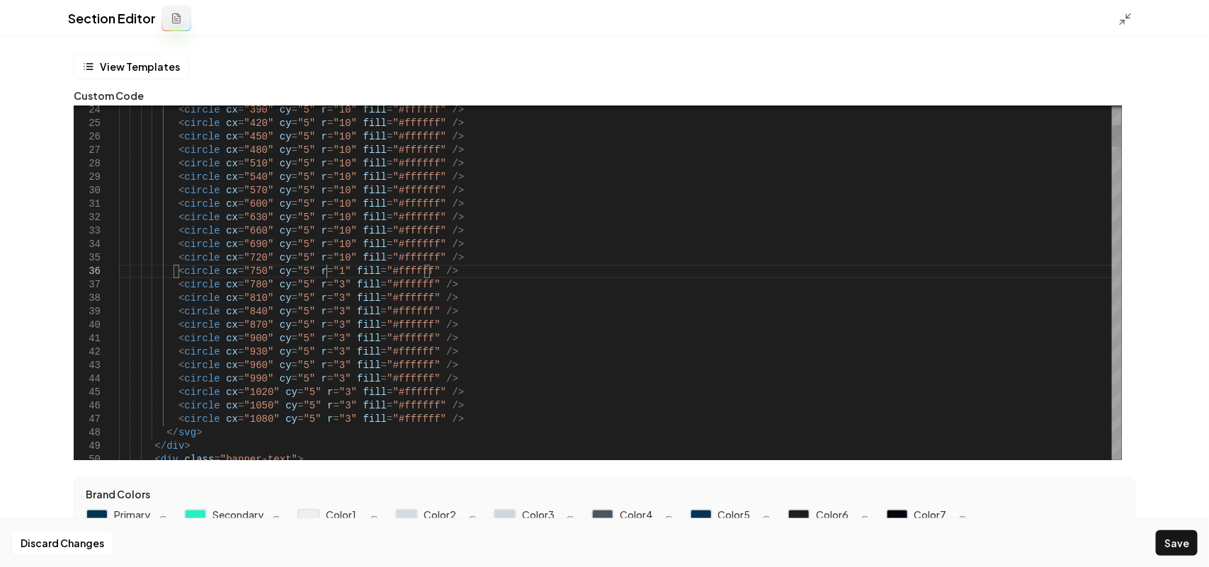
scroll to position [68, 211]
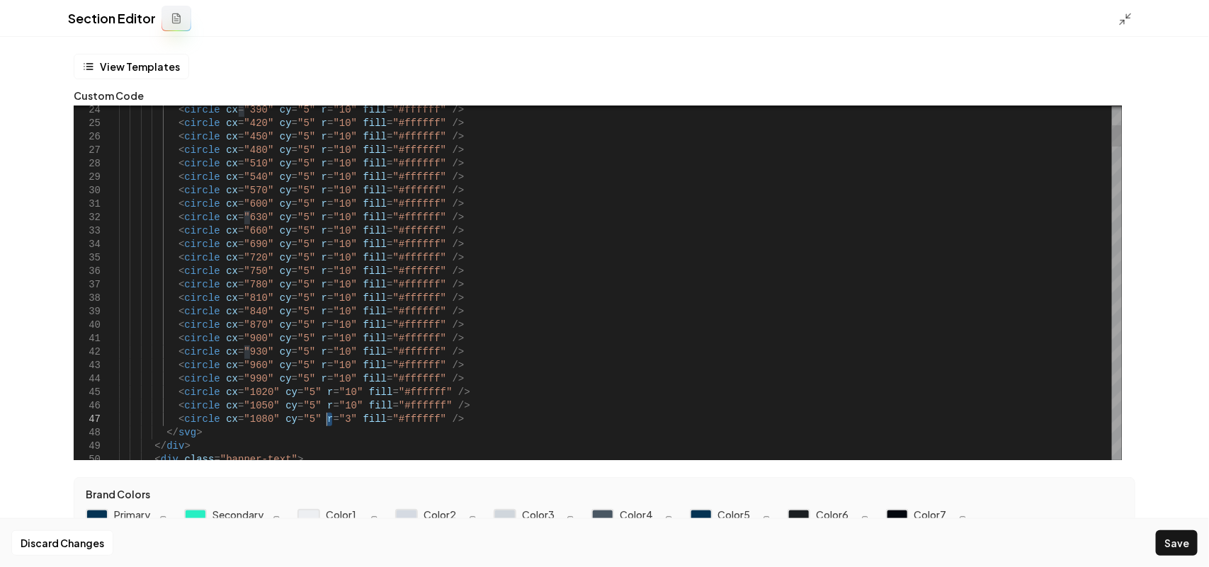
click at [1172, 546] on button "Save" at bounding box center [1177, 542] width 42 height 25
click at [1128, 21] on icon at bounding box center [1125, 19] width 14 height 14
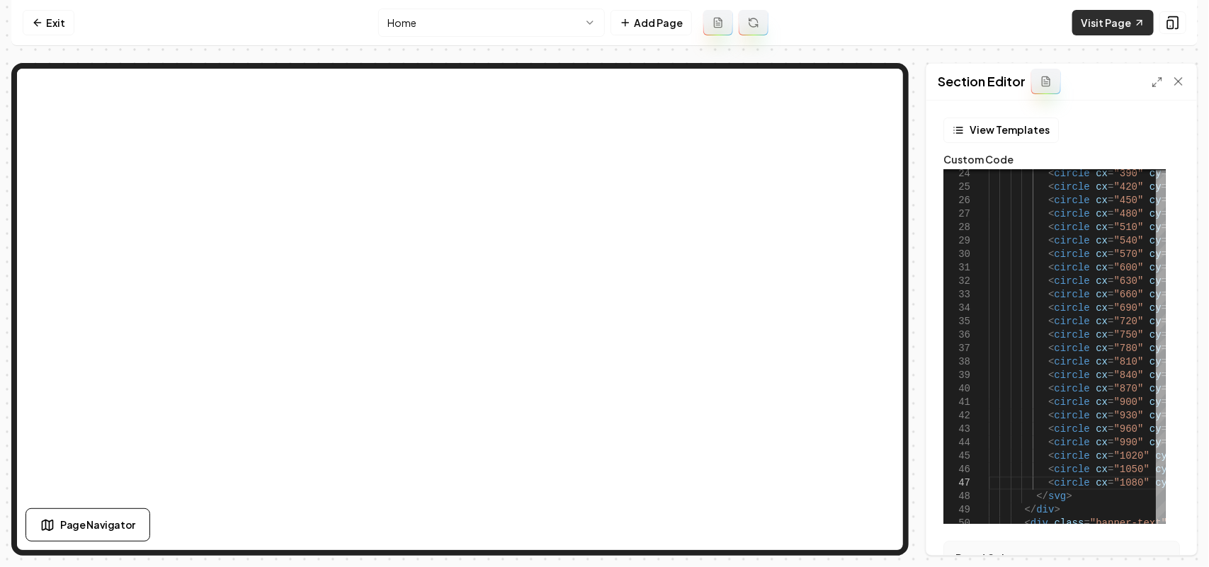
click at [1116, 28] on link "Visit Page" at bounding box center [1112, 22] width 81 height 25
click at [1151, 83] on div "Section Editor" at bounding box center [1061, 82] width 271 height 37
click at [1162, 79] on icon at bounding box center [1156, 81] width 11 height 11
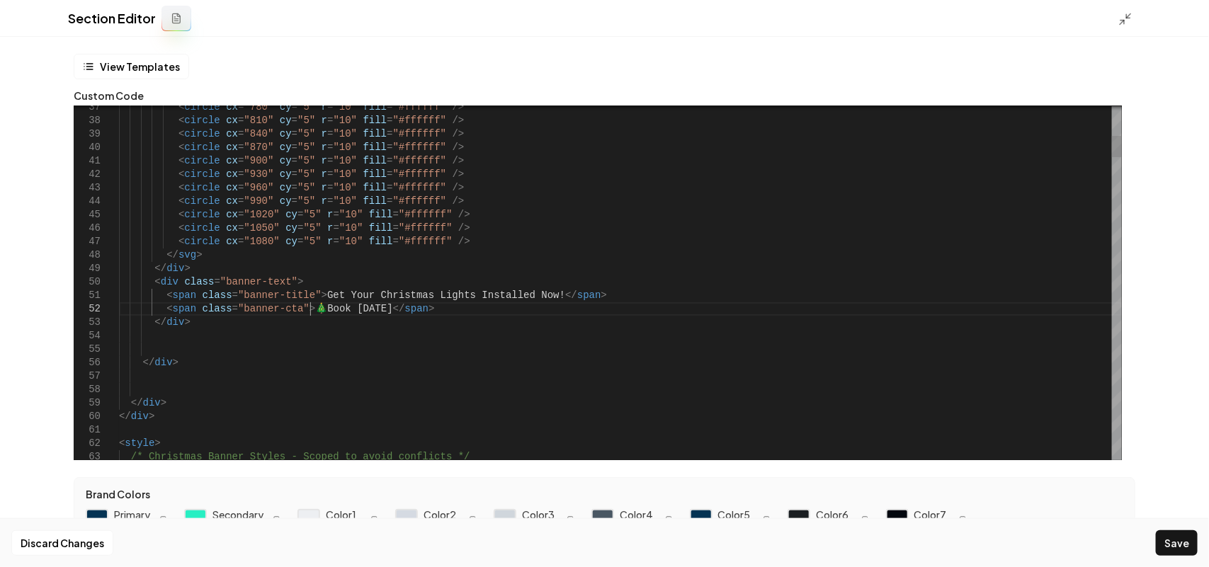
scroll to position [25, 197]
click at [1180, 535] on button "Save" at bounding box center [1177, 542] width 42 height 25
click at [1131, 21] on icon at bounding box center [1125, 19] width 14 height 14
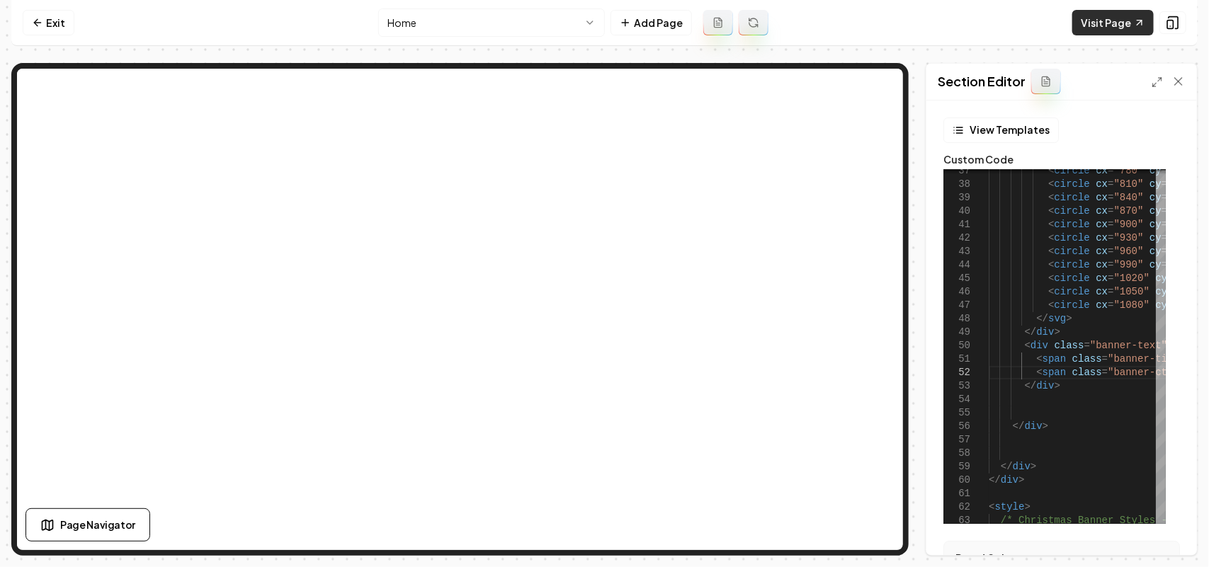
click at [1120, 33] on link "Visit Page" at bounding box center [1112, 22] width 81 height 25
click at [1158, 78] on icon at bounding box center [1156, 81] width 11 height 11
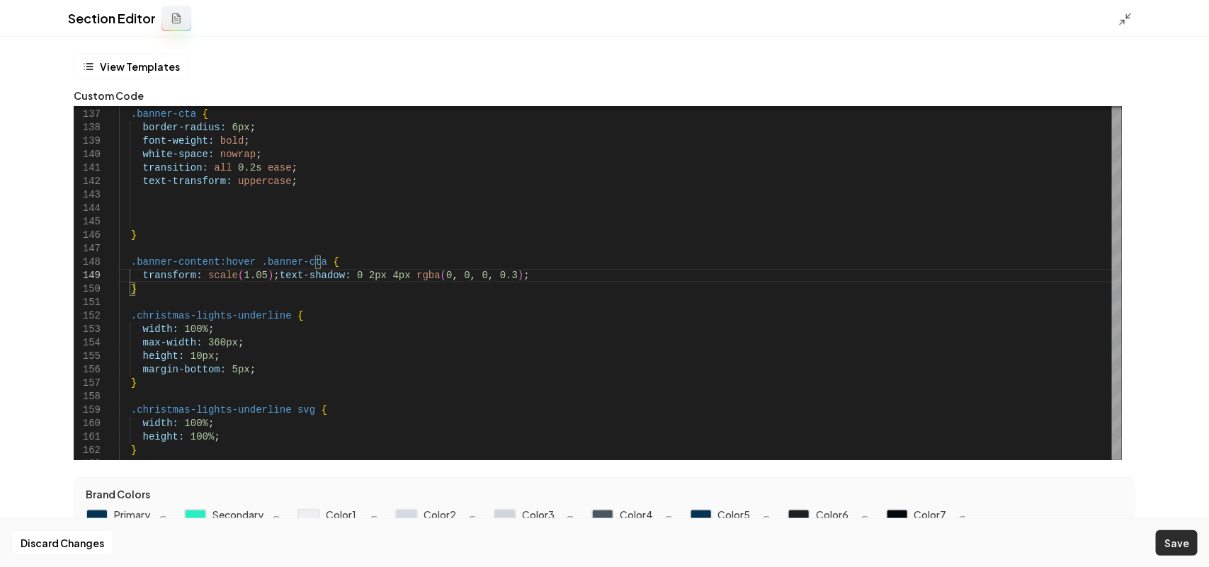
click at [1178, 540] on button "Save" at bounding box center [1177, 542] width 42 height 25
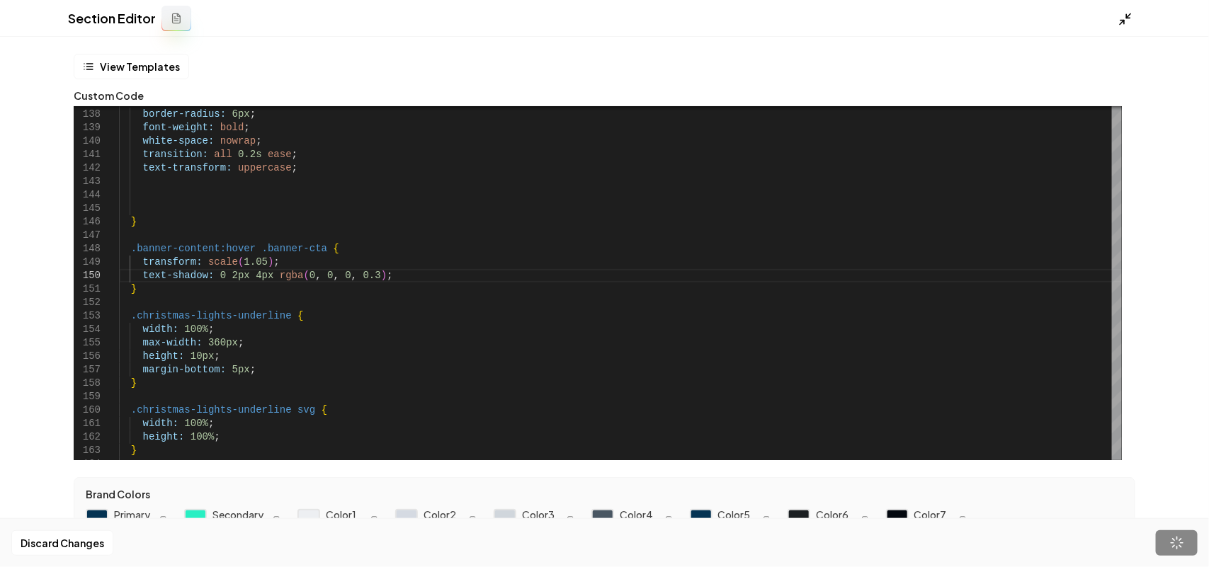
click at [1123, 13] on icon at bounding box center [1125, 19] width 14 height 14
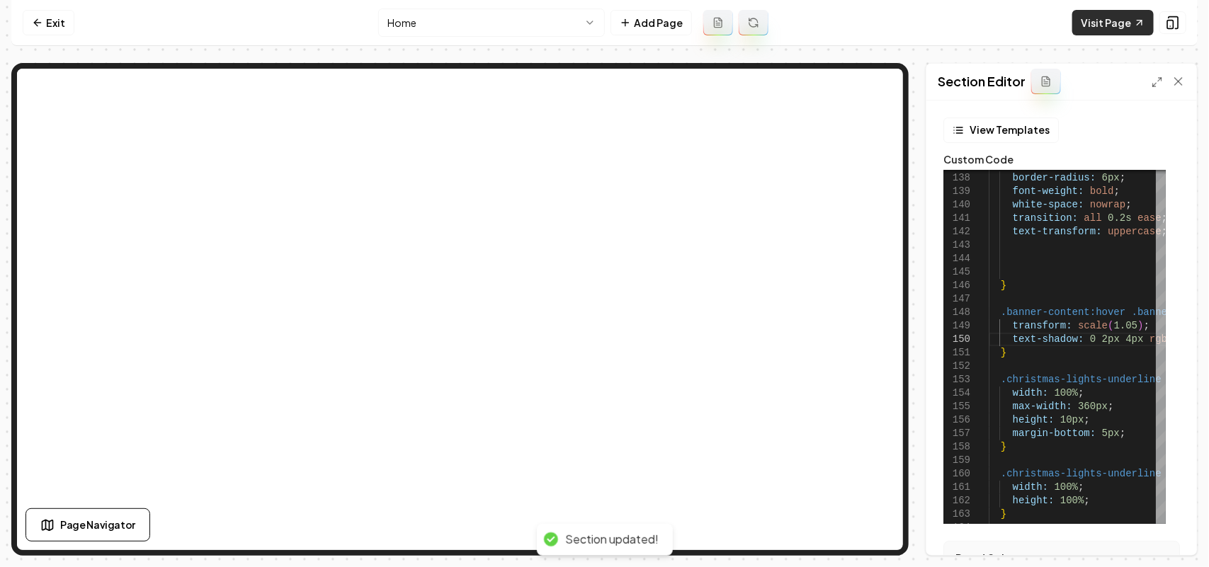
click at [1110, 29] on link "Visit Page" at bounding box center [1112, 22] width 81 height 25
click at [1158, 76] on icon at bounding box center [1156, 81] width 11 height 11
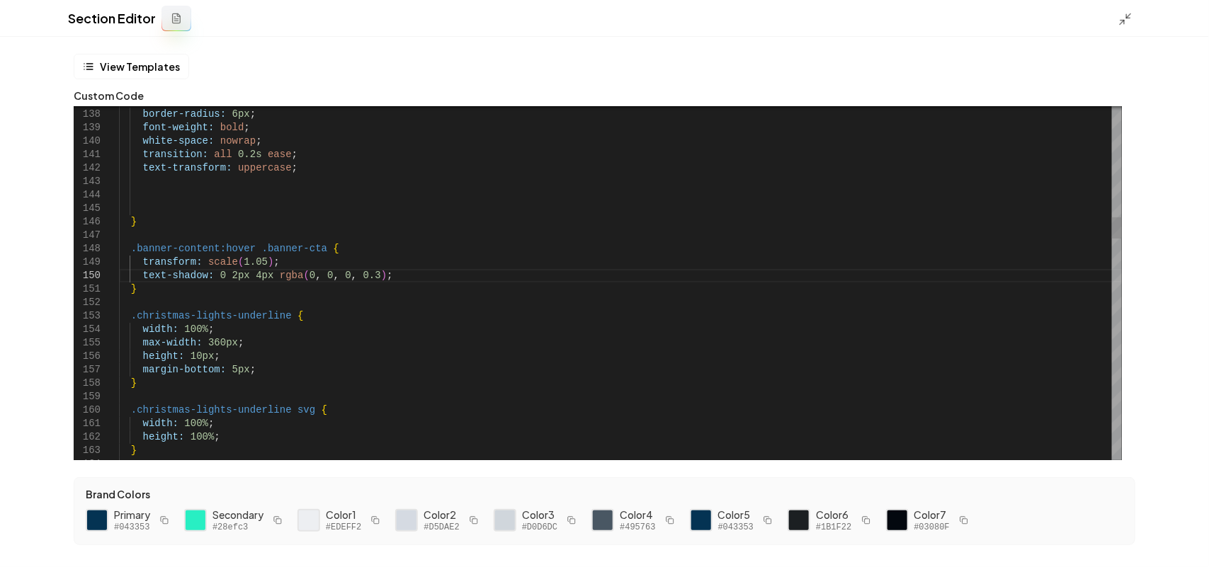
scroll to position [25, 0]
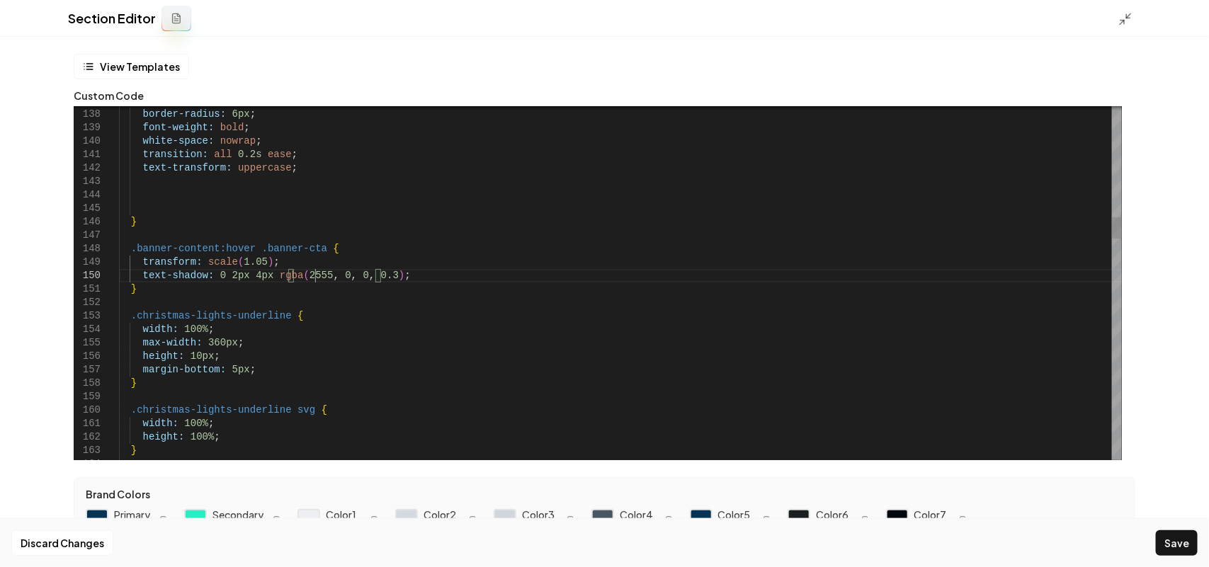
scroll to position [121, 195]
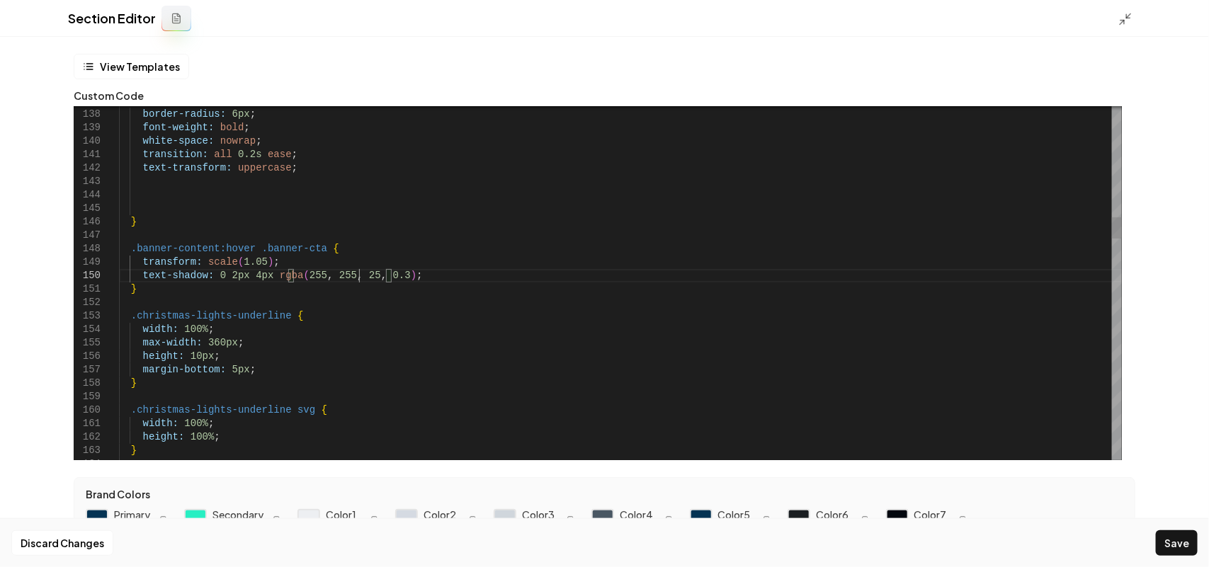
scroll to position [121, 244]
click at [1186, 531] on button "Save" at bounding box center [1177, 542] width 42 height 25
click at [1125, 21] on icon at bounding box center [1125, 19] width 14 height 14
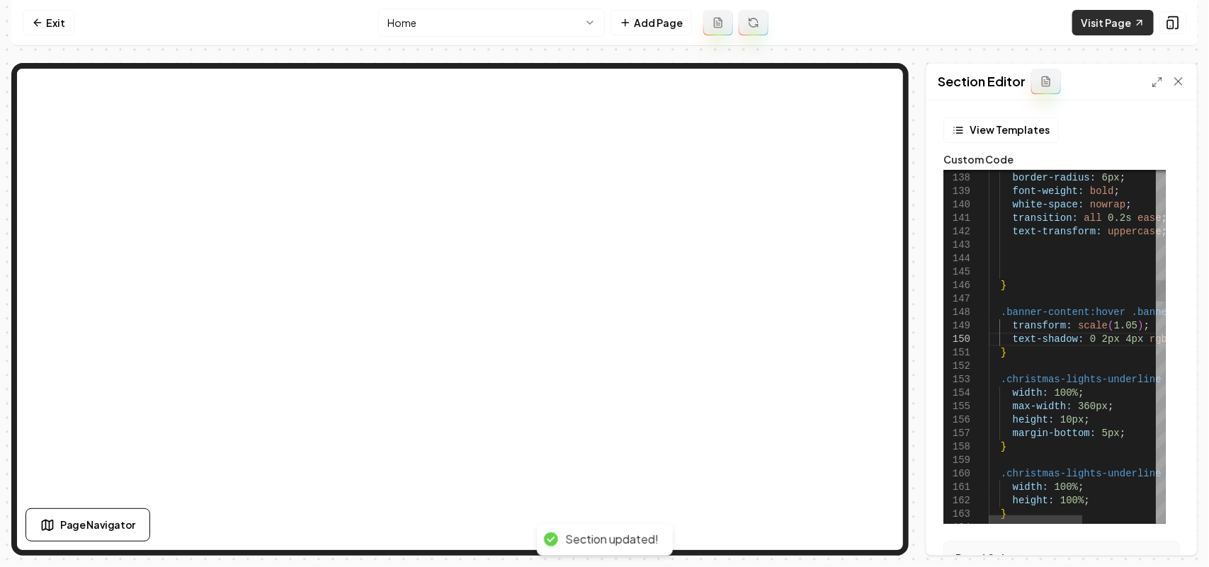
click at [1134, 23] on icon at bounding box center [1139, 22] width 11 height 11
click at [1156, 84] on line at bounding box center [1155, 86] width 4 height 4
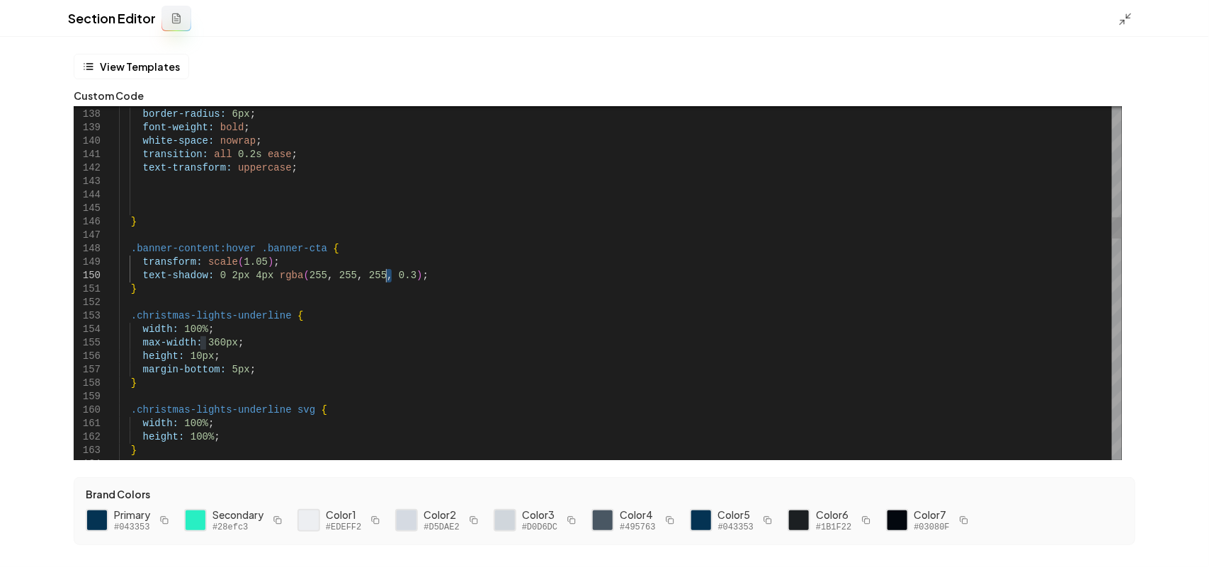
scroll to position [121, 245]
drag, startPoint x: 391, startPoint y: 274, endPoint x: 458, endPoint y: 271, distance: 67.3
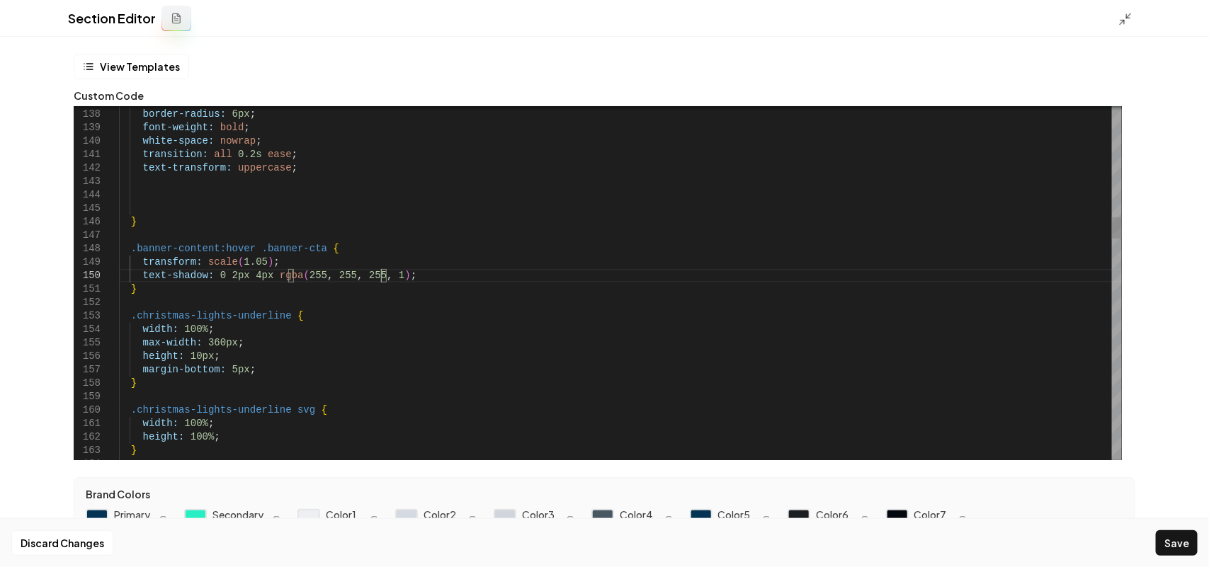
scroll to position [121, 260]
click at [1172, 536] on button "Save" at bounding box center [1177, 542] width 42 height 25
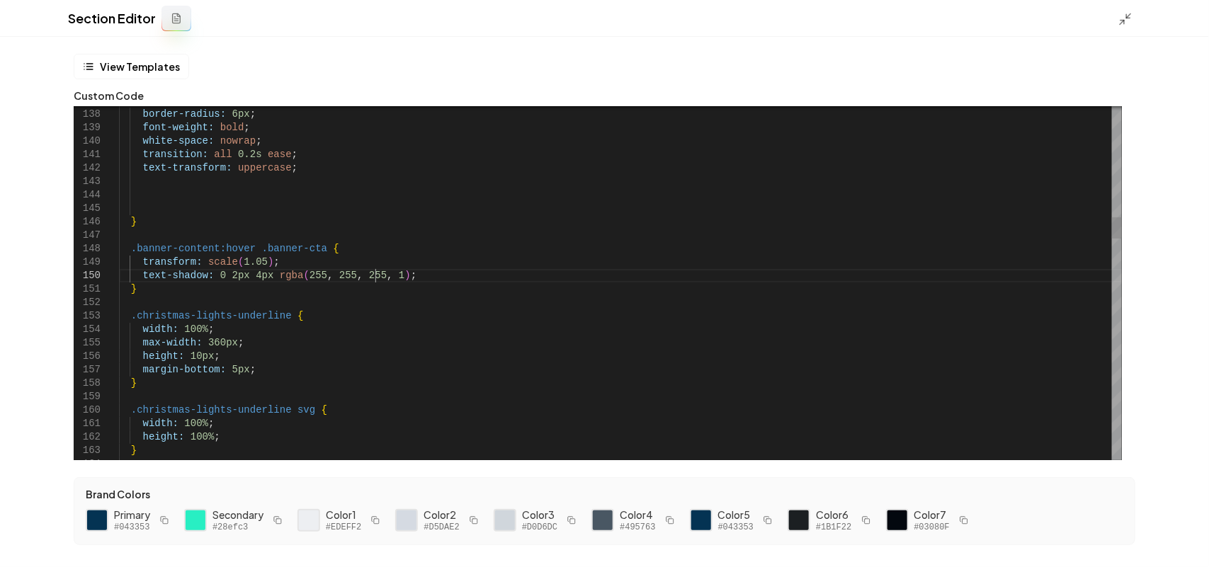
scroll to position [121, 261]
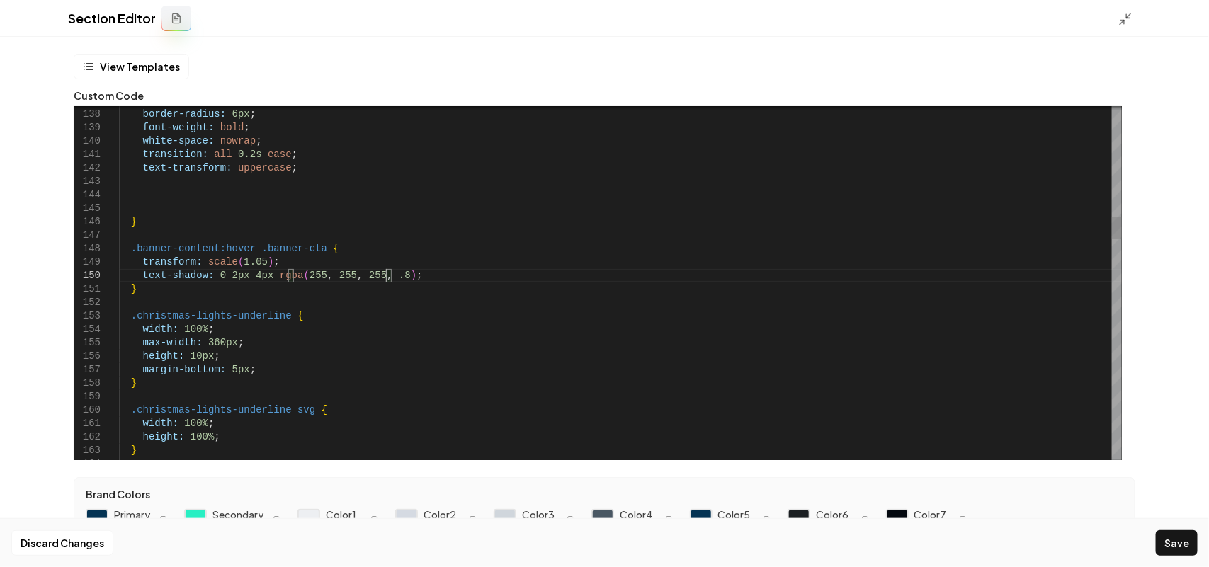
scroll to position [121, 266]
click at [1166, 539] on button "Save" at bounding box center [1177, 542] width 42 height 25
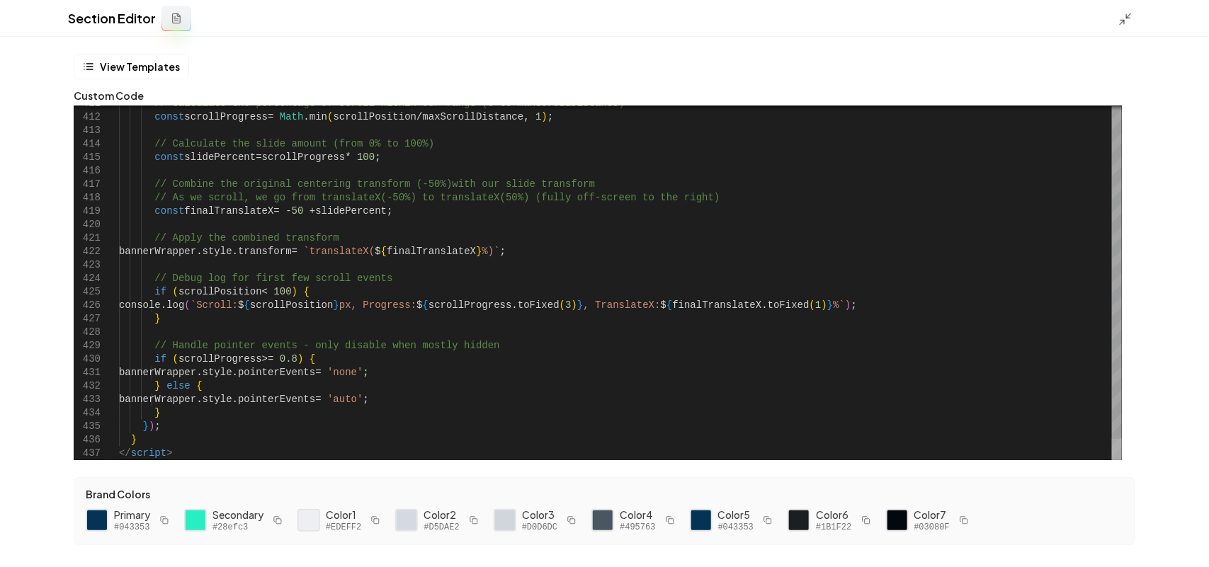
click at [1112, 460] on div at bounding box center [1117, 449] width 10 height 21
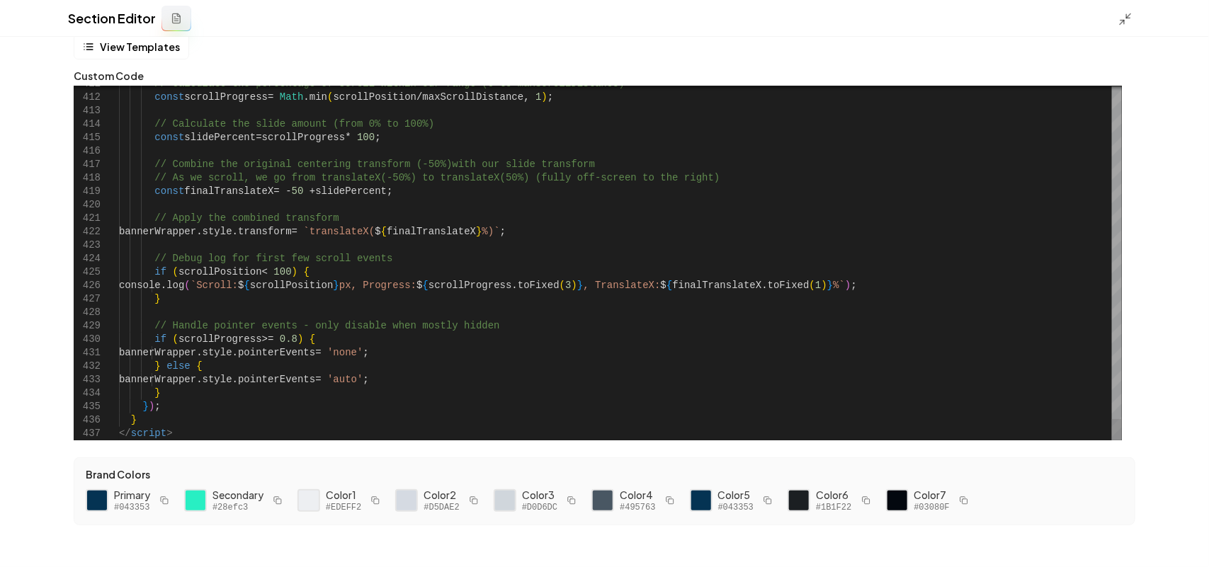
scroll to position [29, 0]
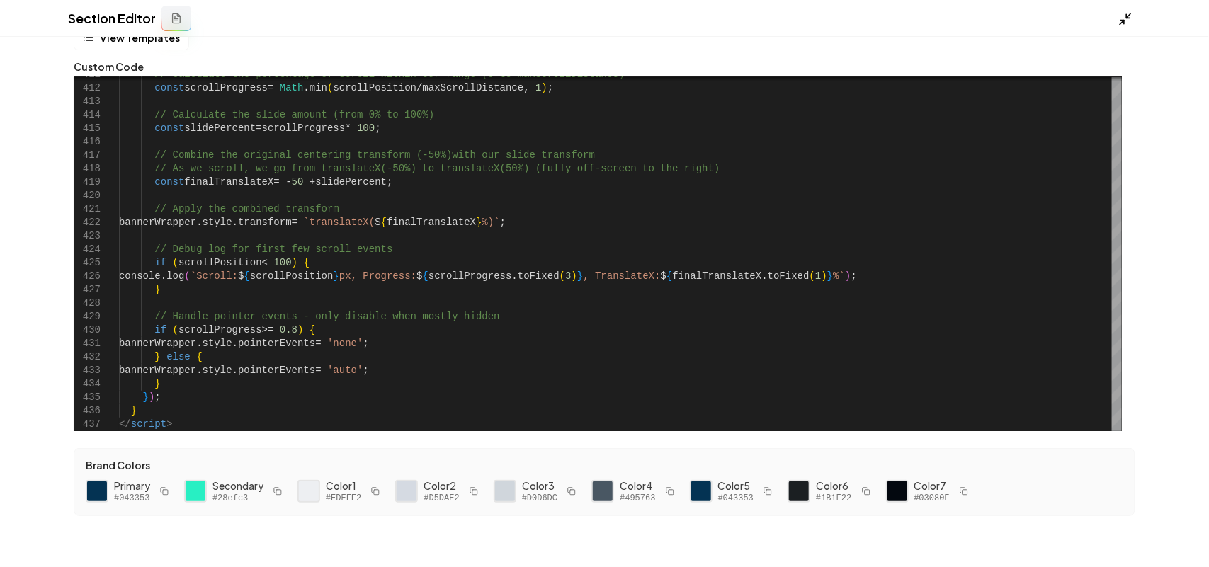
click at [1121, 16] on icon at bounding box center [1125, 19] width 14 height 14
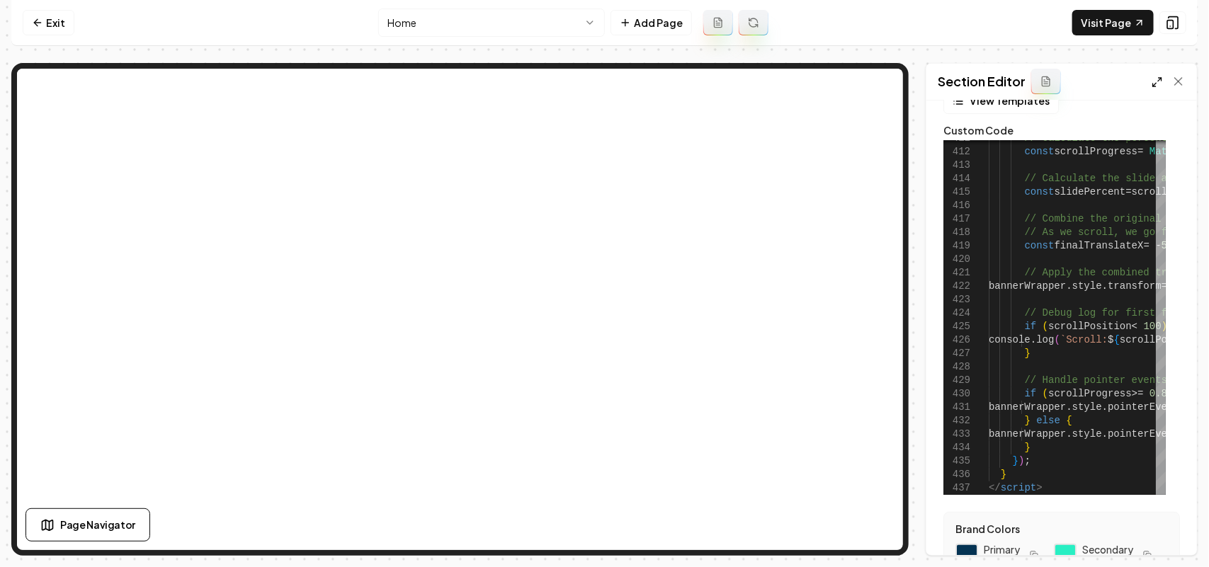
click at [1160, 80] on icon at bounding box center [1156, 81] width 11 height 11
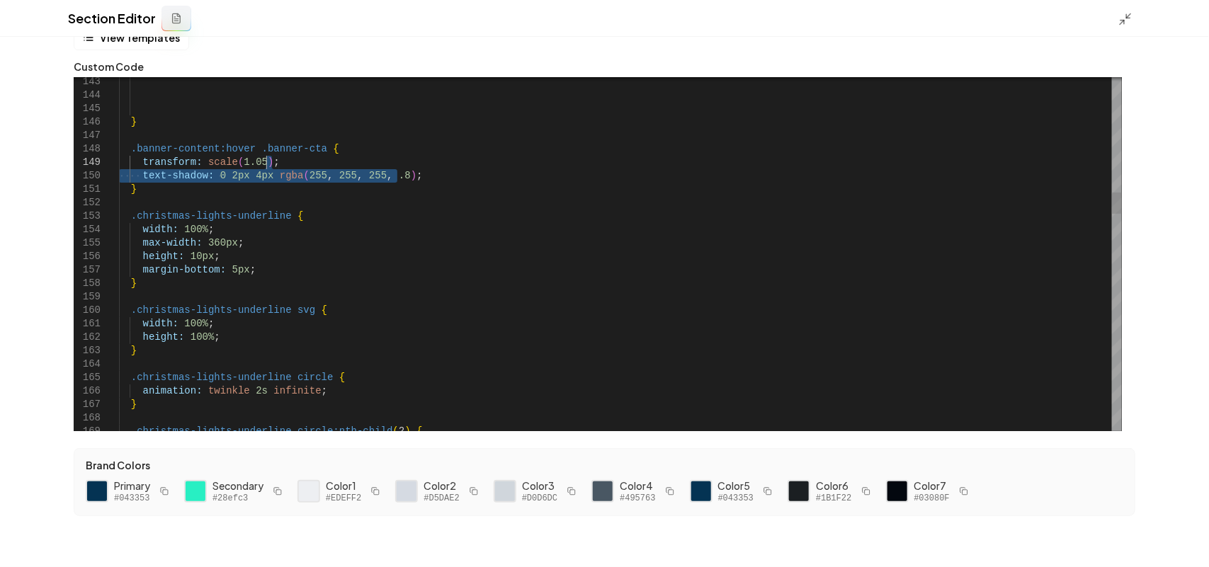
drag, startPoint x: 432, startPoint y: 173, endPoint x: 433, endPoint y: 164, distance: 10.0
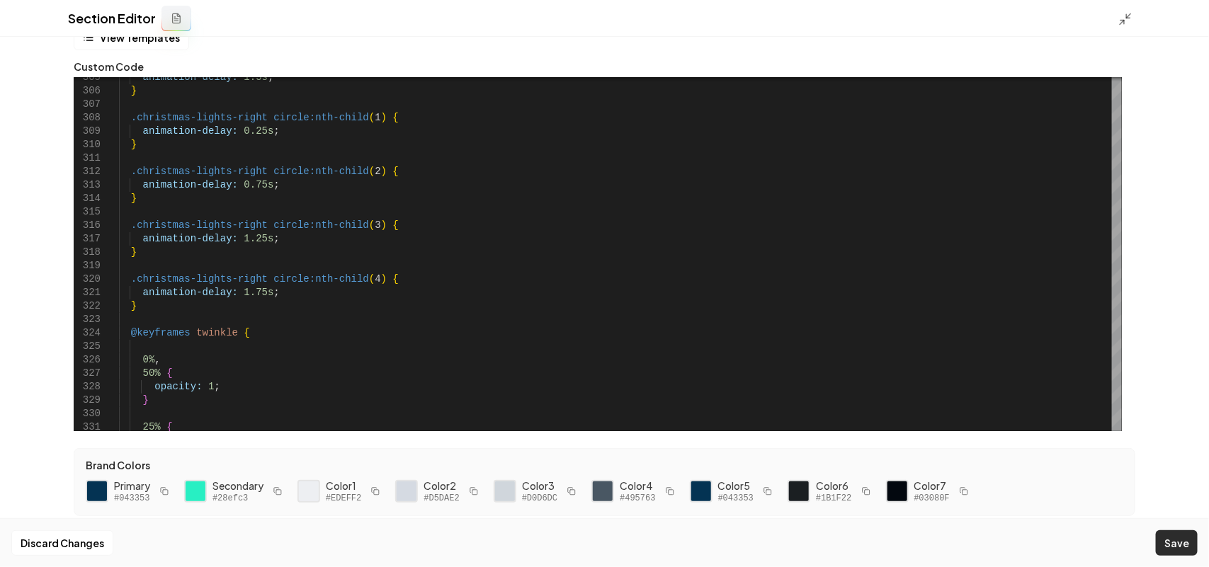
click at [1180, 550] on button "Save" at bounding box center [1177, 542] width 42 height 25
click at [1124, 22] on polyline at bounding box center [1122, 22] width 4 height 4
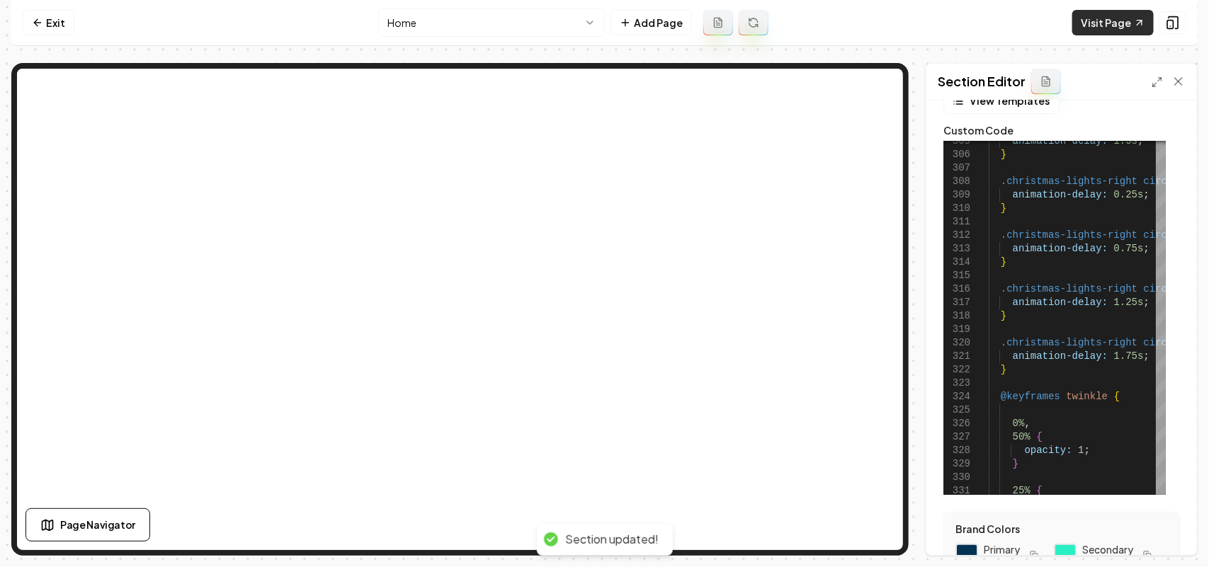
click at [1100, 25] on link "Visit Page" at bounding box center [1112, 22] width 81 height 25
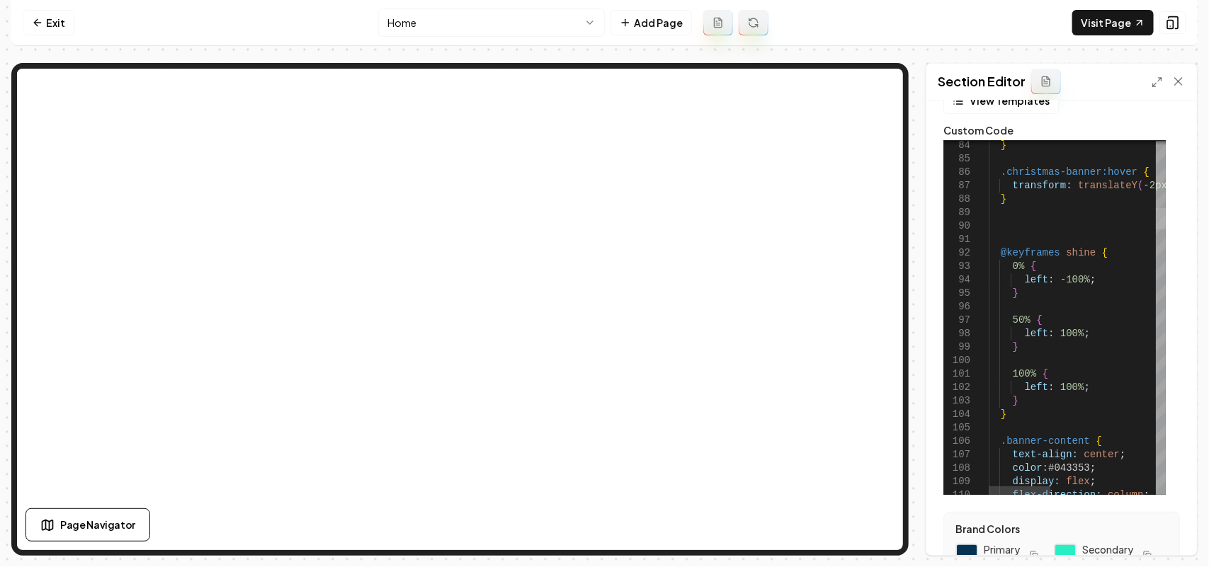
click at [1161, 211] on div at bounding box center [1161, 218] width 10 height 21
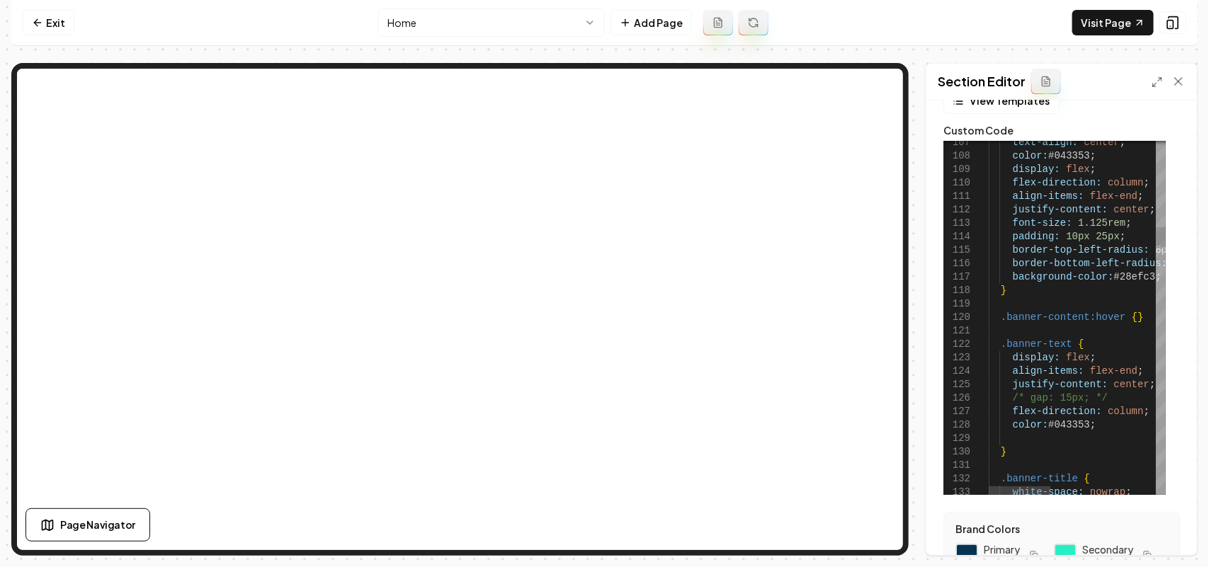
scroll to position [121, 146]
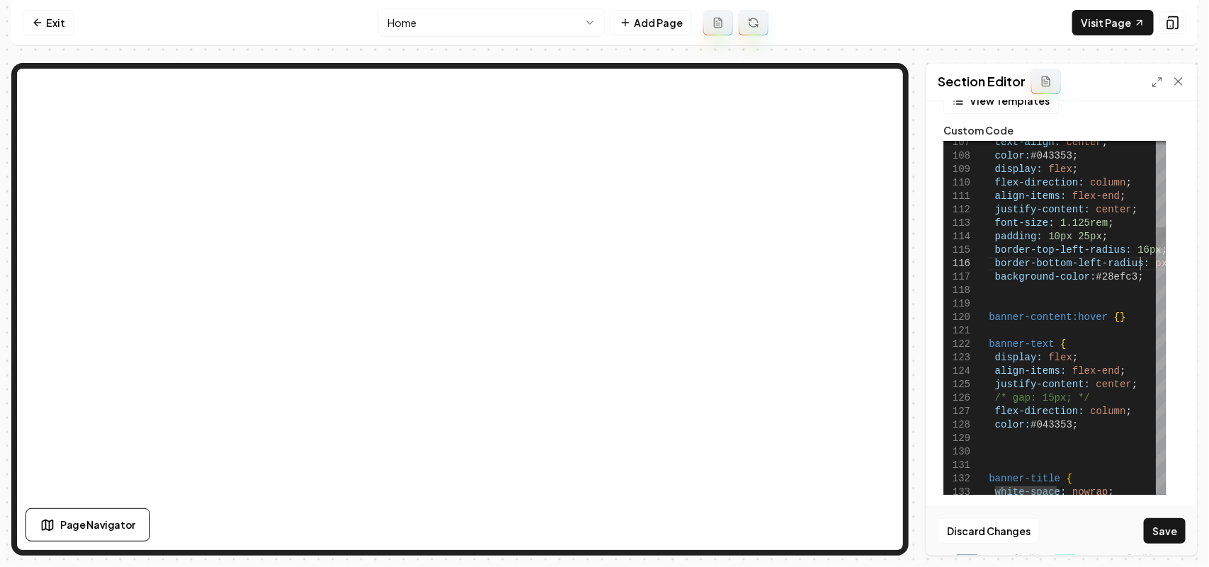
scroll to position [68, 179]
click at [1167, 535] on button "Save" at bounding box center [1165, 530] width 42 height 25
drag, startPoint x: 1127, startPoint y: 249, endPoint x: 1117, endPoint y: 249, distance: 9.9
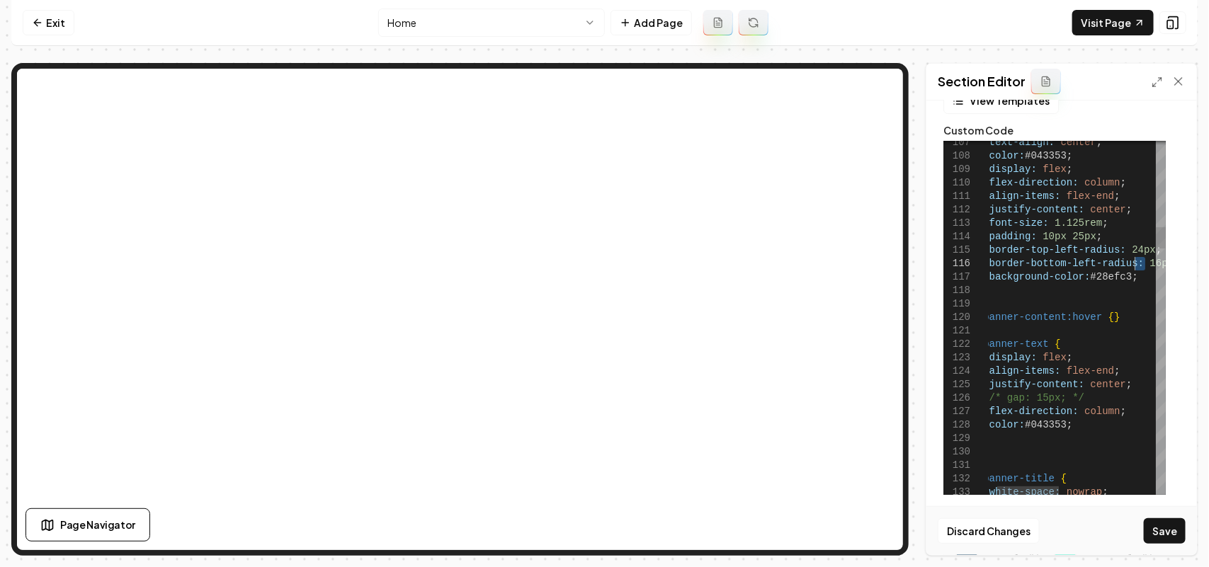
drag, startPoint x: 1144, startPoint y: 264, endPoint x: 1137, endPoint y: 263, distance: 7.8
click at [1159, 517] on div "Discard Changes Save" at bounding box center [1061, 530] width 271 height 49
click at [1163, 518] on button "Save" at bounding box center [1165, 530] width 42 height 25
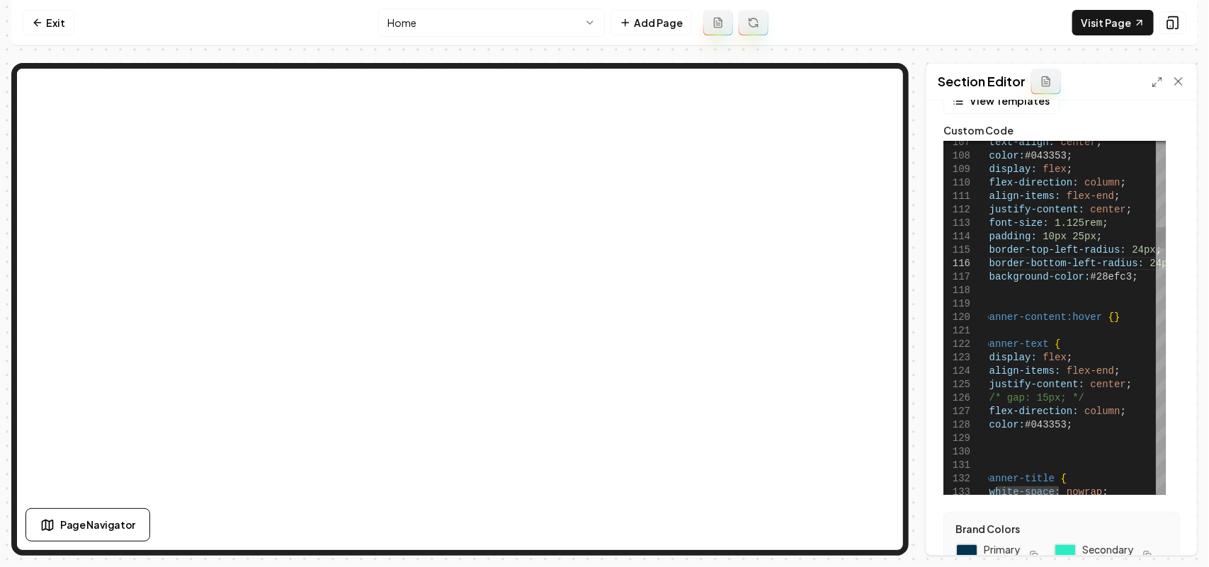
scroll to position [68, 179]
drag, startPoint x: 1132, startPoint y: 251, endPoint x: 1119, endPoint y: 249, distance: 12.9
drag, startPoint x: 1146, startPoint y: 262, endPoint x: 1133, endPoint y: 261, distance: 12.8
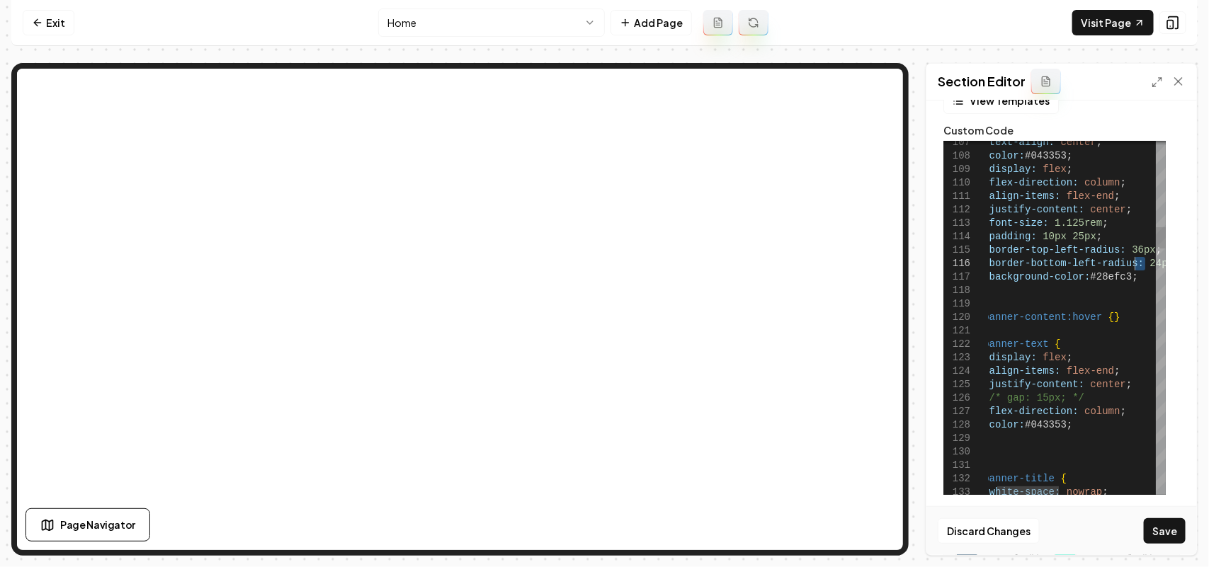
click at [1163, 529] on button "Save" at bounding box center [1165, 530] width 42 height 25
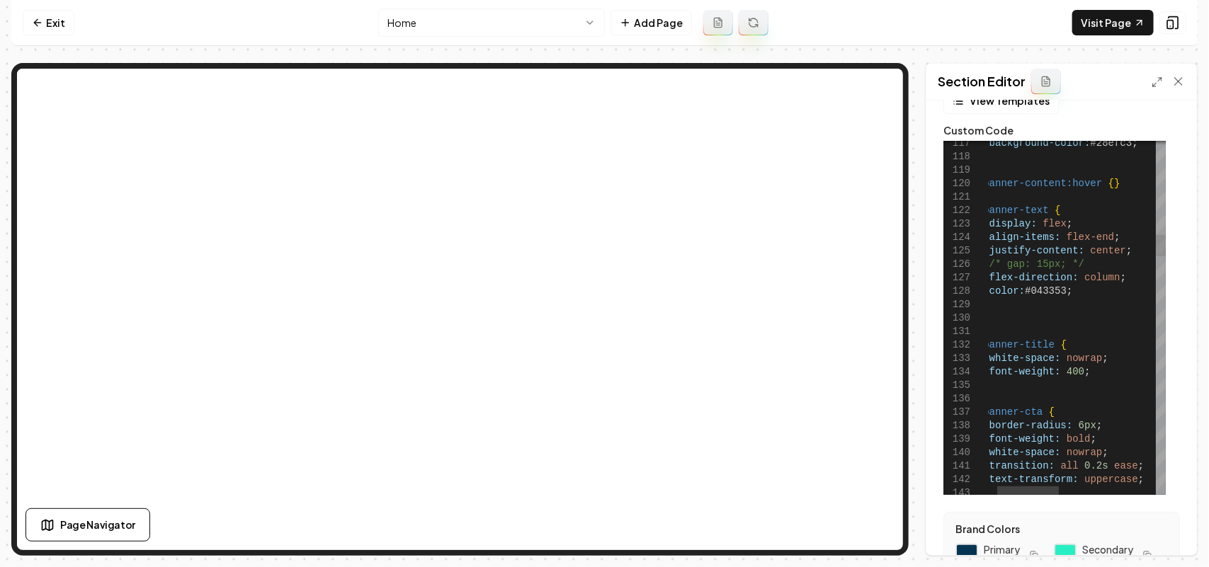
drag, startPoint x: 1158, startPoint y: 526, endPoint x: 1169, endPoint y: 433, distance: 93.5
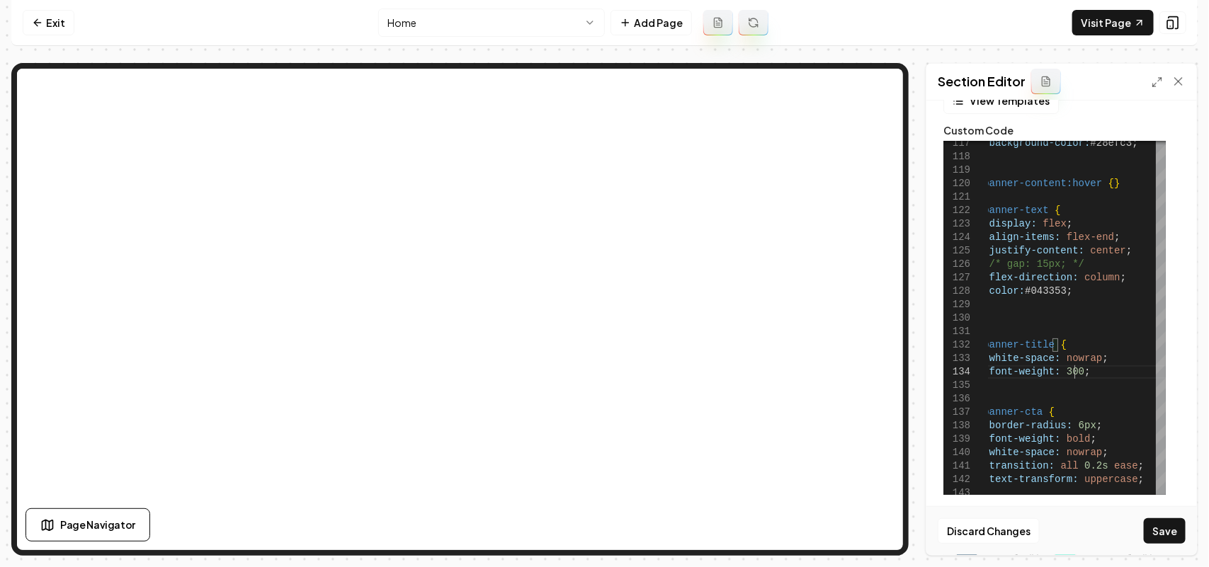
click at [1159, 526] on button "Save" at bounding box center [1165, 530] width 42 height 25
type textarea "**********"
click at [1176, 540] on button "Save" at bounding box center [1165, 530] width 42 height 25
